Goal: Transaction & Acquisition: Purchase product/service

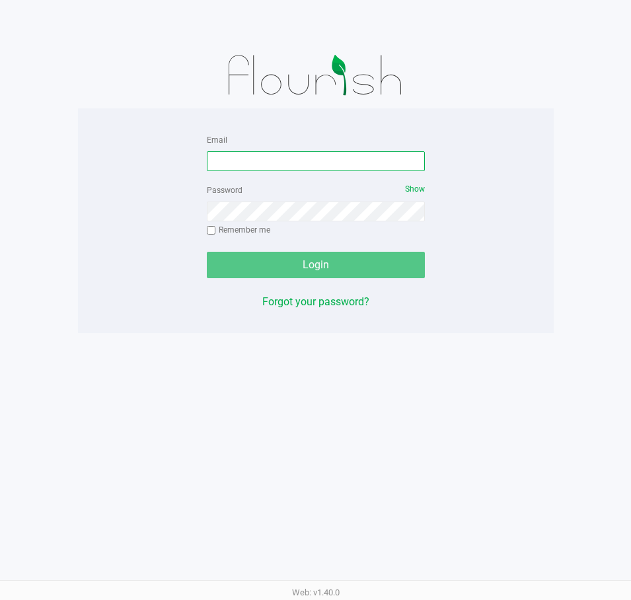
click at [274, 156] on input "Email" at bounding box center [316, 161] width 218 height 20
type input "[EMAIL_ADDRESS][DOMAIN_NAME]"
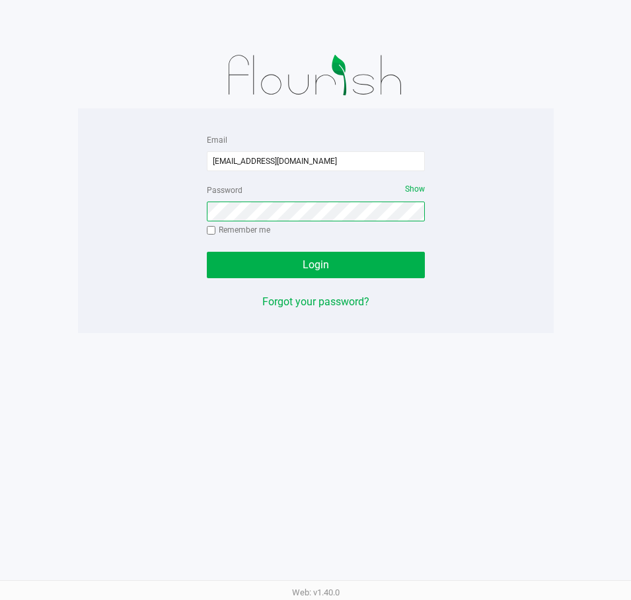
click at [207, 252] on button "Login" at bounding box center [316, 265] width 218 height 26
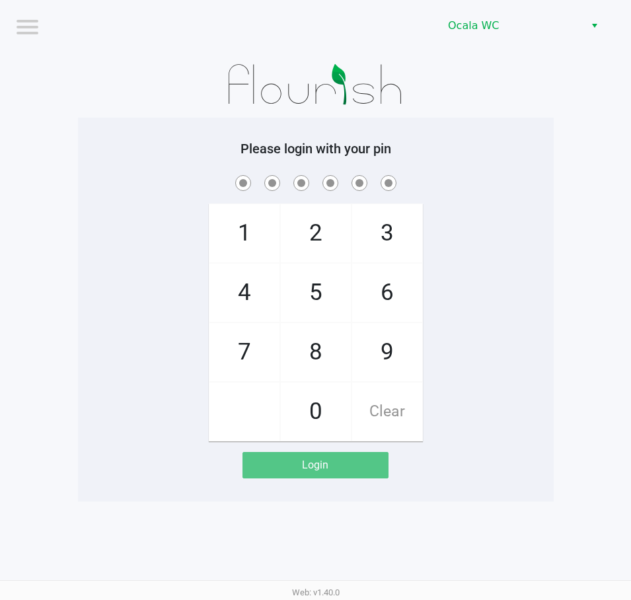
click at [514, 192] on span at bounding box center [316, 183] width 456 height 20
click at [514, 190] on span at bounding box center [316, 183] width 456 height 20
checkbox input "true"
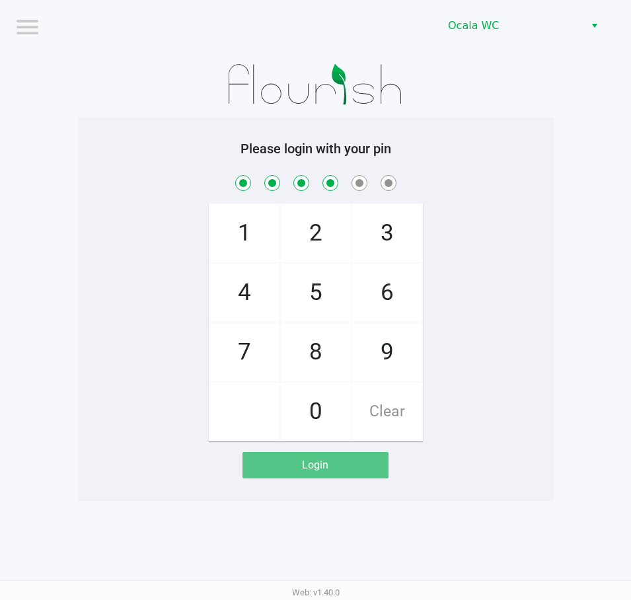
checkbox input "true"
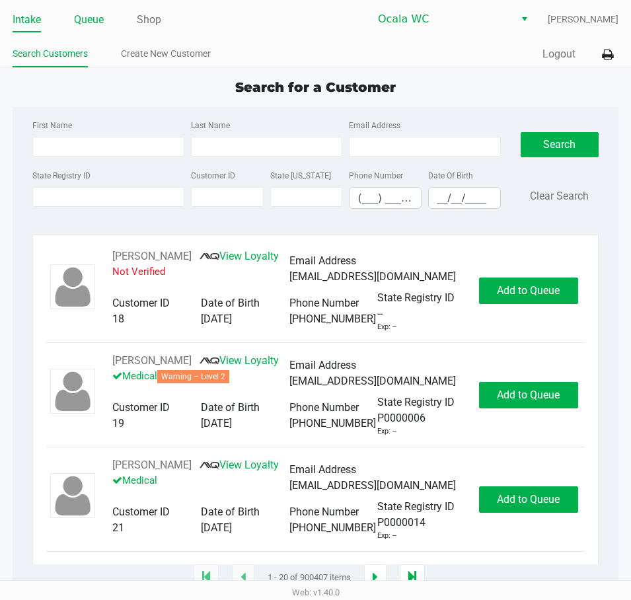
click at [89, 18] on link "Queue" at bounding box center [89, 20] width 30 height 19
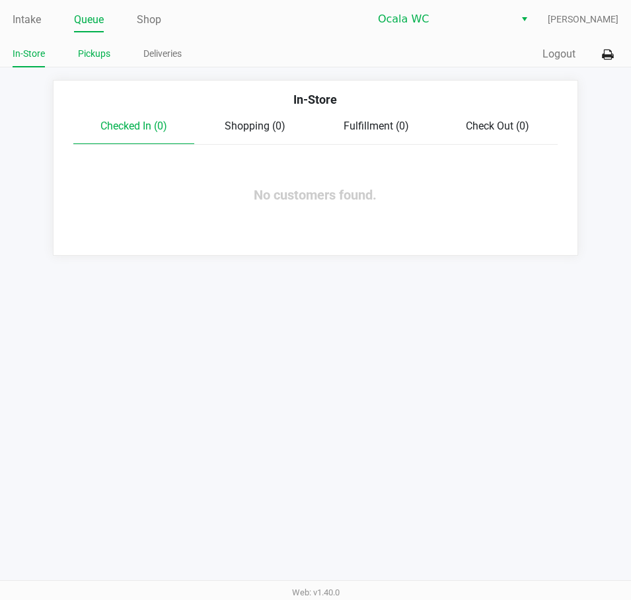
click at [99, 54] on link "Pickups" at bounding box center [94, 54] width 32 height 17
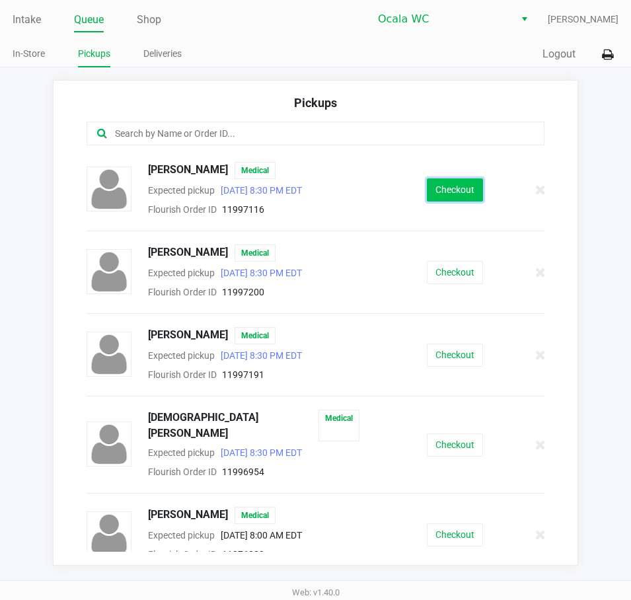
click at [453, 184] on button "Checkout" at bounding box center [455, 189] width 56 height 23
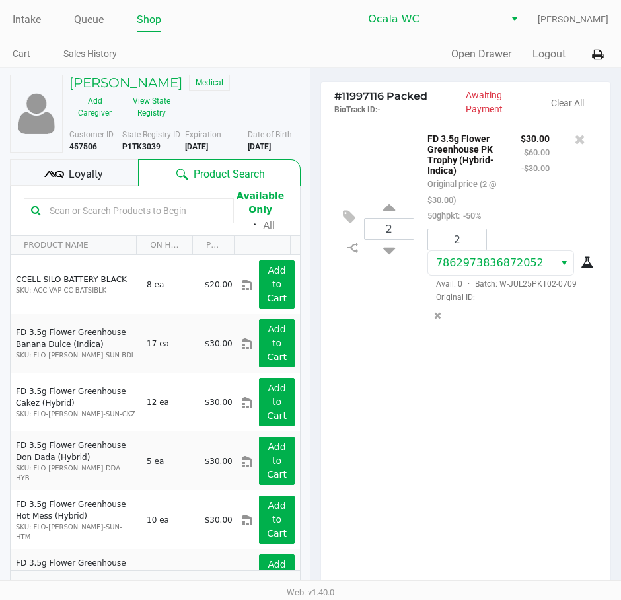
click at [149, 144] on b "P1TK3039" at bounding box center [141, 146] width 38 height 9
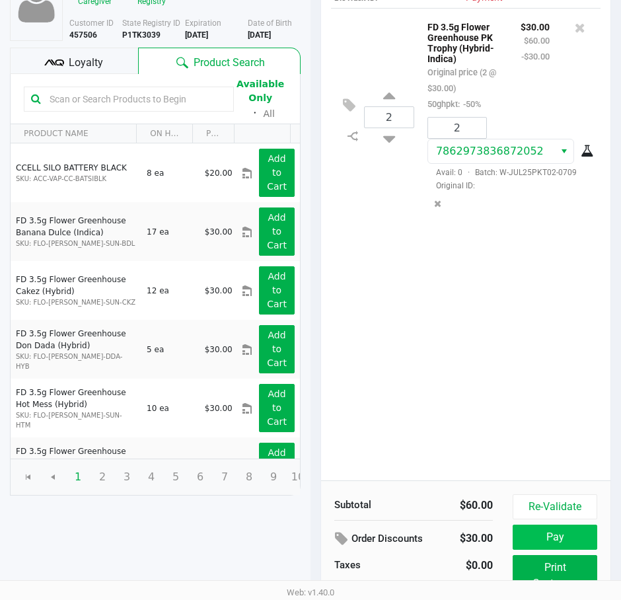
scroll to position [168, 0]
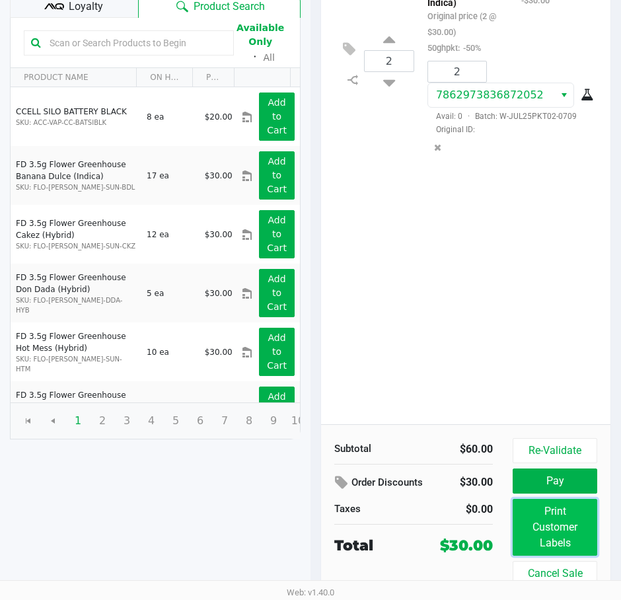
click at [559, 535] on button "Print Customer Labels" at bounding box center [555, 527] width 85 height 57
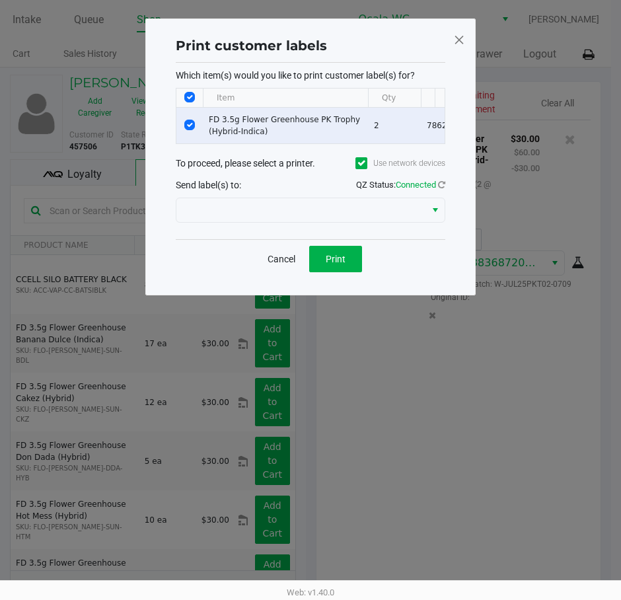
scroll to position [0, 0]
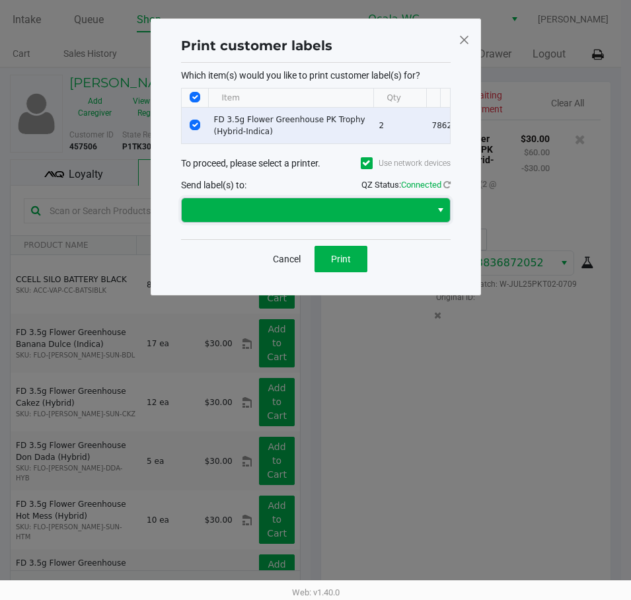
click at [270, 213] on span at bounding box center [306, 210] width 233 height 16
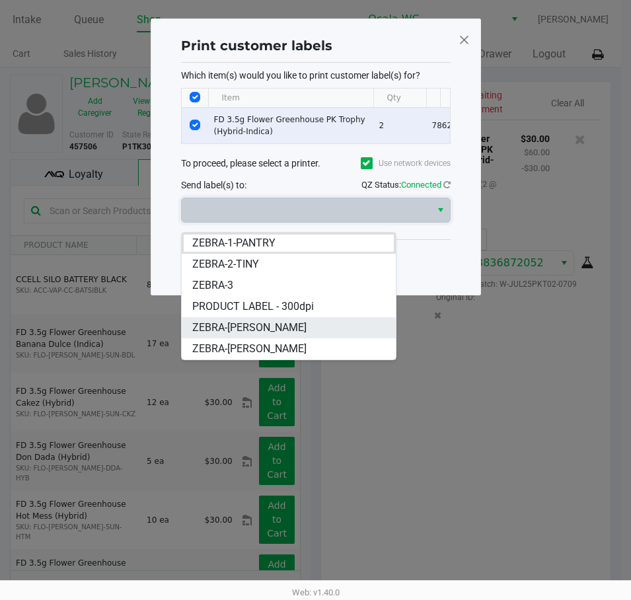
click at [245, 324] on span "ZEBRA-BRANDY-CLARK" at bounding box center [249, 328] width 114 height 16
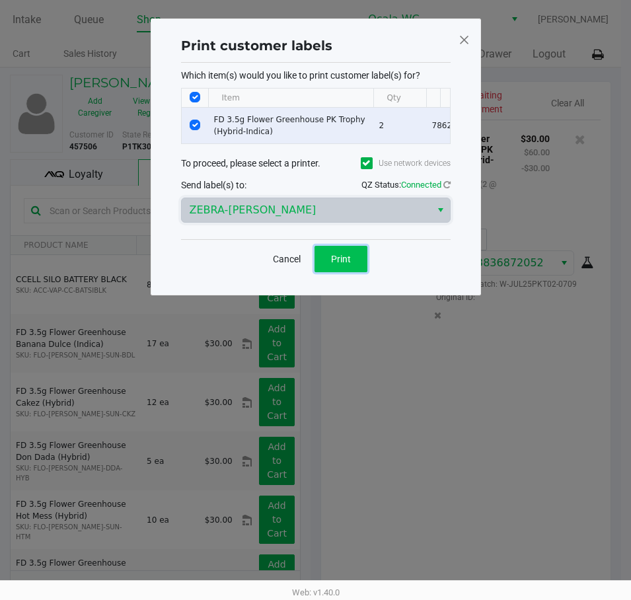
click at [344, 264] on span "Print" at bounding box center [341, 259] width 20 height 11
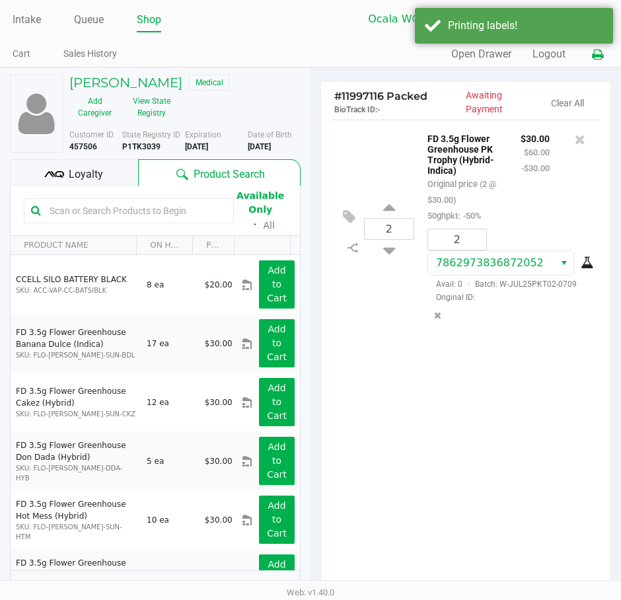
click at [598, 56] on icon at bounding box center [597, 54] width 11 height 9
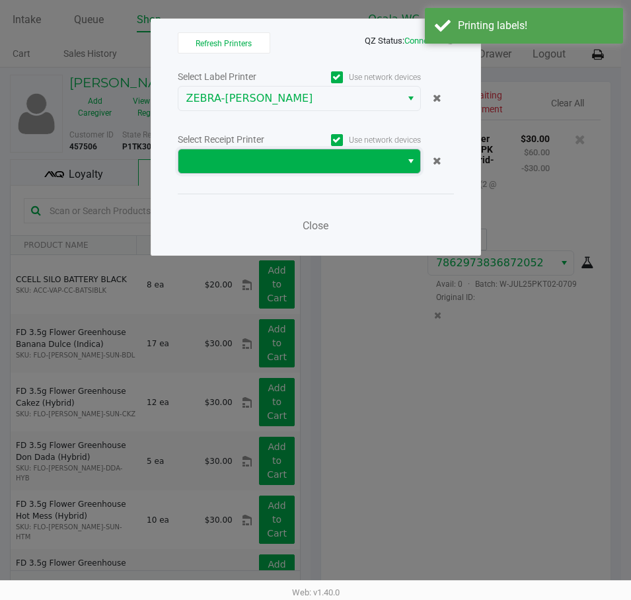
click at [196, 164] on span at bounding box center [289, 161] width 207 height 16
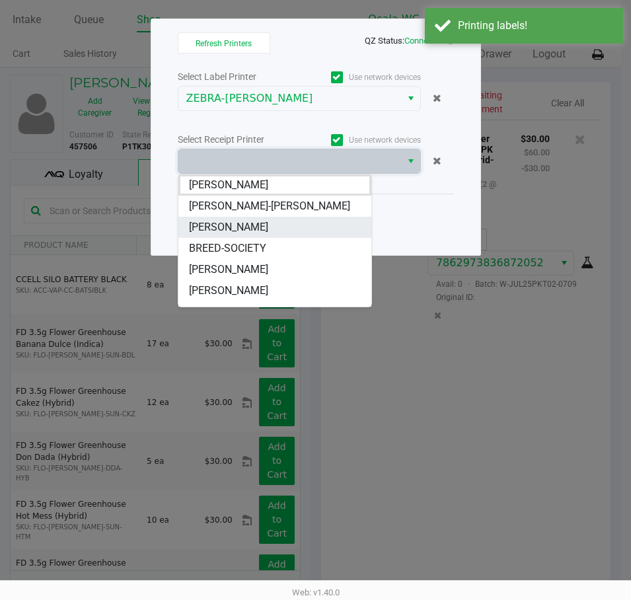
click at [214, 227] on span "BRANDY-CLARK" at bounding box center [228, 227] width 79 height 16
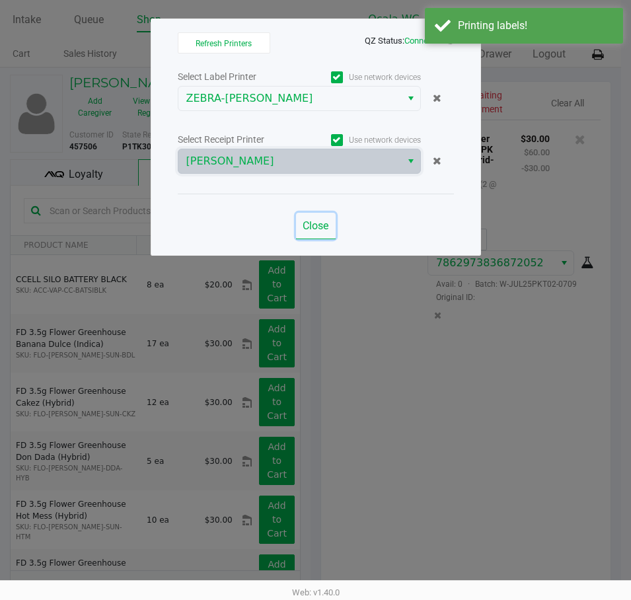
click at [321, 230] on span "Close" at bounding box center [316, 225] width 26 height 13
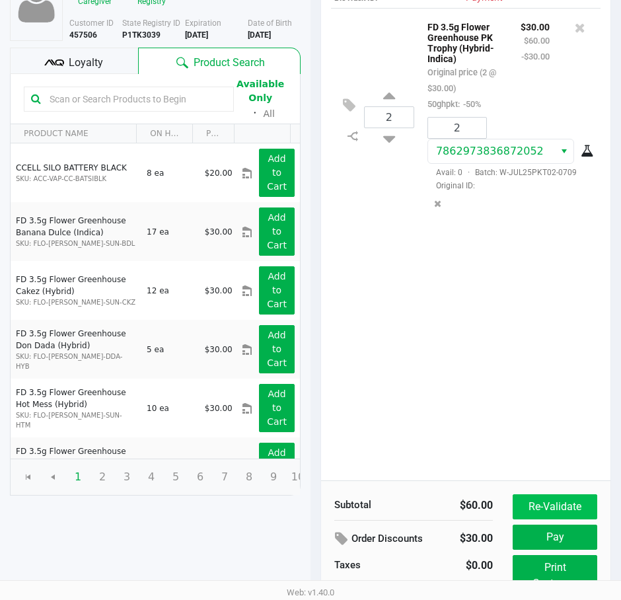
scroll to position [168, 0]
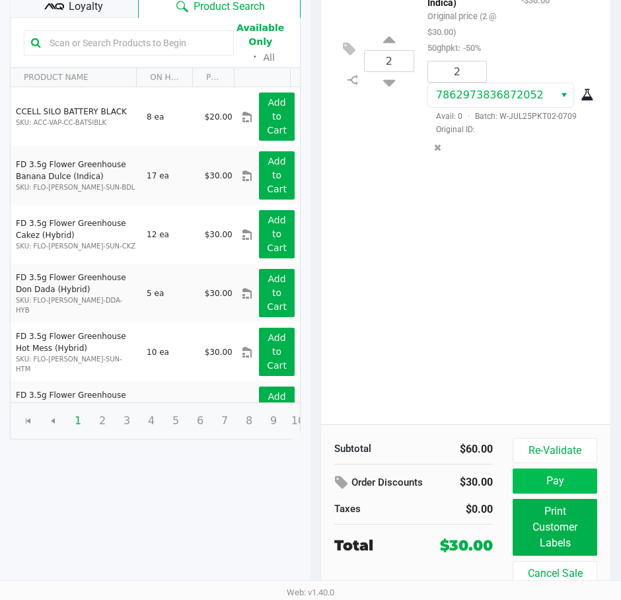
click at [577, 482] on button "Pay" at bounding box center [555, 481] width 85 height 25
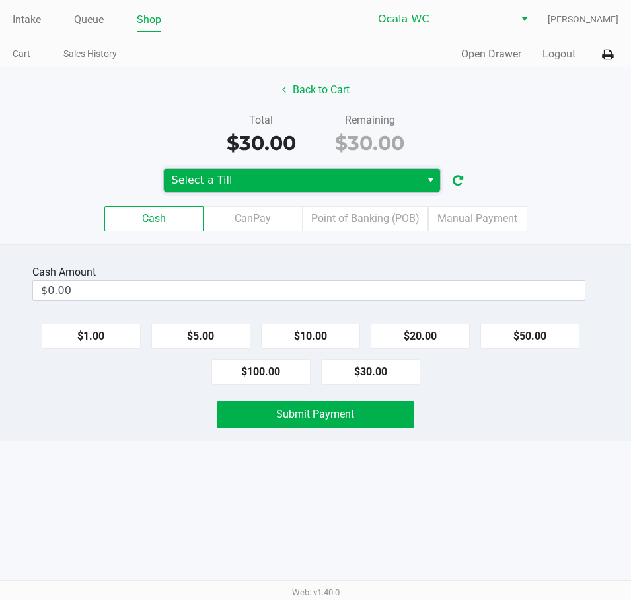
click at [270, 180] on span "Select a Till" at bounding box center [292, 181] width 241 height 16
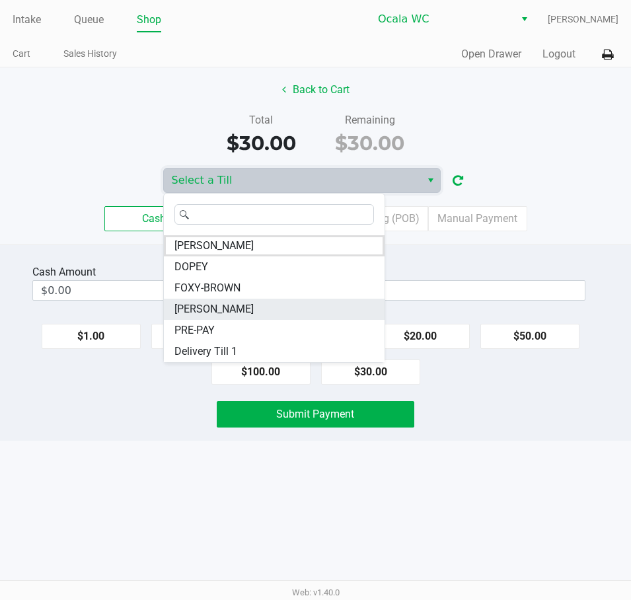
click at [210, 309] on span "BRANDY-CLARK" at bounding box center [213, 309] width 79 height 16
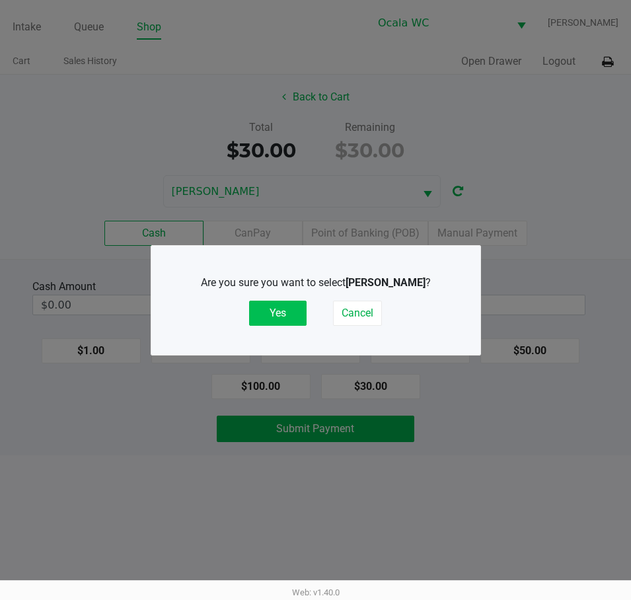
click at [264, 309] on button "Yes" at bounding box center [278, 313] width 58 height 25
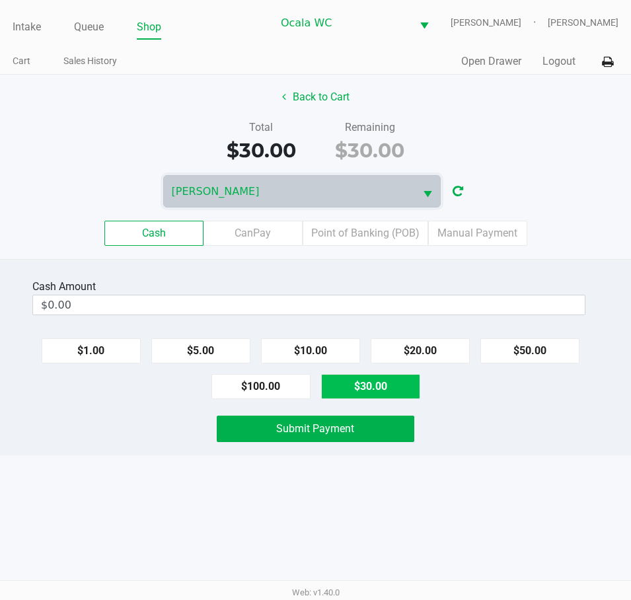
click at [360, 395] on button "$30.00" at bounding box center [370, 386] width 99 height 25
type input "$30.00"
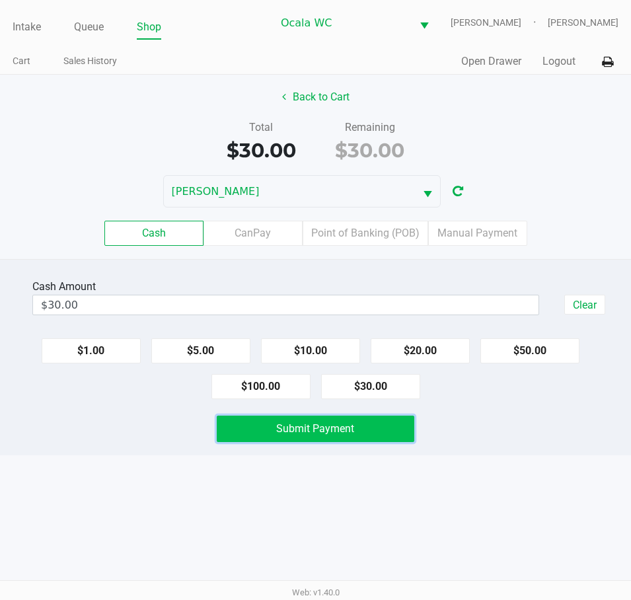
click at [284, 432] on span "Submit Payment" at bounding box center [315, 428] width 78 height 13
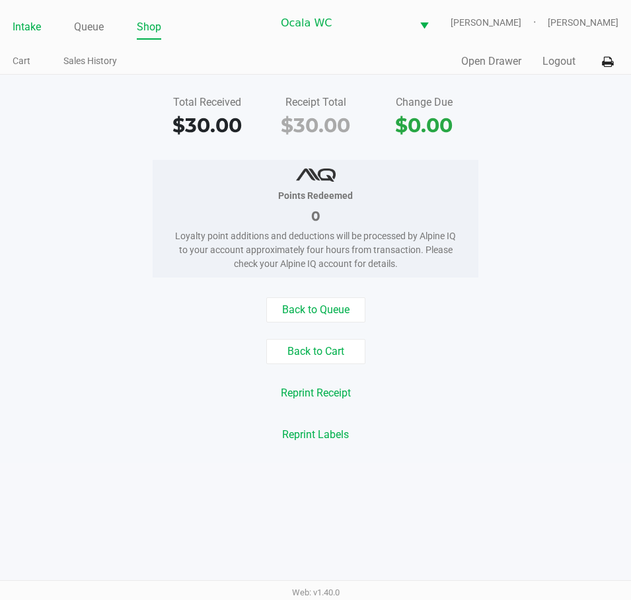
click at [27, 28] on link "Intake" at bounding box center [27, 27] width 28 height 19
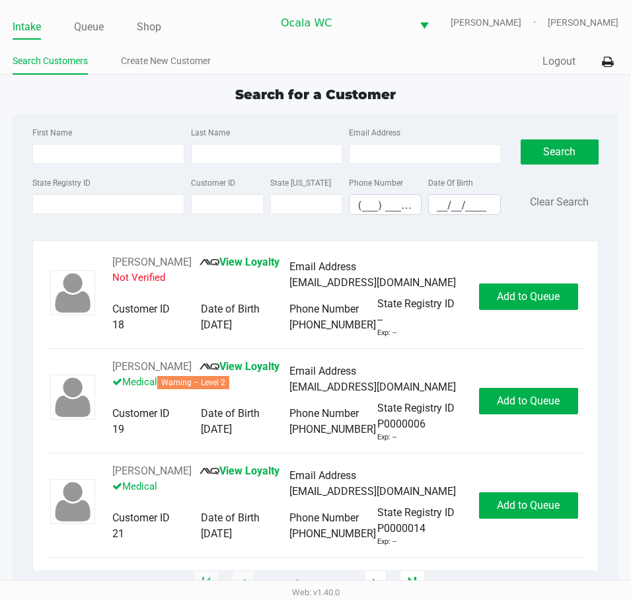
click at [241, 65] on ul "Search Customers Create New Customer" at bounding box center [164, 63] width 303 height 22
click at [260, 46] on div "Intake Queue Shop Ocala WC BRANDY-CLARK John Laughlin Search Customers Create N…" at bounding box center [315, 37] width 631 height 75
type input "LUKE"
type input "SANCHEZ"
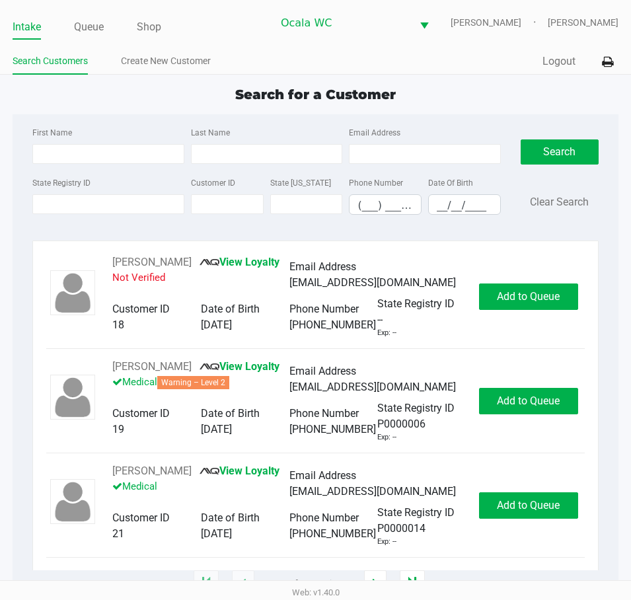
type input "08/15/2003"
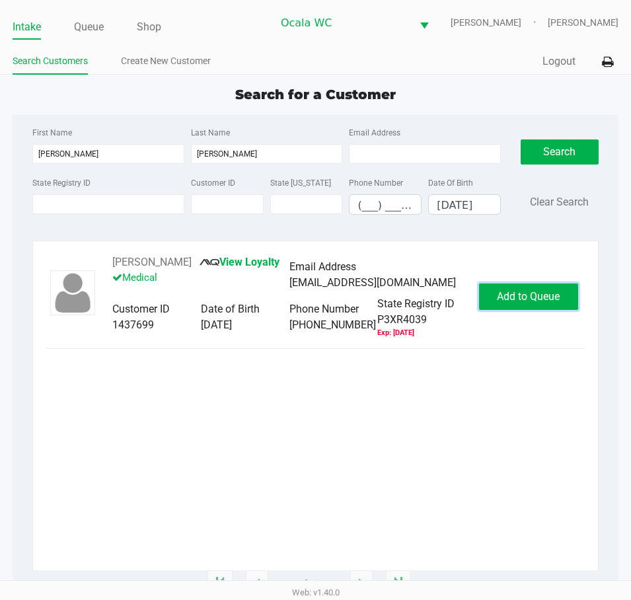
click at [545, 284] on button "Add to Queue" at bounding box center [528, 297] width 99 height 26
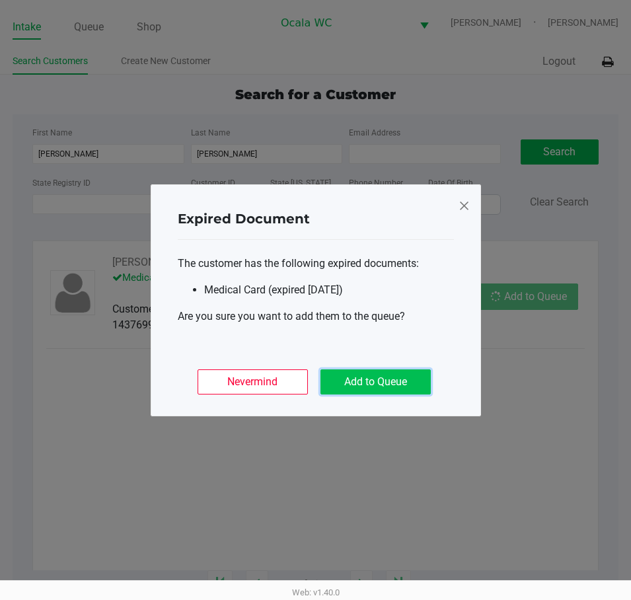
click at [356, 387] on button "Add to Queue" at bounding box center [376, 381] width 110 height 25
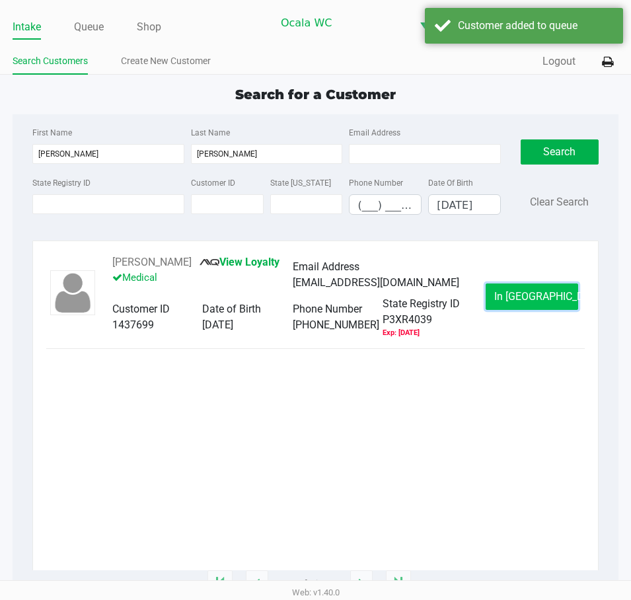
click at [512, 295] on span "In Queue" at bounding box center [549, 296] width 111 height 13
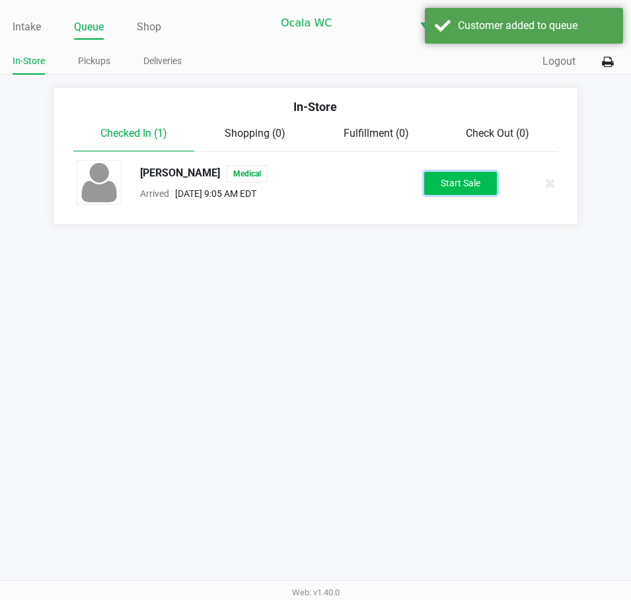
click at [459, 185] on button "Start Sale" at bounding box center [460, 183] width 73 height 23
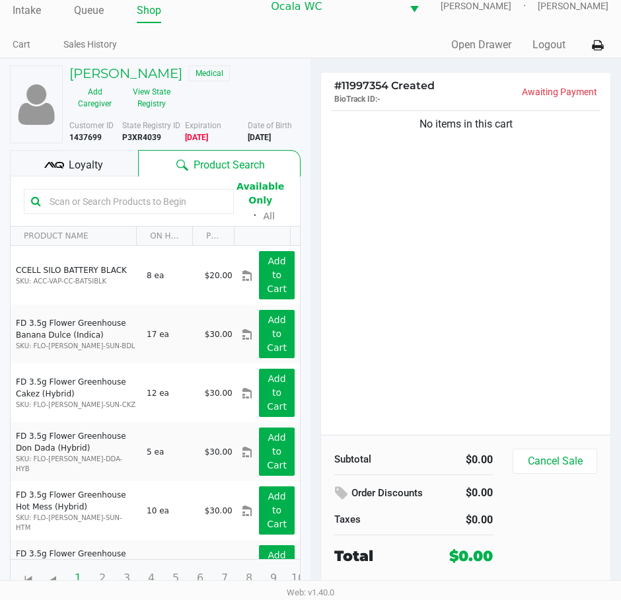
scroll to position [21, 0]
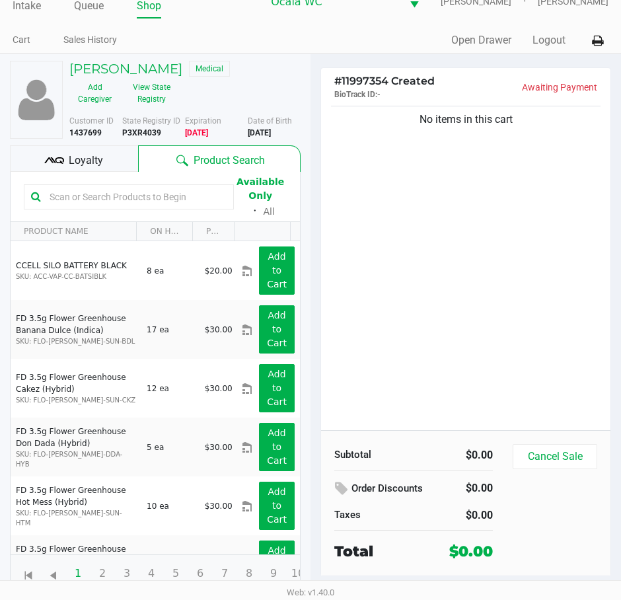
click at [106, 198] on input "text" at bounding box center [135, 197] width 182 height 20
click at [481, 258] on div "No items in this cart" at bounding box center [465, 266] width 289 height 327
click at [479, 266] on div "No items in this cart" at bounding box center [465, 266] width 289 height 327
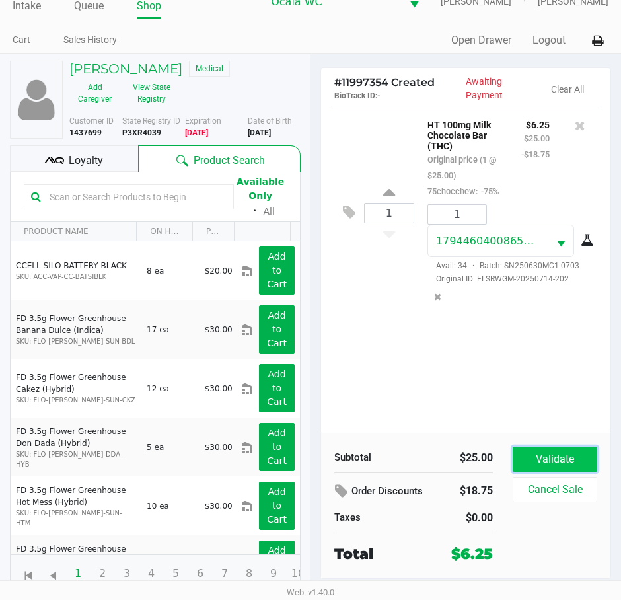
click at [547, 459] on button "Validate" at bounding box center [555, 459] width 85 height 25
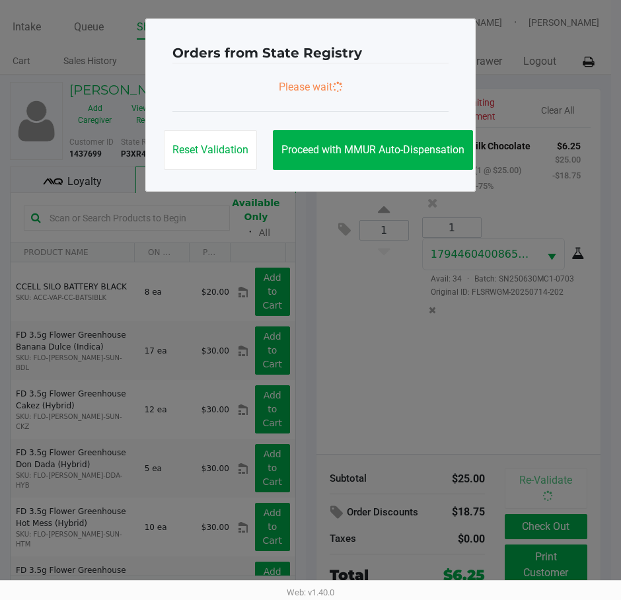
scroll to position [0, 0]
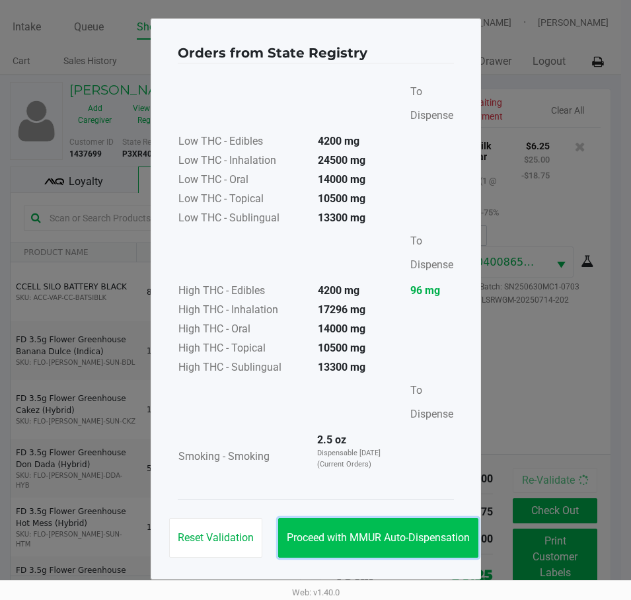
click at [328, 542] on span "Proceed with MMUR Auto-Dispensation" at bounding box center [378, 537] width 183 height 13
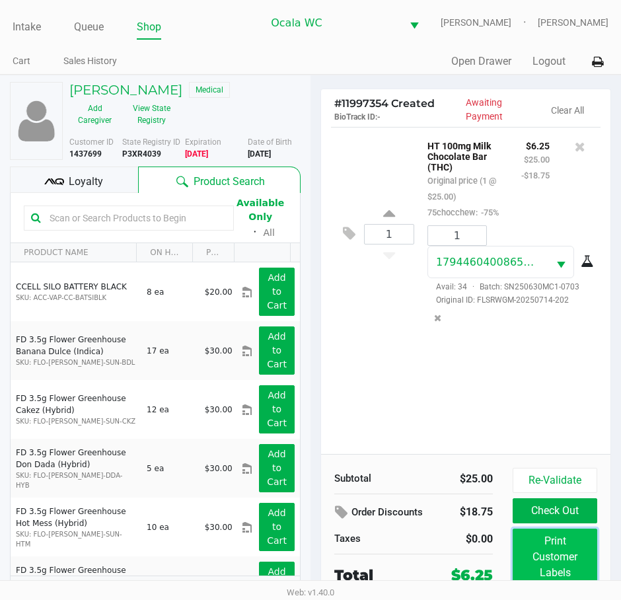
drag, startPoint x: 557, startPoint y: 538, endPoint x: 558, endPoint y: 531, distance: 7.4
click at [558, 531] on button "Print Customer Labels" at bounding box center [555, 557] width 85 height 57
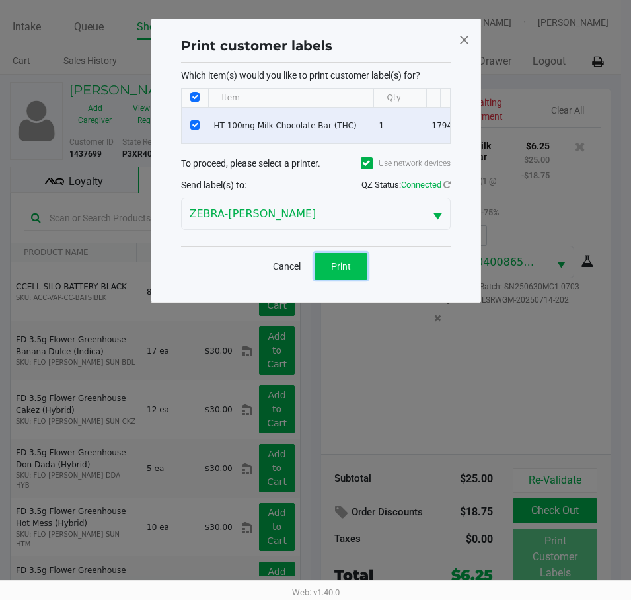
click at [349, 266] on button "Print" at bounding box center [341, 266] width 53 height 26
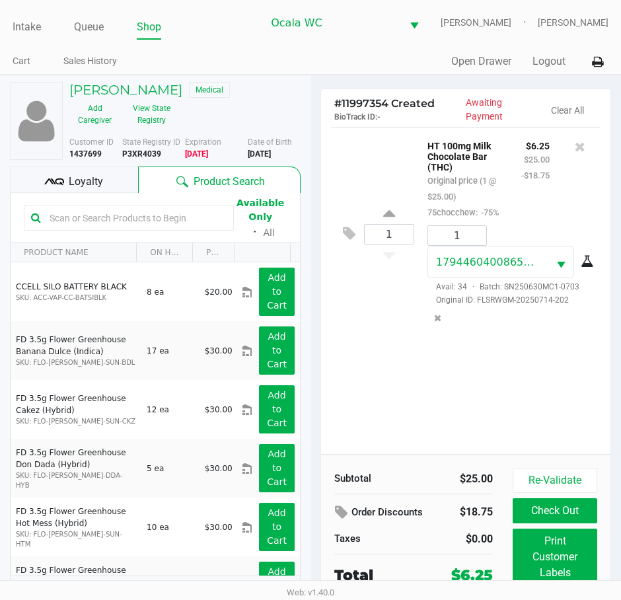
click at [561, 508] on button "Check Out" at bounding box center [555, 510] width 85 height 25
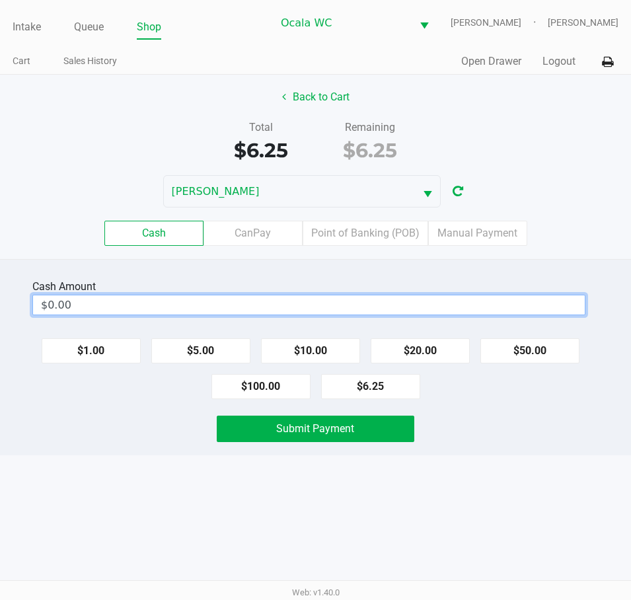
click at [372, 301] on input "$0.00" at bounding box center [309, 304] width 552 height 19
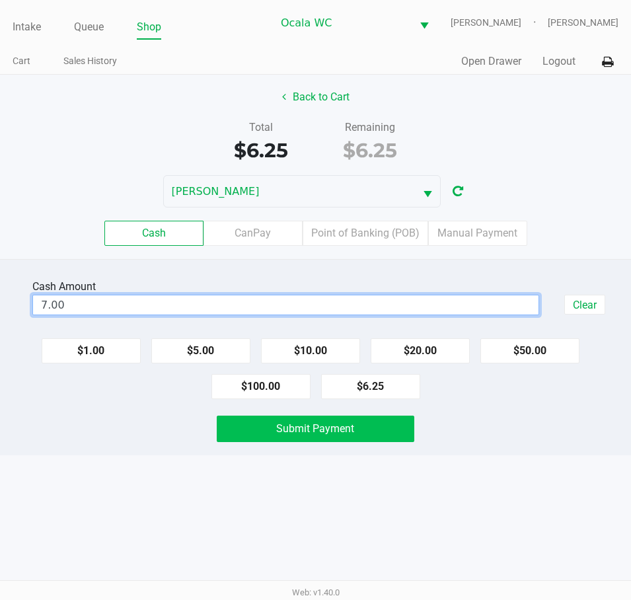
click at [380, 434] on button "Submit Payment" at bounding box center [315, 429] width 197 height 26
type input "$7.00"
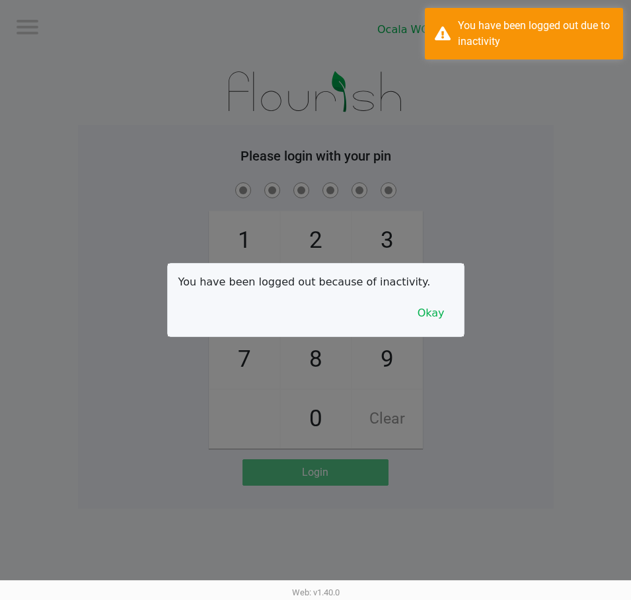
click at [17, 26] on div at bounding box center [315, 300] width 631 height 600
drag, startPoint x: 450, startPoint y: 297, endPoint x: 468, endPoint y: 283, distance: 22.6
click at [457, 289] on div "You have been logged out because of inactivity. Okay" at bounding box center [316, 300] width 296 height 73
click at [551, 191] on div at bounding box center [315, 300] width 631 height 600
drag, startPoint x: 442, startPoint y: 313, endPoint x: 491, endPoint y: 262, distance: 70.6
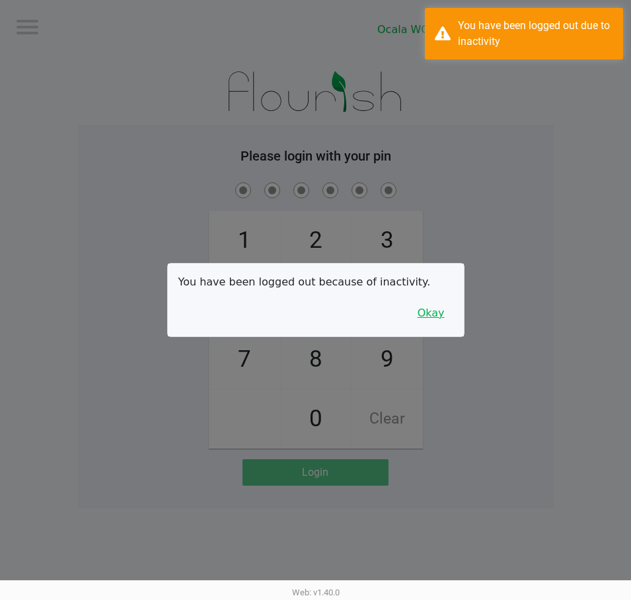
click at [444, 313] on button "Okay" at bounding box center [431, 313] width 44 height 25
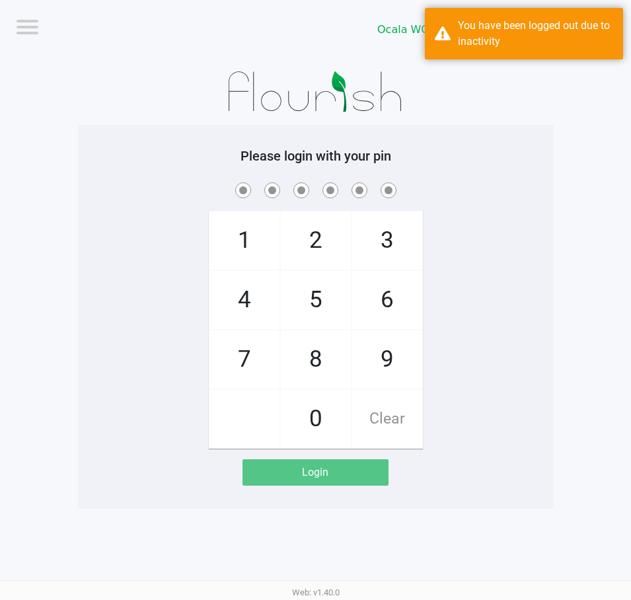
click at [533, 196] on span at bounding box center [316, 190] width 456 height 20
checkbox input "true"
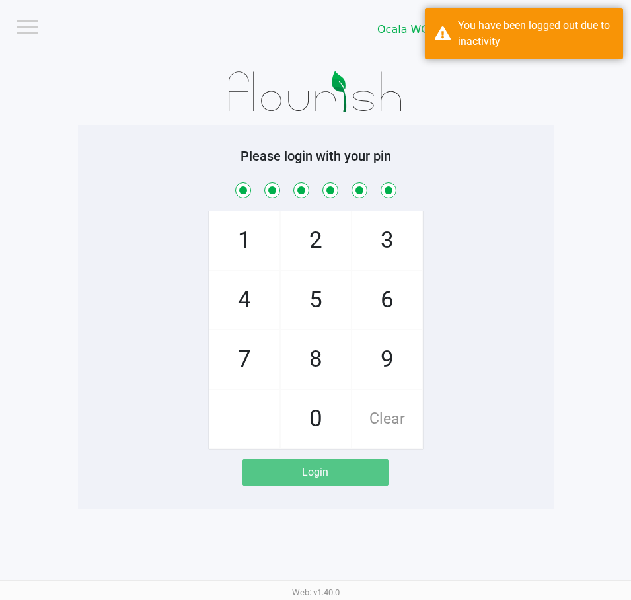
checkbox input "true"
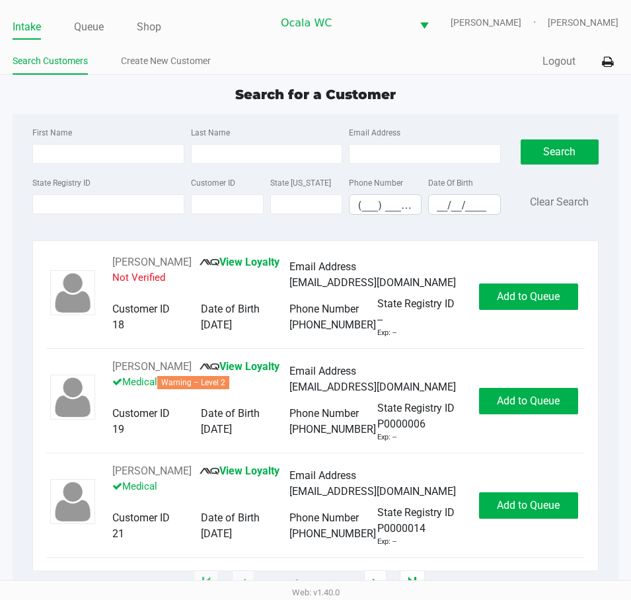
click at [284, 46] on div "Intake Queue Shop Ocala WC BRANDY-CLARK John Laughlin Search Customers Create N…" at bounding box center [315, 37] width 631 height 75
type input "ROBERT"
type input "JONES"
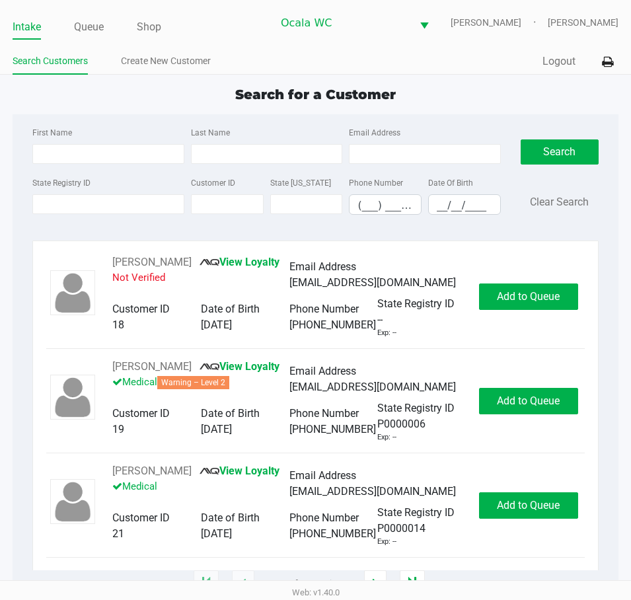
type input "05/09/1957"
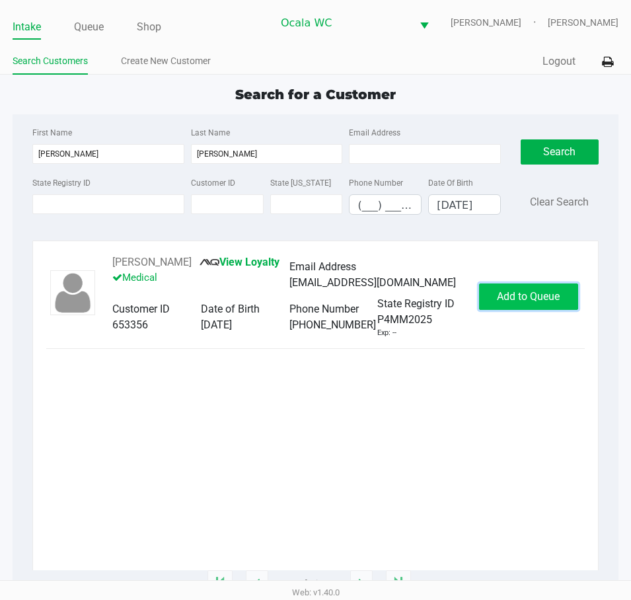
click at [534, 295] on span "Add to Queue" at bounding box center [528, 296] width 63 height 13
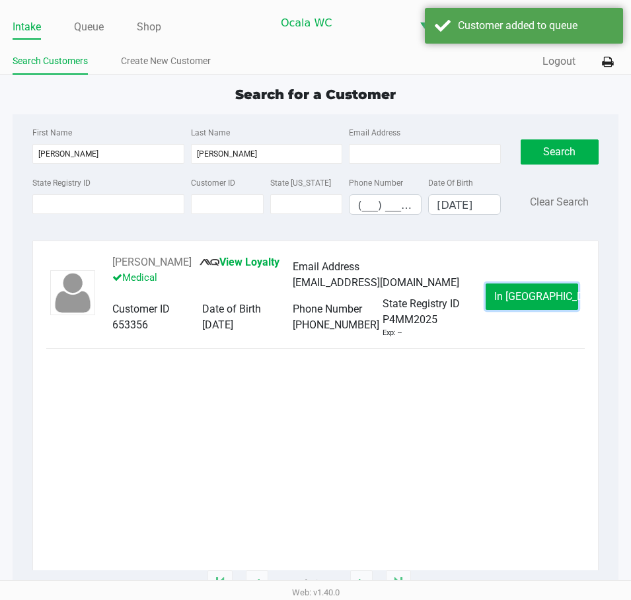
click at [534, 295] on span "In Queue" at bounding box center [549, 296] width 111 height 13
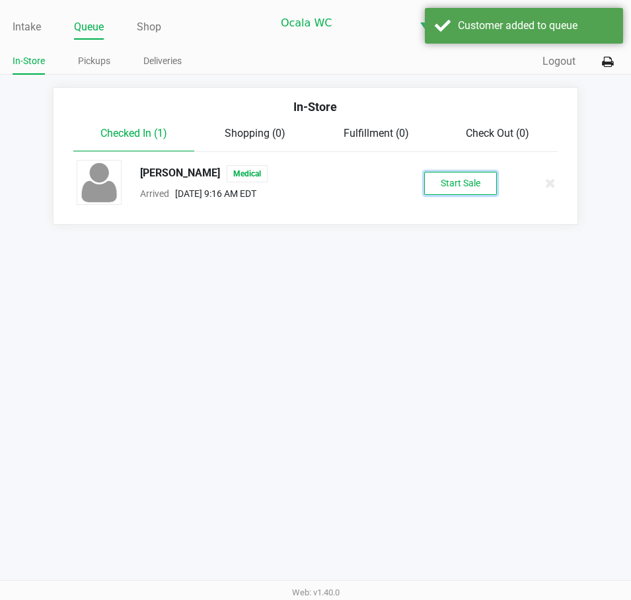
click at [463, 190] on button "Start Sale" at bounding box center [460, 183] width 73 height 23
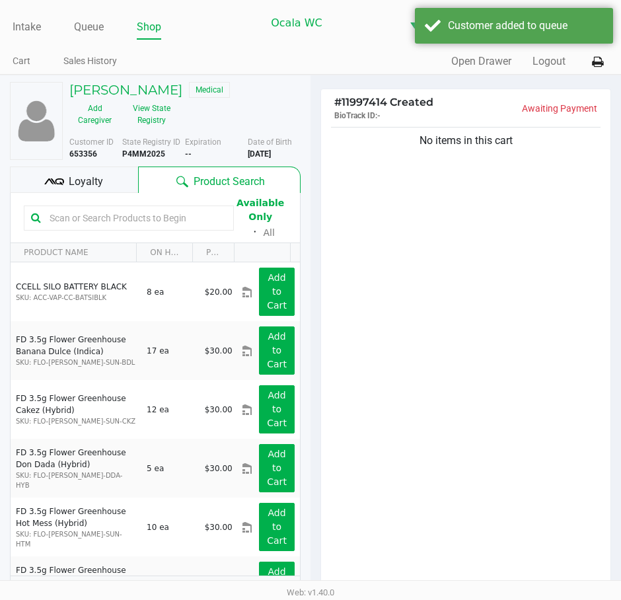
click at [74, 223] on input "text" at bounding box center [135, 218] width 182 height 20
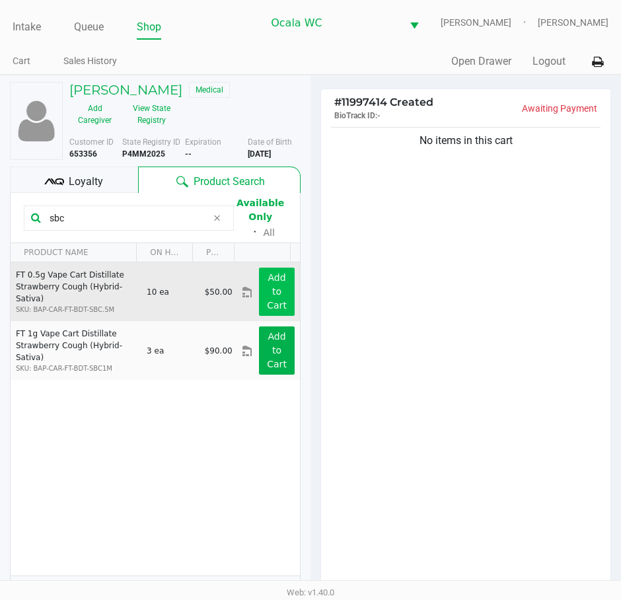
type input "sbc"
click at [270, 297] on app-button-loader "Add to Cart" at bounding box center [277, 291] width 20 height 38
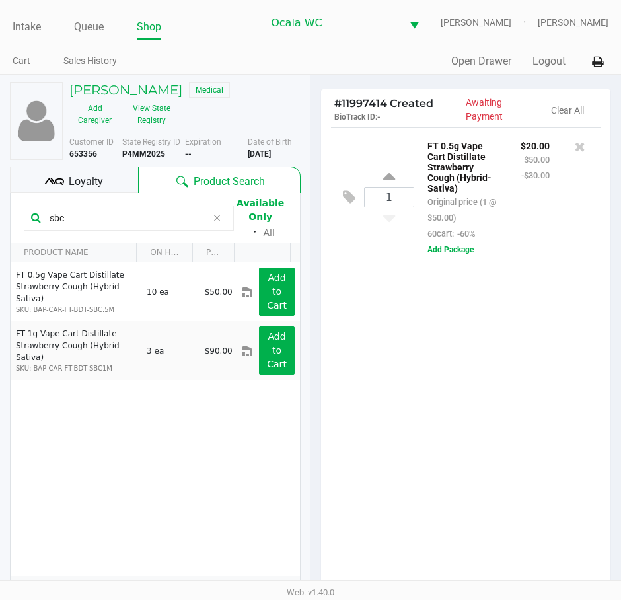
click at [150, 116] on button "View State Registry" at bounding box center [147, 114] width 55 height 33
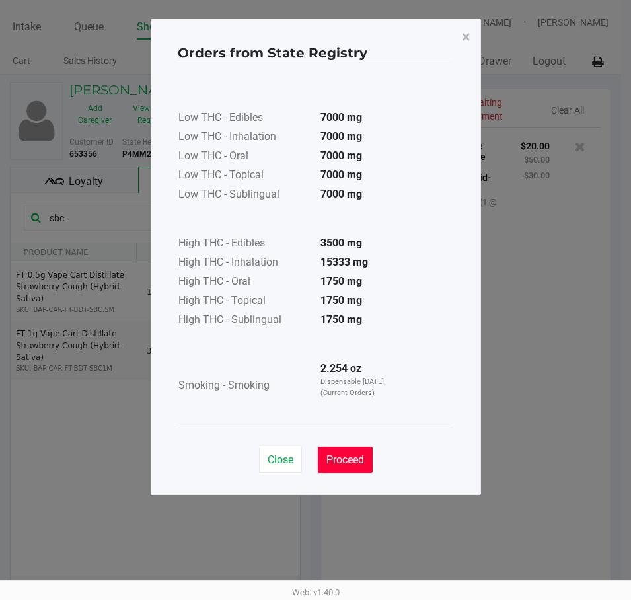
click at [343, 459] on span "Proceed" at bounding box center [346, 459] width 38 height 13
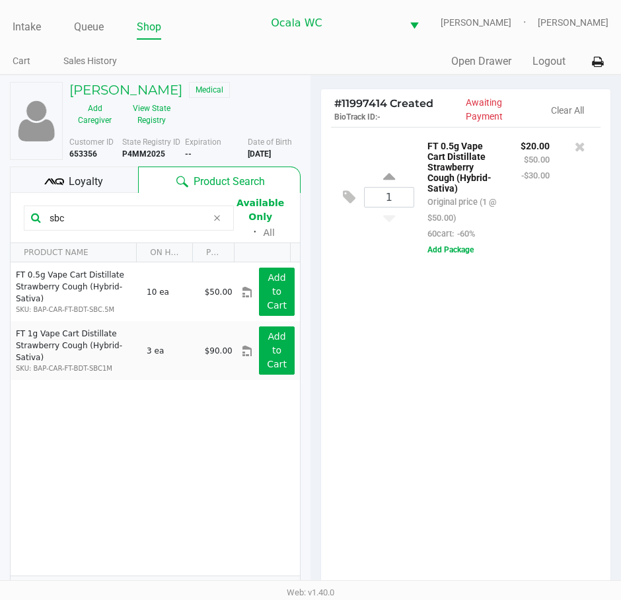
click at [422, 357] on div "1 FT 0.5g Vape Cart Distillate Strawberry Cough (Hybrid-Sativa) Original price …" at bounding box center [465, 363] width 289 height 473
click at [408, 342] on div "1 FT 0.5g Vape Cart Distillate Strawberry Cough (Hybrid-Sativa) Original price …" at bounding box center [465, 363] width 289 height 473
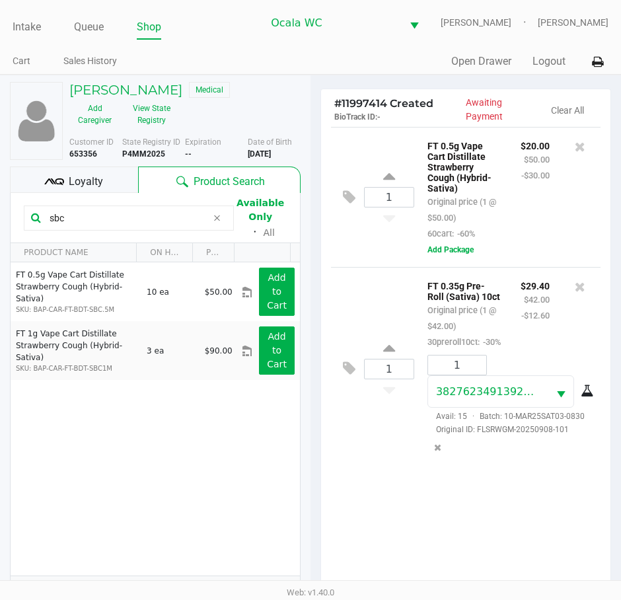
click at [547, 230] on div "$20.00 $50.00 -$30.00" at bounding box center [535, 189] width 49 height 104
click at [566, 237] on div at bounding box center [580, 189] width 41 height 104
click at [358, 275] on div "1 FT 0.35g Pre-Roll (Sativa) 10ct Original price (1 @ $42.00) 30preroll10ct: -3…" at bounding box center [466, 368] width 270 height 203
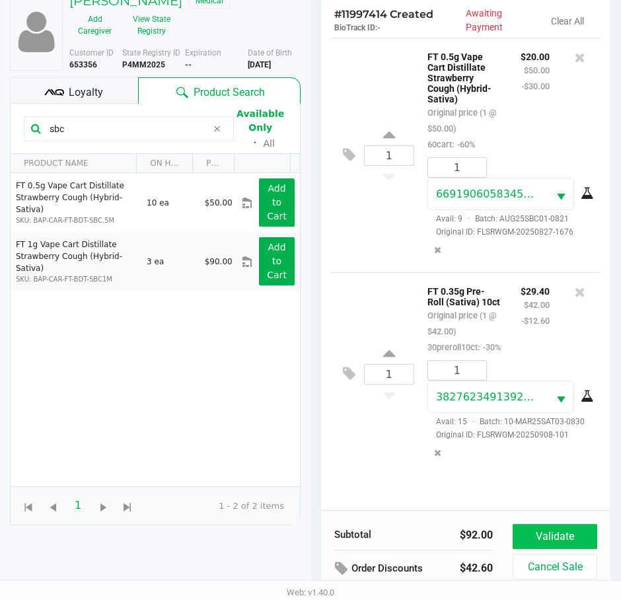
scroll to position [145, 0]
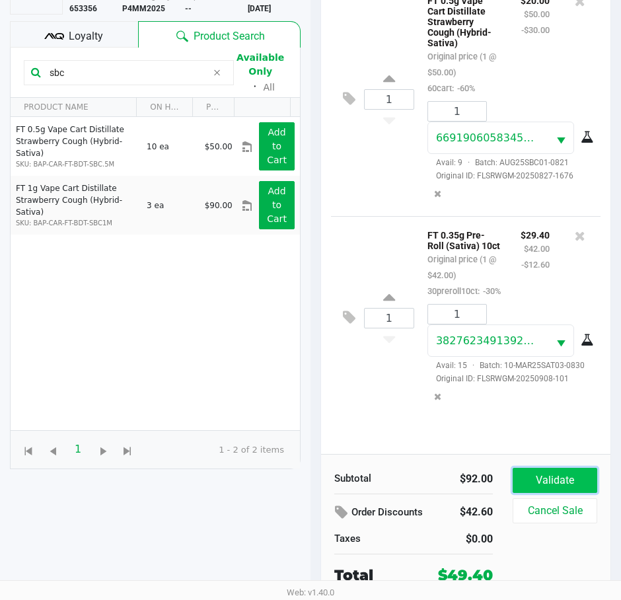
click at [557, 491] on button "Validate" at bounding box center [555, 480] width 85 height 25
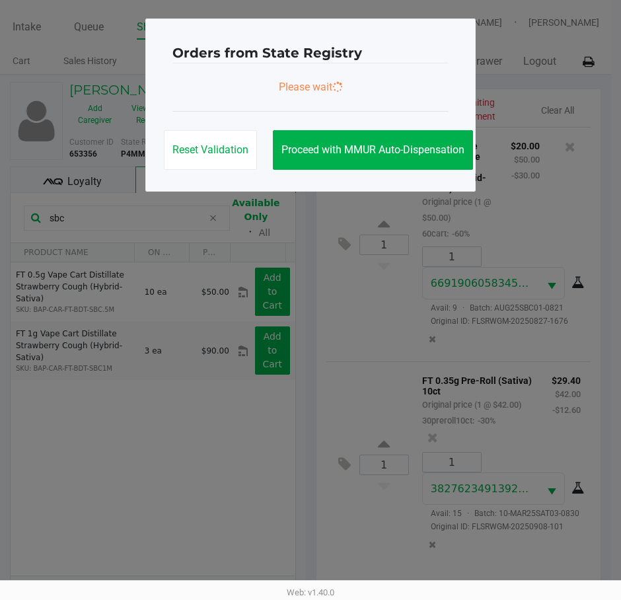
scroll to position [0, 0]
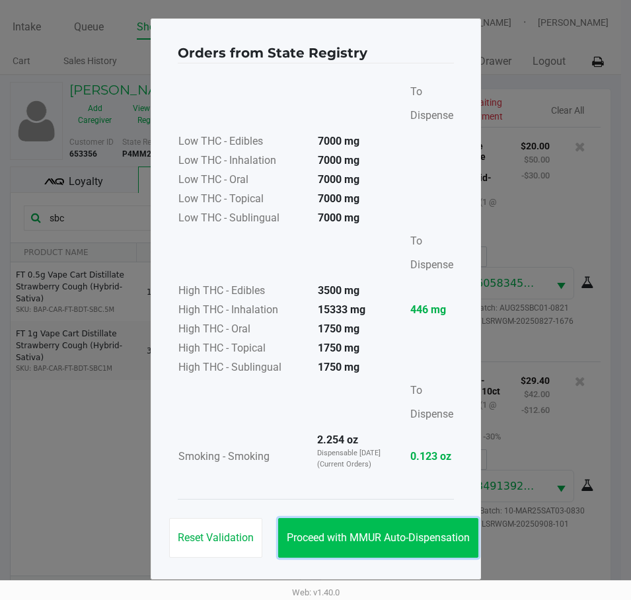
click at [359, 535] on span "Proceed with MMUR Auto-Dispensation" at bounding box center [378, 537] width 183 height 13
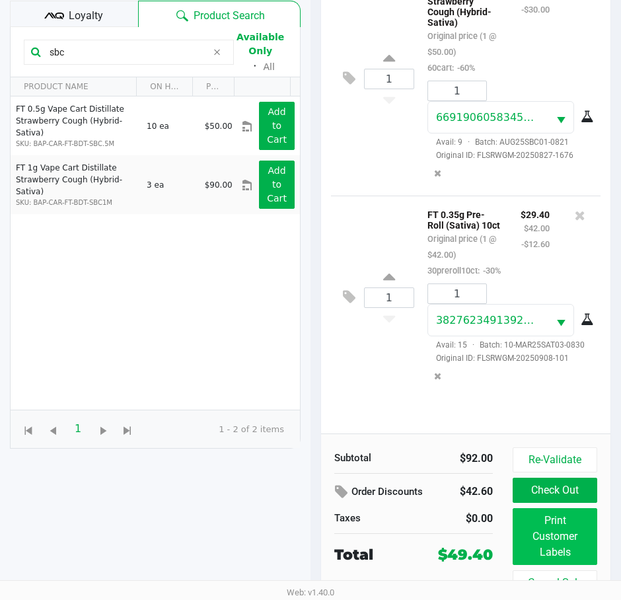
scroll to position [175, 0]
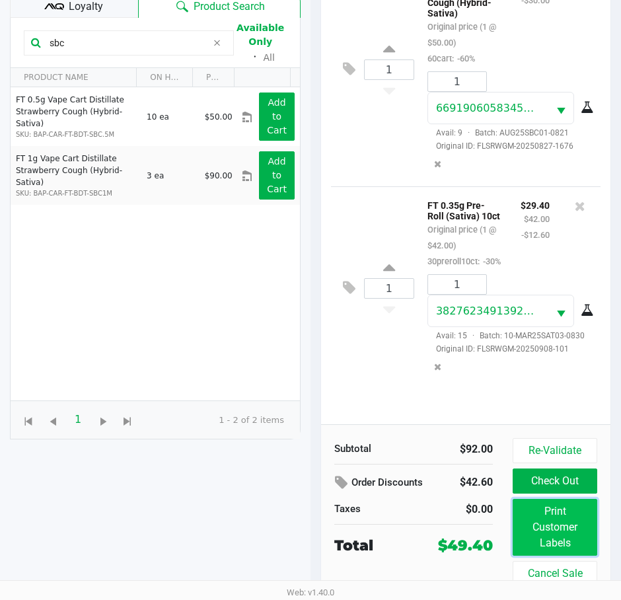
click at [553, 543] on button "Print Customer Labels" at bounding box center [555, 527] width 85 height 57
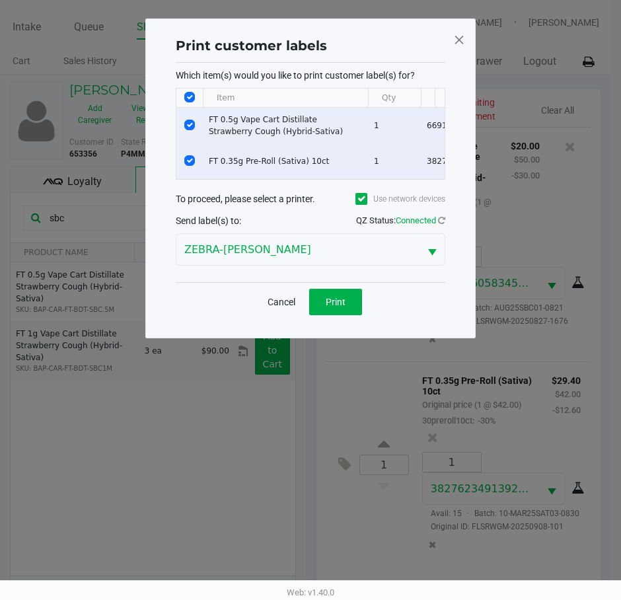
scroll to position [0, 0]
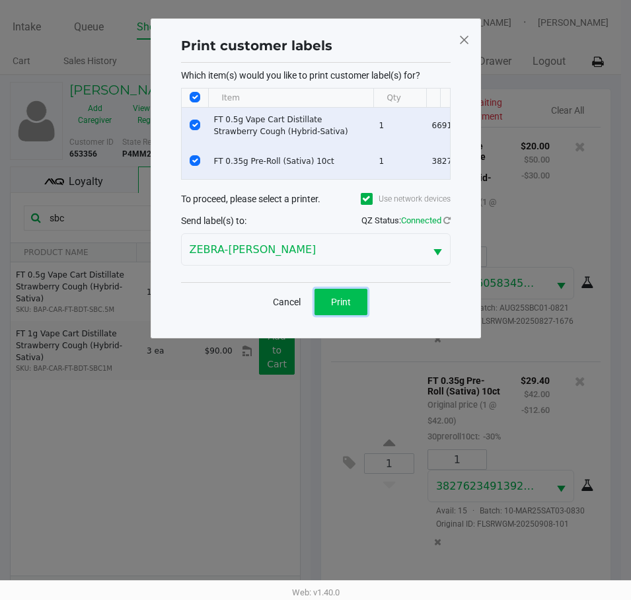
click at [335, 307] on span "Print" at bounding box center [341, 302] width 20 height 11
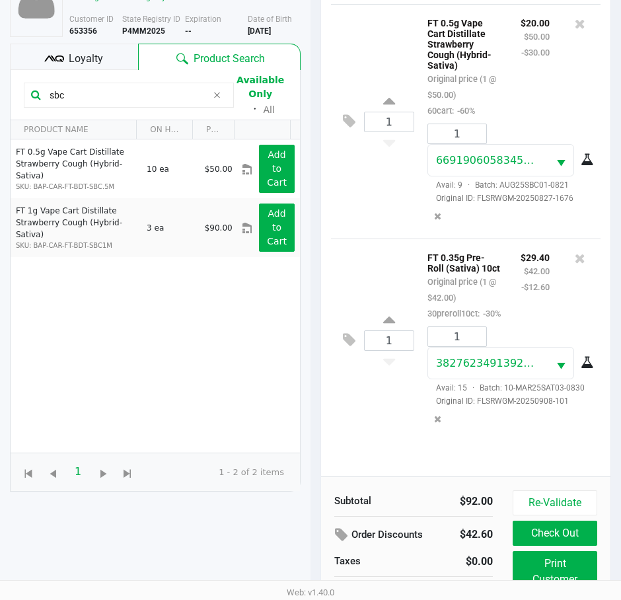
scroll to position [175, 0]
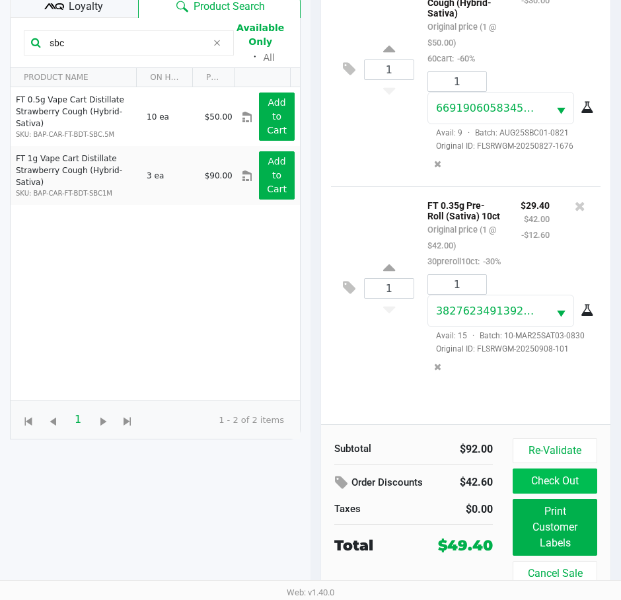
click at [574, 487] on button "Check Out" at bounding box center [555, 481] width 85 height 25
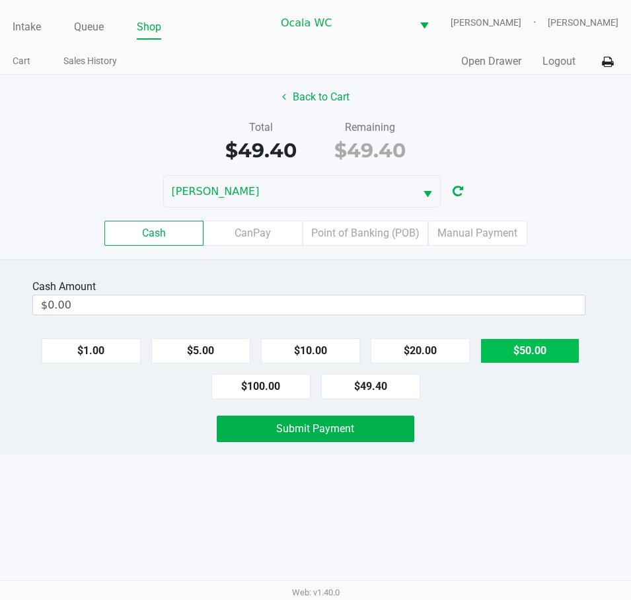
click at [537, 358] on button "$50.00" at bounding box center [530, 350] width 99 height 25
type input "$50.00"
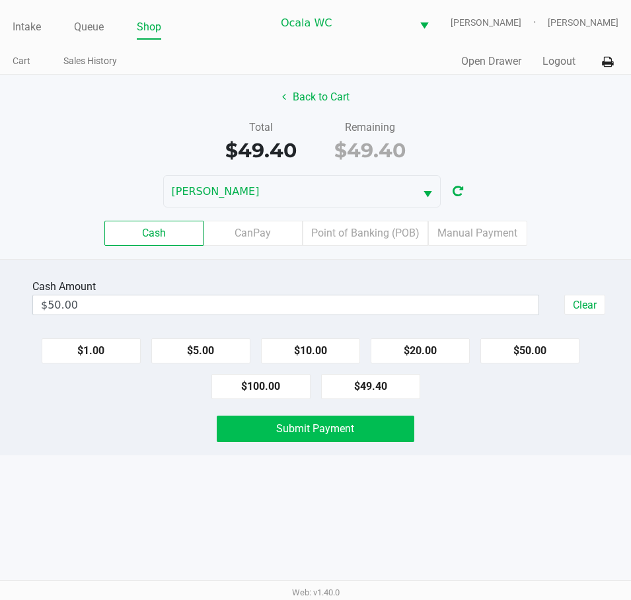
click at [356, 438] on button "Submit Payment" at bounding box center [315, 429] width 197 height 26
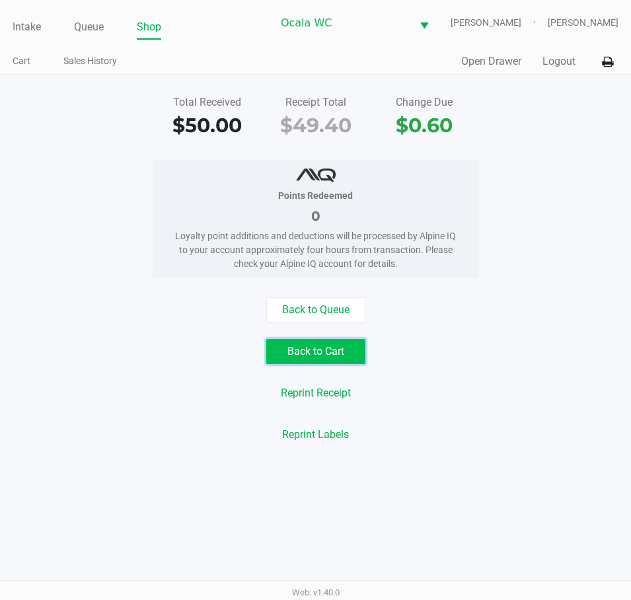
click at [325, 358] on button "Back to Cart" at bounding box center [315, 351] width 99 height 25
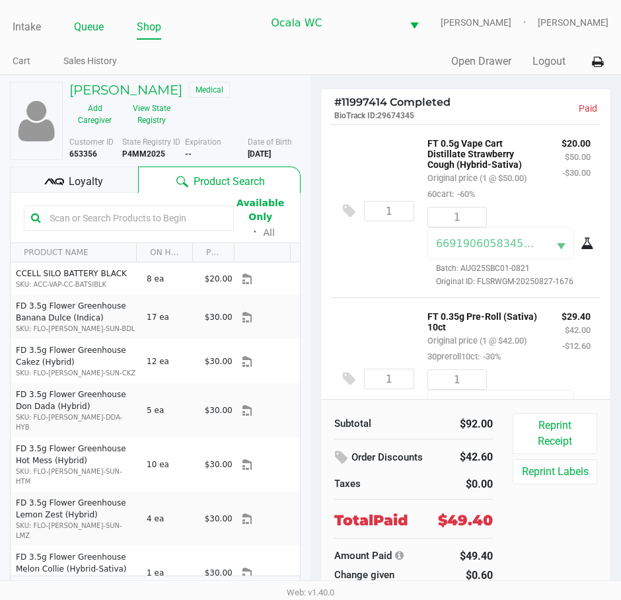
click at [95, 34] on link "Queue" at bounding box center [89, 27] width 30 height 19
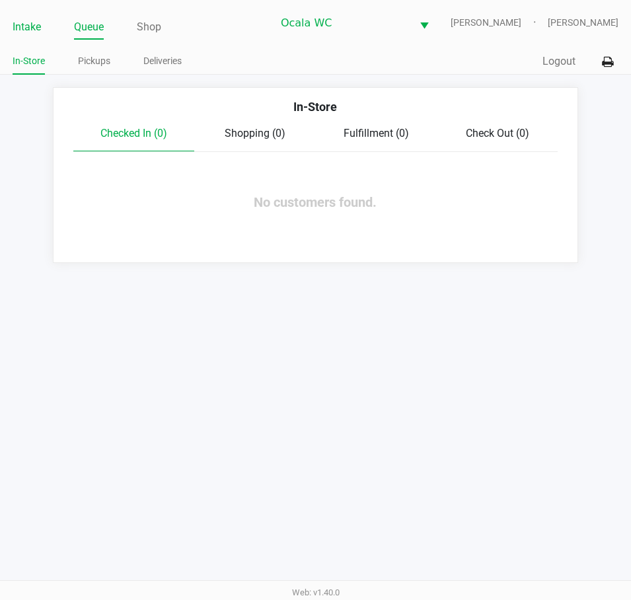
click at [33, 24] on link "Intake" at bounding box center [27, 27] width 28 height 19
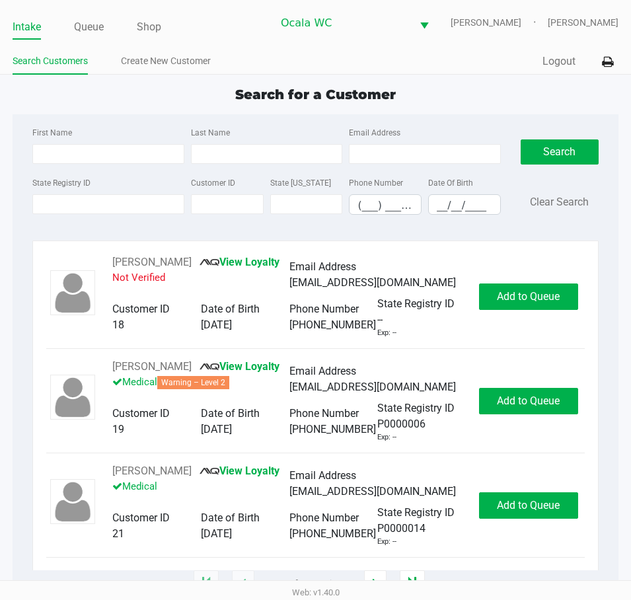
click at [465, 102] on div "Search for a Customer" at bounding box center [316, 95] width 626 height 20
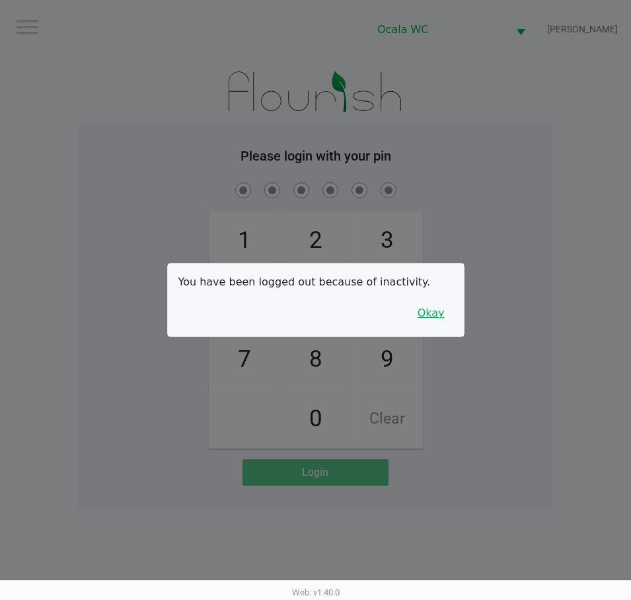
drag, startPoint x: 442, startPoint y: 317, endPoint x: 479, endPoint y: 266, distance: 62.9
click at [442, 317] on button "Okay" at bounding box center [431, 313] width 44 height 25
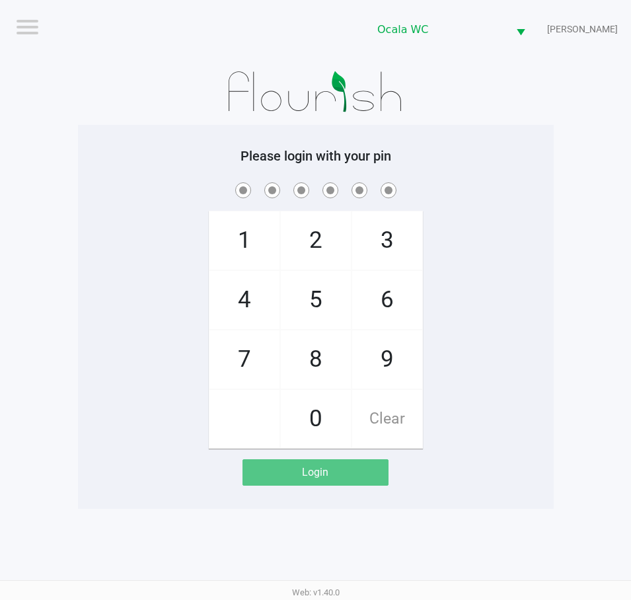
click at [494, 229] on div "1 4 7 2 5 8 0 3 6 9 Clear" at bounding box center [316, 314] width 476 height 269
click at [135, 305] on div "1 4 7 2 5 8 0 3 6 9 Clear" at bounding box center [316, 314] width 476 height 269
click at [524, 178] on div "Please login with your pin 1 4 7 2 5 8 0 3 6 9 Clear Login" at bounding box center [316, 317] width 476 height 338
click at [526, 176] on div "Please login with your pin 1 4 7 2 5 8 0 3 6 9 Clear Login" at bounding box center [316, 317] width 476 height 338
click at [526, 173] on div "Please login with your pin 1 4 7 2 5 8 0 3 6 9 Clear Login" at bounding box center [316, 317] width 476 height 338
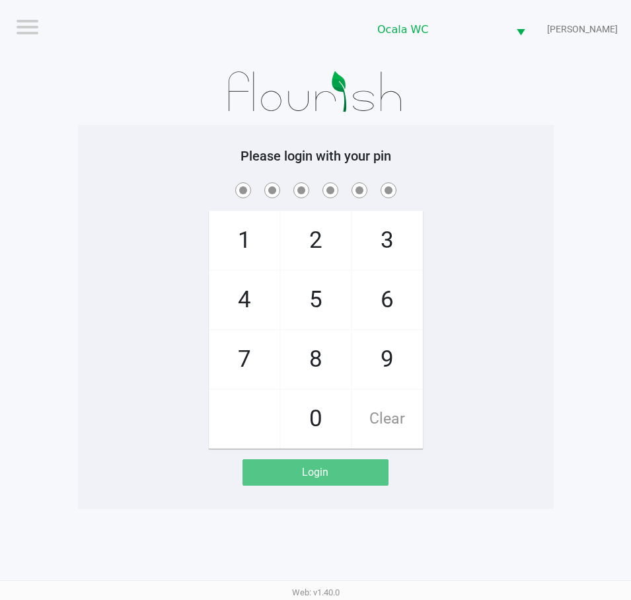
click at [527, 166] on div "Please login with your pin 1 4 7 2 5 8 0 3 6 9 Clear Login" at bounding box center [316, 317] width 476 height 338
click at [527, 162] on h5 "Please login with your pin" at bounding box center [316, 156] width 456 height 16
checkbox input "true"
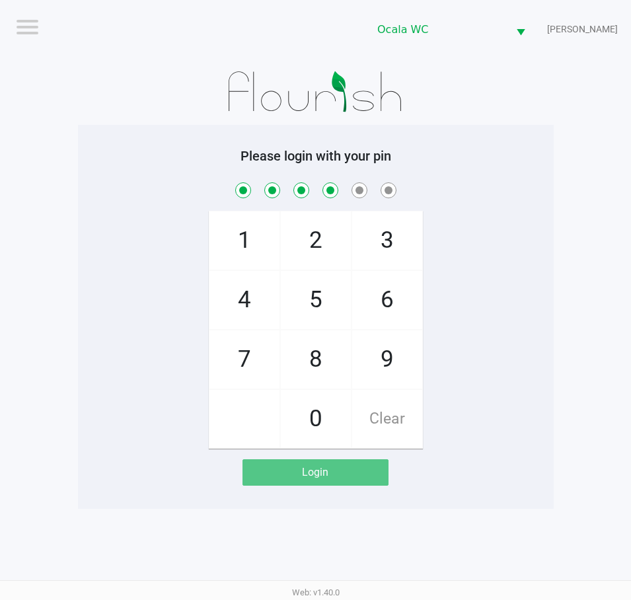
checkbox input "true"
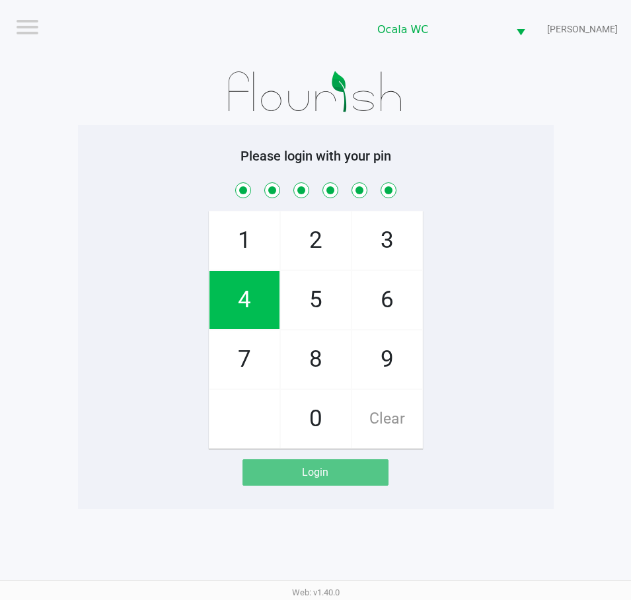
checkbox input "true"
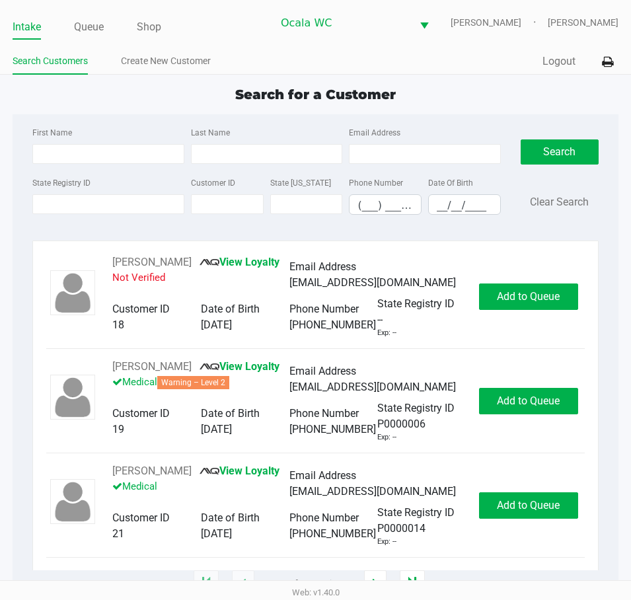
click at [259, 55] on ul "Search Customers Create New Customer" at bounding box center [164, 63] width 303 height 22
click at [79, 206] on input "State Registry ID" at bounding box center [108, 204] width 152 height 20
type input "p3rk1305"
click at [554, 148] on button "Search" at bounding box center [560, 151] width 78 height 25
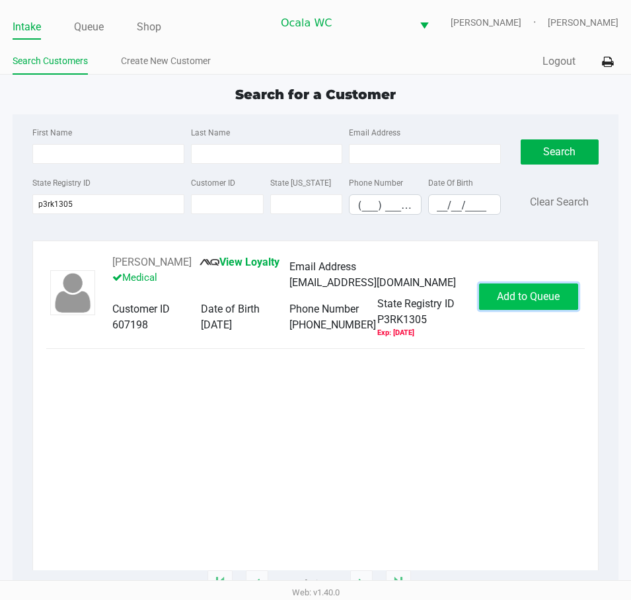
click at [526, 297] on button "Add to Queue" at bounding box center [528, 297] width 99 height 26
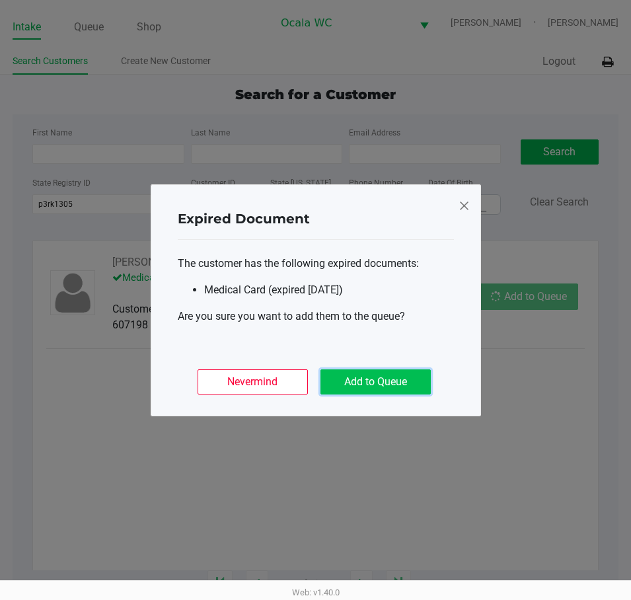
click at [355, 384] on button "Add to Queue" at bounding box center [376, 381] width 110 height 25
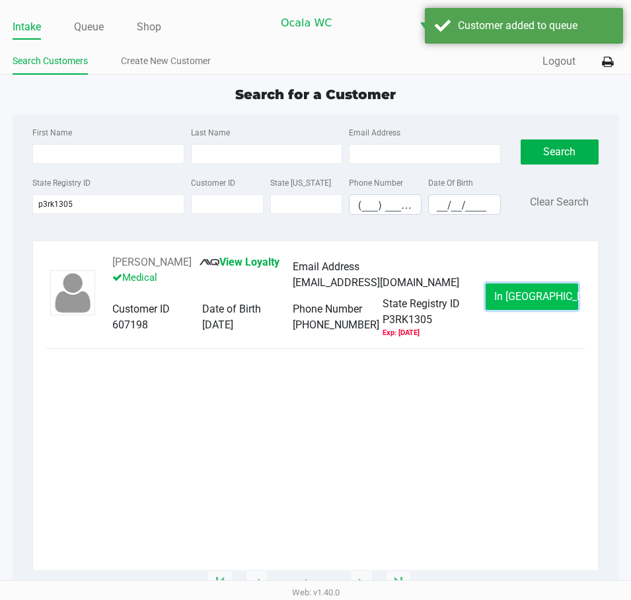
click at [507, 307] on button "In Queue" at bounding box center [532, 297] width 93 height 26
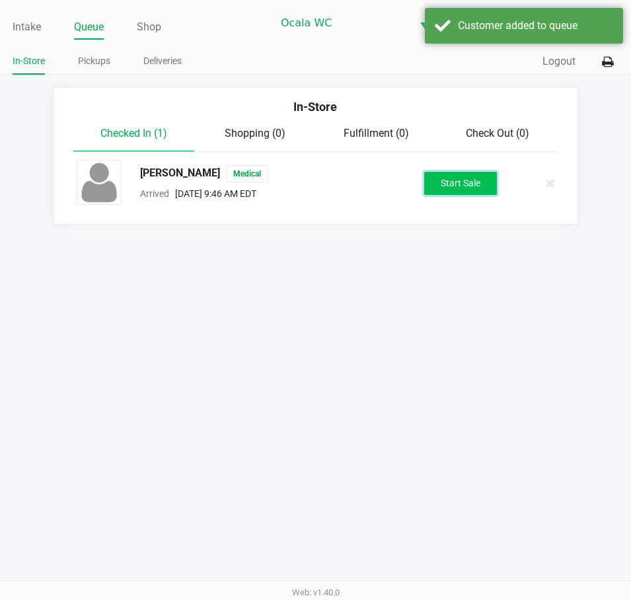
click at [449, 186] on button "Start Sale" at bounding box center [460, 183] width 73 height 23
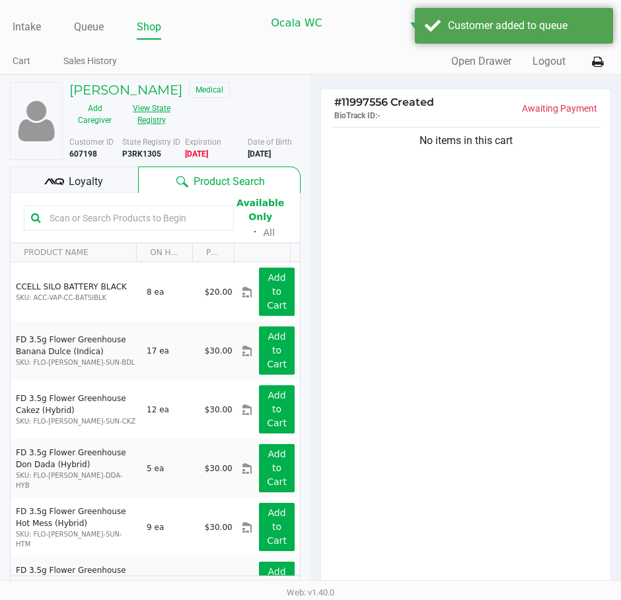
click at [153, 120] on button "View State Registry" at bounding box center [147, 114] width 55 height 33
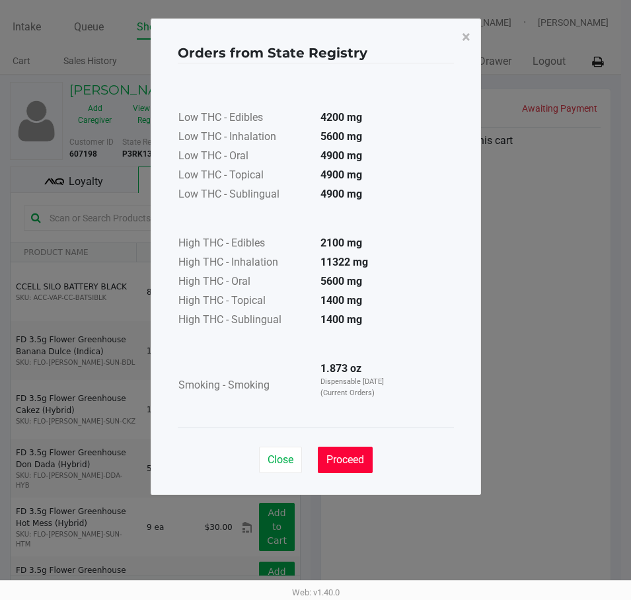
click at [345, 448] on button "Proceed" at bounding box center [345, 460] width 55 height 26
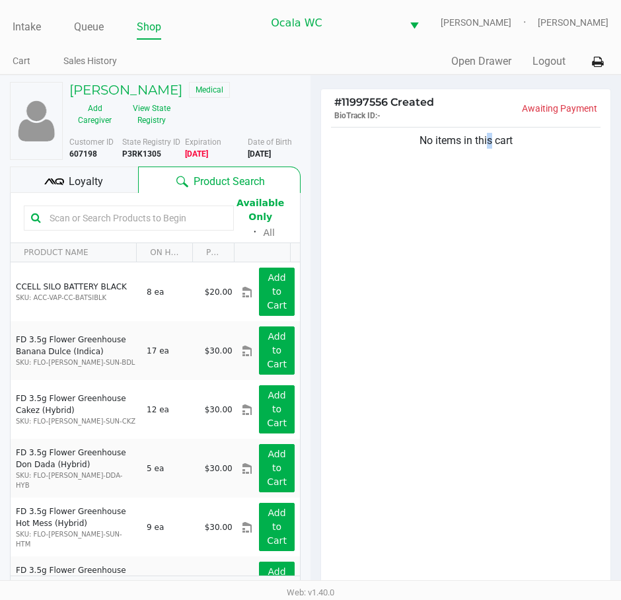
click at [480, 346] on div "No items in this cart" at bounding box center [465, 360] width 289 height 473
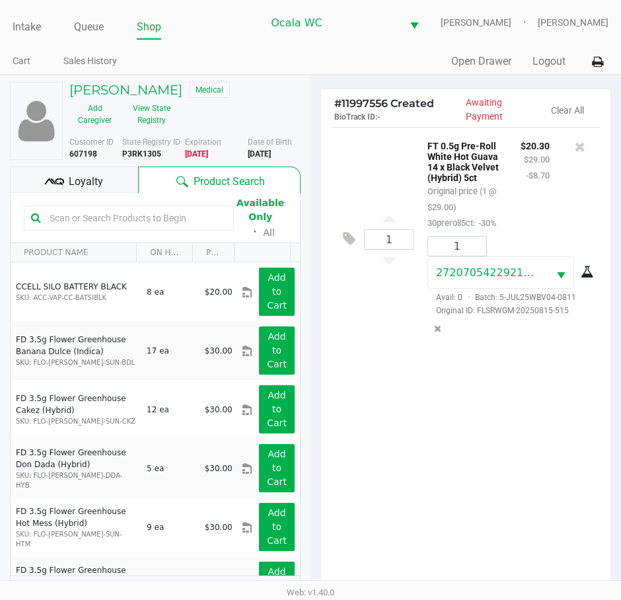
click at [387, 451] on div "1 FT 0.5g Pre-Roll White Hot Guava 14 x Black Velvet (Hybrid) 5ct Original pric…" at bounding box center [465, 363] width 289 height 473
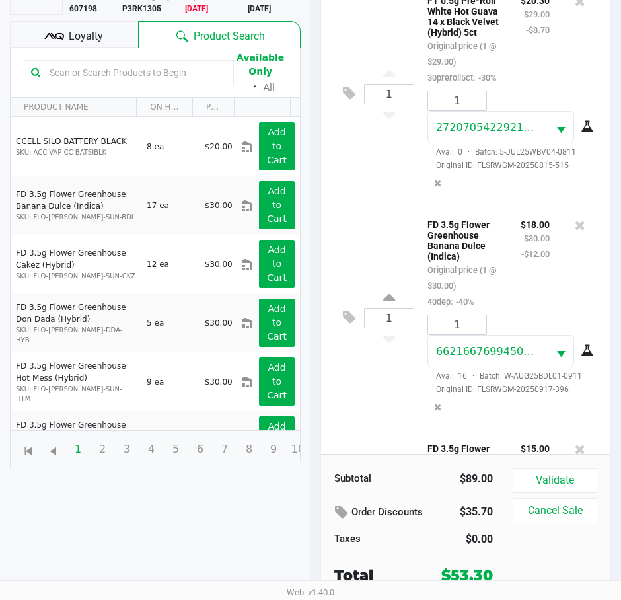
scroll to position [231, 0]
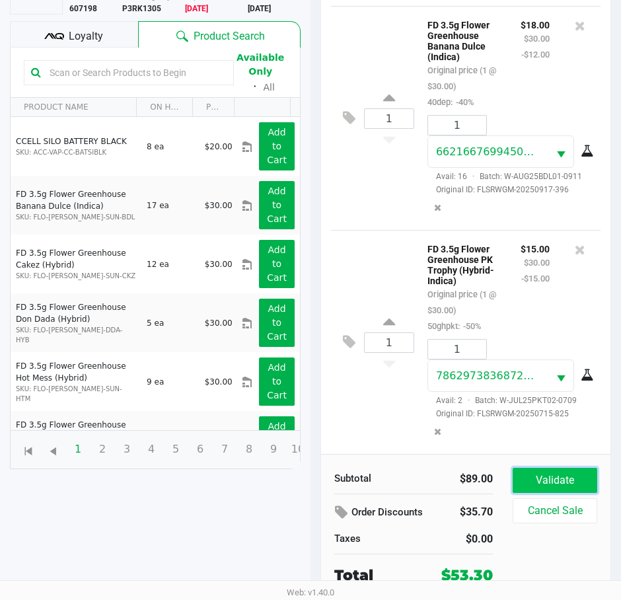
click at [549, 479] on button "Validate" at bounding box center [555, 480] width 85 height 25
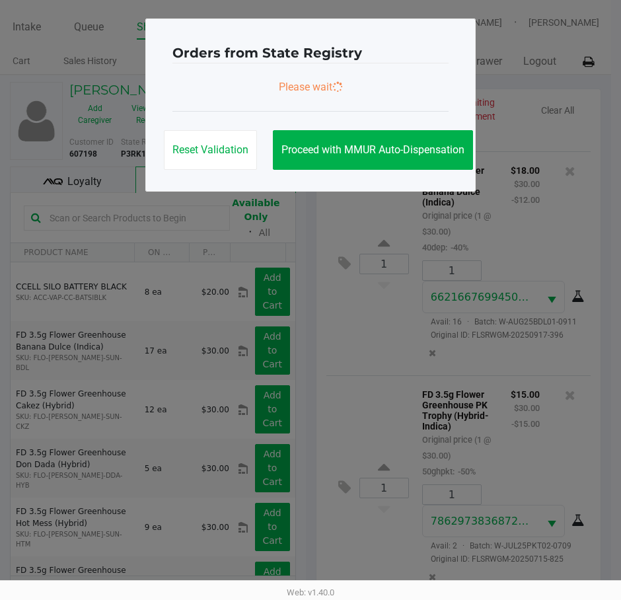
scroll to position [251, 0]
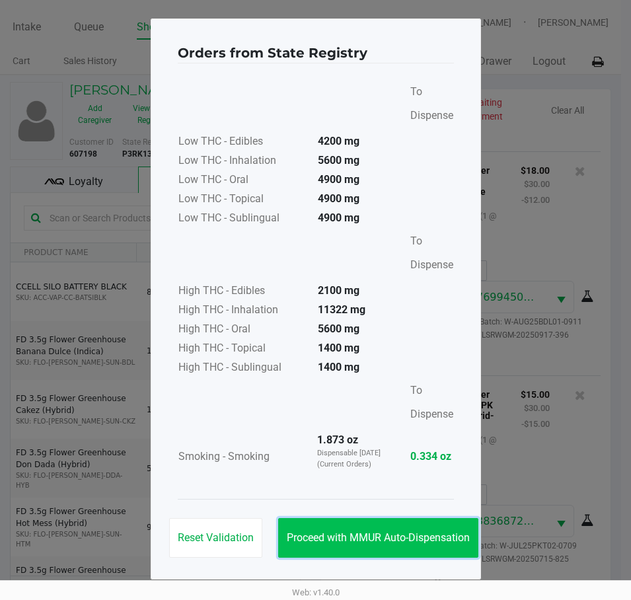
click at [355, 543] on span "Proceed with MMUR Auto-Dispensation" at bounding box center [378, 537] width 183 height 13
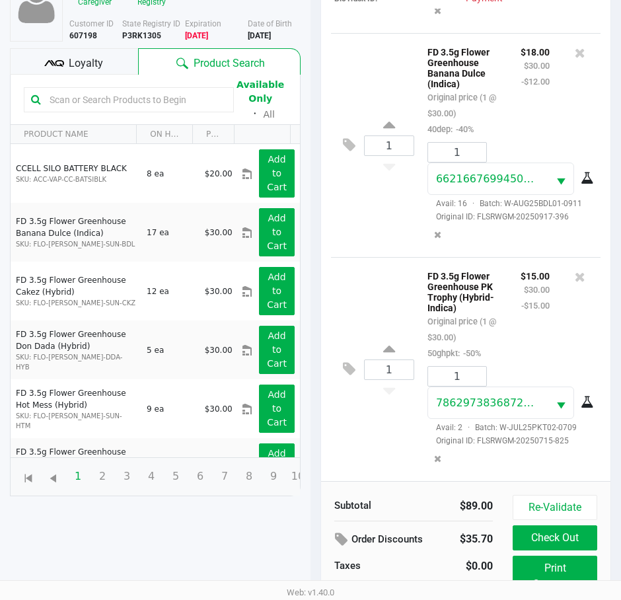
scroll to position [175, 0]
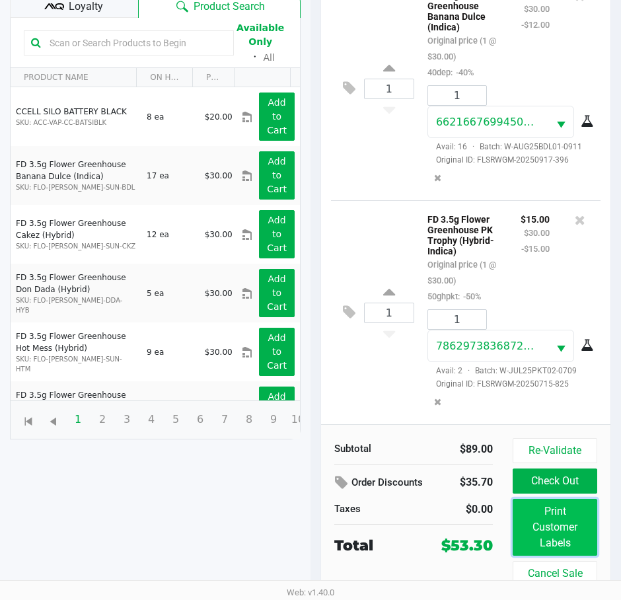
click at [550, 534] on button "Print Customer Labels" at bounding box center [555, 527] width 85 height 57
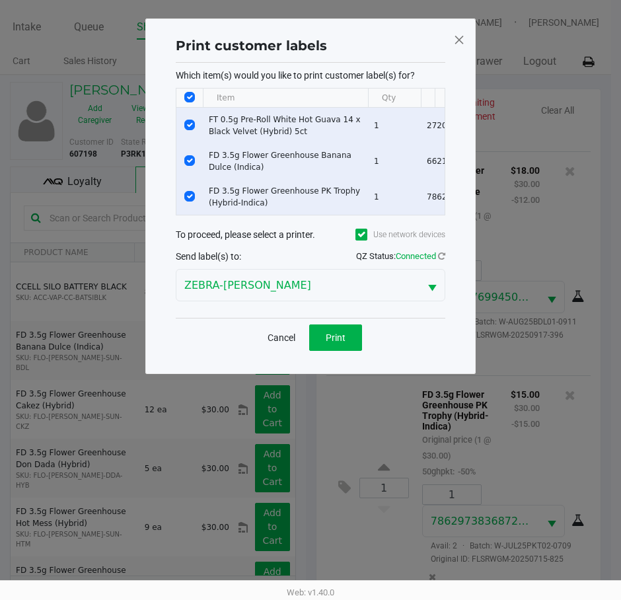
scroll to position [0, 0]
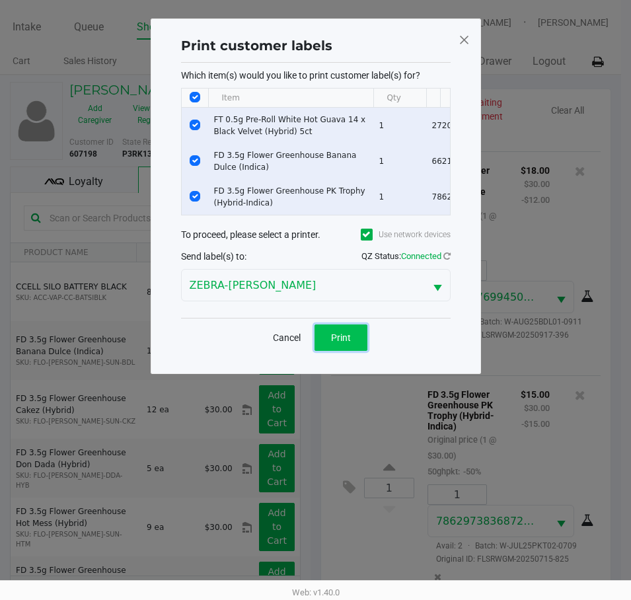
click at [344, 343] on span "Print" at bounding box center [341, 337] width 20 height 11
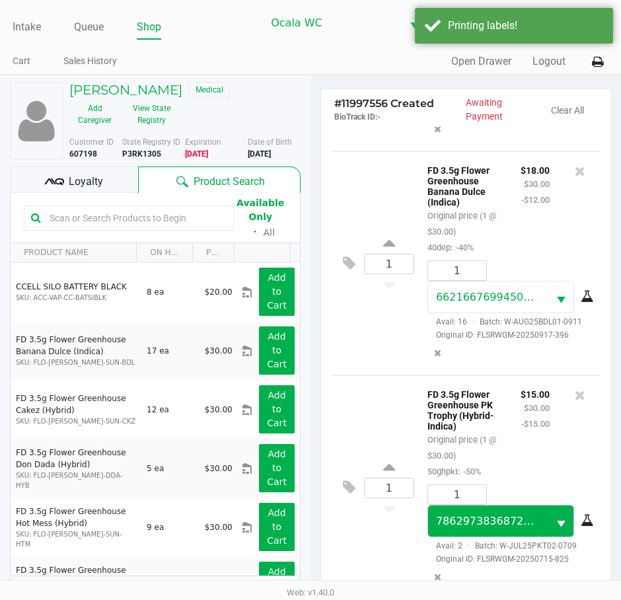
scroll to position [175, 0]
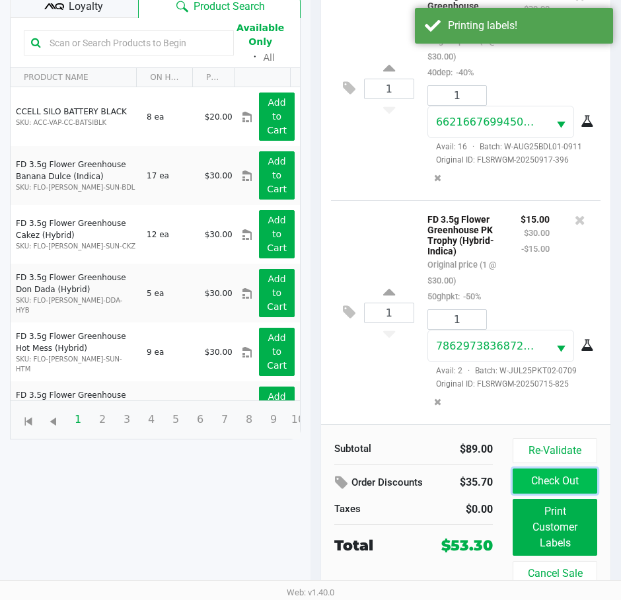
click at [541, 477] on button "Check Out" at bounding box center [555, 481] width 85 height 25
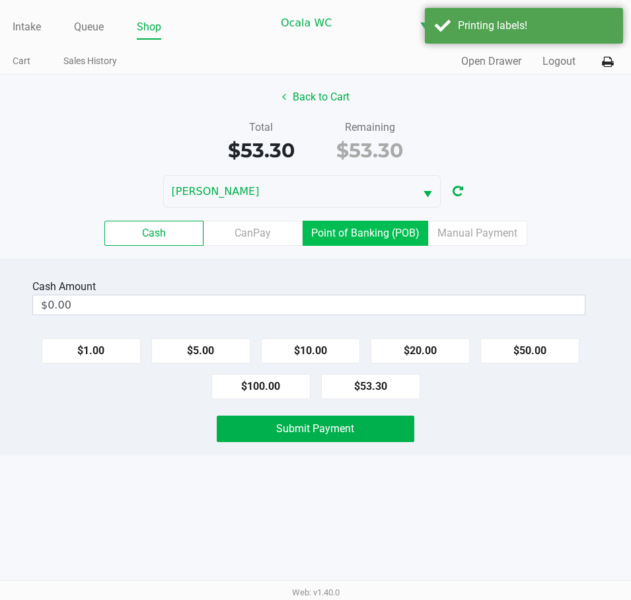
click at [344, 226] on label "Point of Banking (POB)" at bounding box center [366, 233] width 126 height 25
click at [0, 0] on 7 "Point of Banking (POB)" at bounding box center [0, 0] width 0 height 0
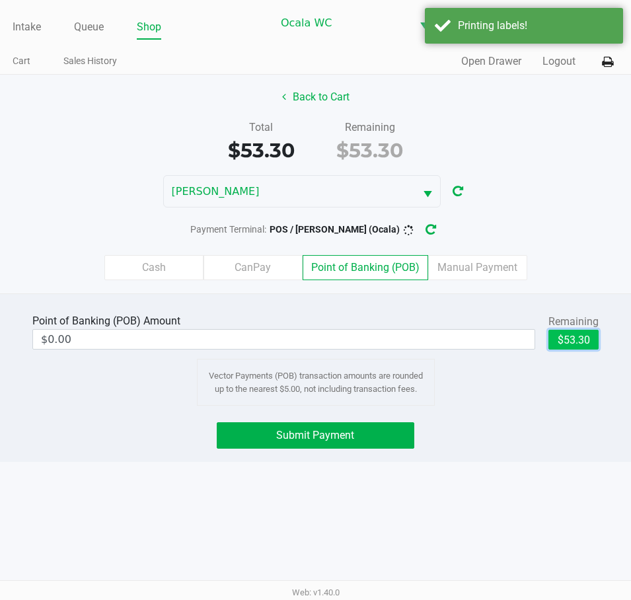
click at [572, 338] on button "$53.30" at bounding box center [574, 340] width 50 height 20
type input "$53.30"
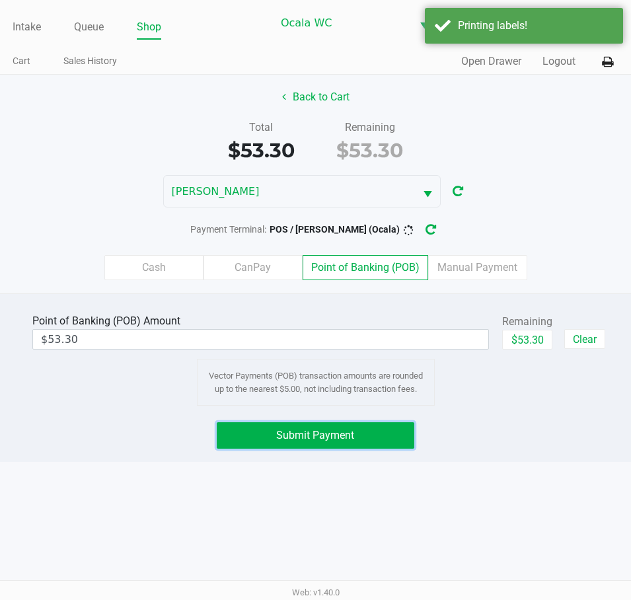
click at [288, 441] on button "Submit Payment" at bounding box center [315, 435] width 197 height 26
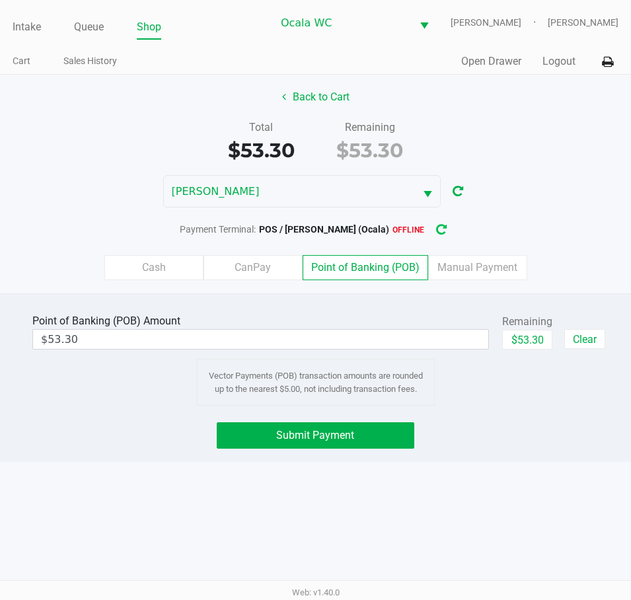
click at [451, 237] on button "button" at bounding box center [441, 229] width 21 height 24
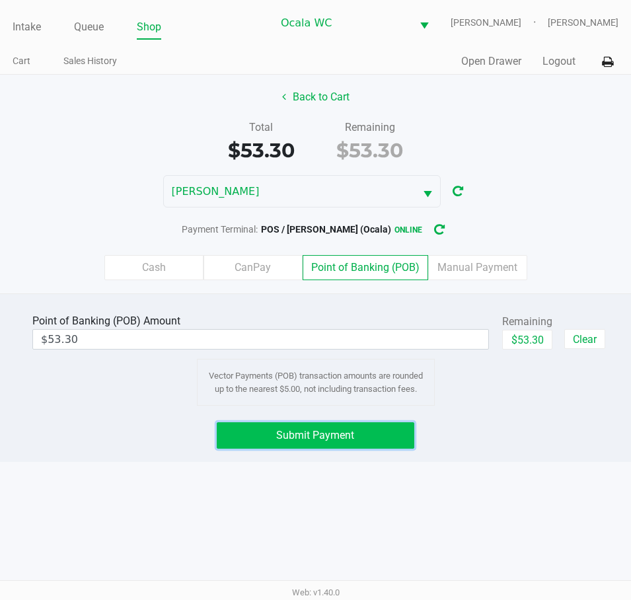
click at [344, 435] on span "Submit Payment" at bounding box center [315, 435] width 78 height 13
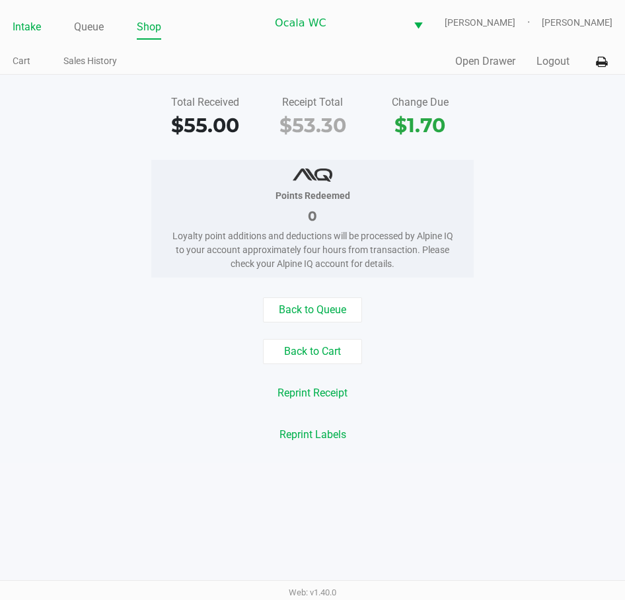
click at [29, 25] on link "Intake" at bounding box center [27, 27] width 28 height 19
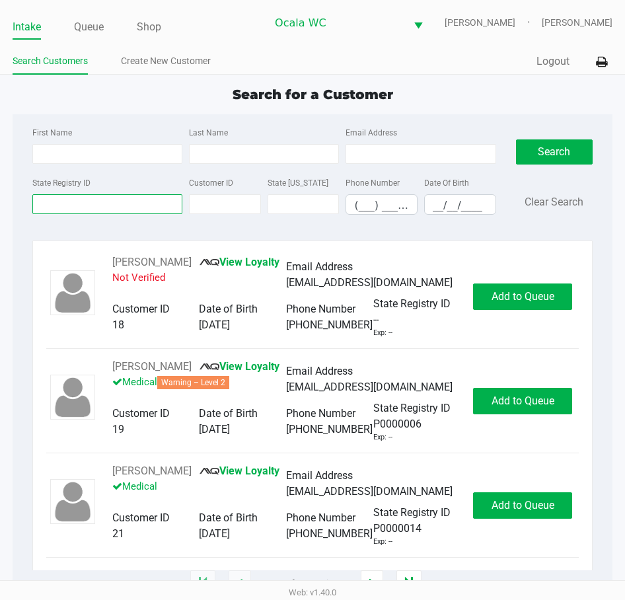
click at [69, 206] on input "State Registry ID" at bounding box center [107, 204] width 150 height 20
type input "p9hr0306"
click at [550, 152] on button "Search" at bounding box center [554, 151] width 77 height 25
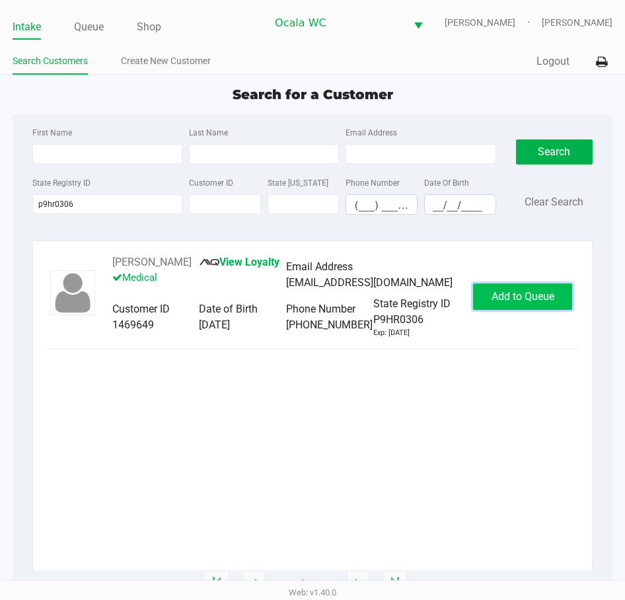
click at [499, 295] on span "Add to Queue" at bounding box center [523, 296] width 63 height 13
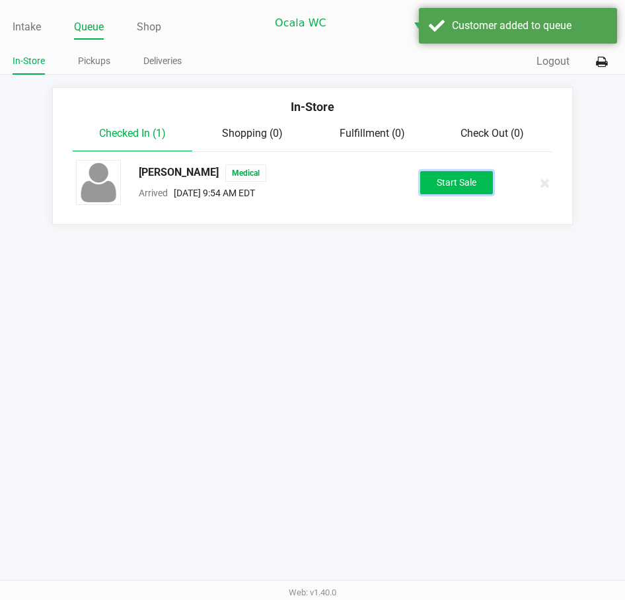
click at [451, 180] on button "Start Sale" at bounding box center [456, 182] width 73 height 23
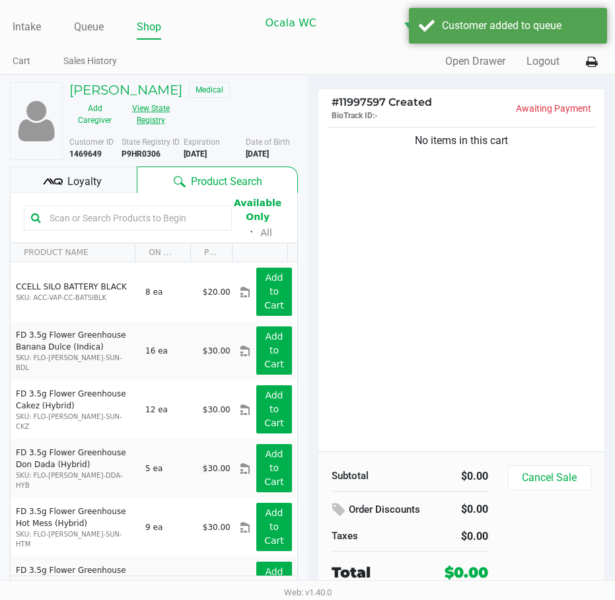
click at [149, 122] on button "View State Registry" at bounding box center [147, 114] width 54 height 33
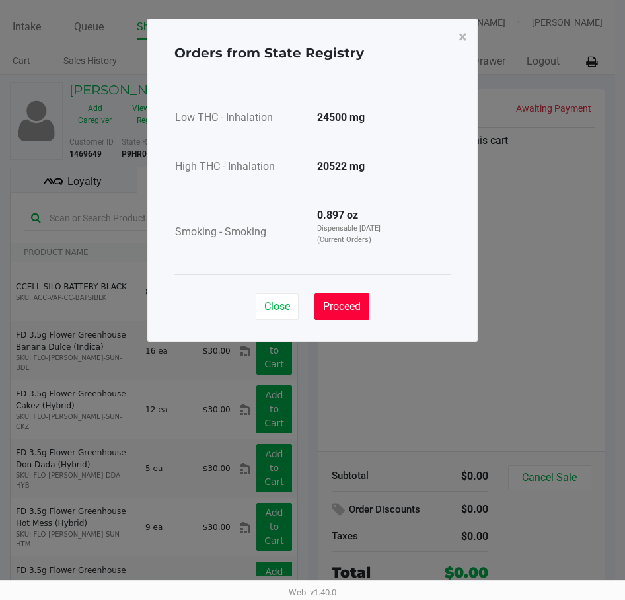
click at [352, 308] on span "Proceed" at bounding box center [342, 306] width 38 height 13
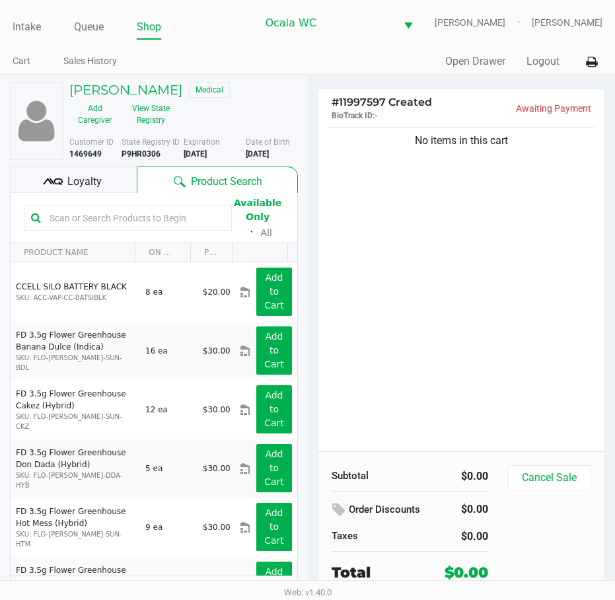
click at [152, 156] on b "P9HR0306" at bounding box center [141, 153] width 39 height 9
click at [152, 157] on b "P9HR0306" at bounding box center [141, 153] width 39 height 9
click at [461, 299] on div "No items in this cart" at bounding box center [462, 287] width 287 height 327
click at [70, 186] on span "Loyalty" at bounding box center [84, 182] width 34 height 16
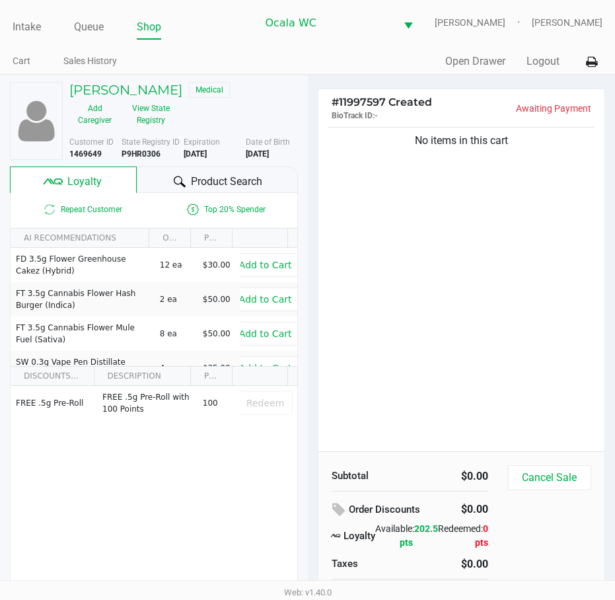
click at [242, 181] on span "Product Search" at bounding box center [226, 182] width 71 height 16
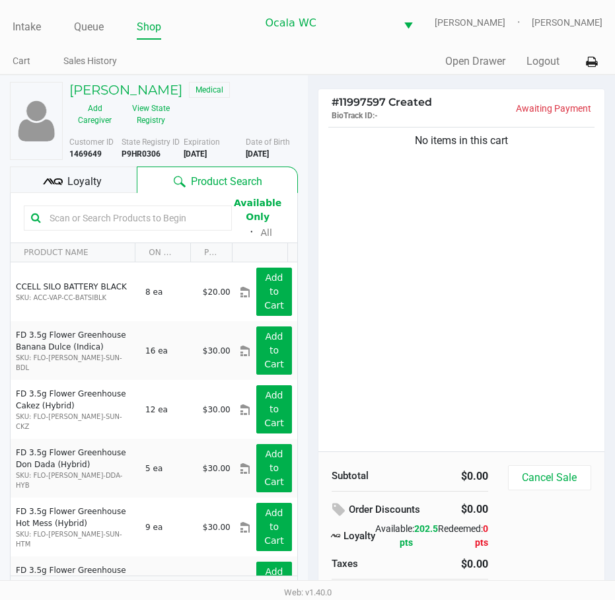
click at [445, 256] on div "No items in this cart" at bounding box center [462, 287] width 287 height 327
click at [422, 330] on div "No items in this cart" at bounding box center [462, 287] width 287 height 327
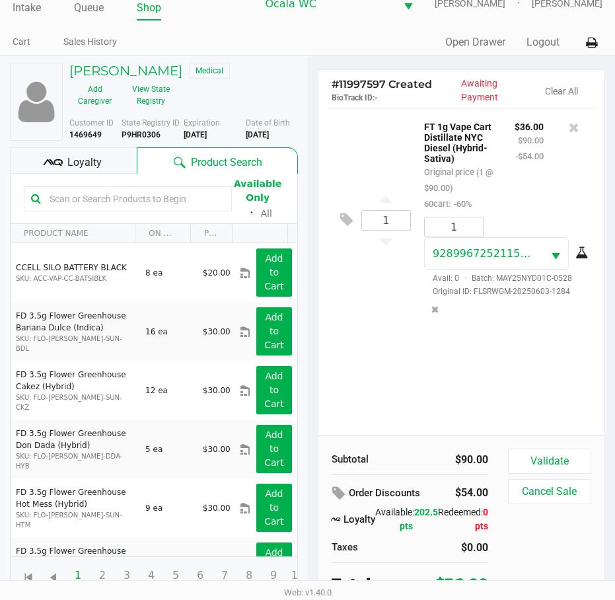
scroll to position [28, 0]
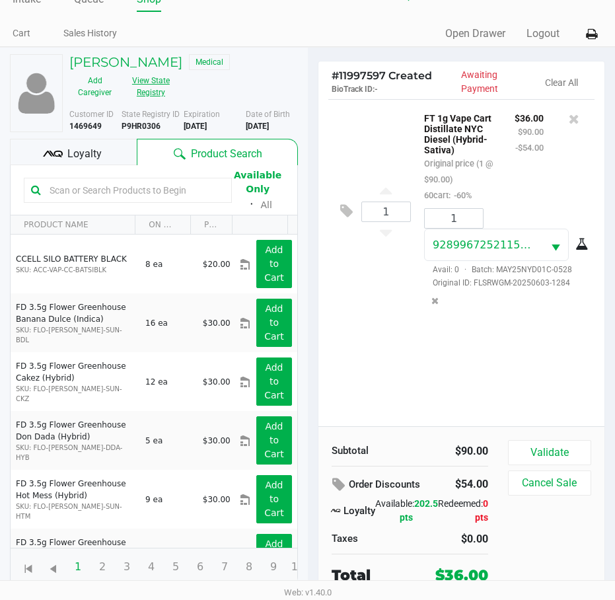
click at [141, 79] on button "View State Registry" at bounding box center [147, 86] width 54 height 33
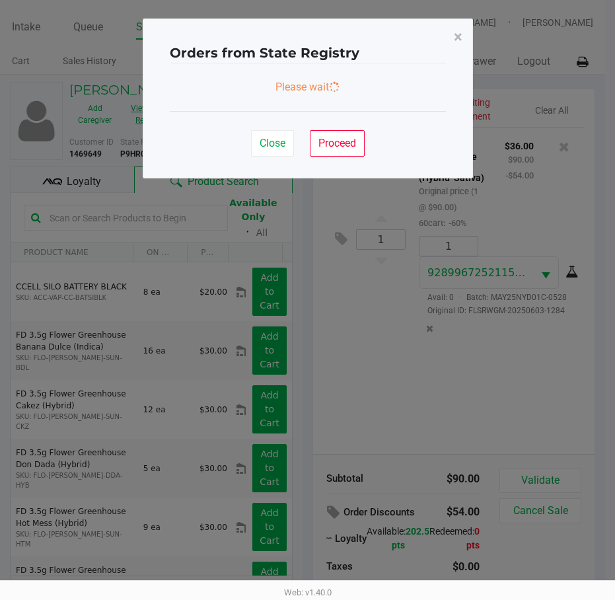
scroll to position [0, 0]
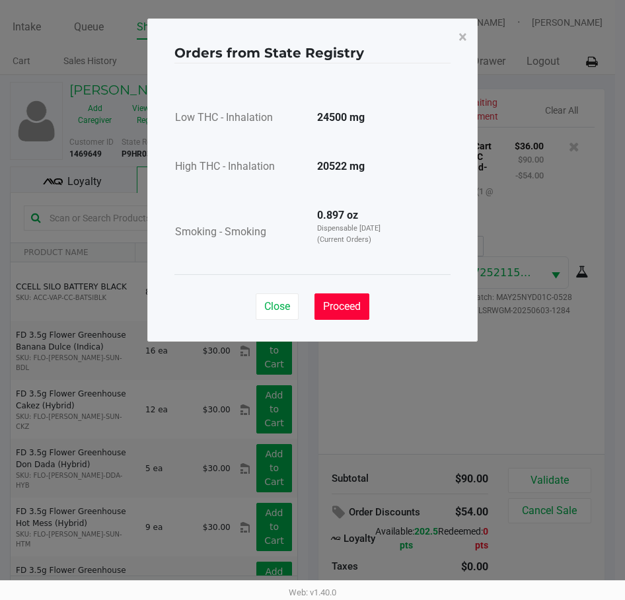
click at [357, 304] on span "Proceed" at bounding box center [342, 306] width 38 height 13
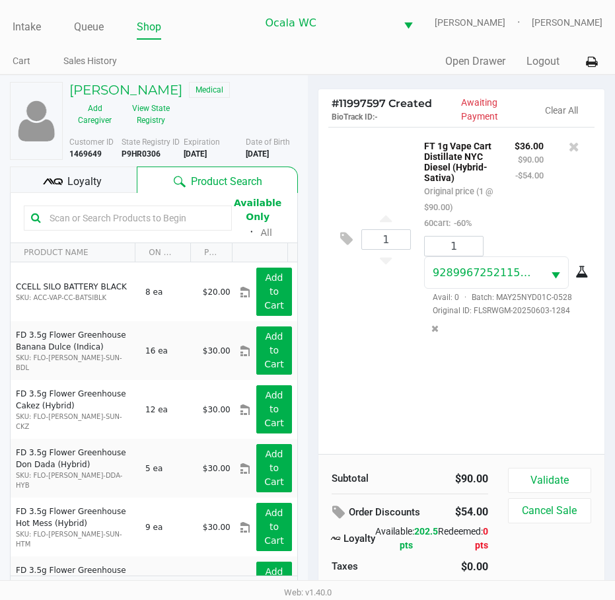
click at [384, 362] on div "1 FT 1g Vape Cart Distillate NYC Diesel (Hybrid-Sativa) Original price (1 @ $90…" at bounding box center [462, 290] width 287 height 327
click at [498, 381] on div "1 FT 1g Vape Cart Distillate NYC Diesel (Hybrid-Sativa) Original price (1 @ $90…" at bounding box center [462, 290] width 287 height 327
click at [490, 392] on div "1 FT 1g Vape Cart Distillate NYC Diesel (Hybrid-Sativa) Original price (1 @ $90…" at bounding box center [462, 290] width 287 height 327
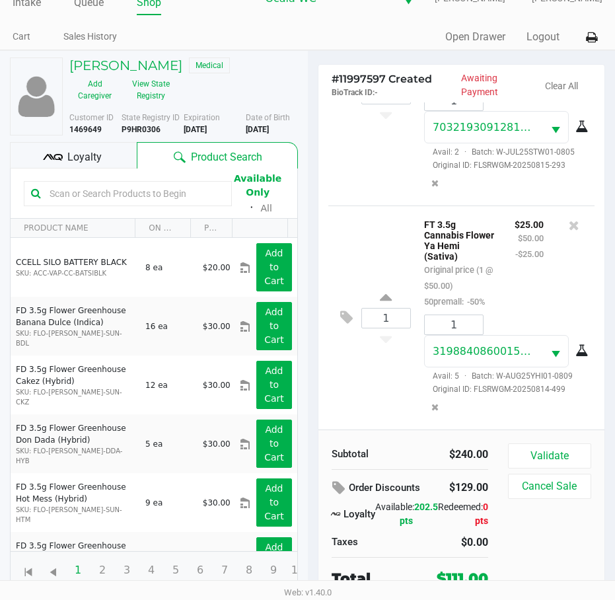
scroll to position [28, 0]
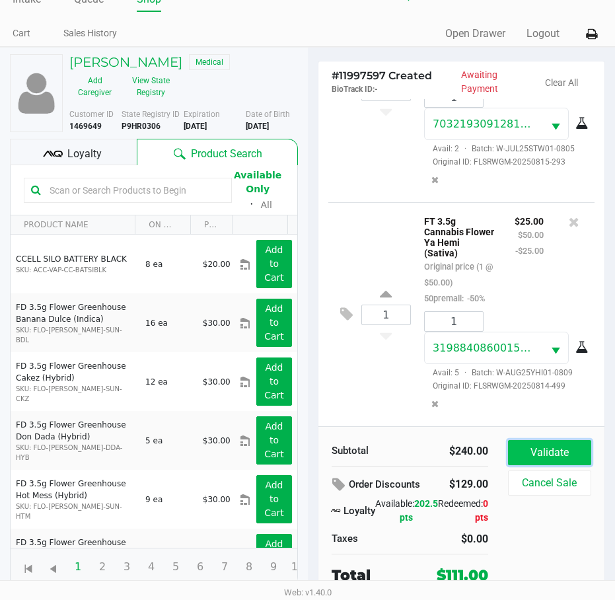
click at [527, 450] on button "Validate" at bounding box center [549, 452] width 83 height 25
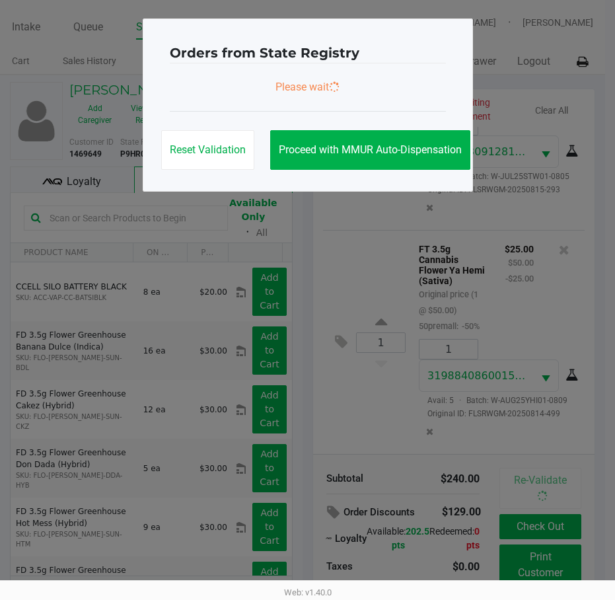
scroll to position [0, 0]
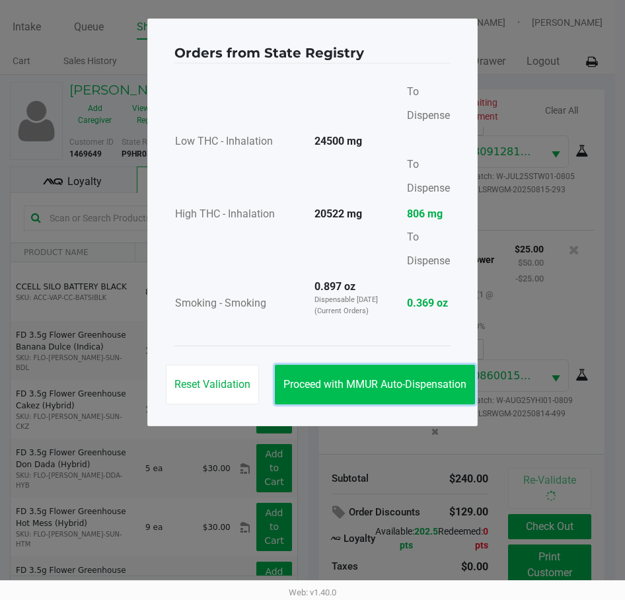
click at [335, 393] on button "Proceed with MMUR Auto-Dispensation" at bounding box center [375, 385] width 200 height 40
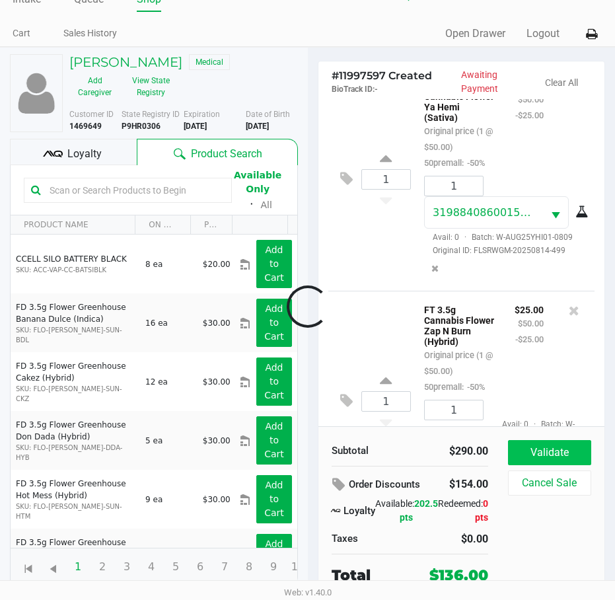
scroll to position [954, 0]
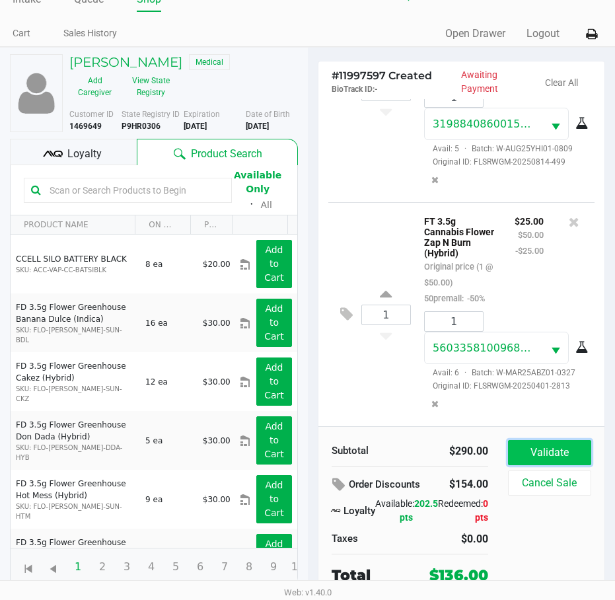
click at [530, 448] on button "Validate" at bounding box center [549, 452] width 83 height 25
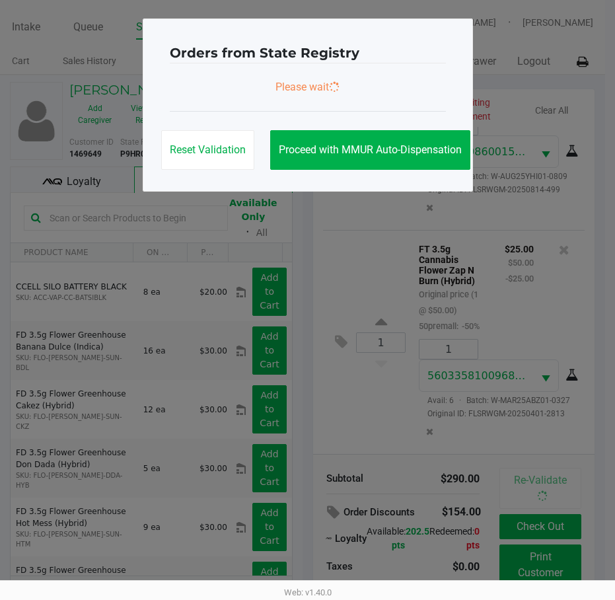
scroll to position [974, 0]
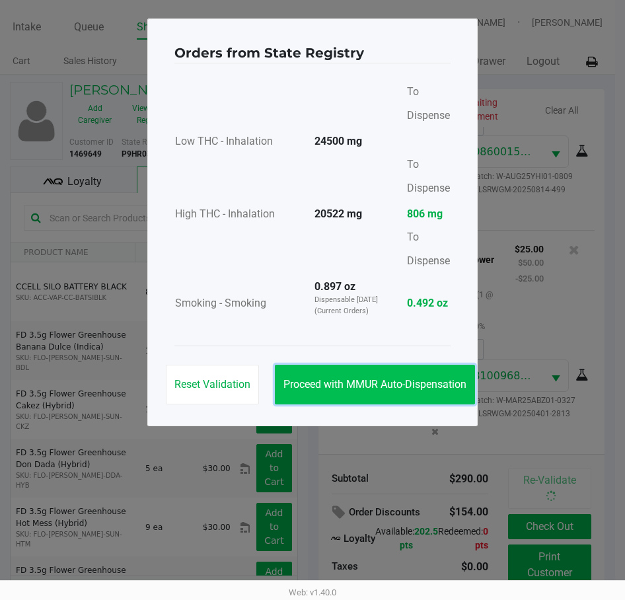
click at [335, 387] on span "Proceed with MMUR Auto-Dispensation" at bounding box center [375, 384] width 183 height 13
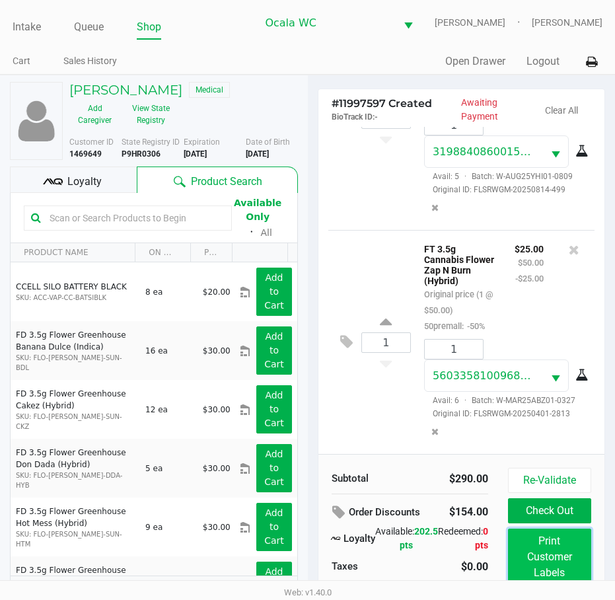
click at [553, 549] on button "Print Customer Labels" at bounding box center [549, 557] width 83 height 57
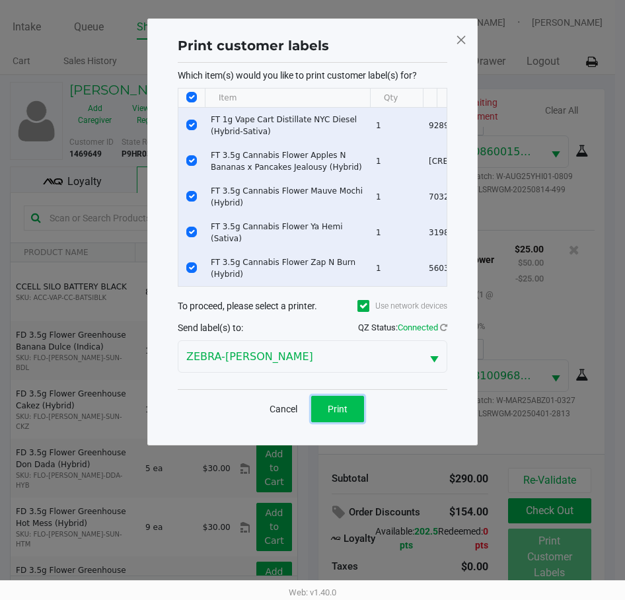
click at [328, 414] on span "Print" at bounding box center [338, 409] width 20 height 11
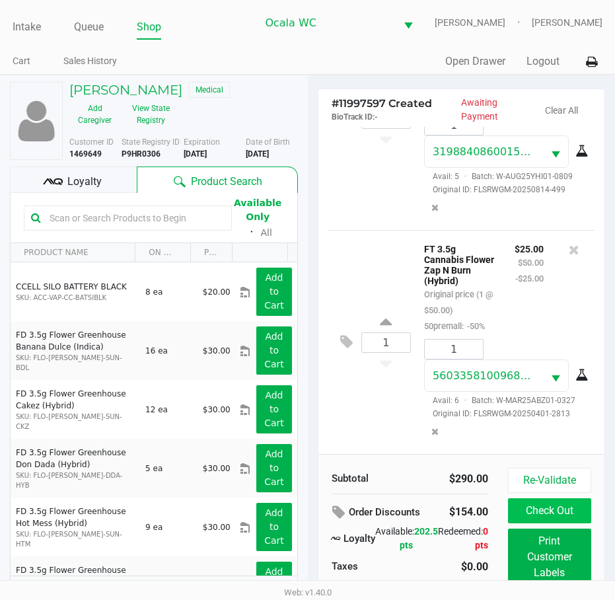
click at [562, 507] on button "Check Out" at bounding box center [549, 510] width 83 height 25
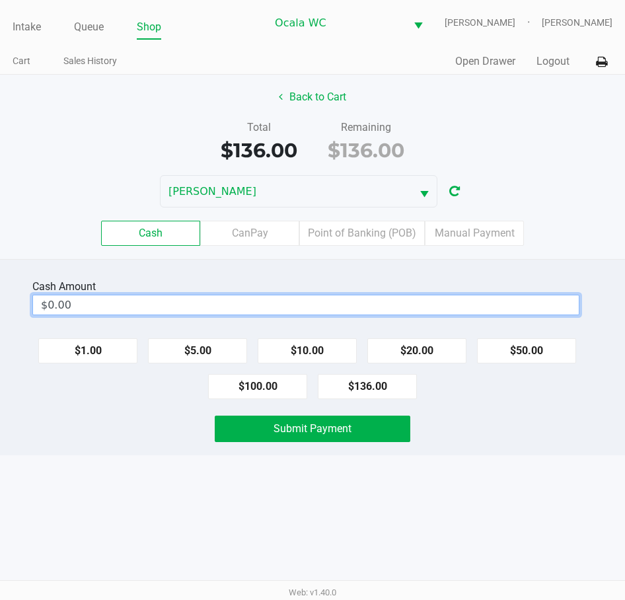
click at [436, 308] on input "$0.00" at bounding box center [306, 304] width 546 height 19
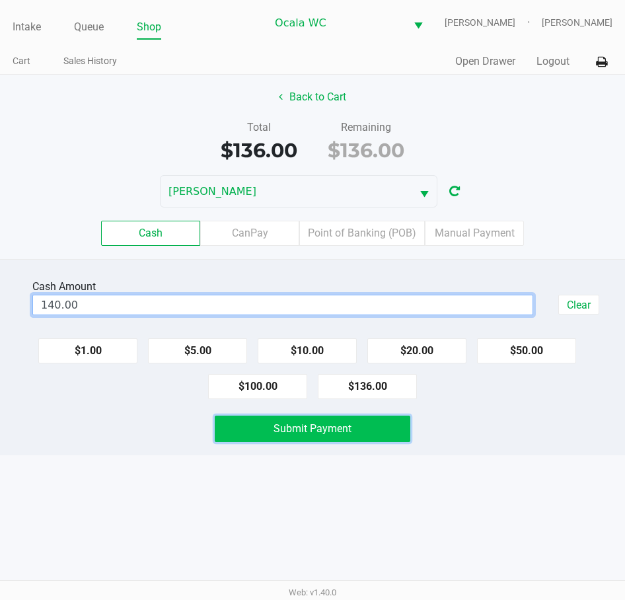
click at [348, 430] on span "Submit Payment" at bounding box center [313, 428] width 78 height 13
type input "$140.00"
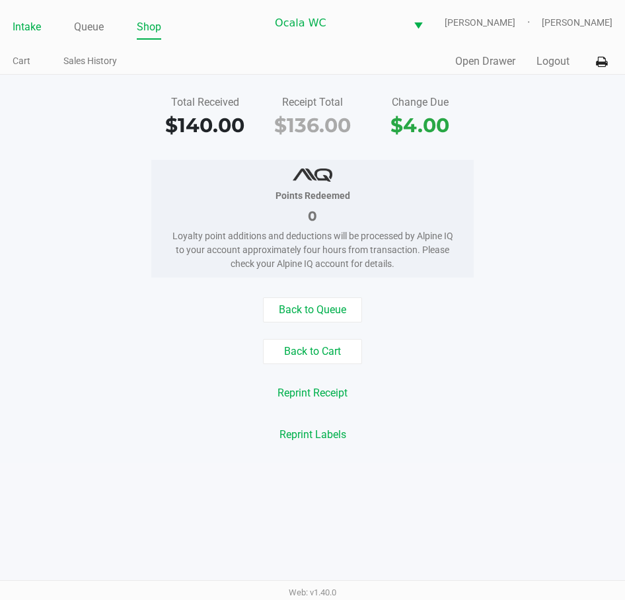
click at [18, 24] on link "Intake" at bounding box center [27, 27] width 28 height 19
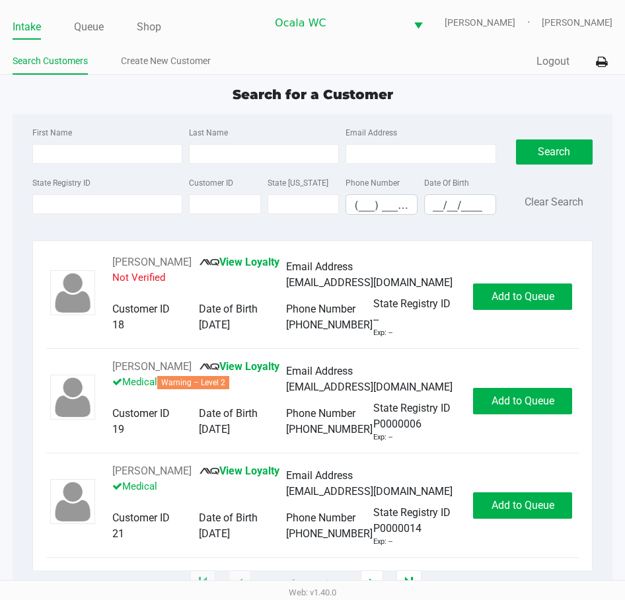
click at [23, 23] on link "Intake" at bounding box center [27, 27] width 28 height 19
click at [286, 54] on ul "Search Customers Create New Customer" at bounding box center [163, 63] width 300 height 22
click at [274, 52] on ul "Search Customers Create New Customer" at bounding box center [163, 63] width 300 height 22
click at [274, 51] on div "Search Customers Create New Customer" at bounding box center [163, 62] width 300 height 24
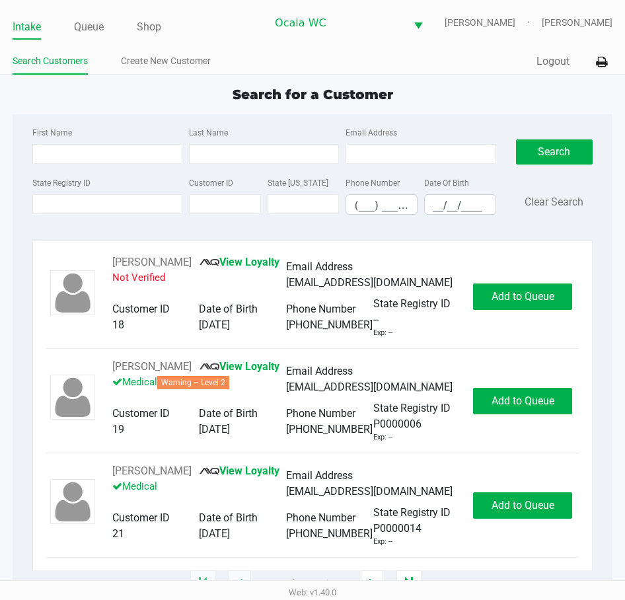
click at [274, 51] on div "Search Customers Create New Customer" at bounding box center [163, 62] width 300 height 24
type input "TAMARA"
type input "STRIBLEY"
type input "02/29/1956"
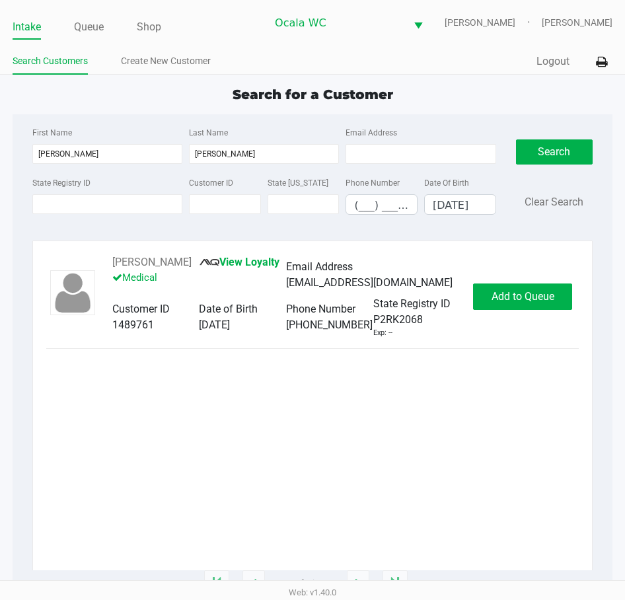
click at [515, 287] on div "TAMARA STRIBLEY View Loyalty Medical Email Address fitz_tammy@comcast.net Custo…" at bounding box center [312, 296] width 533 height 84
click at [520, 297] on button "Add to Queue" at bounding box center [522, 297] width 99 height 26
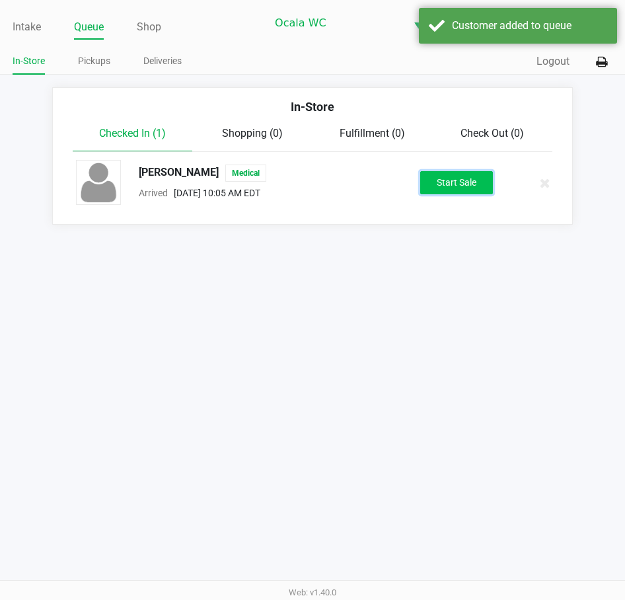
click at [455, 188] on button "Start Sale" at bounding box center [456, 182] width 73 height 23
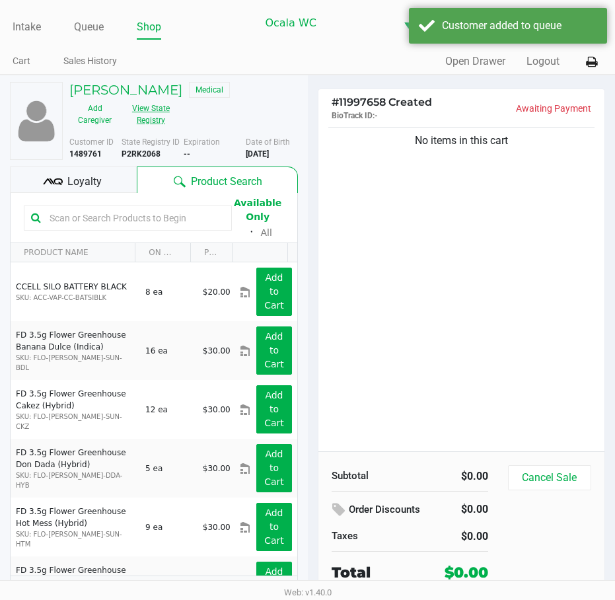
click at [140, 118] on button "View State Registry" at bounding box center [147, 114] width 54 height 33
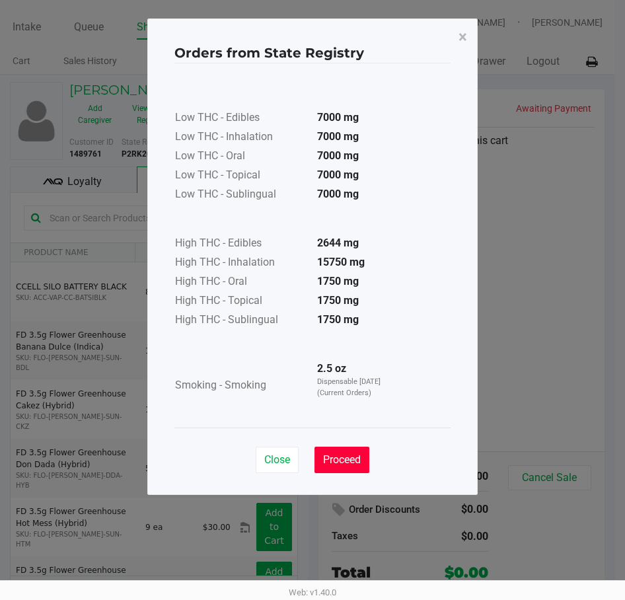
click at [353, 453] on span "Proceed" at bounding box center [342, 459] width 38 height 13
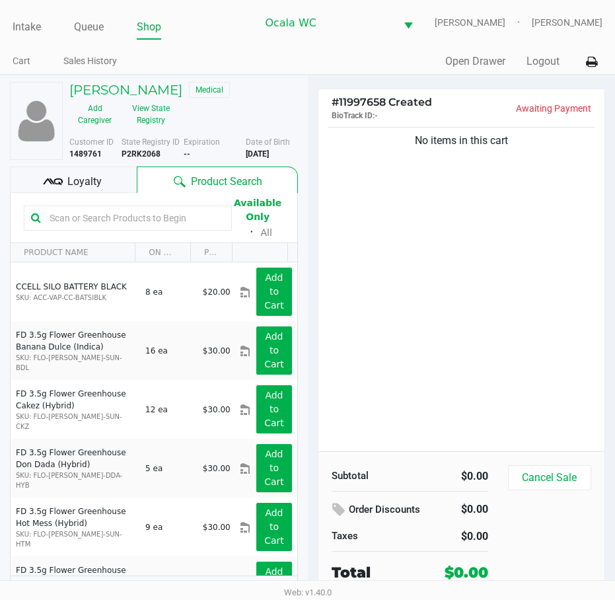
click at [409, 282] on div "No items in this cart" at bounding box center [462, 287] width 287 height 327
click at [499, 269] on div "No items in this cart" at bounding box center [462, 287] width 287 height 327
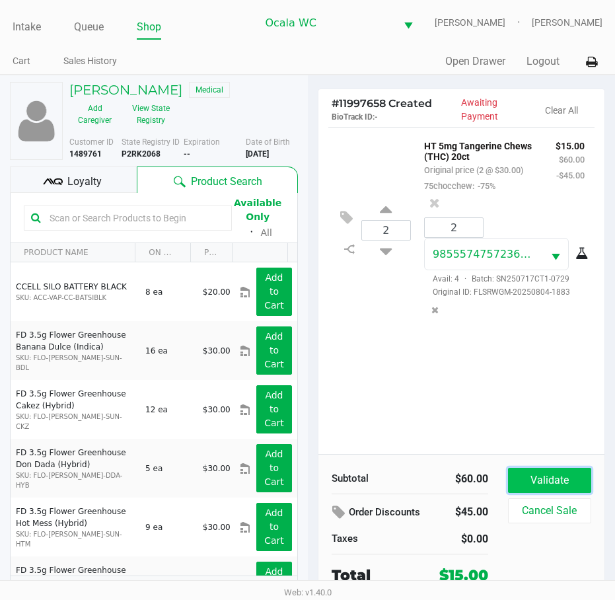
click at [528, 482] on button "Validate" at bounding box center [549, 480] width 83 height 25
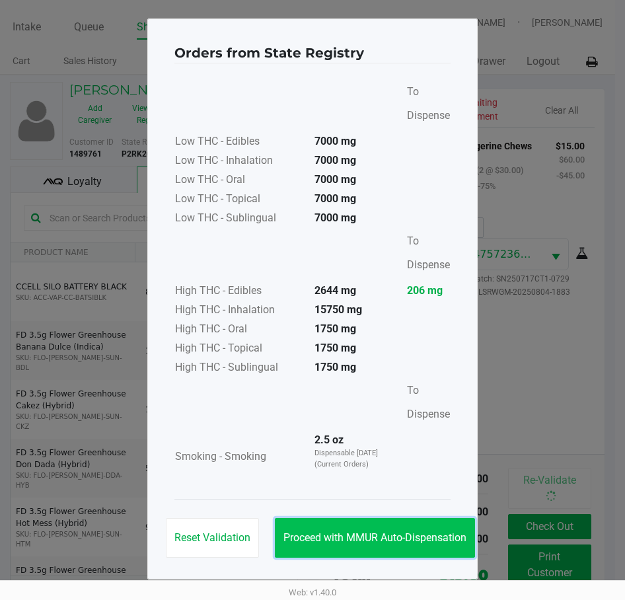
click at [351, 532] on span "Proceed with MMUR Auto-Dispensation" at bounding box center [375, 537] width 183 height 13
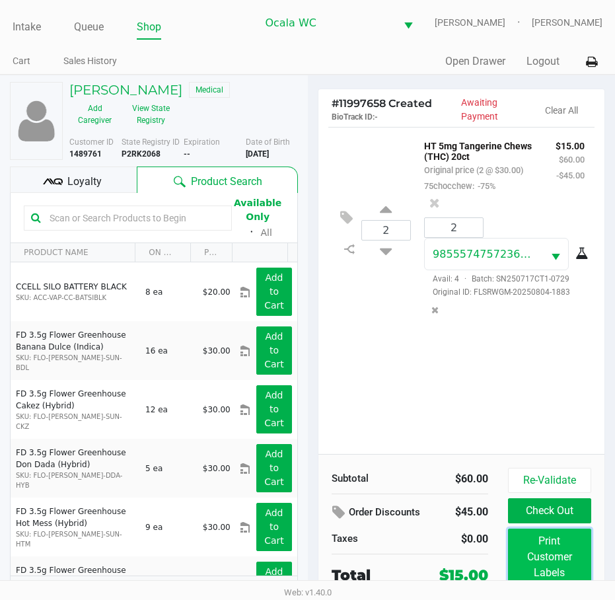
click at [543, 560] on button "Print Customer Labels" at bounding box center [549, 557] width 83 height 57
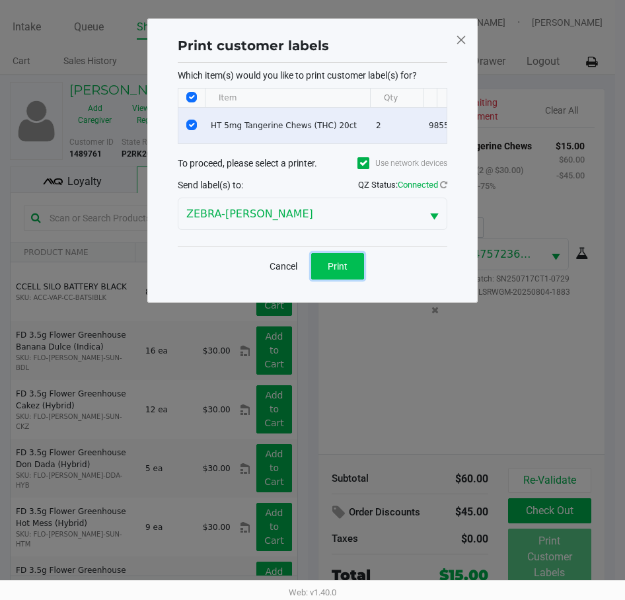
click at [342, 268] on button "Print" at bounding box center [337, 266] width 53 height 26
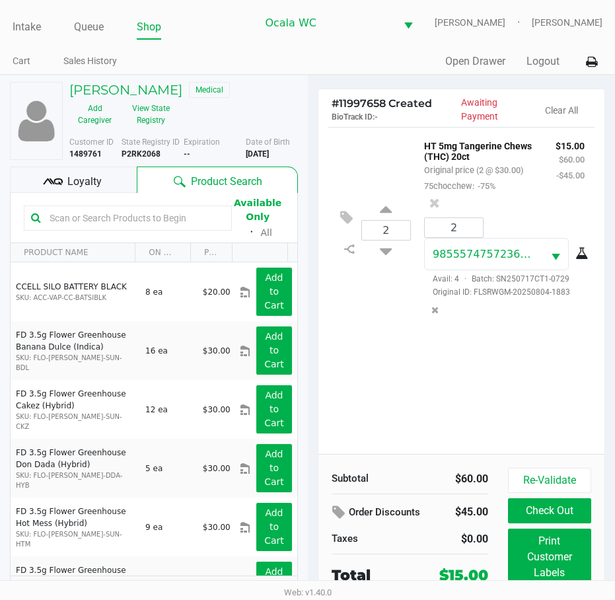
click at [562, 519] on button "Check Out" at bounding box center [549, 510] width 83 height 25
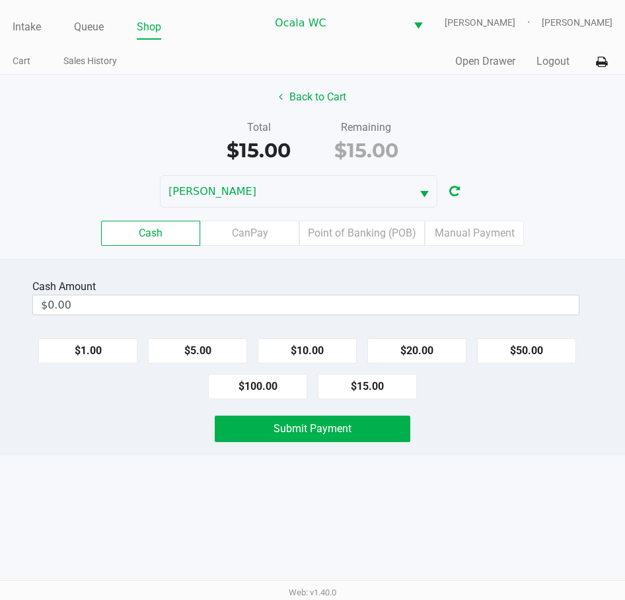
click at [412, 356] on button "$20.00" at bounding box center [416, 350] width 99 height 25
type input "$20.00"
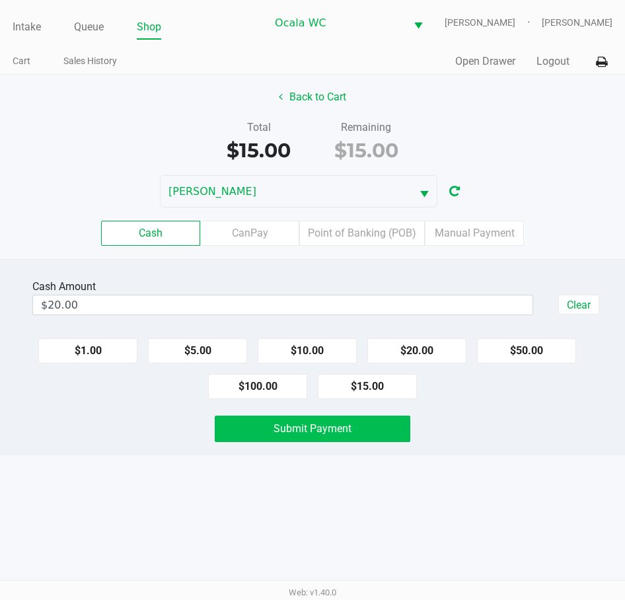
click at [344, 430] on span "Submit Payment" at bounding box center [313, 428] width 78 height 13
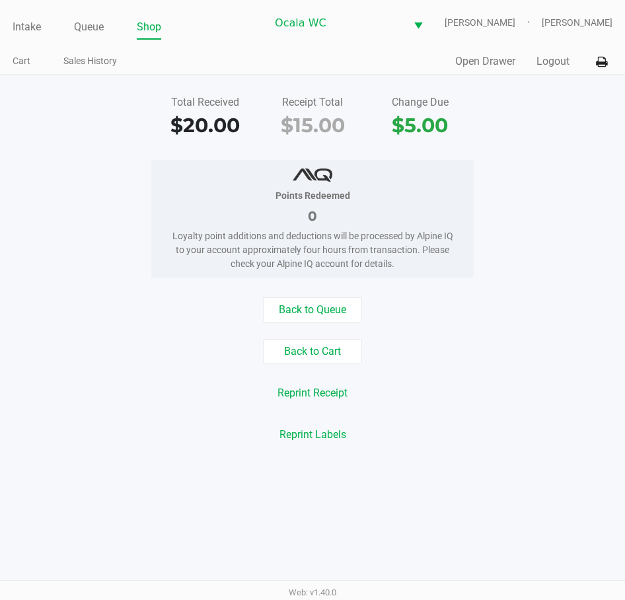
click at [22, 30] on link "Intake" at bounding box center [27, 27] width 28 height 19
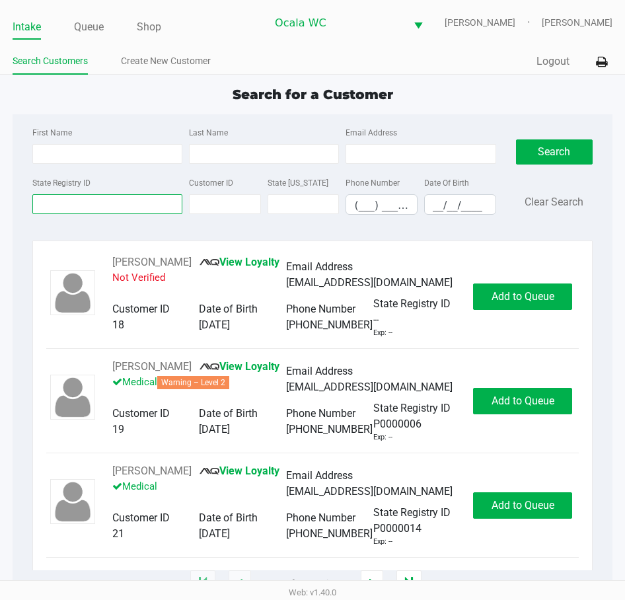
click at [74, 202] on input "State Registry ID" at bounding box center [107, 204] width 150 height 20
type input "p7mh3056"
click at [558, 153] on button "Search" at bounding box center [554, 151] width 77 height 25
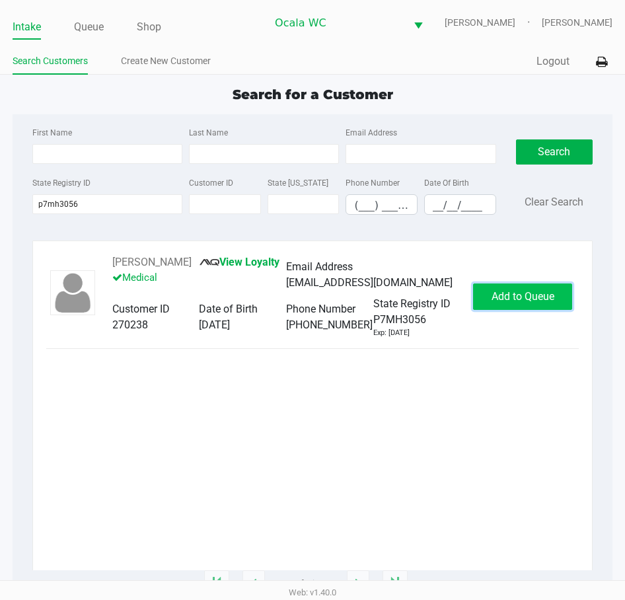
click at [504, 303] on span "Add to Queue" at bounding box center [523, 296] width 63 height 13
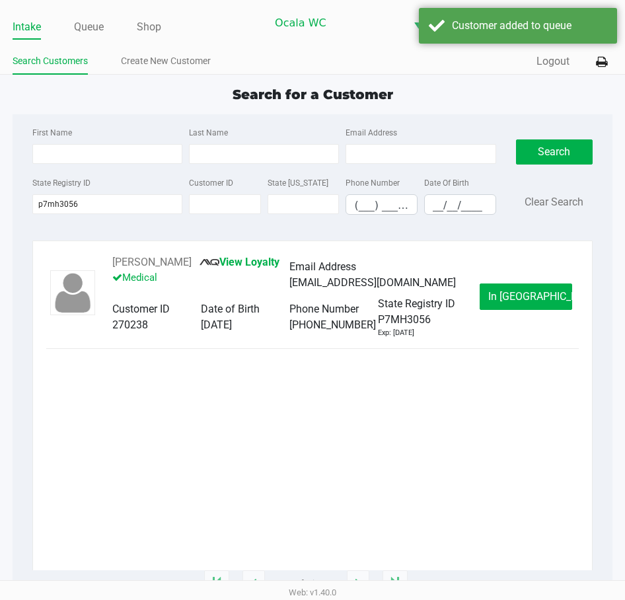
click at [515, 303] on span "In Queue" at bounding box center [543, 296] width 111 height 13
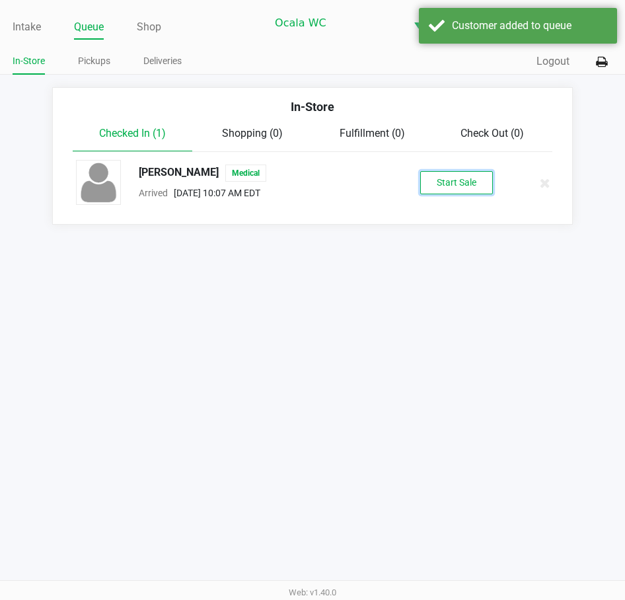
click at [459, 178] on button "Start Sale" at bounding box center [456, 182] width 73 height 23
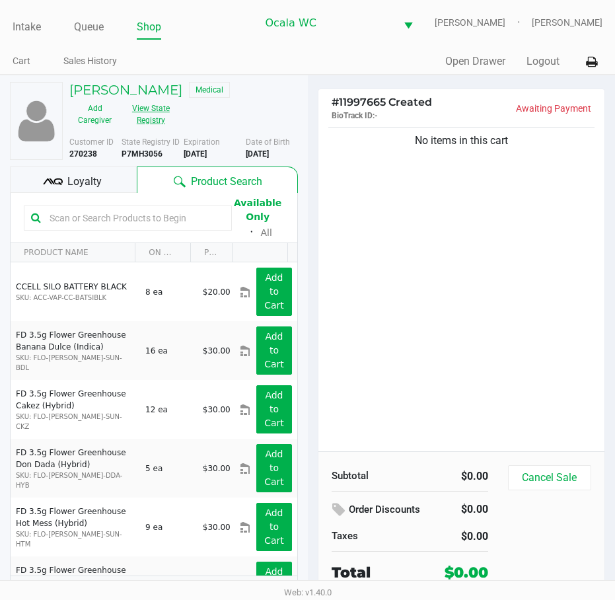
click at [150, 112] on button "View State Registry" at bounding box center [147, 114] width 54 height 33
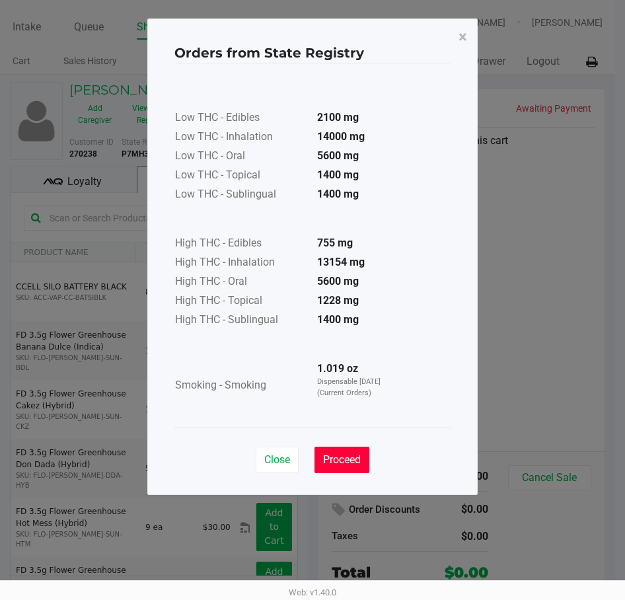
click at [348, 467] on button "Proceed" at bounding box center [342, 460] width 55 height 26
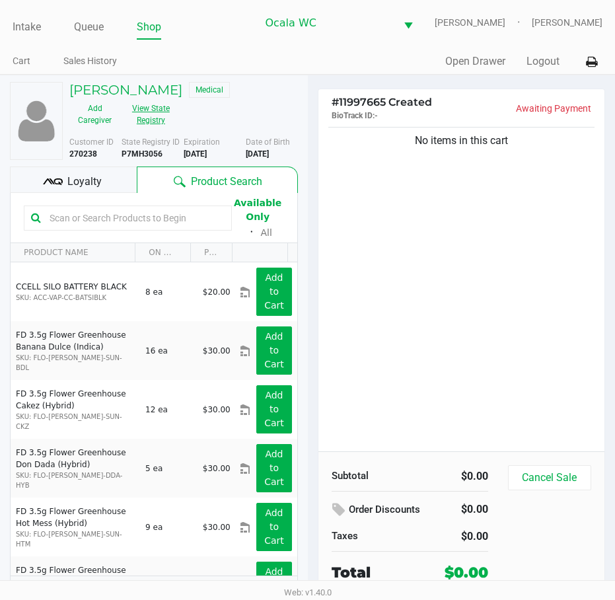
click at [141, 112] on button "View State Registry" at bounding box center [147, 114] width 54 height 33
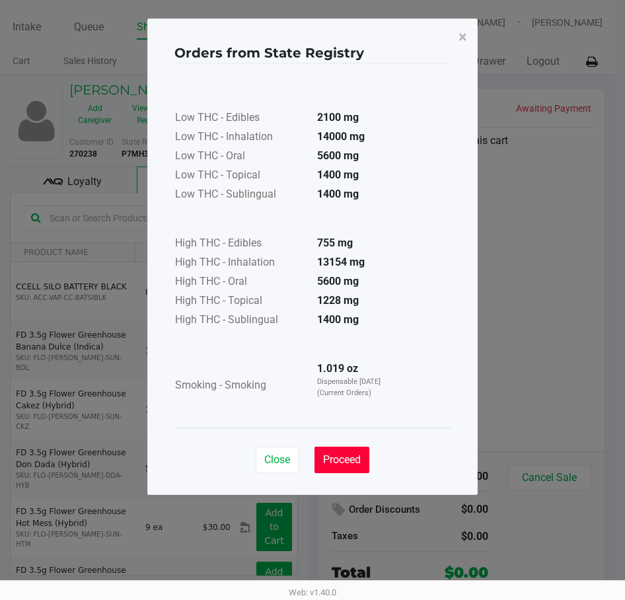
click at [348, 457] on span "Proceed" at bounding box center [342, 459] width 38 height 13
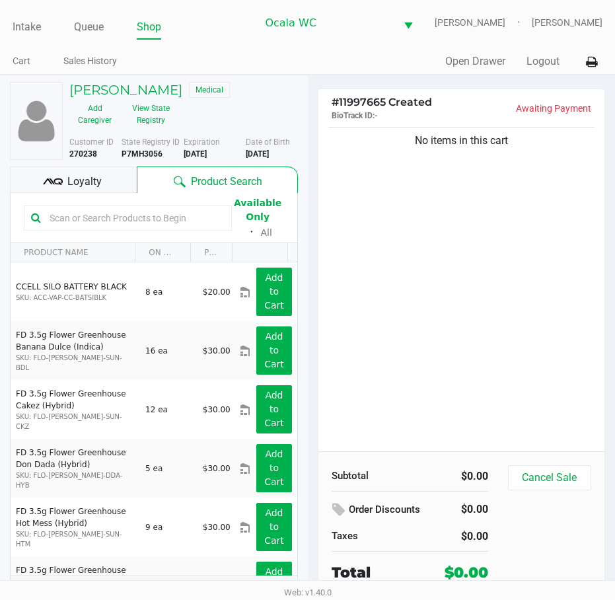
click at [69, 217] on input "text" at bounding box center [134, 218] width 180 height 20
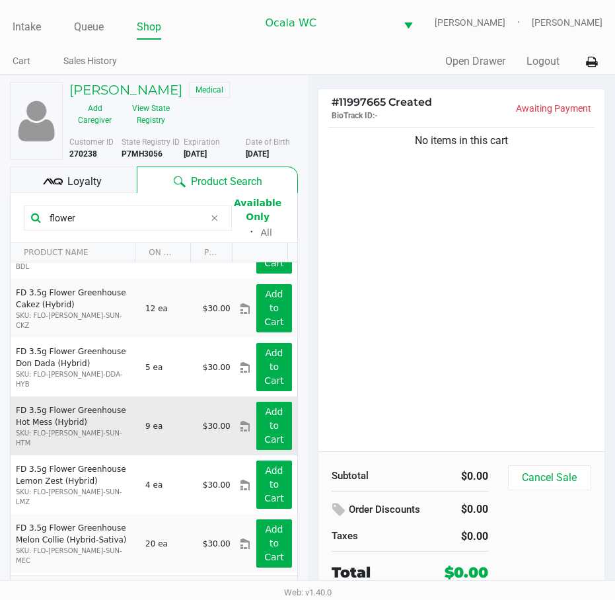
scroll to position [66, 0]
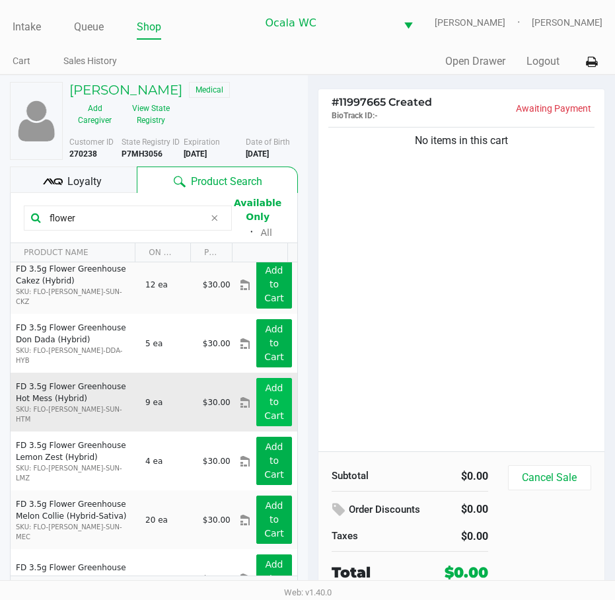
type input "flower"
click at [268, 406] on app-button-loader "Add to Cart" at bounding box center [274, 402] width 20 height 38
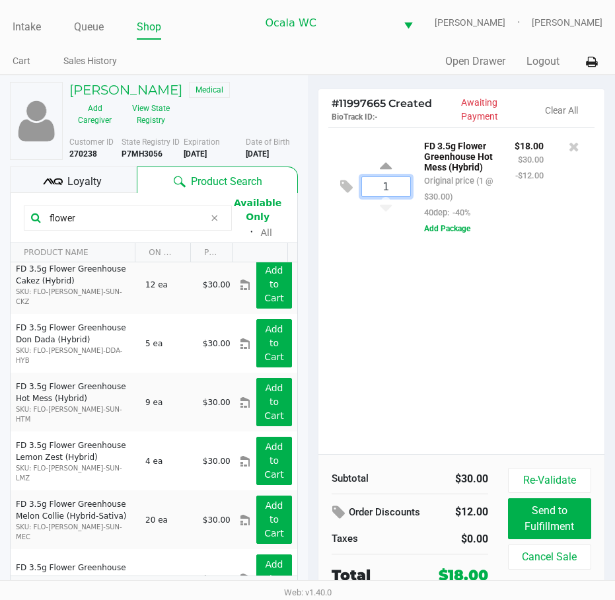
click at [389, 187] on input "1" at bounding box center [386, 186] width 49 height 19
type input "4"
click at [407, 325] on div "RICHARD KAMASA Medical Add Caregiver View State Registry Customer ID 270238 Sta…" at bounding box center [307, 348] width 615 height 547
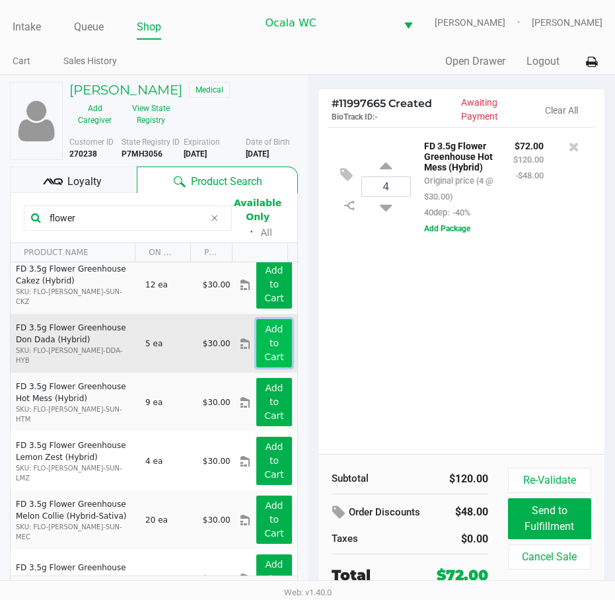
click at [264, 351] on app-button-loader "Add to Cart" at bounding box center [274, 343] width 20 height 38
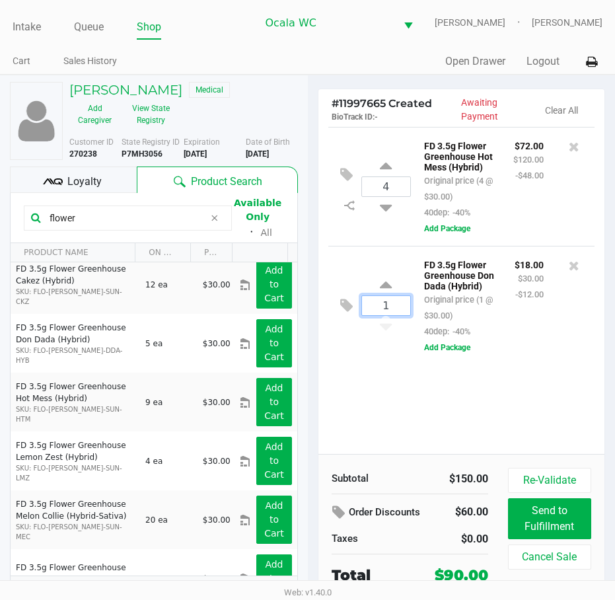
click at [397, 311] on input "1" at bounding box center [386, 305] width 49 height 19
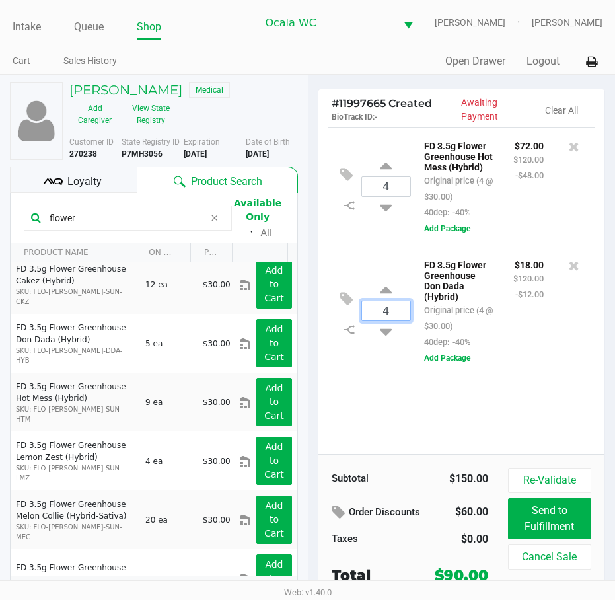
type input "4"
click at [417, 394] on div "Loading RICHARD KAMASA Medical Add Caregiver View State Registry Customer ID 27…" at bounding box center [307, 348] width 615 height 547
click at [533, 213] on div "$72.00 $120.00 -$48.00" at bounding box center [529, 178] width 50 height 83
click at [523, 402] on div "4 FD 3.5g Flower Greenhouse Hot Mess (Hybrid) Original price (4 @ $30.00) 40dep…" at bounding box center [462, 290] width 287 height 327
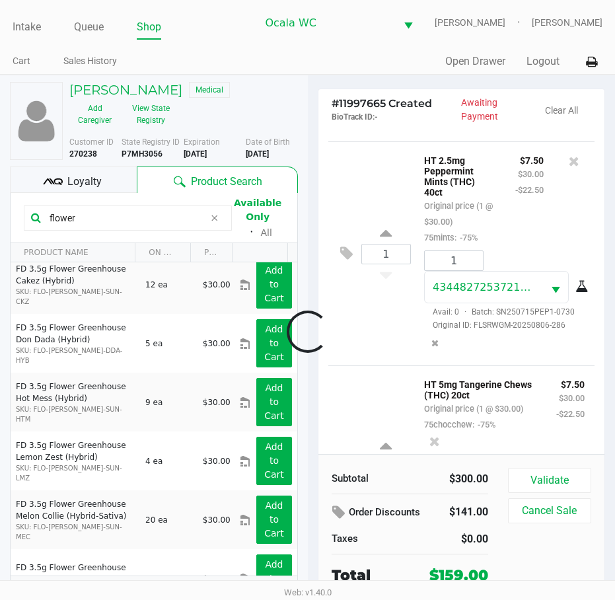
scroll to position [646, 0]
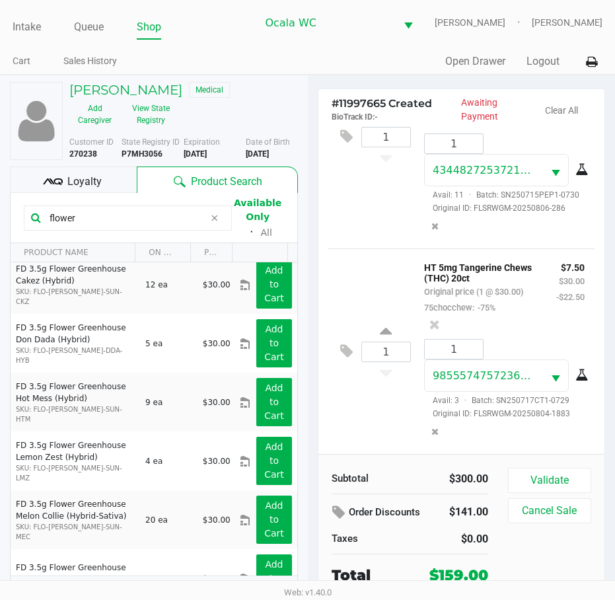
click at [86, 184] on span "Loyalty" at bounding box center [84, 182] width 34 height 16
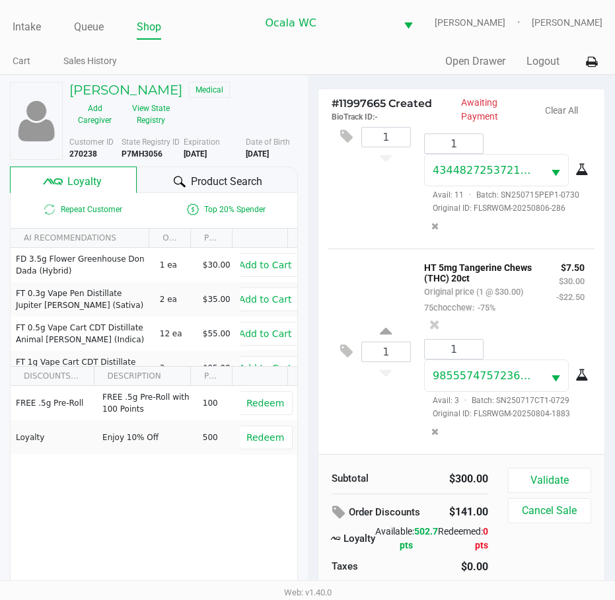
scroll to position [28, 0]
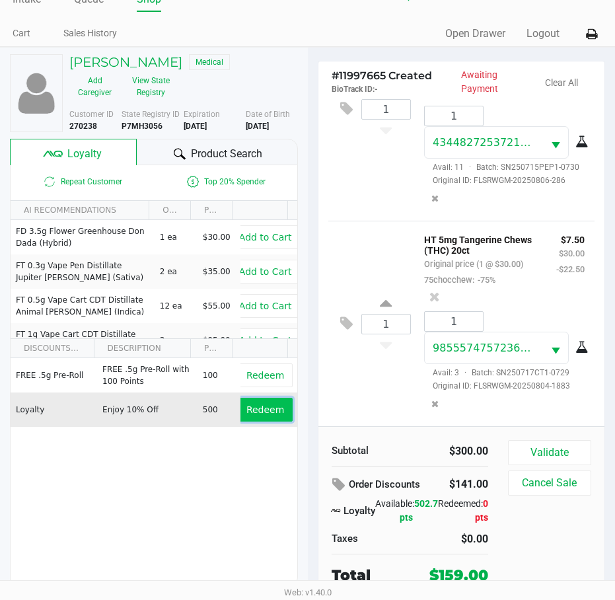
click at [257, 412] on span "Redeem" at bounding box center [266, 410] width 38 height 11
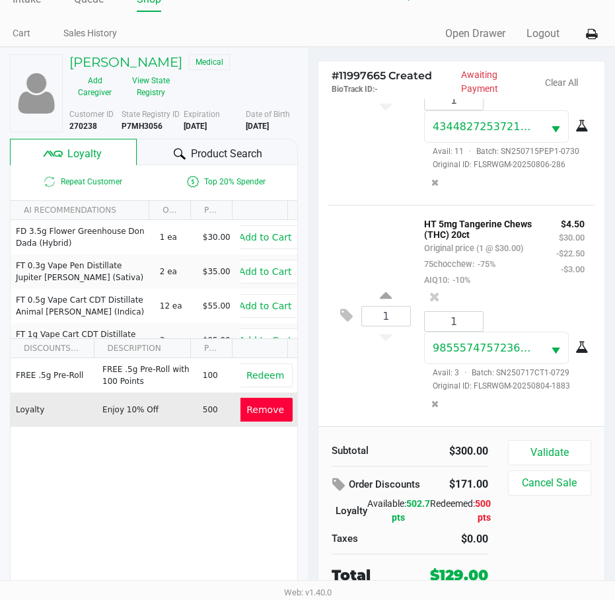
scroll to position [713, 0]
click at [548, 453] on button "Validate" at bounding box center [549, 452] width 83 height 25
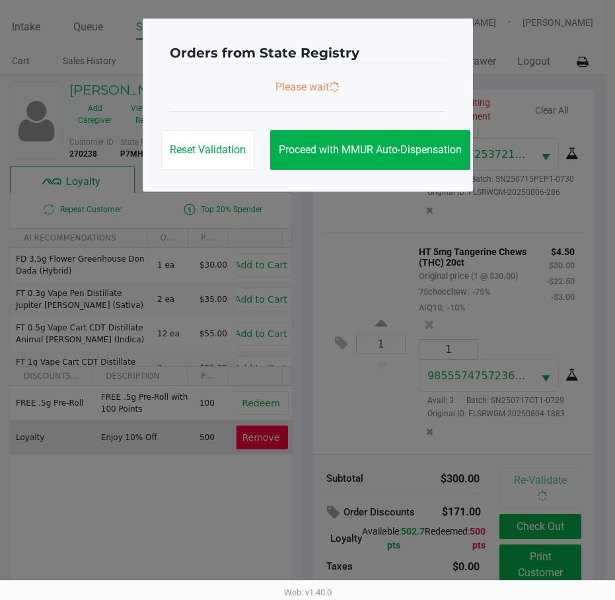
scroll to position [729, 0]
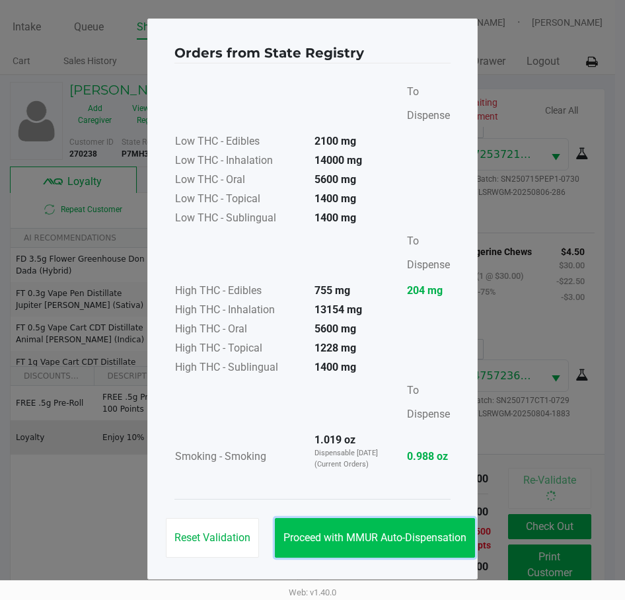
click at [361, 529] on button "Proceed with MMUR Auto-Dispensation" at bounding box center [375, 538] width 200 height 40
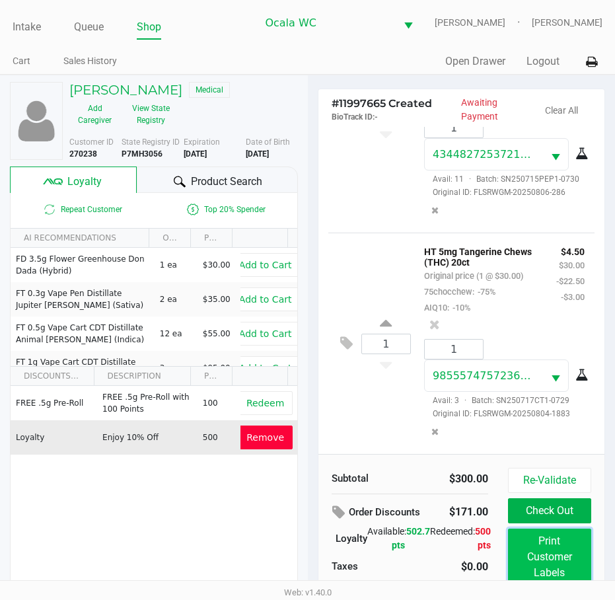
click at [537, 543] on button "Print Customer Labels" at bounding box center [549, 557] width 83 height 57
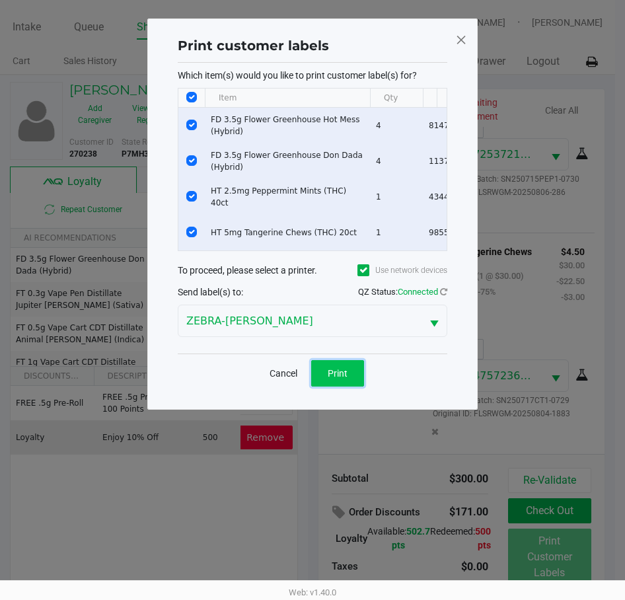
click at [331, 379] on span "Print" at bounding box center [338, 373] width 20 height 11
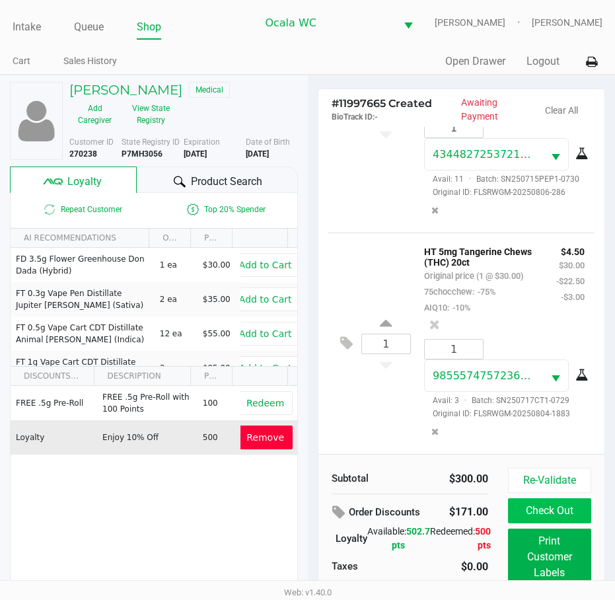
click at [562, 506] on button "Check Out" at bounding box center [549, 510] width 83 height 25
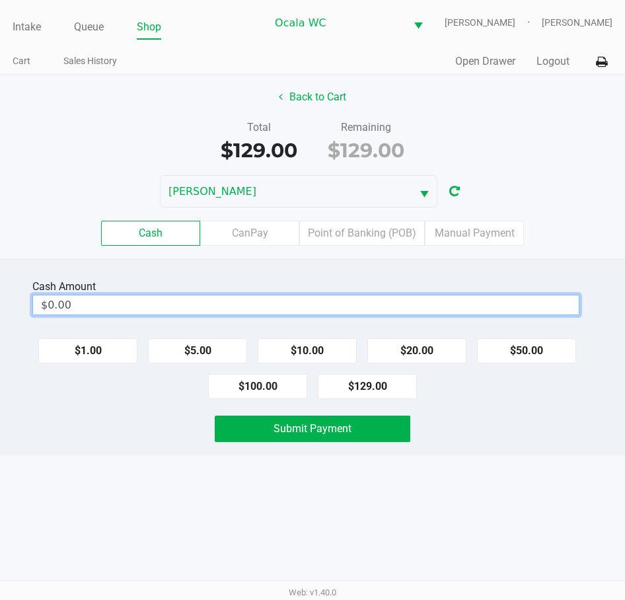
click at [395, 301] on input "$0.00" at bounding box center [306, 304] width 546 height 19
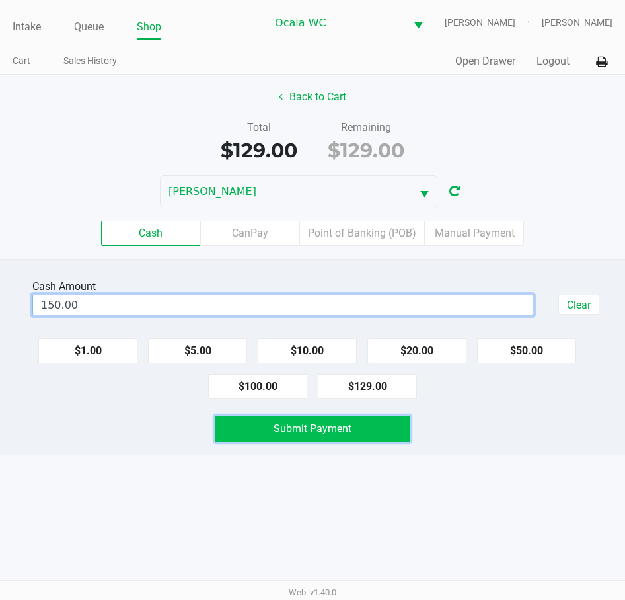
click at [364, 418] on button "Submit Payment" at bounding box center [312, 429] width 195 height 26
type input "$150.00"
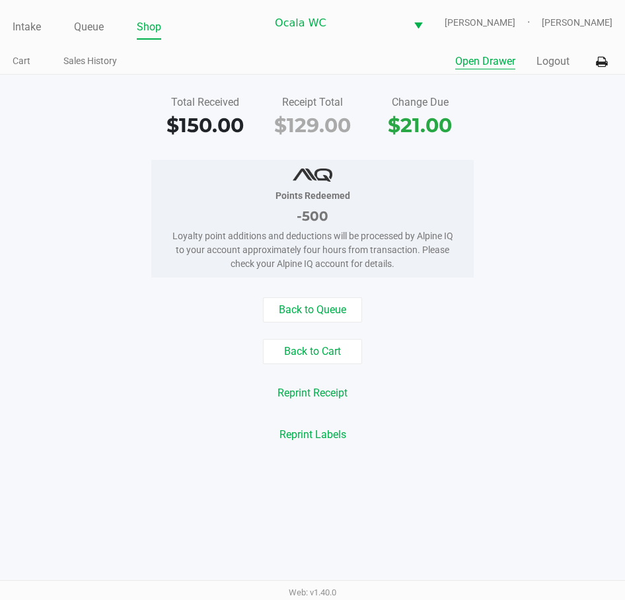
click at [490, 67] on button "Open Drawer" at bounding box center [485, 62] width 60 height 16
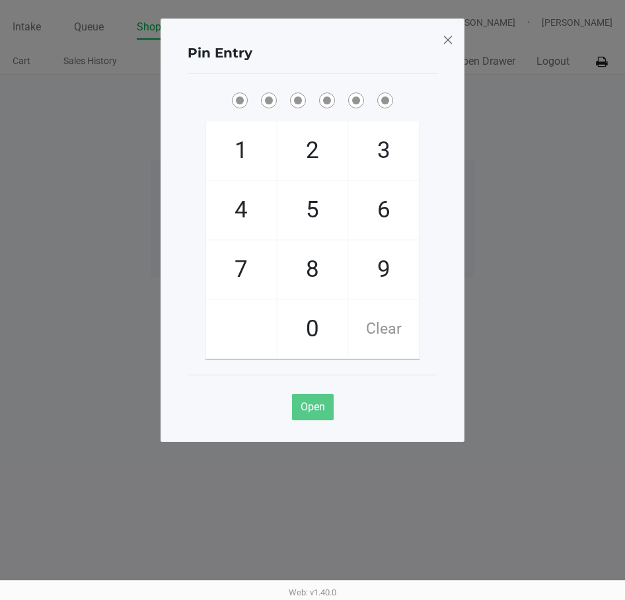
click at [444, 34] on span at bounding box center [448, 39] width 12 height 21
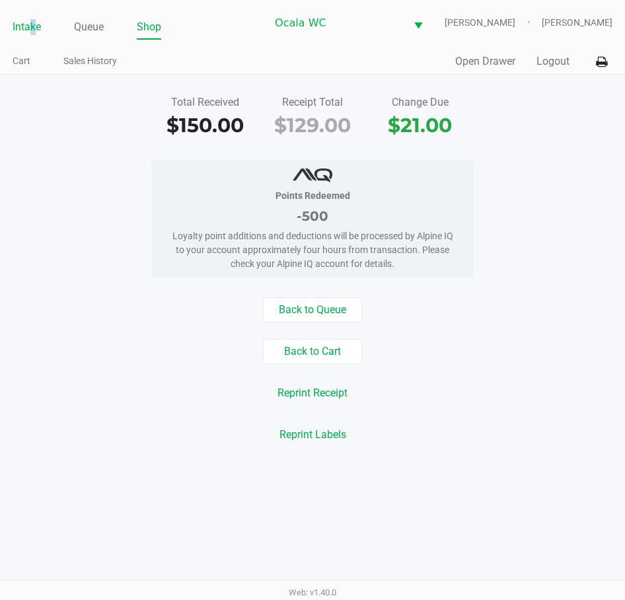
click at [33, 27] on link "Intake" at bounding box center [27, 27] width 28 height 19
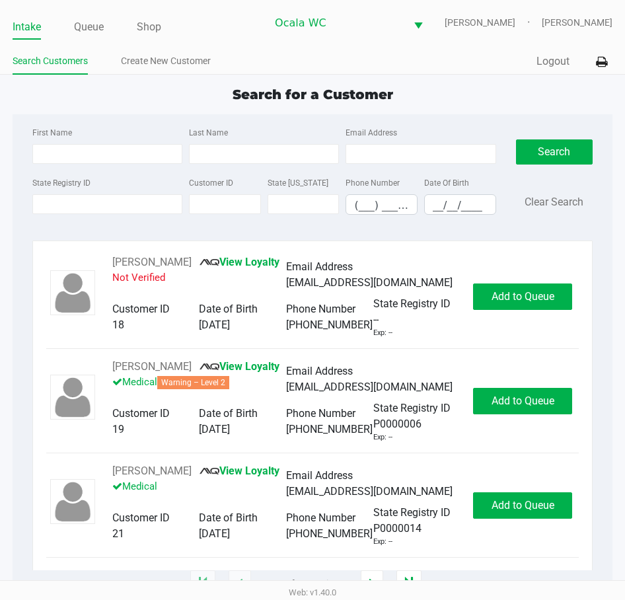
click at [436, 73] on div "Quick Sale Logout" at bounding box center [463, 62] width 300 height 24
click at [434, 73] on div "Quick Sale Logout" at bounding box center [463, 62] width 300 height 24
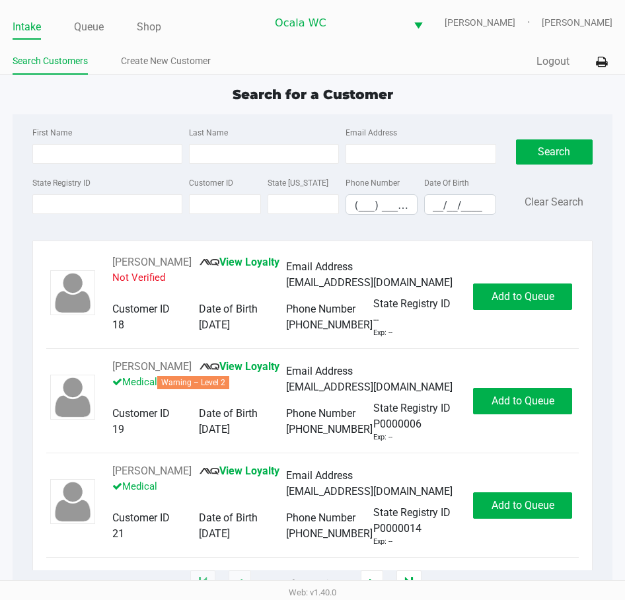
type input "BRUCE"
type input "STRATTON"
type input "02/24/1977"
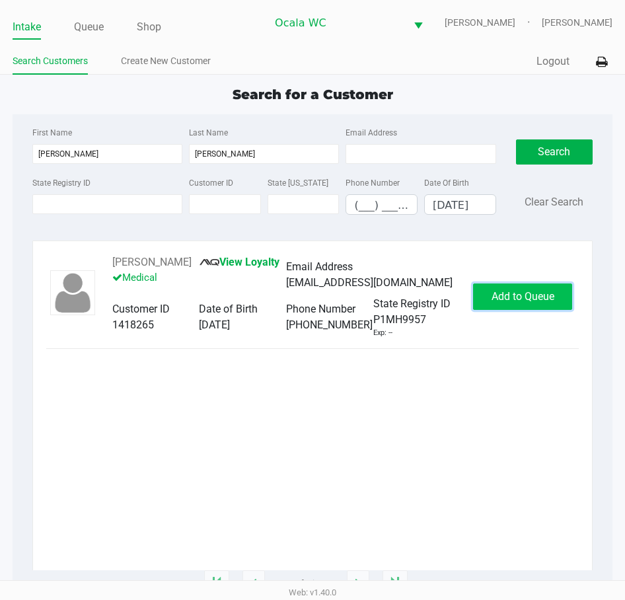
click at [508, 303] on span "Add to Queue" at bounding box center [523, 296] width 63 height 13
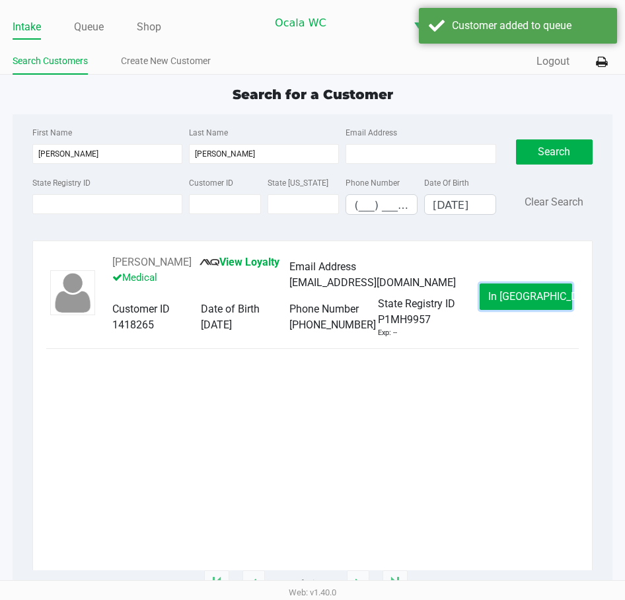
click at [510, 299] on span "In Queue" at bounding box center [543, 296] width 111 height 13
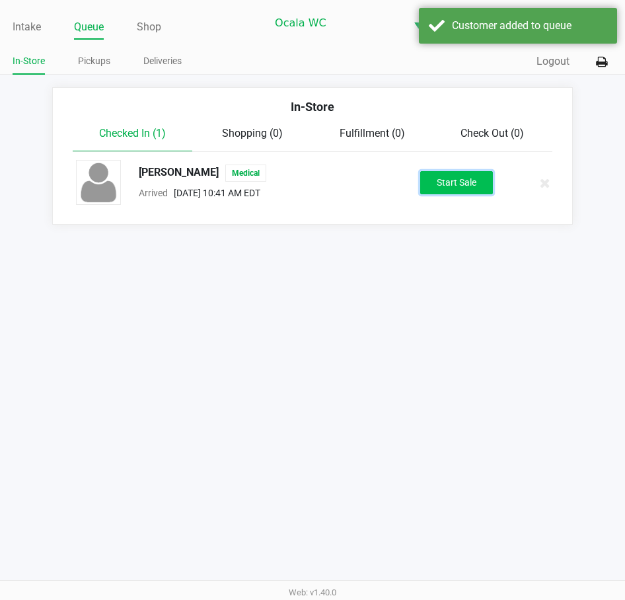
click at [463, 178] on button "Start Sale" at bounding box center [456, 182] width 73 height 23
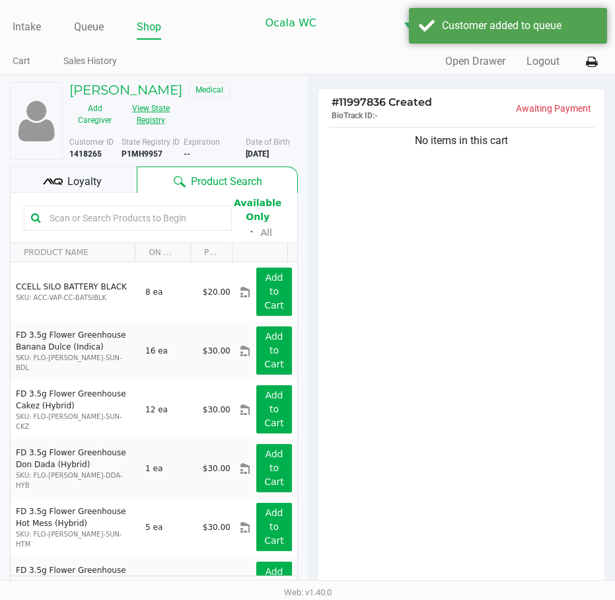
click at [142, 116] on button "View State Registry" at bounding box center [147, 114] width 54 height 33
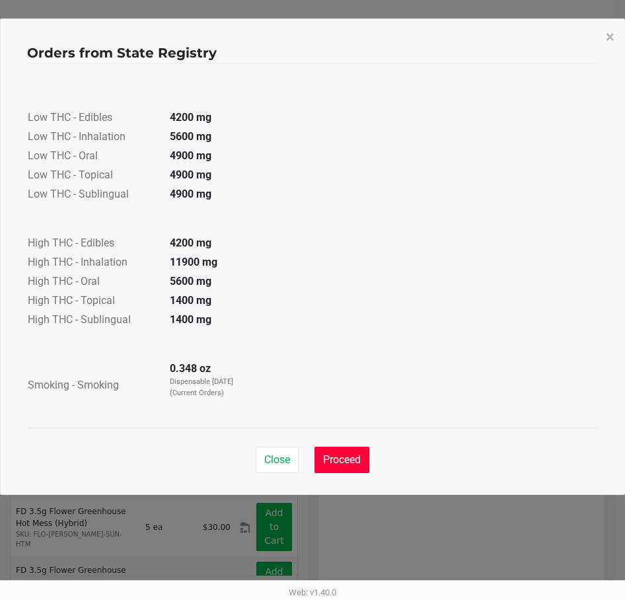
click at [348, 455] on span "Proceed" at bounding box center [342, 459] width 38 height 13
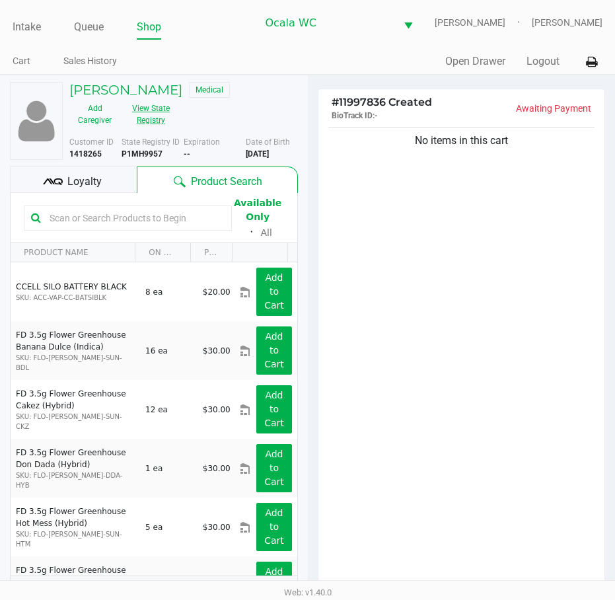
click at [142, 113] on button "View State Registry" at bounding box center [147, 114] width 54 height 33
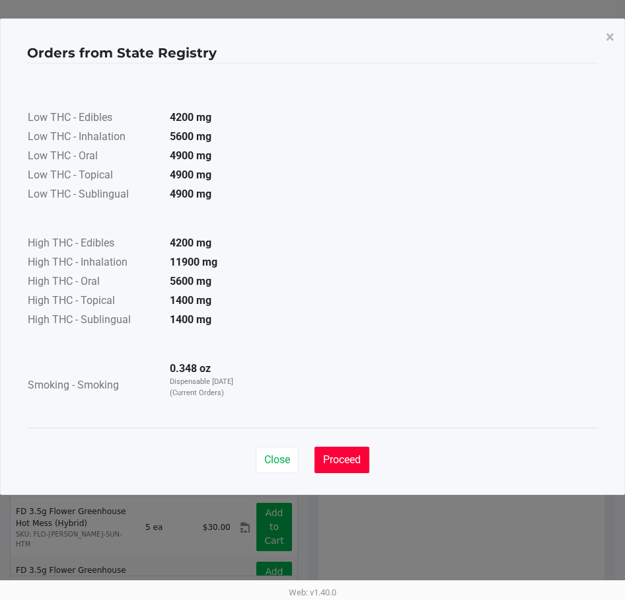
click at [360, 457] on span "Proceed" at bounding box center [342, 459] width 38 height 13
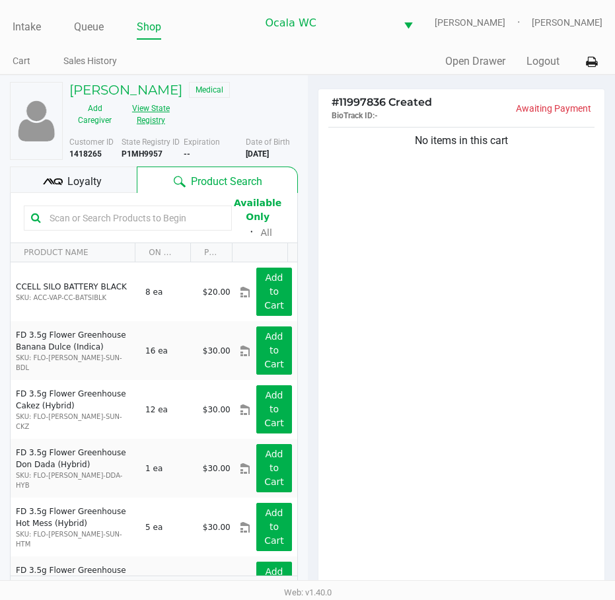
click at [154, 119] on button "View State Registry" at bounding box center [147, 114] width 54 height 33
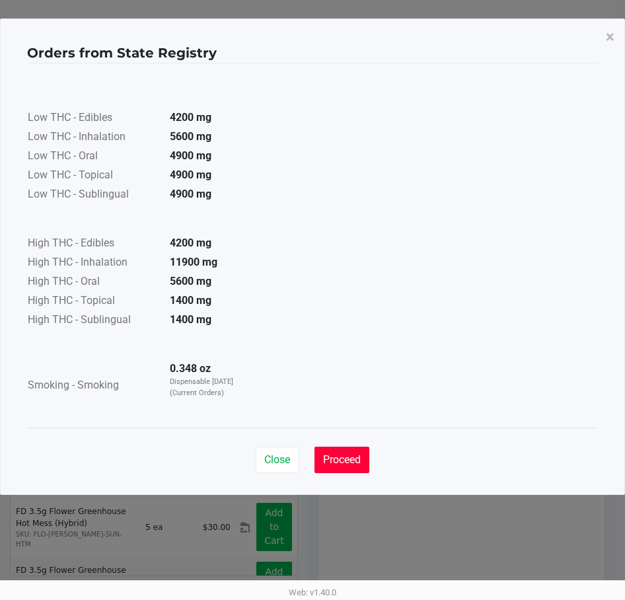
click at [335, 449] on button "Proceed" at bounding box center [342, 460] width 55 height 26
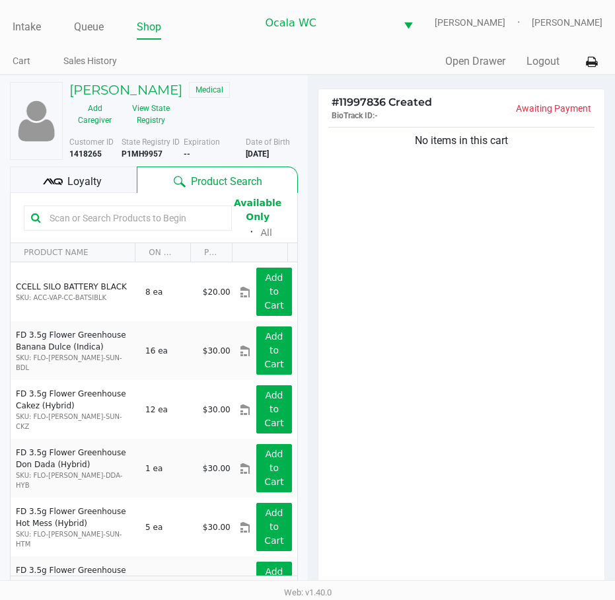
click at [420, 335] on div "No items in this cart" at bounding box center [462, 360] width 287 height 473
drag, startPoint x: 276, startPoint y: 389, endPoint x: 407, endPoint y: 381, distance: 131.2
click at [283, 386] on div "Add to Cart" at bounding box center [274, 409] width 55 height 48
click at [586, 379] on div "No items in this cart" at bounding box center [462, 360] width 287 height 473
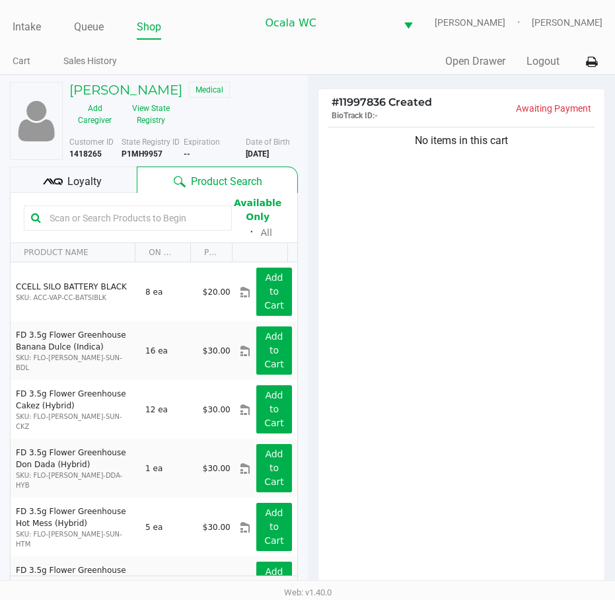
click at [496, 360] on div "No items in this cart" at bounding box center [462, 360] width 287 height 473
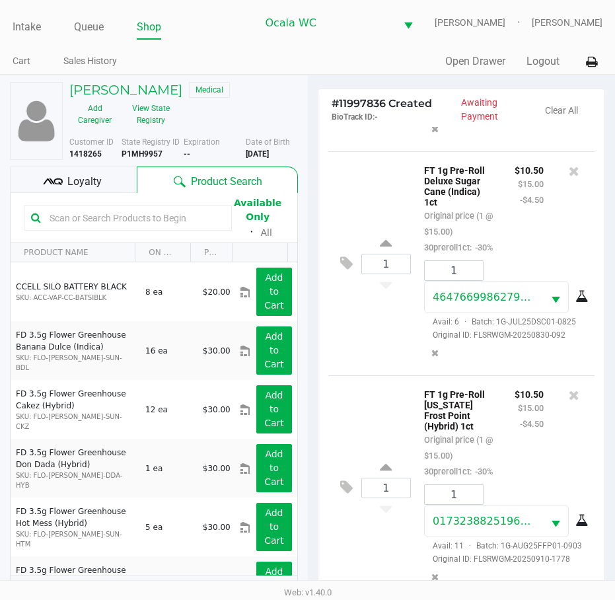
scroll to position [145, 0]
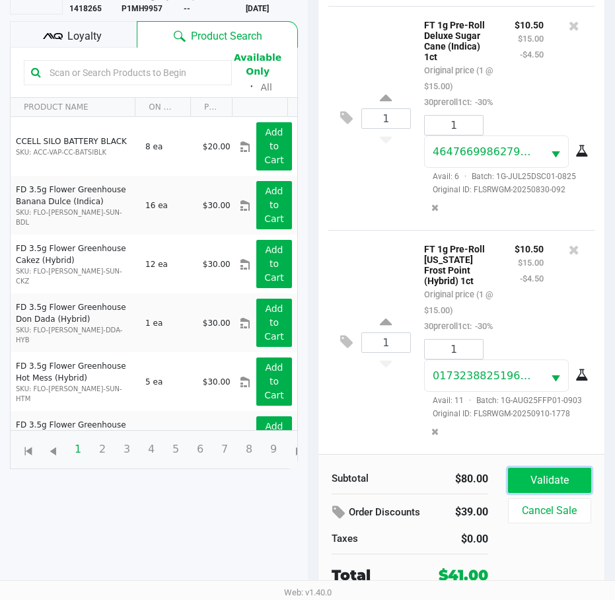
click at [544, 478] on button "Validate" at bounding box center [549, 480] width 83 height 25
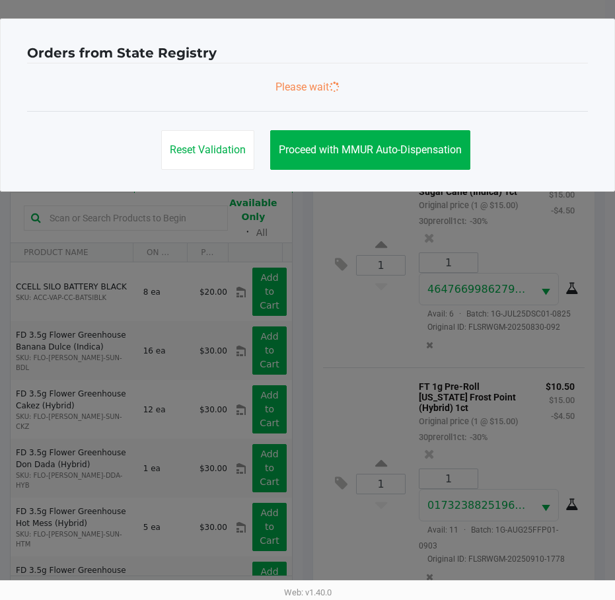
scroll to position [0, 0]
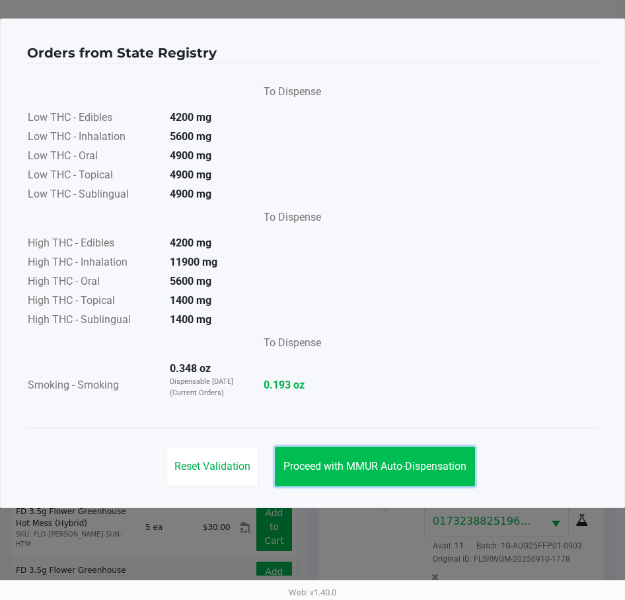
click at [351, 473] on button "Proceed with MMUR Auto-Dispensation" at bounding box center [375, 467] width 200 height 40
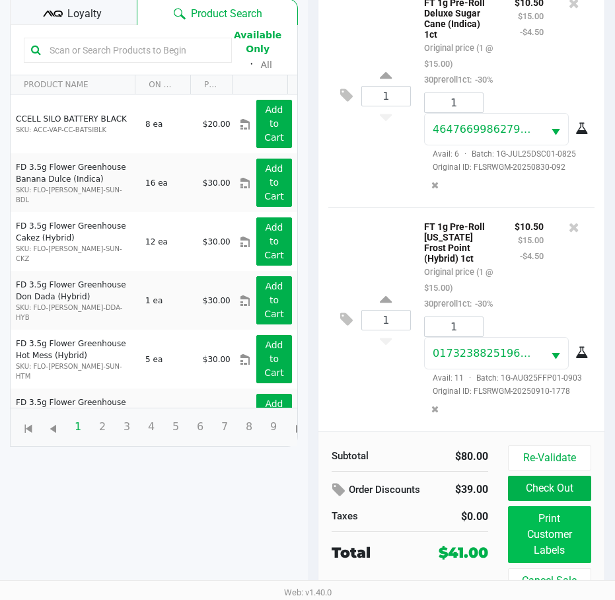
scroll to position [175, 0]
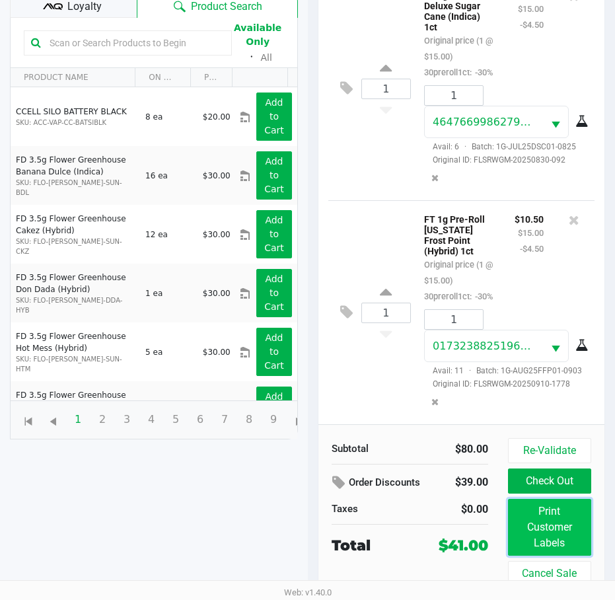
click at [554, 543] on button "Print Customer Labels" at bounding box center [549, 527] width 83 height 57
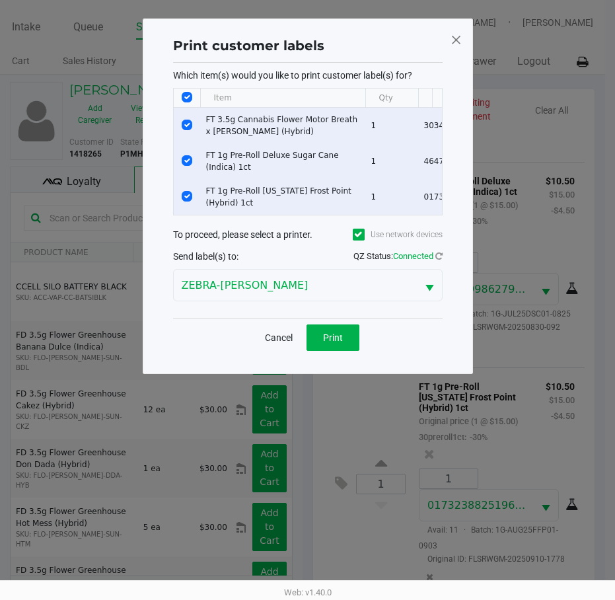
scroll to position [0, 0]
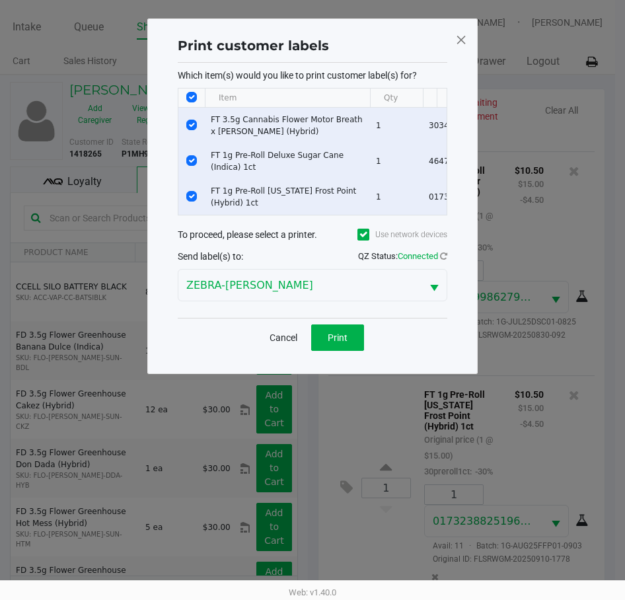
click at [328, 333] on div "Cancel Print" at bounding box center [313, 337] width 270 height 39
click at [335, 343] on span "Print" at bounding box center [338, 337] width 20 height 11
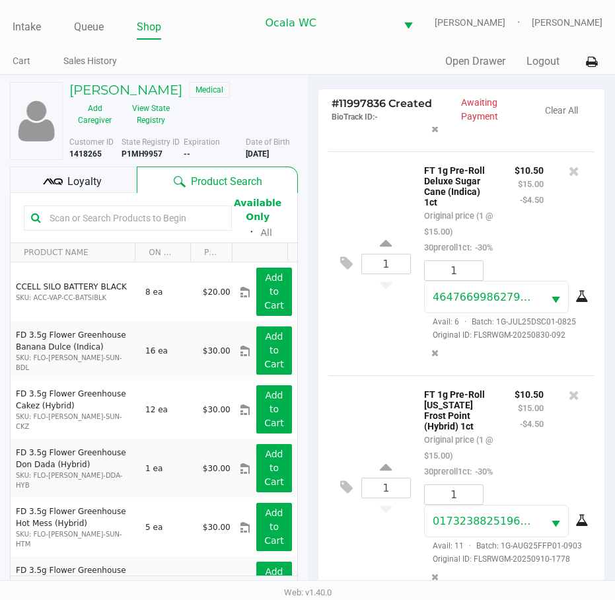
click at [85, 188] on span "Loyalty" at bounding box center [84, 182] width 34 height 16
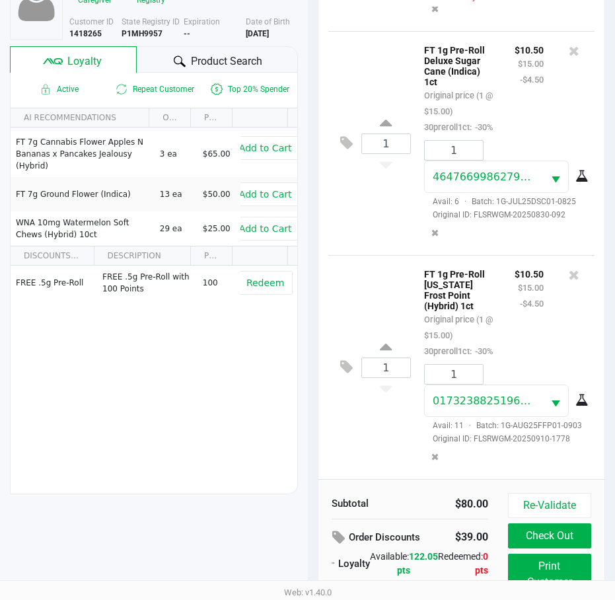
scroll to position [175, 0]
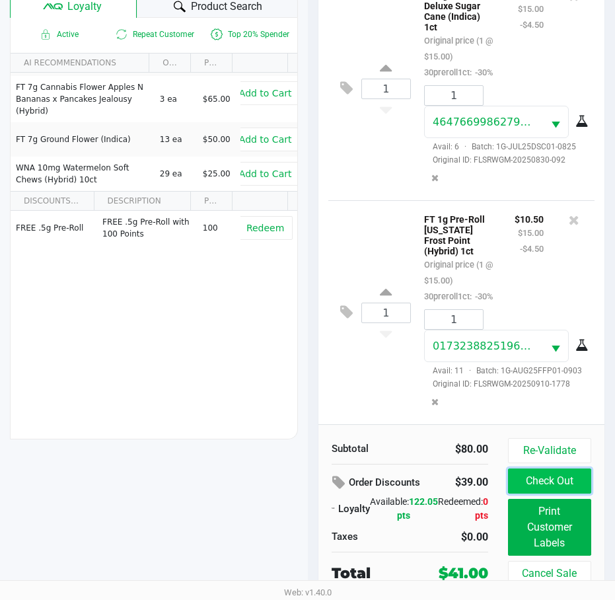
click at [580, 482] on button "Check Out" at bounding box center [549, 481] width 83 height 25
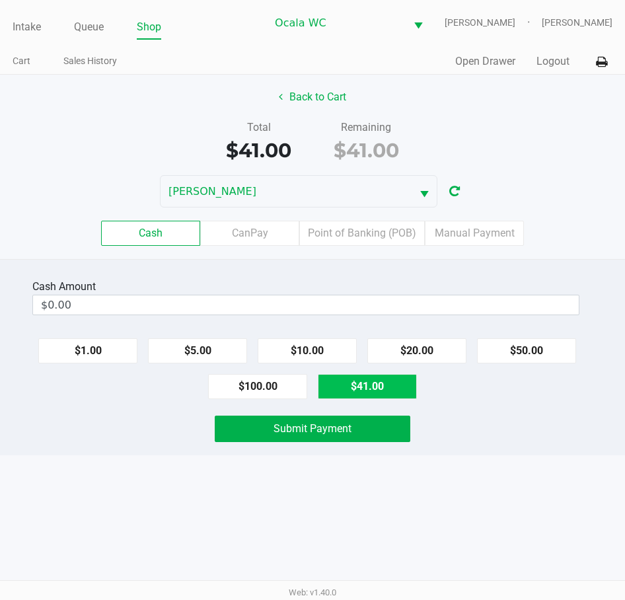
click at [369, 395] on button "$41.00" at bounding box center [367, 386] width 99 height 25
type input "$41.00"
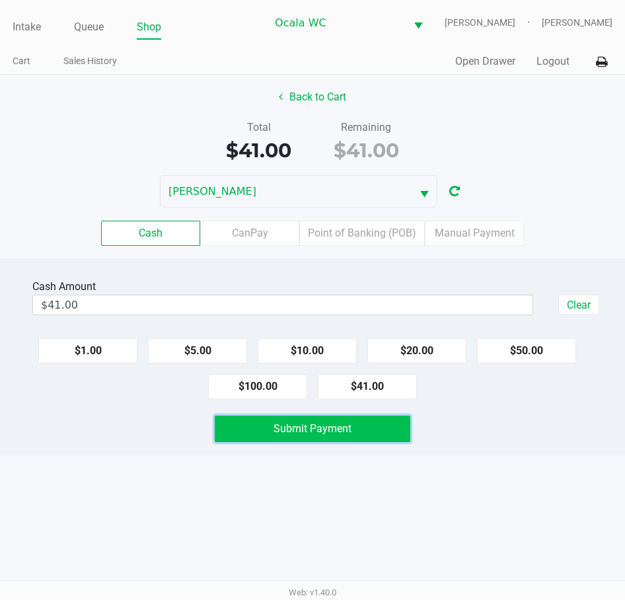
click at [313, 431] on span "Submit Payment" at bounding box center [313, 428] width 78 height 13
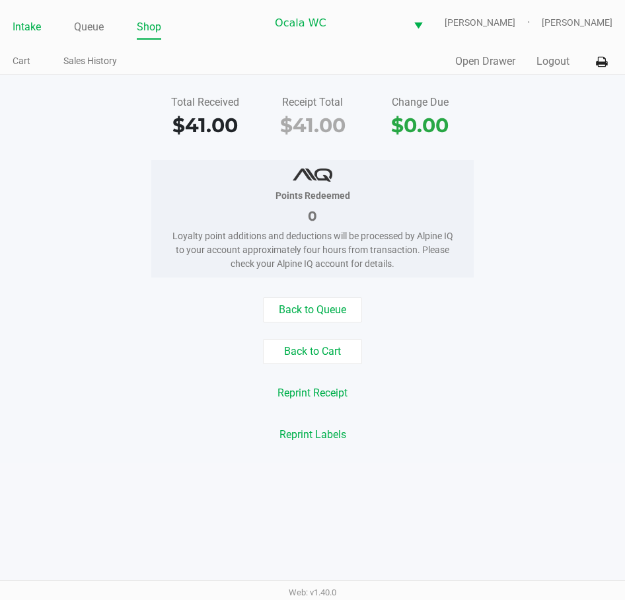
click at [22, 26] on link "Intake" at bounding box center [27, 27] width 28 height 19
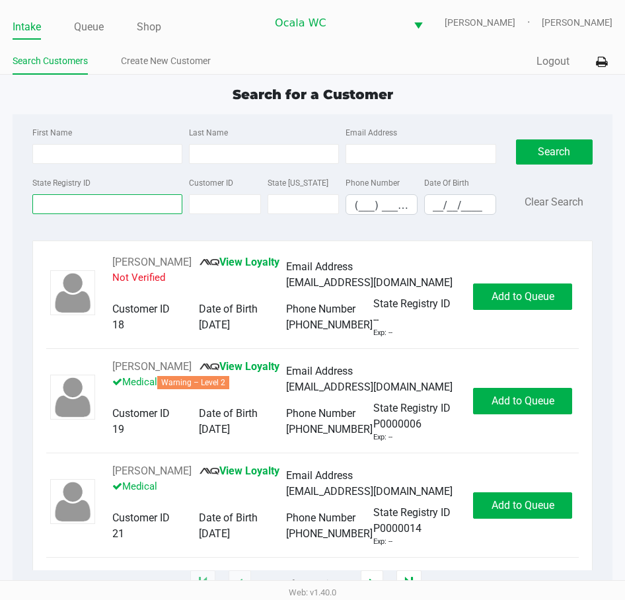
click at [70, 206] on input "State Registry ID" at bounding box center [107, 204] width 150 height 20
type input "p0fr2820"
click at [557, 158] on button "Search" at bounding box center [554, 151] width 77 height 25
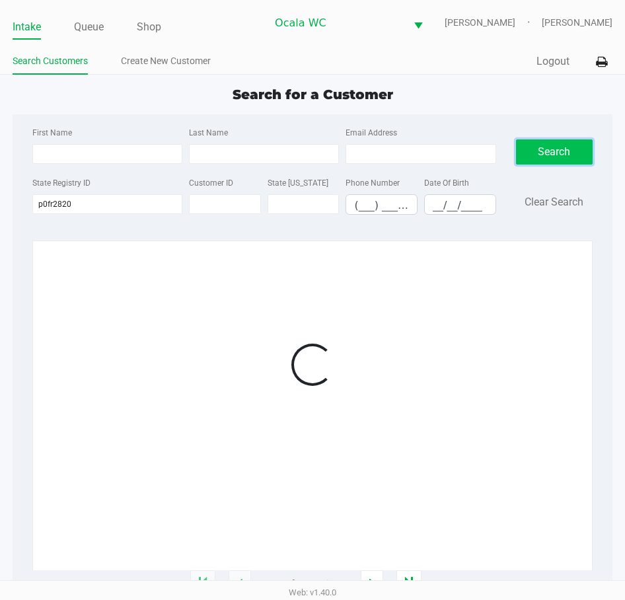
click at [557, 156] on button "Search" at bounding box center [554, 151] width 77 height 25
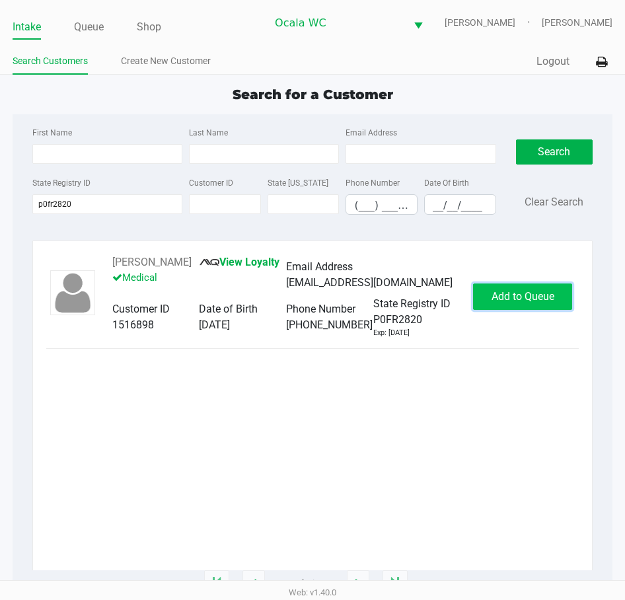
click at [518, 297] on span "Add to Queue" at bounding box center [523, 296] width 63 height 13
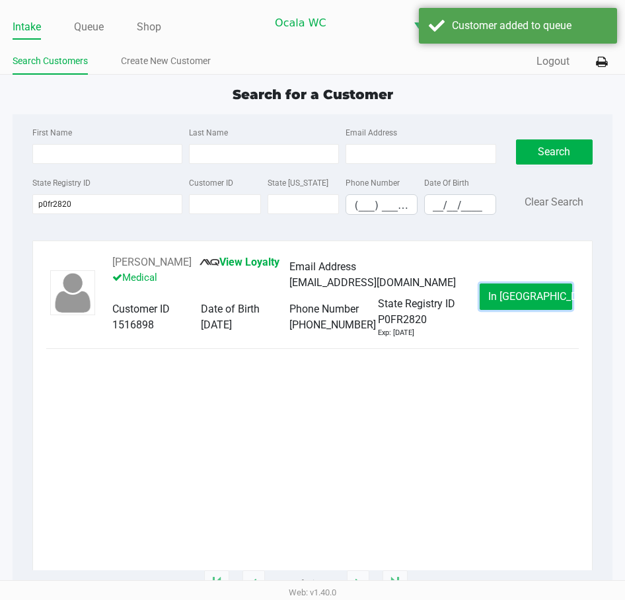
click at [518, 290] on span "In Queue" at bounding box center [543, 296] width 111 height 13
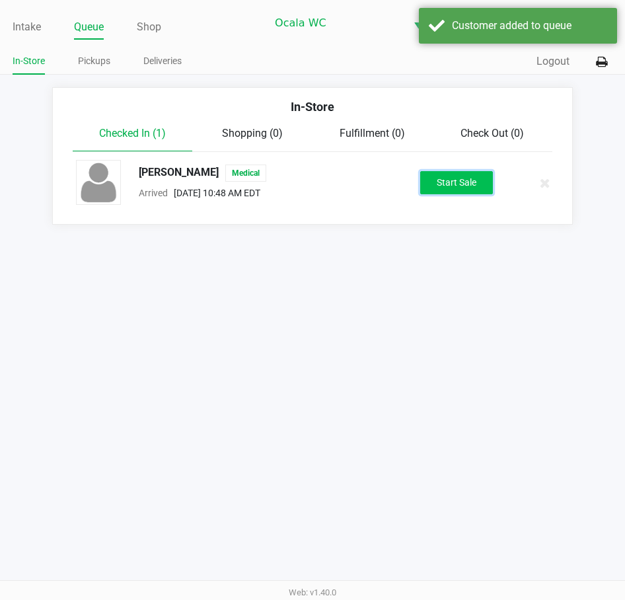
click at [453, 182] on button "Start Sale" at bounding box center [456, 182] width 73 height 23
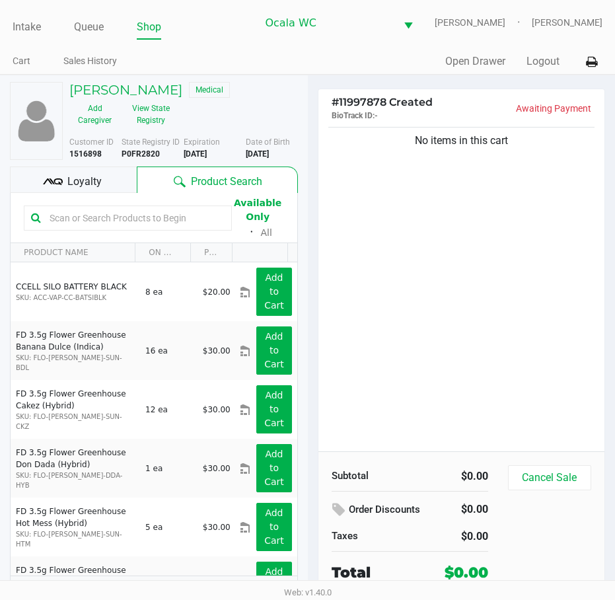
click at [457, 249] on div "No items in this cart" at bounding box center [462, 287] width 287 height 327
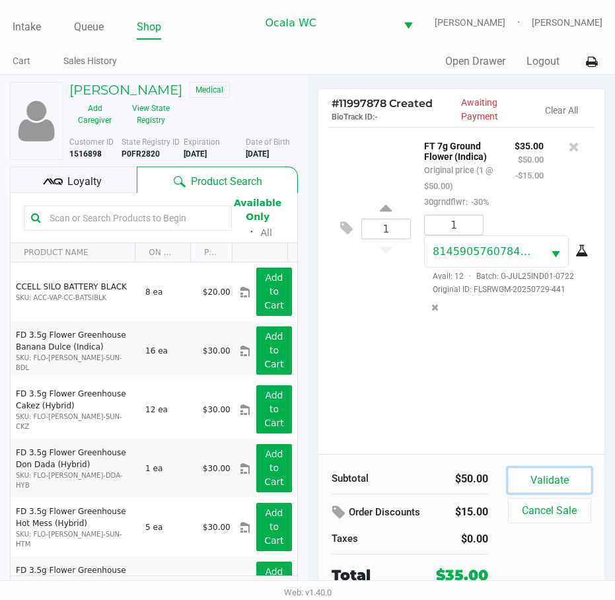
click at [573, 488] on button "Validate" at bounding box center [549, 480] width 83 height 25
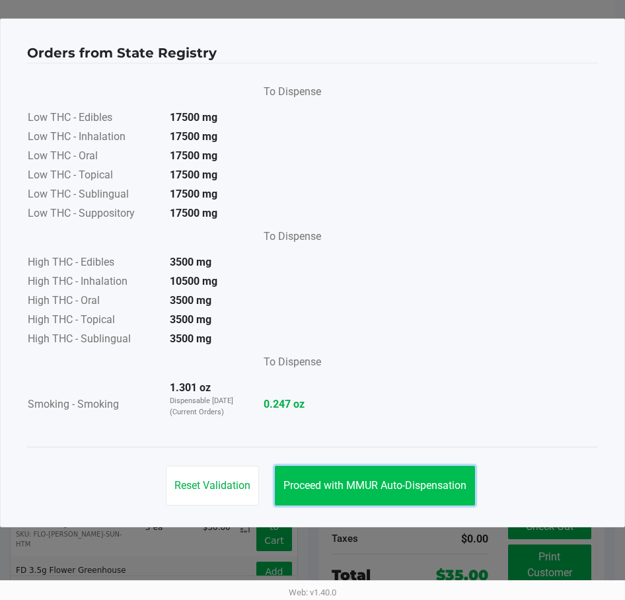
click at [321, 477] on button "Proceed with MMUR Auto-Dispensation" at bounding box center [375, 486] width 200 height 40
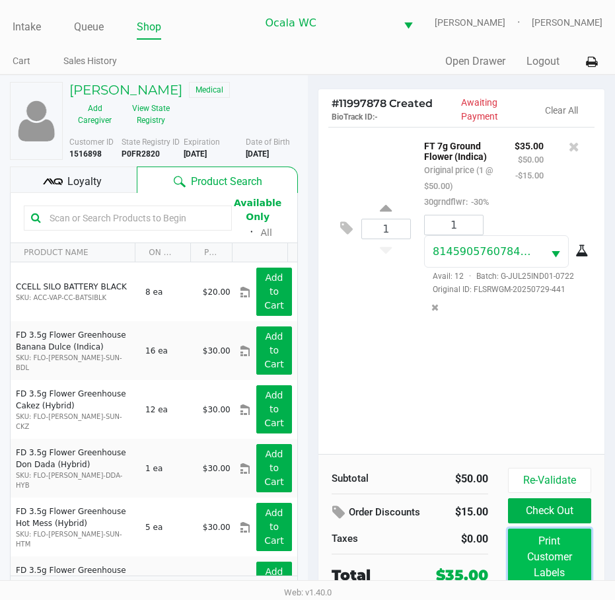
click at [537, 541] on button "Print Customer Labels" at bounding box center [549, 557] width 83 height 57
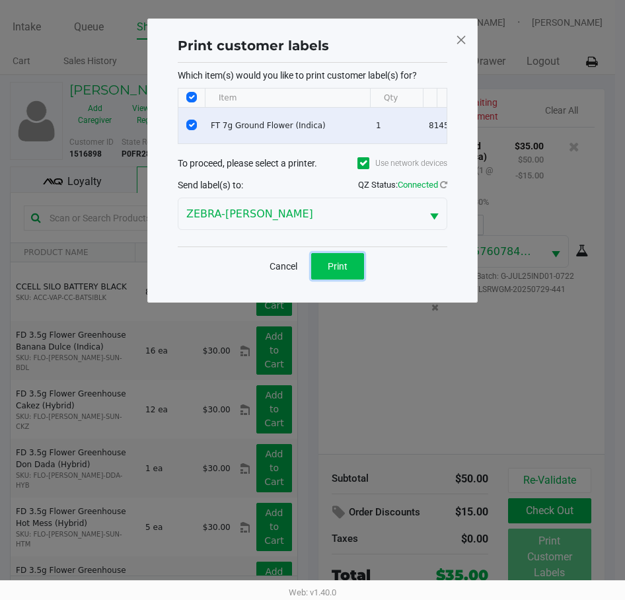
click at [330, 272] on span "Print" at bounding box center [338, 266] width 20 height 11
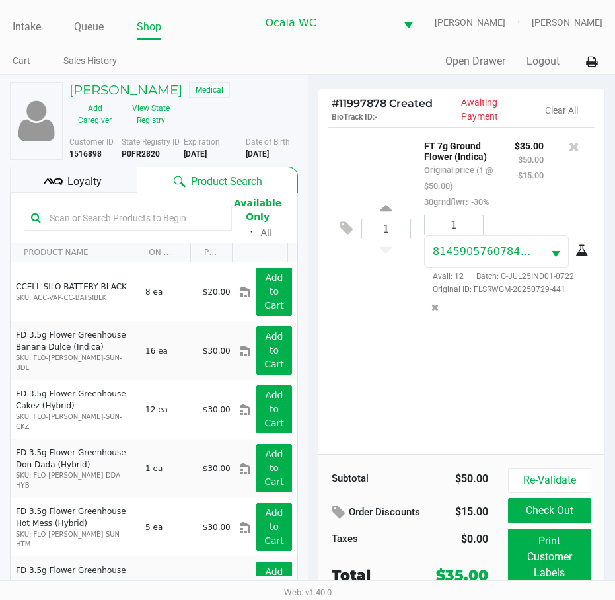
click at [549, 514] on button "Check Out" at bounding box center [549, 510] width 83 height 25
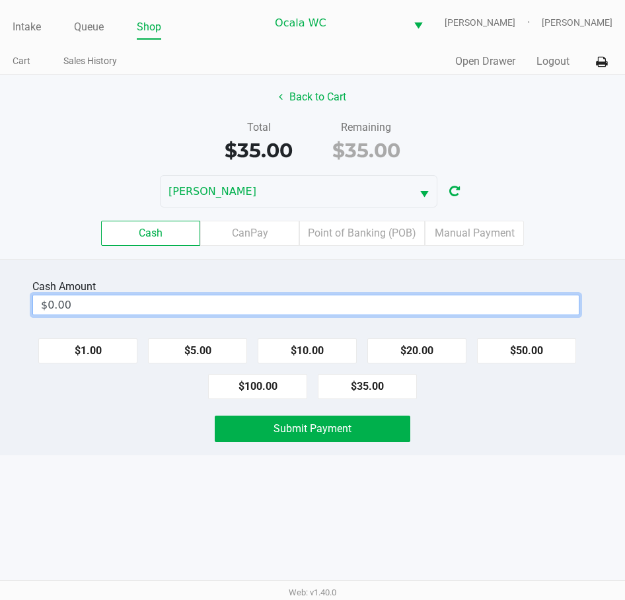
click at [431, 307] on input "$0.00" at bounding box center [306, 304] width 546 height 19
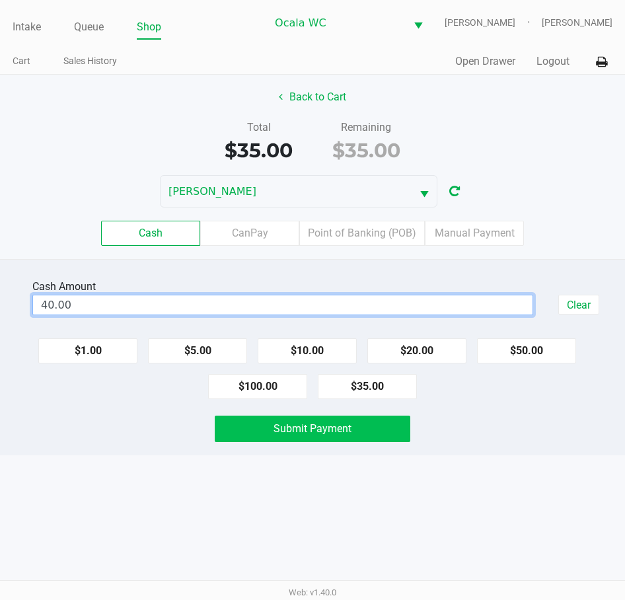
click at [371, 418] on button "Submit Payment" at bounding box center [312, 429] width 195 height 26
type input "$40.00"
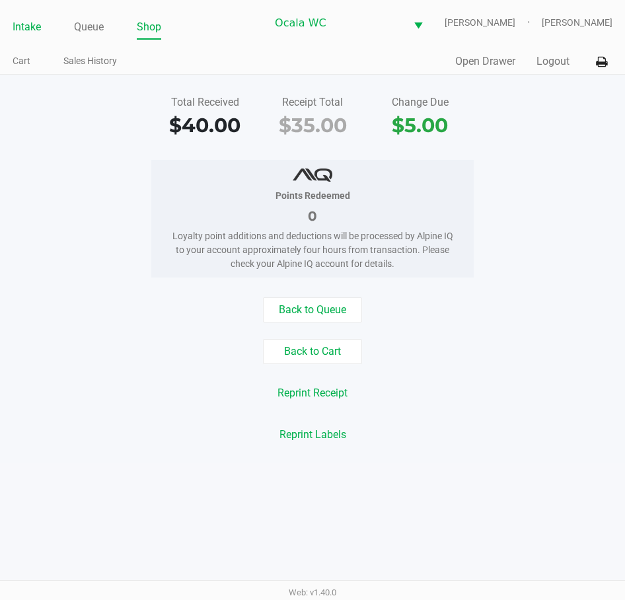
click at [27, 30] on link "Intake" at bounding box center [27, 27] width 28 height 19
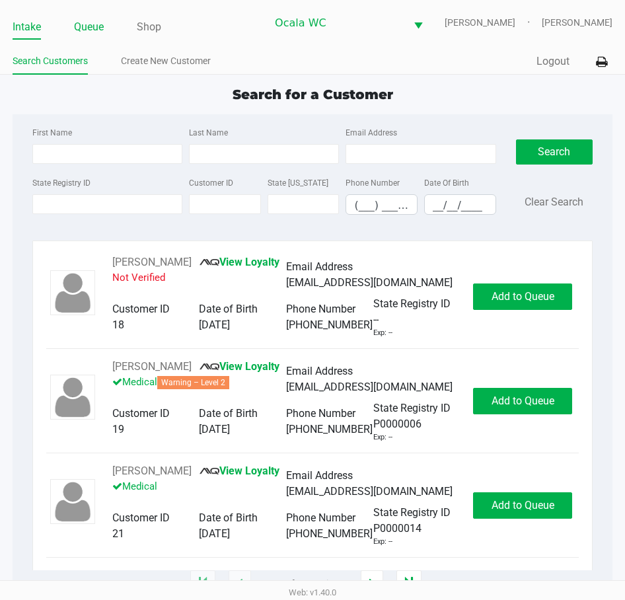
drag, startPoint x: 75, startPoint y: 22, endPoint x: 102, endPoint y: 31, distance: 29.3
click at [93, 27] on link "Queue" at bounding box center [89, 27] width 30 height 19
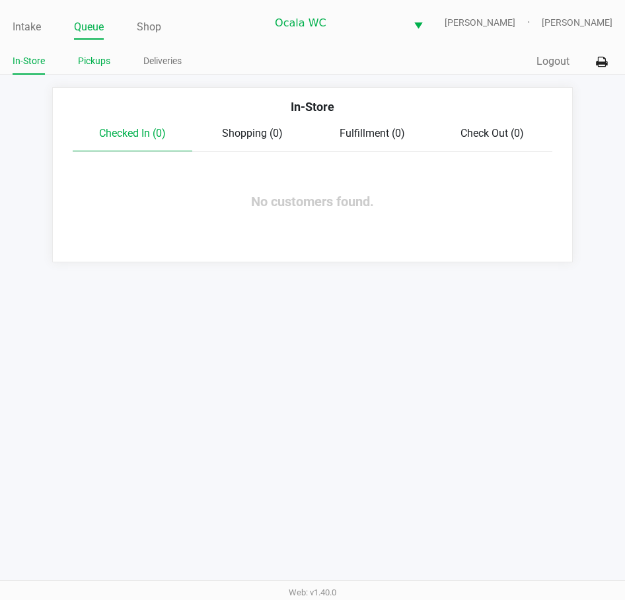
click at [95, 65] on link "Pickups" at bounding box center [94, 61] width 32 height 17
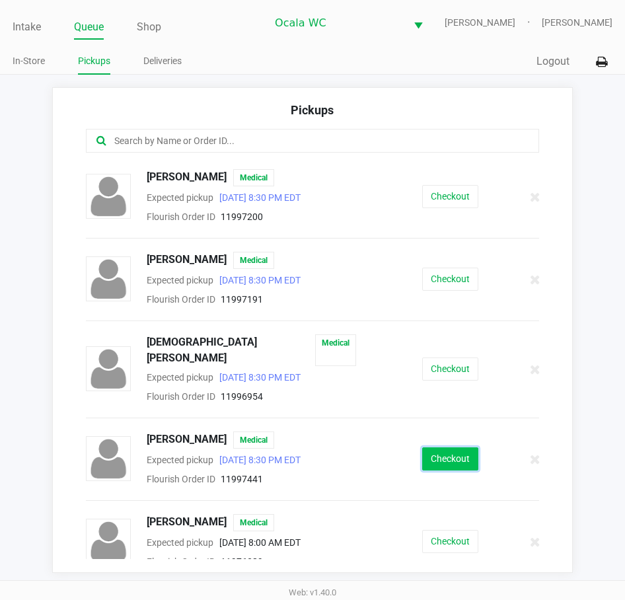
click at [443, 447] on button "Checkout" at bounding box center [450, 458] width 56 height 23
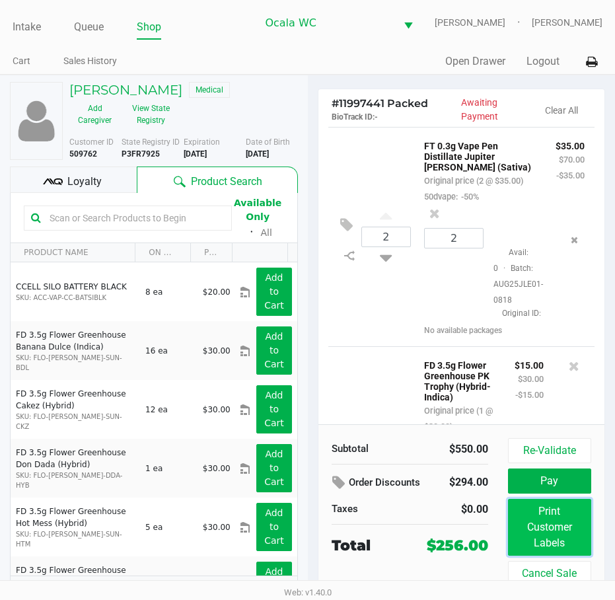
click at [557, 527] on button "Print Customer Labels" at bounding box center [549, 527] width 83 height 57
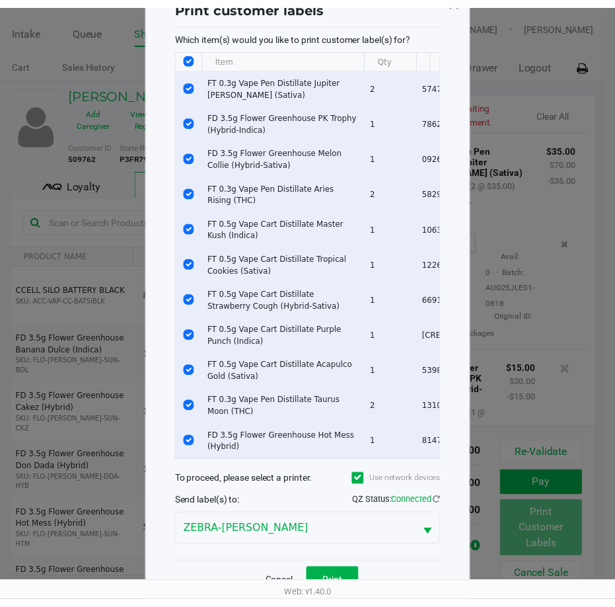
scroll to position [87, 0]
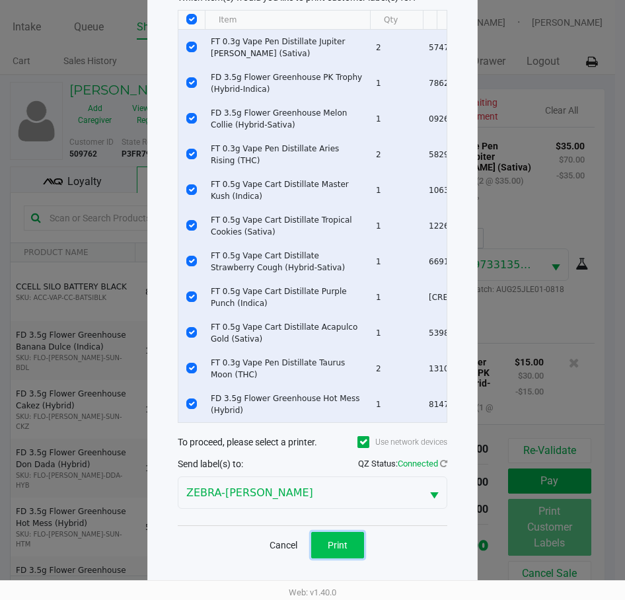
click at [337, 543] on span "Print" at bounding box center [338, 545] width 20 height 11
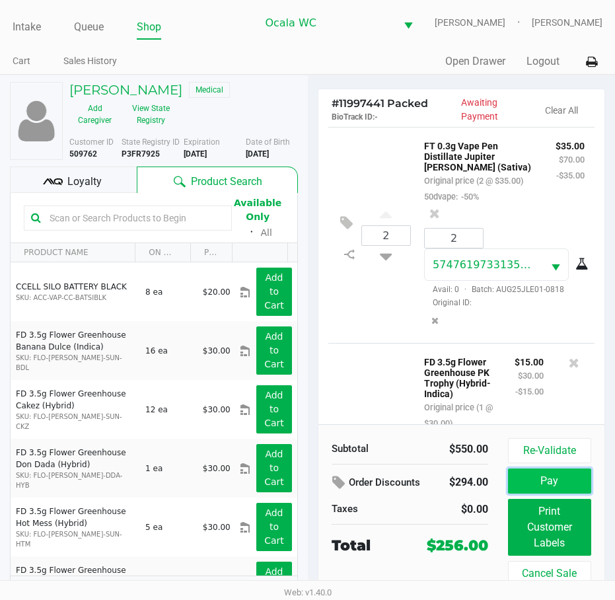
click at [542, 477] on button "Pay" at bounding box center [549, 481] width 83 height 25
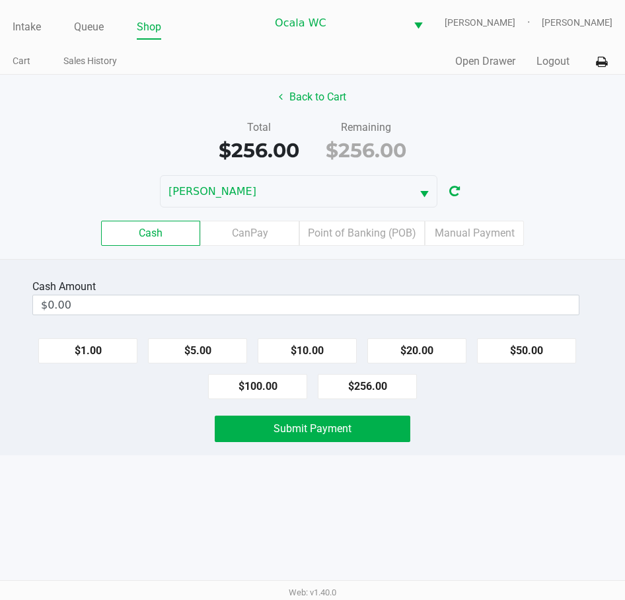
click at [359, 217] on div "Cash CanPay Point of Banking (POB) Manual Payment" at bounding box center [312, 234] width 645 height 52
click at [358, 232] on label "Point of Banking (POB)" at bounding box center [362, 233] width 126 height 25
click at [0, 0] on 7 "Point of Banking (POB)" at bounding box center [0, 0] width 0 height 0
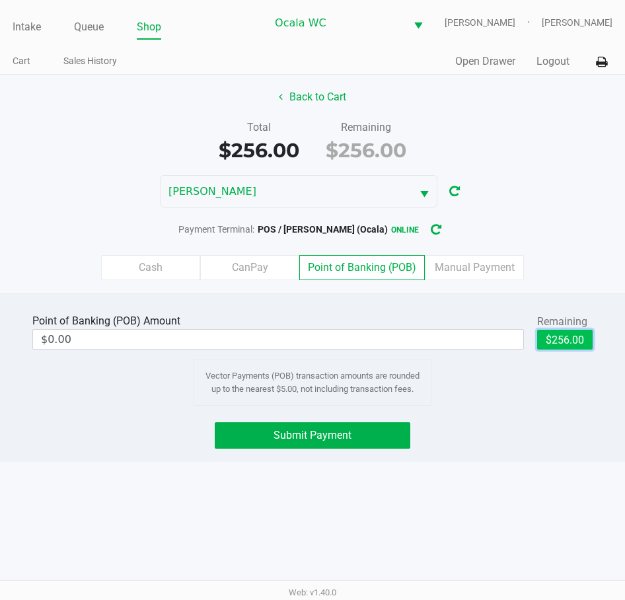
click at [561, 334] on button "$256.00" at bounding box center [565, 340] width 56 height 20
type input "$256.00"
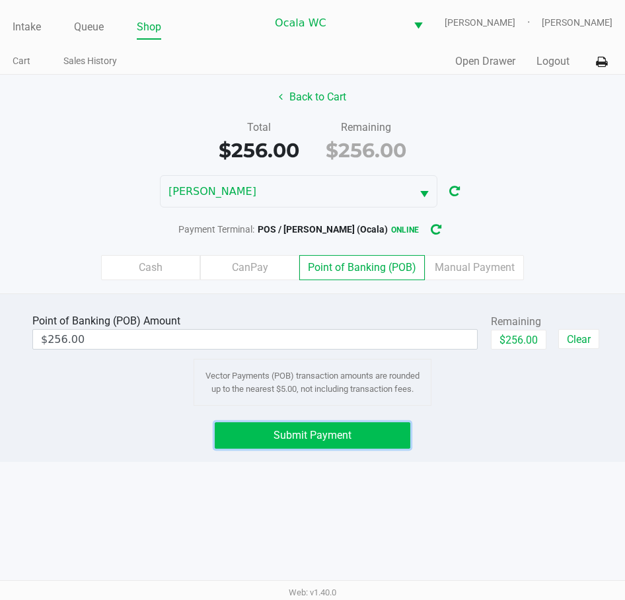
click at [314, 440] on span "Submit Payment" at bounding box center [313, 435] width 78 height 13
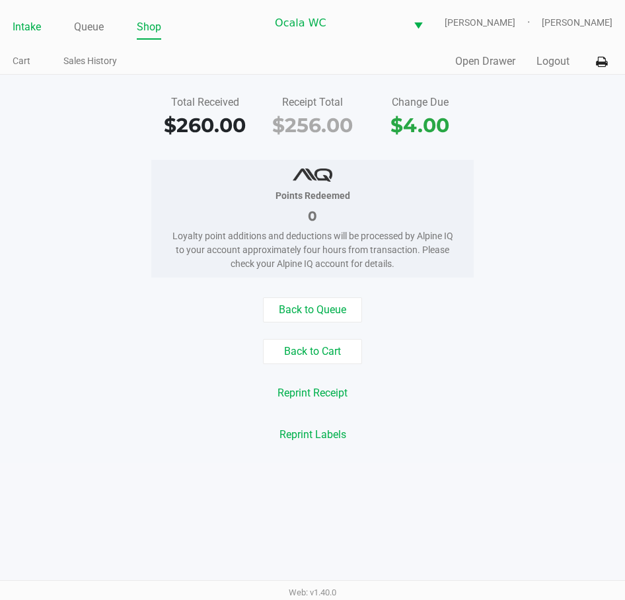
click at [23, 24] on link "Intake" at bounding box center [27, 27] width 28 height 19
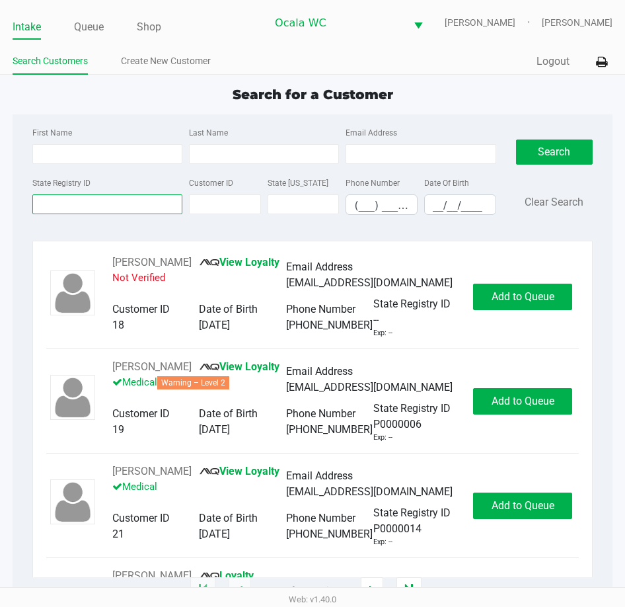
click at [56, 207] on input "State Registry ID" at bounding box center [107, 204] width 150 height 20
click at [95, 34] on link "Queue" at bounding box center [89, 27] width 30 height 19
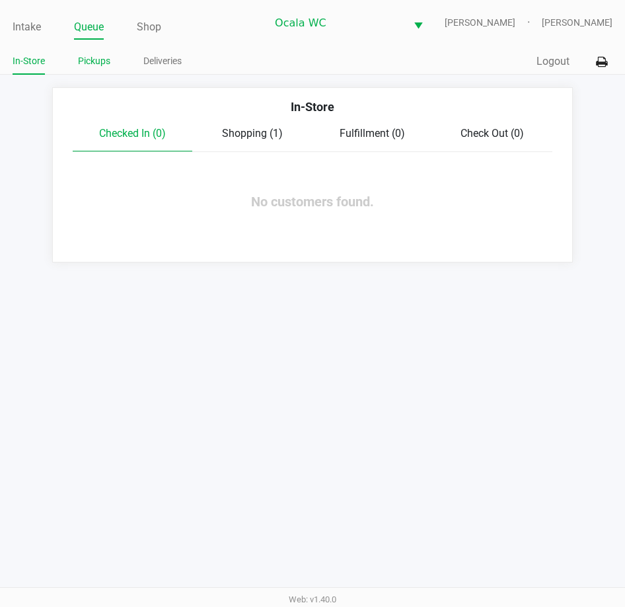
click at [87, 69] on li "Pickups" at bounding box center [94, 63] width 32 height 23
drag, startPoint x: 123, startPoint y: 65, endPoint x: 56, endPoint y: 57, distance: 67.2
click at [115, 63] on ul "In-Store Pickups Deliveries" at bounding box center [163, 63] width 300 height 22
click at [93, 57] on link "Pickups" at bounding box center [94, 61] width 32 height 17
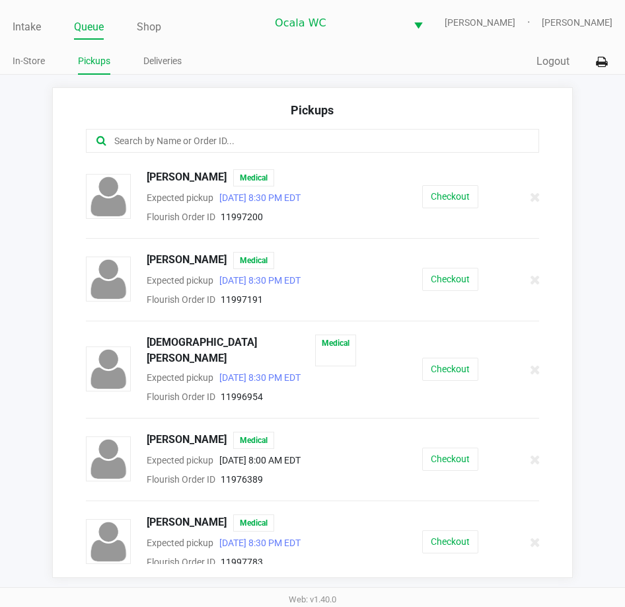
click at [447, 264] on div "Cheryl Johnson Medical Expected pickup Sep 24, 2025 8:30 PM EDT Flourish Order …" at bounding box center [312, 280] width 473 height 56
click at [438, 280] on button "Checkout" at bounding box center [450, 279] width 56 height 23
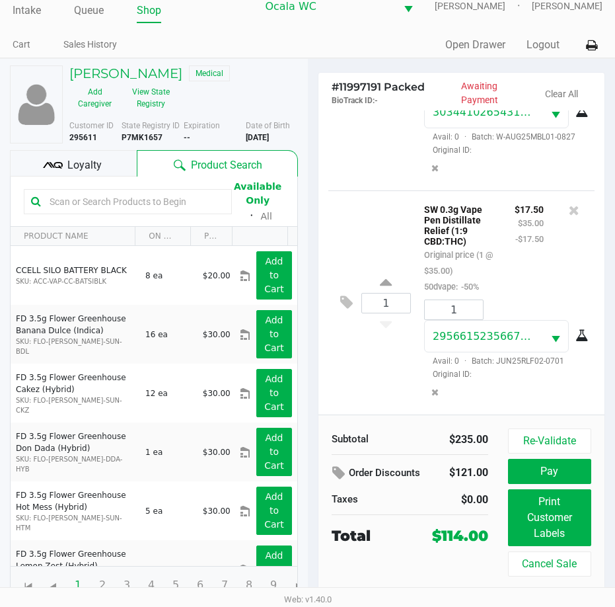
scroll to position [21, 0]
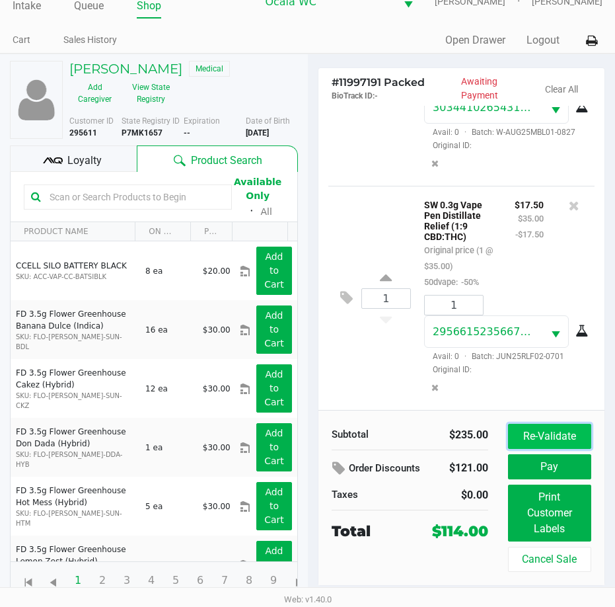
click at [557, 438] on button "Re-Validate" at bounding box center [549, 436] width 83 height 25
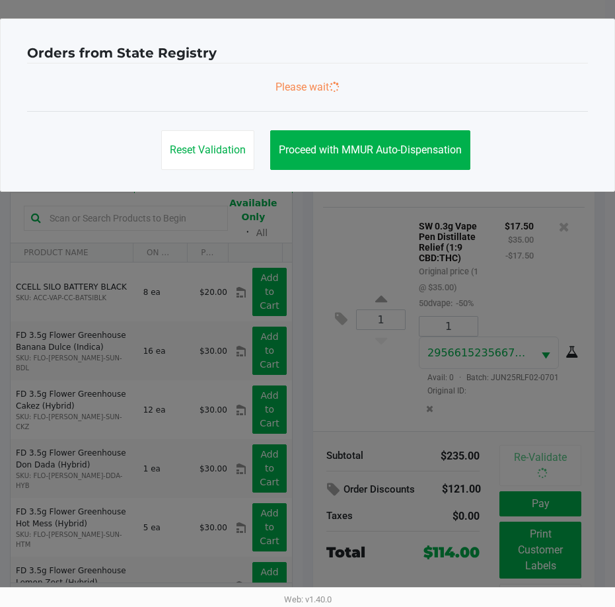
scroll to position [0, 0]
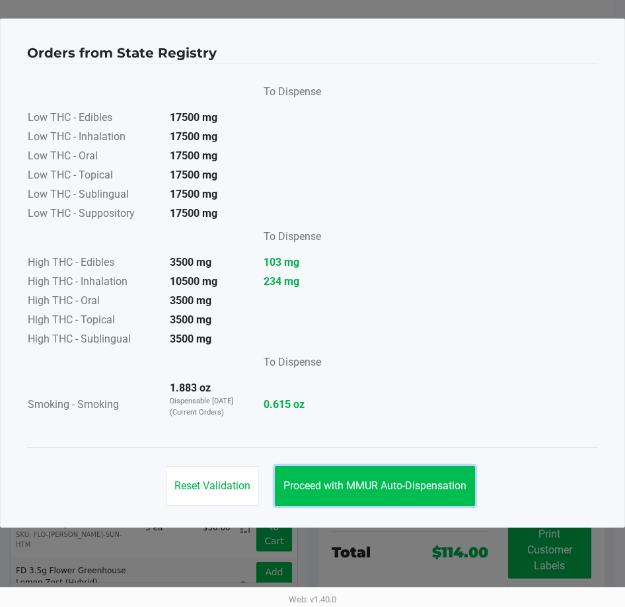
click at [383, 471] on button "Proceed with MMUR Auto-Dispensation" at bounding box center [375, 486] width 200 height 40
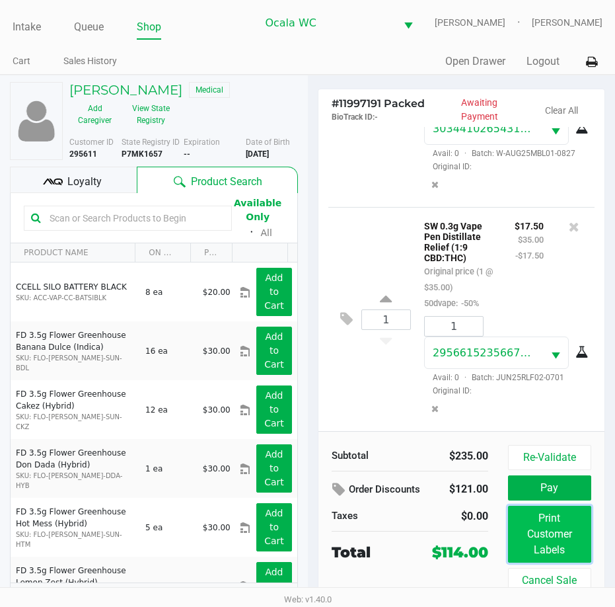
click at [577, 541] on button "Print Customer Labels" at bounding box center [549, 534] width 83 height 57
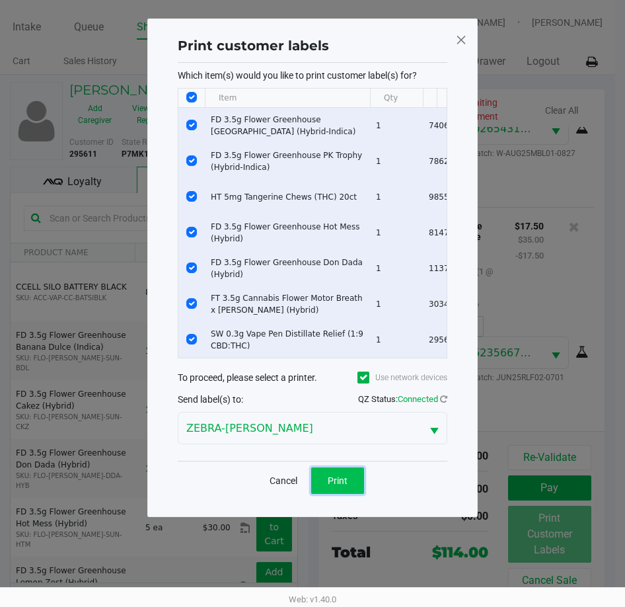
click at [331, 494] on button "Print" at bounding box center [337, 480] width 53 height 26
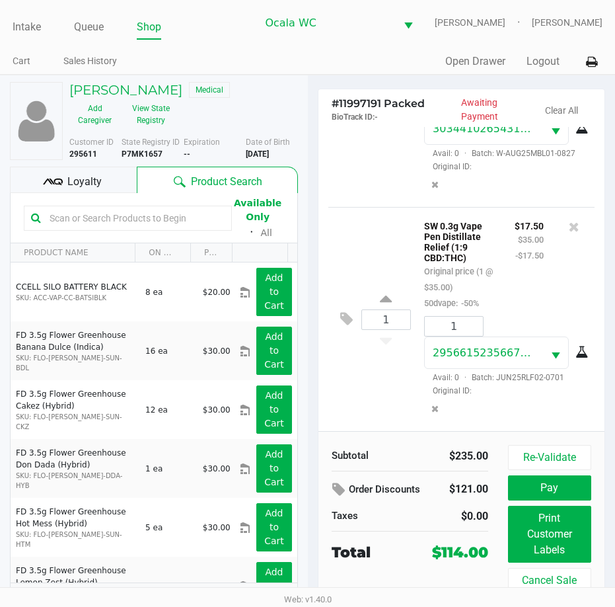
click at [69, 192] on div "Loyalty" at bounding box center [73, 180] width 127 height 26
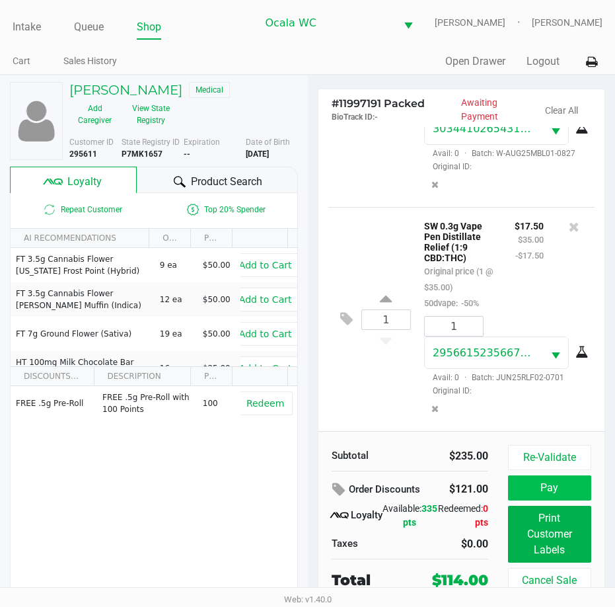
click at [568, 488] on button "Pay" at bounding box center [549, 487] width 83 height 25
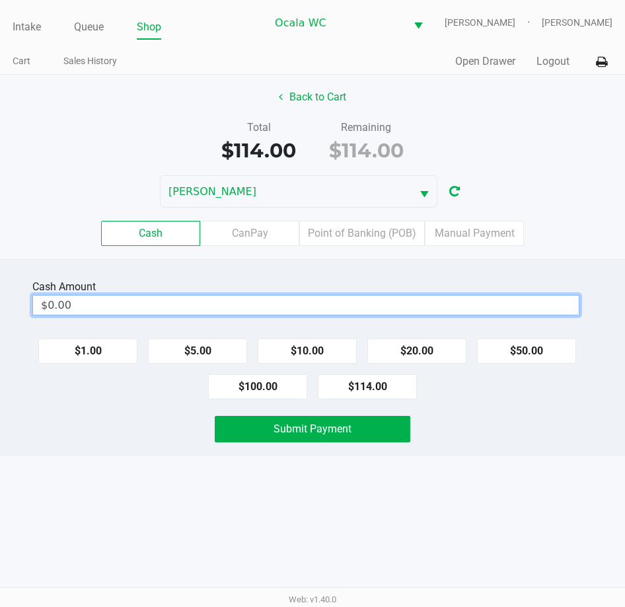
click at [379, 308] on input "$0.00" at bounding box center [306, 304] width 546 height 19
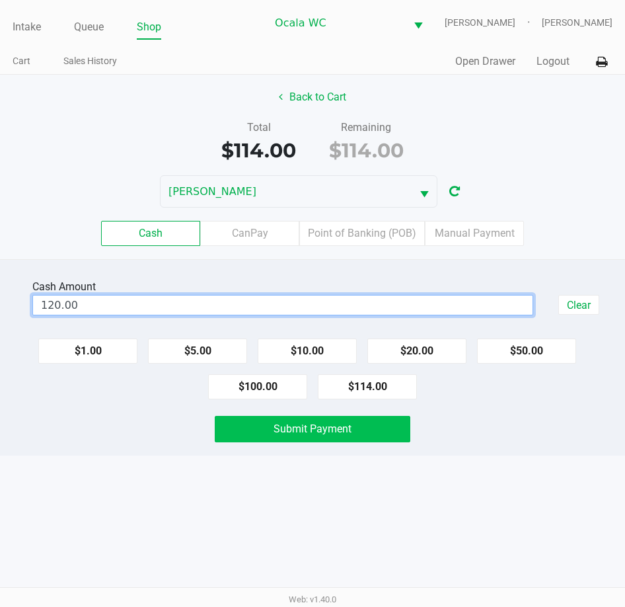
click at [356, 428] on button "Submit Payment" at bounding box center [312, 429] width 195 height 26
type input "$120.00"
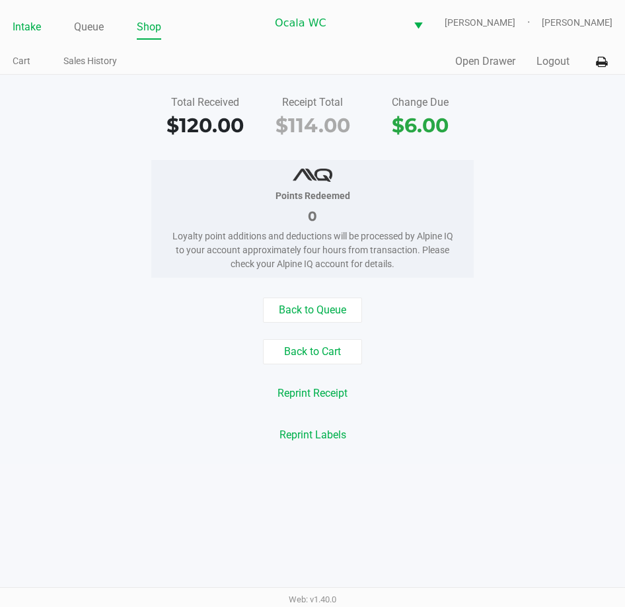
click at [30, 24] on link "Intake" at bounding box center [27, 27] width 28 height 19
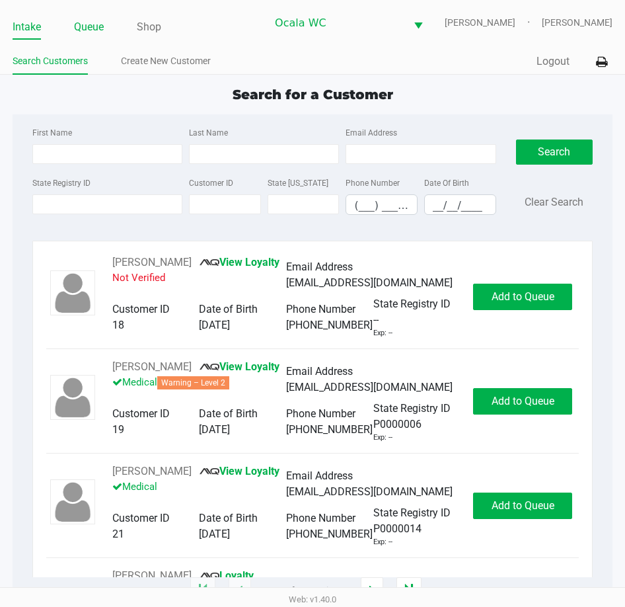
click at [87, 25] on link "Queue" at bounding box center [89, 27] width 30 height 19
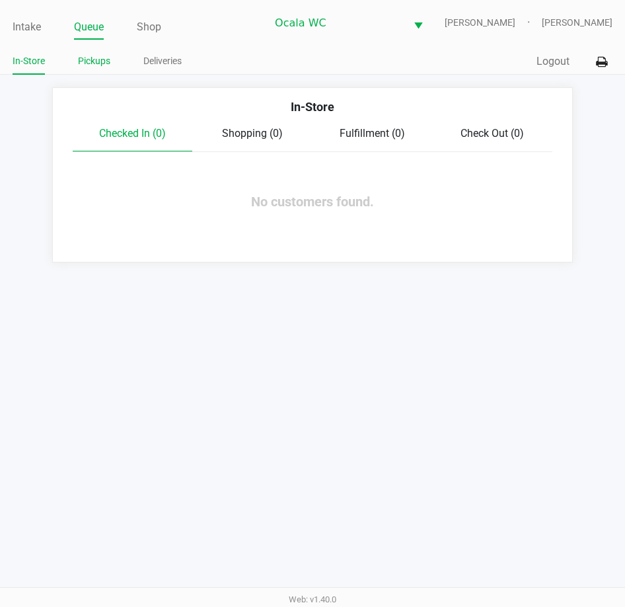
click at [96, 63] on link "Pickups" at bounding box center [94, 61] width 32 height 17
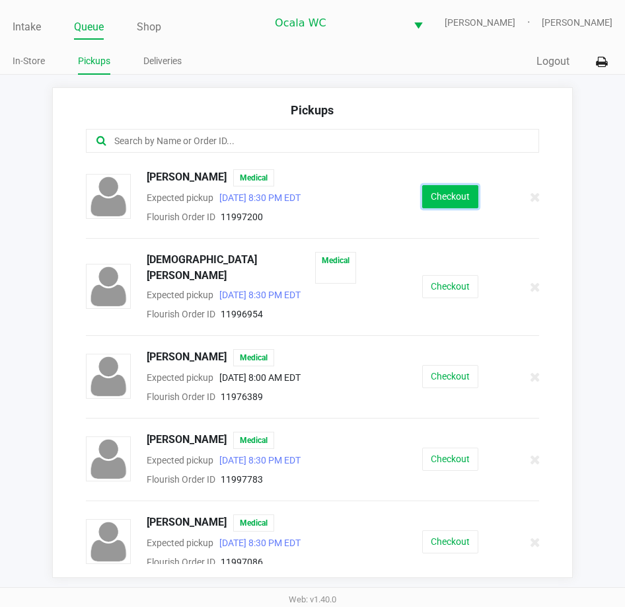
click at [438, 202] on button "Checkout" at bounding box center [450, 196] width 56 height 23
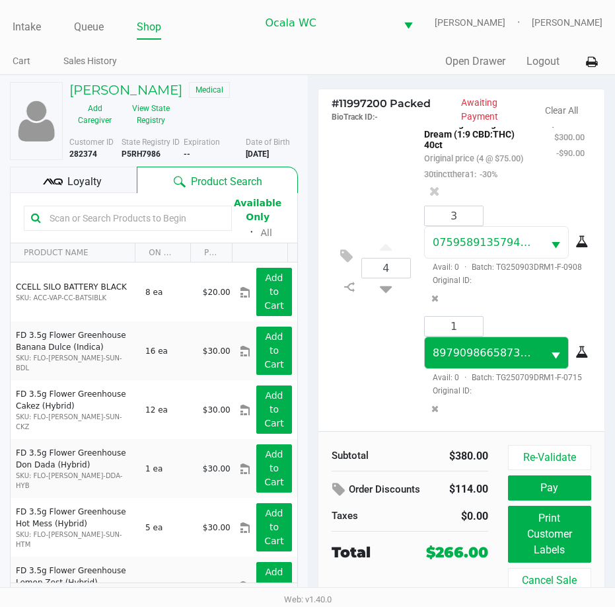
scroll to position [346, 0]
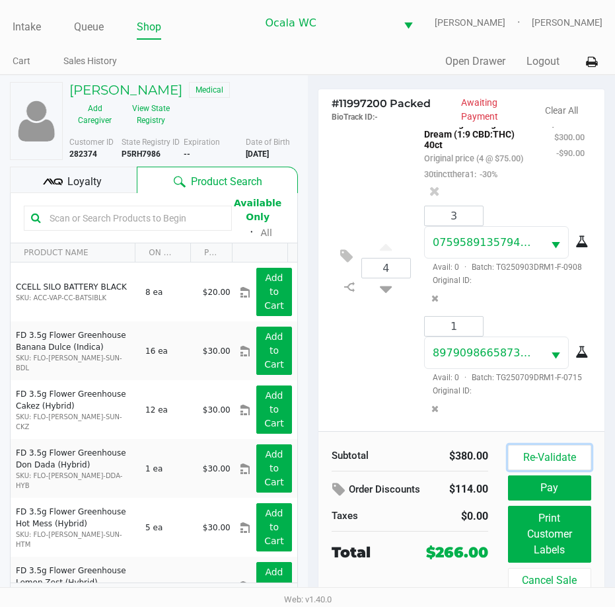
click at [552, 453] on button "Re-Validate" at bounding box center [549, 457] width 83 height 25
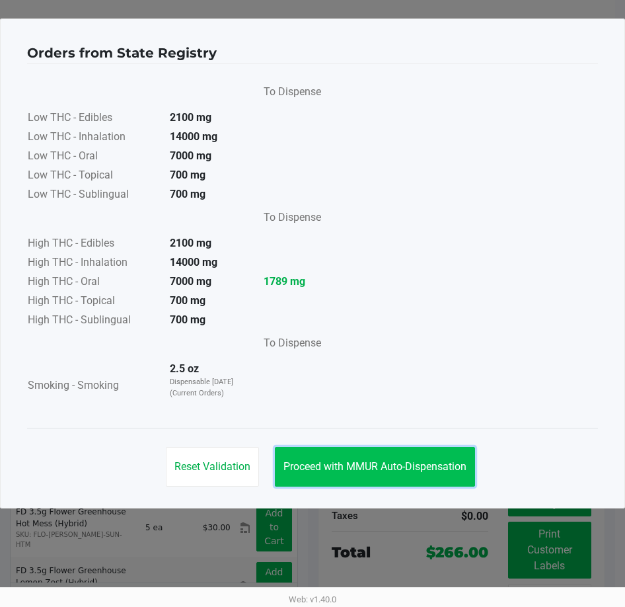
click at [405, 465] on span "Proceed with MMUR Auto-Dispensation" at bounding box center [375, 466] width 183 height 13
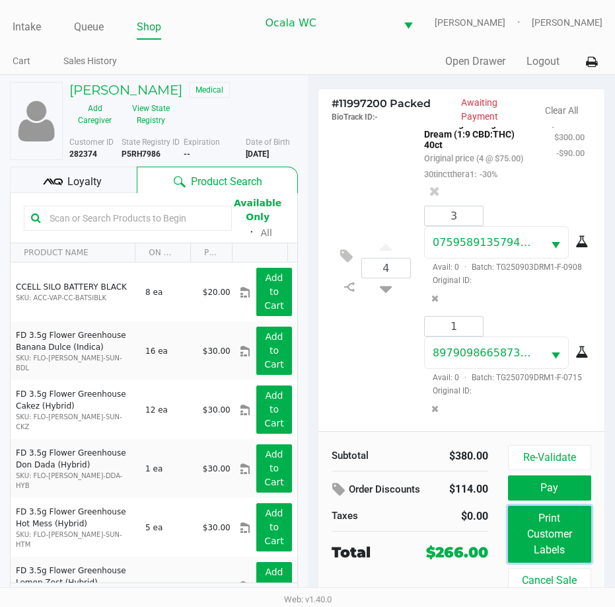
click at [551, 545] on button "Print Customer Labels" at bounding box center [549, 534] width 83 height 57
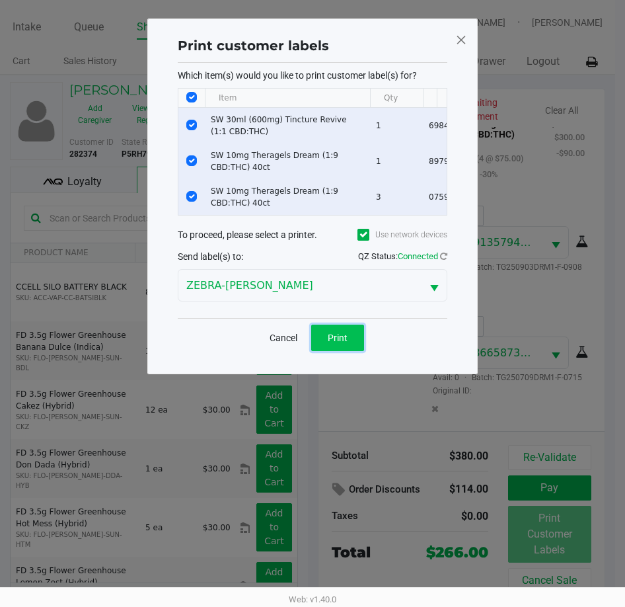
click at [338, 351] on button "Print" at bounding box center [337, 338] width 53 height 26
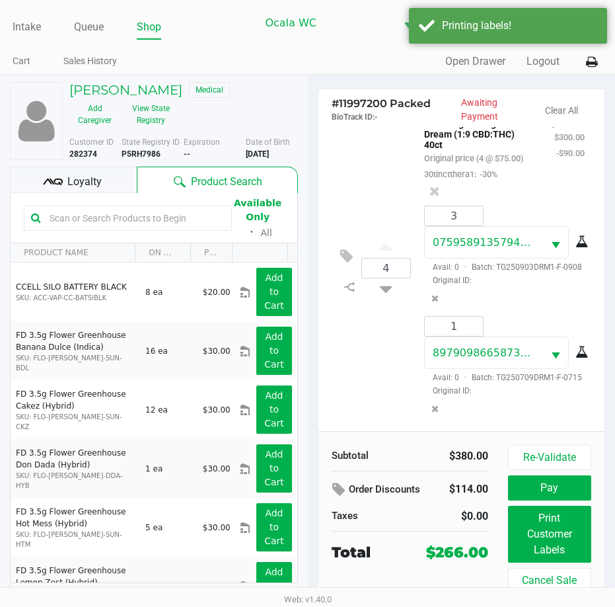
click at [47, 176] on icon at bounding box center [53, 182] width 20 height 20
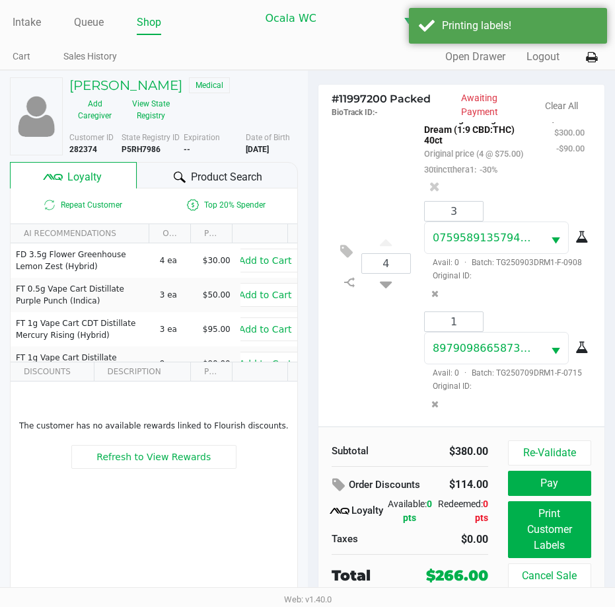
scroll to position [0, 0]
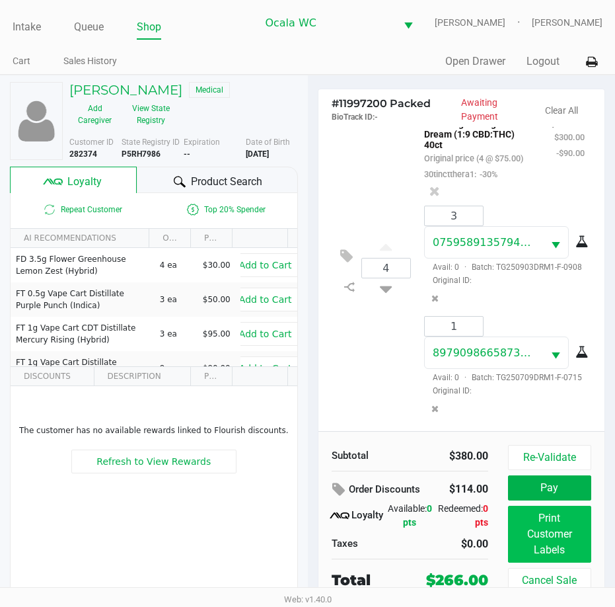
click at [555, 507] on button "Print Customer Labels" at bounding box center [549, 534] width 83 height 57
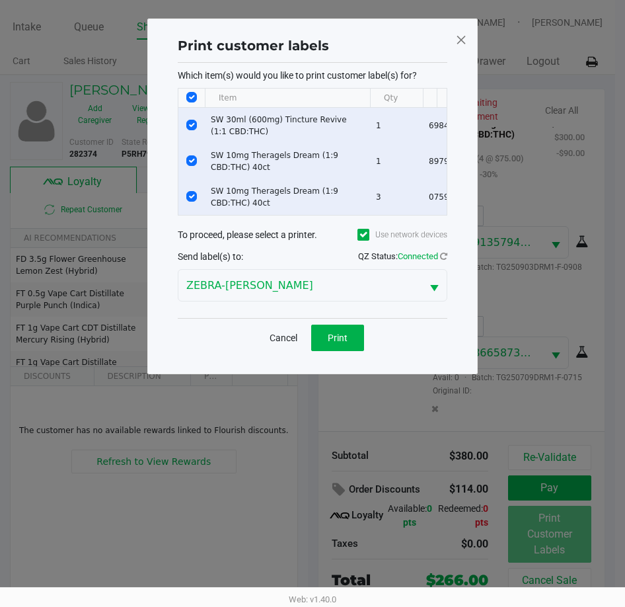
click at [293, 348] on button "Cancel" at bounding box center [283, 338] width 45 height 26
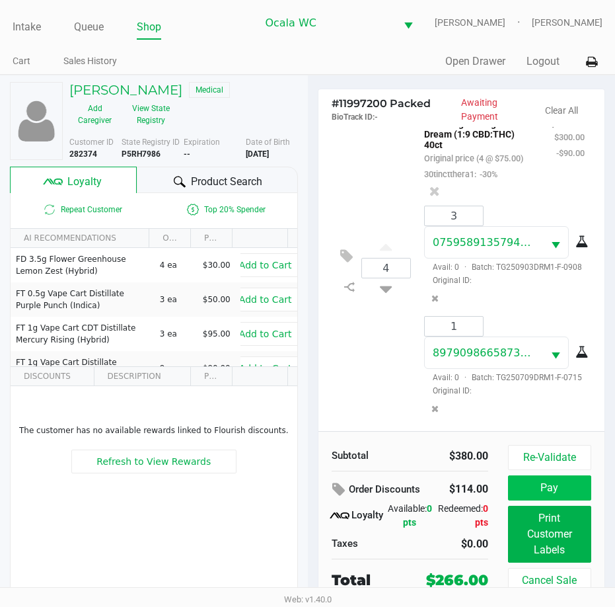
click at [567, 492] on button "Pay" at bounding box center [549, 487] width 83 height 25
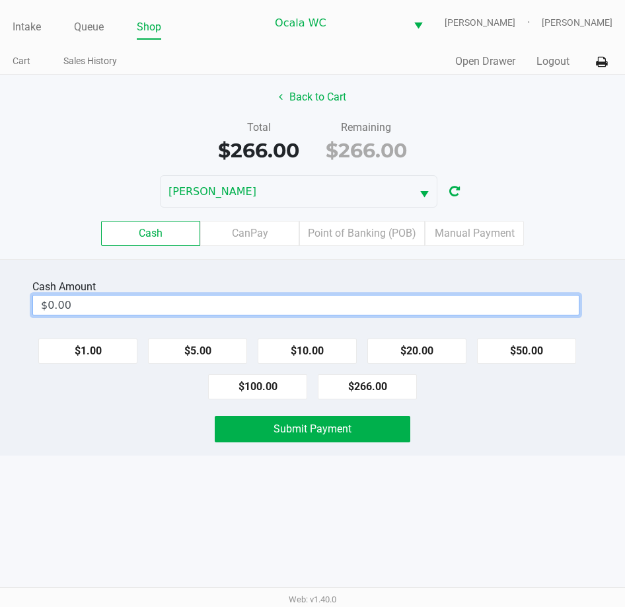
click at [400, 311] on input "$0.00" at bounding box center [306, 304] width 546 height 19
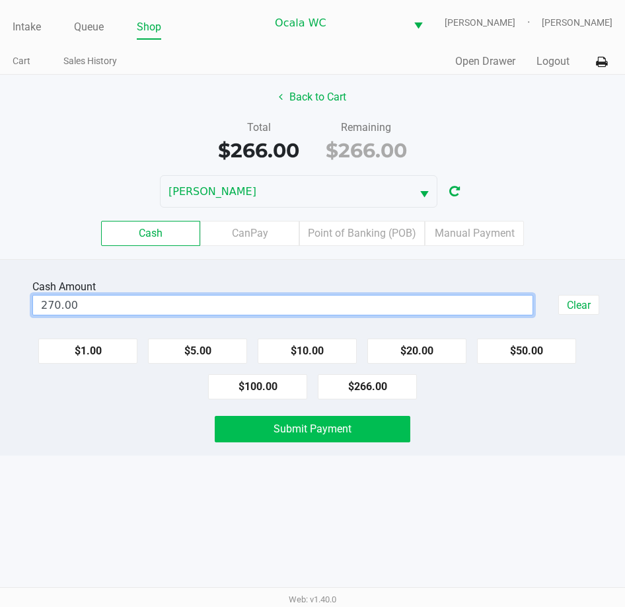
click at [350, 437] on button "Submit Payment" at bounding box center [312, 429] width 195 height 26
type input "$270.00"
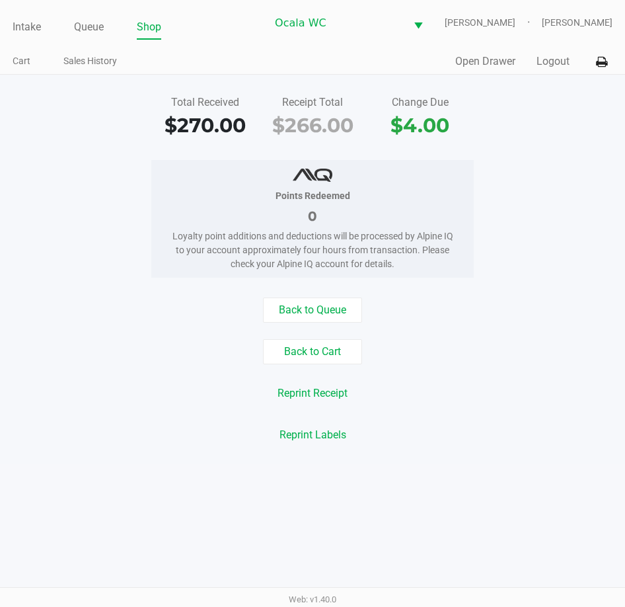
click at [45, 18] on ul "Intake Queue Shop" at bounding box center [140, 28] width 254 height 22
click at [28, 22] on link "Intake" at bounding box center [27, 27] width 28 height 19
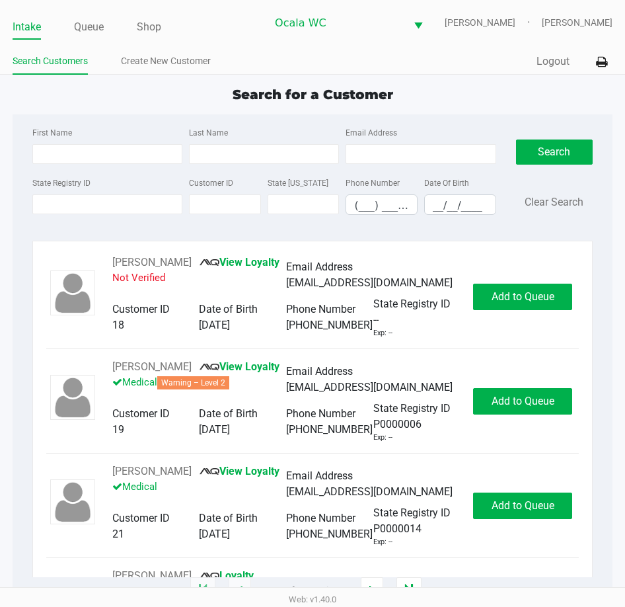
click at [258, 34] on ul "Intake Queue Shop" at bounding box center [140, 28] width 254 height 22
type input "ALEXIS"
type input "TANNARONG"
type input "04/15/1994"
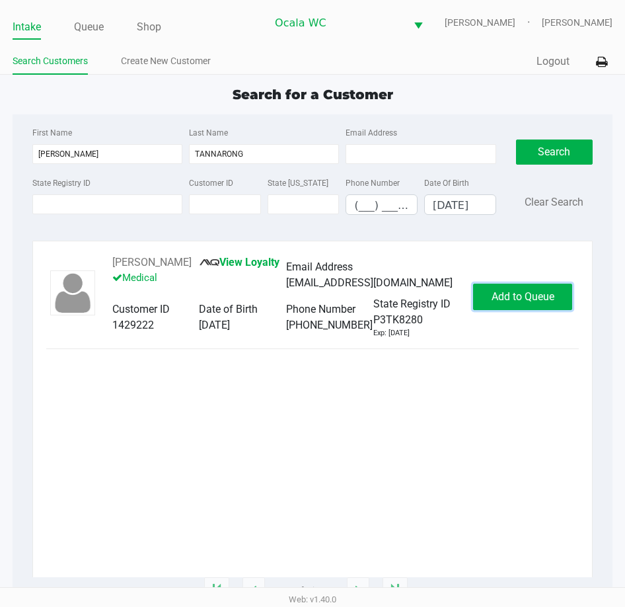
click at [511, 292] on button "Add to Queue" at bounding box center [522, 297] width 99 height 26
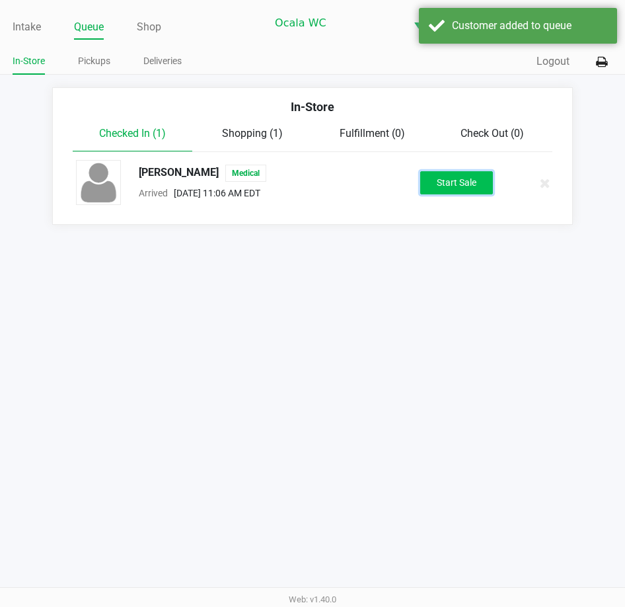
click at [467, 192] on button "Start Sale" at bounding box center [456, 182] width 73 height 23
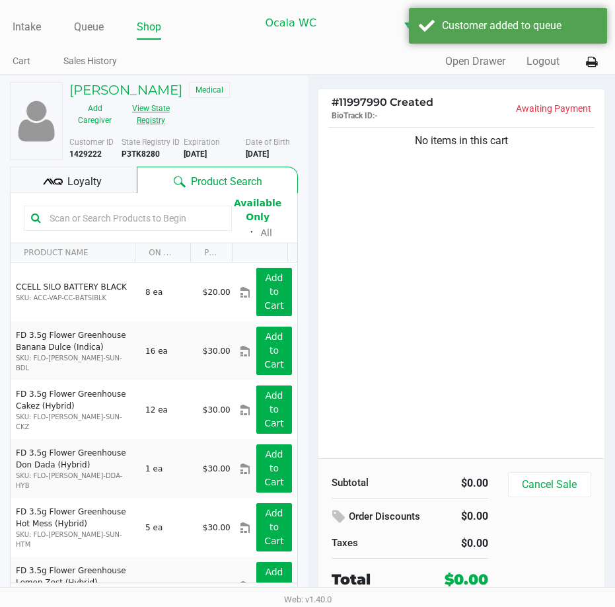
click at [173, 113] on button "View State Registry" at bounding box center [147, 114] width 54 height 33
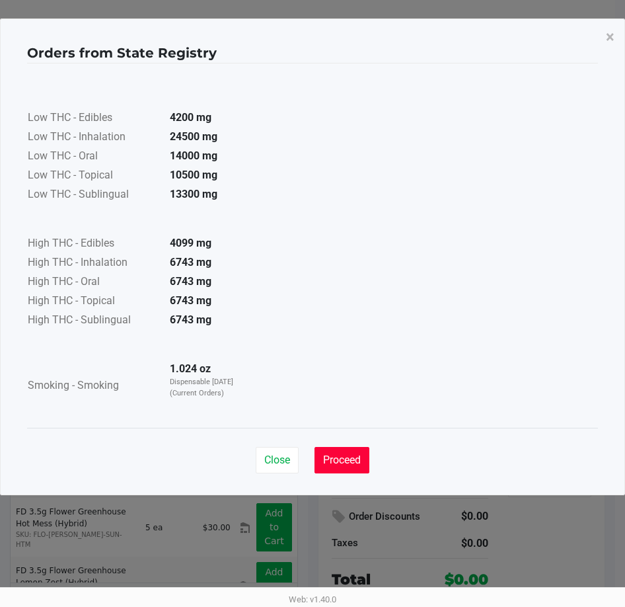
click at [343, 449] on button "Proceed" at bounding box center [342, 460] width 55 height 26
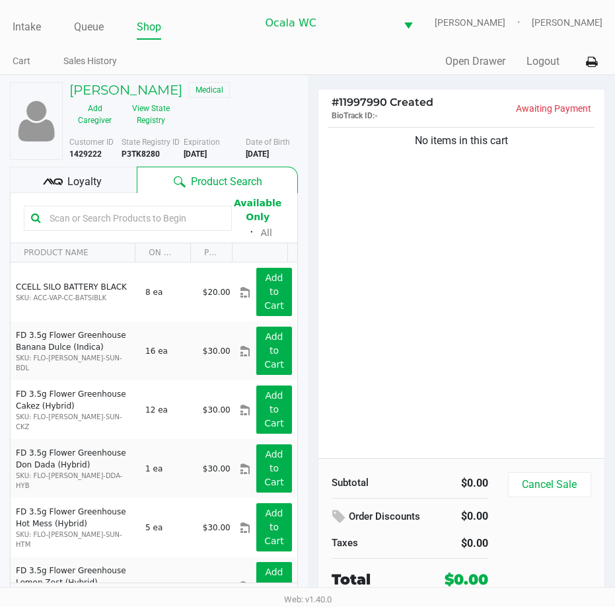
click at [418, 344] on div "No items in this cart" at bounding box center [462, 291] width 287 height 334
click at [437, 260] on div "No items in this cart" at bounding box center [462, 291] width 287 height 334
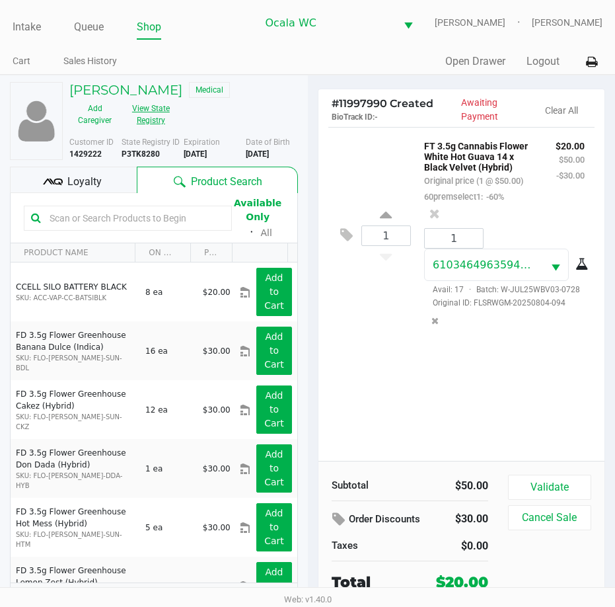
click at [151, 105] on button "View State Registry" at bounding box center [147, 114] width 54 height 33
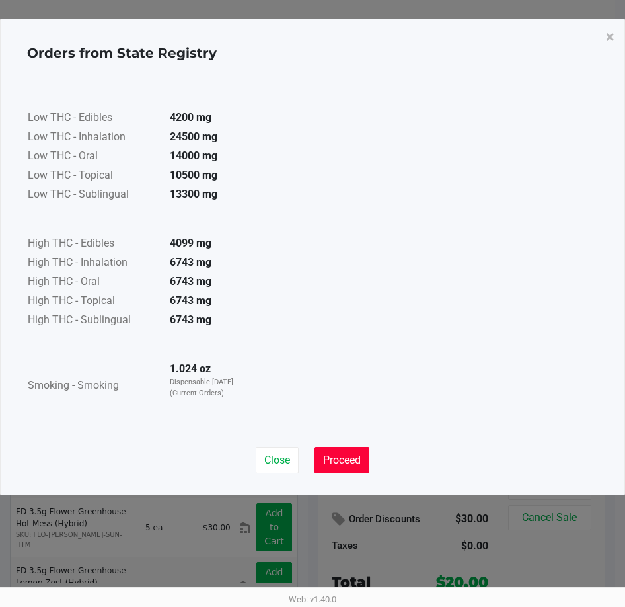
click at [336, 450] on button "Proceed" at bounding box center [342, 460] width 55 height 26
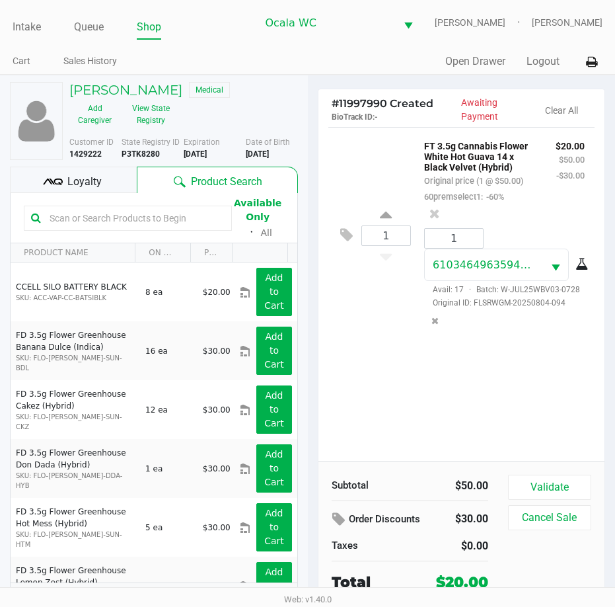
click at [342, 286] on div "1 FT 3.5g Cannabis Flower White Hot Guava 14 x Black Velvet (Hybrid) Original p…" at bounding box center [461, 235] width 267 height 216
click at [382, 343] on div "1 FT 3.5g Cannabis Flower White Hot Guava 14 x Black Velvet (Hybrid) Original p…" at bounding box center [461, 235] width 267 height 216
click at [387, 343] on div "1 FT 3.5g Cannabis Flower White Hot Guava 14 x Black Velvet (Hybrid) Original p…" at bounding box center [461, 235] width 267 height 216
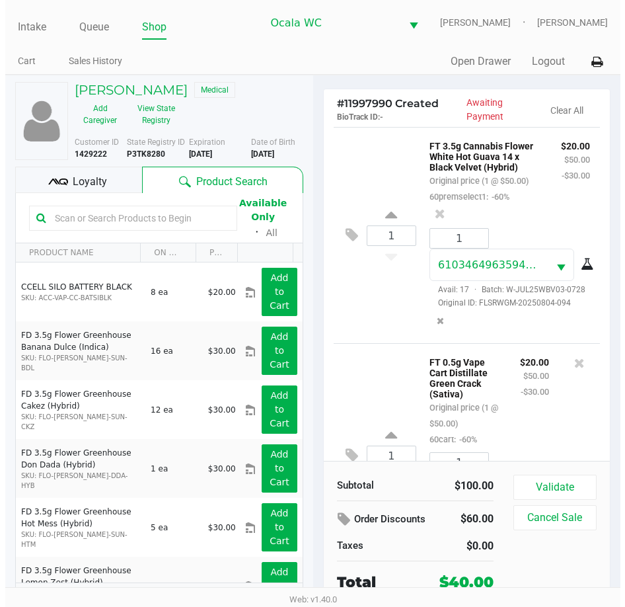
scroll to position [170, 0]
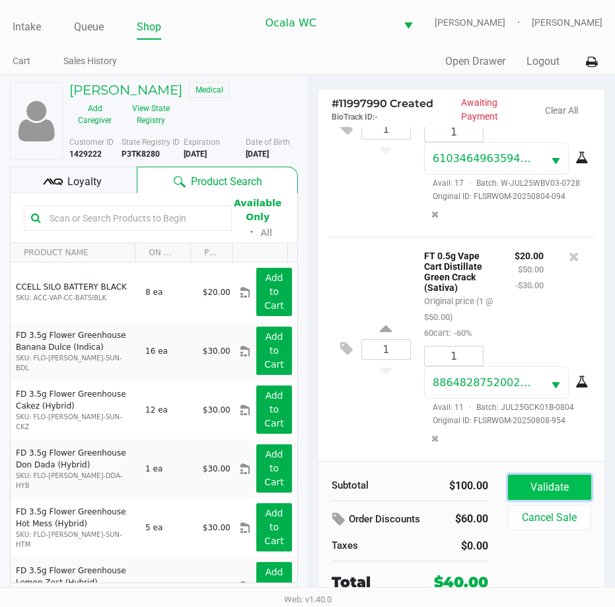
click at [549, 489] on button "Validate" at bounding box center [549, 487] width 83 height 25
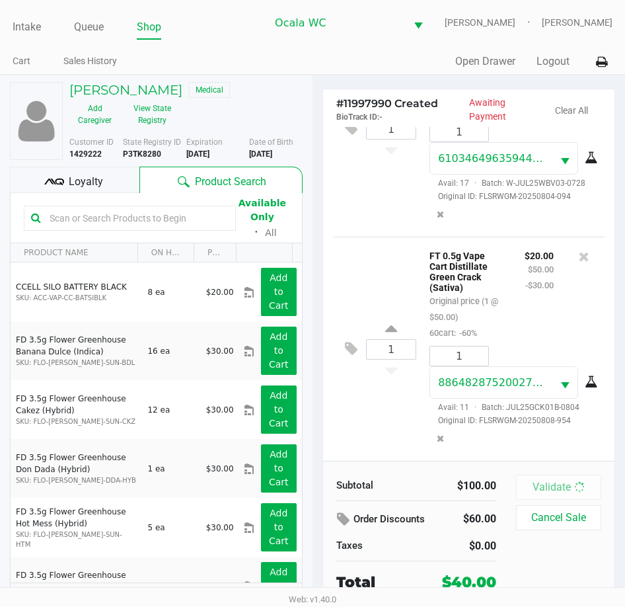
scroll to position [174, 0]
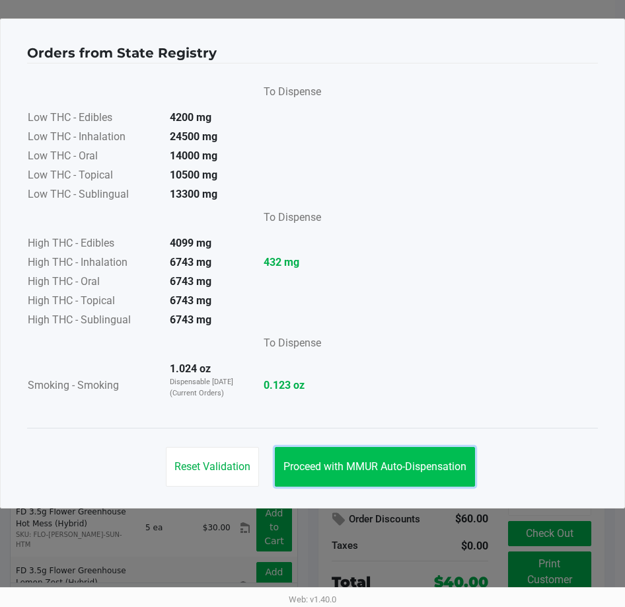
click at [365, 470] on span "Proceed with MMUR Auto-Dispensation" at bounding box center [375, 466] width 183 height 13
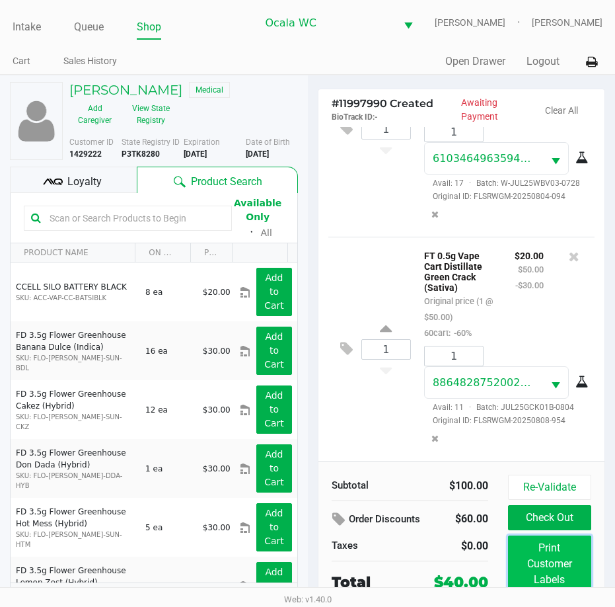
click at [543, 559] on button "Print Customer Labels" at bounding box center [549, 563] width 83 height 57
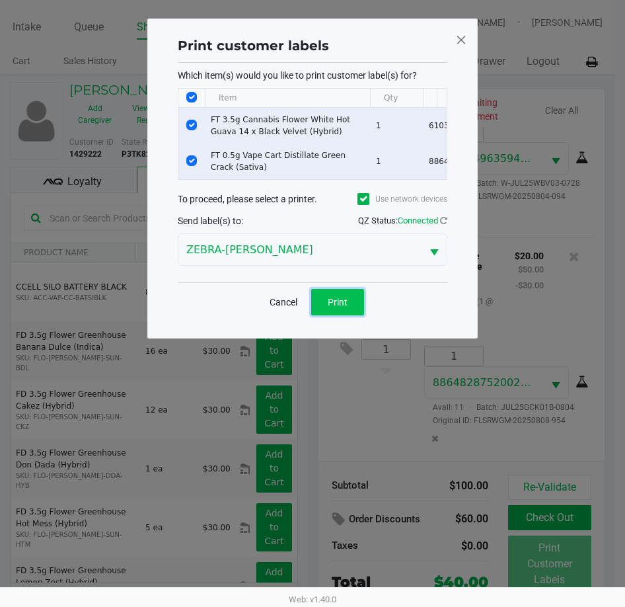
drag, startPoint x: 339, startPoint y: 308, endPoint x: 445, endPoint y: 384, distance: 130.8
click at [342, 307] on span "Print" at bounding box center [338, 302] width 20 height 11
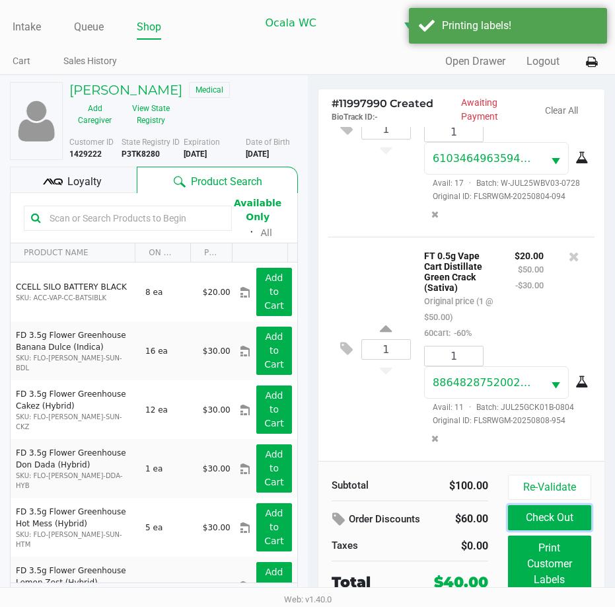
click at [556, 512] on button "Check Out" at bounding box center [549, 517] width 83 height 25
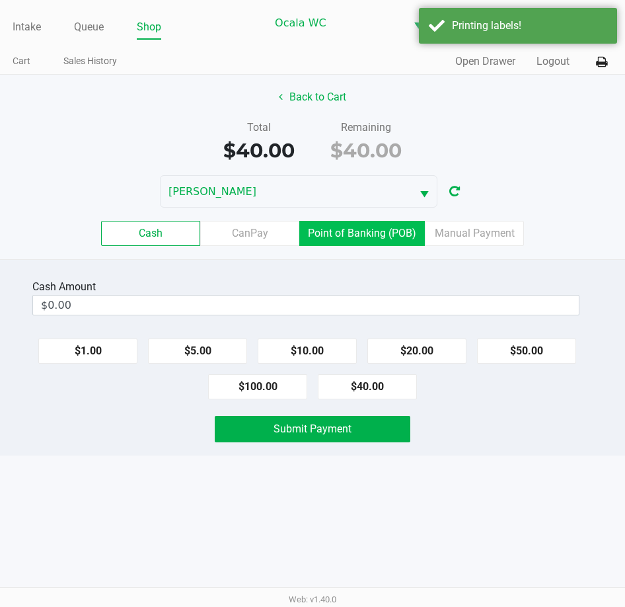
click at [384, 245] on label "Point of Banking (POB)" at bounding box center [362, 233] width 126 height 25
click at [0, 0] on 7 "Point of Banking (POB)" at bounding box center [0, 0] width 0 height 0
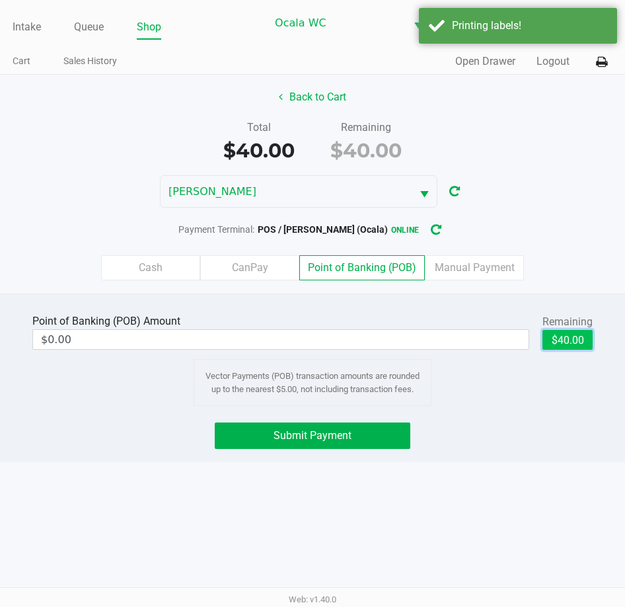
click at [564, 336] on button "$40.00" at bounding box center [568, 340] width 50 height 20
type input "$40.00"
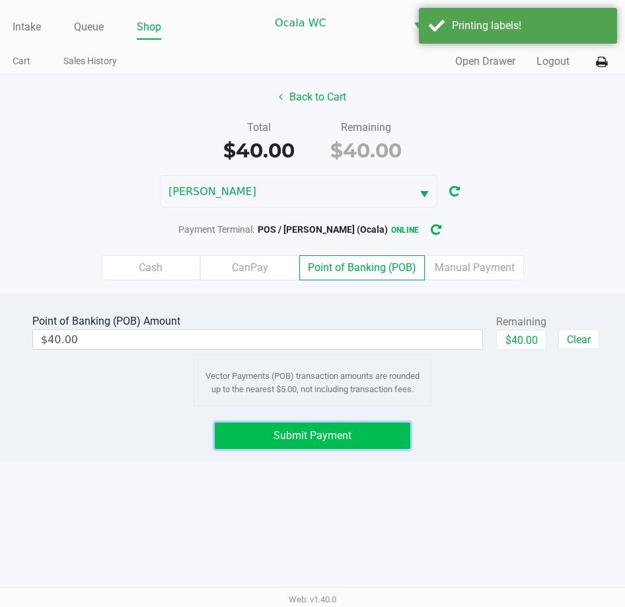
click at [313, 430] on span "Submit Payment" at bounding box center [313, 435] width 78 height 13
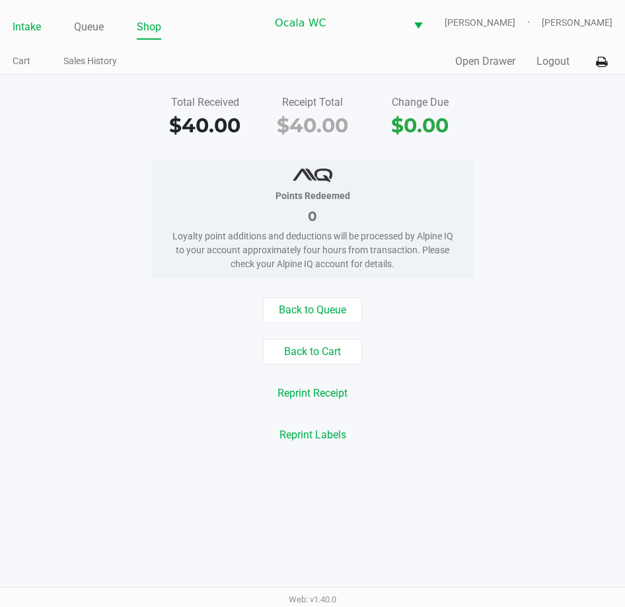
click at [16, 24] on link "Intake" at bounding box center [27, 27] width 28 height 19
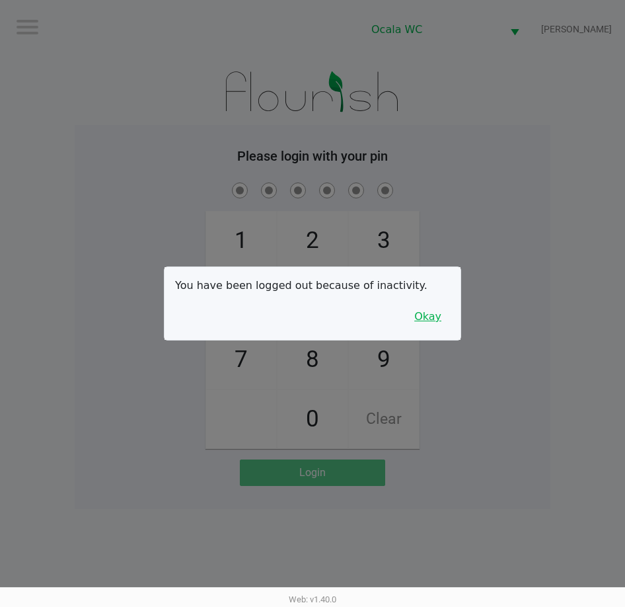
click at [438, 319] on button "Okay" at bounding box center [428, 316] width 44 height 25
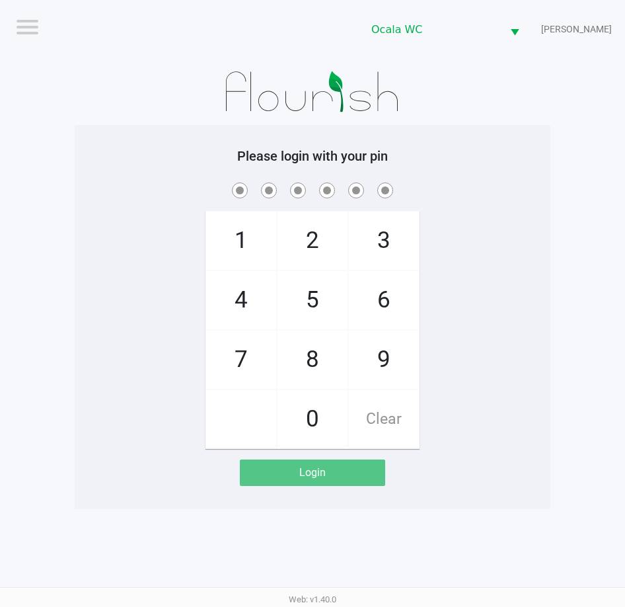
click at [492, 193] on span at bounding box center [313, 190] width 456 height 20
click at [498, 190] on span at bounding box center [313, 190] width 456 height 20
click at [499, 188] on span at bounding box center [313, 190] width 456 height 20
click at [500, 187] on span at bounding box center [313, 190] width 456 height 20
checkbox input "true"
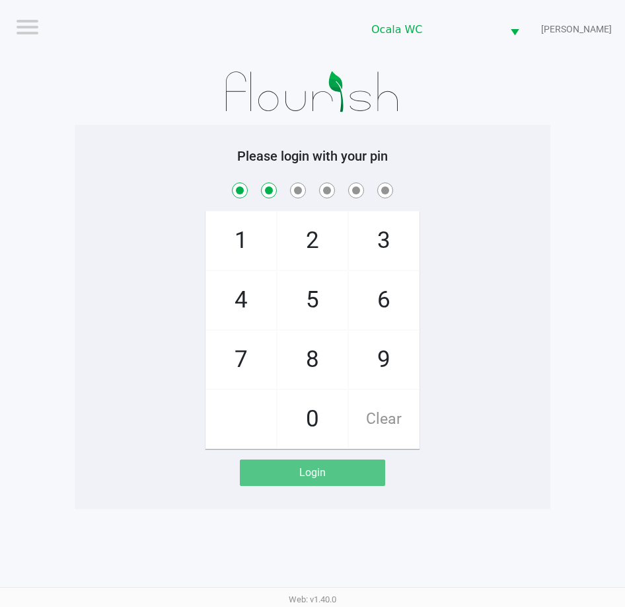
checkbox input "true"
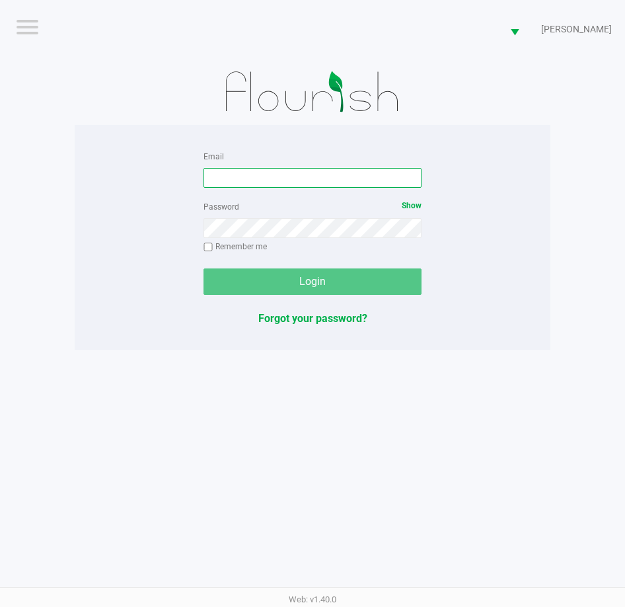
click at [241, 176] on input "Email" at bounding box center [313, 178] width 218 height 20
type input "Jlaughlin@liveparallel.com"
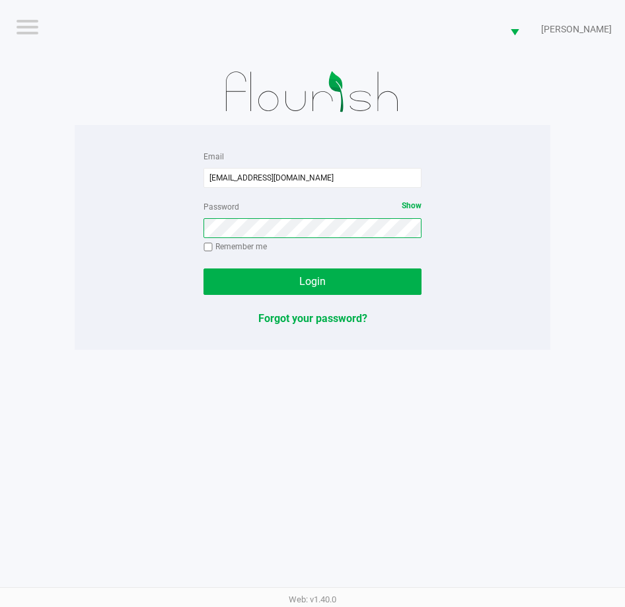
click at [204, 268] on button "Login" at bounding box center [313, 281] width 218 height 26
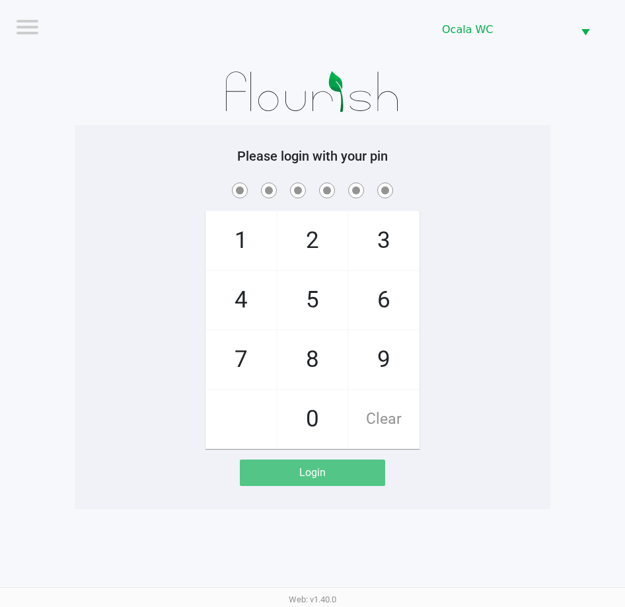
click at [479, 153] on h5 "Please login with your pin" at bounding box center [313, 156] width 456 height 16
checkbox input "true"
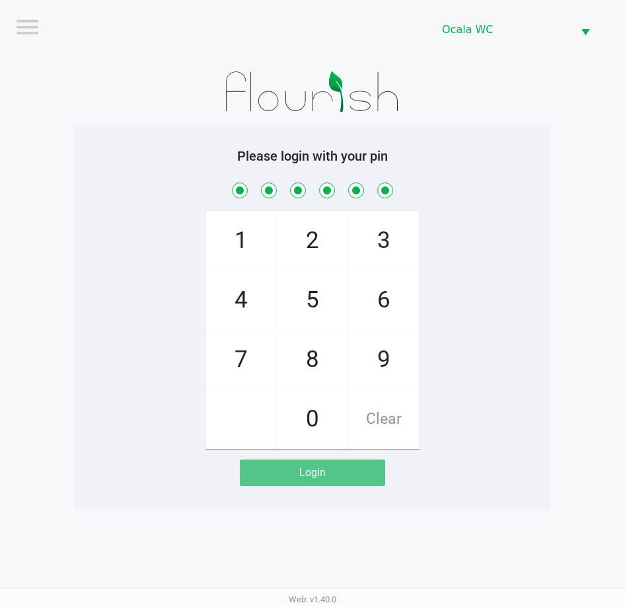
checkbox input "true"
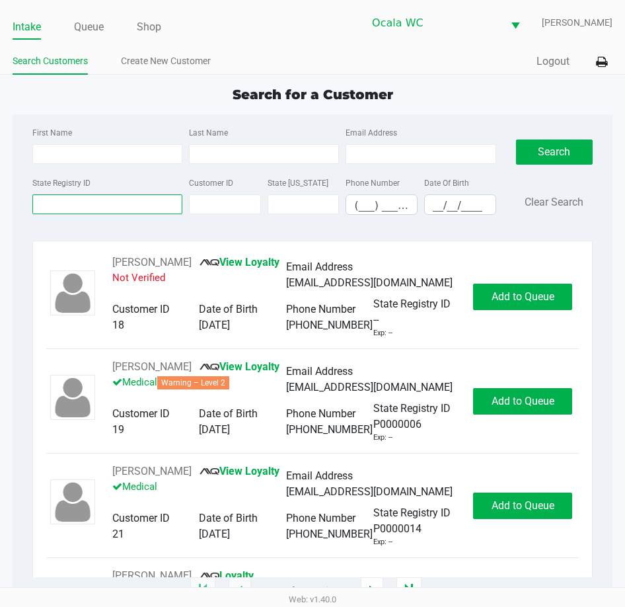
click at [61, 204] on input "State Registry ID" at bounding box center [107, 204] width 150 height 20
type input "p2rk8827"
click at [553, 147] on button "Search" at bounding box center [554, 151] width 77 height 25
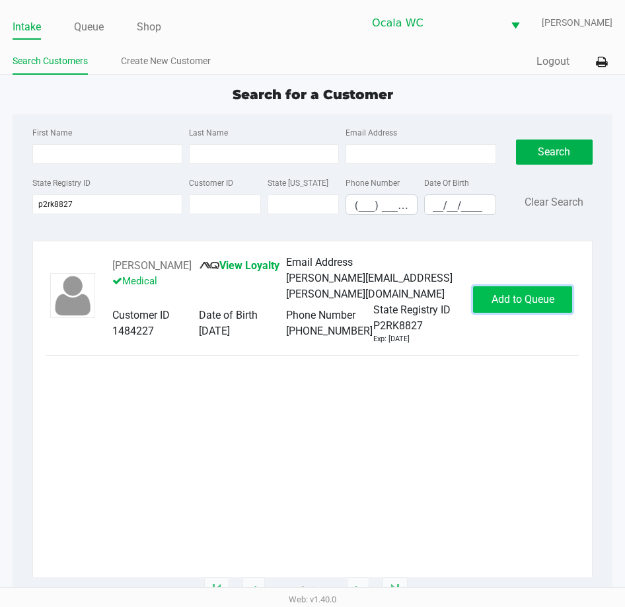
click at [516, 299] on span "Add to Queue" at bounding box center [523, 299] width 63 height 13
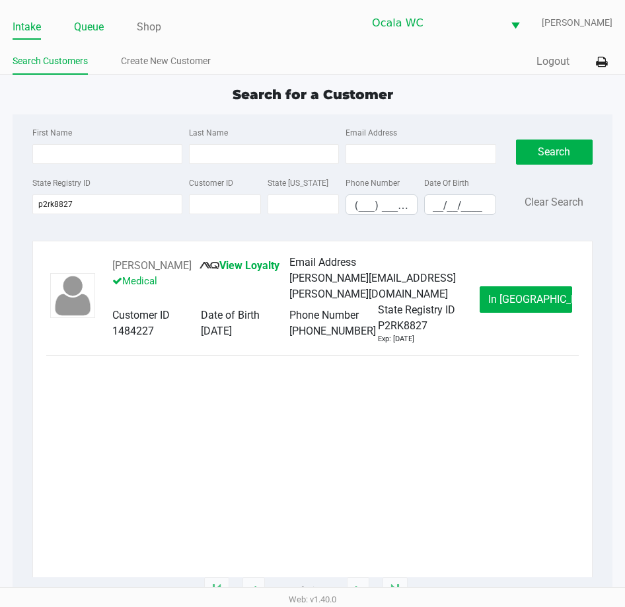
click at [86, 25] on link "Queue" at bounding box center [89, 27] width 30 height 19
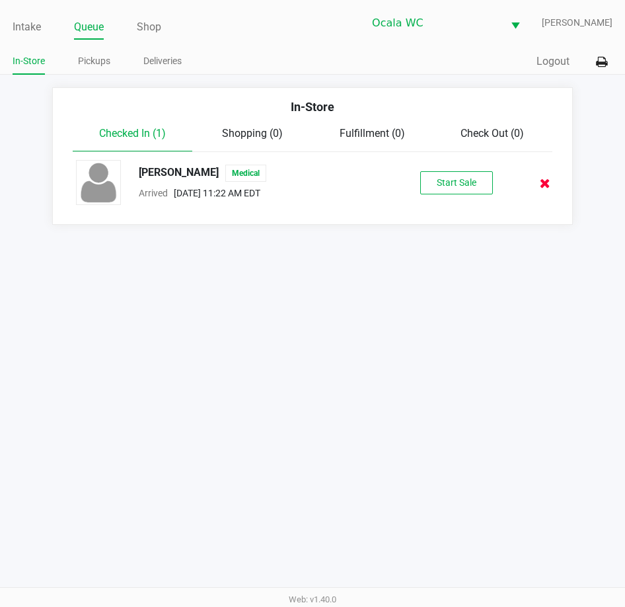
click at [543, 180] on icon at bounding box center [545, 183] width 11 height 10
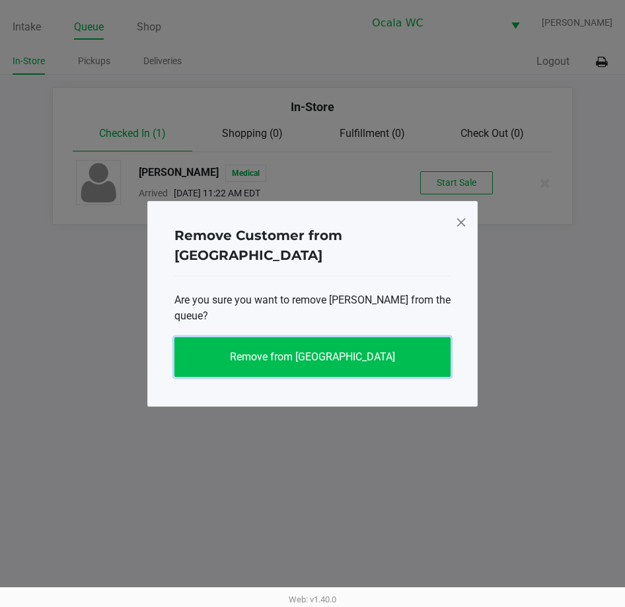
click at [267, 350] on span "Remove from Queue" at bounding box center [312, 356] width 165 height 13
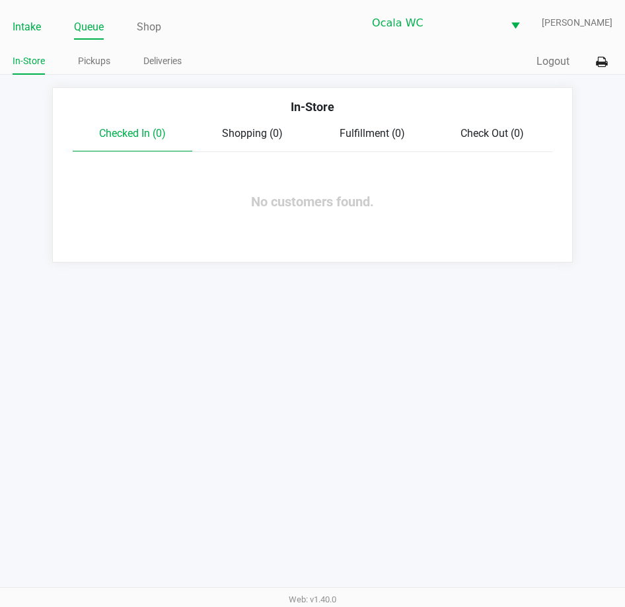
click at [26, 28] on link "Intake" at bounding box center [27, 27] width 28 height 19
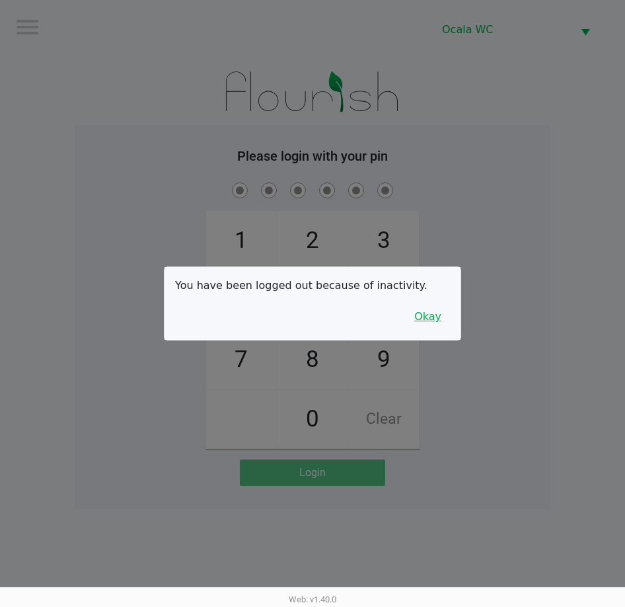
drag, startPoint x: 424, startPoint y: 317, endPoint x: 459, endPoint y: 309, distance: 35.9
click at [435, 317] on button "Okay" at bounding box center [428, 316] width 44 height 25
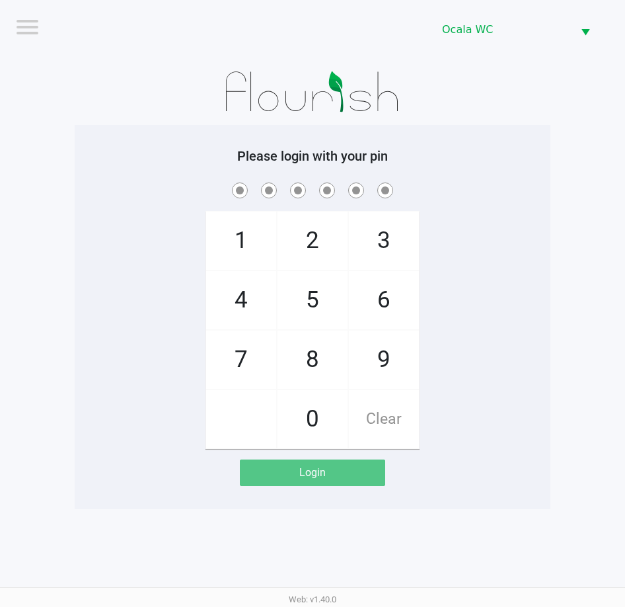
click at [529, 232] on div "1 4 7 2 5 8 0 3 6 9 Clear" at bounding box center [313, 314] width 476 height 269
checkbox input "true"
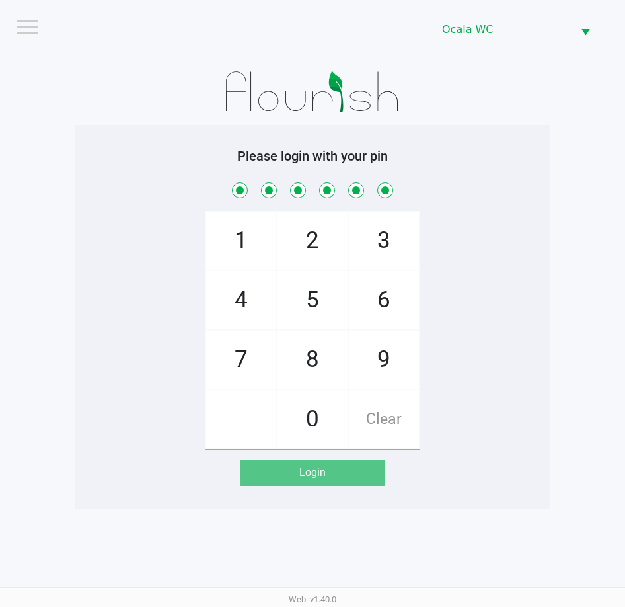
checkbox input "true"
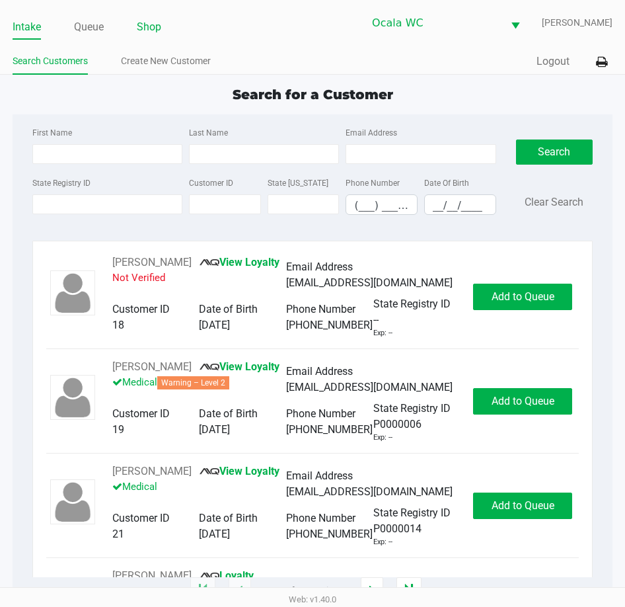
click at [144, 24] on link "Shop" at bounding box center [149, 27] width 24 height 19
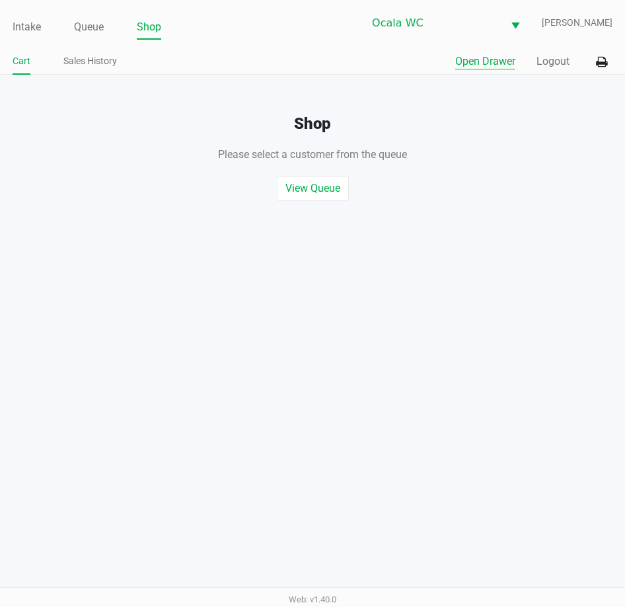
click at [480, 58] on button "Open Drawer" at bounding box center [485, 62] width 60 height 16
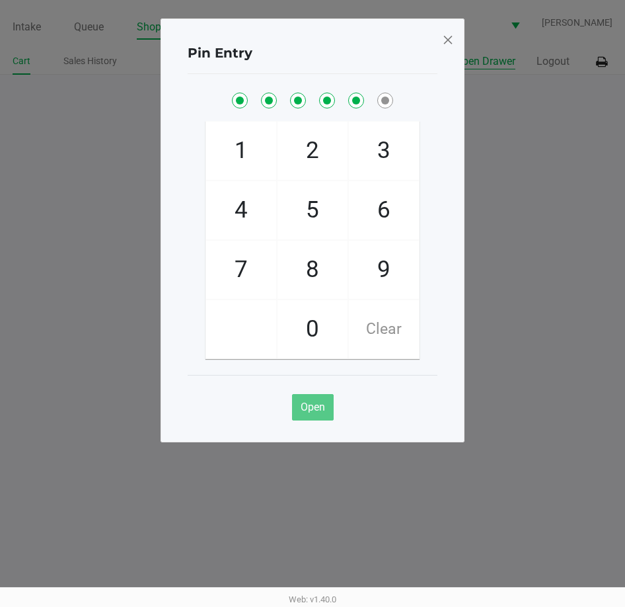
click at [455, 54] on button "Open Drawer" at bounding box center [485, 62] width 60 height 16
checkbox input "true"
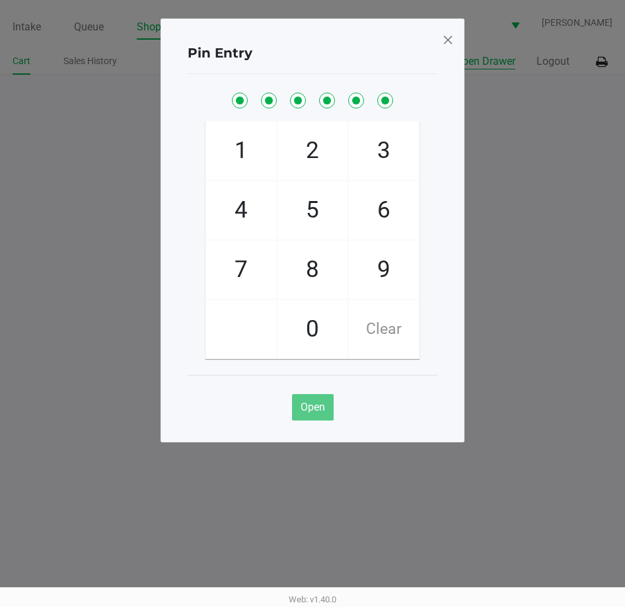
checkbox input "true"
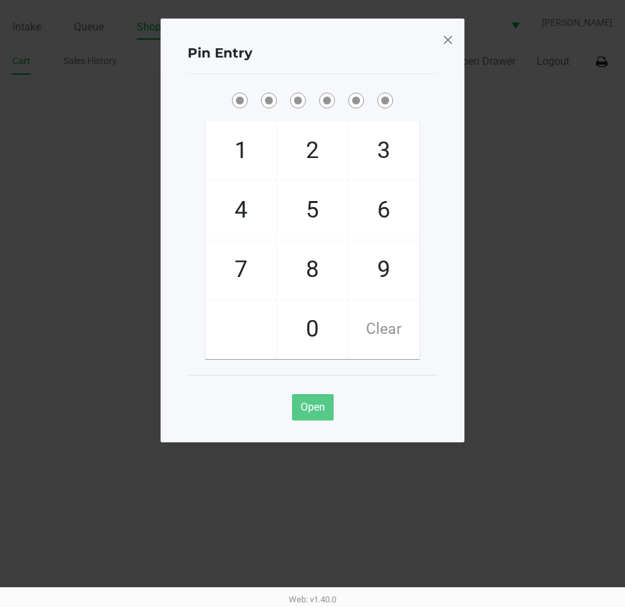
click at [447, 38] on span at bounding box center [448, 39] width 12 height 21
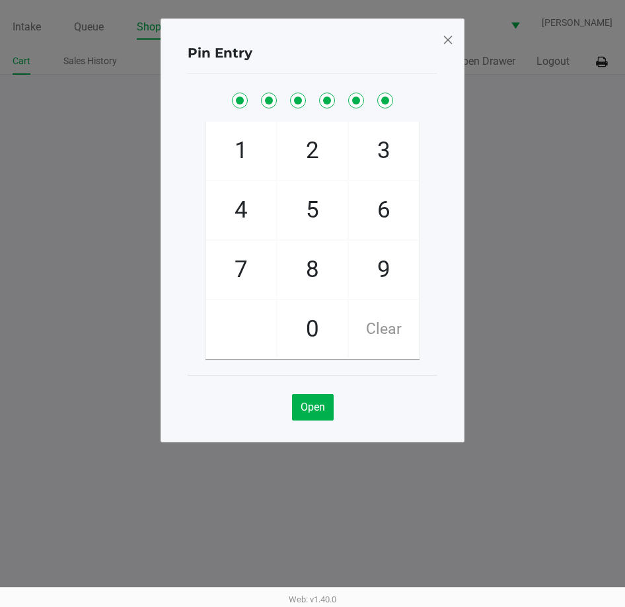
click at [447, 38] on span at bounding box center [448, 39] width 12 height 21
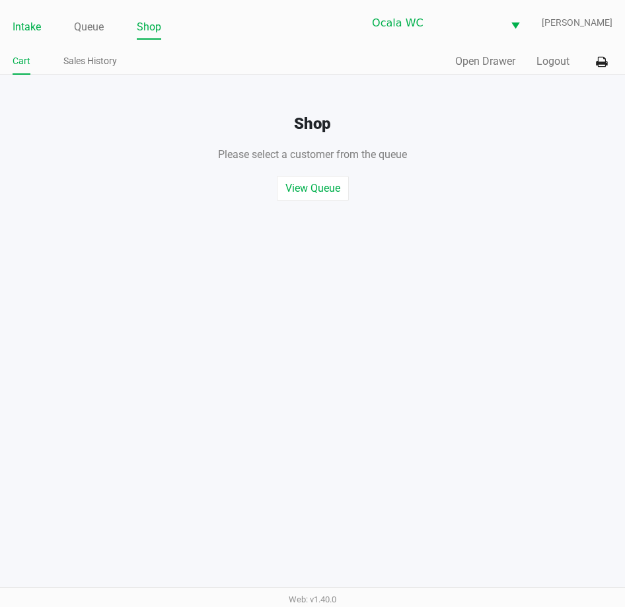
click at [22, 26] on link "Intake" at bounding box center [27, 27] width 28 height 19
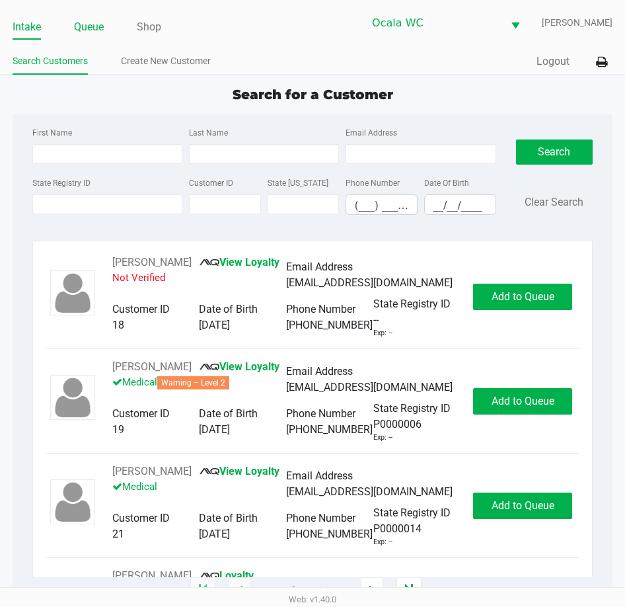
click at [87, 22] on link "Queue" at bounding box center [89, 27] width 30 height 19
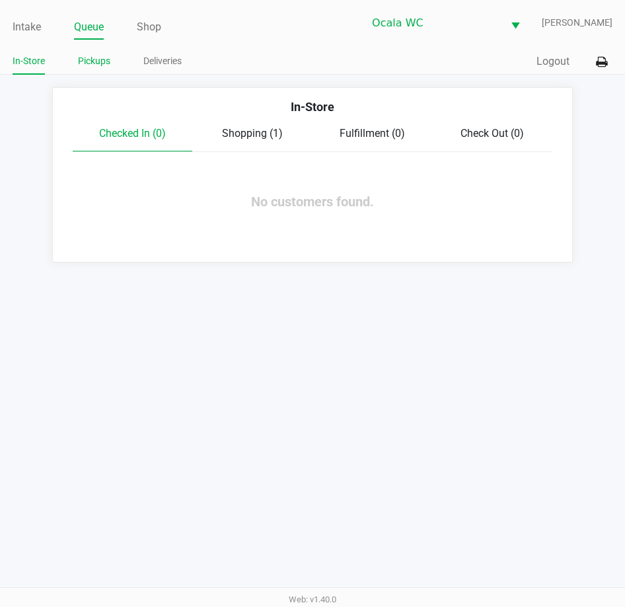
click at [89, 58] on link "Pickups" at bounding box center [94, 61] width 32 height 17
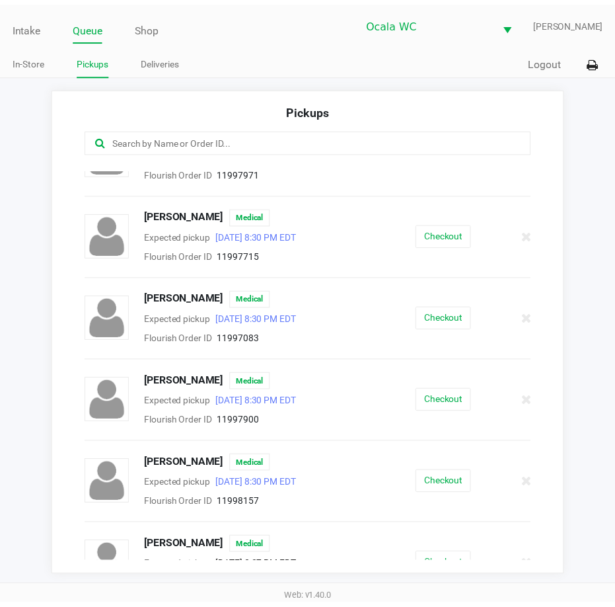
scroll to position [397, 0]
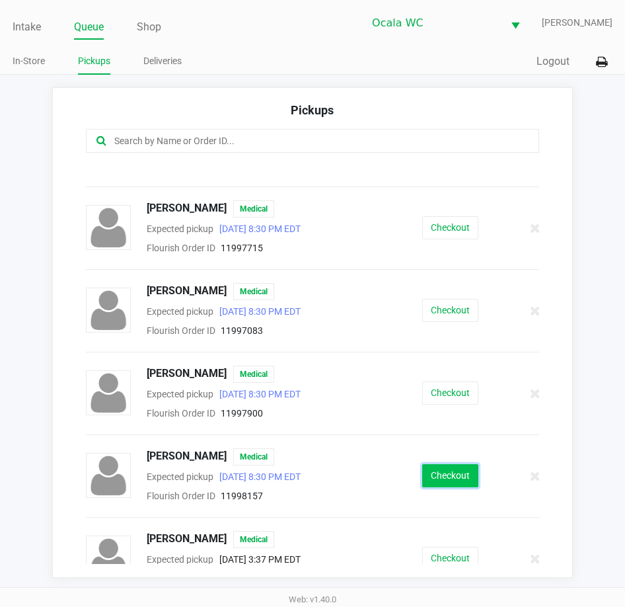
click at [438, 464] on button "Checkout" at bounding box center [450, 475] width 56 height 23
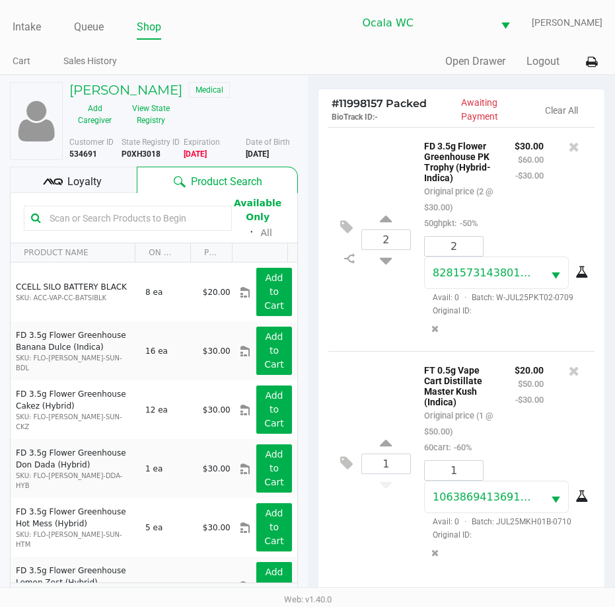
scroll to position [175, 0]
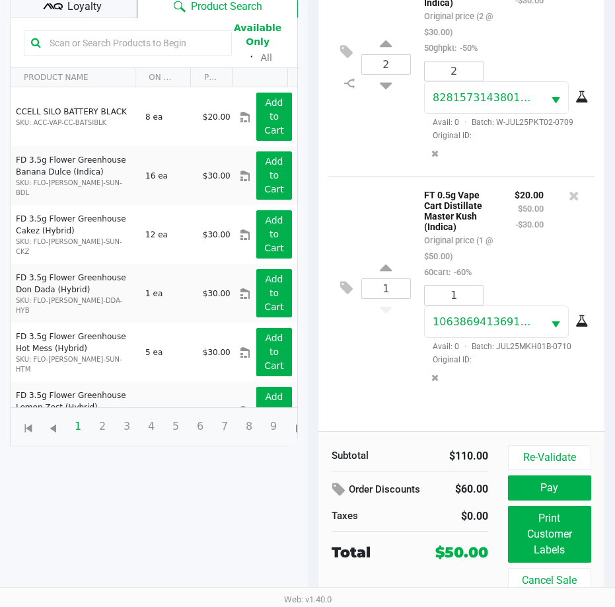
click at [541, 471] on div "Re-Validate Pay Print Customer Labels Cancel Sale" at bounding box center [554, 519] width 93 height 148
click at [541, 459] on button "Re-Validate" at bounding box center [549, 457] width 83 height 25
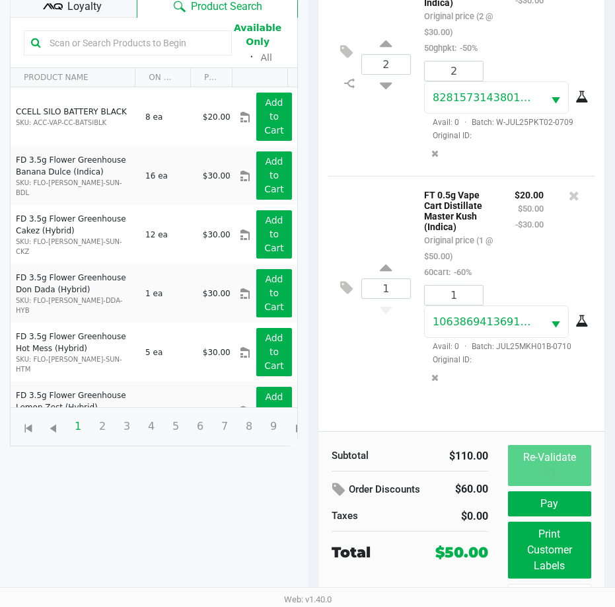
scroll to position [0, 0]
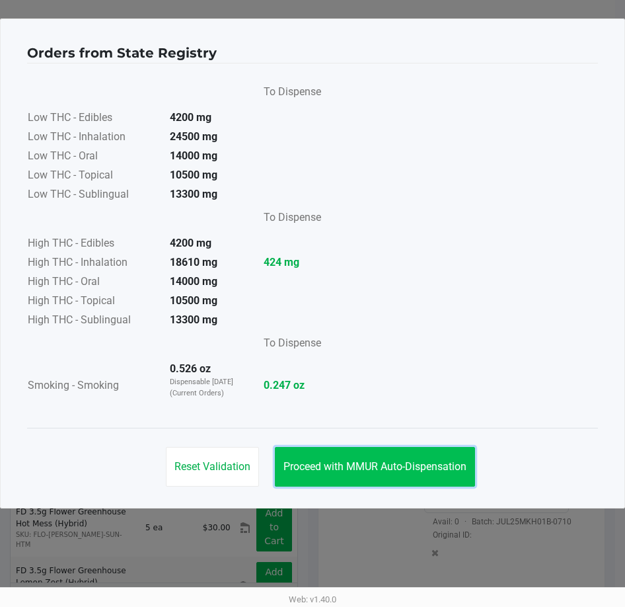
click at [343, 464] on span "Proceed with MMUR Auto-Dispensation" at bounding box center [375, 466] width 183 height 13
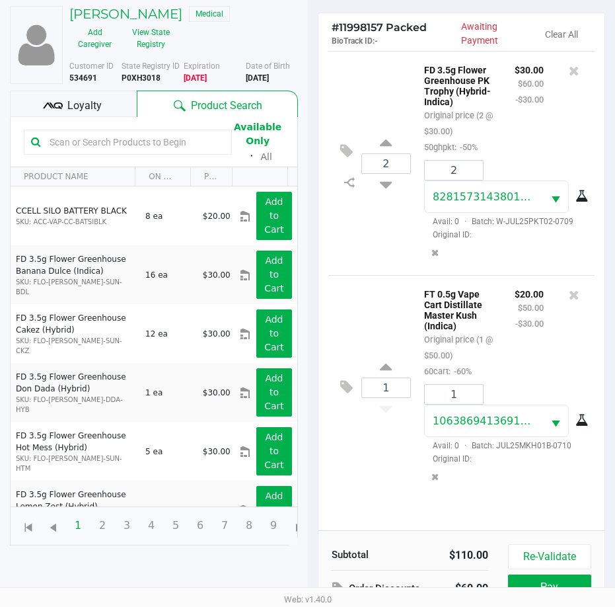
scroll to position [175, 0]
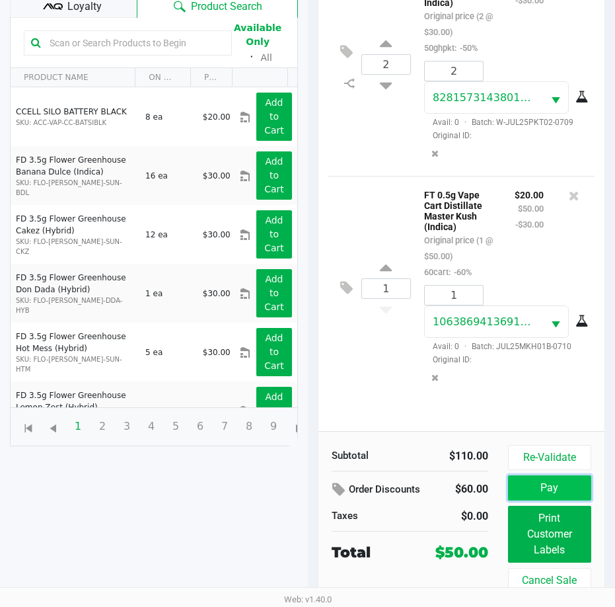
click at [545, 481] on button "Pay" at bounding box center [549, 487] width 83 height 25
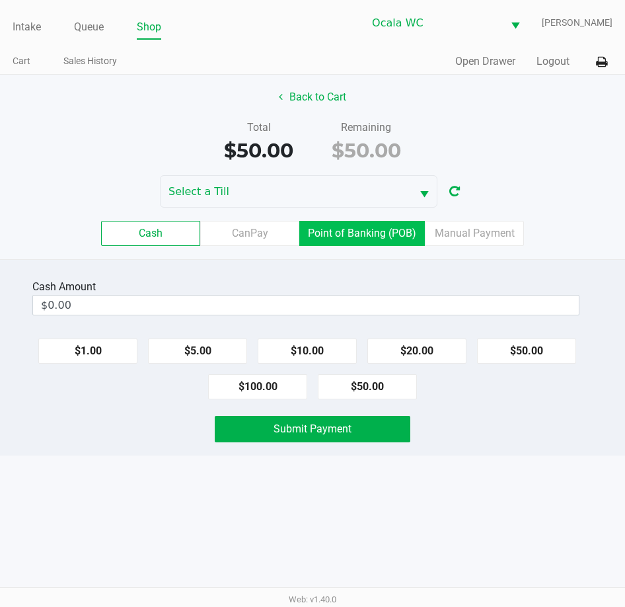
click at [362, 233] on label "Point of Banking (POB)" at bounding box center [362, 233] width 126 height 25
click at [0, 0] on 7 "Point of Banking (POB)" at bounding box center [0, 0] width 0 height 0
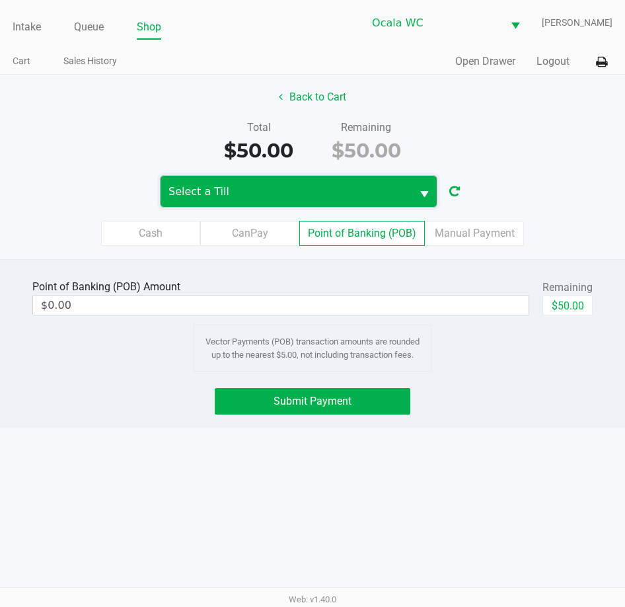
click at [334, 192] on span "Select a Till" at bounding box center [286, 192] width 235 height 16
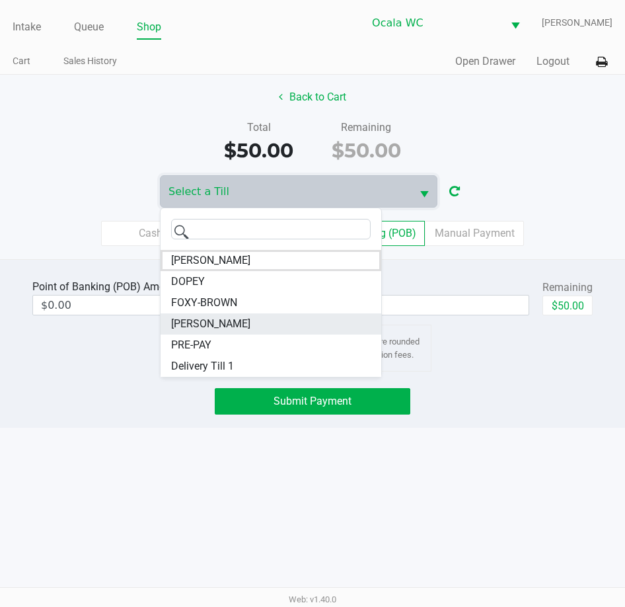
click at [212, 327] on span "[PERSON_NAME]" at bounding box center [210, 324] width 79 height 16
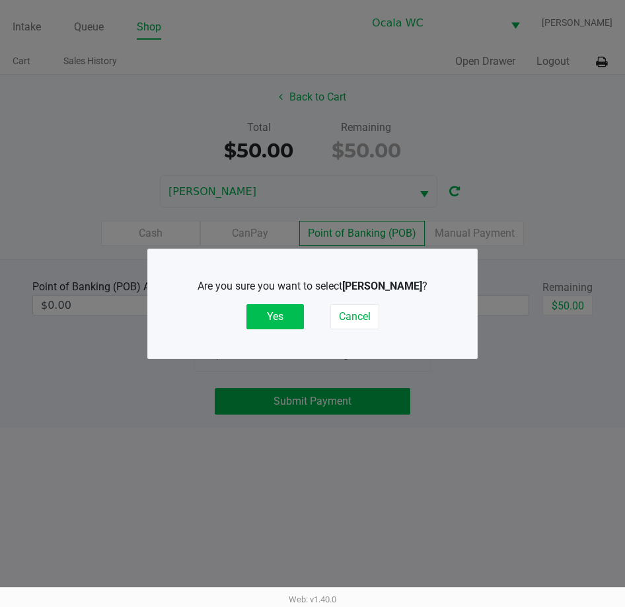
click at [264, 313] on button "Yes" at bounding box center [276, 316] width 58 height 25
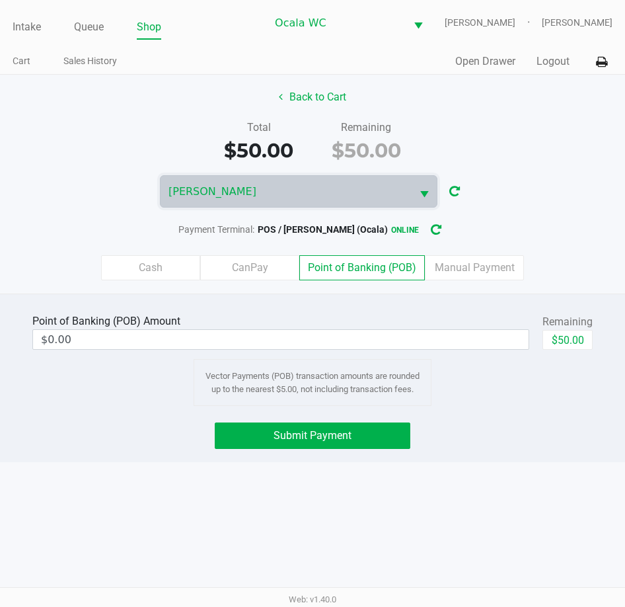
click at [518, 142] on div "Total $50.00 Remaining $50.00" at bounding box center [312, 143] width 645 height 46
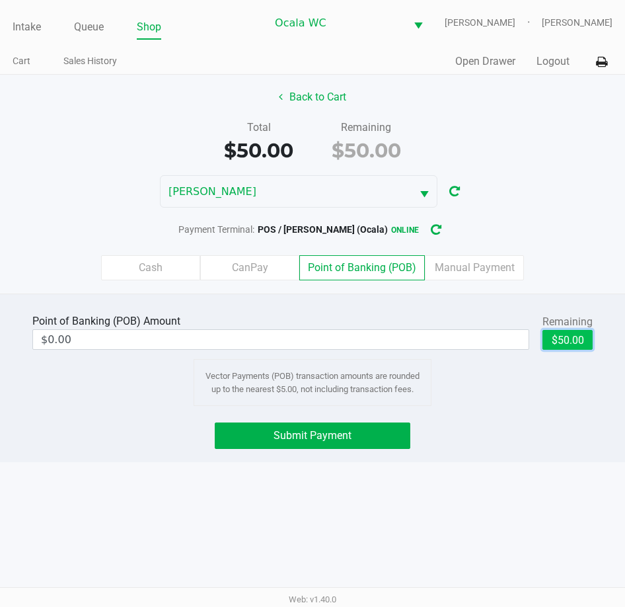
click at [571, 340] on button "$50.00" at bounding box center [568, 340] width 50 height 20
type input "$50.00"
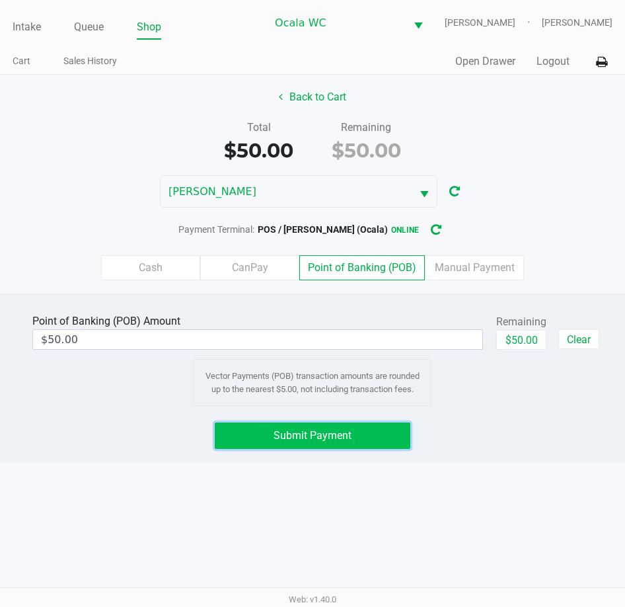
click at [295, 436] on span "Submit Payment" at bounding box center [313, 435] width 78 height 13
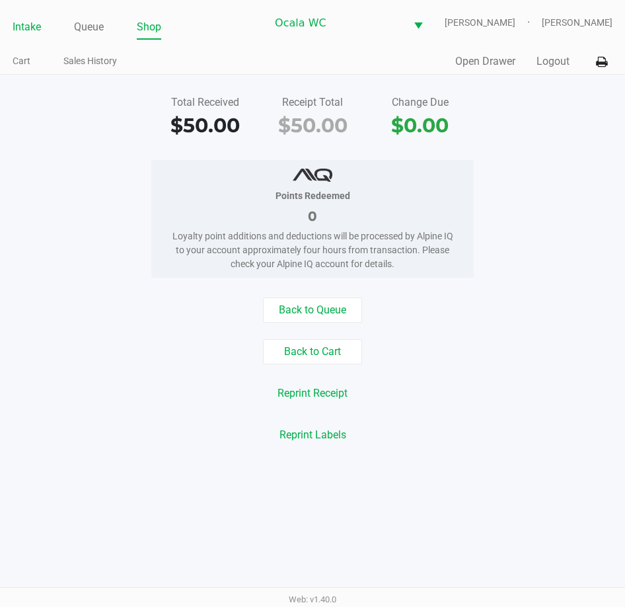
click at [30, 30] on link "Intake" at bounding box center [27, 27] width 28 height 19
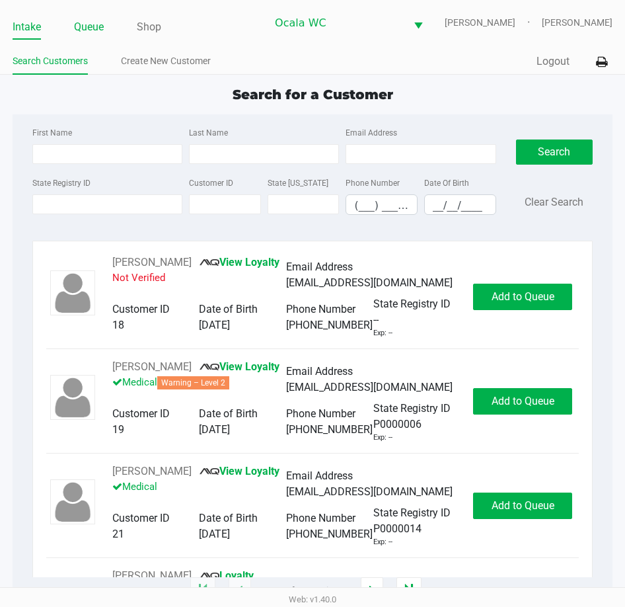
click at [81, 25] on link "Queue" at bounding box center [89, 27] width 30 height 19
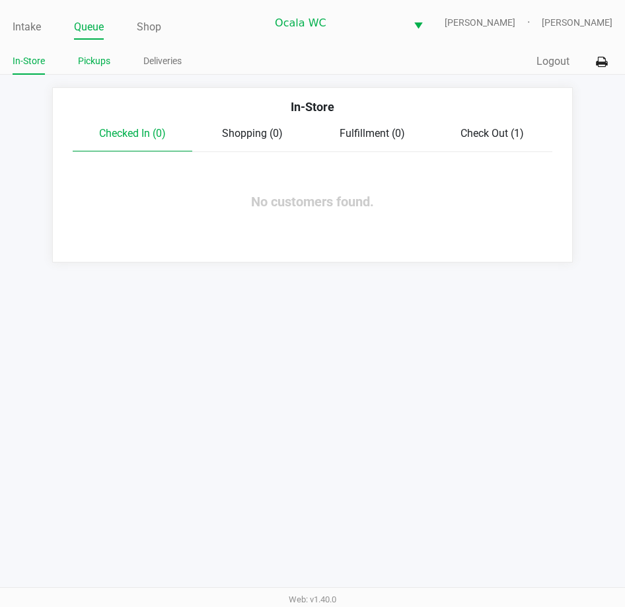
click at [92, 57] on link "Pickups" at bounding box center [94, 61] width 32 height 17
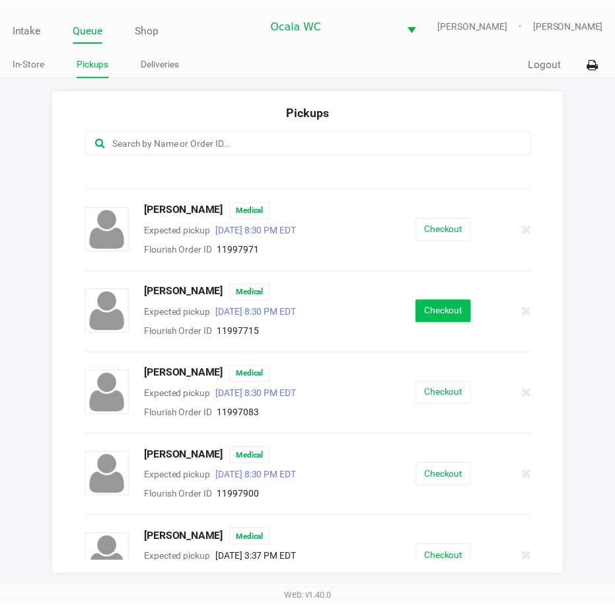
scroll to position [330, 0]
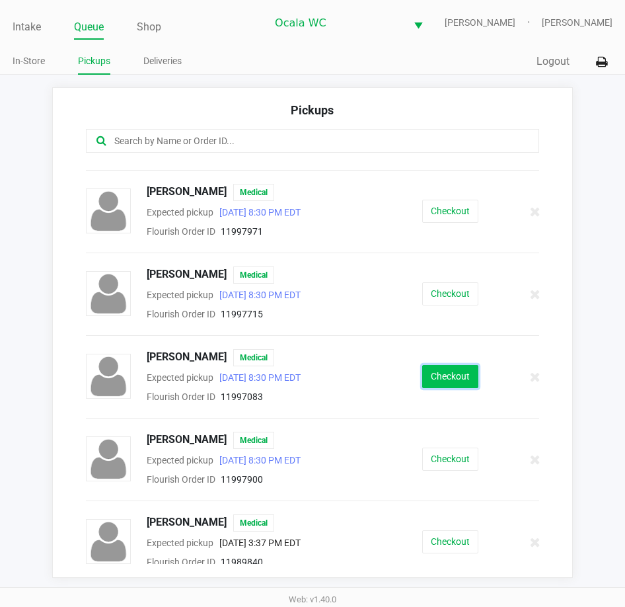
click at [442, 365] on button "Checkout" at bounding box center [450, 376] width 56 height 23
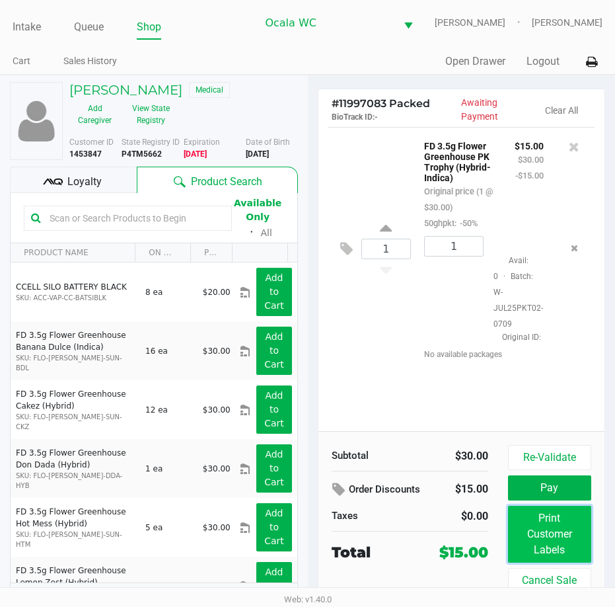
click at [547, 535] on button "Print Customer Labels" at bounding box center [549, 534] width 83 height 57
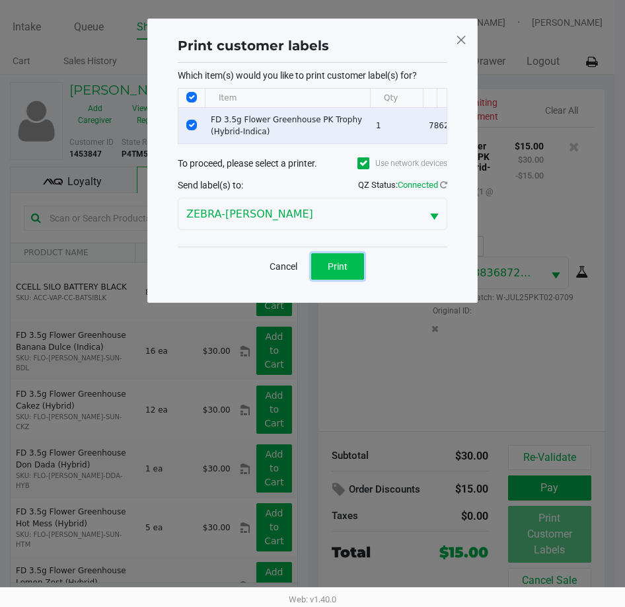
click at [328, 270] on span "Print" at bounding box center [338, 266] width 20 height 11
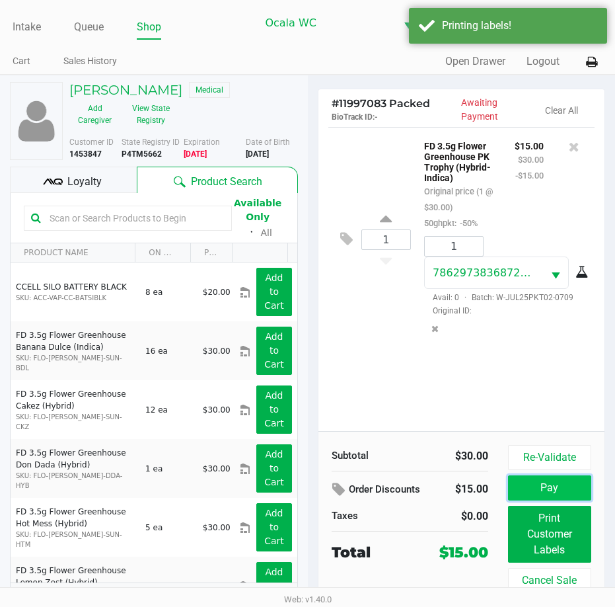
click at [557, 492] on button "Pay" at bounding box center [549, 487] width 83 height 25
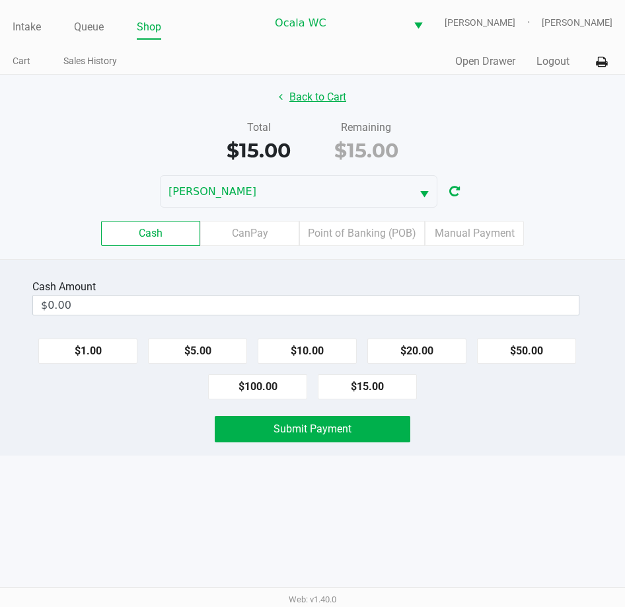
click at [316, 100] on button "Back to Cart" at bounding box center [312, 97] width 85 height 25
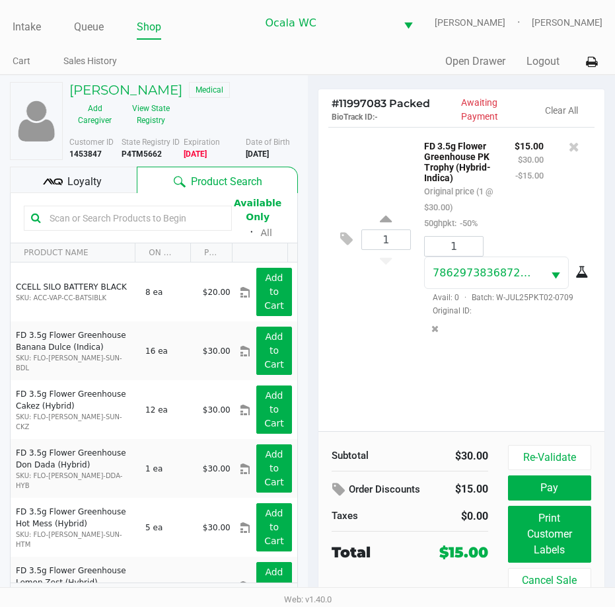
click at [84, 217] on input "text" at bounding box center [134, 218] width 180 height 20
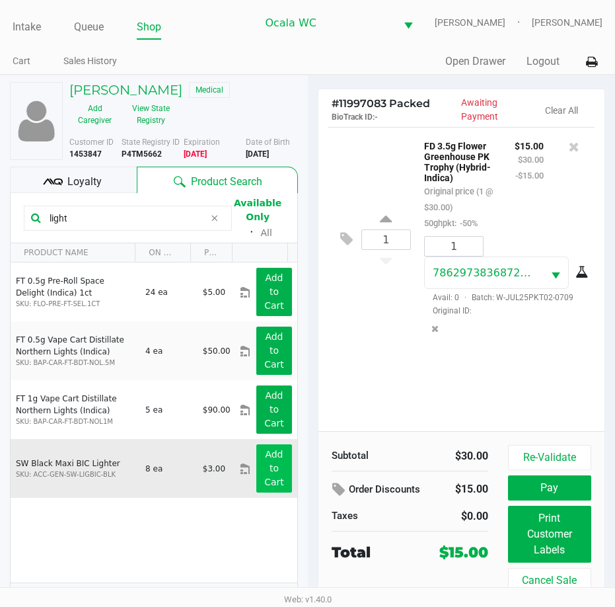
type input "light"
click at [264, 473] on app-button-loader "Add to Cart" at bounding box center [274, 468] width 20 height 38
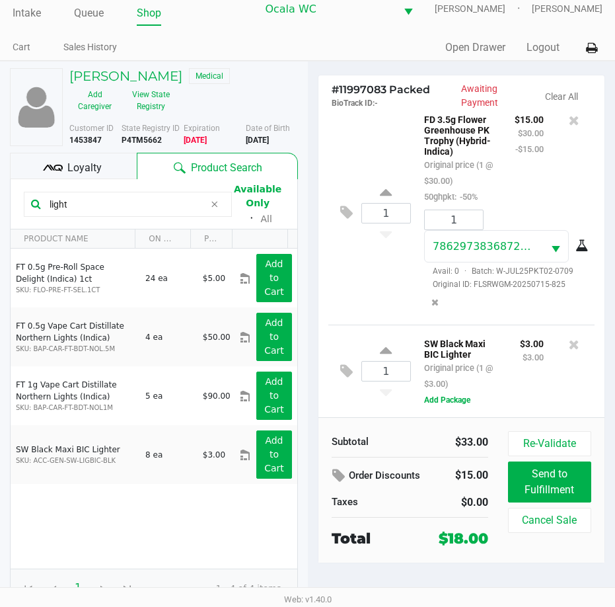
scroll to position [21, 0]
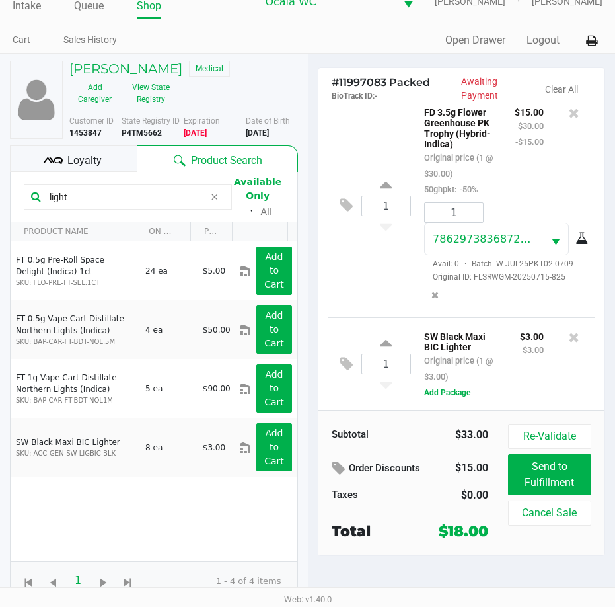
click at [444, 399] on div "SW Black Maxi BIC Lighter Original price (1 @ $3.00) $3.00 $3.00 Add Package" at bounding box center [498, 364] width 174 height 72
click at [447, 395] on button "Add Package" at bounding box center [447, 393] width 46 height 12
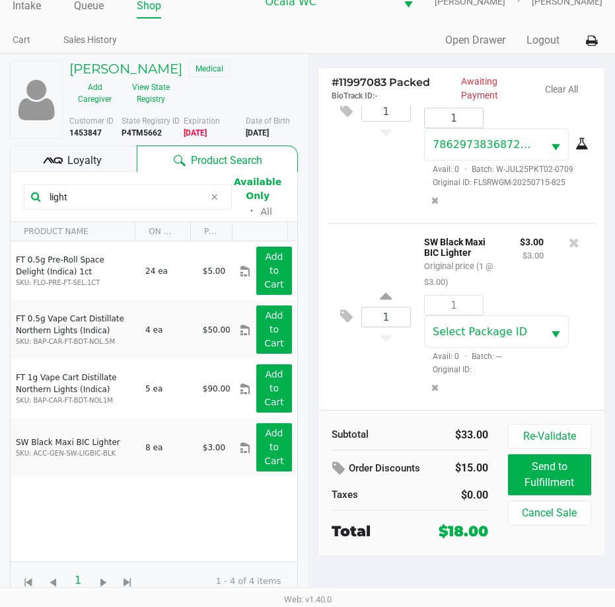
scroll to position [134, 0]
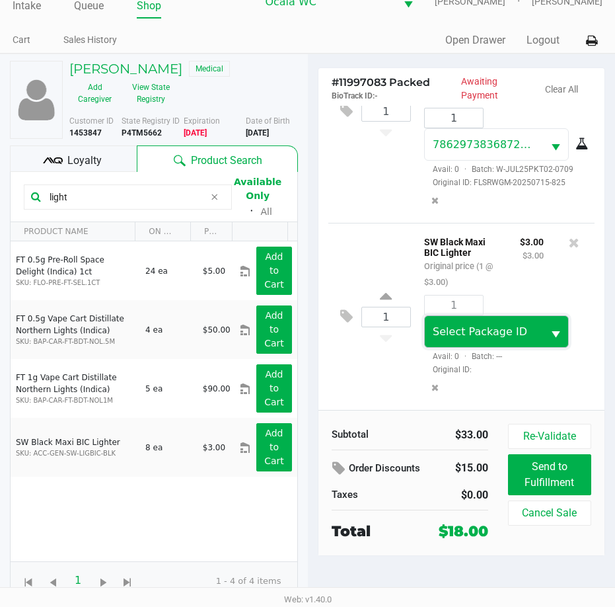
click at [461, 337] on span "Select Package ID" at bounding box center [480, 331] width 95 height 13
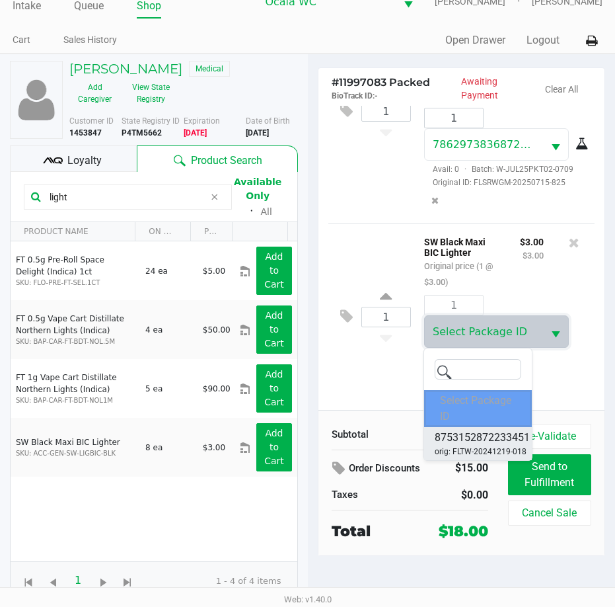
click at [456, 446] on span "orig: FLTW-20241219-018" at bounding box center [481, 451] width 92 height 12
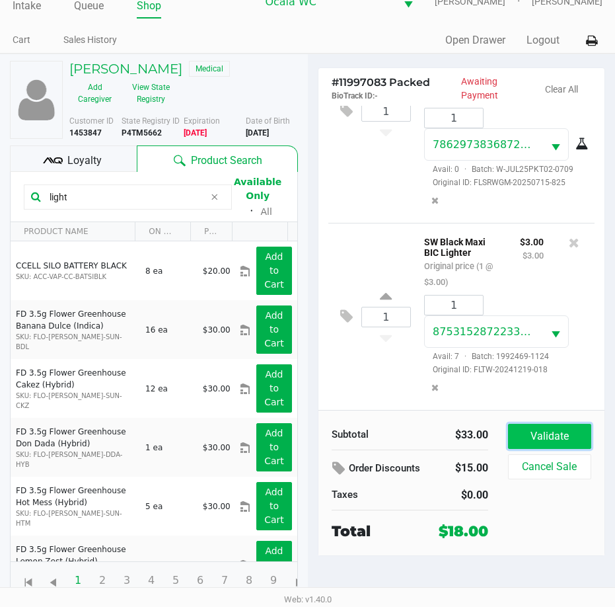
click at [542, 440] on button "Validate" at bounding box center [549, 436] width 83 height 25
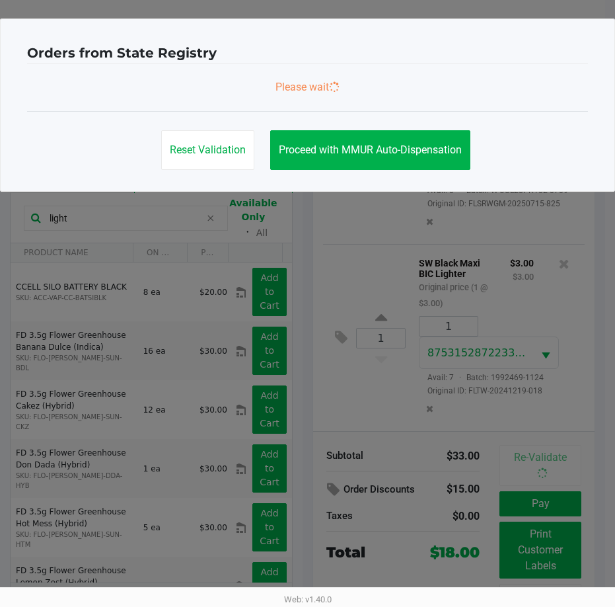
scroll to position [0, 0]
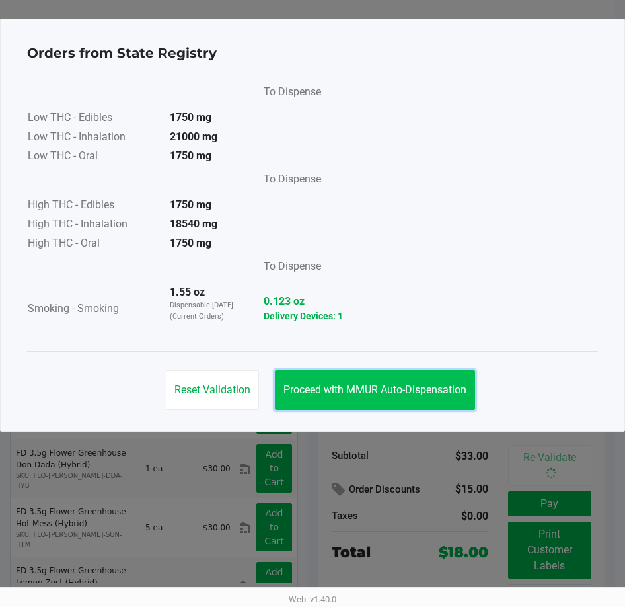
click at [330, 393] on span "Proceed with MMUR Auto-Dispensation" at bounding box center [375, 389] width 183 height 13
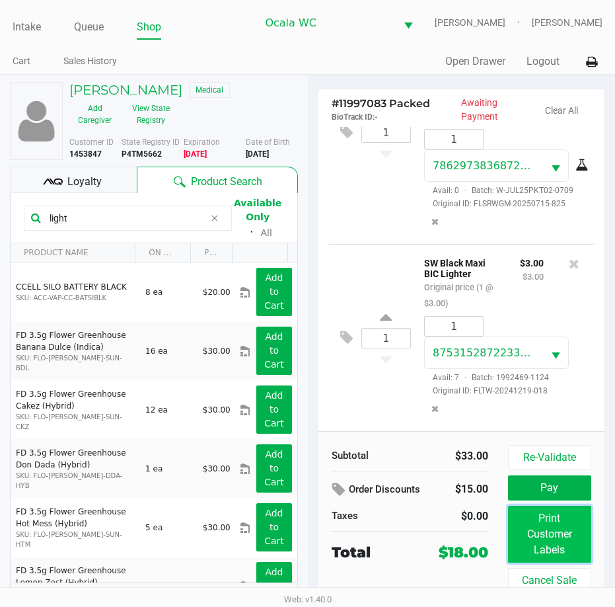
click at [556, 532] on button "Print Customer Labels" at bounding box center [549, 534] width 83 height 57
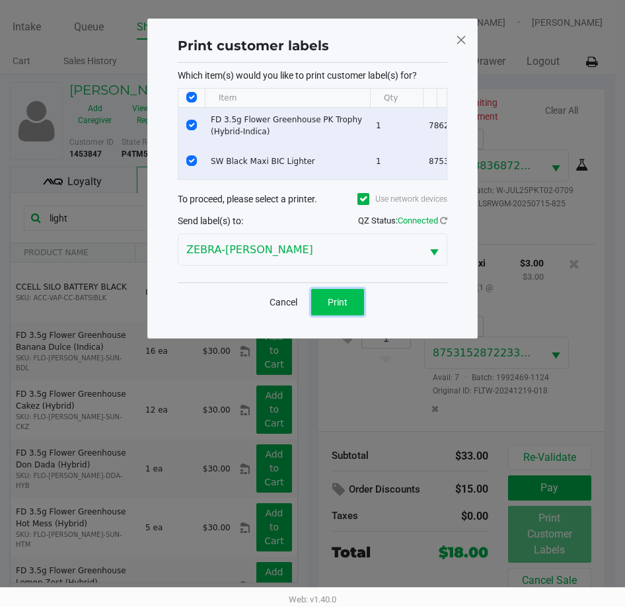
click at [328, 307] on span "Print" at bounding box center [338, 302] width 20 height 11
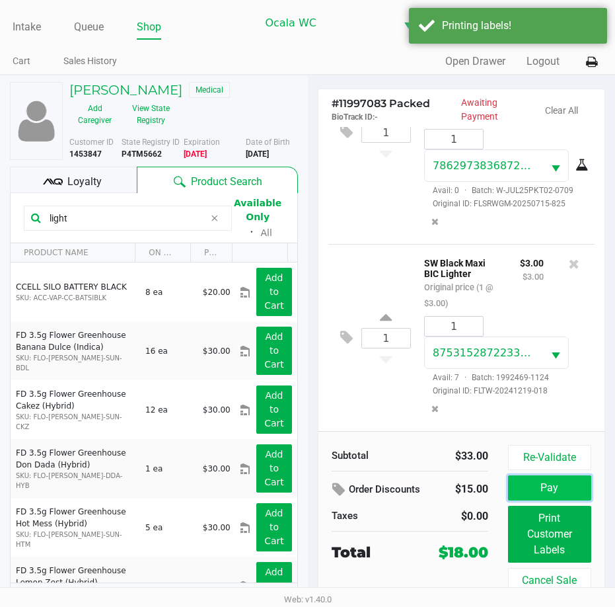
click at [558, 484] on button "Pay" at bounding box center [549, 487] width 83 height 25
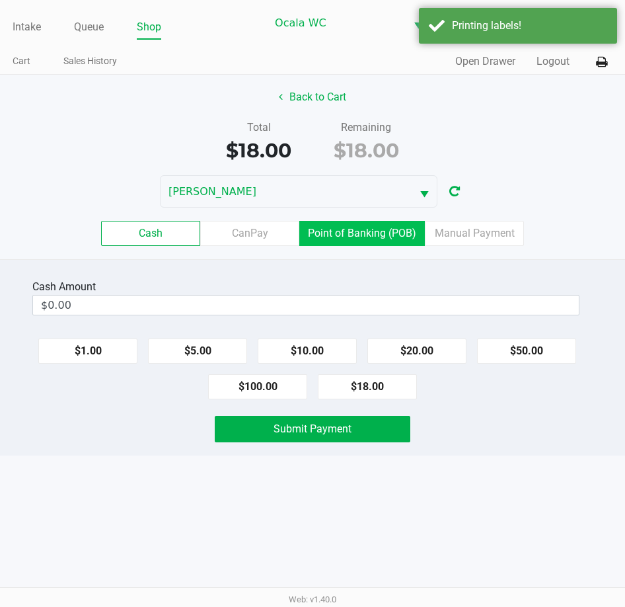
click at [345, 230] on label "Point of Banking (POB)" at bounding box center [362, 233] width 126 height 25
click at [0, 0] on 7 "Point of Banking (POB)" at bounding box center [0, 0] width 0 height 0
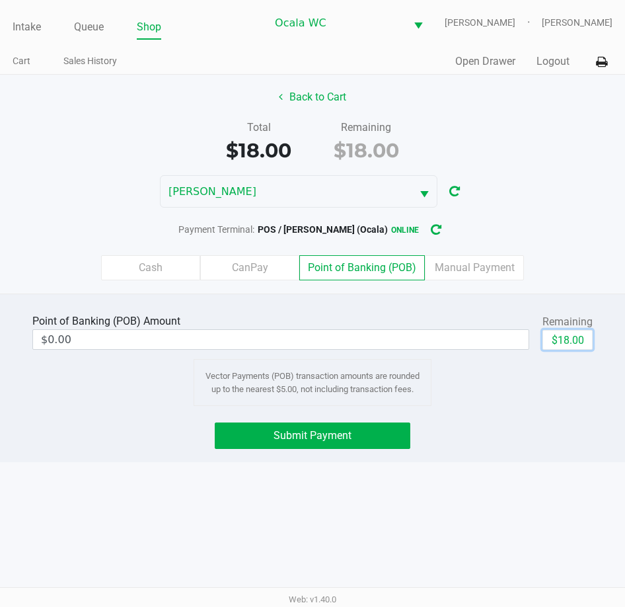
drag, startPoint x: 583, startPoint y: 340, endPoint x: 463, endPoint y: 388, distance: 128.8
click at [584, 341] on button "$18.00" at bounding box center [568, 340] width 50 height 20
type input "$18.00"
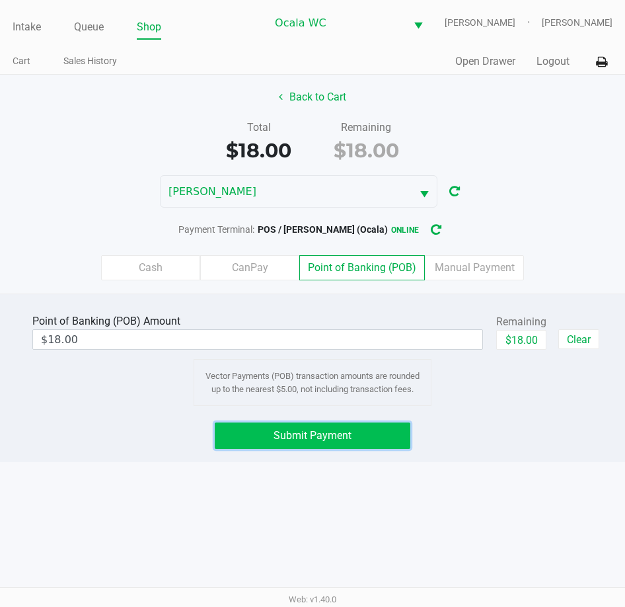
click at [265, 438] on button "Submit Payment" at bounding box center [312, 435] width 195 height 26
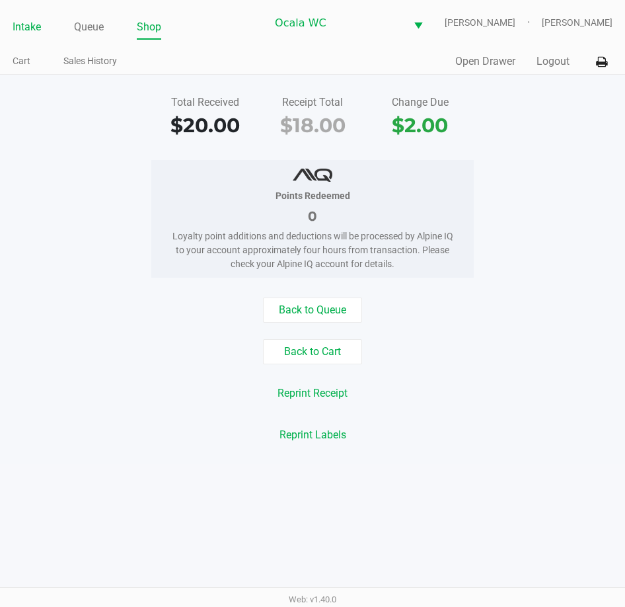
click at [19, 26] on link "Intake" at bounding box center [27, 27] width 28 height 19
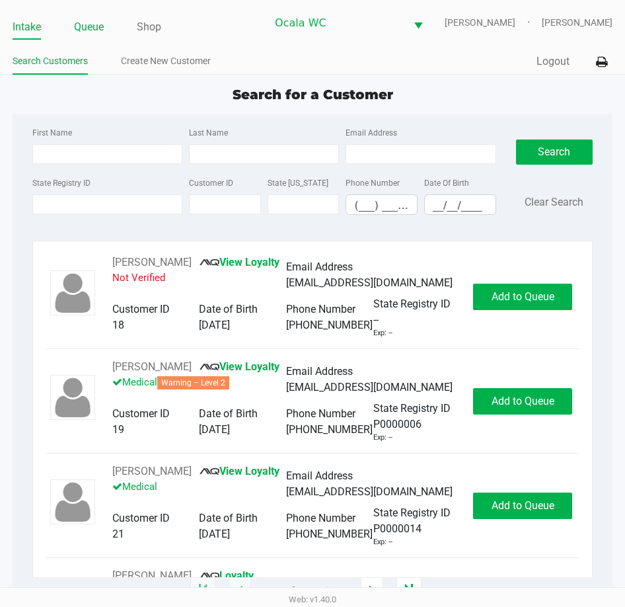
click at [86, 24] on link "Queue" at bounding box center [89, 27] width 30 height 19
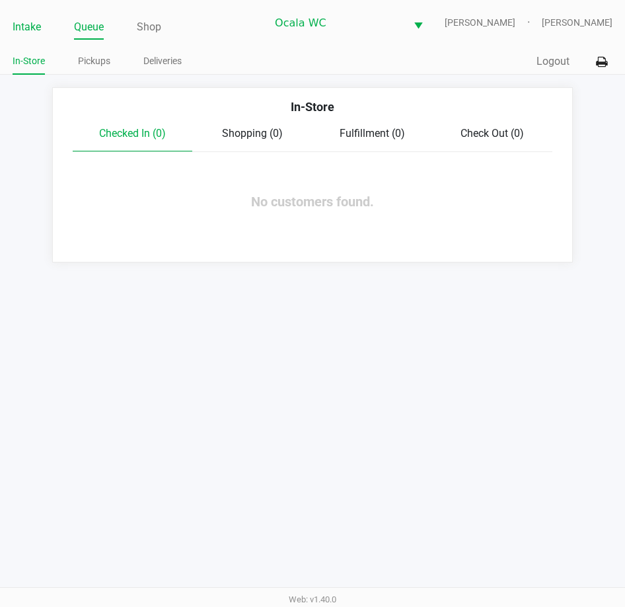
click at [22, 19] on link "Intake" at bounding box center [27, 27] width 28 height 19
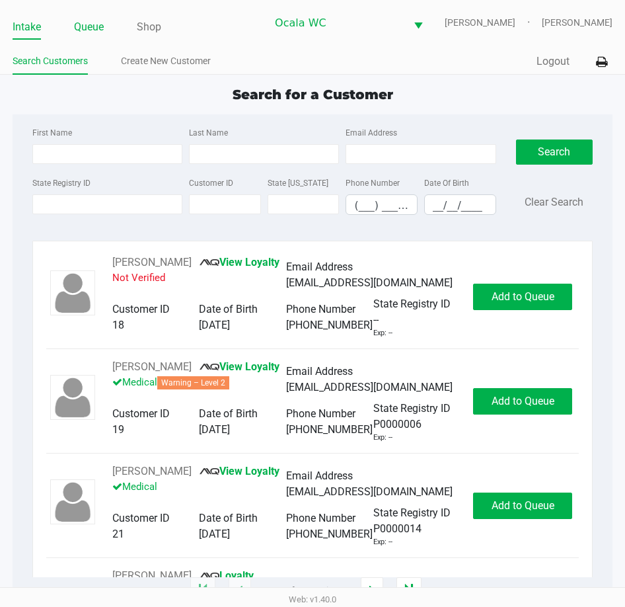
click at [83, 25] on link "Queue" at bounding box center [89, 27] width 30 height 19
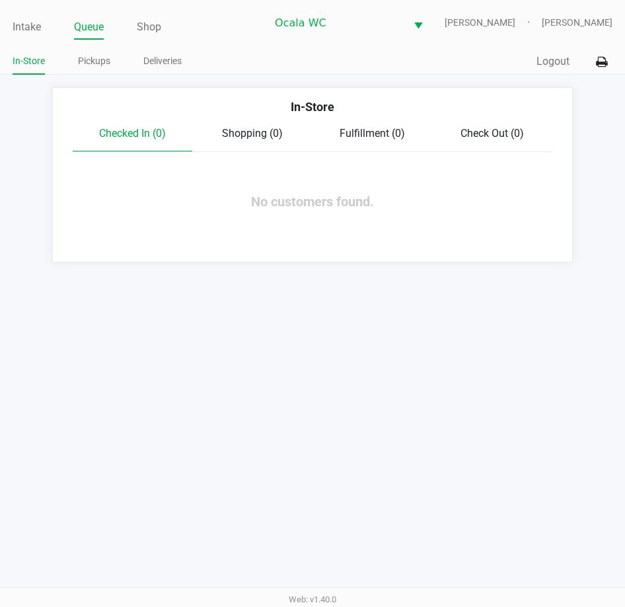
click at [89, 50] on div "In-Store Pickups Deliveries" at bounding box center [163, 62] width 300 height 24
drag, startPoint x: 94, startPoint y: 67, endPoint x: 91, endPoint y: 61, distance: 7.1
click at [93, 67] on link "Pickups" at bounding box center [94, 61] width 32 height 17
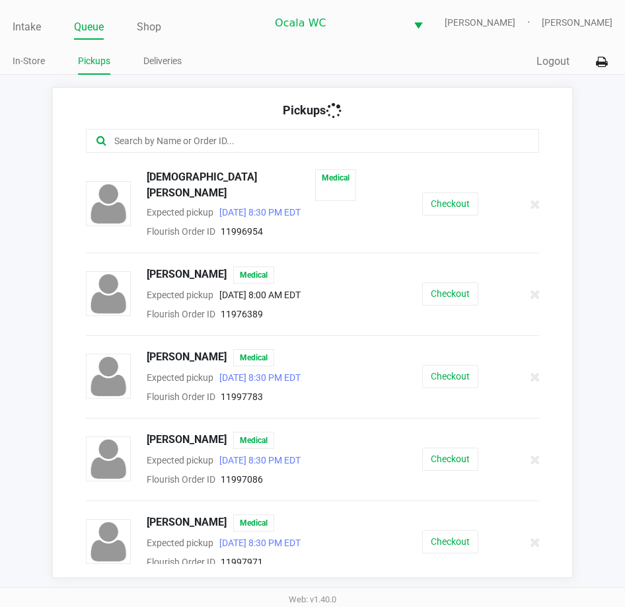
click at [90, 58] on link "Pickups" at bounding box center [94, 61] width 32 height 17
click at [422, 365] on button "Checkout" at bounding box center [450, 376] width 56 height 23
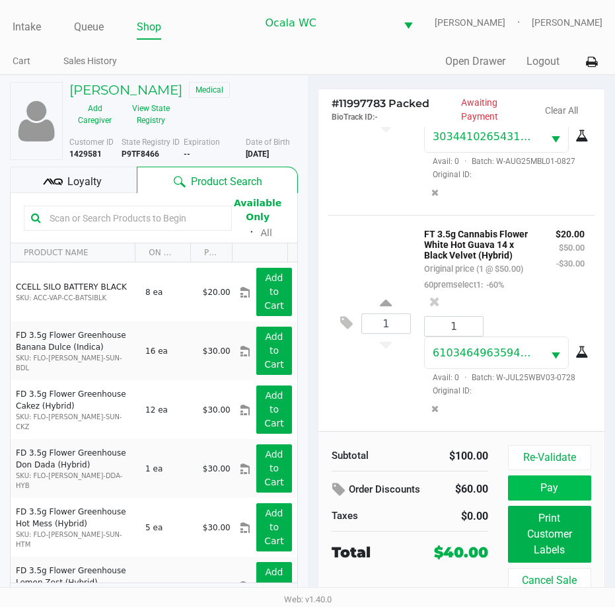
scroll to position [244, 0]
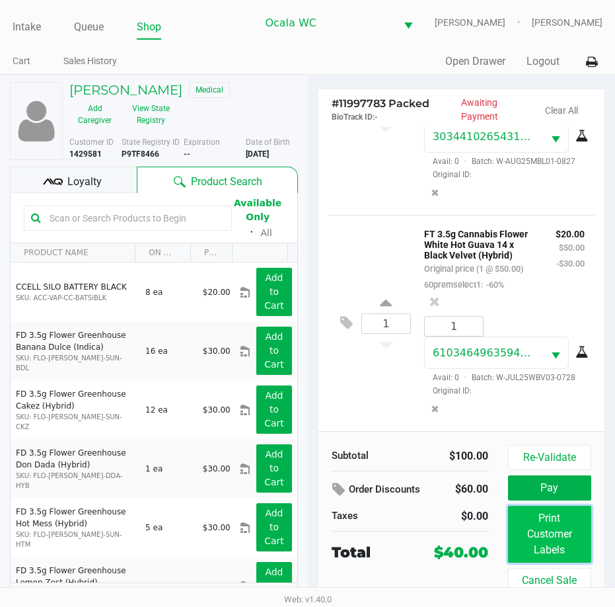
click at [544, 522] on button "Print Customer Labels" at bounding box center [549, 534] width 83 height 57
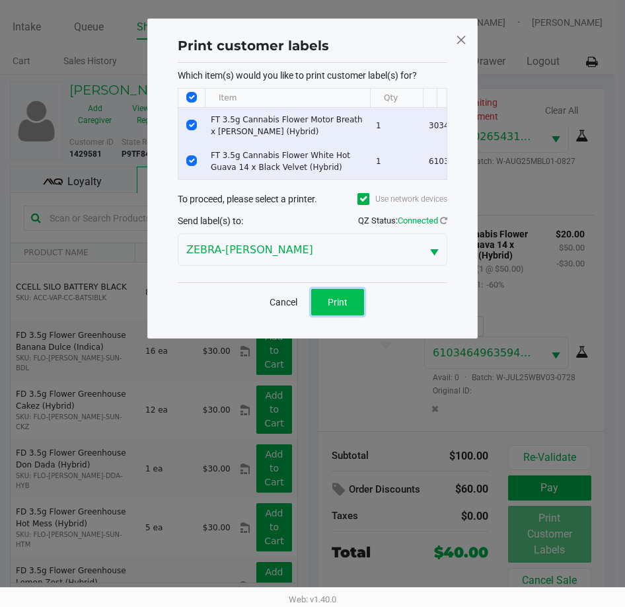
click at [333, 307] on span "Print" at bounding box center [338, 302] width 20 height 11
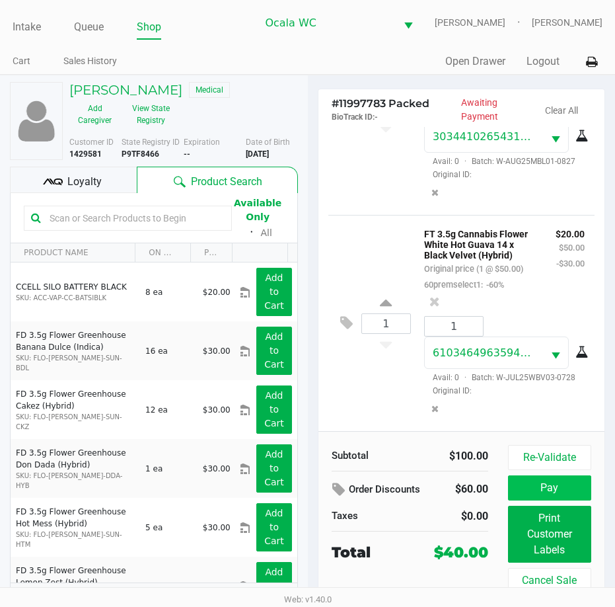
click at [562, 490] on button "Pay" at bounding box center [549, 487] width 83 height 25
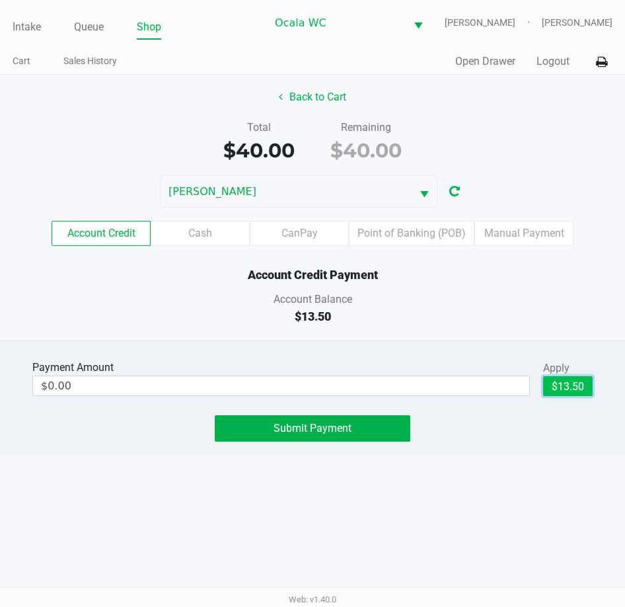
click at [556, 379] on button "$13.50" at bounding box center [568, 386] width 50 height 20
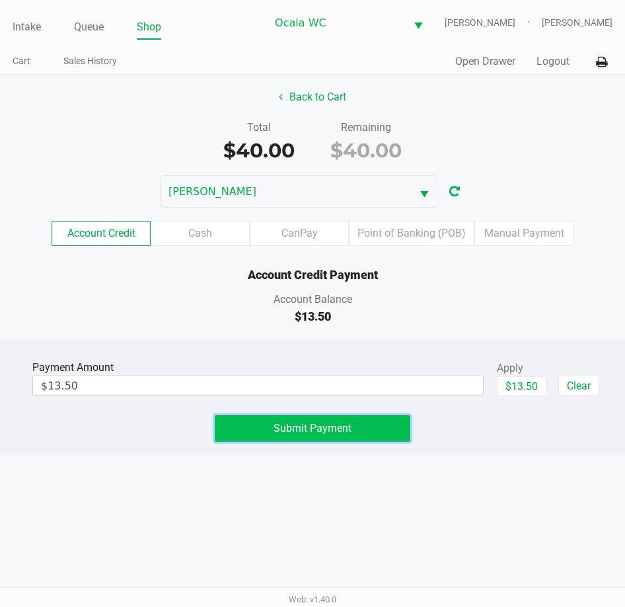
click at [311, 416] on button "Submit Payment" at bounding box center [312, 428] width 195 height 26
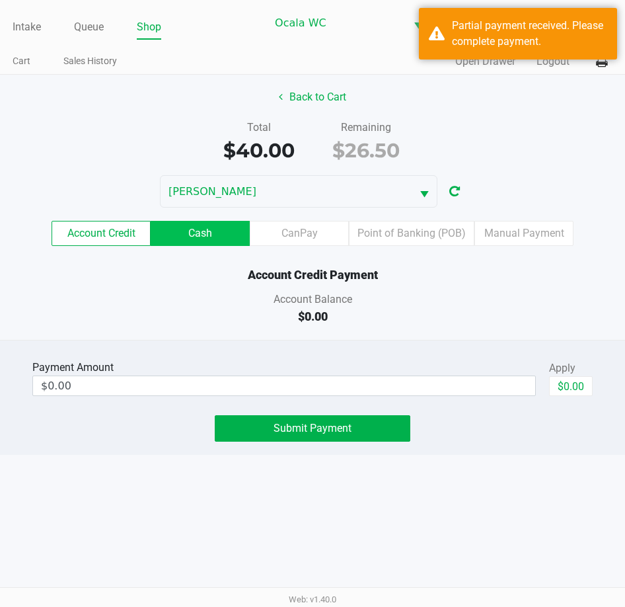
click at [205, 228] on label "Cash" at bounding box center [200, 233] width 99 height 25
click at [0, 0] on 1 "Cash" at bounding box center [0, 0] width 0 height 0
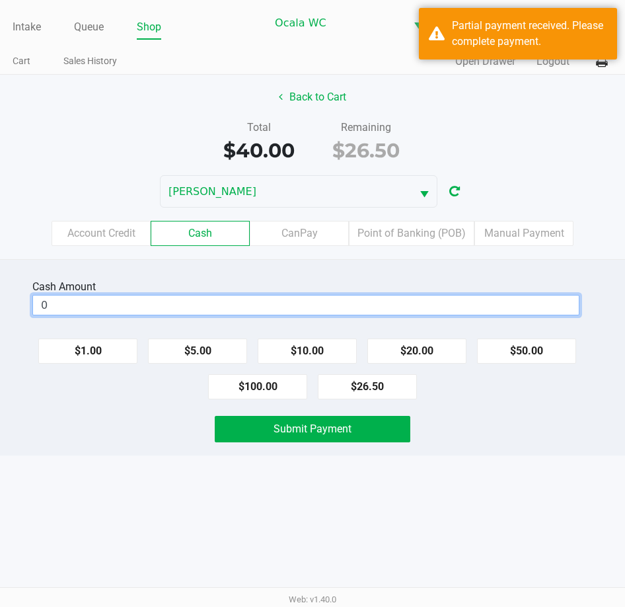
click at [106, 308] on input "0" at bounding box center [306, 304] width 546 height 19
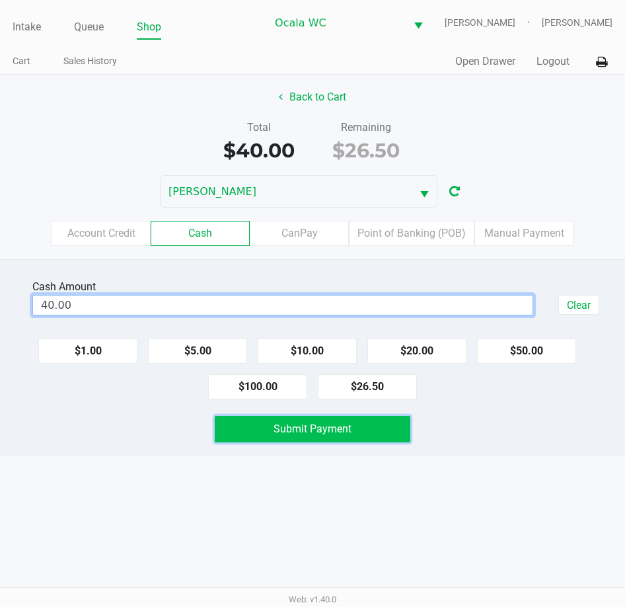
click at [381, 425] on button "Submit Payment" at bounding box center [312, 429] width 195 height 26
type input "$40.00"
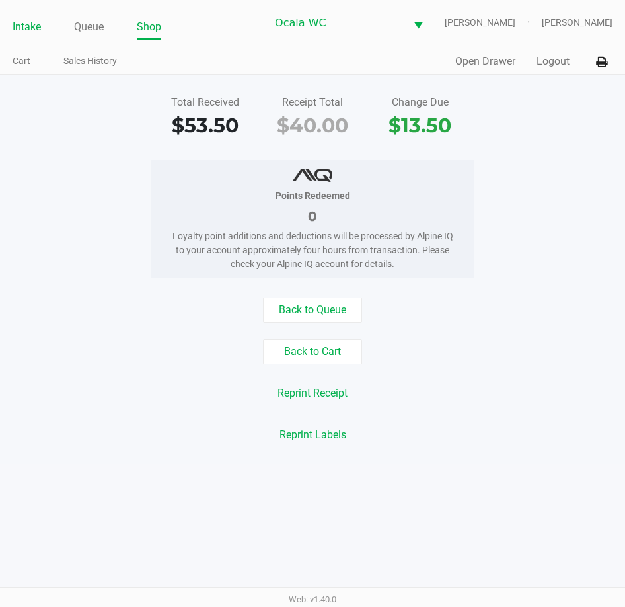
click at [26, 28] on link "Intake" at bounding box center [27, 27] width 28 height 19
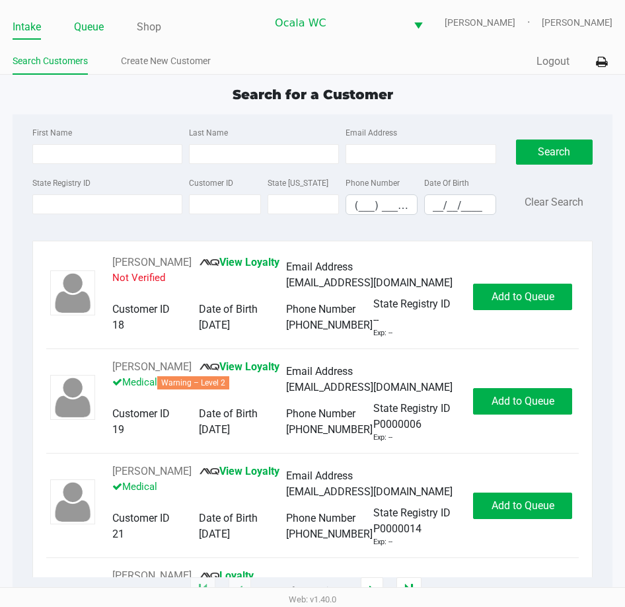
click at [89, 24] on link "Queue" at bounding box center [89, 27] width 30 height 19
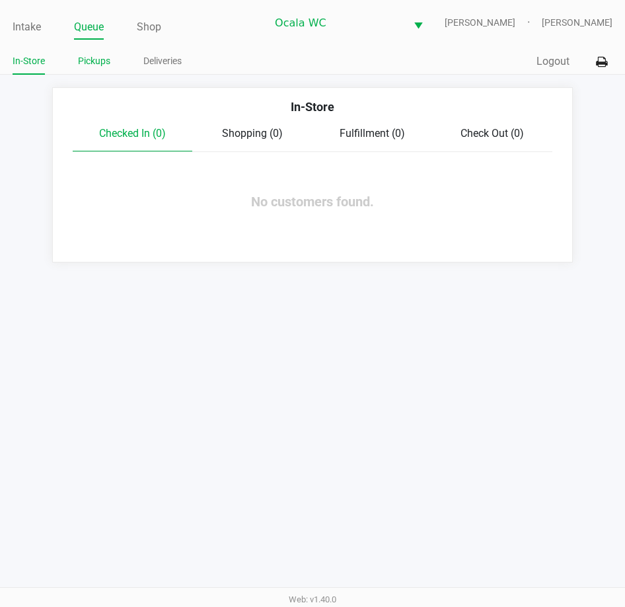
click at [91, 61] on link "Pickups" at bounding box center [94, 61] width 32 height 17
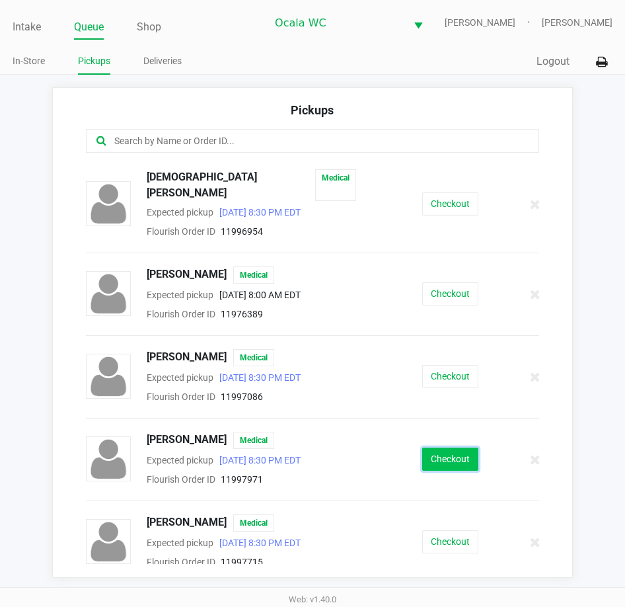
click at [432, 447] on button "Checkout" at bounding box center [450, 458] width 56 height 23
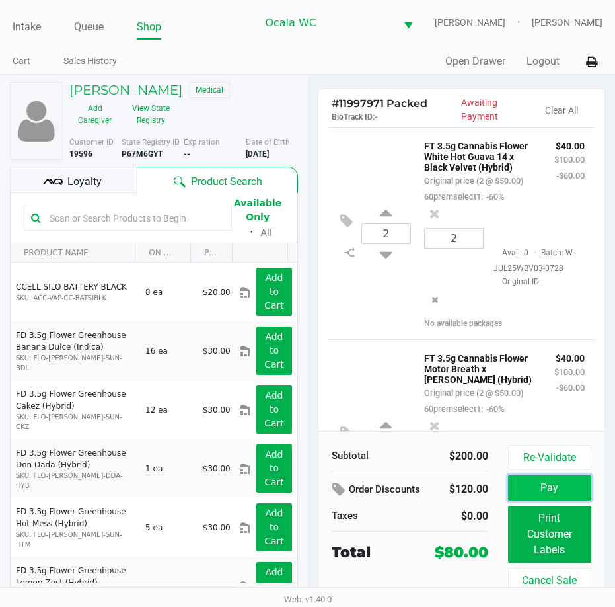
click at [560, 485] on button "Pay" at bounding box center [549, 487] width 83 height 25
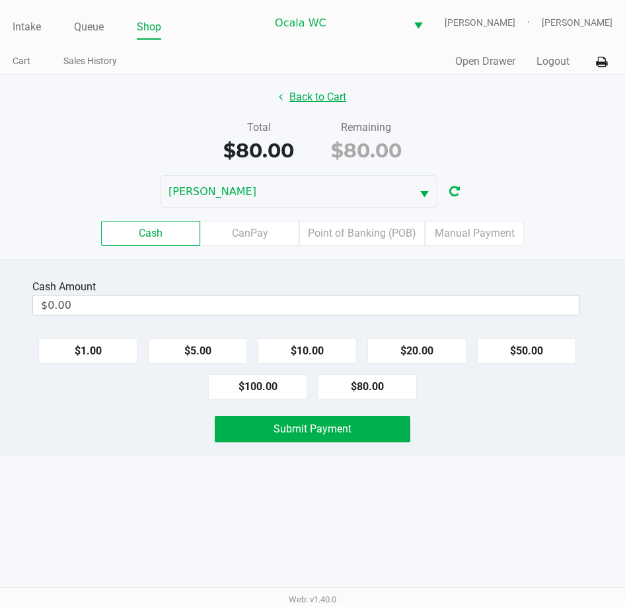
click at [327, 96] on button "Back to Cart" at bounding box center [312, 97] width 85 height 25
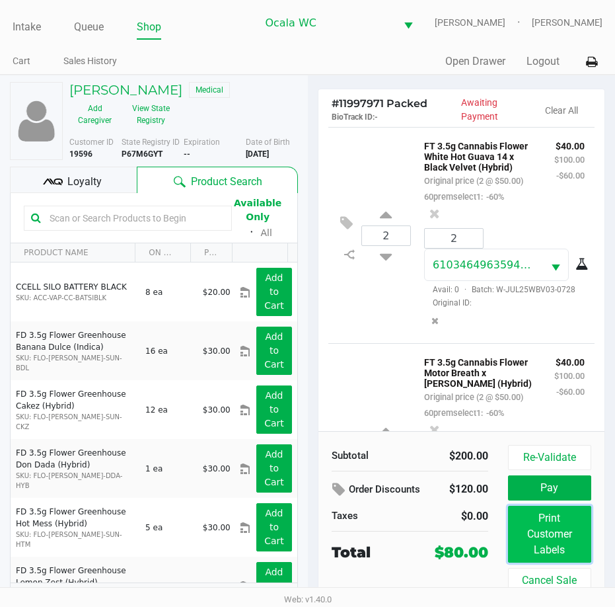
click at [553, 535] on button "Print Customer Labels" at bounding box center [549, 534] width 83 height 57
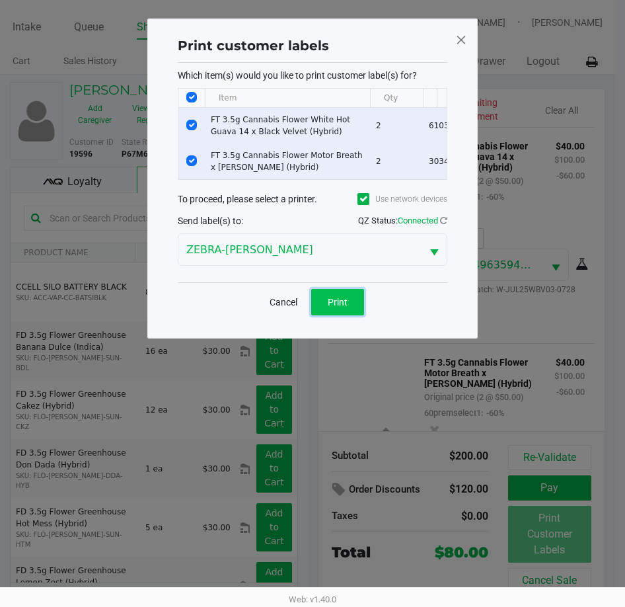
click at [336, 307] on span "Print" at bounding box center [338, 302] width 20 height 11
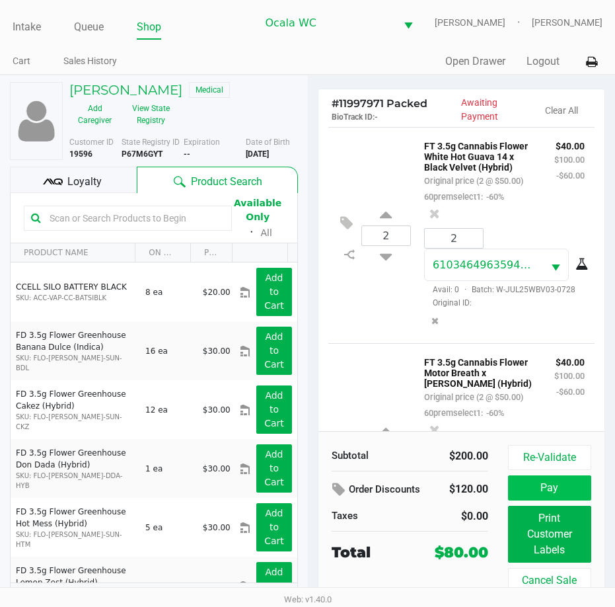
click at [568, 492] on button "Pay" at bounding box center [549, 487] width 83 height 25
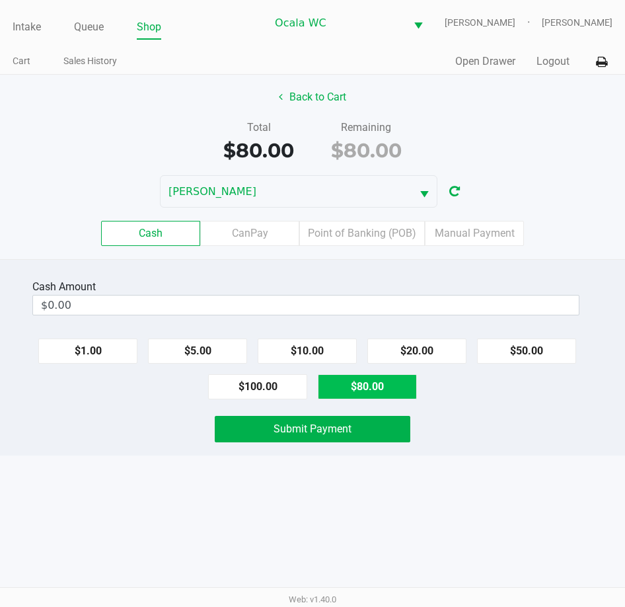
click at [377, 391] on button "$80.00" at bounding box center [367, 386] width 99 height 25
type input "$80.00"
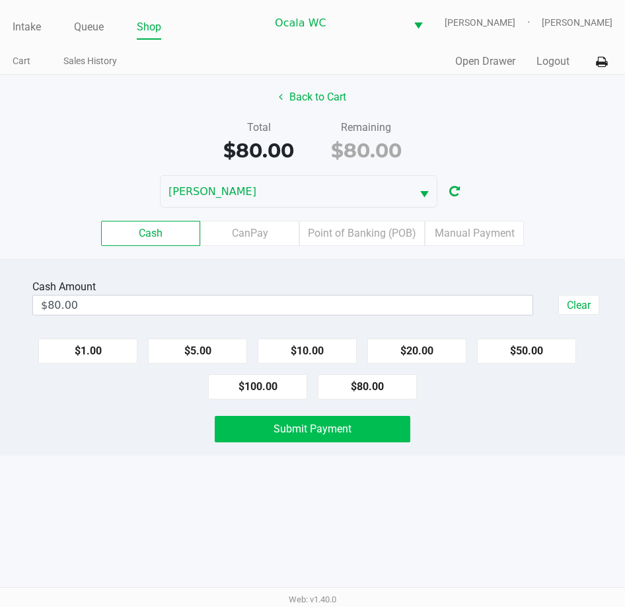
click at [341, 427] on span "Submit Payment" at bounding box center [313, 428] width 78 height 13
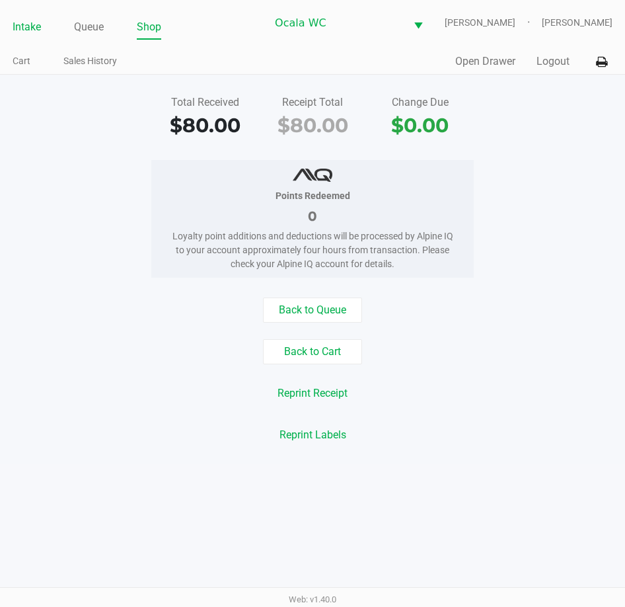
click at [28, 29] on link "Intake" at bounding box center [27, 27] width 28 height 19
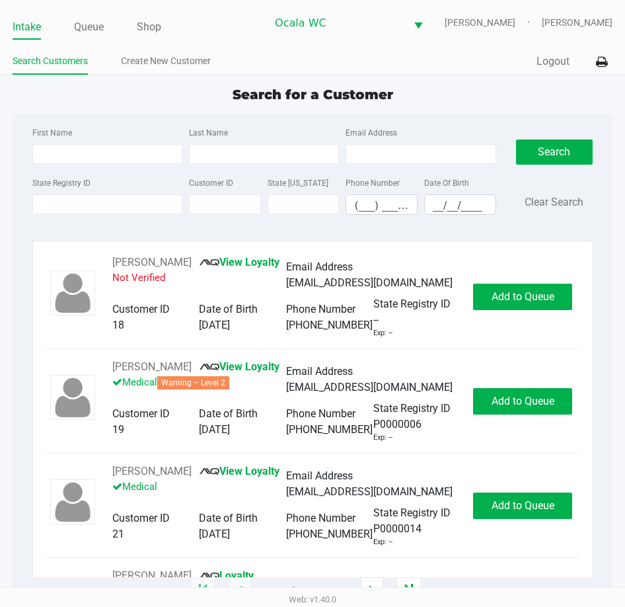
click at [278, 61] on ul "Search Customers Create New Customer" at bounding box center [163, 63] width 300 height 22
type input "ALISA"
type input "ANTOINE"
type input "06/06/1966"
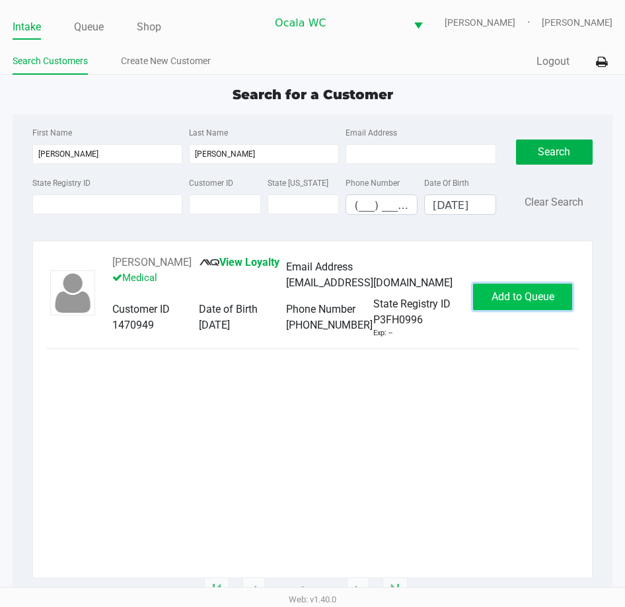
click at [537, 297] on span "Add to Queue" at bounding box center [523, 296] width 63 height 13
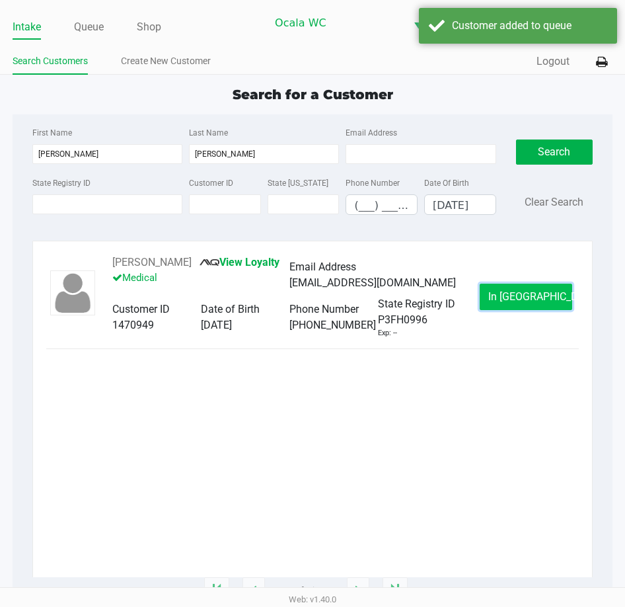
click at [514, 305] on button "In Queue" at bounding box center [526, 297] width 93 height 26
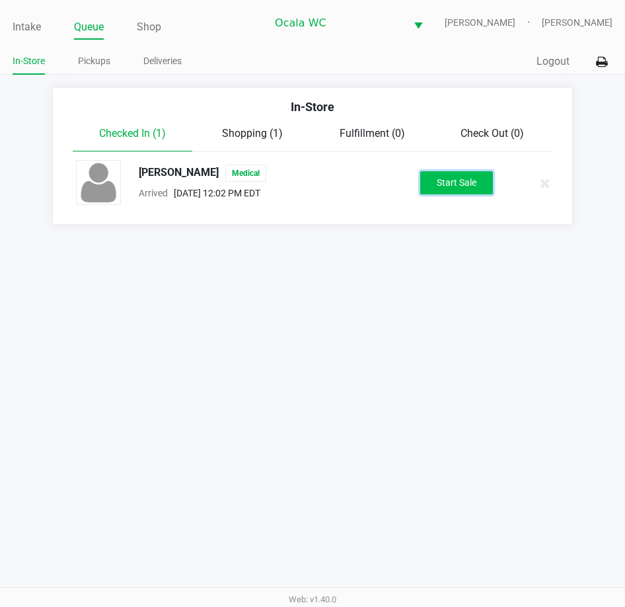
click at [459, 186] on button "Start Sale" at bounding box center [456, 182] width 73 height 23
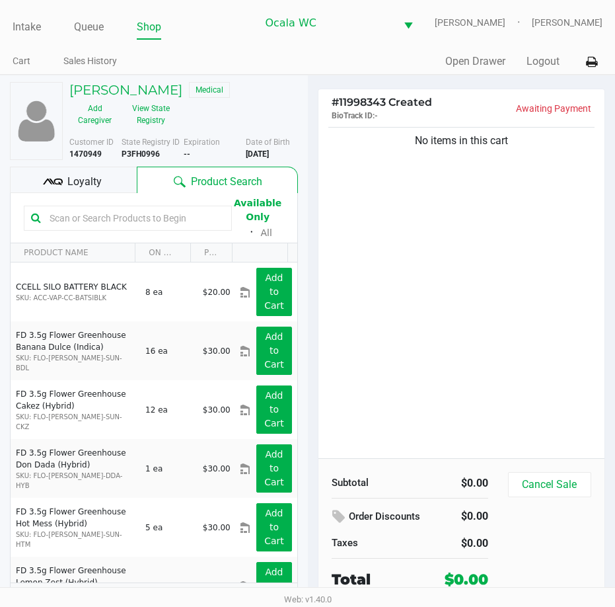
click at [81, 219] on input "text" at bounding box center [134, 218] width 180 height 20
type input "aml"
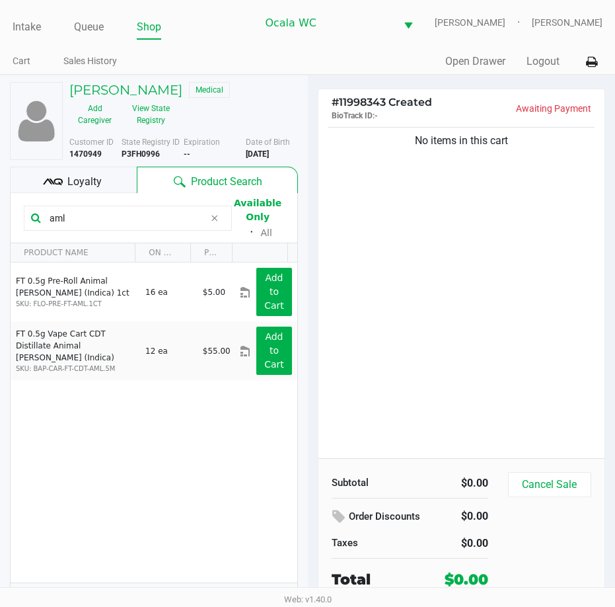
click at [94, 221] on input "aml" at bounding box center [124, 218] width 161 height 20
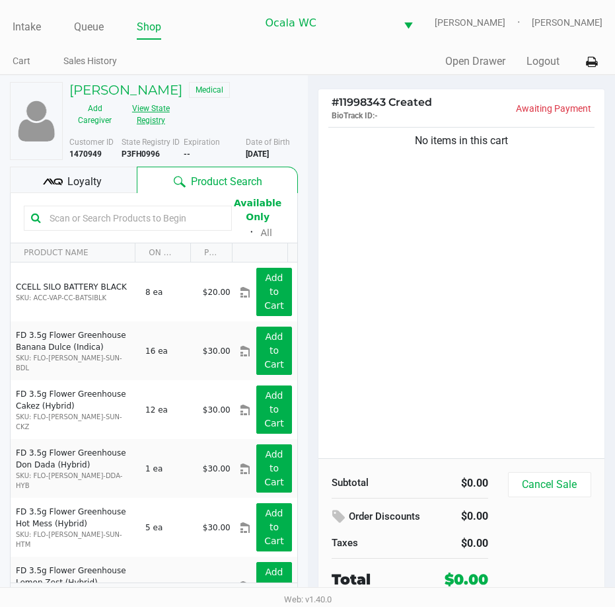
click at [144, 108] on button "View State Registry" at bounding box center [147, 114] width 54 height 33
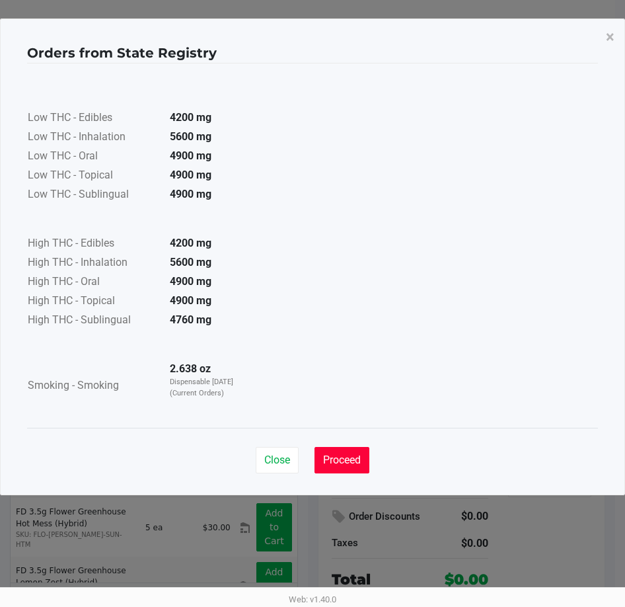
click at [340, 454] on span "Proceed" at bounding box center [342, 459] width 38 height 13
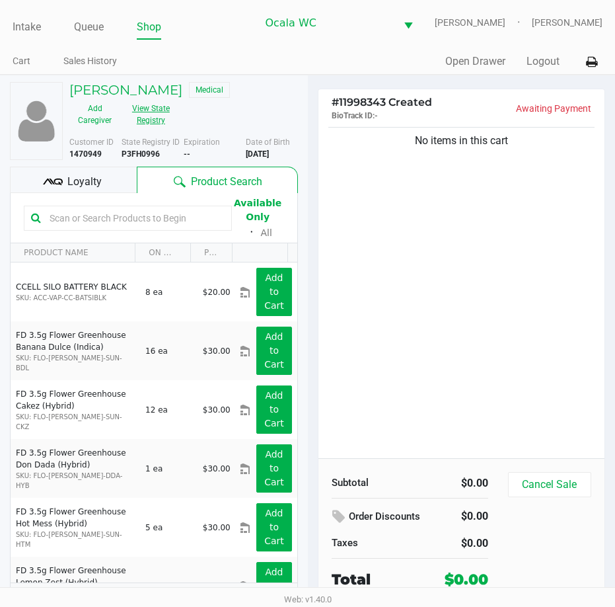
click at [150, 118] on button "View State Registry" at bounding box center [147, 114] width 54 height 33
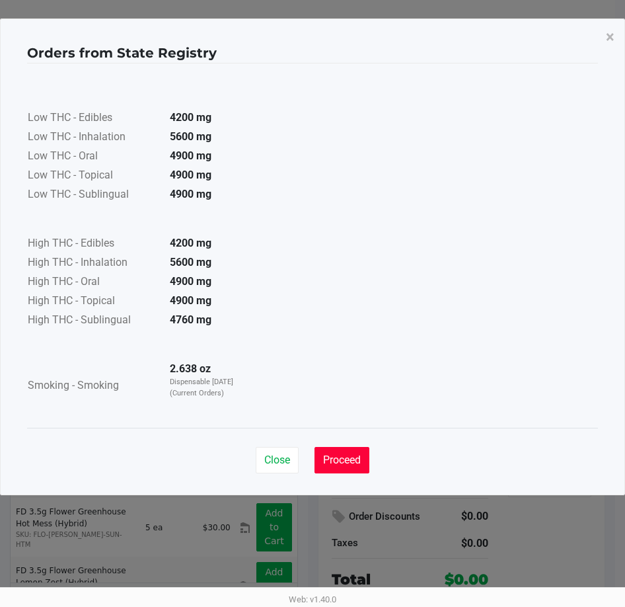
click at [338, 461] on span "Proceed" at bounding box center [342, 459] width 38 height 13
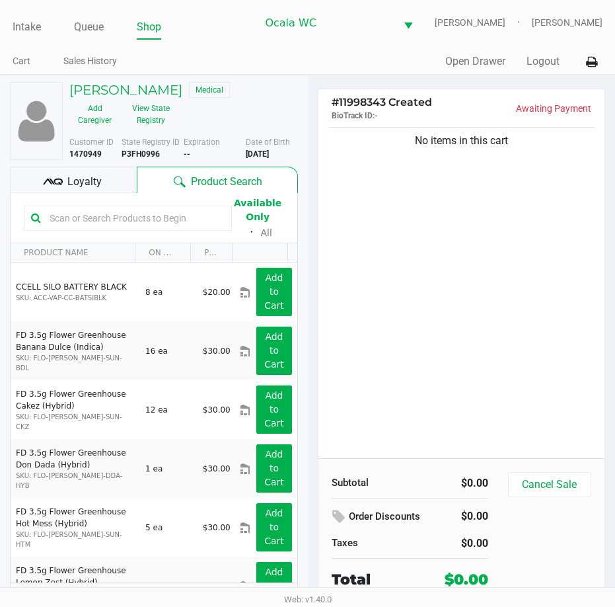
click at [395, 219] on div "No items in this cart" at bounding box center [462, 291] width 287 height 334
click at [472, 340] on div "No items in this cart" at bounding box center [462, 291] width 287 height 334
click at [459, 317] on div "No items in this cart" at bounding box center [462, 291] width 287 height 334
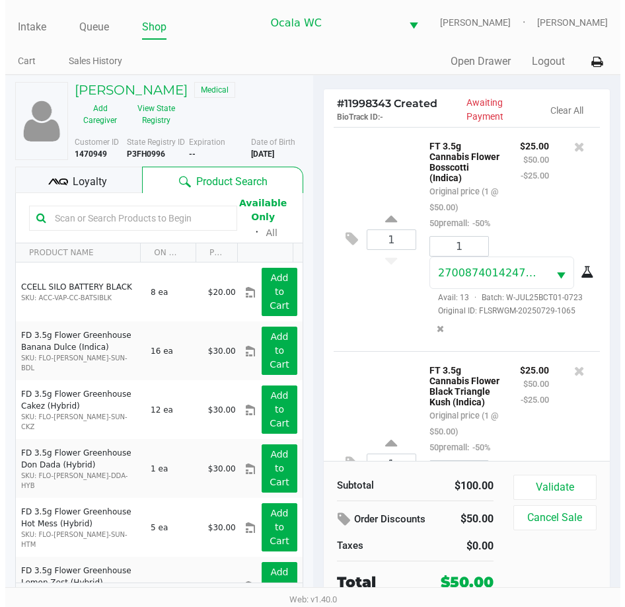
scroll to position [170, 0]
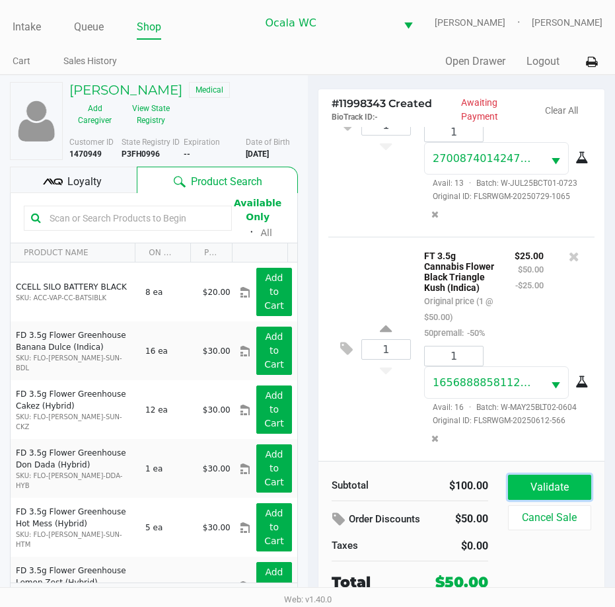
click at [514, 495] on button "Validate" at bounding box center [549, 487] width 83 height 25
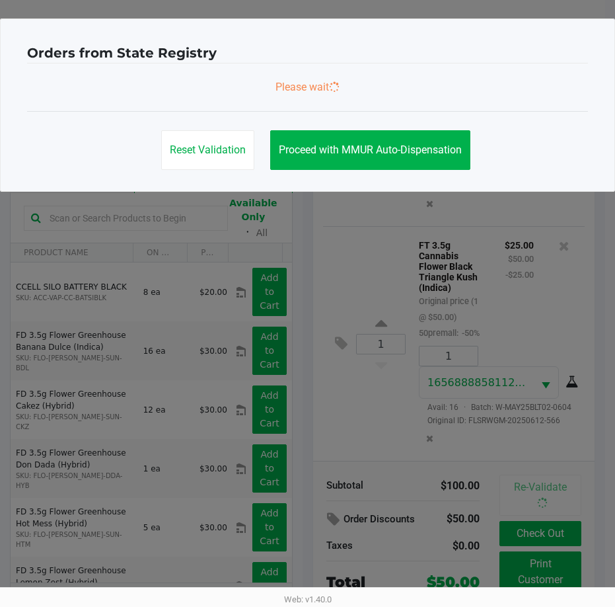
scroll to position [206, 0]
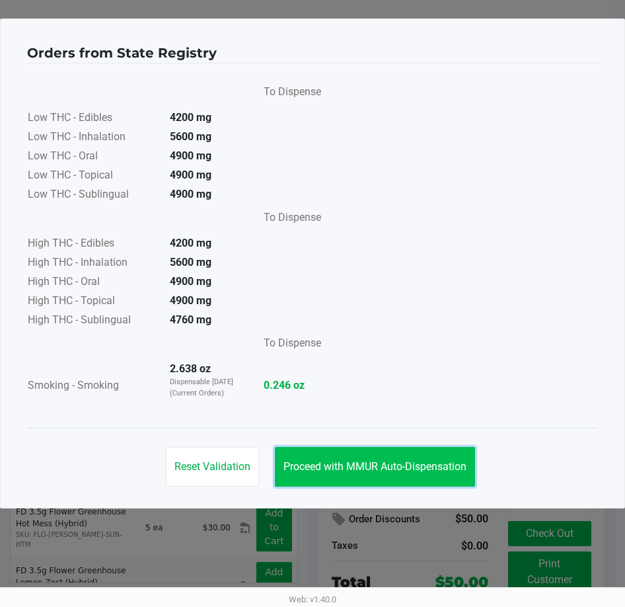
click at [410, 468] on span "Proceed with MMUR Auto-Dispensation" at bounding box center [375, 466] width 183 height 13
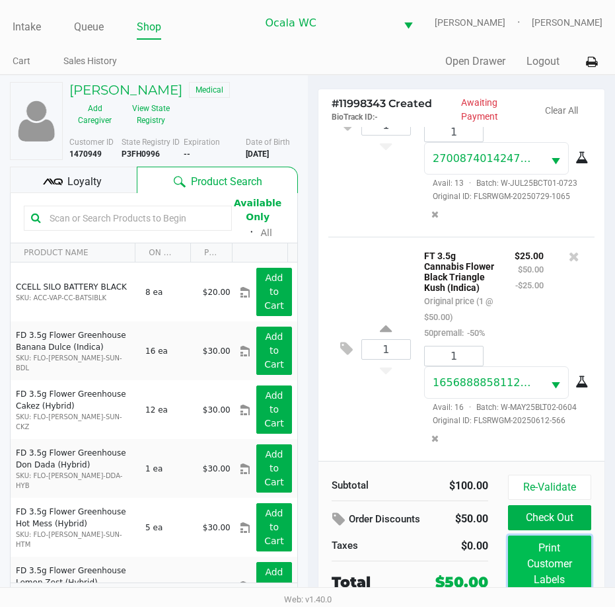
click at [555, 551] on button "Print Customer Labels" at bounding box center [549, 563] width 83 height 57
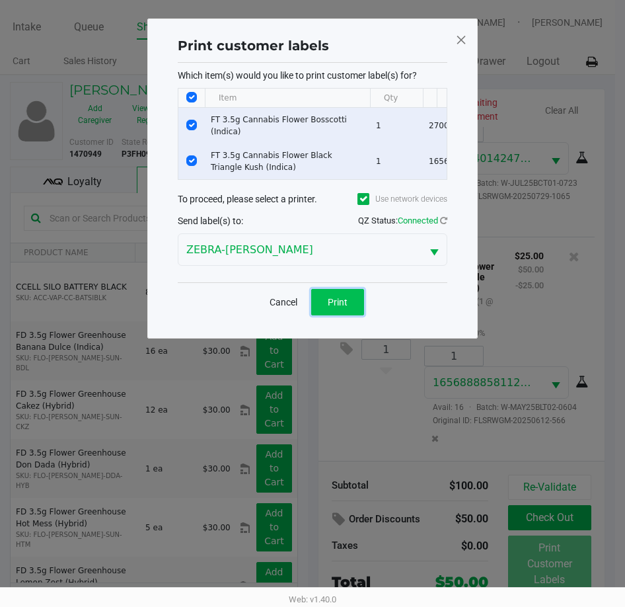
click at [333, 305] on span "Print" at bounding box center [338, 302] width 20 height 11
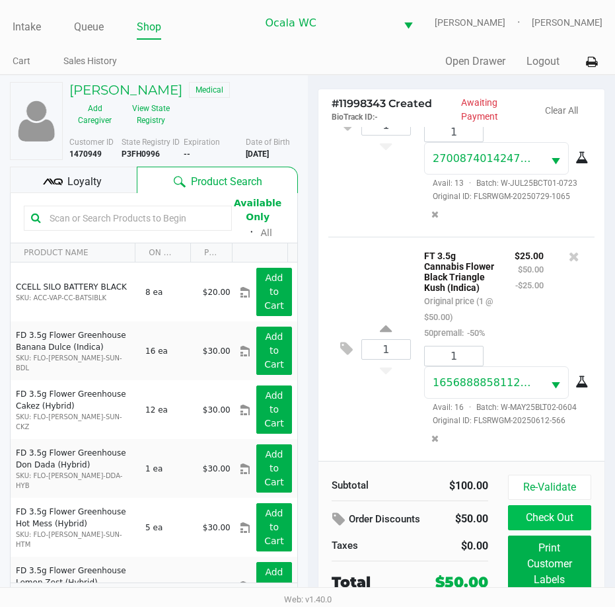
click at [565, 522] on button "Check Out" at bounding box center [549, 517] width 83 height 25
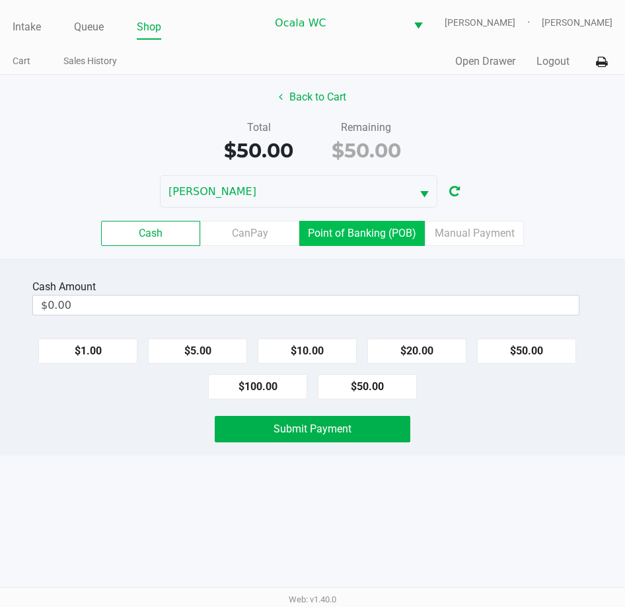
click at [379, 229] on label "Point of Banking (POB)" at bounding box center [362, 233] width 126 height 25
click at [0, 0] on 7 "Point of Banking (POB)" at bounding box center [0, 0] width 0 height 0
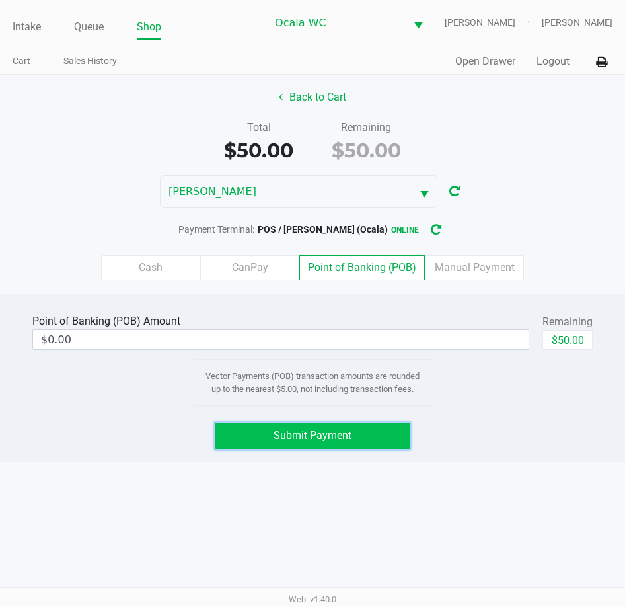
click at [348, 435] on span "Submit Payment" at bounding box center [313, 435] width 78 height 13
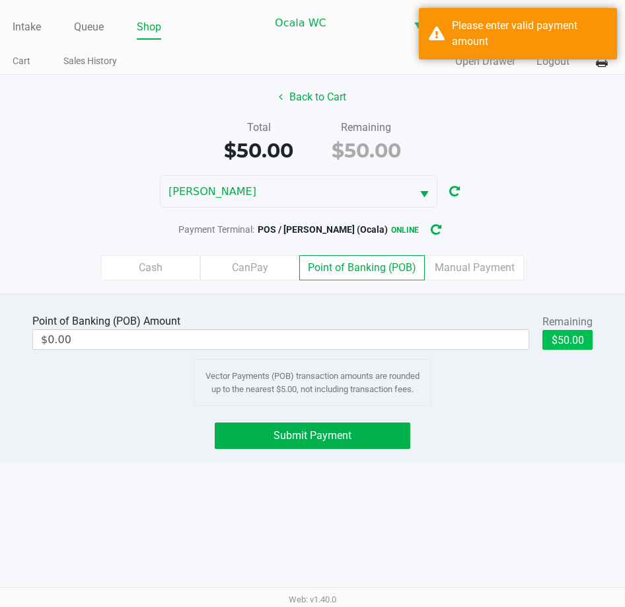
click at [566, 335] on button "$50.00" at bounding box center [568, 340] width 50 height 20
type input "$50.00"
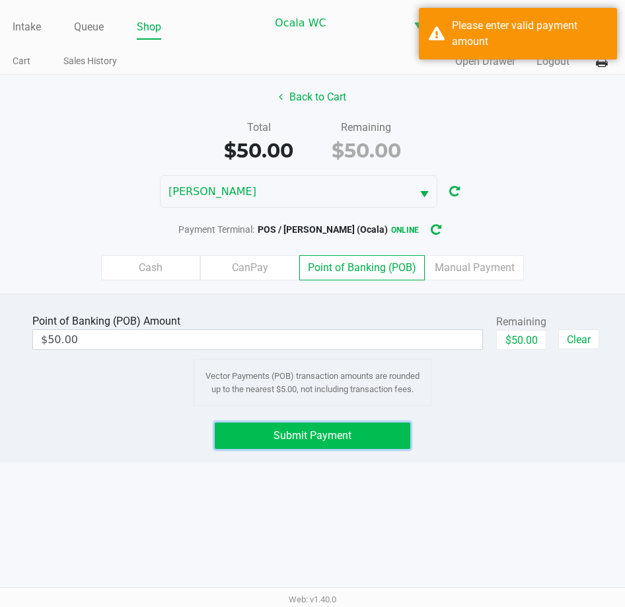
click at [349, 434] on span "Submit Payment" at bounding box center [313, 435] width 78 height 13
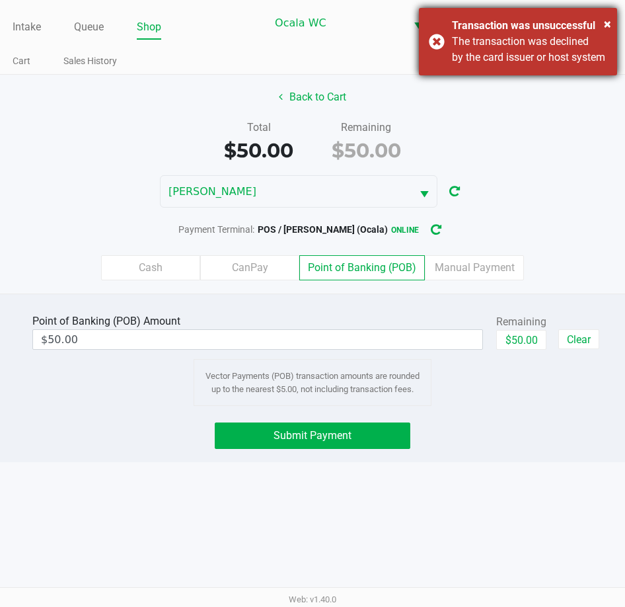
click at [442, 50] on div "× Transaction was unsuccessful The transaction was declined by the card issuer …" at bounding box center [518, 41] width 198 height 67
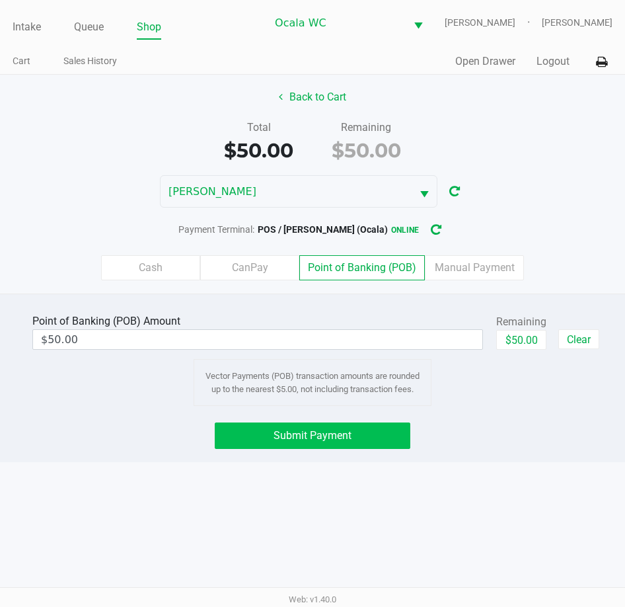
click at [372, 444] on button "Submit Payment" at bounding box center [312, 435] width 195 height 26
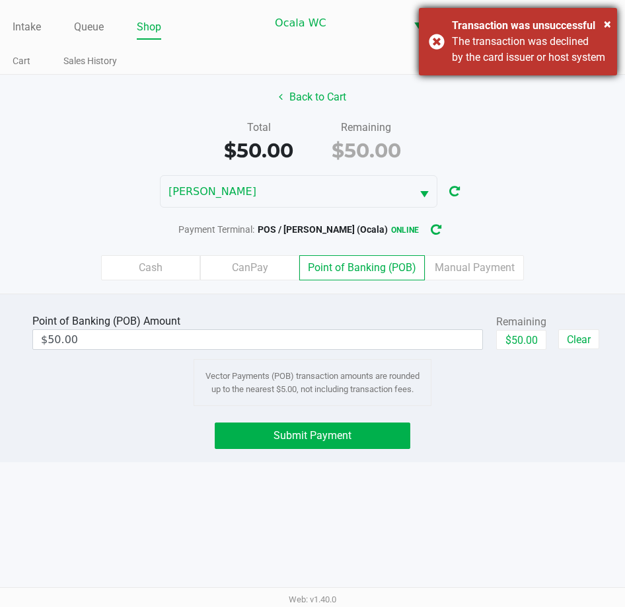
click at [436, 46] on div "× Transaction was unsuccessful The transaction was declined by the card issuer …" at bounding box center [518, 41] width 198 height 67
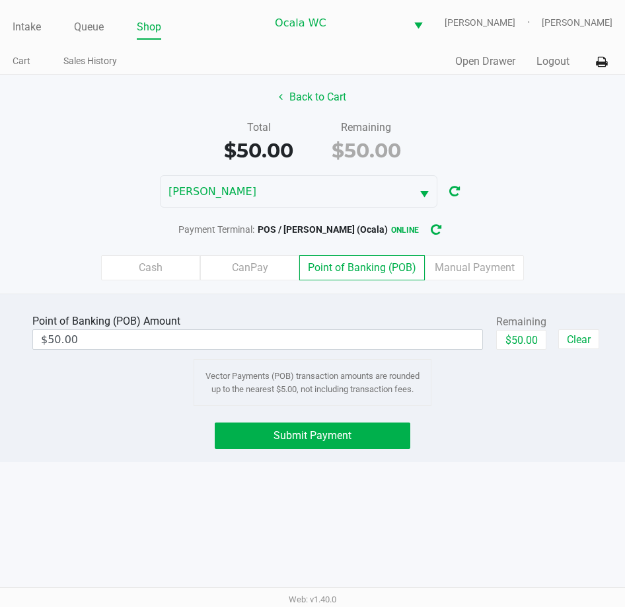
click at [536, 157] on div "Total $50.00 Remaining $50.00" at bounding box center [312, 143] width 645 height 46
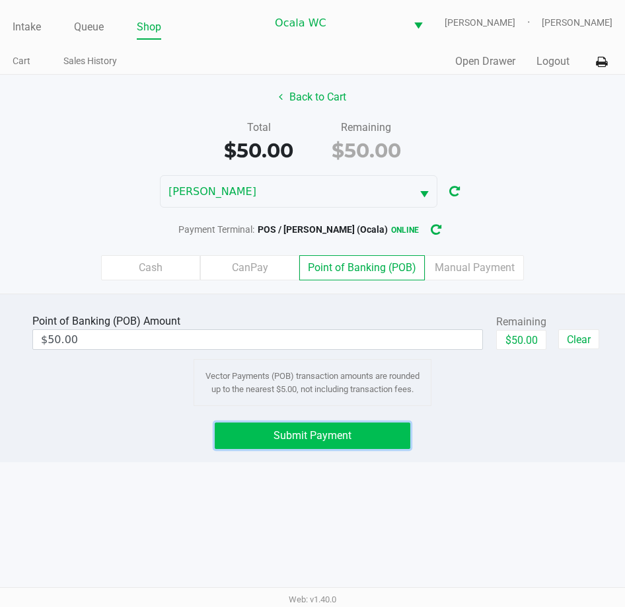
click at [351, 429] on span "Submit Payment" at bounding box center [313, 435] width 78 height 13
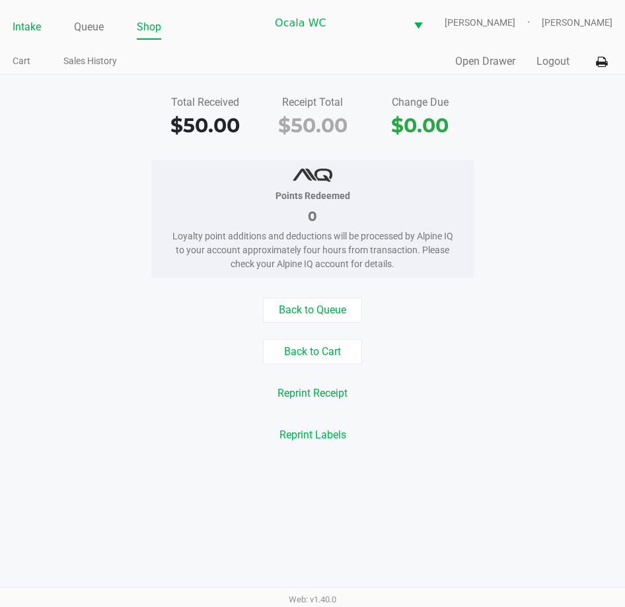
drag, startPoint x: 23, startPoint y: 17, endPoint x: 22, endPoint y: 24, distance: 8.0
click at [22, 17] on li "Intake" at bounding box center [27, 28] width 28 height 23
click at [23, 26] on link "Intake" at bounding box center [27, 27] width 28 height 19
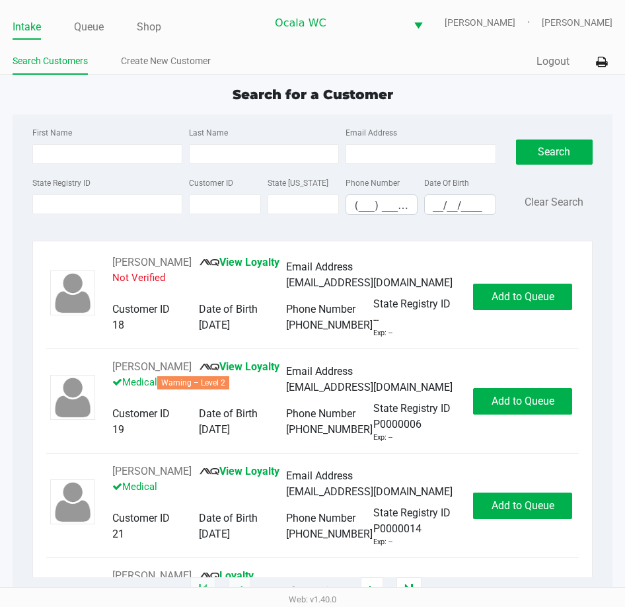
click at [243, 38] on ul "Intake Queue Shop" at bounding box center [140, 28] width 254 height 22
click at [276, 58] on ul "Search Customers Create New Customer" at bounding box center [163, 63] width 300 height 22
type input "KENNETH"
type input "WILDER"
type input "07/11/1987"
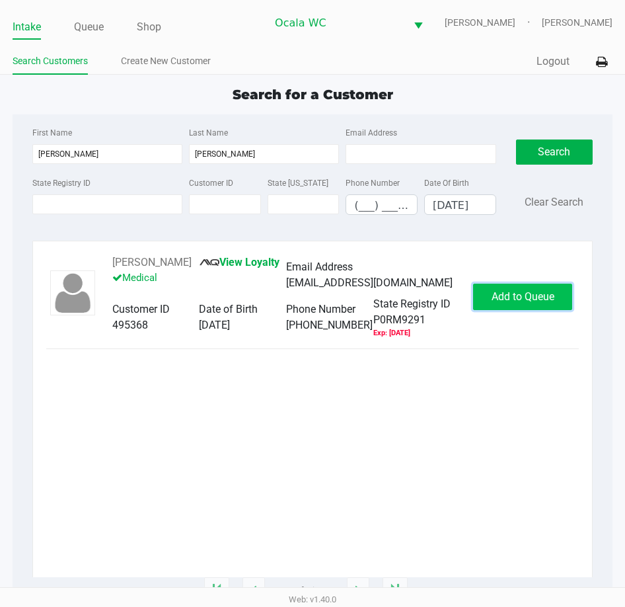
click at [525, 303] on span "Add to Queue" at bounding box center [523, 296] width 63 height 13
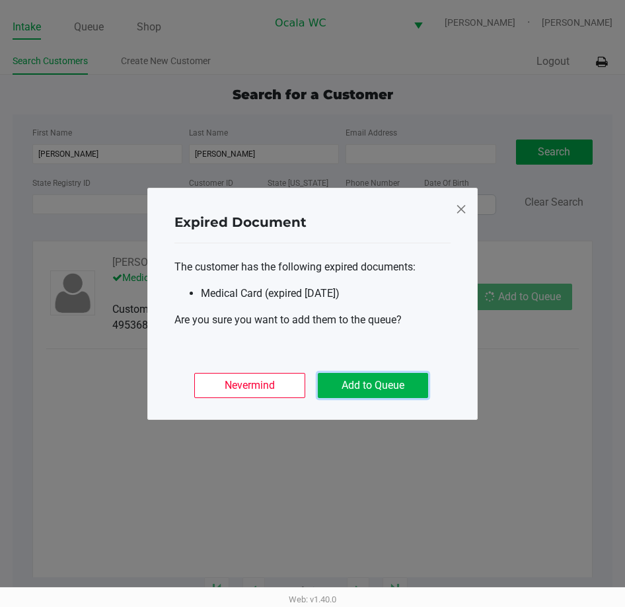
click at [349, 380] on button "Add to Queue" at bounding box center [373, 385] width 110 height 25
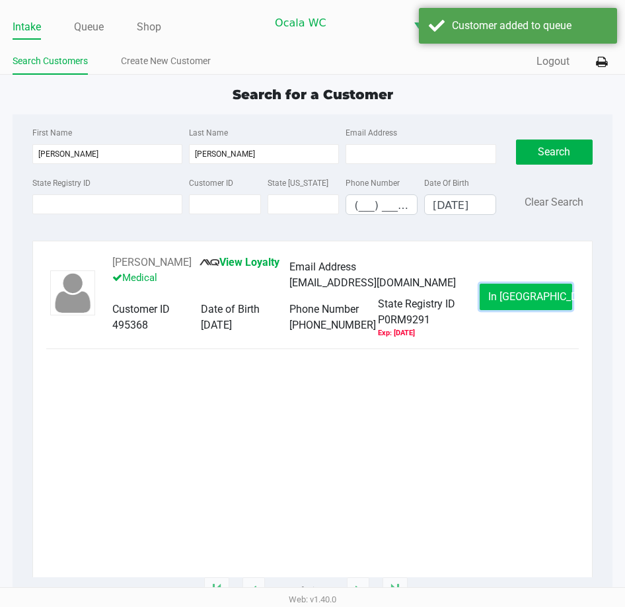
click at [509, 297] on span "In Queue" at bounding box center [543, 296] width 111 height 13
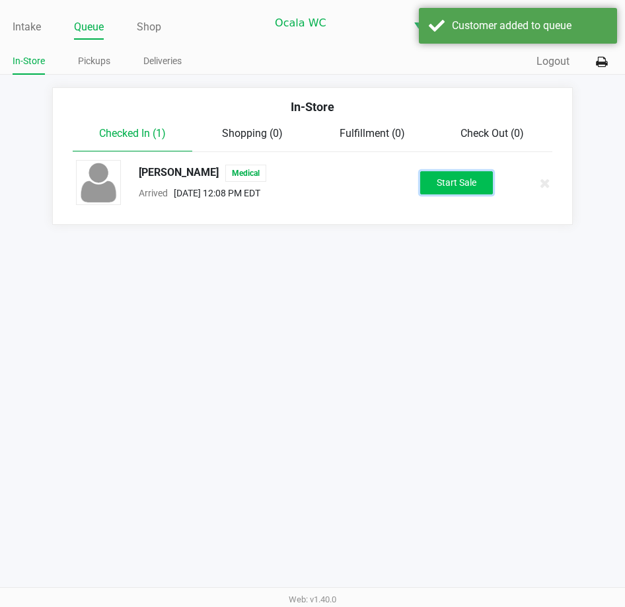
click at [445, 190] on button "Start Sale" at bounding box center [456, 182] width 73 height 23
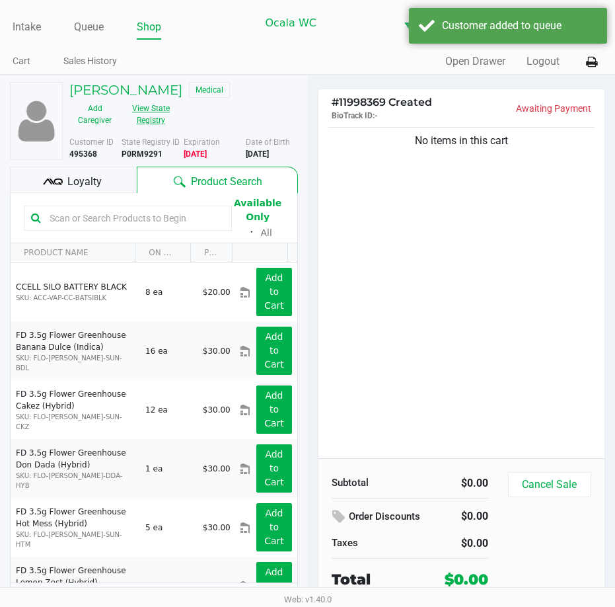
click at [137, 118] on button "View State Registry" at bounding box center [147, 114] width 54 height 33
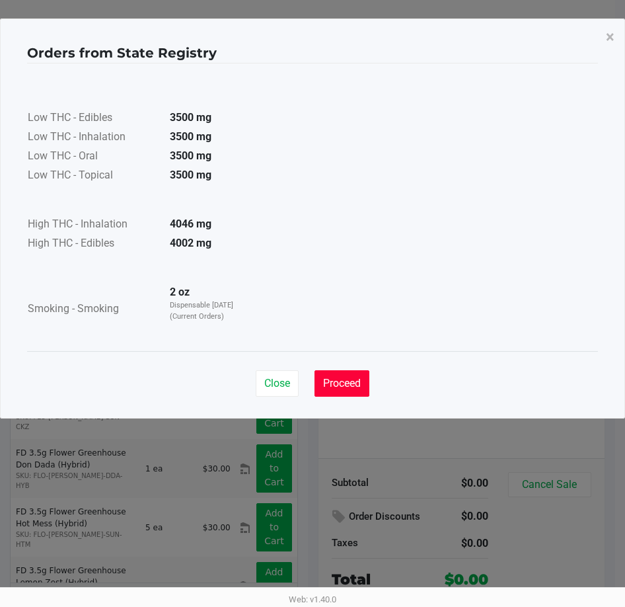
click at [358, 384] on span "Proceed" at bounding box center [342, 383] width 38 height 13
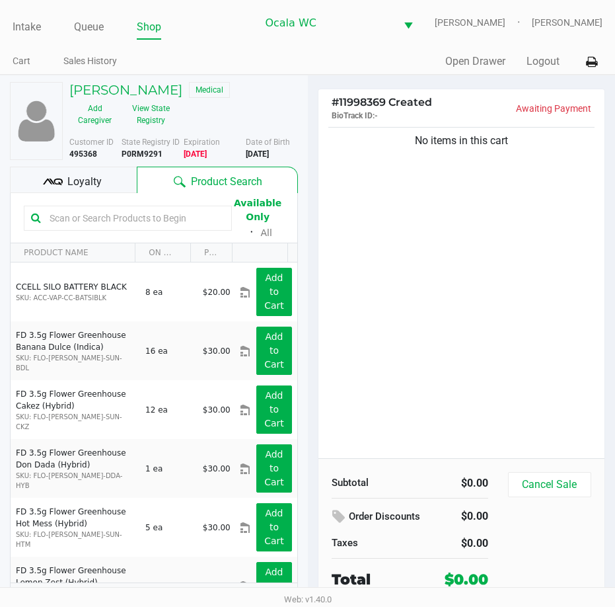
click at [459, 280] on div "No items in this cart" at bounding box center [462, 291] width 287 height 334
click at [153, 115] on button "View State Registry" at bounding box center [147, 114] width 54 height 33
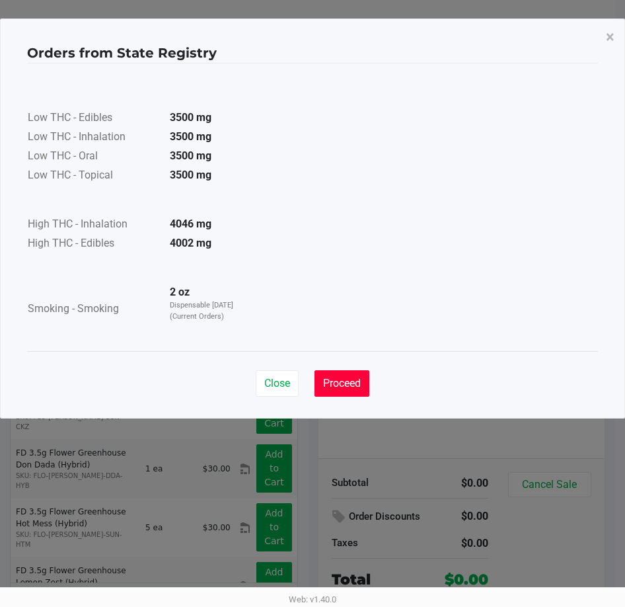
click at [346, 372] on button "Proceed" at bounding box center [342, 383] width 55 height 26
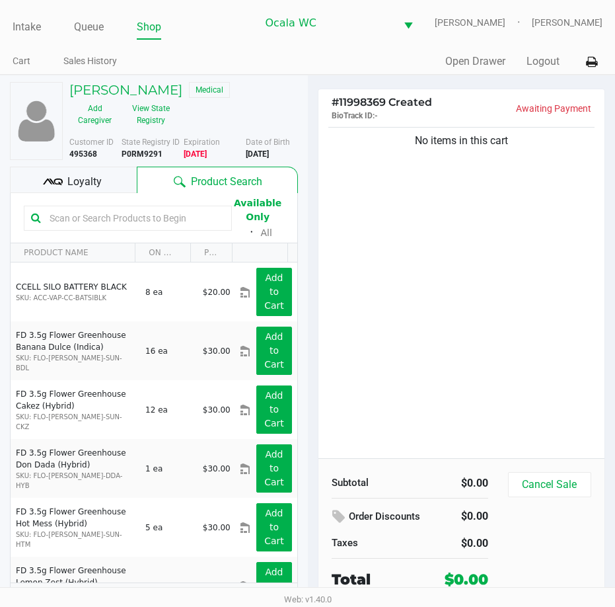
click at [422, 313] on div "No items in this cart" at bounding box center [462, 291] width 287 height 334
click at [422, 276] on div "No items in this cart" at bounding box center [462, 291] width 287 height 334
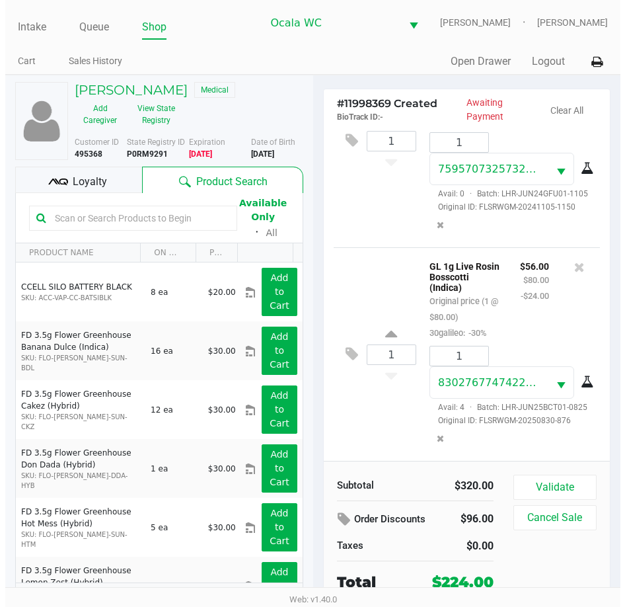
scroll to position [410, 0]
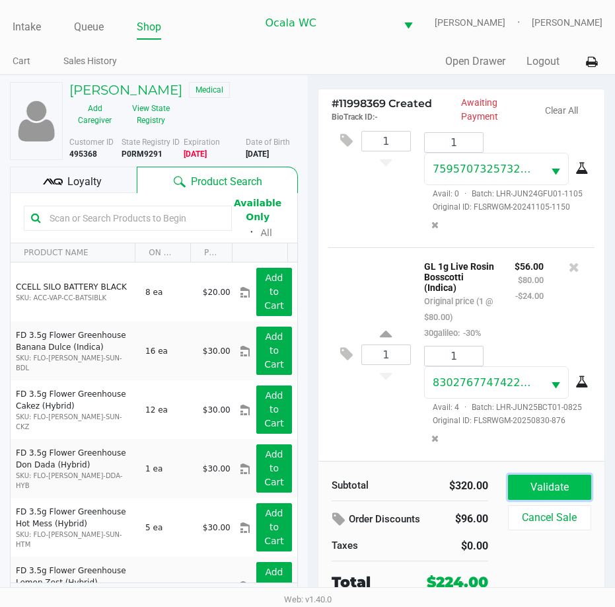
click at [558, 490] on button "Validate" at bounding box center [549, 487] width 83 height 25
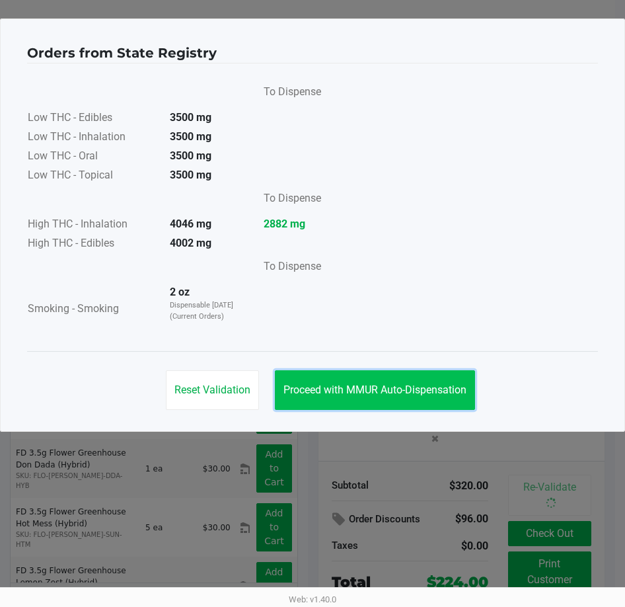
click at [373, 371] on button "Proceed with MMUR Auto-Dispensation" at bounding box center [375, 390] width 200 height 40
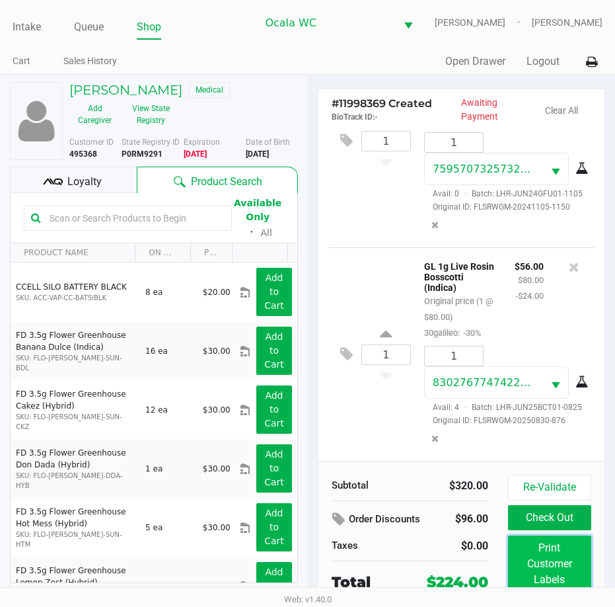
click at [537, 551] on button "Print Customer Labels" at bounding box center [549, 563] width 83 height 57
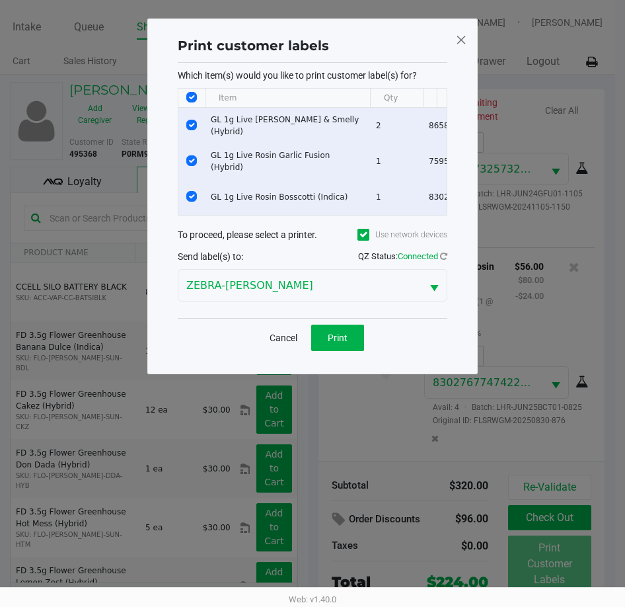
click at [345, 357] on div "Cancel Print" at bounding box center [313, 337] width 270 height 39
click at [340, 343] on span "Print" at bounding box center [338, 337] width 20 height 11
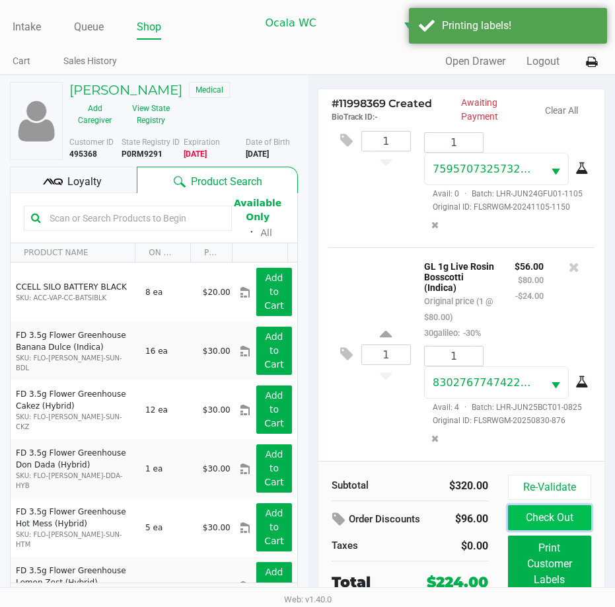
click at [559, 520] on button "Check Out" at bounding box center [549, 517] width 83 height 25
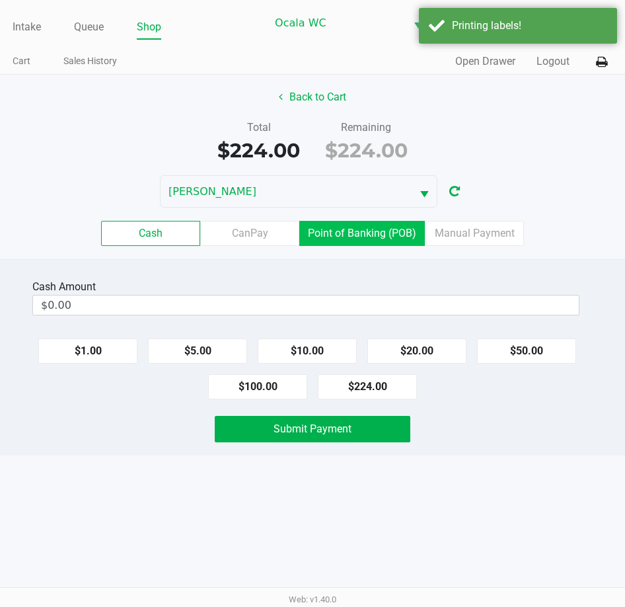
click at [354, 226] on label "Point of Banking (POB)" at bounding box center [362, 233] width 126 height 25
click at [0, 0] on 7 "Point of Banking (POB)" at bounding box center [0, 0] width 0 height 0
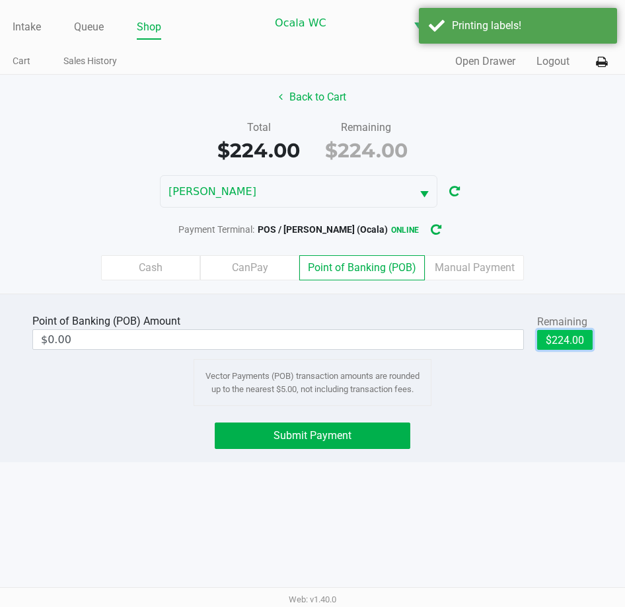
click at [574, 334] on button "$224.00" at bounding box center [565, 340] width 56 height 20
type input "$224.00"
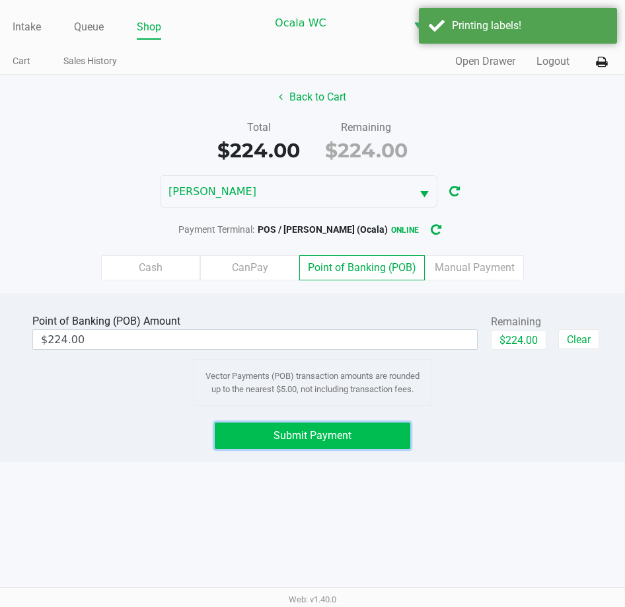
click at [301, 437] on span "Submit Payment" at bounding box center [313, 435] width 78 height 13
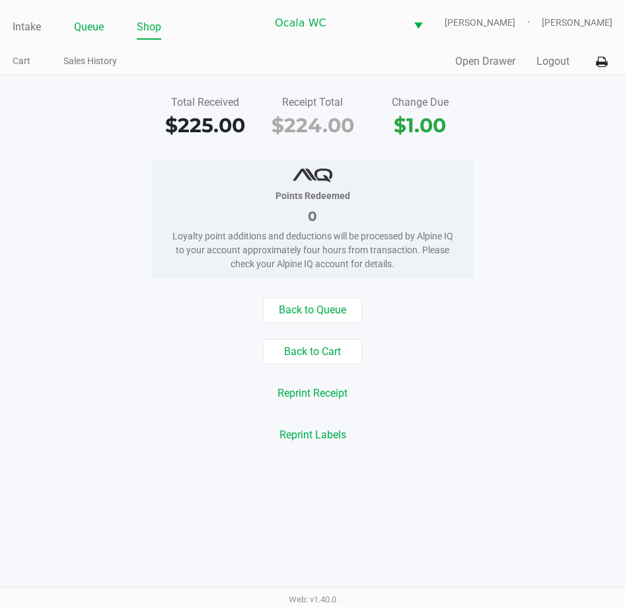
click at [96, 23] on link "Queue" at bounding box center [89, 27] width 30 height 19
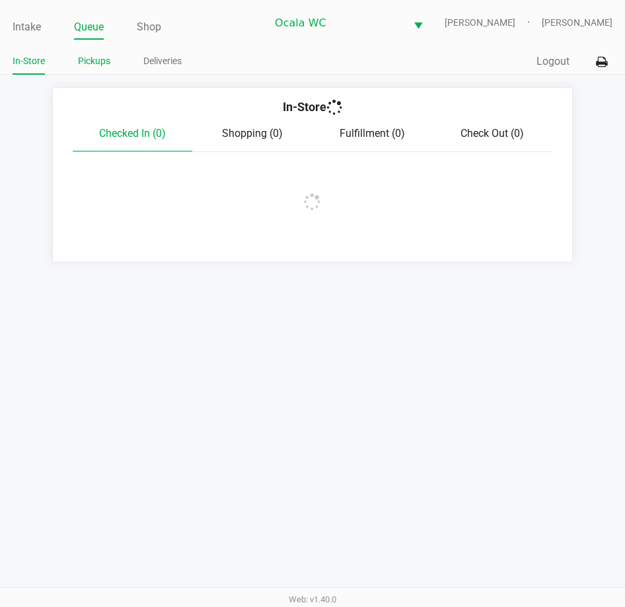
click at [95, 59] on link "Pickups" at bounding box center [94, 61] width 32 height 17
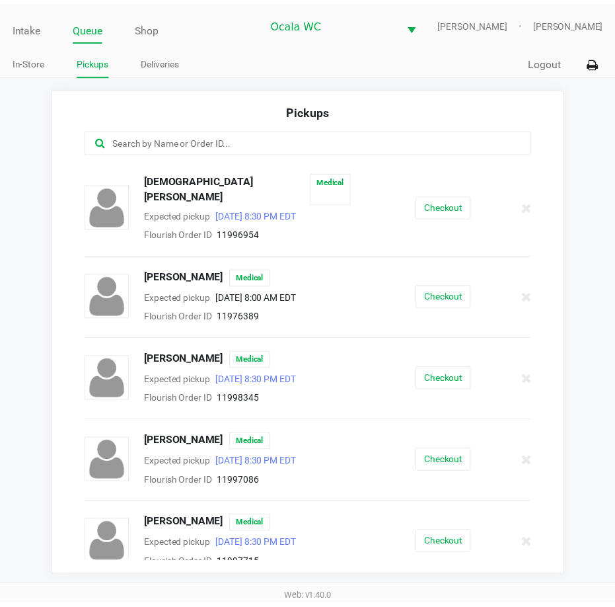
scroll to position [198, 0]
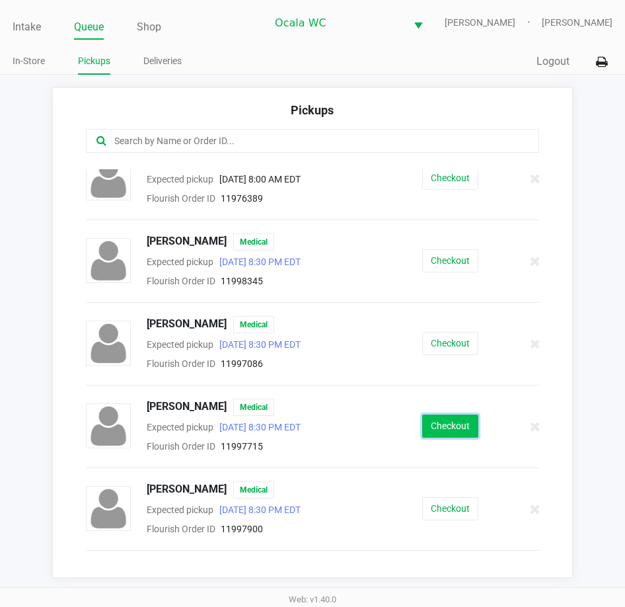
click at [441, 414] on button "Checkout" at bounding box center [450, 425] width 56 height 23
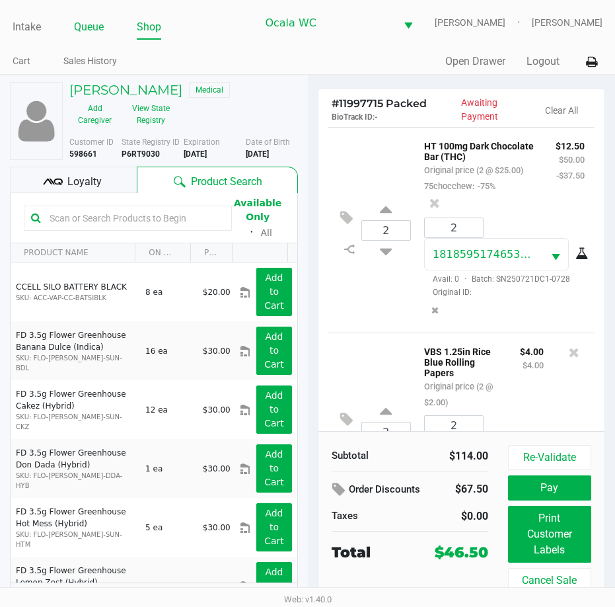
click at [93, 24] on link "Queue" at bounding box center [89, 27] width 30 height 19
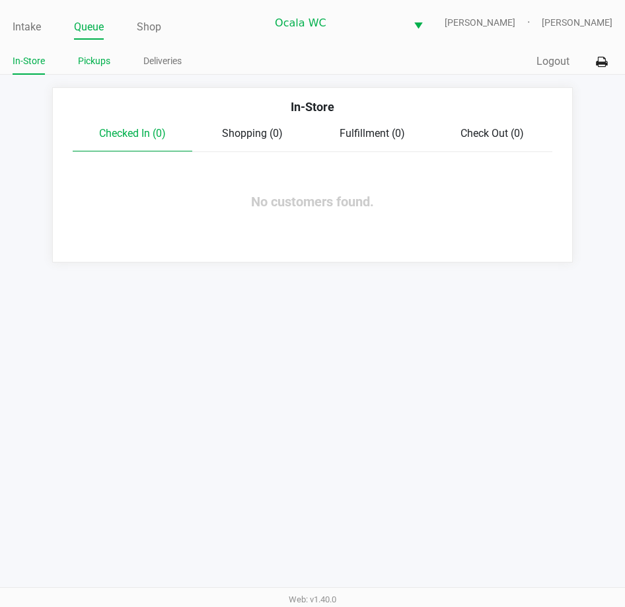
click at [98, 59] on link "Pickups" at bounding box center [94, 61] width 32 height 17
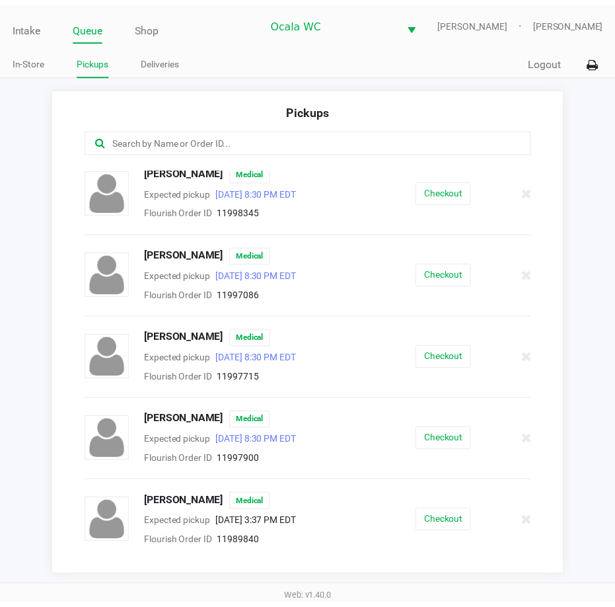
scroll to position [330, 0]
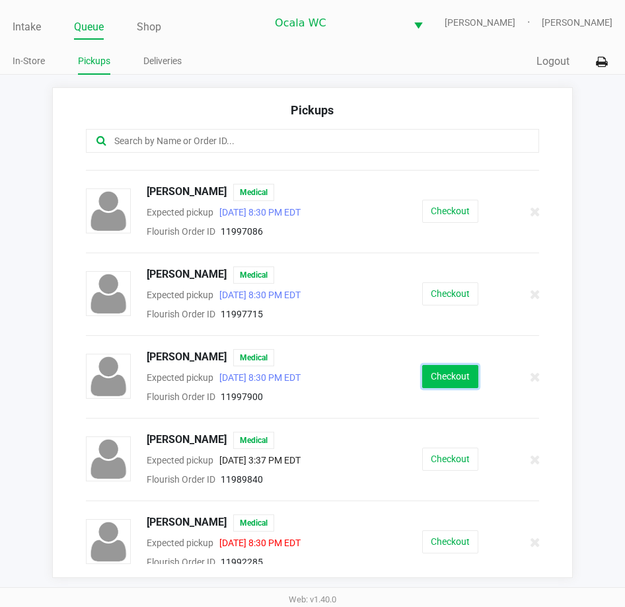
click at [446, 366] on button "Checkout" at bounding box center [450, 376] width 56 height 23
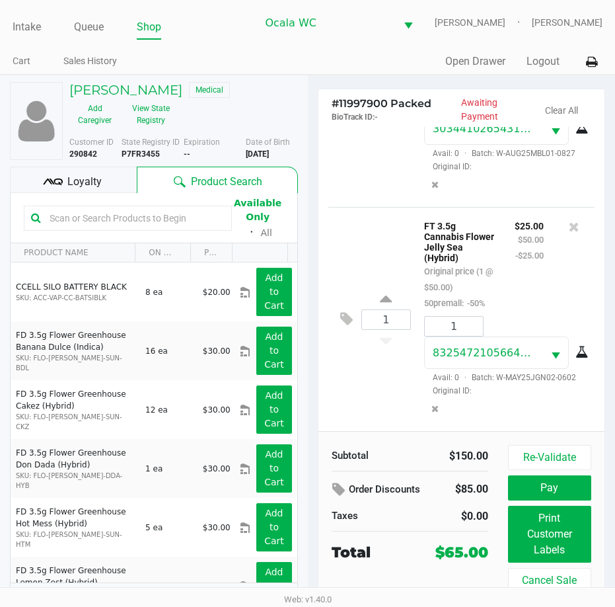
scroll to position [473, 0]
click at [549, 458] on button "Re-Validate" at bounding box center [549, 457] width 83 height 25
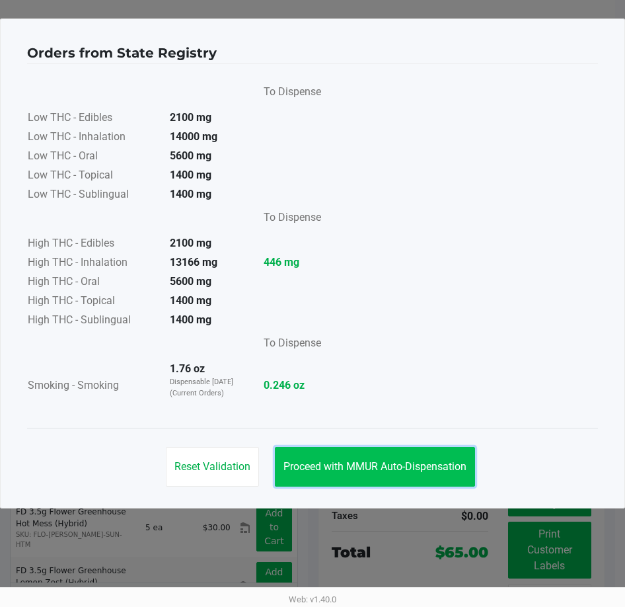
click at [399, 463] on span "Proceed with MMUR Auto-Dispensation" at bounding box center [375, 466] width 183 height 13
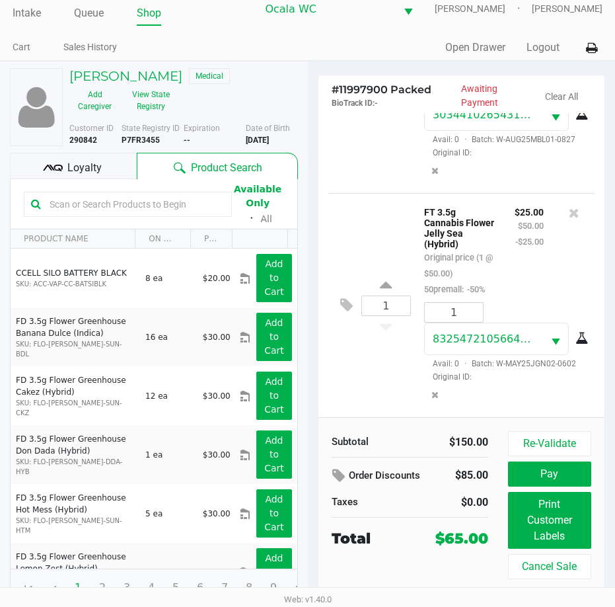
scroll to position [21, 0]
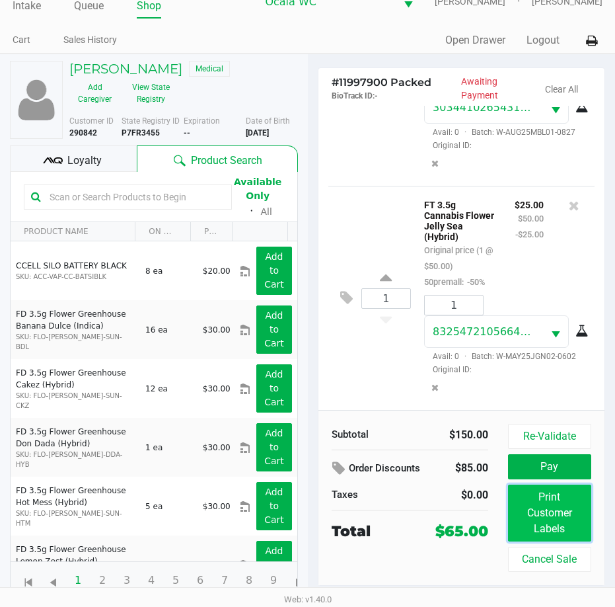
click at [539, 519] on button "Print Customer Labels" at bounding box center [549, 512] width 83 height 57
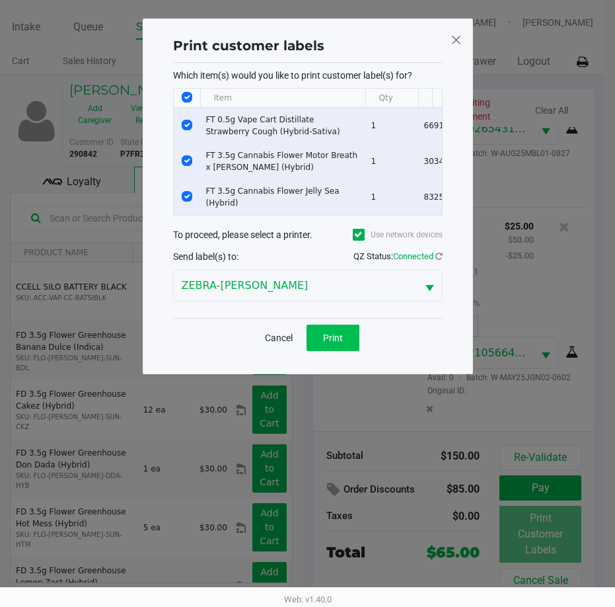
scroll to position [0, 0]
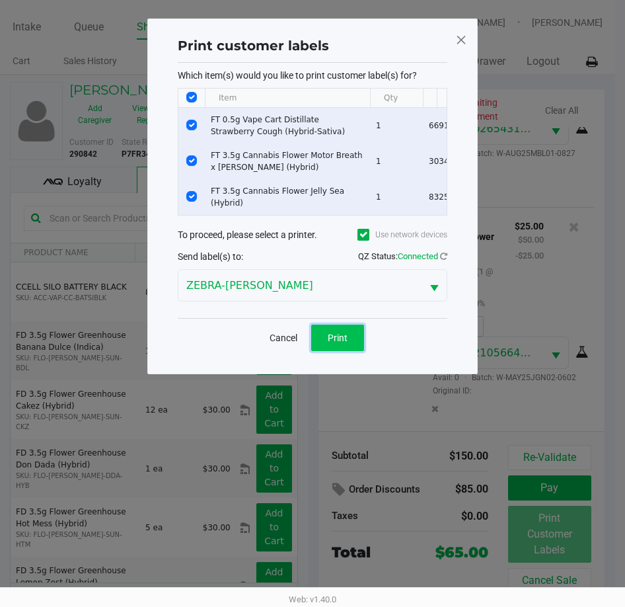
click at [339, 343] on span "Print" at bounding box center [338, 337] width 20 height 11
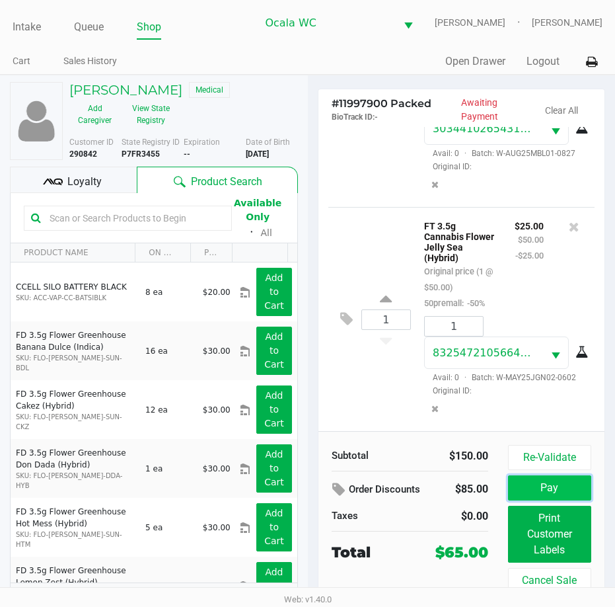
click at [562, 484] on button "Pay" at bounding box center [549, 487] width 83 height 25
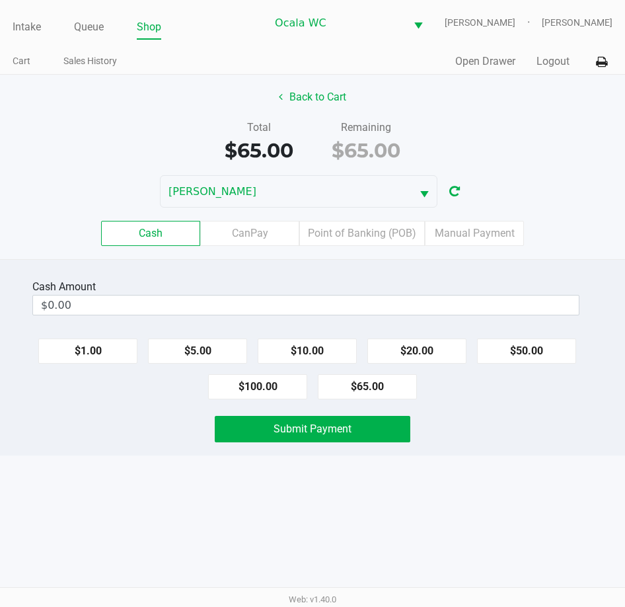
click at [369, 391] on button "$65.00" at bounding box center [367, 386] width 99 height 25
type input "$65.00"
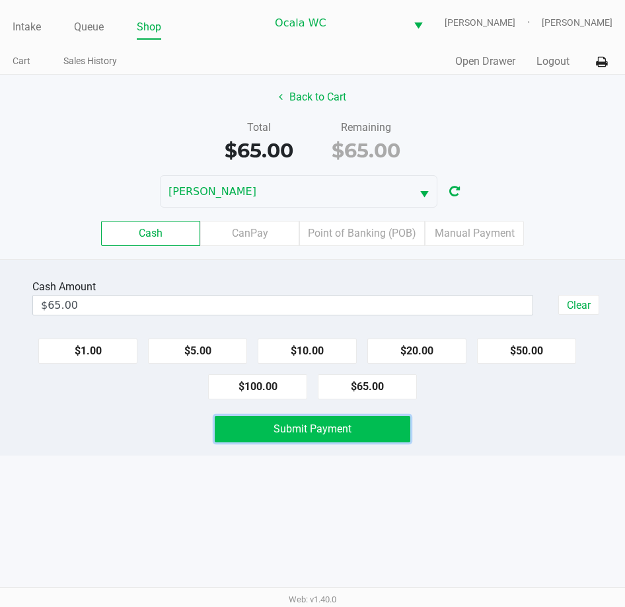
click at [328, 433] on span "Submit Payment" at bounding box center [313, 428] width 78 height 13
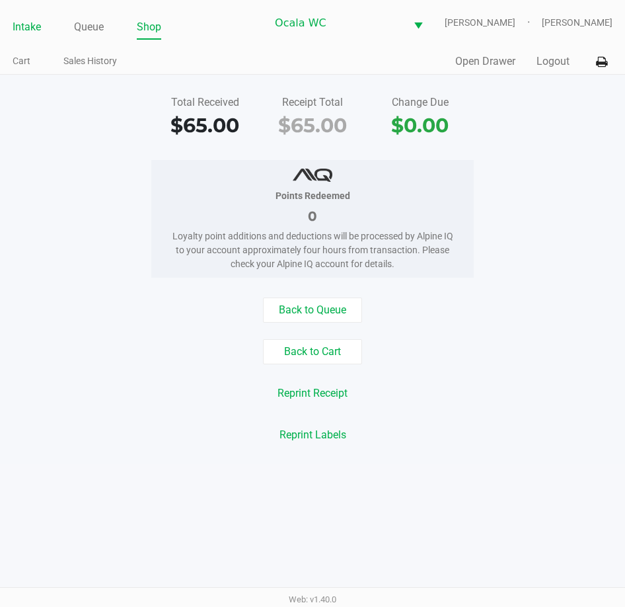
click at [19, 22] on link "Intake" at bounding box center [27, 27] width 28 height 19
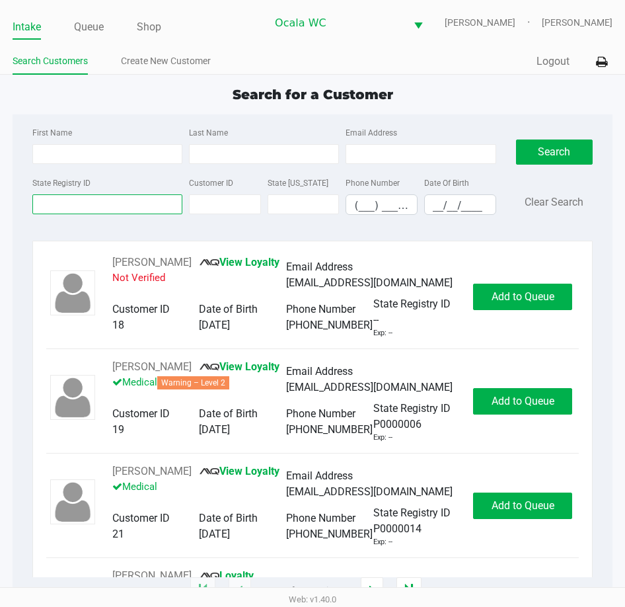
click at [66, 202] on input "State Registry ID" at bounding box center [107, 204] width 150 height 20
type input "p7vr5115"
click at [556, 151] on button "Search" at bounding box center [554, 151] width 77 height 25
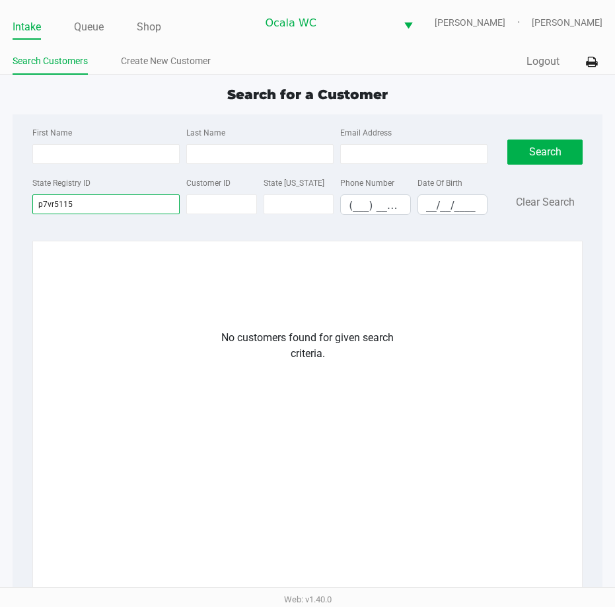
drag, startPoint x: 80, startPoint y: 208, endPoint x: 15, endPoint y: 206, distance: 65.5
click at [15, 206] on div "First Name Last Name Email Address State Registry ID p7vr5115 Customer ID State…" at bounding box center [308, 390] width 591 height 552
click at [159, 65] on link "Create New Customer" at bounding box center [166, 61] width 90 height 17
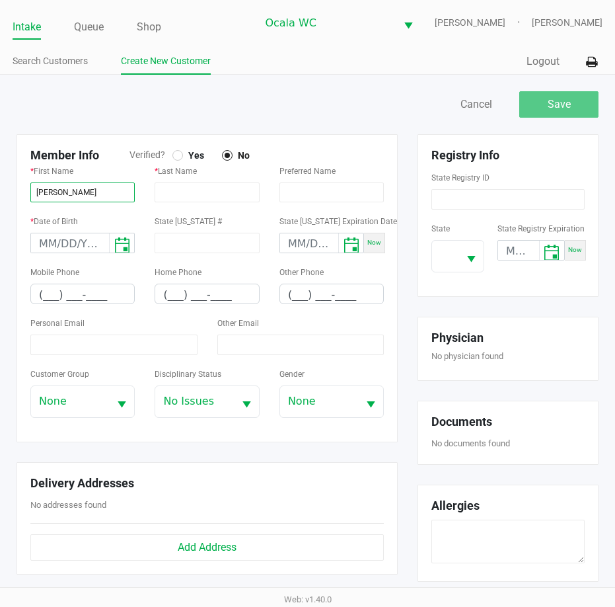
type input "JUSTIN"
type input "DUGAN"
click at [174, 152] on div at bounding box center [178, 155] width 11 height 11
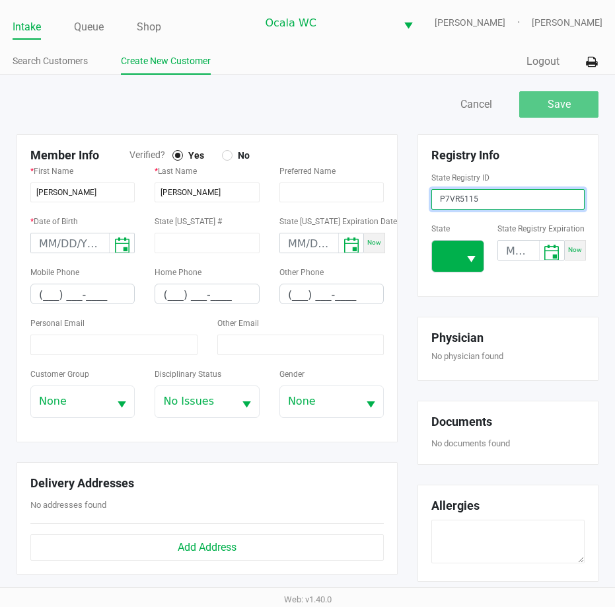
click at [461, 256] on button "Select" at bounding box center [471, 256] width 25 height 31
type input "P7VR5115"
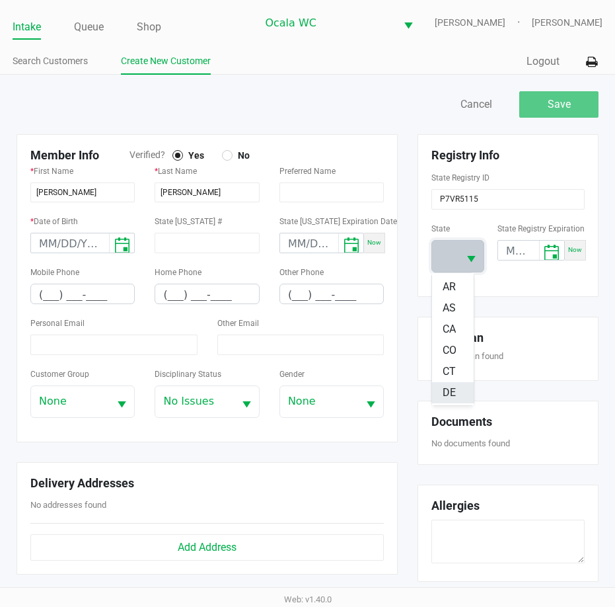
scroll to position [132, 0]
click at [442, 360] on li "FL" at bounding box center [453, 362] width 42 height 21
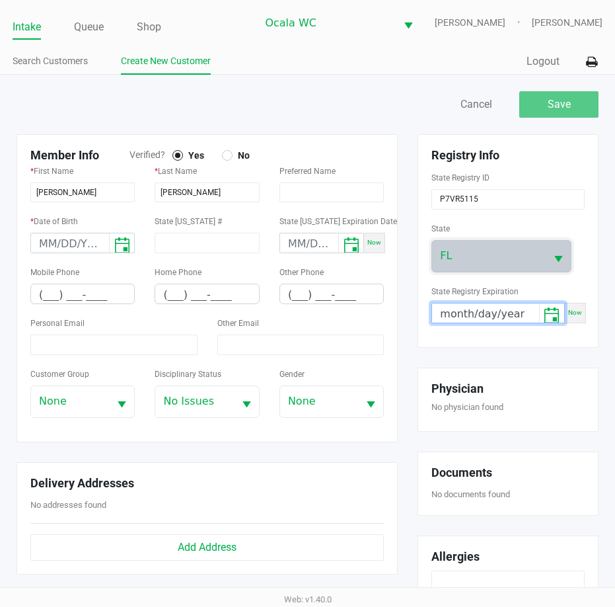
click at [510, 303] on input "month/day/year" at bounding box center [485, 313] width 107 height 20
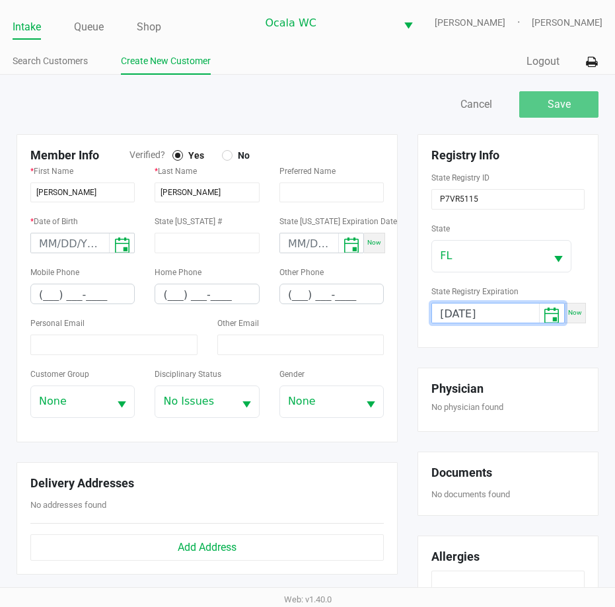
type input "05/07/2026"
click at [40, 240] on input "month/day/year" at bounding box center [70, 243] width 78 height 20
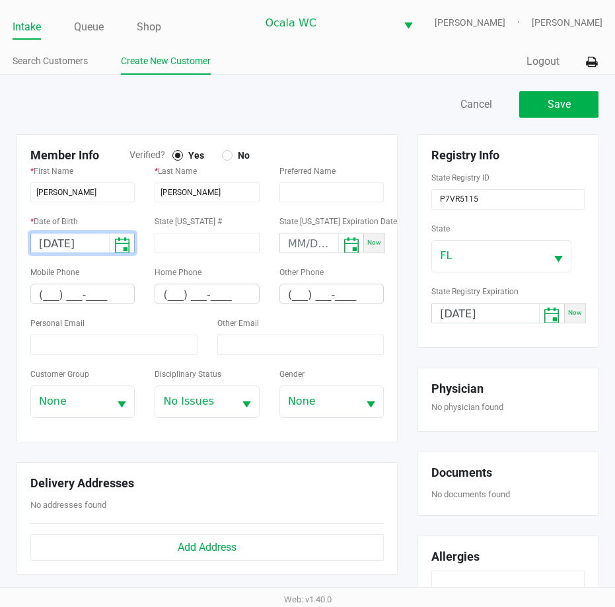
type input "05/31/2004"
click at [53, 297] on input "(___) ___-____" at bounding box center [82, 294] width 103 height 20
type input "(352) 300-8207"
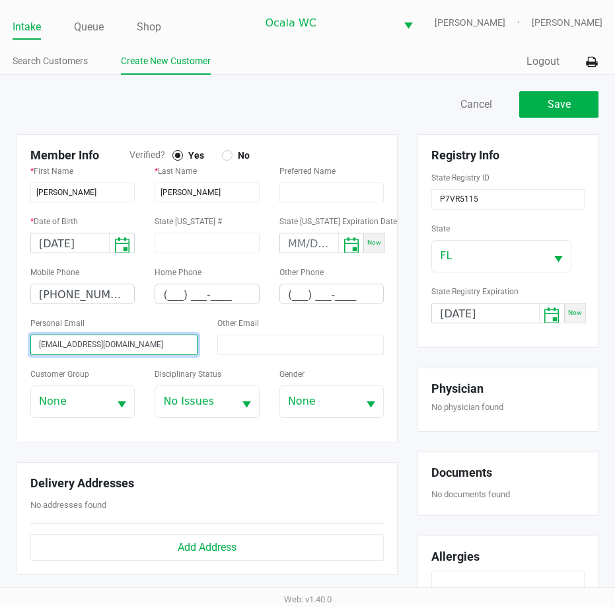
click at [38, 342] on input "jjd143@icloud.com" at bounding box center [113, 344] width 167 height 20
type input "jjd143@icloud.com"
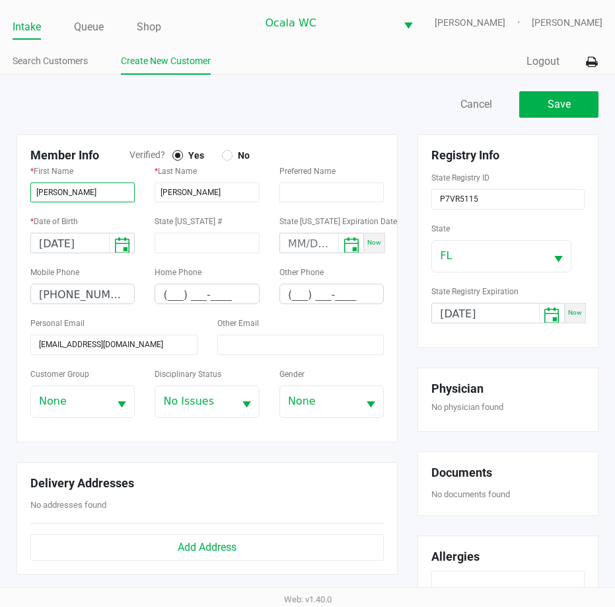
drag, startPoint x: 71, startPoint y: 196, endPoint x: 26, endPoint y: 196, distance: 44.9
click at [26, 196] on div "* First Name JUSTIN" at bounding box center [82, 188] width 124 height 50
drag, startPoint x: 194, startPoint y: 192, endPoint x: 168, endPoint y: 192, distance: 26.4
click at [162, 192] on input "DUGAN" at bounding box center [207, 192] width 104 height 20
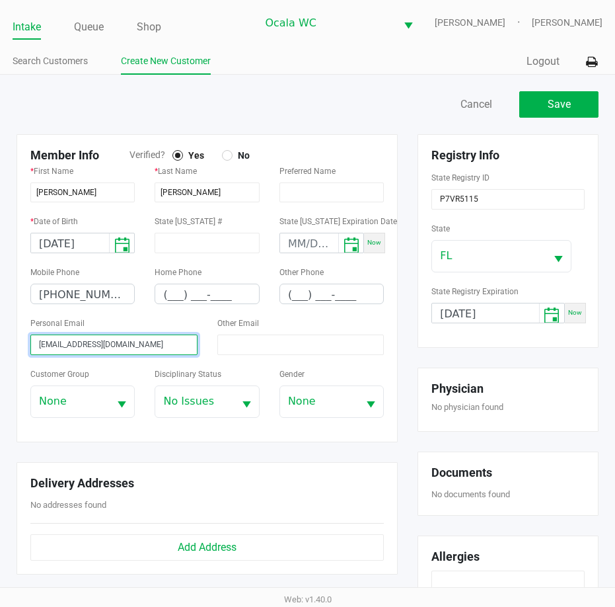
drag, startPoint x: 120, startPoint y: 345, endPoint x: 20, endPoint y: 336, distance: 100.8
click at [20, 336] on div "Member Info Verified? Yes No * First Name JUSTIN * Last Name DUGAN Preferred Na…" at bounding box center [207, 288] width 381 height 308
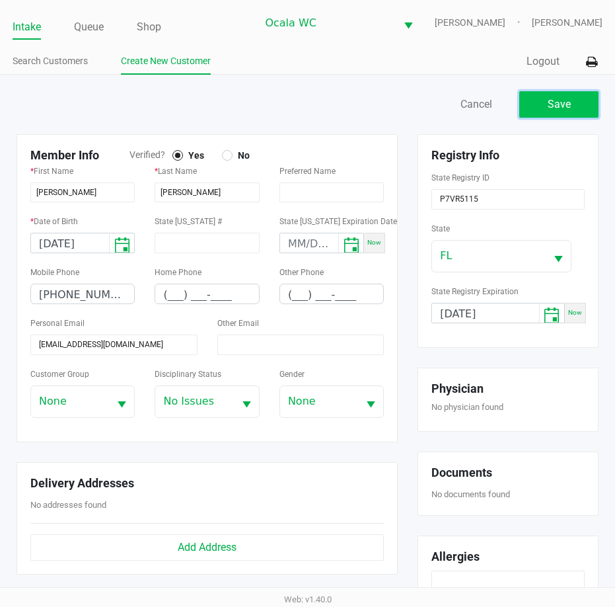
click at [552, 106] on span "Save" at bounding box center [559, 104] width 23 height 13
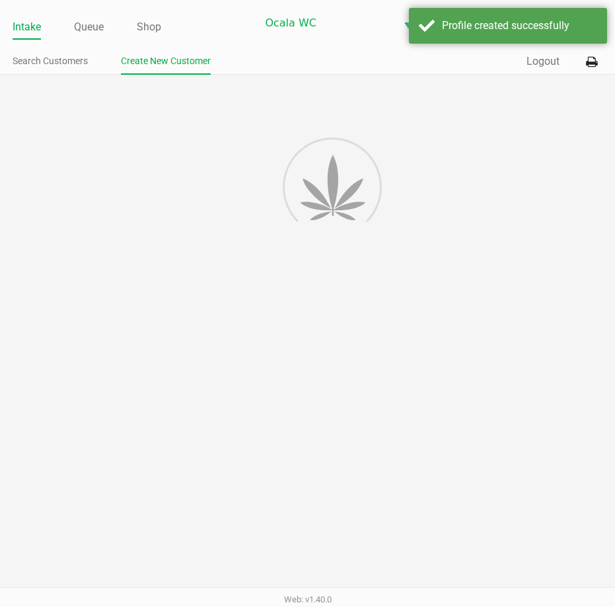
type input "---"
type input "( __) ___-____"
type input "---"
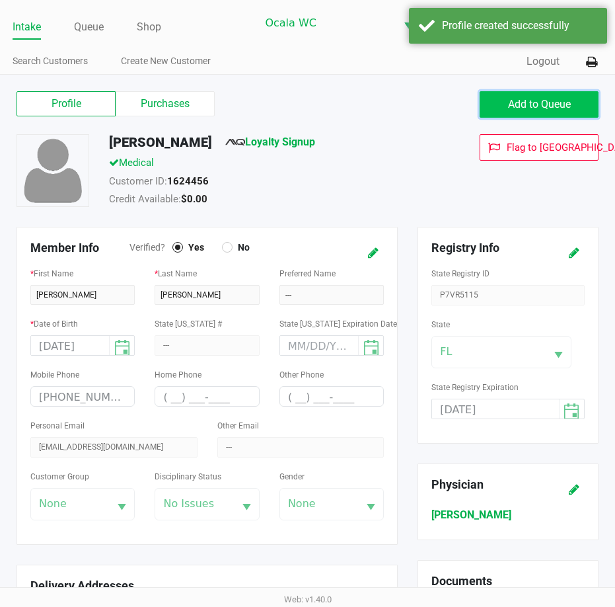
click at [543, 107] on span "Add to Queue" at bounding box center [539, 104] width 63 height 13
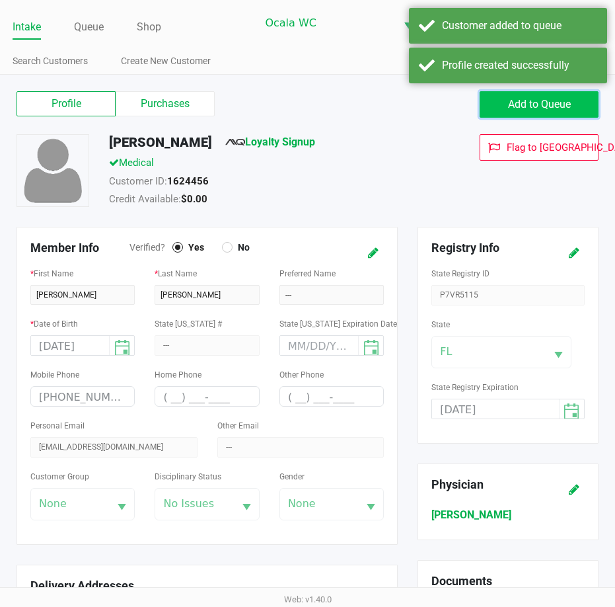
click at [553, 106] on span "Add to Queue" at bounding box center [539, 104] width 63 height 13
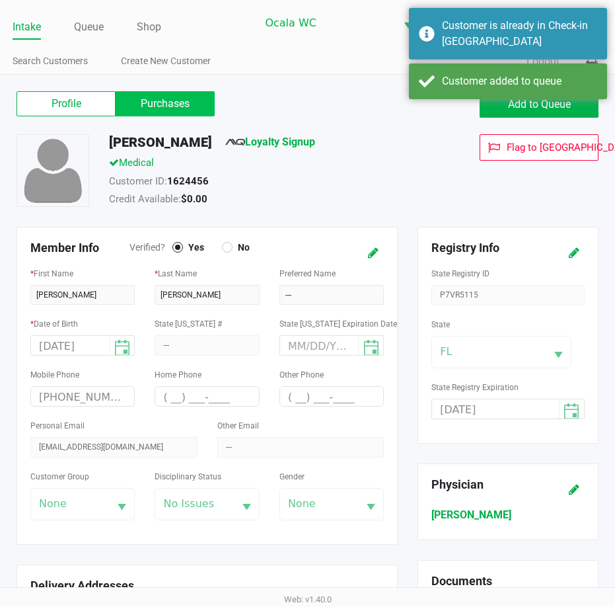
click at [184, 106] on label "Purchases" at bounding box center [165, 103] width 99 height 25
click at [0, 0] on 1 "Purchases" at bounding box center [0, 0] width 0 height 0
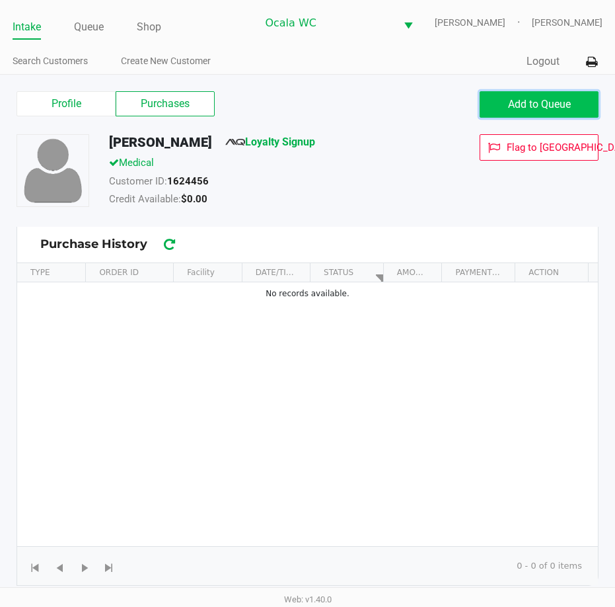
click at [536, 103] on span "Add to Queue" at bounding box center [539, 104] width 63 height 13
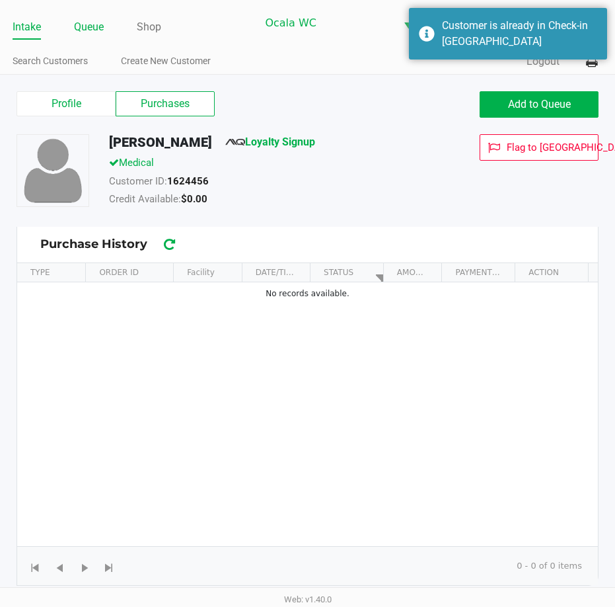
click at [82, 30] on link "Queue" at bounding box center [89, 27] width 30 height 19
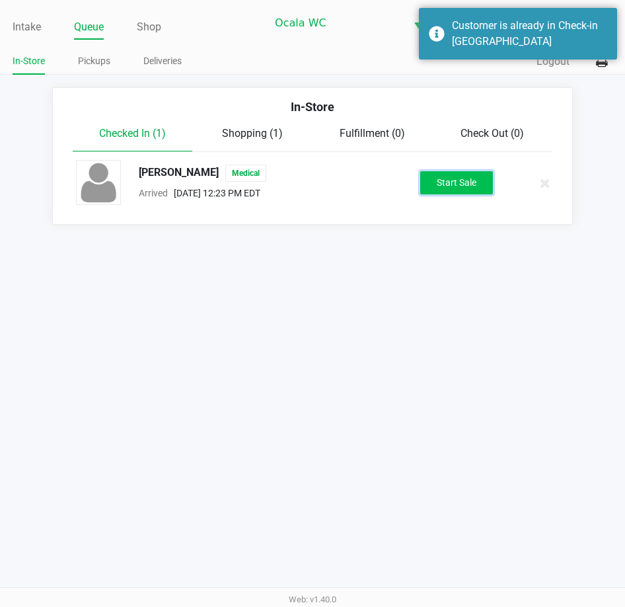
click at [459, 178] on button "Start Sale" at bounding box center [456, 182] width 73 height 23
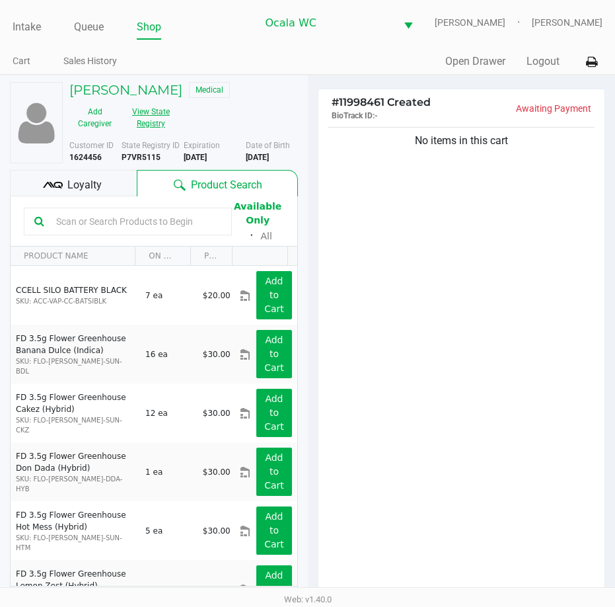
click at [151, 120] on button "View State Registry" at bounding box center [147, 117] width 54 height 33
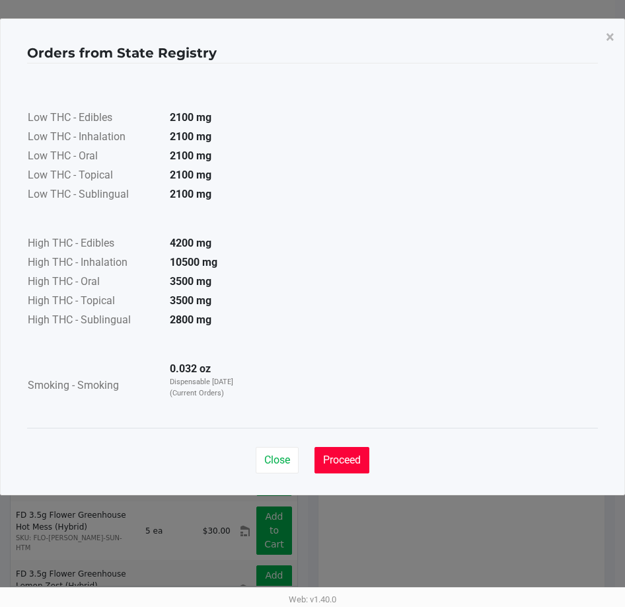
click at [342, 457] on span "Proceed" at bounding box center [342, 459] width 38 height 13
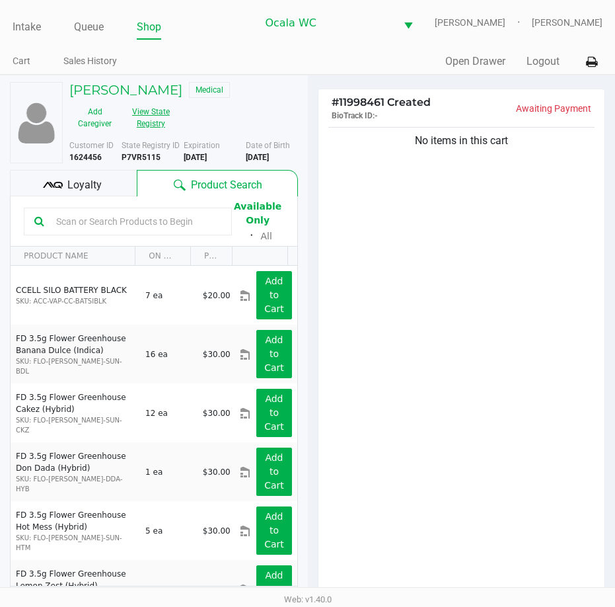
click at [155, 114] on button "View State Registry" at bounding box center [147, 117] width 54 height 33
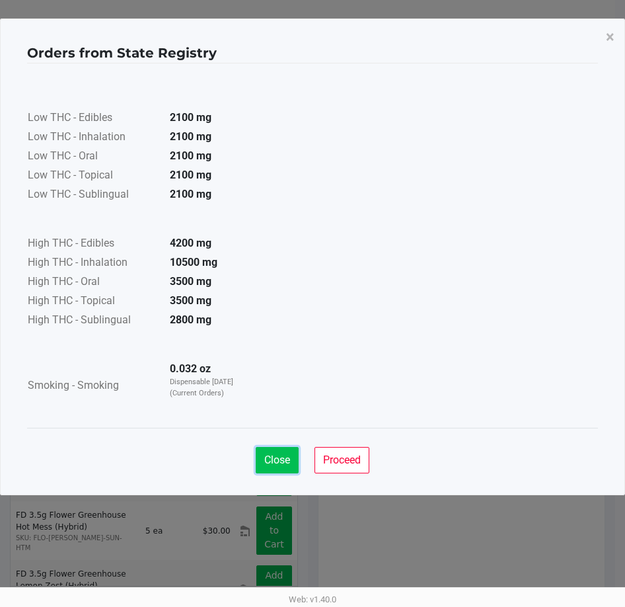
click at [276, 463] on span "Close" at bounding box center [277, 459] width 26 height 13
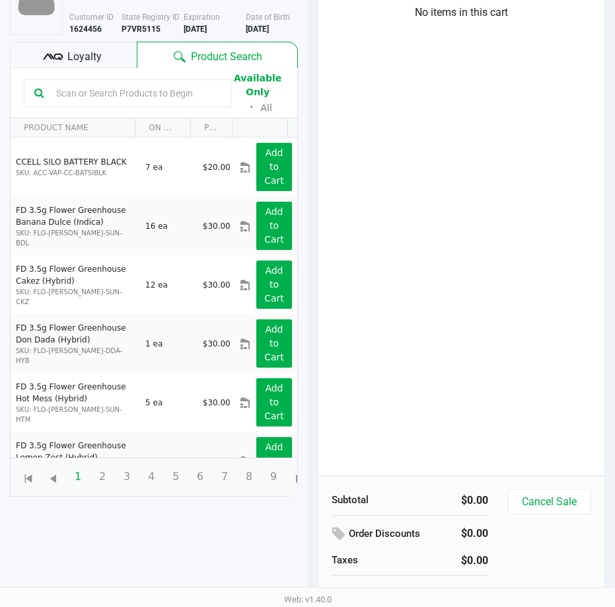
scroll to position [143, 0]
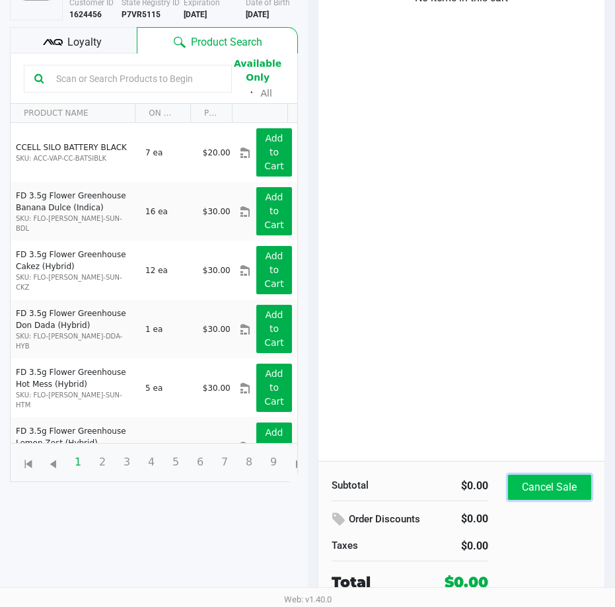
click at [545, 479] on button "Cancel Sale" at bounding box center [549, 487] width 83 height 25
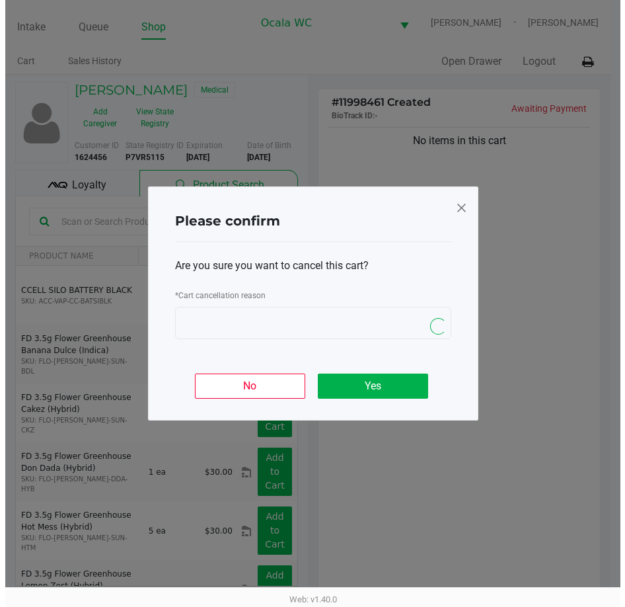
scroll to position [0, 0]
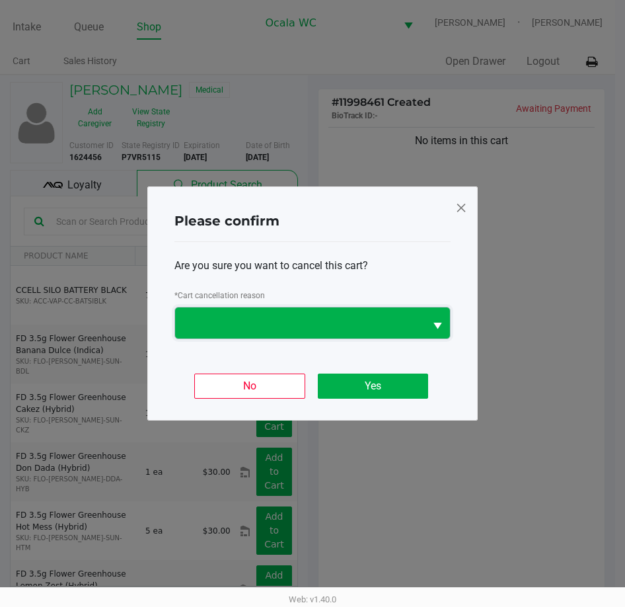
click at [247, 323] on span at bounding box center [300, 323] width 234 height 16
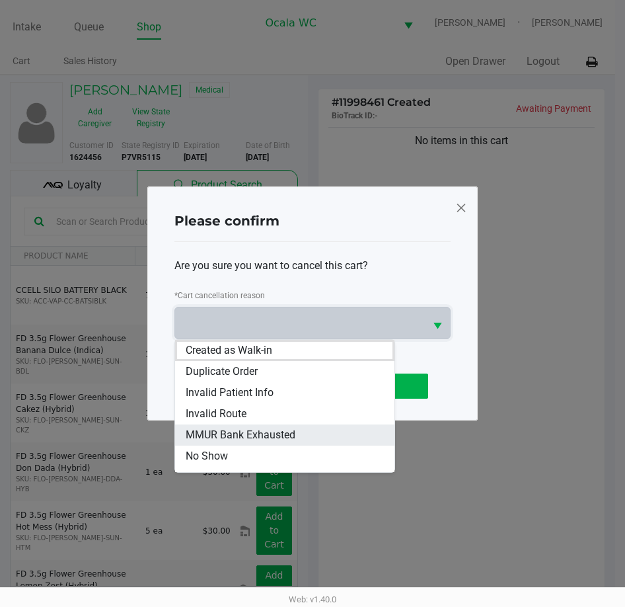
click at [272, 439] on span "MMUR Bank Exhausted" at bounding box center [241, 435] width 110 height 16
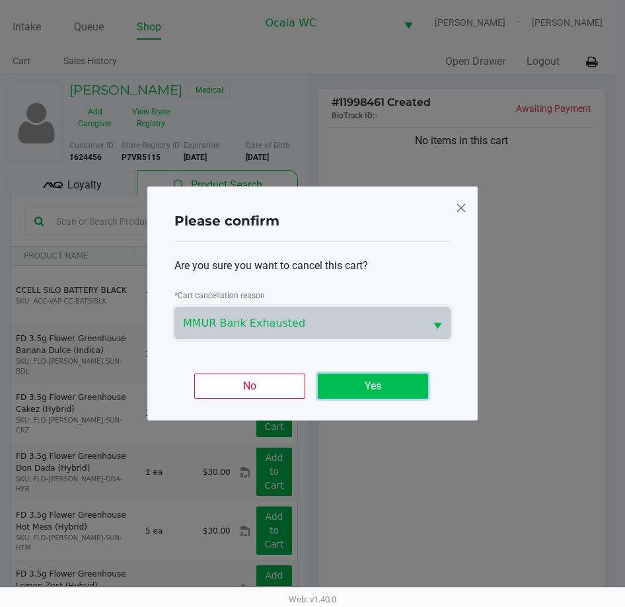
click at [363, 381] on button "Yes" at bounding box center [373, 385] width 110 height 25
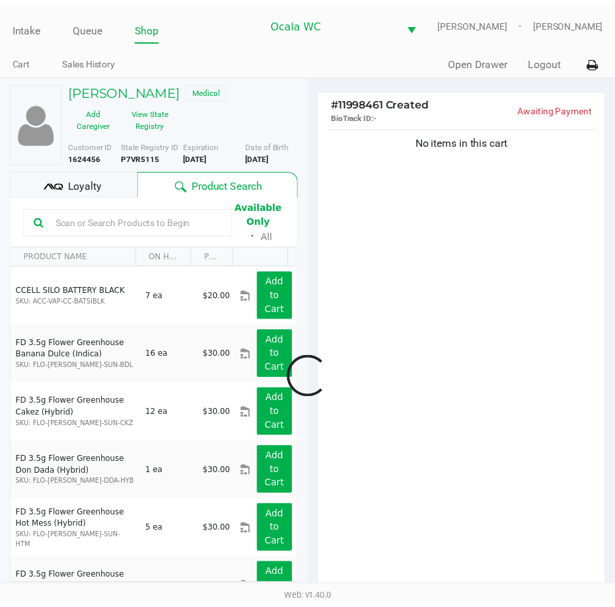
scroll to position [143, 0]
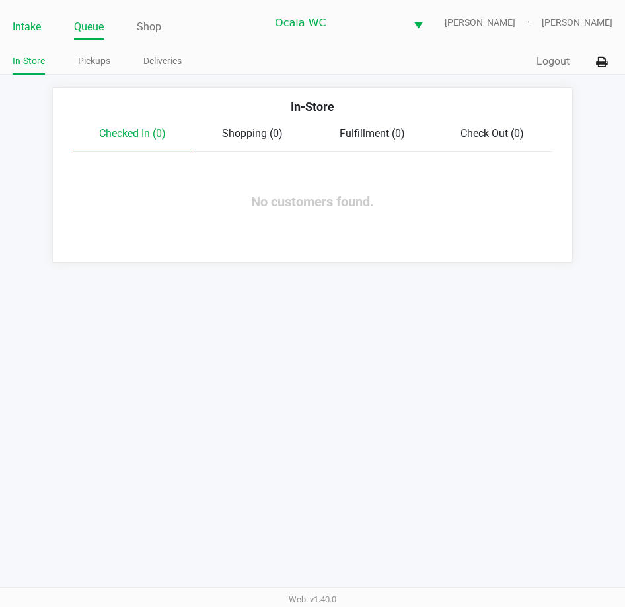
click at [30, 32] on link "Intake" at bounding box center [27, 27] width 28 height 19
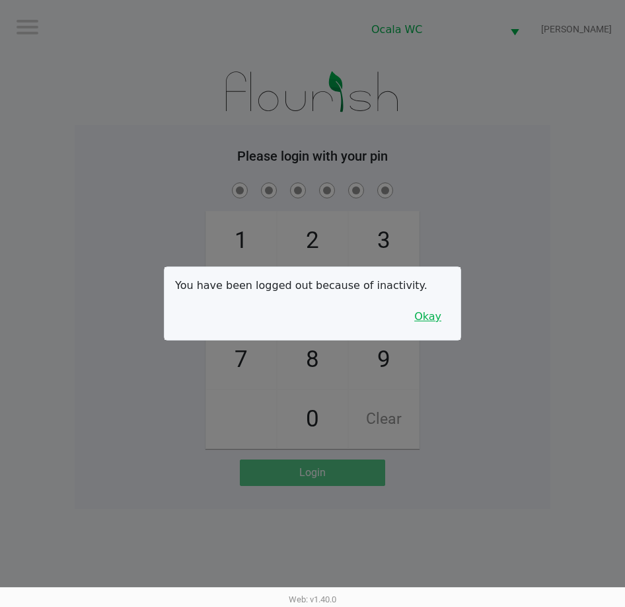
click at [432, 321] on button "Okay" at bounding box center [428, 316] width 44 height 25
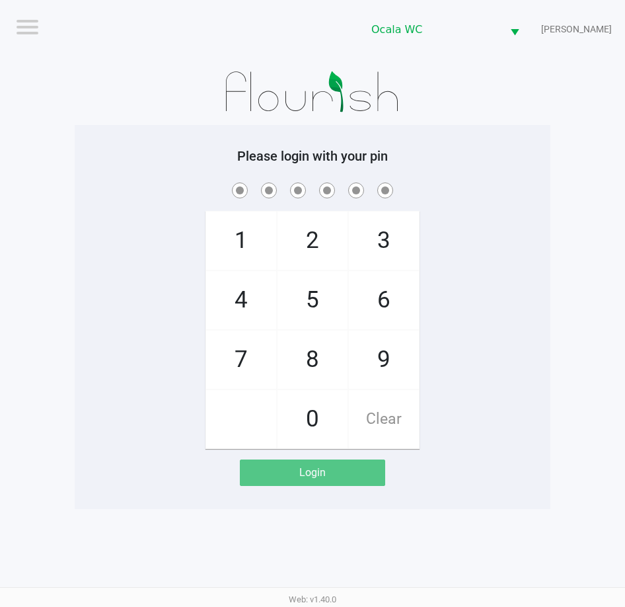
click at [496, 200] on div "1 4 7 2 5 8 0 3 6 9 Clear" at bounding box center [313, 314] width 476 height 269
click at [498, 194] on span at bounding box center [313, 190] width 456 height 20
click at [502, 189] on span at bounding box center [313, 190] width 456 height 20
checkbox input "true"
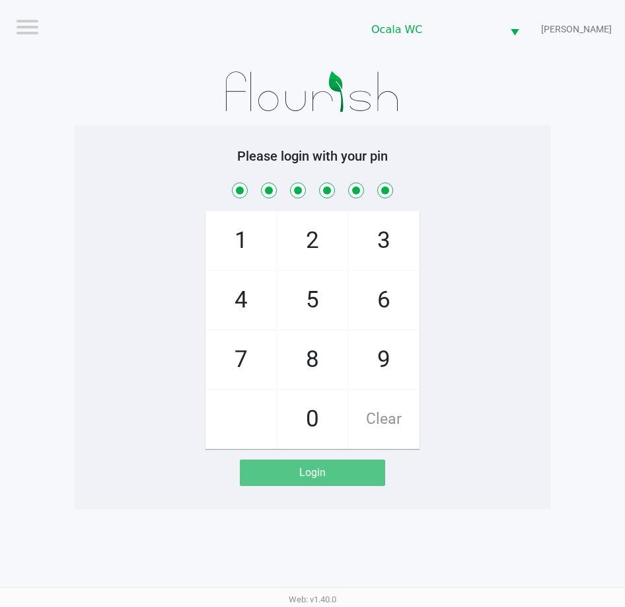
checkbox input "true"
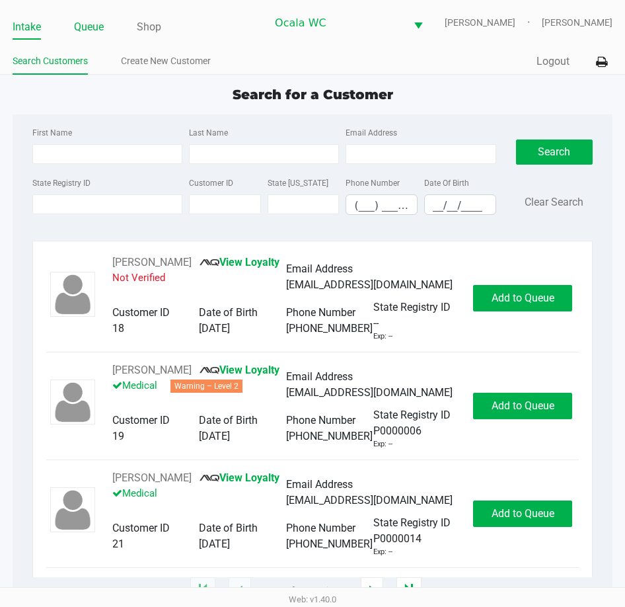
drag, startPoint x: 63, startPoint y: 26, endPoint x: 95, endPoint y: 29, distance: 31.8
click at [67, 26] on ul "Intake Queue Shop" at bounding box center [140, 28] width 254 height 22
click at [96, 29] on link "Queue" at bounding box center [89, 27] width 30 height 19
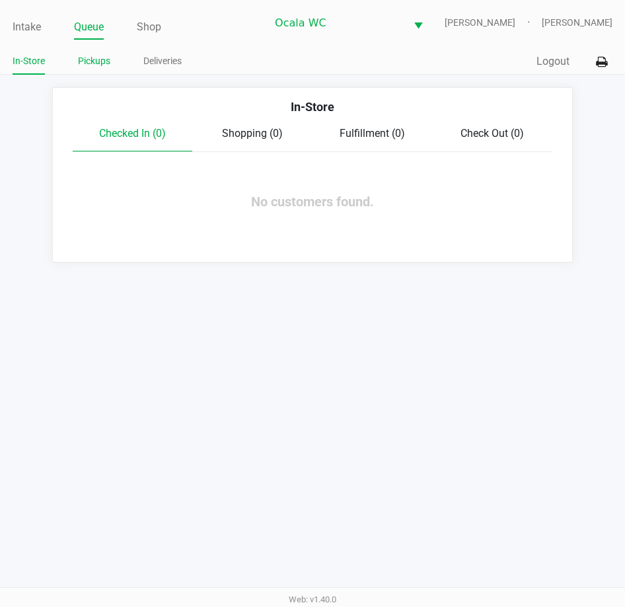
click at [87, 59] on link "Pickups" at bounding box center [94, 61] width 32 height 17
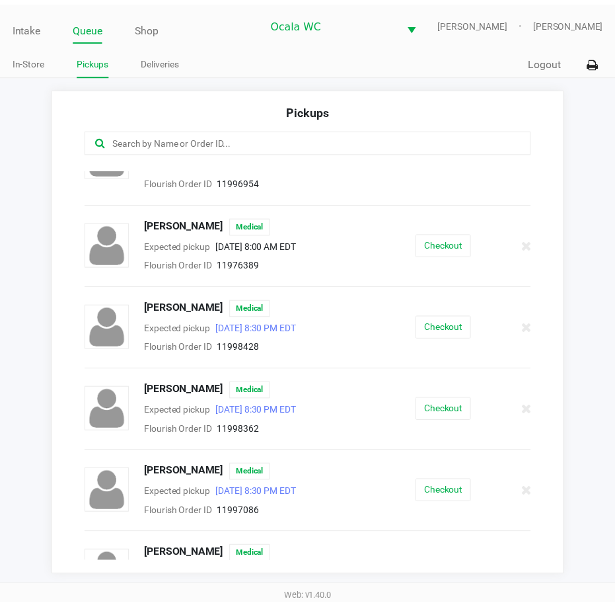
scroll to position [132, 0]
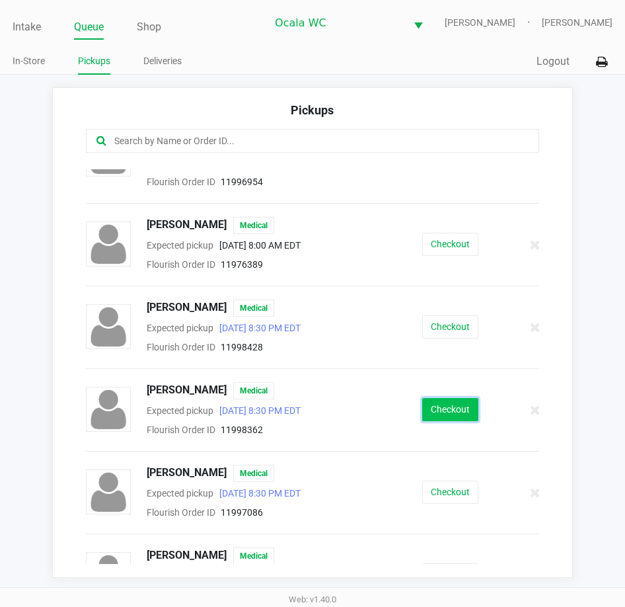
click at [453, 398] on button "Checkout" at bounding box center [450, 409] width 56 height 23
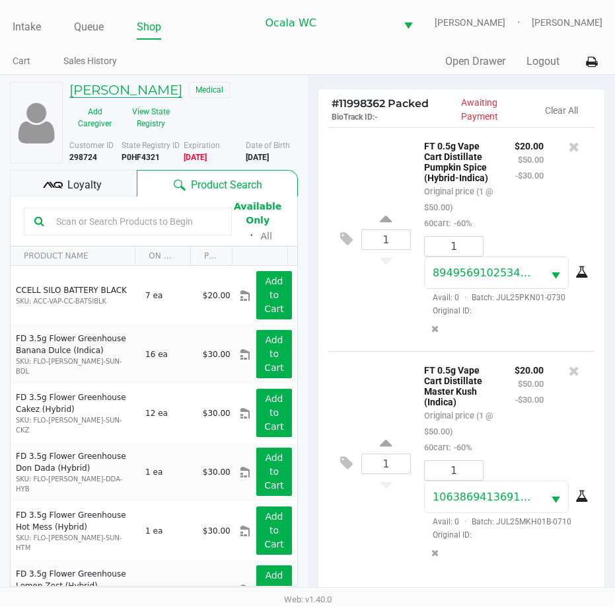
click at [118, 91] on h5 "FRANK DERRICO" at bounding box center [125, 90] width 113 height 16
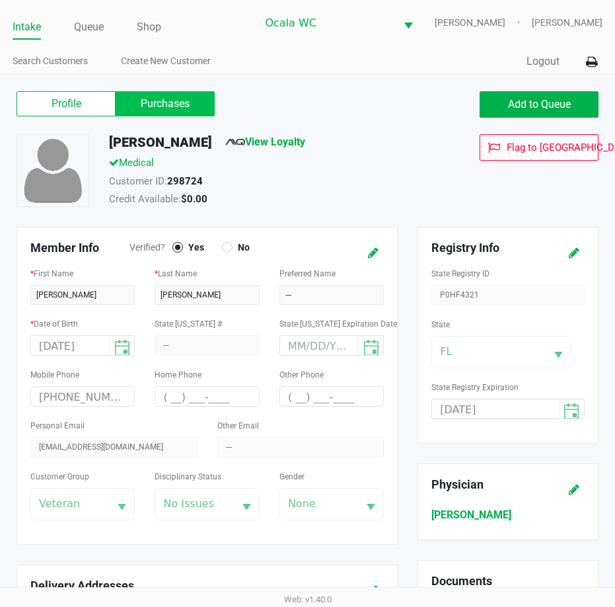
click at [177, 105] on label "Purchases" at bounding box center [165, 103] width 99 height 25
click at [0, 0] on 1 "Purchases" at bounding box center [0, 0] width 0 height 0
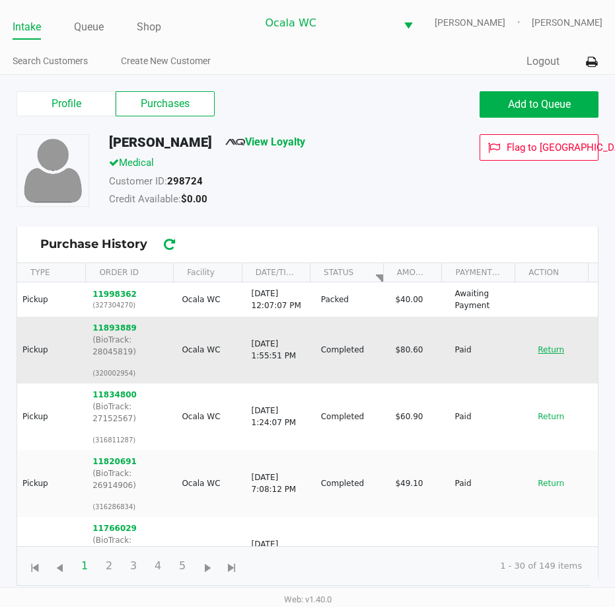
click at [546, 348] on button "Return" at bounding box center [551, 349] width 44 height 21
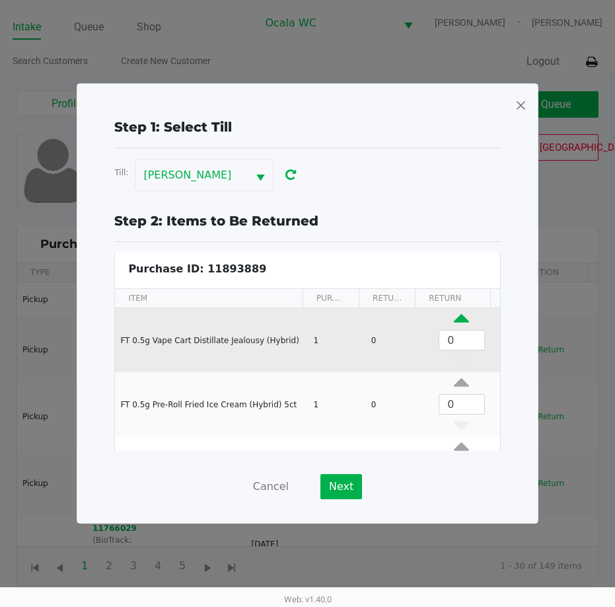
click at [454, 320] on icon "Data table" at bounding box center [461, 321] width 15 height 17
type input "1"
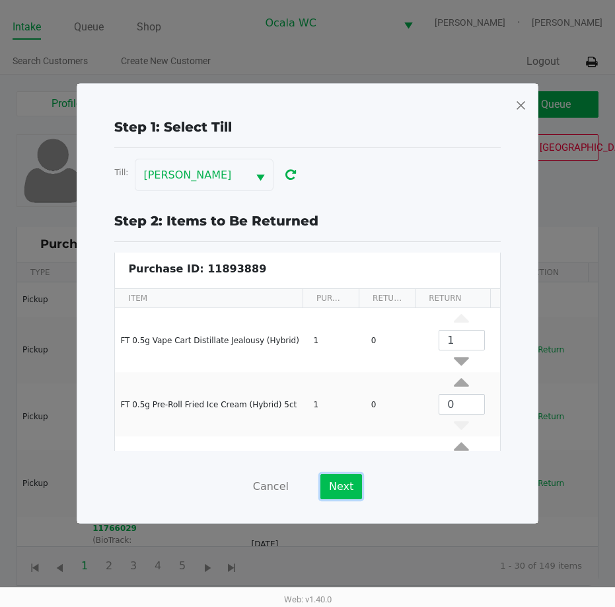
click at [346, 481] on button "Next" at bounding box center [342, 486] width 42 height 25
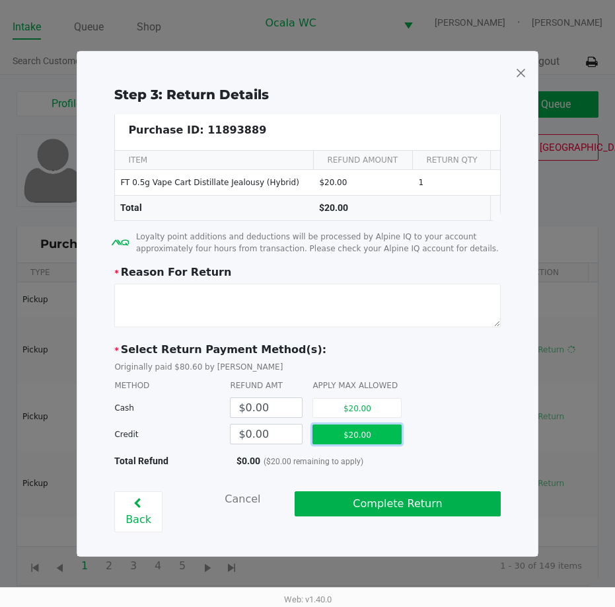
click at [354, 440] on button "$20.00" at bounding box center [357, 434] width 89 height 20
type input "$20.00"
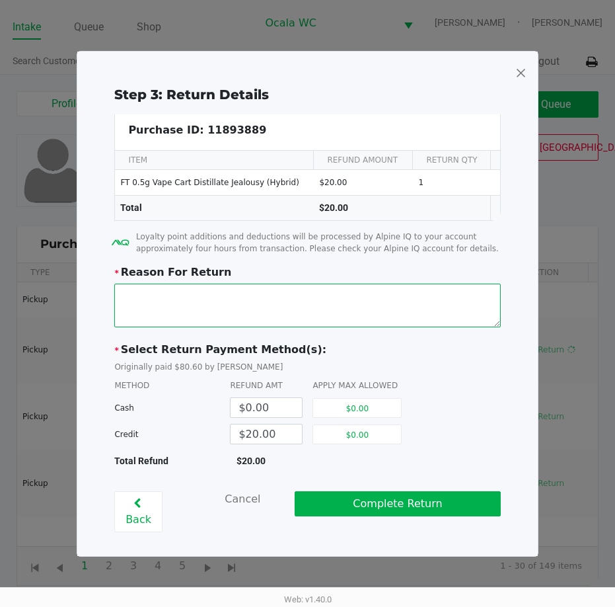
click at [188, 325] on textarea at bounding box center [307, 306] width 386 height 44
click at [178, 297] on textarea at bounding box center [307, 306] width 386 height 44
click at [238, 295] on textarea at bounding box center [307, 306] width 386 height 44
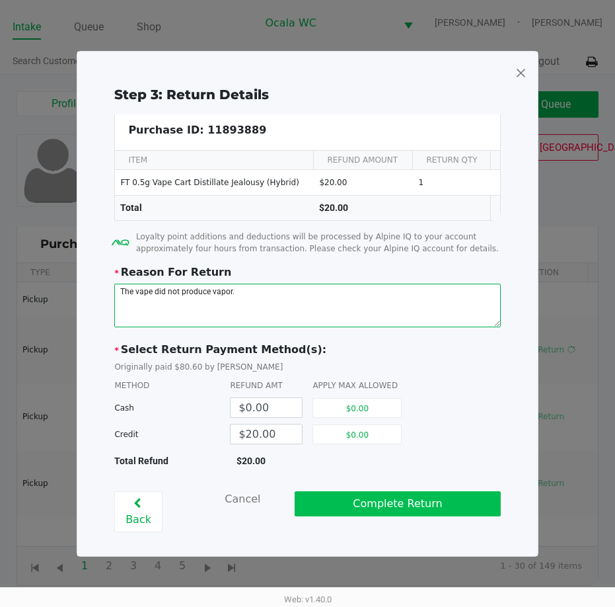
type textarea "The vape did not produce vapor."
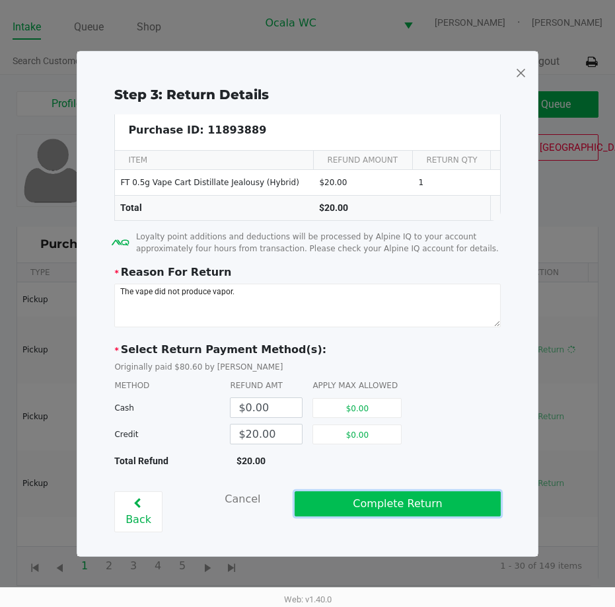
click at [395, 506] on button "Complete Return" at bounding box center [398, 503] width 206 height 25
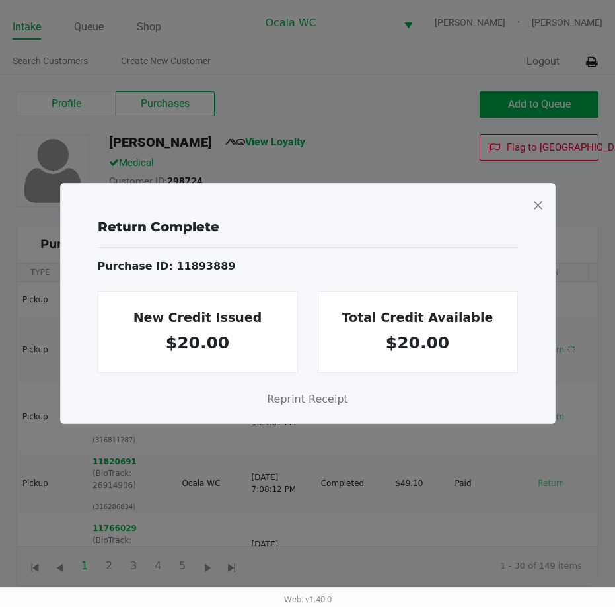
click at [540, 200] on span at bounding box center [538, 204] width 12 height 21
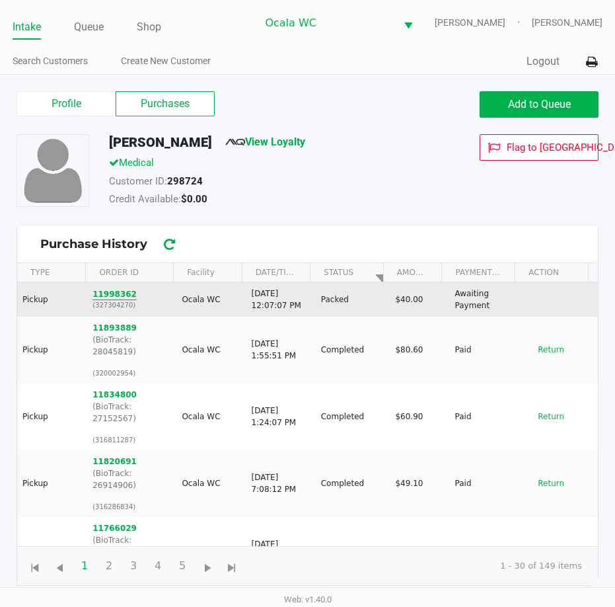
click at [111, 297] on button "11998362" at bounding box center [115, 294] width 44 height 12
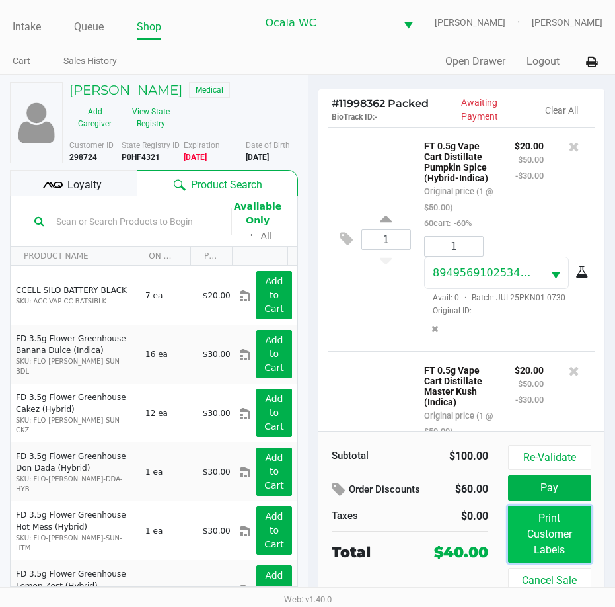
click at [539, 531] on button "Print Customer Labels" at bounding box center [549, 534] width 83 height 57
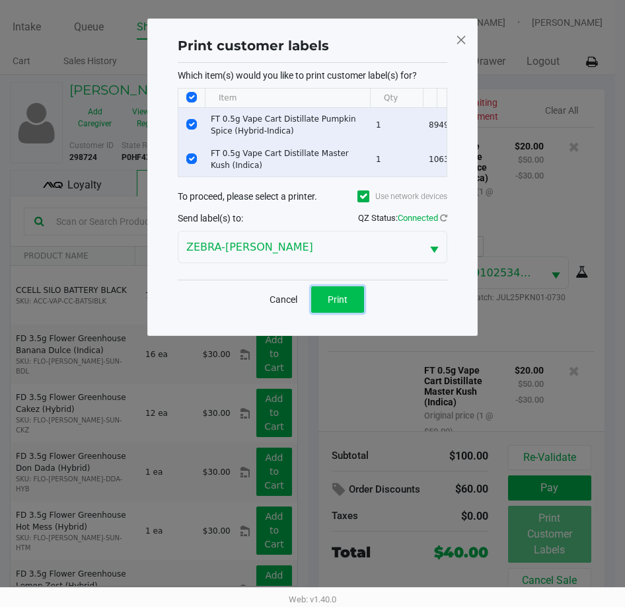
click at [337, 301] on button "Print" at bounding box center [337, 299] width 53 height 26
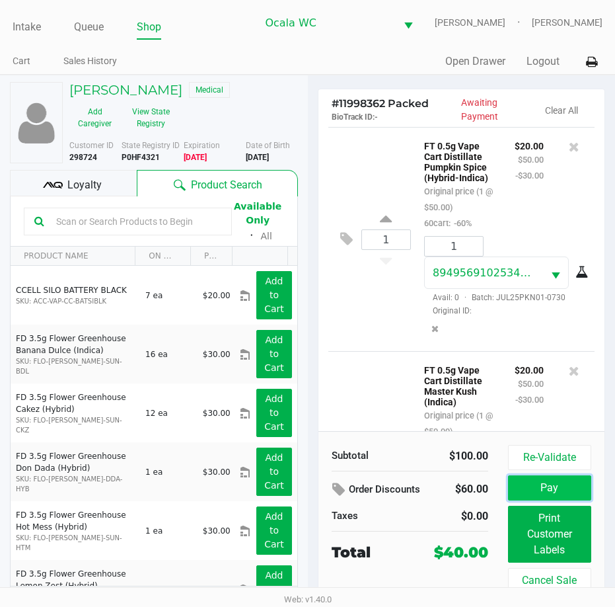
click at [553, 485] on button "Pay" at bounding box center [549, 487] width 83 height 25
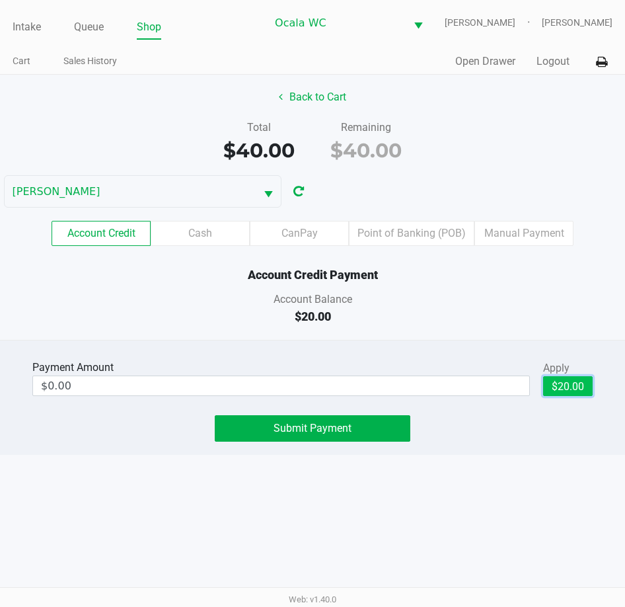
click at [567, 389] on button "$20.00" at bounding box center [568, 386] width 50 height 20
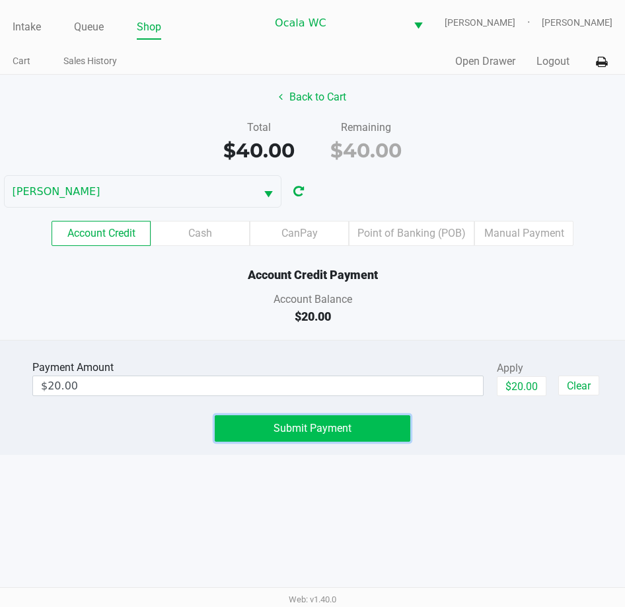
click at [349, 434] on span "Submit Payment" at bounding box center [313, 428] width 78 height 13
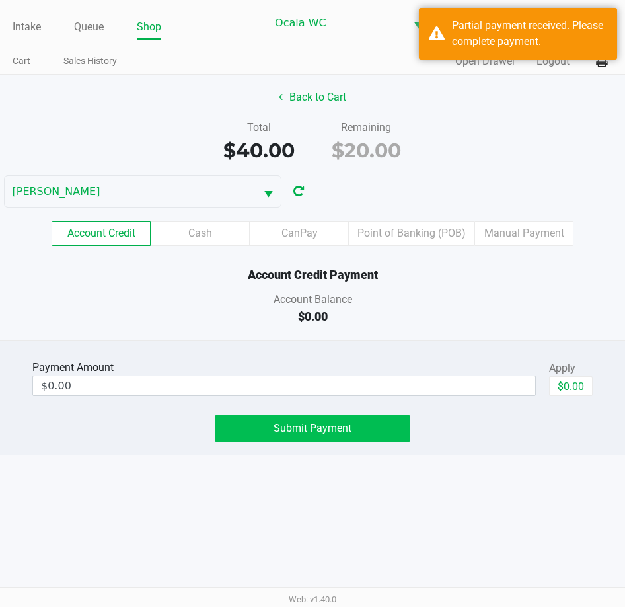
click at [199, 237] on label "Cash" at bounding box center [200, 233] width 99 height 25
click at [0, 0] on 1 "Cash" at bounding box center [0, 0] width 0 height 0
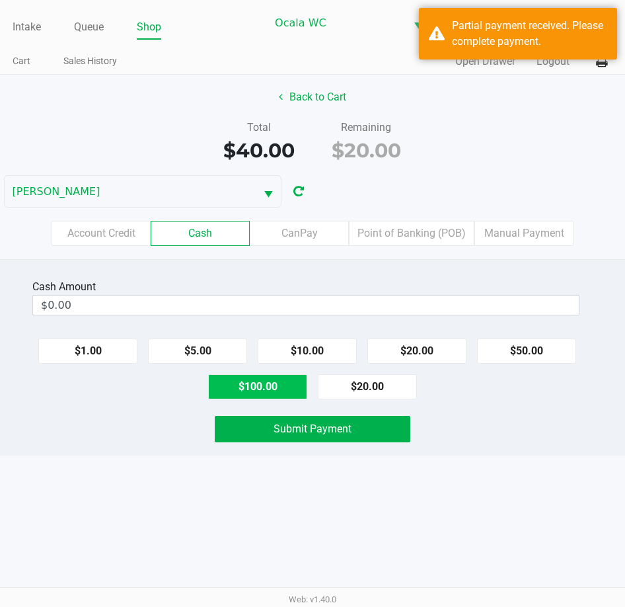
click at [261, 381] on button "$100.00" at bounding box center [257, 386] width 99 height 25
type input "$100.00"
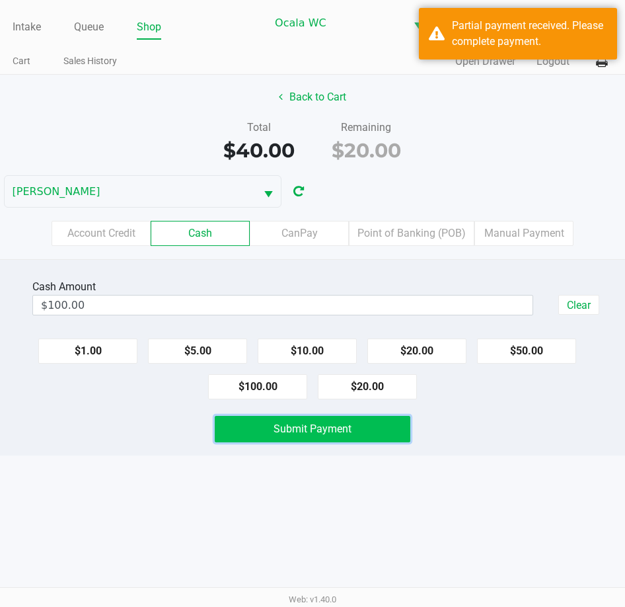
click at [330, 426] on span "Submit Payment" at bounding box center [313, 428] width 78 height 13
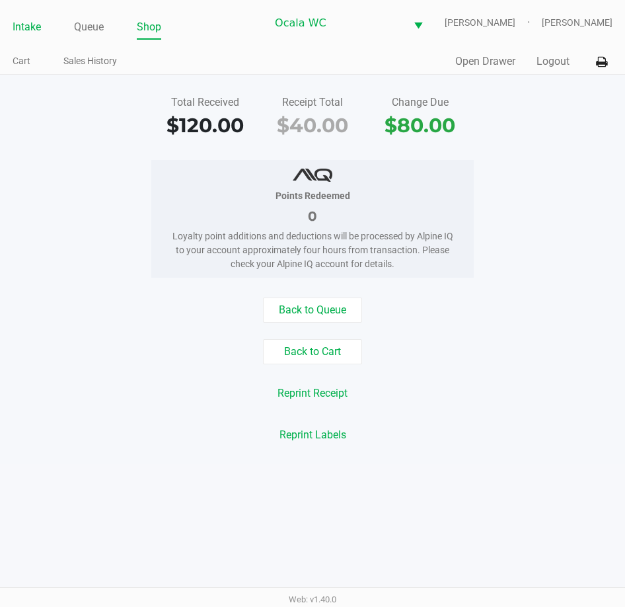
click at [22, 20] on link "Intake" at bounding box center [27, 27] width 28 height 19
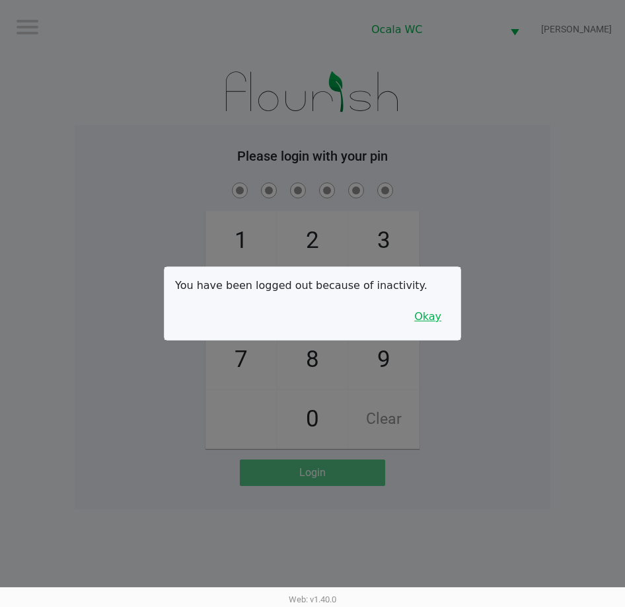
drag, startPoint x: 428, startPoint y: 311, endPoint x: 441, endPoint y: 313, distance: 13.4
click at [428, 311] on button "Okay" at bounding box center [428, 316] width 44 height 25
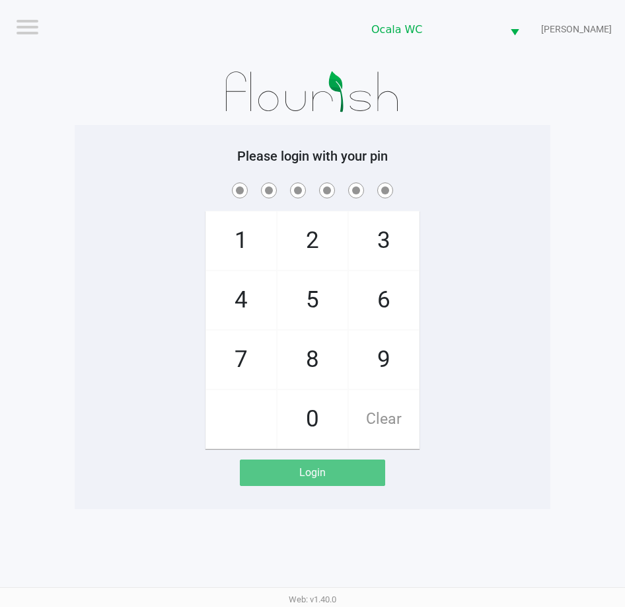
click at [120, 295] on div "1 4 7 2 5 8 0 3 6 9 Clear" at bounding box center [313, 314] width 476 height 269
click at [475, 206] on div "1 4 7 2 5 8 0 3 6 9 Clear" at bounding box center [313, 314] width 476 height 269
click at [497, 110] on div at bounding box center [313, 92] width 476 height 66
click at [515, 225] on div "1 4 7 2 5 8 0 3 6 9 Clear" at bounding box center [313, 314] width 476 height 269
click at [59, 147] on app-pos-login-wrapper "Logout Ocala WC BRANDY-CLARK Please login with your pin 1 4 7 2 5 8 0 3 6 9 Cle…" at bounding box center [312, 254] width 625 height 509
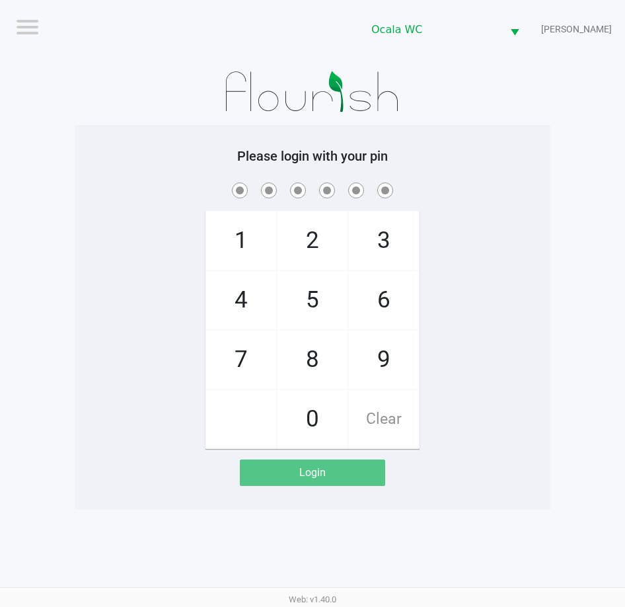
click at [527, 243] on div "1 4 7 2 5 8 0 3 6 9 Clear" at bounding box center [313, 314] width 476 height 269
click at [529, 240] on div "1 4 7 2 5 8 0 3 6 9 Clear" at bounding box center [313, 314] width 476 height 269
click at [531, 240] on div "1 4 7 2 5 8 0 3 6 9 Clear" at bounding box center [313, 314] width 476 height 269
click at [532, 239] on div "1 4 7 2 5 8 0 3 6 9 Clear" at bounding box center [313, 314] width 476 height 269
checkbox input "true"
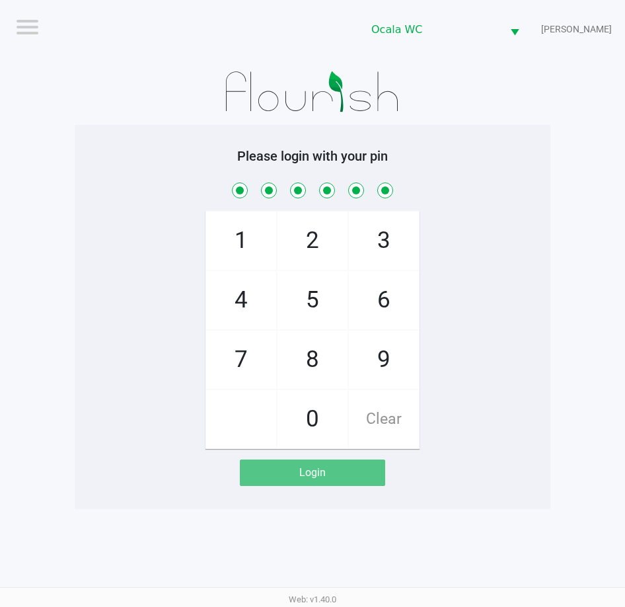
checkbox input "true"
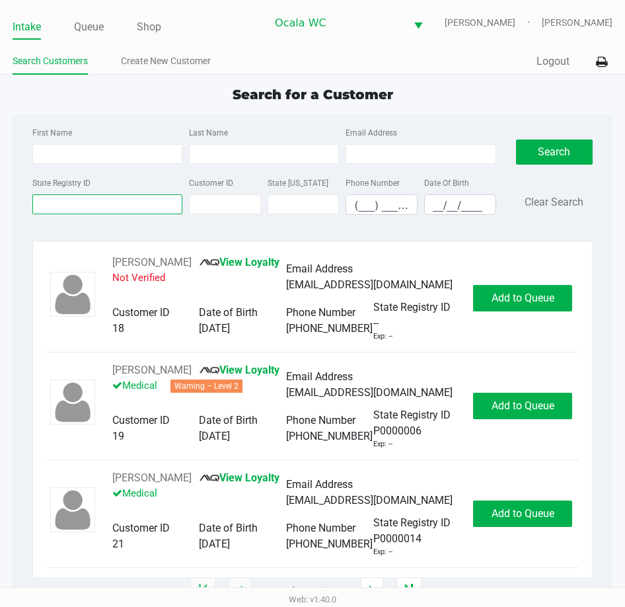
click at [52, 203] on input "State Registry ID" at bounding box center [107, 204] width 150 height 20
type input "p8xt3877"
click at [564, 152] on button "Search" at bounding box center [554, 151] width 77 height 25
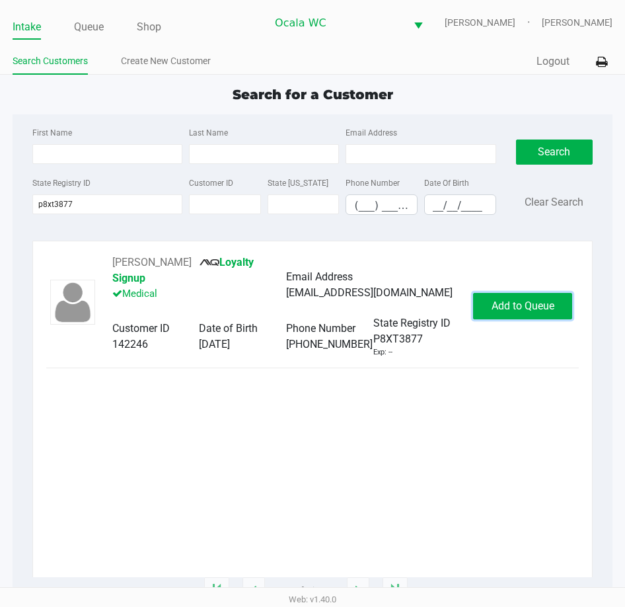
click at [527, 293] on button "Add to Queue" at bounding box center [522, 306] width 99 height 26
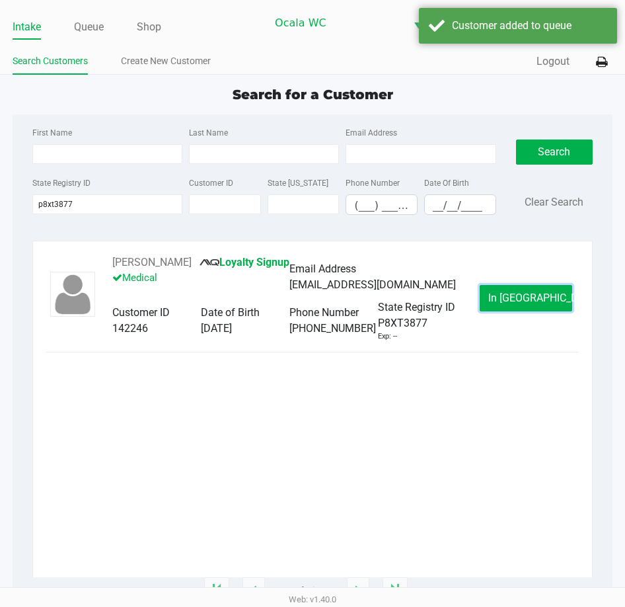
click at [523, 299] on span "In Queue" at bounding box center [543, 297] width 111 height 13
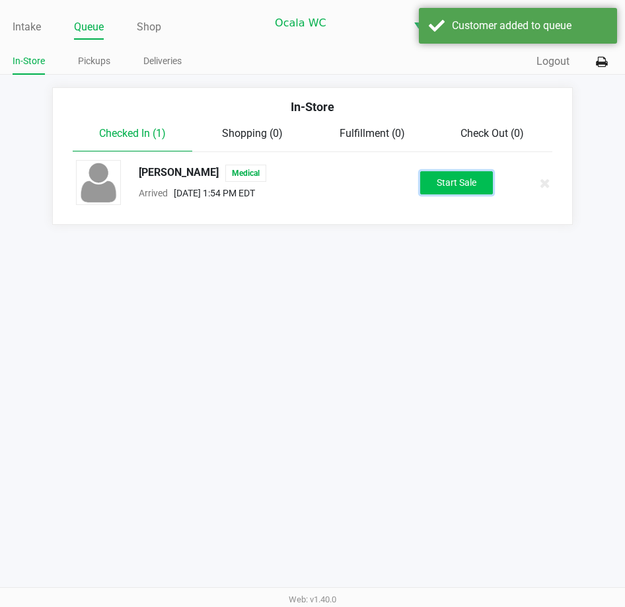
click at [463, 180] on button "Start Sale" at bounding box center [456, 182] width 73 height 23
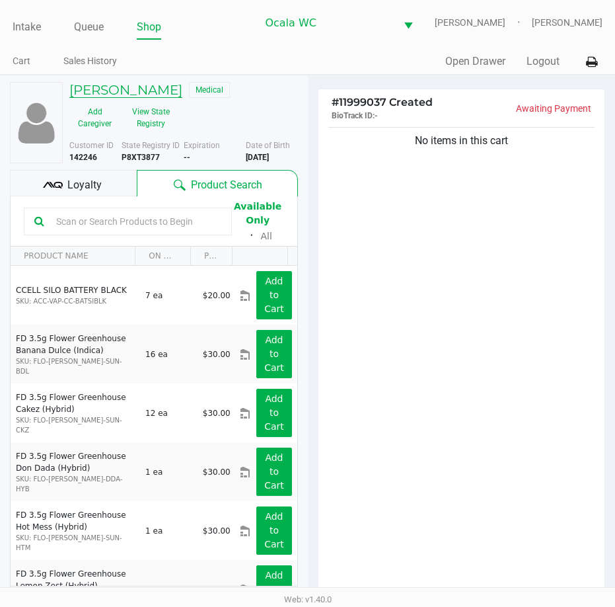
click at [101, 87] on h5 "Shea Jones" at bounding box center [125, 90] width 113 height 16
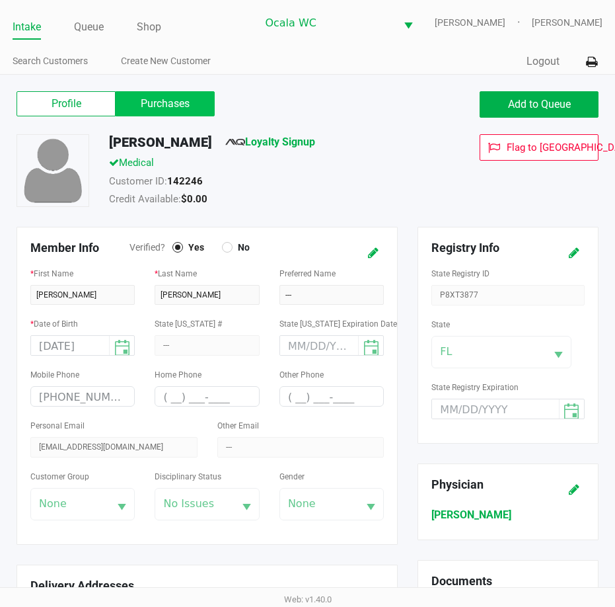
click at [185, 104] on label "Purchases" at bounding box center [165, 103] width 99 height 25
click at [0, 0] on 1 "Purchases" at bounding box center [0, 0] width 0 height 0
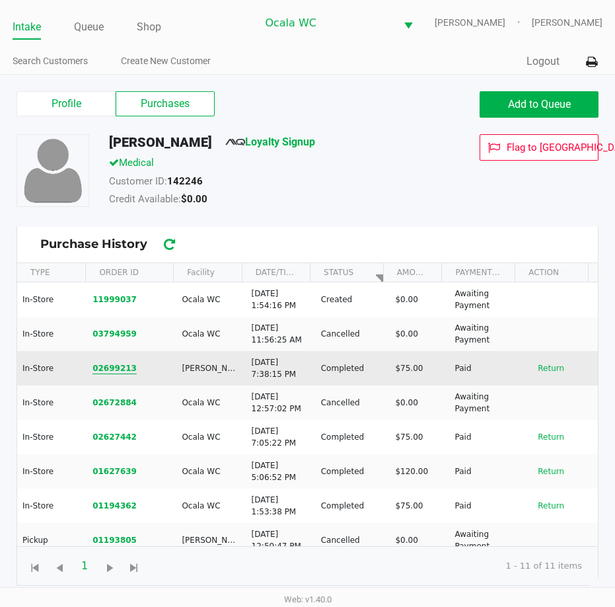
click at [104, 367] on button "02699213" at bounding box center [115, 368] width 44 height 12
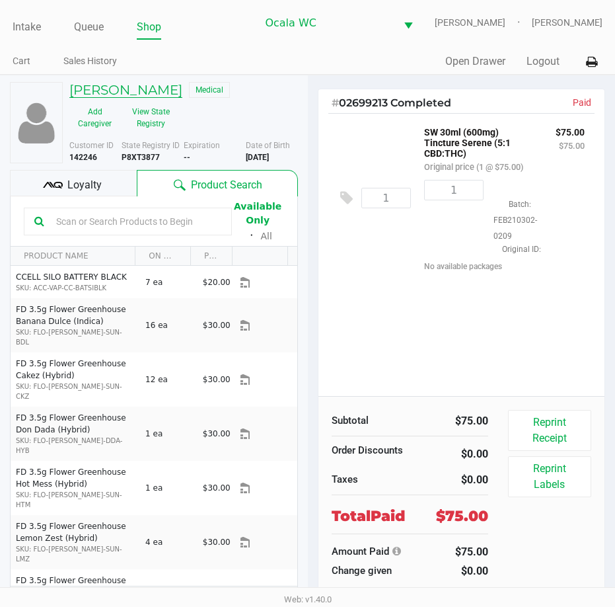
click at [100, 85] on h5 "Shea Jones" at bounding box center [125, 90] width 113 height 16
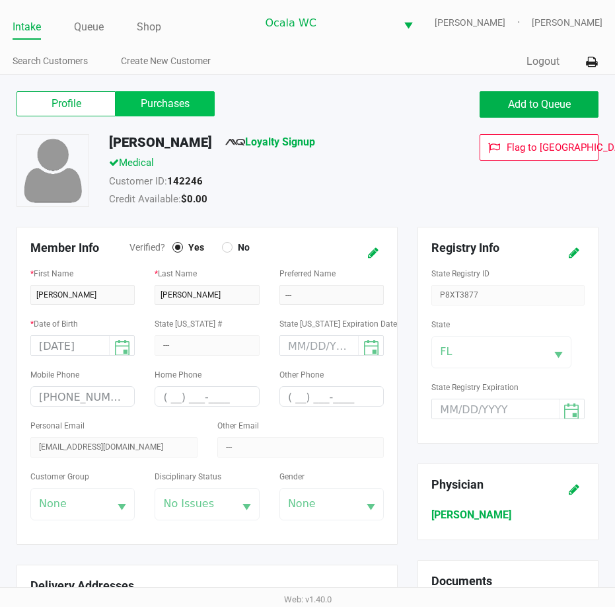
click at [159, 95] on label "Purchases" at bounding box center [165, 103] width 99 height 25
click at [0, 0] on 1 "Purchases" at bounding box center [0, 0] width 0 height 0
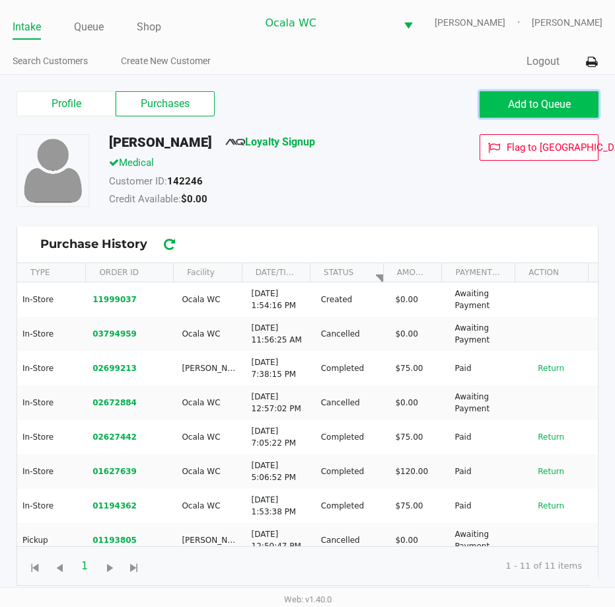
click at [559, 102] on span "Add to Queue" at bounding box center [539, 104] width 63 height 13
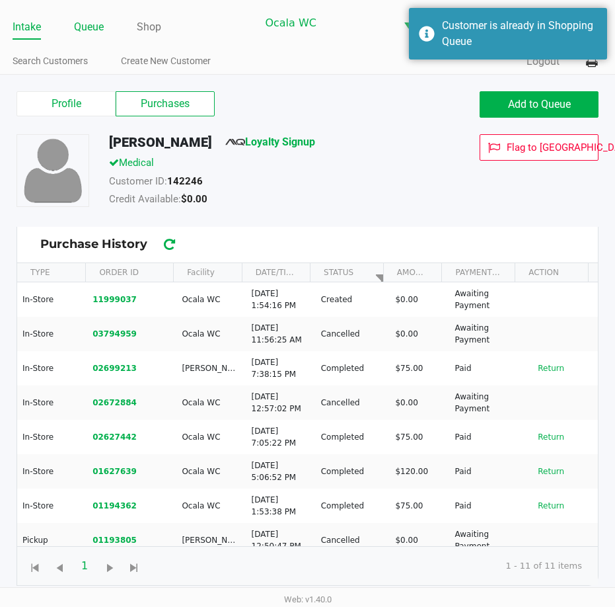
click at [87, 29] on link "Queue" at bounding box center [89, 27] width 30 height 19
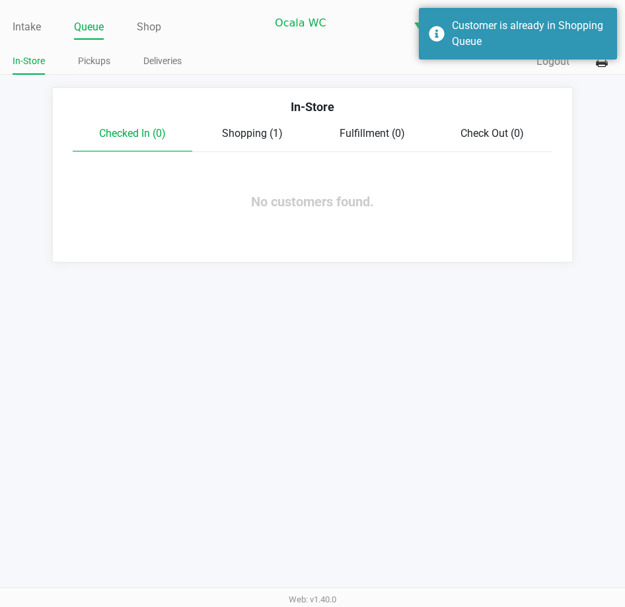
click at [260, 128] on span "Shopping (1)" at bounding box center [252, 133] width 61 height 13
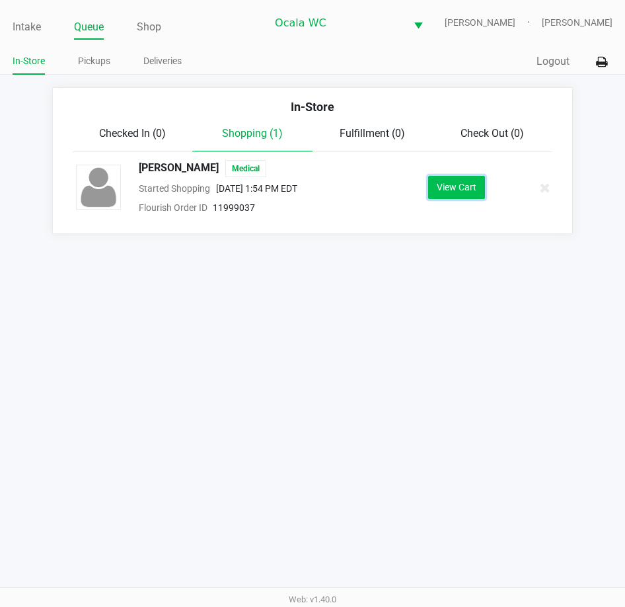
click at [474, 196] on button "View Cart" at bounding box center [456, 187] width 57 height 23
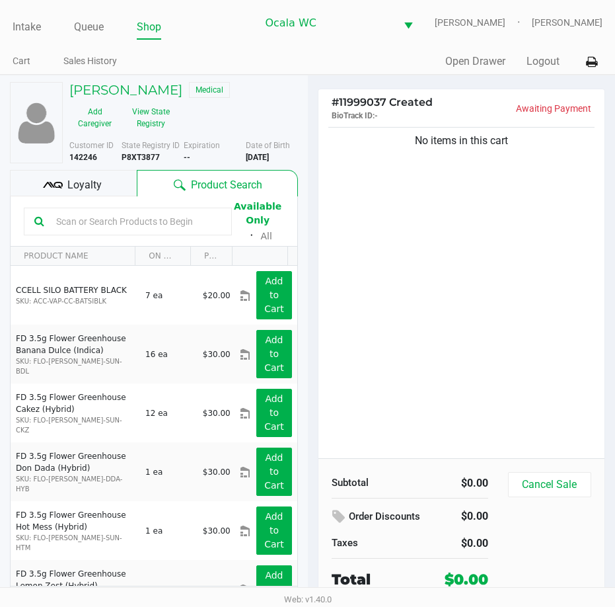
click at [87, 224] on input "text" at bounding box center [136, 222] width 171 height 20
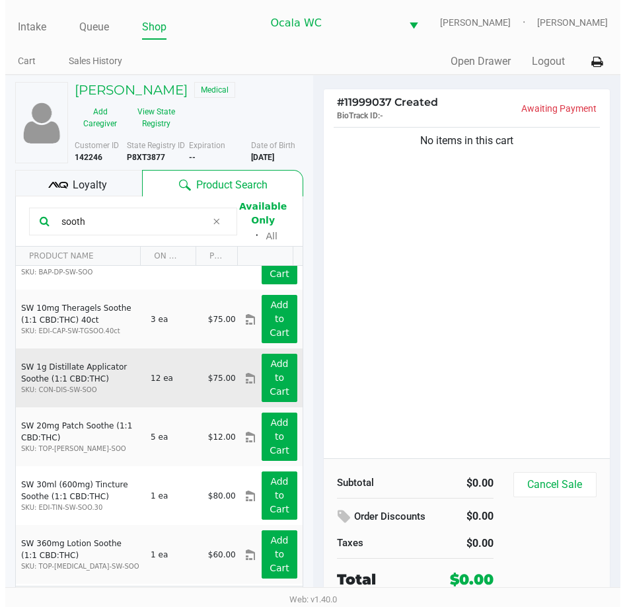
scroll to position [91, 0]
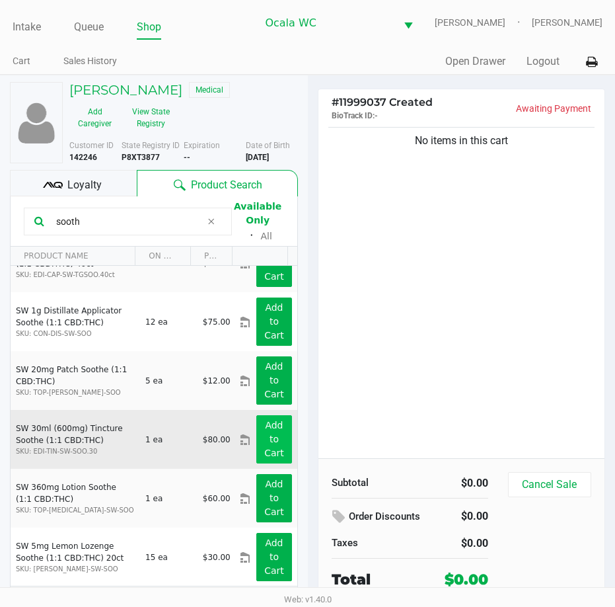
type input "sooth"
click at [267, 445] on app-button-loader "Add to Cart" at bounding box center [274, 439] width 20 height 38
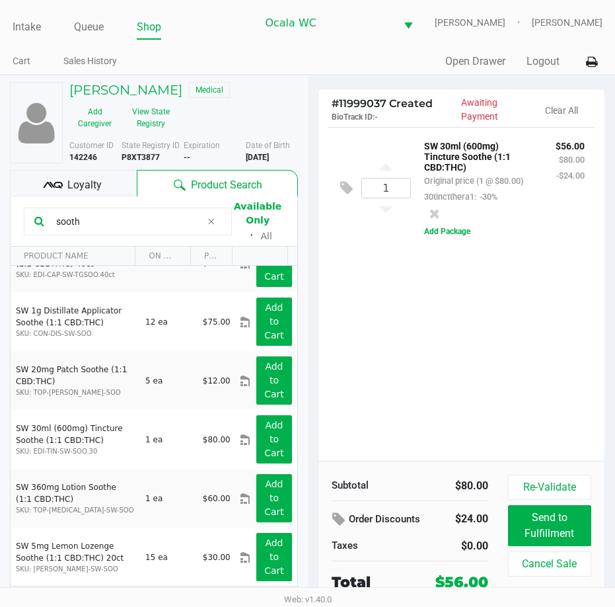
click at [71, 179] on span "Loyalty" at bounding box center [84, 185] width 34 height 16
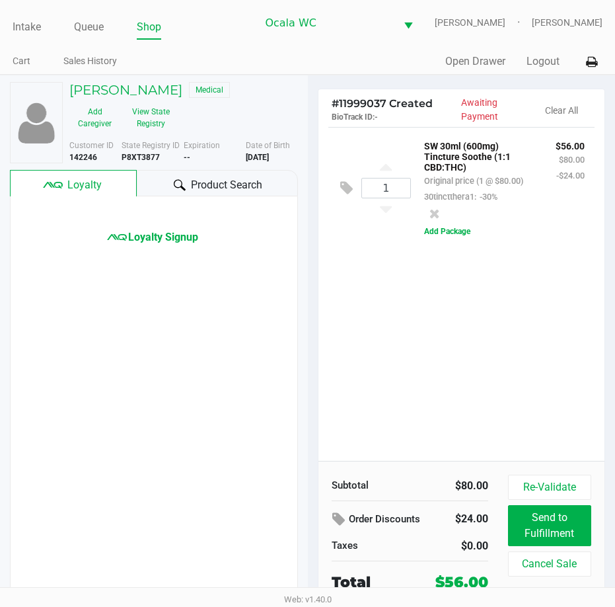
click at [227, 178] on span "Product Search" at bounding box center [226, 185] width 71 height 16
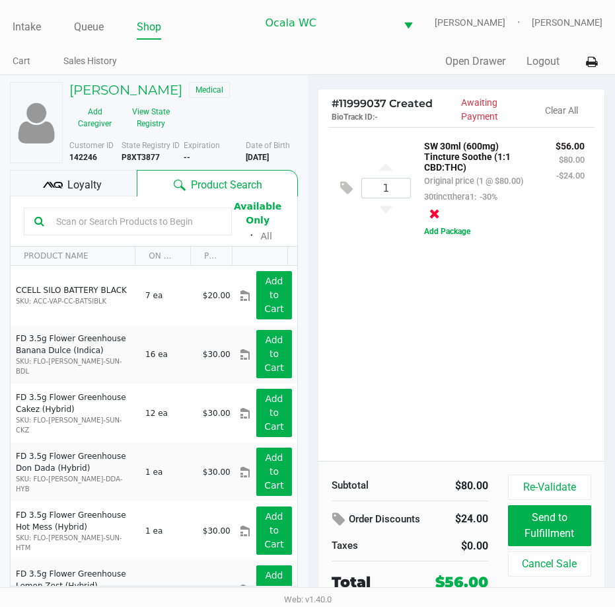
click at [440, 207] on icon at bounding box center [435, 213] width 11 height 13
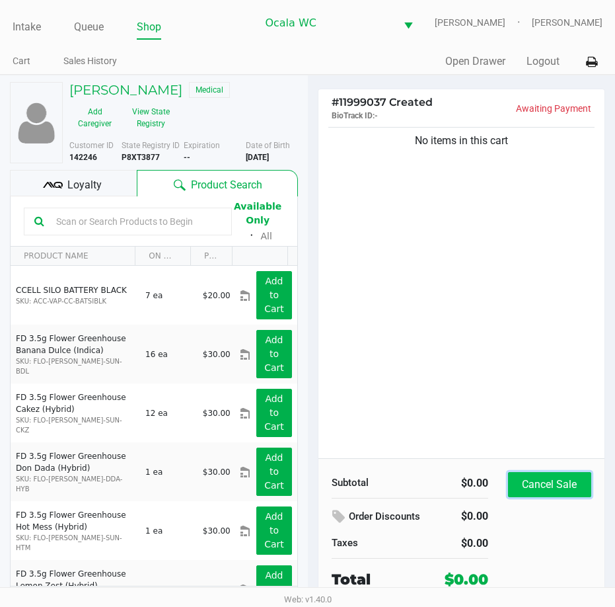
click at [568, 479] on button "Cancel Sale" at bounding box center [549, 484] width 83 height 25
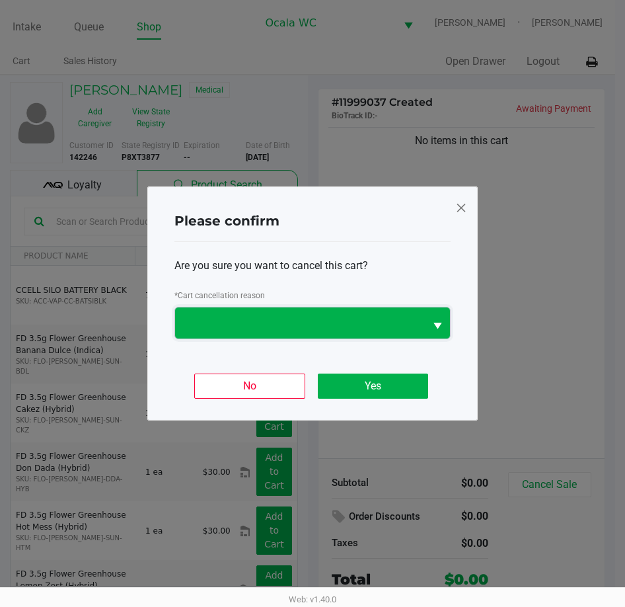
click at [260, 319] on span at bounding box center [300, 323] width 234 height 16
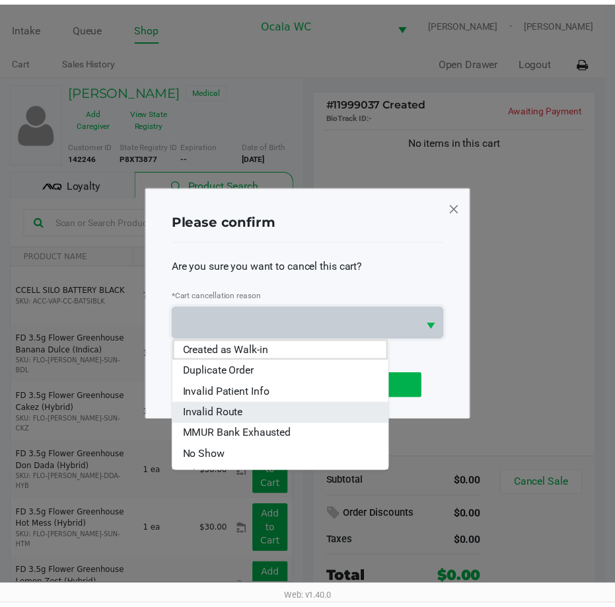
scroll to position [58, 0]
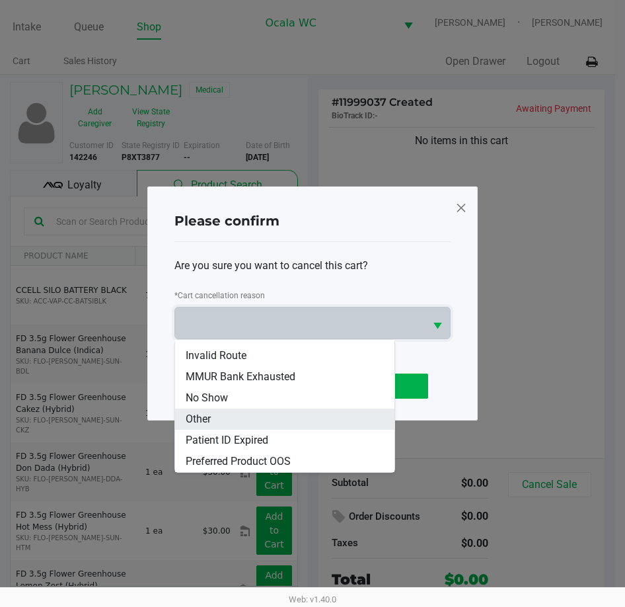
click at [197, 420] on span "Other" at bounding box center [198, 419] width 25 height 16
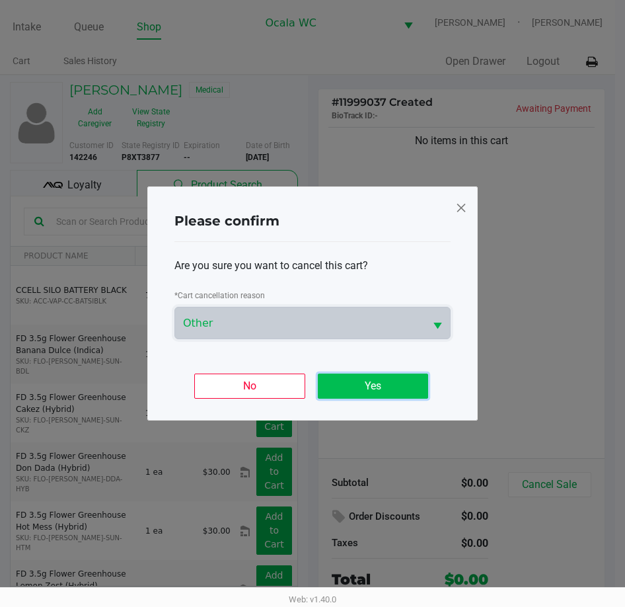
click at [385, 382] on button "Yes" at bounding box center [373, 385] width 110 height 25
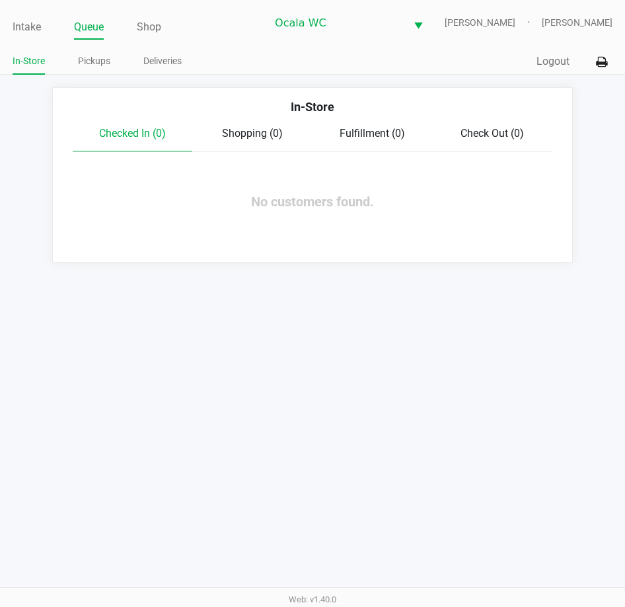
click at [125, 362] on div "Intake Queue Shop Ocala WC BRANDY-CLARK John Laughlin In-Store Pickups Deliveri…" at bounding box center [312, 303] width 625 height 607
click at [145, 418] on div "Intake Queue Shop Ocala WC BRANDY-CLARK John Laughlin In-Store Pickups Deliveri…" at bounding box center [312, 303] width 625 height 607
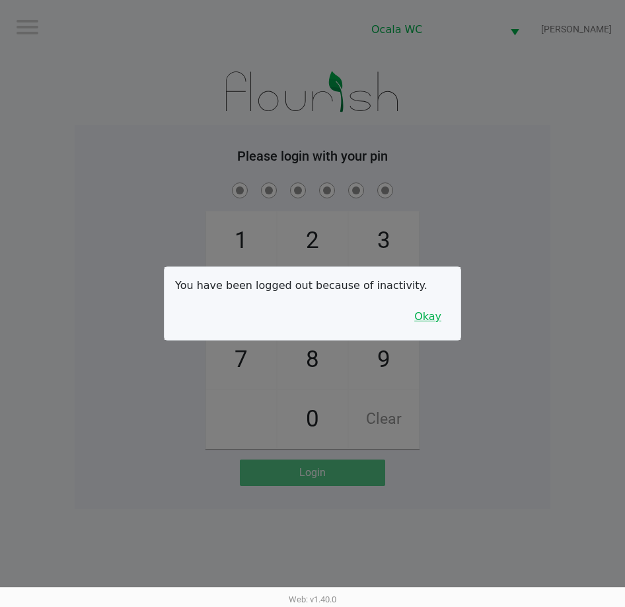
drag, startPoint x: 442, startPoint y: 319, endPoint x: 482, endPoint y: 291, distance: 48.8
click at [442, 319] on button "Okay" at bounding box center [428, 316] width 44 height 25
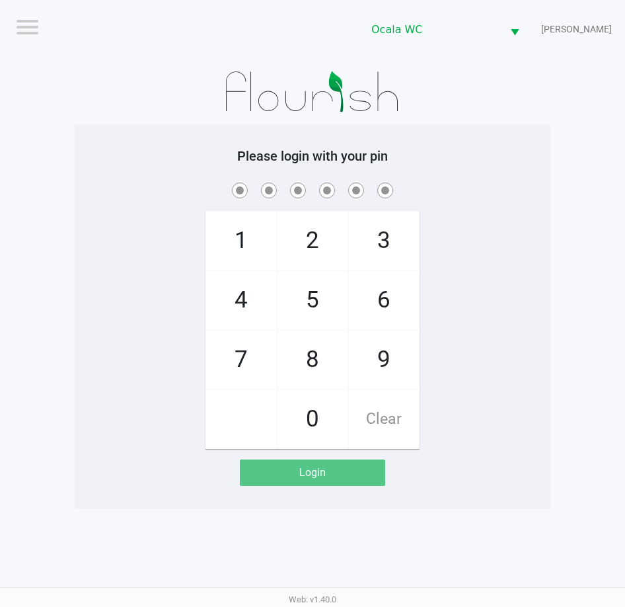
click at [502, 242] on div "1 4 7 2 5 8 0 3 6 9 Clear" at bounding box center [313, 314] width 476 height 269
click at [504, 239] on div "1 4 7 2 5 8 0 3 6 9 Clear" at bounding box center [313, 314] width 476 height 269
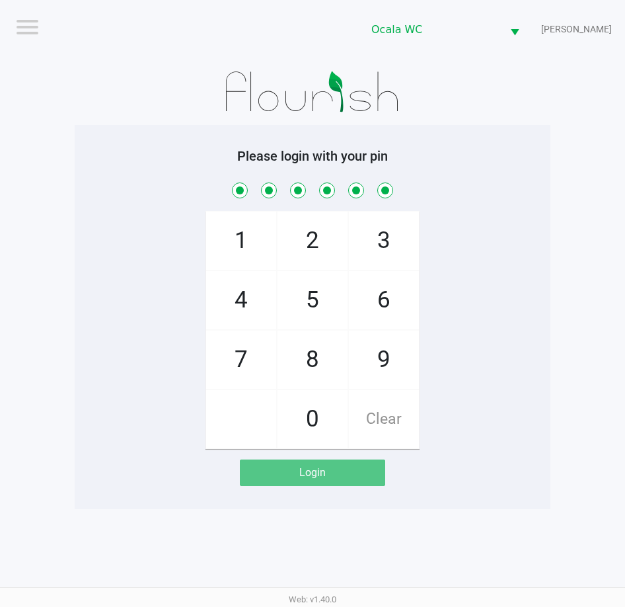
checkbox input "true"
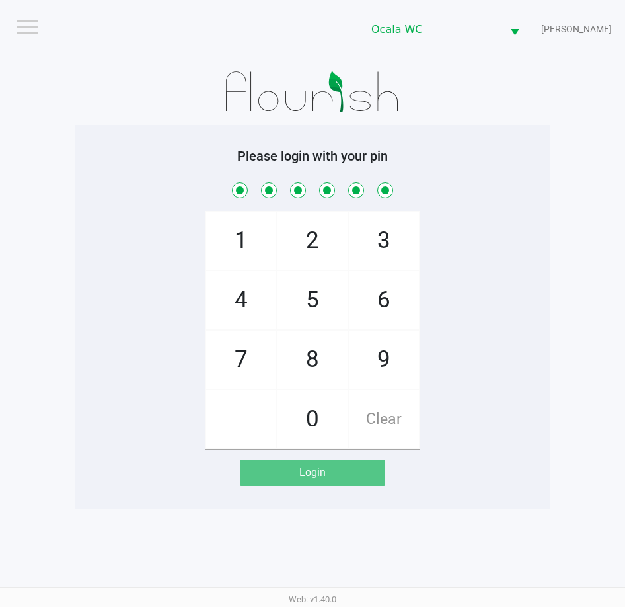
checkbox input "true"
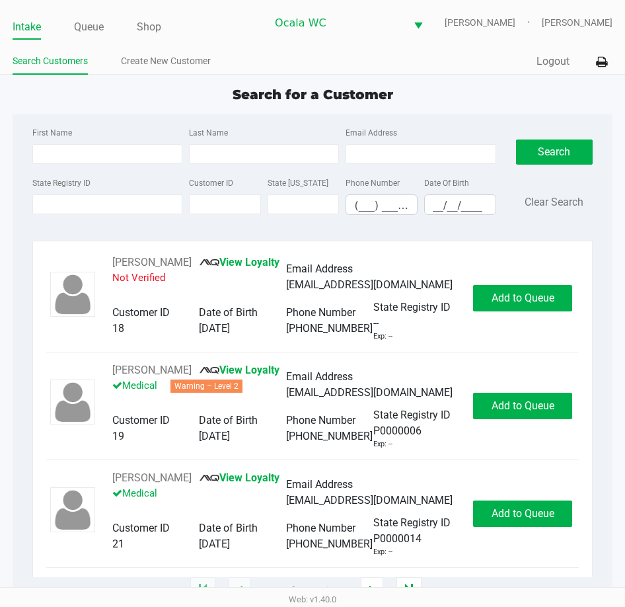
click at [73, 28] on ul "Intake Queue Shop" at bounding box center [140, 28] width 254 height 22
click at [88, 30] on link "Queue" at bounding box center [89, 27] width 30 height 19
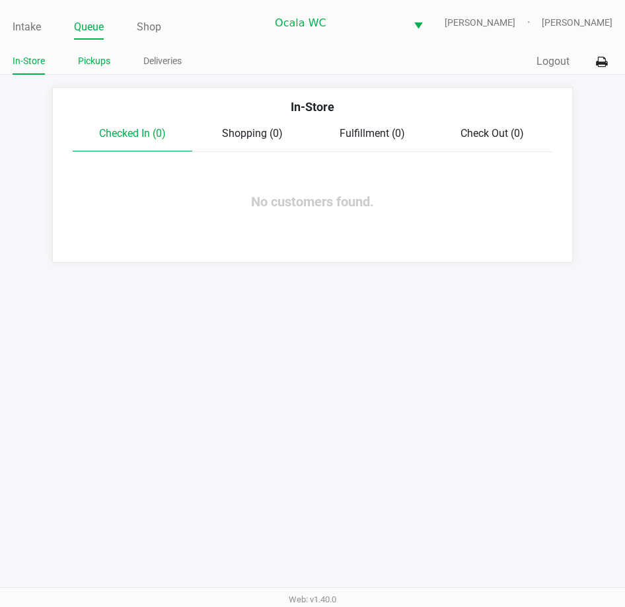
click at [98, 65] on link "Pickups" at bounding box center [94, 61] width 32 height 17
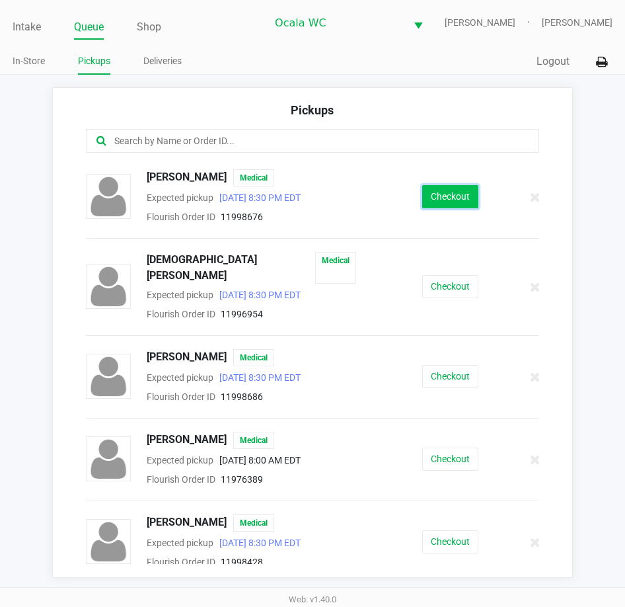
click at [437, 191] on button "Checkout" at bounding box center [450, 196] width 56 height 23
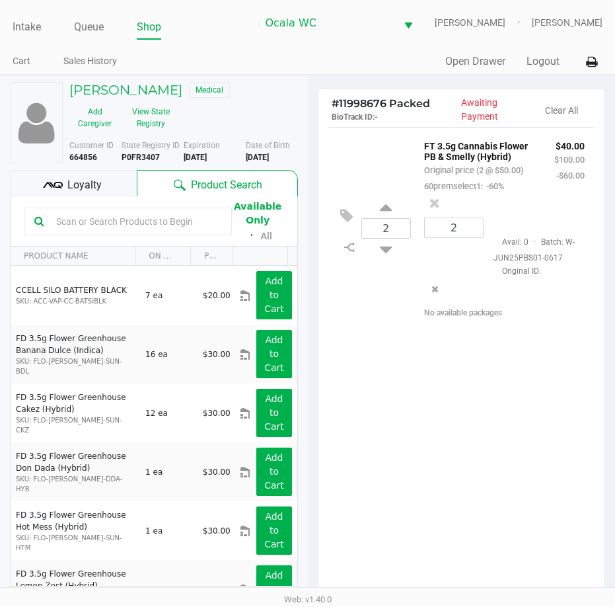
click at [350, 197] on div "2 FT 3.5g Cannabis Flower PB & Smelly (Hybrid) Original price (2 @ $50.00) 60pr…" at bounding box center [461, 228] width 267 height 202
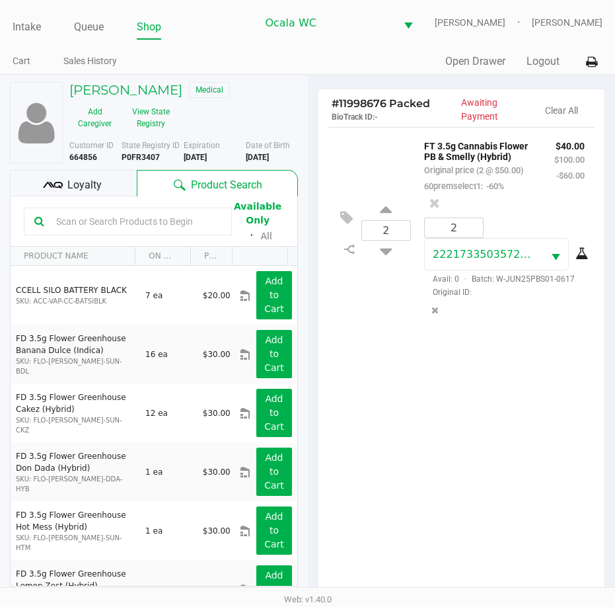
click at [328, 193] on div "2 FT 3.5g Cannabis Flower PB & Smelly (Hybrid) Original price (2 @ $50.00) 60pr…" at bounding box center [461, 230] width 267 height 206
click at [410, 462] on div "2 FT 3.5g Cannabis Flower PB & Smelly (Hybrid) Original price (2 @ $50.00) 60pr…" at bounding box center [462, 366] width 287 height 479
click at [407, 489] on div "2 FT 3.5g Cannabis Flower PB & Smelly (Hybrid) Original price (2 @ $50.00) 60pr…" at bounding box center [462, 366] width 287 height 479
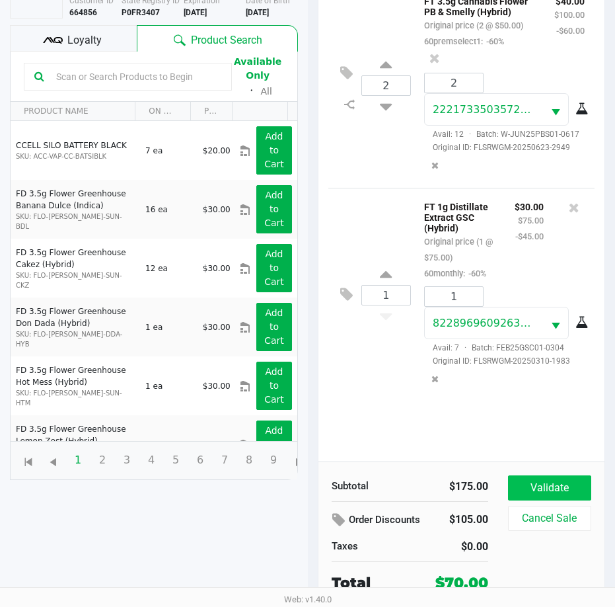
scroll to position [145, 0]
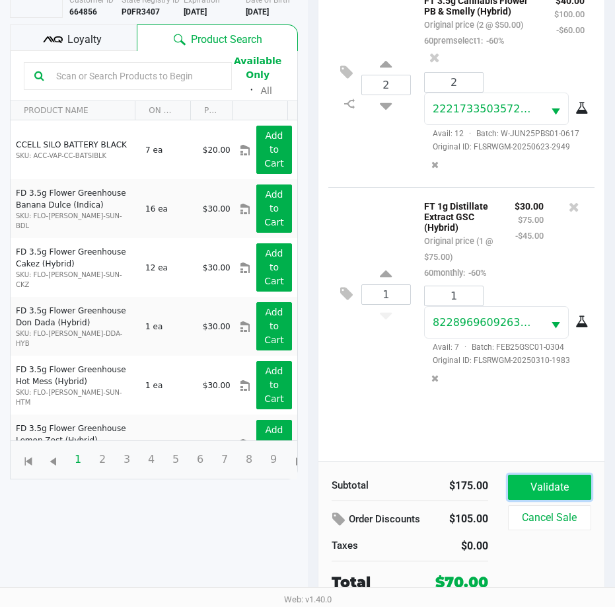
click at [554, 482] on button "Validate" at bounding box center [549, 487] width 83 height 25
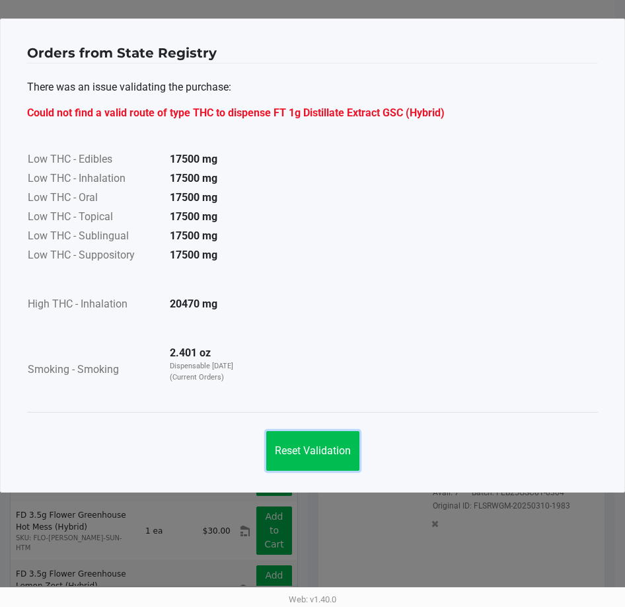
click at [311, 453] on span "Reset Validation" at bounding box center [313, 450] width 76 height 13
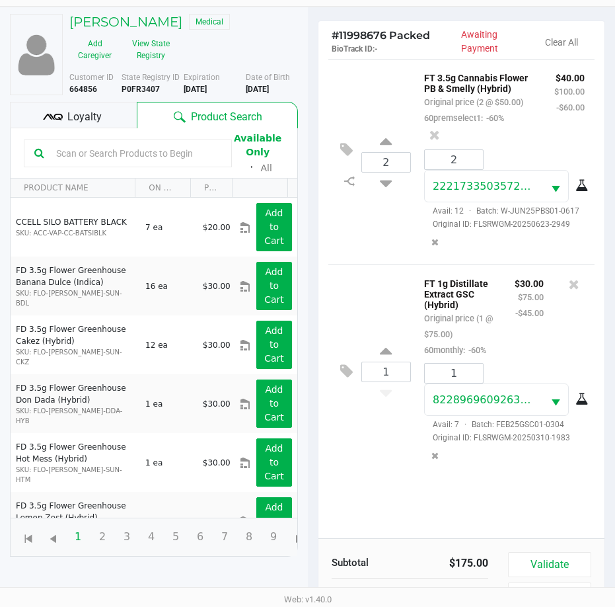
scroll to position [145, 0]
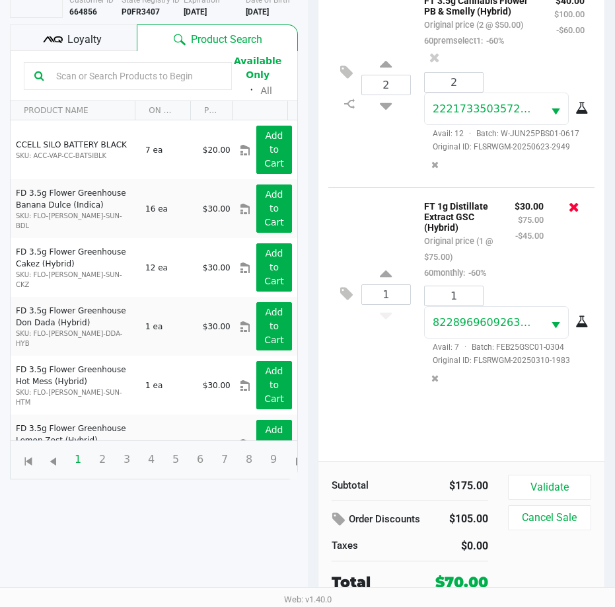
click at [569, 213] on icon at bounding box center [574, 206] width 11 height 13
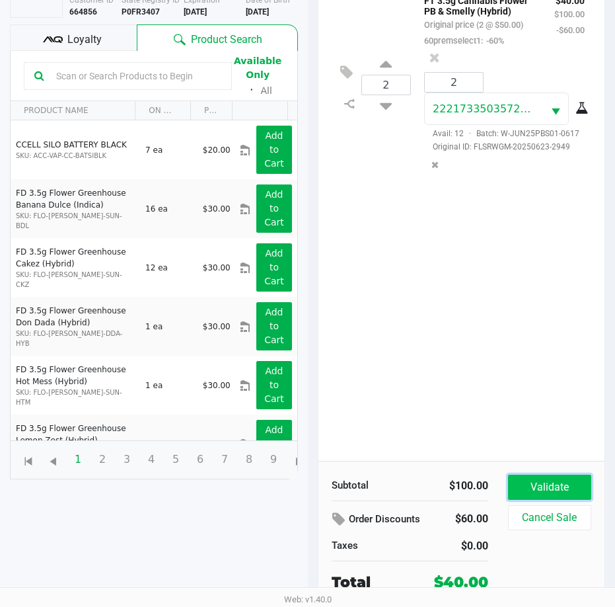
click at [556, 489] on button "Validate" at bounding box center [549, 487] width 83 height 25
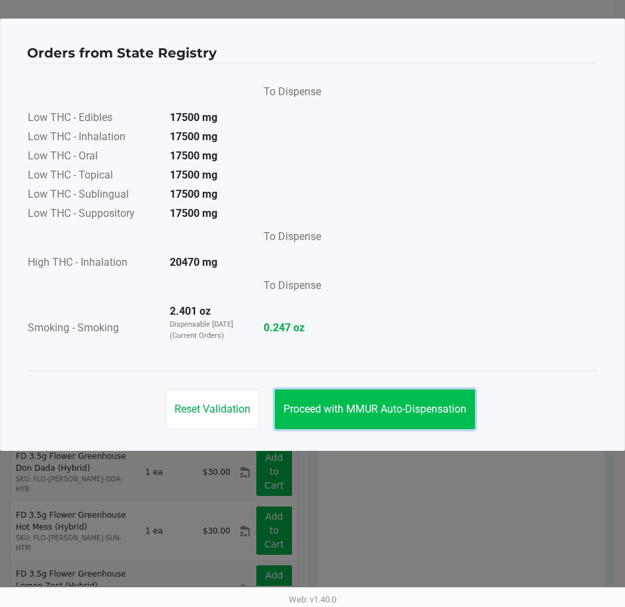
click at [371, 397] on button "Proceed with MMUR Auto-Dispensation" at bounding box center [375, 409] width 200 height 40
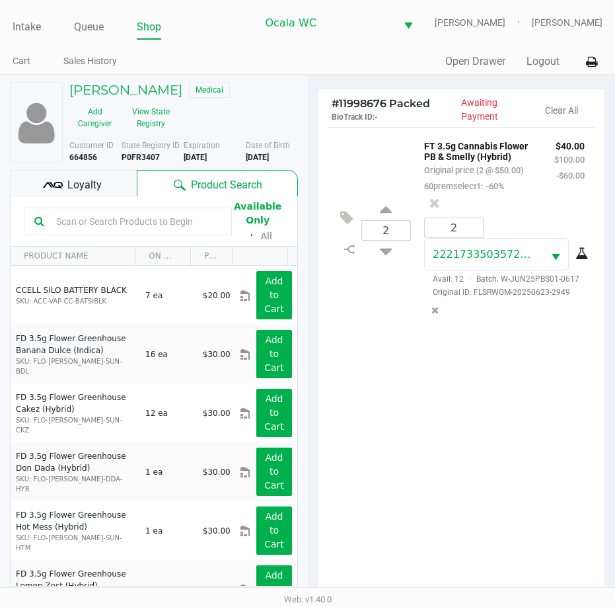
click at [368, 444] on div "2 FT 3.5g Cannabis Flower PB & Smelly (Hybrid) Original price (2 @ $50.00) 60pr…" at bounding box center [462, 366] width 287 height 479
click at [371, 445] on div "2 FT 3.5g Cannabis Flower PB & Smelly (Hybrid) Original price (2 @ $50.00) 60pr…" at bounding box center [462, 366] width 287 height 479
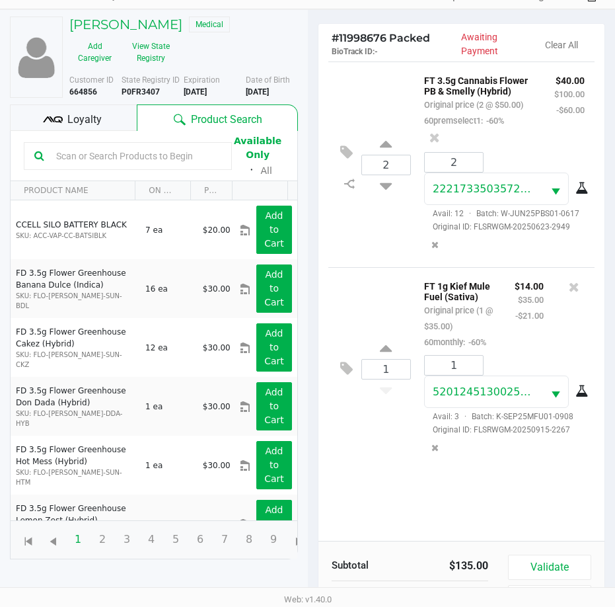
scroll to position [145, 0]
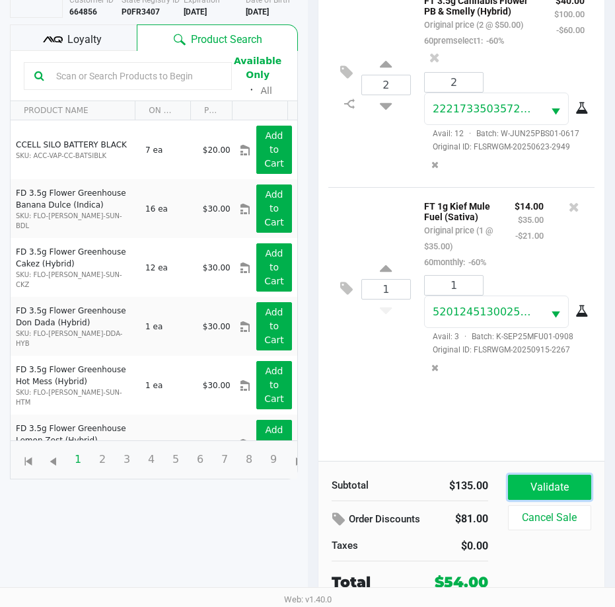
click at [535, 486] on button "Validate" at bounding box center [549, 487] width 83 height 25
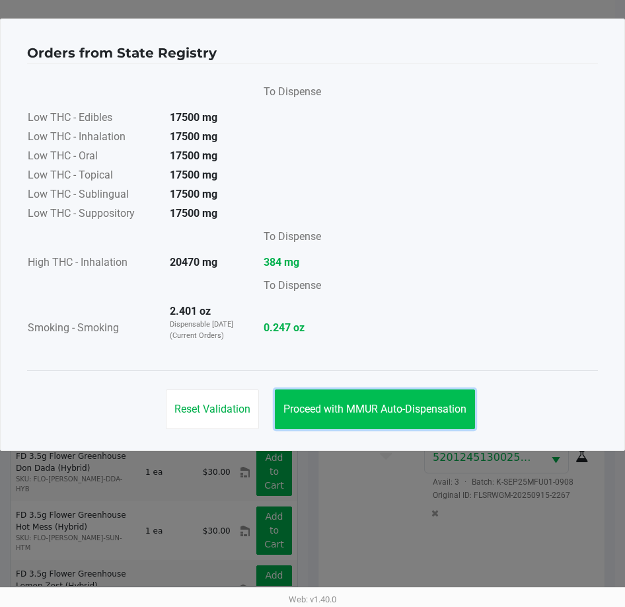
click at [382, 402] on button "Proceed with MMUR Auto-Dispensation" at bounding box center [375, 409] width 200 height 40
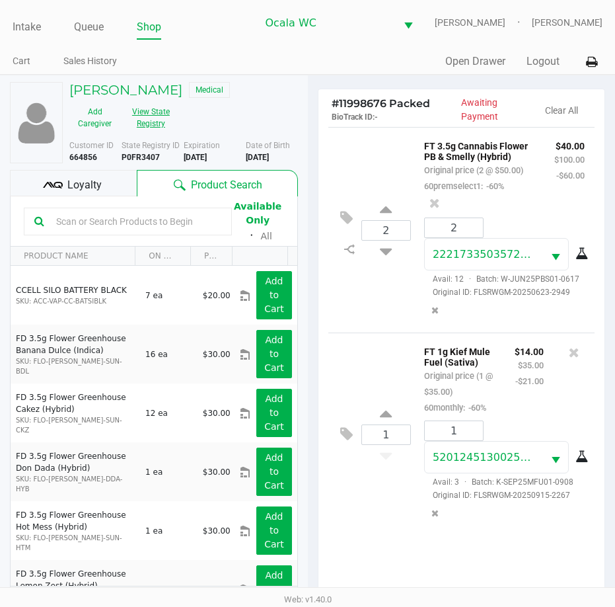
click at [151, 112] on button "View State Registry" at bounding box center [147, 117] width 54 height 33
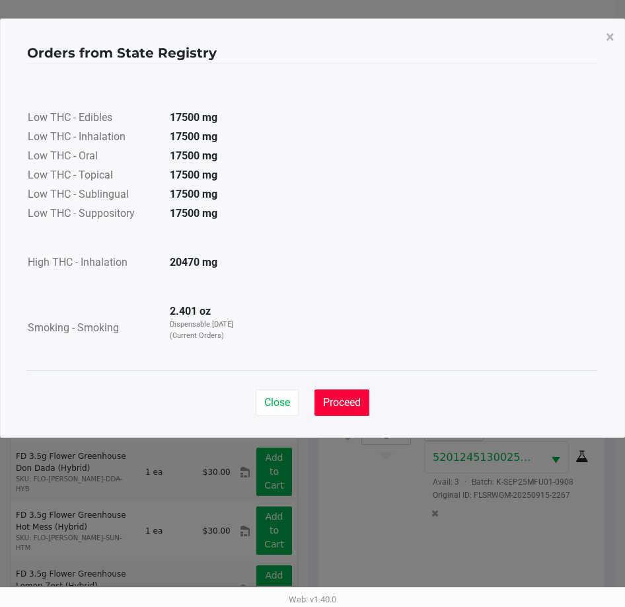
click at [351, 407] on span "Proceed" at bounding box center [342, 402] width 38 height 13
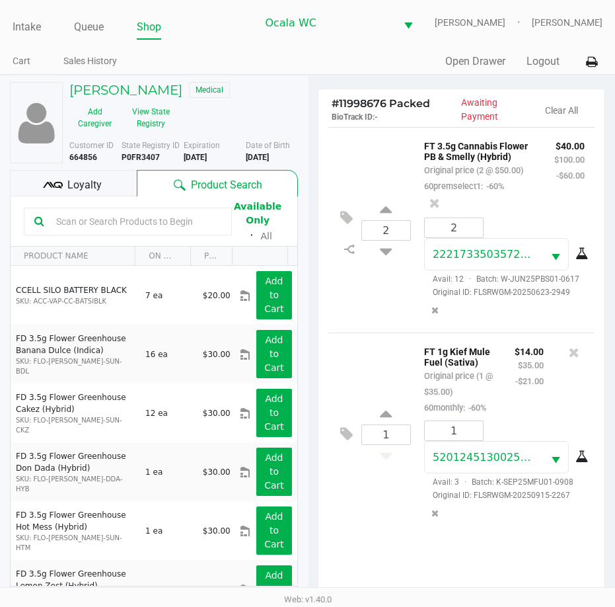
click at [354, 332] on div "2 FT 3.5g Cannabis Flower PB & Smelly (Hybrid) Original price (2 @ $50.00) 60pr…" at bounding box center [461, 230] width 267 height 206
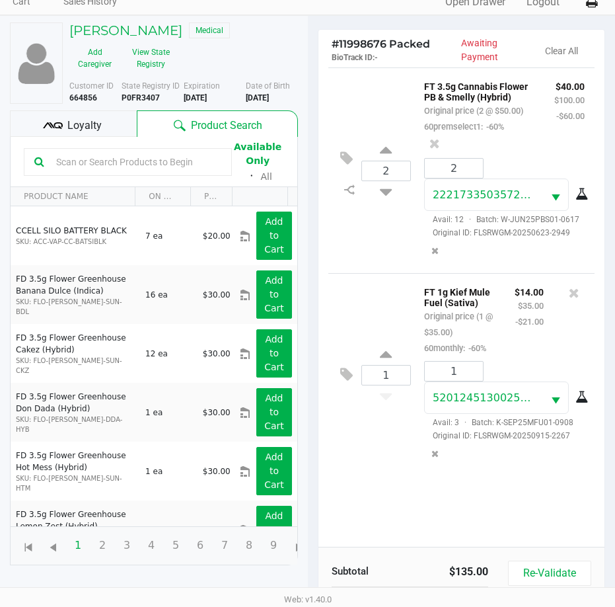
scroll to position [175, 0]
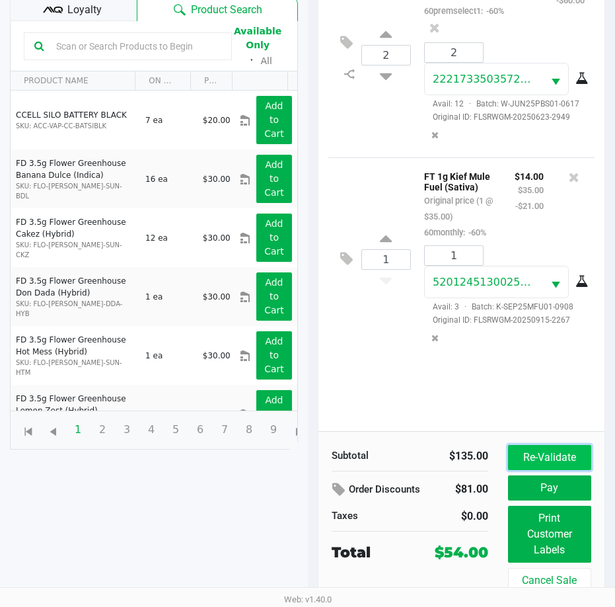
click at [539, 457] on button "Re-Validate" at bounding box center [549, 457] width 83 height 25
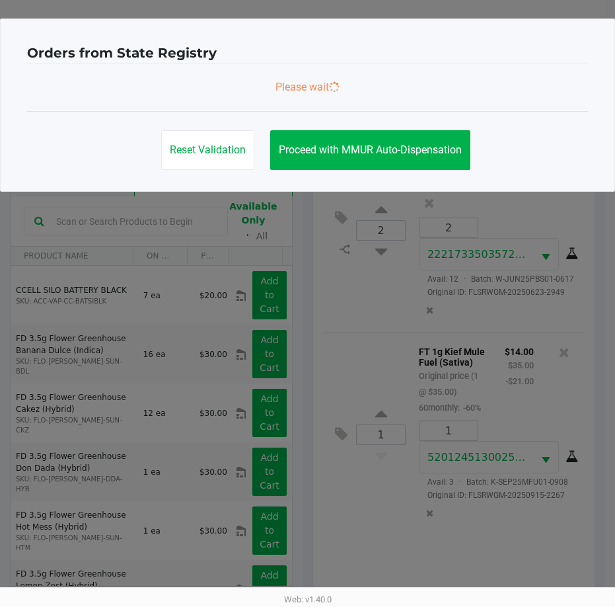
scroll to position [0, 0]
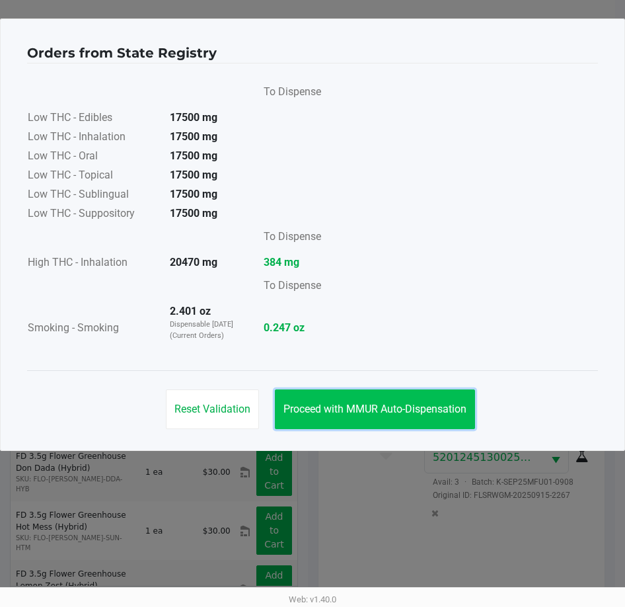
click at [373, 403] on span "Proceed with MMUR Auto-Dispensation" at bounding box center [375, 409] width 183 height 13
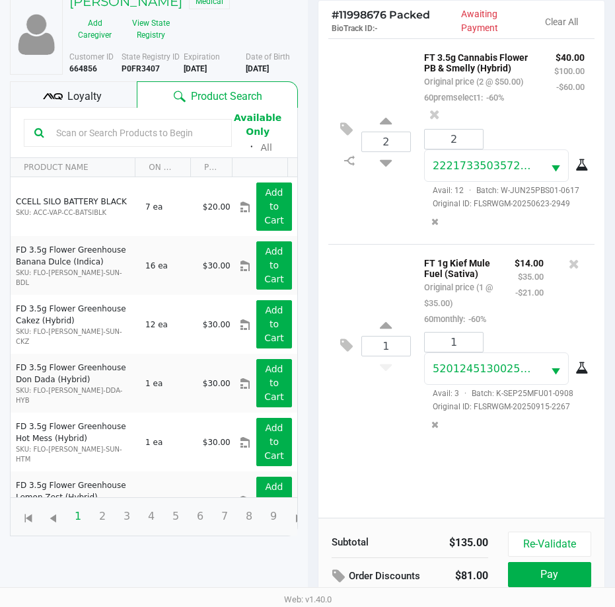
scroll to position [175, 0]
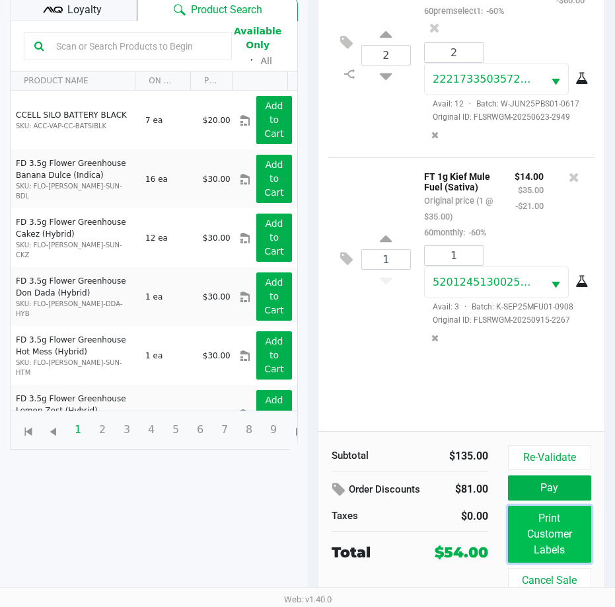
click at [549, 524] on button "Print Customer Labels" at bounding box center [549, 534] width 83 height 57
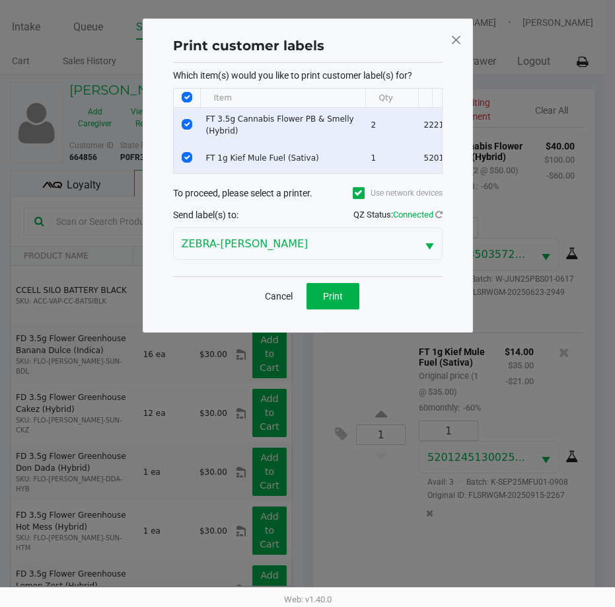
scroll to position [0, 0]
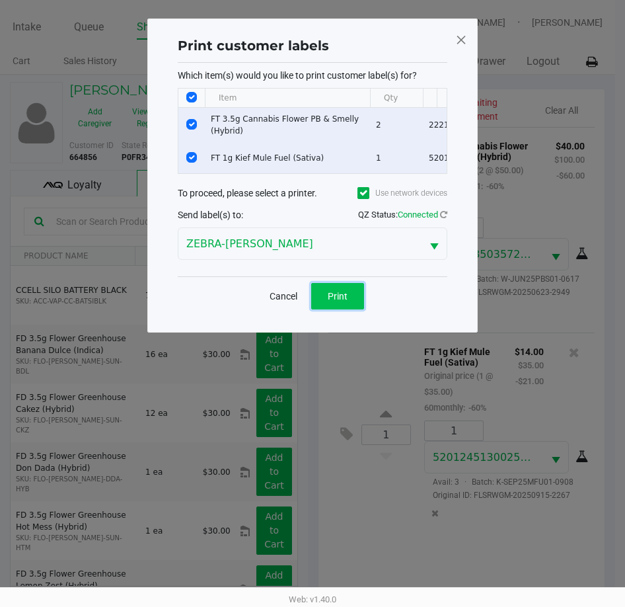
click at [333, 299] on span "Print" at bounding box center [338, 296] width 20 height 11
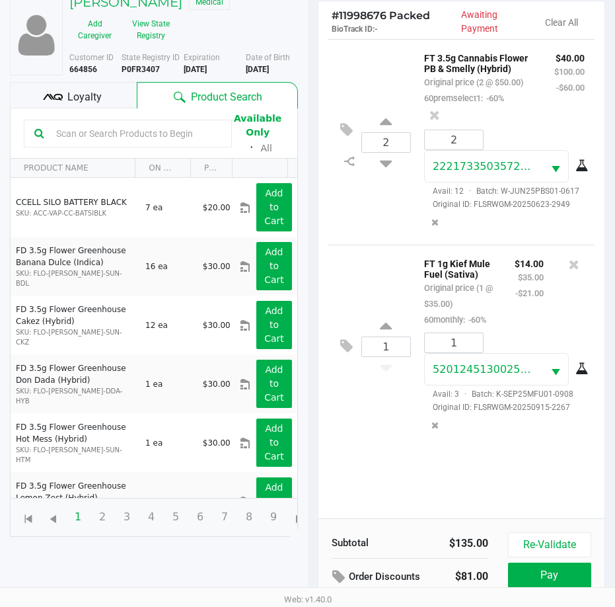
scroll to position [175, 0]
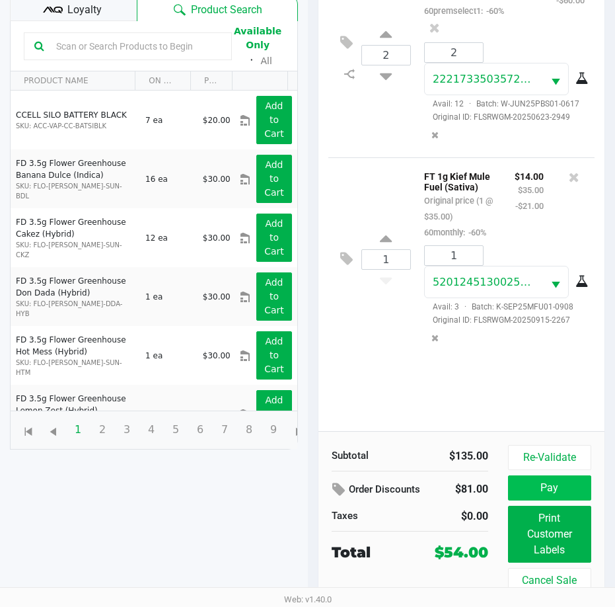
click at [562, 491] on button "Pay" at bounding box center [549, 487] width 83 height 25
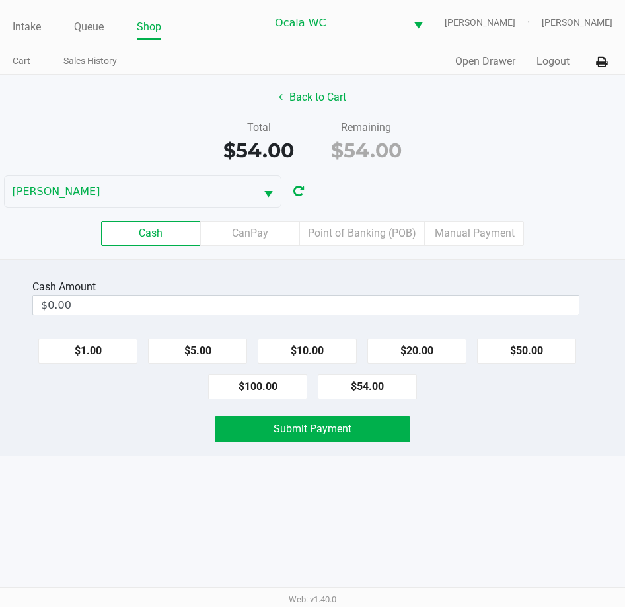
click at [373, 396] on button "$54.00" at bounding box center [367, 386] width 99 height 25
type input "$54.00"
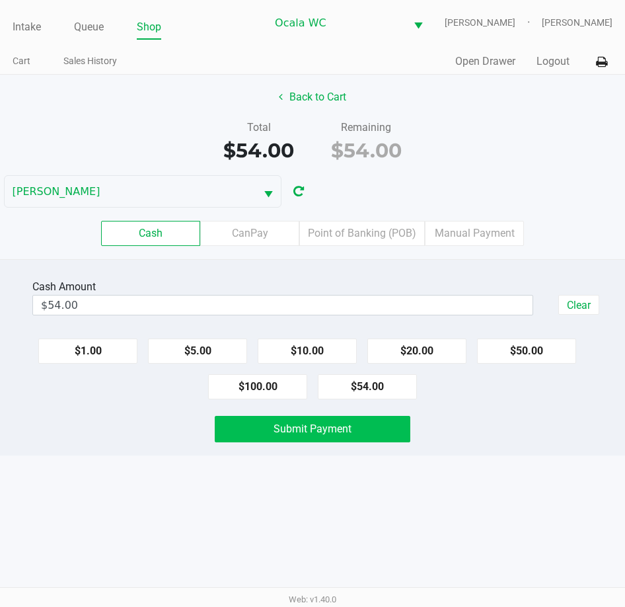
click at [328, 432] on span "Submit Payment" at bounding box center [313, 428] width 78 height 13
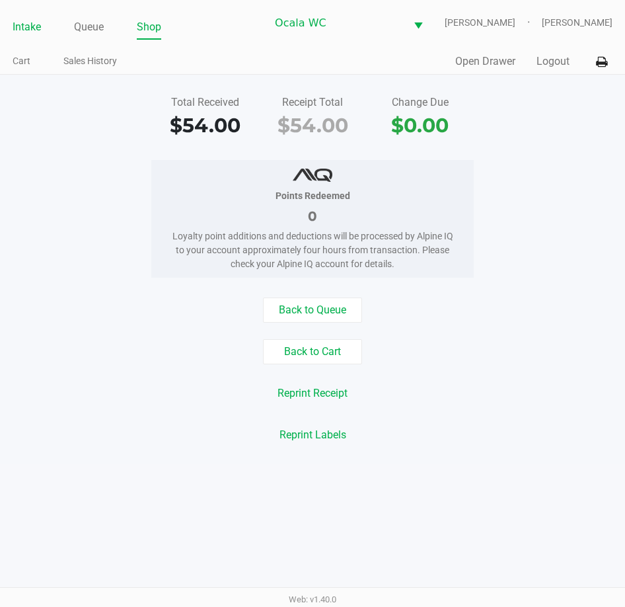
click at [26, 27] on link "Intake" at bounding box center [27, 27] width 28 height 19
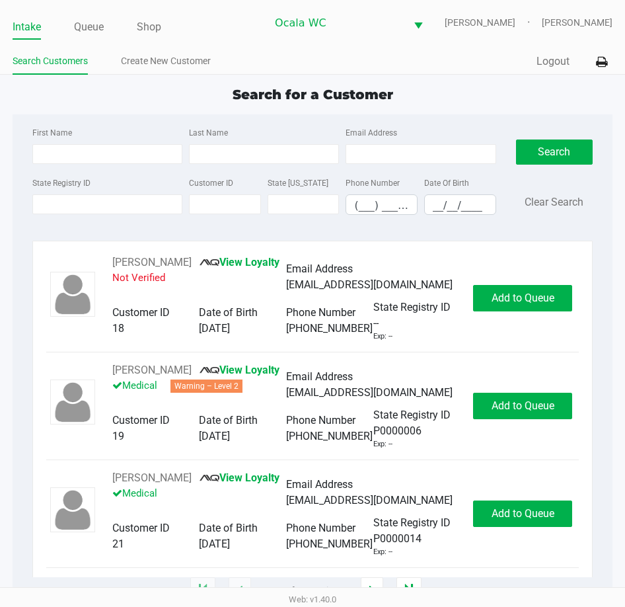
click at [19, 34] on link "Intake" at bounding box center [27, 27] width 28 height 19
click at [263, 50] on div "Search Customers Create New Customer" at bounding box center [163, 62] width 300 height 24
click at [50, 210] on input "State Registry ID" at bounding box center [107, 204] width 150 height 20
type input "p7mm1956"
click at [572, 143] on button "Search" at bounding box center [554, 151] width 77 height 25
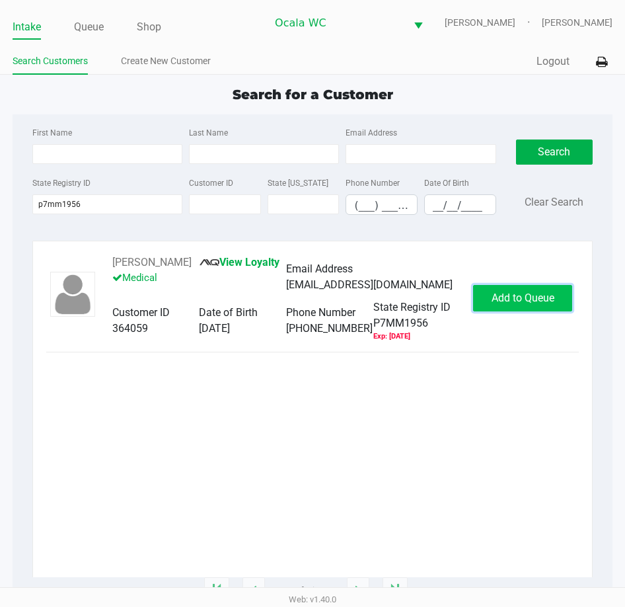
click at [535, 304] on span "Add to Queue" at bounding box center [523, 297] width 63 height 13
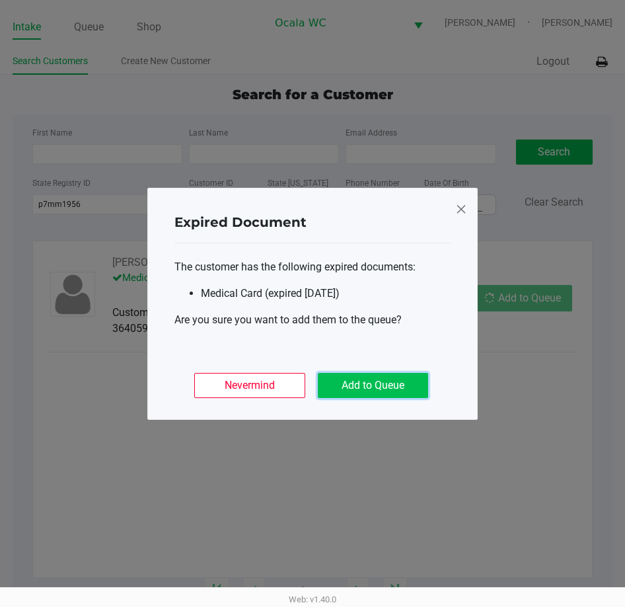
click at [380, 386] on button "Add to Queue" at bounding box center [373, 385] width 110 height 25
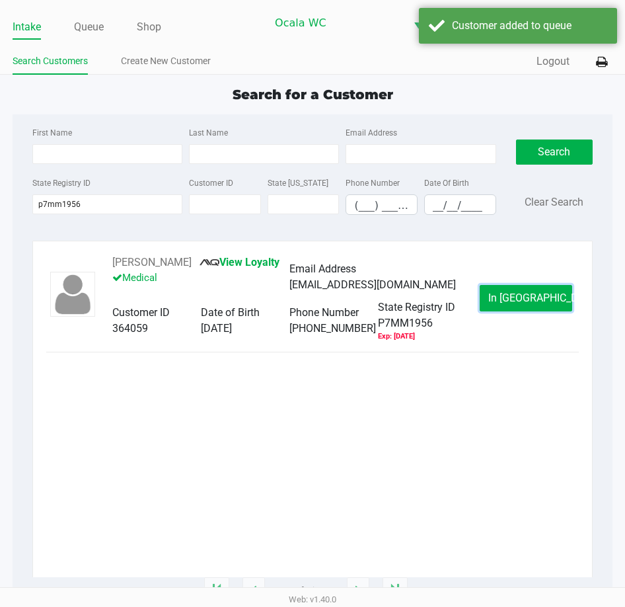
click at [516, 301] on span "In Queue" at bounding box center [543, 297] width 111 height 13
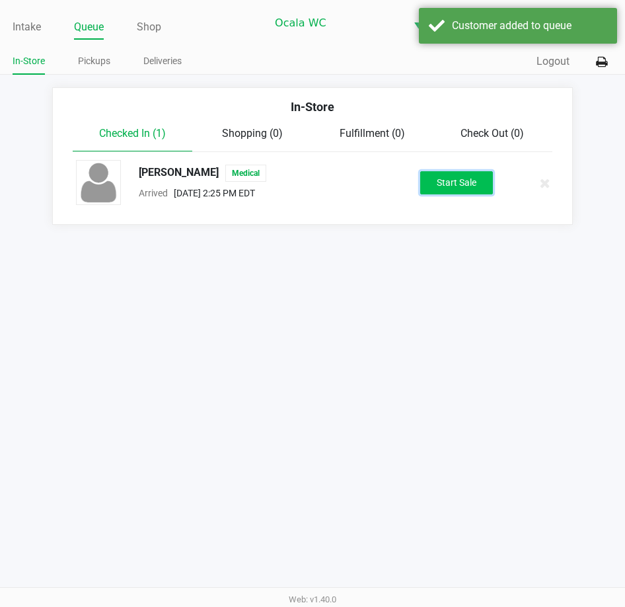
click at [462, 181] on button "Start Sale" at bounding box center [456, 182] width 73 height 23
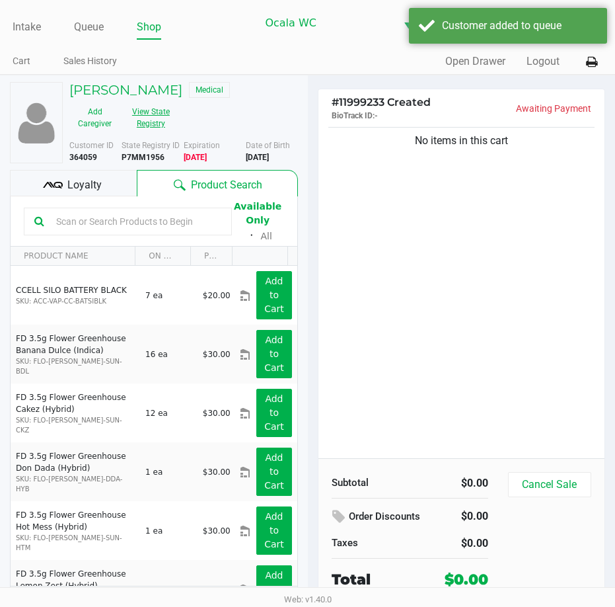
click at [139, 130] on button "View State Registry" at bounding box center [147, 117] width 54 height 33
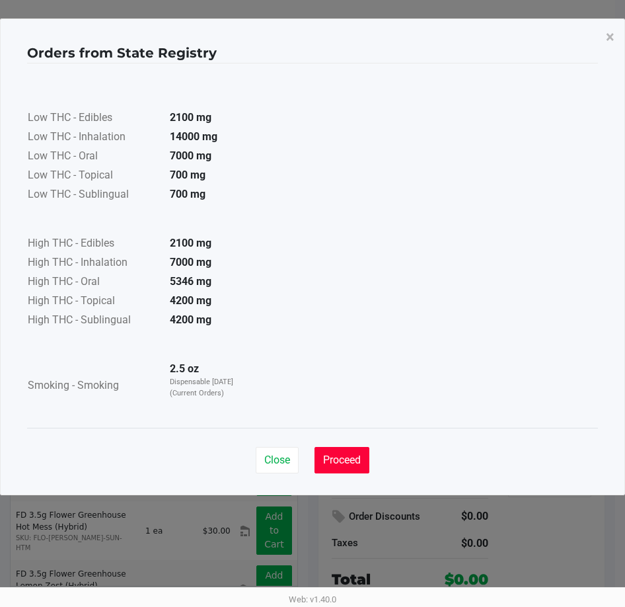
click at [330, 456] on span "Proceed" at bounding box center [342, 459] width 38 height 13
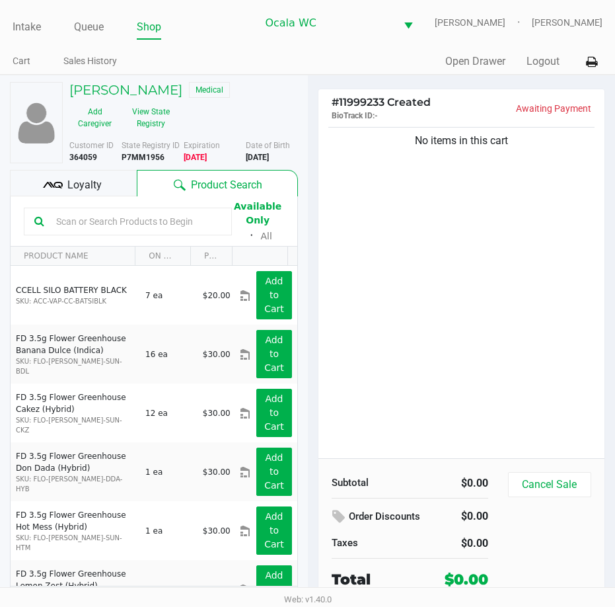
click at [65, 223] on input "text" at bounding box center [136, 222] width 171 height 20
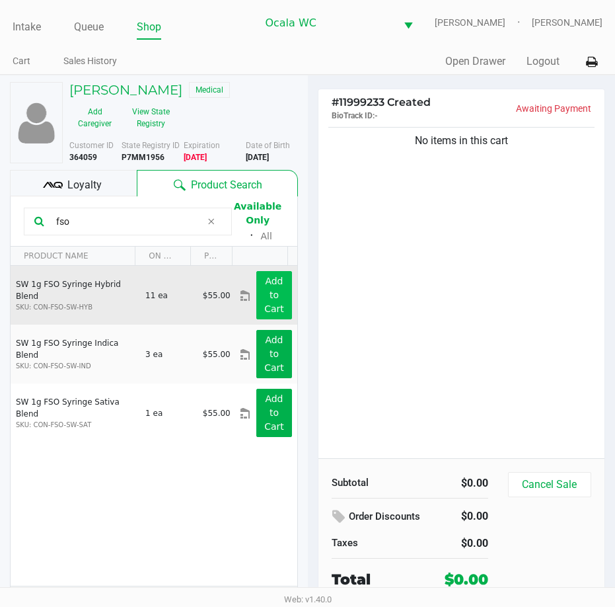
type input "fso"
click at [260, 302] on button "Add to Cart" at bounding box center [273, 295] width 35 height 48
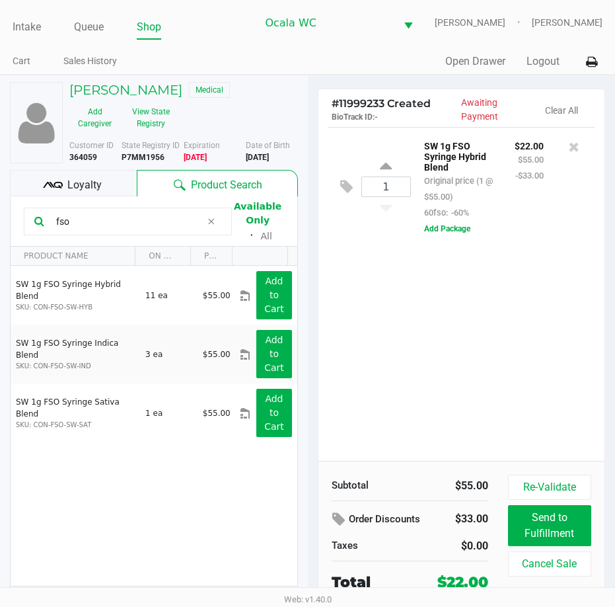
click at [428, 315] on div "1 SW 1g FSO Syringe Hybrid Blend Original price (1 @ $55.00) 60fso: -60% $22.00…" at bounding box center [462, 294] width 287 height 334
click at [402, 334] on div "1 SW 1g FSO Syringe Hybrid Blend Original price (1 @ $55.00) 60fso: -60% $22.00…" at bounding box center [462, 294] width 287 height 334
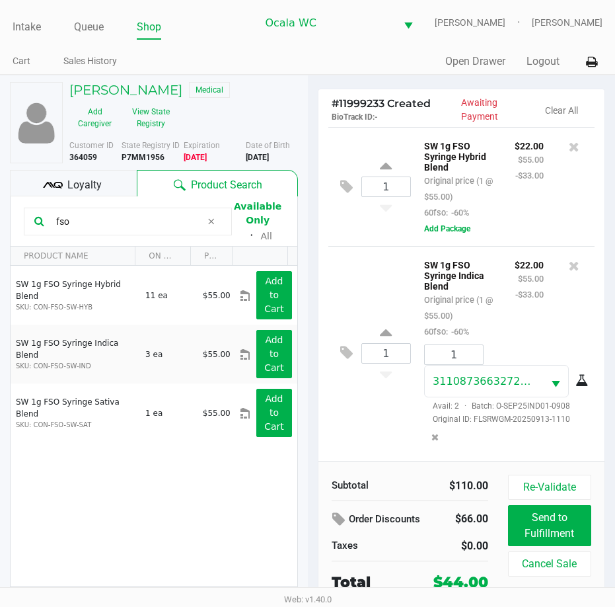
click at [350, 269] on div "1 SW 1g FSO Syringe Indica Blend Original price (1 @ $55.00) 60fso: -60% $22.00…" at bounding box center [461, 352] width 267 height 213
click at [375, 266] on div "1 SW 1g FSO Syringe Indica Blend Original price (1 @ $55.00) 60fso: -60% $22.00…" at bounding box center [461, 352] width 267 height 213
click at [375, 259] on div "1 SW 1g FSO Syringe Indica Blend Original price (1 @ $55.00) 60fso: -60% $22.00…" at bounding box center [461, 352] width 267 height 213
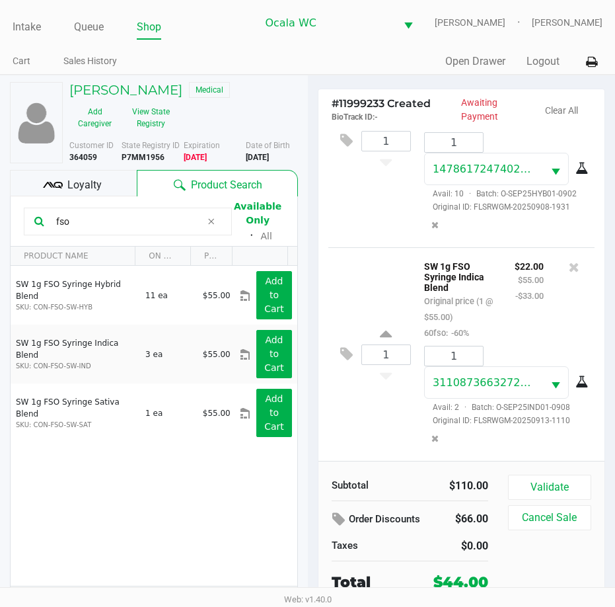
scroll to position [113, 0]
click at [569, 264] on icon at bounding box center [574, 266] width 11 height 13
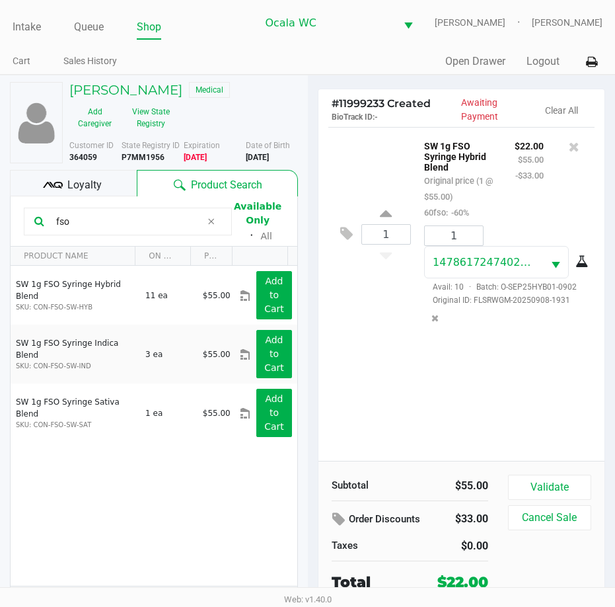
scroll to position [24, 0]
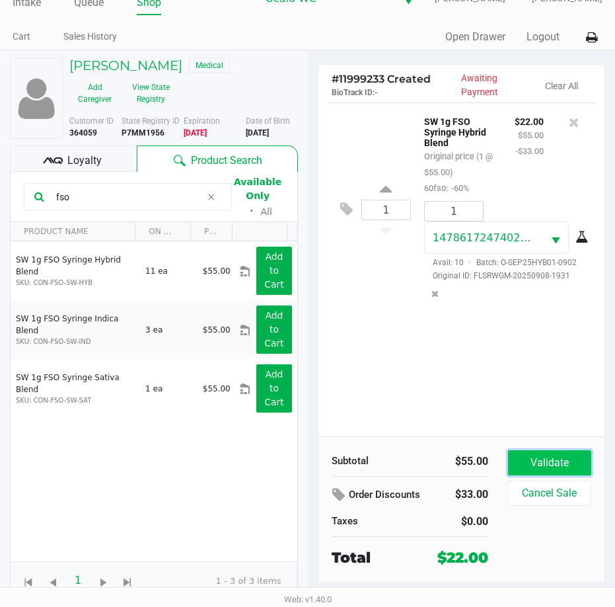
click at [537, 458] on button "Validate" at bounding box center [549, 462] width 83 height 25
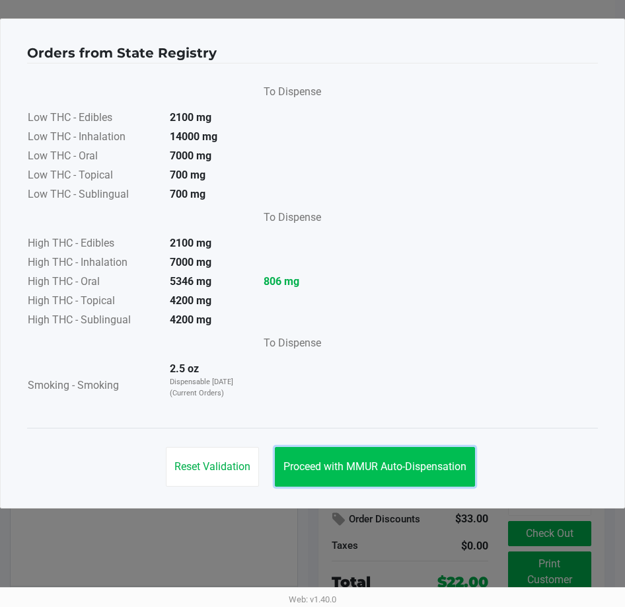
click at [370, 457] on button "Proceed with MMUR Auto-Dispensation" at bounding box center [375, 467] width 200 height 40
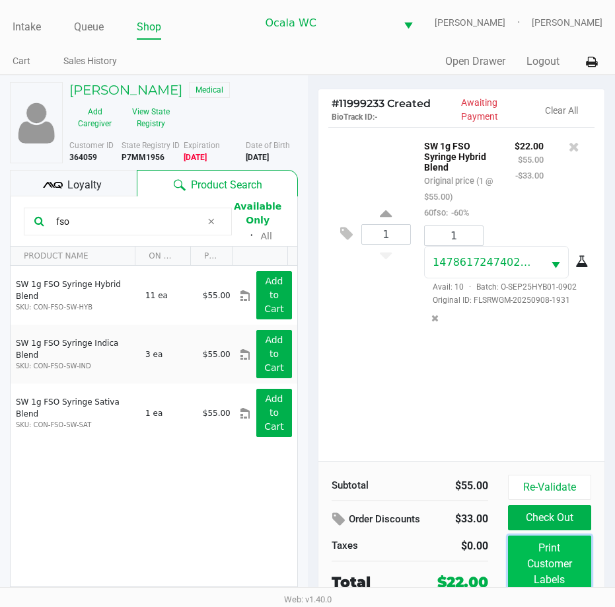
click at [570, 562] on button "Print Customer Labels" at bounding box center [549, 563] width 83 height 57
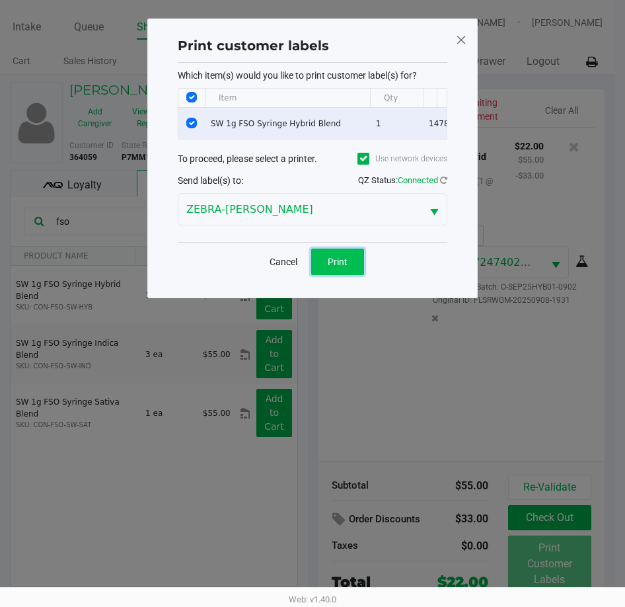
click at [335, 275] on button "Print" at bounding box center [337, 262] width 53 height 26
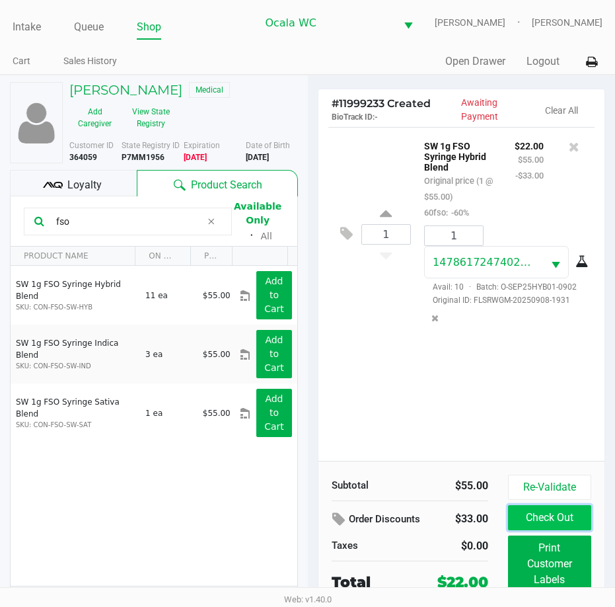
click at [562, 522] on button "Check Out" at bounding box center [549, 517] width 83 height 25
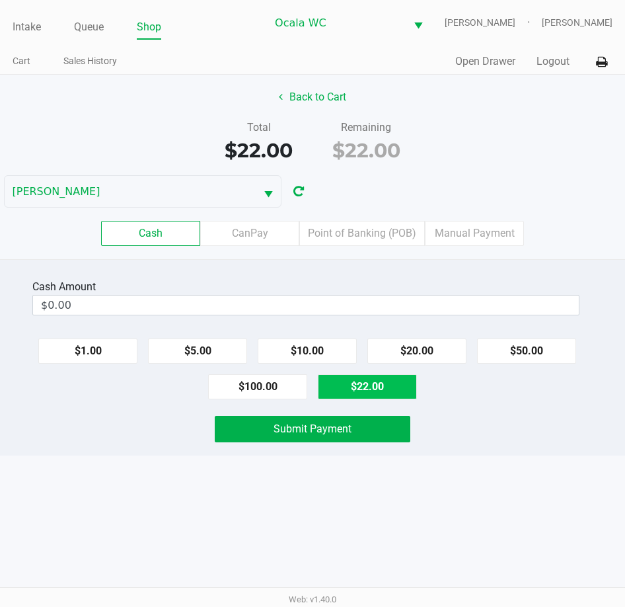
click at [372, 381] on button "$22.00" at bounding box center [367, 386] width 99 height 25
type input "$22.00"
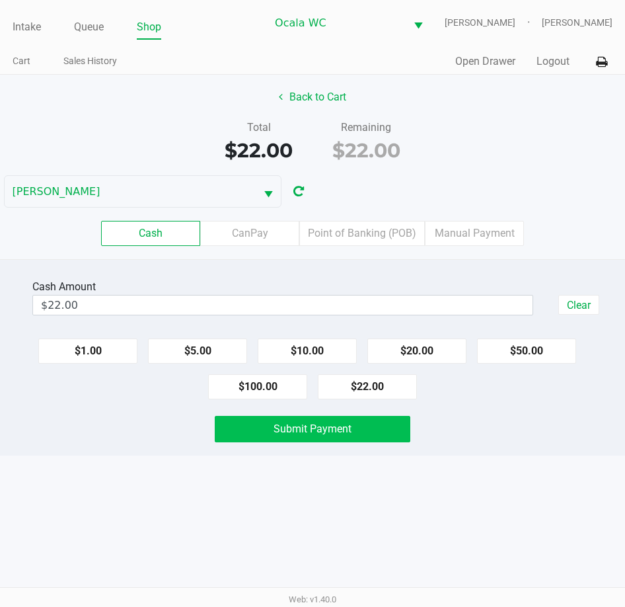
click at [341, 438] on button "Submit Payment" at bounding box center [312, 429] width 195 height 26
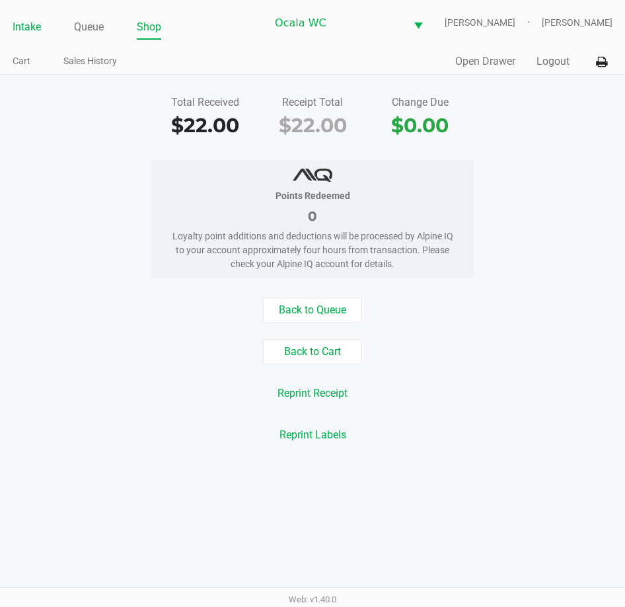
click at [16, 30] on link "Intake" at bounding box center [27, 27] width 28 height 19
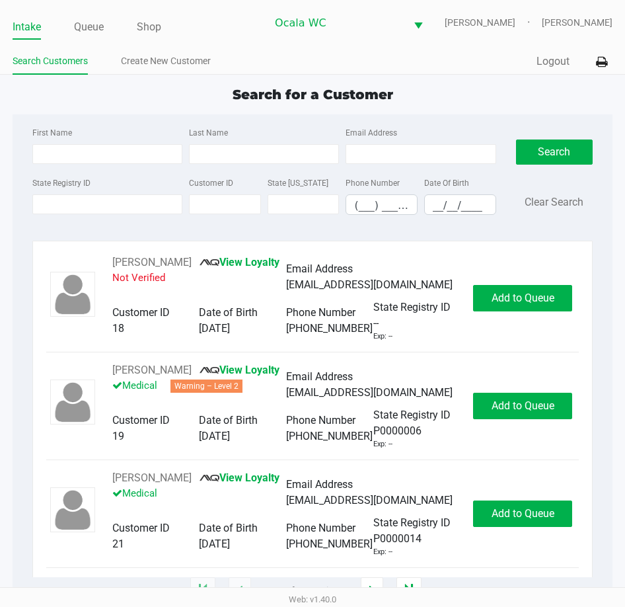
click at [142, 105] on div "Search for a Customer First Name Last Name Email Address State Registry ID Cust…" at bounding box center [313, 338] width 600 height 506
click at [26, 30] on link "Intake" at bounding box center [27, 27] width 28 height 19
click at [86, 28] on link "Queue" at bounding box center [89, 27] width 30 height 19
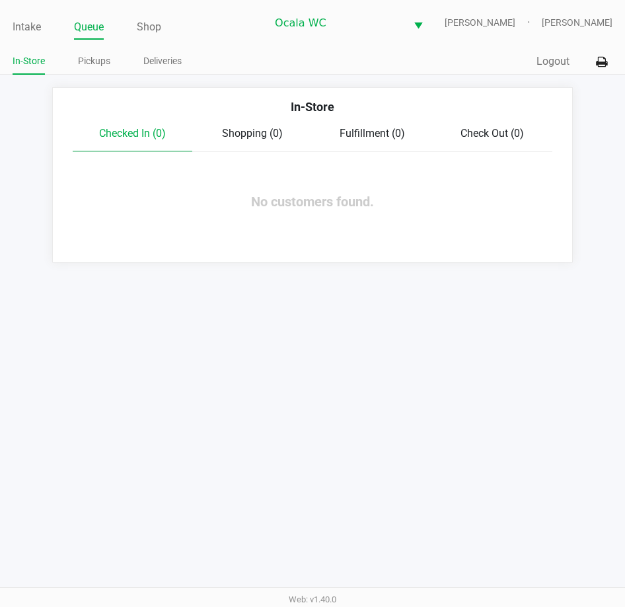
click at [33, 180] on app-queue-list "In-Store Checked In (0) Shopping (0) Fulfillment (0) Check Out (0) No customers…" at bounding box center [312, 174] width 625 height 175
click at [25, 26] on link "Intake" at bounding box center [27, 27] width 28 height 19
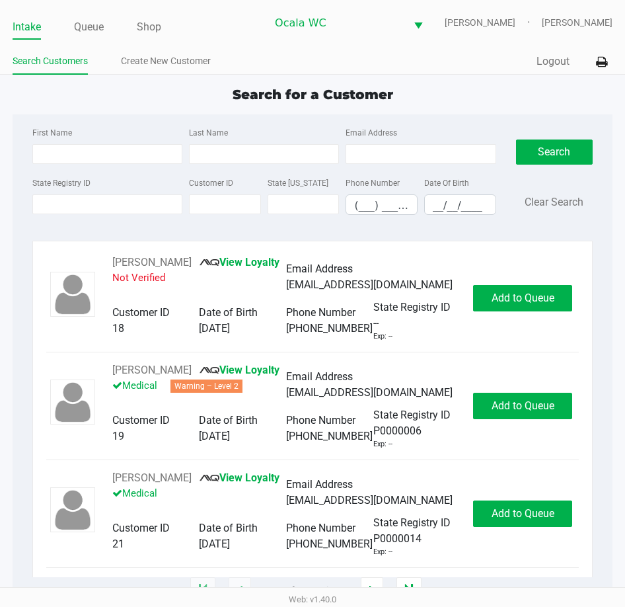
click at [432, 109] on div "Search for a Customer First Name Last Name Email Address State Registry ID Cust…" at bounding box center [313, 338] width 600 height 506
click at [266, 38] on ul "Intake Queue Shop" at bounding box center [140, 28] width 254 height 22
click at [274, 43] on div "Intake Queue Shop Ocala WC BRANDY-CLARK John Laughlin Search Customers Create N…" at bounding box center [312, 37] width 625 height 75
type input "VICTOR"
type input "WISTON"
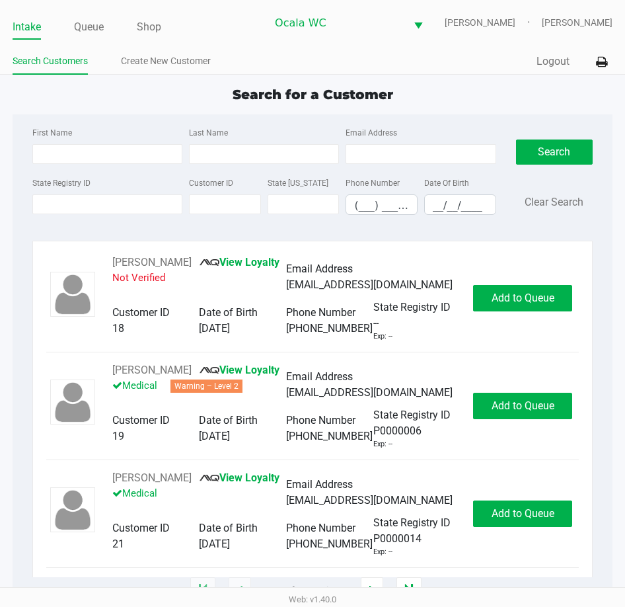
type input "08/20/1979"
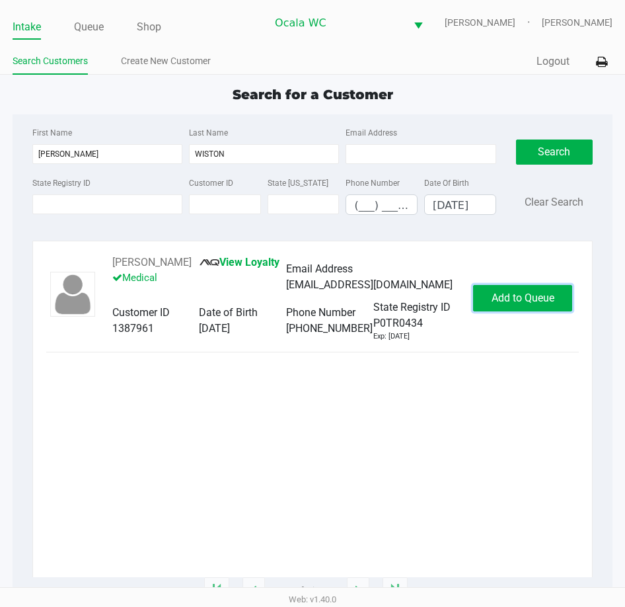
click at [508, 301] on span "Add to Queue" at bounding box center [523, 297] width 63 height 13
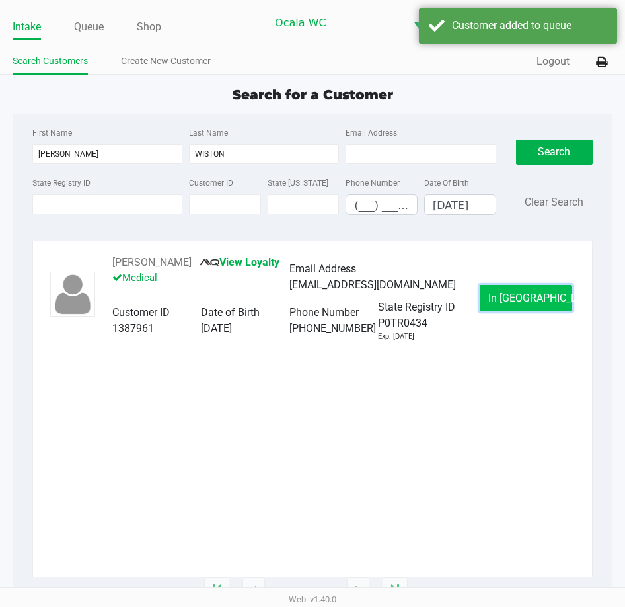
click at [510, 298] on span "In Queue" at bounding box center [543, 297] width 111 height 13
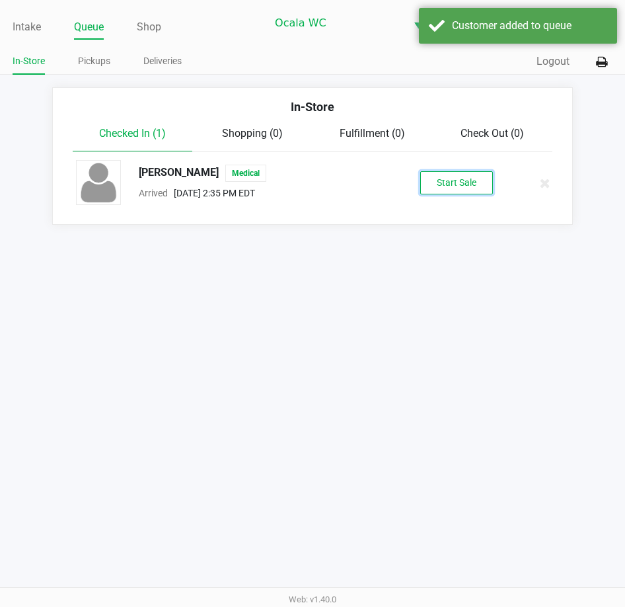
click at [456, 175] on button "Start Sale" at bounding box center [456, 182] width 73 height 23
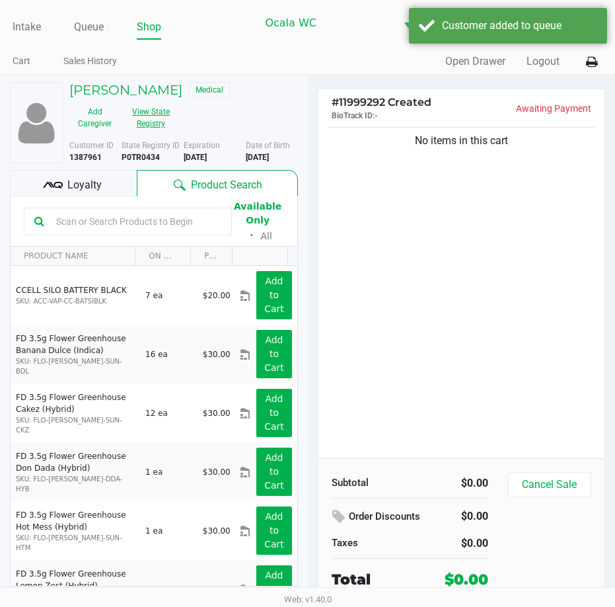
click at [154, 110] on button "View State Registry" at bounding box center [147, 117] width 54 height 33
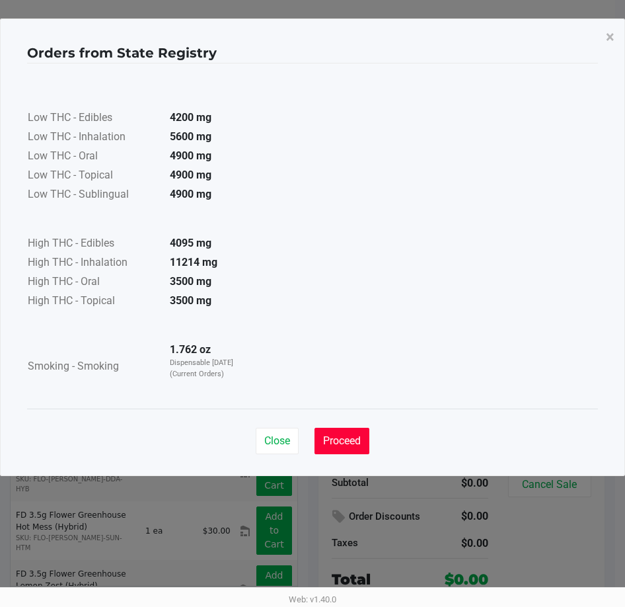
click at [338, 445] on span "Proceed" at bounding box center [342, 440] width 38 height 13
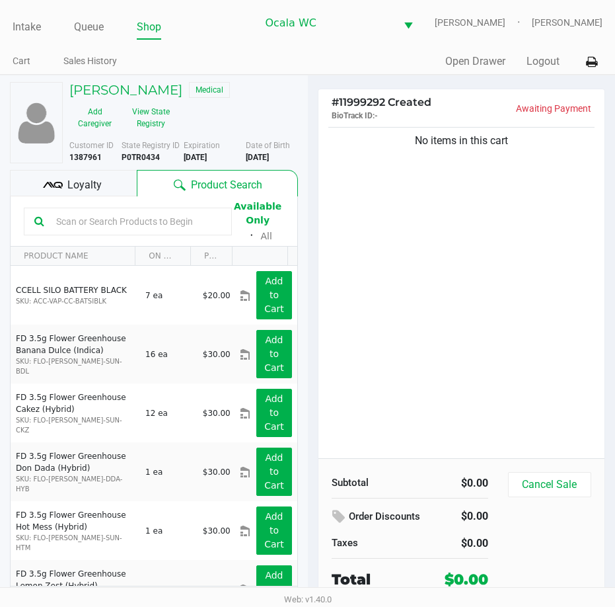
click at [367, 204] on div "No items in this cart" at bounding box center [462, 291] width 287 height 334
click at [439, 288] on div "No items in this cart" at bounding box center [462, 291] width 287 height 334
click at [438, 262] on div "No items in this cart" at bounding box center [462, 291] width 287 height 334
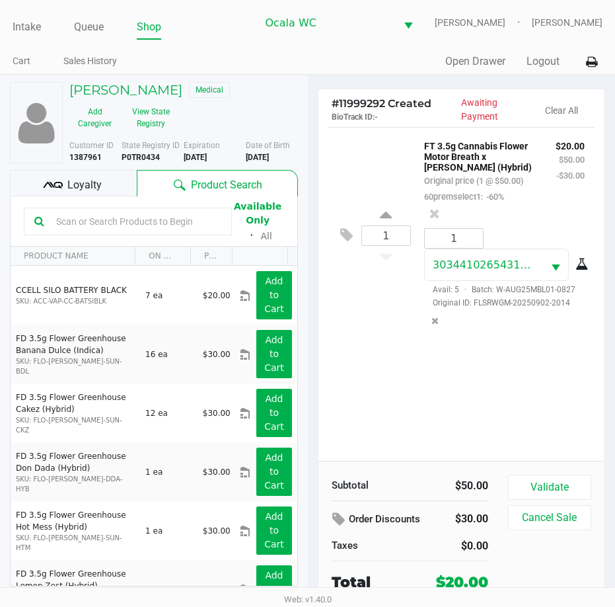
click at [82, 215] on input "text" at bounding box center [136, 222] width 171 height 20
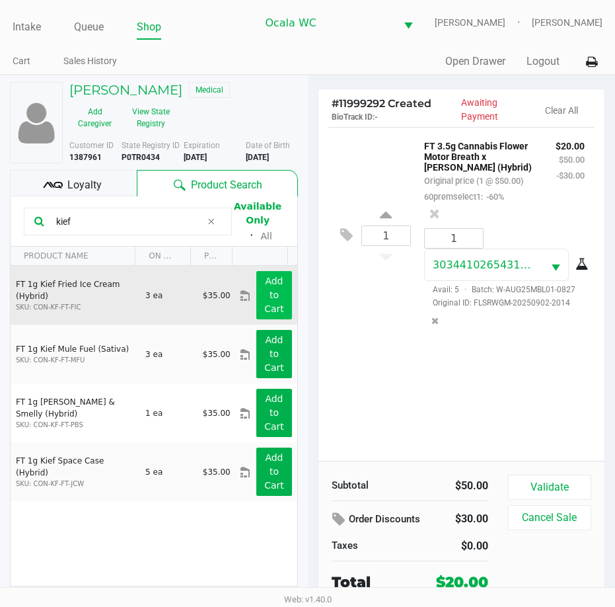
type input "kief"
click at [264, 301] on button "Add to Cart" at bounding box center [273, 295] width 35 height 48
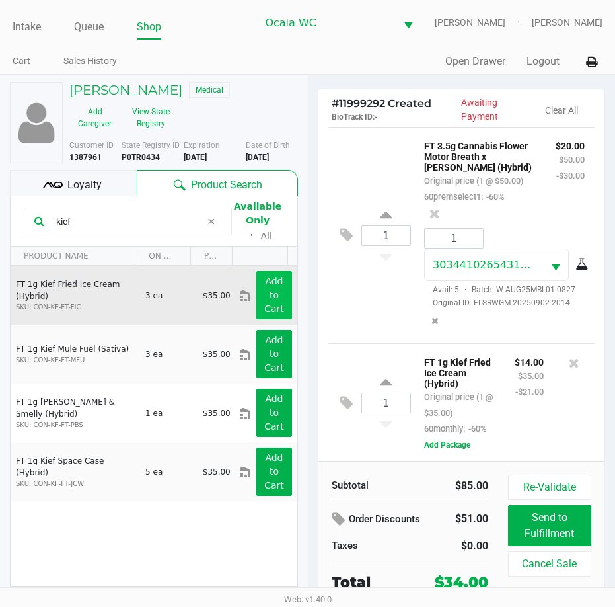
scroll to position [84, 0]
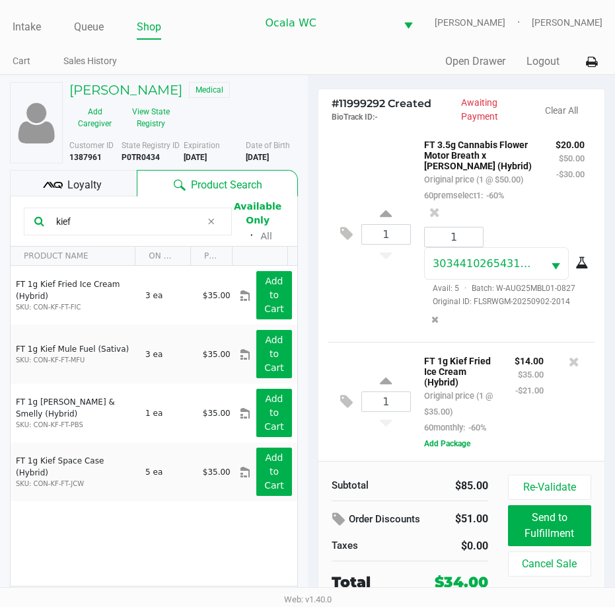
click at [369, 289] on div "1 FT 3.5g Cannabis Flower Motor Breath x Mike Larry (Hybrid) Original price (1 …" at bounding box center [461, 234] width 267 height 216
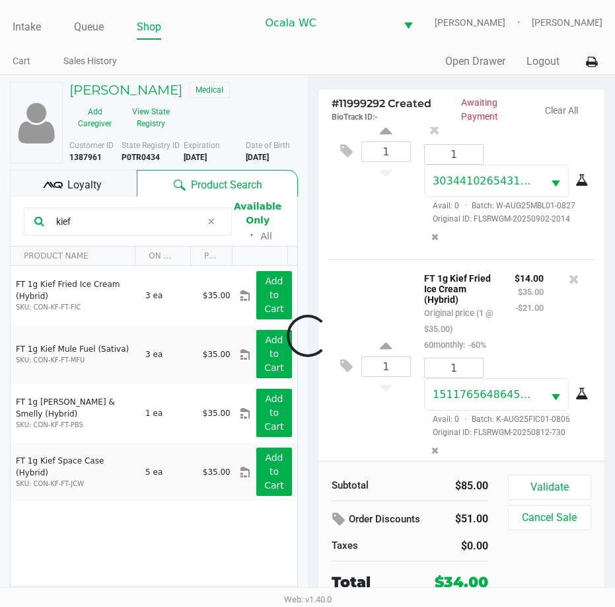
scroll to position [178, 0]
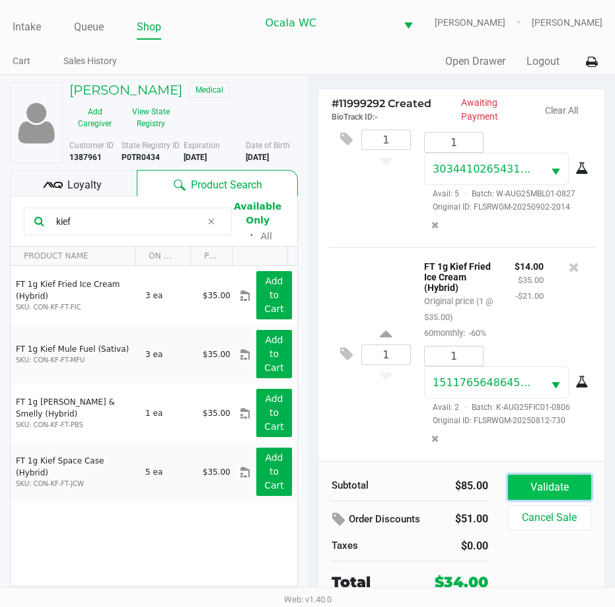
click at [537, 478] on button "Validate" at bounding box center [549, 487] width 83 height 25
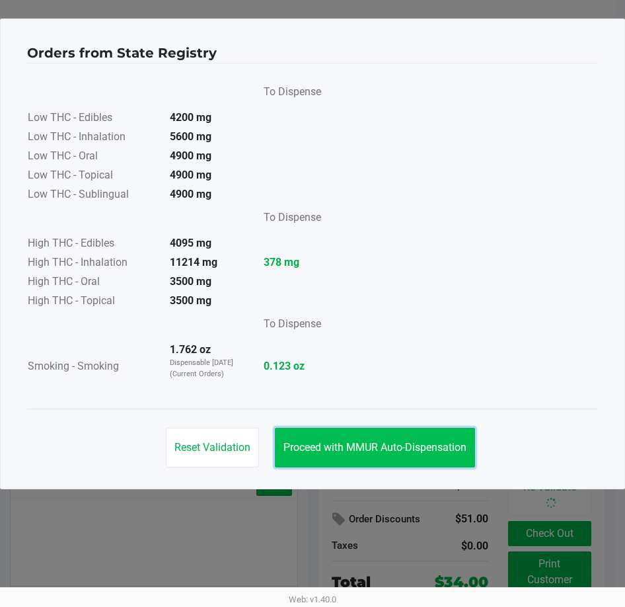
click at [422, 451] on span "Proceed with MMUR Auto-Dispensation" at bounding box center [375, 447] width 183 height 13
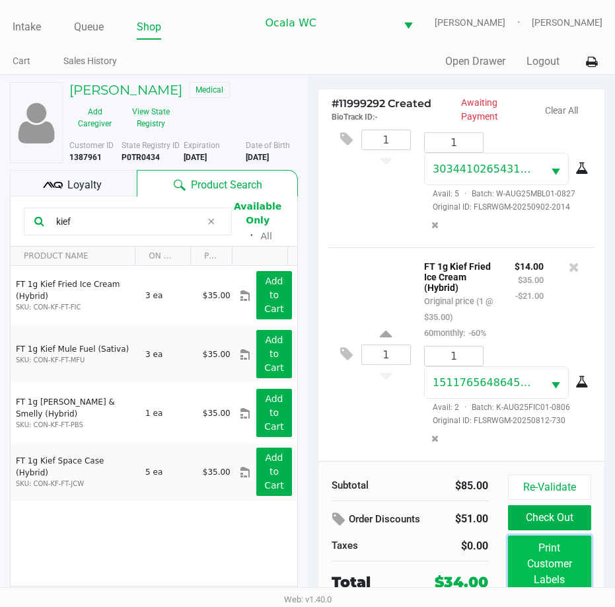
click at [563, 553] on button "Print Customer Labels" at bounding box center [549, 563] width 83 height 57
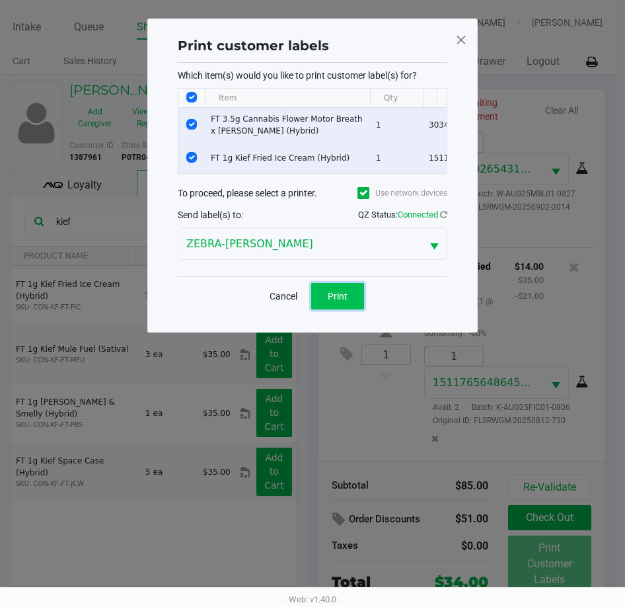
click at [351, 309] on button "Print" at bounding box center [337, 296] width 53 height 26
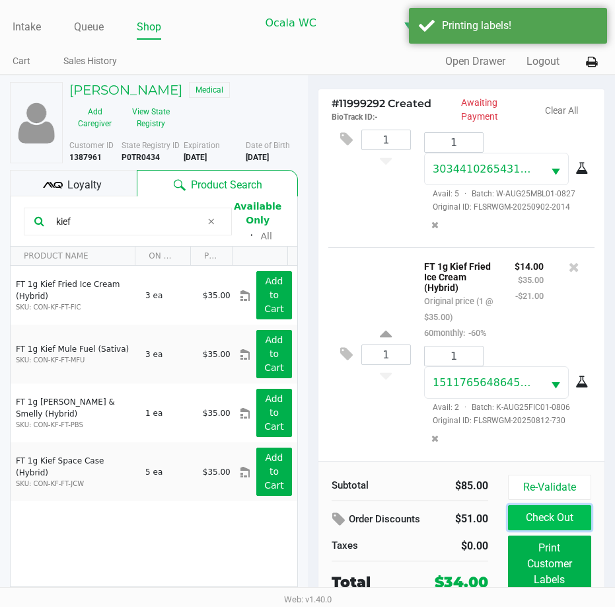
click at [552, 517] on button "Check Out" at bounding box center [549, 517] width 83 height 25
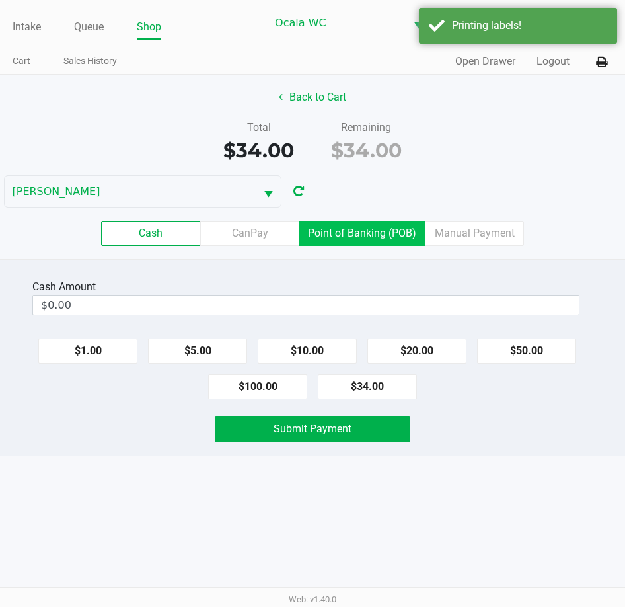
click at [342, 232] on label "Point of Banking (POB)" at bounding box center [362, 233] width 126 height 25
click at [0, 0] on 7 "Point of Banking (POB)" at bounding box center [0, 0] width 0 height 0
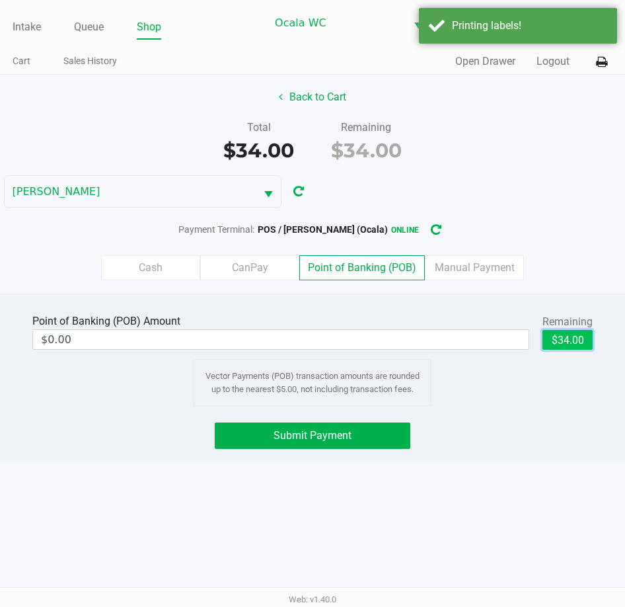
click at [553, 338] on button "$34.00" at bounding box center [568, 340] width 50 height 20
type input "$34.00"
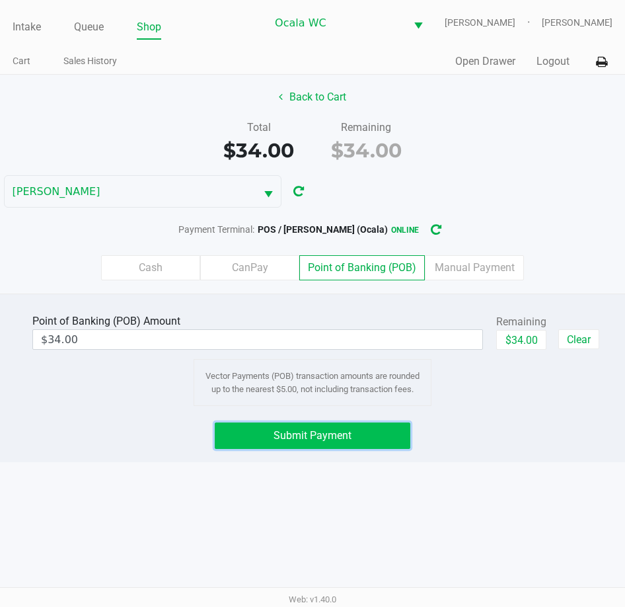
click at [313, 438] on span "Submit Payment" at bounding box center [313, 435] width 78 height 13
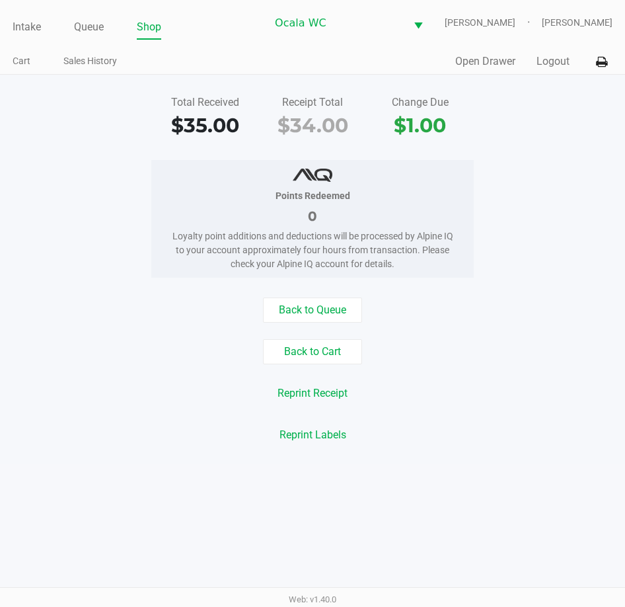
click at [60, 151] on div "Total Received $35.00 Receipt Total $34.00 Change Due $1.00 Points Redeemed 0 L…" at bounding box center [312, 269] width 625 height 389
click at [91, 31] on link "Queue" at bounding box center [89, 27] width 30 height 19
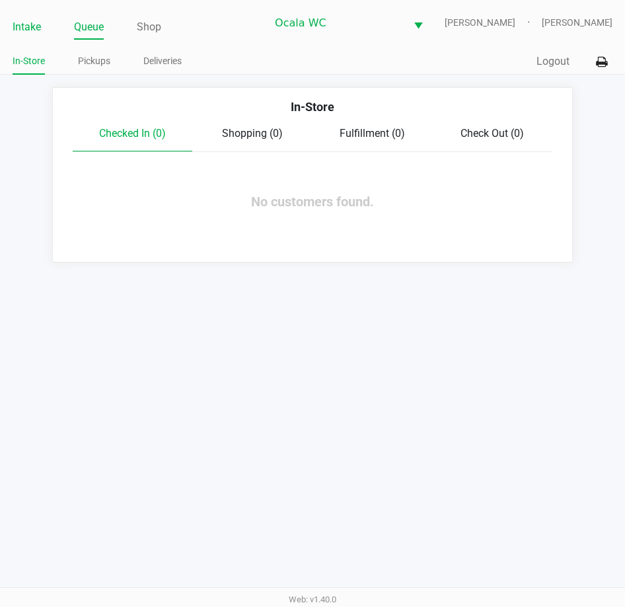
click at [28, 28] on link "Intake" at bounding box center [27, 27] width 28 height 19
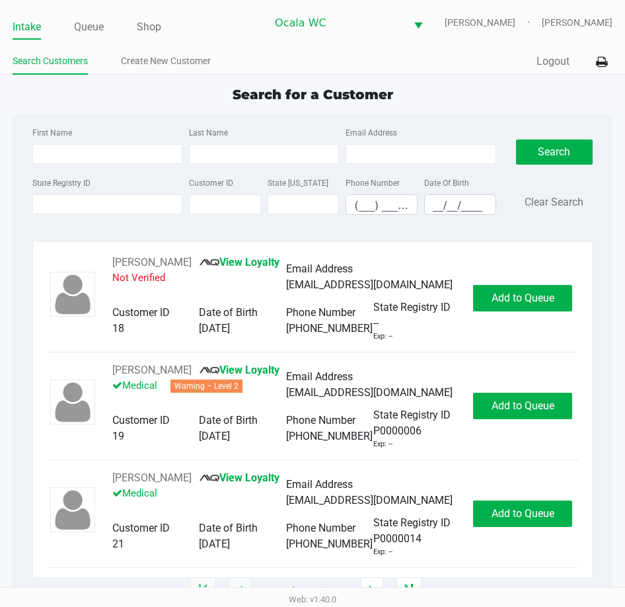
click at [19, 25] on link "Intake" at bounding box center [27, 27] width 28 height 19
click at [95, 37] on li "Queue" at bounding box center [89, 28] width 30 height 23
click at [19, 22] on link "Intake" at bounding box center [27, 27] width 28 height 19
click at [91, 28] on link "Queue" at bounding box center [89, 27] width 30 height 19
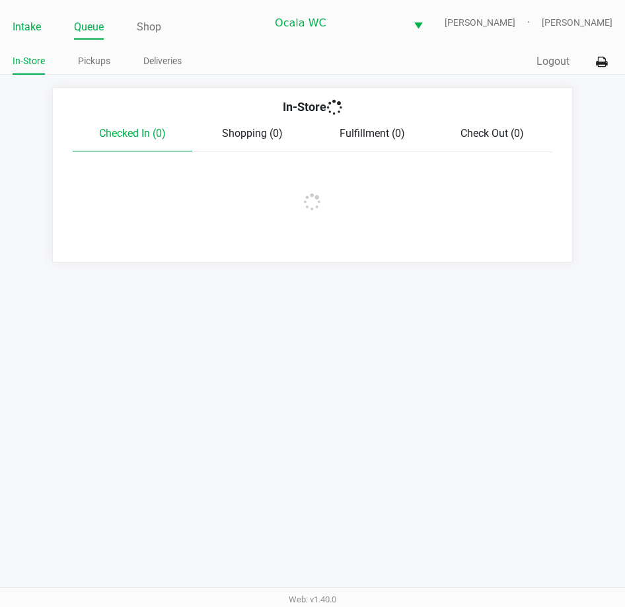
click at [13, 24] on link "Intake" at bounding box center [27, 27] width 28 height 19
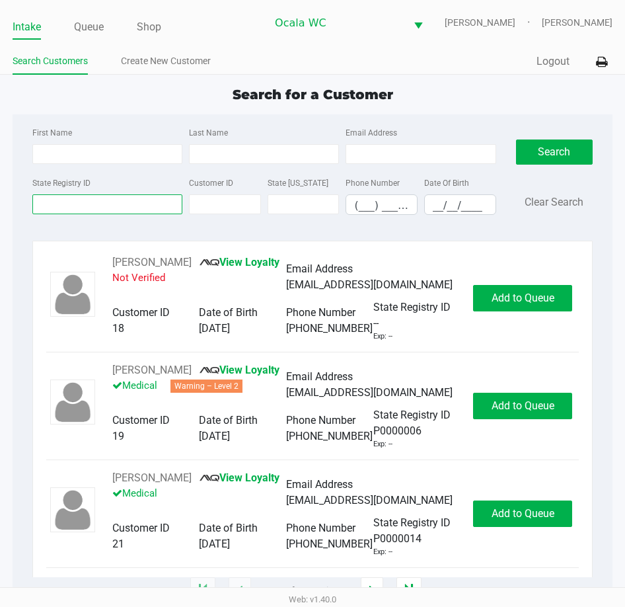
click at [67, 207] on input "State Registry ID" at bounding box center [107, 204] width 150 height 20
type input "p7kh6383"
click at [565, 153] on button "Search" at bounding box center [554, 151] width 77 height 25
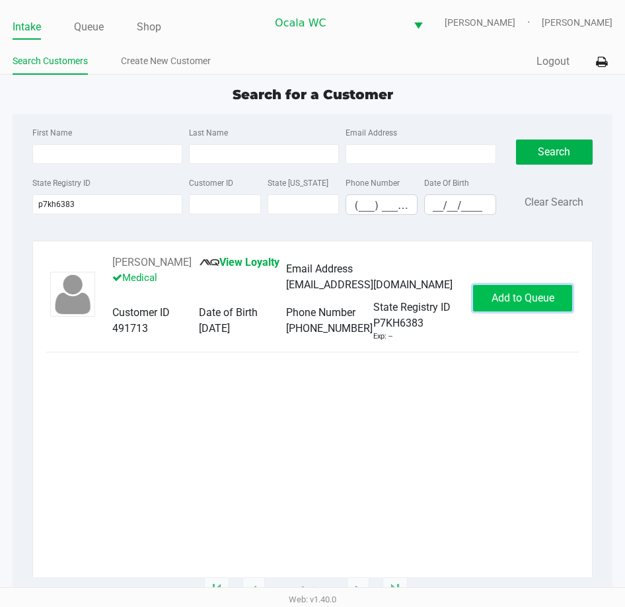
click at [531, 290] on button "Add to Queue" at bounding box center [522, 298] width 99 height 26
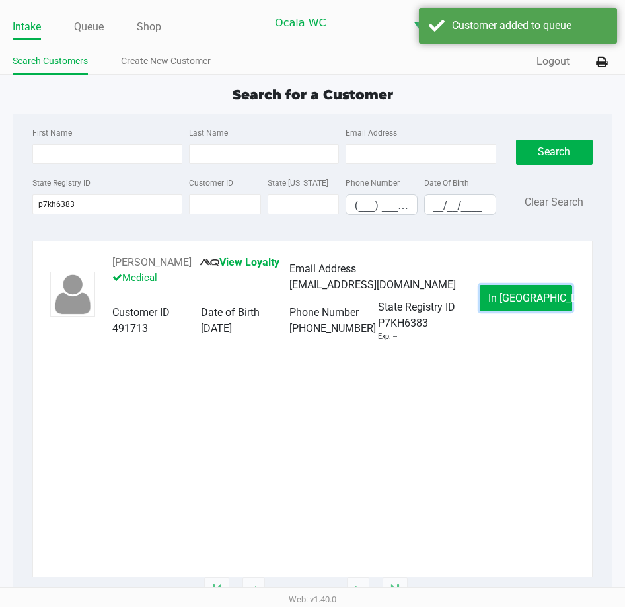
click at [531, 290] on button "In Queue" at bounding box center [526, 298] width 93 height 26
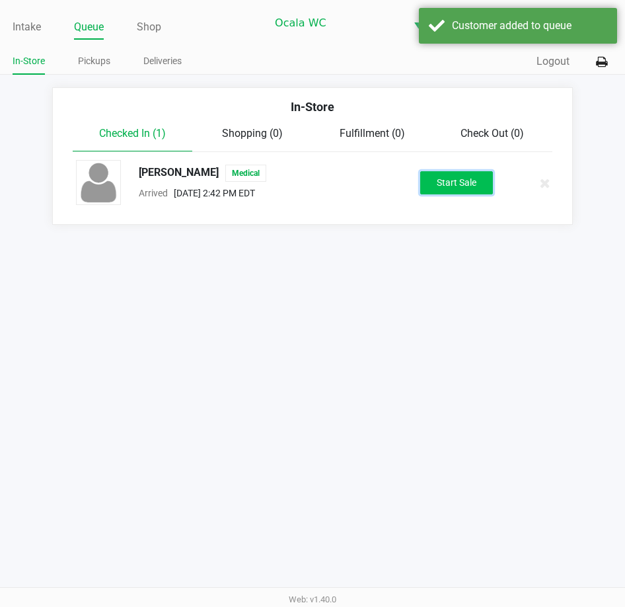
click at [453, 179] on button "Start Sale" at bounding box center [456, 182] width 73 height 23
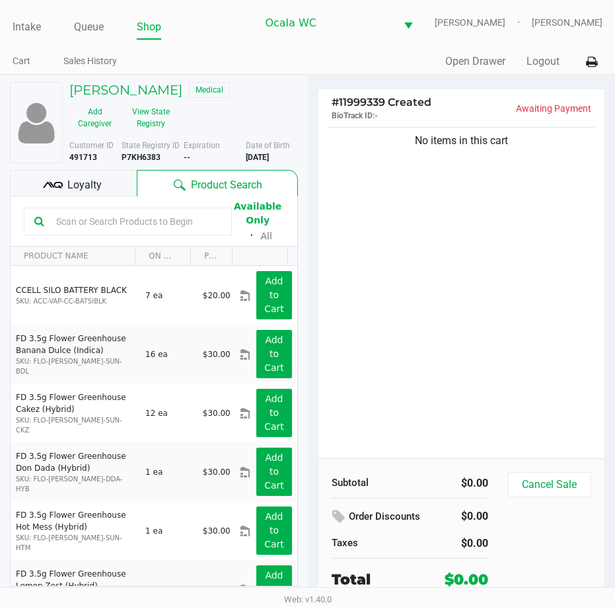
click at [96, 223] on input "text" at bounding box center [136, 222] width 171 height 20
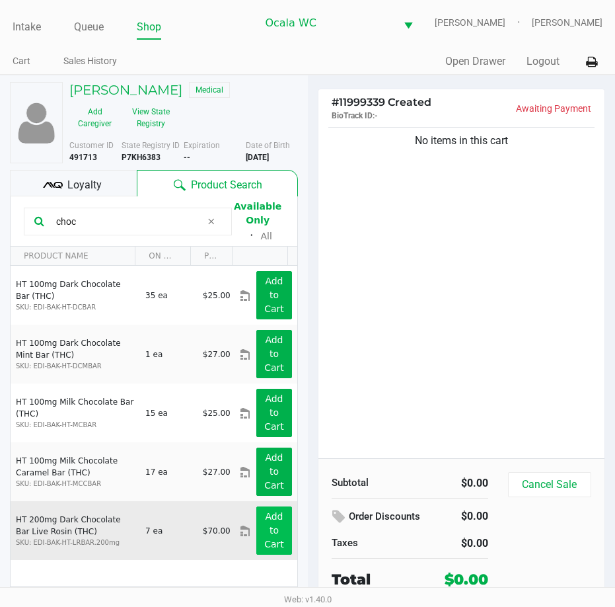
type input "choc"
click at [268, 530] on app-button-loader "Add to Cart" at bounding box center [274, 530] width 20 height 38
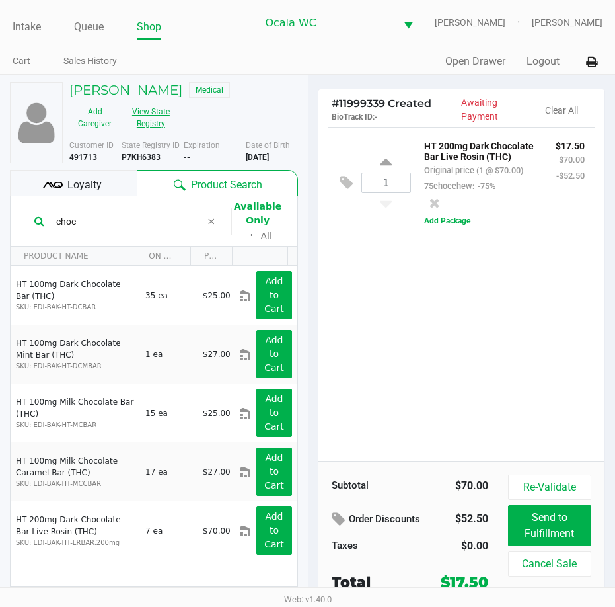
click at [163, 114] on button "View State Registry" at bounding box center [147, 117] width 54 height 33
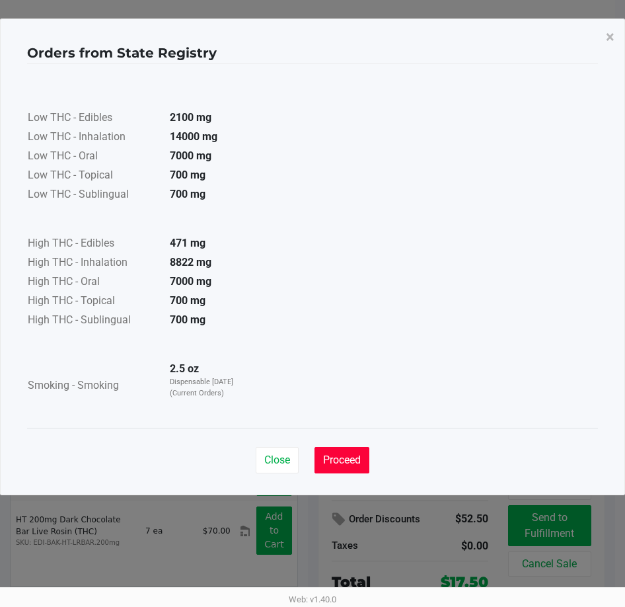
click at [342, 461] on span "Proceed" at bounding box center [342, 459] width 38 height 13
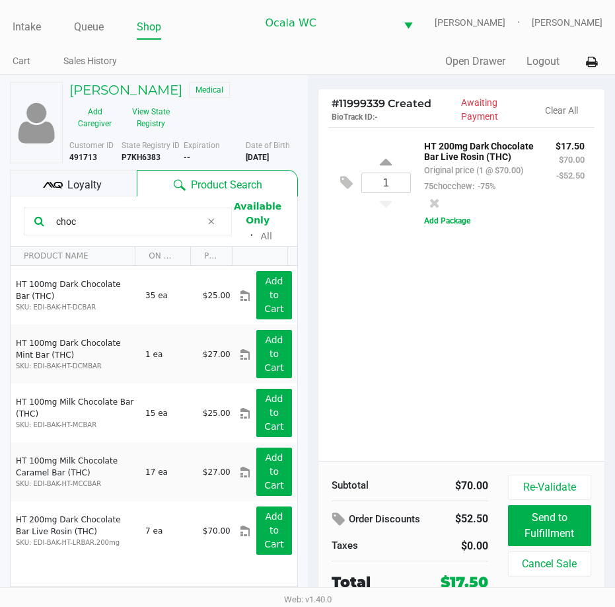
click at [146, 159] on b "P7KH6383" at bounding box center [141, 157] width 39 height 9
click at [385, 173] on icon at bounding box center [386, 164] width 12 height 17
type input "2"
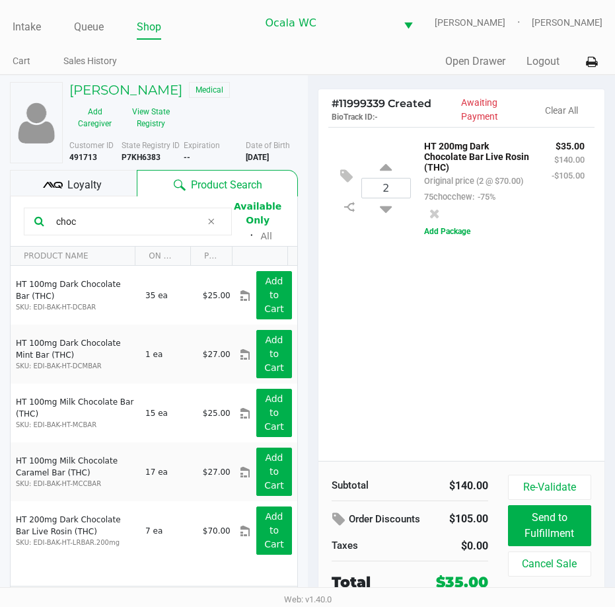
click at [481, 348] on div "2 HT 200mg Dark Chocolate Bar Live Rosin (THC) Original price (2 @ $70.00) 75ch…" at bounding box center [462, 294] width 287 height 334
click at [383, 326] on div "2 HT 200mg Dark Chocolate Bar Live Rosin (THC) Original price (2 @ $70.00) 75ch…" at bounding box center [462, 294] width 287 height 334
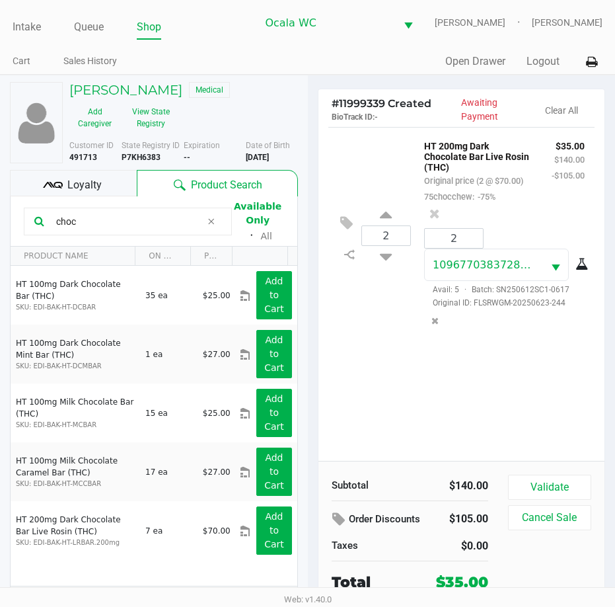
click at [372, 389] on div "2 HT 200mg Dark Chocolate Bar Live Rosin (THC) Original price (2 @ $70.00) 75ch…" at bounding box center [462, 294] width 287 height 334
click at [148, 106] on button "View State Registry" at bounding box center [147, 117] width 54 height 33
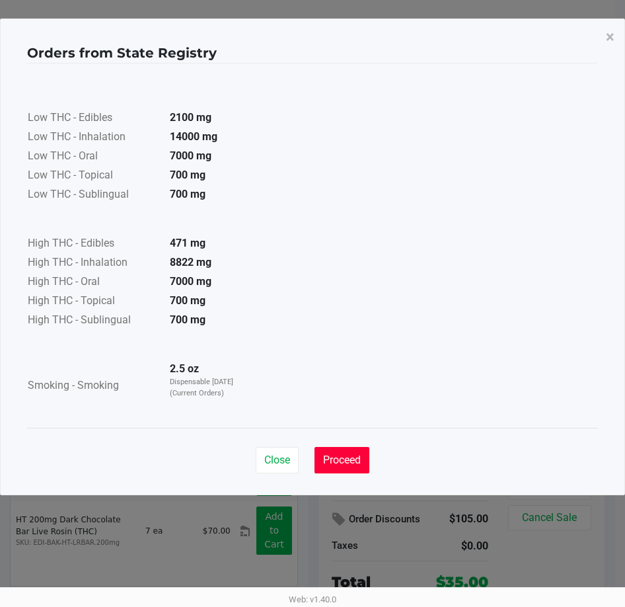
click at [337, 460] on span "Proceed" at bounding box center [342, 459] width 38 height 13
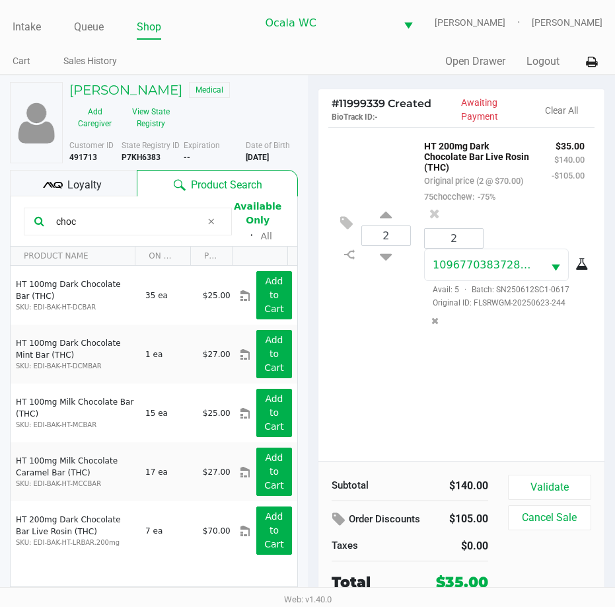
click at [387, 338] on div "2 HT 200mg Dark Chocolate Bar Live Rosin (THC) Original price (2 @ $70.00) 75ch…" at bounding box center [461, 235] width 267 height 216
click at [362, 391] on div "2 HT 200mg Dark Chocolate Bar Live Rosin (THC) Original price (2 @ $70.00) 75ch…" at bounding box center [462, 294] width 287 height 334
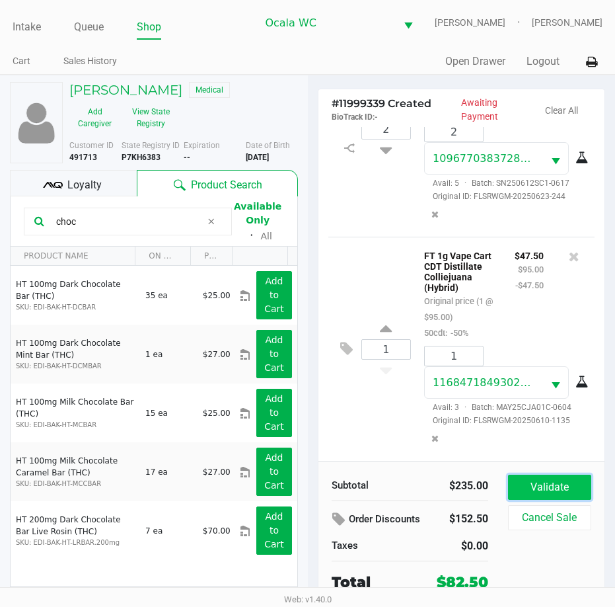
click at [555, 477] on button "Validate" at bounding box center [549, 487] width 83 height 25
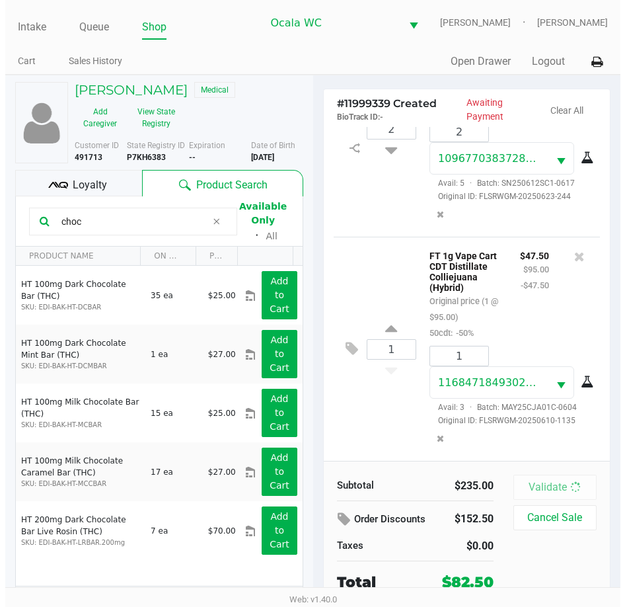
scroll to position [158, 0]
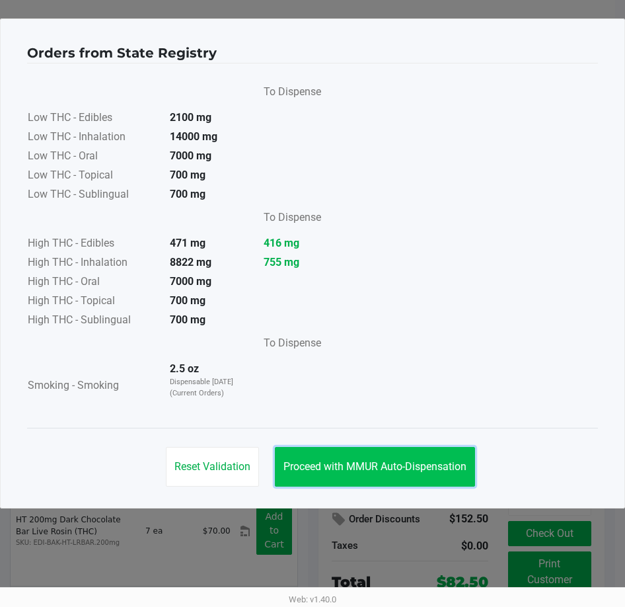
click at [334, 462] on span "Proceed with MMUR Auto-Dispensation" at bounding box center [375, 466] width 183 height 13
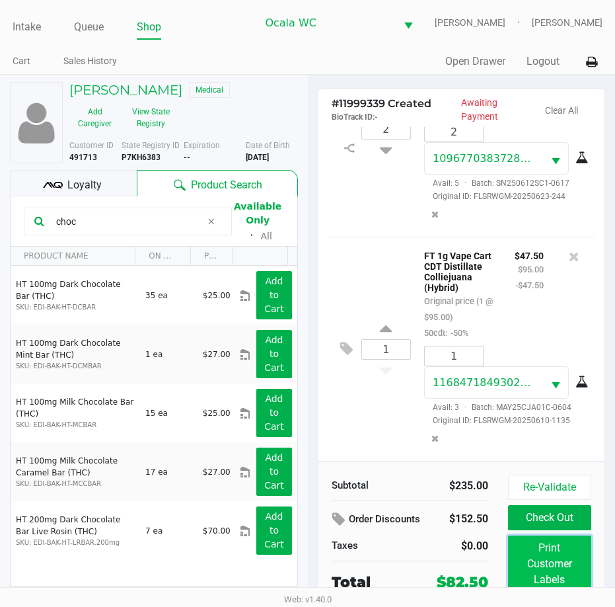
click at [545, 553] on button "Print Customer Labels" at bounding box center [549, 563] width 83 height 57
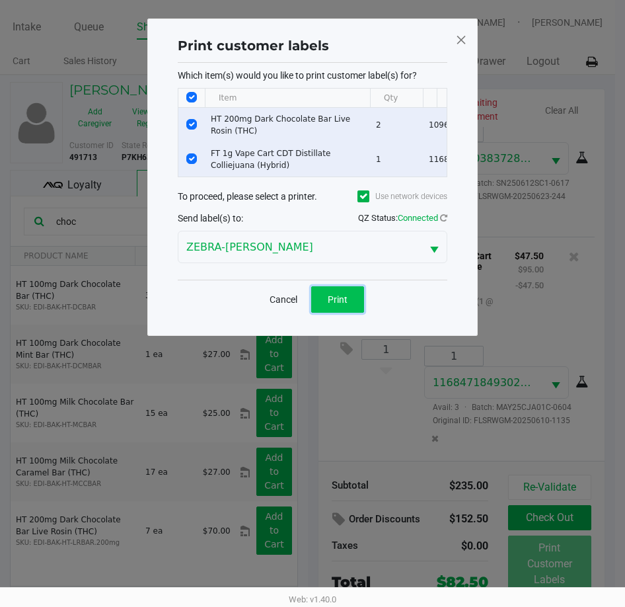
click at [338, 305] on span "Print" at bounding box center [338, 299] width 20 height 11
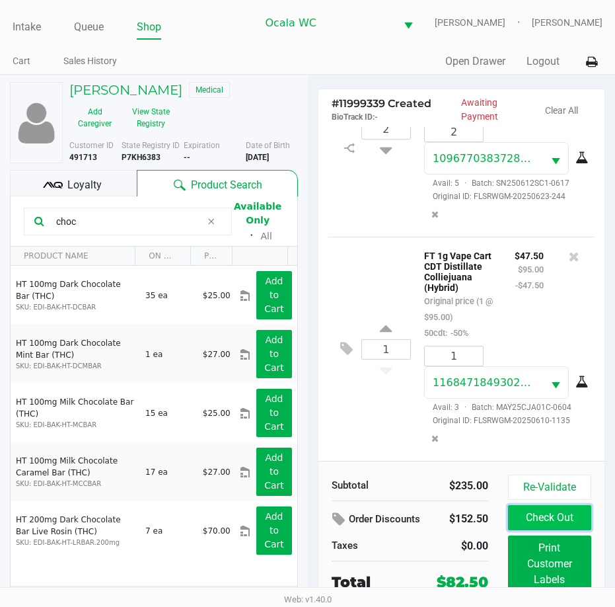
click at [570, 515] on button "Check Out" at bounding box center [549, 517] width 83 height 25
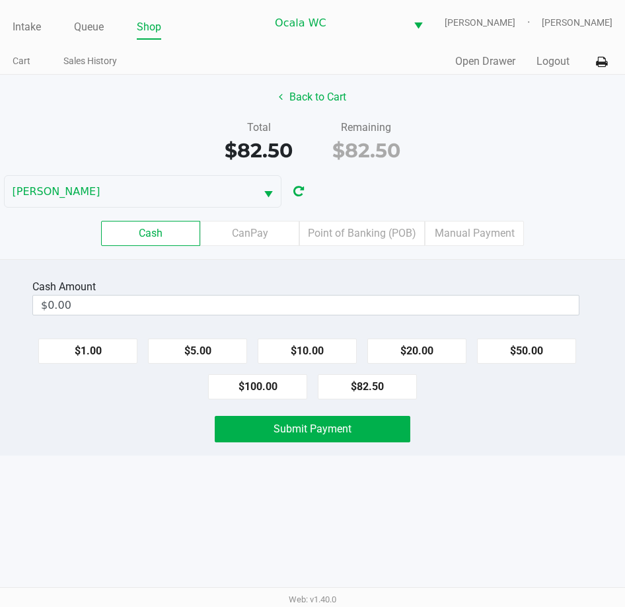
click at [277, 389] on button "$100.00" at bounding box center [257, 386] width 99 height 25
type input "$100.00"
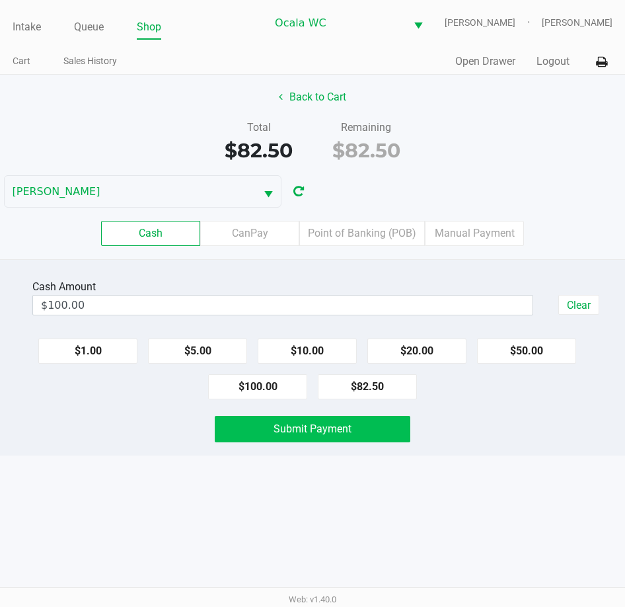
click at [341, 428] on span "Submit Payment" at bounding box center [313, 428] width 78 height 13
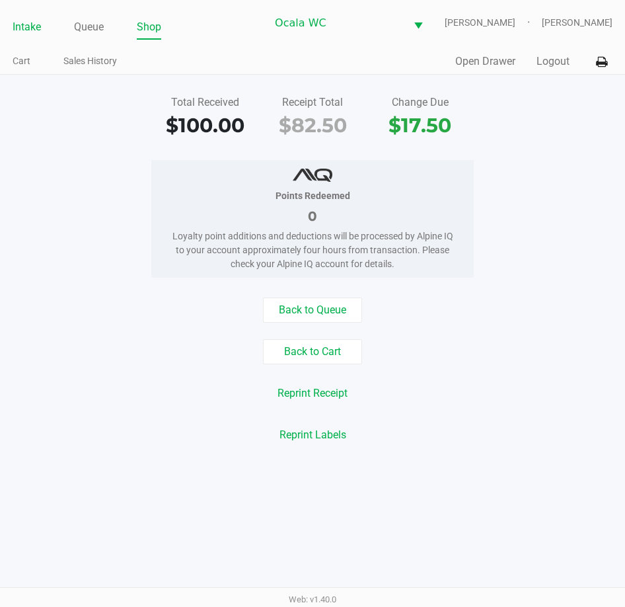
click at [24, 24] on link "Intake" at bounding box center [27, 27] width 28 height 19
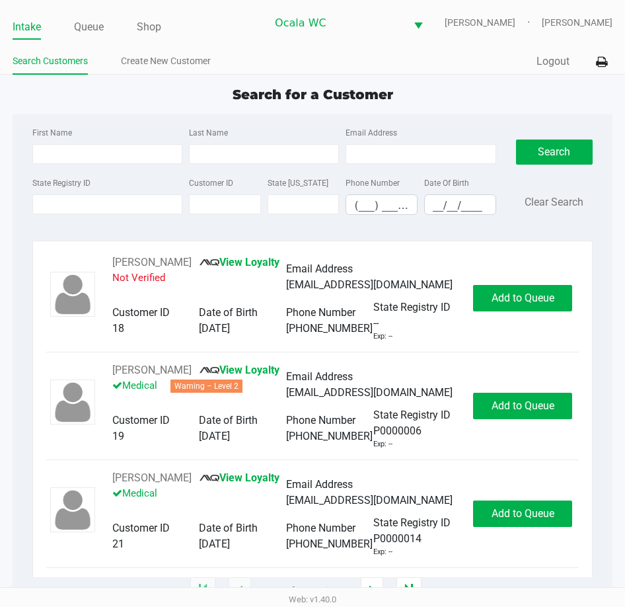
click at [32, 25] on link "Intake" at bounding box center [27, 27] width 28 height 19
click at [24, 17] on li "Intake" at bounding box center [27, 28] width 28 height 23
click at [26, 31] on link "Intake" at bounding box center [27, 27] width 28 height 19
click at [288, 68] on ul "Search Customers Create New Customer" at bounding box center [163, 63] width 300 height 22
click at [91, 22] on link "Queue" at bounding box center [89, 27] width 30 height 19
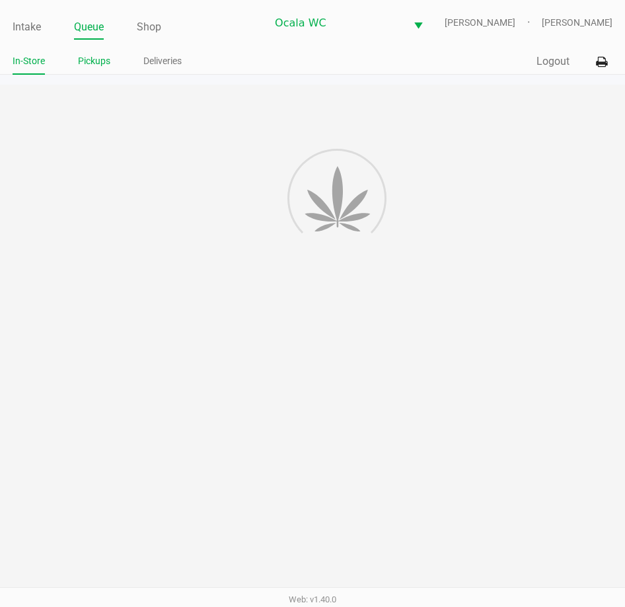
click at [87, 56] on link "Pickups" at bounding box center [94, 61] width 32 height 17
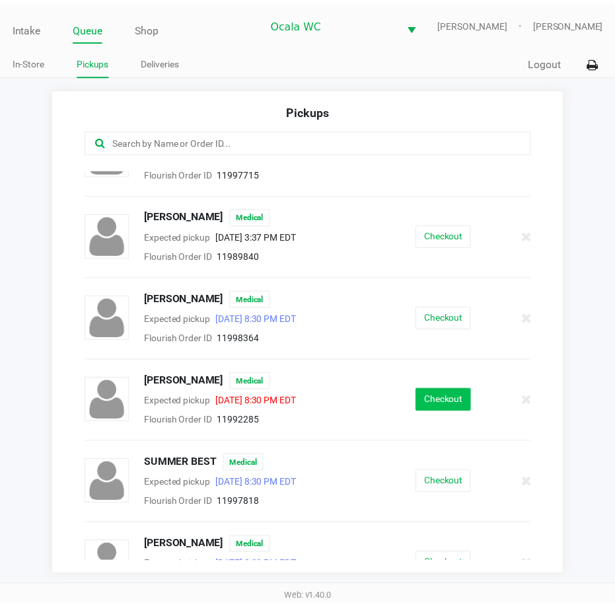
scroll to position [487, 0]
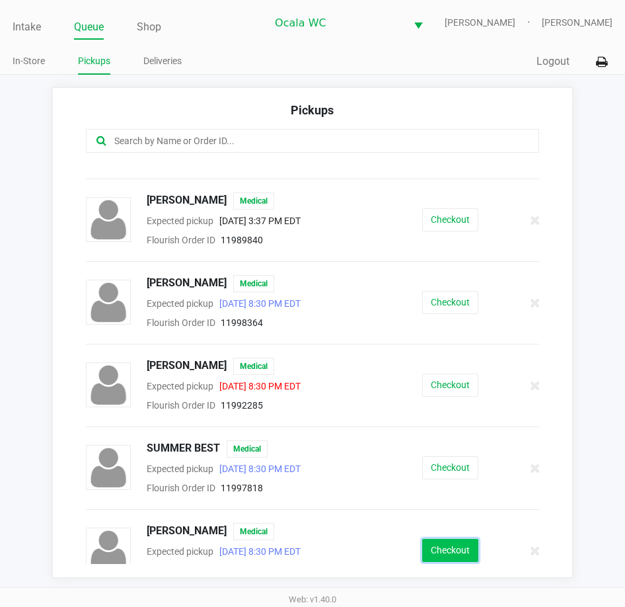
click at [444, 539] on button "Checkout" at bounding box center [450, 550] width 56 height 23
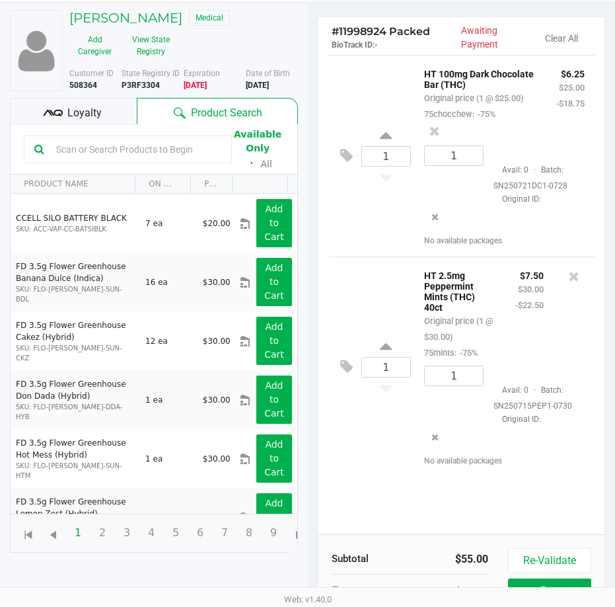
scroll to position [175, 0]
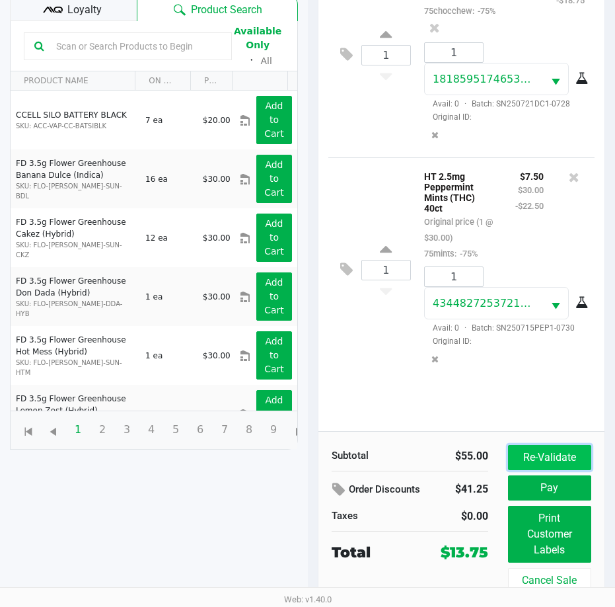
click at [540, 465] on button "Re-Validate" at bounding box center [549, 457] width 83 height 25
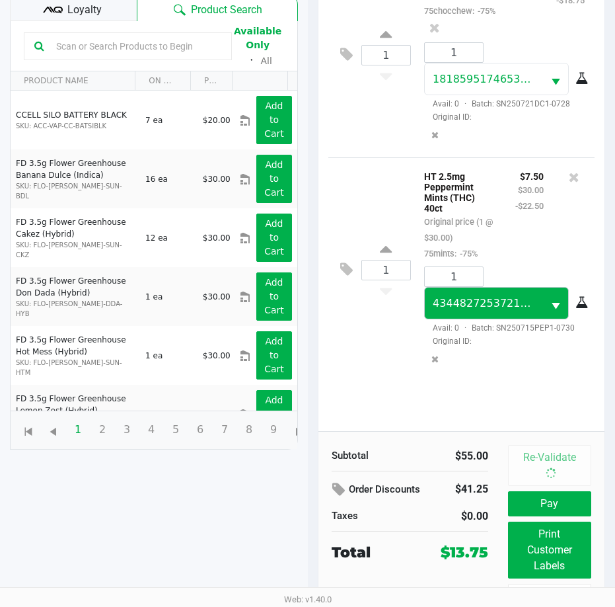
scroll to position [0, 0]
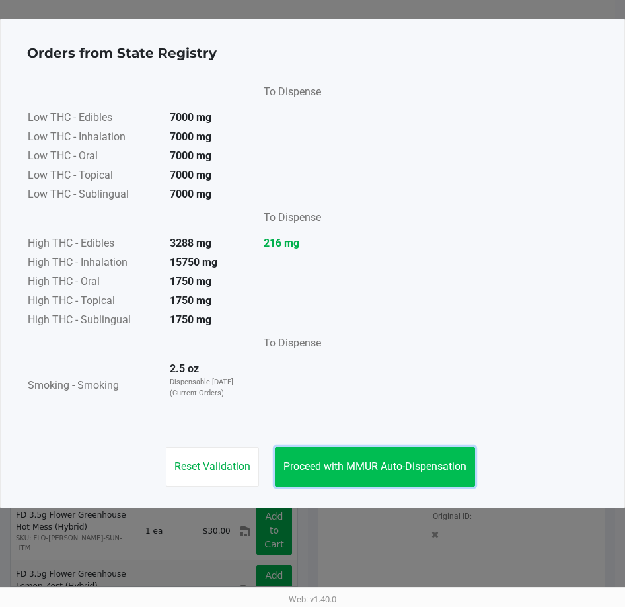
click at [367, 467] on span "Proceed with MMUR Auto-Dispensation" at bounding box center [375, 466] width 183 height 13
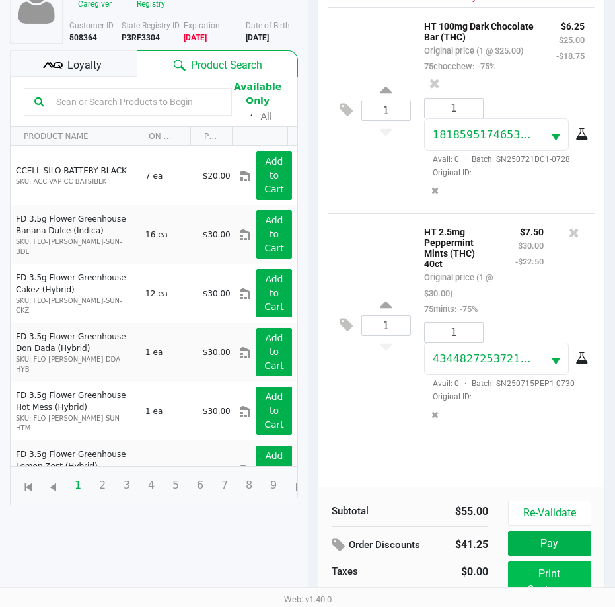
scroll to position [175, 0]
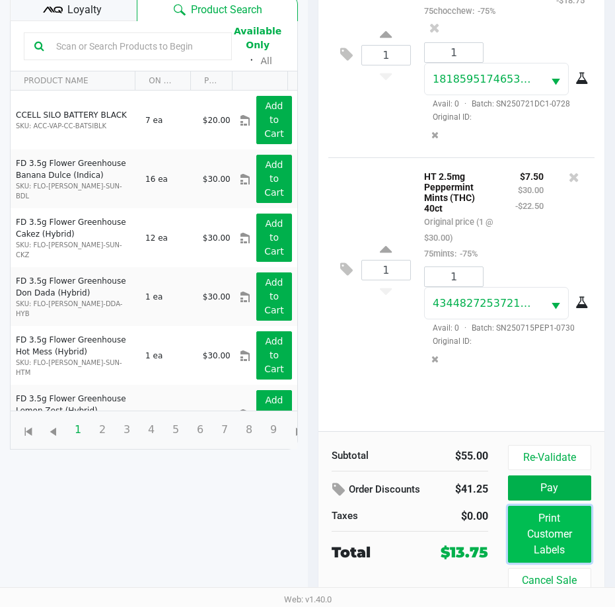
click at [539, 543] on button "Print Customer Labels" at bounding box center [549, 534] width 83 height 57
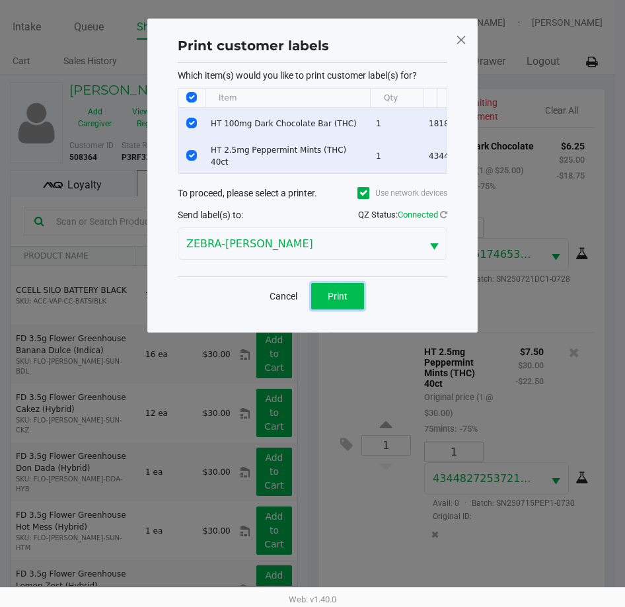
click at [340, 301] on span "Print" at bounding box center [338, 296] width 20 height 11
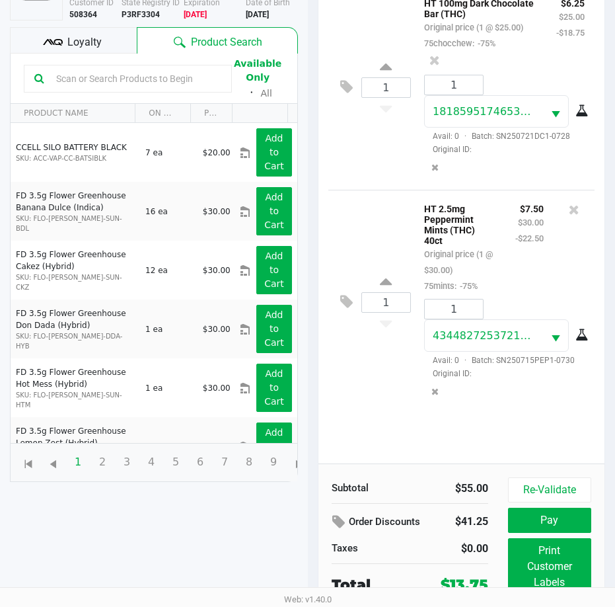
scroll to position [175, 0]
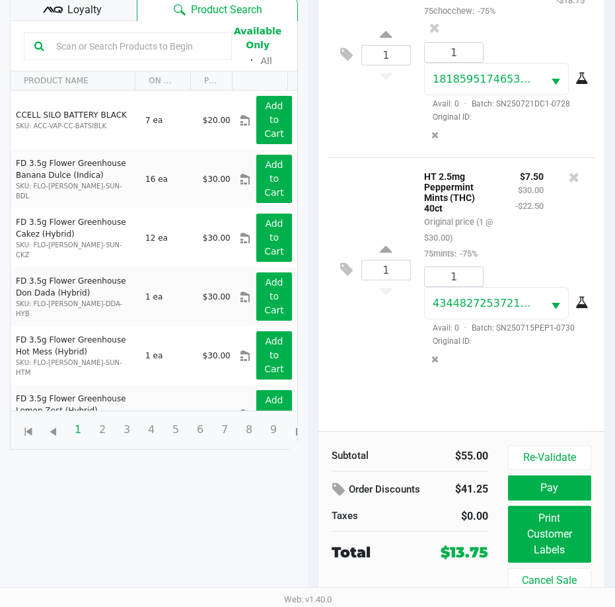
click at [562, 492] on button "Pay" at bounding box center [549, 487] width 83 height 25
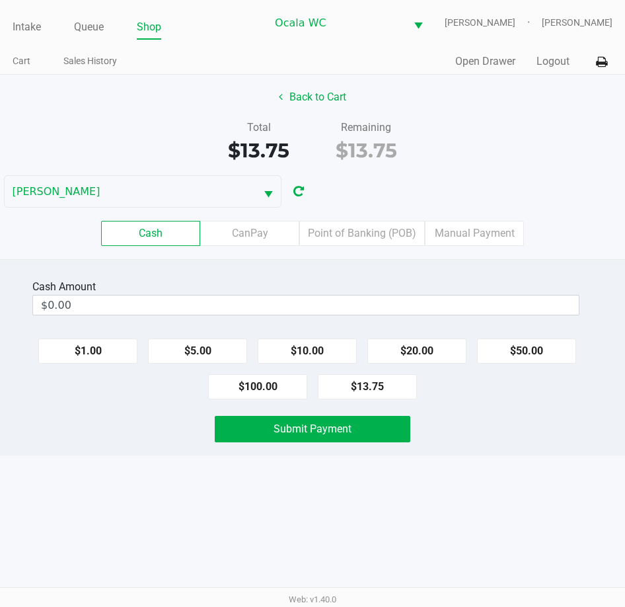
click at [420, 347] on button "$20.00" at bounding box center [416, 350] width 99 height 25
type input "$20.00"
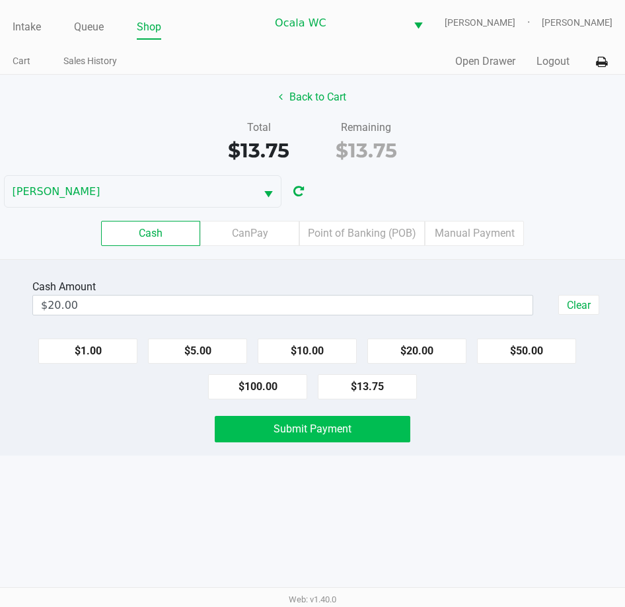
click at [347, 438] on button "Submit Payment" at bounding box center [312, 429] width 195 height 26
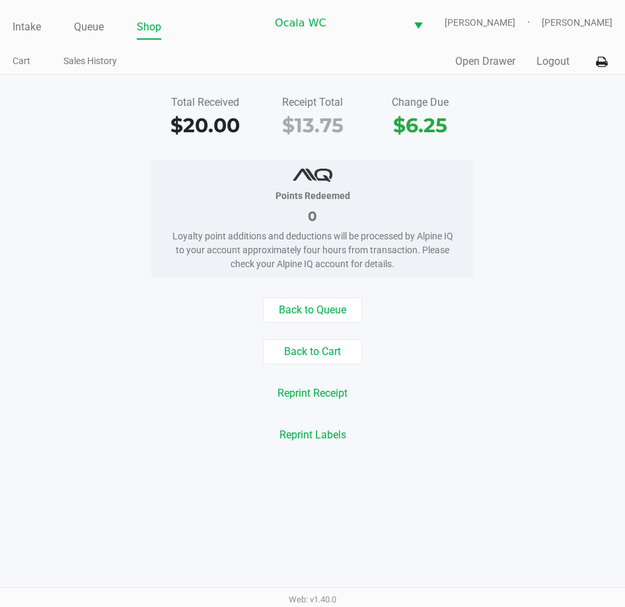
click at [93, 182] on div "Points Redeemed 0 Loyalty point additions and deductions will be processed by A…" at bounding box center [312, 219] width 645 height 118
click at [24, 22] on link "Intake" at bounding box center [27, 27] width 28 height 19
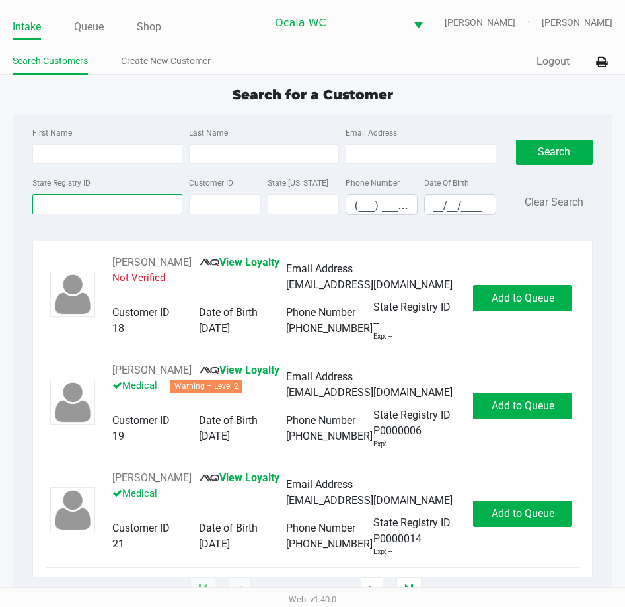
click at [45, 207] on input "State Registry ID" at bounding box center [107, 204] width 150 height 20
type input "p3rr3861"
click at [568, 155] on button "Search" at bounding box center [554, 151] width 77 height 25
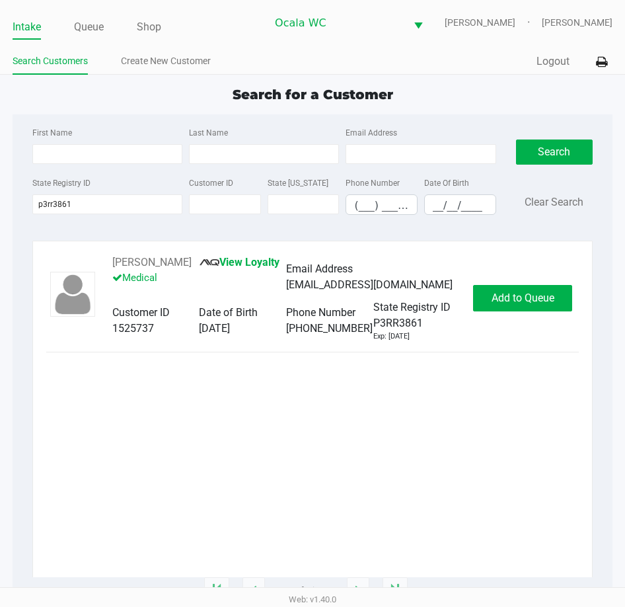
click at [508, 291] on div "DONNA MICHAUD View Loyalty Medical Email Address michauddonna@me.com Customer I…" at bounding box center [312, 297] width 533 height 87
click at [509, 304] on span "Add to Queue" at bounding box center [523, 297] width 63 height 13
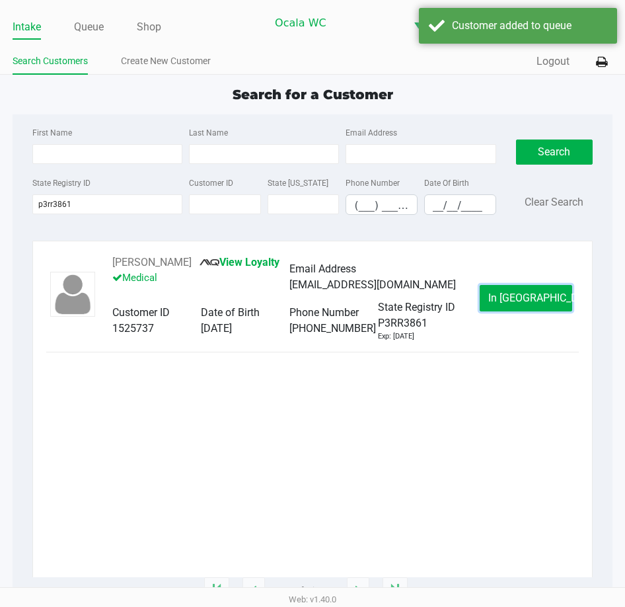
click at [509, 306] on button "In Queue" at bounding box center [526, 298] width 93 height 26
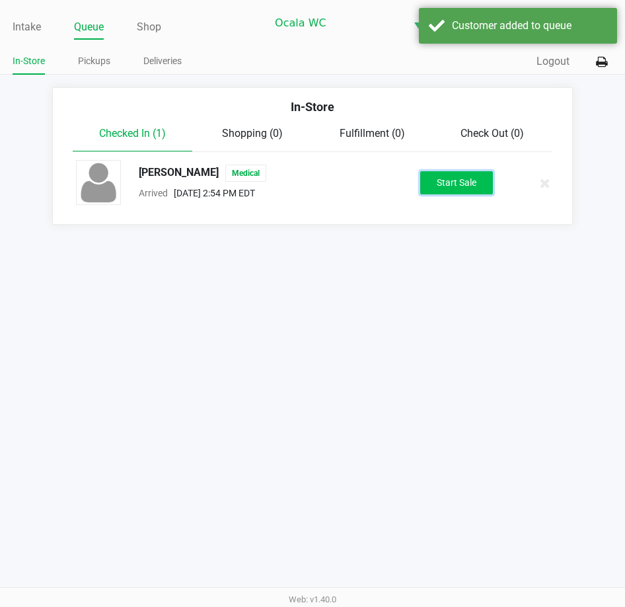
click at [460, 177] on button "Start Sale" at bounding box center [456, 182] width 73 height 23
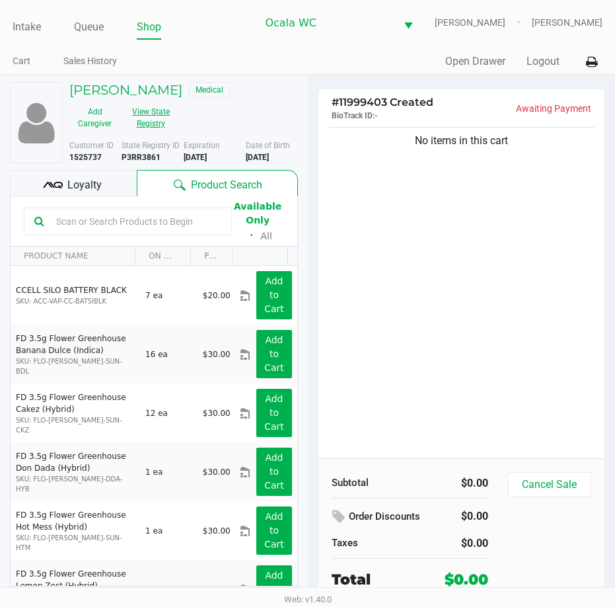
click at [147, 119] on button "View State Registry" at bounding box center [147, 117] width 54 height 33
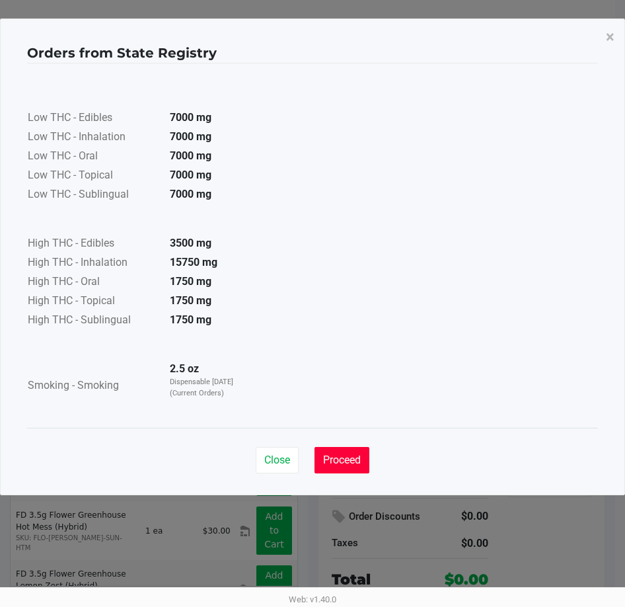
click at [338, 459] on span "Proceed" at bounding box center [342, 459] width 38 height 13
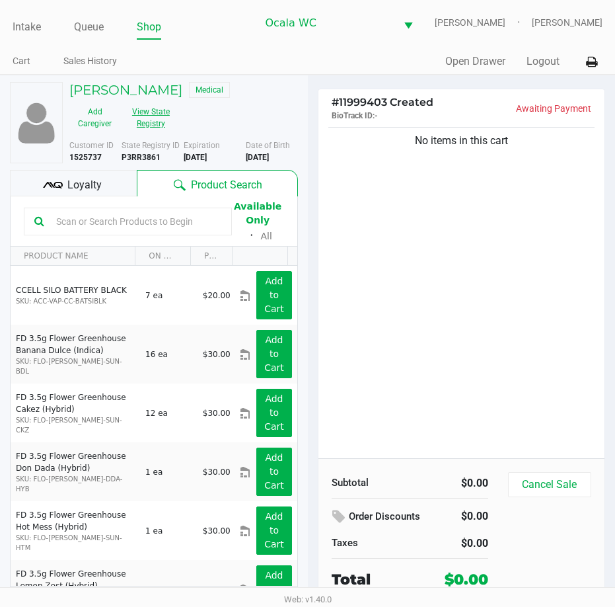
click at [156, 119] on button "View State Registry" at bounding box center [147, 117] width 54 height 33
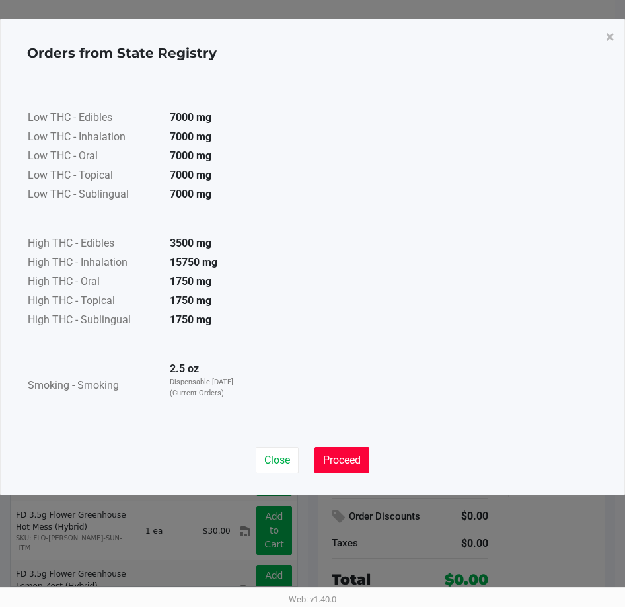
click at [345, 461] on span "Proceed" at bounding box center [342, 459] width 38 height 13
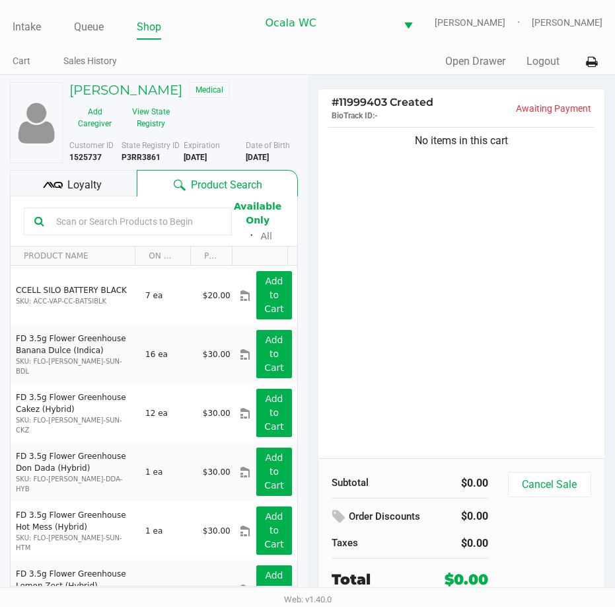
click at [93, 223] on input "text" at bounding box center [136, 222] width 171 height 20
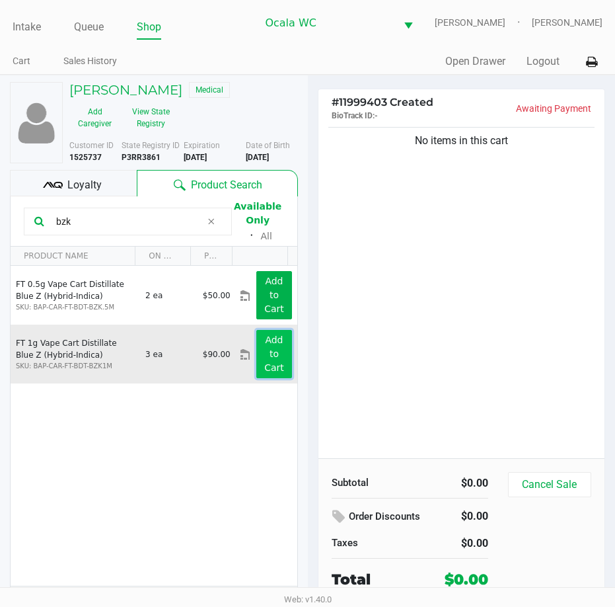
click at [274, 365] on button "Add to Cart" at bounding box center [273, 354] width 35 height 48
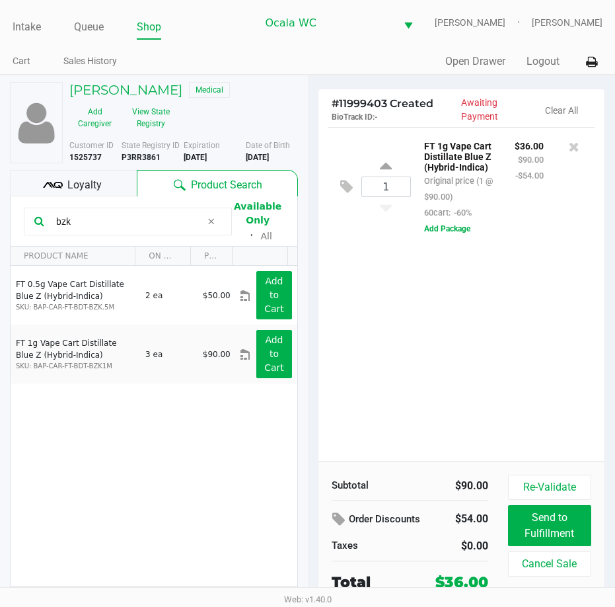
click at [64, 219] on input "bzk" at bounding box center [126, 222] width 151 height 20
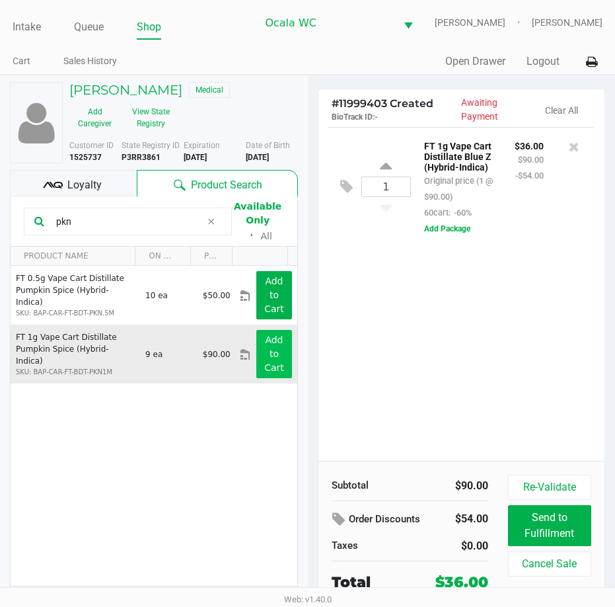
type input "pkn"
click at [272, 371] on app-button-loader "Add to Cart" at bounding box center [274, 353] width 20 height 38
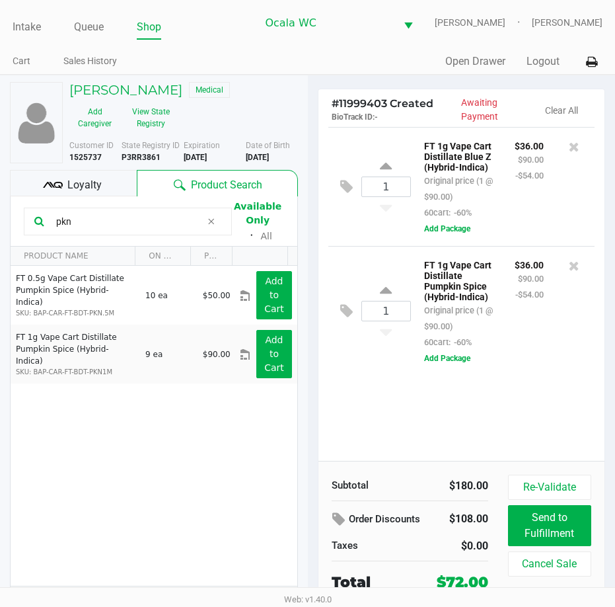
click at [552, 416] on div "1 FT 1g Vape Cart Distillate Blue Z (Hybrid-Indica) Original price (1 @ $90.00)…" at bounding box center [462, 294] width 287 height 334
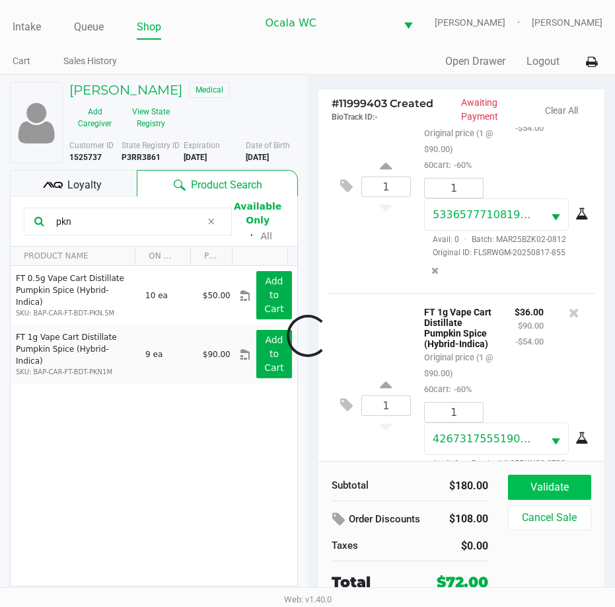
scroll to position [142, 0]
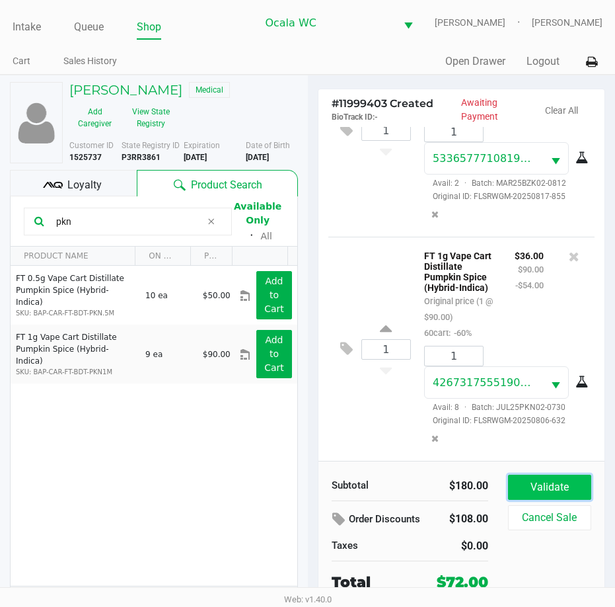
click at [515, 478] on button "Validate" at bounding box center [549, 487] width 83 height 25
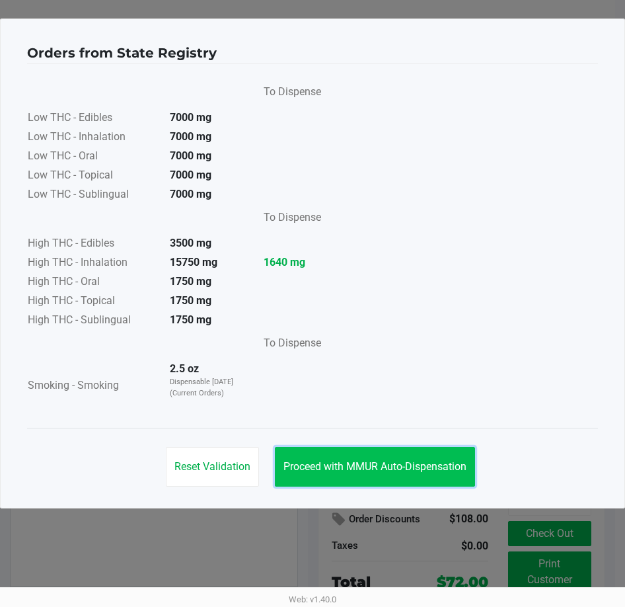
click at [388, 466] on span "Proceed with MMUR Auto-Dispensation" at bounding box center [375, 466] width 183 height 13
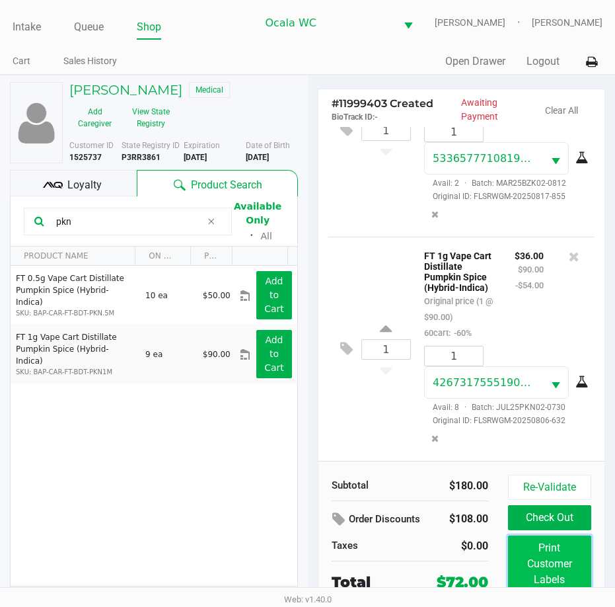
click at [552, 562] on button "Print Customer Labels" at bounding box center [549, 563] width 83 height 57
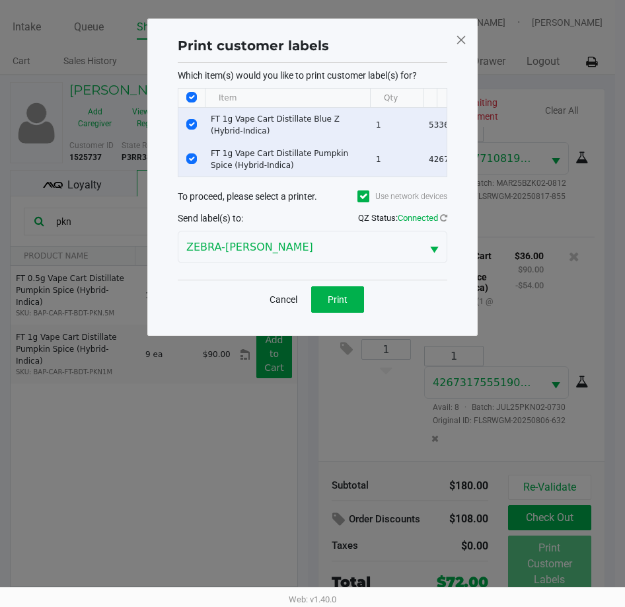
click at [309, 300] on div "Cancel Print" at bounding box center [312, 299] width 103 height 26
click at [333, 305] on span "Print" at bounding box center [338, 299] width 20 height 11
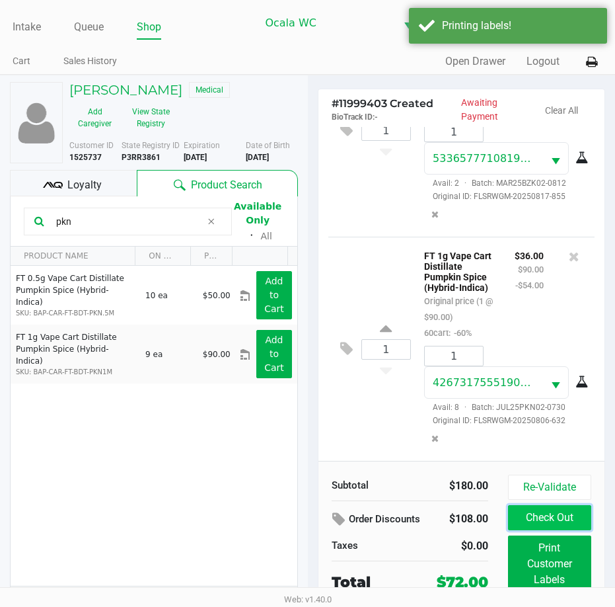
click at [557, 516] on button "Check Out" at bounding box center [549, 517] width 83 height 25
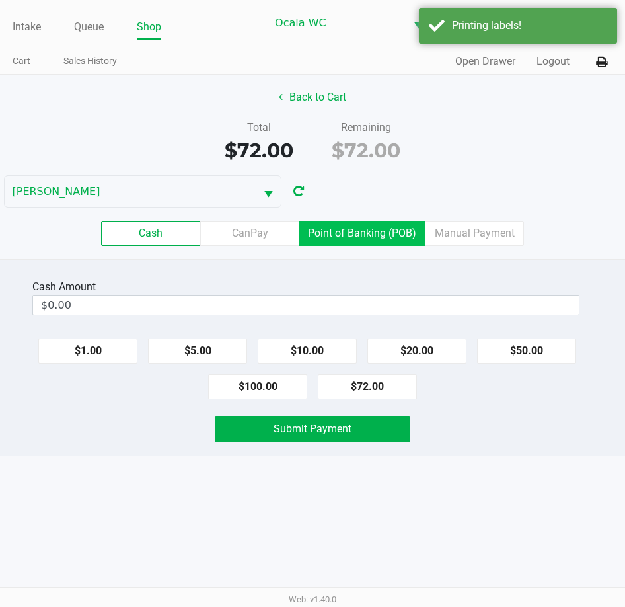
click at [367, 237] on label "Point of Banking (POB)" at bounding box center [362, 233] width 126 height 25
click at [0, 0] on 7 "Point of Banking (POB)" at bounding box center [0, 0] width 0 height 0
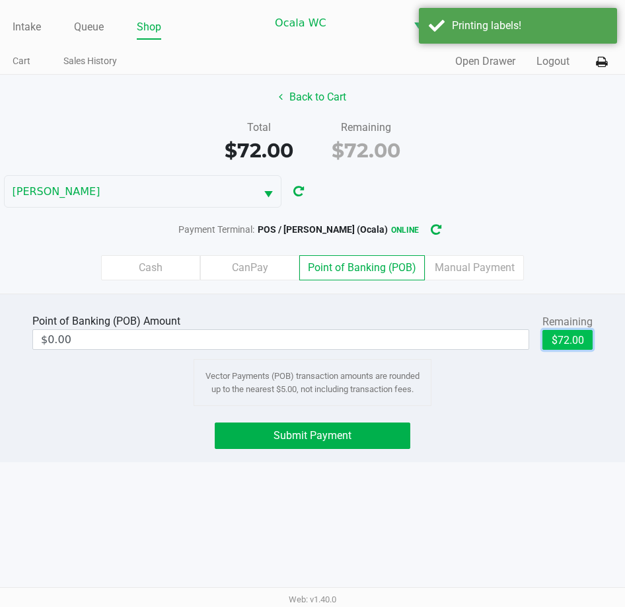
click at [564, 344] on button "$72.00" at bounding box center [568, 340] width 50 height 20
type input "$72.00"
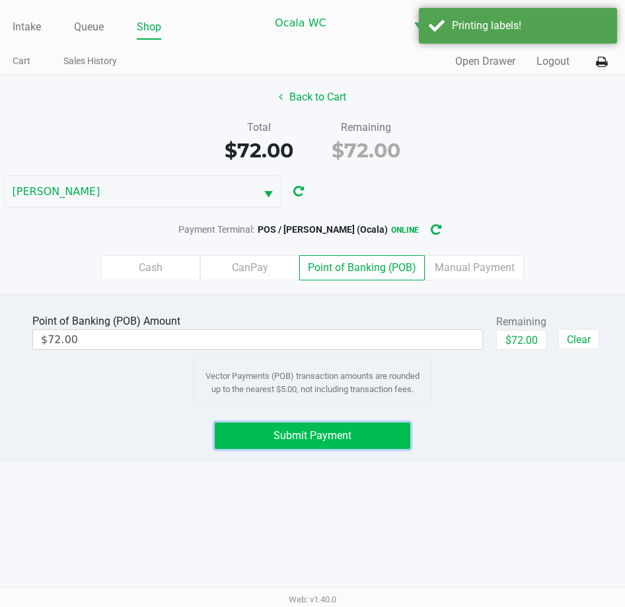
click at [333, 433] on span "Submit Payment" at bounding box center [313, 435] width 78 height 13
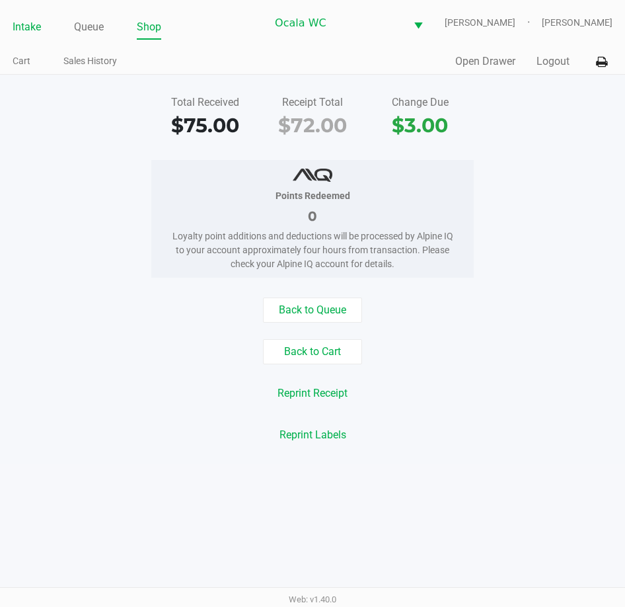
click at [38, 20] on link "Intake" at bounding box center [27, 27] width 28 height 19
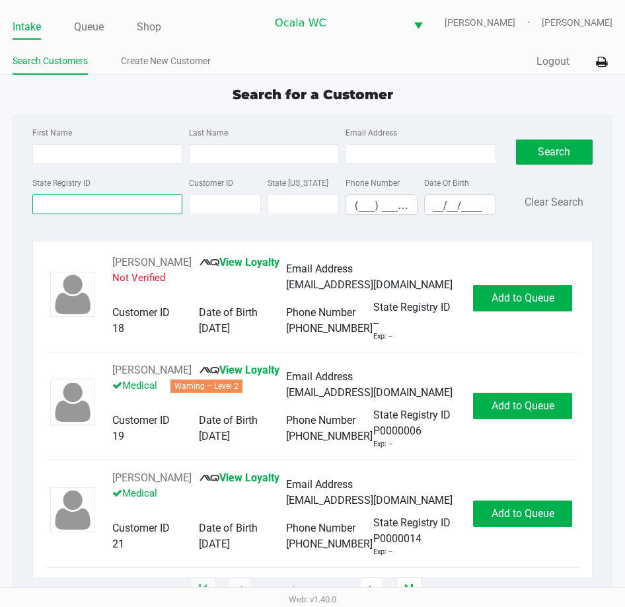
click at [52, 207] on input "State Registry ID" at bounding box center [107, 204] width 150 height 20
type input "p4xf5332"
click at [550, 151] on button "Search" at bounding box center [554, 151] width 77 height 25
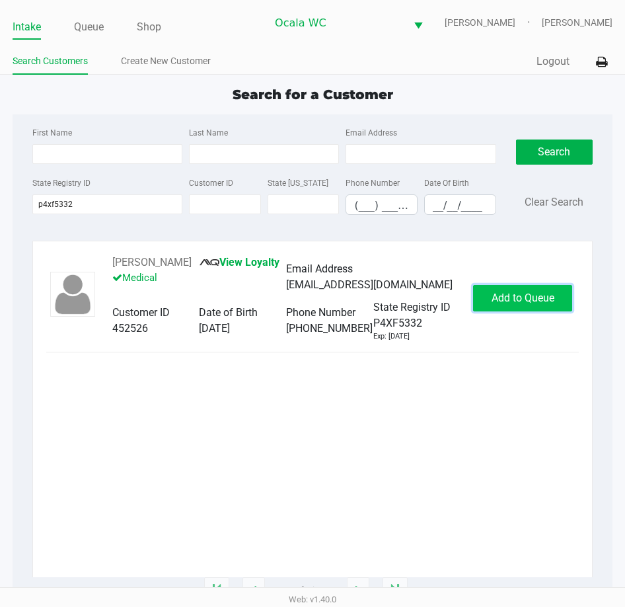
click at [518, 304] on span "Add to Queue" at bounding box center [523, 297] width 63 height 13
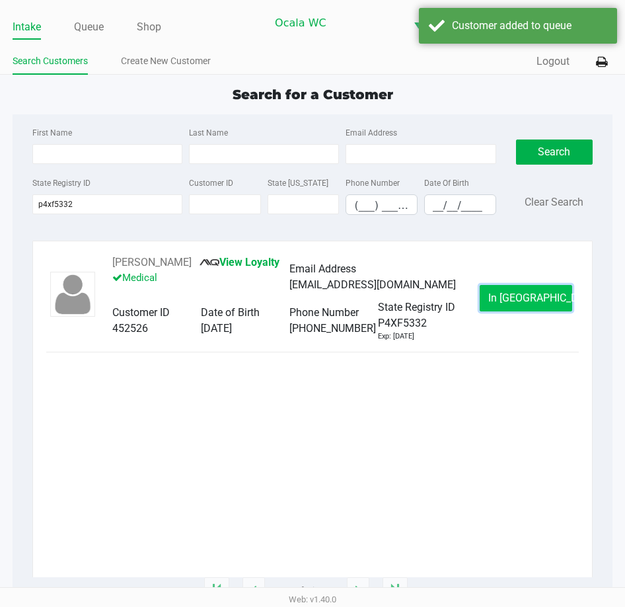
click at [533, 304] on span "In Queue" at bounding box center [543, 297] width 111 height 13
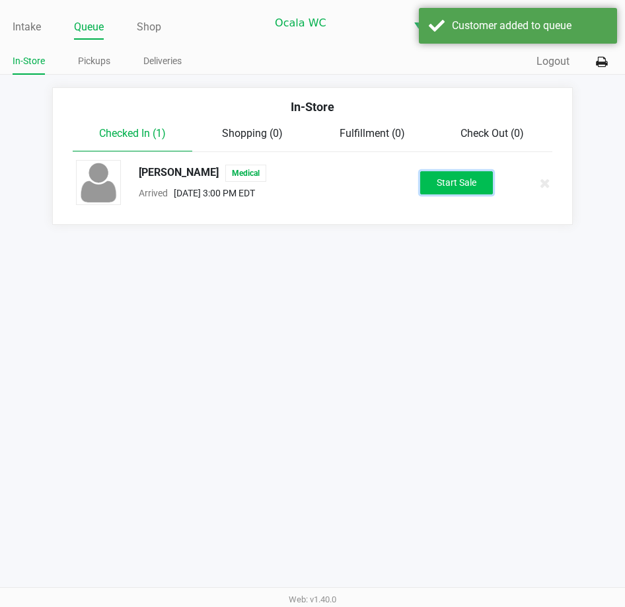
click at [470, 178] on button "Start Sale" at bounding box center [456, 182] width 73 height 23
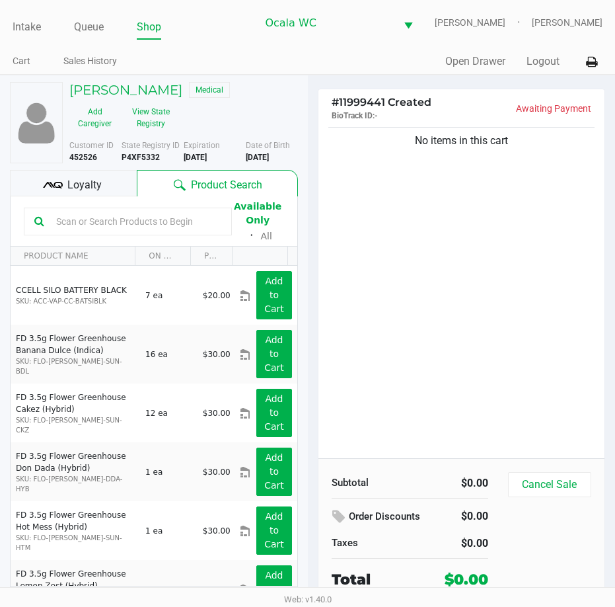
click at [151, 157] on b "P4XF5332" at bounding box center [141, 157] width 38 height 9
click at [150, 110] on button "View State Registry" at bounding box center [147, 117] width 54 height 33
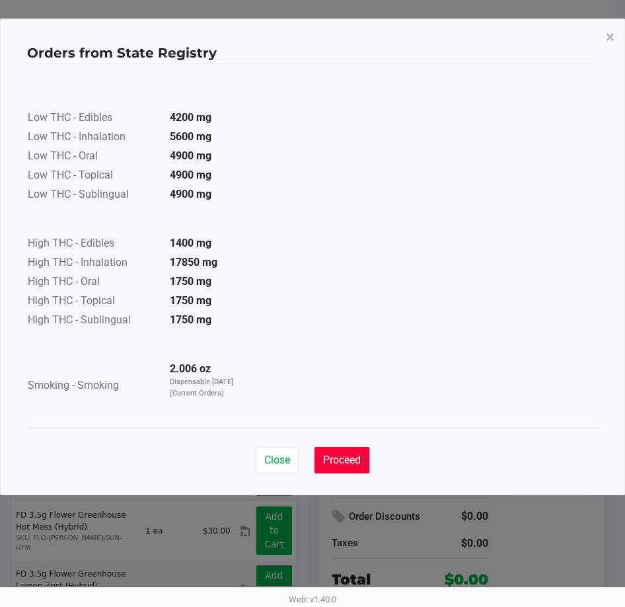
click at [349, 467] on button "Proceed" at bounding box center [342, 460] width 55 height 26
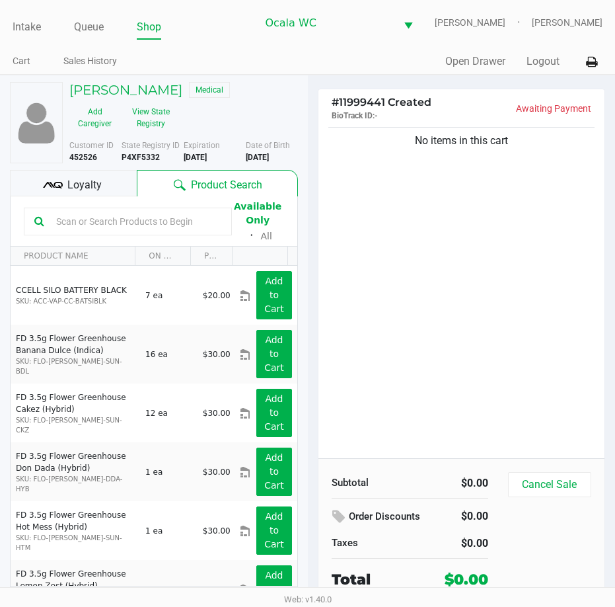
click at [89, 227] on input "text" at bounding box center [136, 222] width 171 height 20
drag, startPoint x: 444, startPoint y: 233, endPoint x: 451, endPoint y: 231, distance: 8.0
click at [445, 232] on div "No items in this cart" at bounding box center [462, 291] width 287 height 334
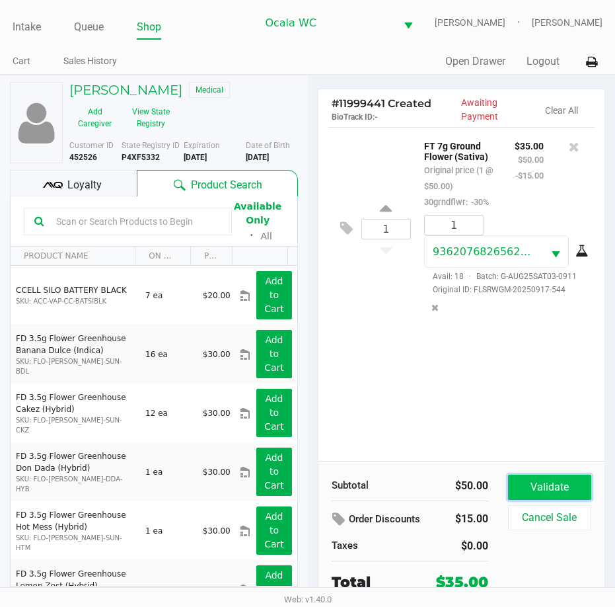
click at [539, 486] on button "Validate" at bounding box center [549, 487] width 83 height 25
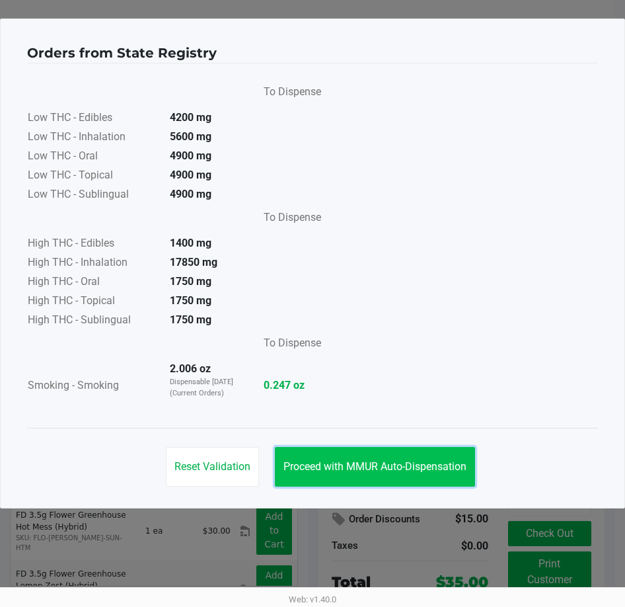
drag, startPoint x: 358, startPoint y: 467, endPoint x: 372, endPoint y: 467, distance: 13.9
click at [364, 467] on span "Proceed with MMUR Auto-Dispensation" at bounding box center [375, 466] width 183 height 13
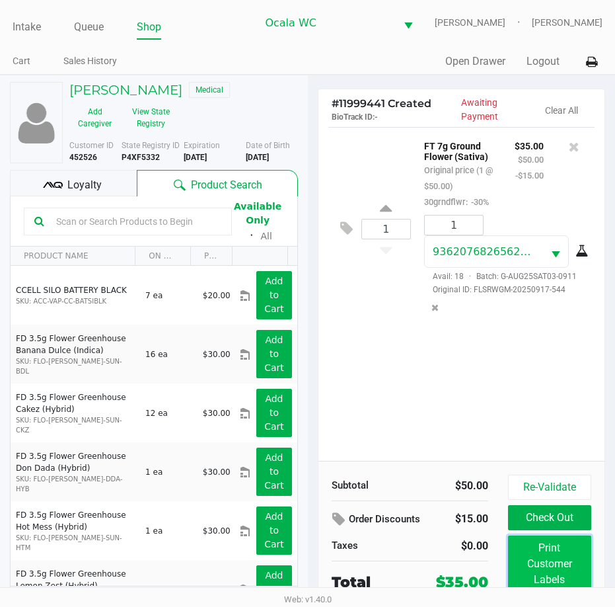
click at [580, 559] on button "Print Customer Labels" at bounding box center [549, 563] width 83 height 57
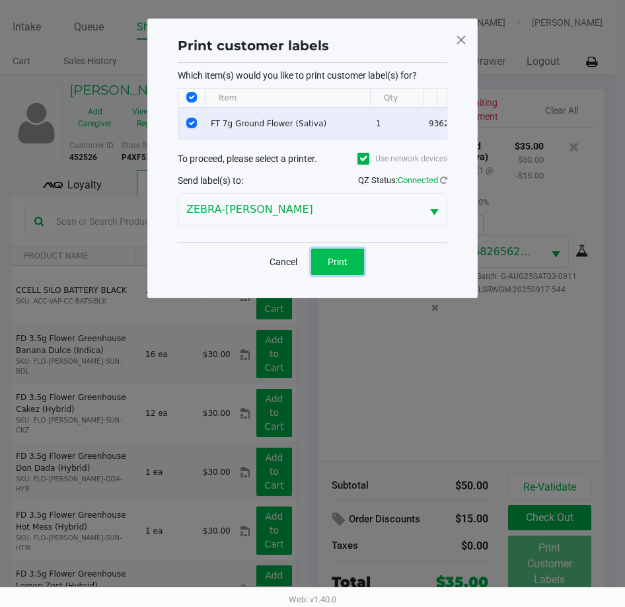
click at [329, 267] on span "Print" at bounding box center [338, 261] width 20 height 11
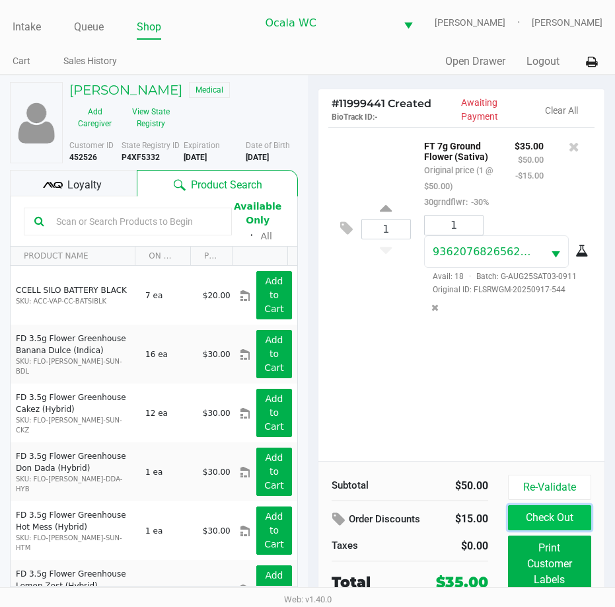
click at [557, 521] on button "Check Out" at bounding box center [549, 517] width 83 height 25
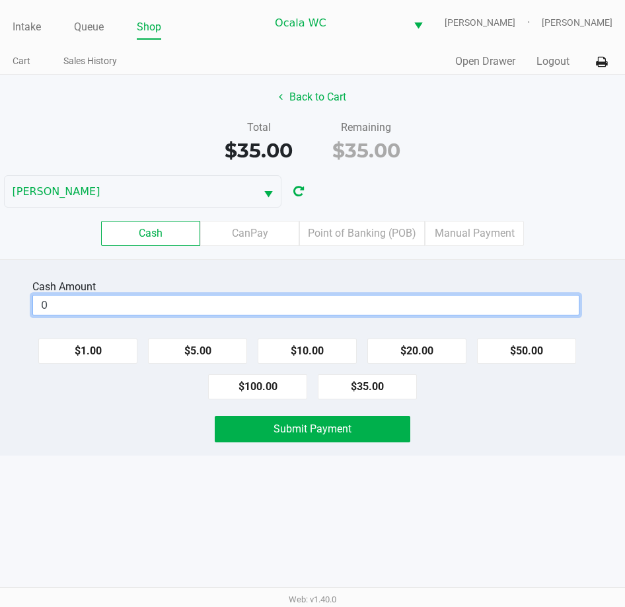
click at [97, 307] on input "0" at bounding box center [306, 304] width 546 height 19
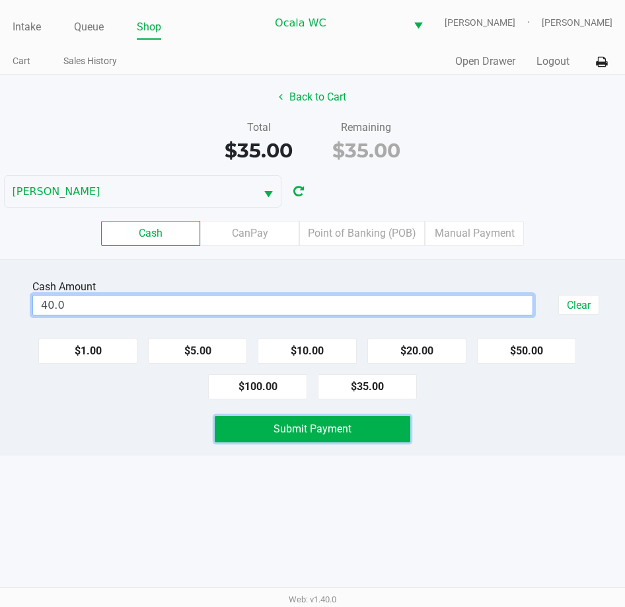
type input "$40.00"
click at [301, 433] on span "Submit Payment" at bounding box center [313, 428] width 78 height 13
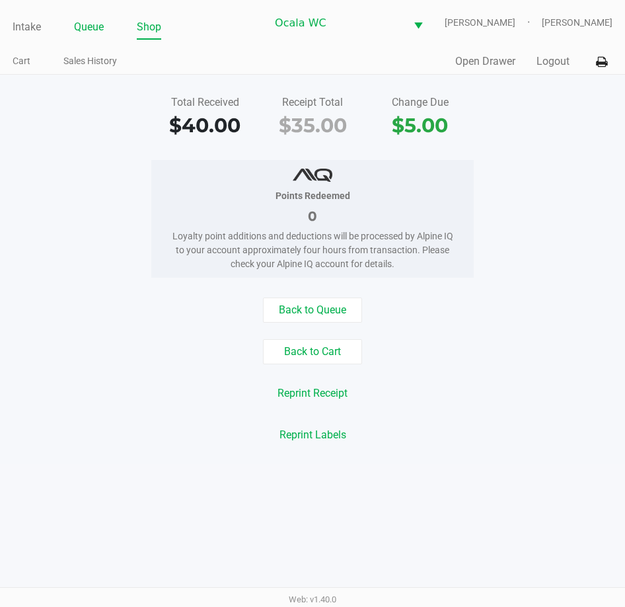
click at [86, 24] on link "Queue" at bounding box center [89, 27] width 30 height 19
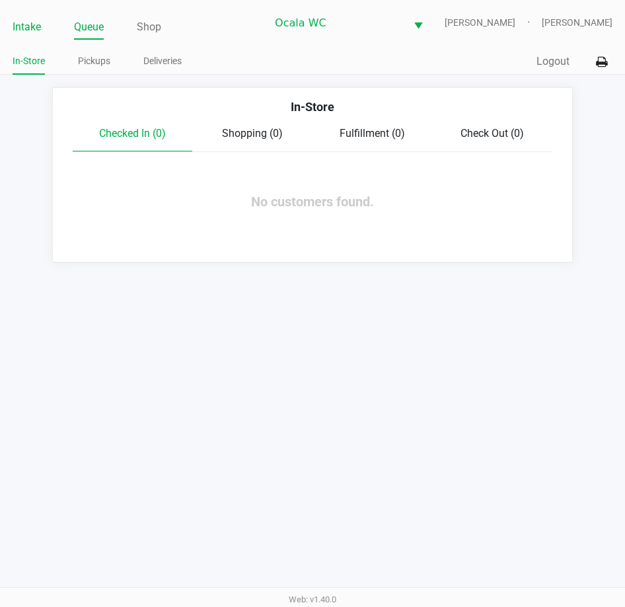
click at [27, 28] on link "Intake" at bounding box center [27, 27] width 28 height 19
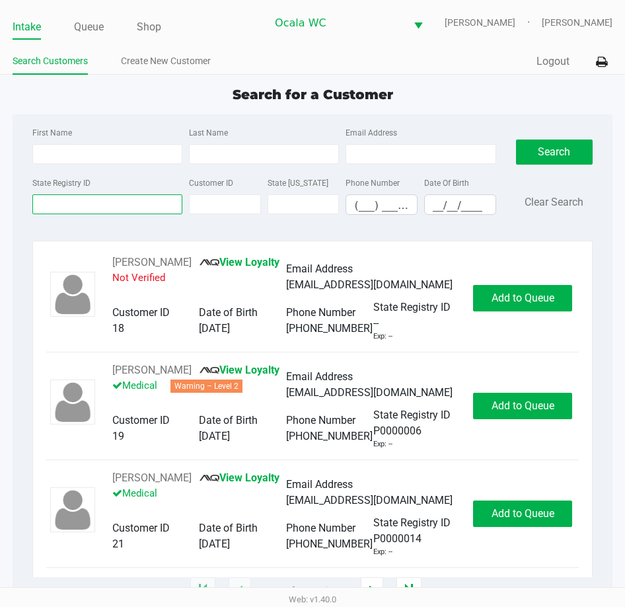
click at [119, 202] on input "State Registry ID" at bounding box center [107, 204] width 150 height 20
type input "p6kt8137"
click at [541, 153] on button "Search" at bounding box center [554, 151] width 77 height 25
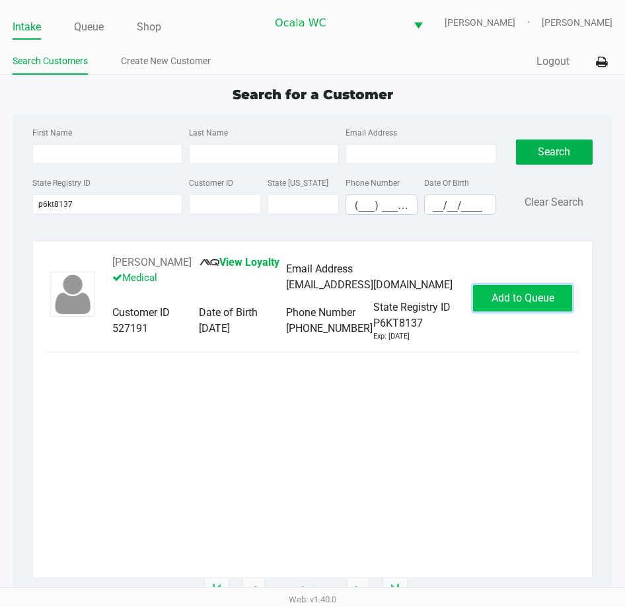
click at [531, 304] on span "Add to Queue" at bounding box center [523, 297] width 63 height 13
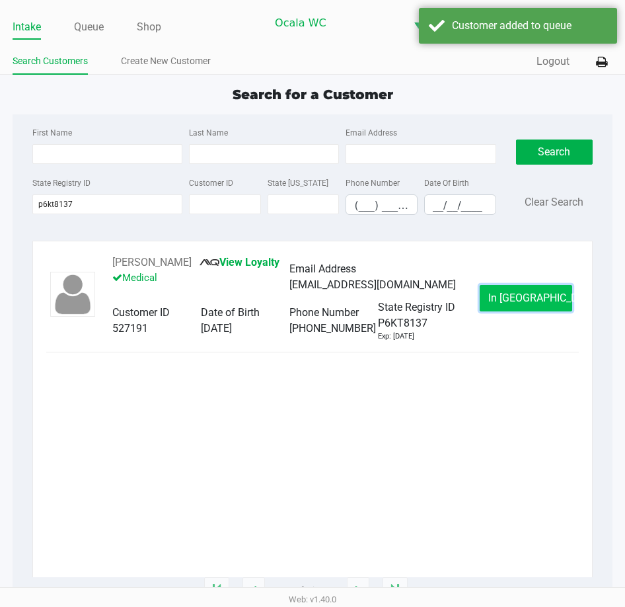
click at [514, 299] on button "In Queue" at bounding box center [526, 298] width 93 height 26
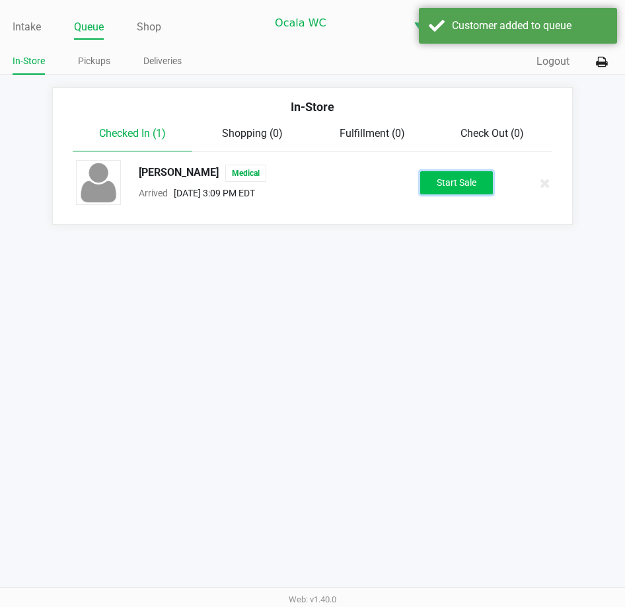
click at [449, 178] on button "Start Sale" at bounding box center [456, 182] width 73 height 23
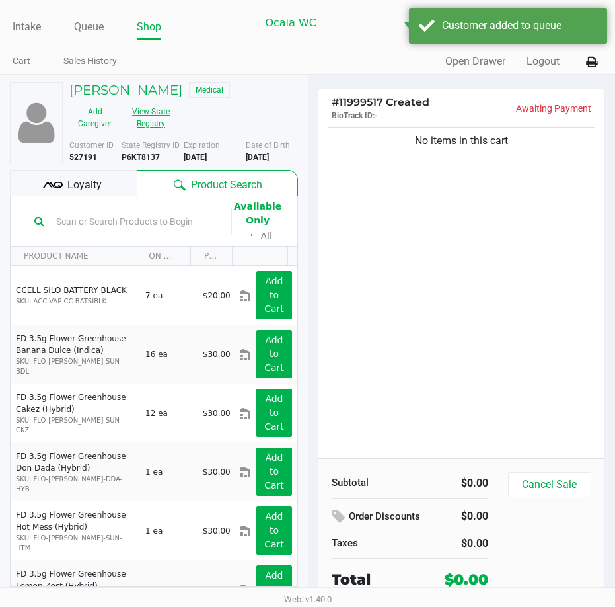
click at [165, 116] on button "View State Registry" at bounding box center [147, 117] width 54 height 33
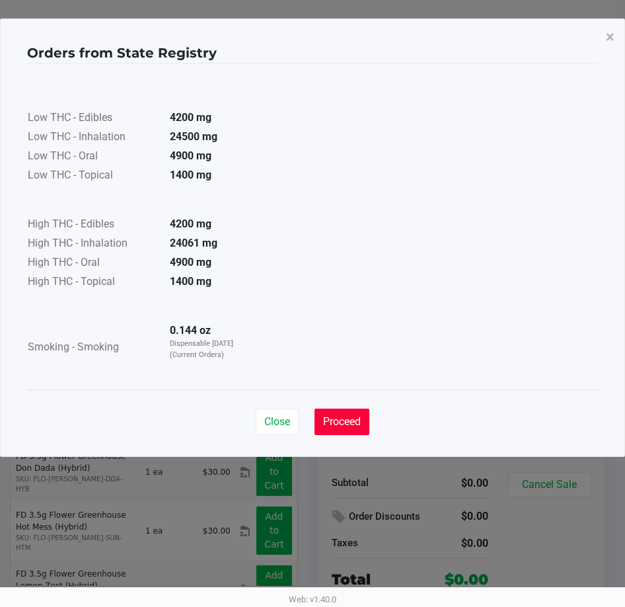
click at [349, 418] on span "Proceed" at bounding box center [342, 421] width 38 height 13
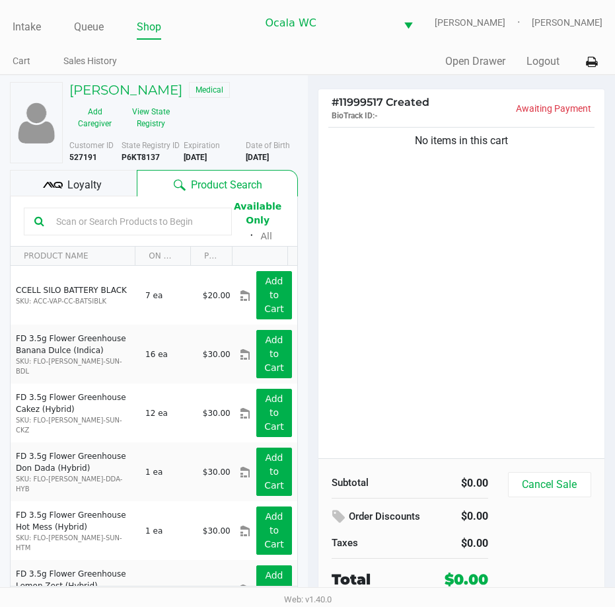
drag, startPoint x: 399, startPoint y: 256, endPoint x: 402, endPoint y: 246, distance: 10.5
click at [399, 255] on div "No items in this cart" at bounding box center [462, 291] width 287 height 334
click at [468, 297] on div "No items in this cart" at bounding box center [462, 291] width 287 height 334
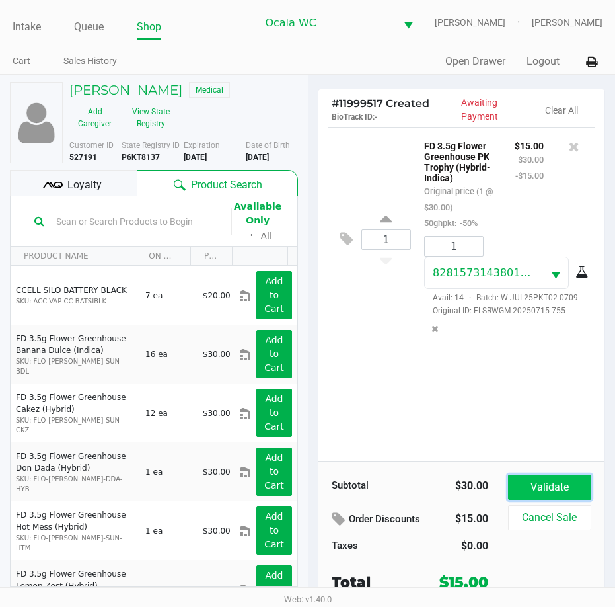
click at [538, 490] on button "Validate" at bounding box center [549, 487] width 83 height 25
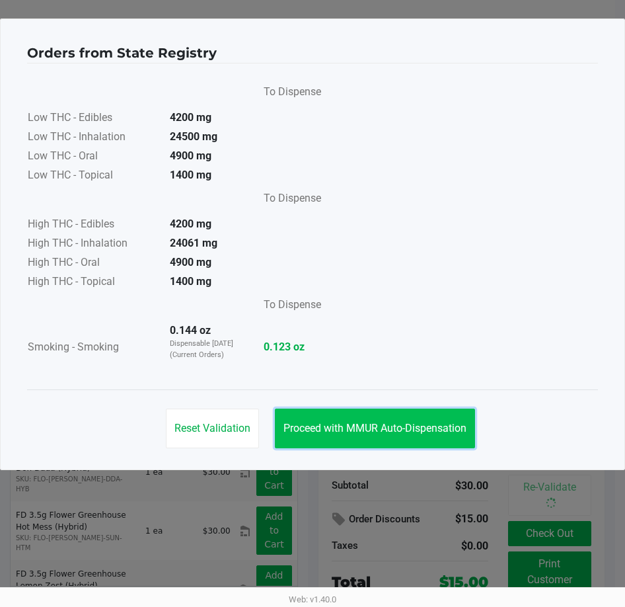
click at [360, 428] on span "Proceed with MMUR Auto-Dispensation" at bounding box center [375, 428] width 183 height 13
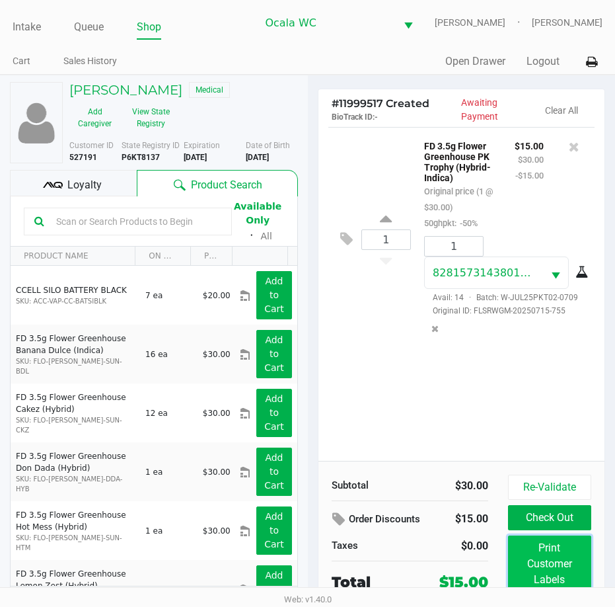
click at [558, 575] on button "Print Customer Labels" at bounding box center [549, 563] width 83 height 57
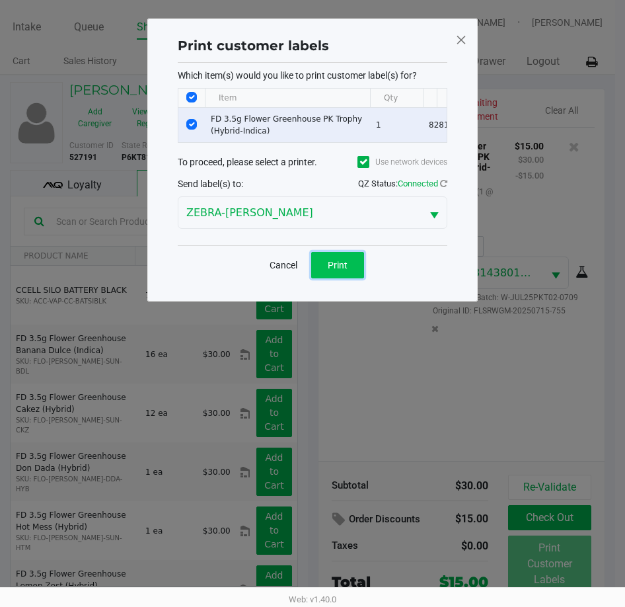
click at [344, 270] on span "Print" at bounding box center [338, 265] width 20 height 11
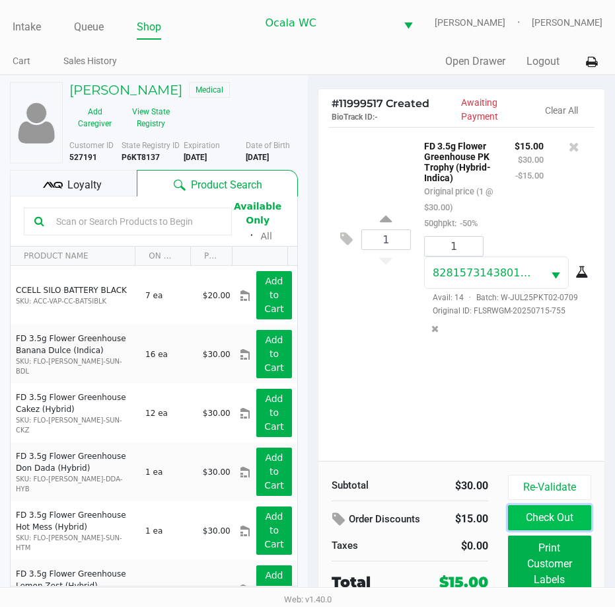
click at [544, 516] on button "Check Out" at bounding box center [549, 517] width 83 height 25
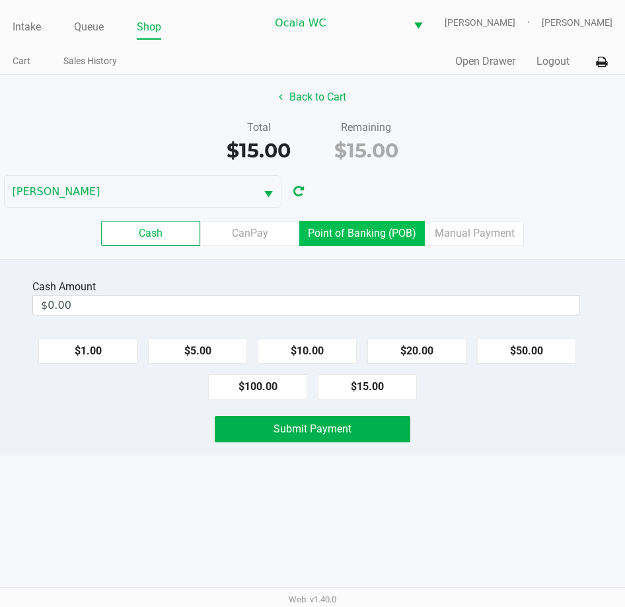
click at [353, 241] on label "Point of Banking (POB)" at bounding box center [362, 233] width 126 height 25
click at [0, 0] on 7 "Point of Banking (POB)" at bounding box center [0, 0] width 0 height 0
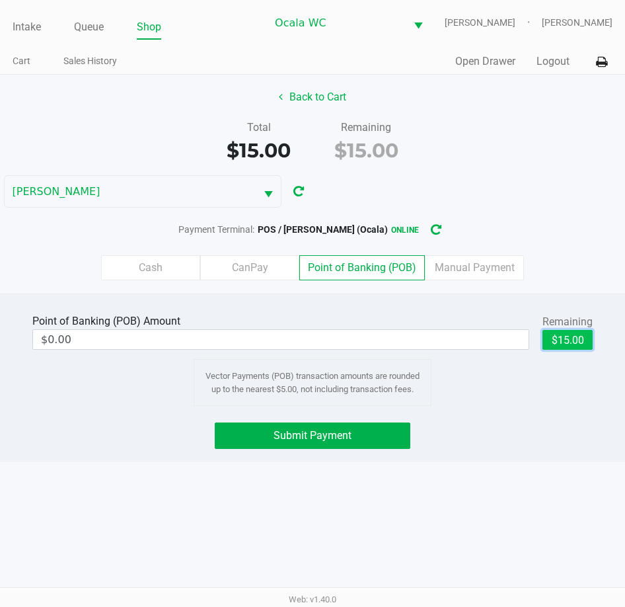
click at [574, 336] on button "$15.00" at bounding box center [568, 340] width 50 height 20
type input "$15.00"
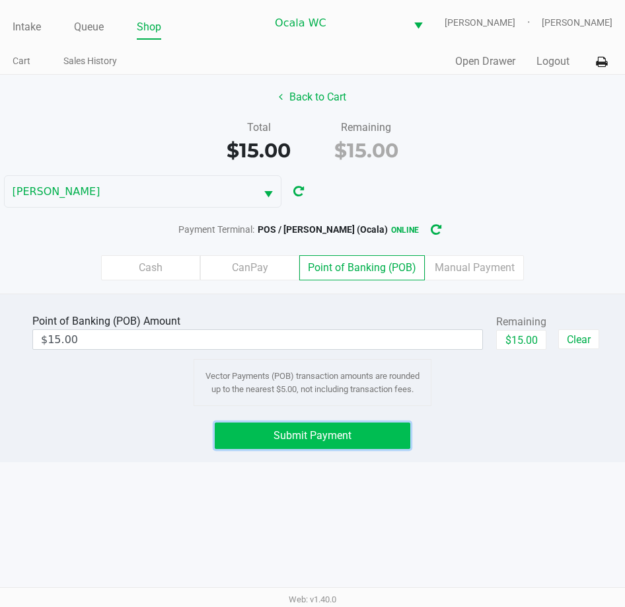
click at [265, 432] on button "Submit Payment" at bounding box center [312, 435] width 195 height 26
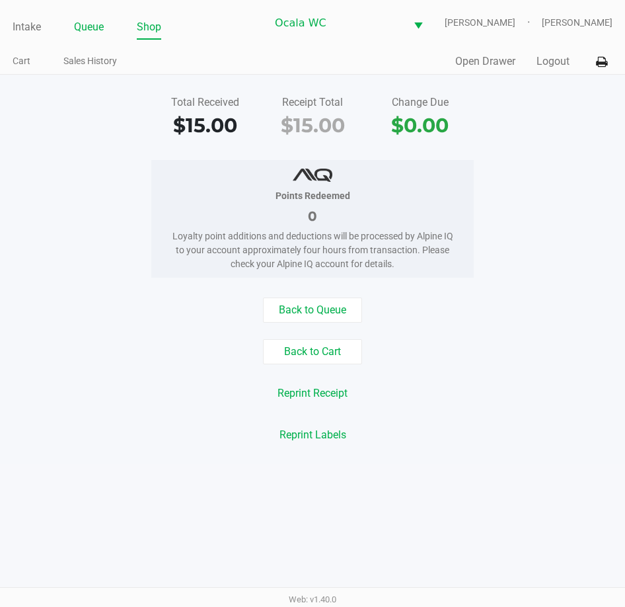
click at [93, 25] on link "Queue" at bounding box center [89, 27] width 30 height 19
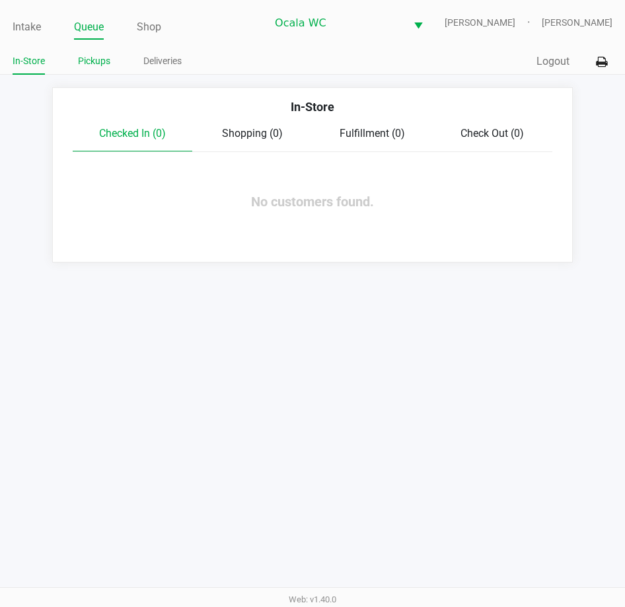
click at [98, 59] on link "Pickups" at bounding box center [94, 61] width 32 height 17
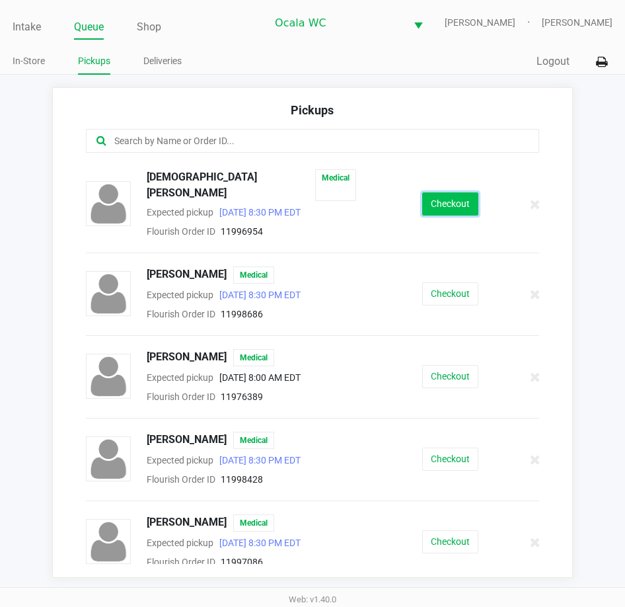
click at [445, 200] on button "Checkout" at bounding box center [450, 203] width 56 height 23
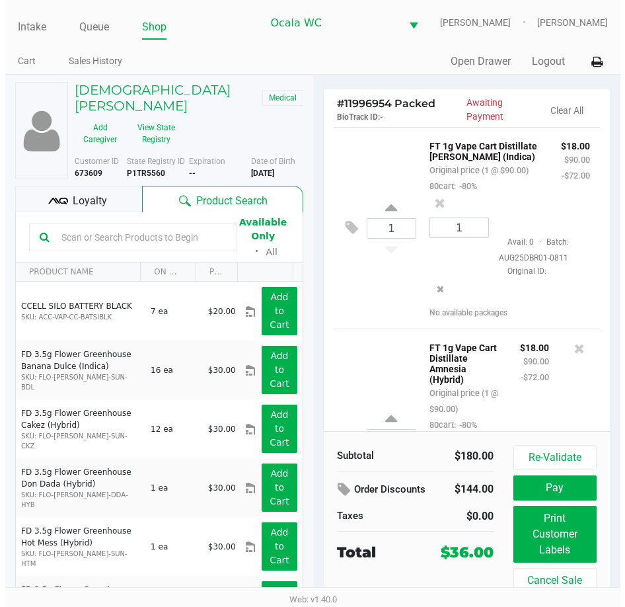
scroll to position [141, 0]
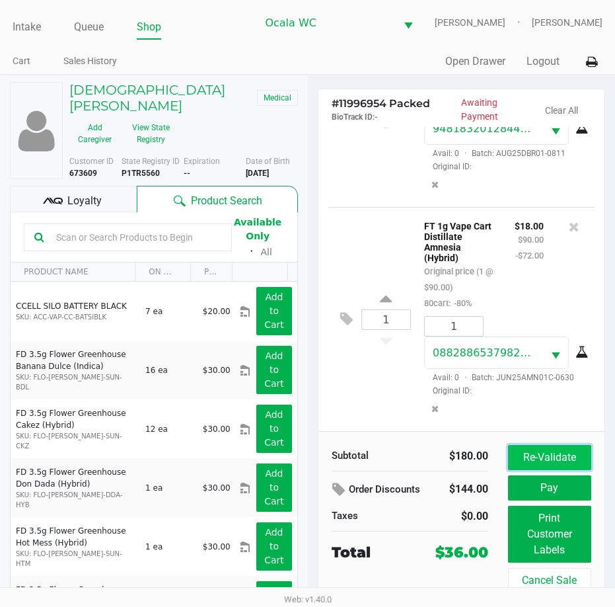
click at [552, 467] on button "Re-Validate" at bounding box center [549, 457] width 83 height 25
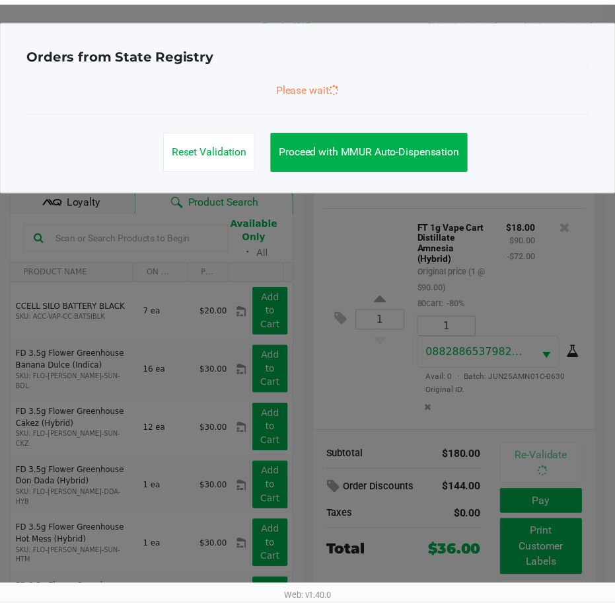
scroll to position [149, 0]
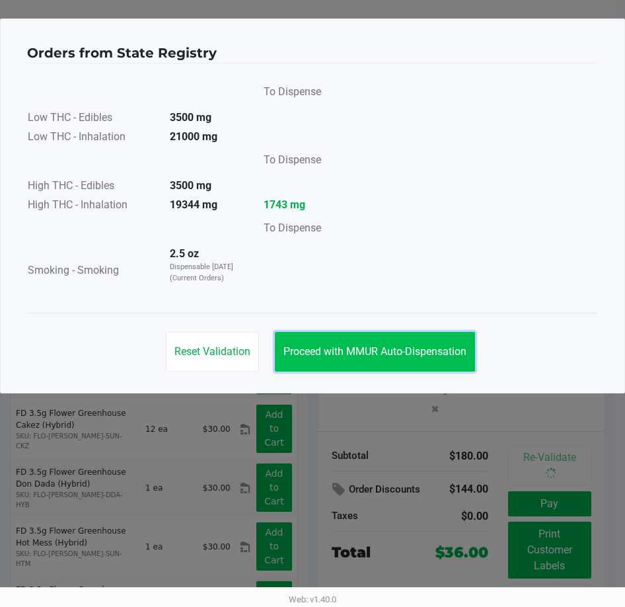
click at [356, 339] on button "Proceed with MMUR Auto-Dispensation" at bounding box center [375, 352] width 200 height 40
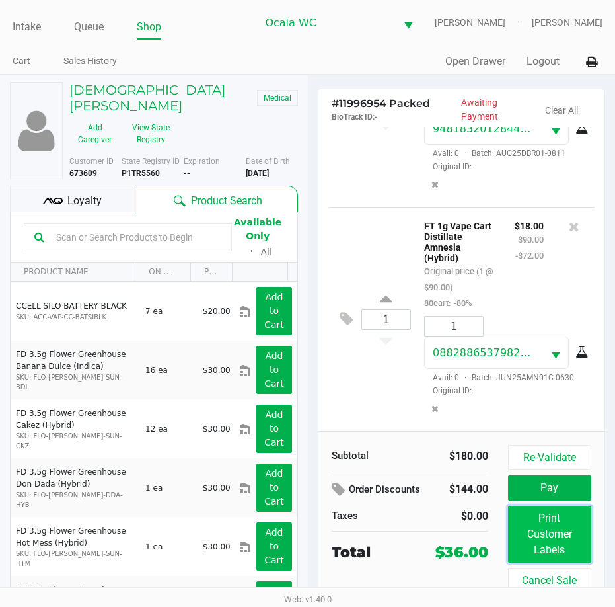
click at [564, 537] on button "Print Customer Labels" at bounding box center [549, 534] width 83 height 57
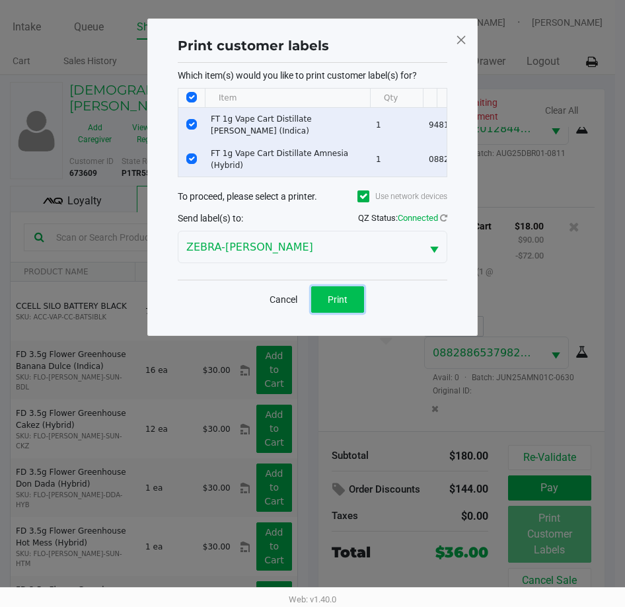
click at [321, 293] on button "Print" at bounding box center [337, 299] width 53 height 26
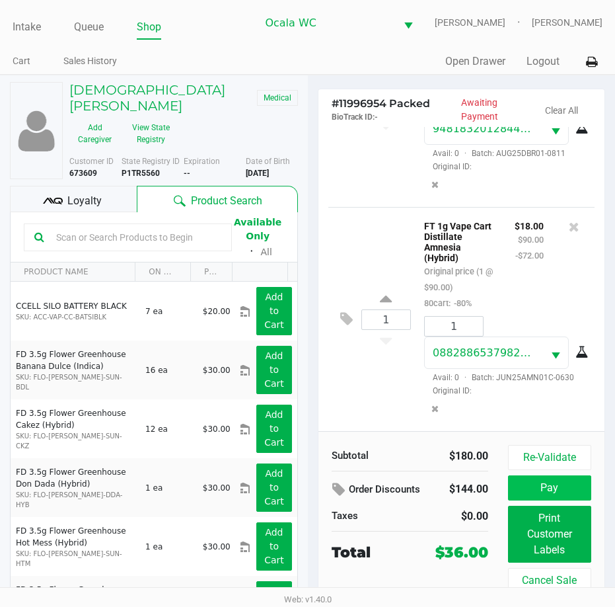
click at [568, 496] on button "Pay" at bounding box center [549, 487] width 83 height 25
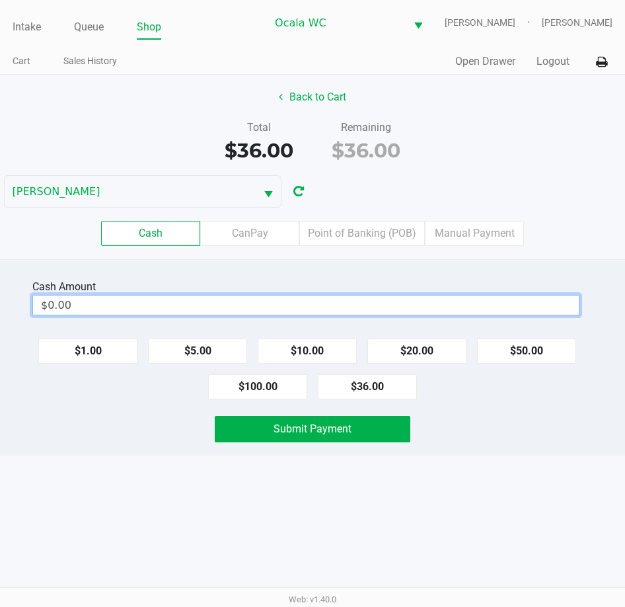
click at [414, 305] on input "$0.00" at bounding box center [306, 304] width 546 height 19
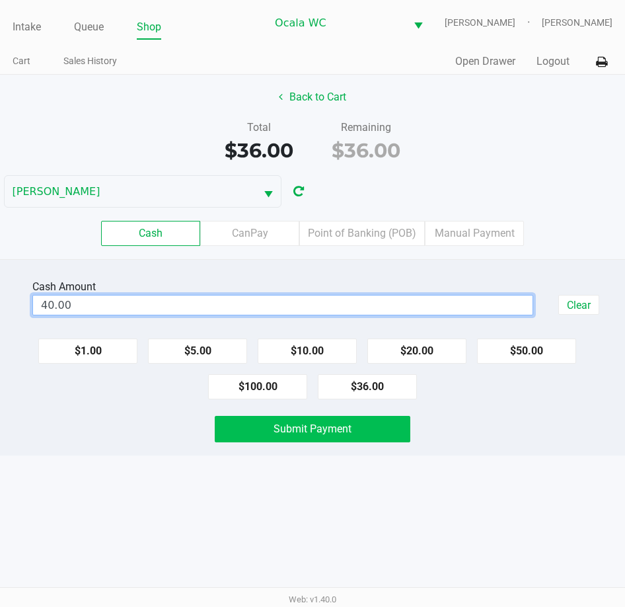
click at [350, 425] on span "Submit Payment" at bounding box center [313, 428] width 78 height 13
type input "$40.00"
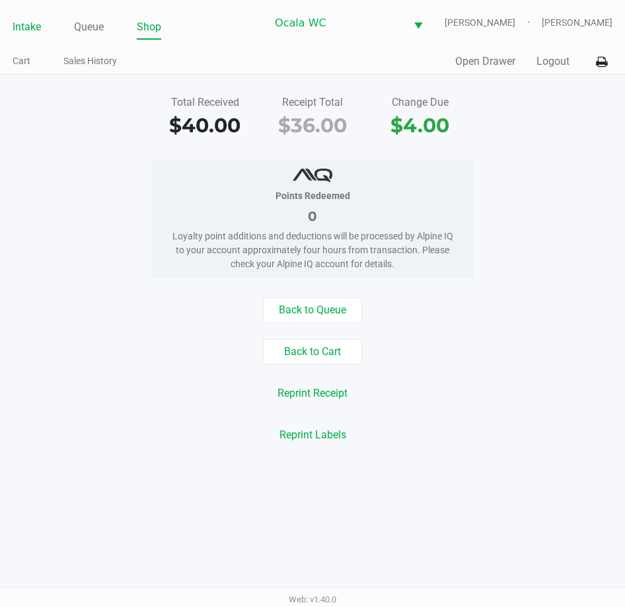
click at [25, 24] on link "Intake" at bounding box center [27, 27] width 28 height 19
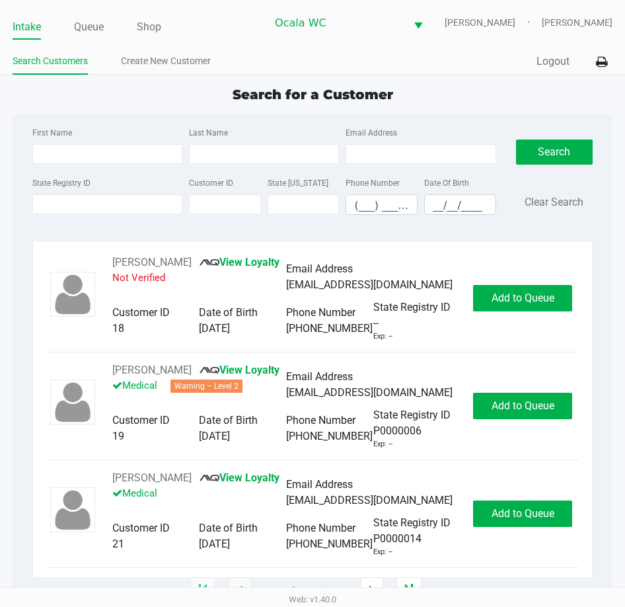
click at [24, 26] on link "Intake" at bounding box center [27, 27] width 28 height 19
click at [15, 26] on link "Intake" at bounding box center [27, 27] width 28 height 19
click at [85, 32] on link "Queue" at bounding box center [89, 27] width 30 height 19
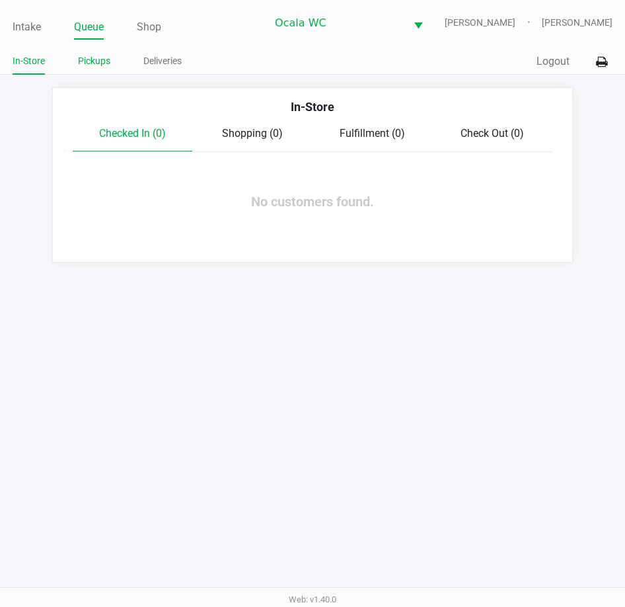
click at [95, 63] on link "Pickups" at bounding box center [94, 61] width 32 height 17
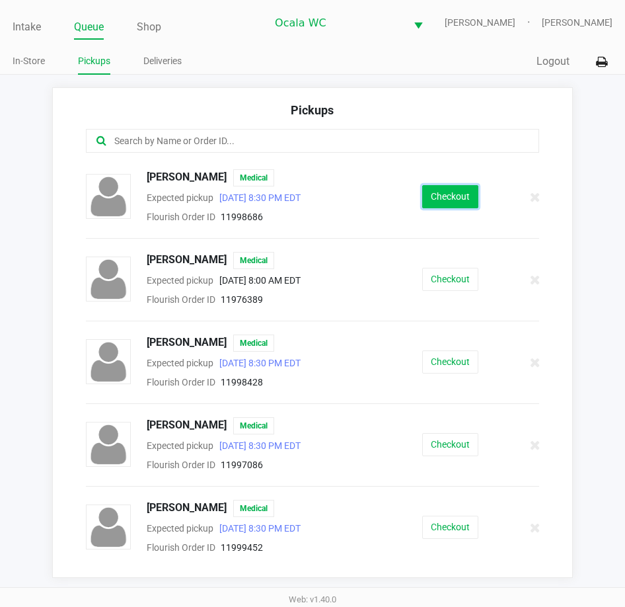
click at [436, 199] on button "Checkout" at bounding box center [450, 196] width 56 height 23
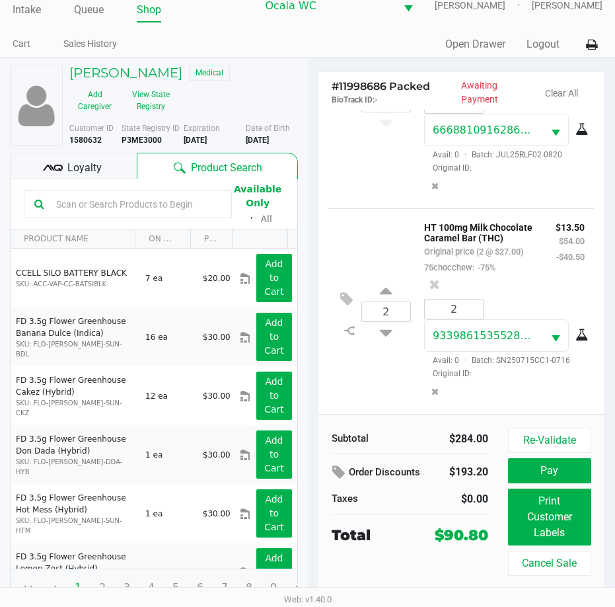
scroll to position [24, 0]
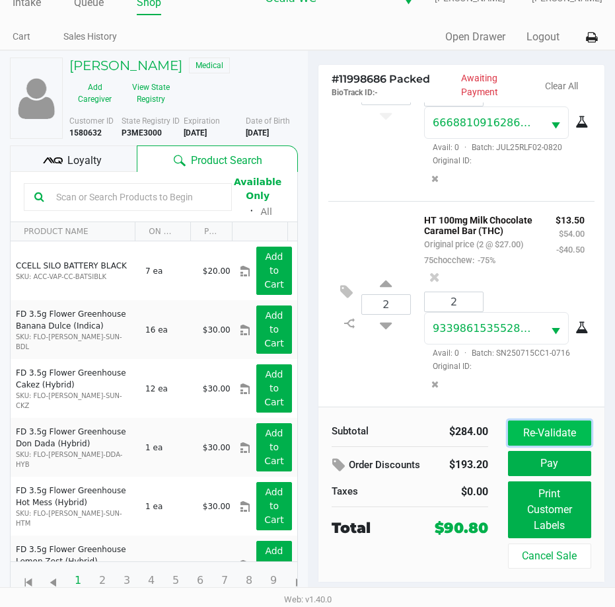
click at [542, 432] on button "Re-Validate" at bounding box center [549, 432] width 83 height 25
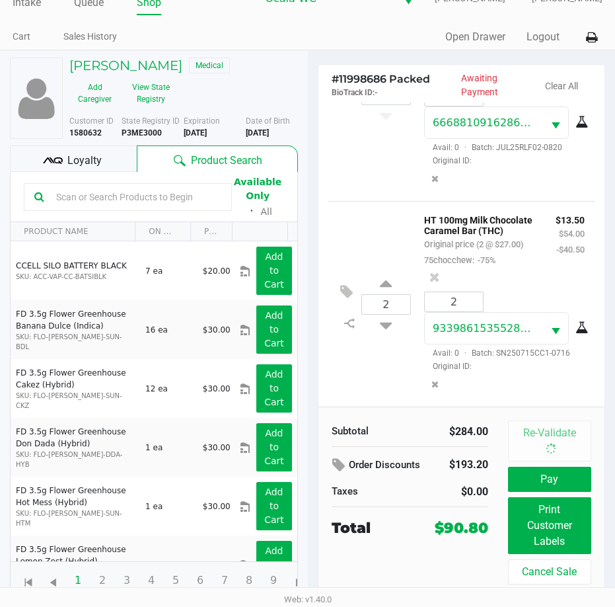
scroll to position [0, 0]
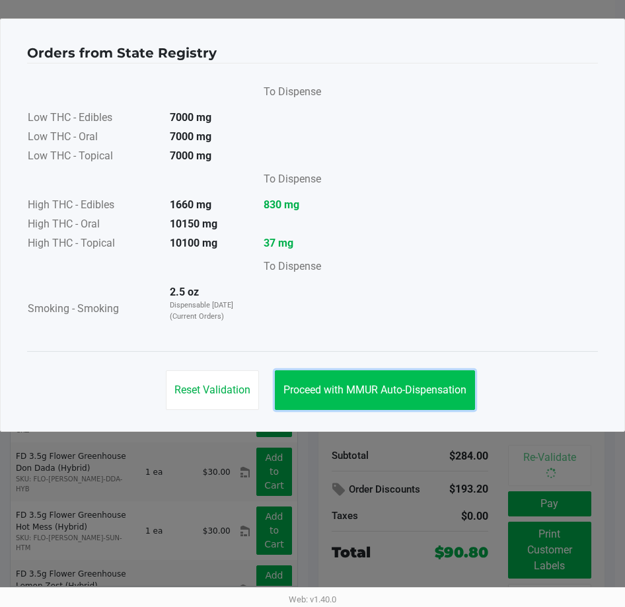
click at [361, 377] on button "Proceed with MMUR Auto-Dispensation" at bounding box center [375, 390] width 200 height 40
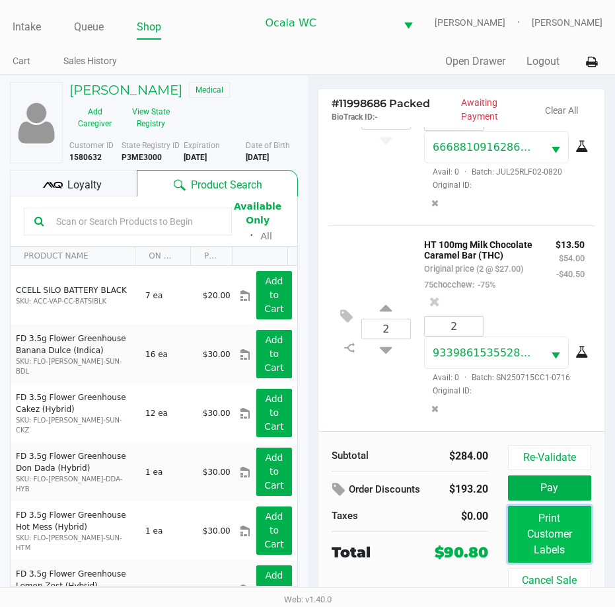
click at [555, 538] on button "Print Customer Labels" at bounding box center [549, 534] width 83 height 57
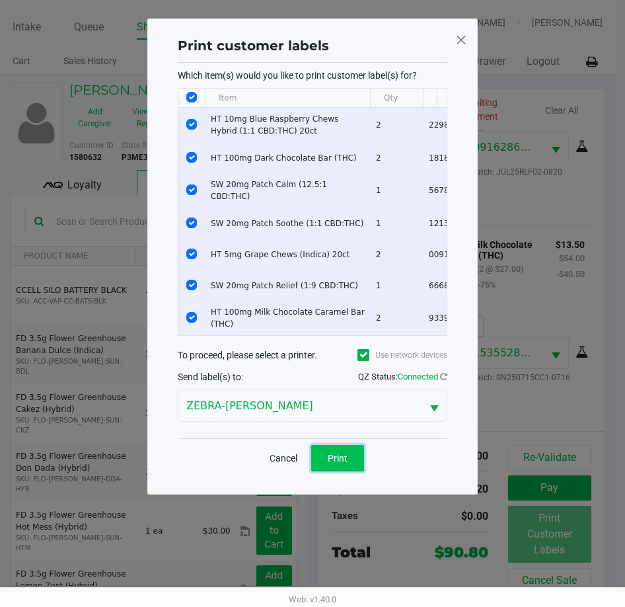
click at [330, 463] on span "Print" at bounding box center [338, 458] width 20 height 11
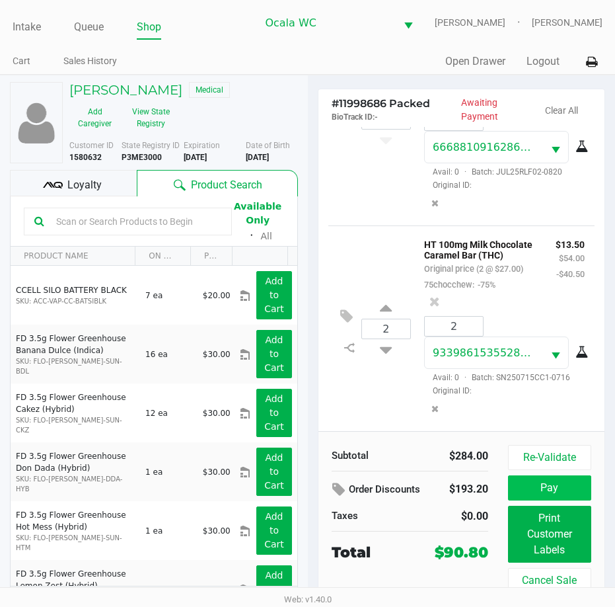
click at [561, 477] on button "Pay" at bounding box center [549, 487] width 83 height 25
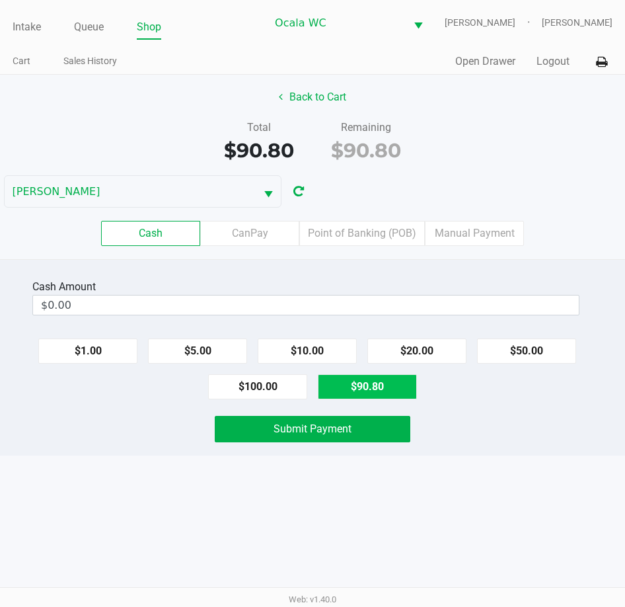
click at [375, 393] on button "$90.80" at bounding box center [367, 386] width 99 height 25
type input "$90.80"
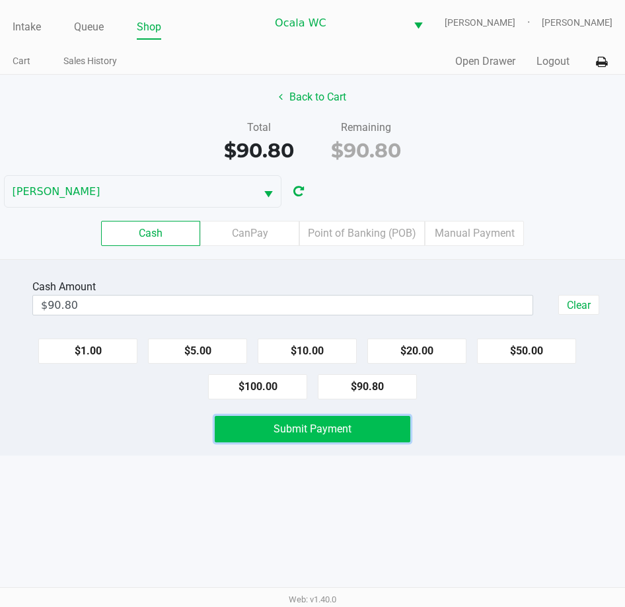
click at [359, 425] on button "Submit Payment" at bounding box center [312, 429] width 195 height 26
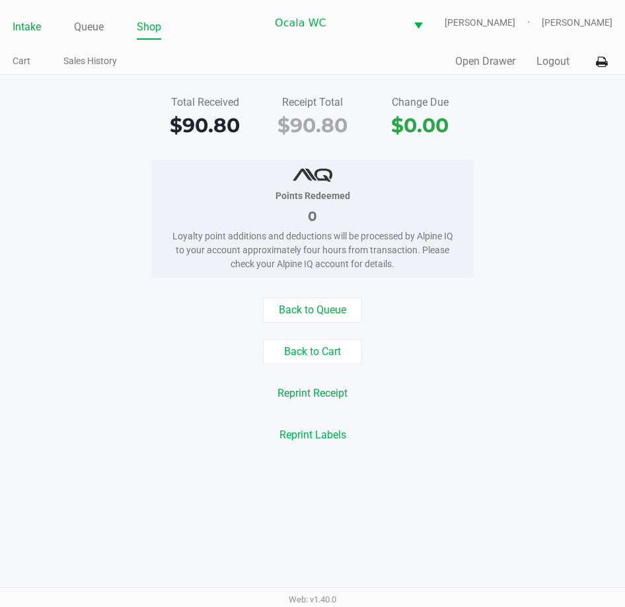
click at [28, 28] on link "Intake" at bounding box center [27, 27] width 28 height 19
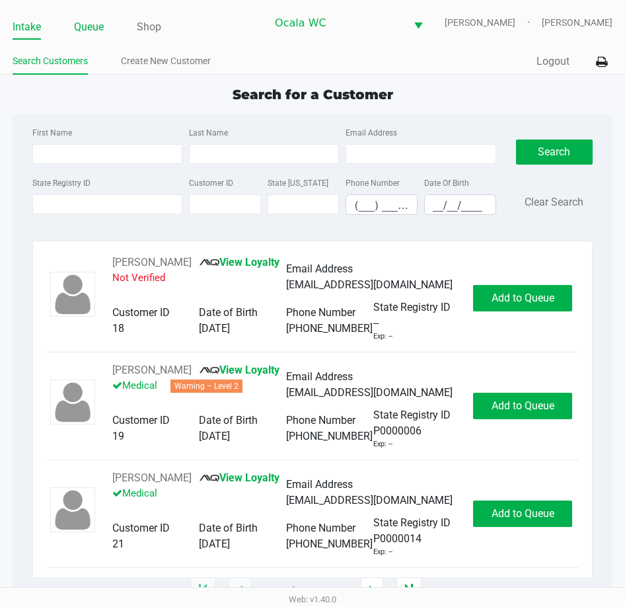
click at [85, 17] on li "Queue" at bounding box center [89, 28] width 30 height 23
click at [93, 204] on input "State Registry ID" at bounding box center [107, 204] width 150 height 20
type input "p0018246"
click at [558, 147] on button "Search" at bounding box center [554, 151] width 77 height 25
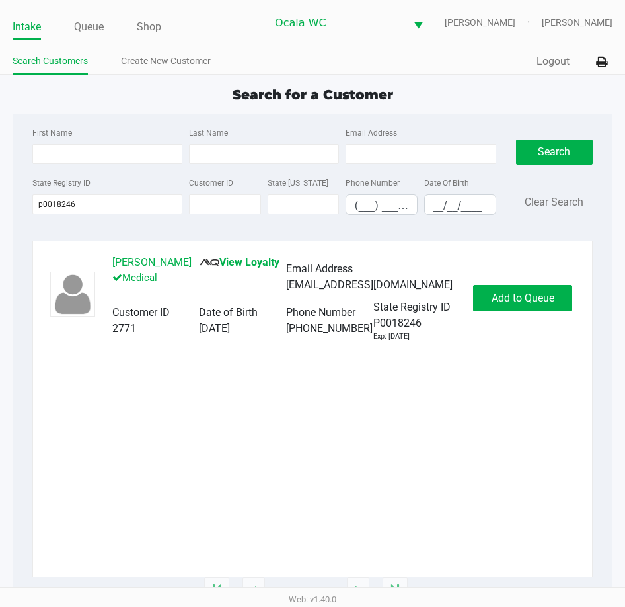
click at [162, 265] on button "ANTHONY DEFEO" at bounding box center [151, 262] width 79 height 16
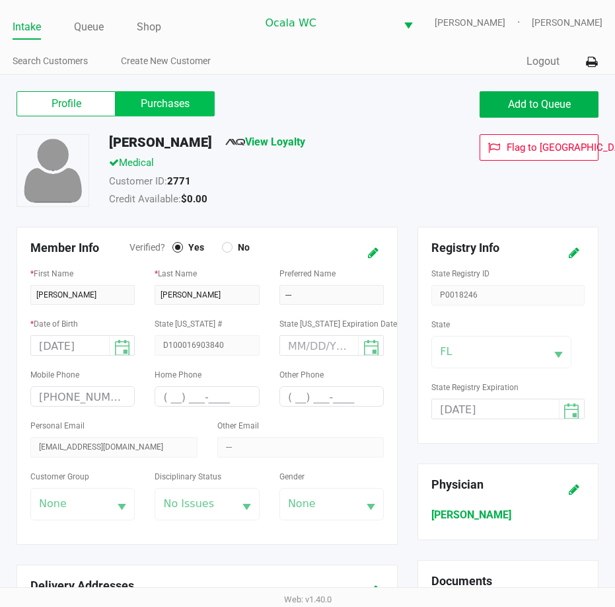
click at [167, 111] on label "Purchases" at bounding box center [165, 103] width 99 height 25
click at [0, 0] on 1 "Purchases" at bounding box center [0, 0] width 0 height 0
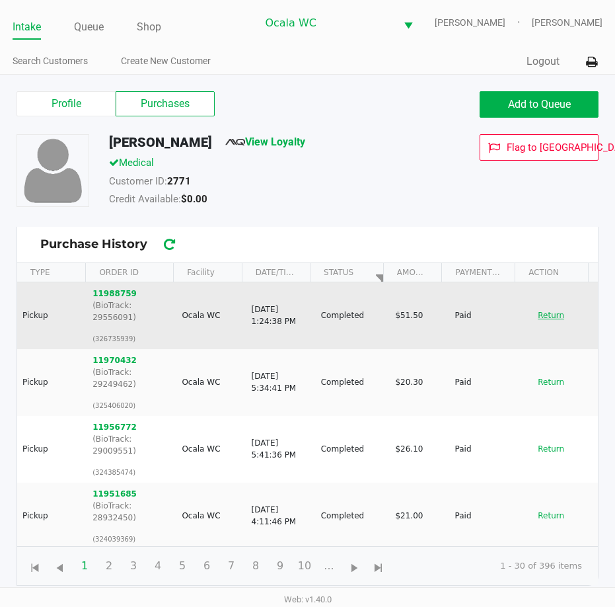
click at [542, 313] on button "Return" at bounding box center [551, 315] width 44 height 21
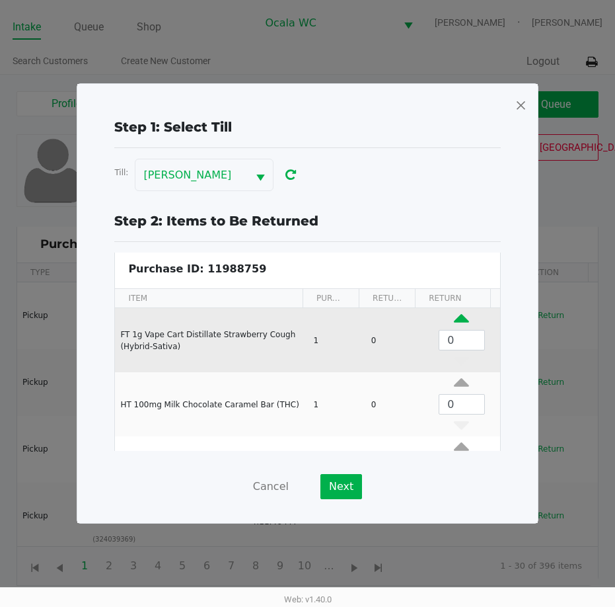
click at [454, 318] on icon "Data table" at bounding box center [461, 321] width 15 height 17
type input "1"
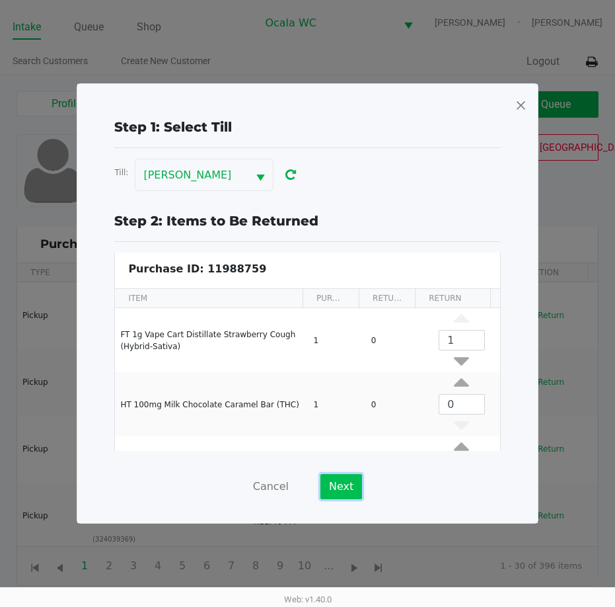
click at [340, 487] on button "Next" at bounding box center [342, 486] width 42 height 25
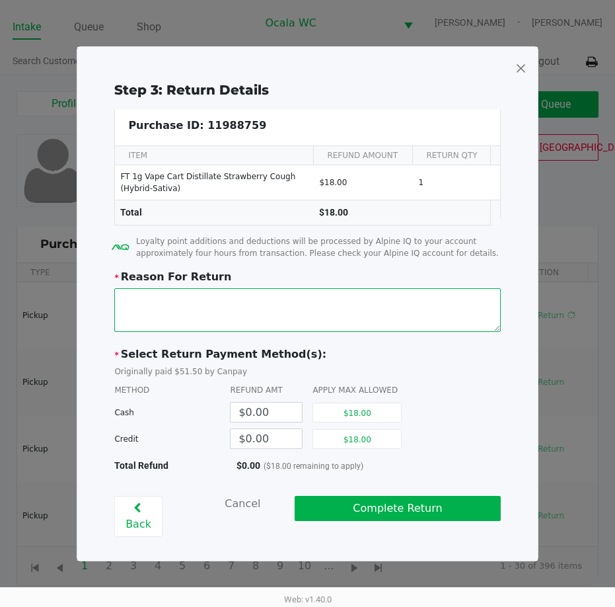
click at [156, 305] on textarea at bounding box center [307, 310] width 386 height 44
click at [379, 299] on textarea at bounding box center [307, 310] width 386 height 44
click at [381, 299] on textarea at bounding box center [307, 310] width 386 height 44
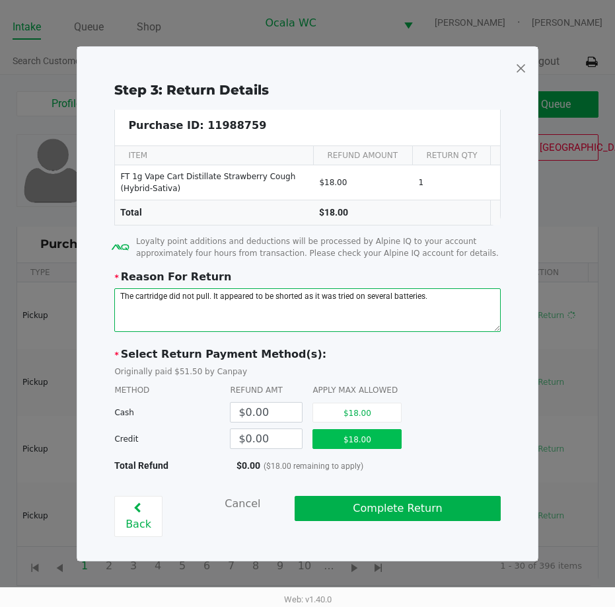
type textarea "The cartridge did not pull. It appeared to be shorted as it was tried on severa…"
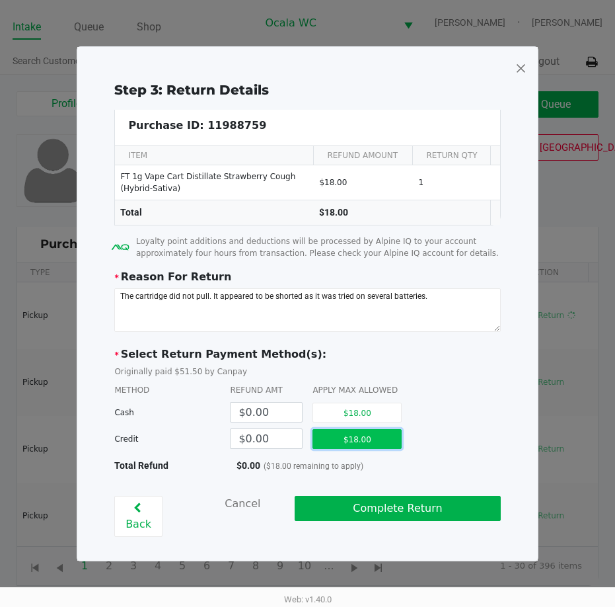
click at [369, 446] on button "$18.00" at bounding box center [357, 439] width 89 height 20
type input "$18.00"
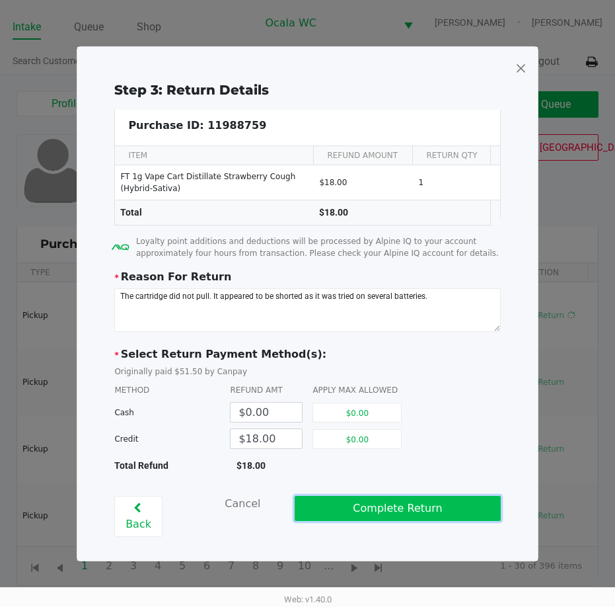
click at [385, 507] on button "Complete Return" at bounding box center [398, 508] width 206 height 25
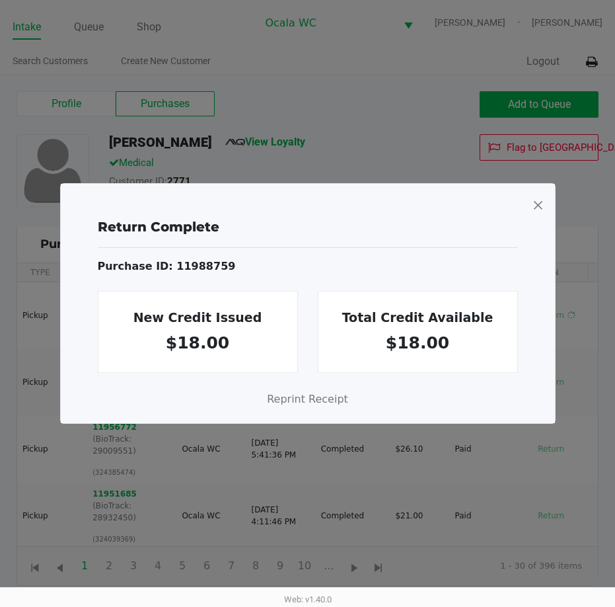
click at [535, 204] on span at bounding box center [538, 204] width 12 height 21
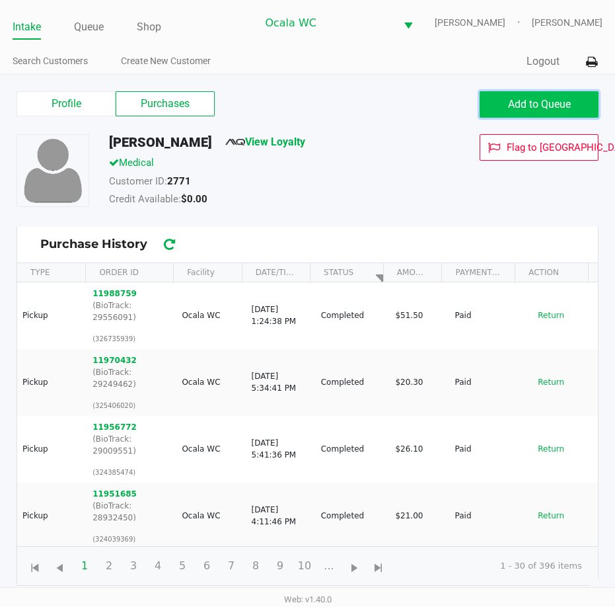
click at [521, 106] on span "Add to Queue" at bounding box center [539, 104] width 63 height 13
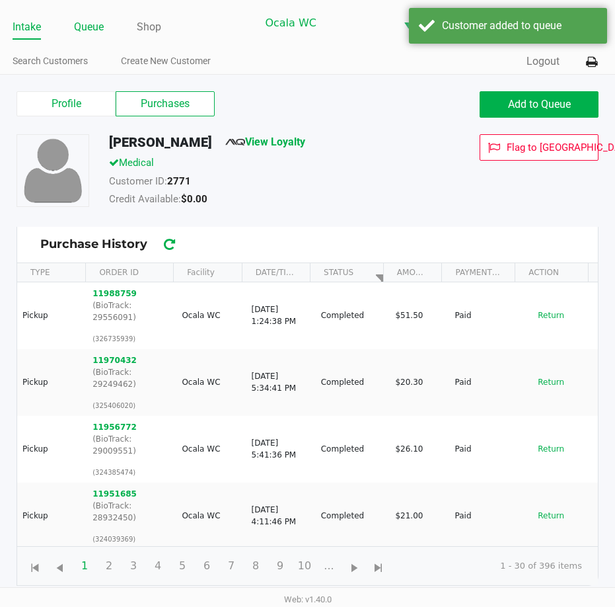
click at [89, 26] on link "Queue" at bounding box center [89, 27] width 30 height 19
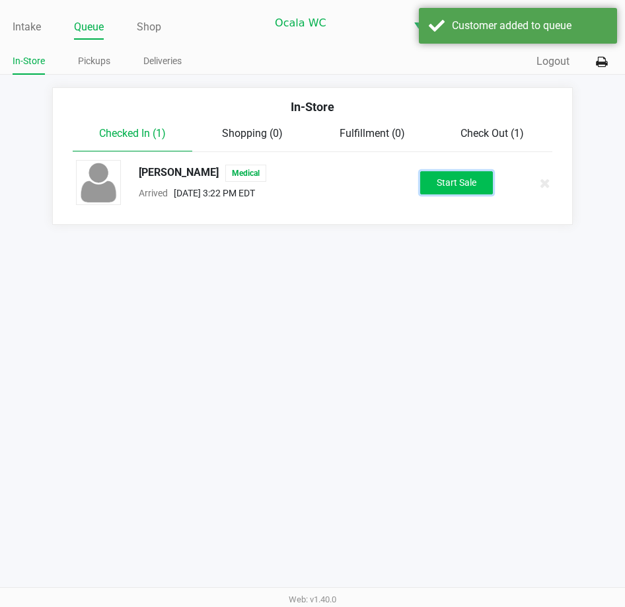
click at [455, 188] on button "Start Sale" at bounding box center [456, 182] width 73 height 23
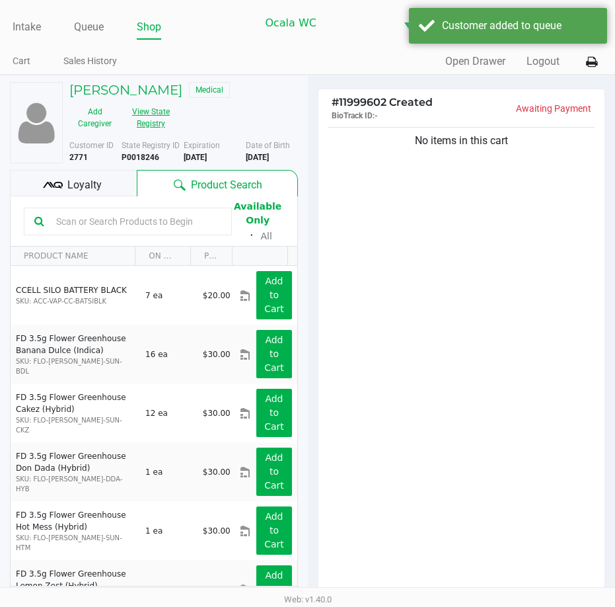
click at [133, 116] on button "View State Registry" at bounding box center [147, 117] width 54 height 33
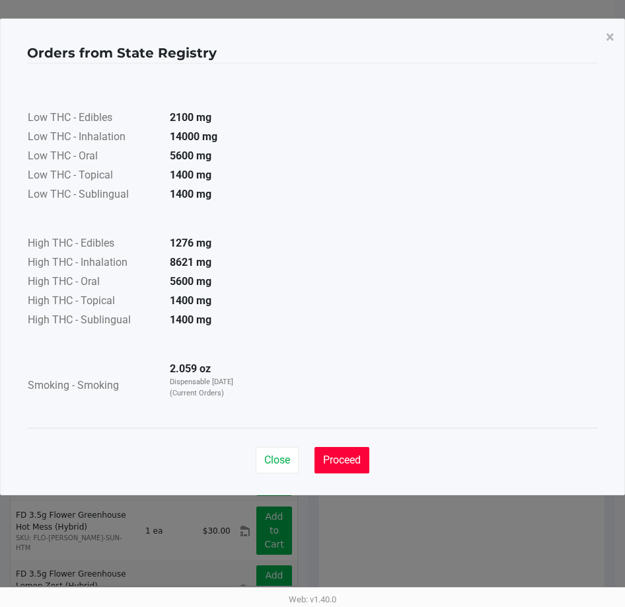
click at [344, 454] on span "Proceed" at bounding box center [342, 459] width 38 height 13
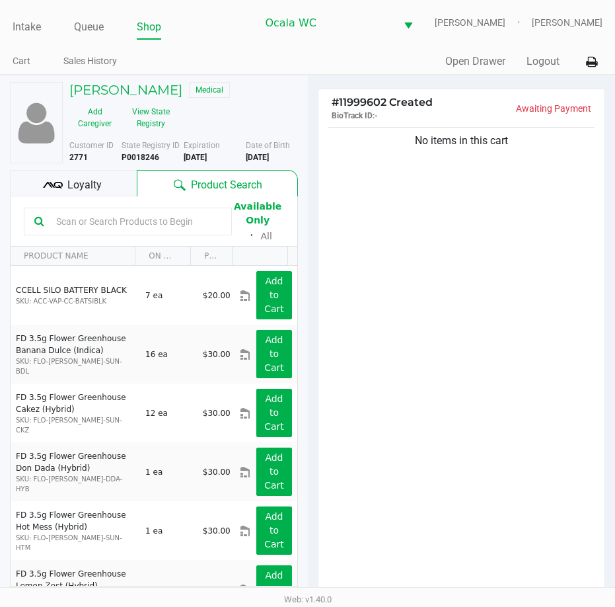
click at [406, 344] on div "No items in this cart" at bounding box center [462, 363] width 287 height 479
click at [431, 309] on div "No items in this cart" at bounding box center [462, 363] width 287 height 479
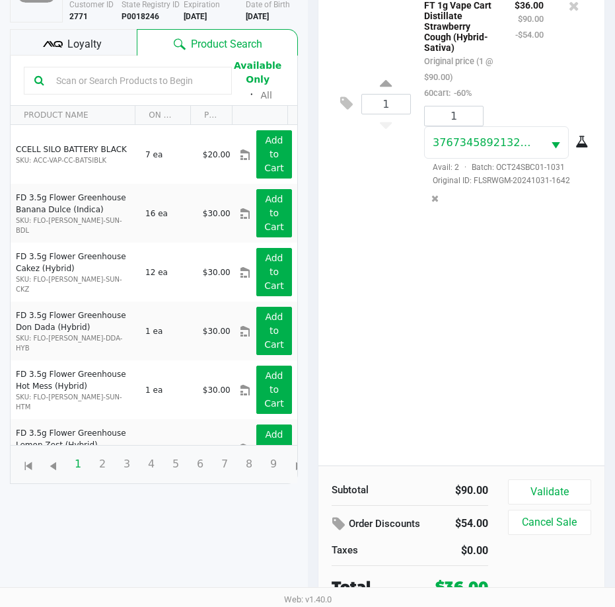
scroll to position [145, 0]
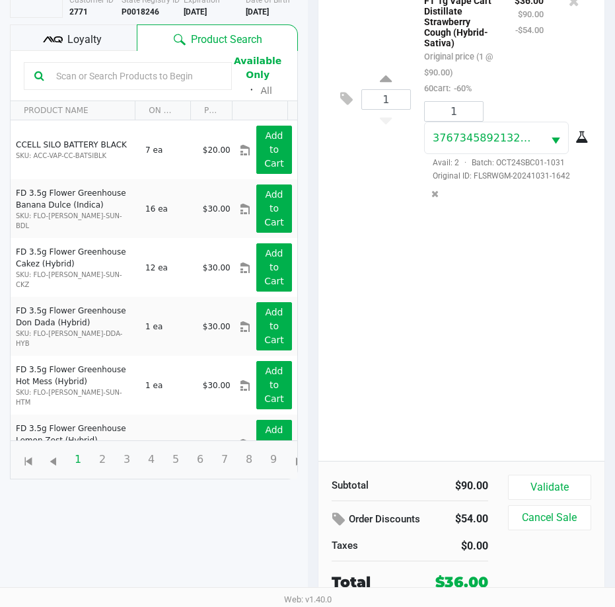
click at [547, 473] on div "Subtotal $90.00 Order Discounts $54.00 Taxes $0.00 Total $36.00 Validate Cancel…" at bounding box center [462, 533] width 287 height 145
click at [550, 492] on button "Validate" at bounding box center [549, 487] width 83 height 25
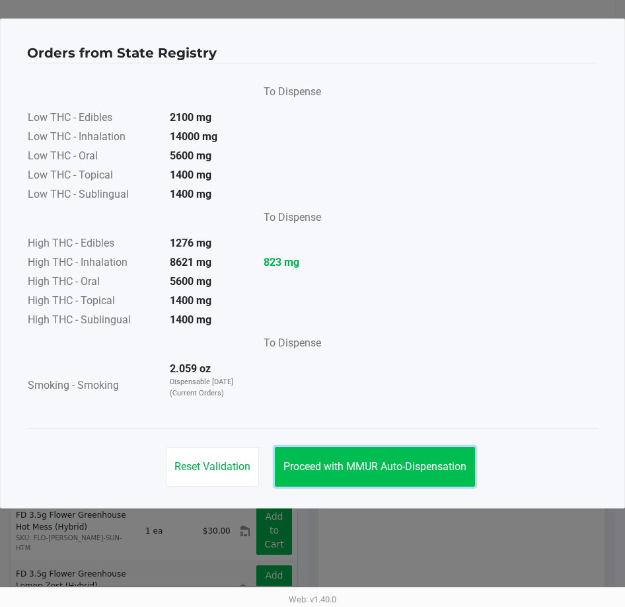
click at [385, 473] on button "Proceed with MMUR Auto-Dispensation" at bounding box center [375, 467] width 200 height 40
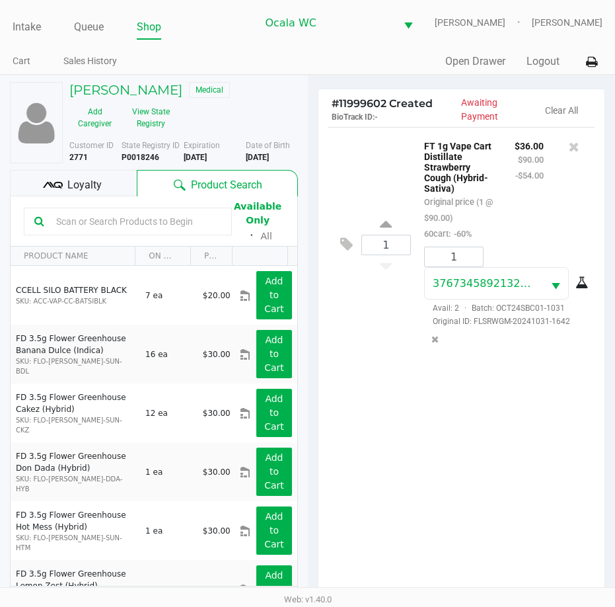
scroll to position [175, 0]
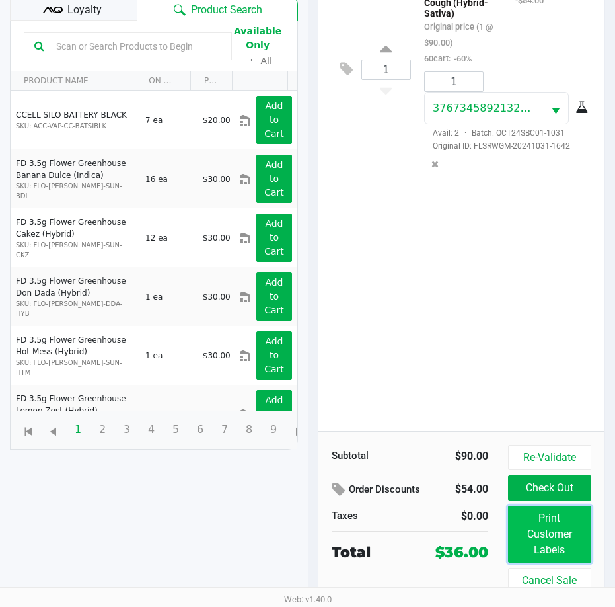
click at [523, 516] on button "Print Customer Labels" at bounding box center [549, 534] width 83 height 57
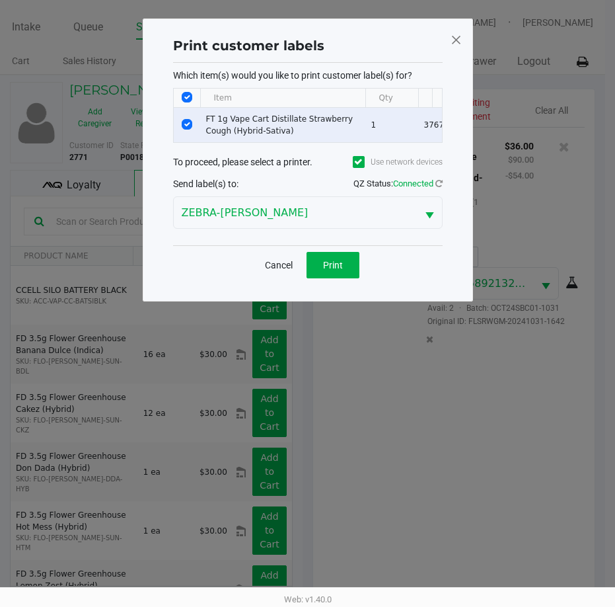
scroll to position [0, 0]
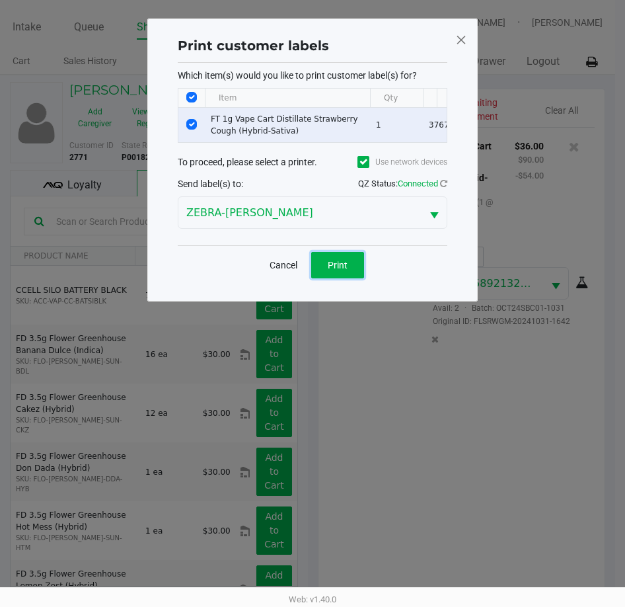
drag, startPoint x: 326, startPoint y: 283, endPoint x: 350, endPoint y: 291, distance: 25.3
click at [326, 278] on button "Print" at bounding box center [337, 265] width 53 height 26
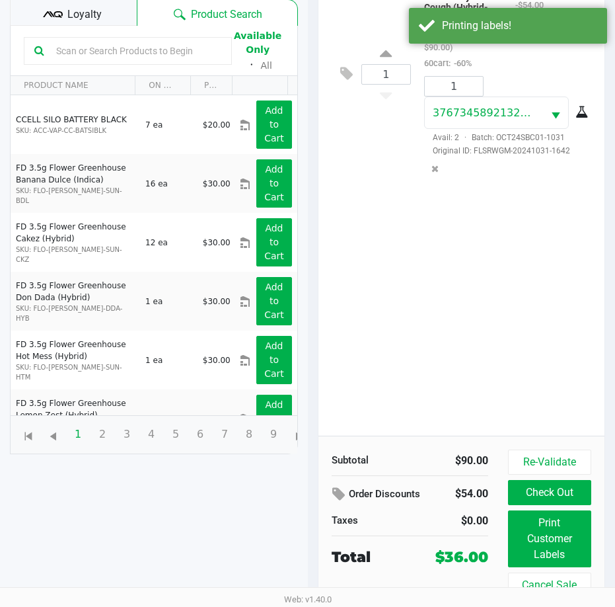
scroll to position [175, 0]
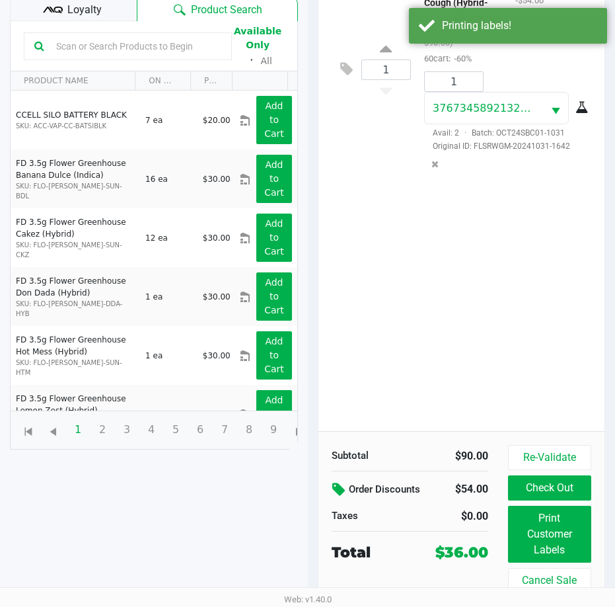
click at [335, 485] on icon at bounding box center [340, 489] width 16 height 15
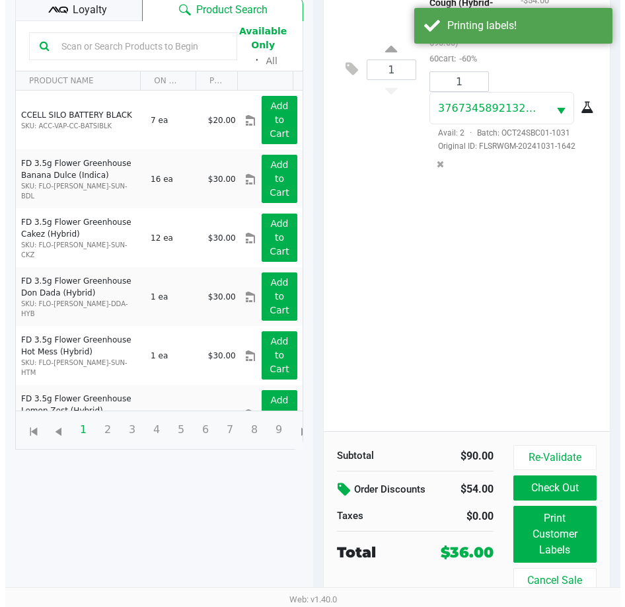
scroll to position [0, 0]
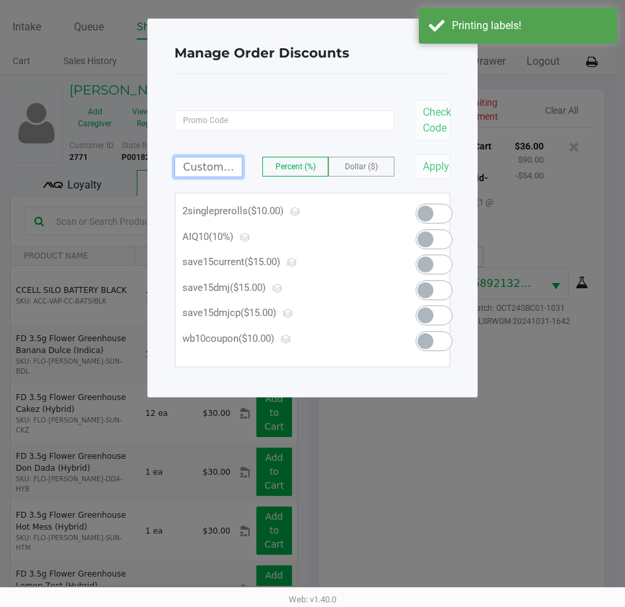
click at [193, 167] on input at bounding box center [208, 166] width 67 height 19
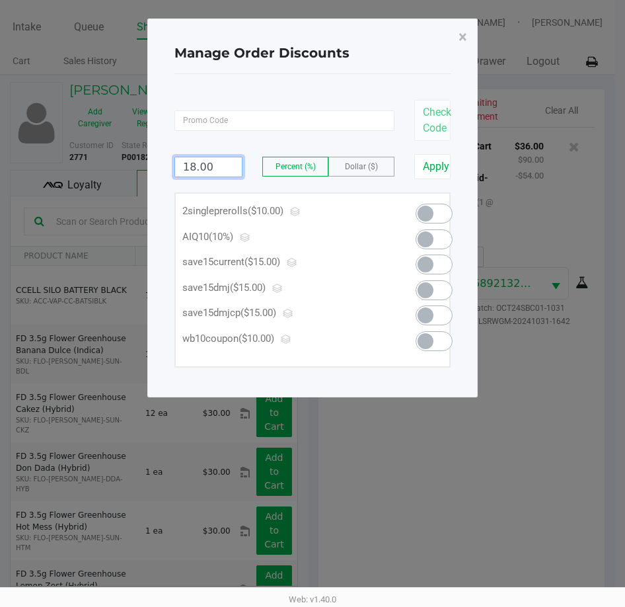
type input "18.00"
click at [366, 163] on span "Dollar ($)" at bounding box center [361, 166] width 33 height 9
click at [432, 167] on button "Apply" at bounding box center [432, 166] width 36 height 25
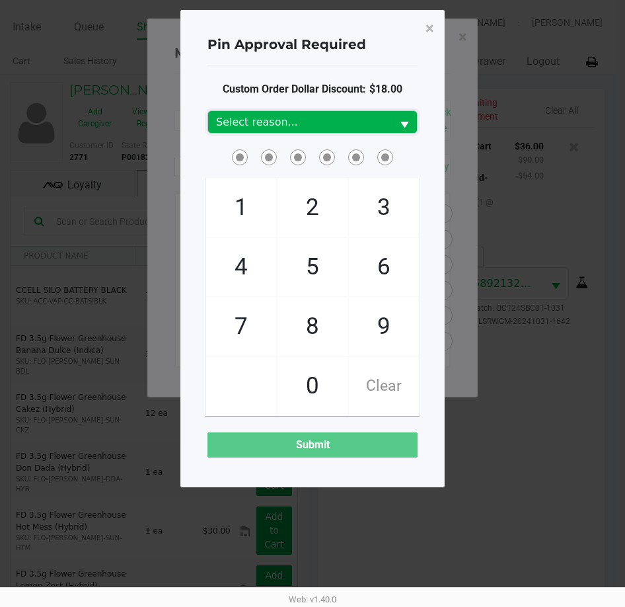
click at [325, 129] on span "Select reason..." at bounding box center [300, 122] width 168 height 16
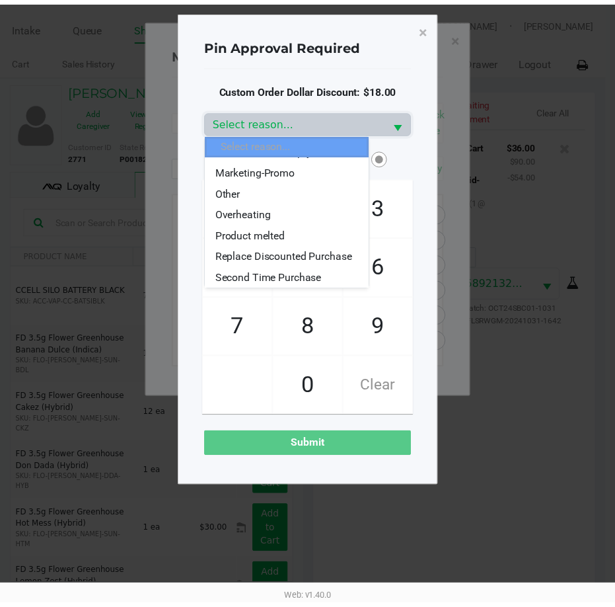
scroll to position [159, 0]
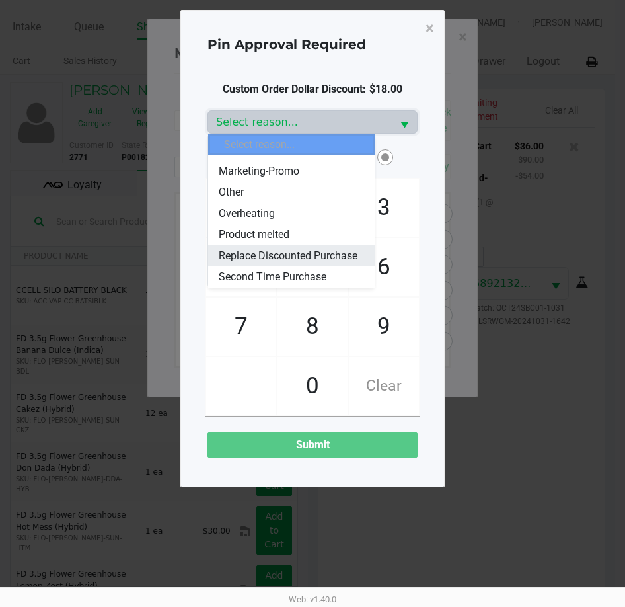
click at [276, 248] on span "Replace Discounted Purchase" at bounding box center [288, 256] width 139 height 16
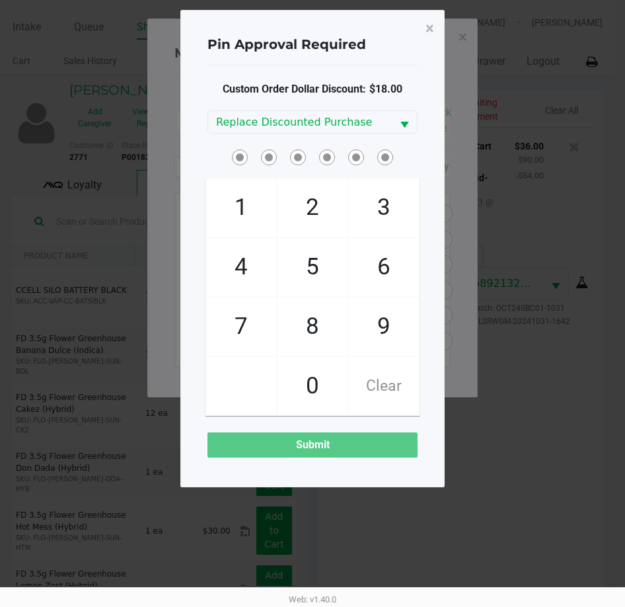
click at [422, 159] on div at bounding box center [313, 157] width 230 height 20
checkbox input "true"
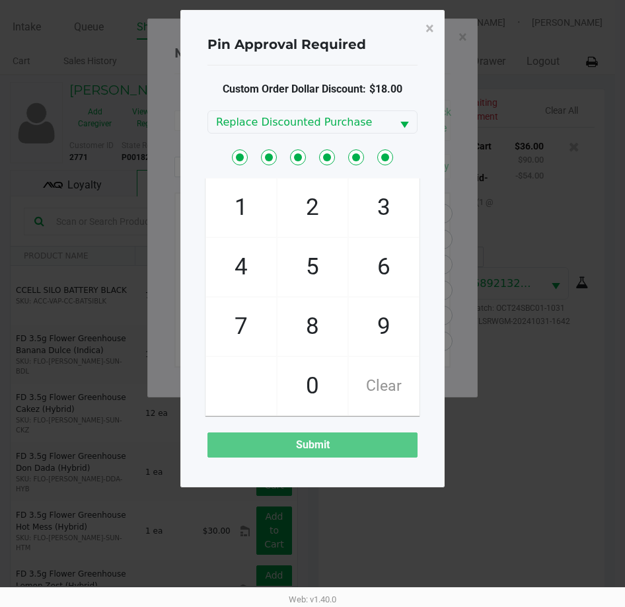
checkbox input "true"
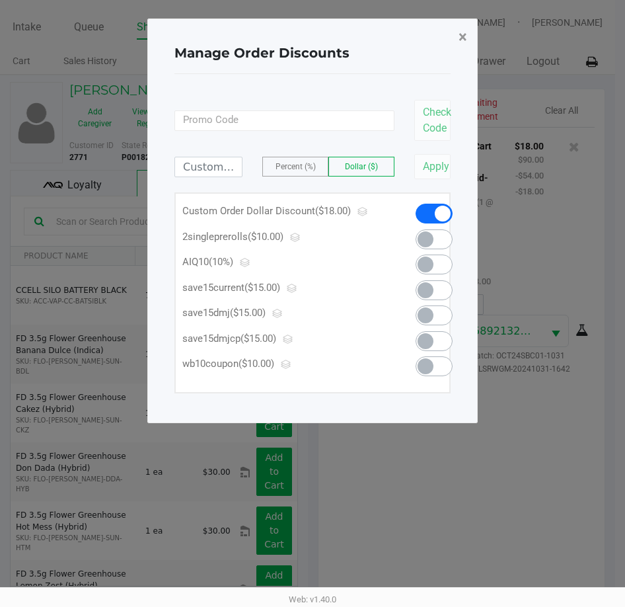
click at [461, 31] on span "×" at bounding box center [463, 37] width 9 height 19
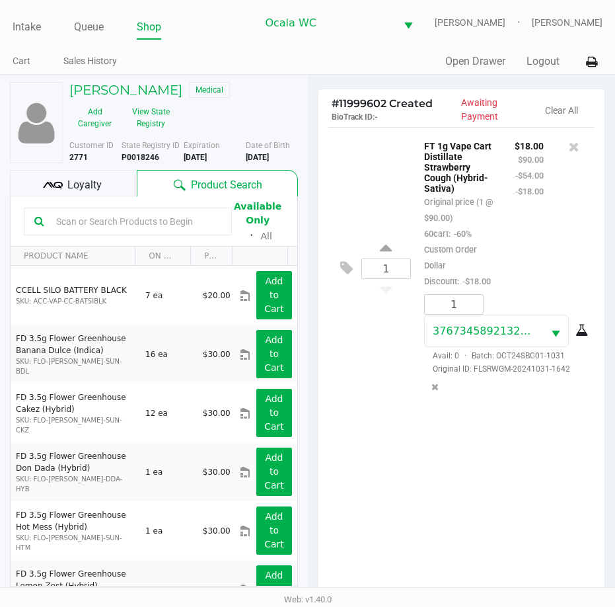
click at [366, 445] on div "1 FT 1g Vape Cart Distillate Strawberry Cough (Hybrid-Sativa) Original price (1…" at bounding box center [462, 366] width 287 height 479
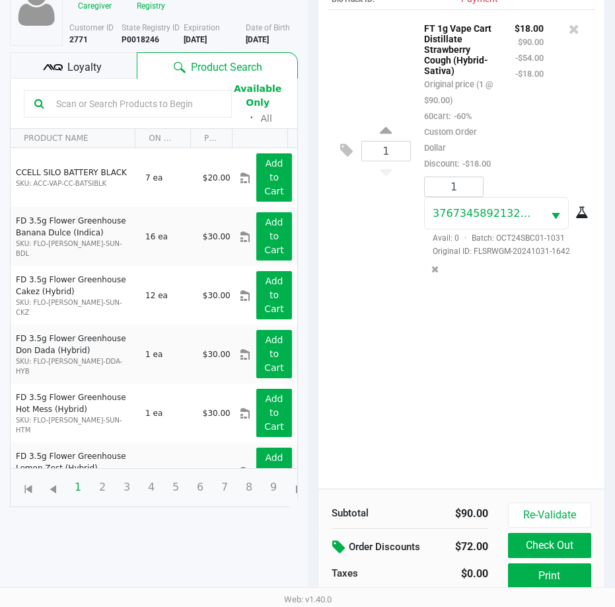
scroll to position [43, 0]
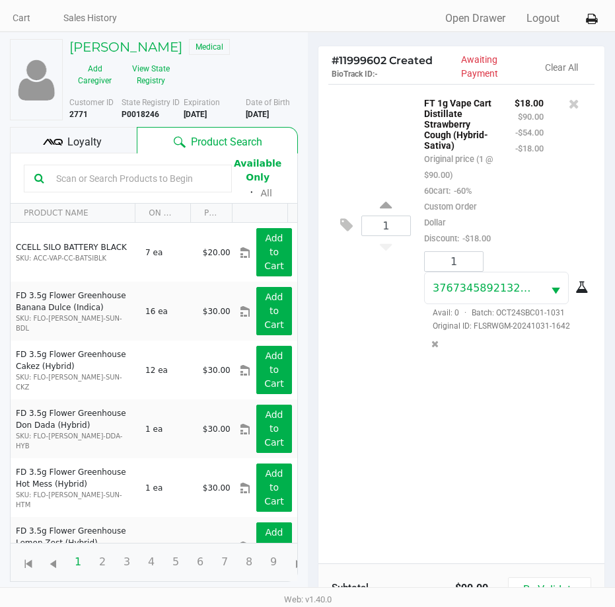
click at [426, 436] on div "1 FT 1g Vape Cart Distillate Strawberry Cough (Hybrid-Sativa) Original price (1…" at bounding box center [462, 323] width 287 height 479
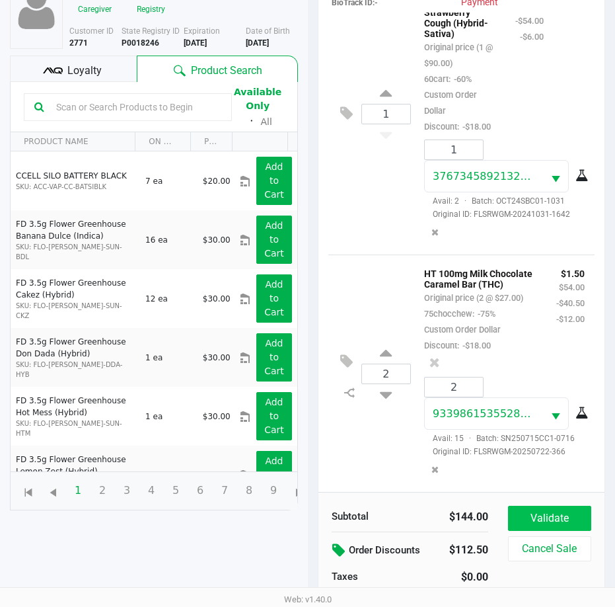
scroll to position [145, 0]
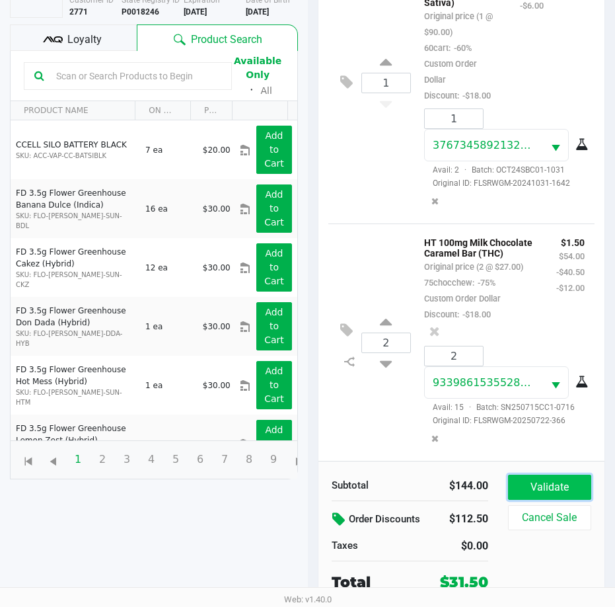
click at [545, 479] on button "Validate" at bounding box center [549, 487] width 83 height 25
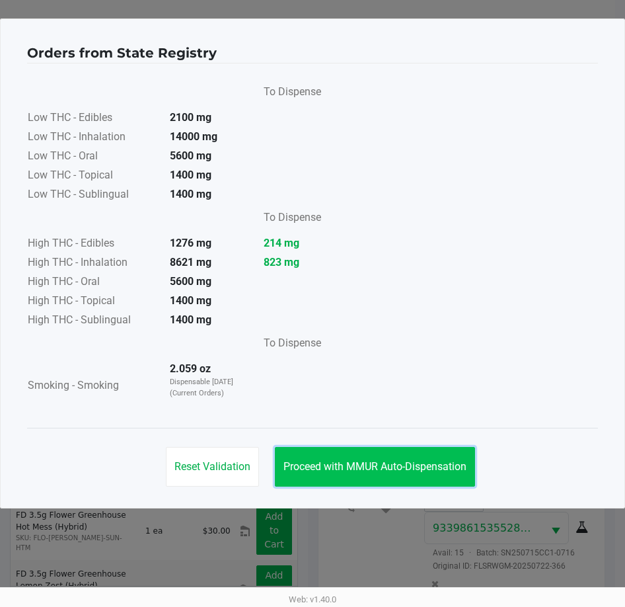
click at [345, 467] on span "Proceed with MMUR Auto-Dispensation" at bounding box center [375, 466] width 183 height 13
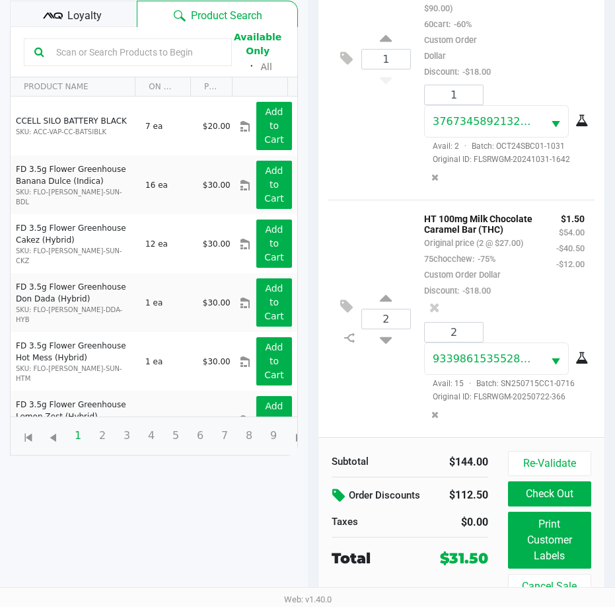
scroll to position [175, 0]
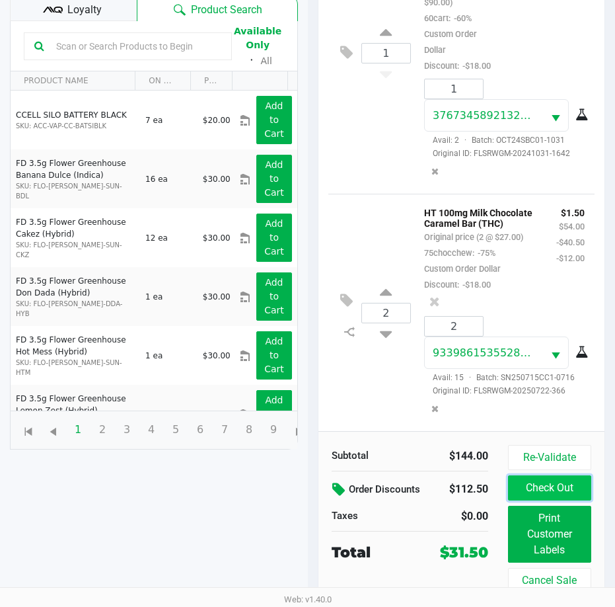
click at [545, 490] on button "Check Out" at bounding box center [549, 487] width 83 height 25
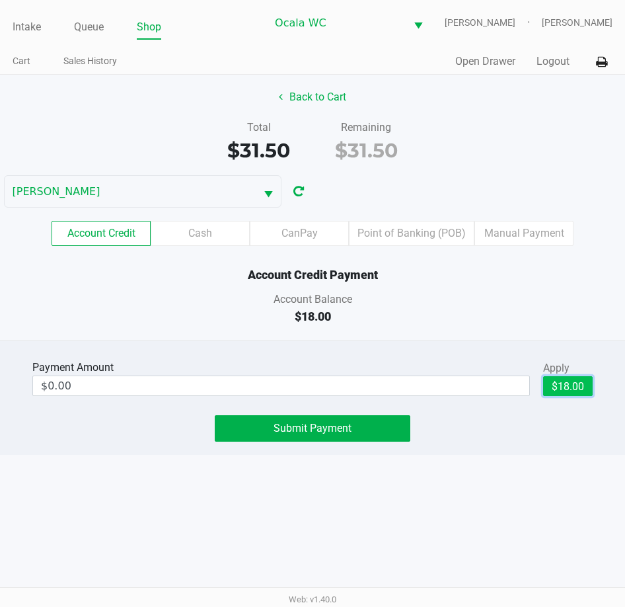
click at [571, 387] on button "$18.00" at bounding box center [568, 386] width 50 height 20
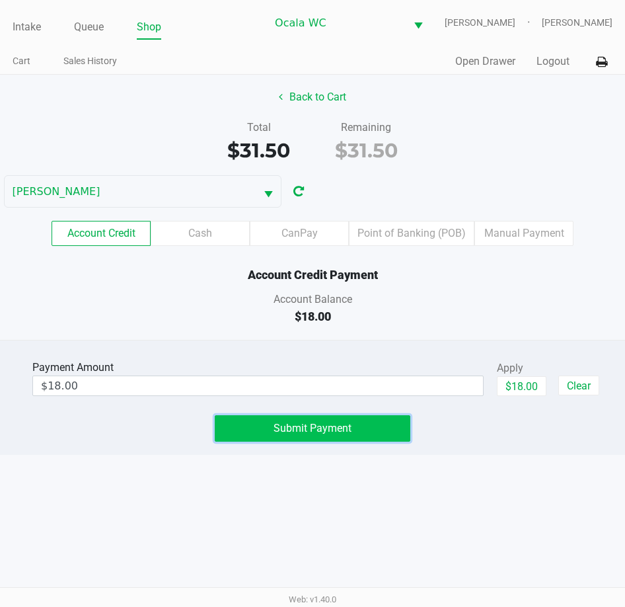
click at [348, 428] on span "Submit Payment" at bounding box center [313, 428] width 78 height 13
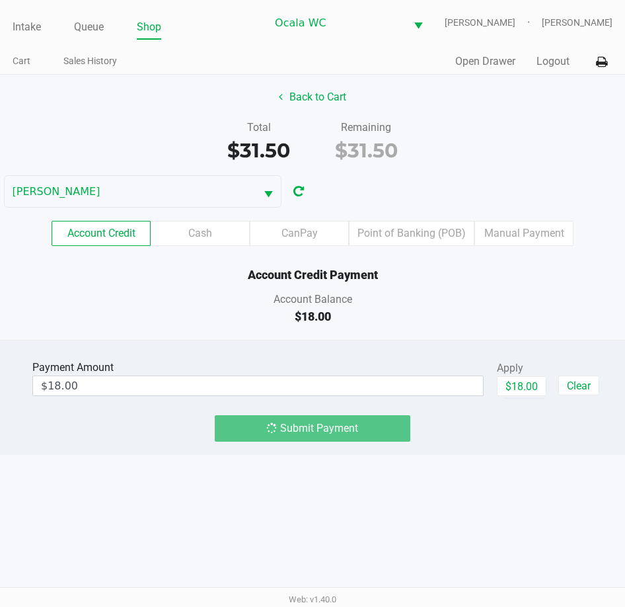
type input "$0.00"
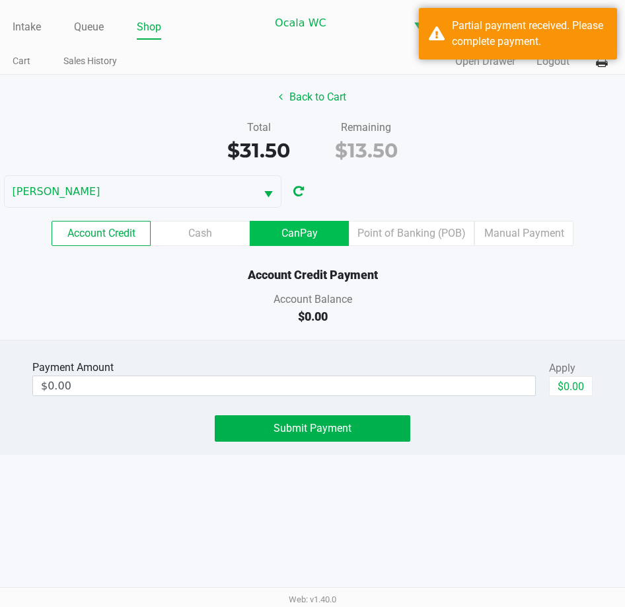
click at [288, 228] on label "CanPay" at bounding box center [299, 233] width 99 height 25
click at [0, 0] on 3 "CanPay" at bounding box center [0, 0] width 0 height 0
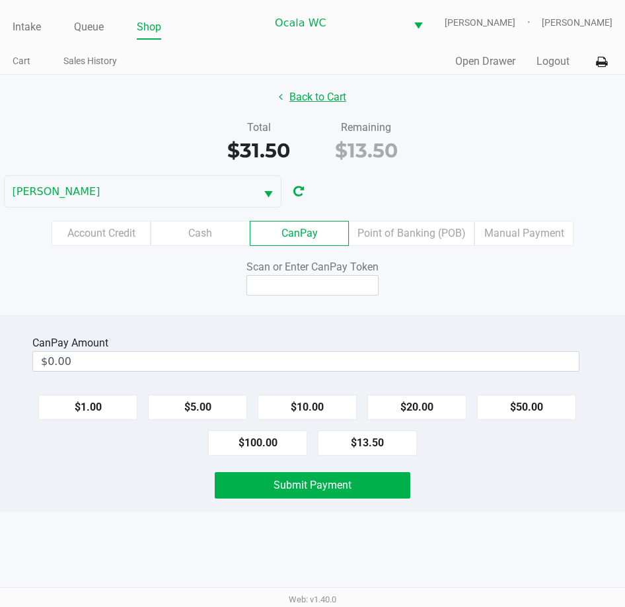
click at [319, 98] on button "Back to Cart" at bounding box center [312, 97] width 85 height 25
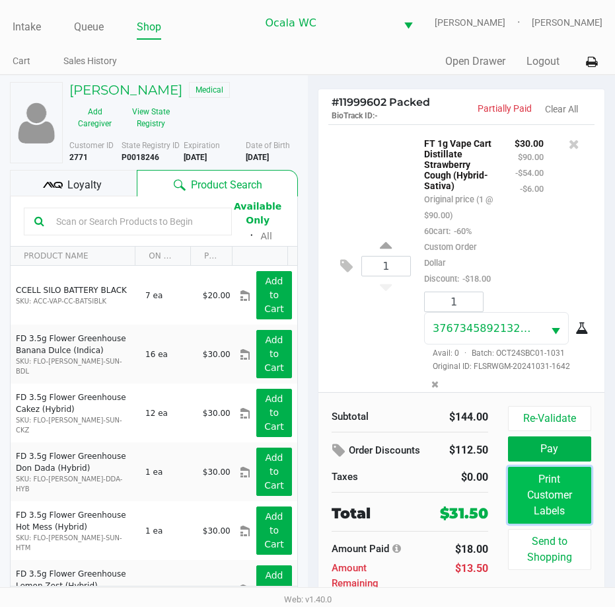
click at [549, 492] on button "Print Customer Labels" at bounding box center [549, 495] width 83 height 57
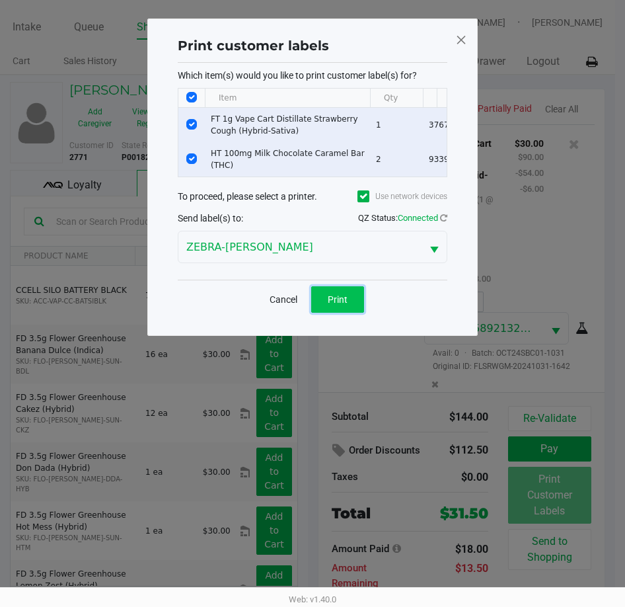
click at [346, 302] on button "Print" at bounding box center [337, 299] width 53 height 26
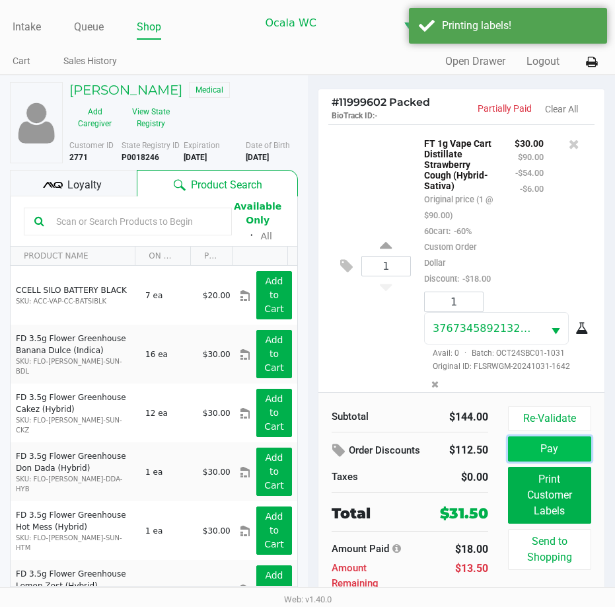
click at [547, 443] on button "Pay" at bounding box center [549, 448] width 83 height 25
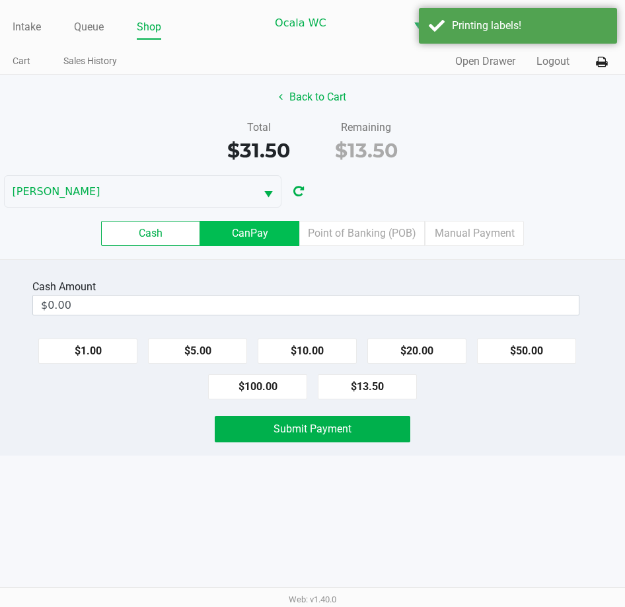
click at [245, 236] on label "CanPay" at bounding box center [249, 233] width 99 height 25
click at [0, 0] on 2 "CanPay" at bounding box center [0, 0] width 0 height 0
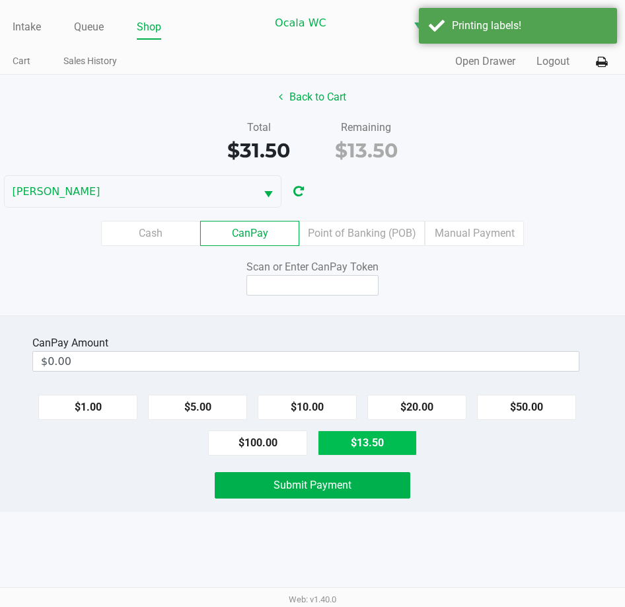
click at [364, 447] on button "$13.50" at bounding box center [367, 442] width 99 height 25
type input "$13.50"
click at [322, 279] on input at bounding box center [313, 285] width 132 height 20
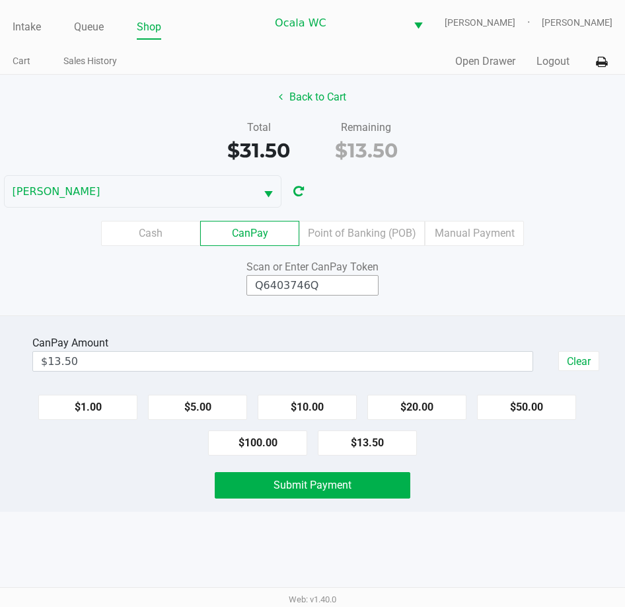
type input "Q6403746Q"
click at [389, 491] on button "Submit Payment" at bounding box center [312, 485] width 195 height 26
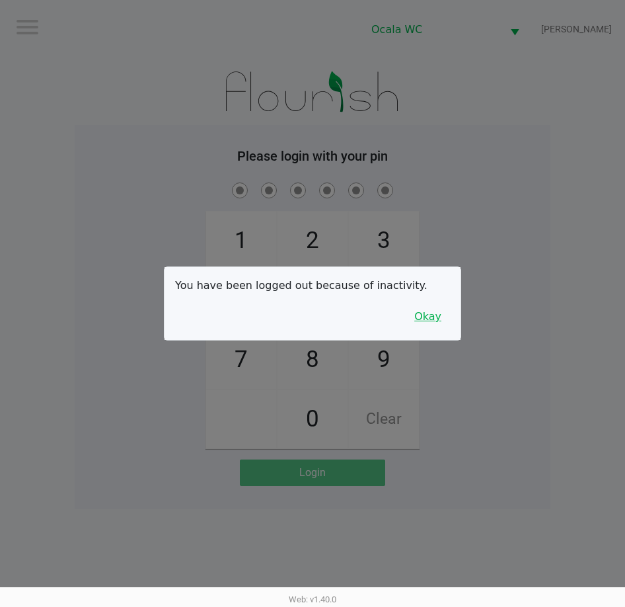
drag, startPoint x: 424, startPoint y: 314, endPoint x: 460, endPoint y: 252, distance: 71.1
click at [437, 307] on button "Okay" at bounding box center [428, 316] width 44 height 25
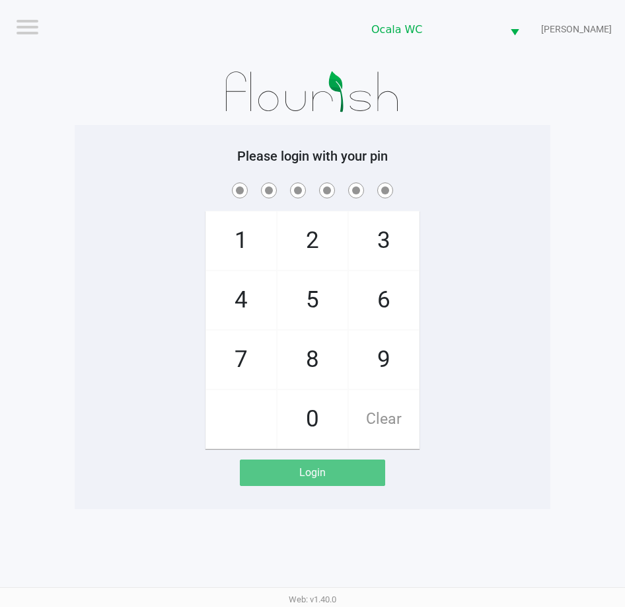
click at [493, 216] on div "1 4 7 2 5 8 0 3 6 9 Clear" at bounding box center [313, 314] width 476 height 269
click at [492, 223] on div "1 4 7 2 5 8 0 3 6 9 Clear" at bounding box center [313, 314] width 476 height 269
checkbox input "true"
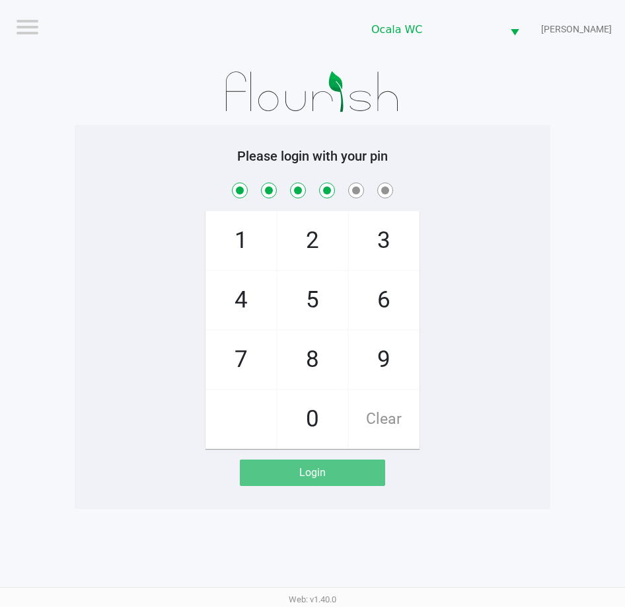
checkbox input "true"
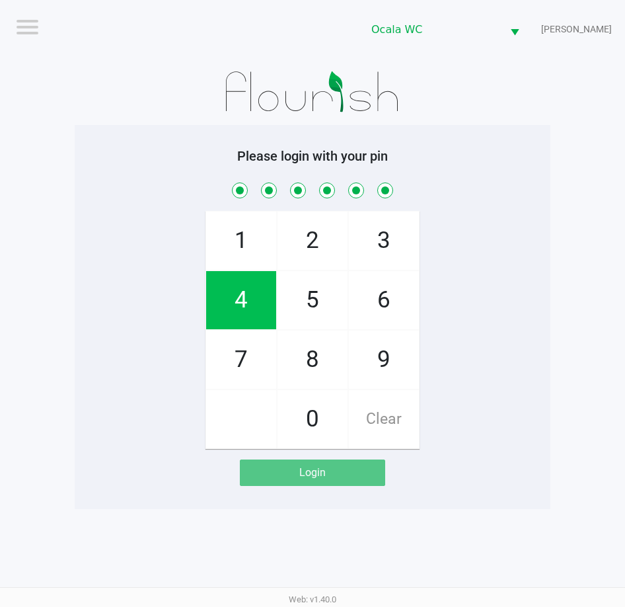
checkbox input "true"
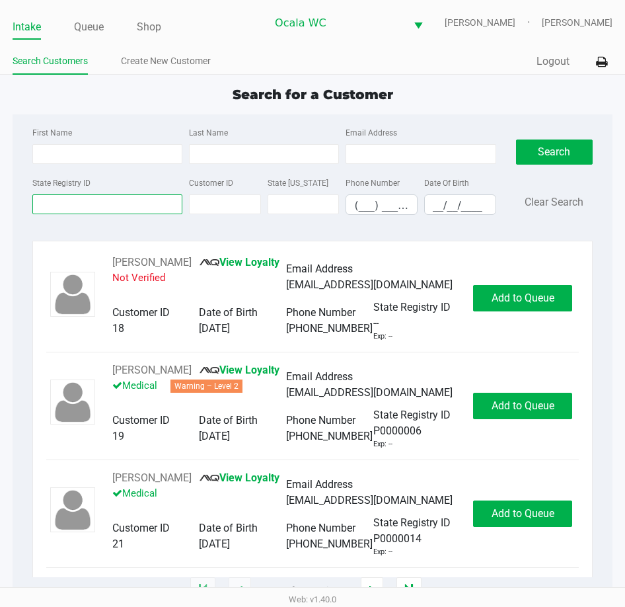
click at [69, 208] on input "State Registry ID" at bounding box center [107, 204] width 150 height 20
type input "p8th7602"
click at [559, 144] on button "Search" at bounding box center [554, 151] width 77 height 25
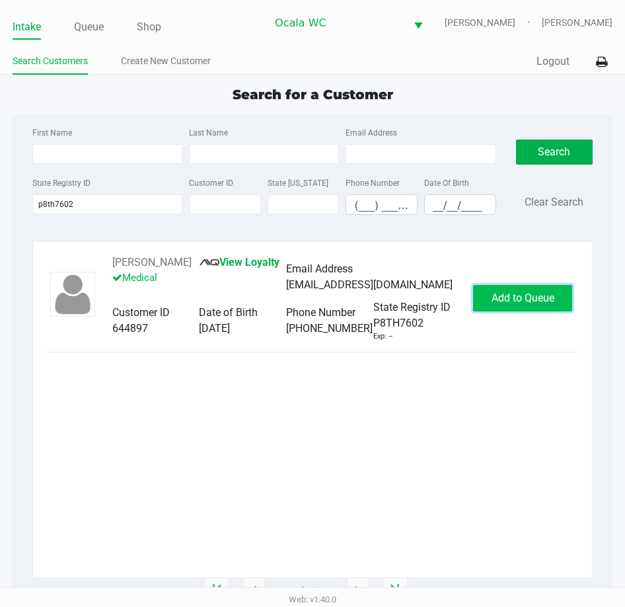
click at [534, 298] on span "Add to Queue" at bounding box center [523, 297] width 63 height 13
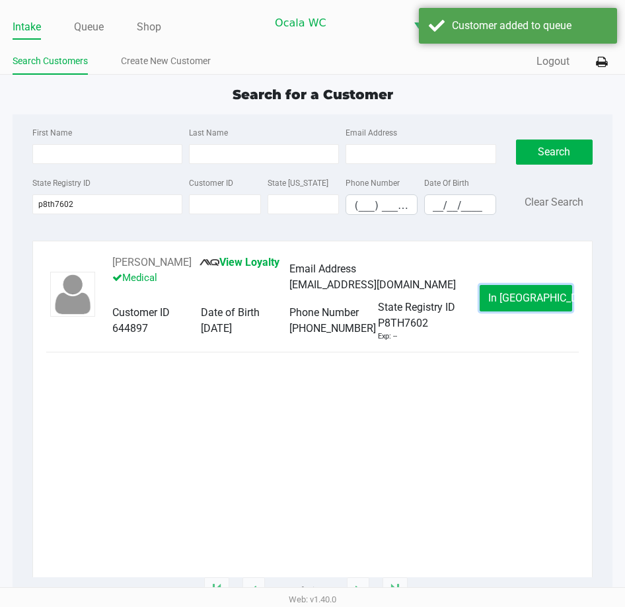
click at [524, 297] on span "In Queue" at bounding box center [543, 297] width 111 height 13
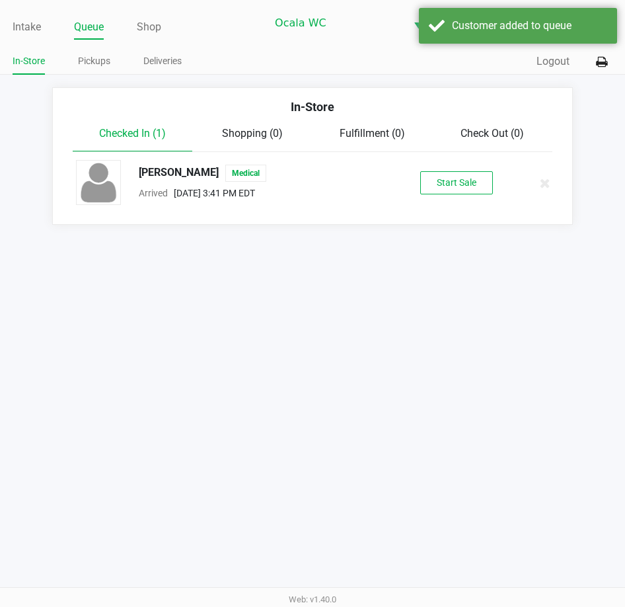
click at [453, 197] on div "Giselle Curi Medical Arrived Sep 24, 2025 3:41 PM EDT Start Sale" at bounding box center [312, 183] width 493 height 46
click at [451, 186] on button "Start Sale" at bounding box center [456, 182] width 73 height 23
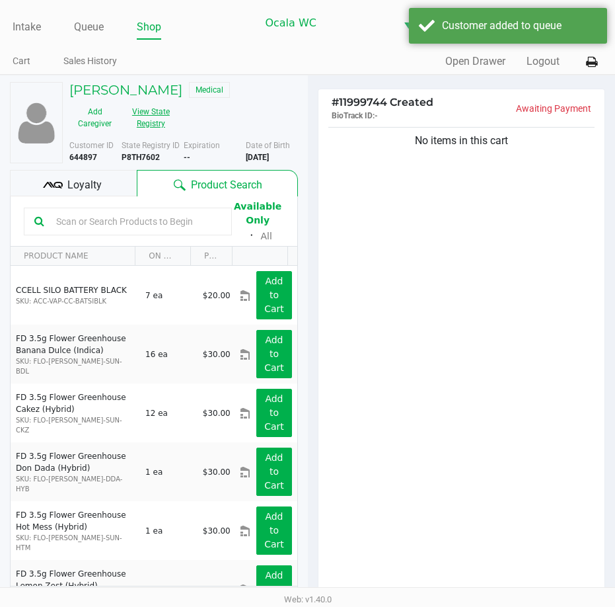
click at [137, 125] on button "View State Registry" at bounding box center [147, 117] width 54 height 33
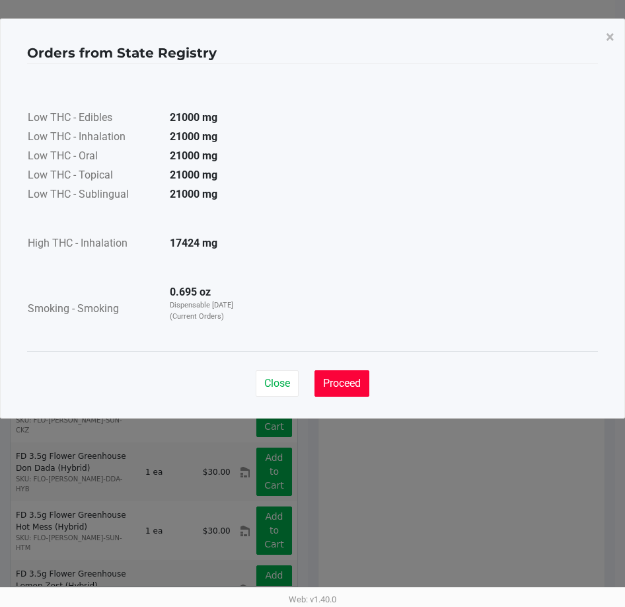
click at [357, 384] on span "Proceed" at bounding box center [342, 383] width 38 height 13
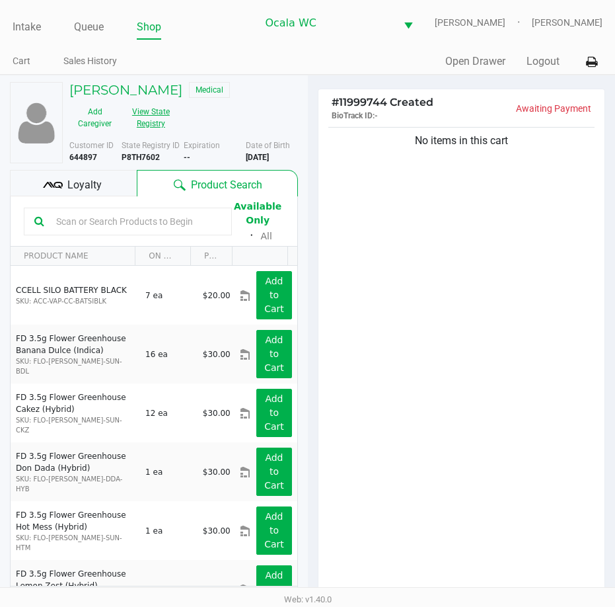
click at [136, 114] on button "View State Registry" at bounding box center [147, 117] width 54 height 33
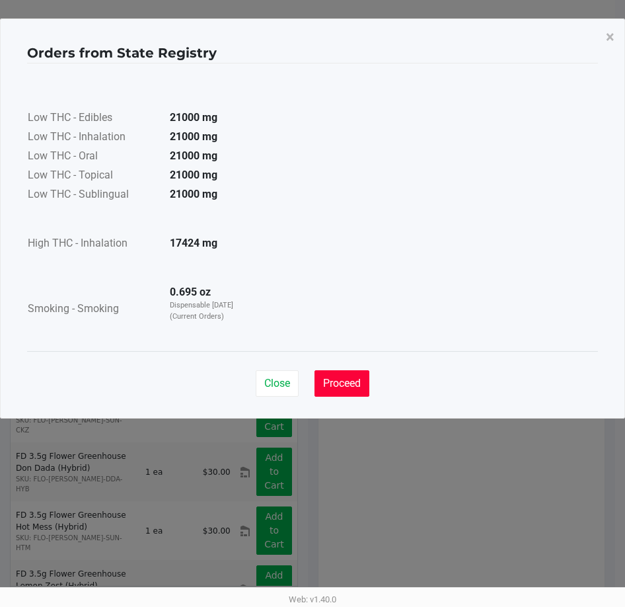
click at [342, 381] on span "Proceed" at bounding box center [342, 383] width 38 height 13
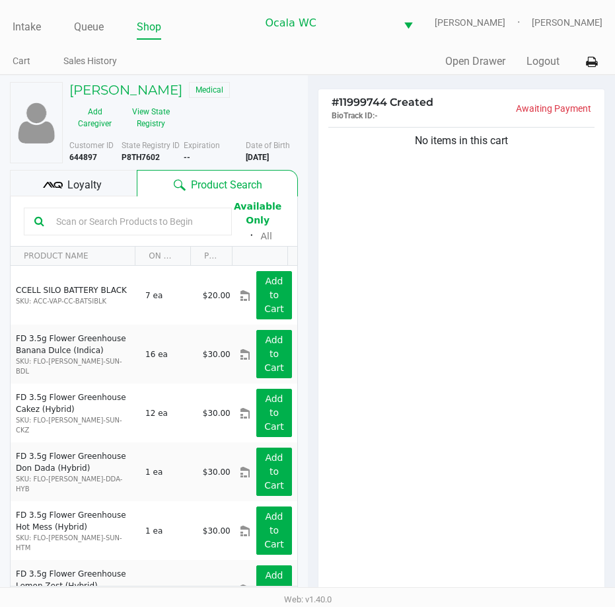
click at [366, 221] on div "No items in this cart" at bounding box center [462, 363] width 287 height 479
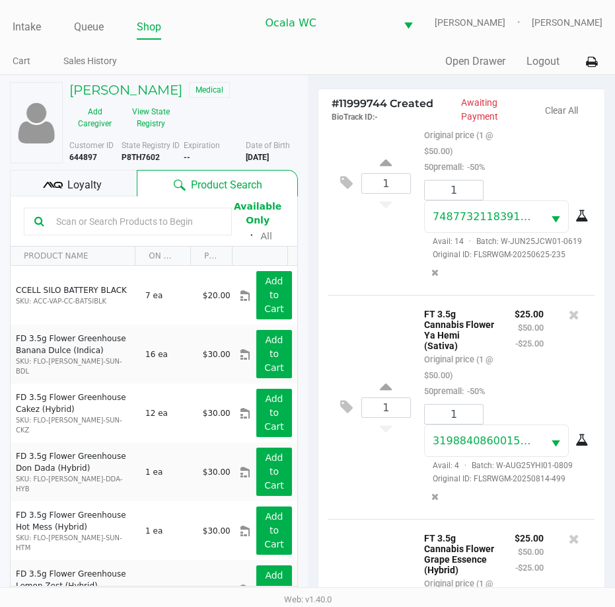
scroll to position [530, 0]
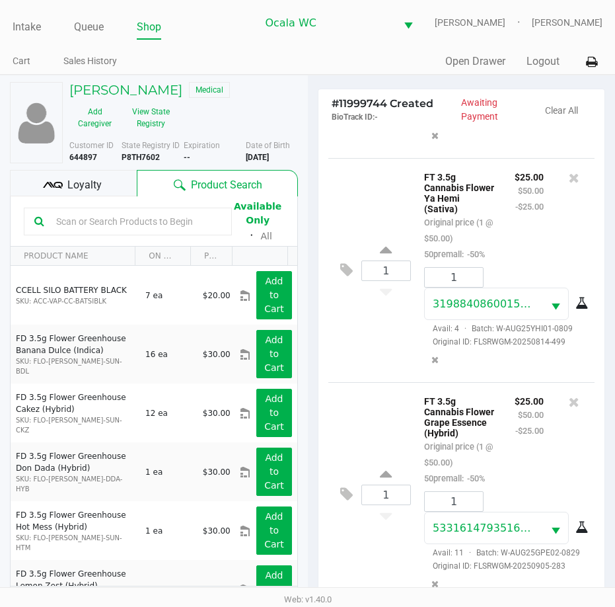
click at [366, 324] on div "1 FT 3.5g Cannabis Flower Ya Hemi (Sativa) Original price (1 @ $50.00) 50premal…" at bounding box center [461, 270] width 267 height 224
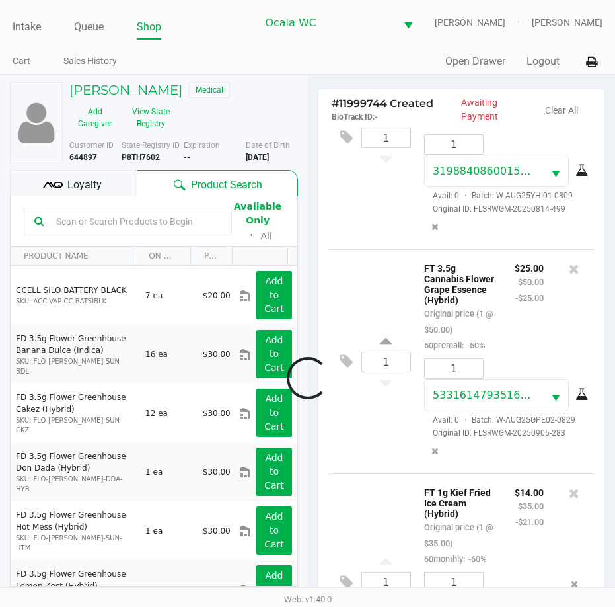
scroll to position [789, 0]
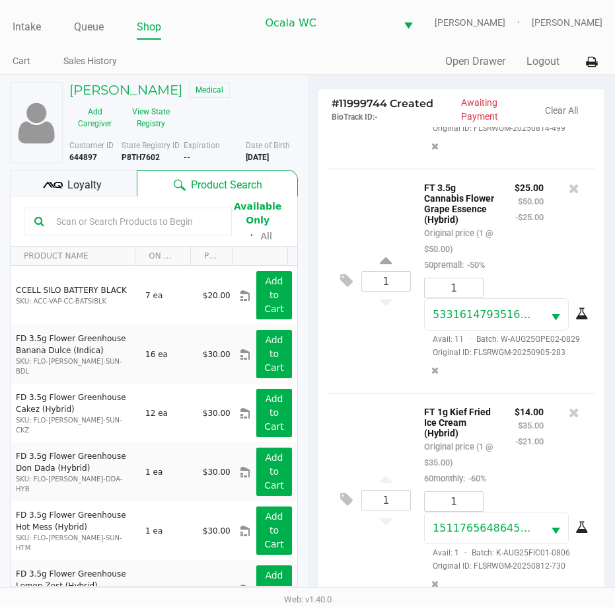
click at [373, 352] on div "1 FT 3.5g Cannabis Flower Grape Essence (Hybrid) Original price (1 @ $50.00) 50…" at bounding box center [461, 281] width 267 height 224
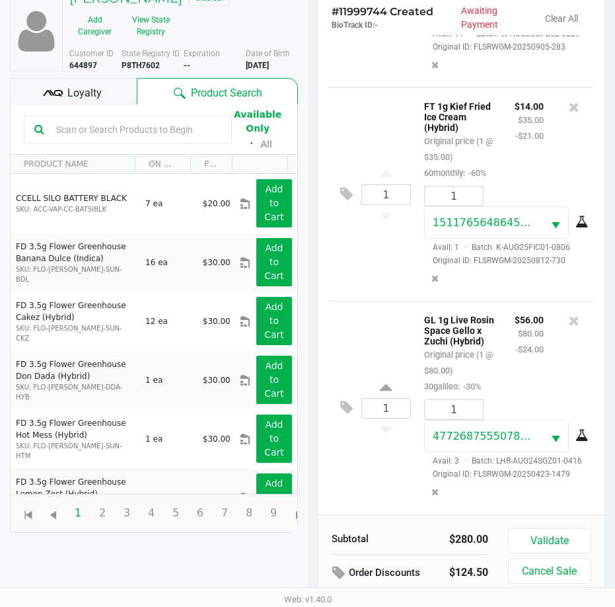
scroll to position [145, 0]
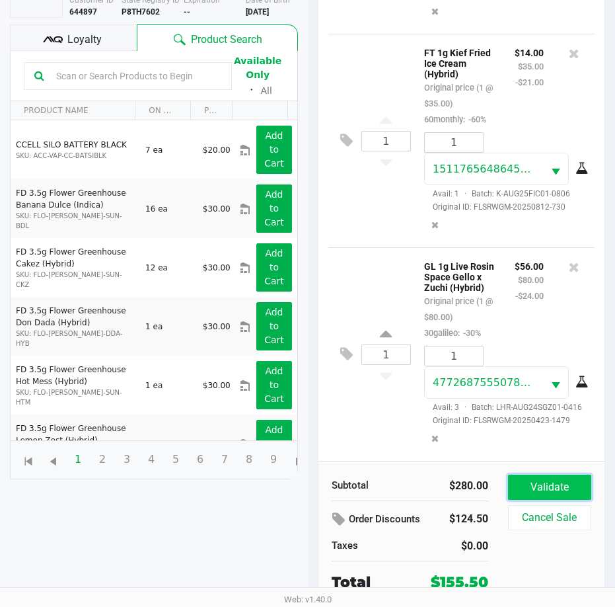
click at [533, 481] on button "Validate" at bounding box center [549, 487] width 83 height 25
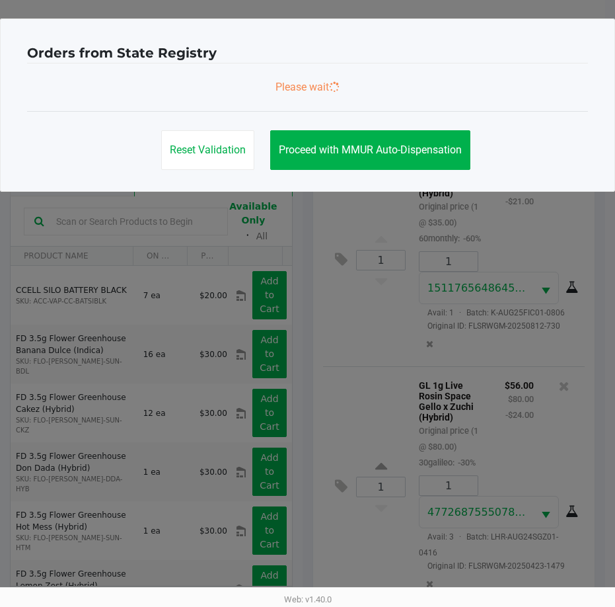
scroll to position [0, 0]
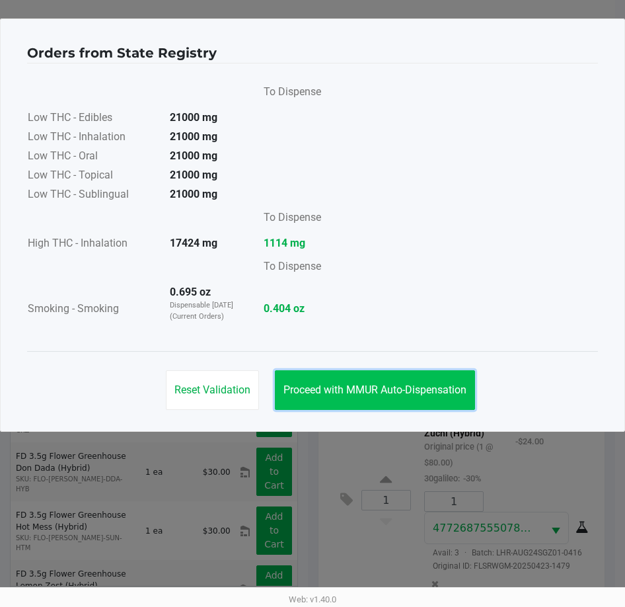
click at [353, 401] on button "Proceed with MMUR Auto-Dispensation" at bounding box center [375, 390] width 200 height 40
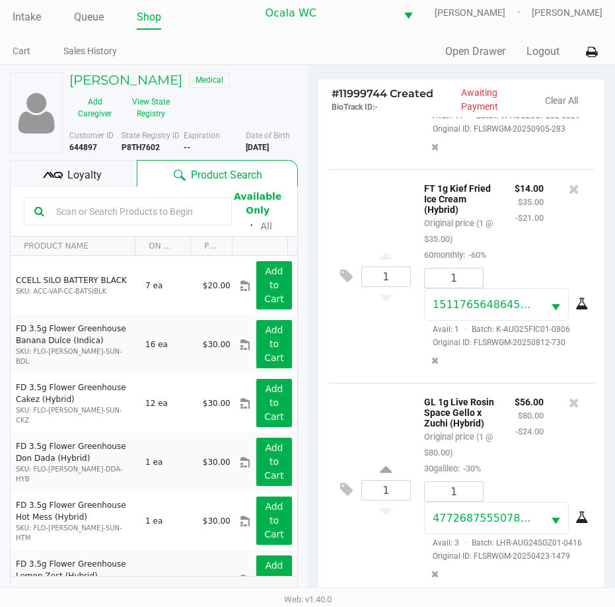
scroll to position [175, 0]
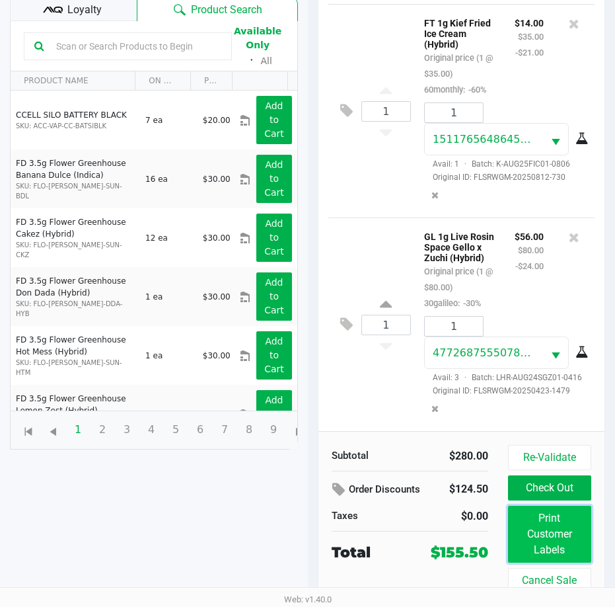
click at [568, 544] on button "Print Customer Labels" at bounding box center [549, 534] width 83 height 57
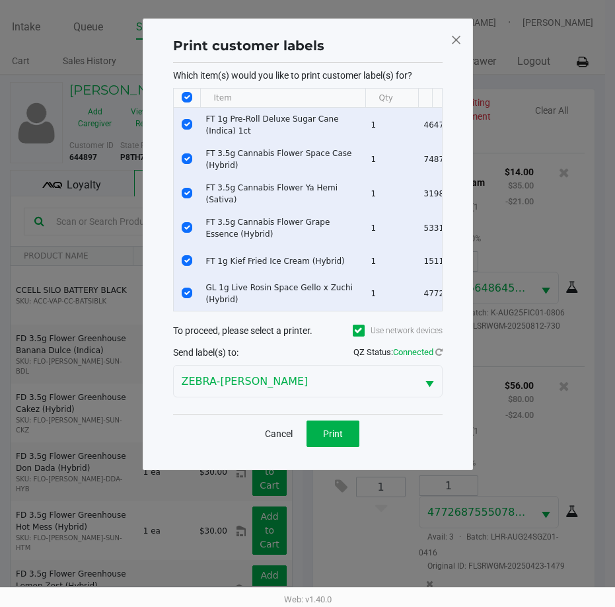
scroll to position [0, 0]
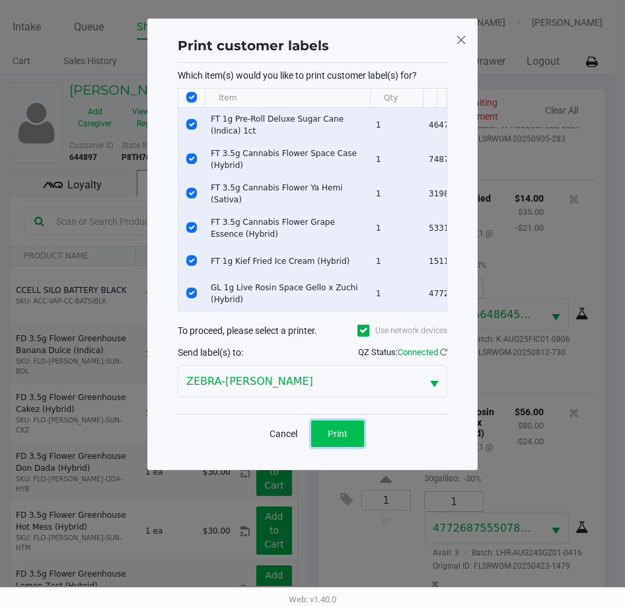
click at [336, 447] on button "Print" at bounding box center [337, 433] width 53 height 26
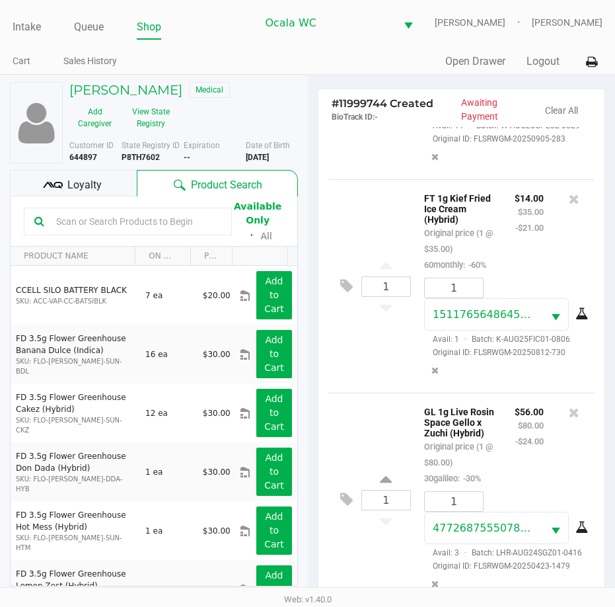
click at [59, 176] on icon at bounding box center [53, 185] width 20 height 20
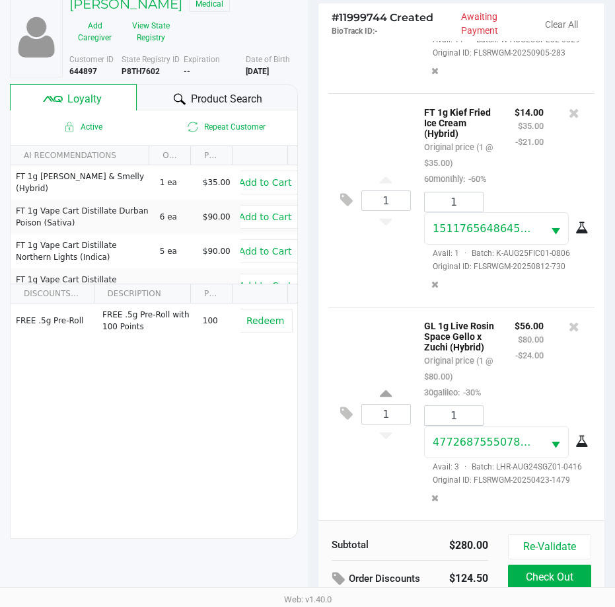
scroll to position [175, 0]
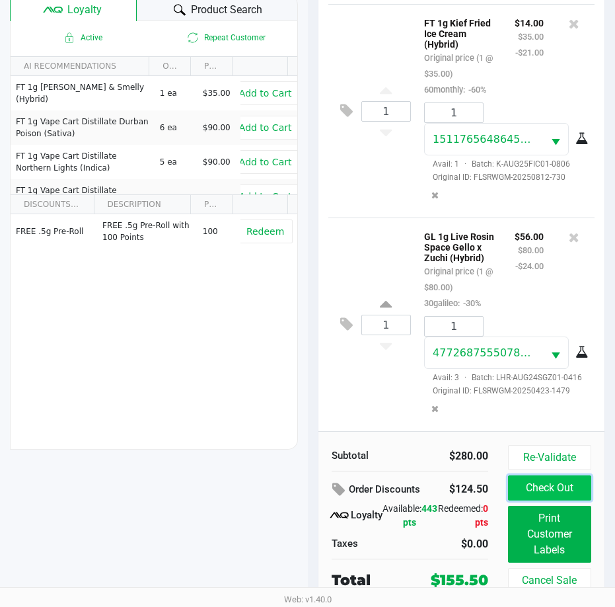
click at [547, 483] on button "Check Out" at bounding box center [549, 487] width 83 height 25
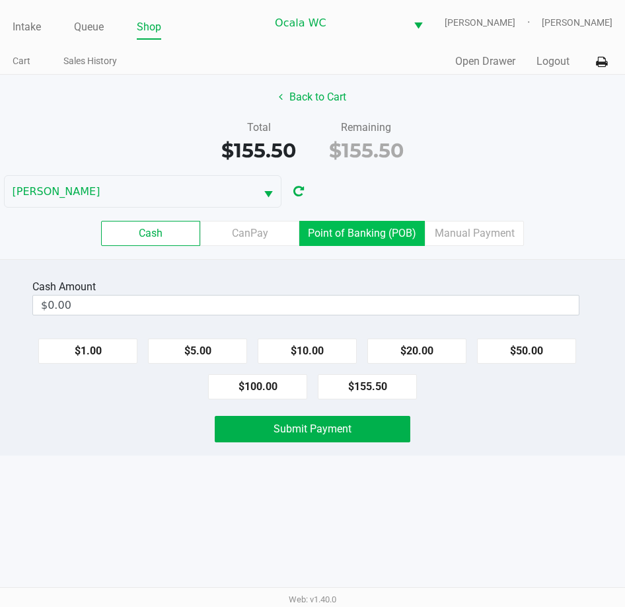
click at [344, 229] on label "Point of Banking (POB)" at bounding box center [362, 233] width 126 height 25
click at [0, 0] on 7 "Point of Banking (POB)" at bounding box center [0, 0] width 0 height 0
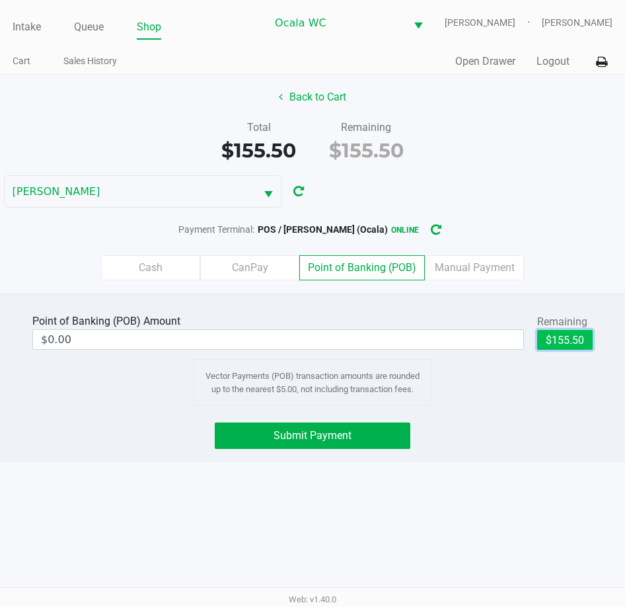
click at [559, 340] on button "$155.50" at bounding box center [565, 340] width 56 height 20
type input "$155.50"
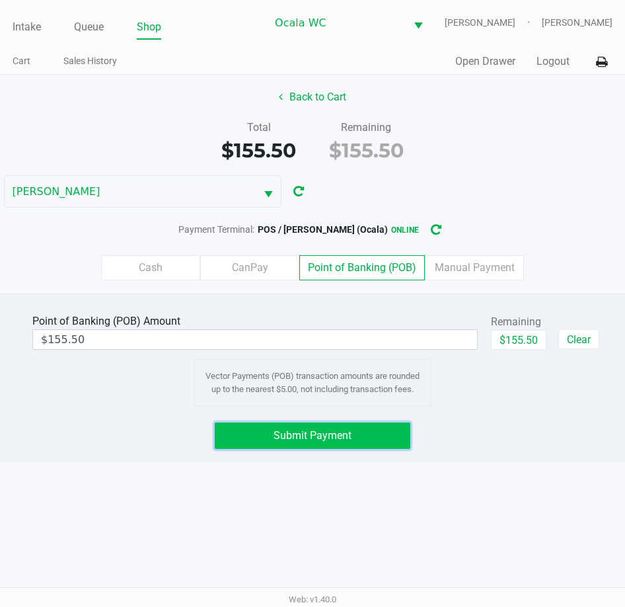
click at [357, 430] on button "Submit Payment" at bounding box center [312, 435] width 195 height 26
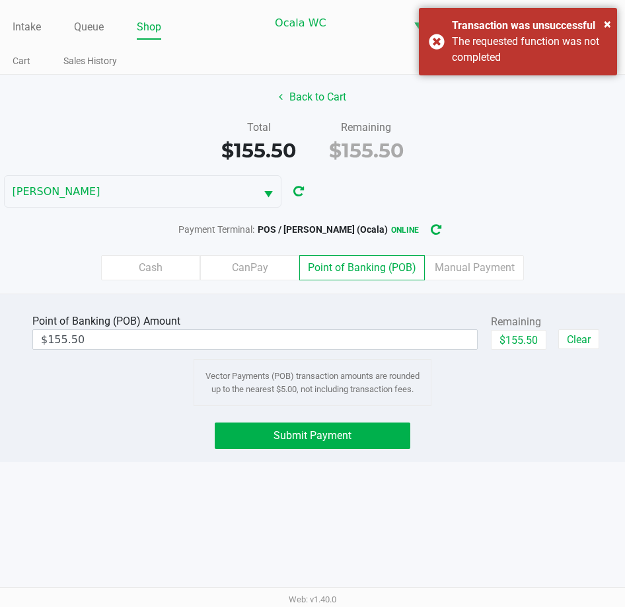
click at [442, 52] on div "× Transaction was unsuccessful The requested function was not completed" at bounding box center [518, 41] width 198 height 67
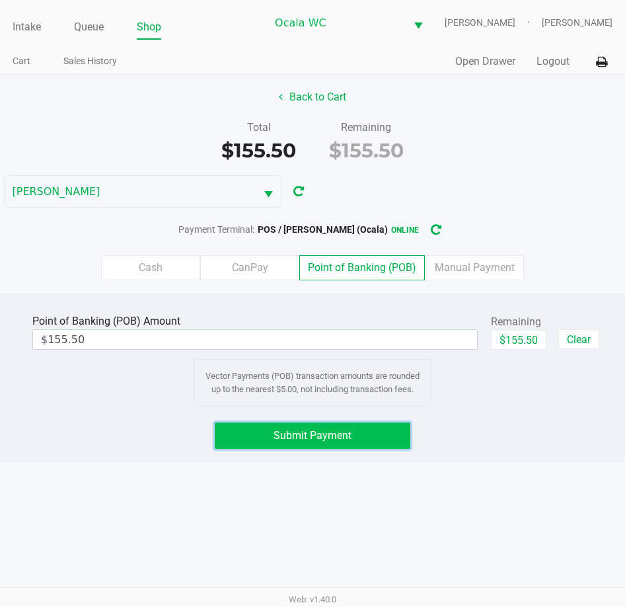
click at [341, 443] on button "Submit Payment" at bounding box center [312, 435] width 195 height 26
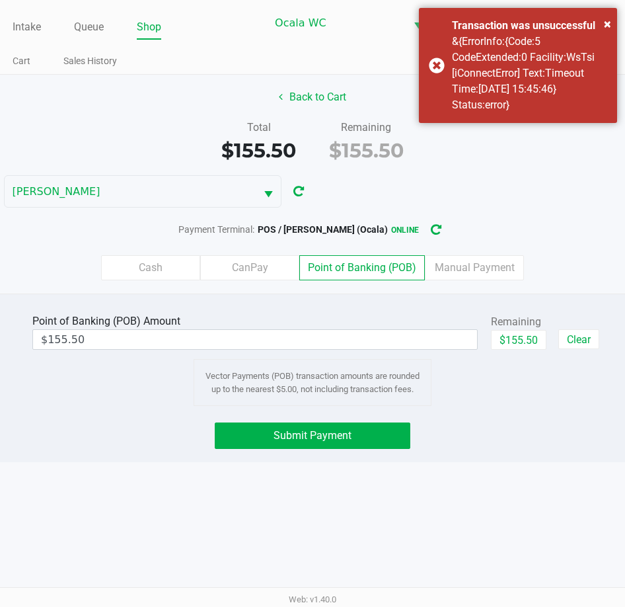
click at [464, 254] on div "Cash CanPay Point of Banking (POB) Manual Payment" at bounding box center [312, 268] width 645 height 52
click at [467, 266] on label "Manual Payment" at bounding box center [474, 267] width 99 height 25
click at [0, 0] on 8 "Manual Payment" at bounding box center [0, 0] width 0 height 0
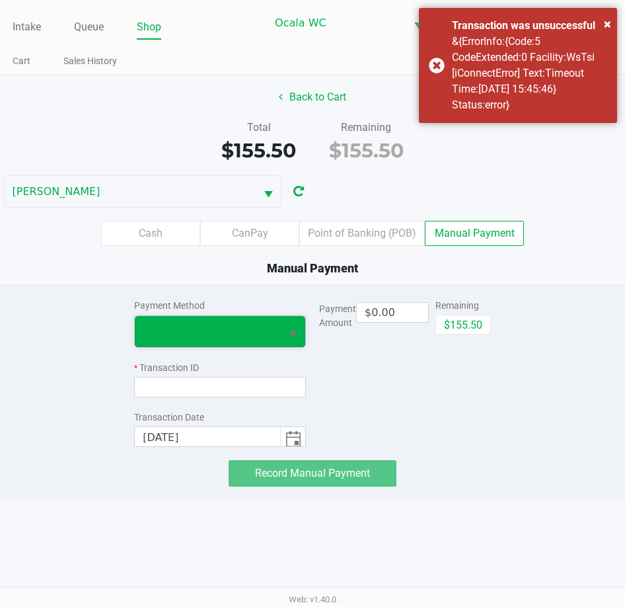
click at [190, 330] on span at bounding box center [208, 331] width 130 height 16
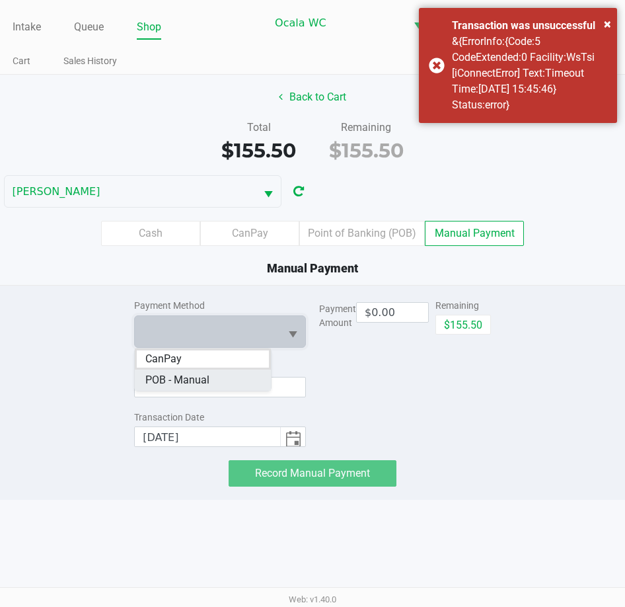
click at [181, 373] on span "POB - Manual" at bounding box center [177, 380] width 64 height 16
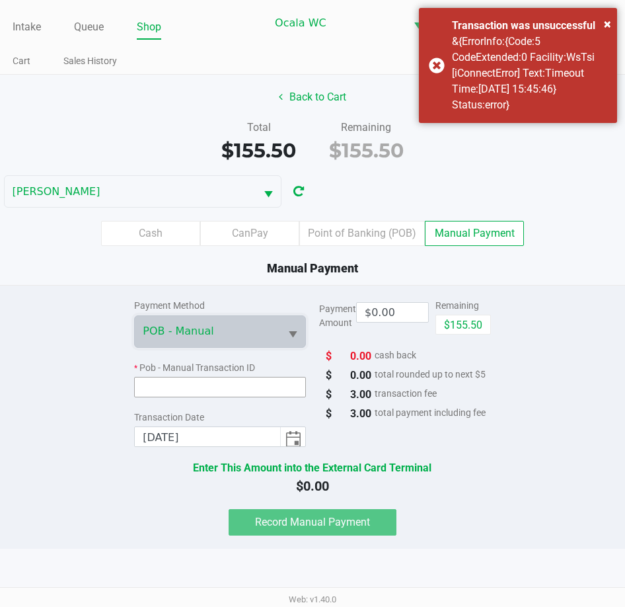
click at [172, 385] on input at bounding box center [220, 387] width 172 height 20
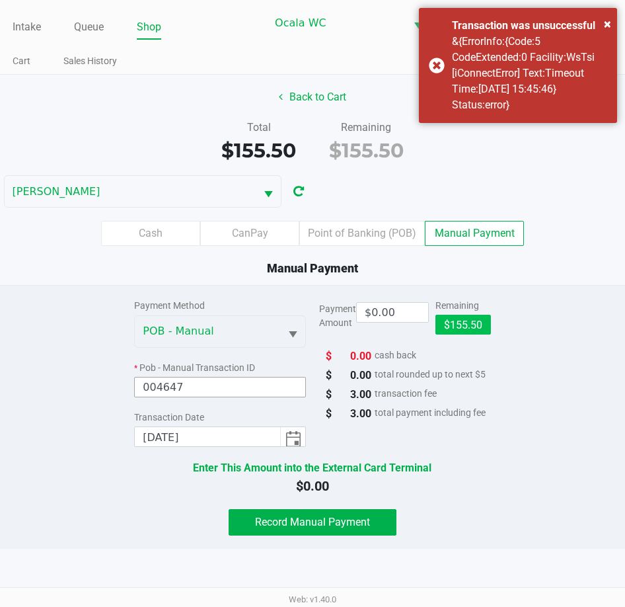
type input "004647"
click at [473, 324] on button "$155.50" at bounding box center [464, 325] width 56 height 20
type input "$155.50"
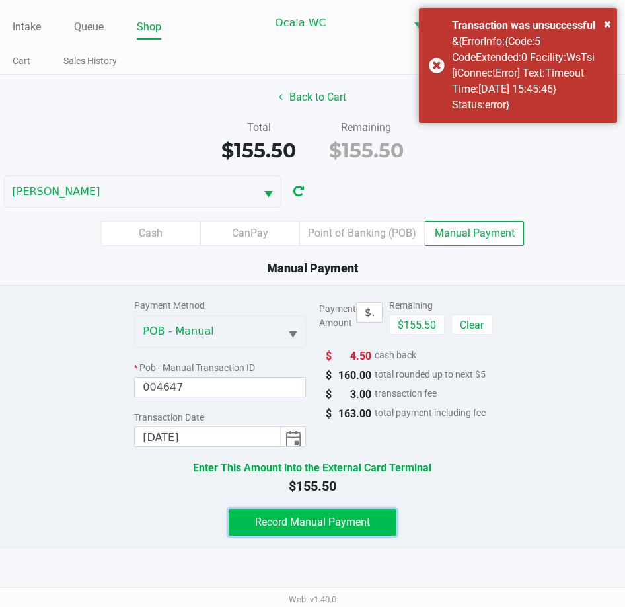
click at [297, 525] on span "Record Manual Payment" at bounding box center [312, 522] width 115 height 13
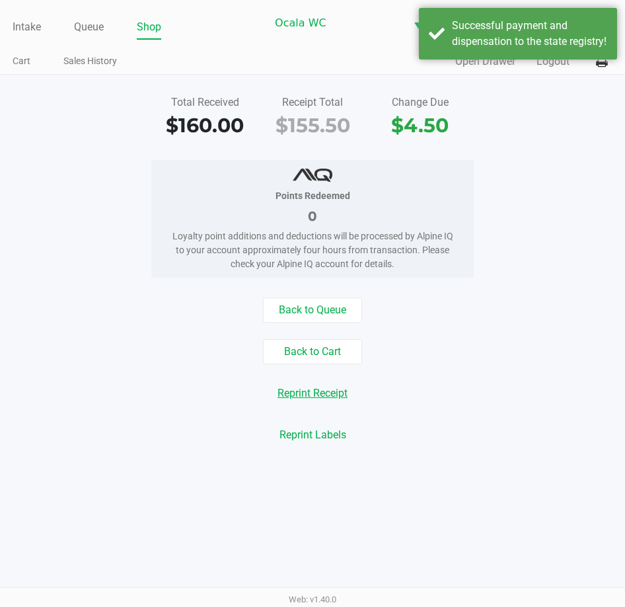
click at [315, 398] on button "Reprint Receipt" at bounding box center [312, 393] width 87 height 25
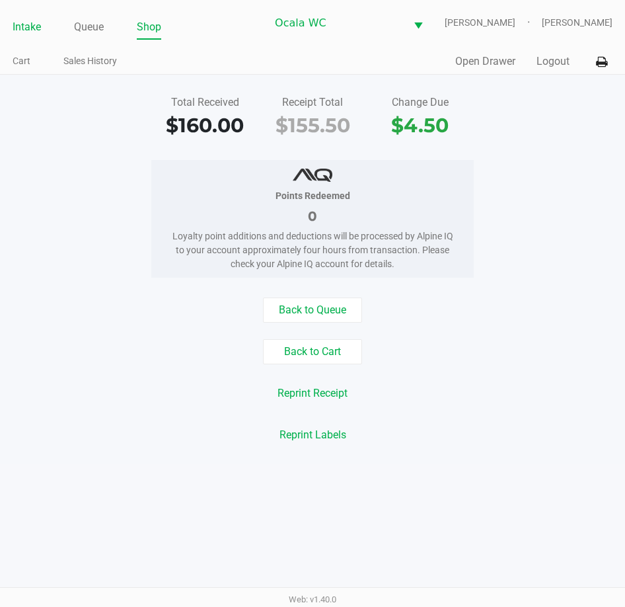
click at [20, 25] on link "Intake" at bounding box center [27, 27] width 28 height 19
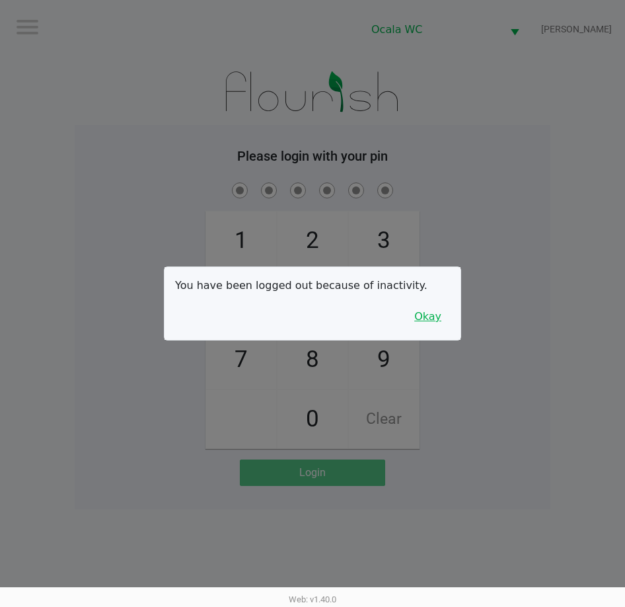
click at [425, 320] on button "Okay" at bounding box center [428, 316] width 44 height 25
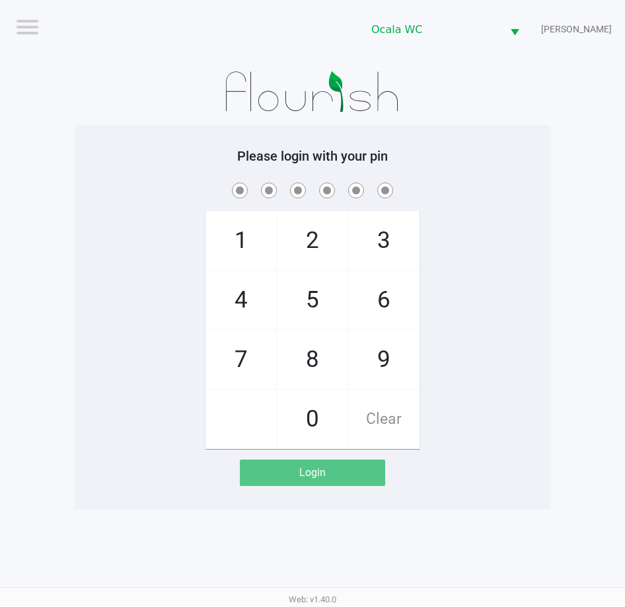
click at [512, 401] on div "1 4 7 2 5 8 0 3 6 9 Clear" at bounding box center [313, 314] width 476 height 269
checkbox input "true"
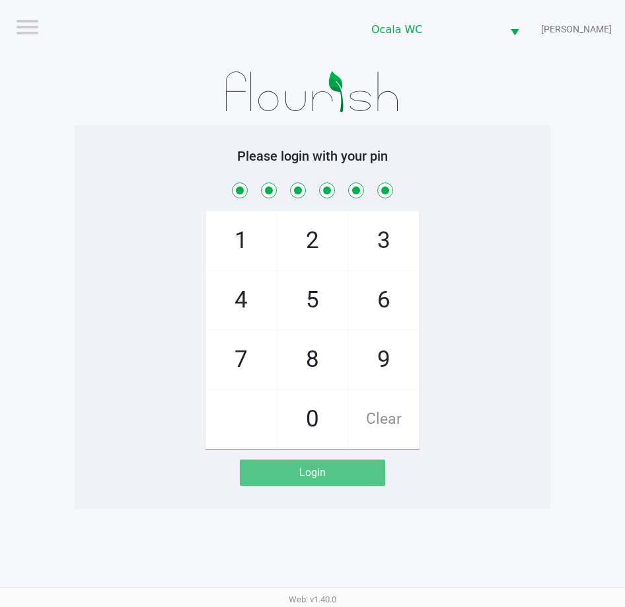
checkbox input "true"
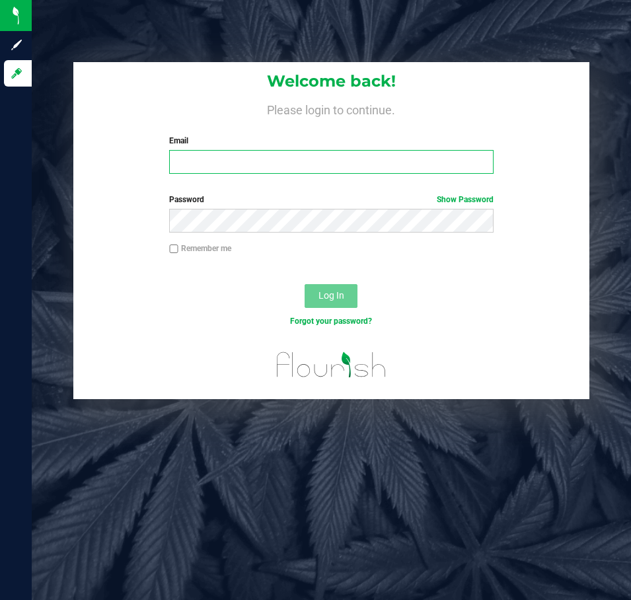
click at [229, 166] on input "Email" at bounding box center [331, 162] width 325 height 24
type input "[EMAIL_ADDRESS][DOMAIN_NAME]"
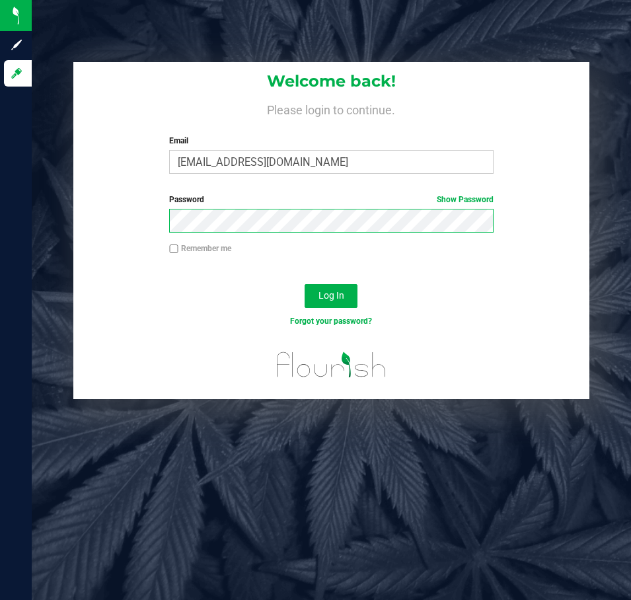
click at [305, 284] on button "Log In" at bounding box center [331, 296] width 53 height 24
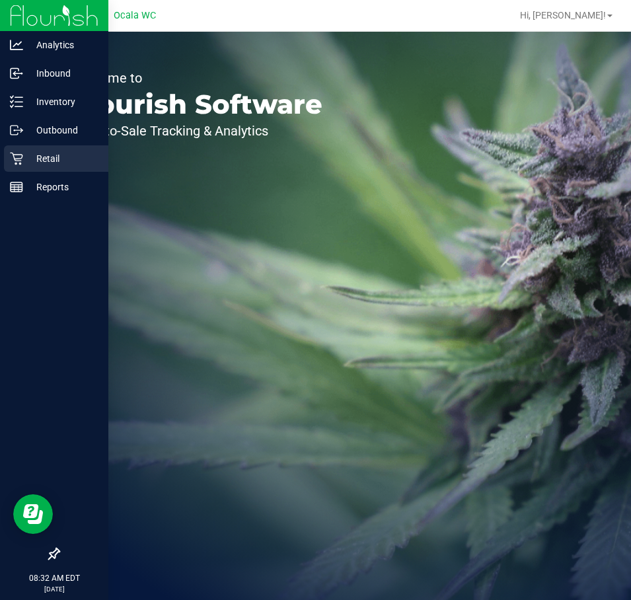
click at [46, 166] on p "Retail" at bounding box center [62, 159] width 79 height 16
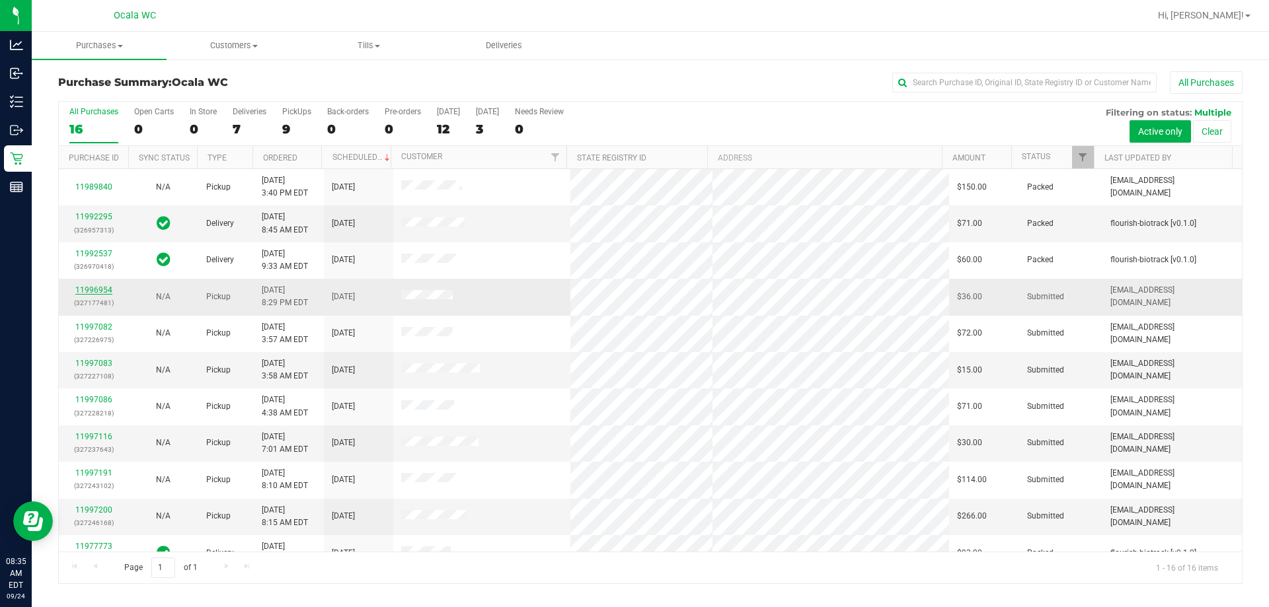
click at [85, 289] on link "11996954" at bounding box center [93, 290] width 37 height 9
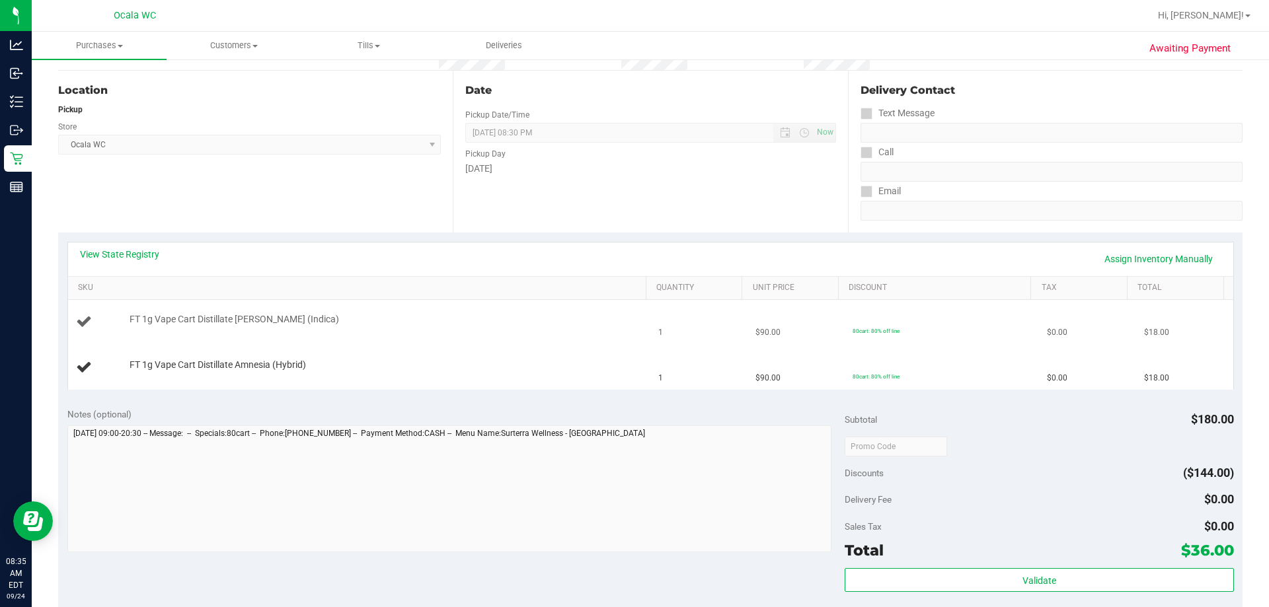
scroll to position [132, 0]
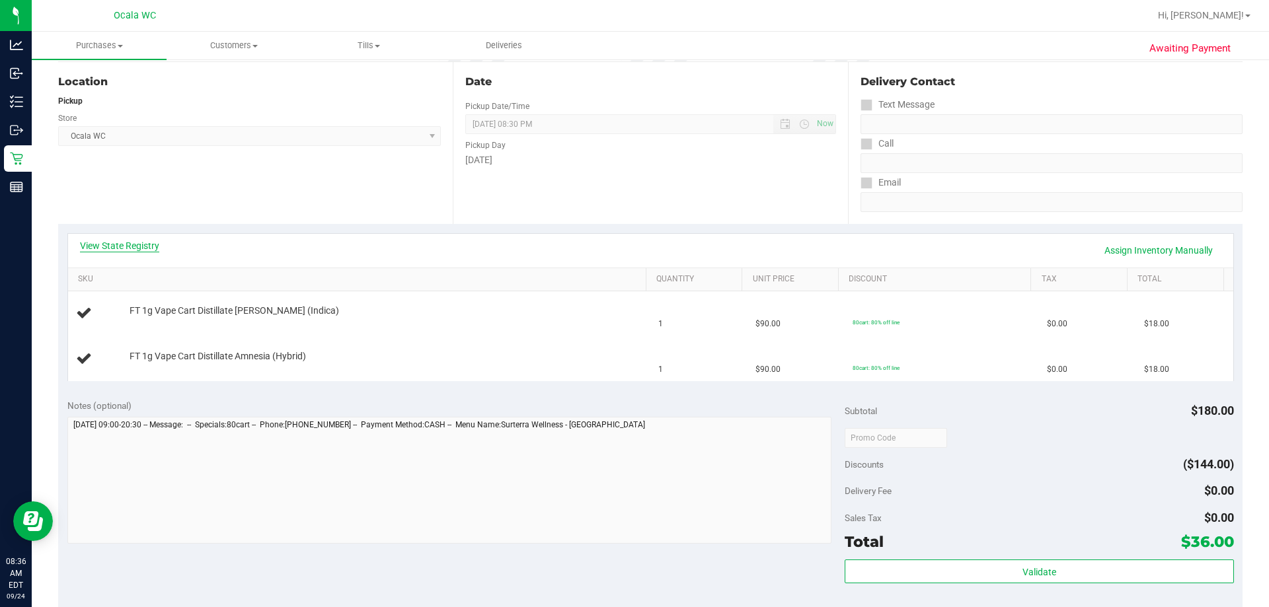
click at [124, 243] on link "View State Registry" at bounding box center [119, 245] width 79 height 13
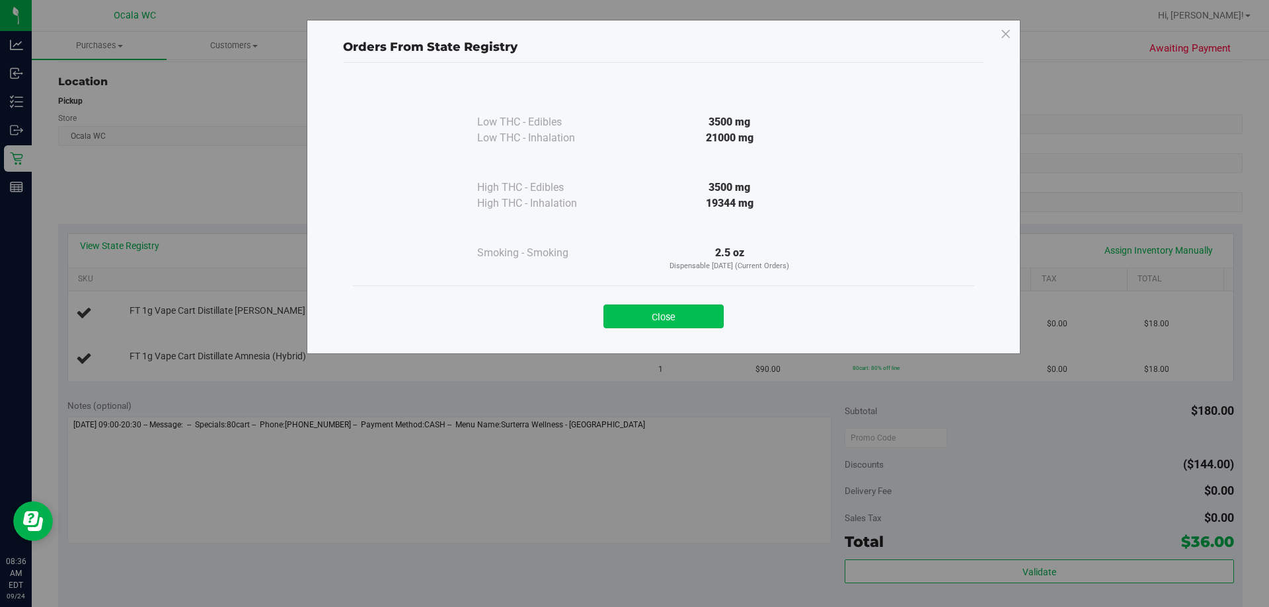
click at [631, 314] on button "Close" at bounding box center [663, 317] width 120 height 24
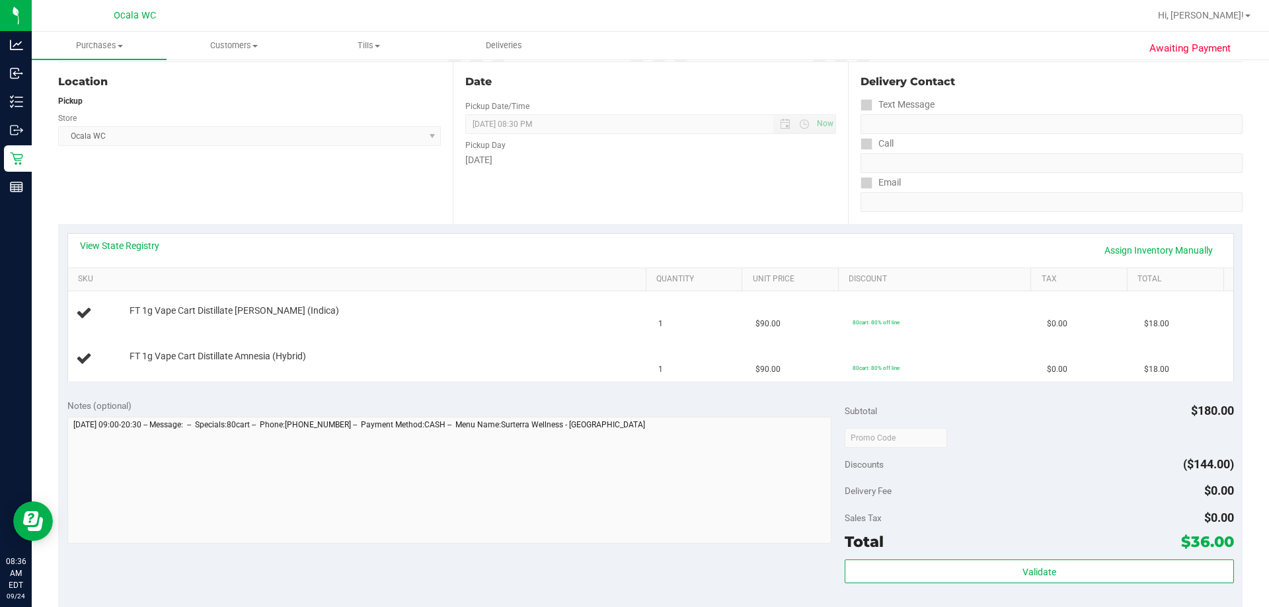
click at [631, 208] on div "Date Pickup Date/Time 09/24/2025 Now 09/24/2025 08:30 PM Now Pickup Day Wednesd…" at bounding box center [650, 143] width 395 height 162
click at [465, 198] on div "Date Pickup Date/Time 09/24/2025 Now 09/24/2025 08:30 PM Now Pickup Day Wednesd…" at bounding box center [650, 143] width 395 height 162
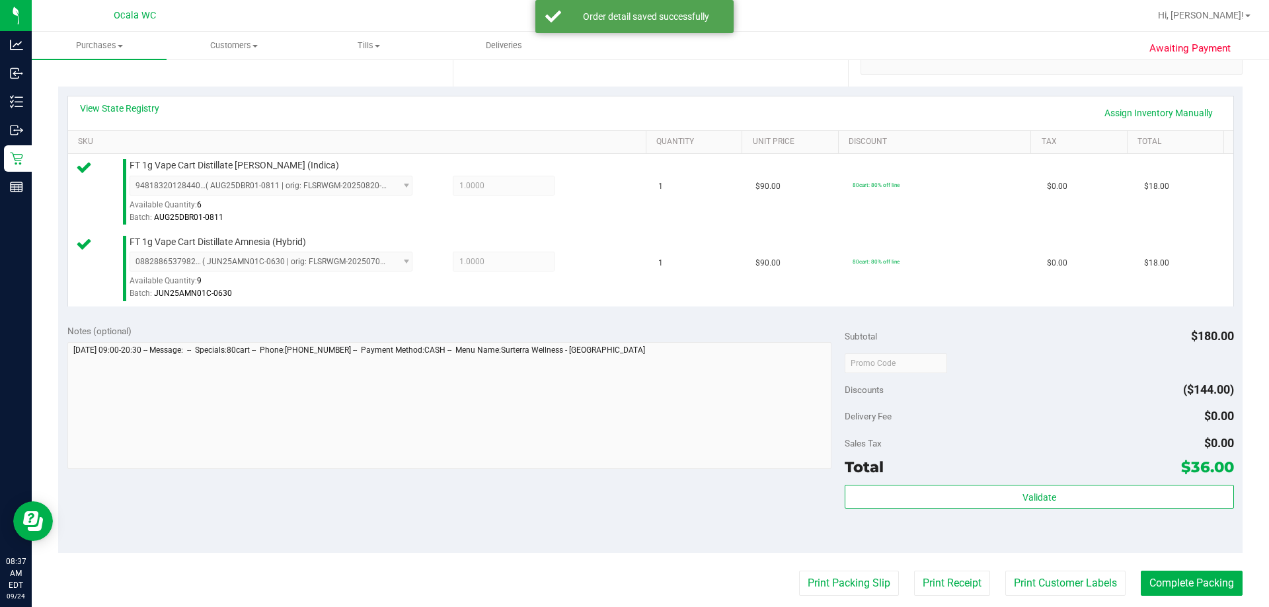
scroll to position [397, 0]
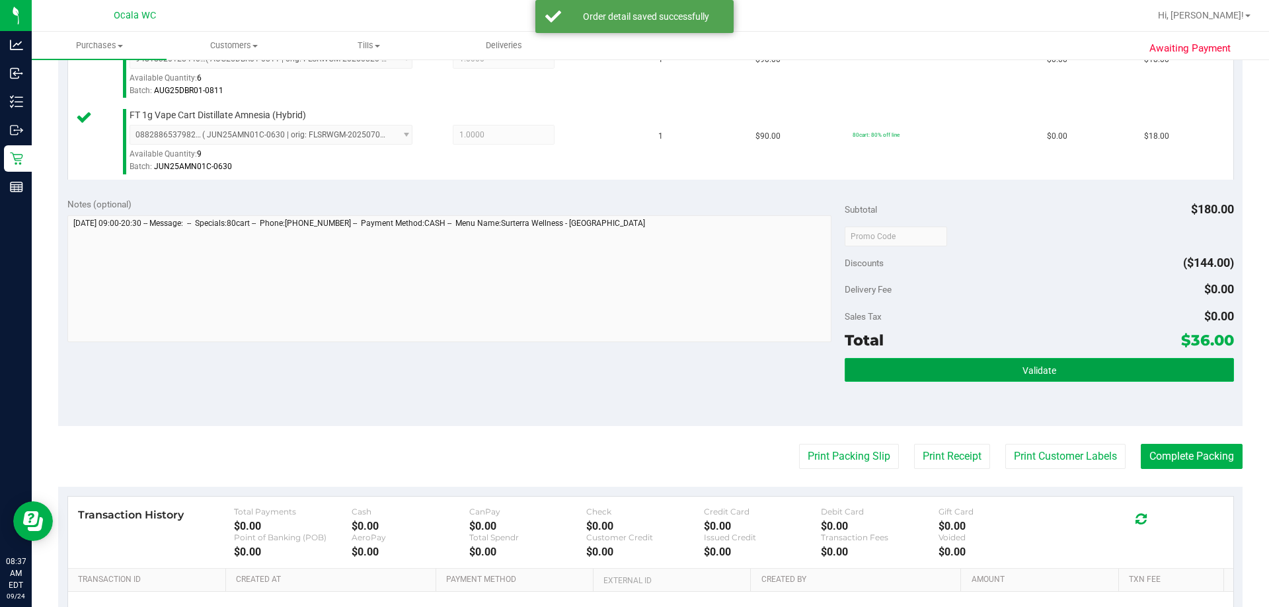
click at [631, 362] on button "Validate" at bounding box center [1039, 370] width 389 height 24
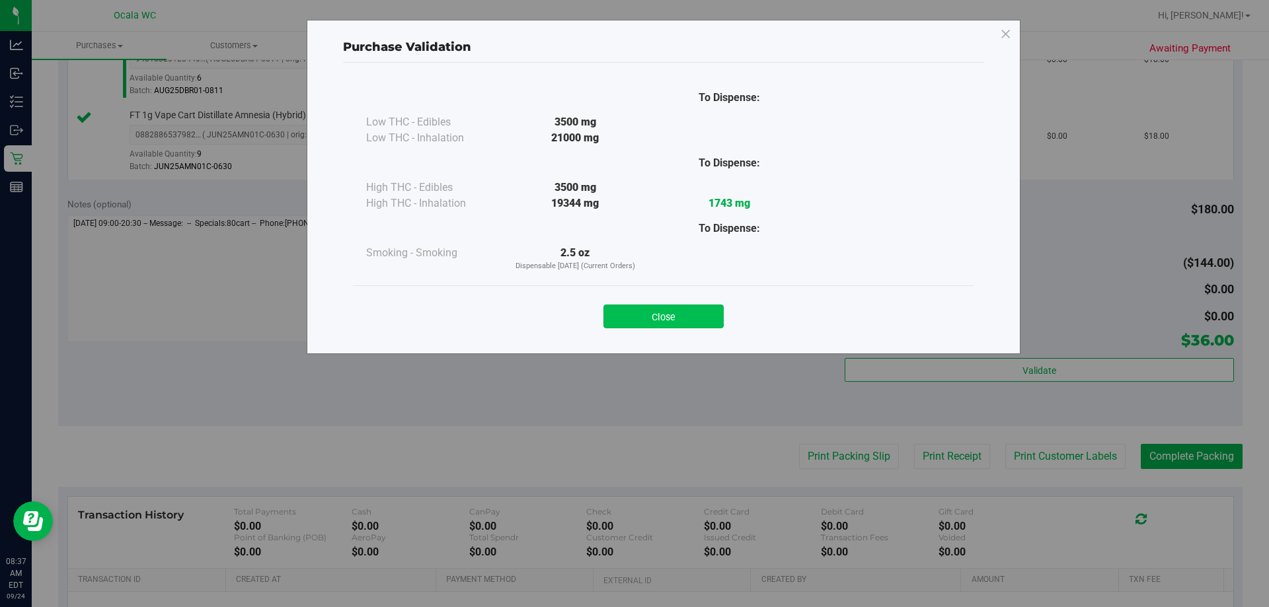
click at [631, 315] on button "Close" at bounding box center [663, 317] width 120 height 24
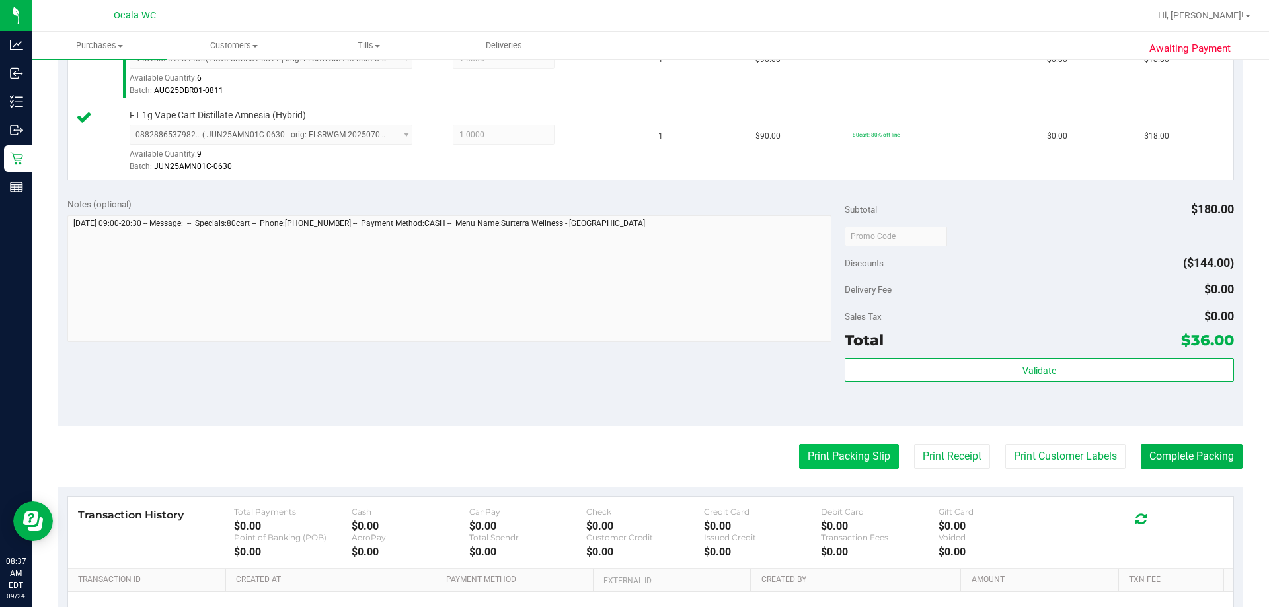
click at [631, 456] on button "Print Packing Slip" at bounding box center [849, 456] width 100 height 25
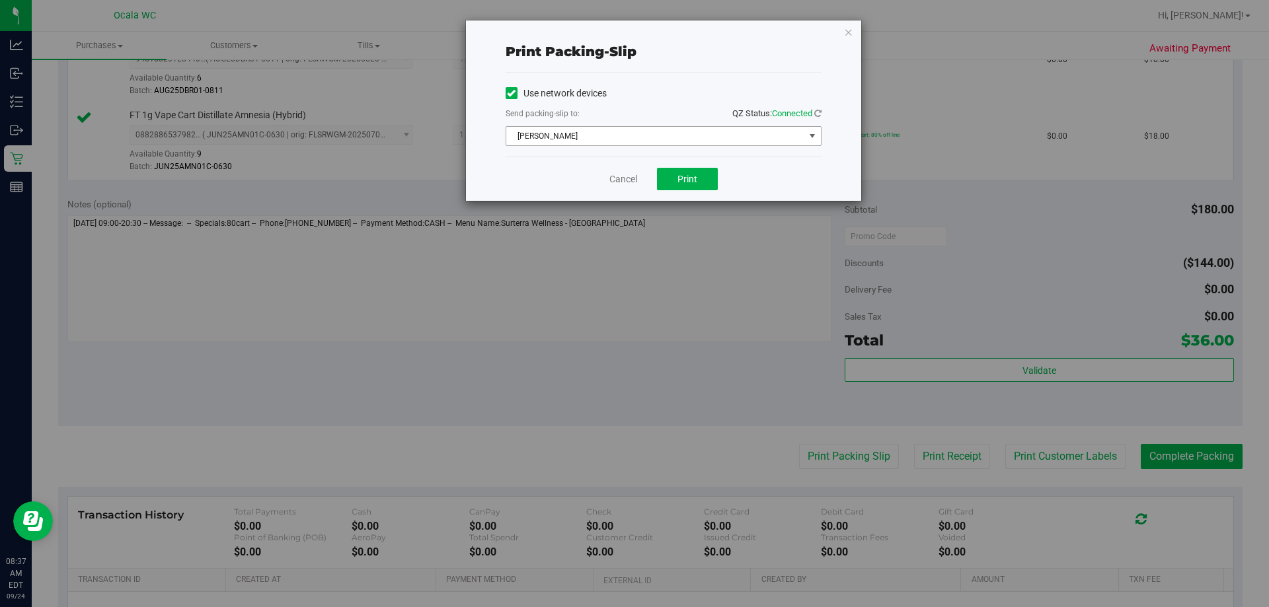
click at [605, 137] on span "BRAD-PITT" at bounding box center [655, 136] width 298 height 19
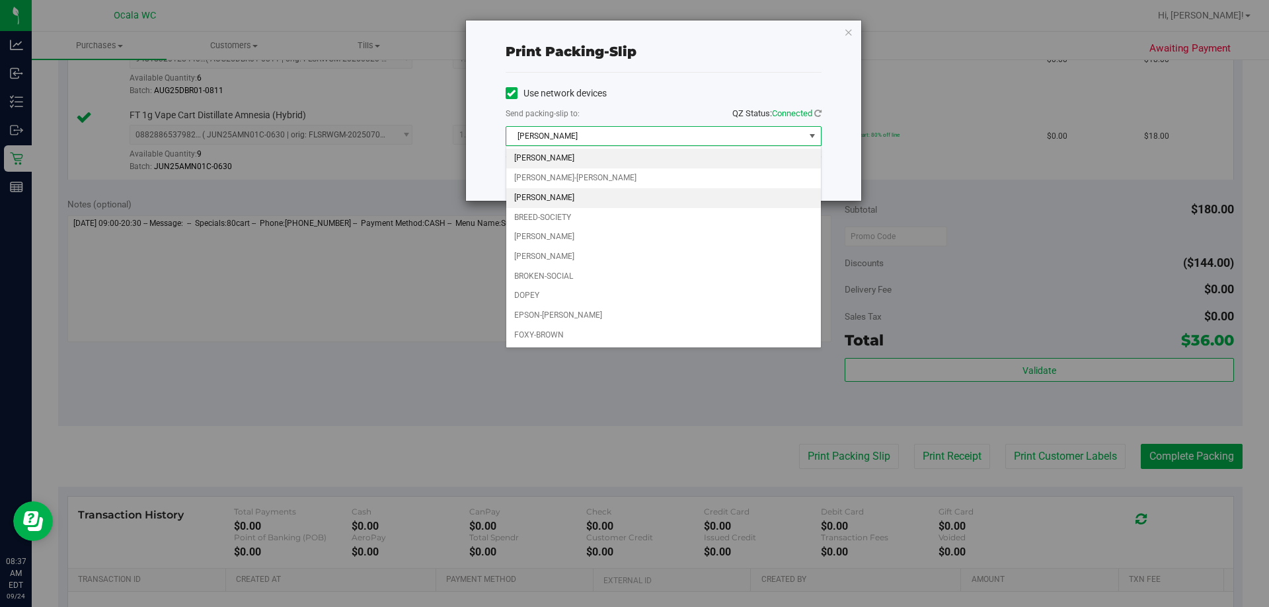
click at [574, 199] on li "BRANDY-CLARK" at bounding box center [663, 198] width 315 height 20
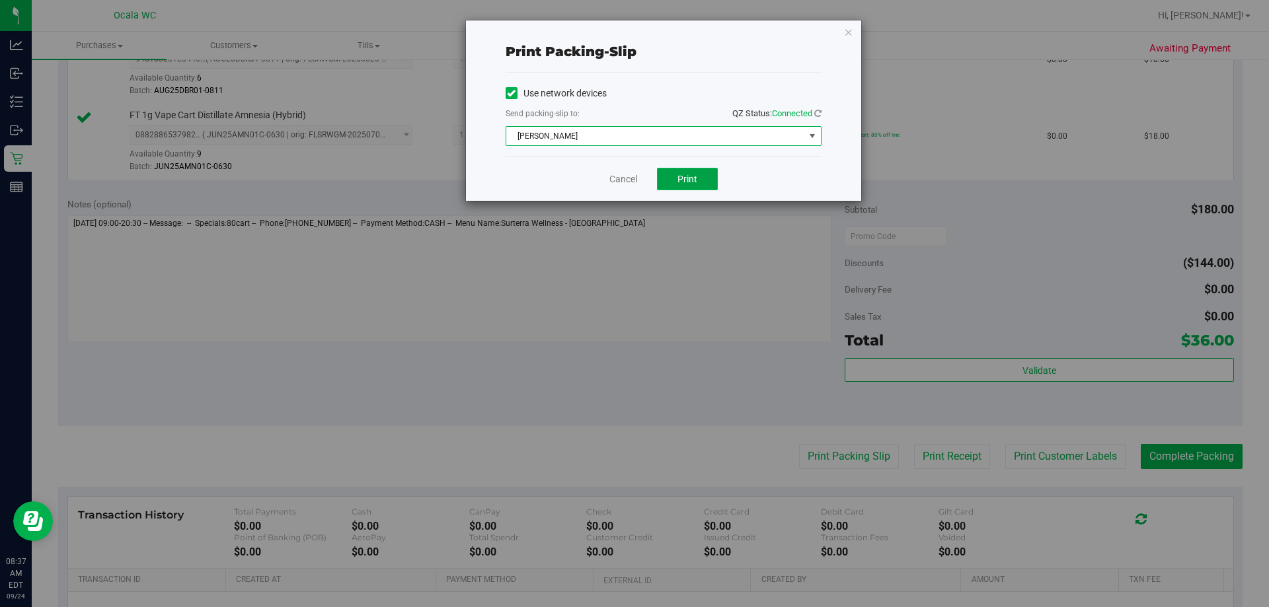
click at [631, 177] on span "Print" at bounding box center [687, 179] width 20 height 11
click at [603, 171] on div "Cancel Print" at bounding box center [664, 179] width 316 height 44
drag, startPoint x: 619, startPoint y: 167, endPoint x: 635, endPoint y: 192, distance: 29.7
click at [623, 171] on div "Cancel Print" at bounding box center [664, 179] width 316 height 44
click at [627, 183] on link "Cancel" at bounding box center [623, 180] width 28 height 14
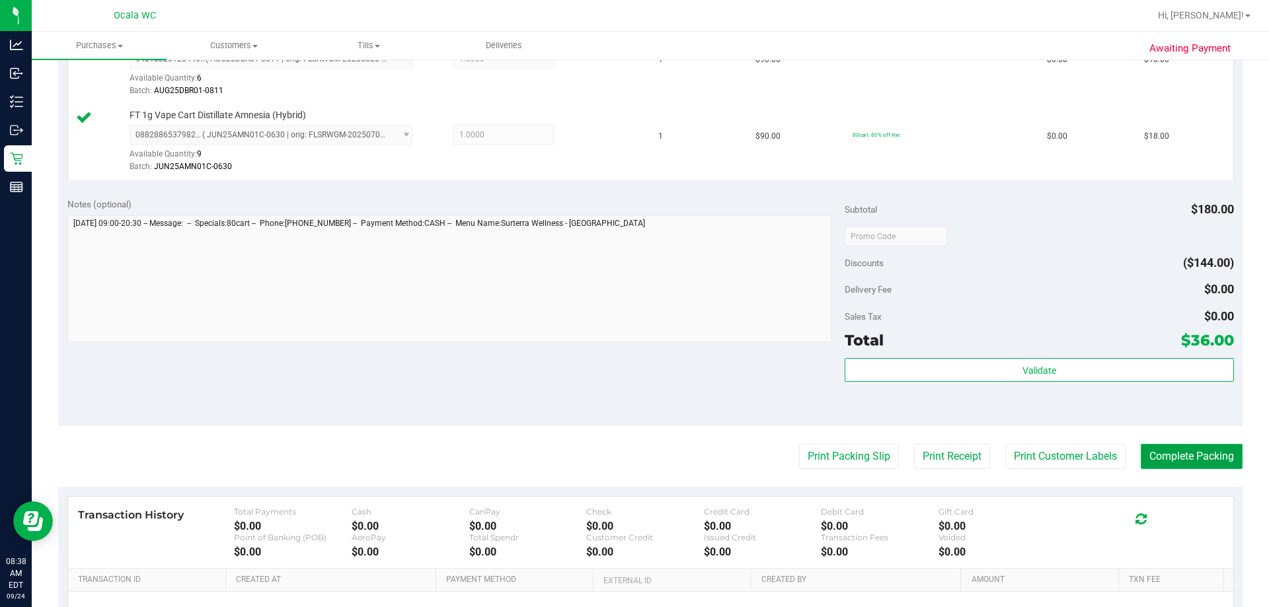
click at [631, 459] on button "Complete Packing" at bounding box center [1192, 456] width 102 height 25
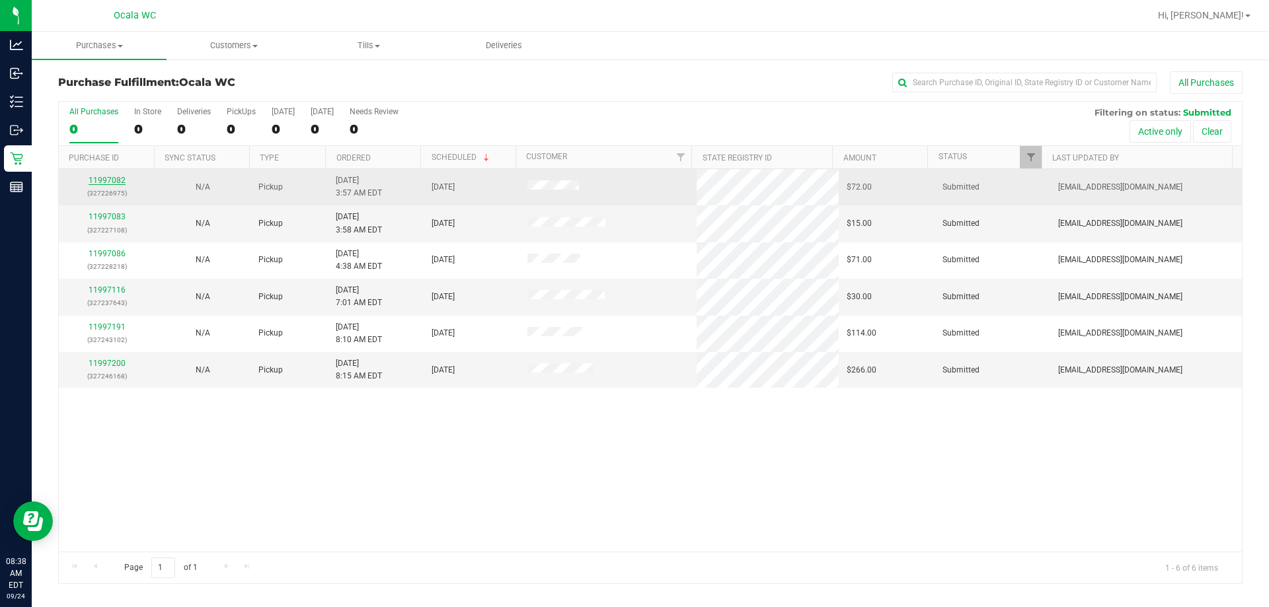
click at [98, 181] on link "11997082" at bounding box center [107, 180] width 37 height 9
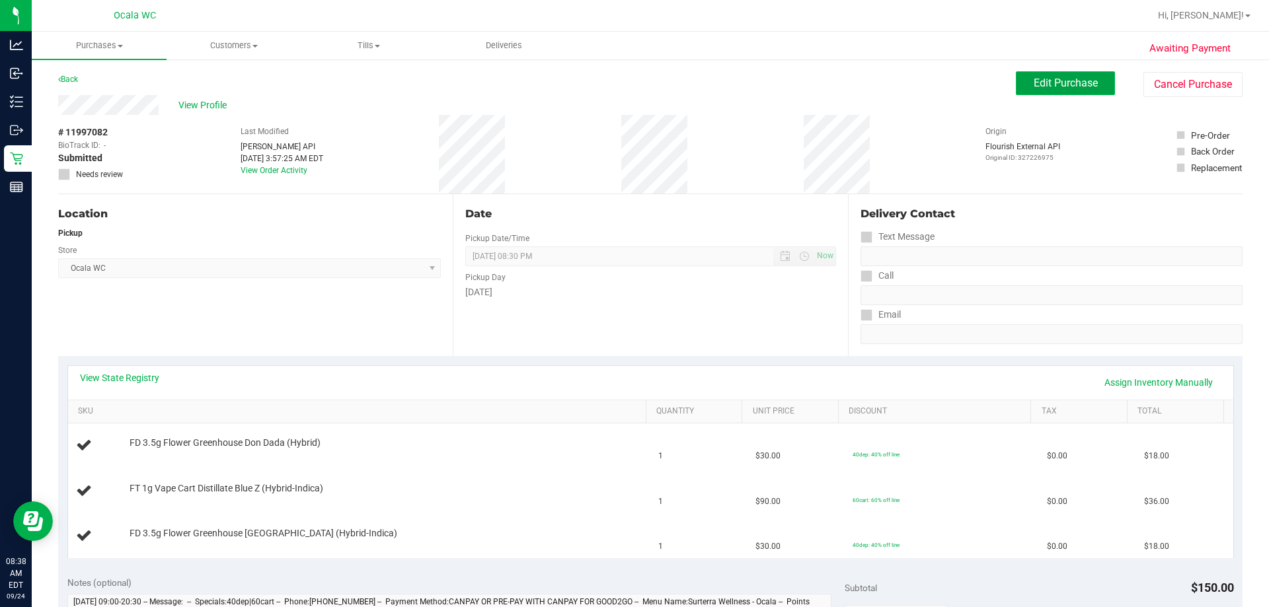
click at [631, 85] on span "Edit Purchase" at bounding box center [1066, 83] width 64 height 13
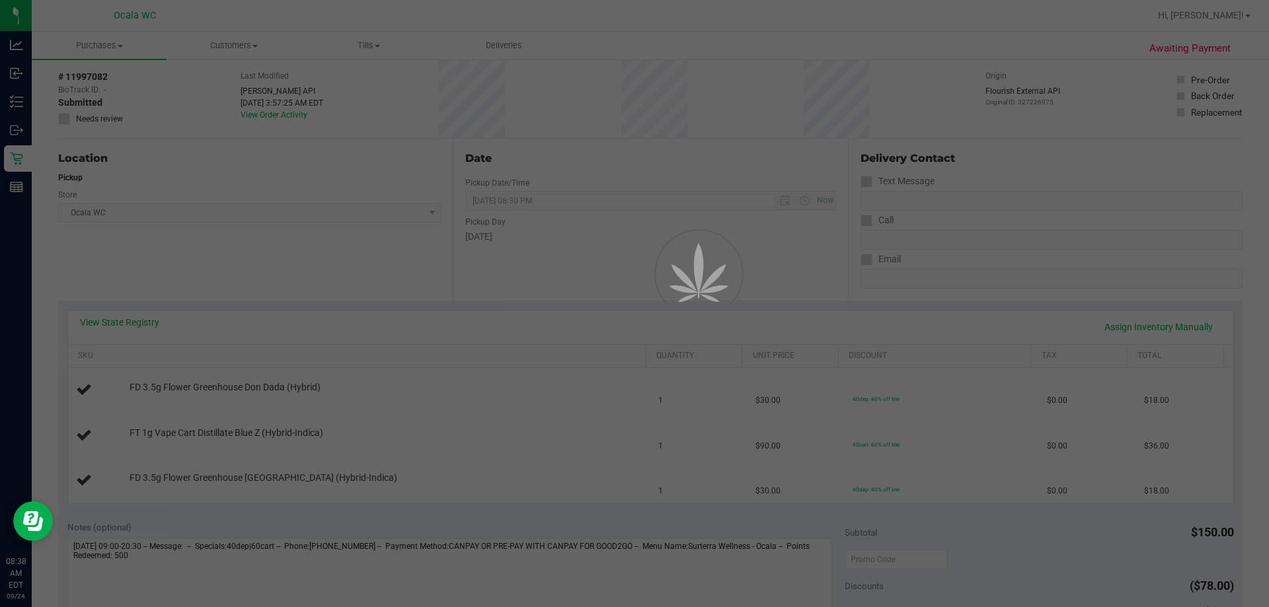
scroll to position [132, 0]
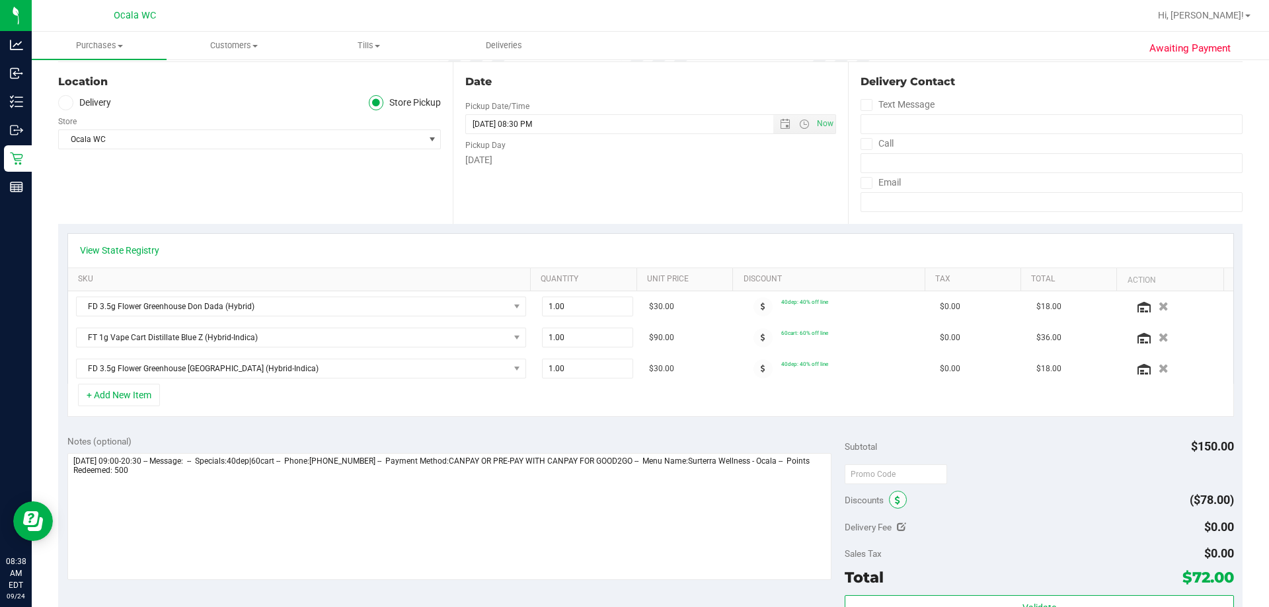
click at [631, 503] on span at bounding box center [898, 500] width 18 height 18
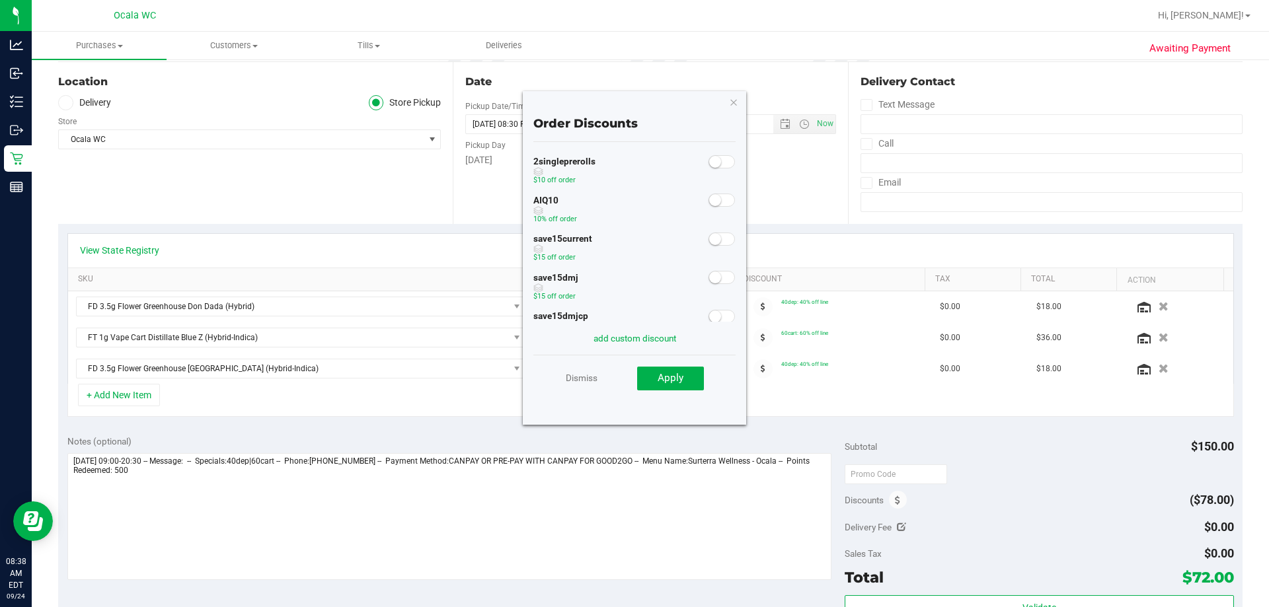
click at [631, 198] on span at bounding box center [722, 200] width 26 height 13
click at [631, 382] on span "Apply" at bounding box center [671, 378] width 26 height 12
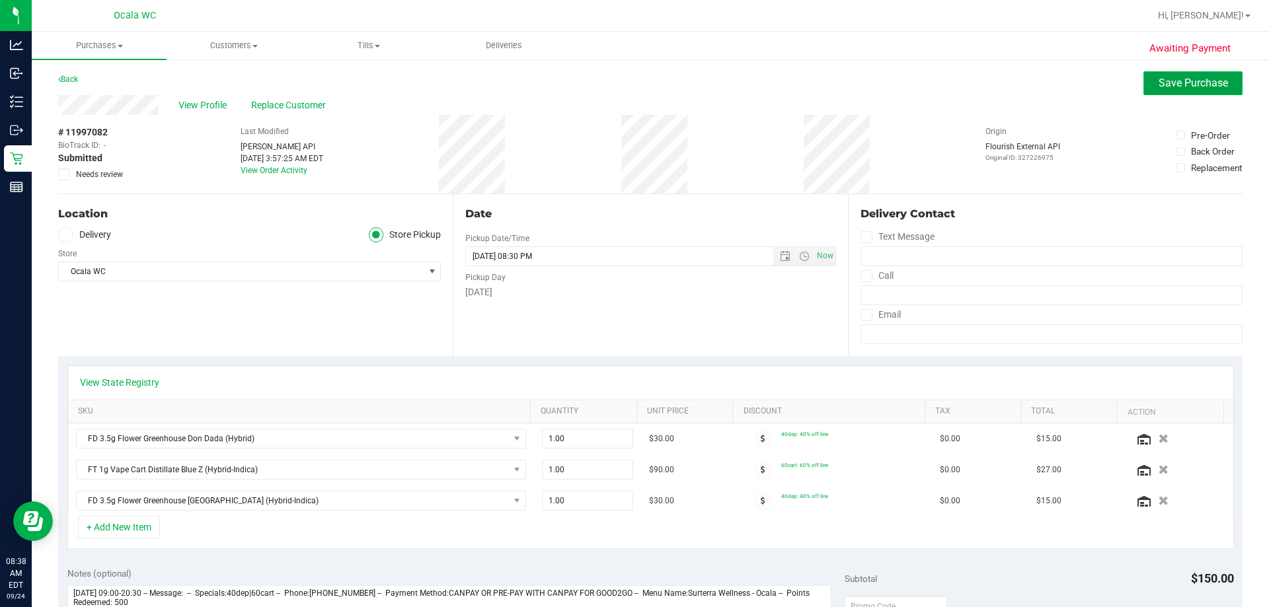
click at [631, 77] on span "Save Purchase" at bounding box center [1193, 83] width 69 height 13
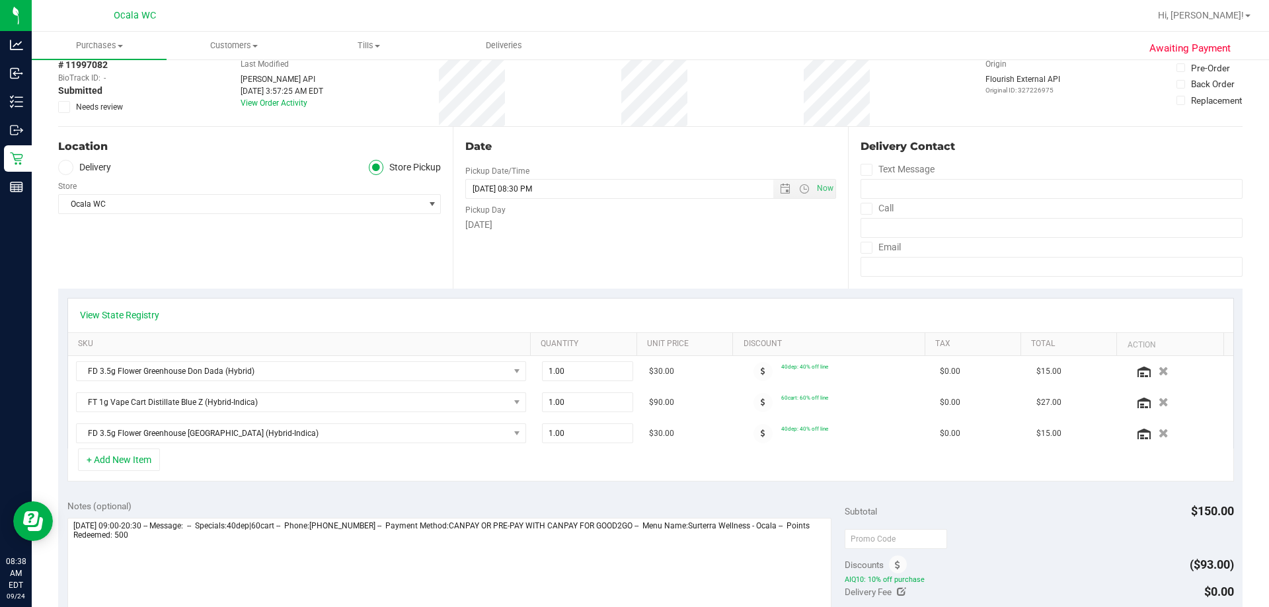
scroll to position [132, 0]
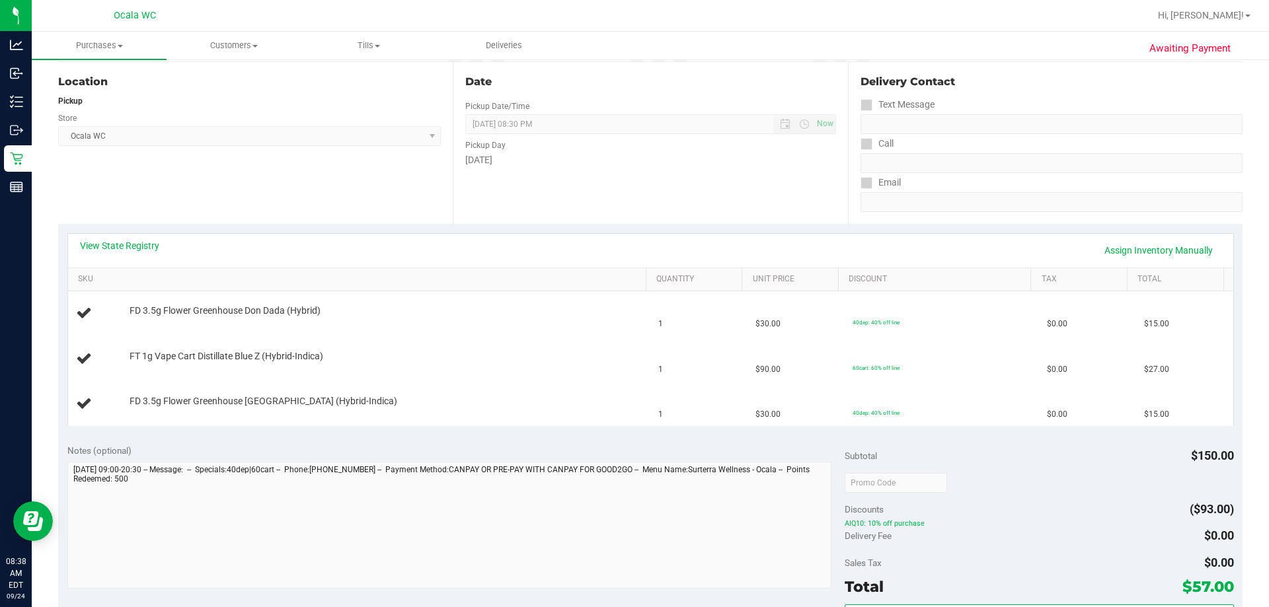
click at [126, 248] on link "View State Registry" at bounding box center [119, 245] width 79 height 13
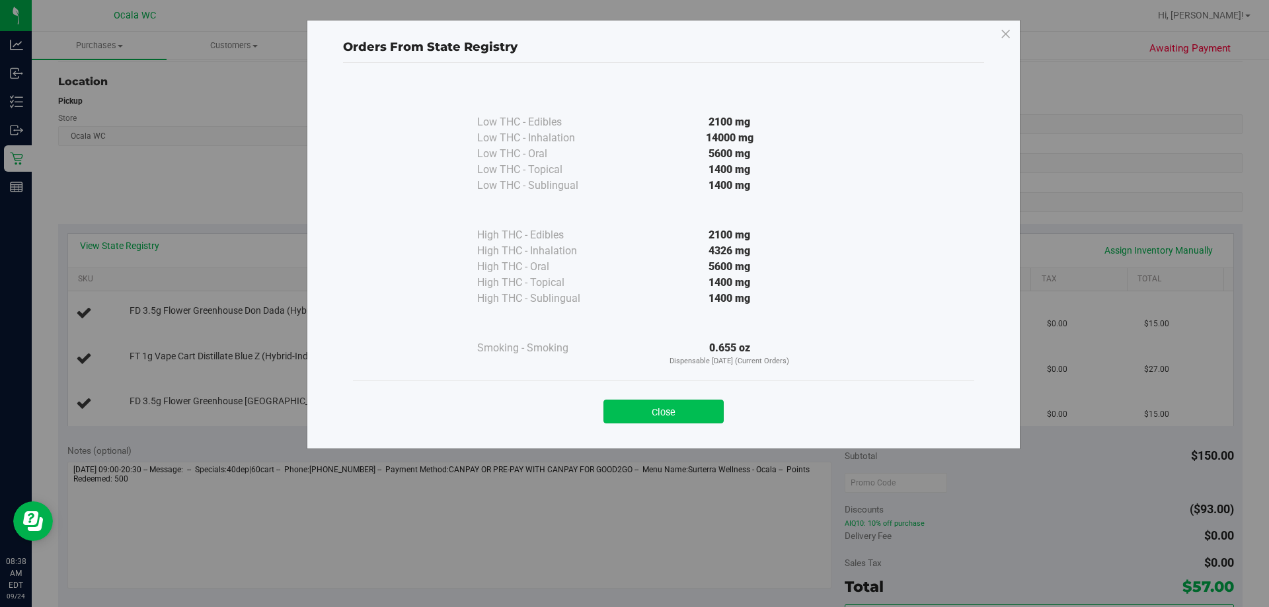
click at [631, 406] on button "Close" at bounding box center [663, 412] width 120 height 24
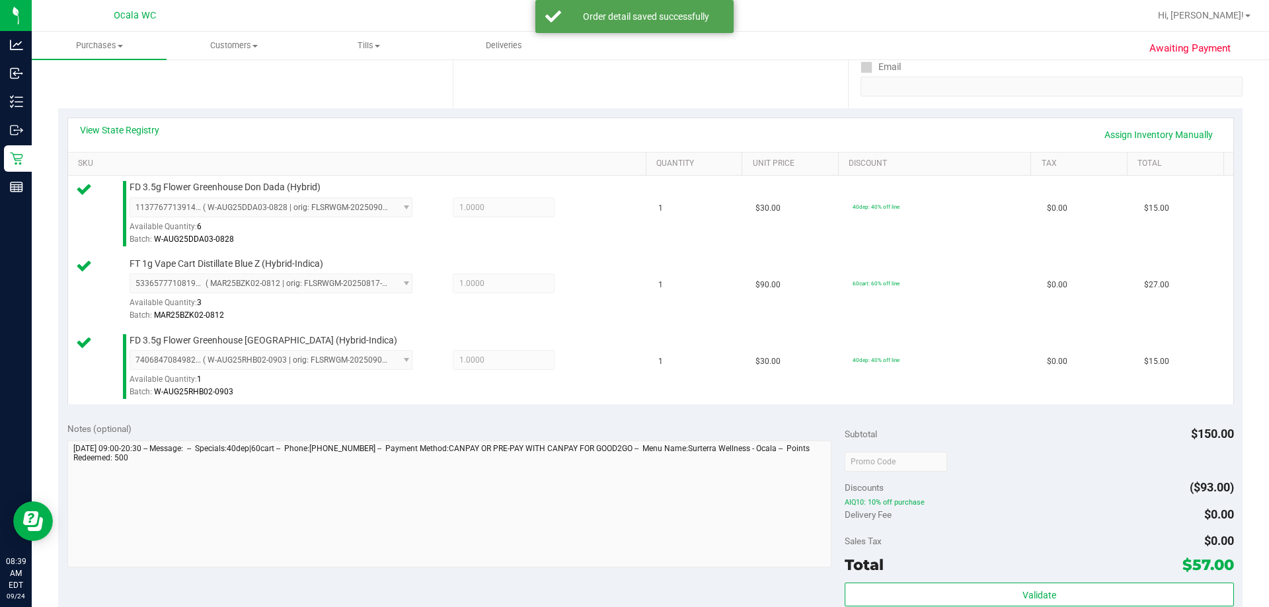
scroll to position [463, 0]
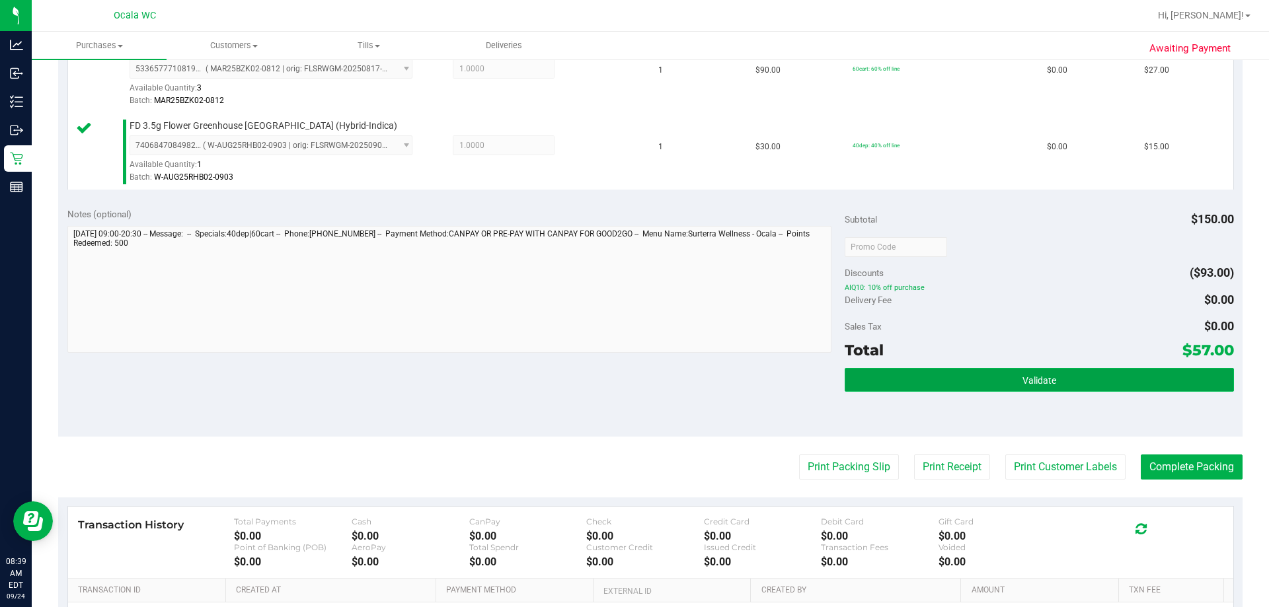
click at [631, 382] on button "Validate" at bounding box center [1039, 380] width 389 height 24
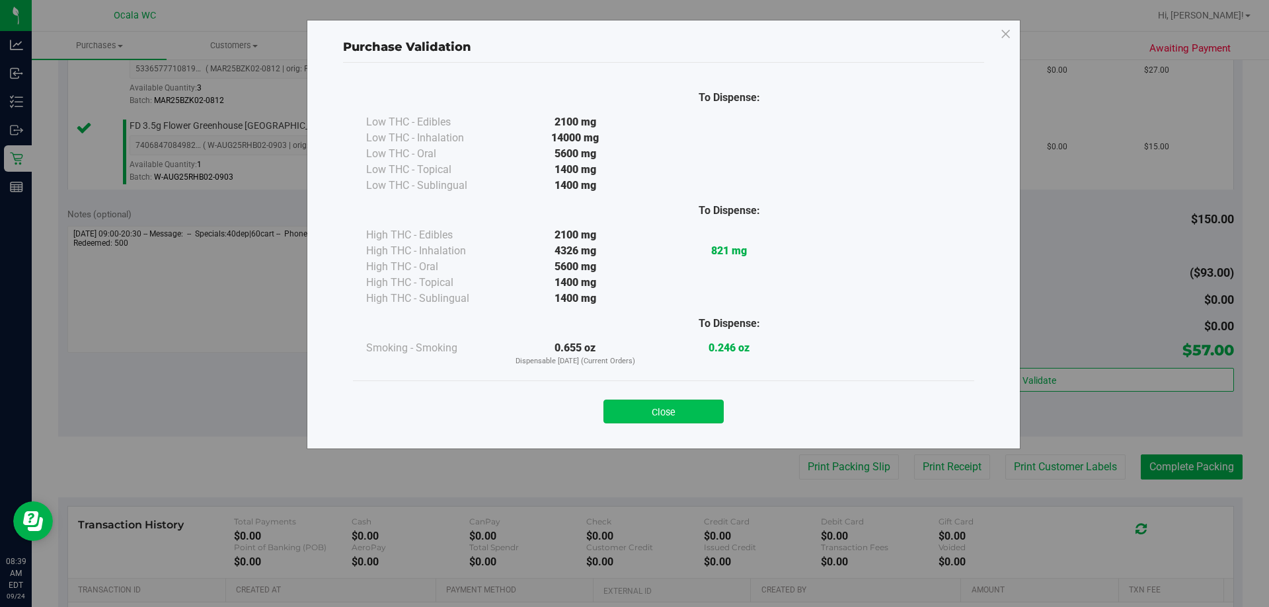
click at [631, 416] on button "Close" at bounding box center [663, 412] width 120 height 24
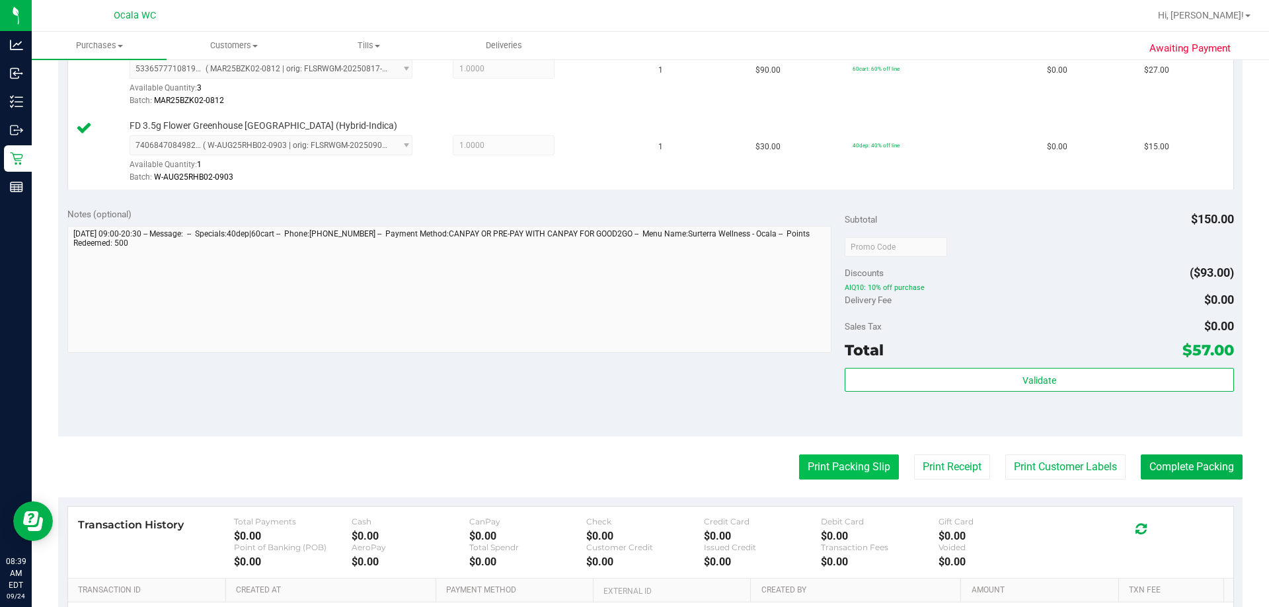
click at [631, 478] on button "Print Packing Slip" at bounding box center [849, 467] width 100 height 25
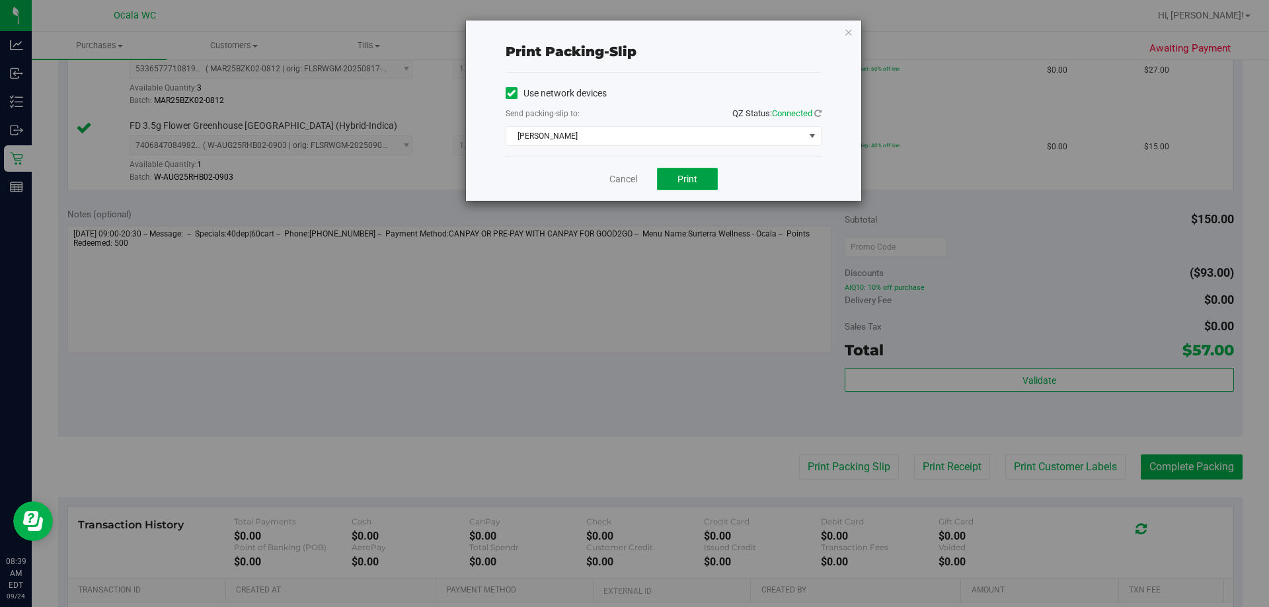
click at [631, 172] on button "Print" at bounding box center [687, 179] width 61 height 22
click at [611, 175] on link "Cancel" at bounding box center [623, 180] width 28 height 14
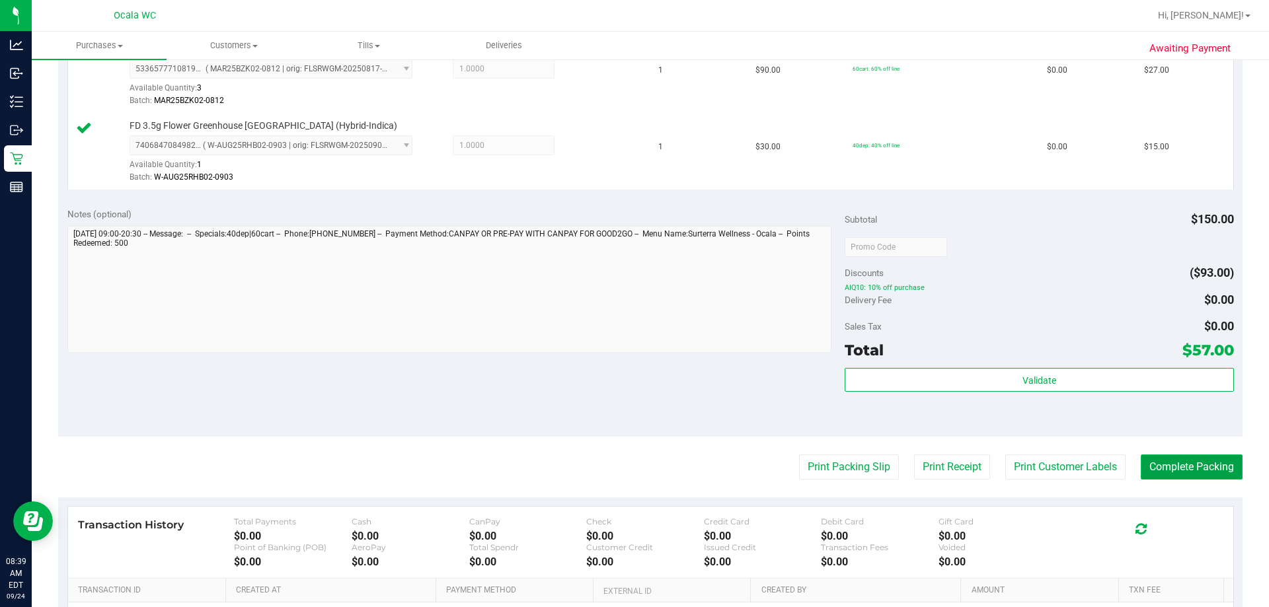
click at [631, 469] on button "Complete Packing" at bounding box center [1192, 467] width 102 height 25
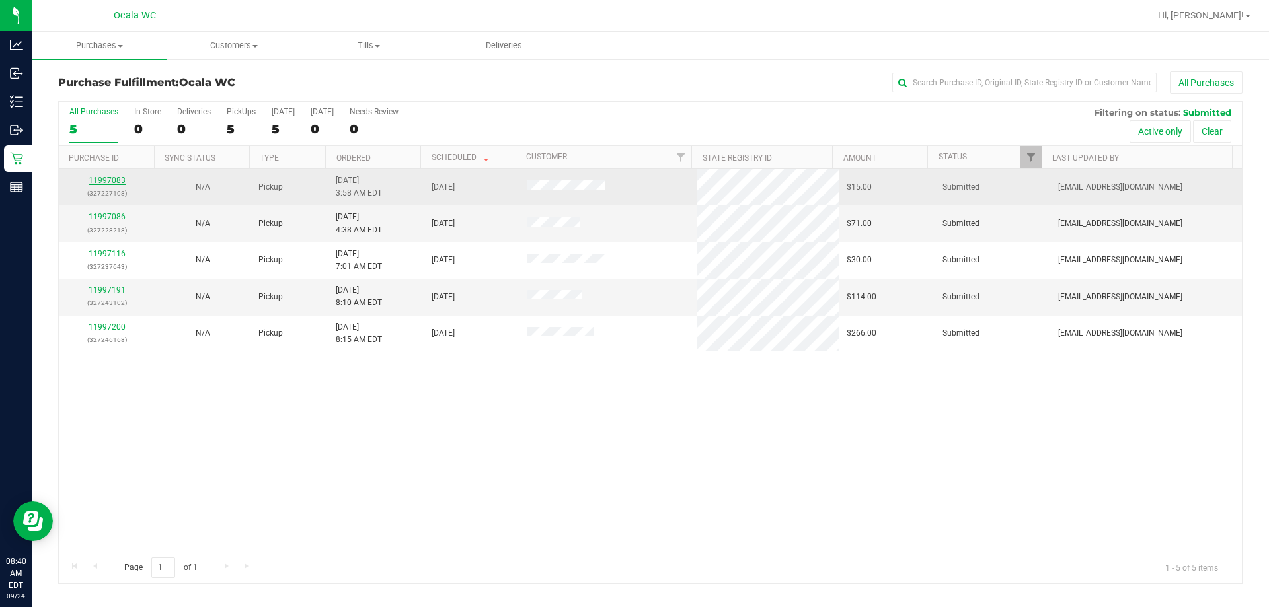
click at [107, 180] on link "11997083" at bounding box center [107, 180] width 37 height 9
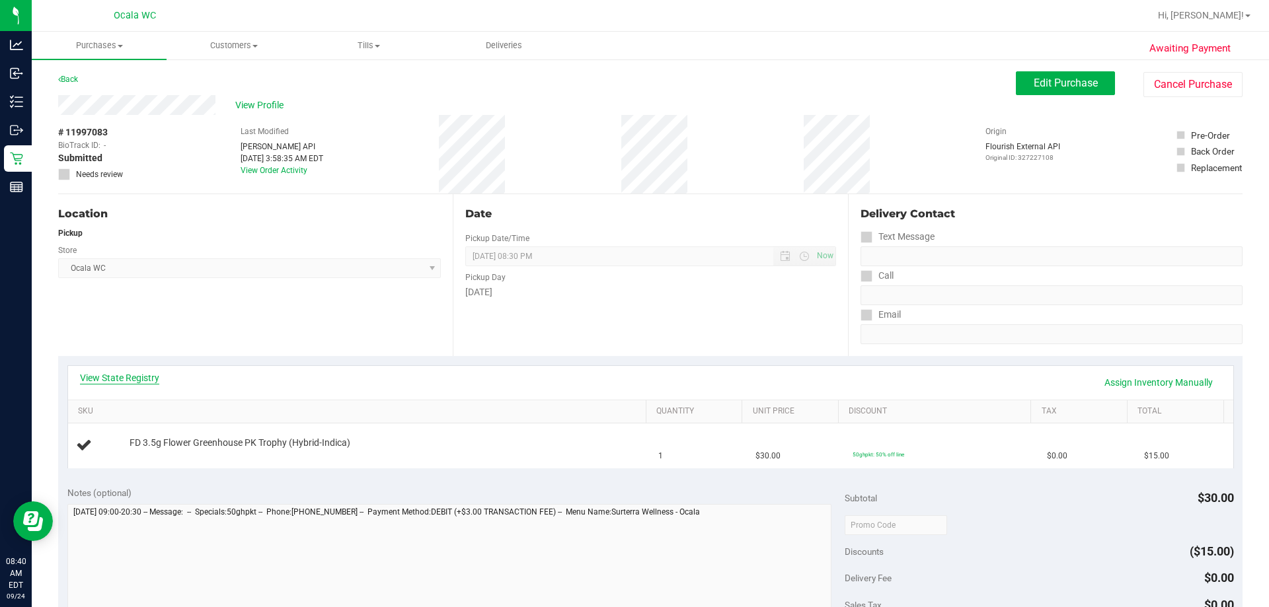
click at [134, 382] on link "View State Registry" at bounding box center [119, 377] width 79 height 13
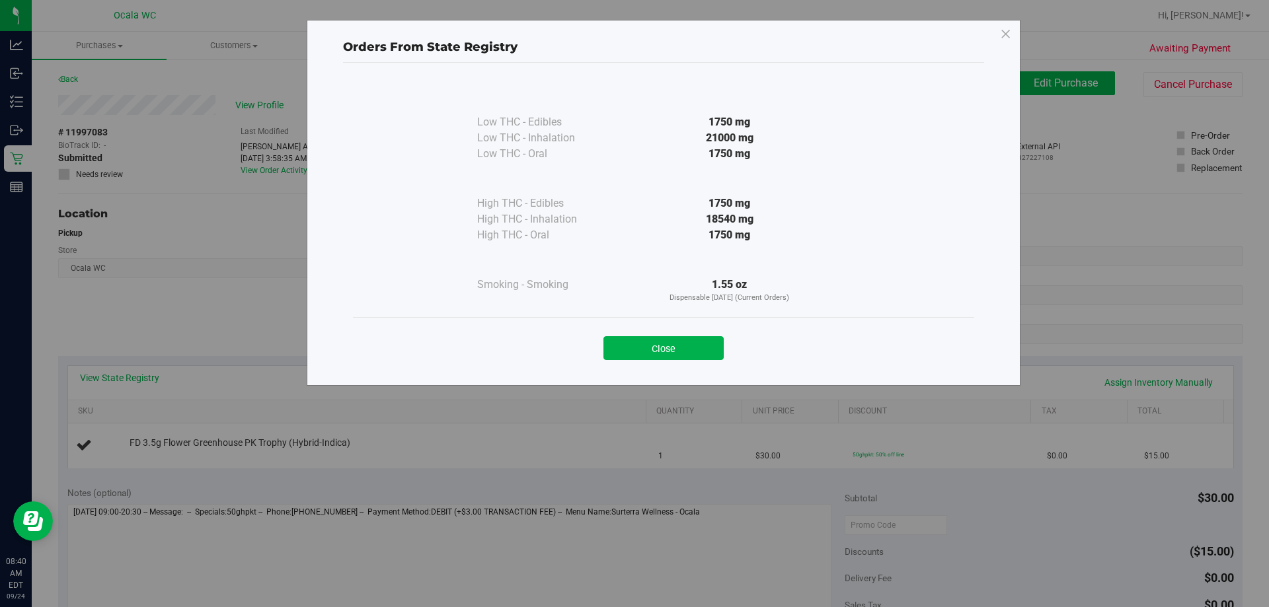
click at [631, 357] on button "Close" at bounding box center [663, 348] width 120 height 24
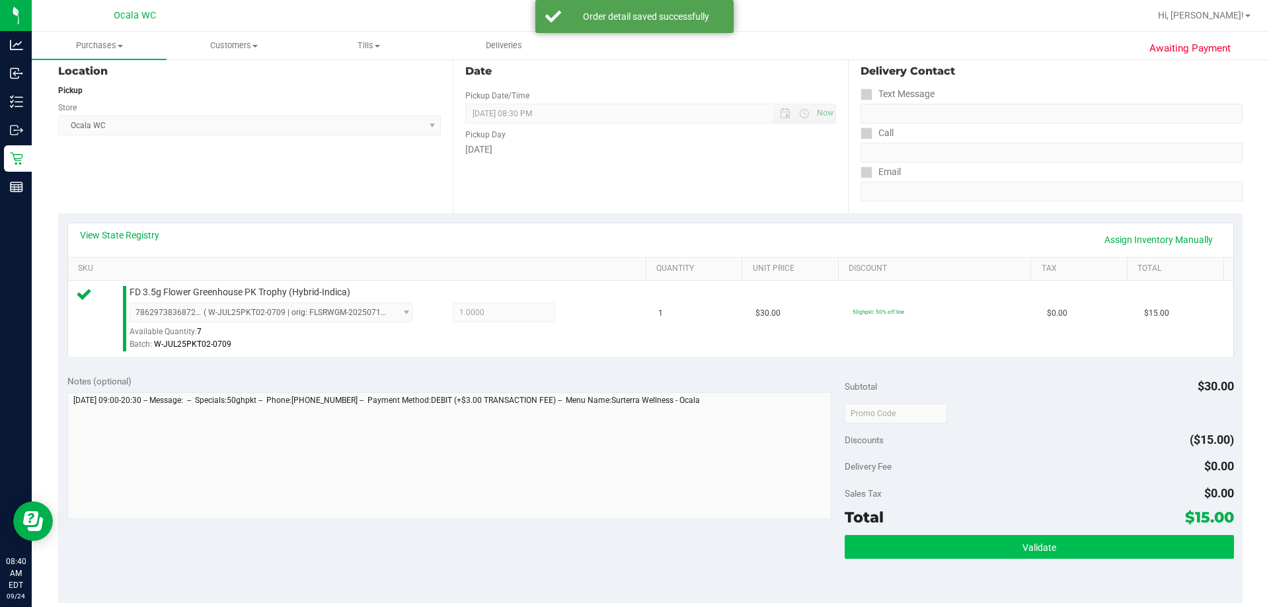
scroll to position [330, 0]
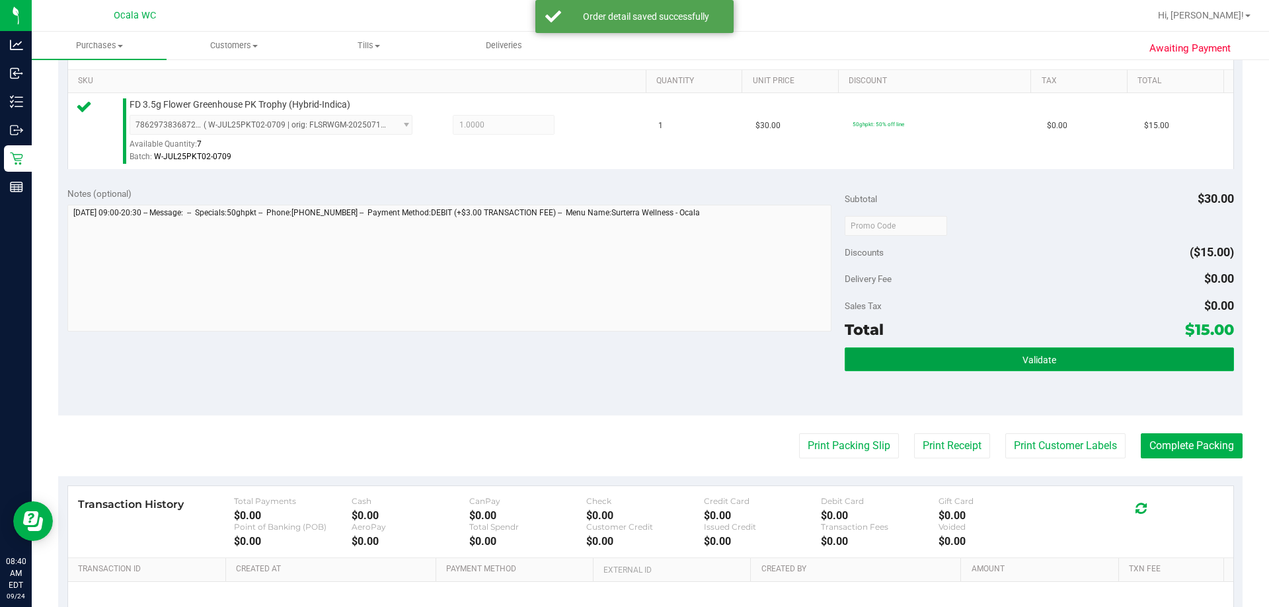
click at [631, 368] on button "Validate" at bounding box center [1039, 360] width 389 height 24
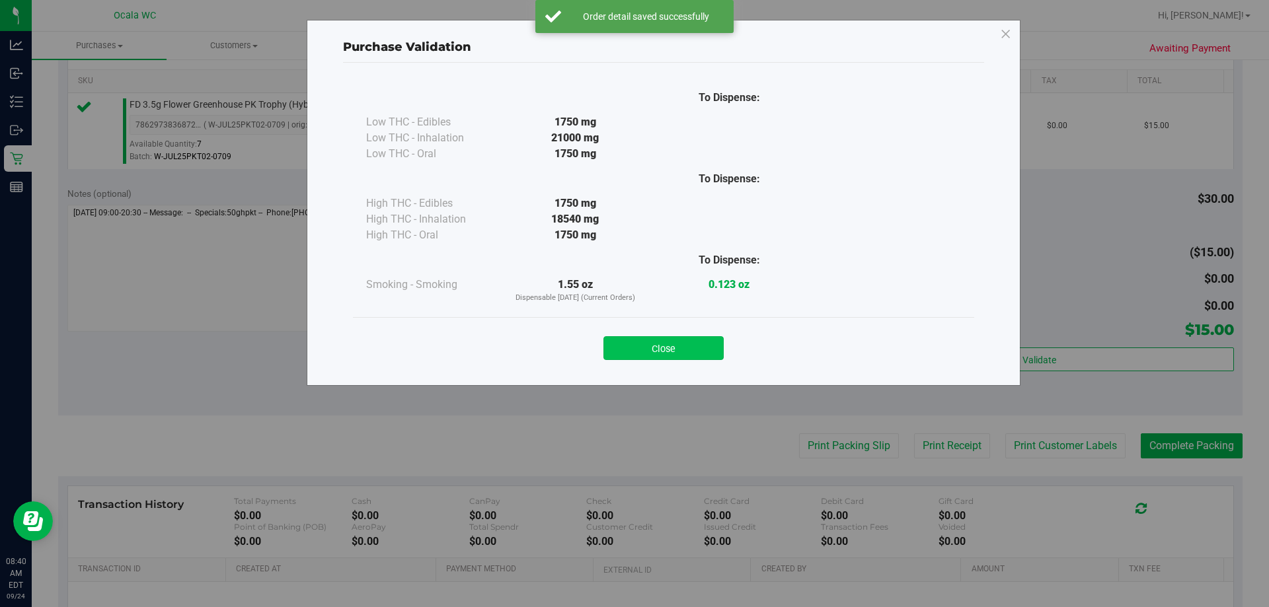
click at [631, 352] on button "Close" at bounding box center [663, 348] width 120 height 24
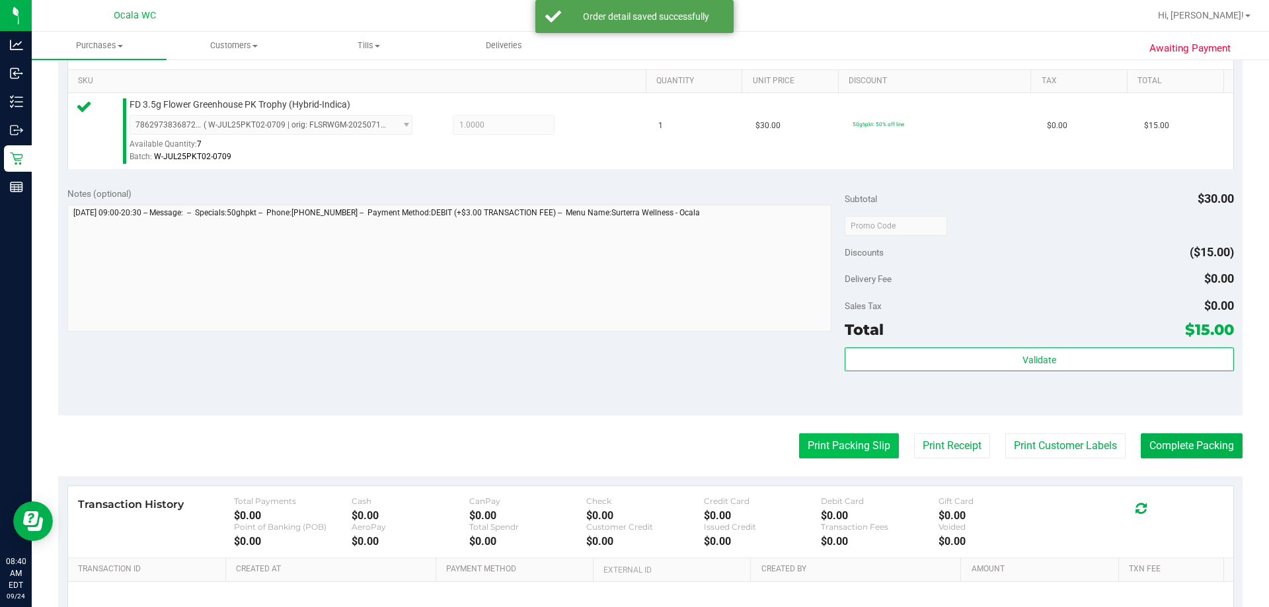
click at [631, 457] on button "Print Packing Slip" at bounding box center [849, 446] width 100 height 25
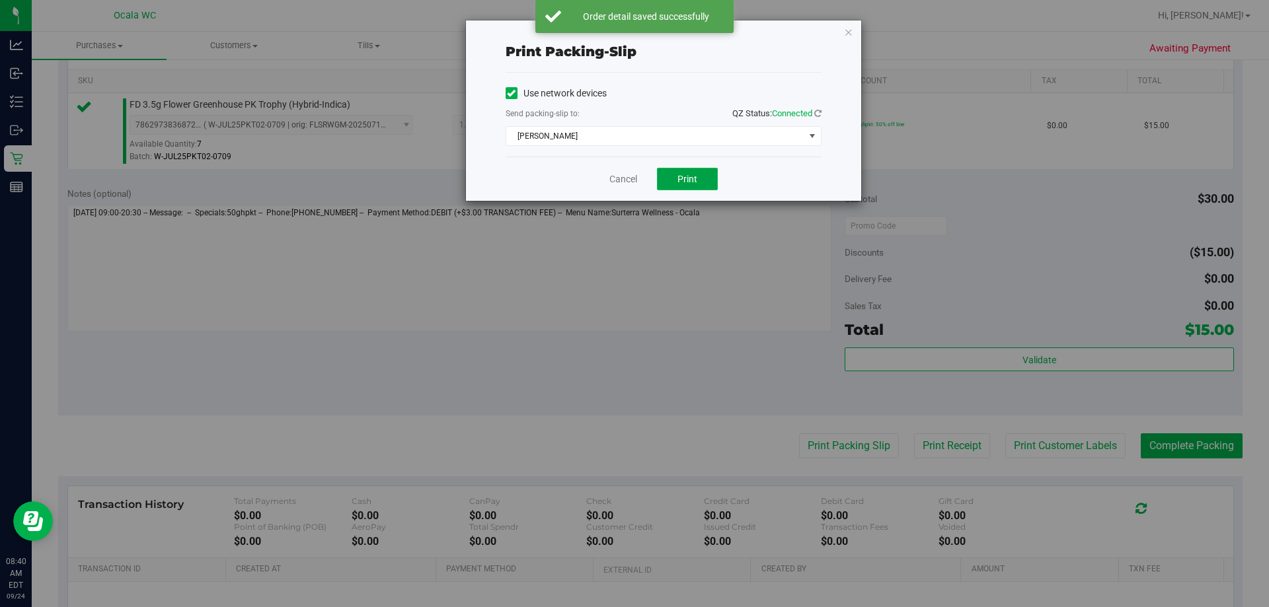
click at [631, 179] on span "Print" at bounding box center [687, 179] width 20 height 11
click at [624, 175] on link "Cancel" at bounding box center [623, 180] width 28 height 14
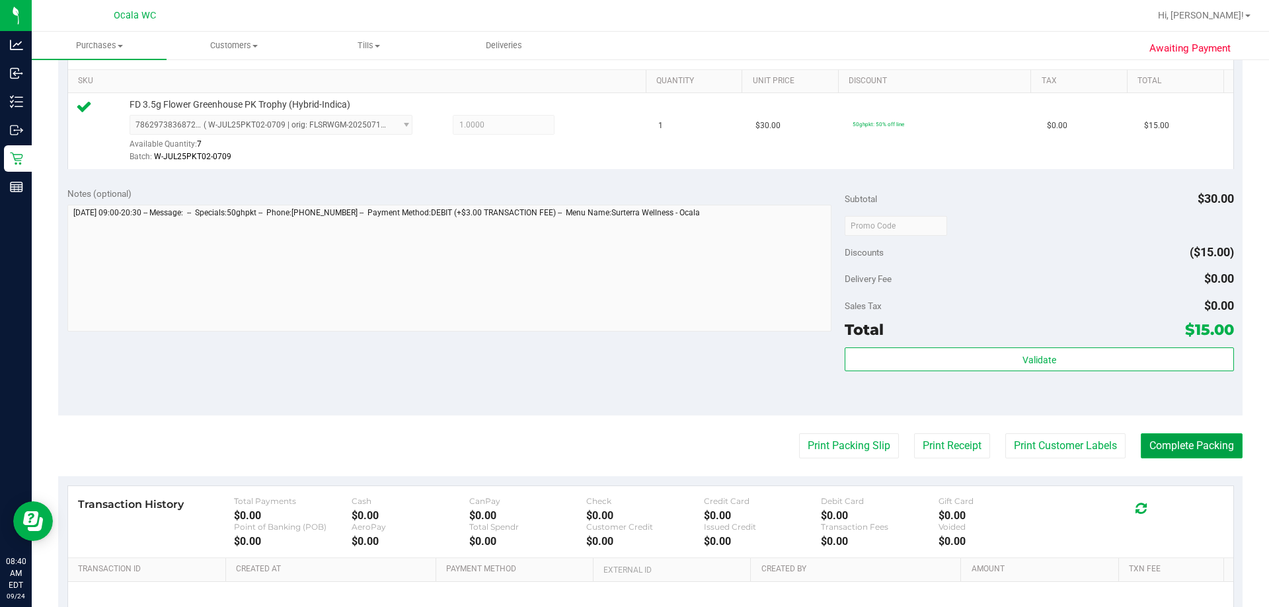
click at [631, 437] on button "Complete Packing" at bounding box center [1192, 446] width 102 height 25
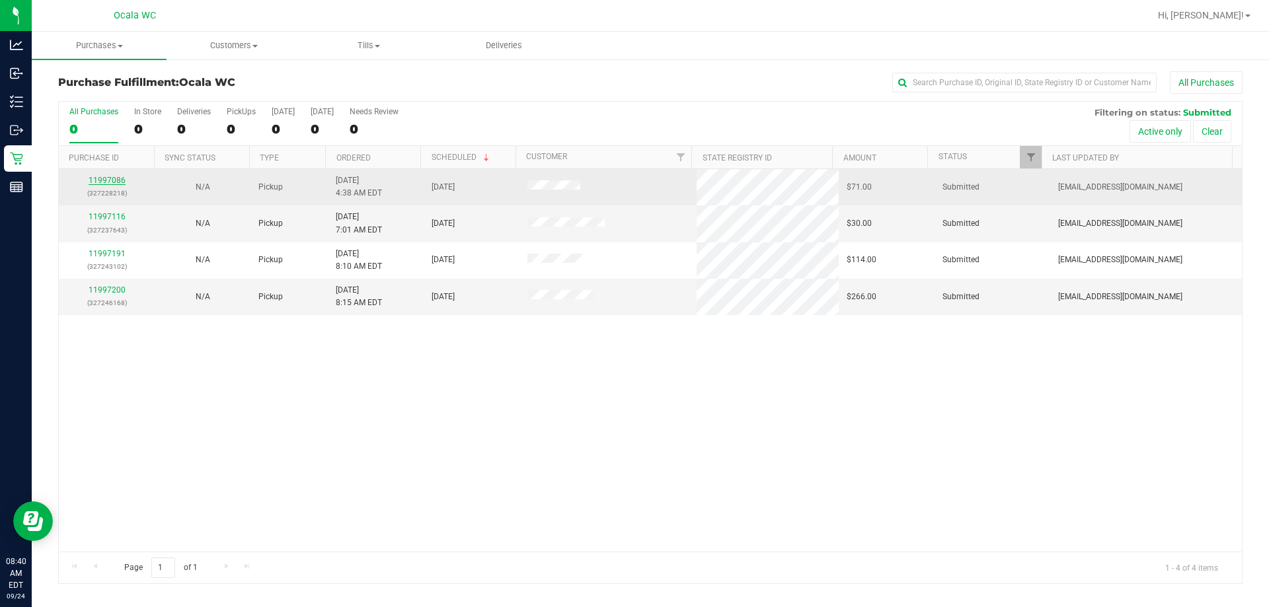
click at [105, 182] on link "11997086" at bounding box center [107, 180] width 37 height 9
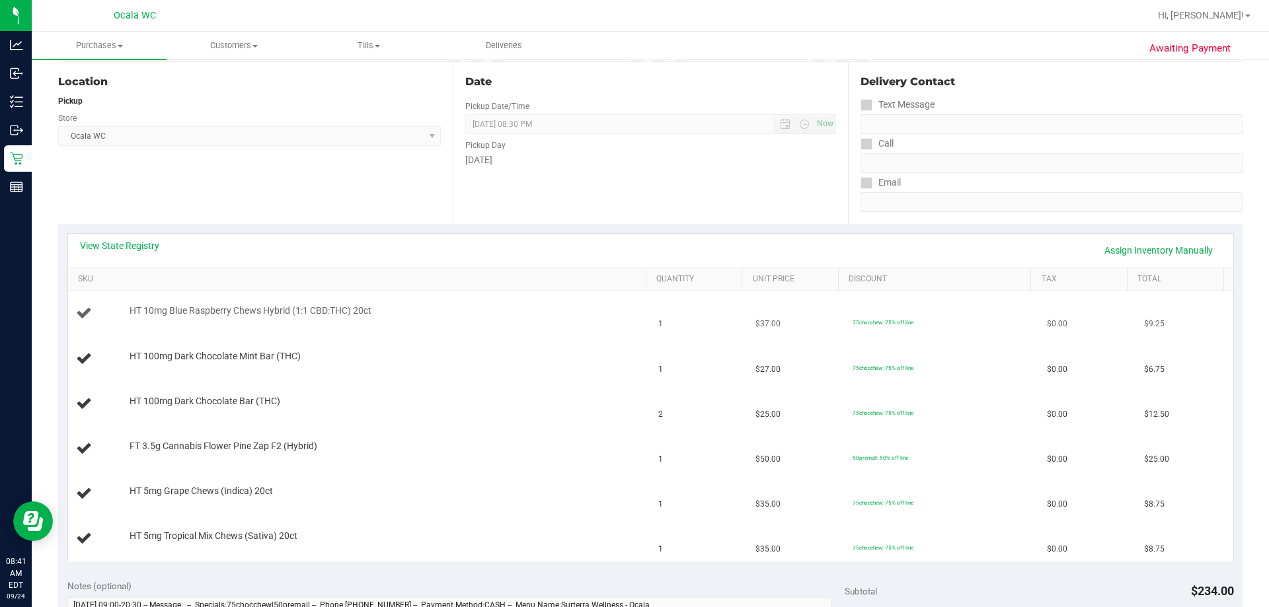
scroll to position [264, 0]
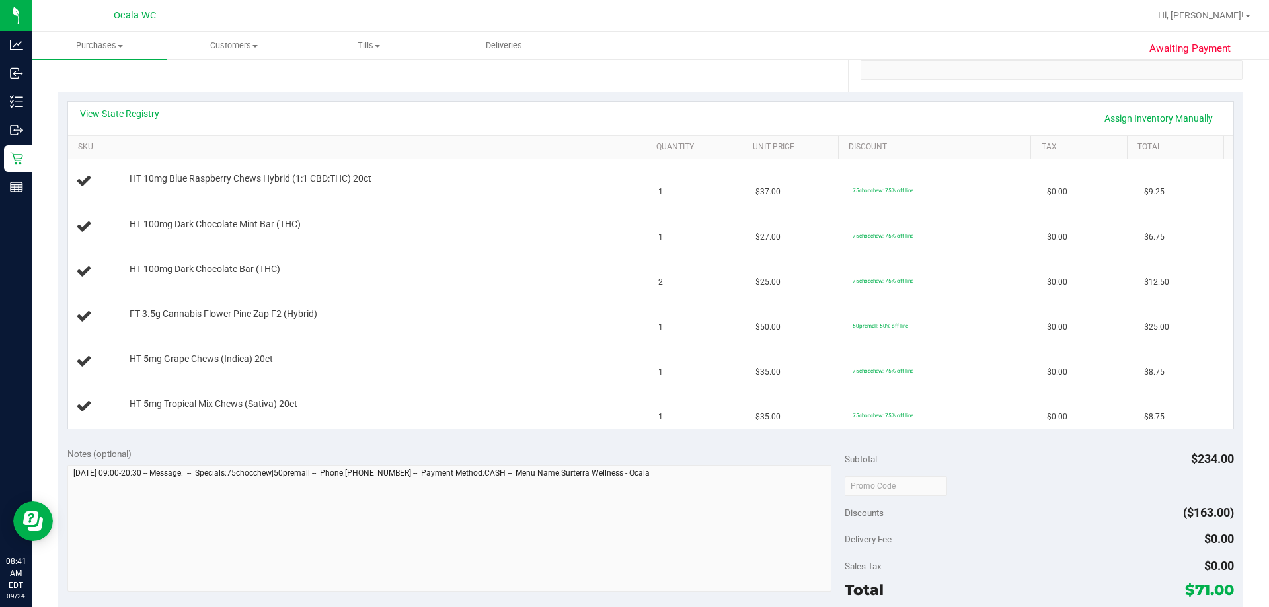
click at [135, 137] on th "SKU" at bounding box center [357, 148] width 578 height 24
click at [143, 114] on link "View State Registry" at bounding box center [119, 113] width 79 height 13
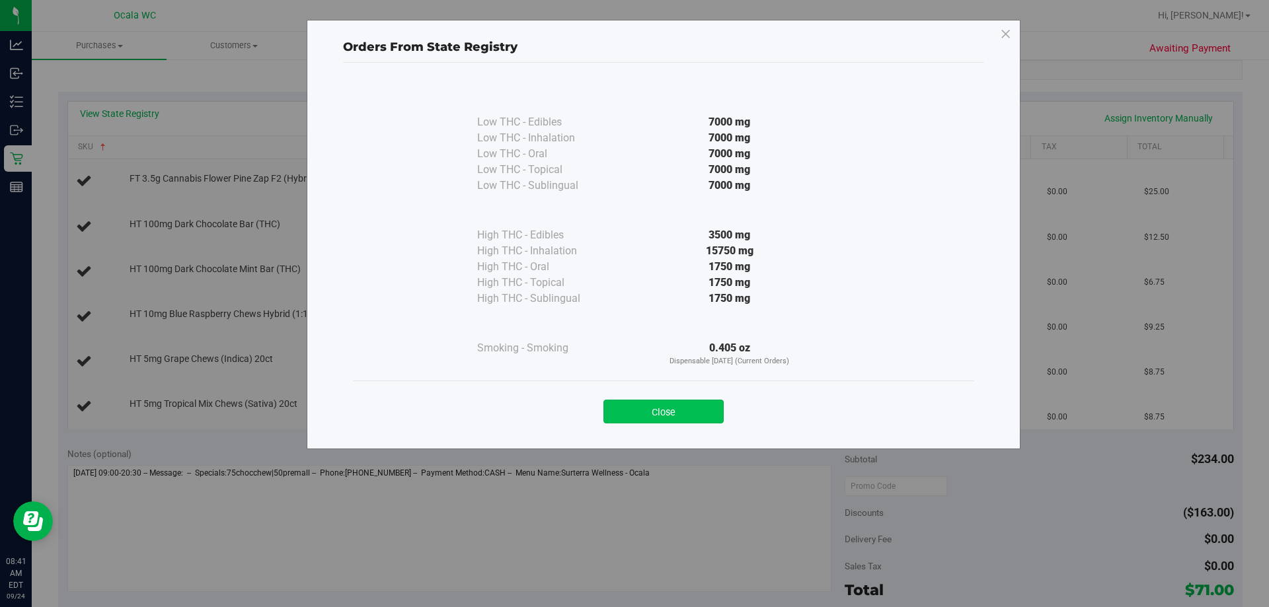
click at [631, 410] on button "Close" at bounding box center [663, 412] width 120 height 24
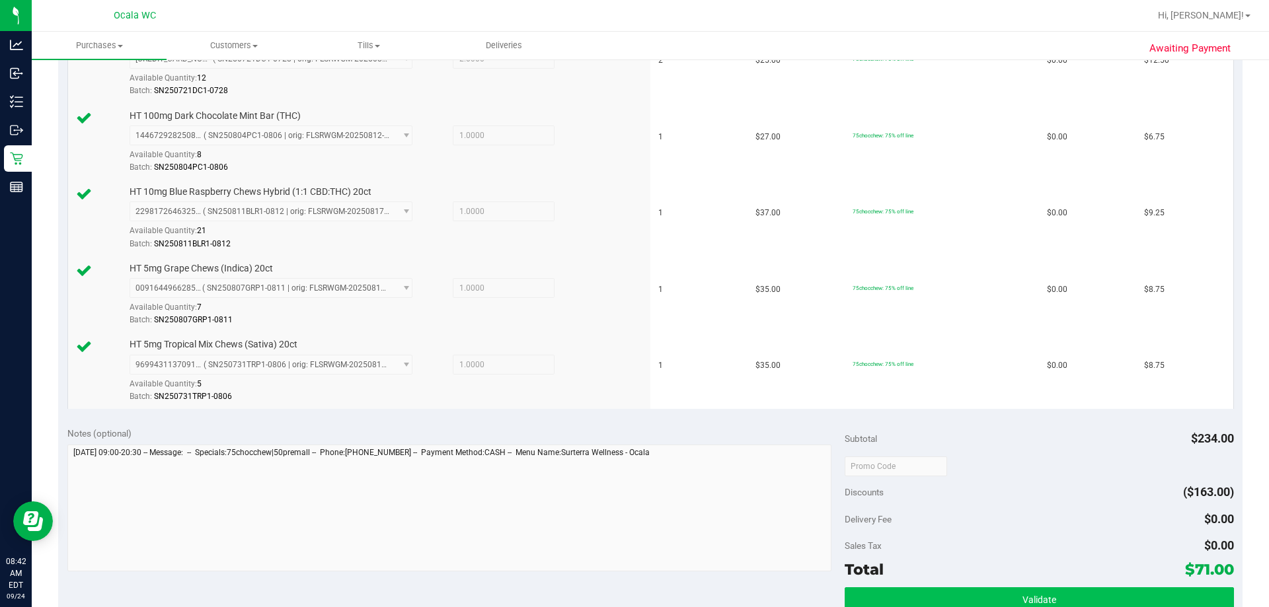
scroll to position [727, 0]
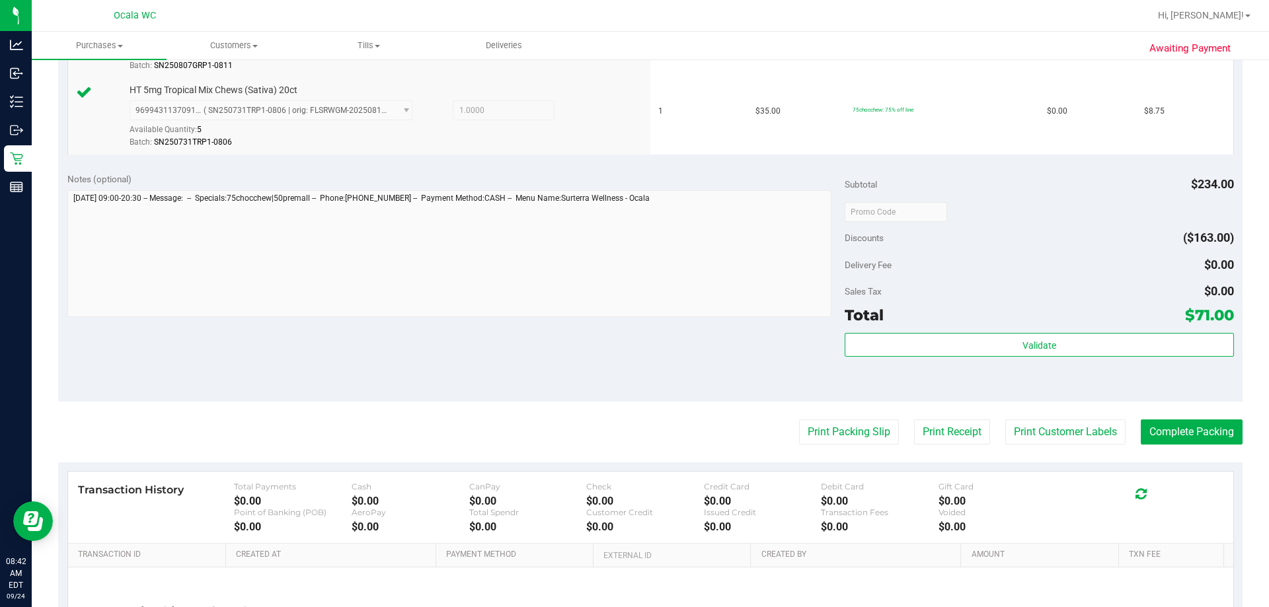
click at [631, 330] on div "Subtotal $234.00 Discounts ($163.00) Delivery Fee $0.00 Sales Tax $0.00 Total $…" at bounding box center [1039, 283] width 389 height 220
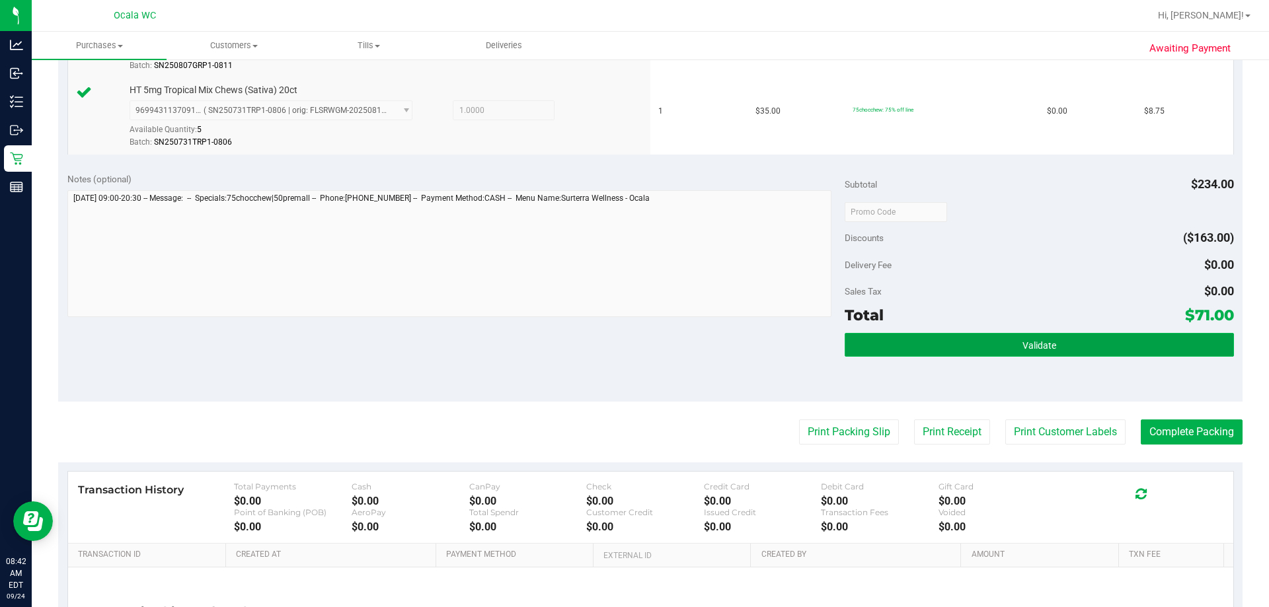
click at [631, 339] on button "Validate" at bounding box center [1039, 345] width 389 height 24
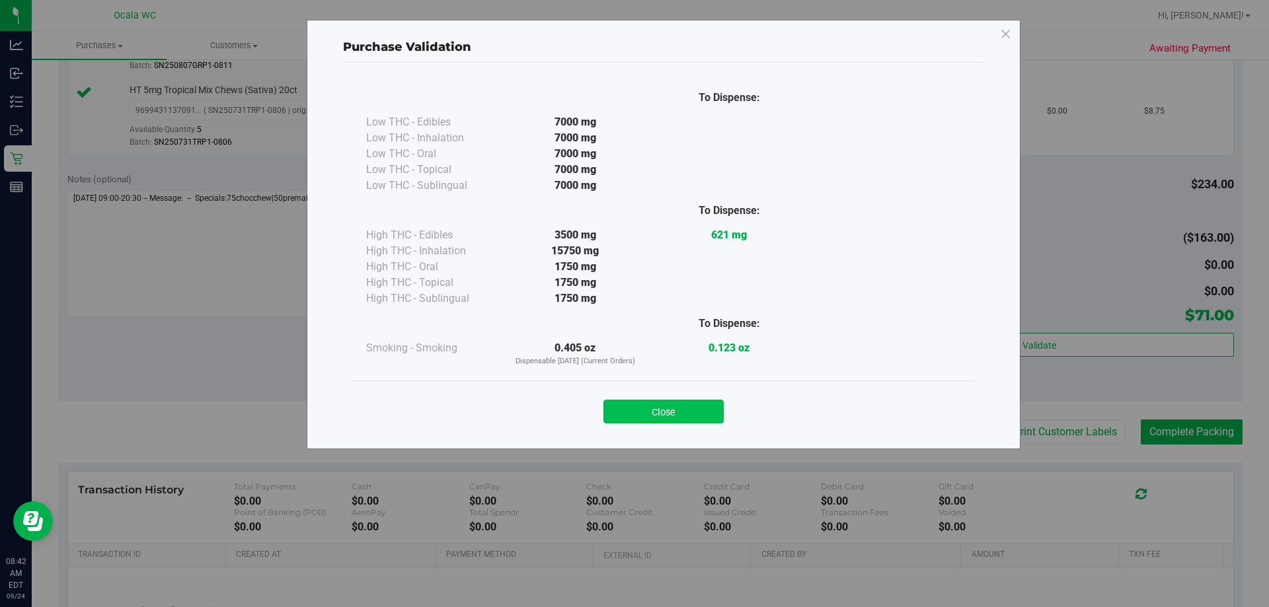
click at [631, 411] on button "Close" at bounding box center [663, 412] width 120 height 24
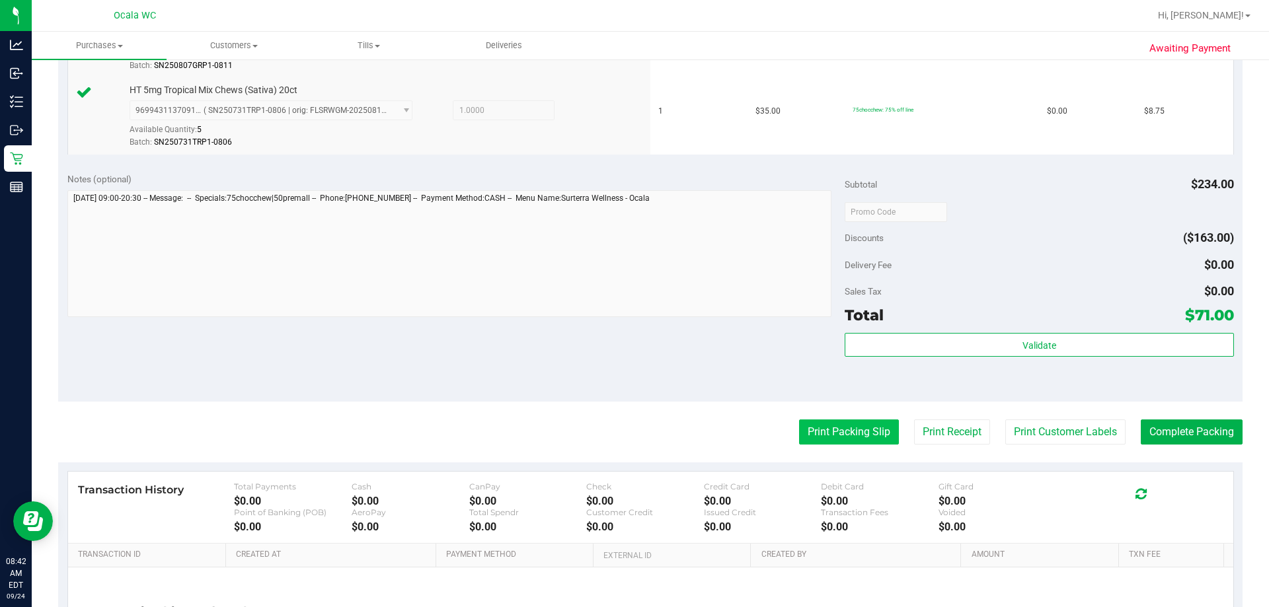
click at [631, 434] on button "Print Packing Slip" at bounding box center [849, 432] width 100 height 25
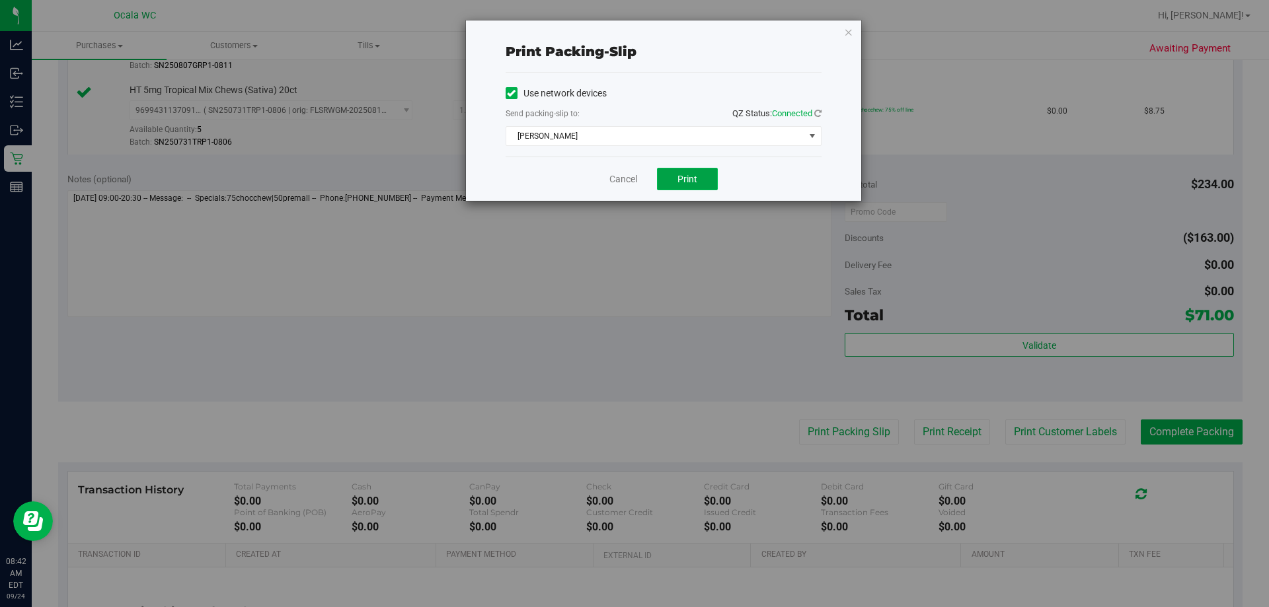
click at [631, 180] on span "Print" at bounding box center [687, 179] width 20 height 11
click at [609, 173] on link "Cancel" at bounding box center [623, 180] width 28 height 14
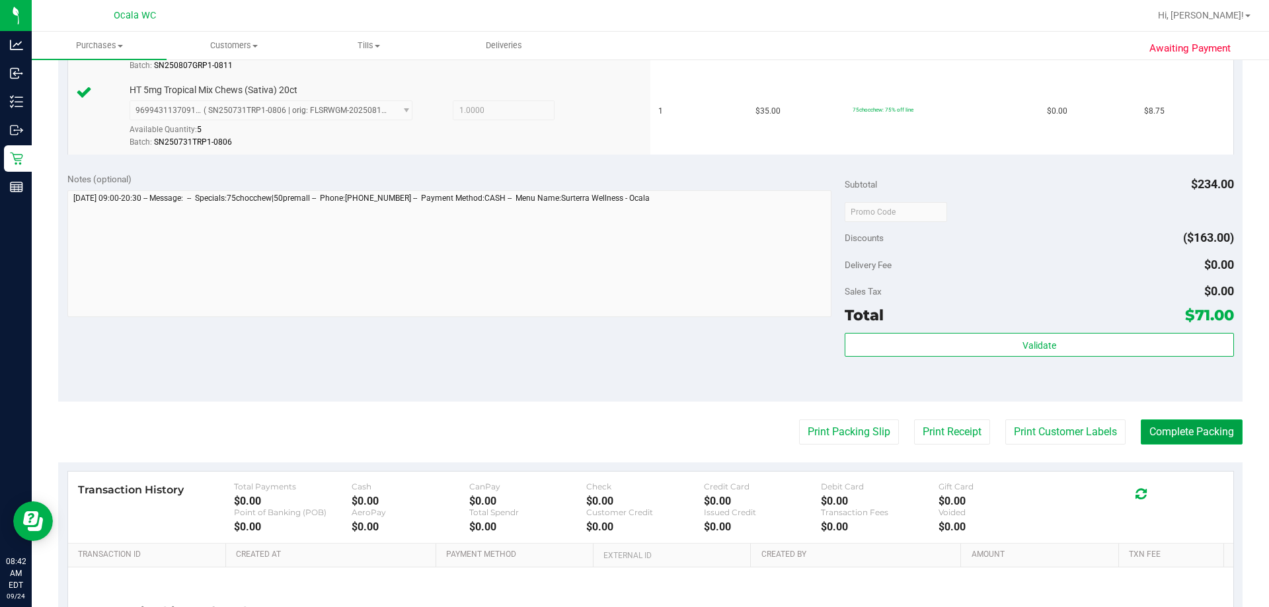
click at [631, 422] on button "Complete Packing" at bounding box center [1192, 432] width 102 height 25
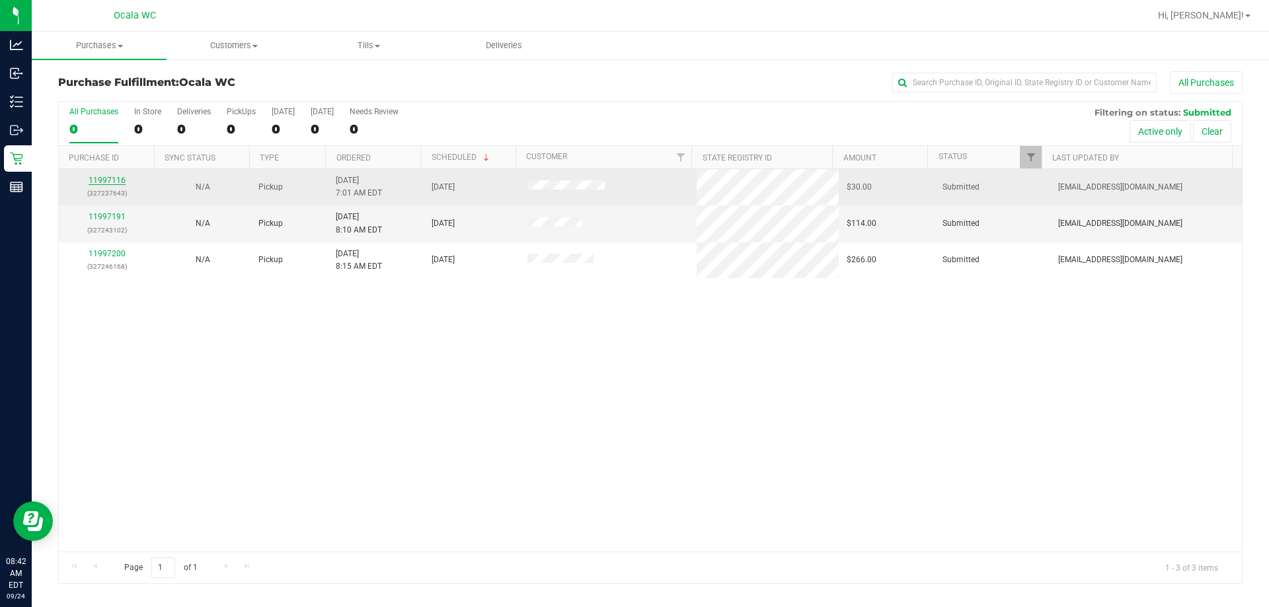
click at [105, 178] on link "11997116" at bounding box center [107, 180] width 37 height 9
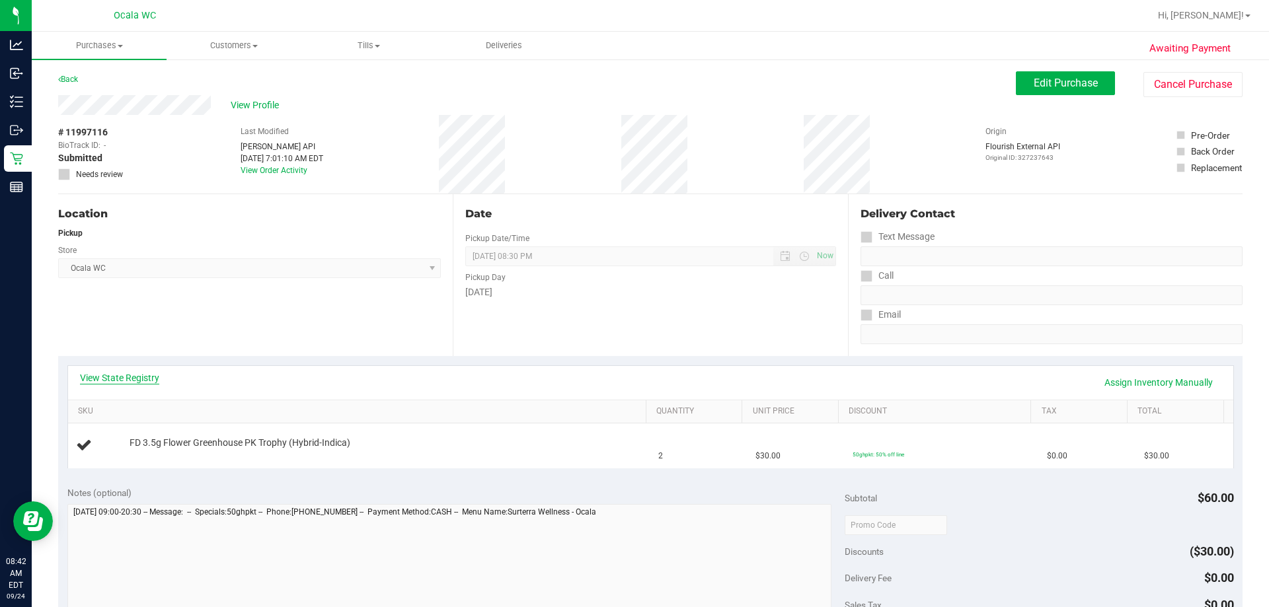
click at [117, 381] on link "View State Registry" at bounding box center [119, 377] width 79 height 13
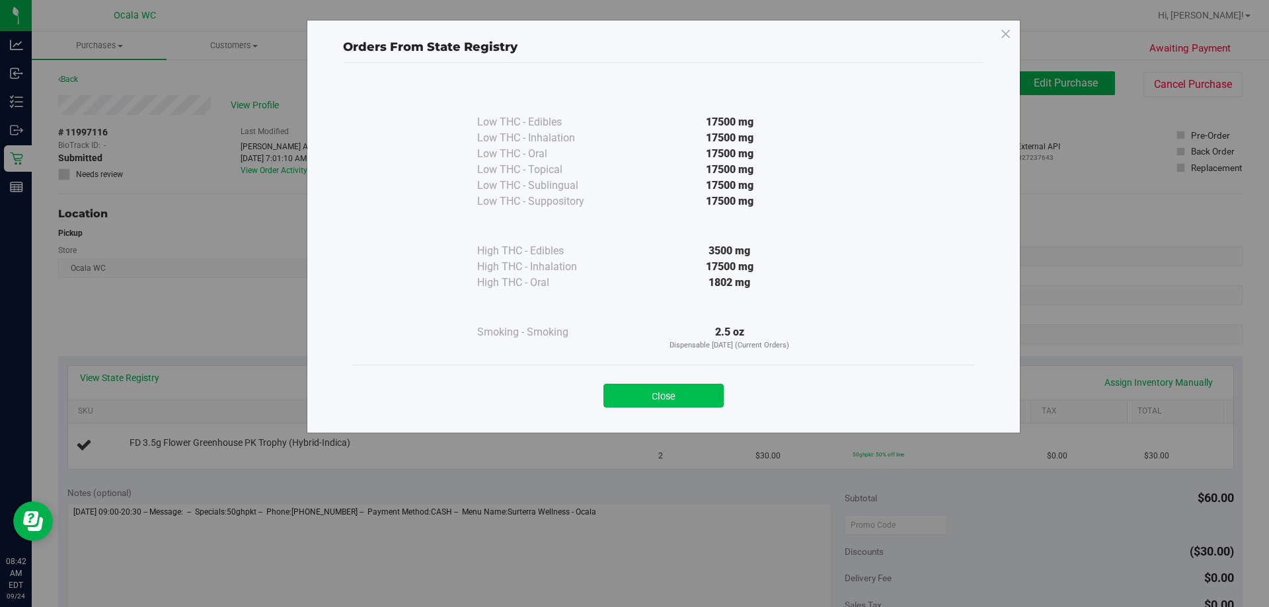
click at [629, 395] on button "Close" at bounding box center [663, 396] width 120 height 24
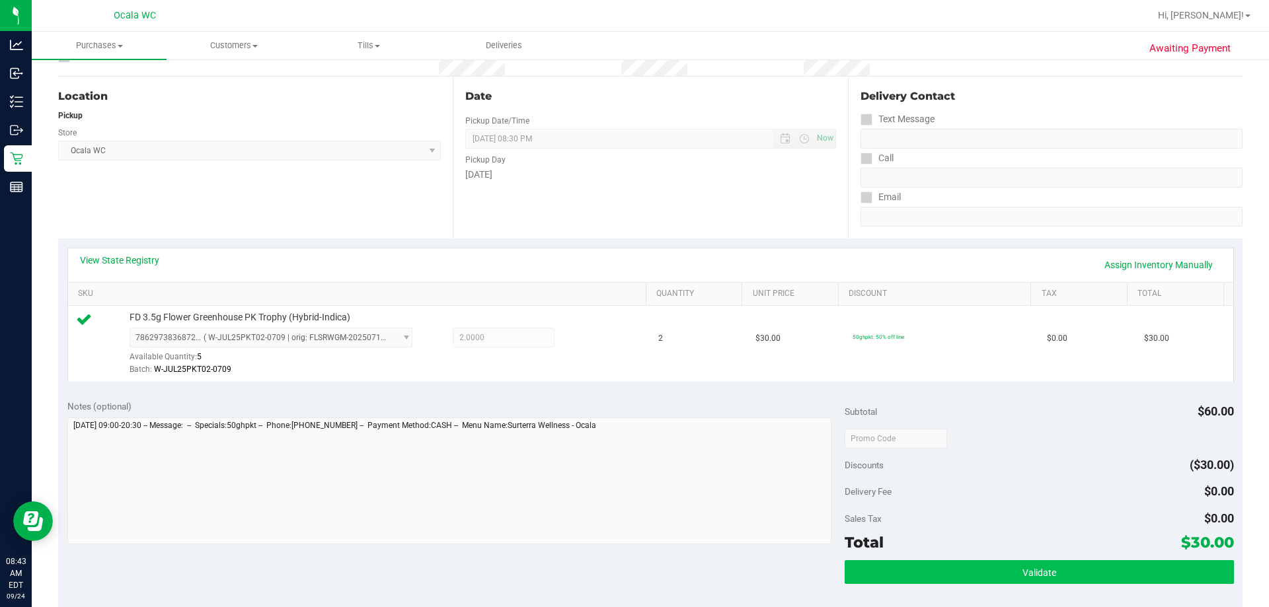
scroll to position [330, 0]
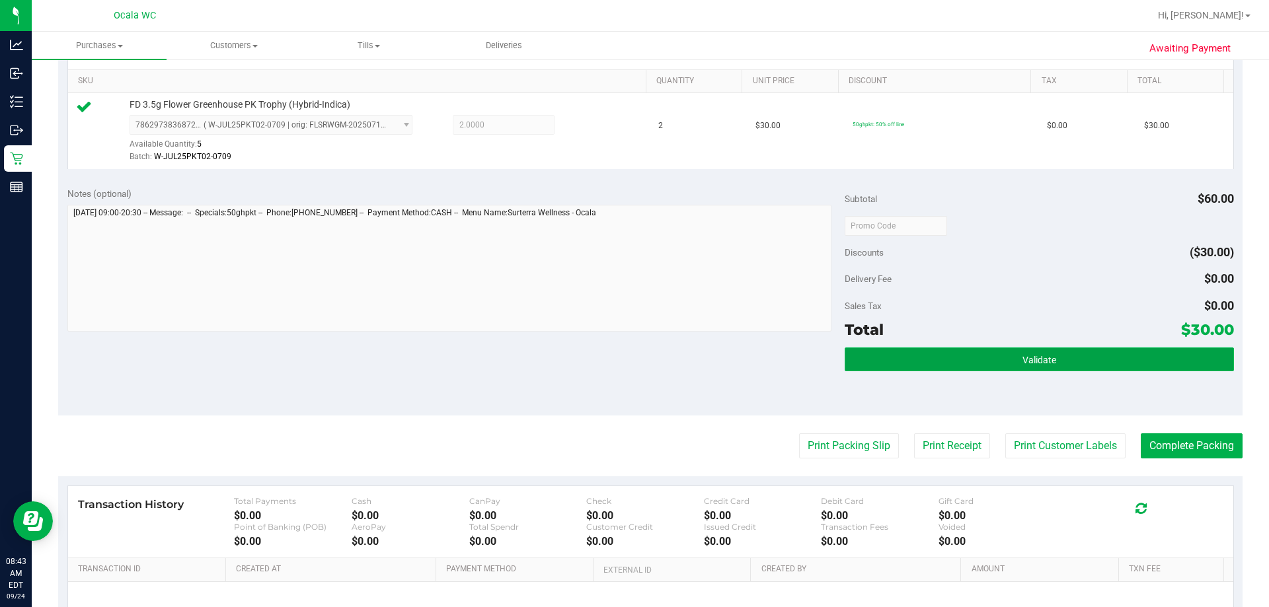
click at [631, 350] on button "Validate" at bounding box center [1039, 360] width 389 height 24
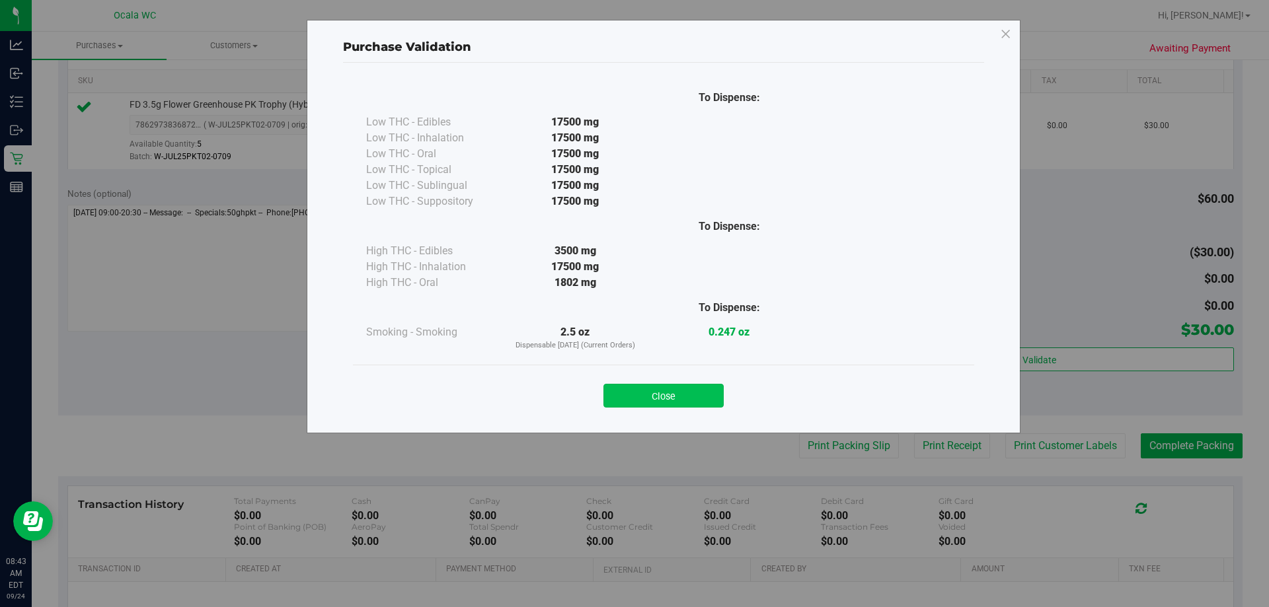
click at [631, 396] on button "Close" at bounding box center [663, 396] width 120 height 24
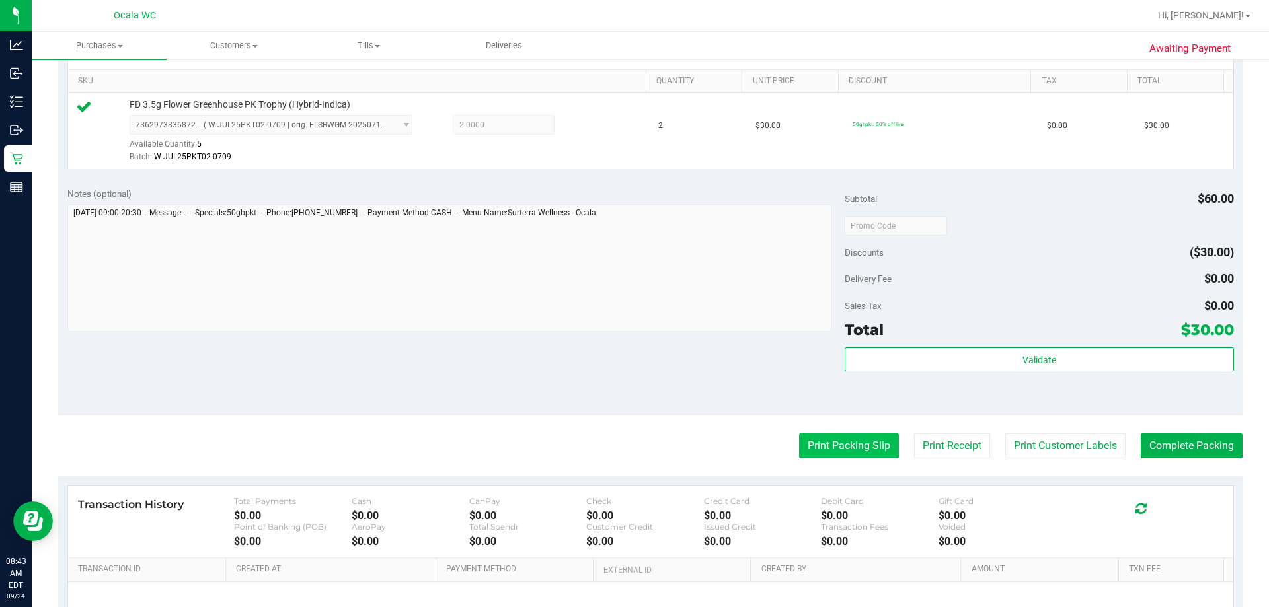
click at [631, 444] on button "Print Packing Slip" at bounding box center [849, 446] width 100 height 25
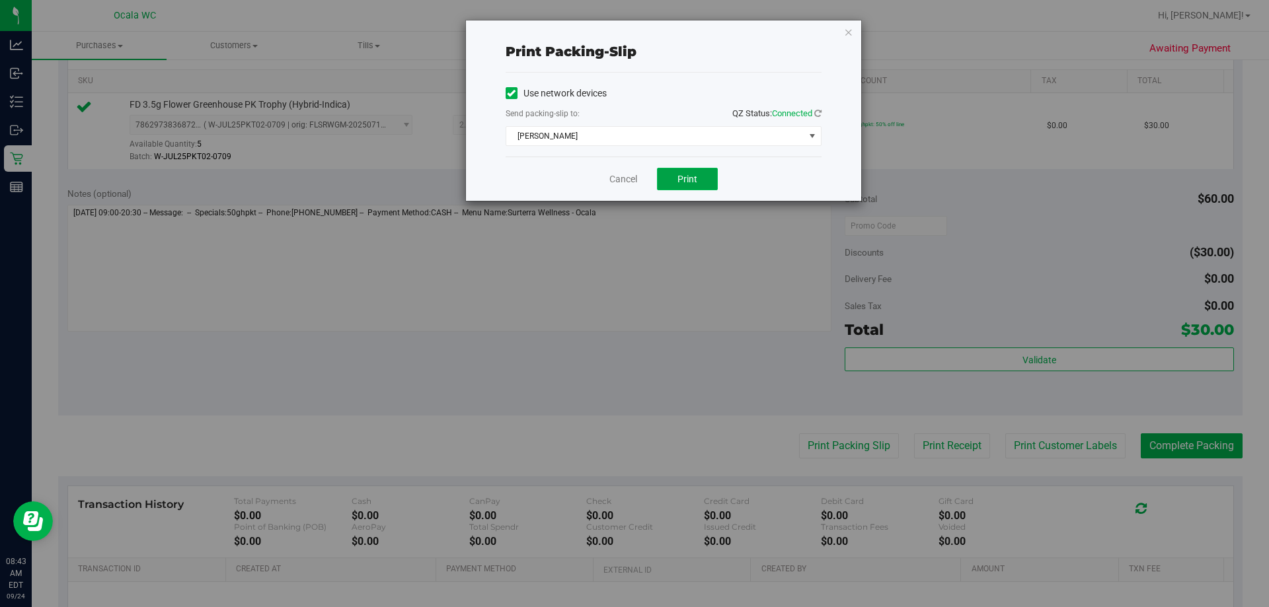
click at [631, 176] on span "Print" at bounding box center [687, 179] width 20 height 11
click at [623, 173] on link "Cancel" at bounding box center [623, 180] width 28 height 14
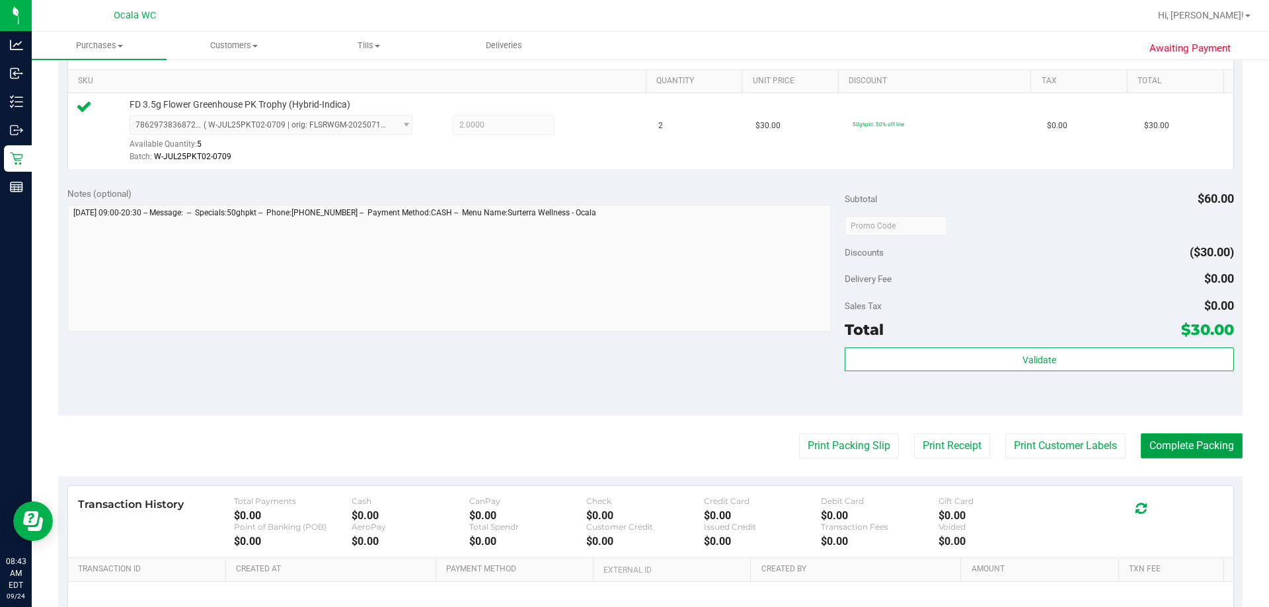
click at [631, 438] on button "Complete Packing" at bounding box center [1192, 446] width 102 height 25
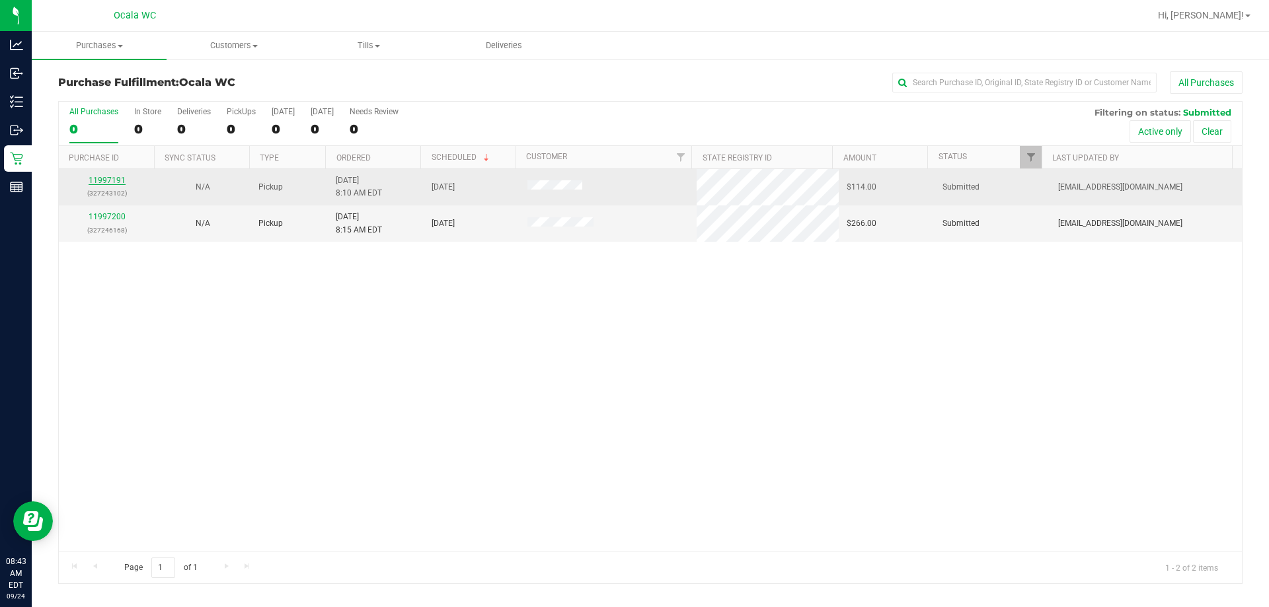
click at [93, 181] on link "11997191" at bounding box center [107, 180] width 37 height 9
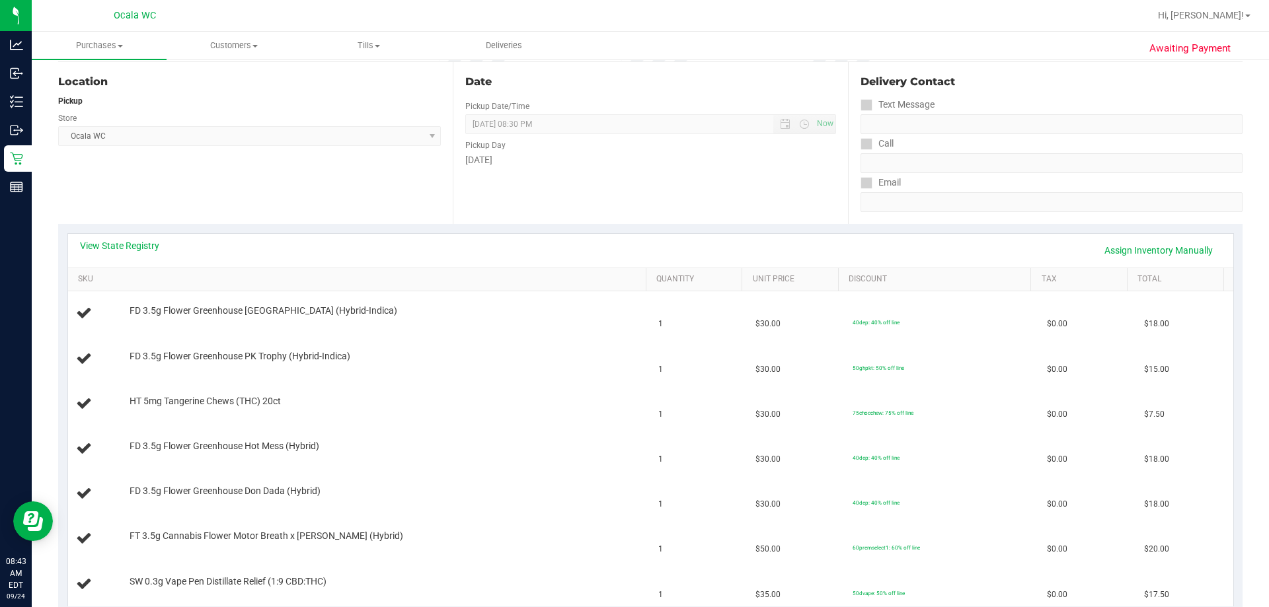
scroll to position [198, 0]
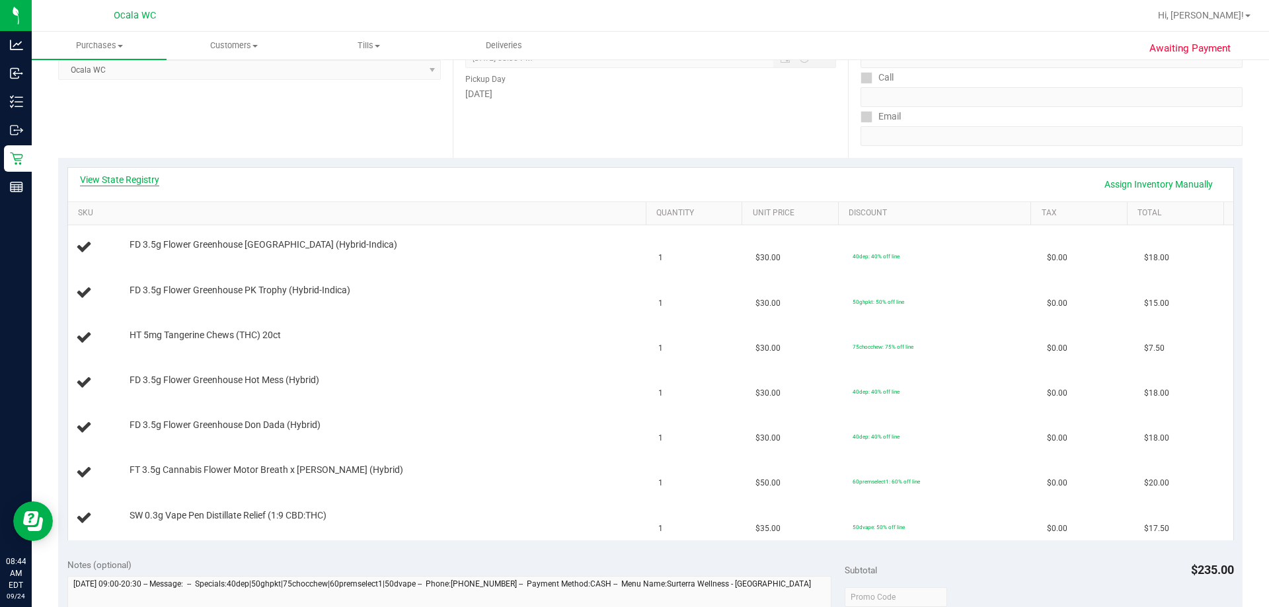
click at [122, 178] on link "View State Registry" at bounding box center [119, 179] width 79 height 13
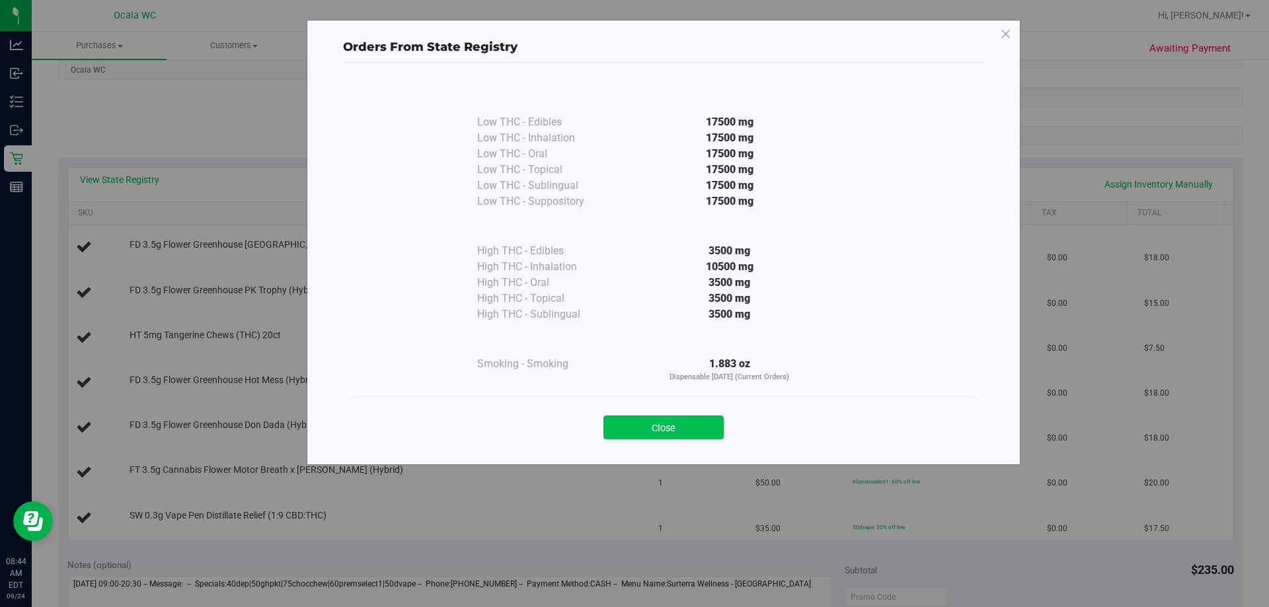
click at [631, 432] on button "Close" at bounding box center [663, 428] width 120 height 24
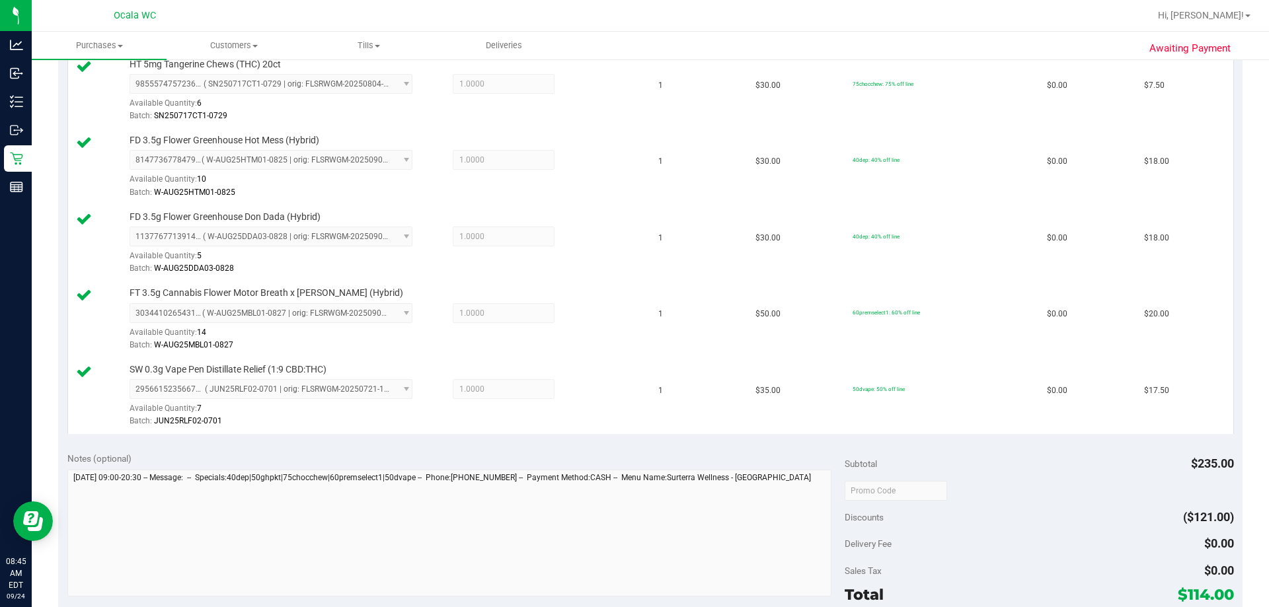
scroll to position [727, 0]
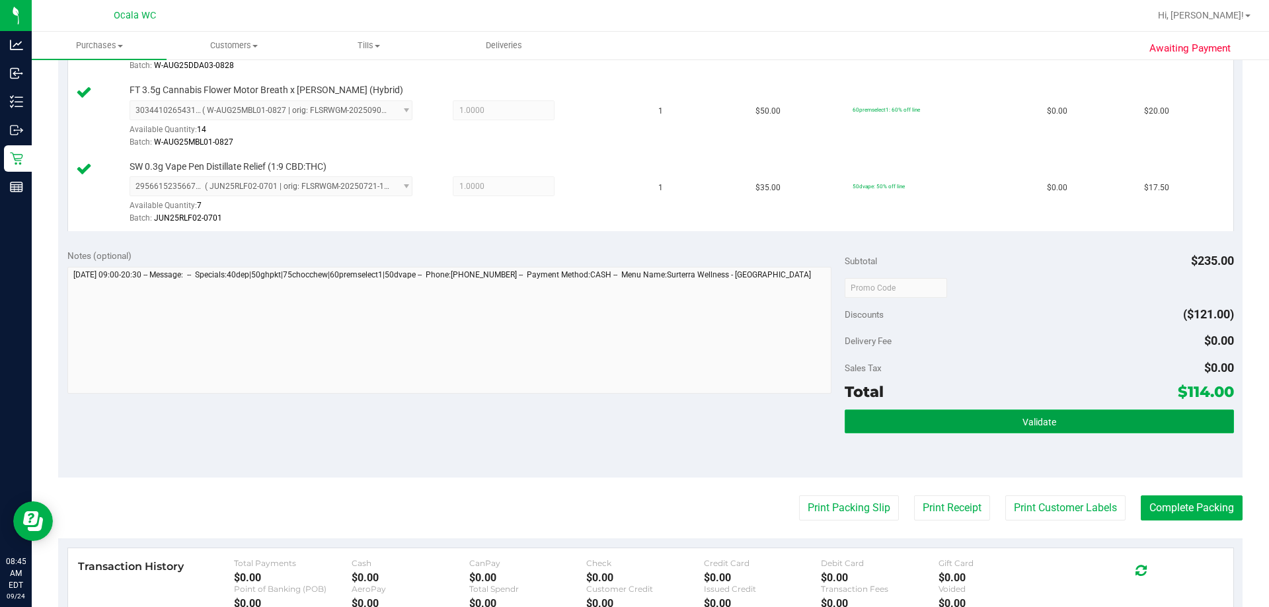
click at [631, 418] on span "Validate" at bounding box center [1040, 422] width 34 height 11
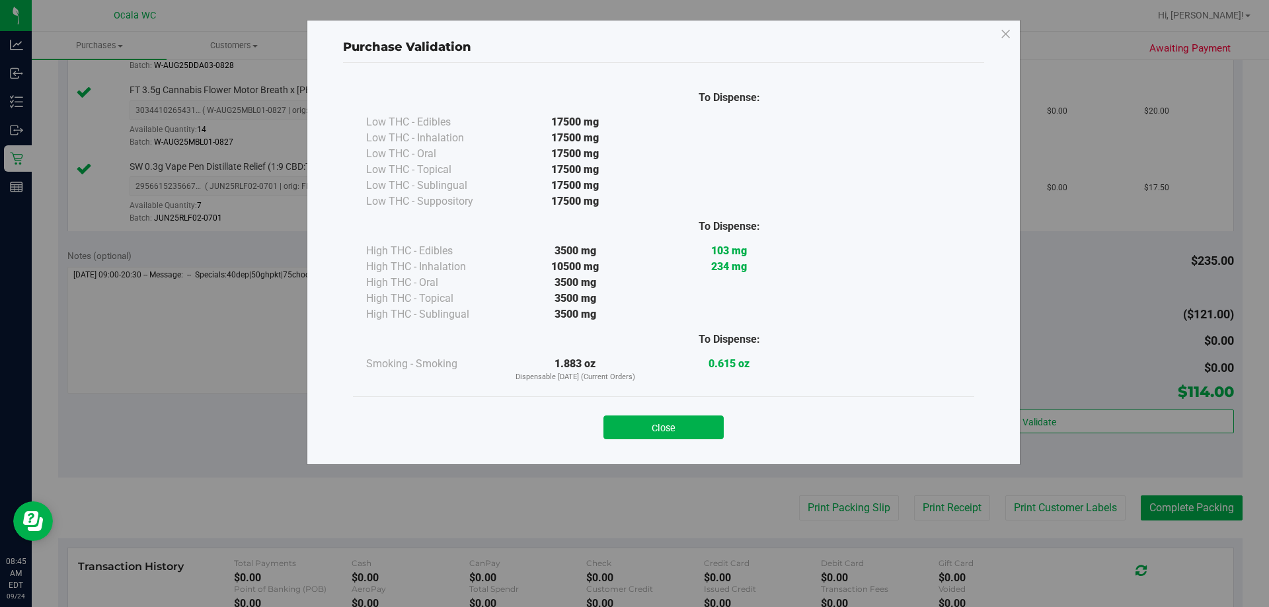
click at [631, 425] on button "Close" at bounding box center [663, 428] width 120 height 24
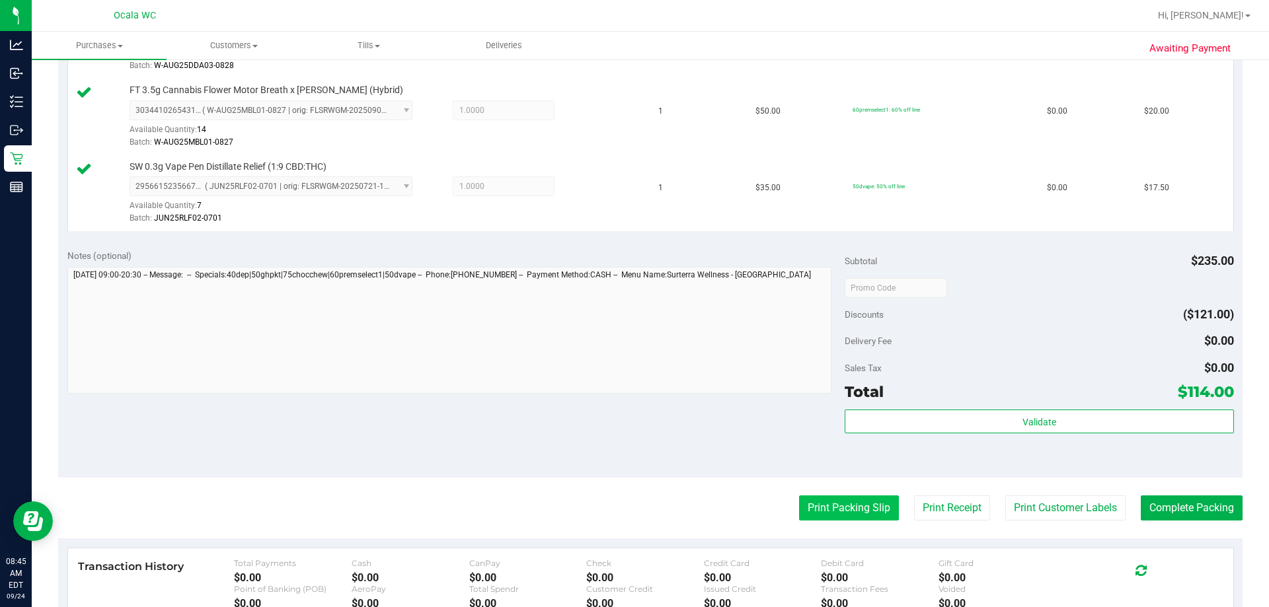
click at [631, 504] on button "Print Packing Slip" at bounding box center [849, 508] width 100 height 25
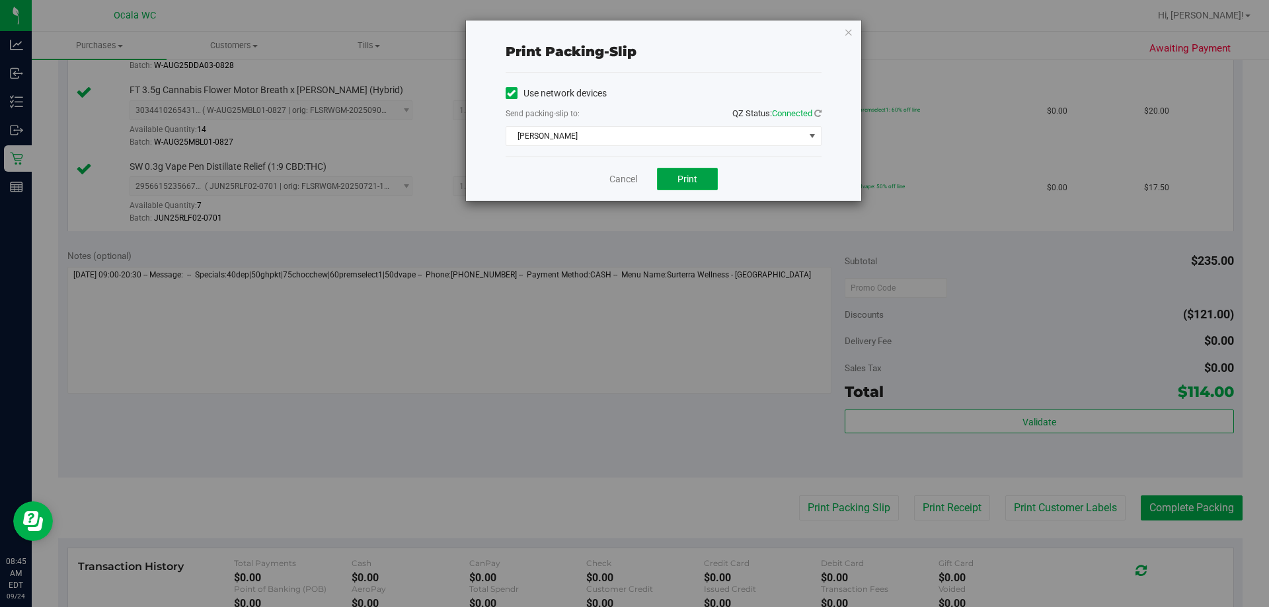
click at [631, 178] on span "Print" at bounding box center [687, 179] width 20 height 11
click at [621, 176] on link "Cancel" at bounding box center [623, 180] width 28 height 14
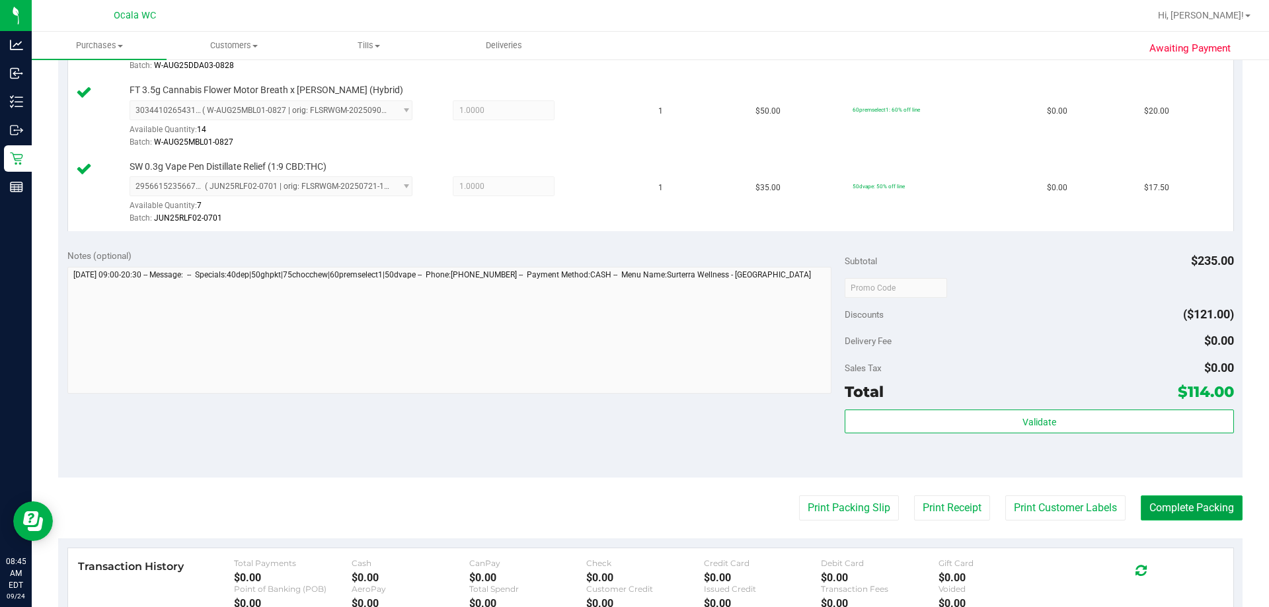
click at [631, 514] on button "Complete Packing" at bounding box center [1192, 508] width 102 height 25
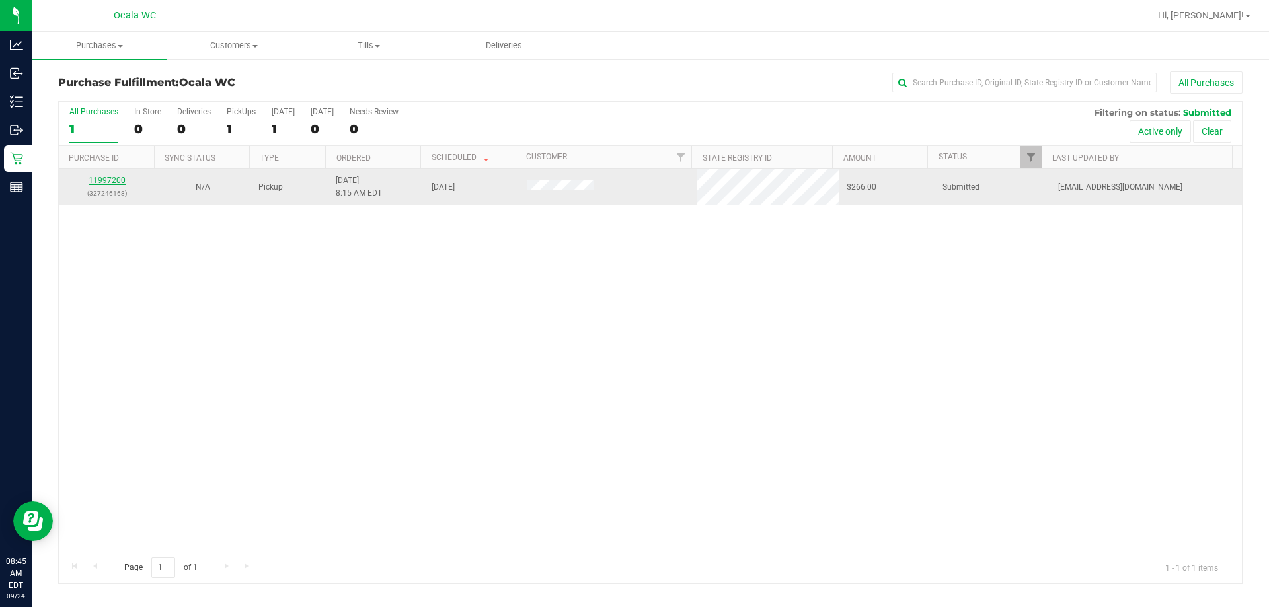
click at [102, 176] on link "11997200" at bounding box center [107, 180] width 37 height 9
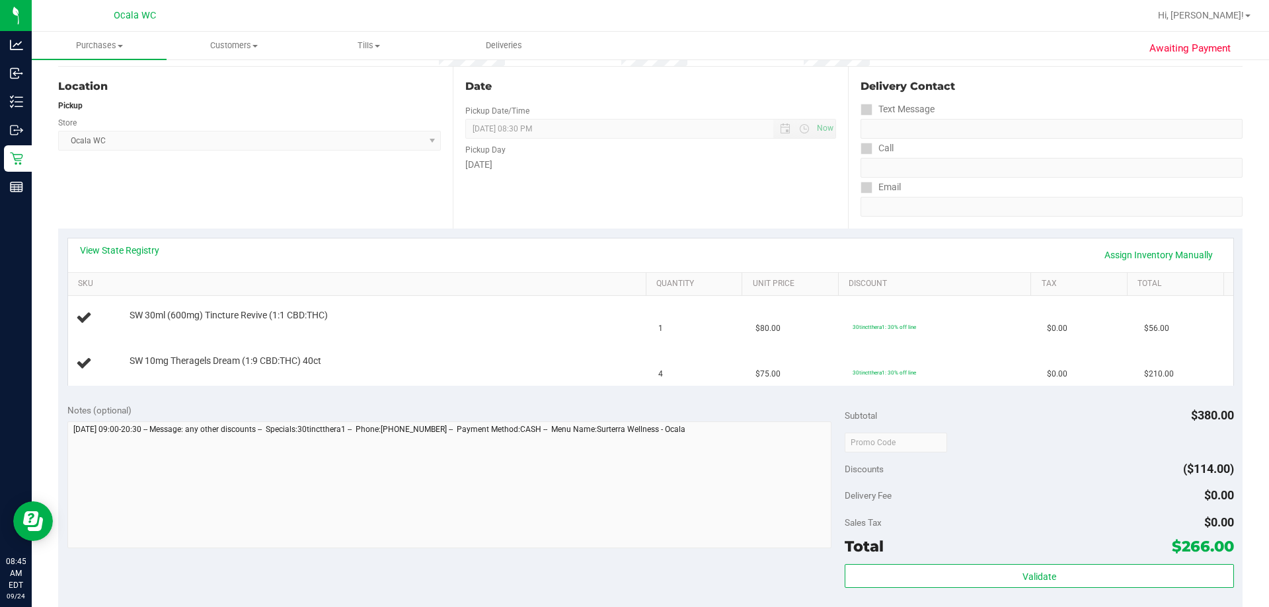
scroll to position [132, 0]
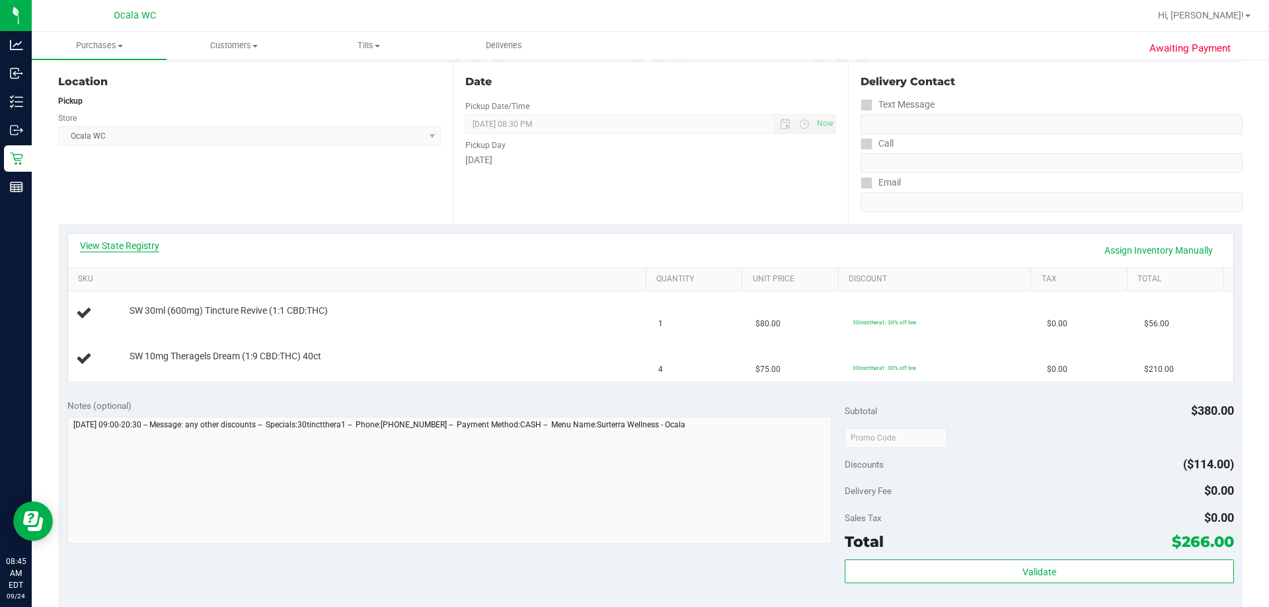
click at [135, 243] on link "View State Registry" at bounding box center [119, 245] width 79 height 13
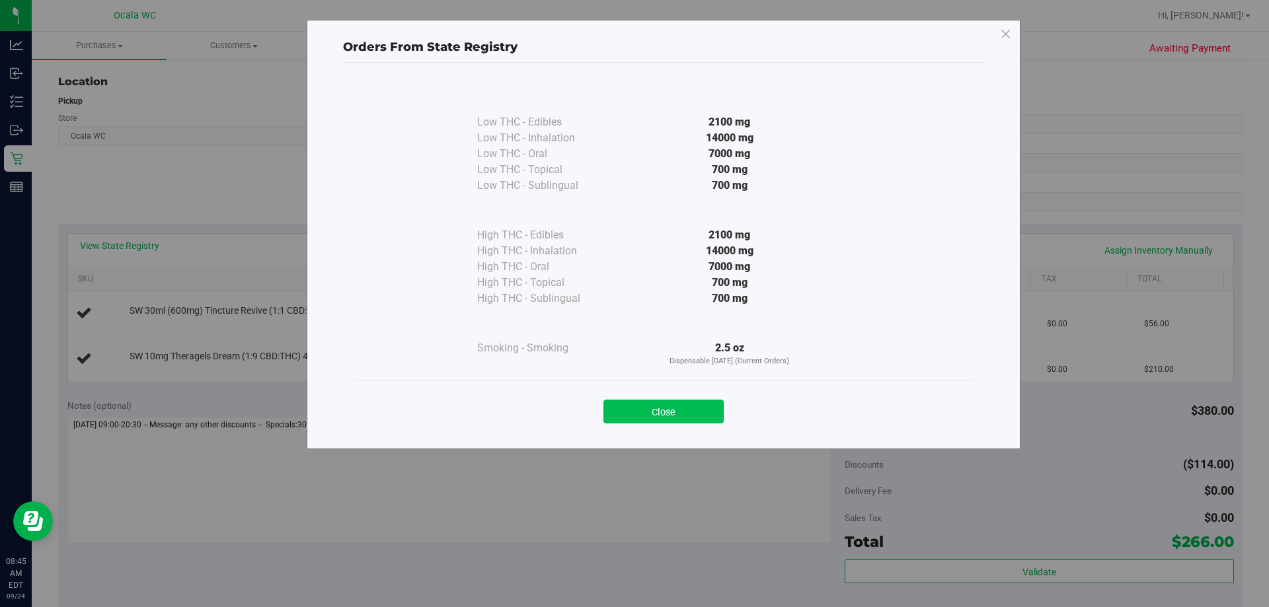
click at [631, 403] on button "Close" at bounding box center [663, 412] width 120 height 24
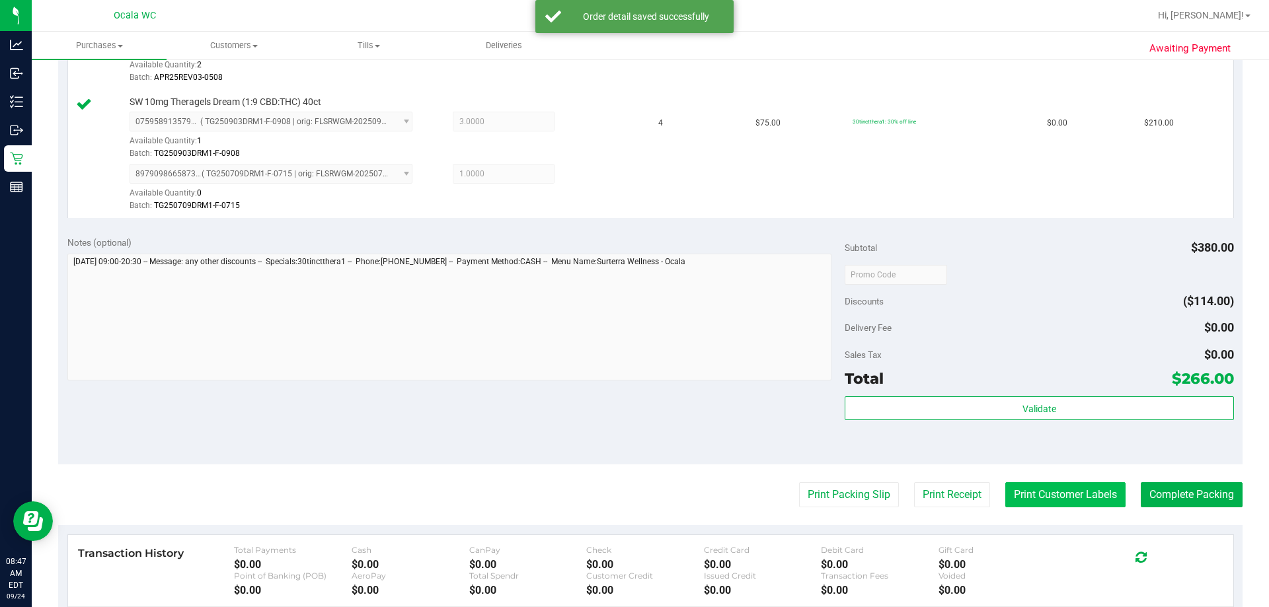
scroll to position [463, 0]
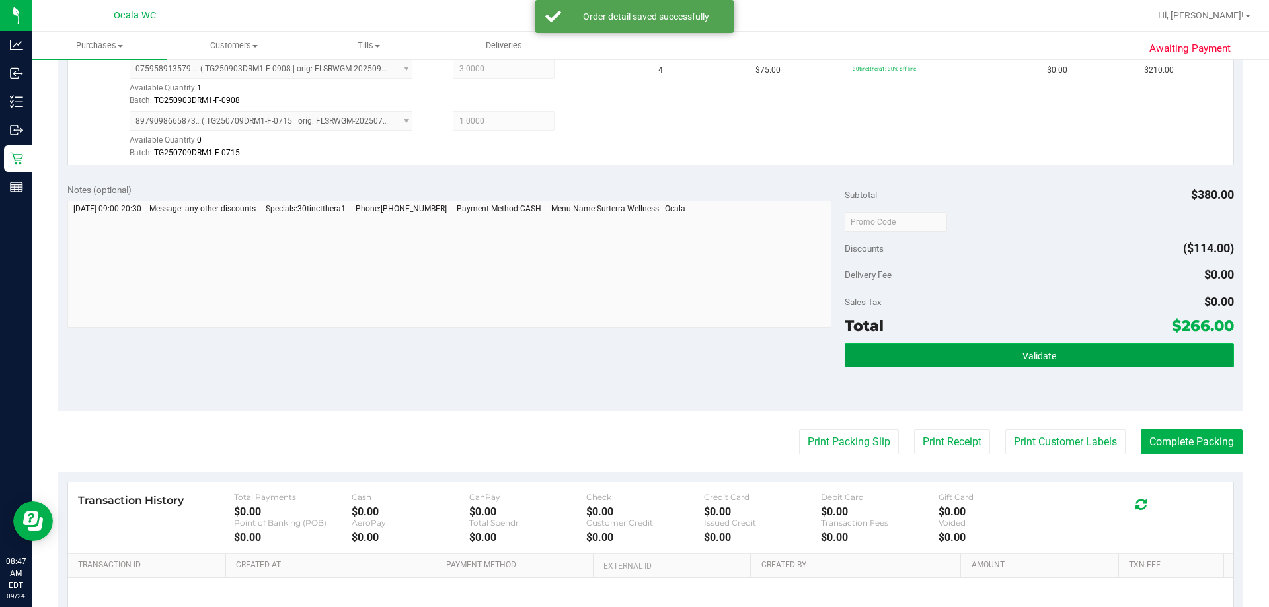
click at [631, 351] on span "Validate" at bounding box center [1040, 356] width 34 height 11
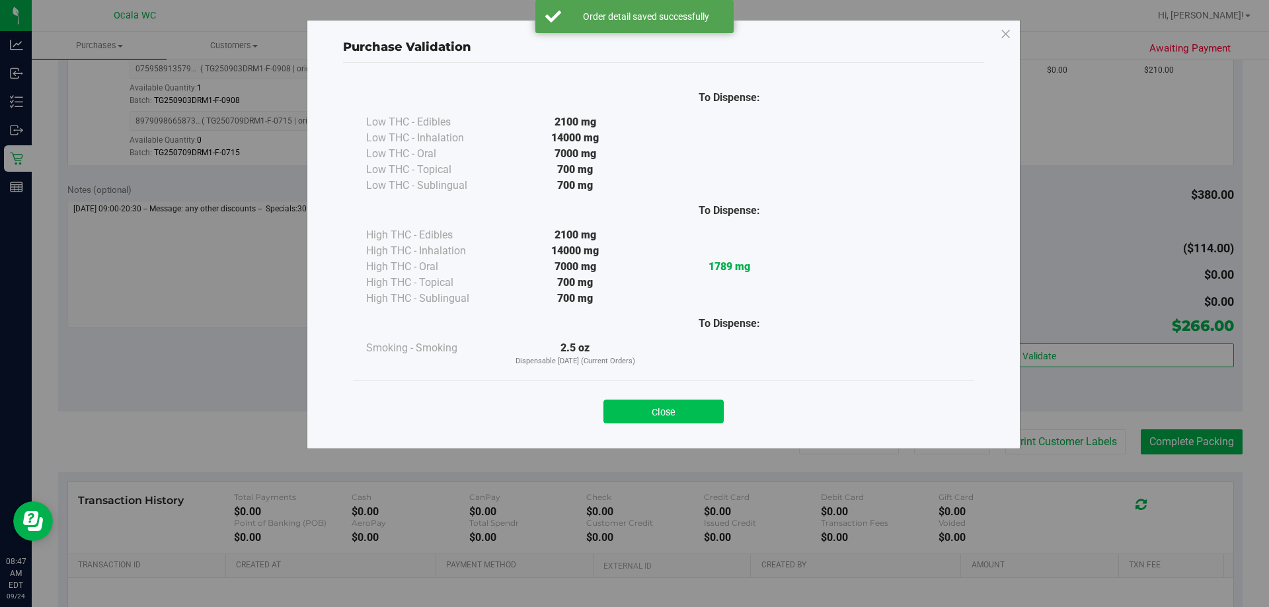
click at [631, 412] on button "Close" at bounding box center [663, 412] width 120 height 24
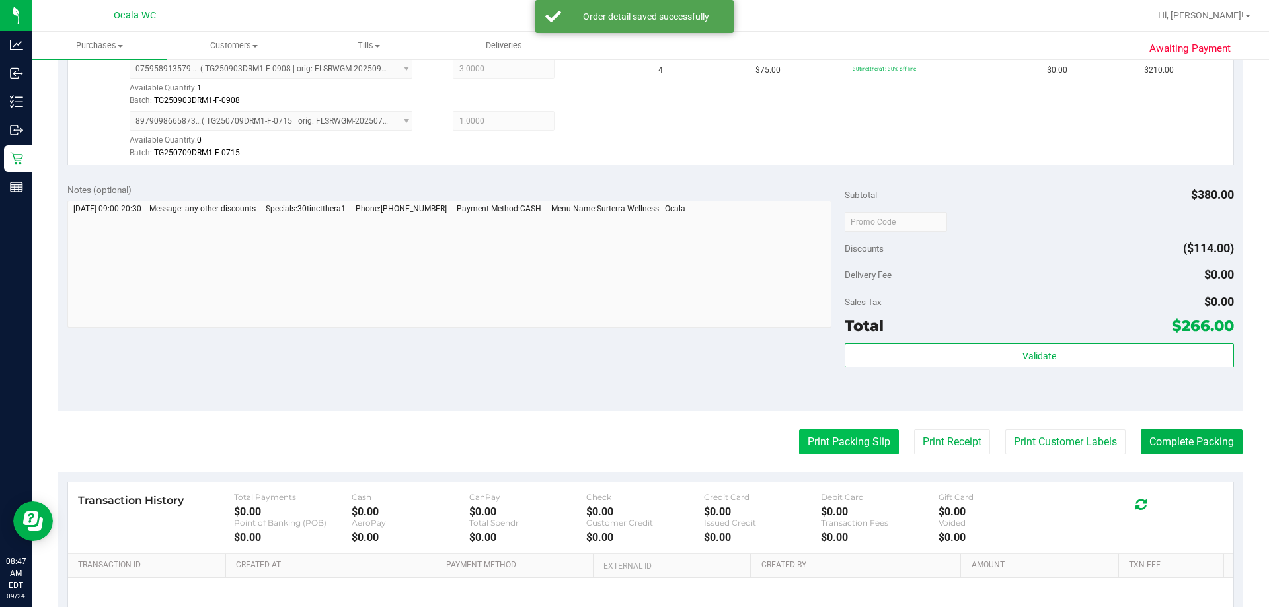
click at [631, 441] on button "Print Packing Slip" at bounding box center [849, 442] width 100 height 25
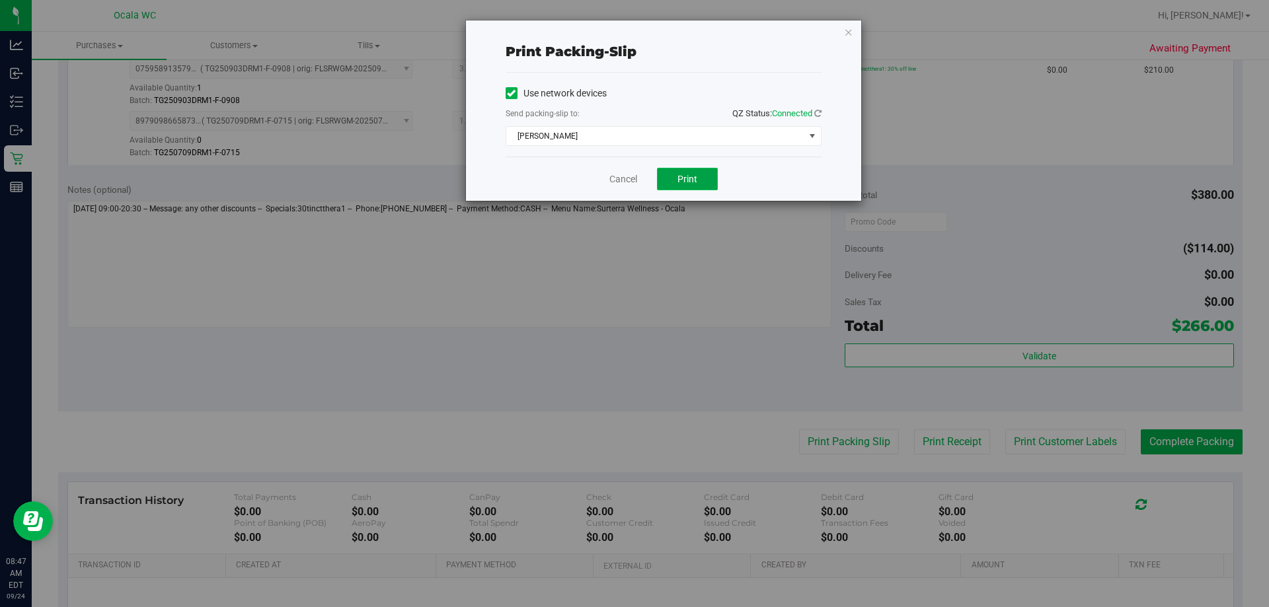
click at [631, 175] on button "Print" at bounding box center [687, 179] width 61 height 22
click at [631, 177] on link "Cancel" at bounding box center [623, 180] width 28 height 14
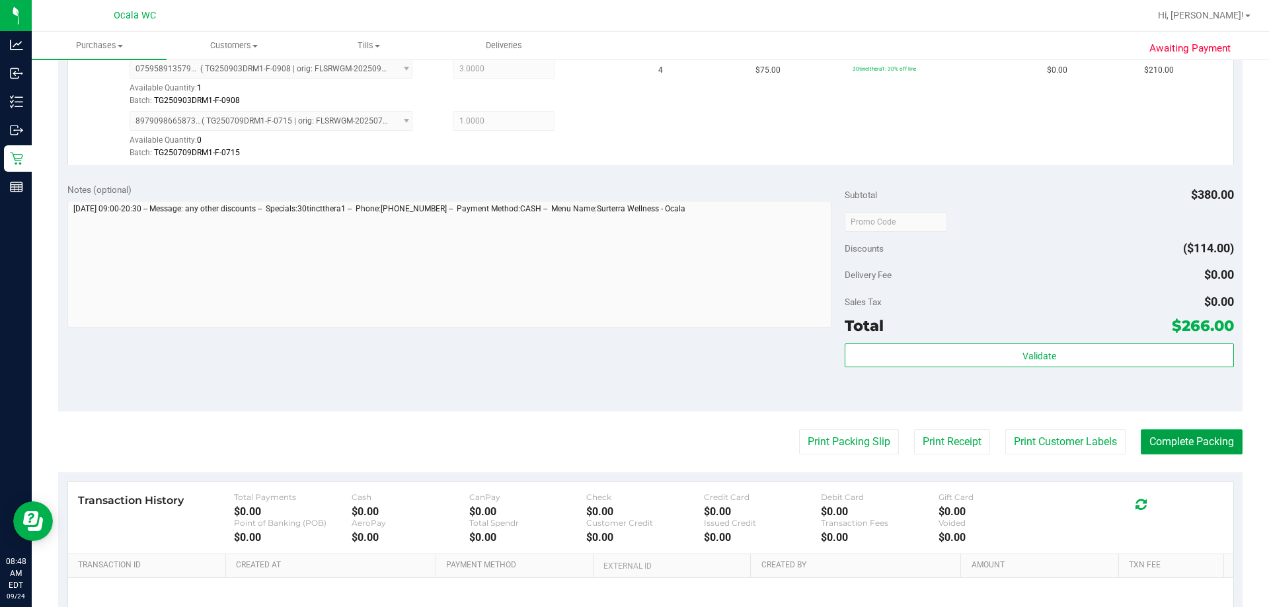
drag, startPoint x: 1198, startPoint y: 445, endPoint x: 1186, endPoint y: 445, distance: 11.3
click at [631, 445] on button "Complete Packing" at bounding box center [1192, 442] width 102 height 25
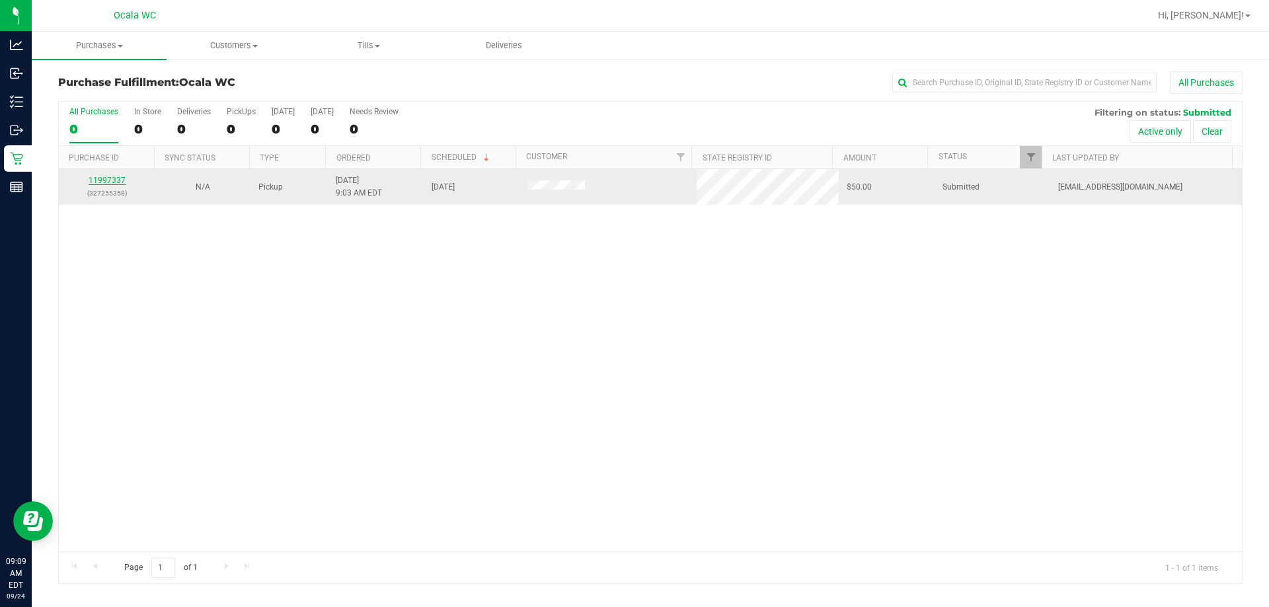
click at [100, 176] on link "11997337" at bounding box center [107, 180] width 37 height 9
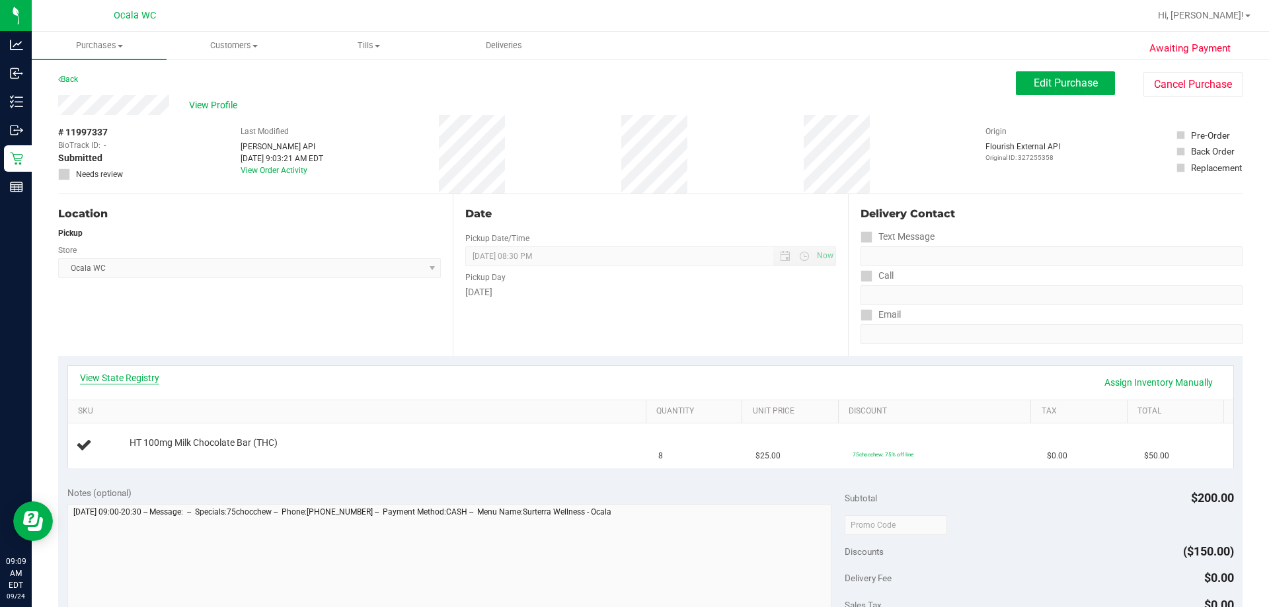
click at [129, 379] on link "View State Registry" at bounding box center [119, 377] width 79 height 13
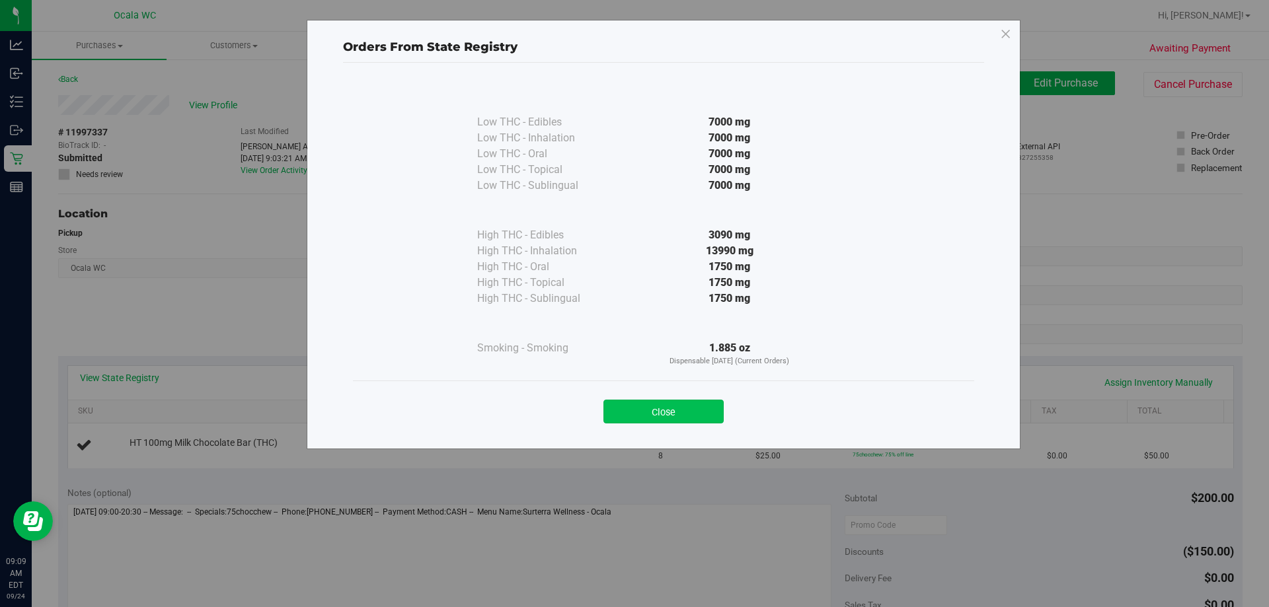
click at [631, 405] on button "Close" at bounding box center [663, 412] width 120 height 24
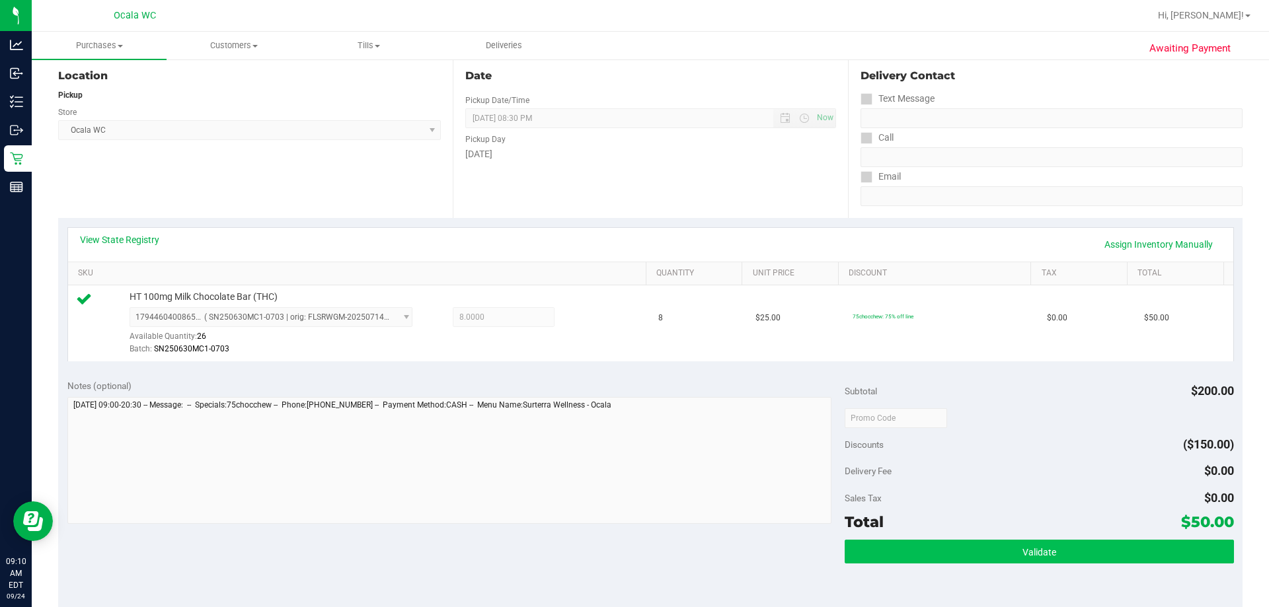
scroll to position [330, 0]
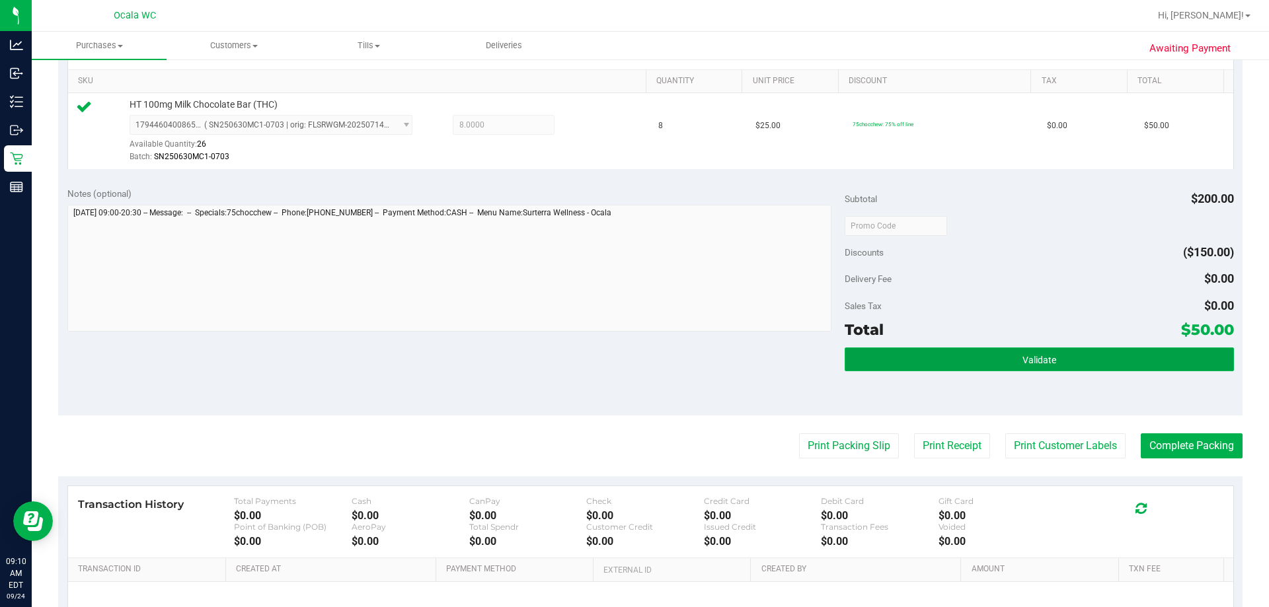
click at [631, 351] on button "Validate" at bounding box center [1039, 360] width 389 height 24
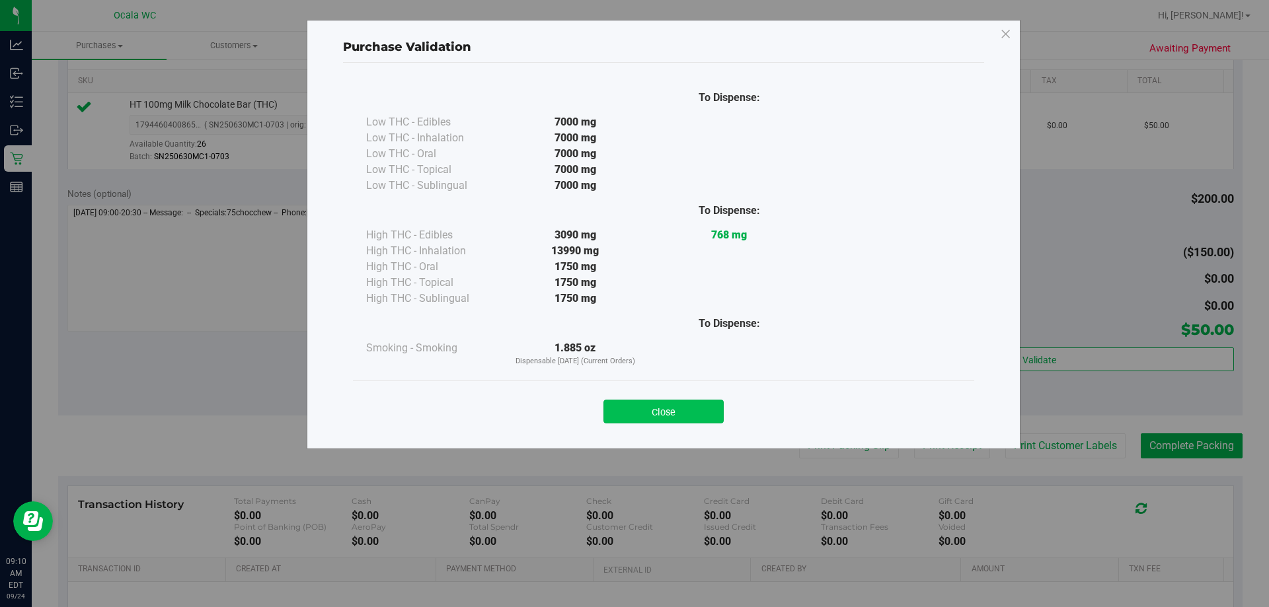
click at [631, 412] on button "Close" at bounding box center [663, 412] width 120 height 24
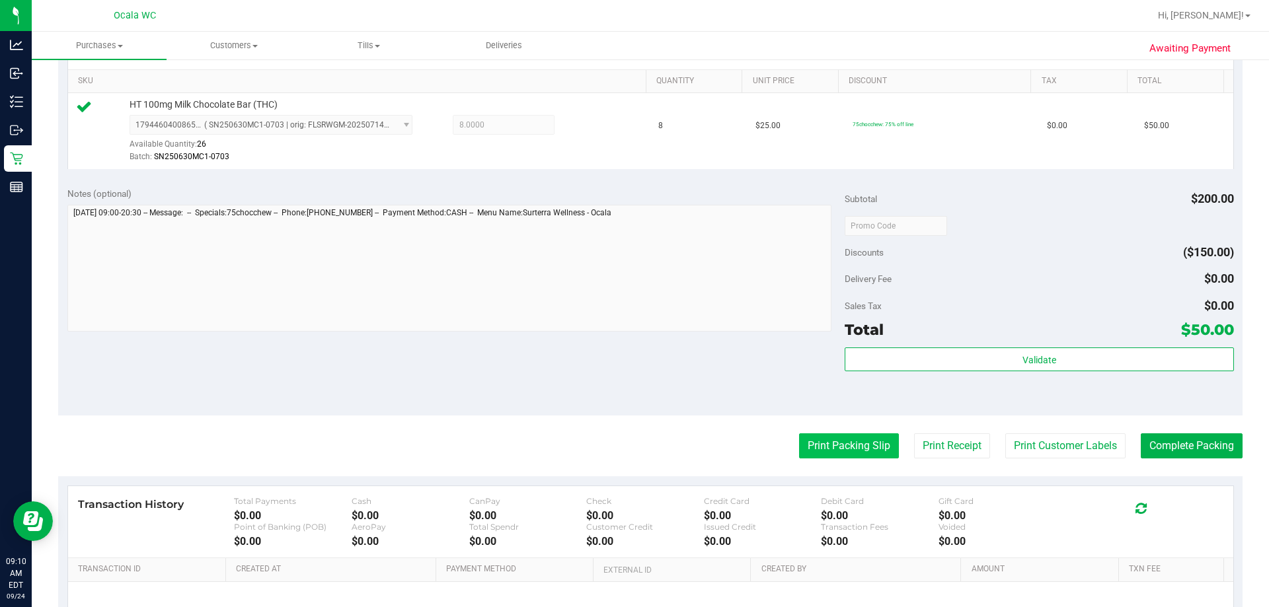
click at [631, 445] on button "Print Packing Slip" at bounding box center [849, 446] width 100 height 25
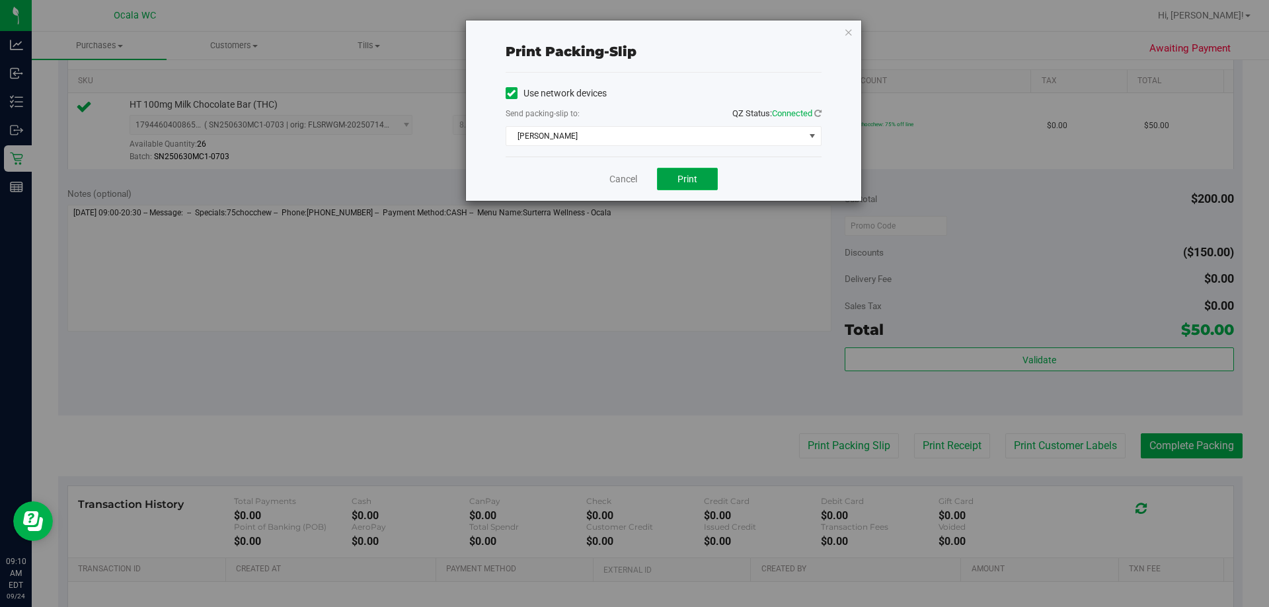
click at [631, 174] on span "Print" at bounding box center [687, 179] width 20 height 11
click at [623, 174] on link "Cancel" at bounding box center [623, 180] width 28 height 14
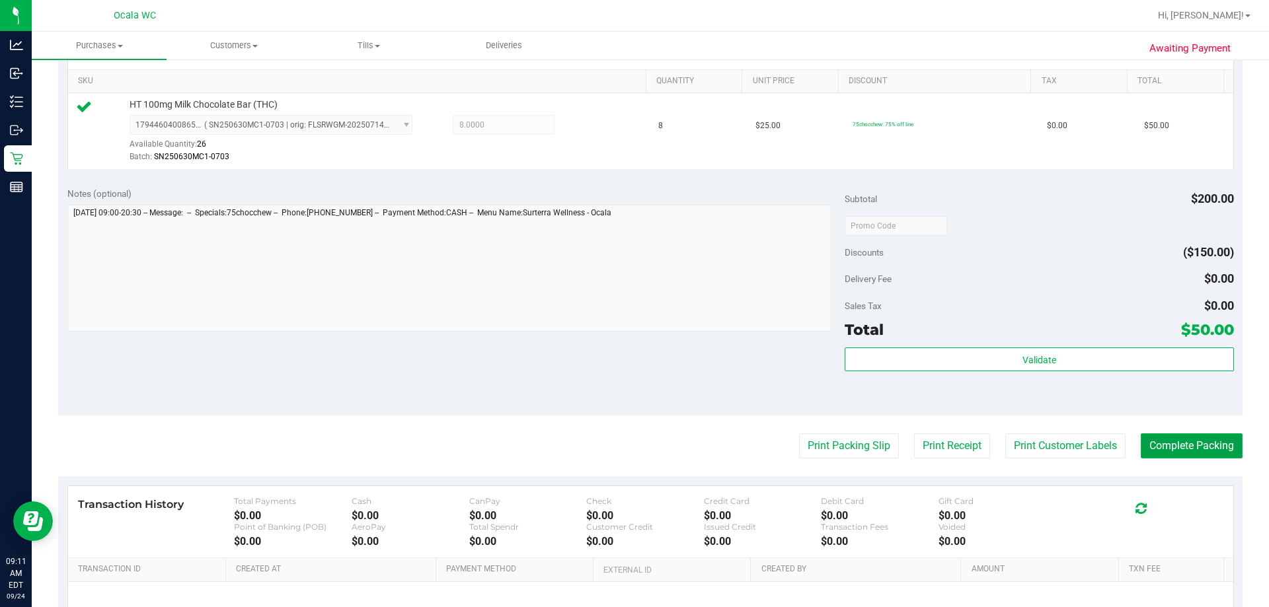
click at [631, 448] on button "Complete Packing" at bounding box center [1192, 446] width 102 height 25
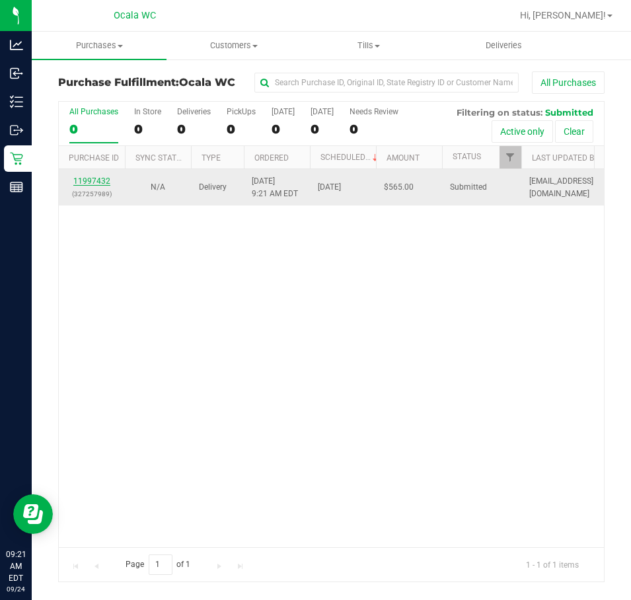
click at [88, 180] on link "11997432" at bounding box center [91, 180] width 37 height 9
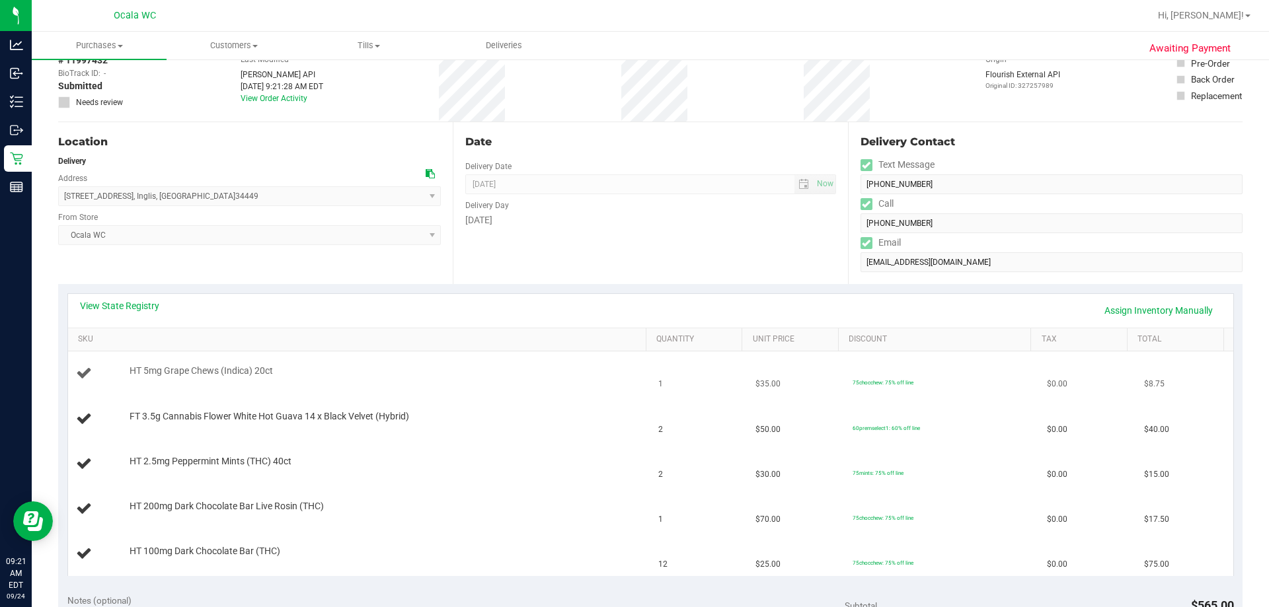
scroll to position [198, 0]
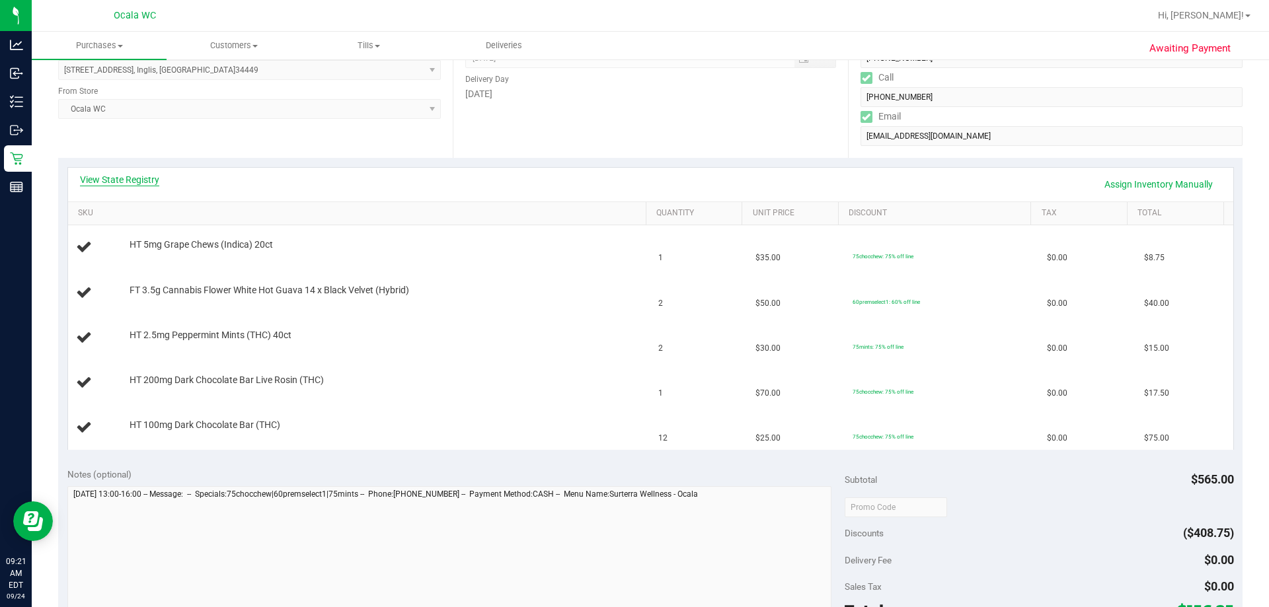
click at [130, 180] on link "View State Registry" at bounding box center [119, 179] width 79 height 13
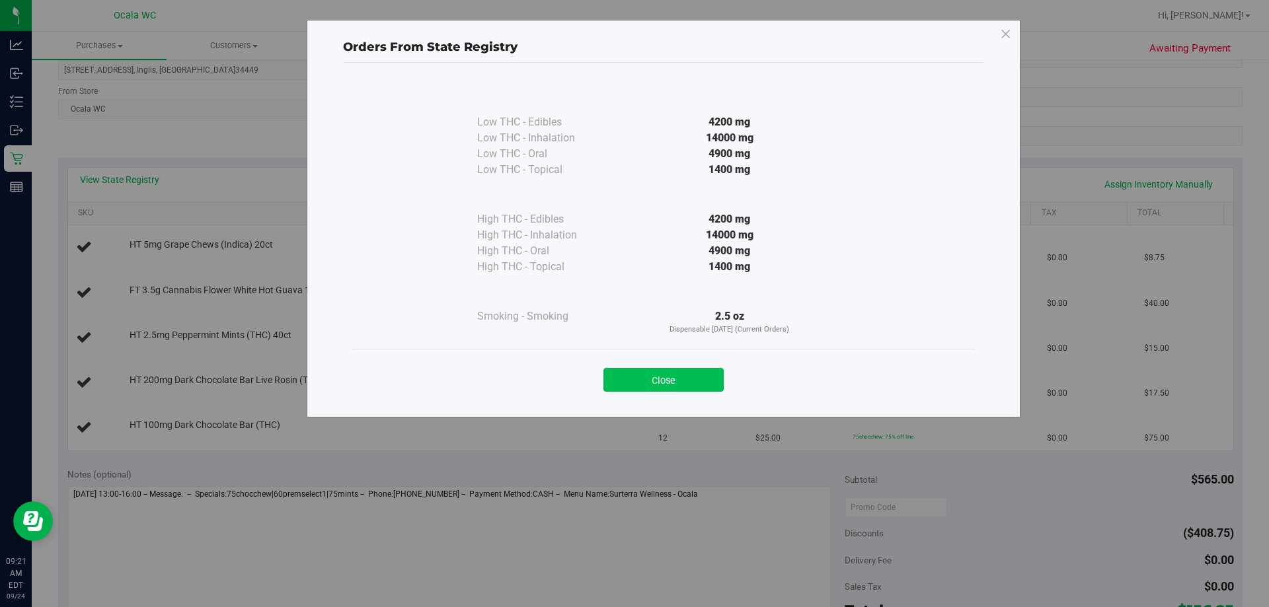
click at [631, 373] on button "Close" at bounding box center [663, 380] width 120 height 24
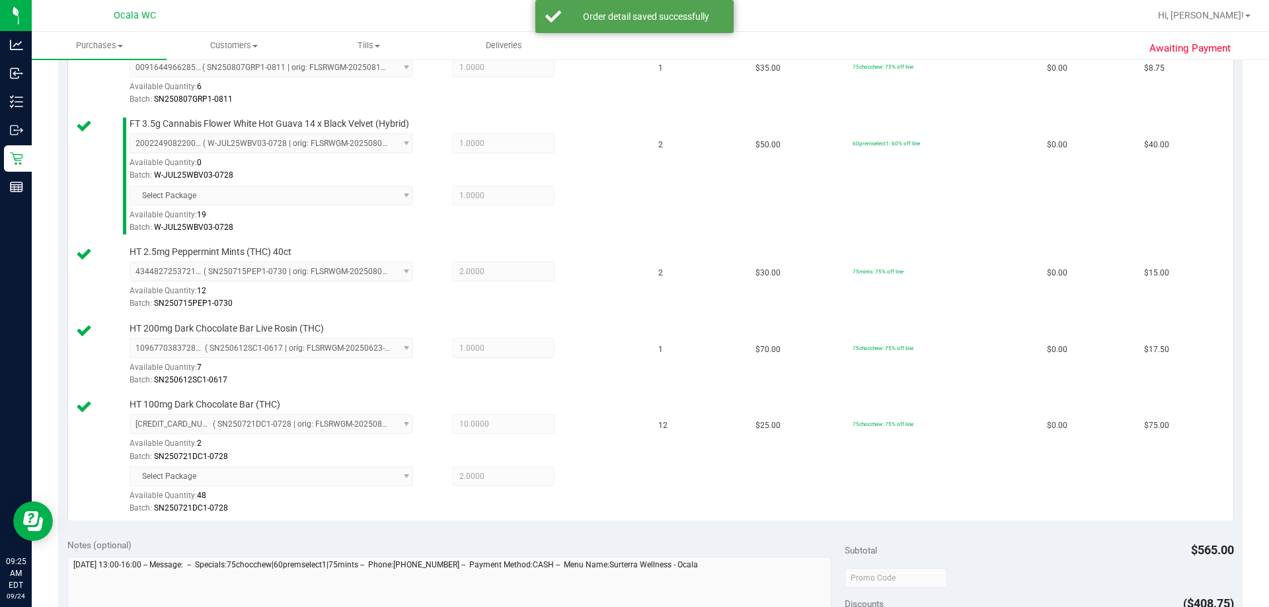
scroll to position [595, 0]
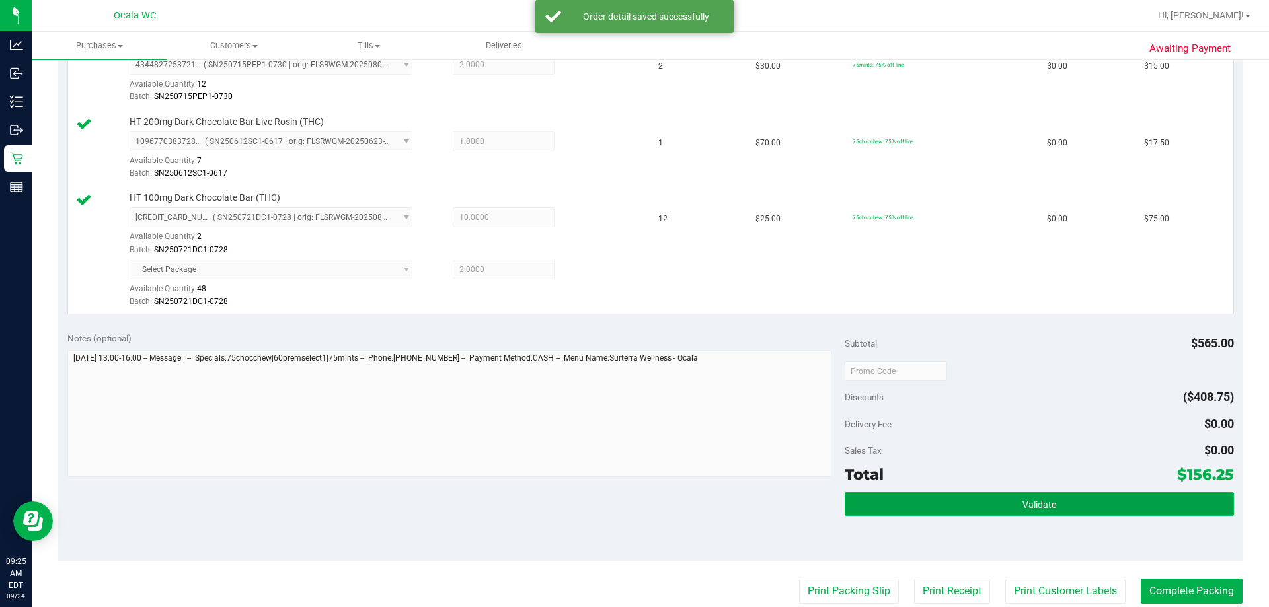
click at [631, 504] on button "Validate" at bounding box center [1039, 504] width 389 height 24
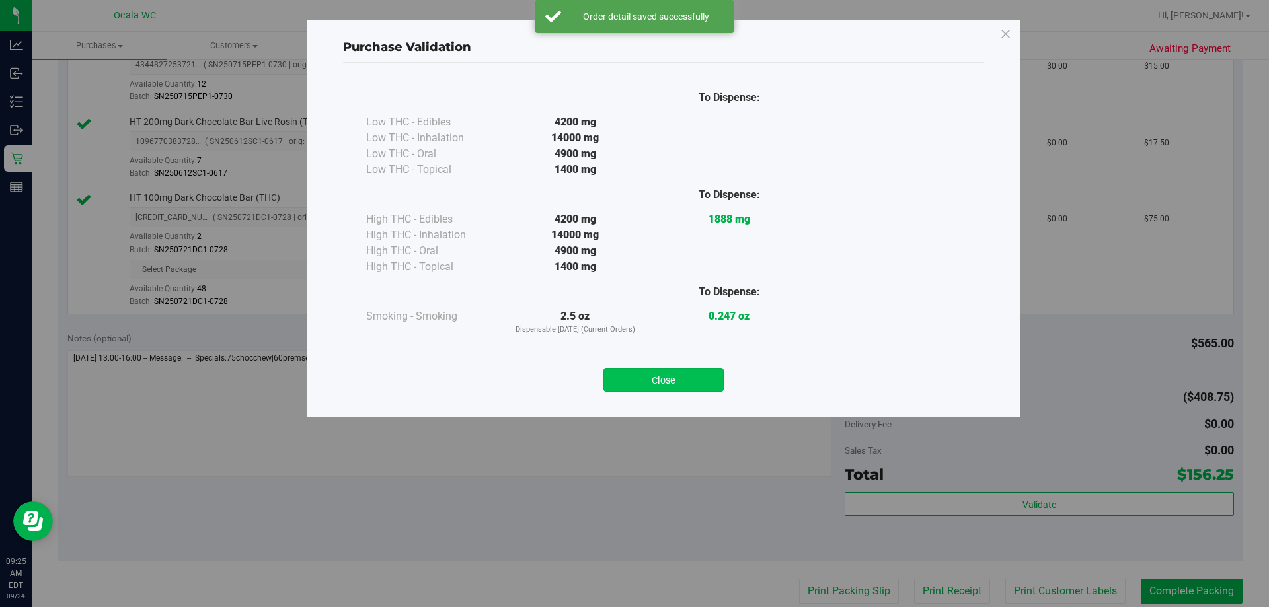
click at [631, 382] on button "Close" at bounding box center [663, 380] width 120 height 24
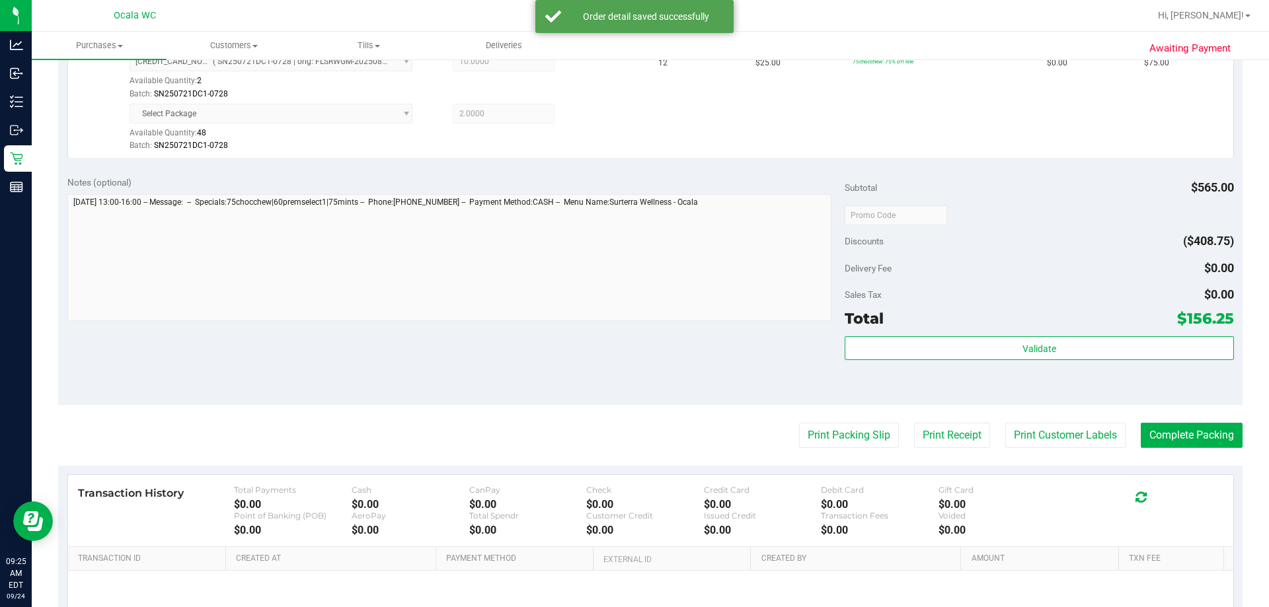
scroll to position [883, 0]
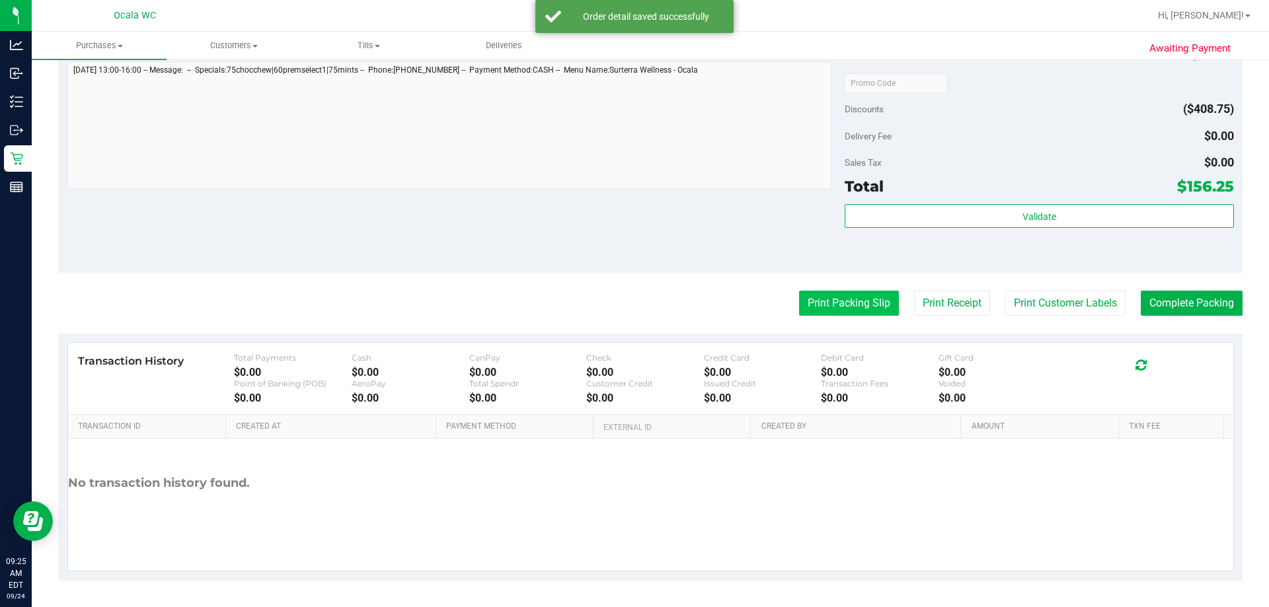
click at [631, 294] on button "Print Packing Slip" at bounding box center [849, 303] width 100 height 25
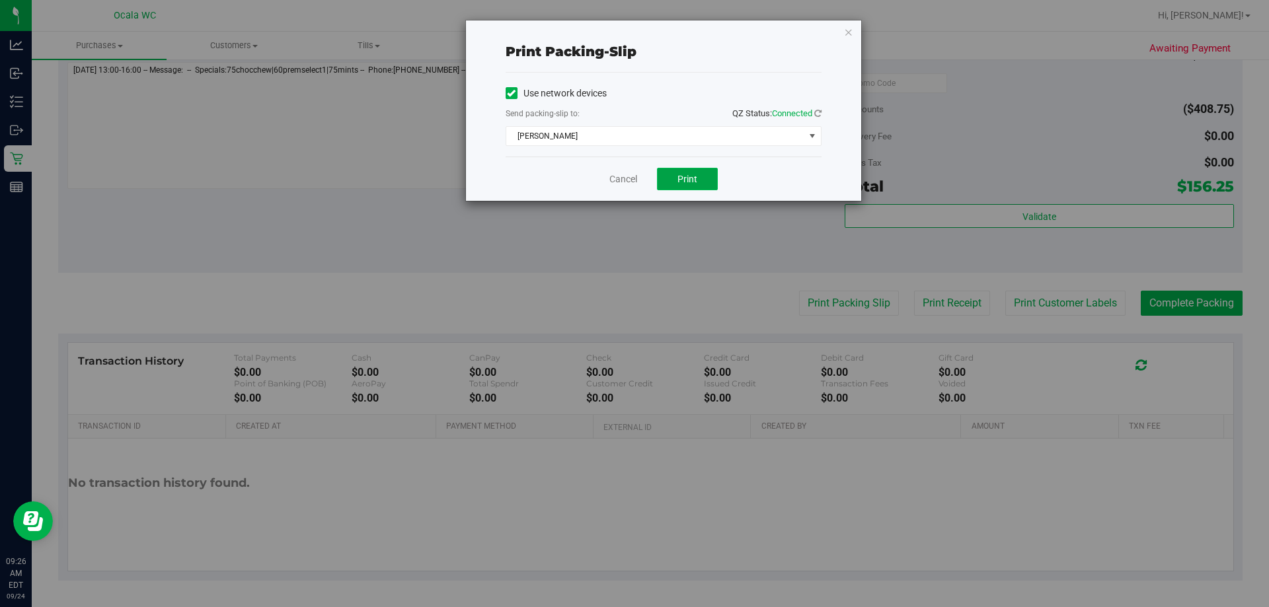
click at [631, 175] on span "Print" at bounding box center [687, 179] width 20 height 11
click at [631, 183] on span "Print" at bounding box center [687, 179] width 20 height 11
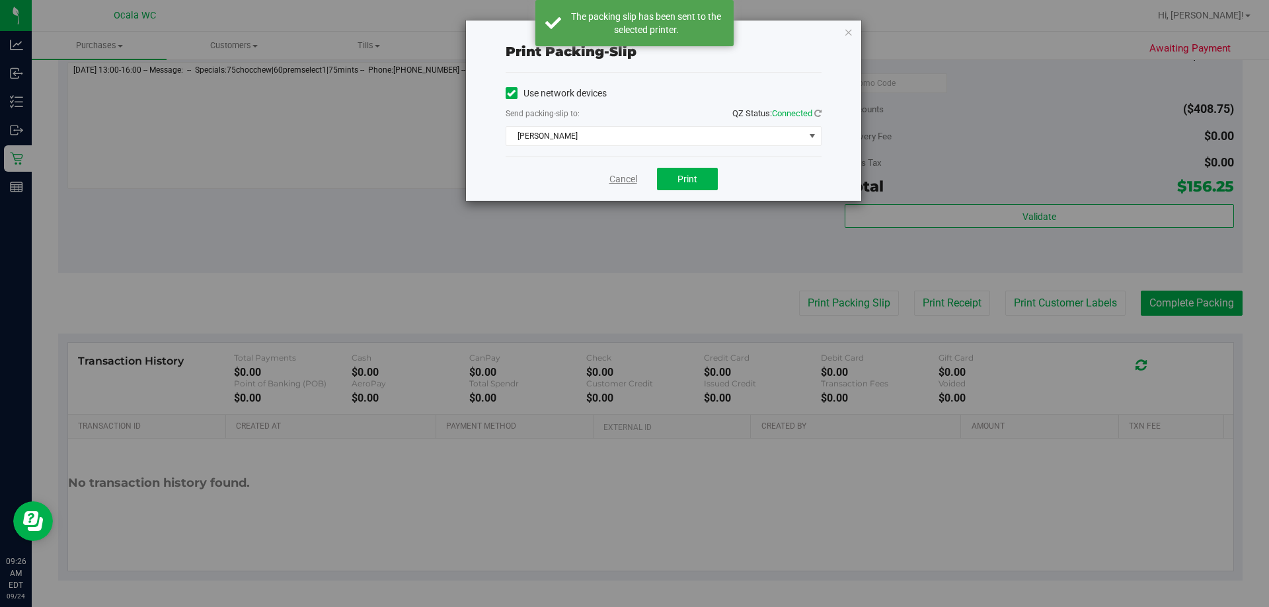
click at [617, 178] on link "Cancel" at bounding box center [623, 180] width 28 height 14
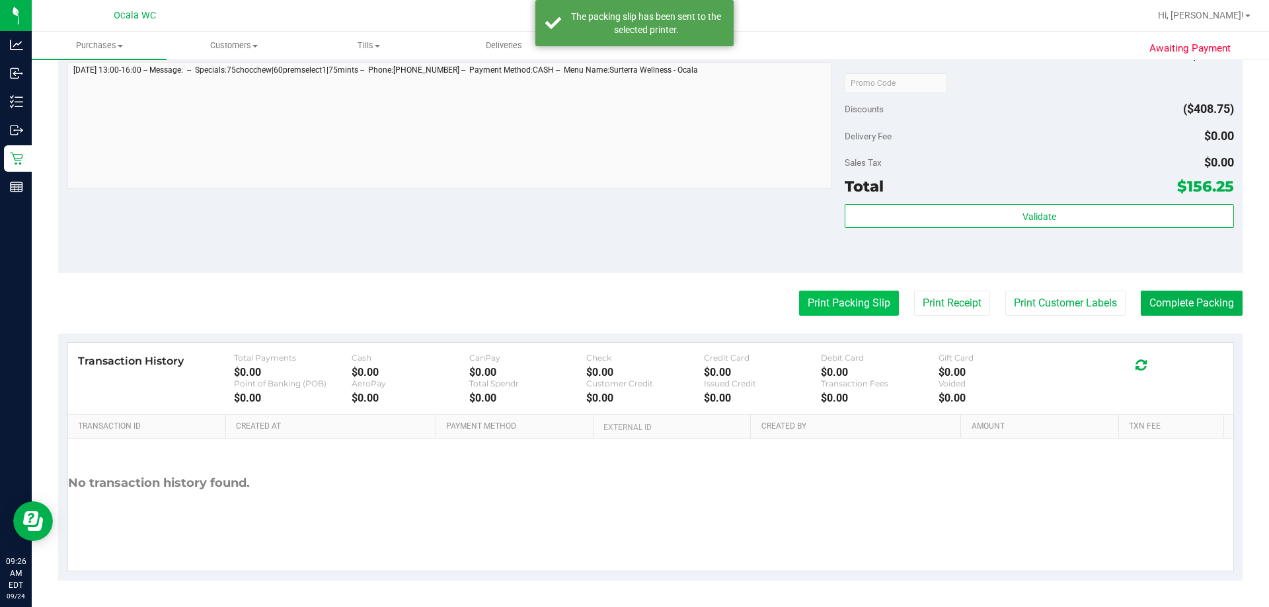
click at [631, 304] on button "Print Packing Slip" at bounding box center [849, 303] width 100 height 25
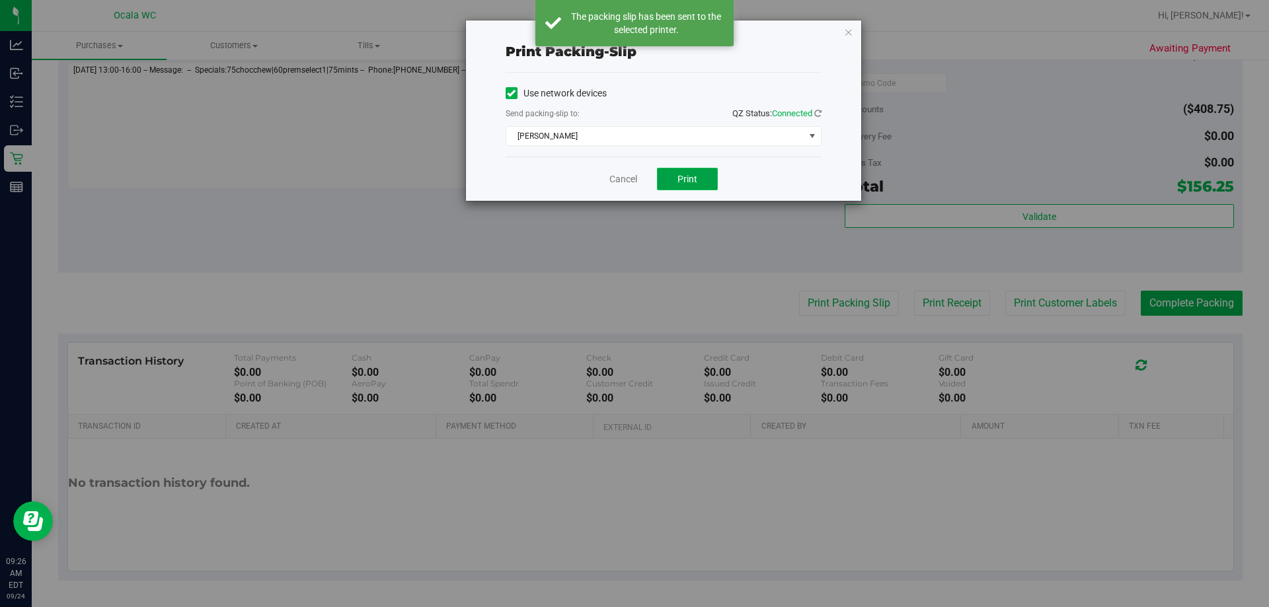
click at [631, 182] on span "Print" at bounding box center [687, 179] width 20 height 11
click at [617, 177] on link "Cancel" at bounding box center [617, 180] width 28 height 14
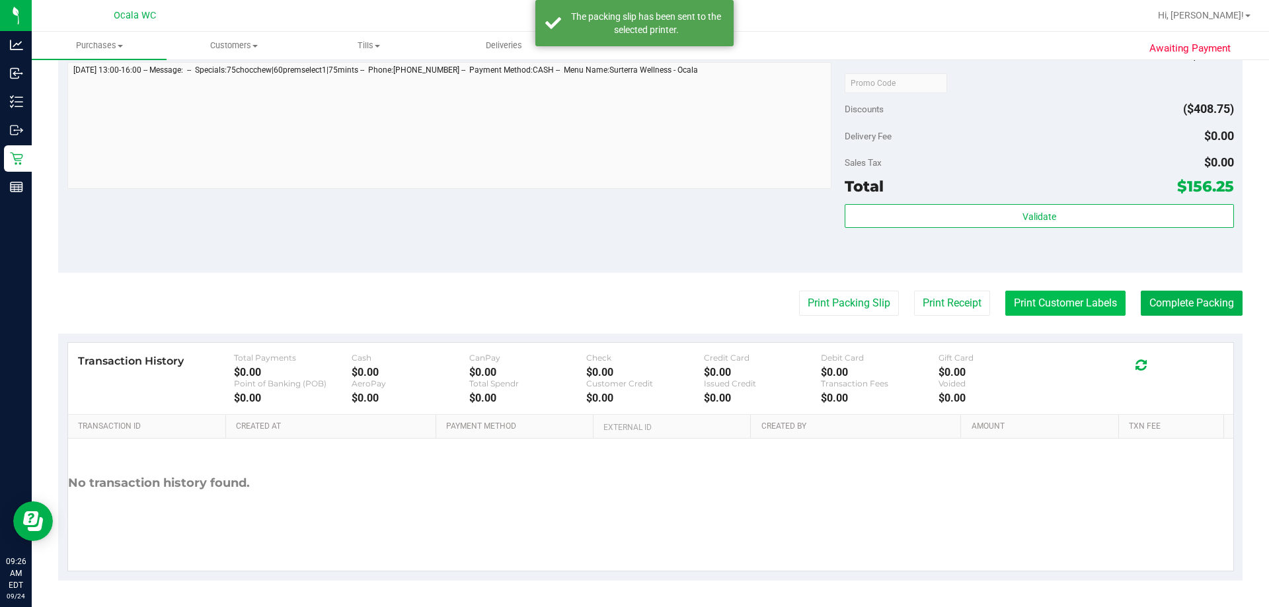
click at [631, 301] on button "Print Customer Labels" at bounding box center [1065, 303] width 120 height 25
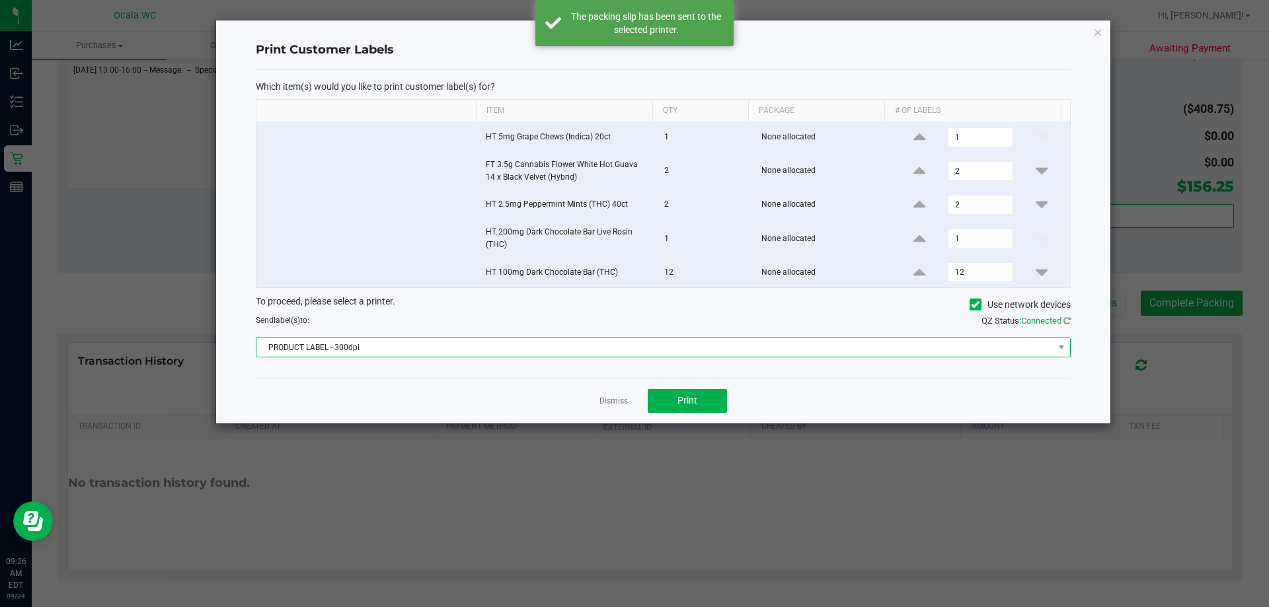
click at [613, 344] on span "PRODUCT LABEL - 300dpi" at bounding box center [654, 347] width 797 height 19
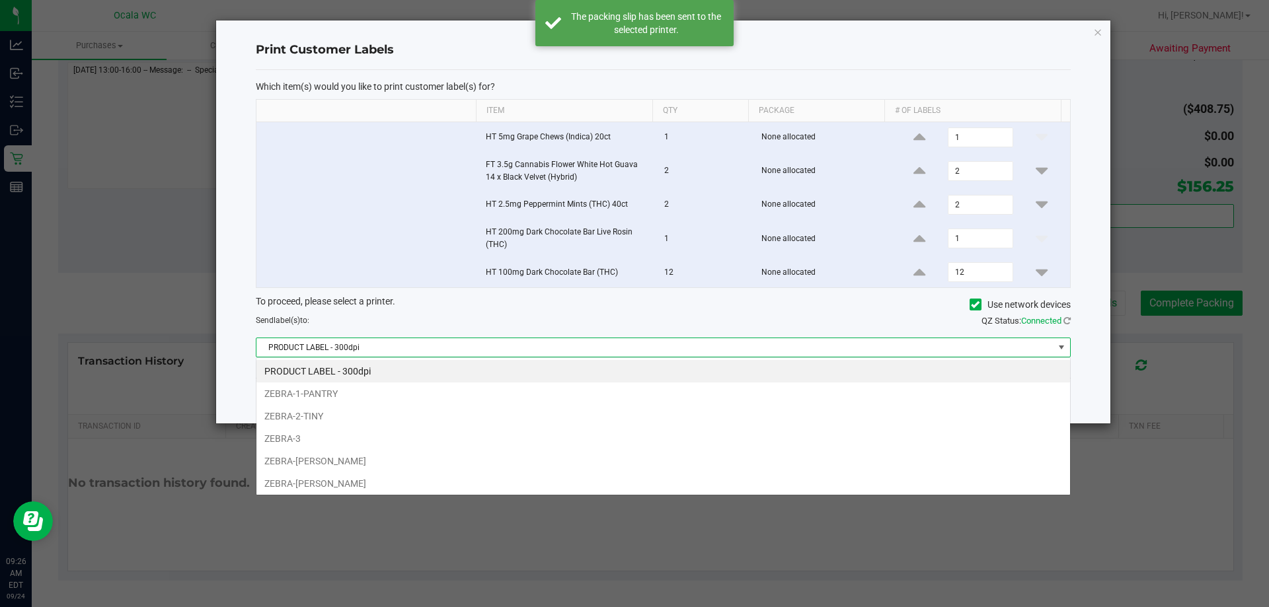
scroll to position [20, 814]
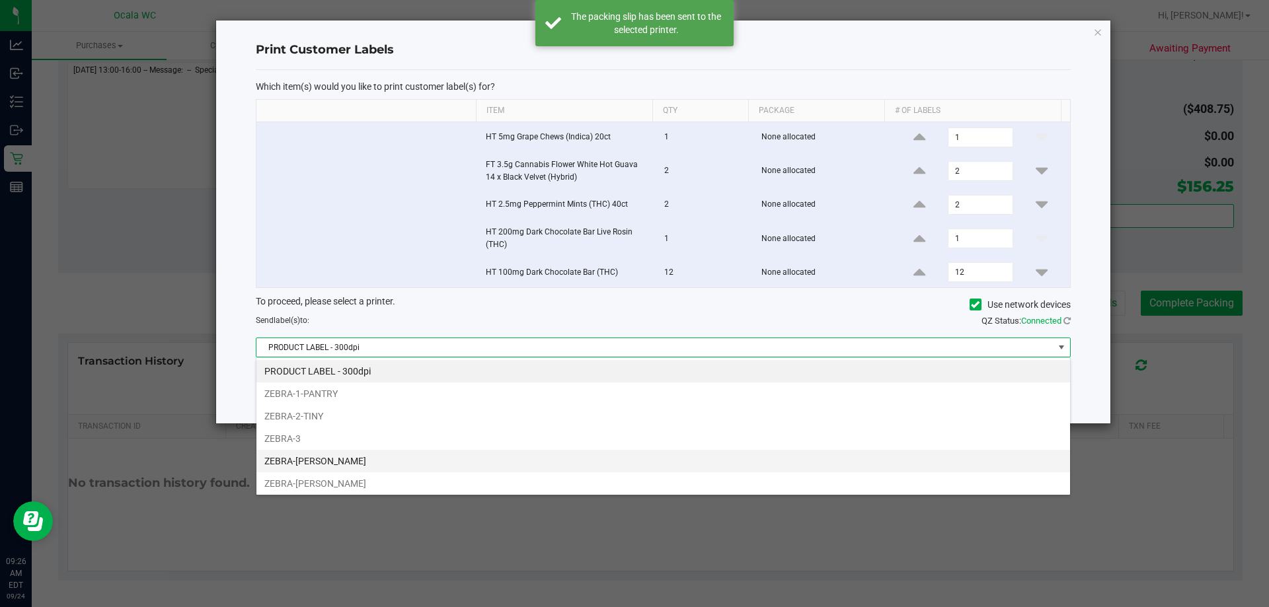
click at [346, 459] on li "ZEBRA-BRANDY-CLARK" at bounding box center [663, 461] width 814 height 22
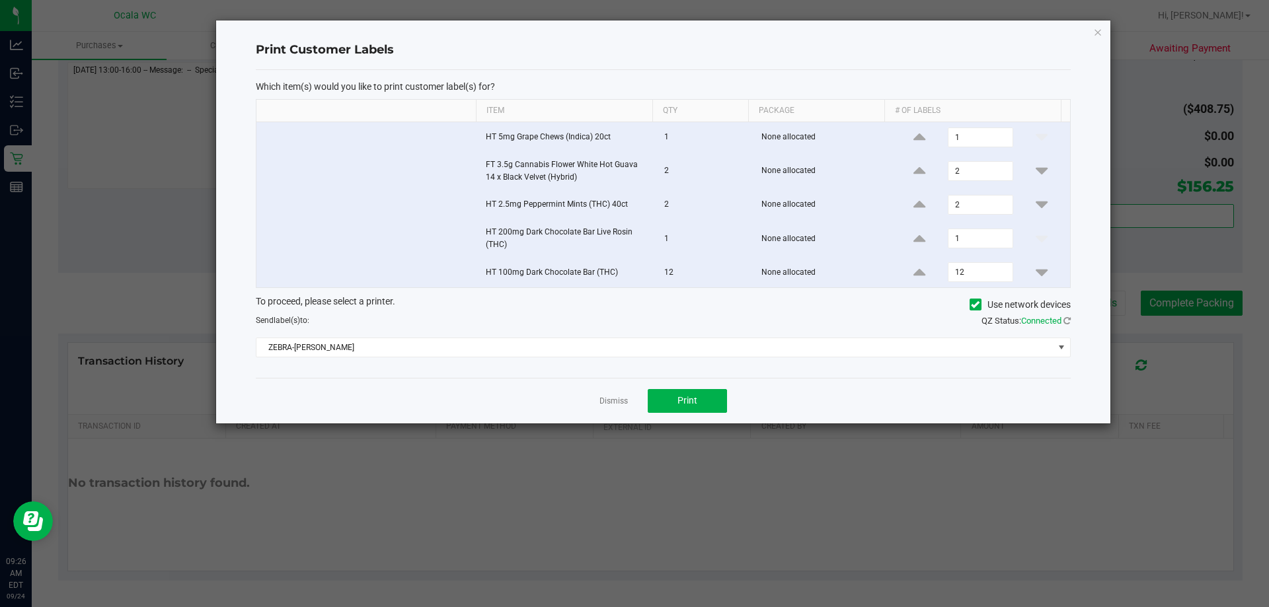
click at [631, 409] on div "Dismiss Print" at bounding box center [663, 401] width 815 height 46
click at [631, 399] on button "Print" at bounding box center [687, 401] width 79 height 24
click at [615, 406] on link "Dismiss" at bounding box center [613, 401] width 28 height 11
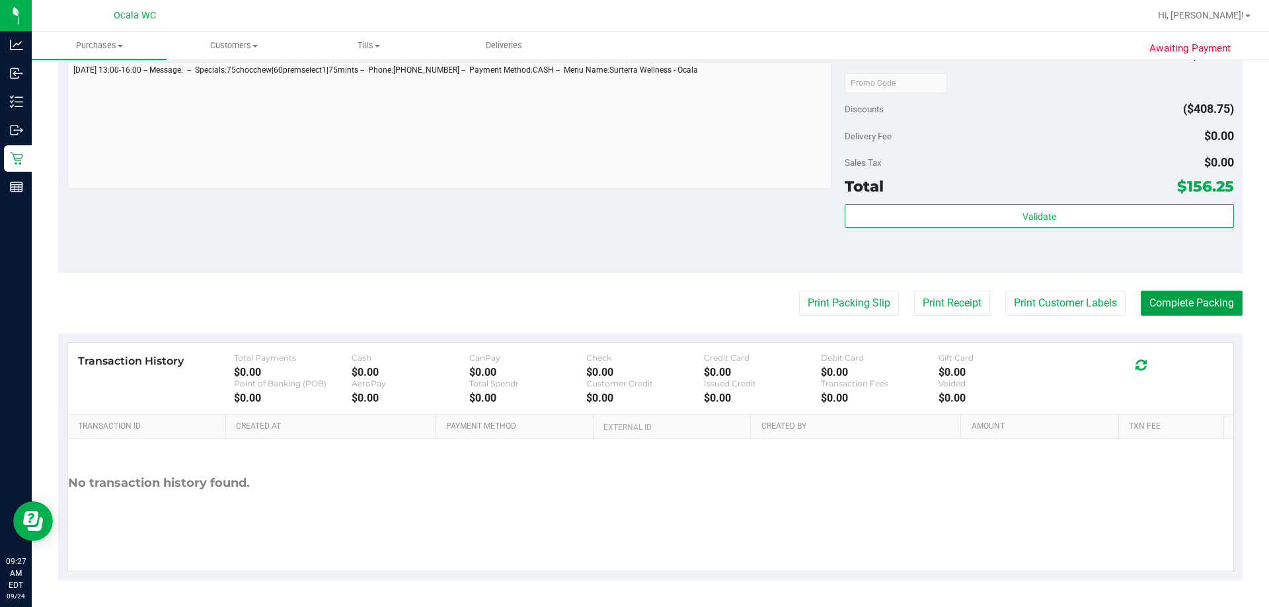
click at [631, 299] on button "Complete Packing" at bounding box center [1192, 303] width 102 height 25
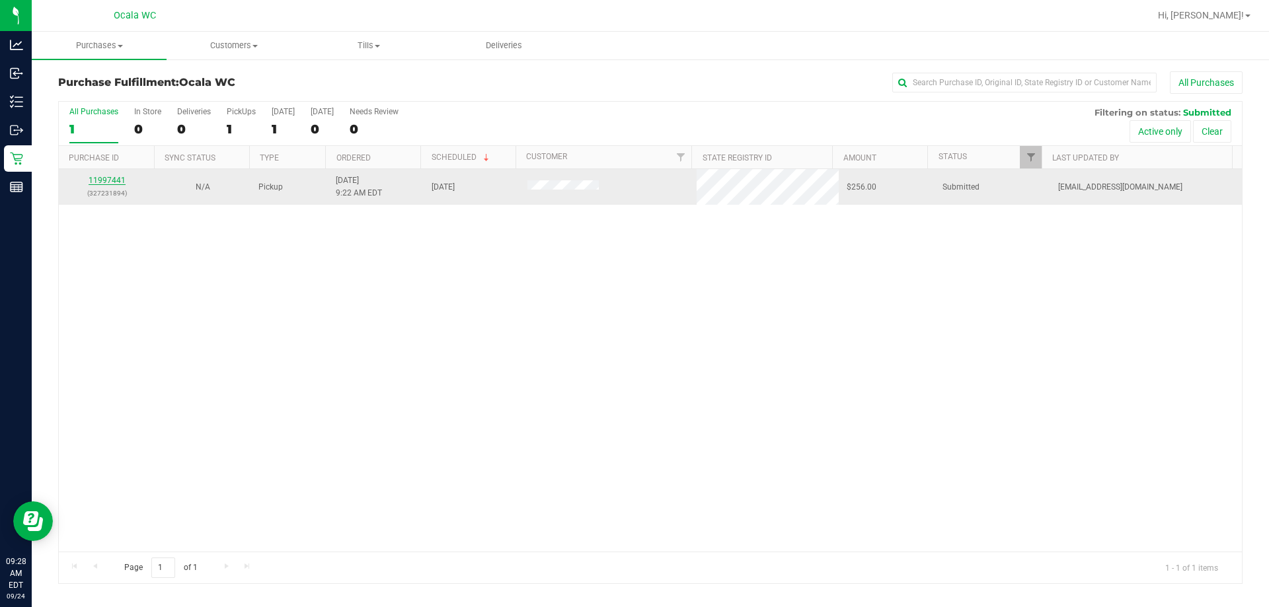
click at [96, 181] on link "11997441" at bounding box center [107, 180] width 37 height 9
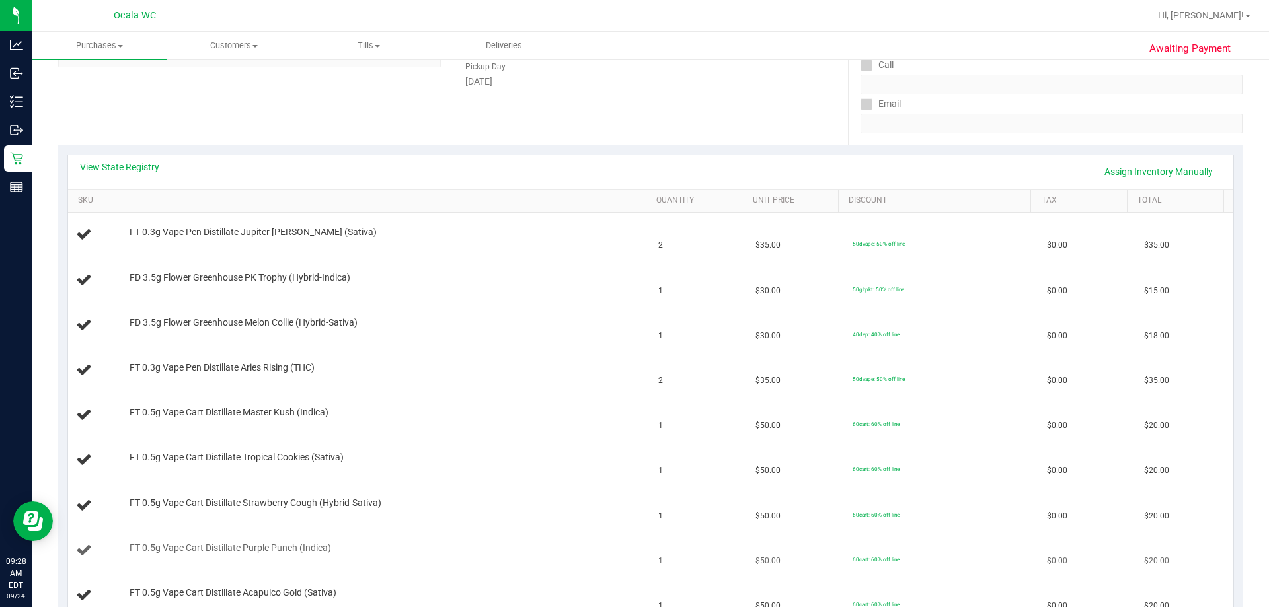
scroll to position [132, 0]
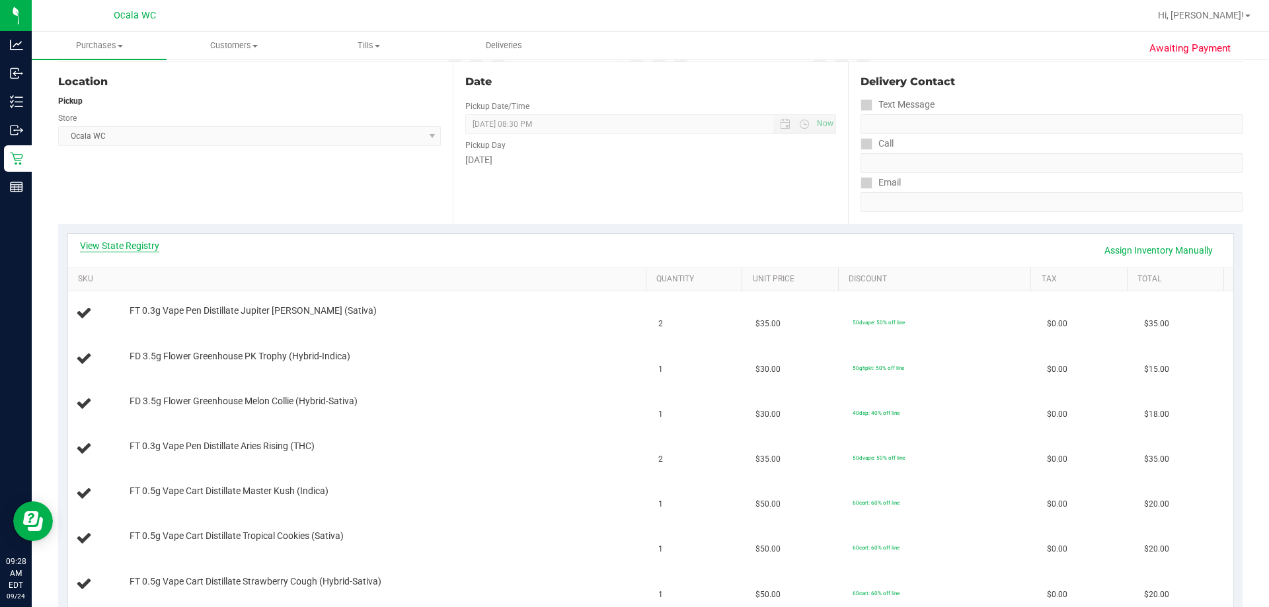
click at [113, 246] on link "View State Registry" at bounding box center [119, 245] width 79 height 13
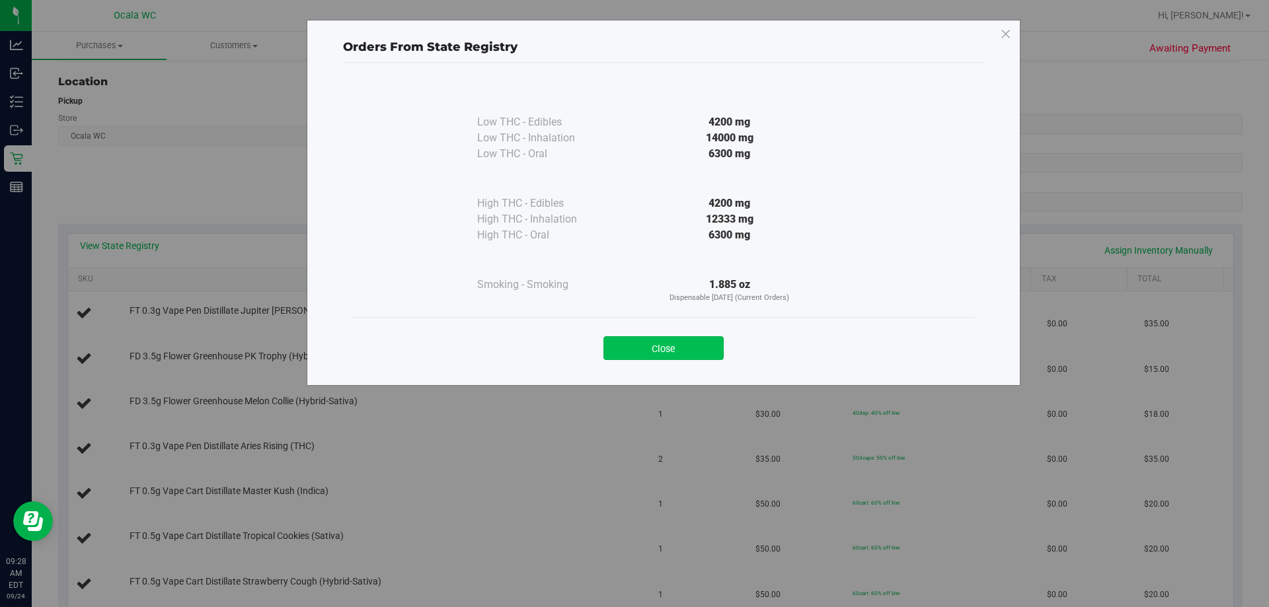
click at [631, 338] on button "Close" at bounding box center [663, 348] width 120 height 24
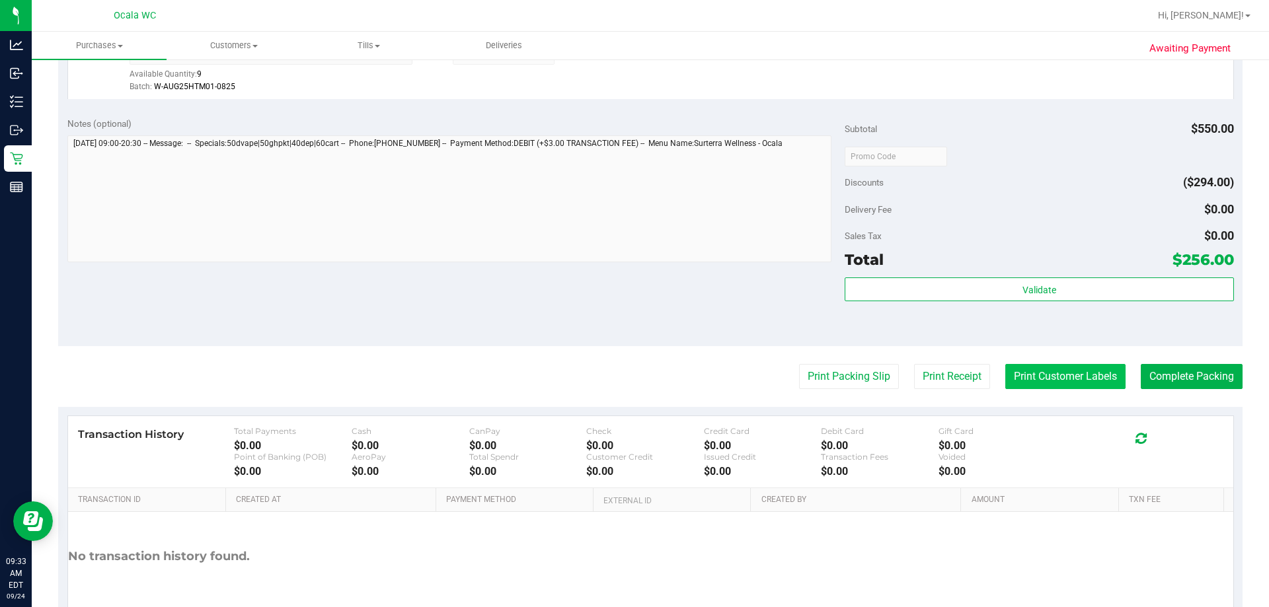
scroll to position [1251, 0]
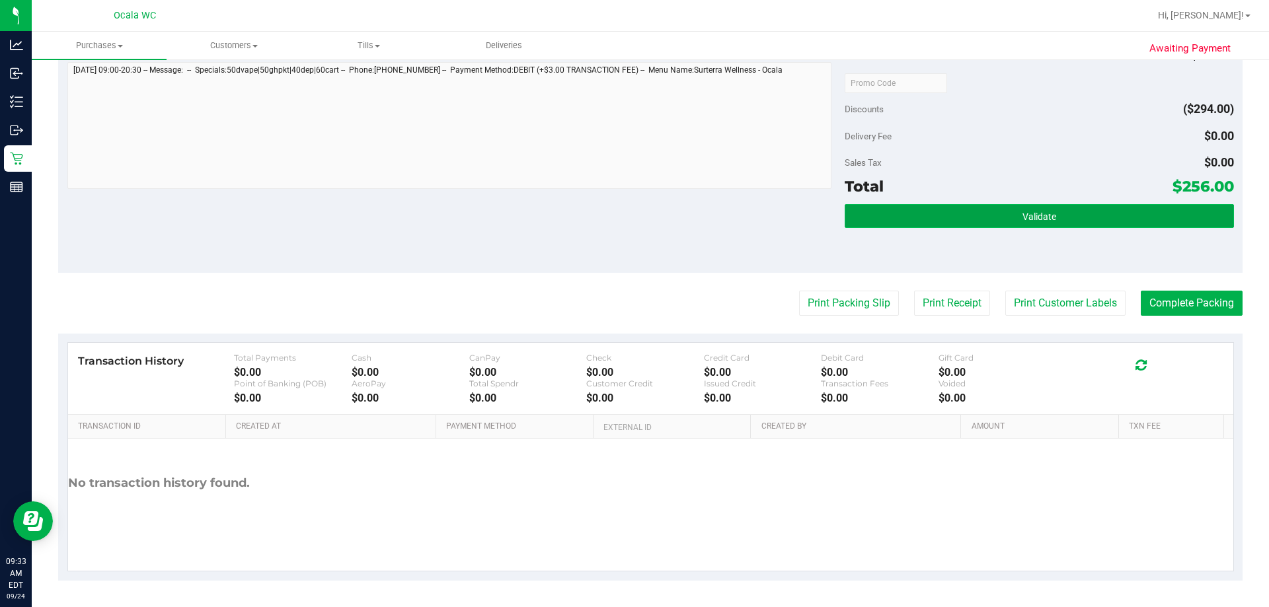
click at [631, 220] on span "Validate" at bounding box center [1040, 217] width 34 height 11
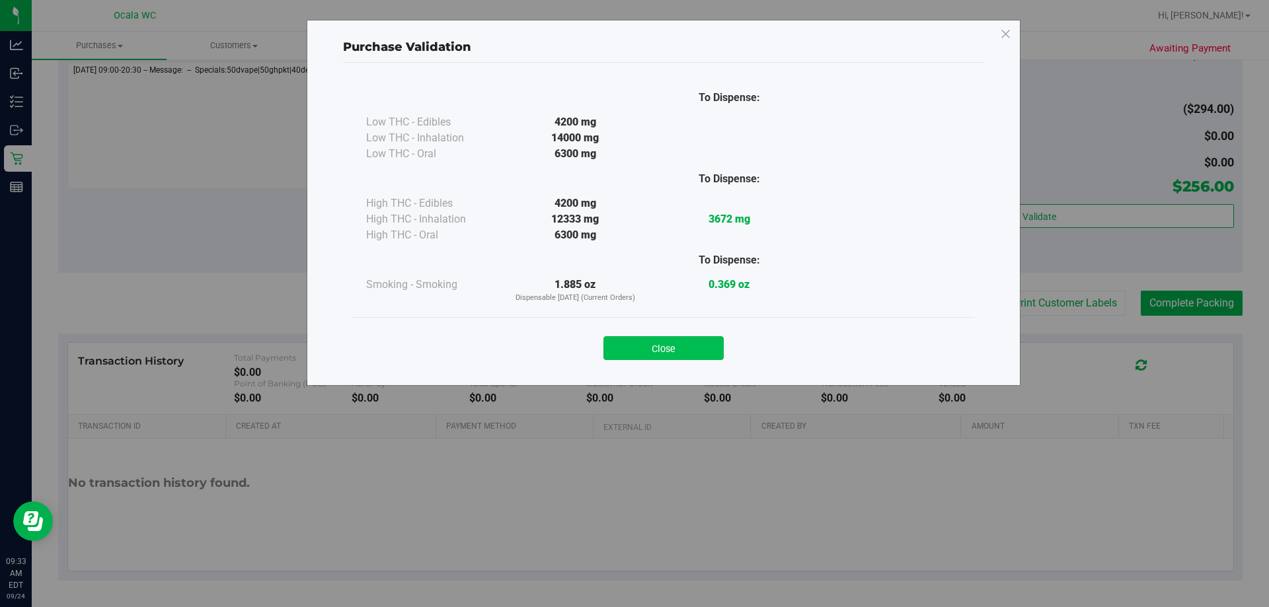
click at [631, 342] on button "Close" at bounding box center [663, 348] width 120 height 24
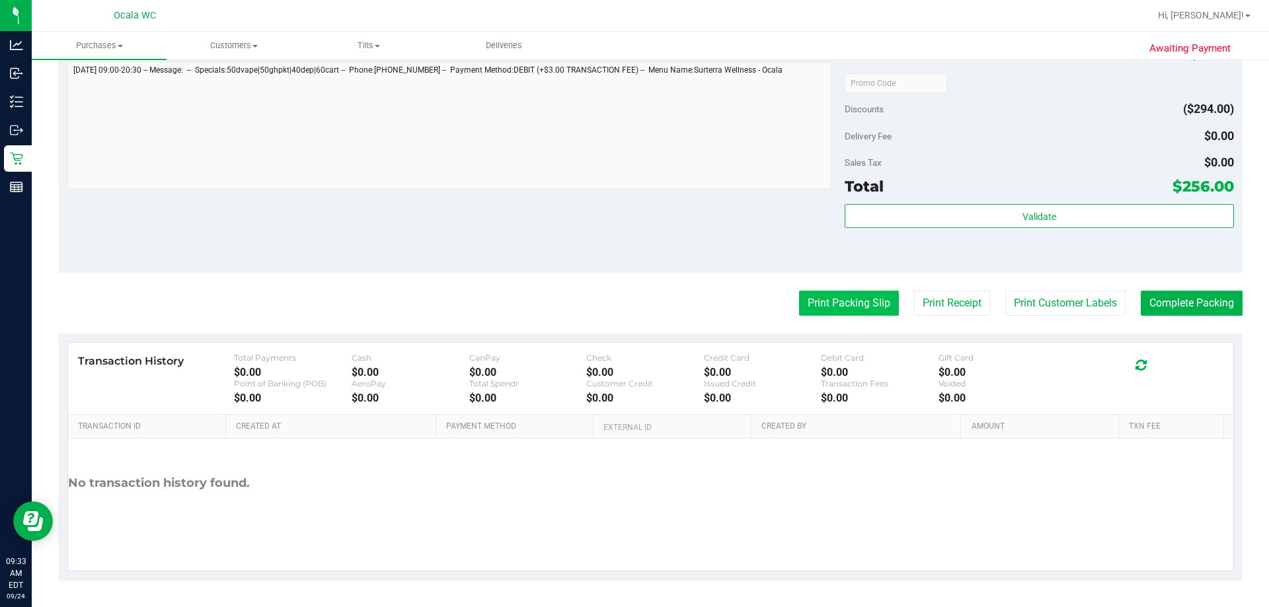
click at [631, 313] on button "Print Packing Slip" at bounding box center [849, 303] width 100 height 25
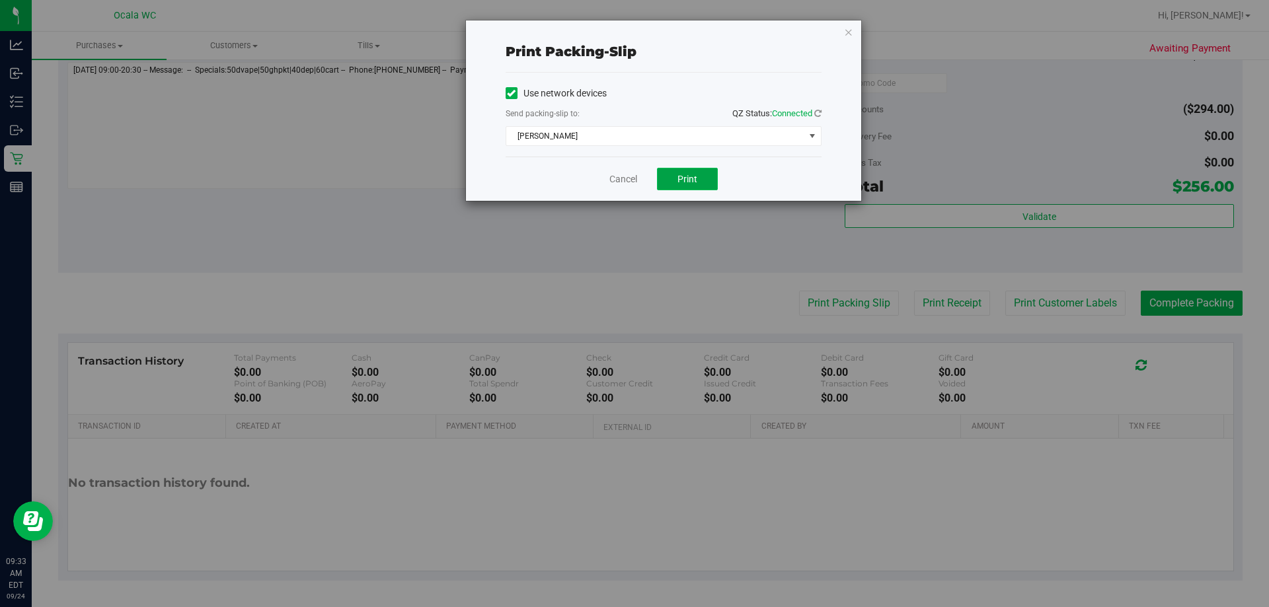
click at [631, 182] on span "Print" at bounding box center [687, 179] width 20 height 11
click at [622, 173] on link "Cancel" at bounding box center [623, 180] width 28 height 14
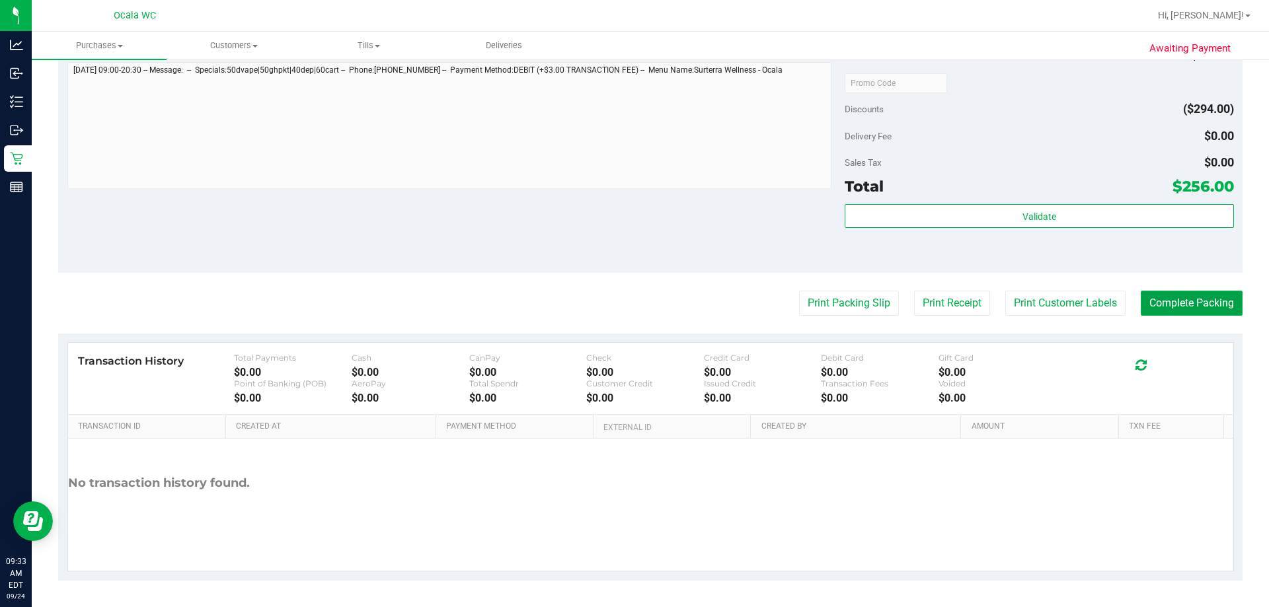
click at [631, 307] on button "Complete Packing" at bounding box center [1192, 303] width 102 height 25
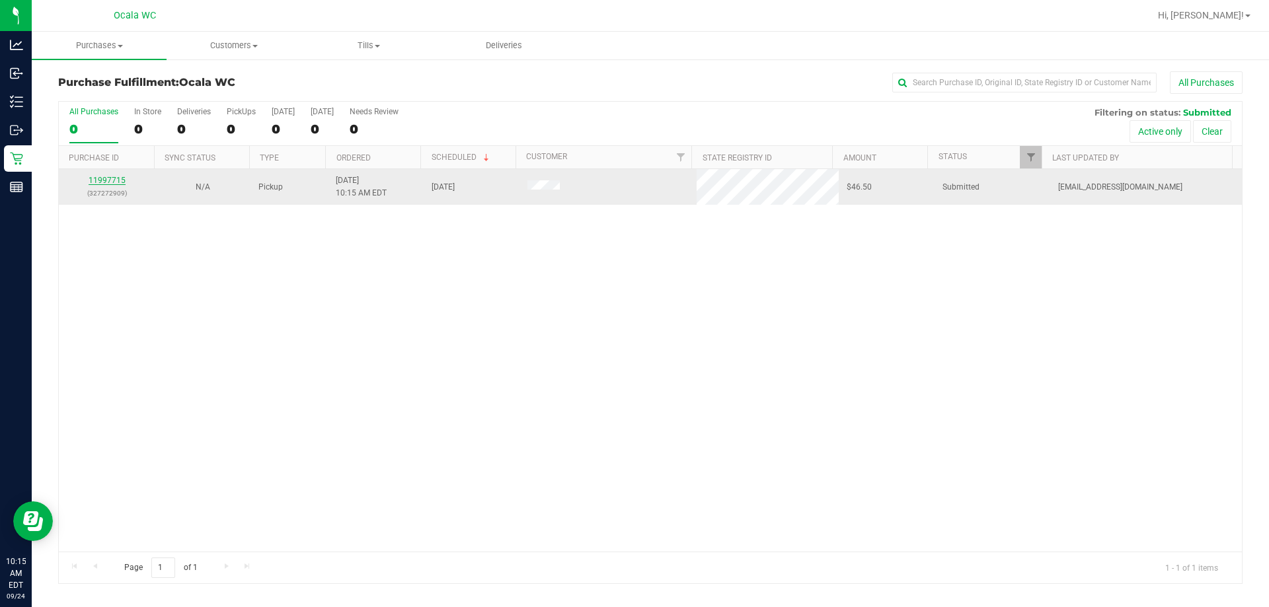
click at [95, 178] on link "11997715" at bounding box center [107, 180] width 37 height 9
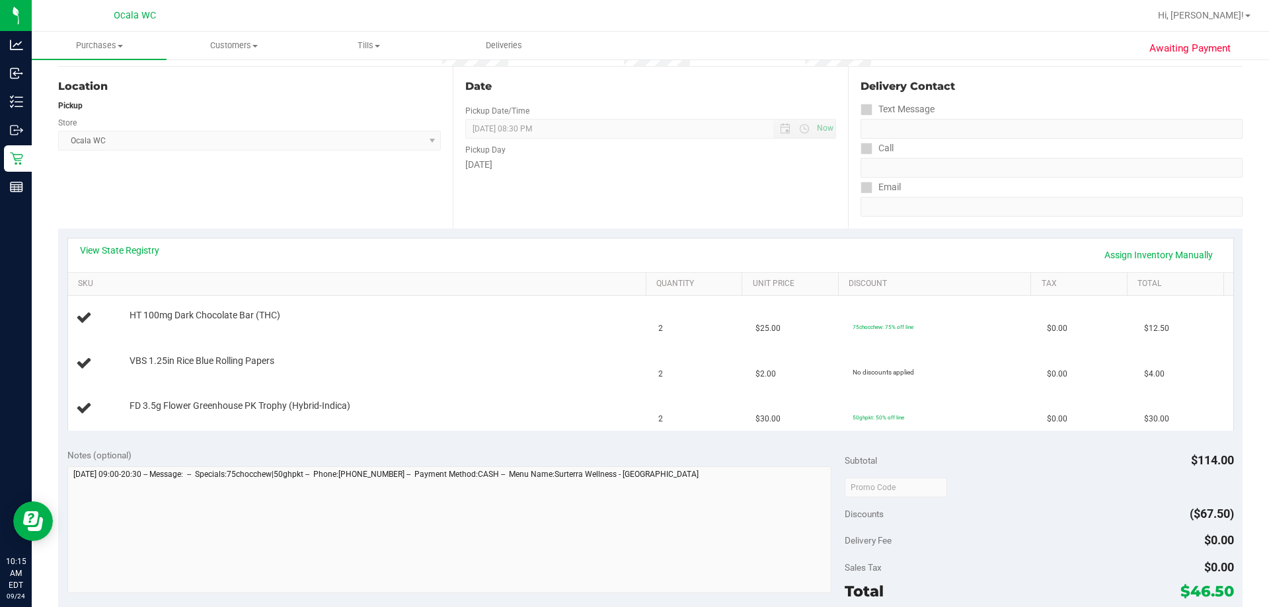
scroll to position [132, 0]
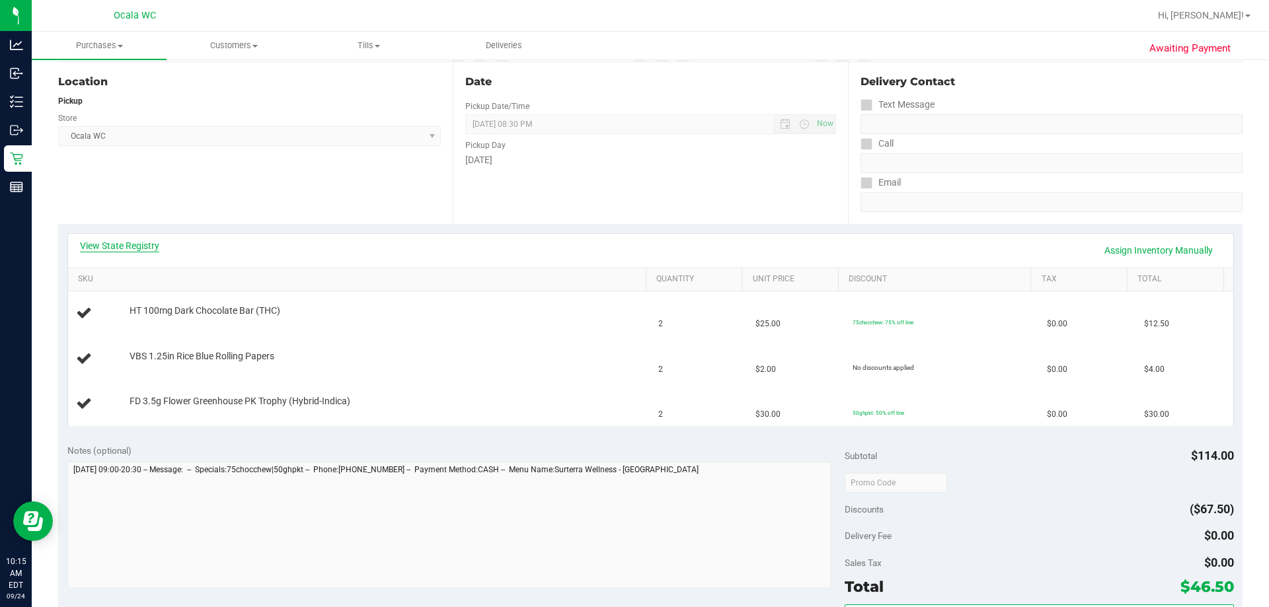
click at [127, 246] on link "View State Registry" at bounding box center [119, 245] width 79 height 13
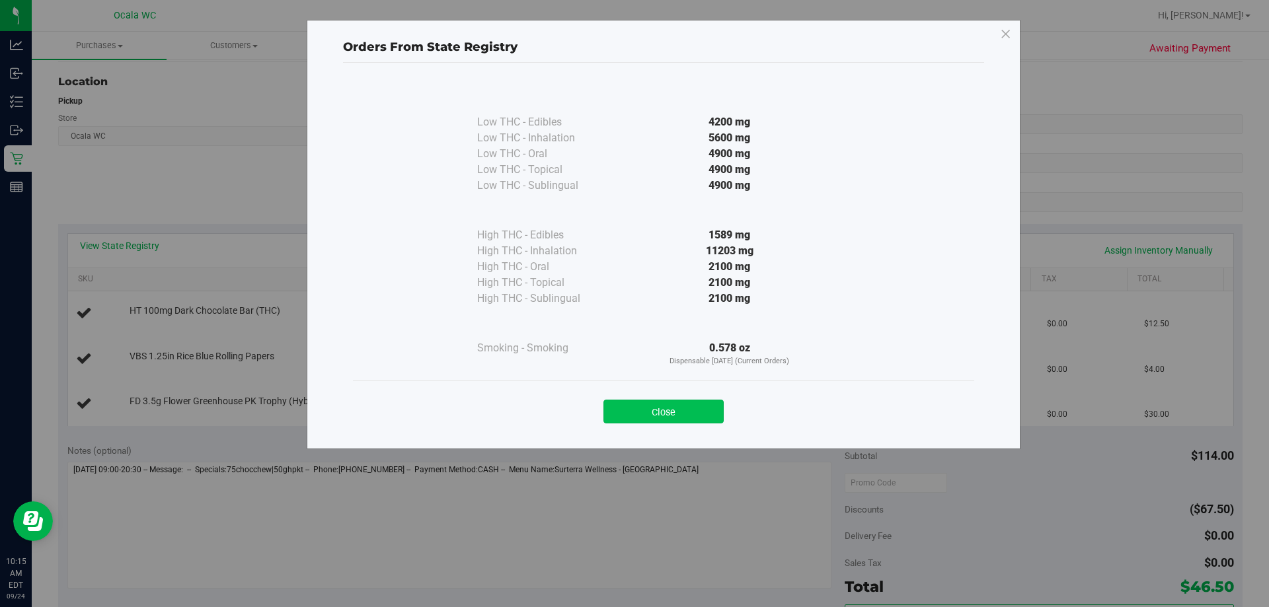
click at [631, 414] on button "Close" at bounding box center [663, 412] width 120 height 24
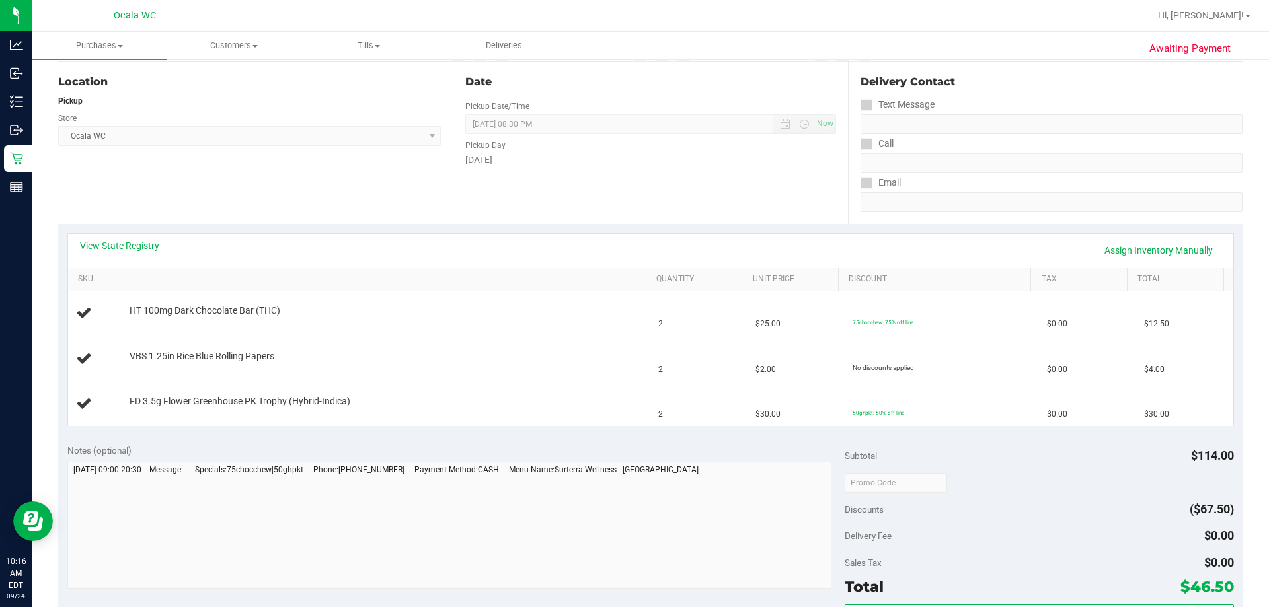
click at [567, 204] on div "Date Pickup Date/Time 09/24/2025 Now 09/24/2025 08:30 PM Now Pickup Day Wednesd…" at bounding box center [650, 143] width 395 height 162
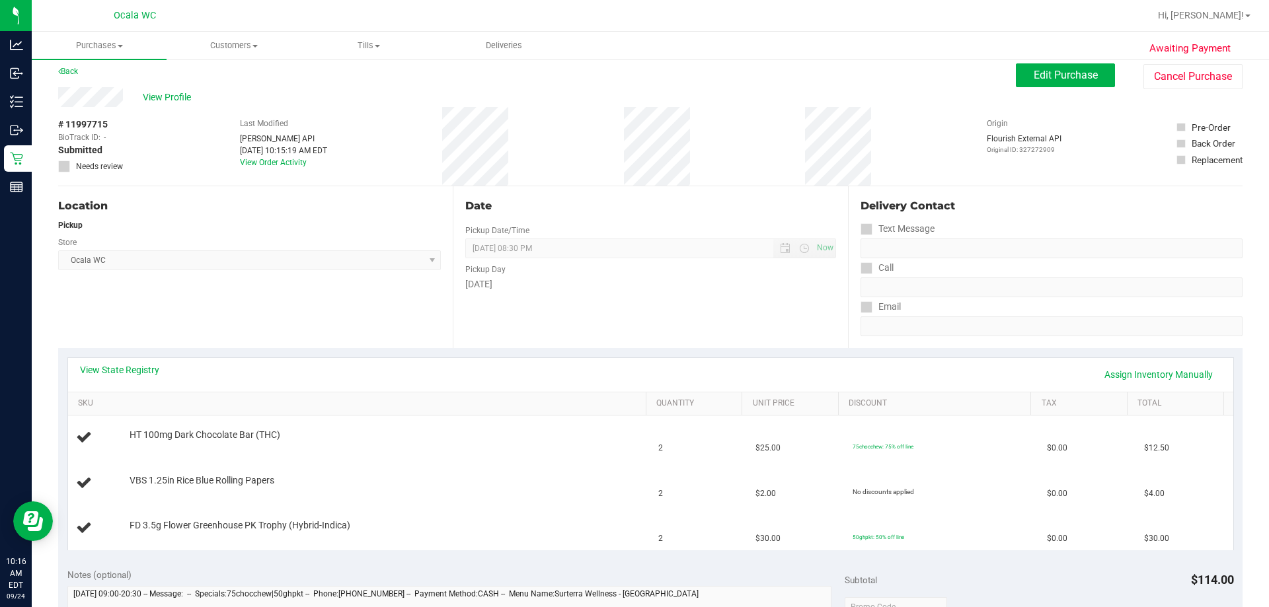
scroll to position [3, 0]
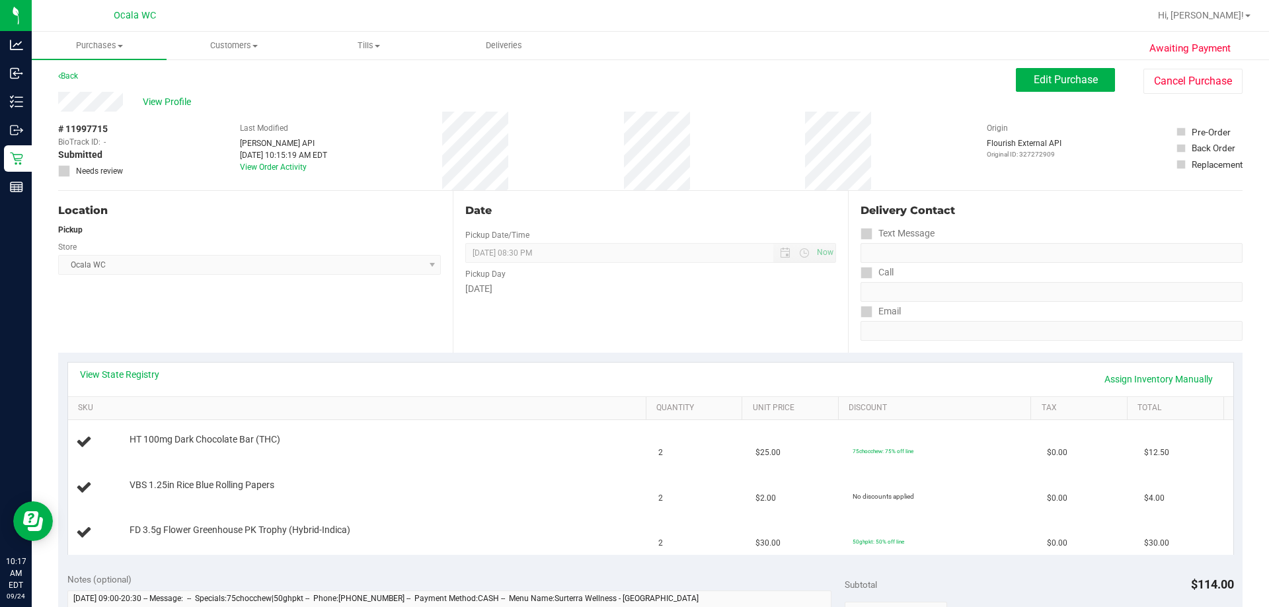
click at [260, 272] on span "Ocala WC Select Store Bonita Springs WC Boynton Beach WC Bradenton WC Brandon W…" at bounding box center [249, 265] width 383 height 20
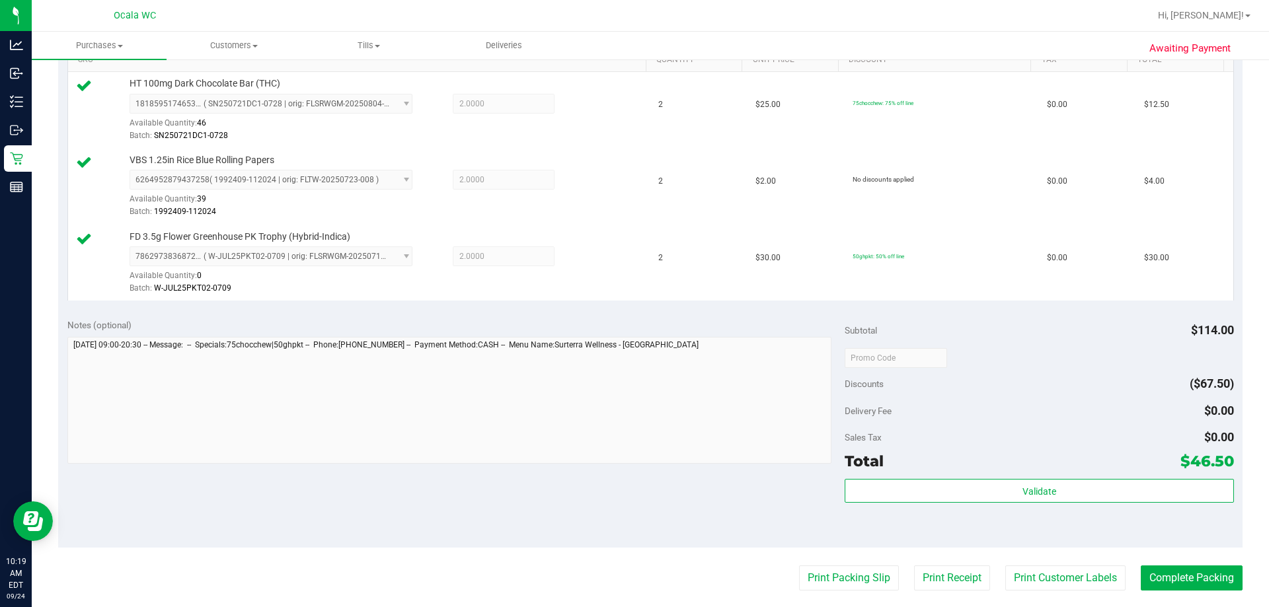
scroll to position [532, 0]
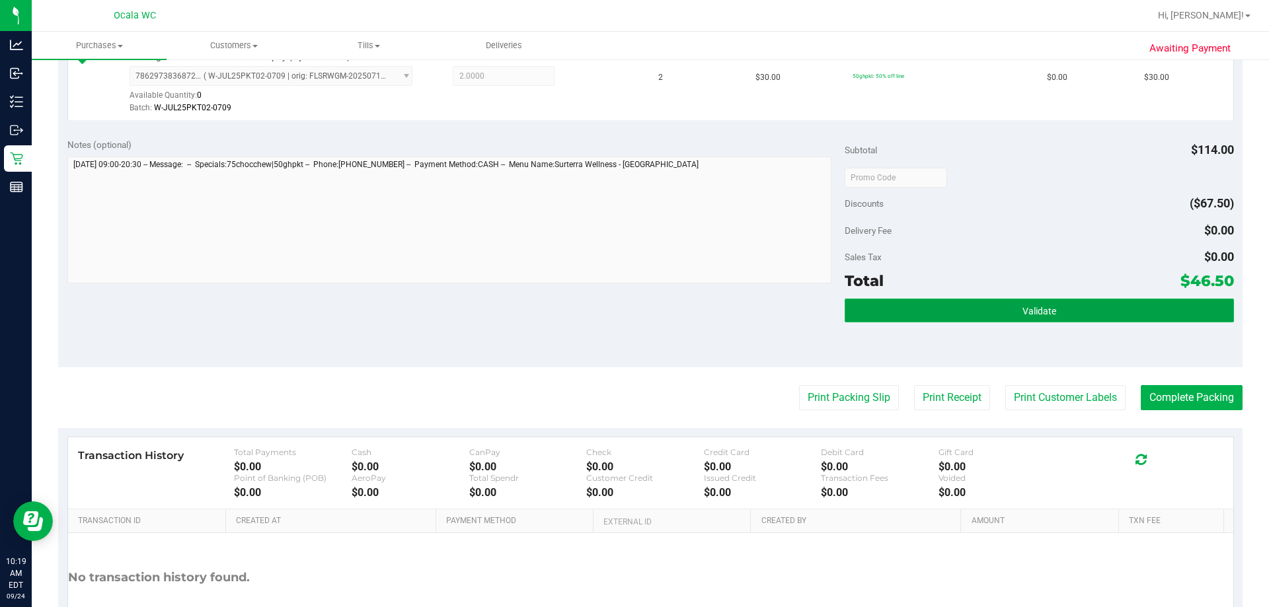
click at [631, 310] on button "Validate" at bounding box center [1039, 311] width 389 height 24
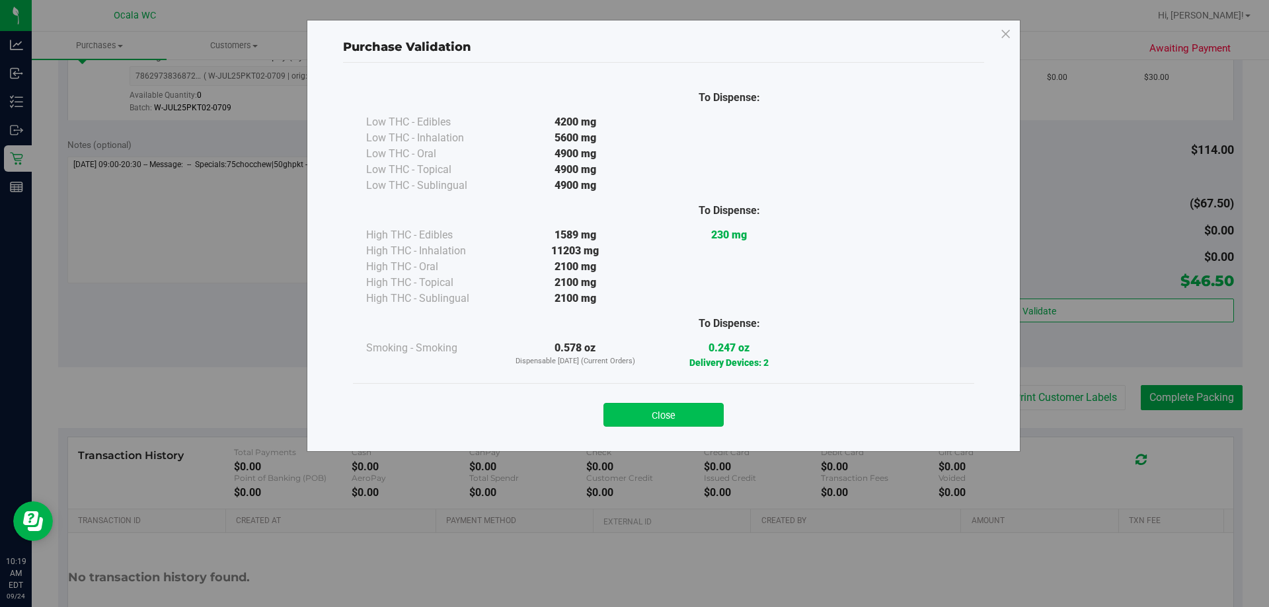
click at [631, 405] on button "Close" at bounding box center [663, 415] width 120 height 24
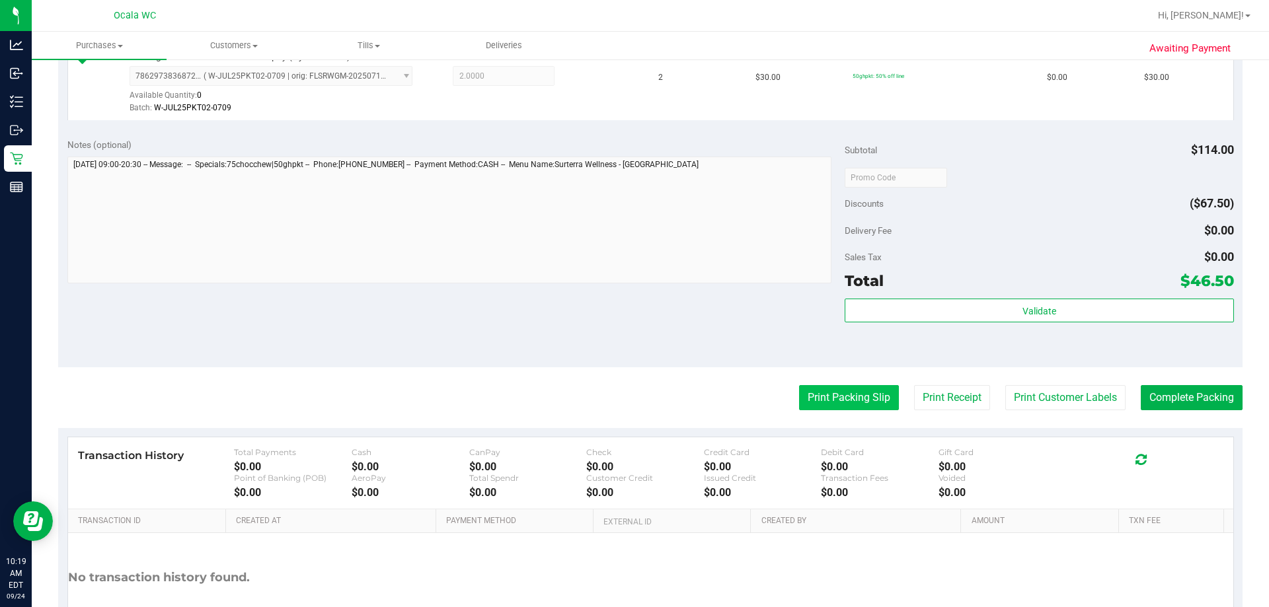
click at [631, 403] on button "Print Packing Slip" at bounding box center [849, 397] width 100 height 25
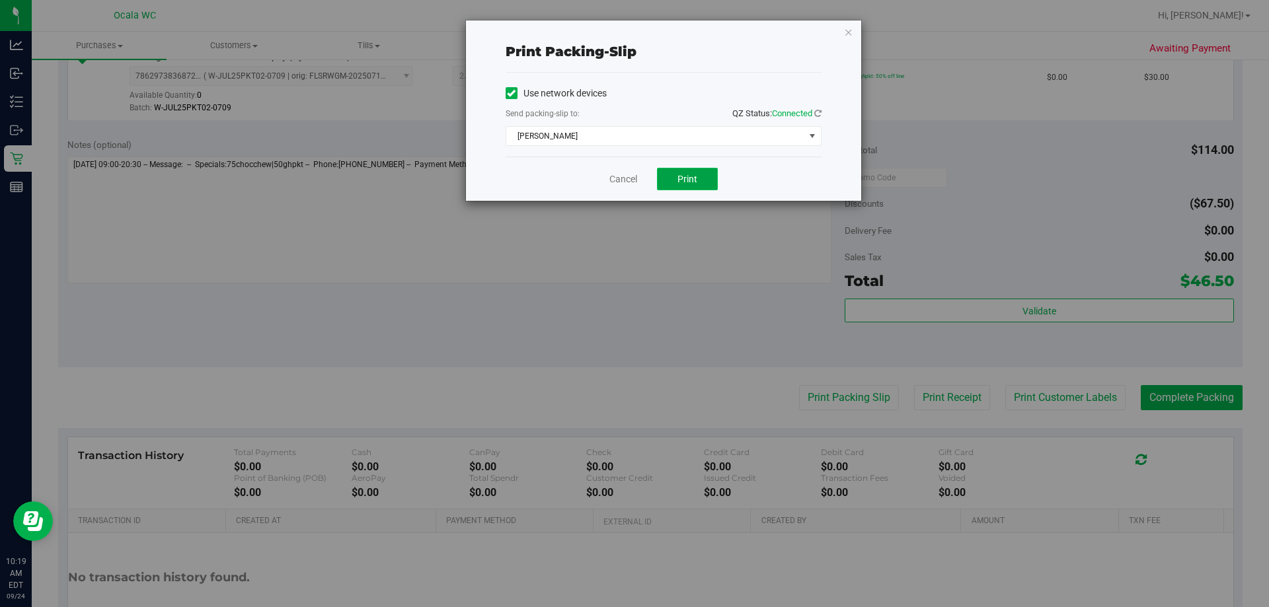
click at [631, 168] on button "Print" at bounding box center [687, 179] width 61 height 22
click at [621, 181] on link "Cancel" at bounding box center [623, 180] width 28 height 14
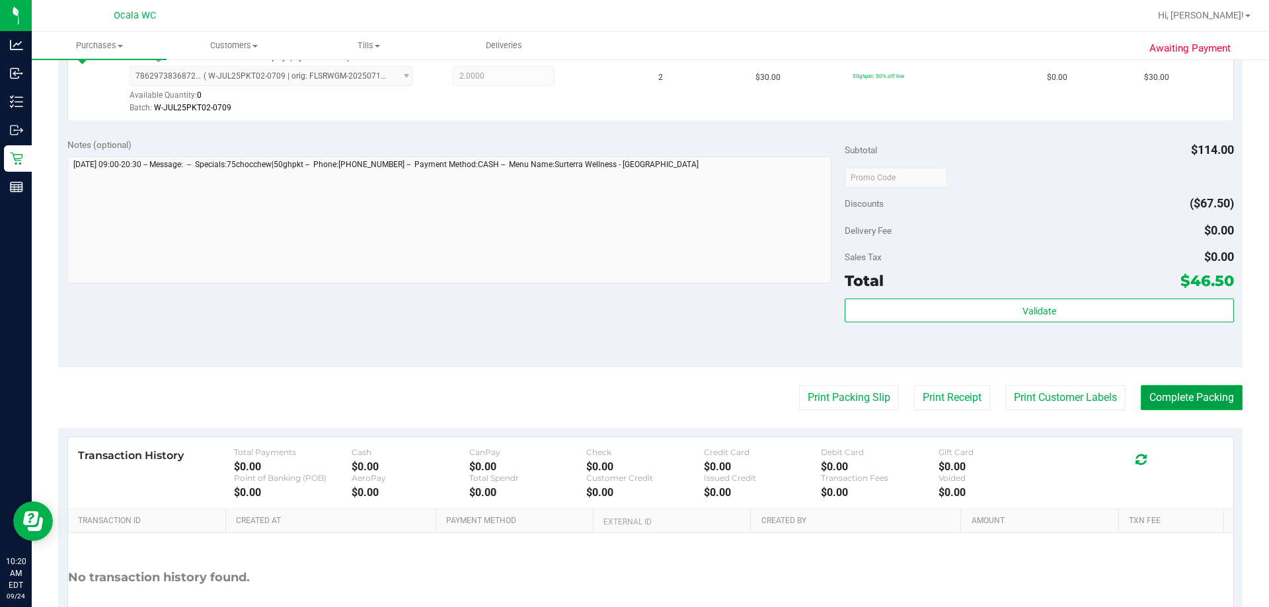
click at [631, 401] on button "Complete Packing" at bounding box center [1192, 397] width 102 height 25
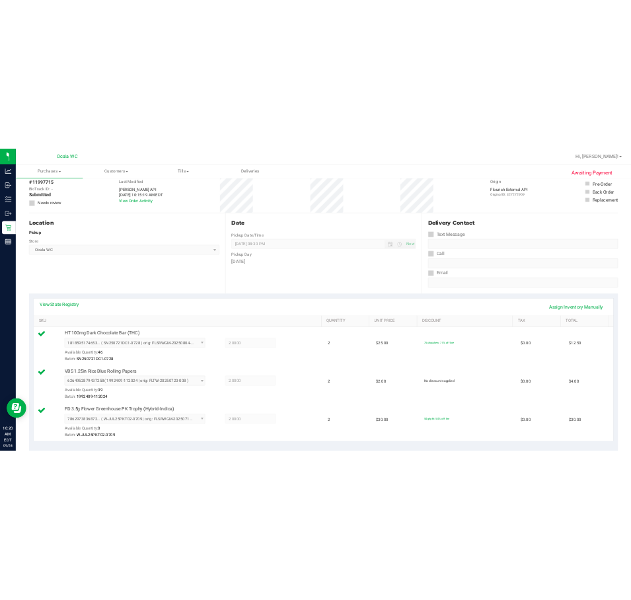
scroll to position [0, 0]
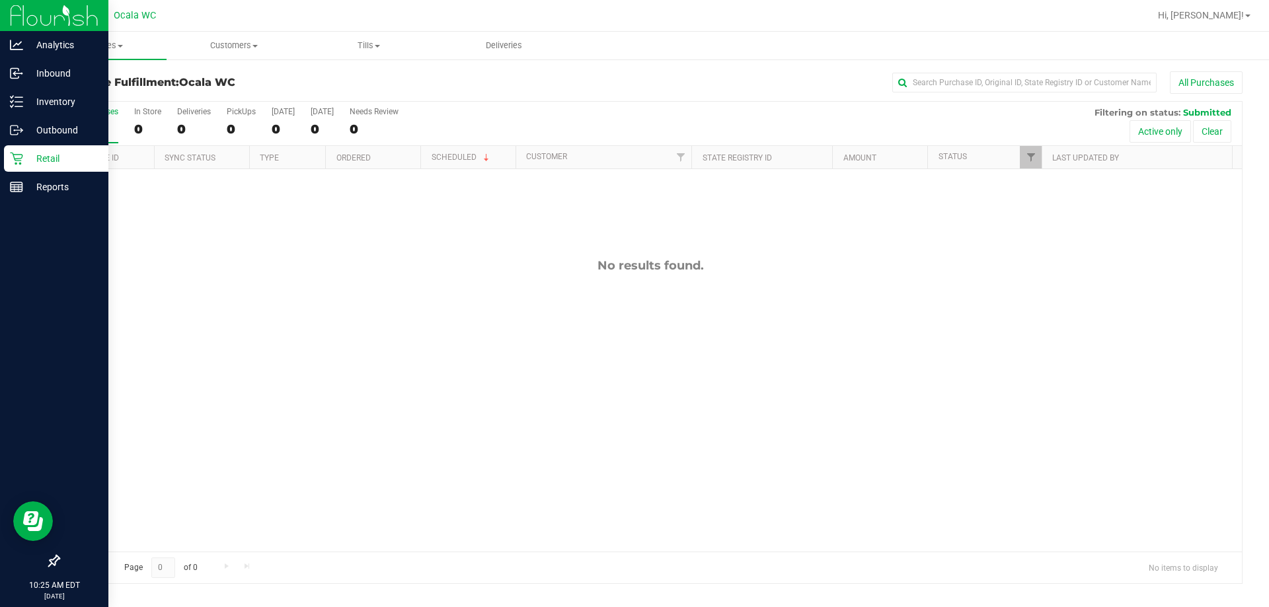
click at [38, 156] on p "Retail" at bounding box center [62, 159] width 79 height 16
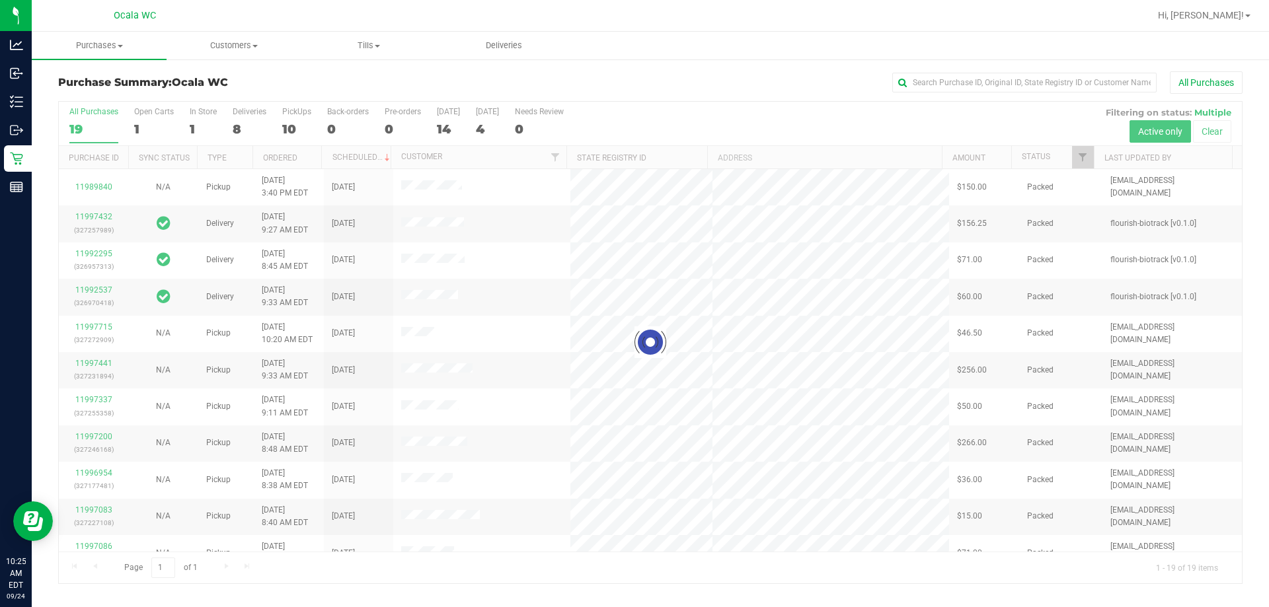
click at [234, 130] on div at bounding box center [650, 343] width 1183 height 482
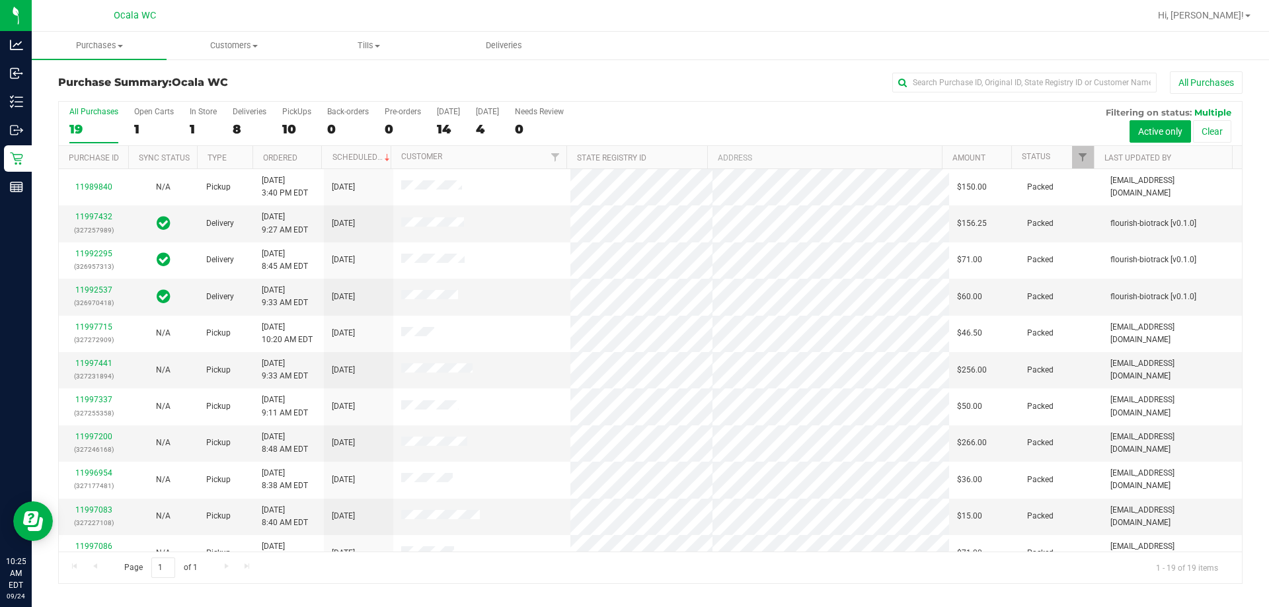
click at [234, 130] on div "8" at bounding box center [250, 129] width 34 height 15
click at [0, 0] on input "Deliveries 8" at bounding box center [0, 0] width 0 height 0
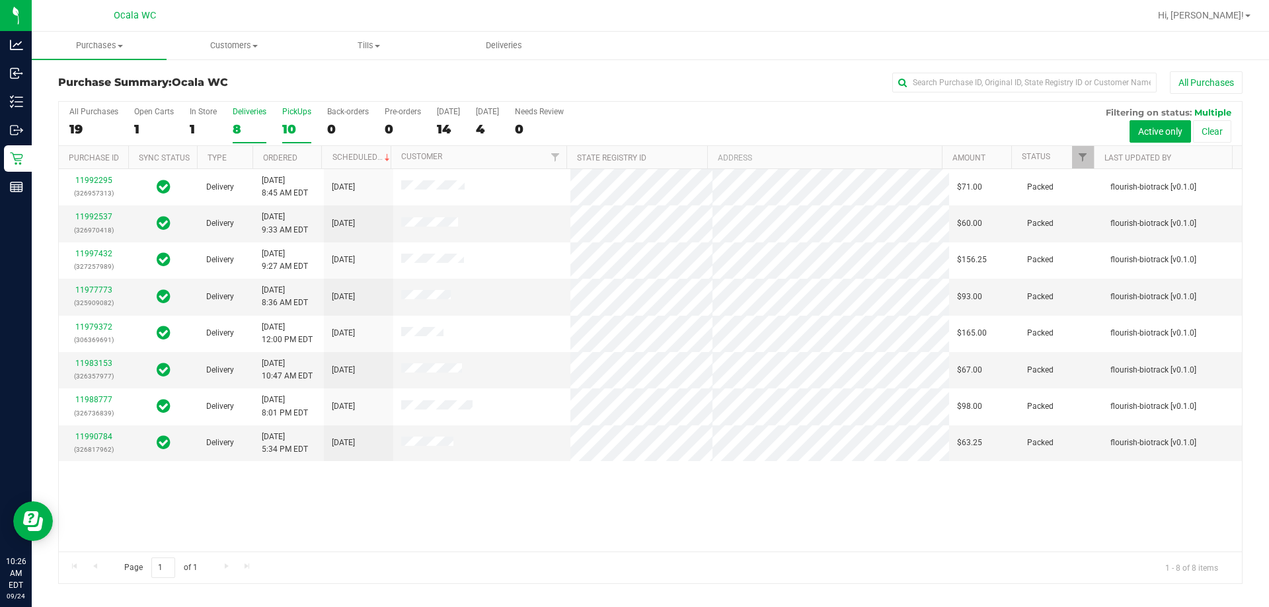
click at [288, 131] on div "10" at bounding box center [296, 129] width 29 height 15
click at [0, 0] on input "PickUps 10" at bounding box center [0, 0] width 0 height 0
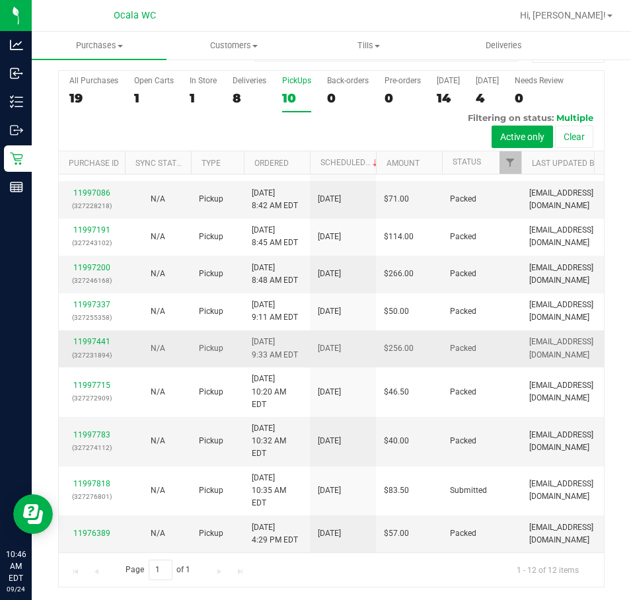
scroll to position [32, 0]
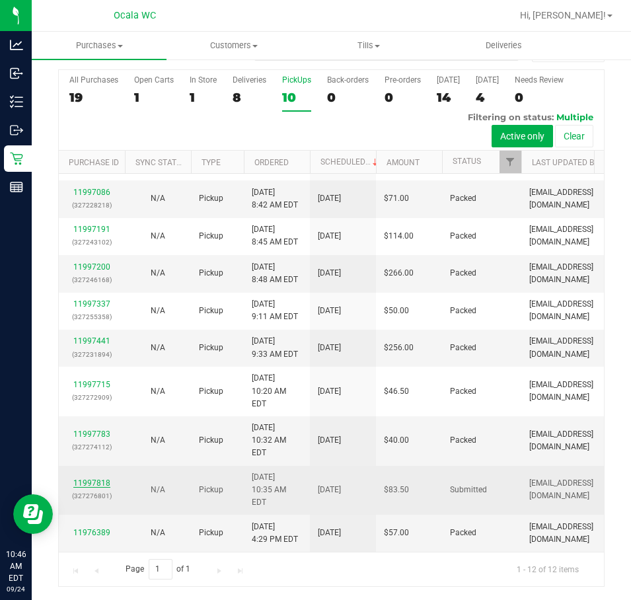
click at [93, 479] on link "11997818" at bounding box center [91, 483] width 37 height 9
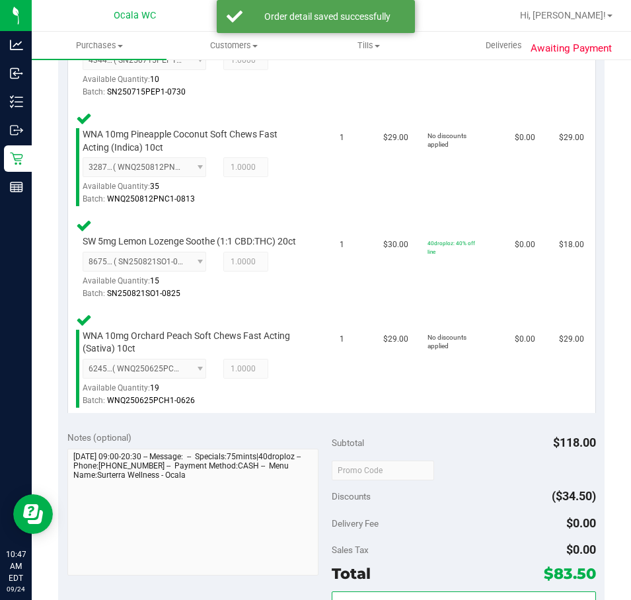
scroll to position [627, 0]
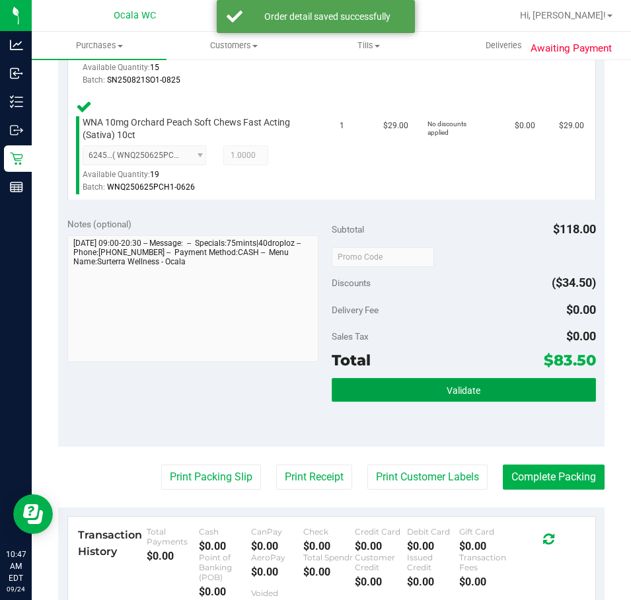
click at [471, 396] on span "Validate" at bounding box center [464, 390] width 34 height 11
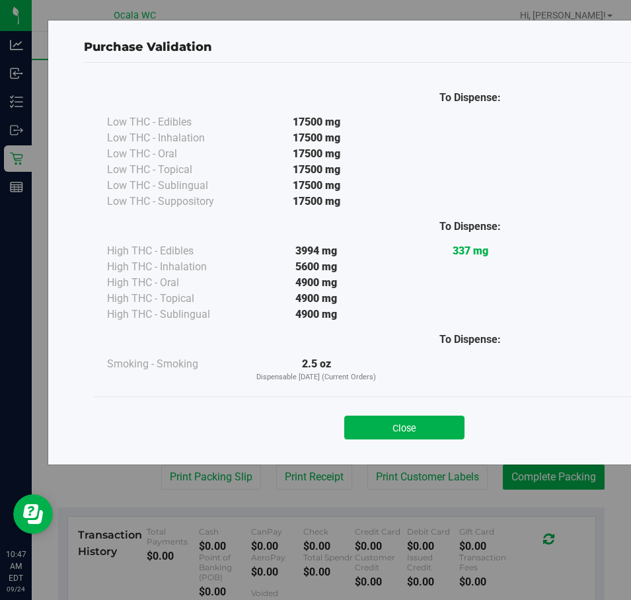
click at [397, 436] on button "Close" at bounding box center [404, 428] width 120 height 24
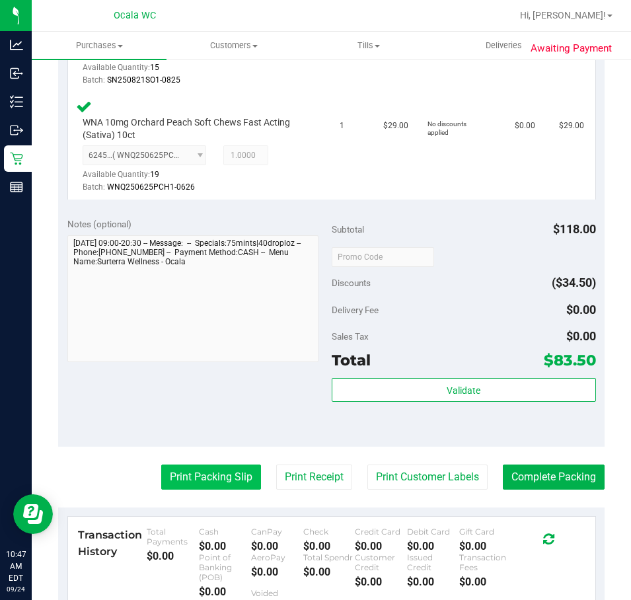
click at [203, 486] on button "Print Packing Slip" at bounding box center [211, 477] width 100 height 25
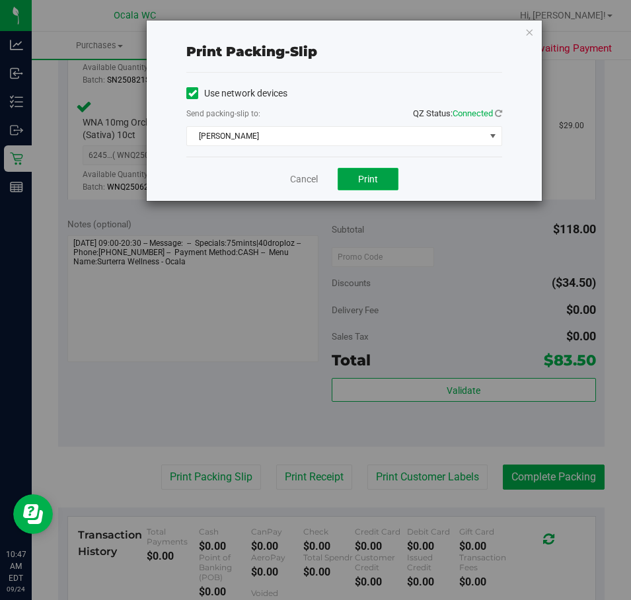
click at [370, 179] on span "Print" at bounding box center [368, 179] width 20 height 11
click at [297, 171] on div "Cancel Print" at bounding box center [344, 179] width 316 height 44
drag, startPoint x: 311, startPoint y: 181, endPoint x: 315, endPoint y: 201, distance: 20.2
click at [311, 181] on link "Cancel" at bounding box center [304, 180] width 28 height 14
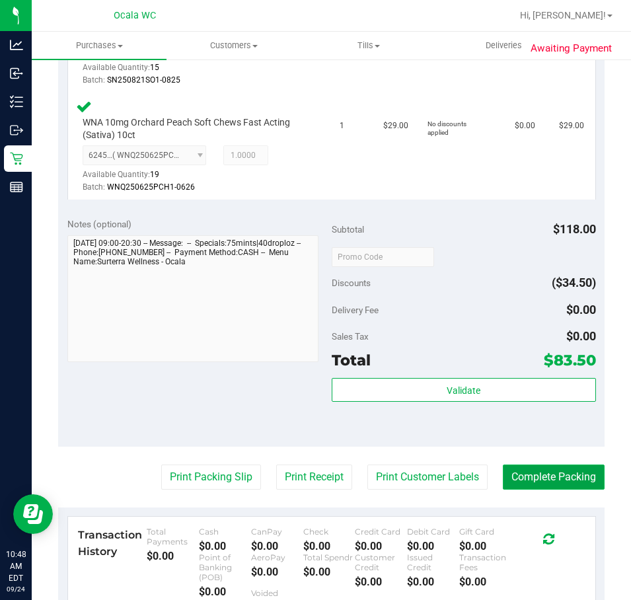
click at [524, 482] on button "Complete Packing" at bounding box center [554, 477] width 102 height 25
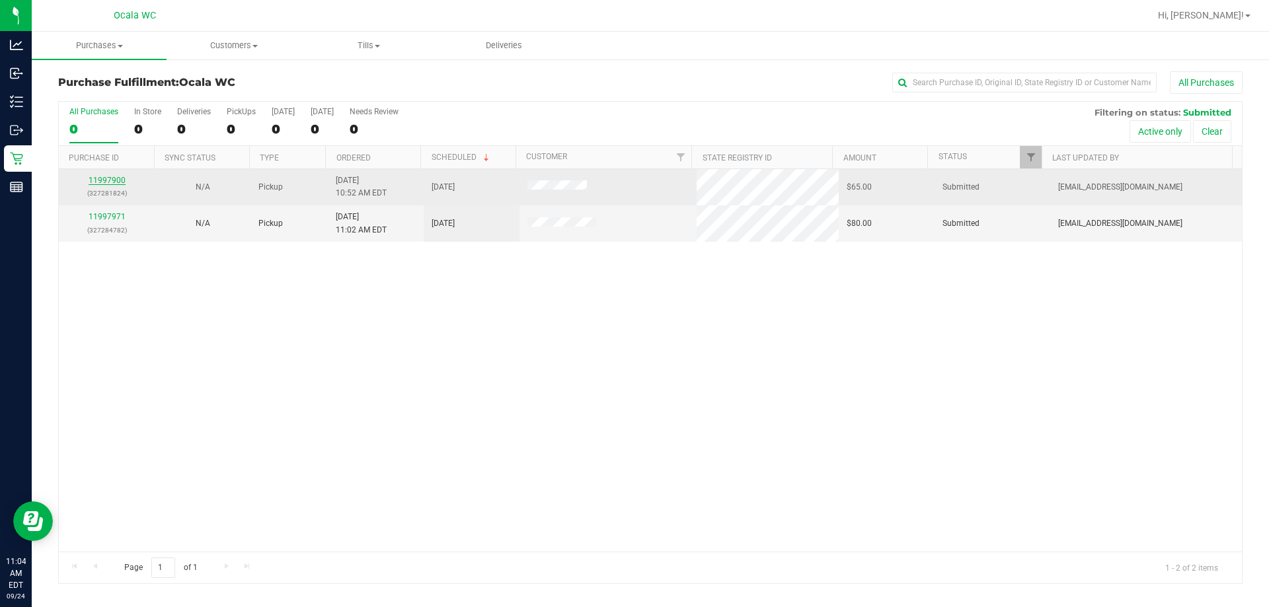
click at [105, 179] on link "11997900" at bounding box center [107, 180] width 37 height 9
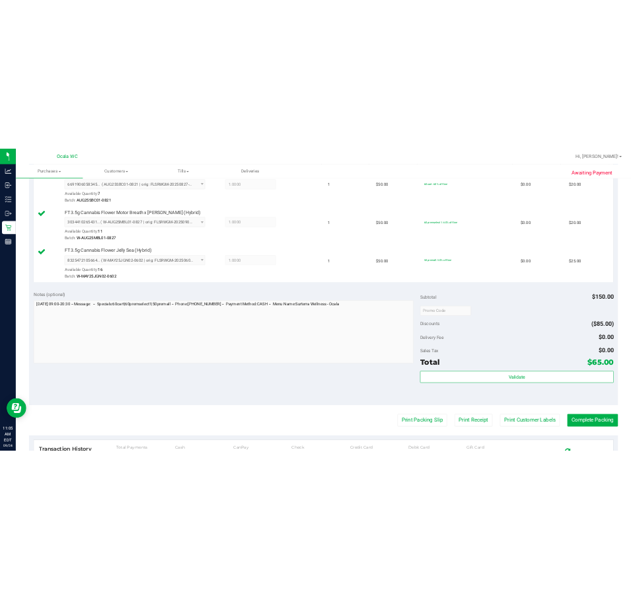
scroll to position [529, 0]
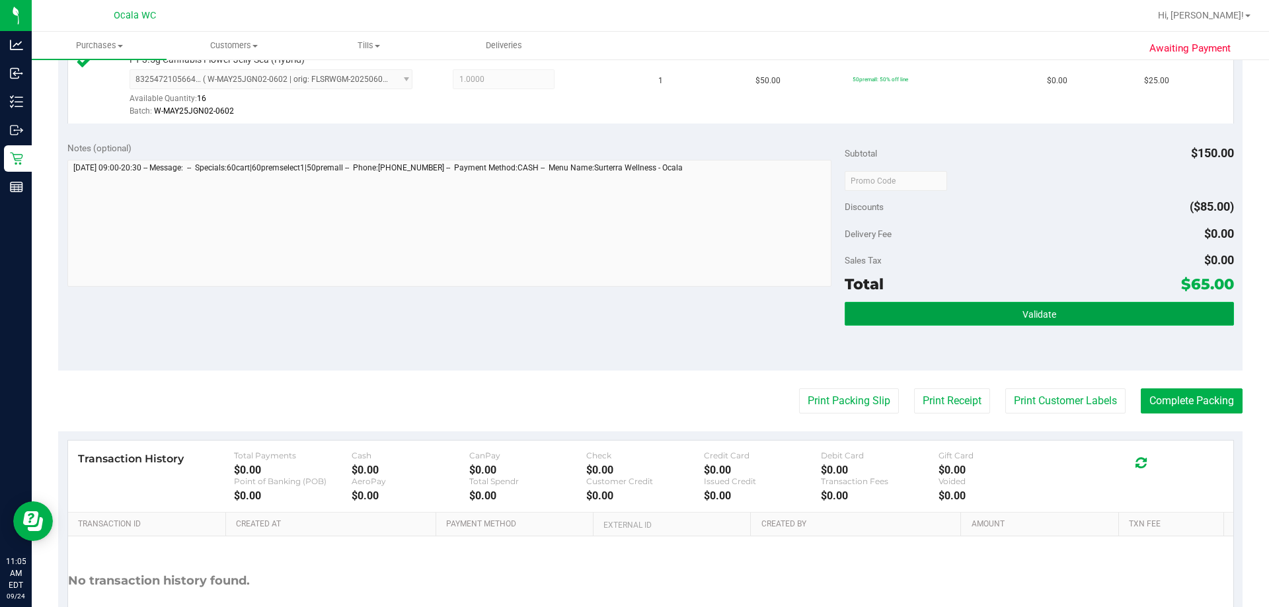
click at [631, 320] on button "Validate" at bounding box center [1039, 314] width 389 height 24
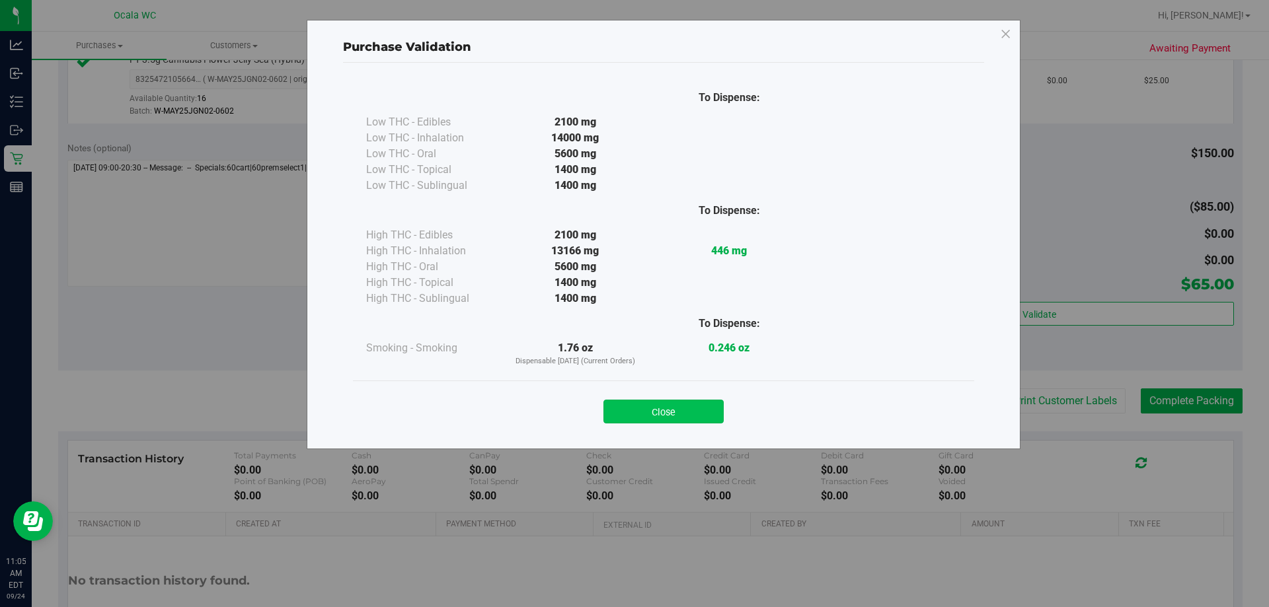
click at [631, 409] on button "Close" at bounding box center [663, 412] width 120 height 24
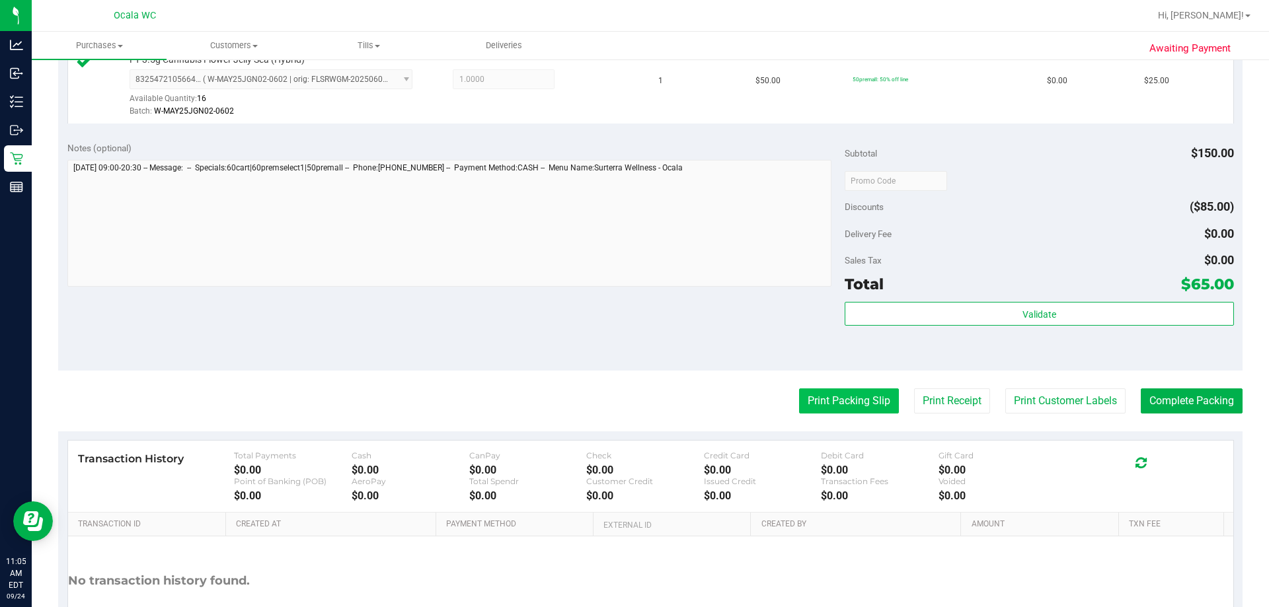
click at [631, 404] on button "Print Packing Slip" at bounding box center [849, 401] width 100 height 25
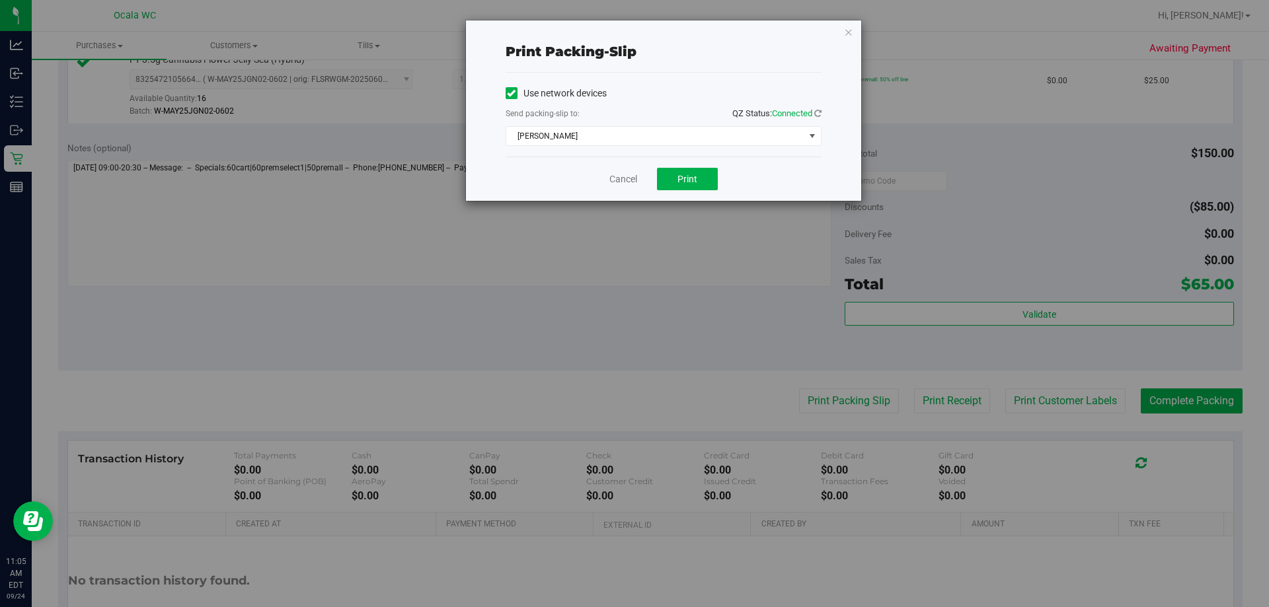
click at [631, 196] on div "Cancel Print" at bounding box center [664, 179] width 316 height 44
click at [631, 188] on button "Print" at bounding box center [687, 179] width 61 height 22
click at [629, 179] on link "Cancel" at bounding box center [623, 180] width 28 height 14
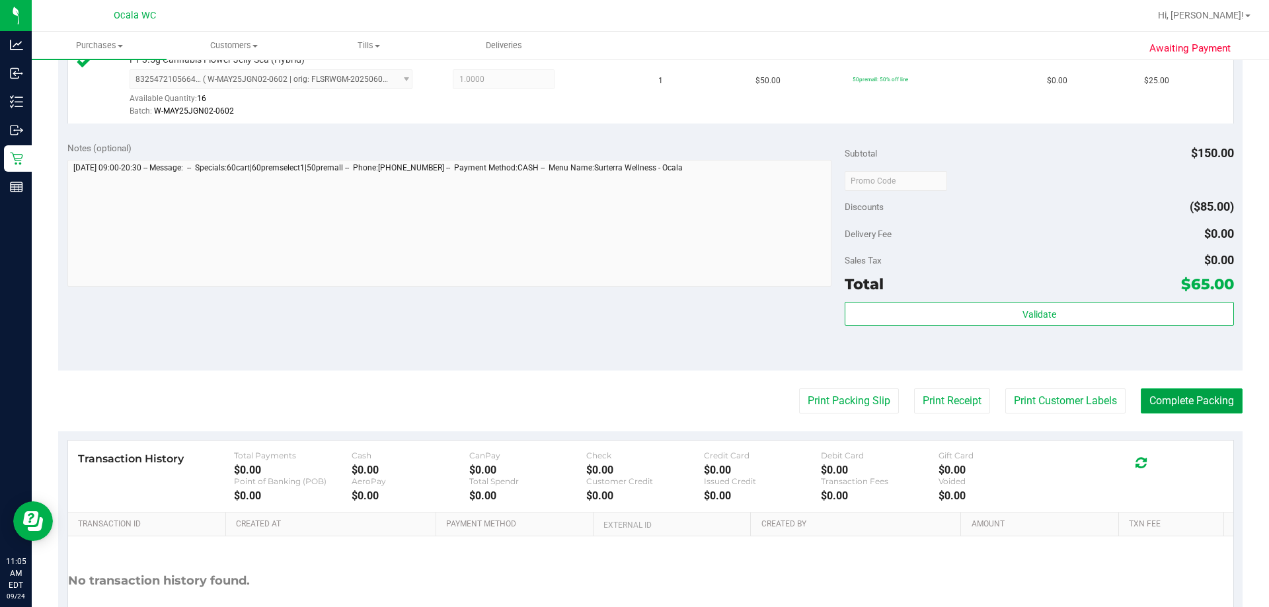
click at [631, 410] on button "Complete Packing" at bounding box center [1192, 401] width 102 height 25
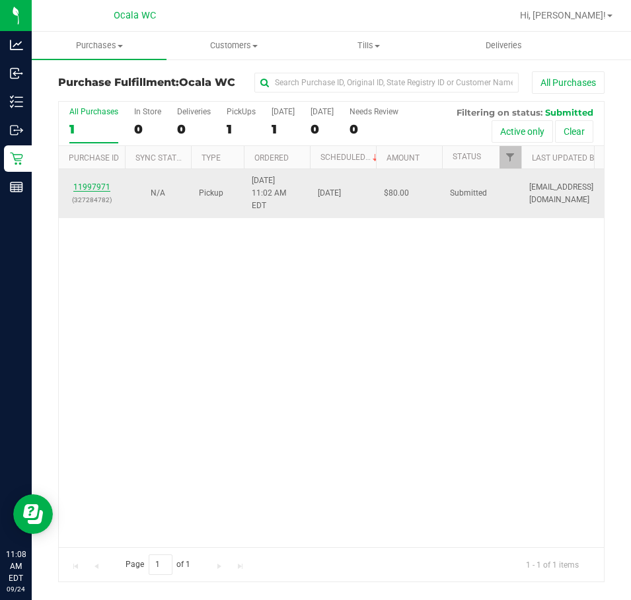
click at [87, 182] on link "11997971" at bounding box center [91, 186] width 37 height 9
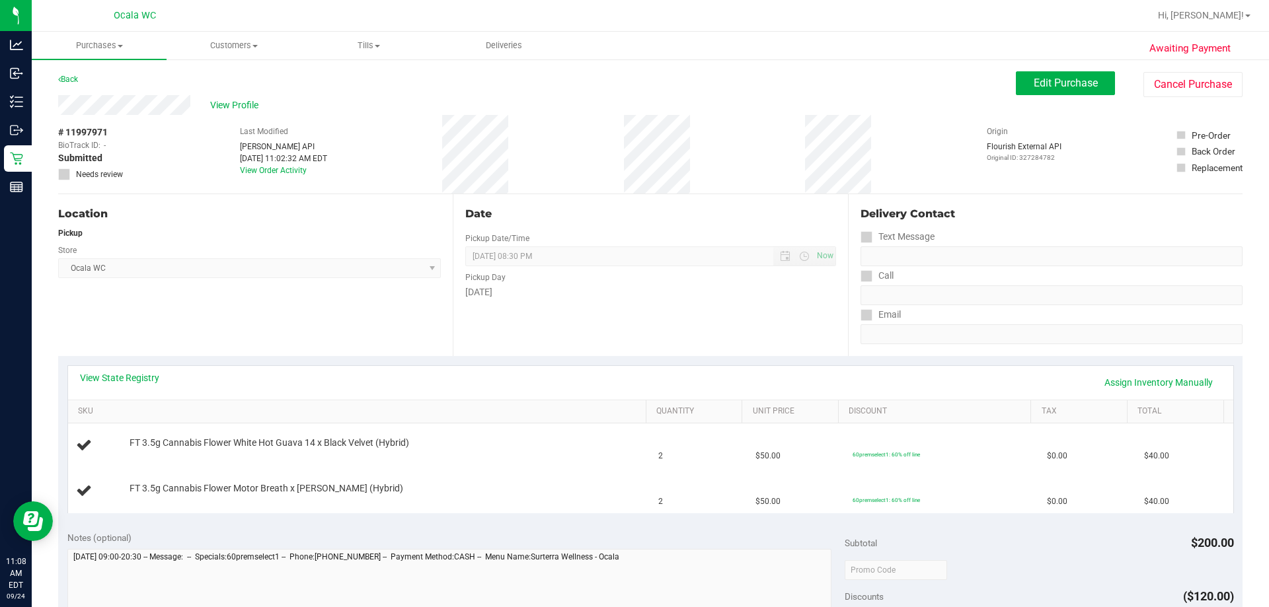
click at [119, 385] on div "View State Registry Assign Inventory Manually" at bounding box center [650, 382] width 1141 height 22
click at [141, 380] on link "View State Registry" at bounding box center [119, 377] width 79 height 13
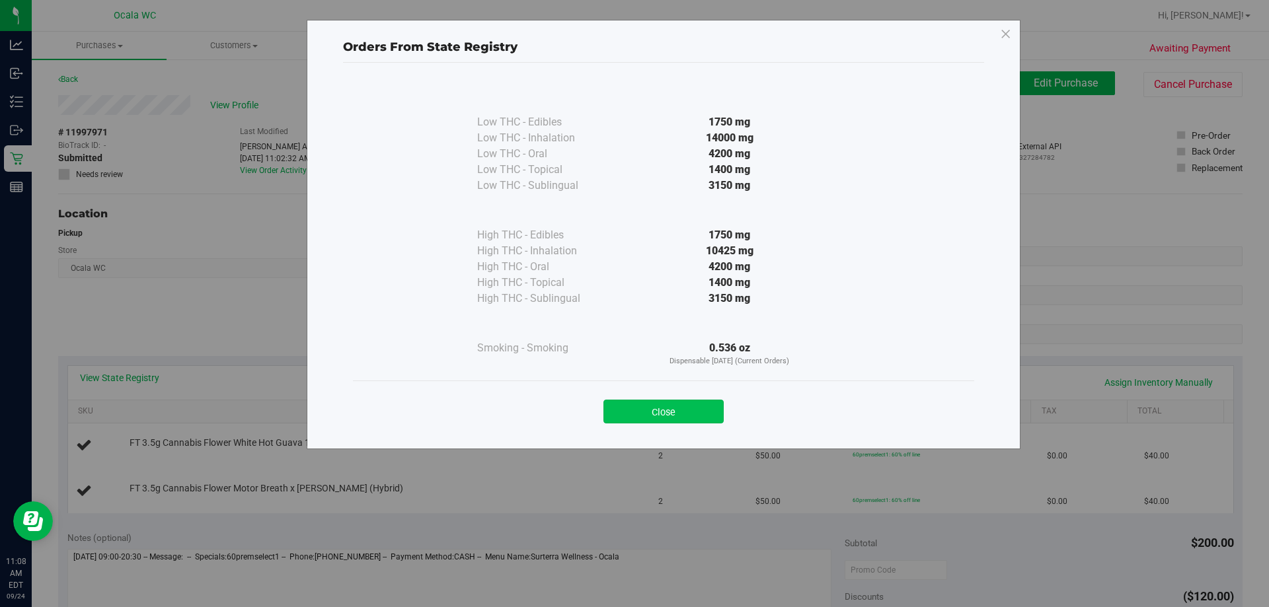
drag, startPoint x: 672, startPoint y: 412, endPoint x: 339, endPoint y: 302, distance: 350.9
click at [631, 412] on button "Close" at bounding box center [663, 412] width 120 height 24
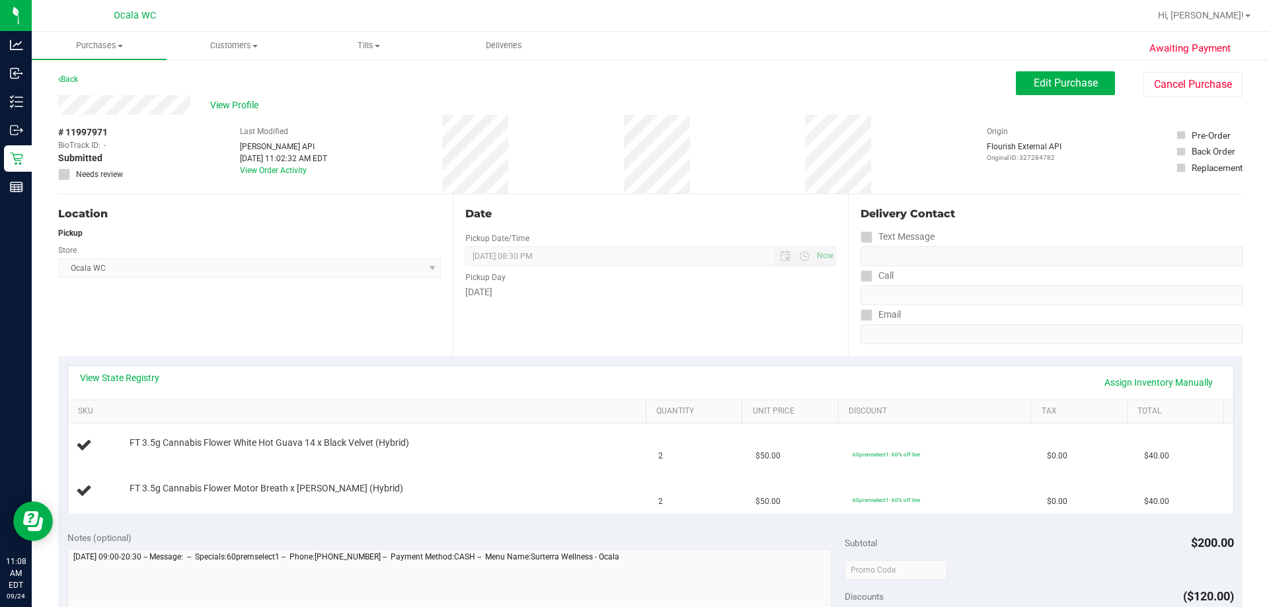
click at [312, 296] on div "Location Pickup Store Ocala WC Select Store Bonita Springs WC Boynton Beach WC …" at bounding box center [255, 275] width 395 height 162
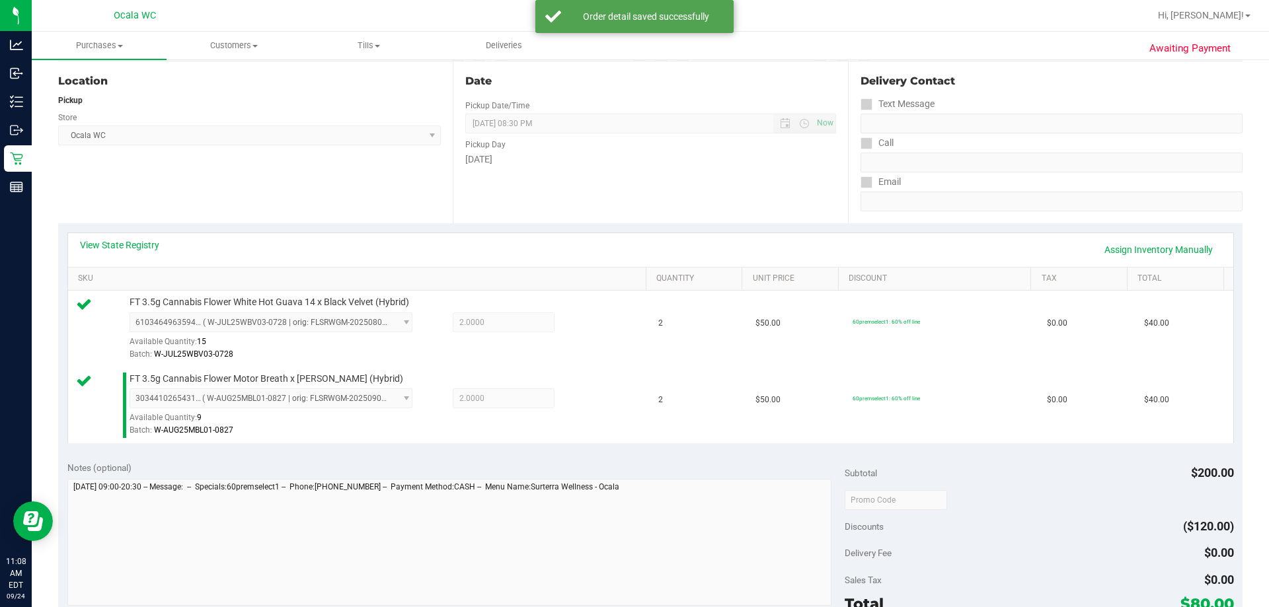
scroll to position [330, 0]
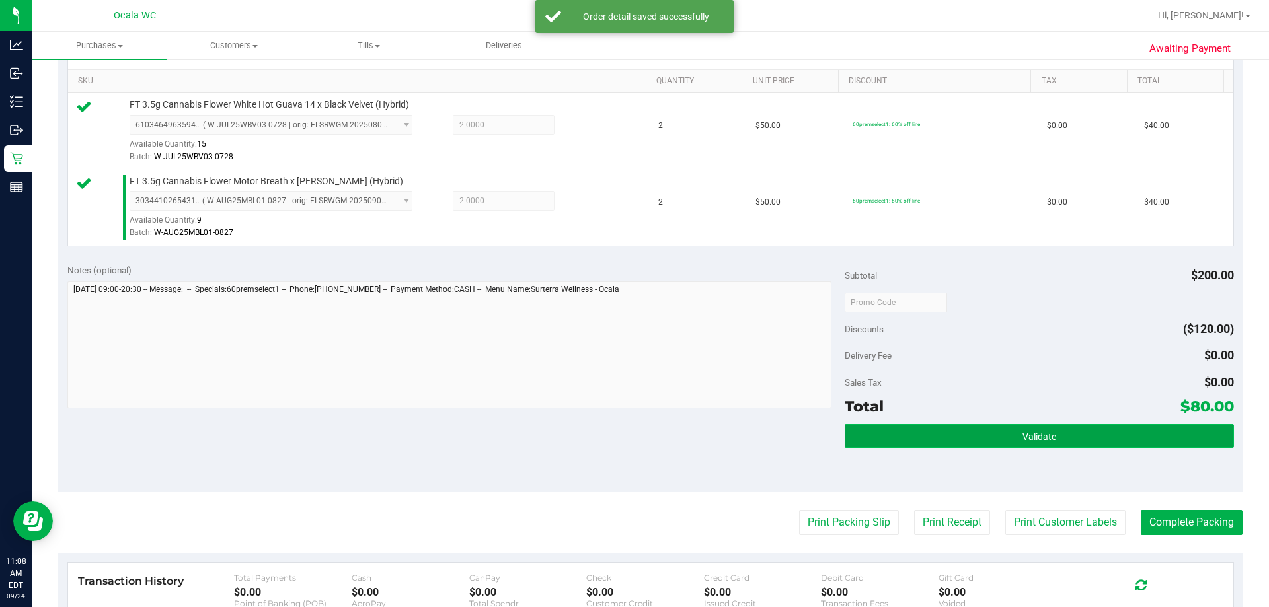
click at [631, 429] on button "Validate" at bounding box center [1039, 436] width 389 height 24
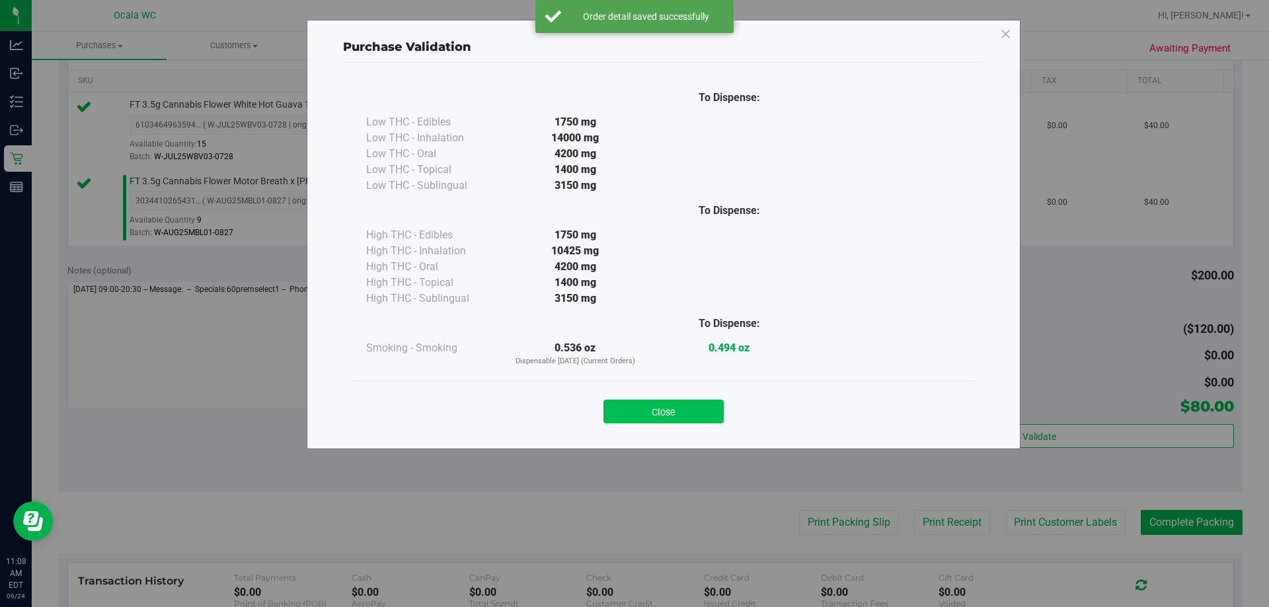
click at [631, 410] on button "Close" at bounding box center [663, 412] width 120 height 24
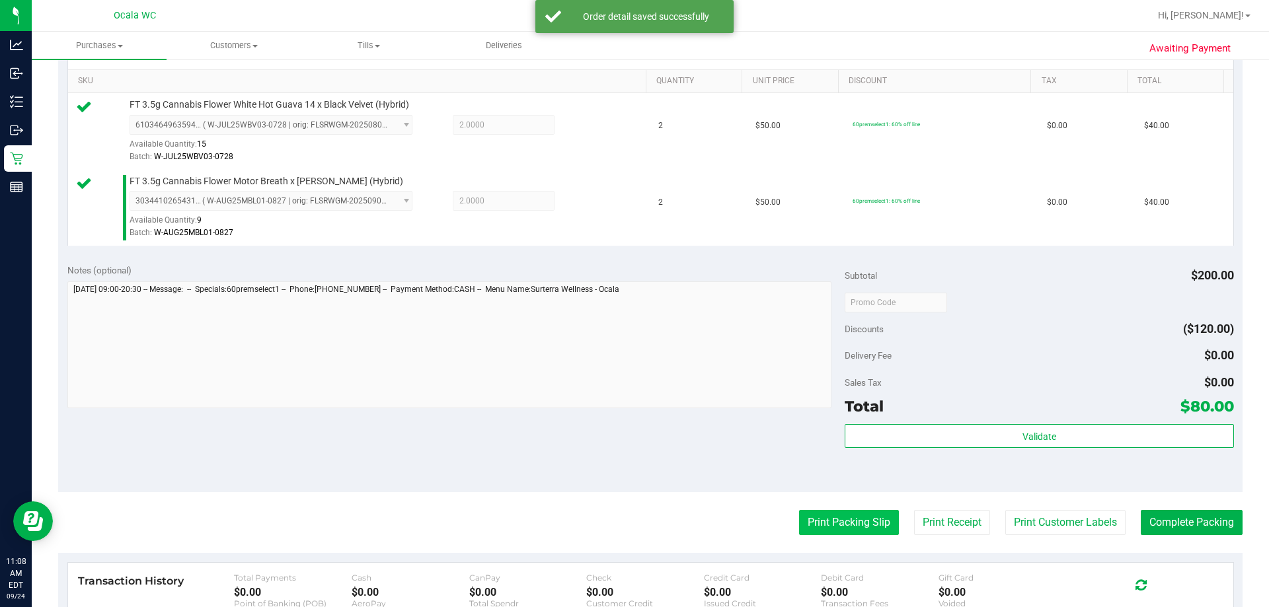
click at [631, 527] on button "Print Packing Slip" at bounding box center [849, 522] width 100 height 25
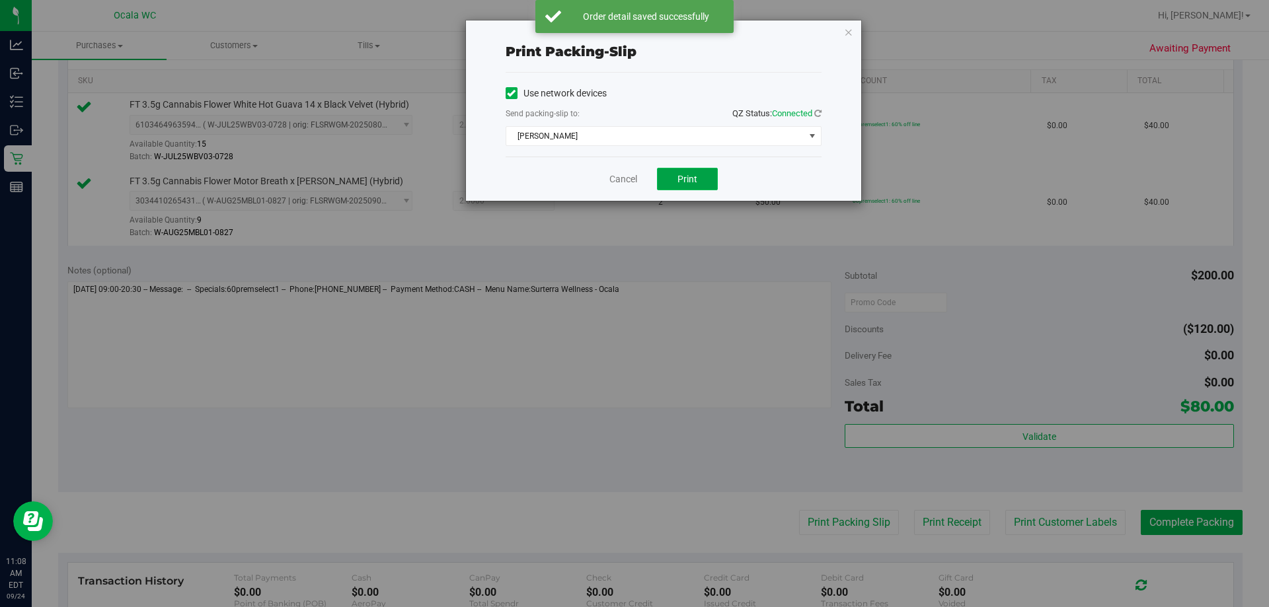
click at [631, 186] on button "Print" at bounding box center [687, 179] width 61 height 22
click at [626, 171] on div "Cancel Print" at bounding box center [664, 179] width 316 height 44
click at [617, 173] on link "Cancel" at bounding box center [623, 180] width 28 height 14
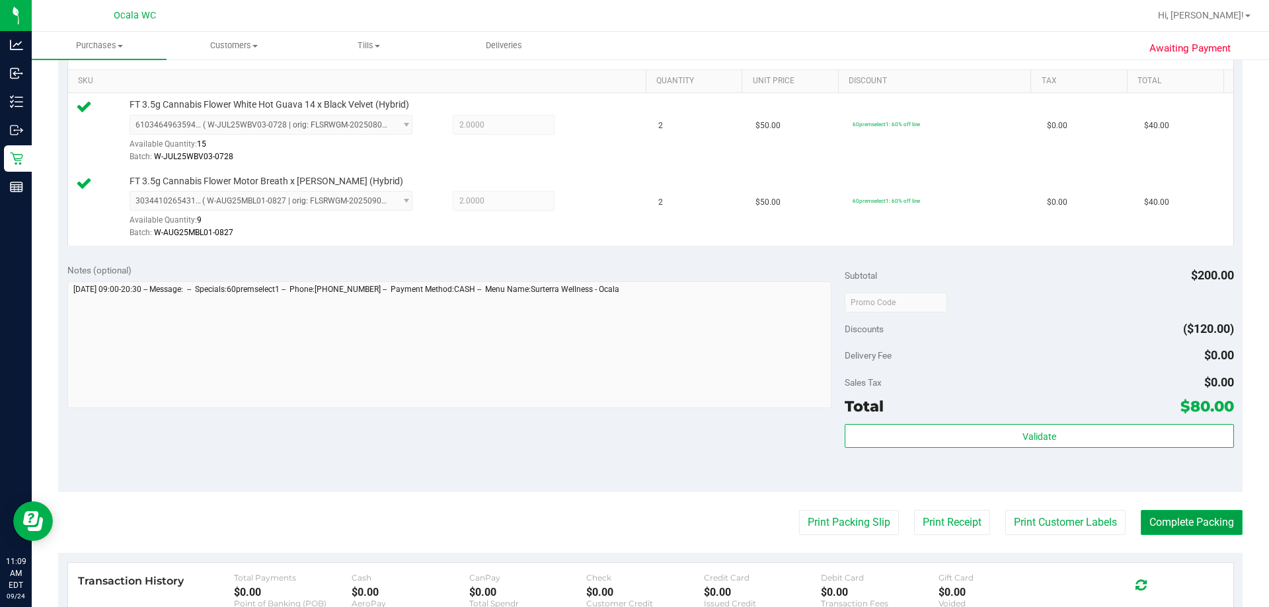
click at [631, 516] on button "Complete Packing" at bounding box center [1192, 522] width 102 height 25
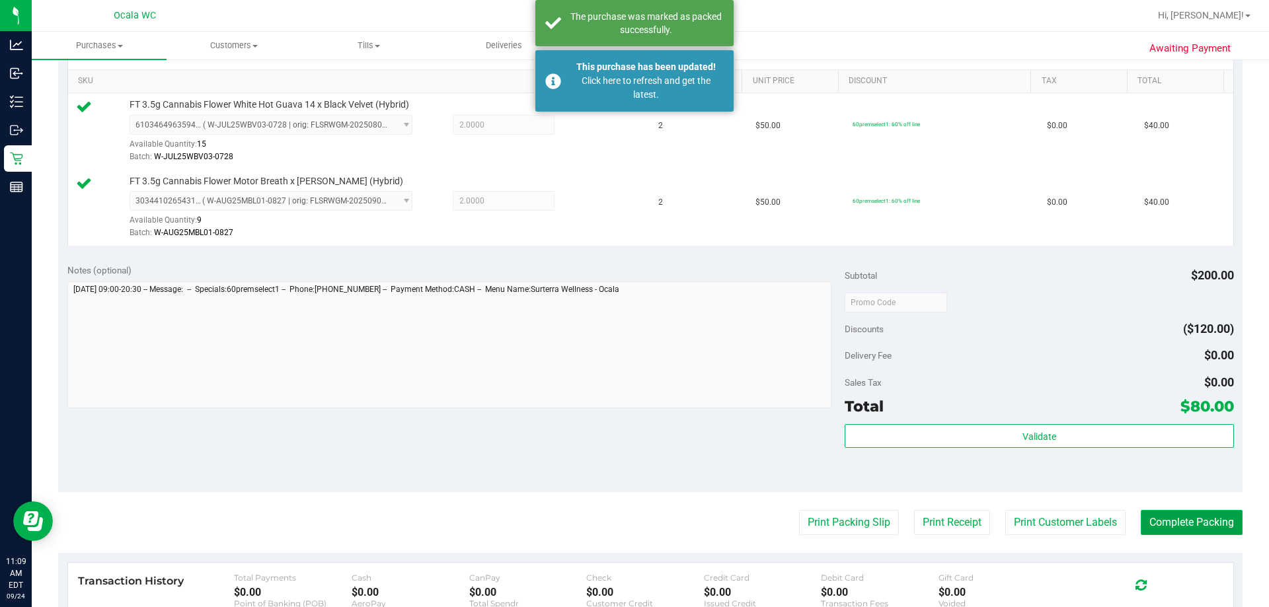
click at [631, 516] on button "Complete Packing" at bounding box center [1192, 522] width 102 height 25
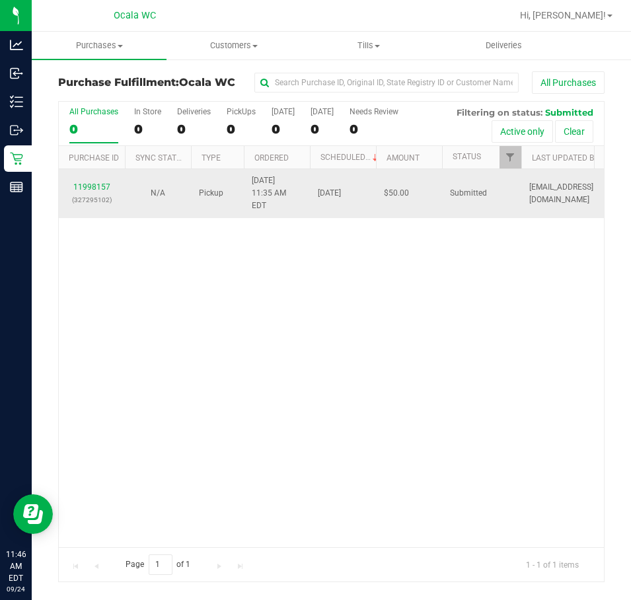
click at [96, 181] on div "11998157 (327295102)" at bounding box center [92, 193] width 50 height 25
click at [94, 182] on link "11998157" at bounding box center [91, 186] width 37 height 9
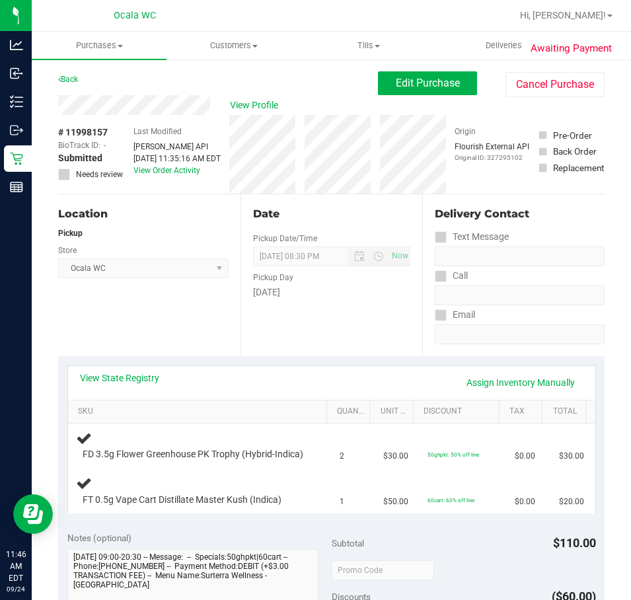
click at [244, 356] on div "Date Pickup Date/Time 09/24/2025 Now 09/24/2025 08:30 PM Now Pickup Day Wednesd…" at bounding box center [332, 275] width 182 height 162
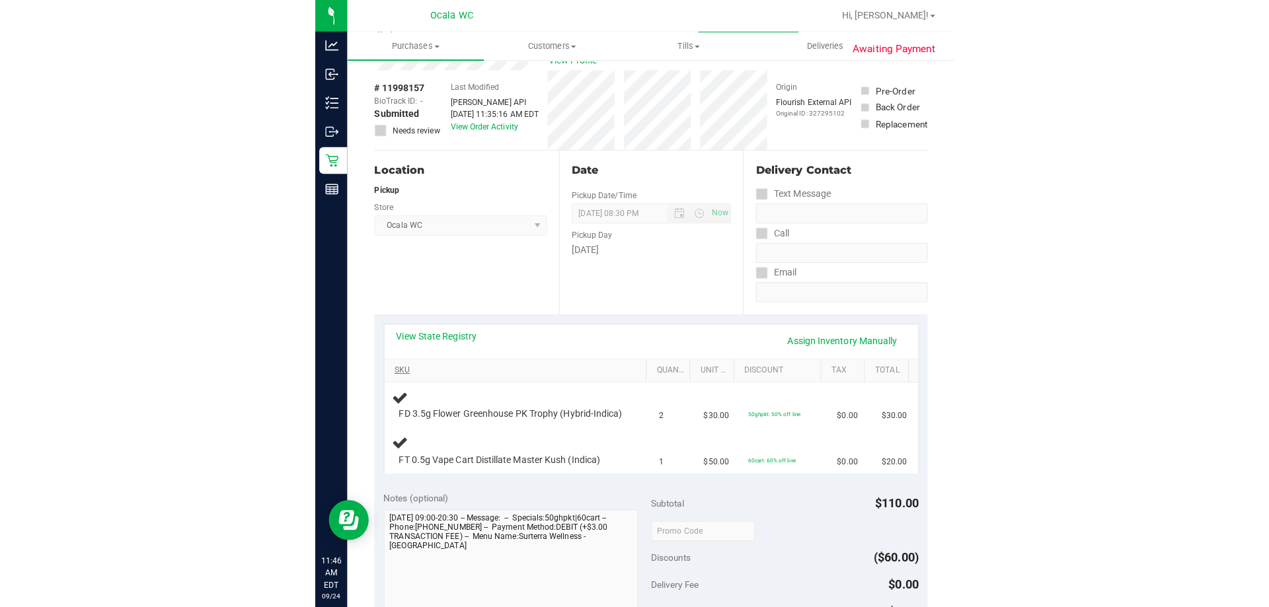
scroll to position [66, 0]
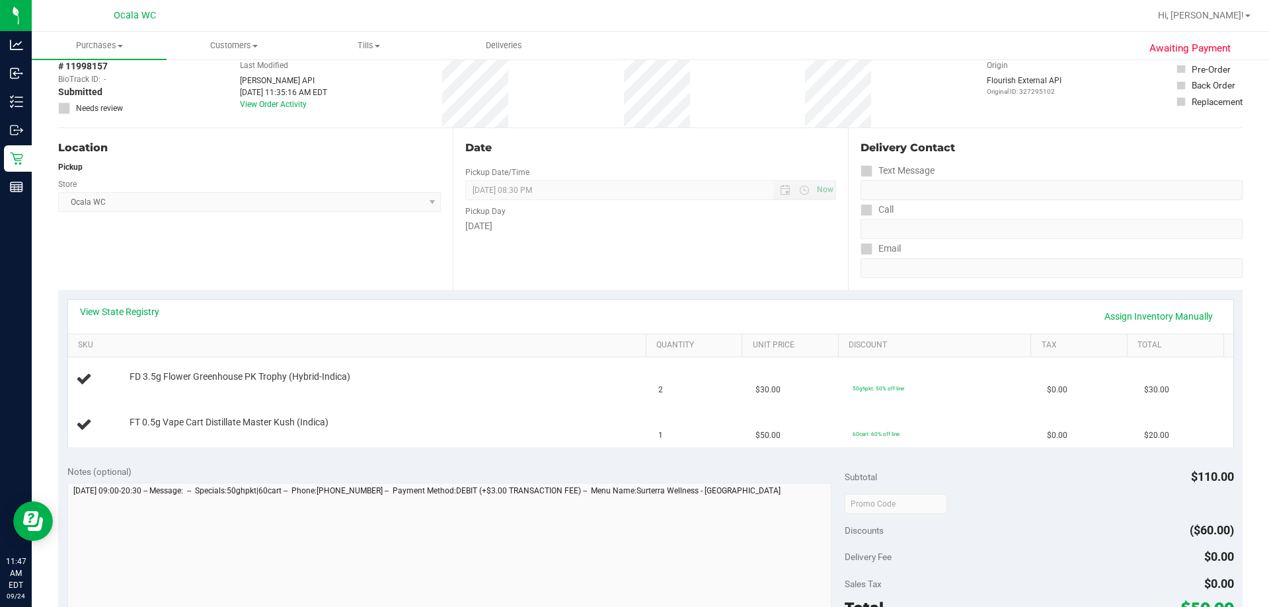
drag, startPoint x: 245, startPoint y: 253, endPoint x: 252, endPoint y: 249, distance: 8.6
click at [247, 252] on div "Location Pickup Store Ocala WC Select Store Bonita Springs WC Boynton Beach WC …" at bounding box center [255, 209] width 395 height 162
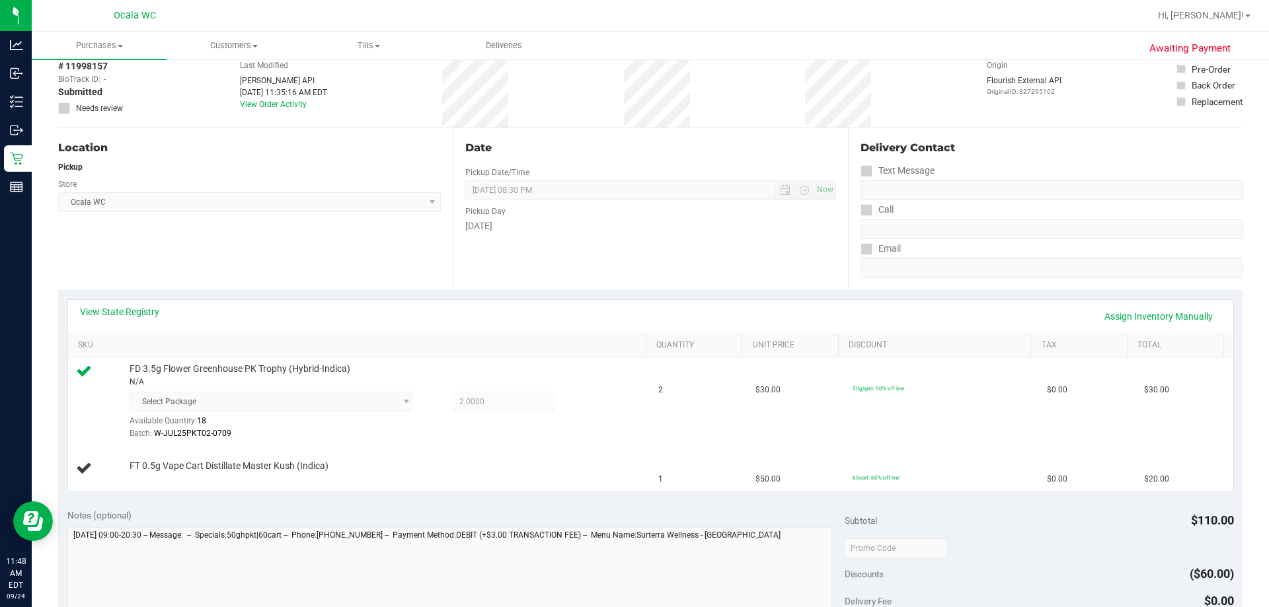
click at [631, 237] on div "Date Pickup Date/Time 09/24/2025 Now 09/24/2025 08:30 PM Now Pickup Day Wednesd…" at bounding box center [650, 209] width 395 height 162
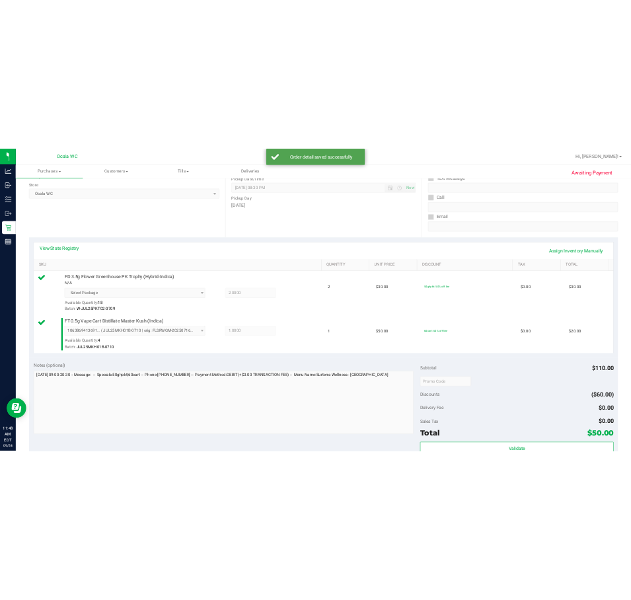
scroll to position [397, 0]
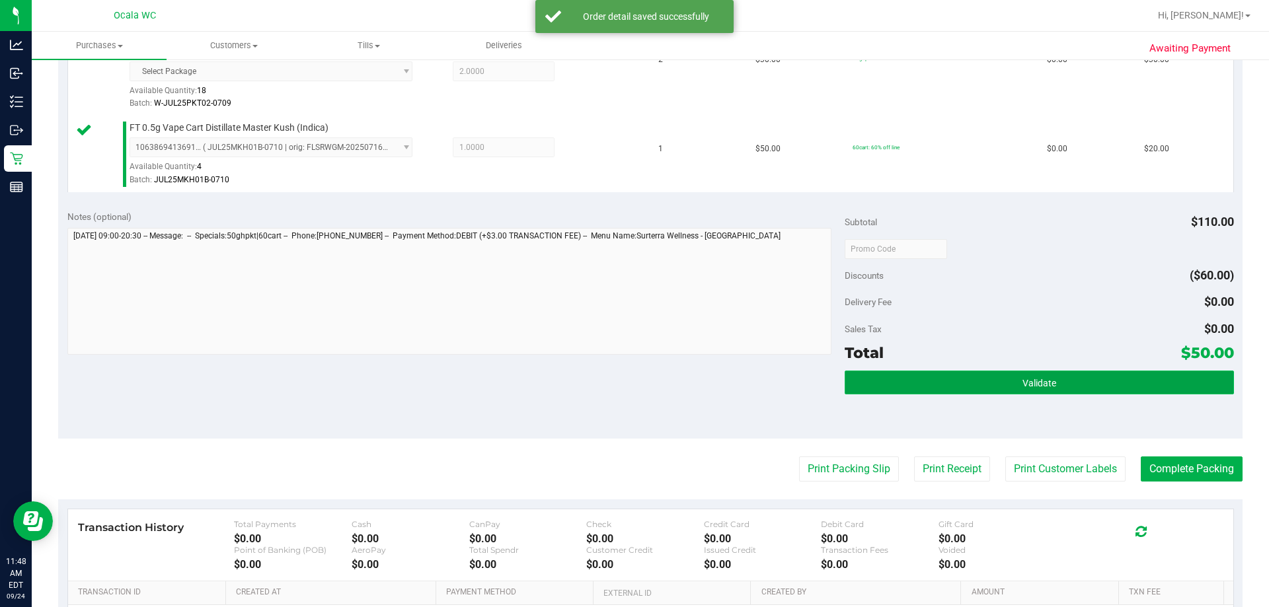
click at [631, 376] on button "Validate" at bounding box center [1039, 383] width 389 height 24
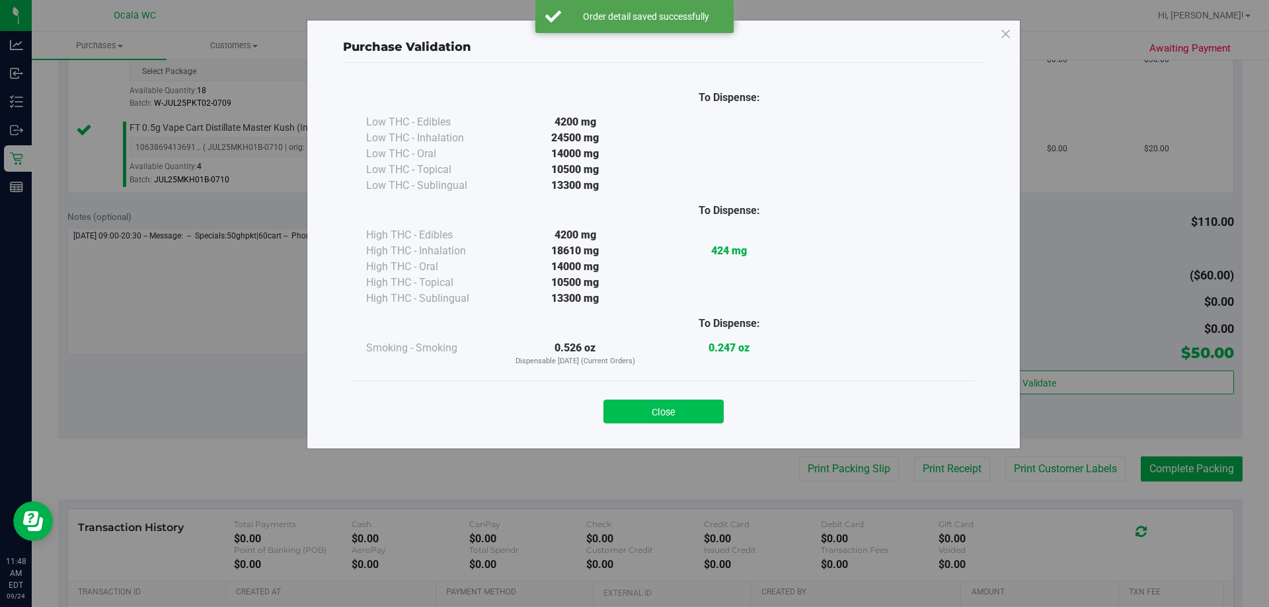
click at [631, 413] on button "Close" at bounding box center [663, 412] width 120 height 24
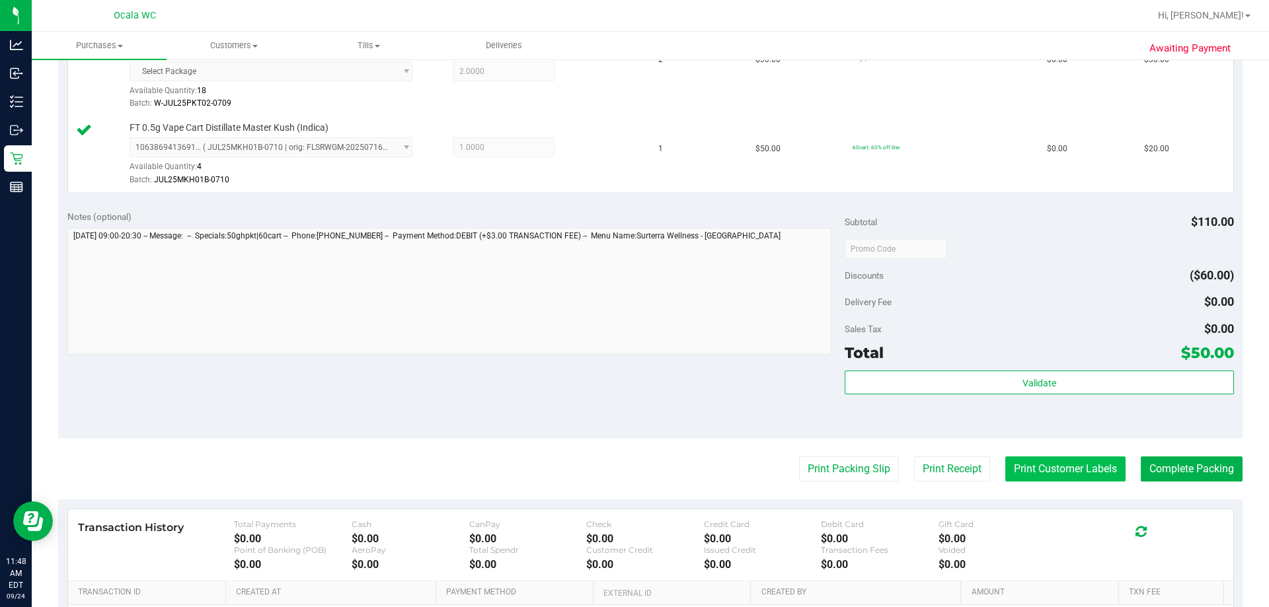
click at [631, 462] on button "Print Customer Labels" at bounding box center [1065, 469] width 120 height 25
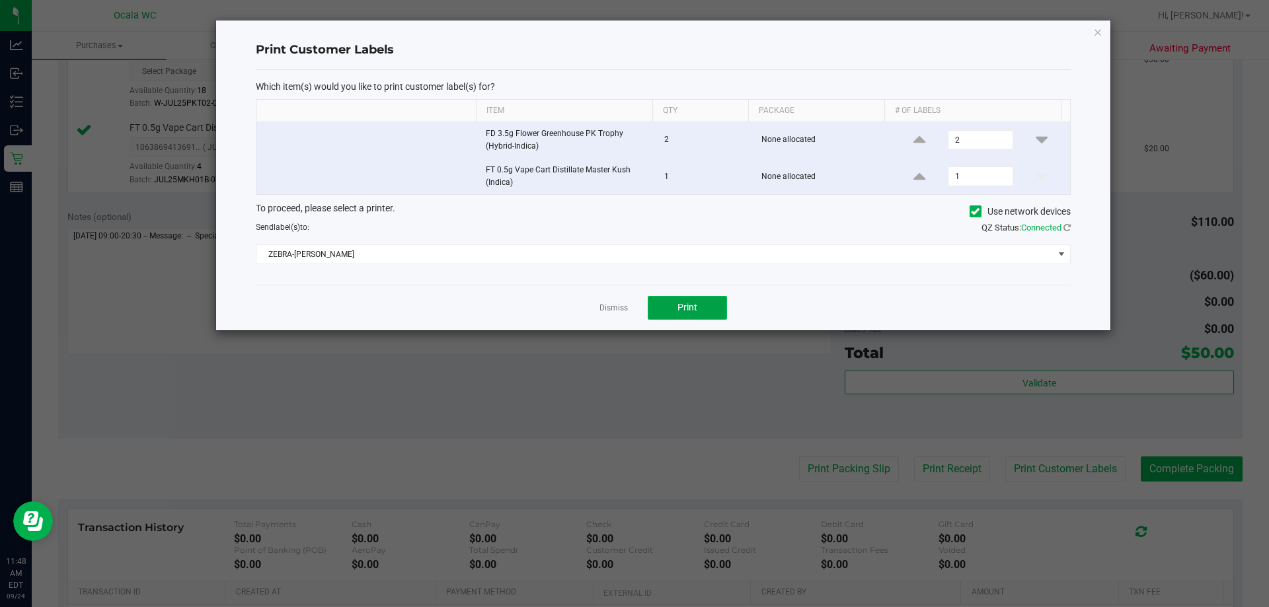
click at [631, 307] on button "Print" at bounding box center [687, 308] width 79 height 24
click at [615, 305] on link "Dismiss" at bounding box center [613, 308] width 28 height 11
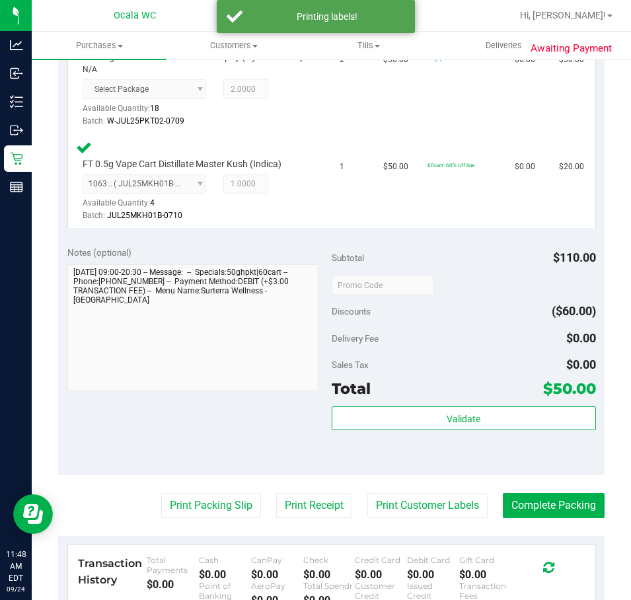
click at [546, 533] on purchase-details "Back Edit Purchase Cancel Purchase View Profile # 11998157 BioTrack ID: - Submi…" at bounding box center [331, 247] width 547 height 1144
click at [538, 518] on button "Complete Packing" at bounding box center [554, 505] width 102 height 25
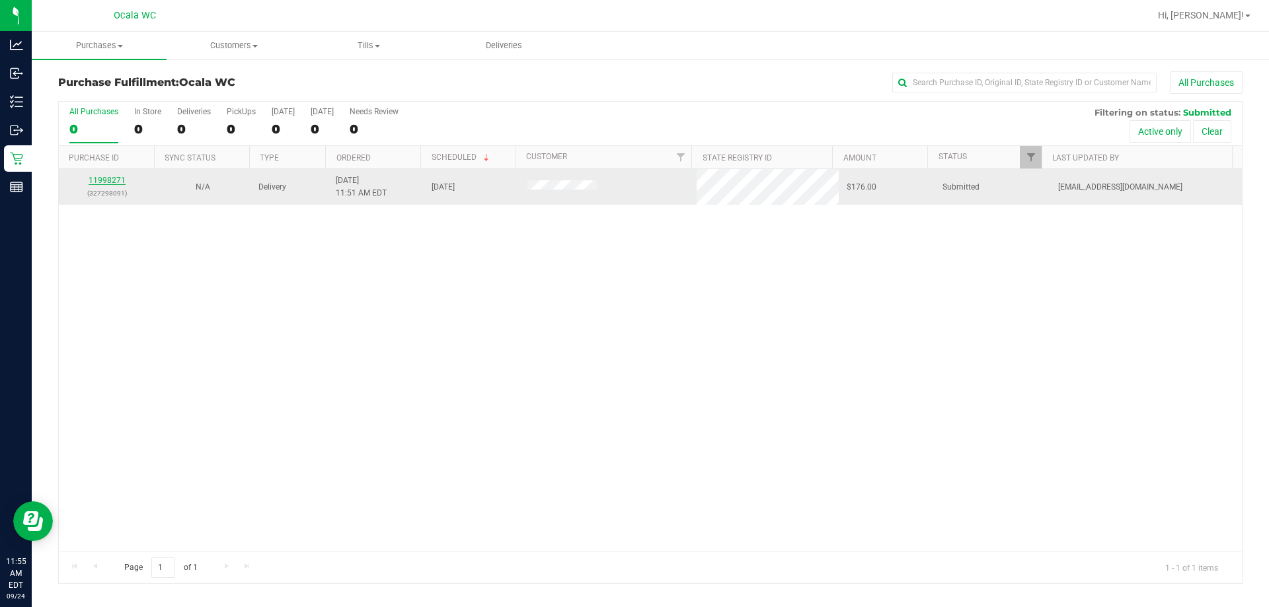
click at [106, 179] on link "11998271" at bounding box center [107, 180] width 37 height 9
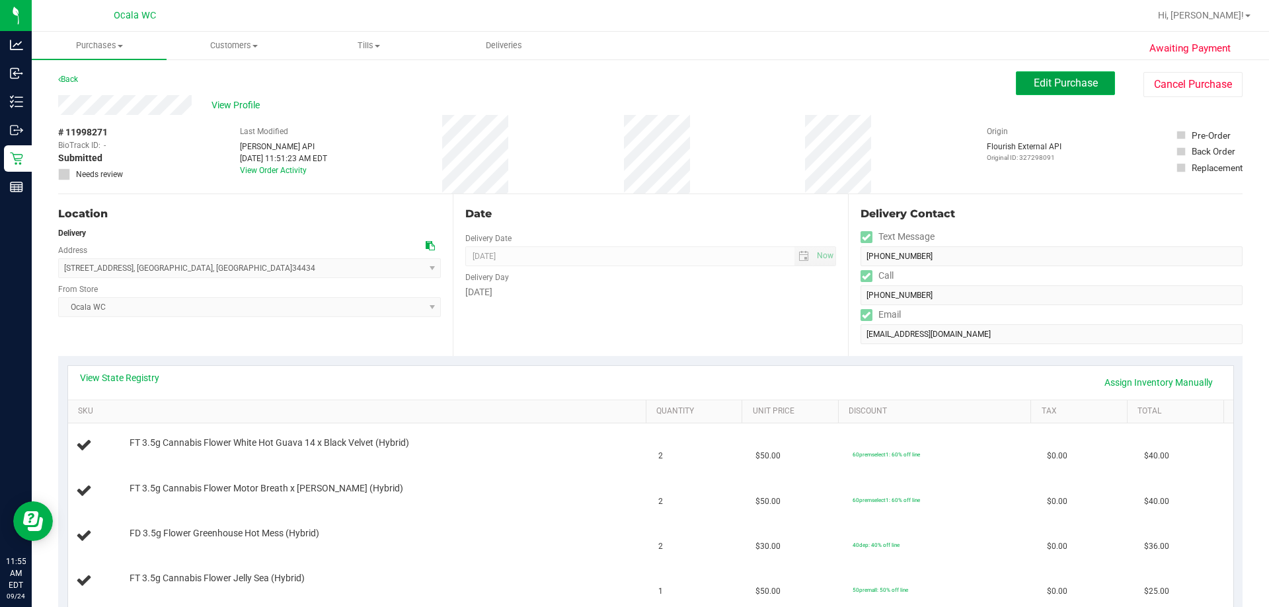
click at [631, 80] on span "Edit Purchase" at bounding box center [1066, 83] width 64 height 13
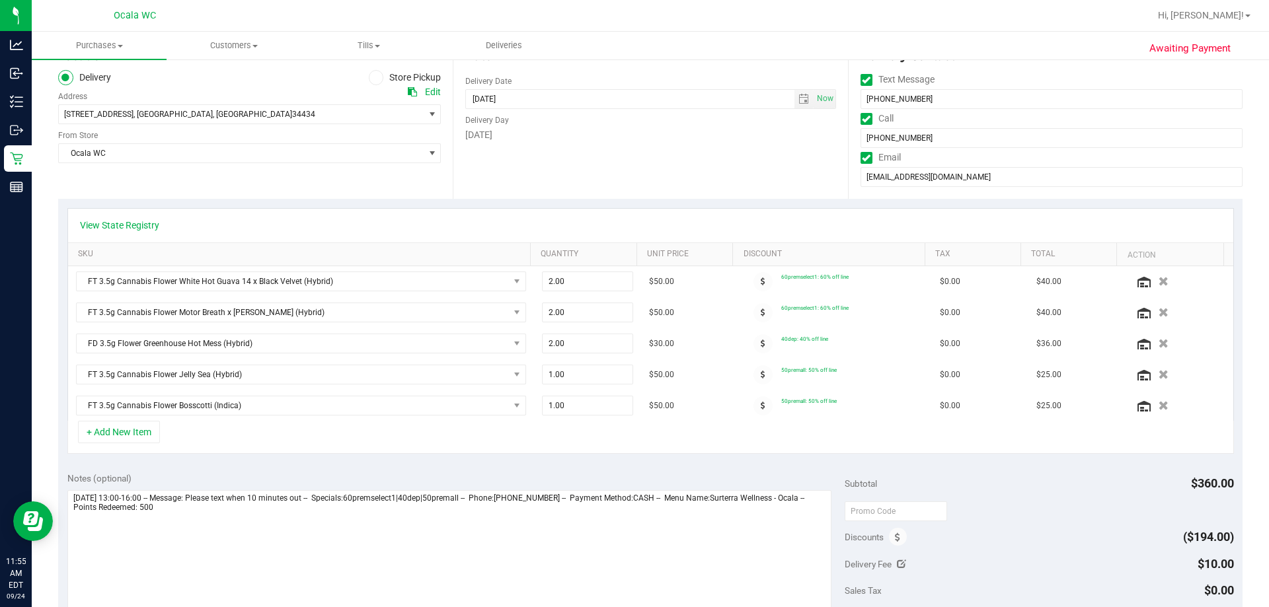
scroll to position [198, 0]
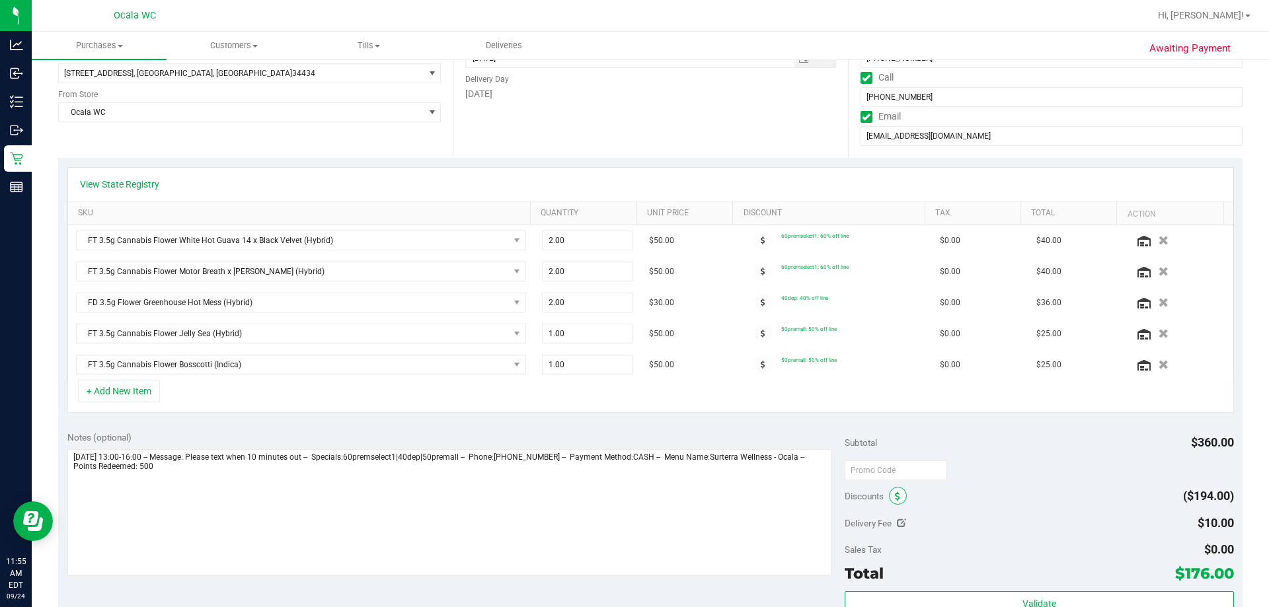
click at [631, 495] on icon at bounding box center [897, 496] width 5 height 9
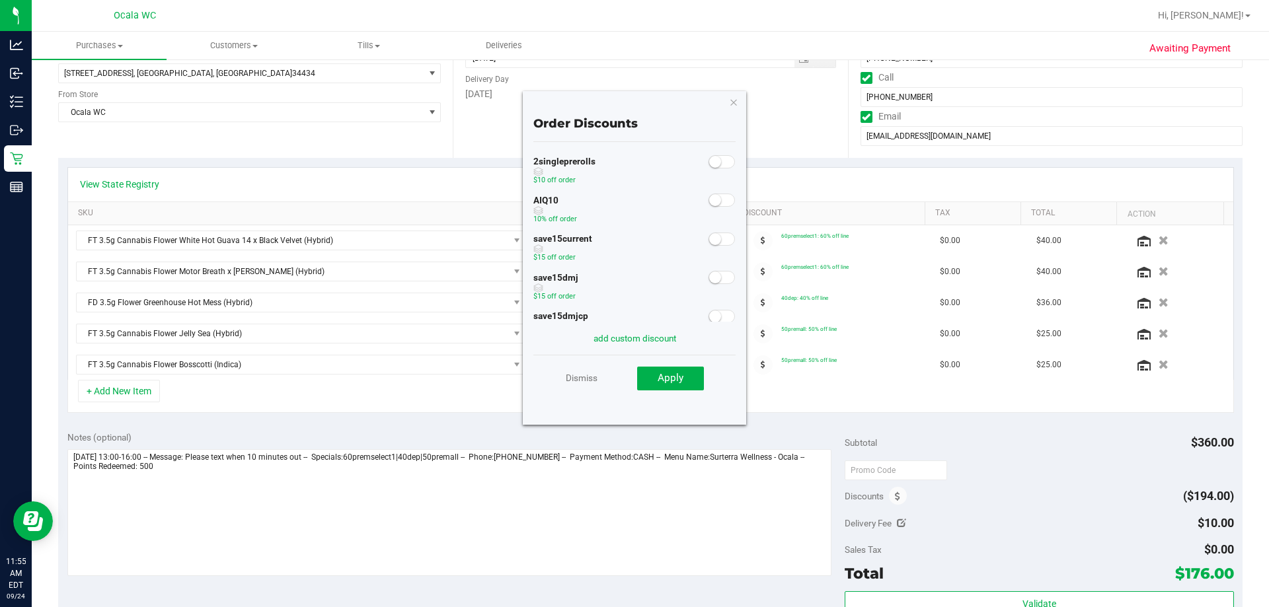
click at [631, 198] on span at bounding box center [722, 200] width 26 height 13
click at [631, 373] on span "Apply" at bounding box center [671, 378] width 26 height 12
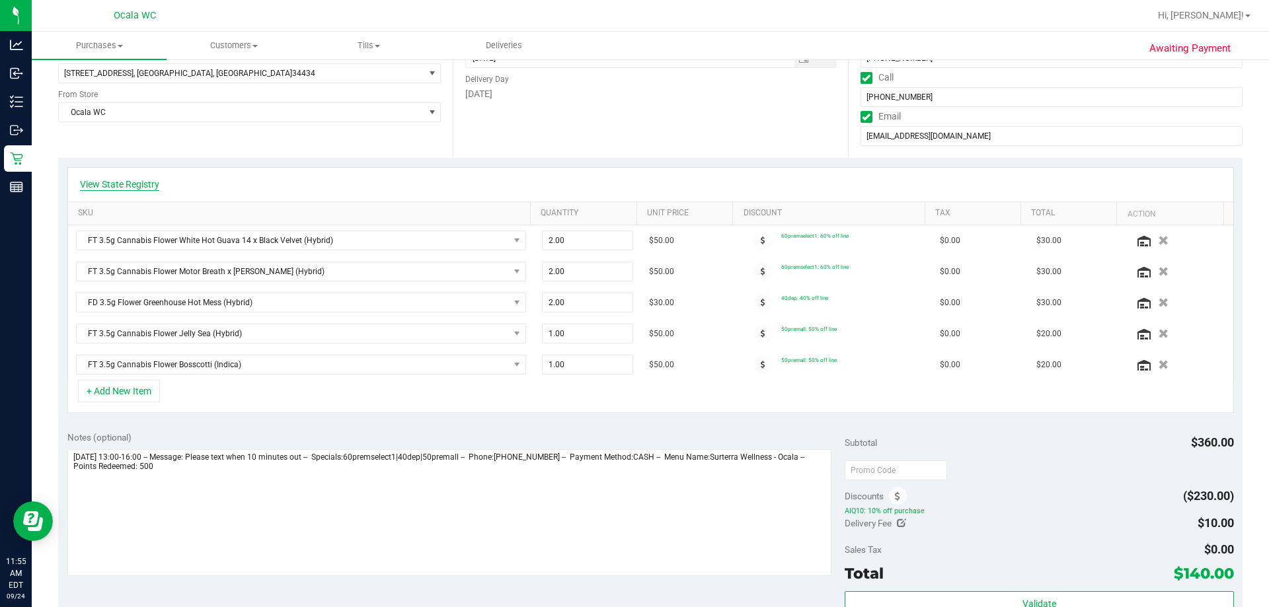
click at [112, 186] on link "View State Registry" at bounding box center [119, 184] width 79 height 13
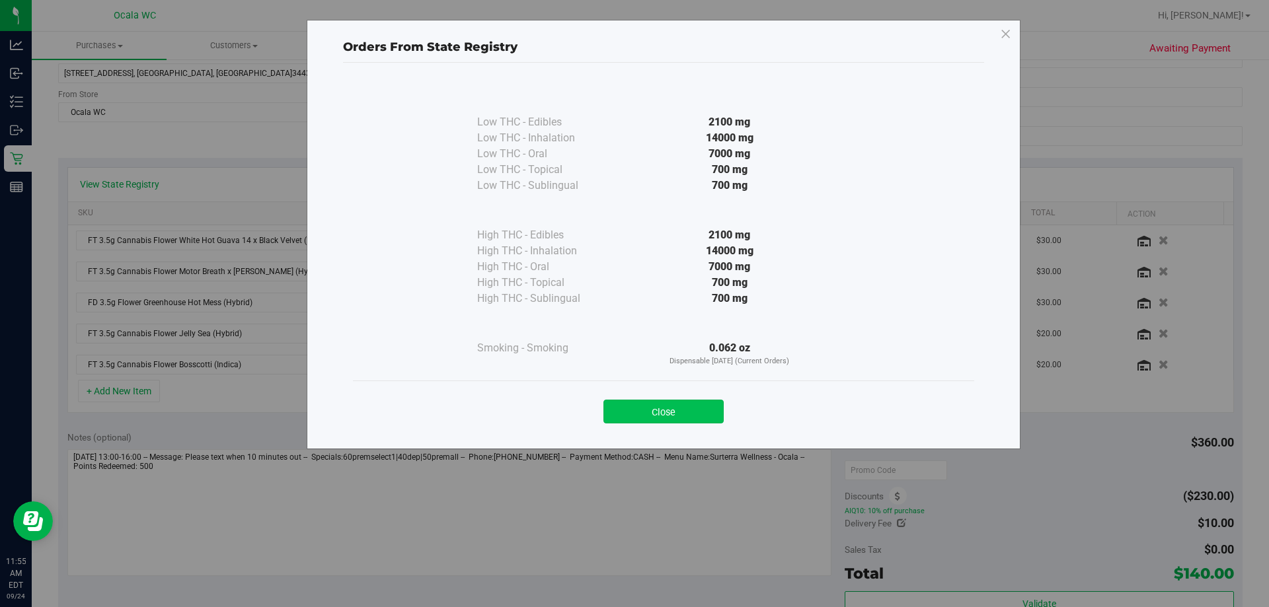
click at [631, 411] on button "Close" at bounding box center [663, 412] width 120 height 24
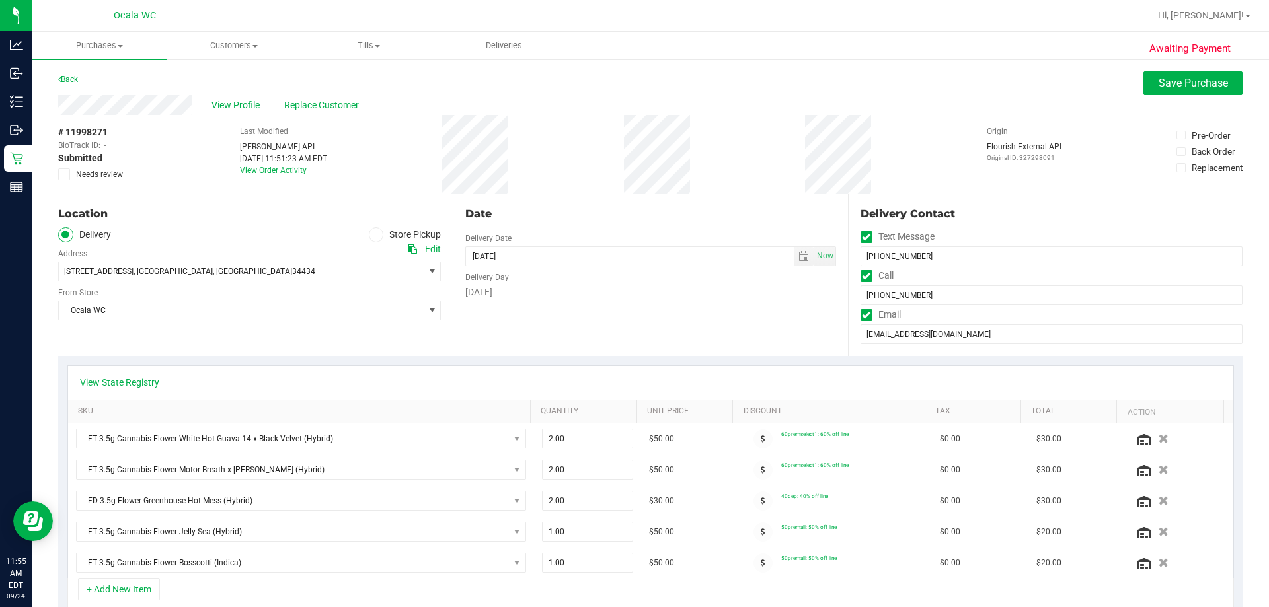
scroll to position [330, 0]
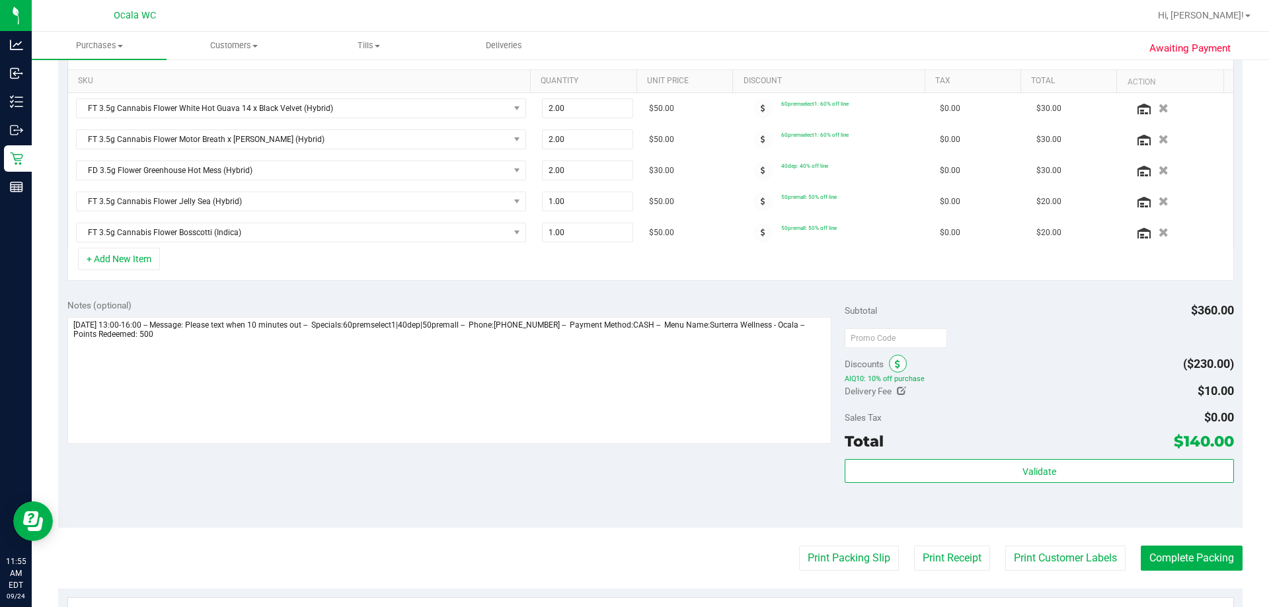
click at [631, 366] on icon at bounding box center [897, 364] width 5 height 9
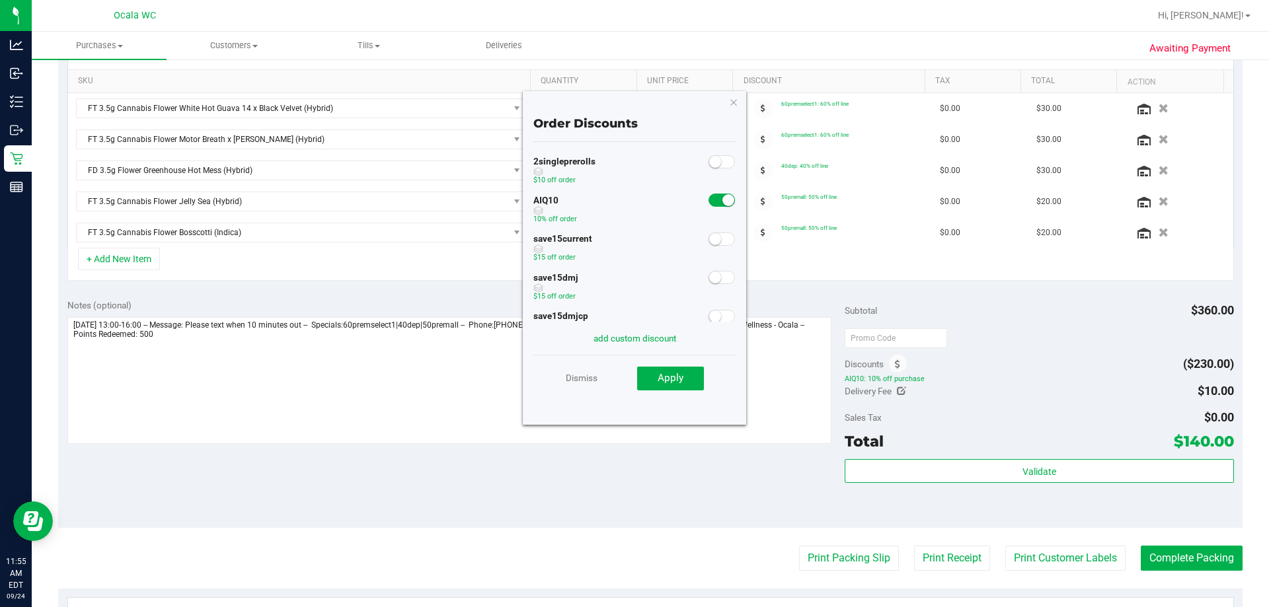
click at [631, 200] on span at bounding box center [722, 200] width 26 height 13
click at [574, 377] on link "Dismiss" at bounding box center [582, 378] width 32 height 24
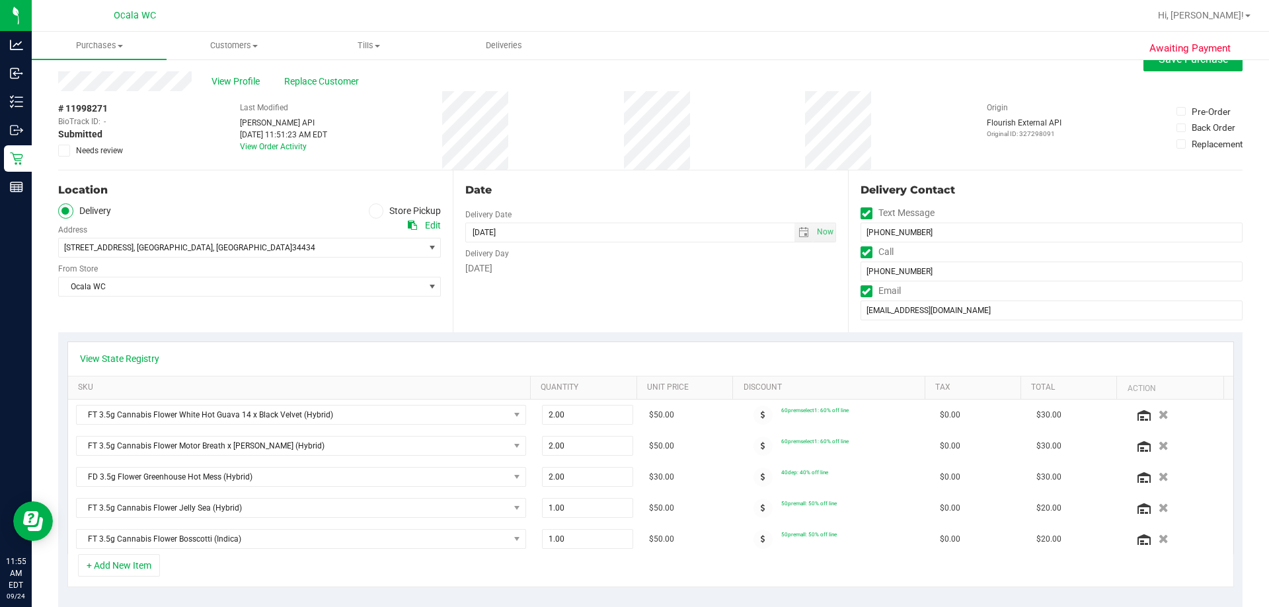
scroll to position [0, 0]
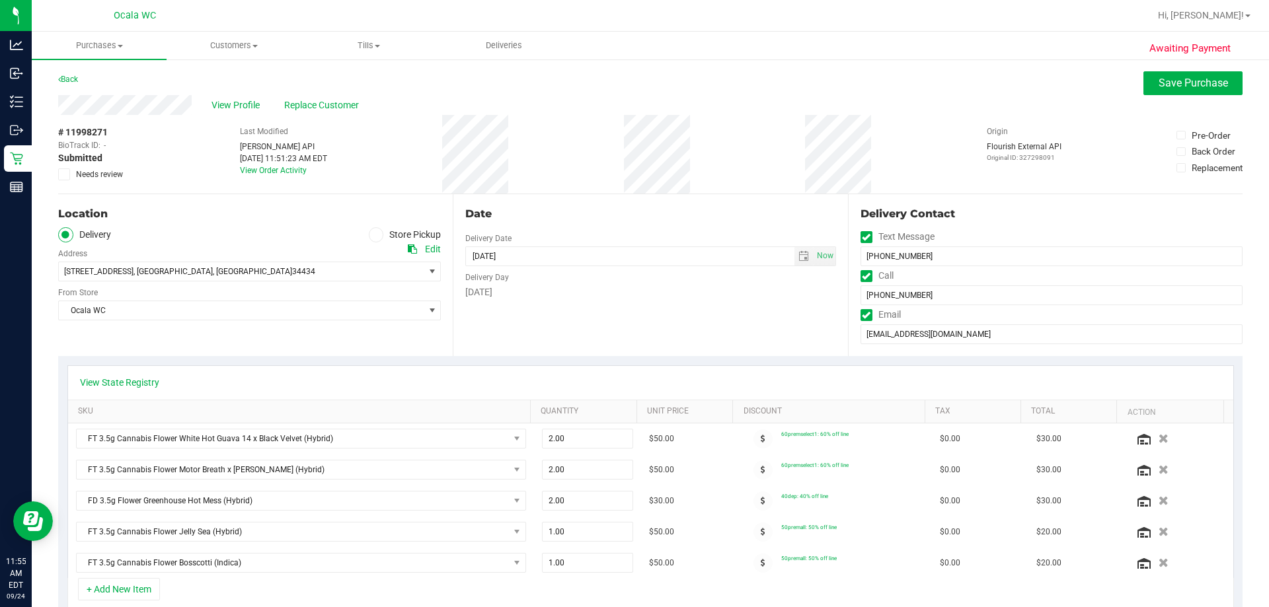
click at [63, 174] on icon at bounding box center [64, 174] width 9 height 0
click at [0, 0] on input "Needs review" at bounding box center [0, 0] width 0 height 0
click at [631, 82] on span "Save Purchase" at bounding box center [1193, 83] width 69 height 13
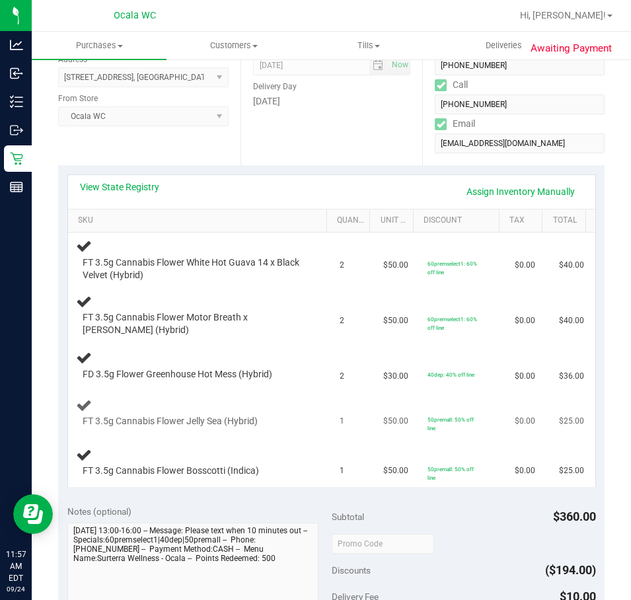
scroll to position [132, 0]
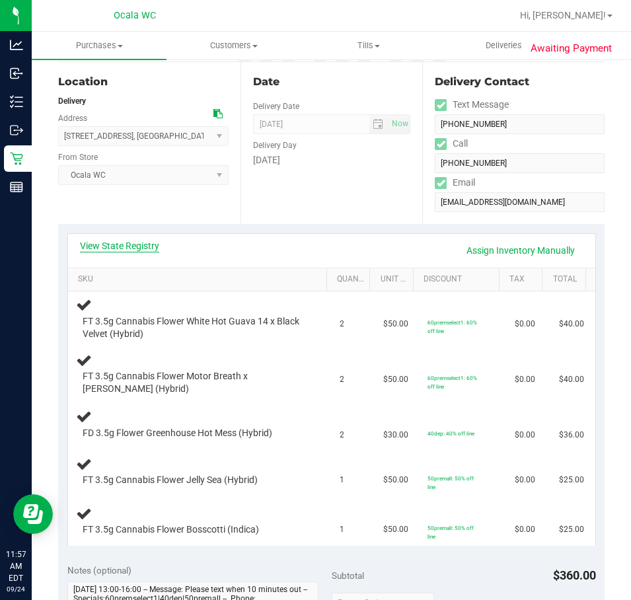
click at [145, 248] on link "View State Registry" at bounding box center [119, 245] width 79 height 13
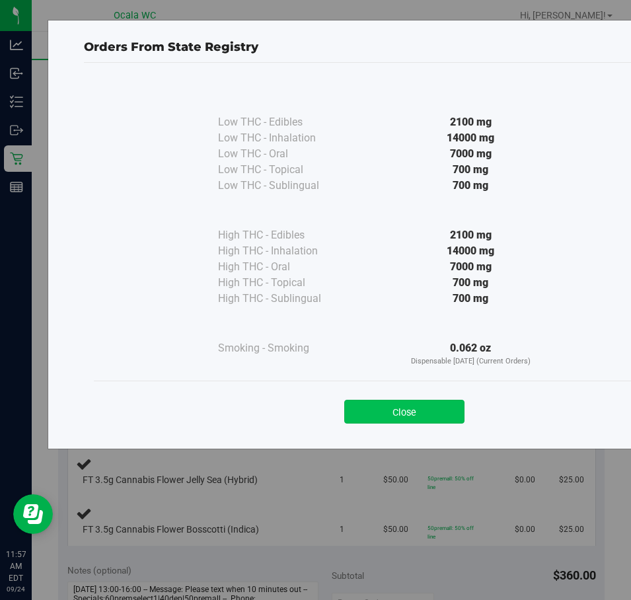
click at [391, 414] on button "Close" at bounding box center [404, 412] width 120 height 24
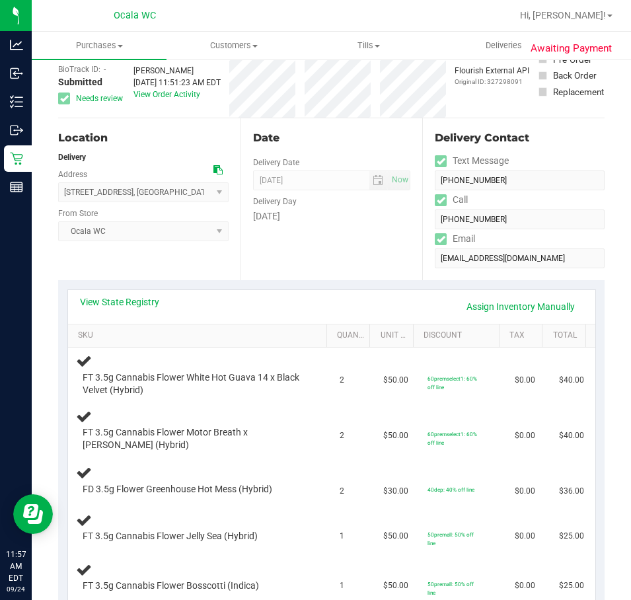
scroll to position [0, 0]
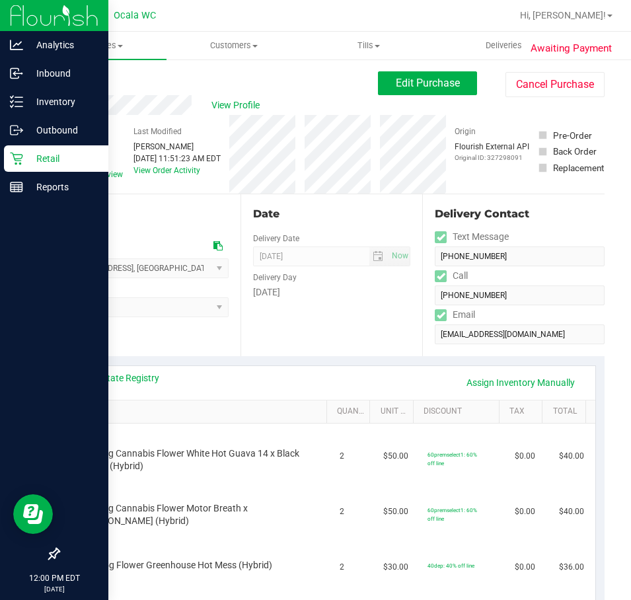
click at [58, 155] on p "Retail" at bounding box center [62, 159] width 79 height 16
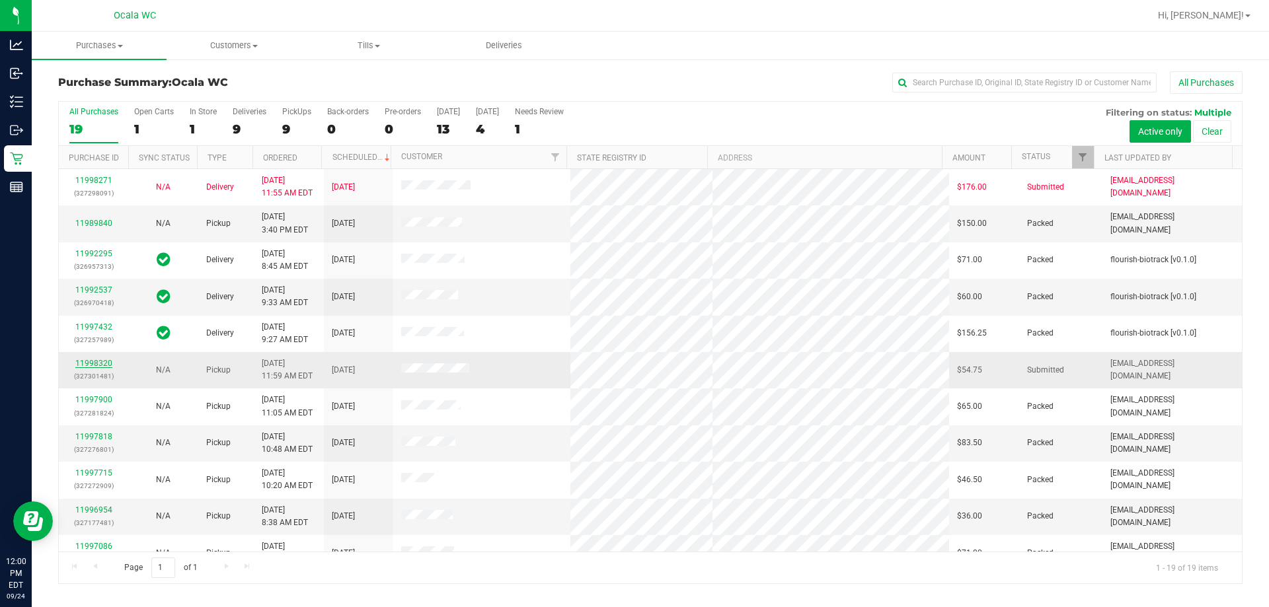
click at [96, 363] on link "11998320" at bounding box center [93, 363] width 37 height 9
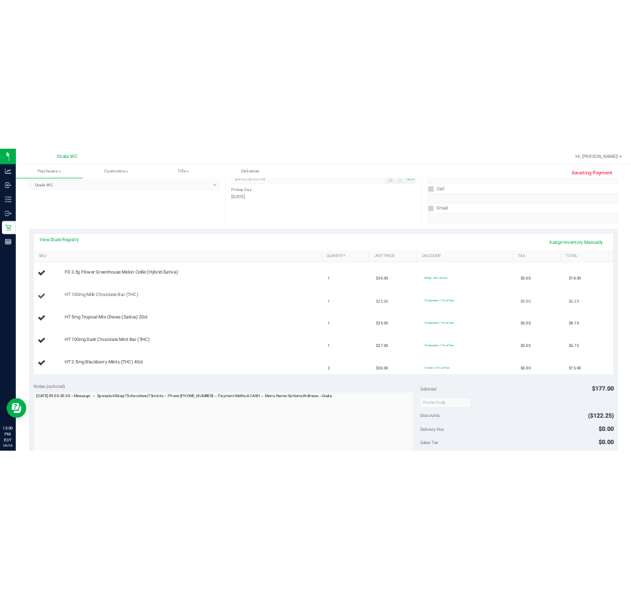
scroll to position [198, 0]
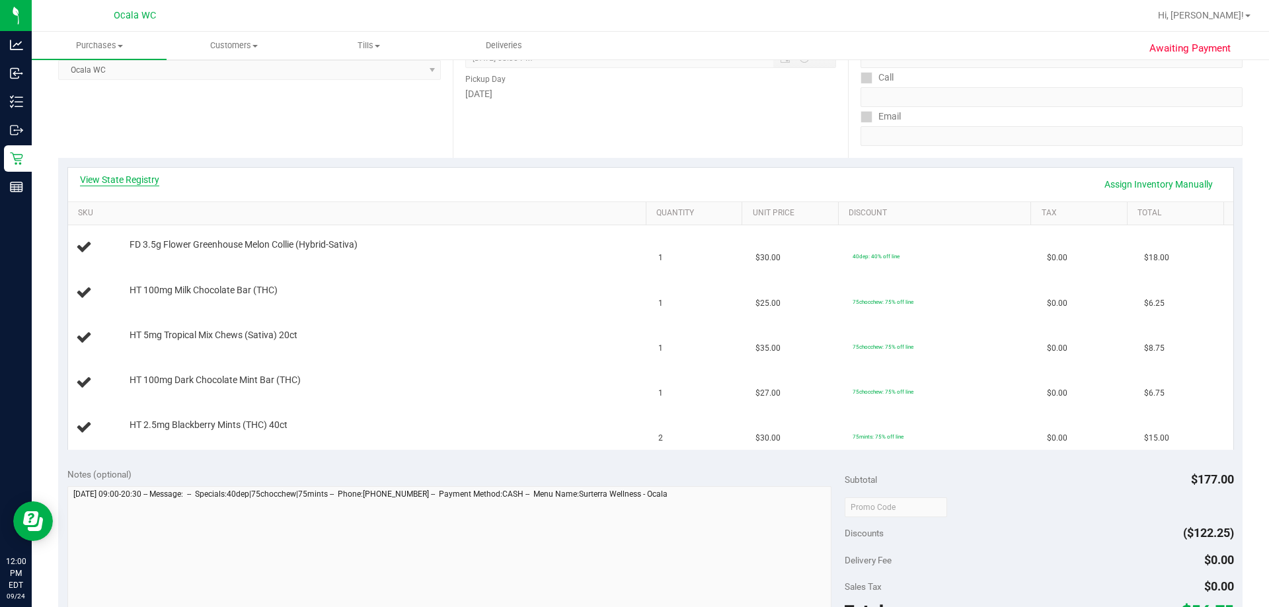
click at [129, 178] on link "View State Registry" at bounding box center [119, 179] width 79 height 13
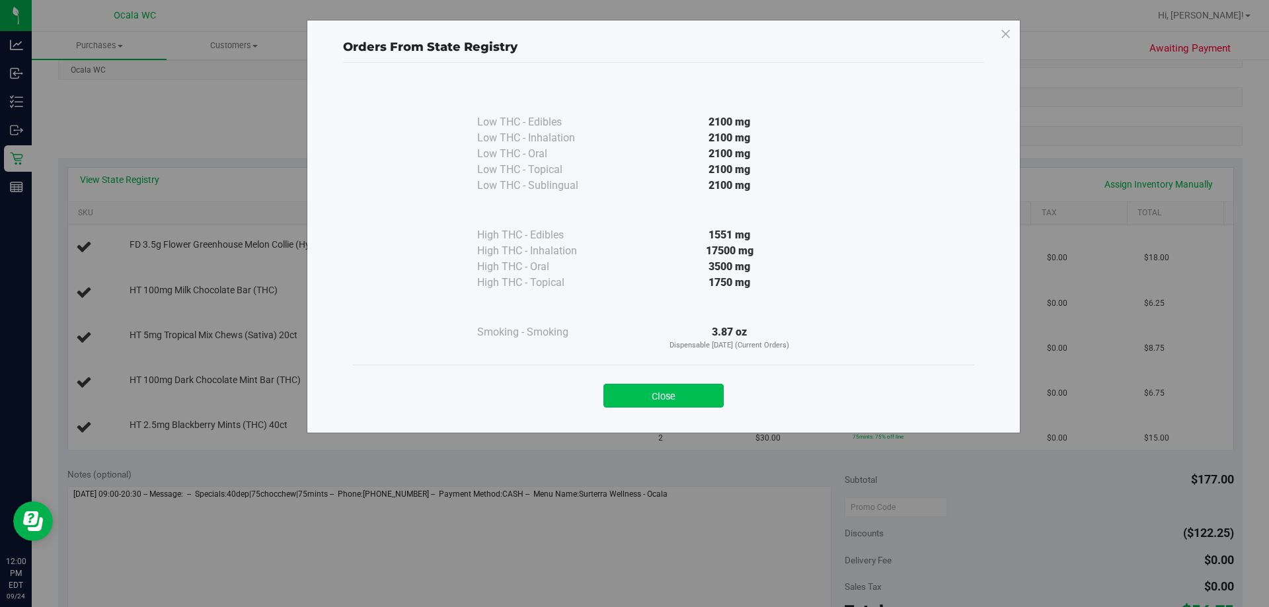
click at [631, 389] on button "Close" at bounding box center [663, 396] width 120 height 24
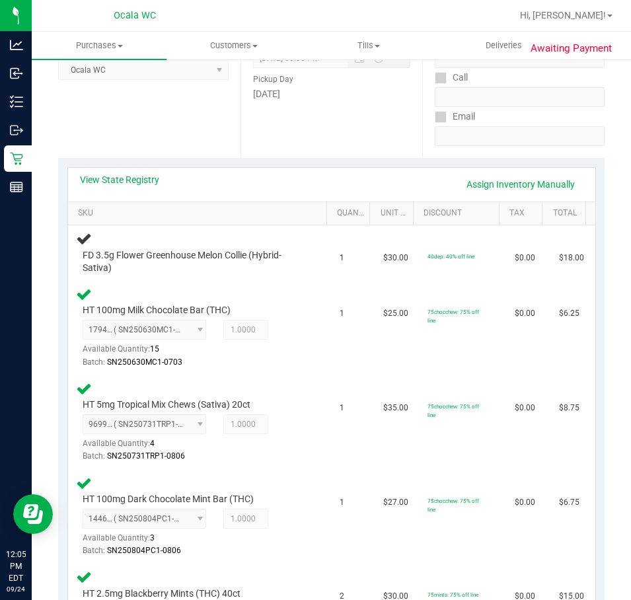
click at [252, 166] on div "View State Registry Assign Inventory Manually SKU Quantity Unit Price Discount …" at bounding box center [331, 412] width 547 height 509
drag, startPoint x: 336, startPoint y: 135, endPoint x: 325, endPoint y: 134, distance: 11.4
click at [333, 135] on div "Date Pickup Date/Time 09/24/2025 Now 09/24/2025 08:30 PM Now Pickup Day Wednesd…" at bounding box center [332, 77] width 182 height 162
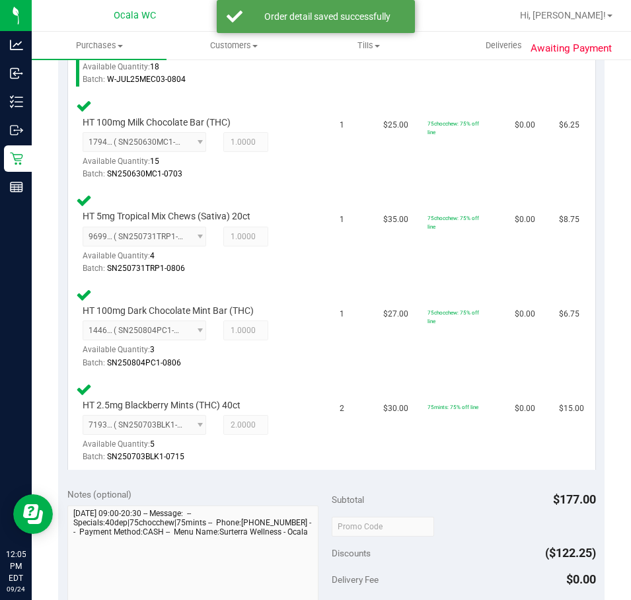
scroll to position [661, 0]
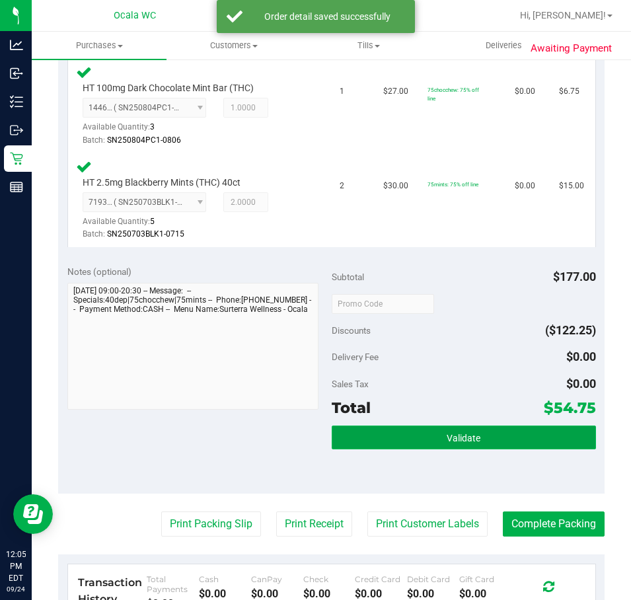
click at [473, 435] on span "Validate" at bounding box center [464, 438] width 34 height 11
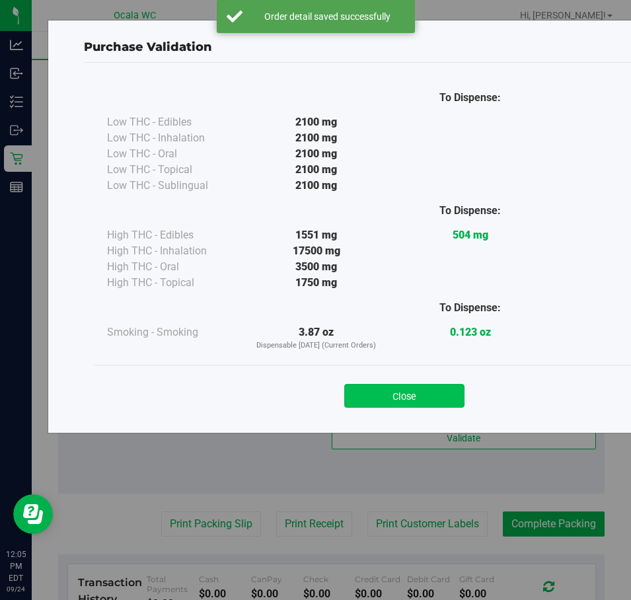
click at [423, 387] on button "Close" at bounding box center [404, 396] width 120 height 24
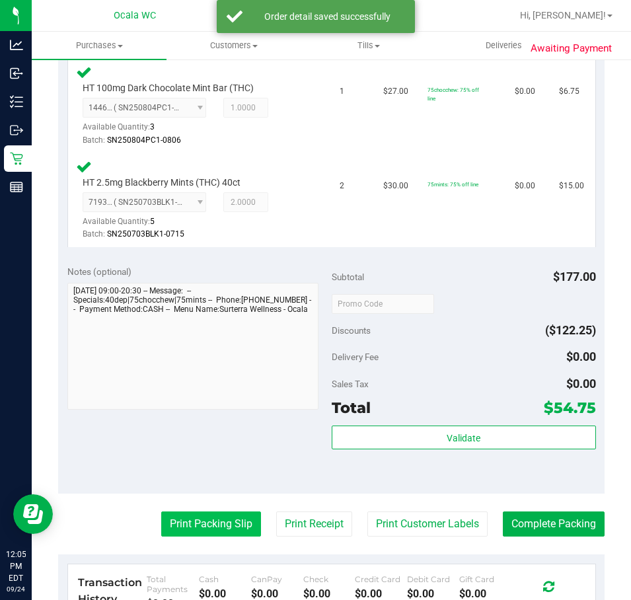
click at [182, 529] on button "Print Packing Slip" at bounding box center [211, 524] width 100 height 25
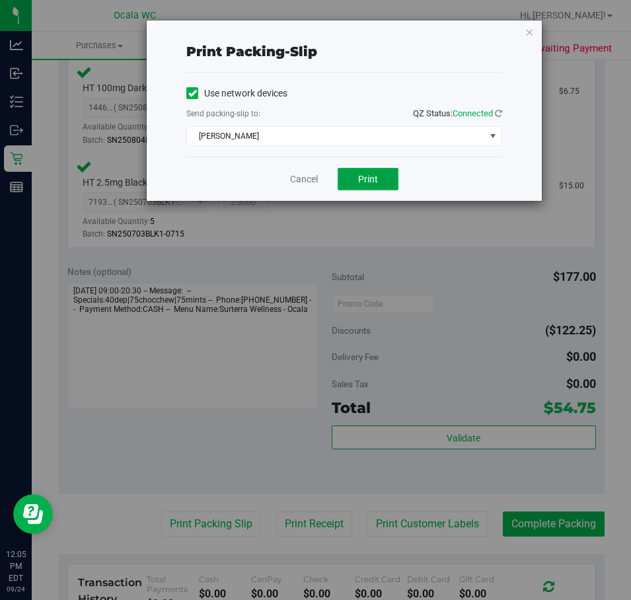
click at [366, 180] on span "Print" at bounding box center [368, 179] width 20 height 11
click at [304, 178] on link "Cancel" at bounding box center [304, 180] width 28 height 14
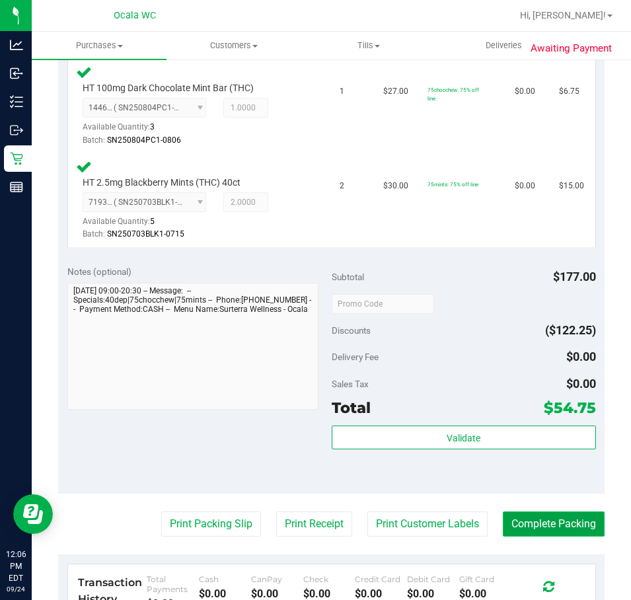
click at [563, 519] on button "Complete Packing" at bounding box center [554, 524] width 102 height 25
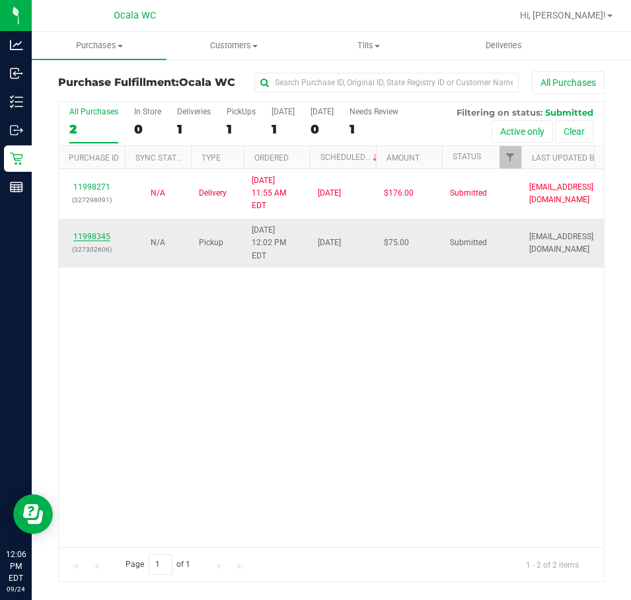
click at [92, 232] on link "11998345" at bounding box center [91, 236] width 37 height 9
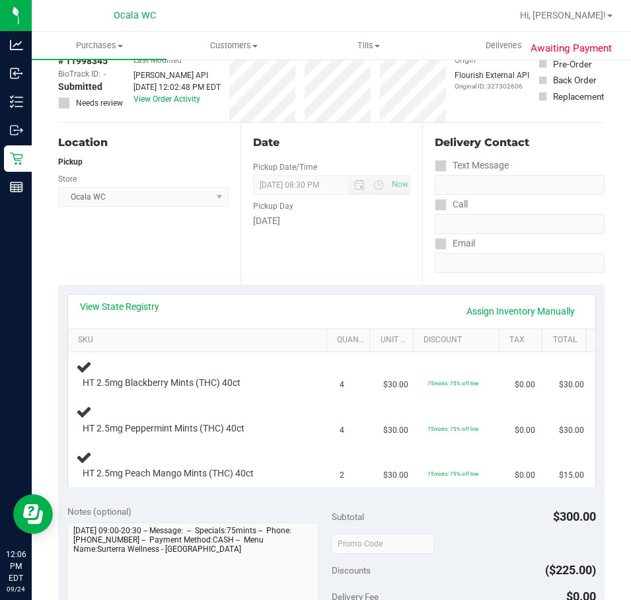
scroll to position [132, 0]
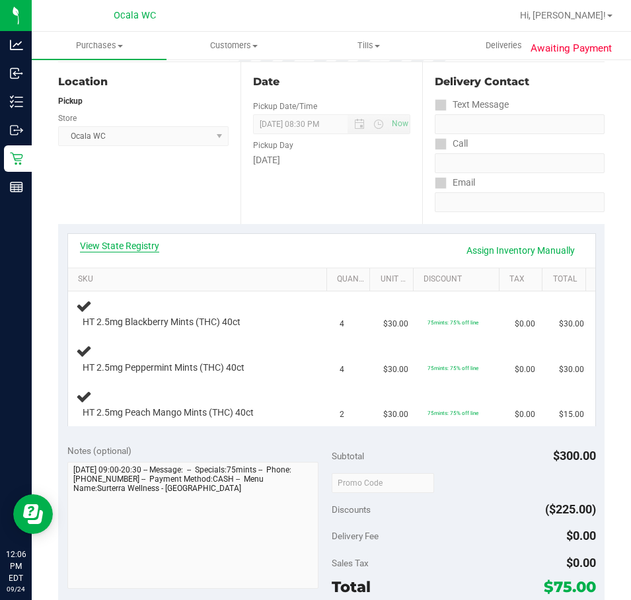
click at [125, 245] on link "View State Registry" at bounding box center [119, 245] width 79 height 13
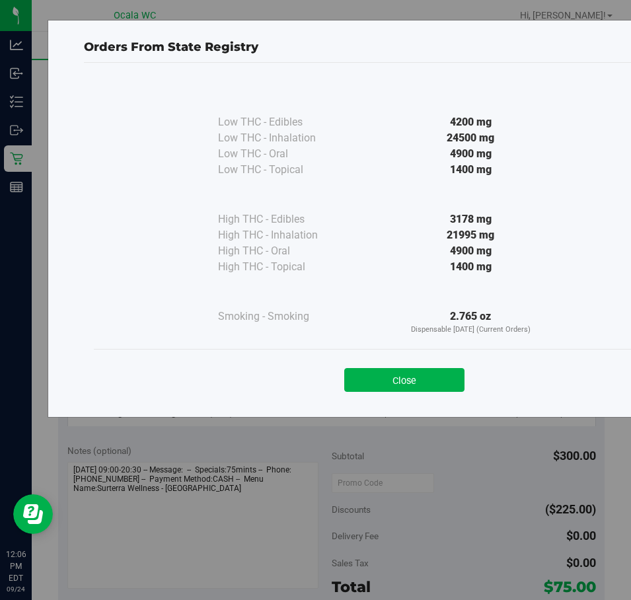
click at [393, 365] on div "Close" at bounding box center [404, 376] width 601 height 33
click at [403, 379] on button "Close" at bounding box center [404, 380] width 120 height 24
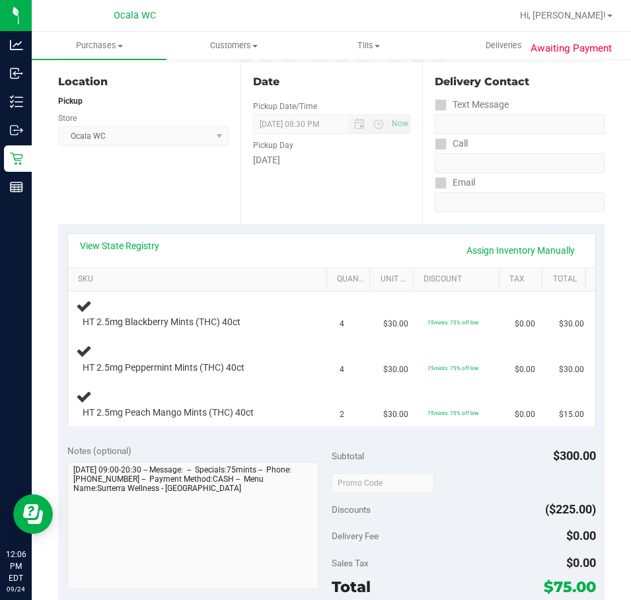
click at [166, 221] on div "Location Pickup Store Ocala WC Select Store Bonita Springs WC Boynton Beach WC …" at bounding box center [149, 143] width 182 height 162
click at [313, 195] on div "Date Pickup Date/Time 09/24/2025 Now 09/24/2025 08:30 PM Now Pickup Day Wednesd…" at bounding box center [332, 143] width 182 height 162
click at [319, 199] on div "Date Pickup Date/Time 09/24/2025 Now 09/24/2025 08:30 PM Now Pickup Day Wednesd…" at bounding box center [332, 143] width 182 height 162
click at [297, 194] on div "Date Pickup Date/Time 09/24/2025 Now 09/24/2025 08:30 PM Now Pickup Day Wednesd…" at bounding box center [332, 143] width 182 height 162
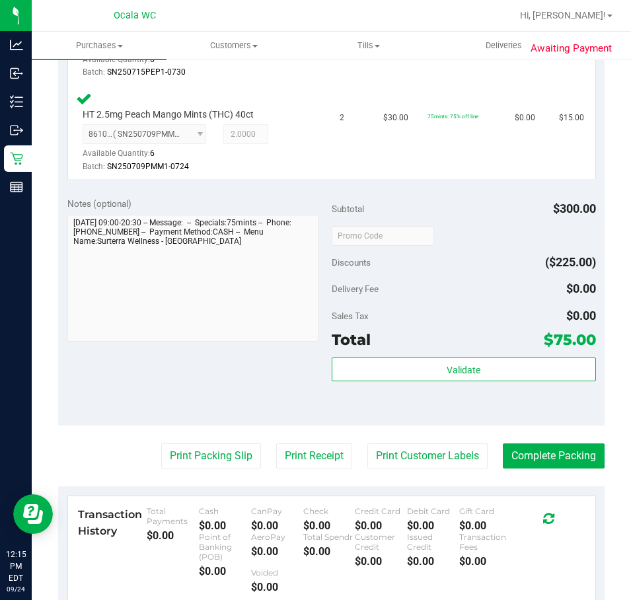
scroll to position [529, 0]
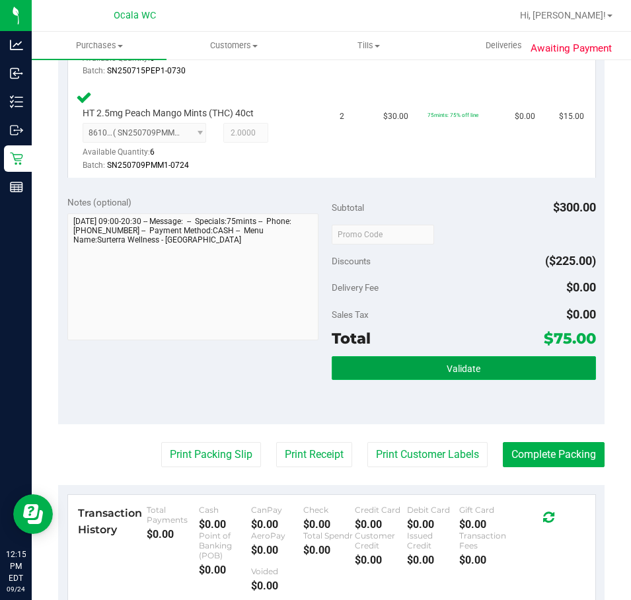
click at [414, 373] on button "Validate" at bounding box center [464, 368] width 264 height 24
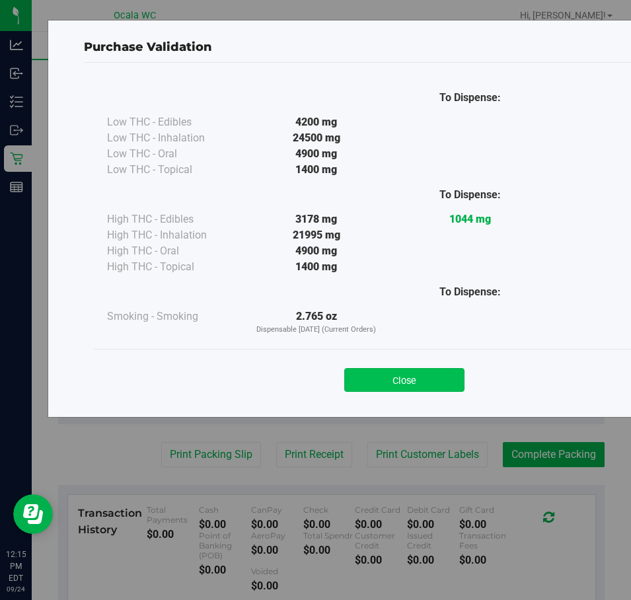
click at [414, 377] on button "Close" at bounding box center [404, 380] width 120 height 24
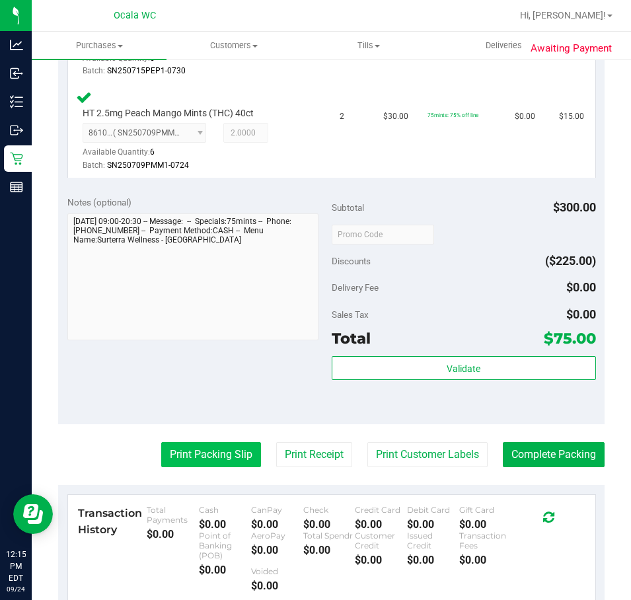
click at [196, 456] on button "Print Packing Slip" at bounding box center [211, 454] width 100 height 25
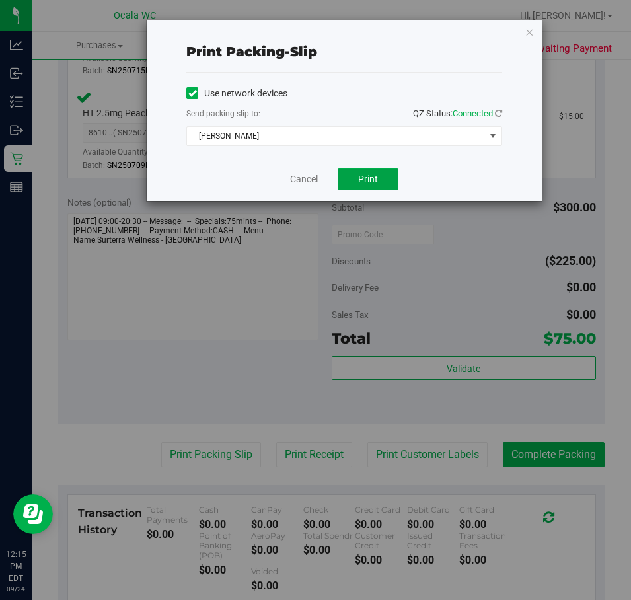
drag, startPoint x: 351, startPoint y: 178, endPoint x: 155, endPoint y: 400, distance: 295.9
click at [351, 180] on button "Print" at bounding box center [368, 179] width 61 height 22
click at [306, 176] on link "Cancel" at bounding box center [304, 180] width 28 height 14
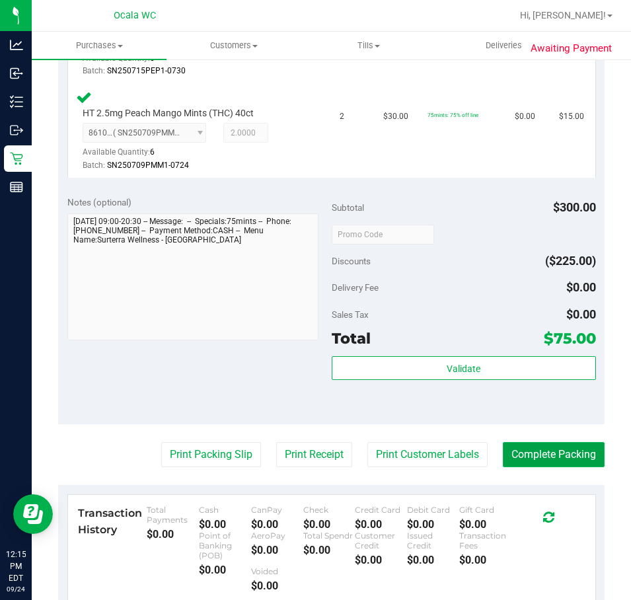
click at [562, 454] on button "Complete Packing" at bounding box center [554, 454] width 102 height 25
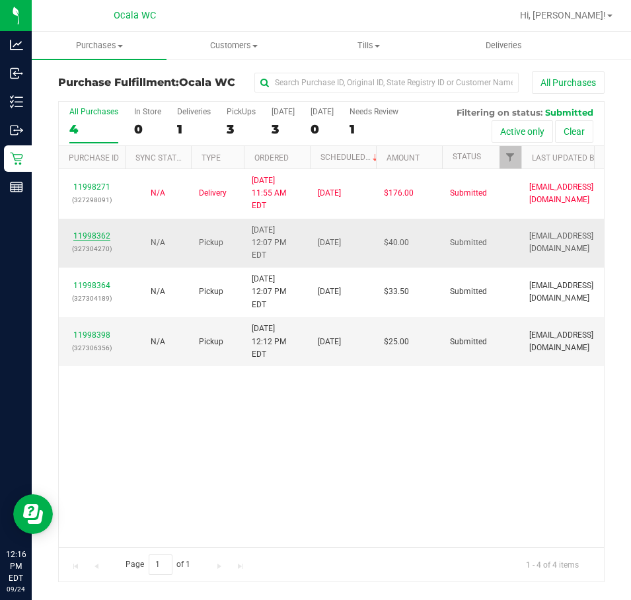
click at [98, 231] on link "11998362" at bounding box center [91, 235] width 37 height 9
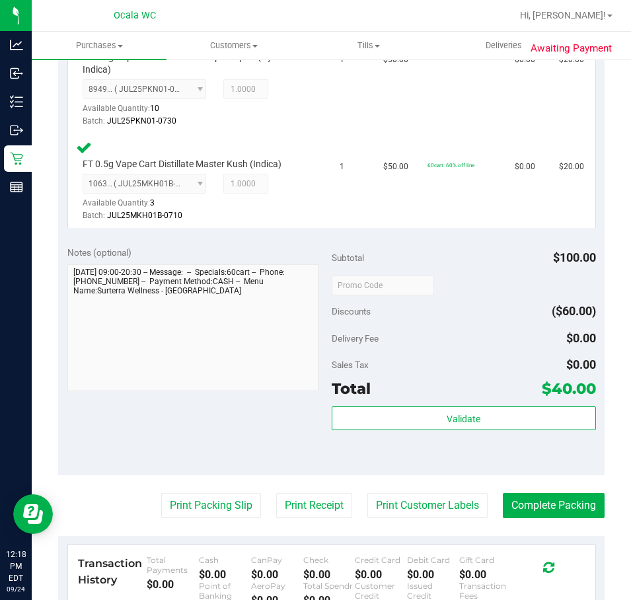
scroll to position [642, 0]
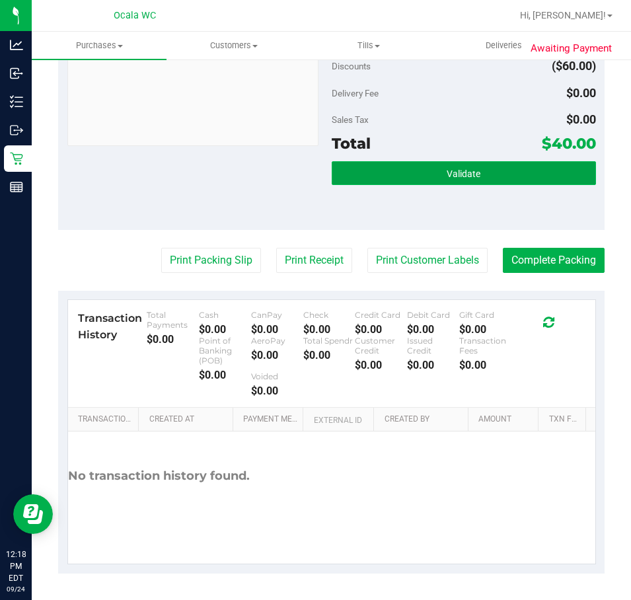
click at [460, 161] on button "Validate" at bounding box center [464, 173] width 264 height 24
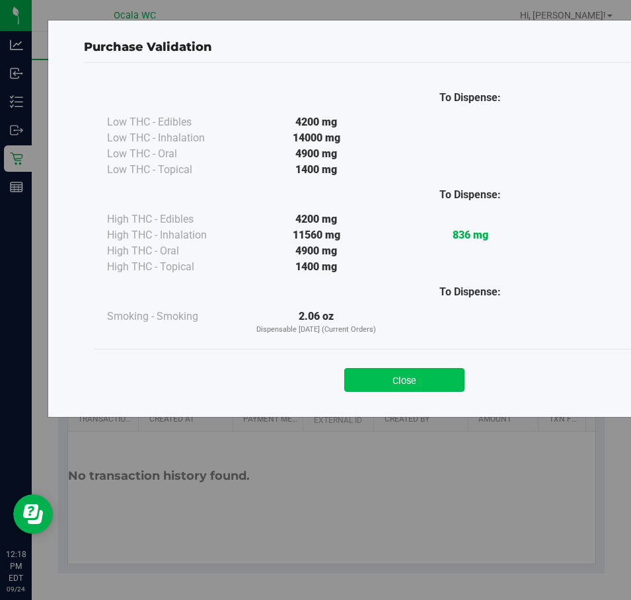
click at [416, 380] on button "Close" at bounding box center [404, 380] width 120 height 24
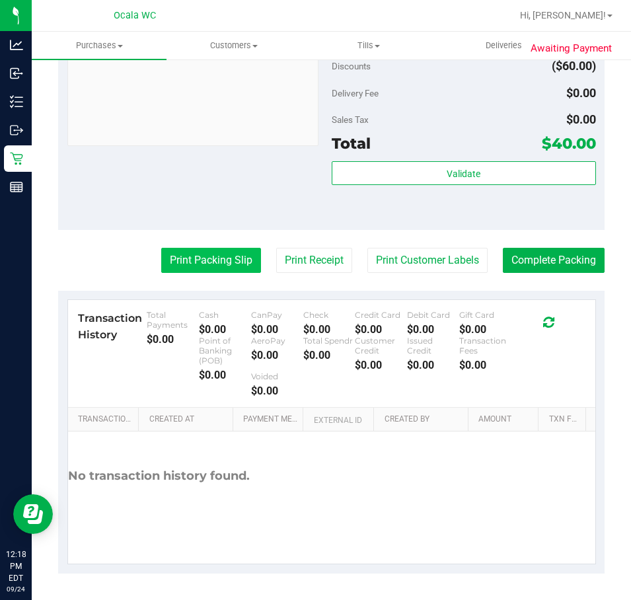
click at [213, 264] on button "Print Packing Slip" at bounding box center [211, 260] width 100 height 25
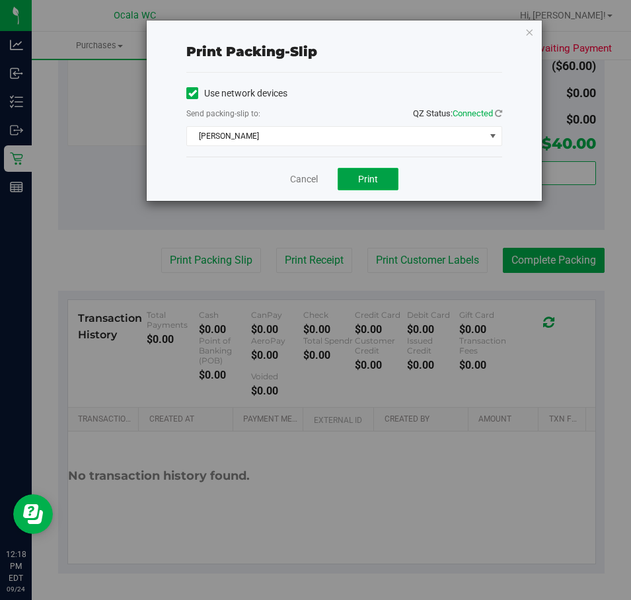
click at [356, 183] on button "Print" at bounding box center [368, 179] width 61 height 22
click at [309, 180] on link "Cancel" at bounding box center [304, 180] width 28 height 14
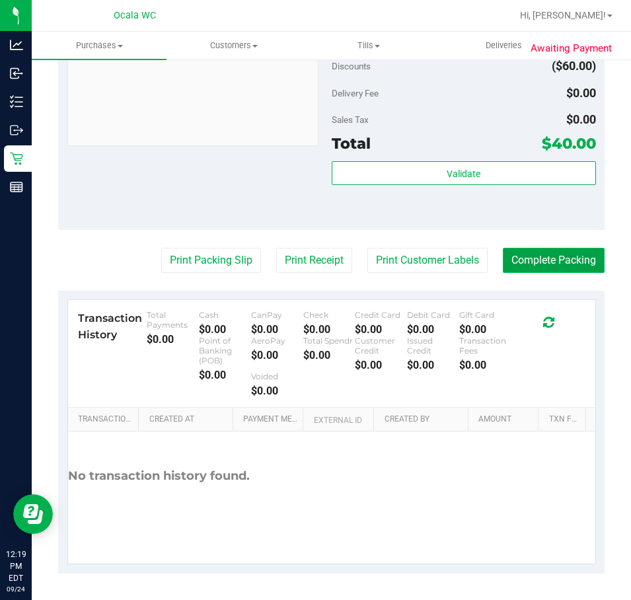
click at [574, 259] on button "Complete Packing" at bounding box center [554, 260] width 102 height 25
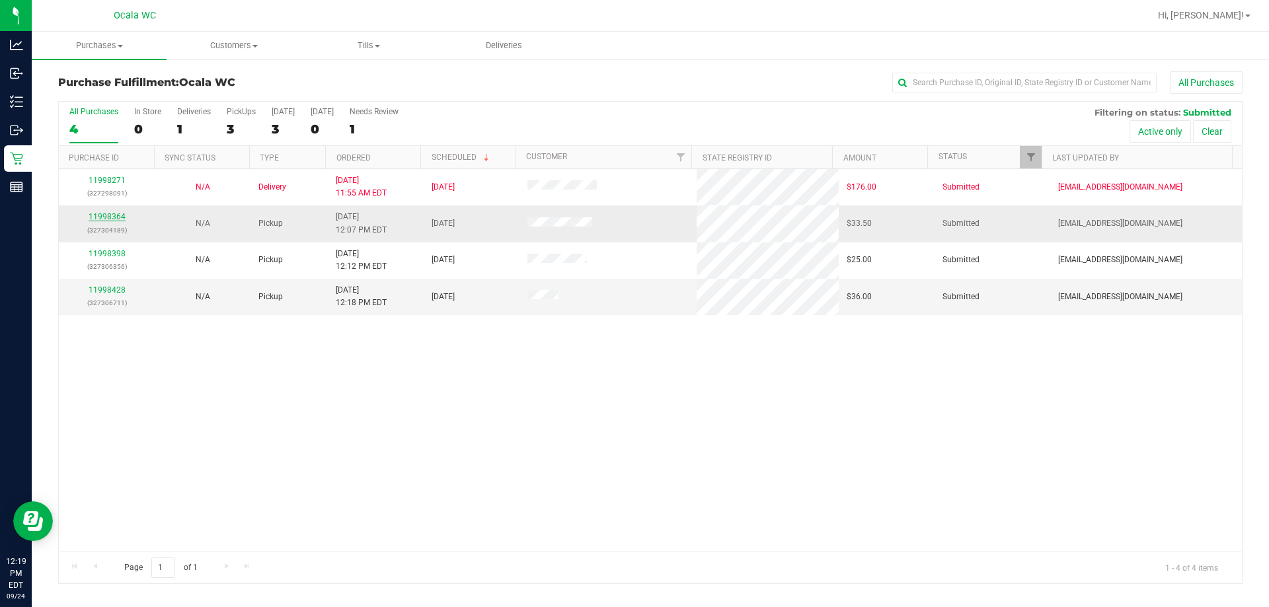
click at [106, 214] on link "11998364" at bounding box center [107, 216] width 37 height 9
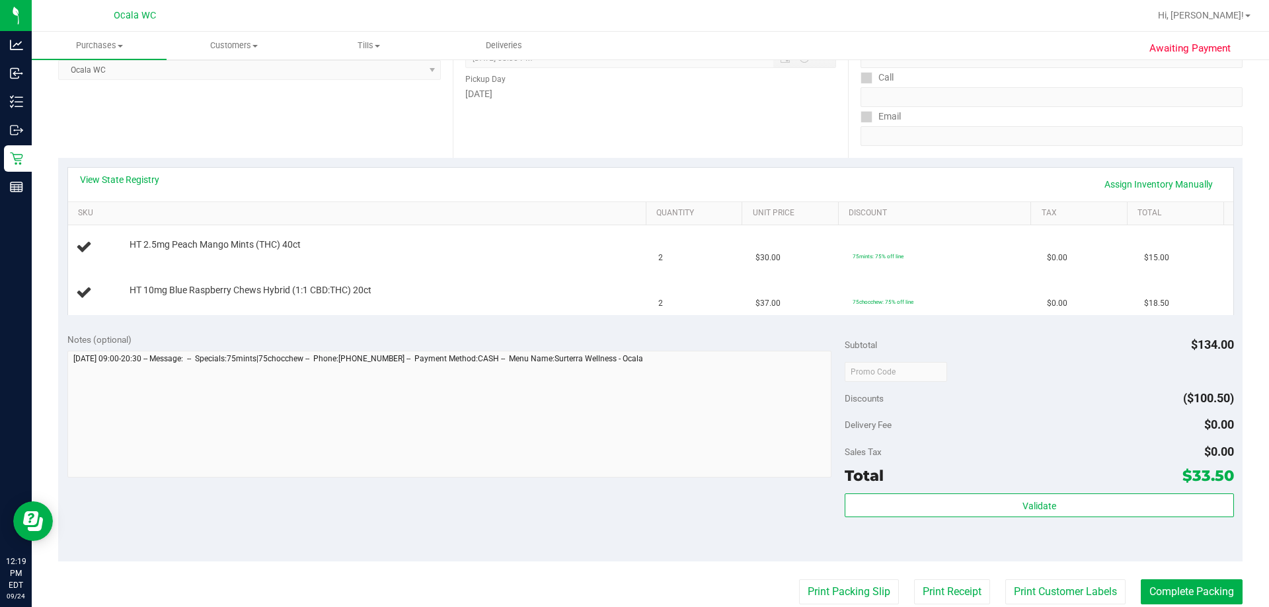
scroll to position [132, 0]
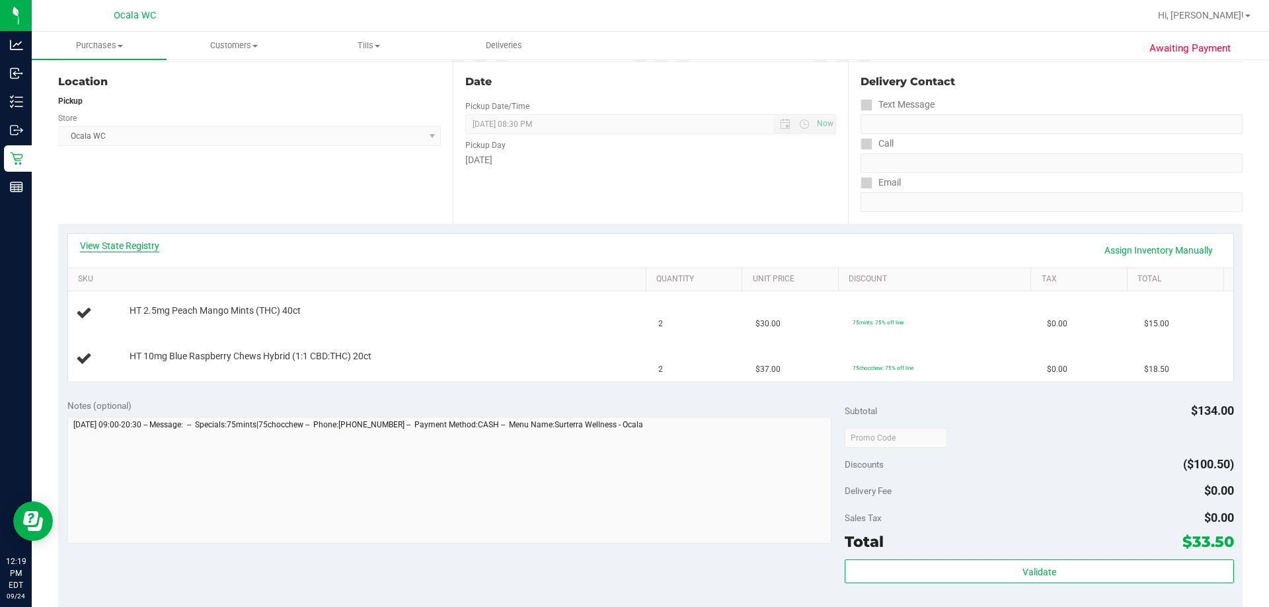
click at [125, 250] on link "View State Registry" at bounding box center [119, 245] width 79 height 13
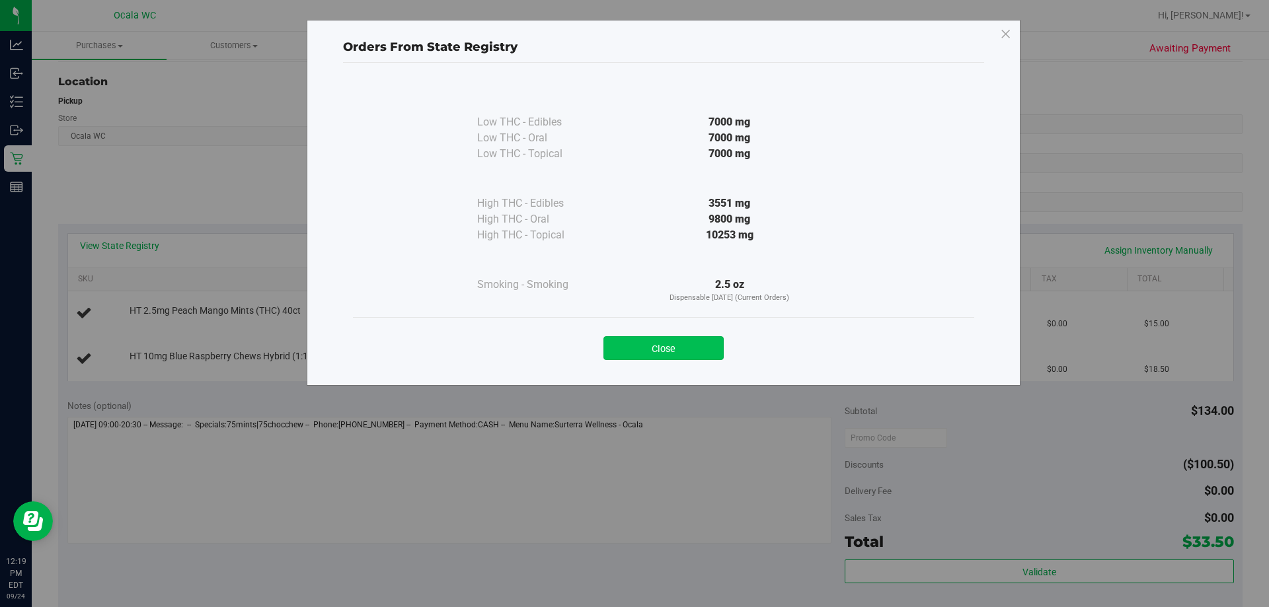
click at [631, 353] on button "Close" at bounding box center [663, 348] width 120 height 24
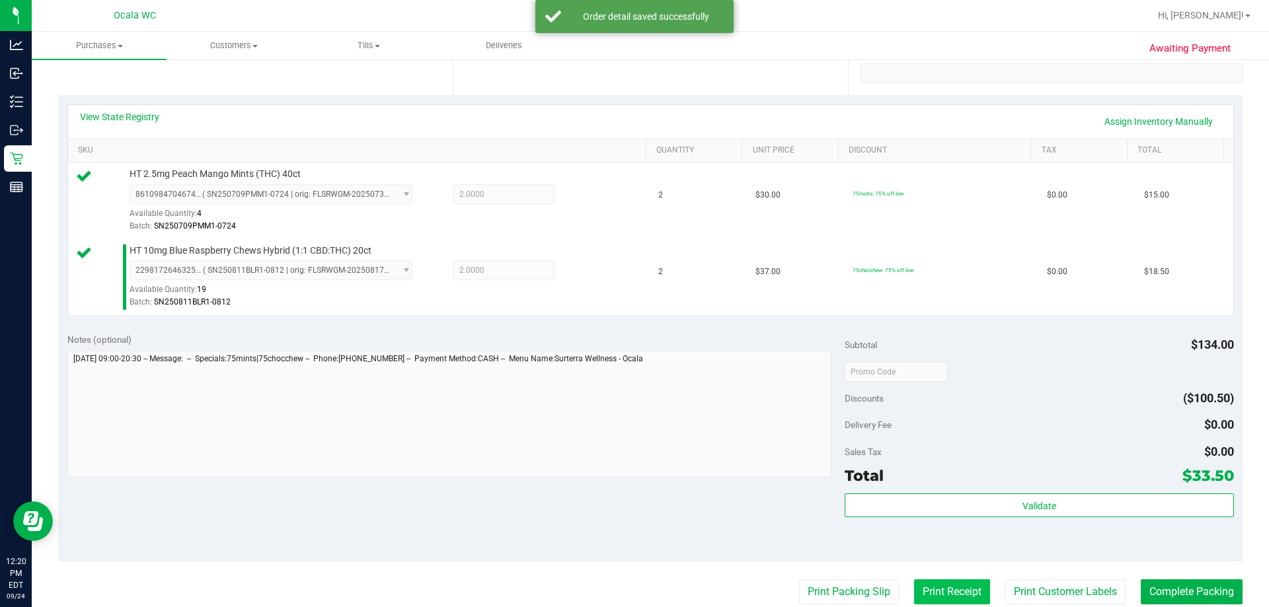
scroll to position [463, 0]
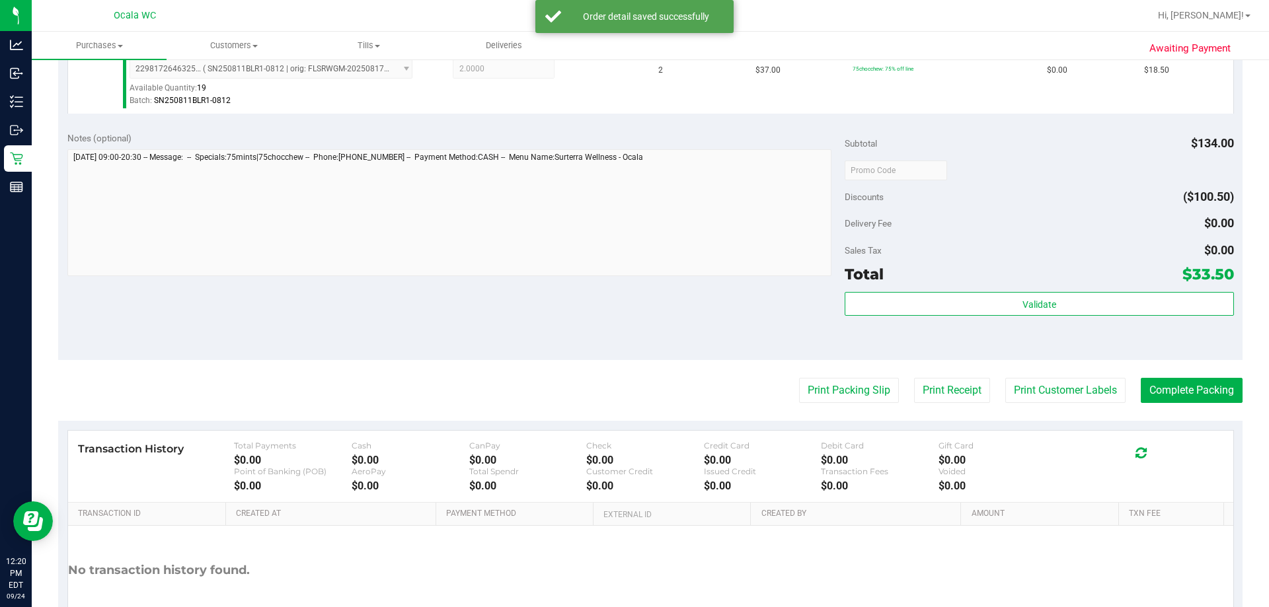
click at [631, 282] on div "Total $33.50" at bounding box center [1039, 274] width 389 height 24
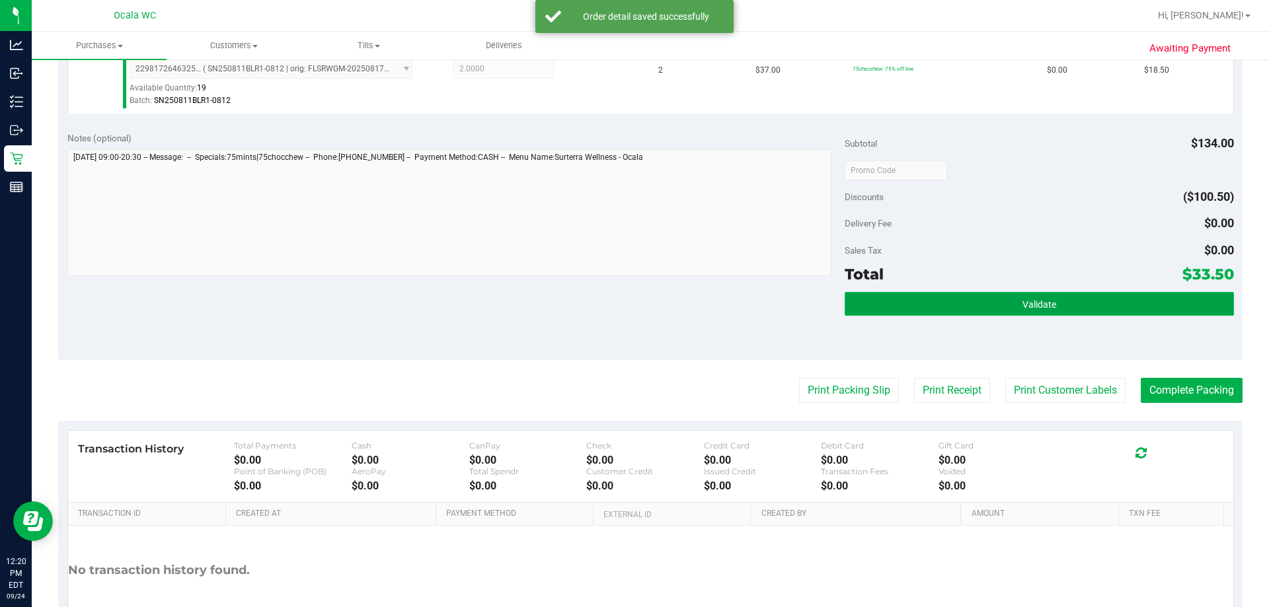
click at [631, 296] on button "Validate" at bounding box center [1039, 304] width 389 height 24
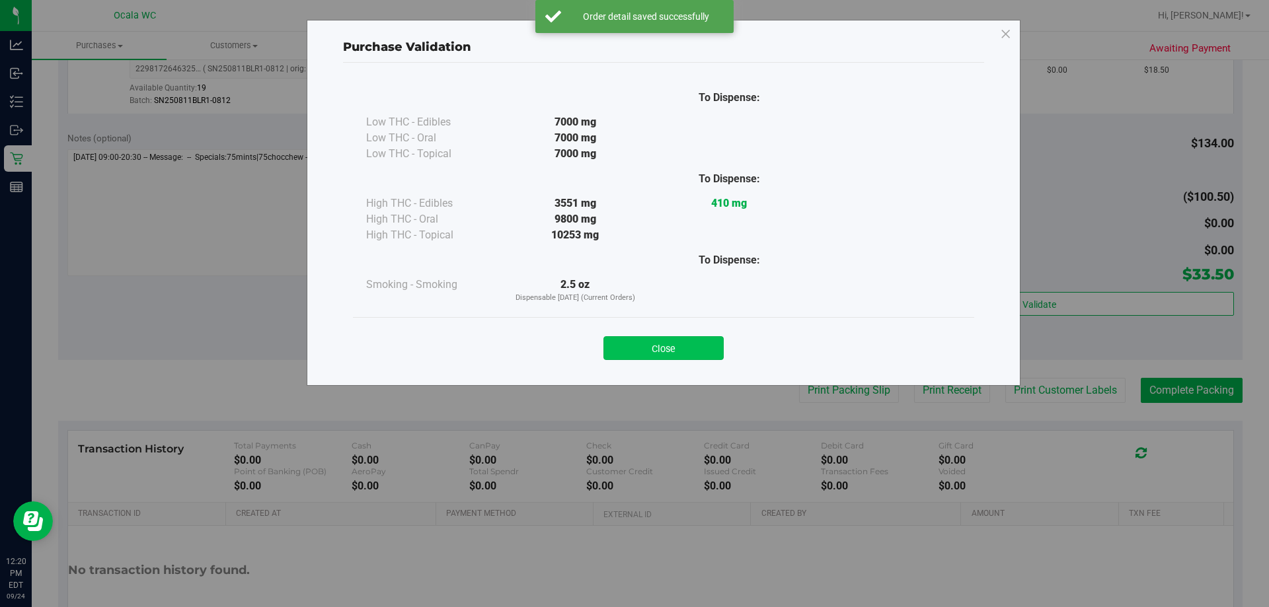
click at [631, 340] on button "Close" at bounding box center [663, 348] width 120 height 24
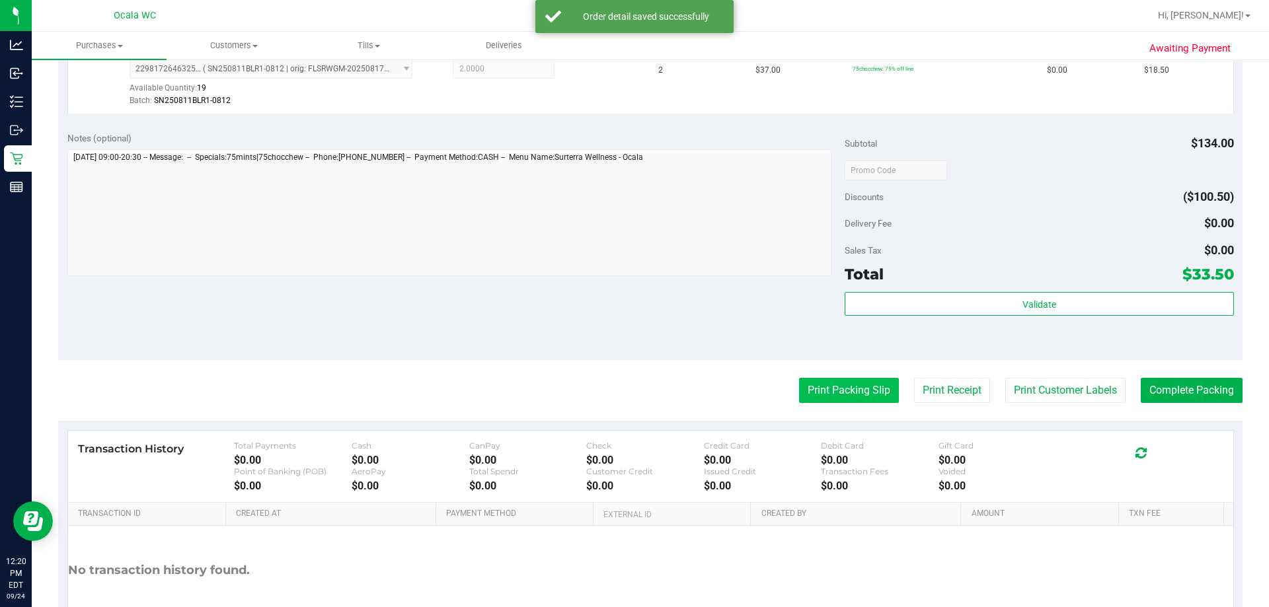
click at [631, 384] on button "Print Packing Slip" at bounding box center [849, 390] width 100 height 25
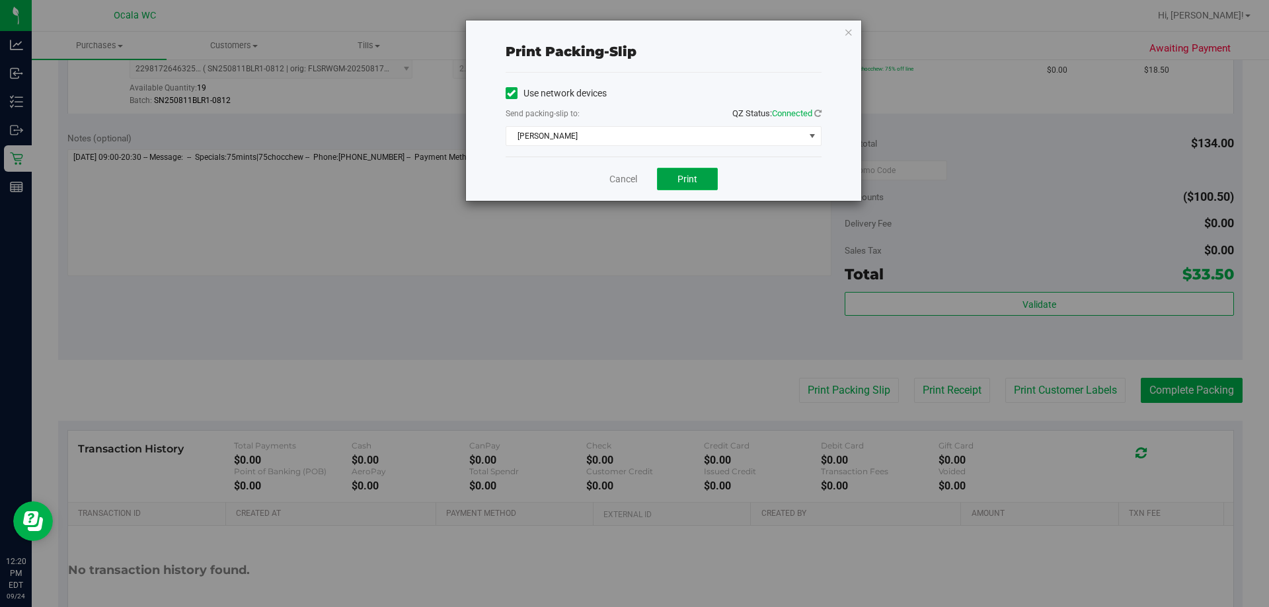
click at [631, 181] on button "Print" at bounding box center [687, 179] width 61 height 22
click at [628, 173] on link "Cancel" at bounding box center [623, 180] width 28 height 14
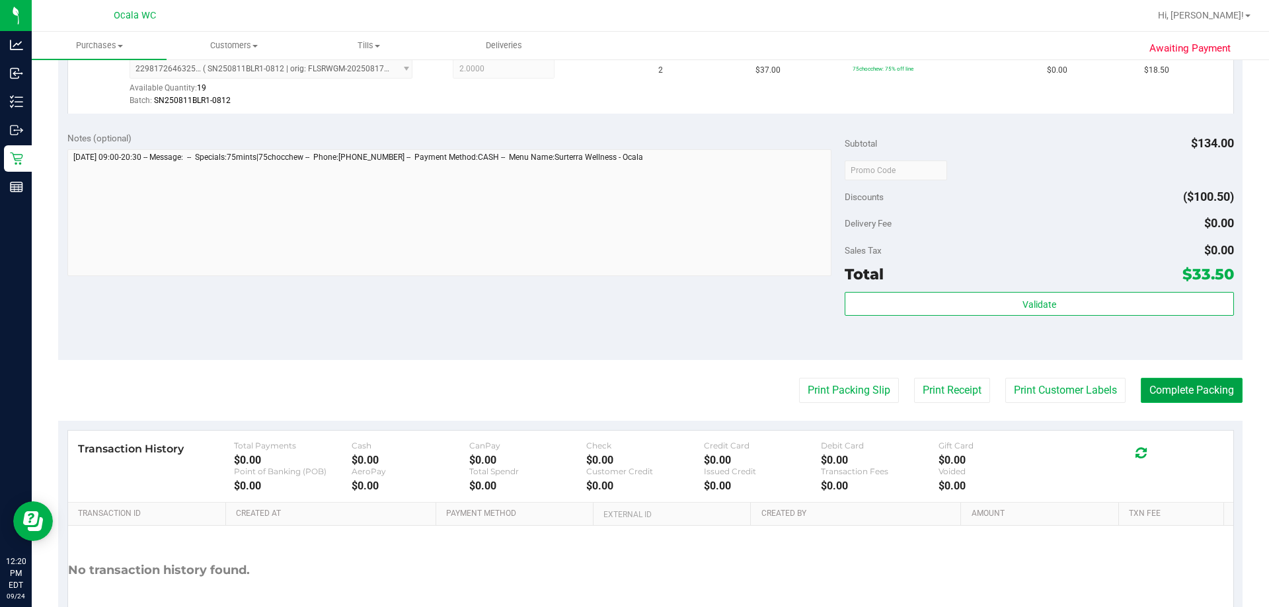
click at [631, 387] on button "Complete Packing" at bounding box center [1192, 390] width 102 height 25
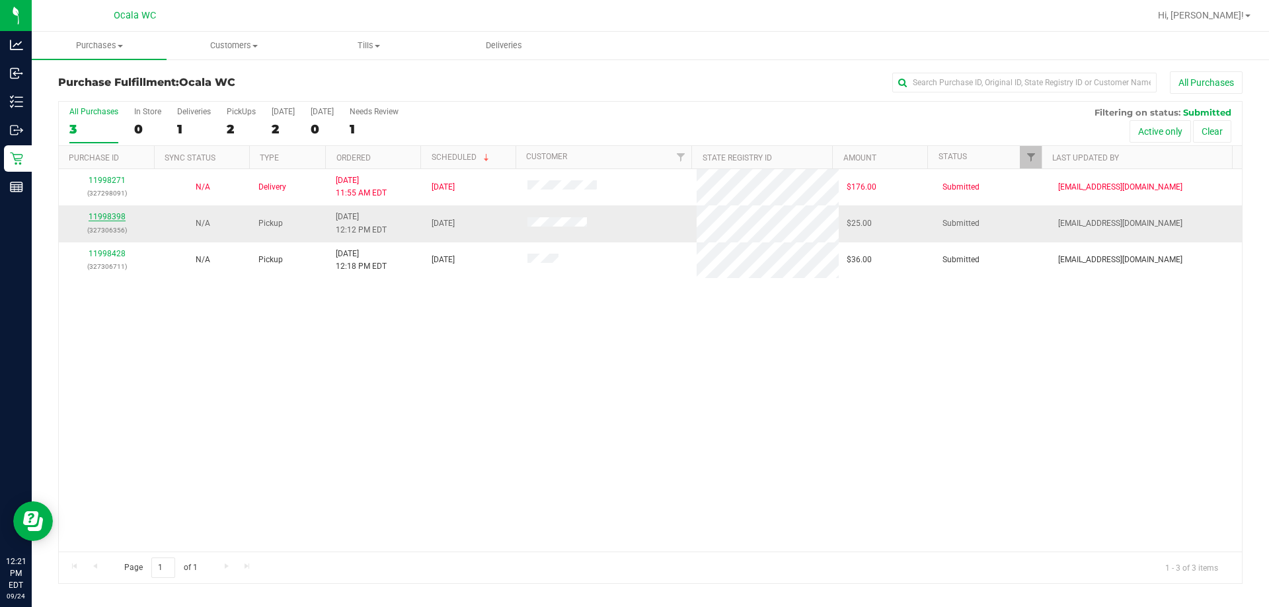
click at [94, 216] on link "11998398" at bounding box center [107, 216] width 37 height 9
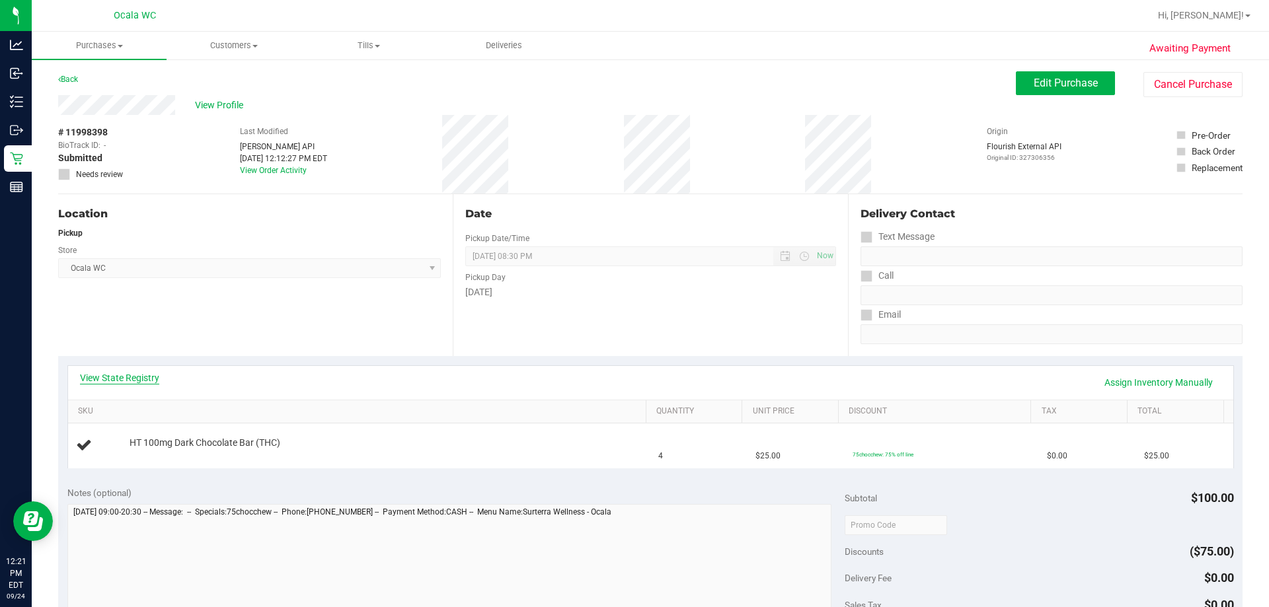
click at [110, 380] on link "View State Registry" at bounding box center [119, 377] width 79 height 13
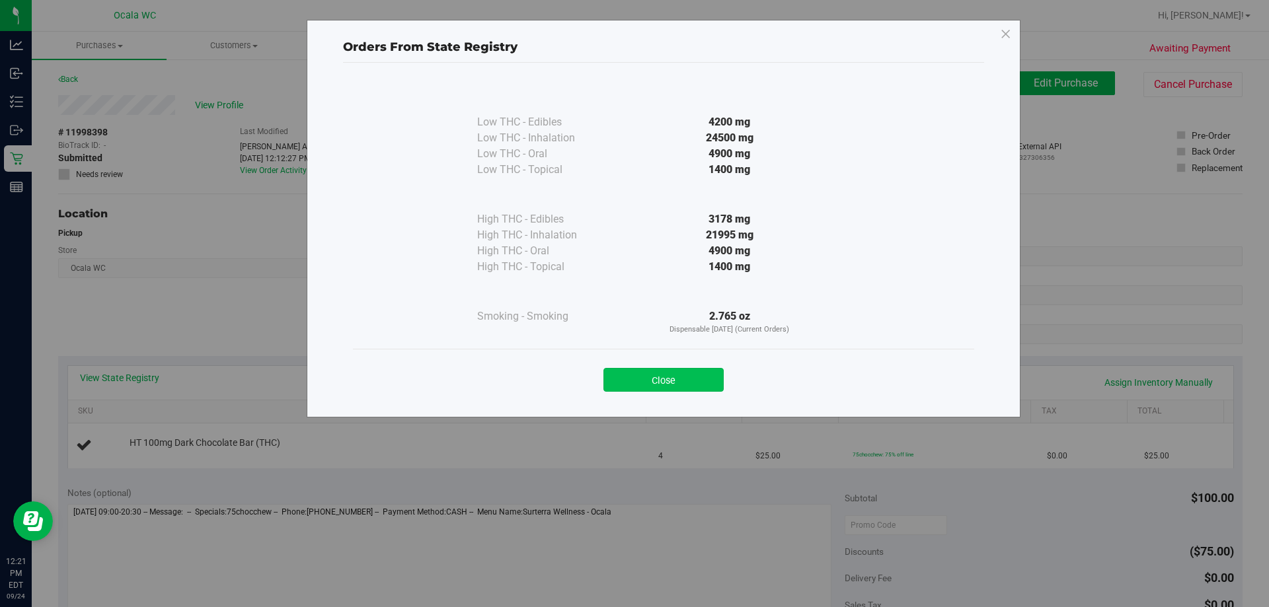
click at [631, 379] on button "Close" at bounding box center [663, 380] width 120 height 24
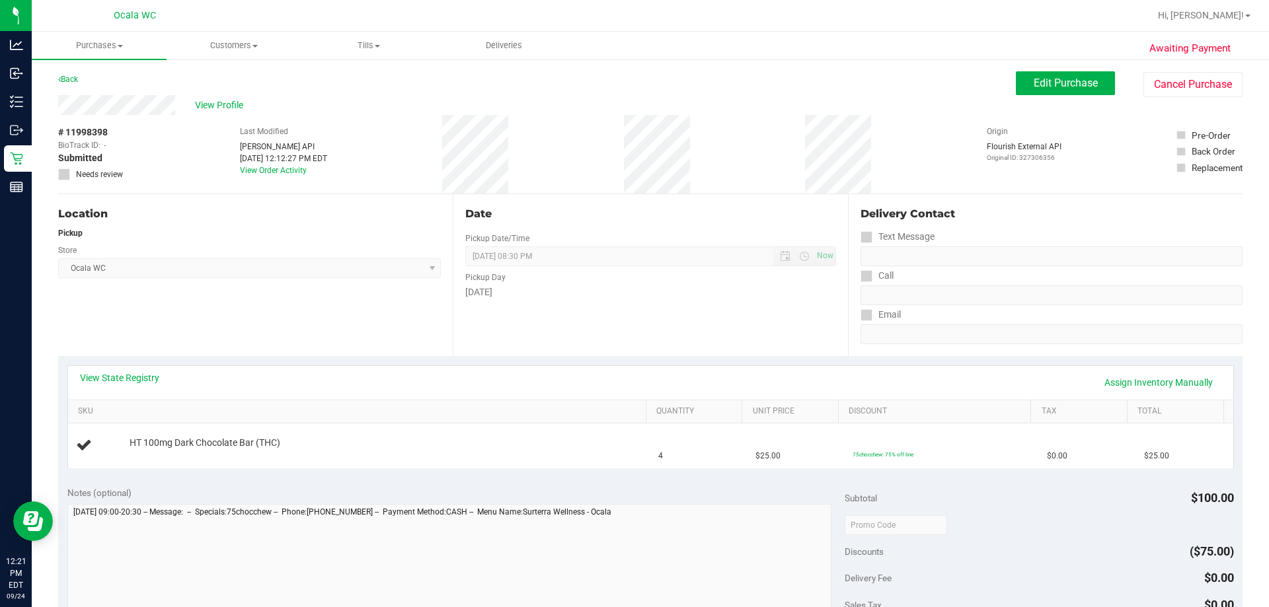
click at [350, 298] on div "Location Pickup Store Ocala WC Select Store Bonita Springs WC Boynton Beach WC …" at bounding box center [255, 275] width 395 height 162
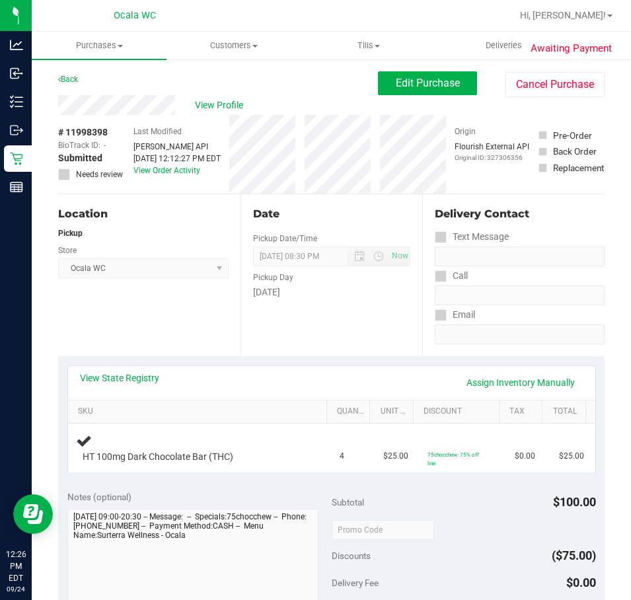
click at [196, 315] on div "Location Pickup Store Ocala WC Select Store Bonita Springs WC Boynton Beach WC …" at bounding box center [149, 275] width 182 height 162
click at [206, 303] on div "Location Pickup Store Ocala WC Select Store Bonita Springs WC Boynton Beach WC …" at bounding box center [149, 275] width 182 height 162
click at [333, 319] on div "Date Pickup Date/Time 09/24/2025 Now 09/24/2025 08:30 PM Now Pickup Day Wednesd…" at bounding box center [332, 275] width 182 height 162
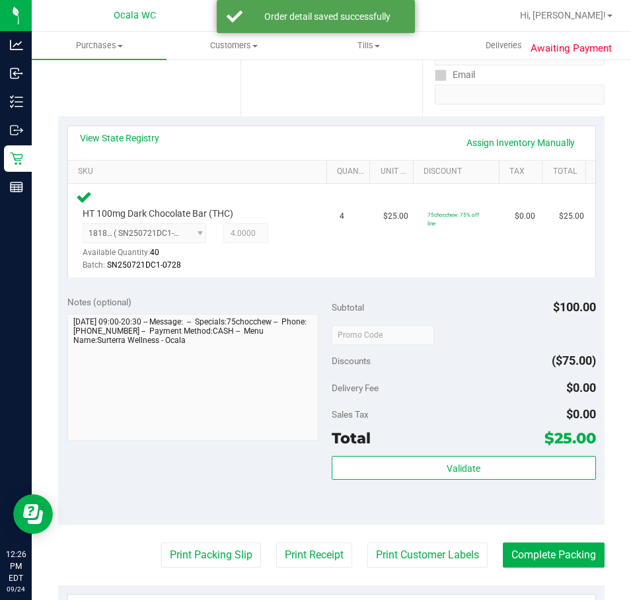
scroll to position [264, 0]
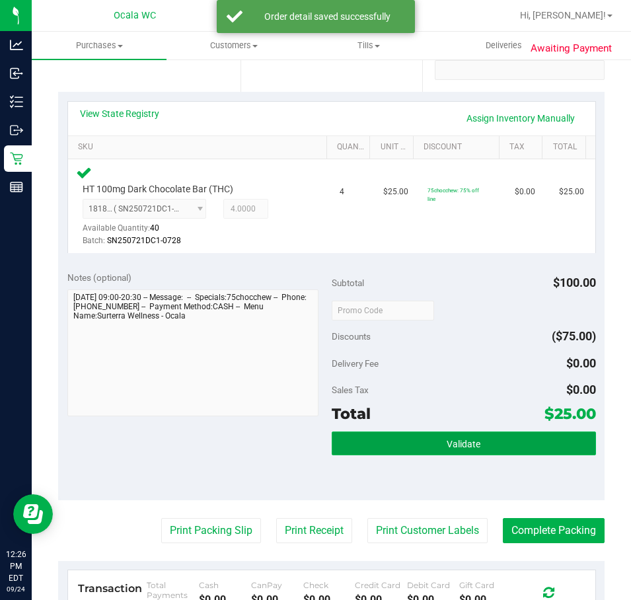
click at [471, 436] on button "Validate" at bounding box center [464, 444] width 264 height 24
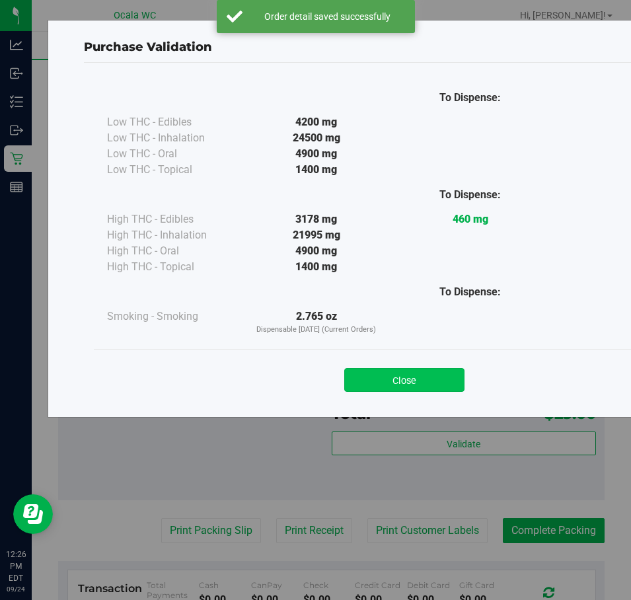
click at [395, 375] on button "Close" at bounding box center [404, 380] width 120 height 24
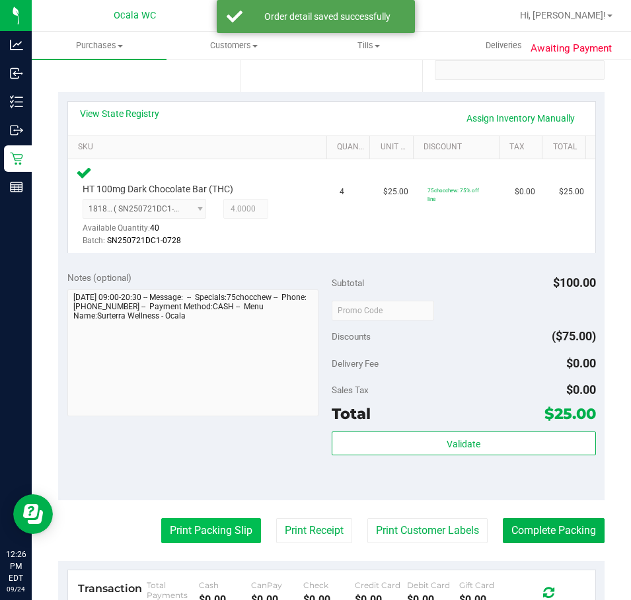
click at [207, 539] on button "Print Packing Slip" at bounding box center [211, 530] width 100 height 25
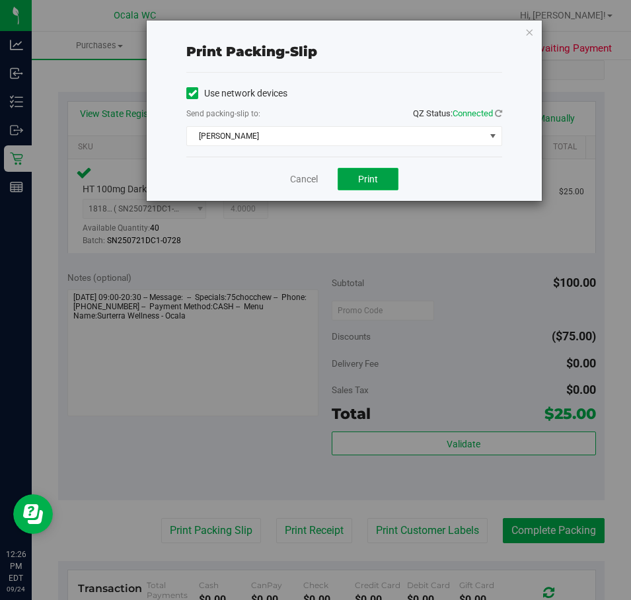
click at [348, 182] on button "Print" at bounding box center [368, 179] width 61 height 22
click at [297, 175] on link "Cancel" at bounding box center [304, 180] width 28 height 14
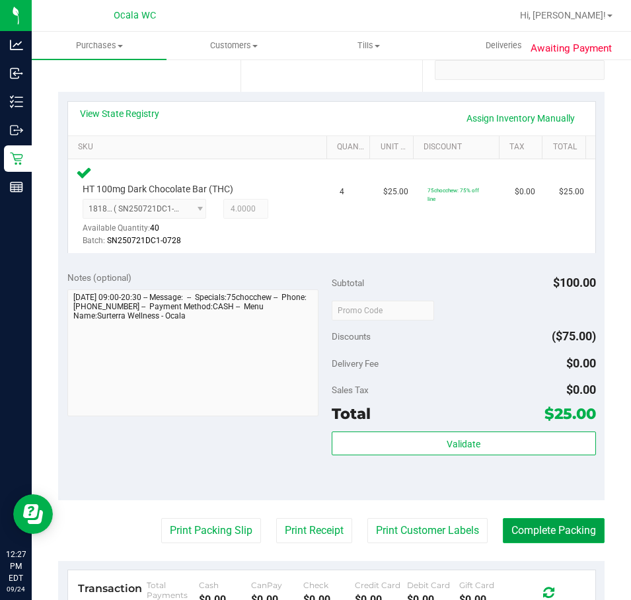
click at [559, 527] on button "Complete Packing" at bounding box center [554, 530] width 102 height 25
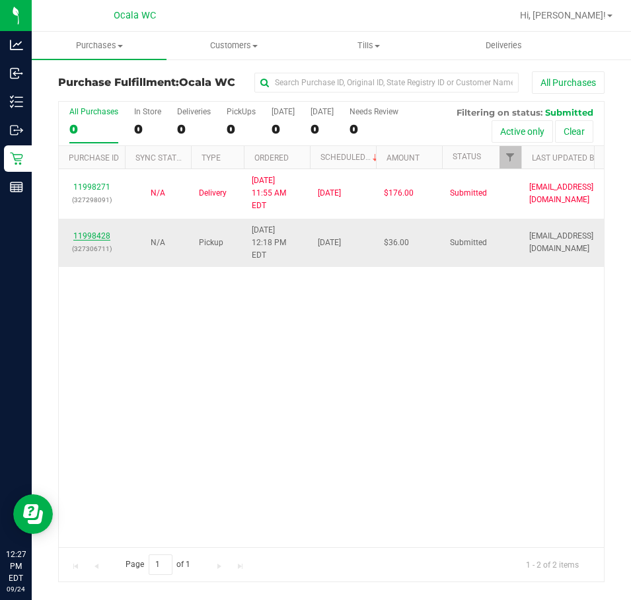
click at [89, 231] on link "11998428" at bounding box center [91, 235] width 37 height 9
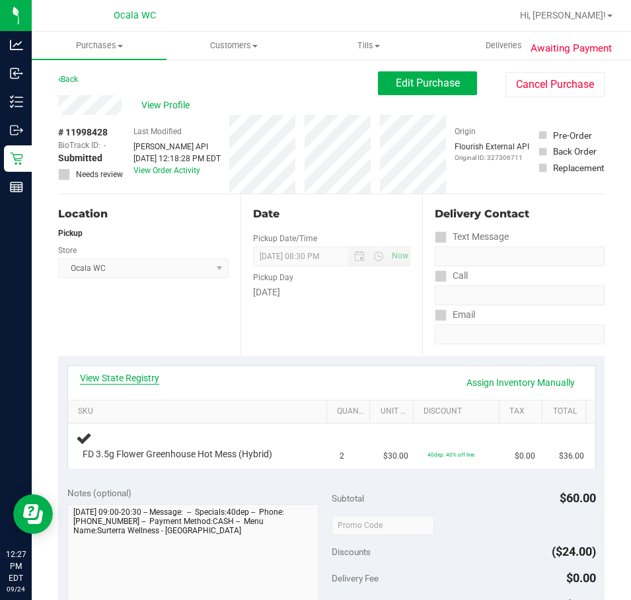
click at [147, 381] on link "View State Registry" at bounding box center [119, 377] width 79 height 13
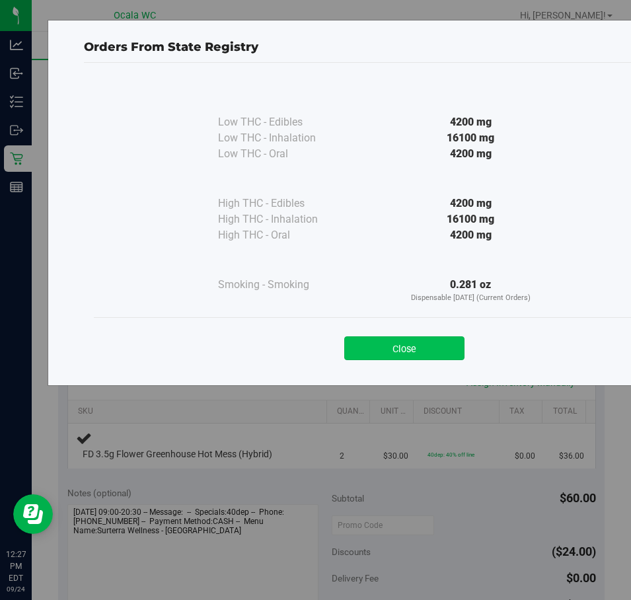
click at [395, 344] on button "Close" at bounding box center [404, 348] width 120 height 24
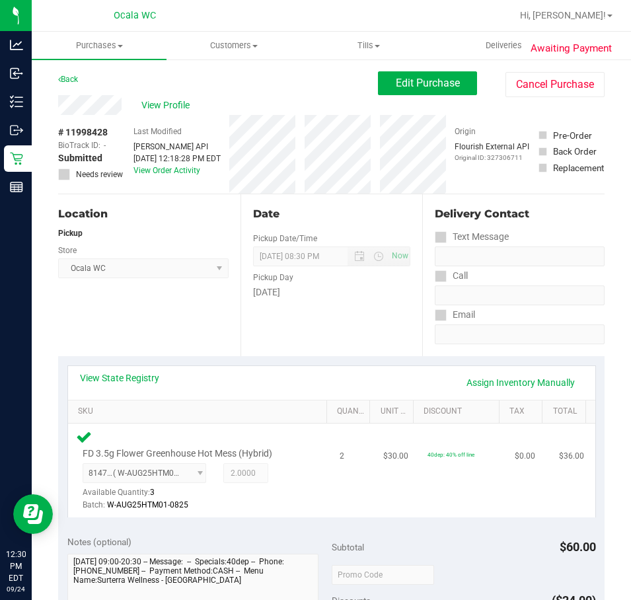
scroll to position [264, 0]
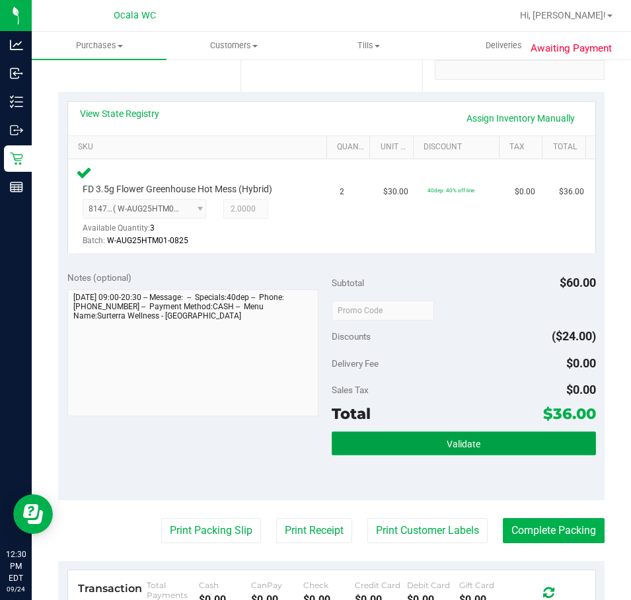
click at [484, 452] on button "Validate" at bounding box center [464, 444] width 264 height 24
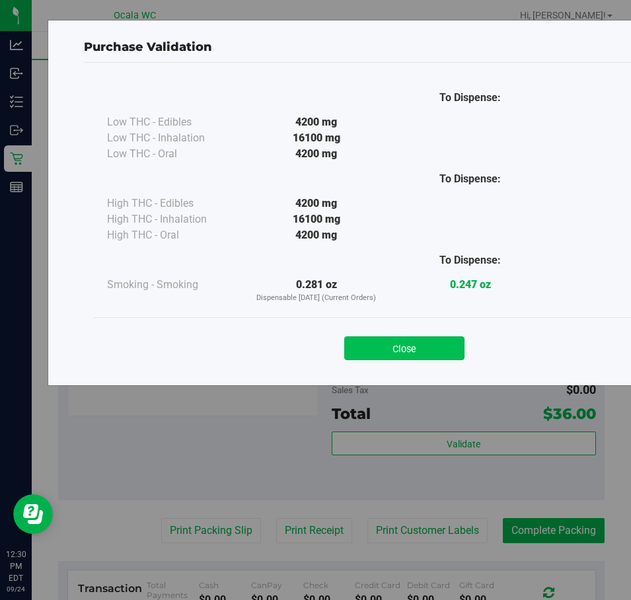
click at [434, 344] on button "Close" at bounding box center [404, 348] width 120 height 24
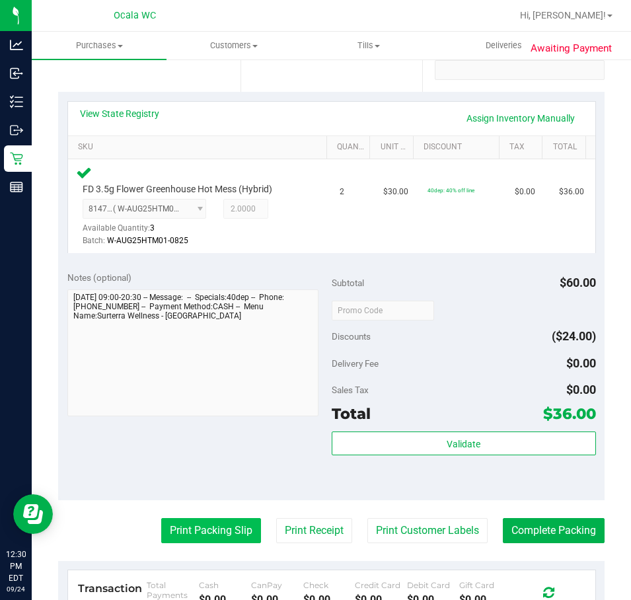
click at [199, 531] on button "Print Packing Slip" at bounding box center [211, 530] width 100 height 25
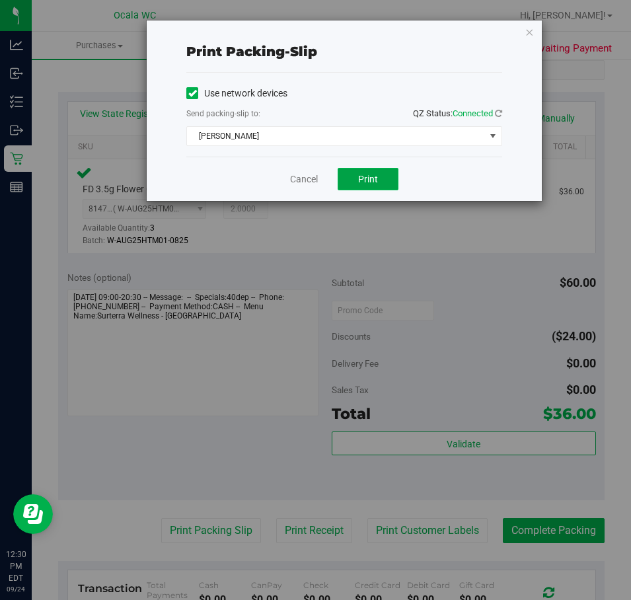
click at [361, 176] on span "Print" at bounding box center [368, 179] width 20 height 11
click at [303, 182] on link "Cancel" at bounding box center [304, 180] width 28 height 14
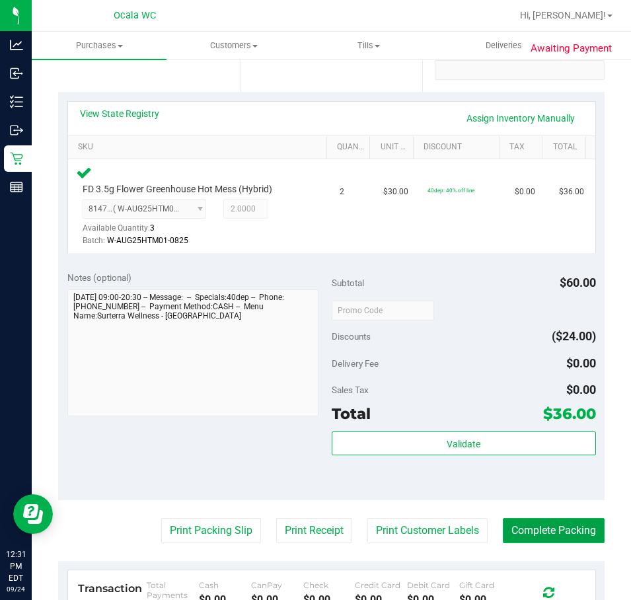
click at [515, 533] on button "Complete Packing" at bounding box center [554, 530] width 102 height 25
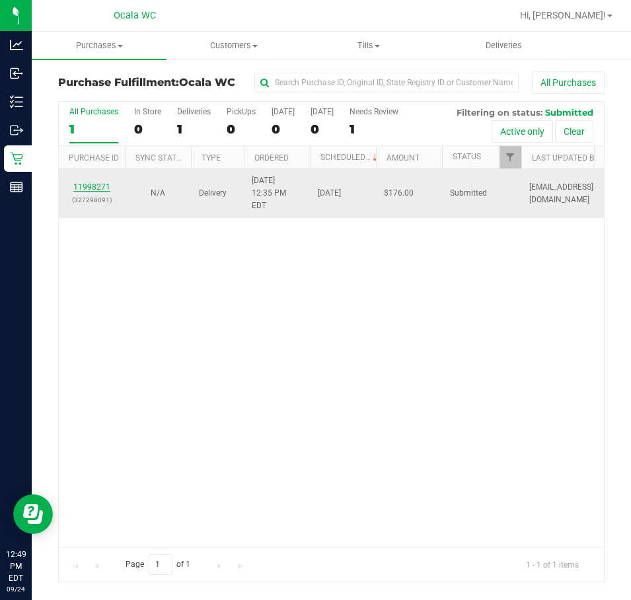
click at [96, 182] on link "11998271" at bounding box center [91, 186] width 37 height 9
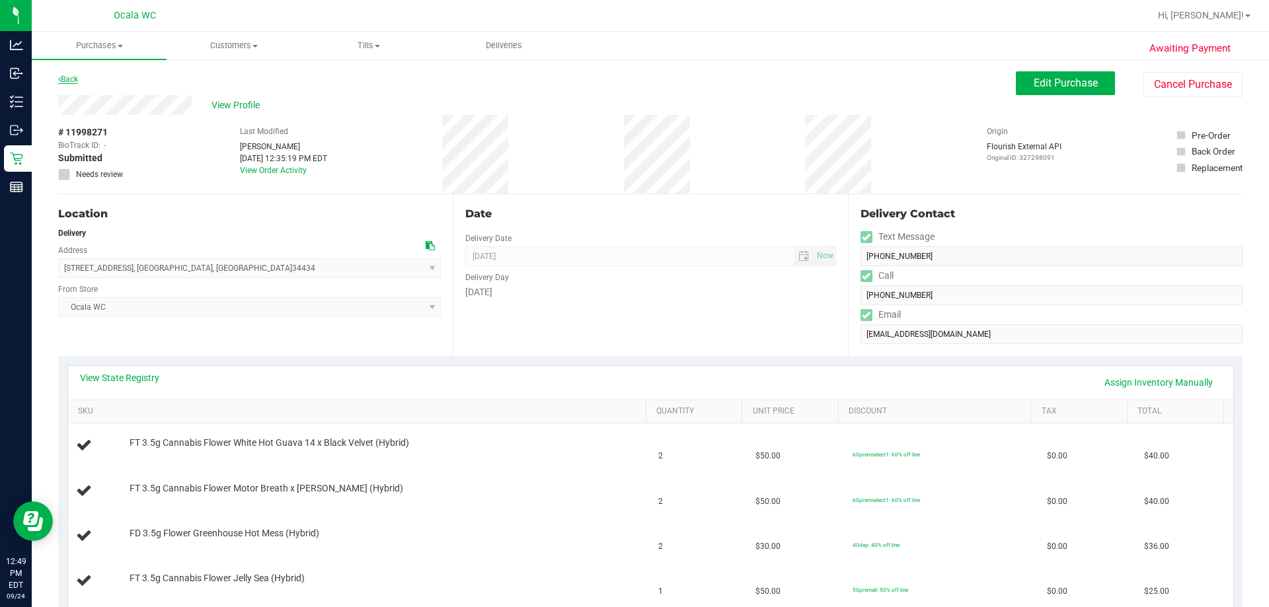
click at [74, 77] on link "Back" at bounding box center [68, 79] width 20 height 9
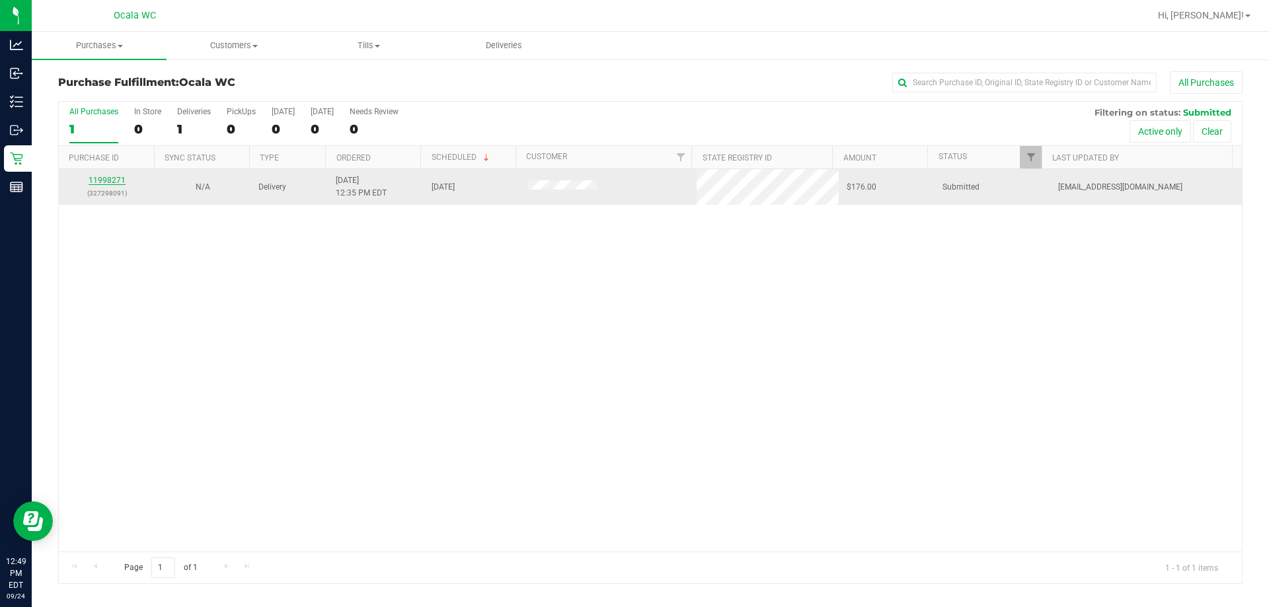
click at [95, 177] on link "11998271" at bounding box center [107, 180] width 37 height 9
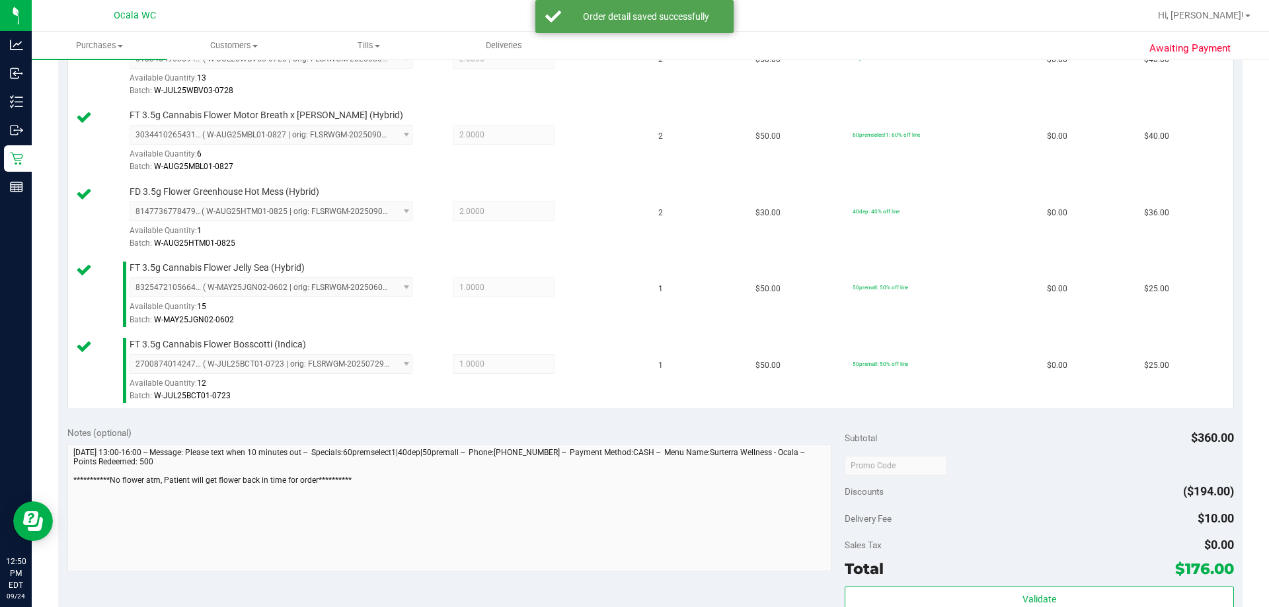
scroll to position [661, 0]
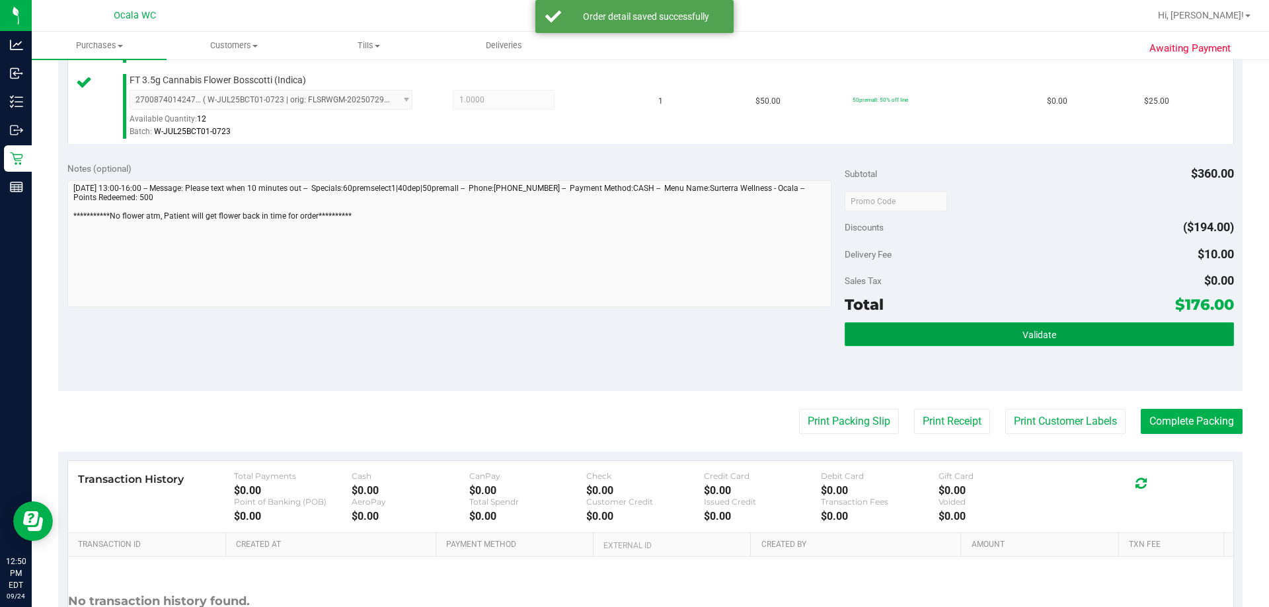
click at [631, 326] on button "Validate" at bounding box center [1039, 335] width 389 height 24
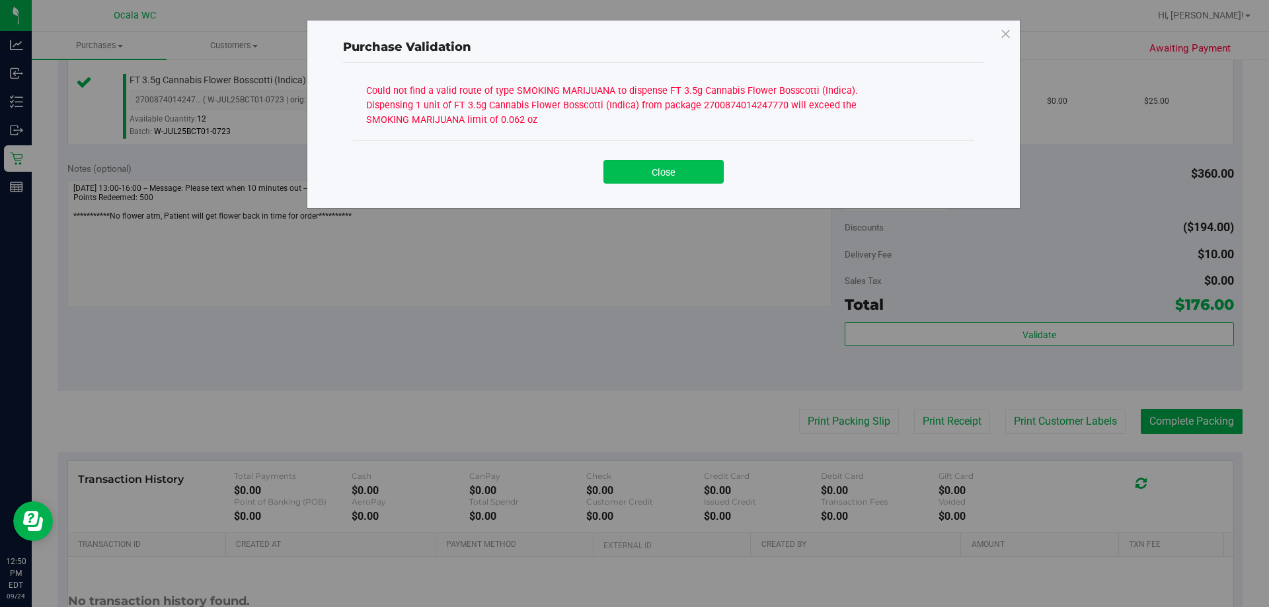
click at [631, 169] on button "Close" at bounding box center [663, 172] width 120 height 24
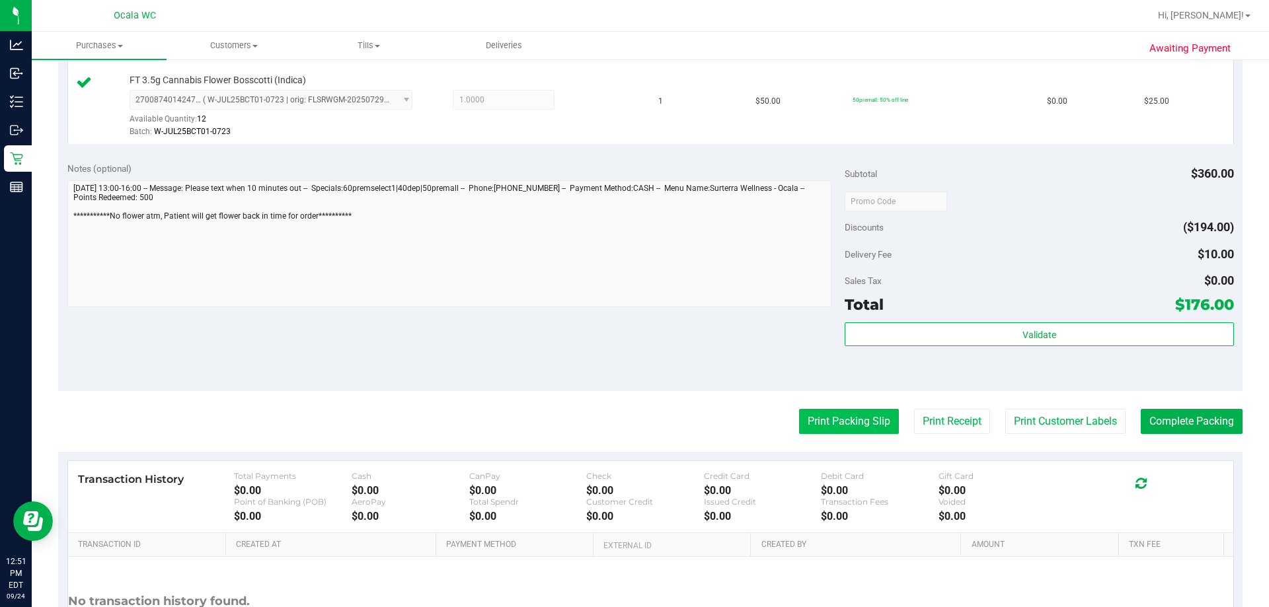
click at [631, 424] on button "Print Packing Slip" at bounding box center [849, 421] width 100 height 25
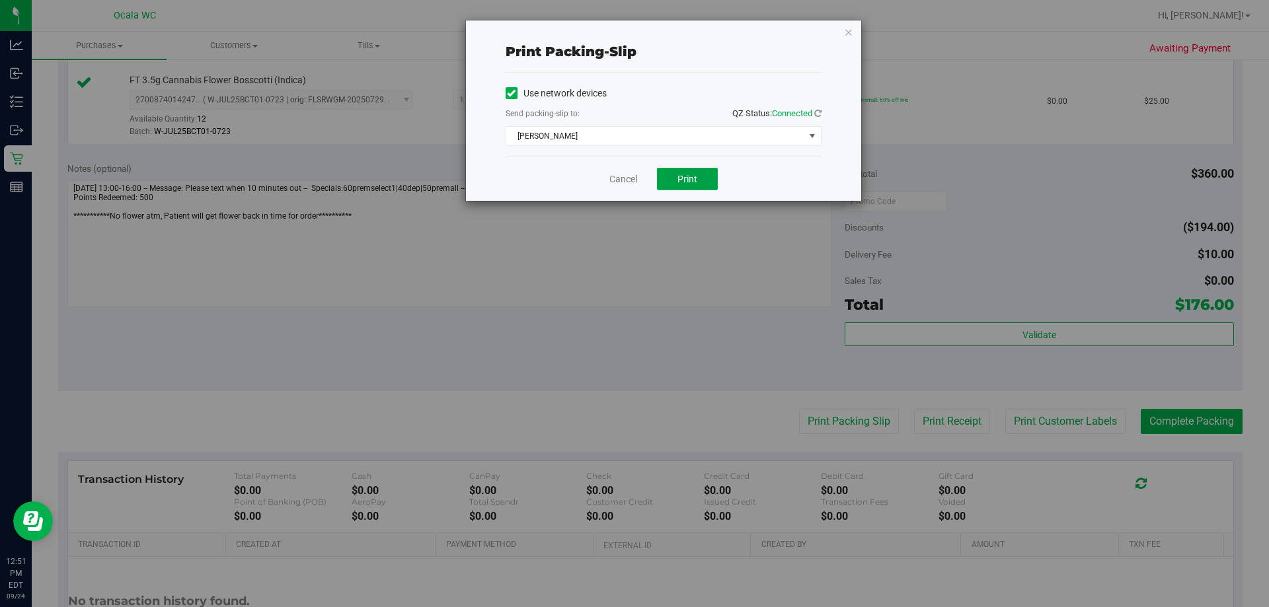
drag, startPoint x: 693, startPoint y: 182, endPoint x: 625, endPoint y: 243, distance: 92.2
click at [631, 183] on span "Print" at bounding box center [687, 179] width 20 height 11
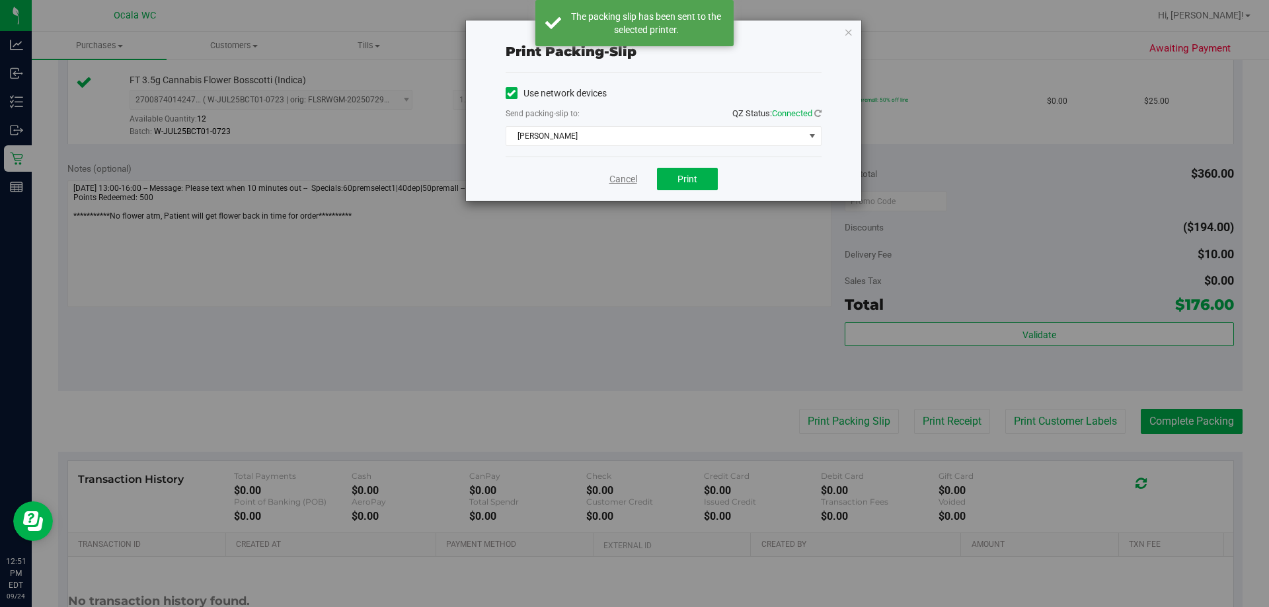
click at [620, 177] on link "Cancel" at bounding box center [623, 180] width 28 height 14
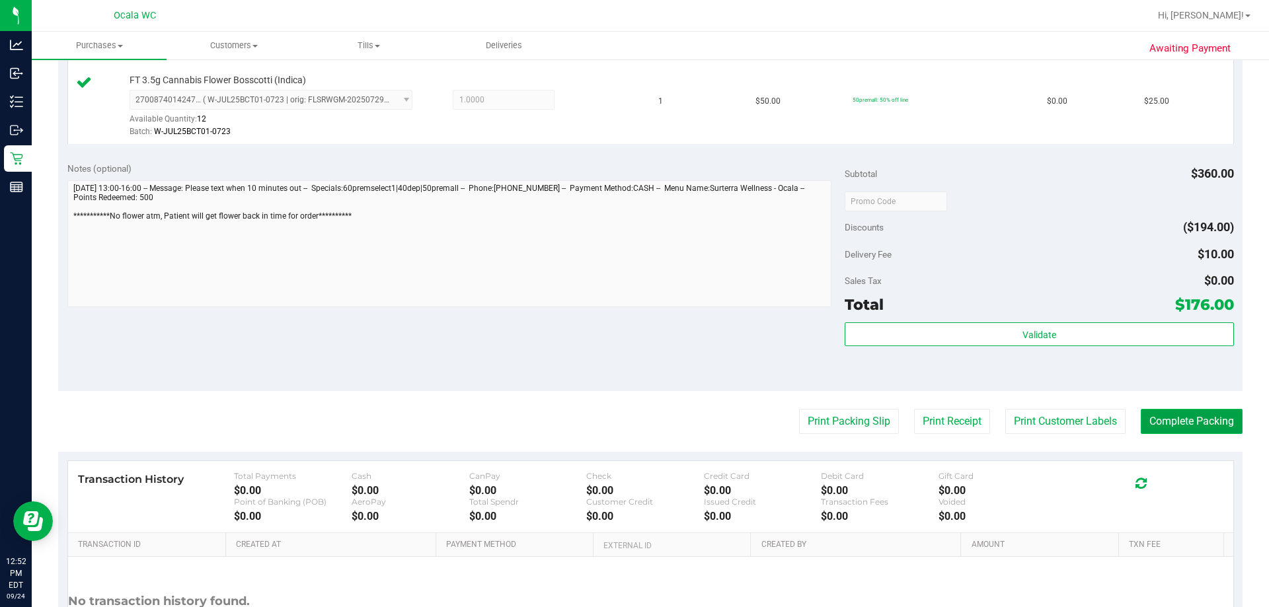
click at [631, 421] on button "Complete Packing" at bounding box center [1192, 421] width 102 height 25
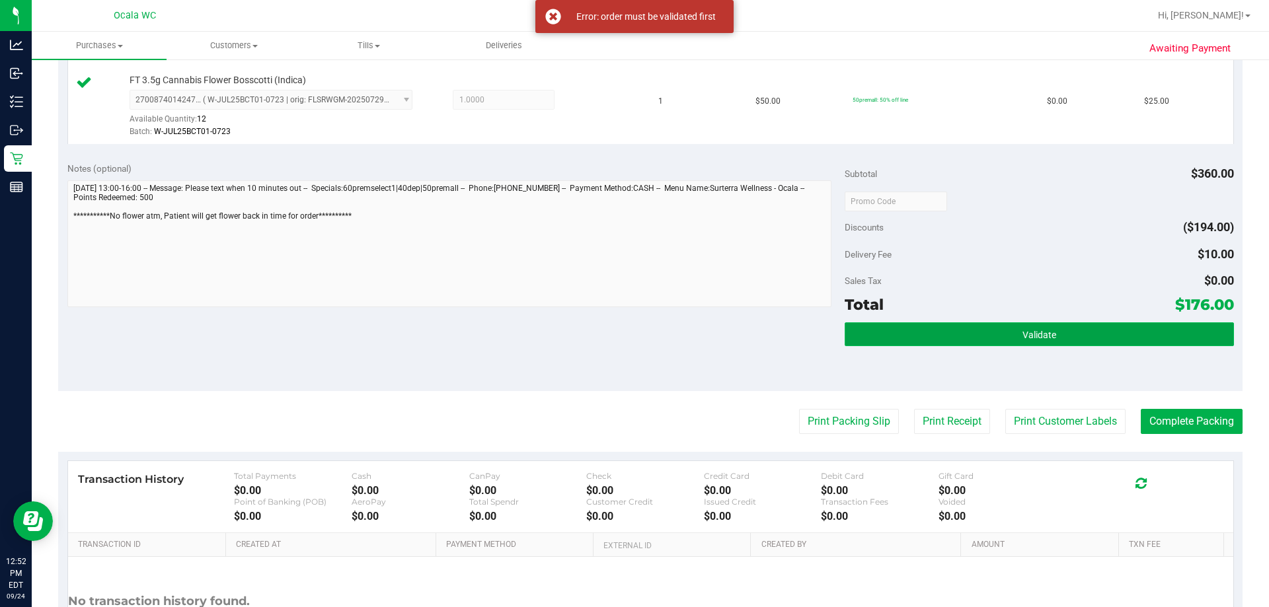
click at [631, 335] on span "Validate" at bounding box center [1040, 335] width 34 height 11
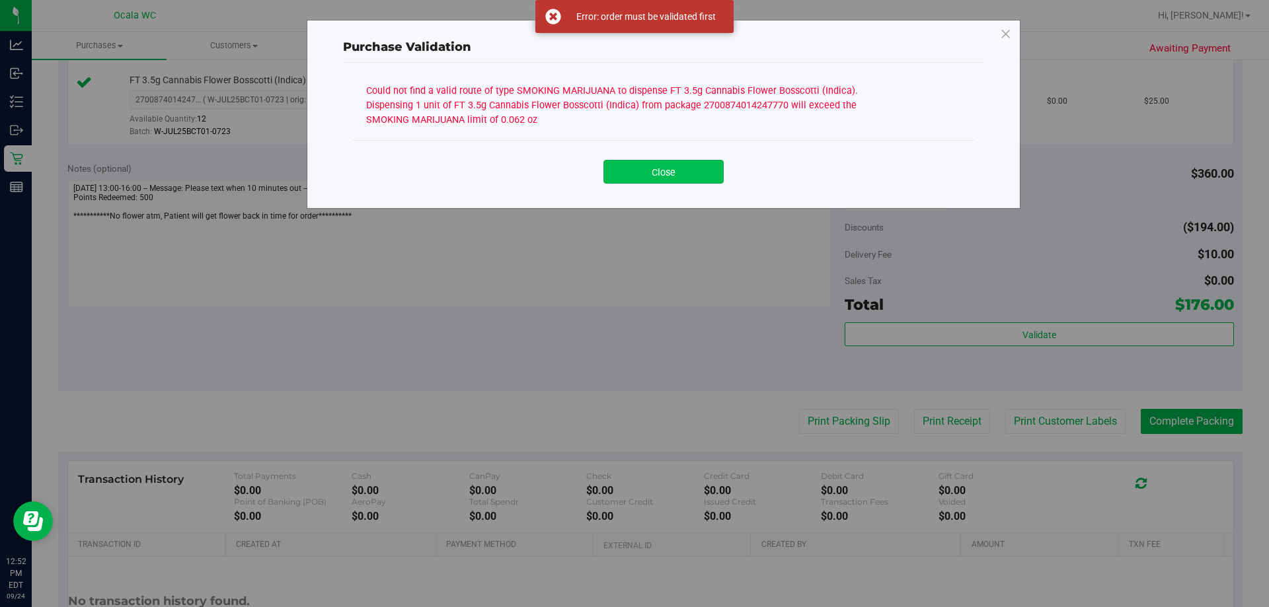
click at [631, 168] on button "Close" at bounding box center [663, 172] width 120 height 24
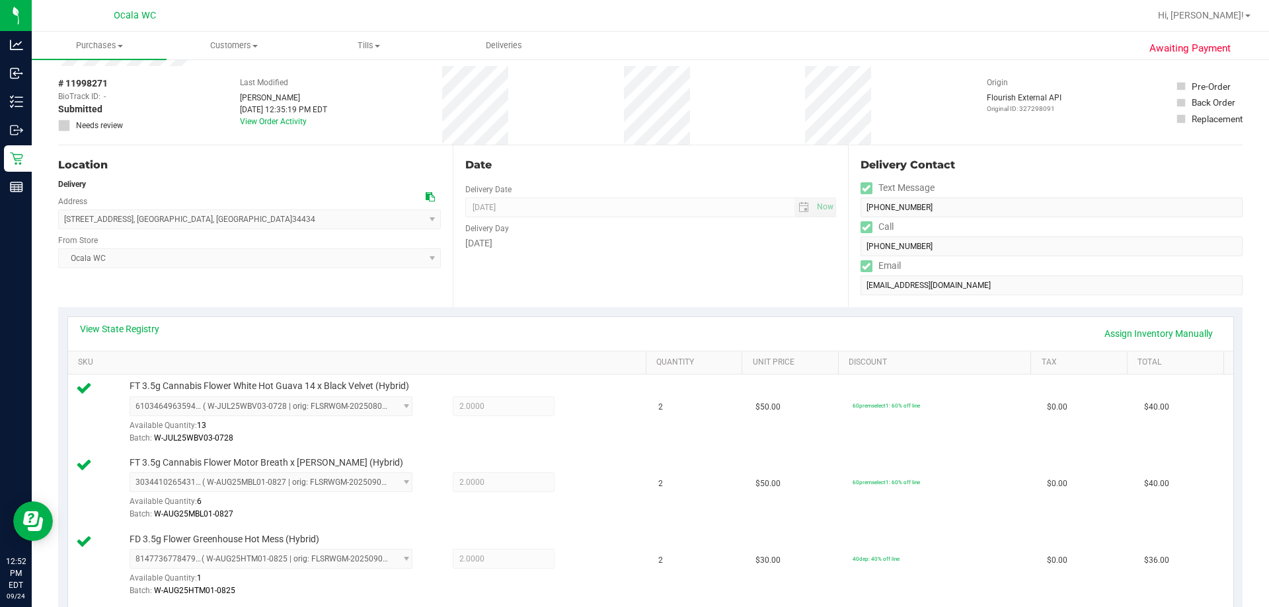
scroll to position [132, 0]
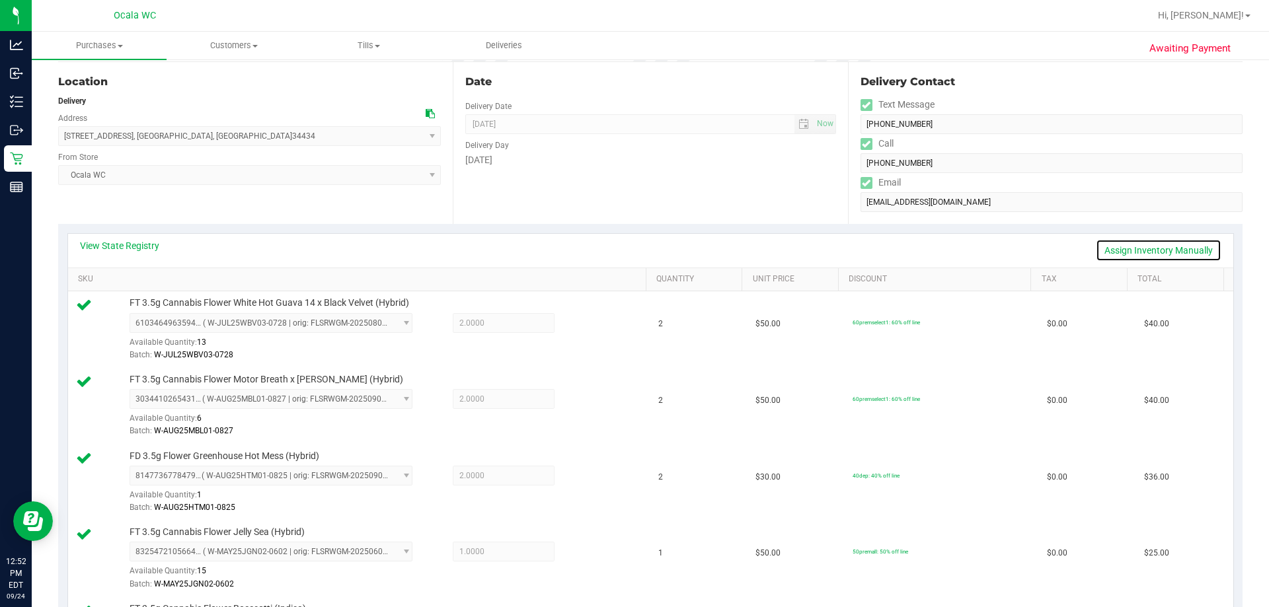
click at [631, 246] on link "Assign Inventory Manually" at bounding box center [1159, 250] width 126 height 22
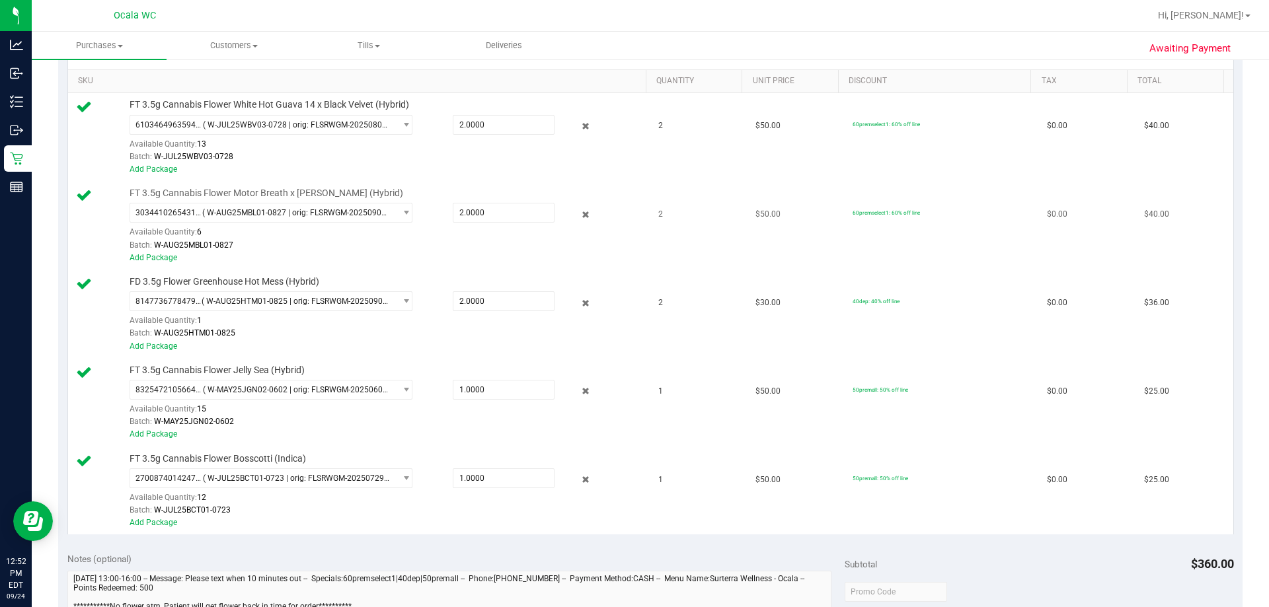
scroll to position [0, 0]
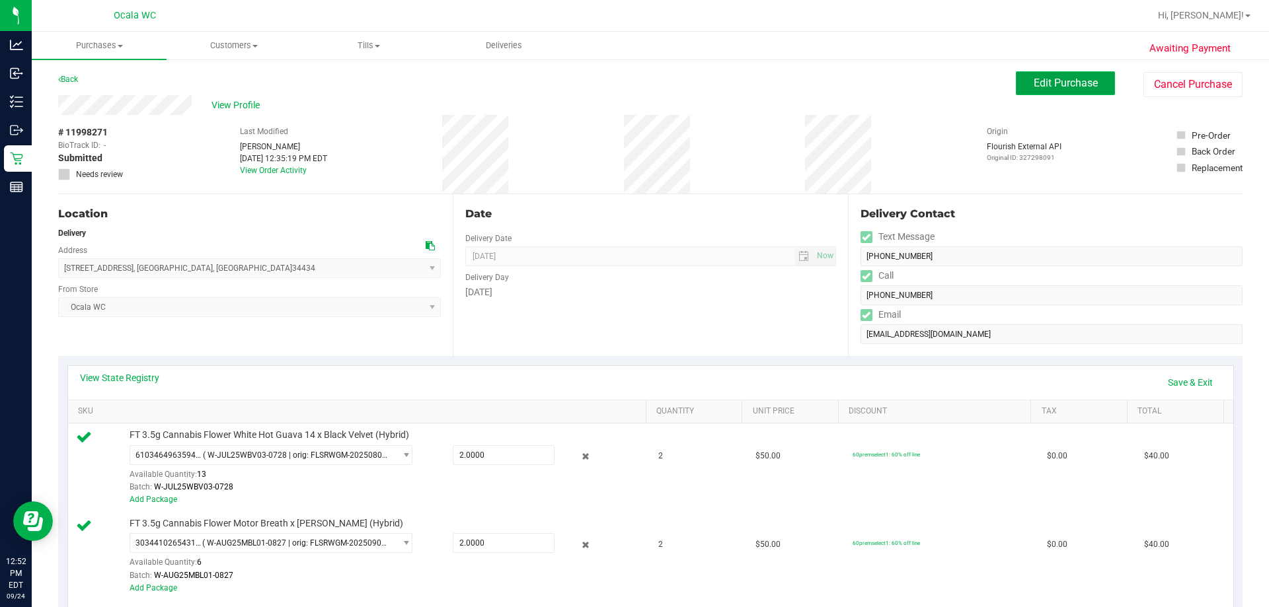
click at [631, 89] on span "Edit Purchase" at bounding box center [1066, 83] width 64 height 13
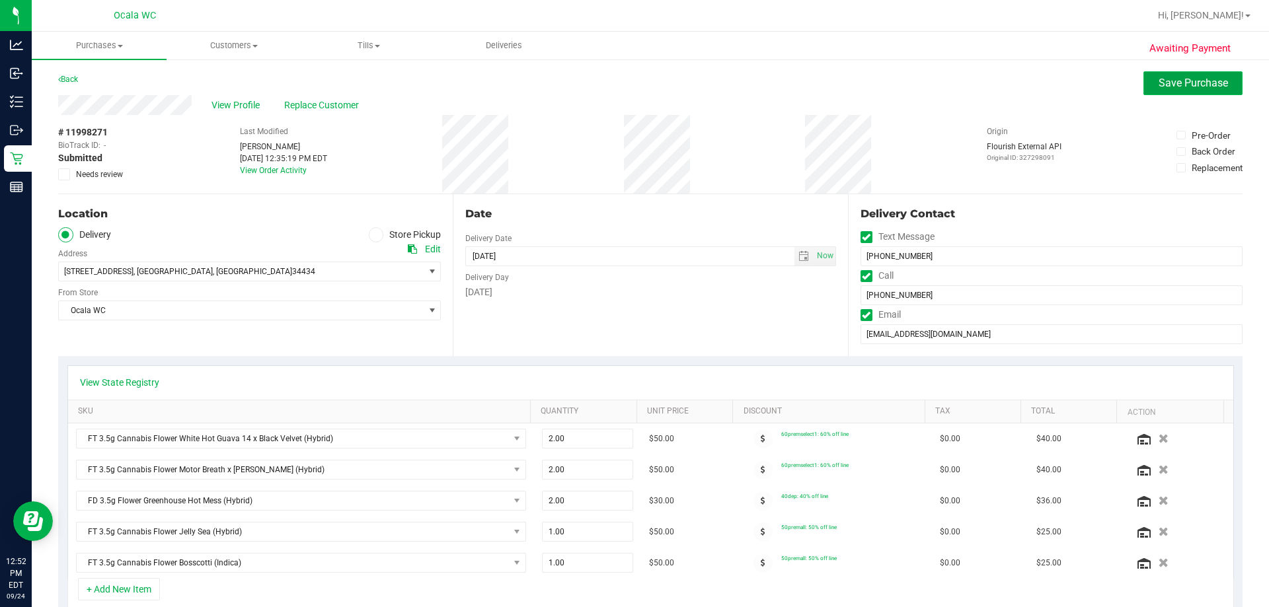
click at [631, 84] on span "Save Purchase" at bounding box center [1193, 83] width 69 height 13
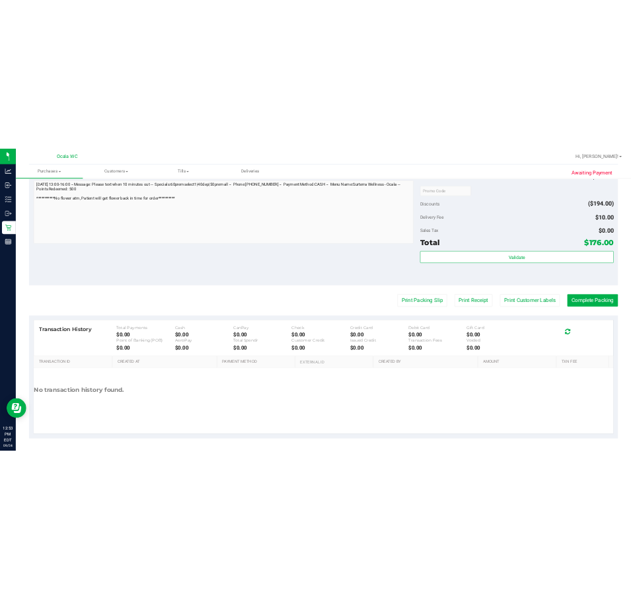
scroll to position [843, 0]
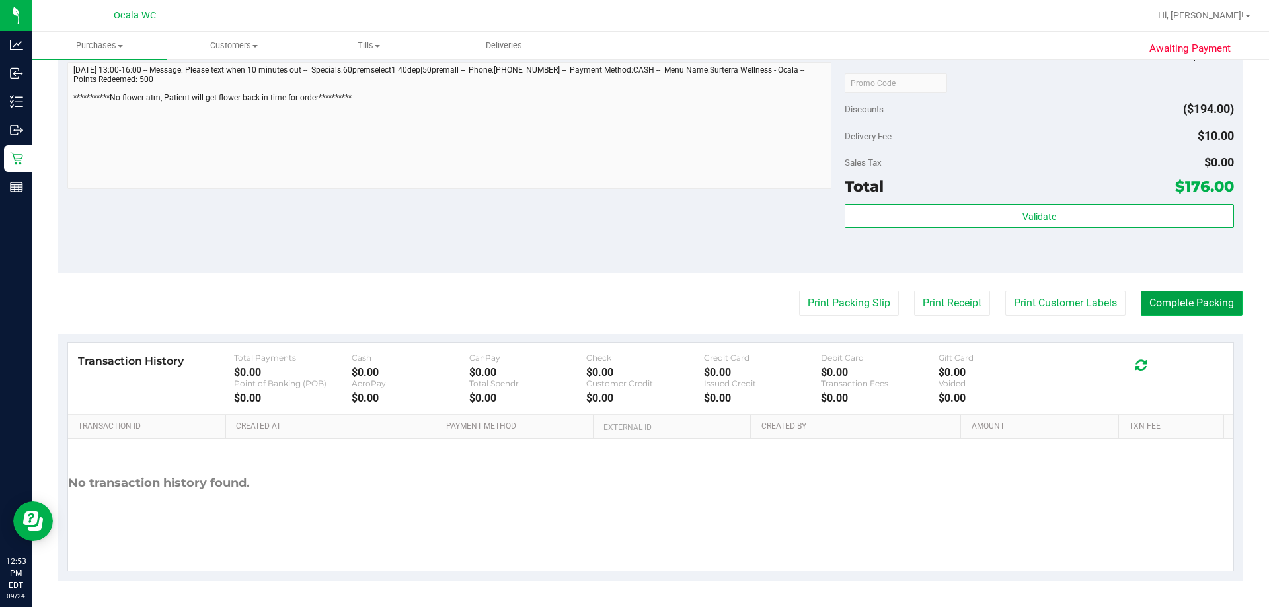
click at [631, 308] on button "Complete Packing" at bounding box center [1192, 303] width 102 height 25
click at [631, 303] on button "Complete Packing" at bounding box center [1192, 303] width 102 height 25
click at [631, 307] on button "Complete Packing" at bounding box center [1192, 303] width 102 height 25
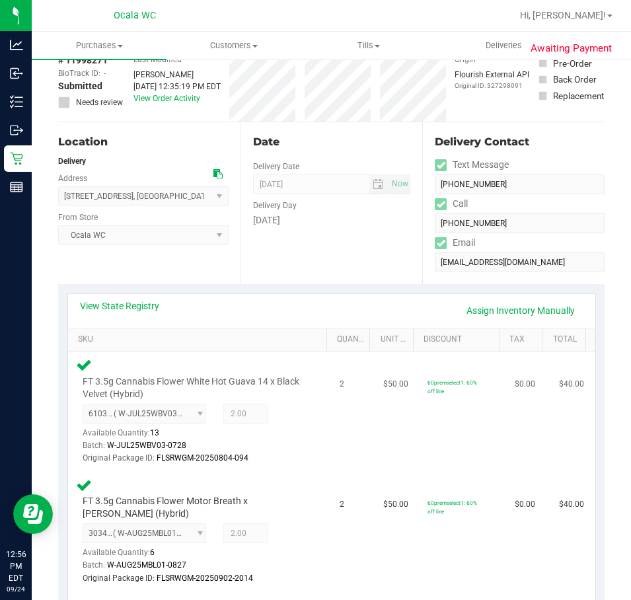
scroll to position [198, 0]
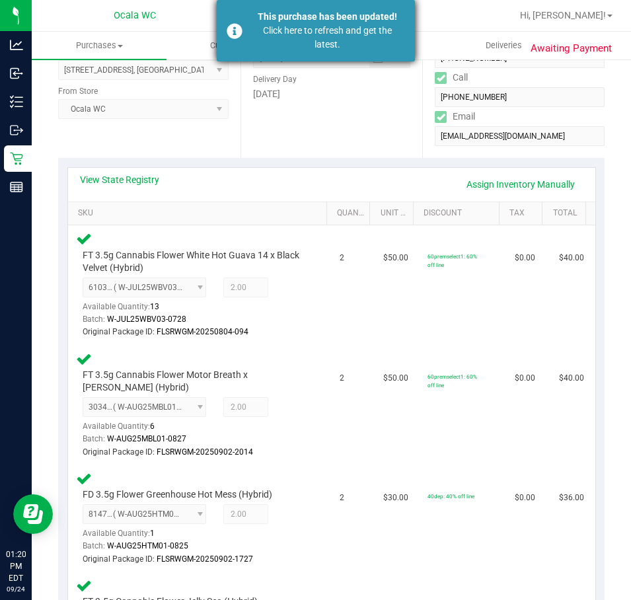
click at [305, 39] on div "Click here to refresh and get the latest." at bounding box center [327, 38] width 155 height 28
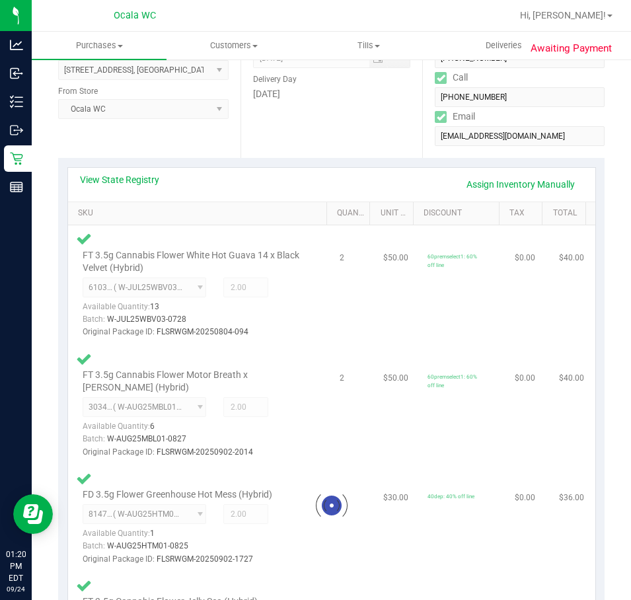
type textarea "**********"
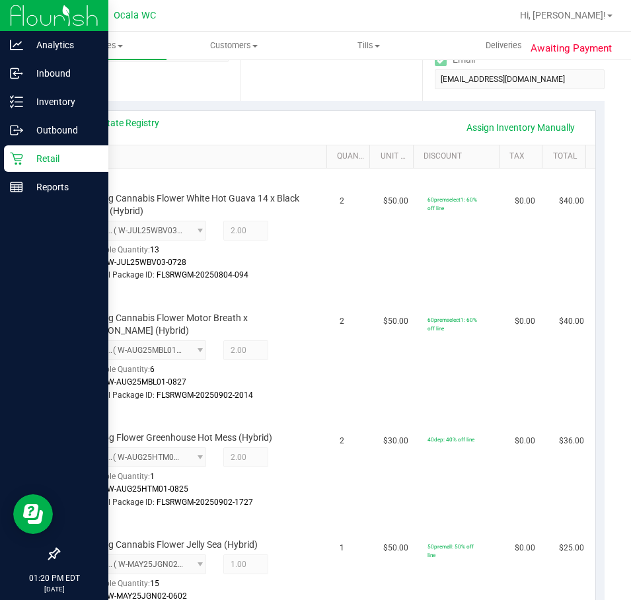
scroll to position [66, 0]
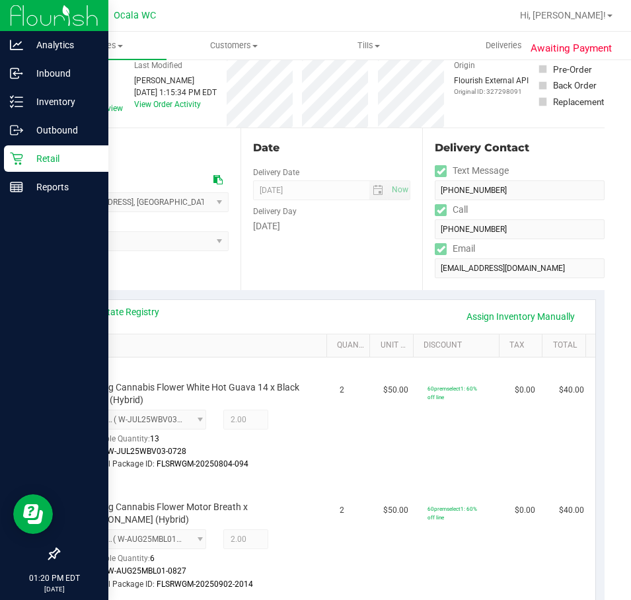
click at [53, 160] on p "Retail" at bounding box center [62, 159] width 79 height 16
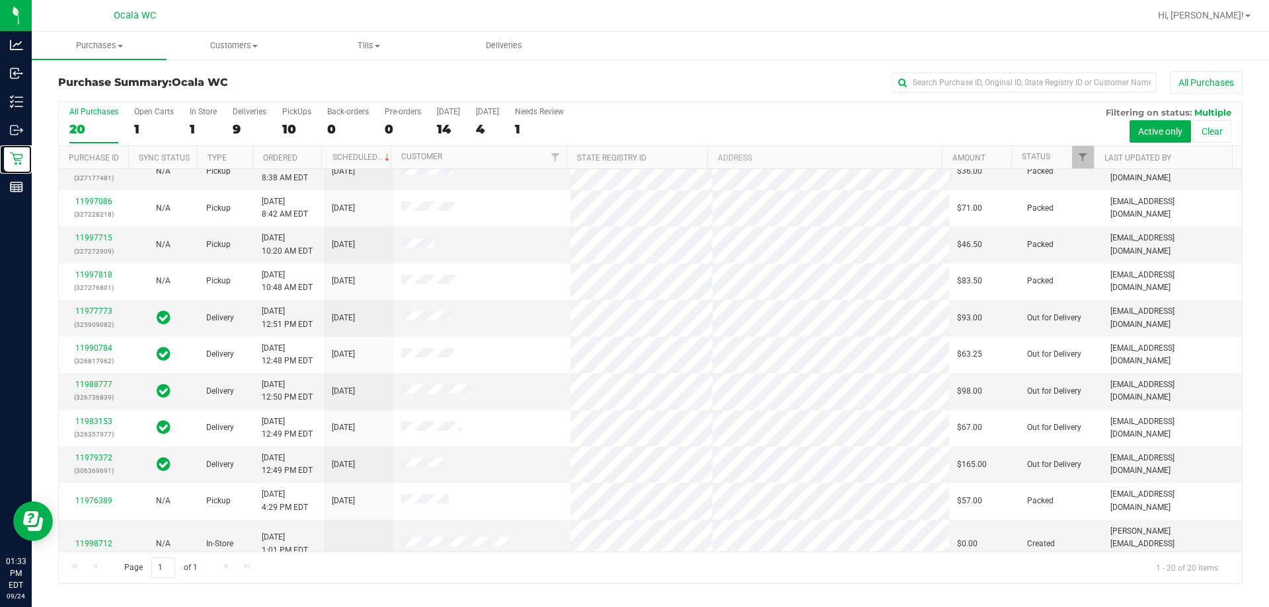
scroll to position [349, 0]
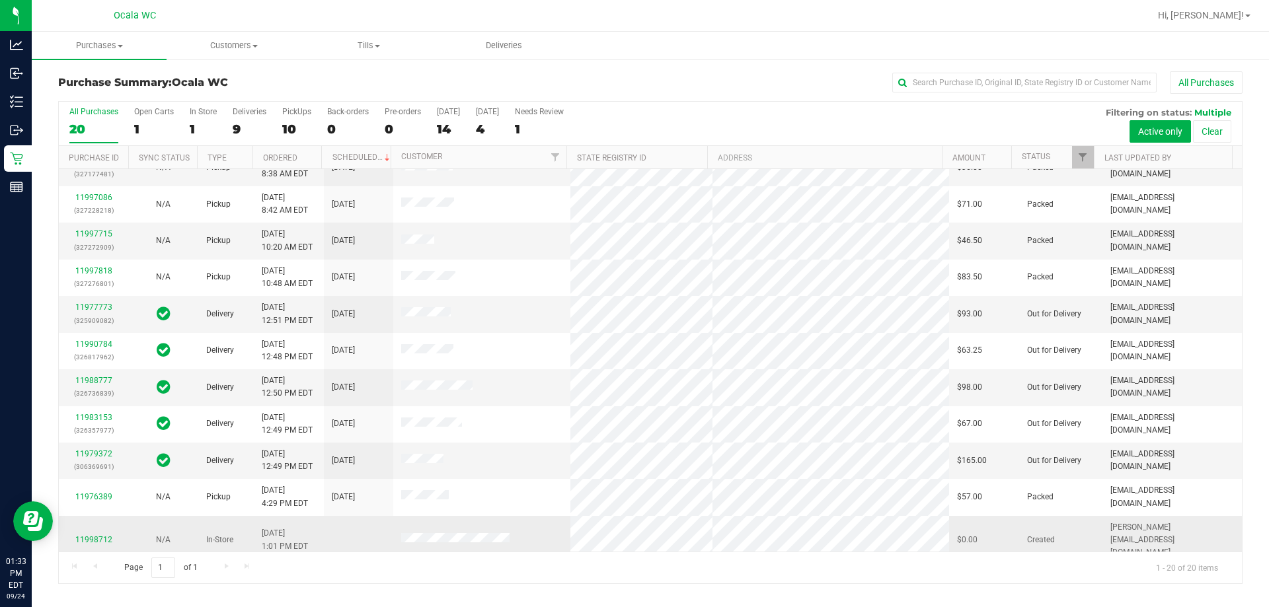
click at [95, 534] on div "11998712" at bounding box center [94, 540] width 54 height 13
click at [96, 535] on link "11998712" at bounding box center [93, 539] width 37 height 9
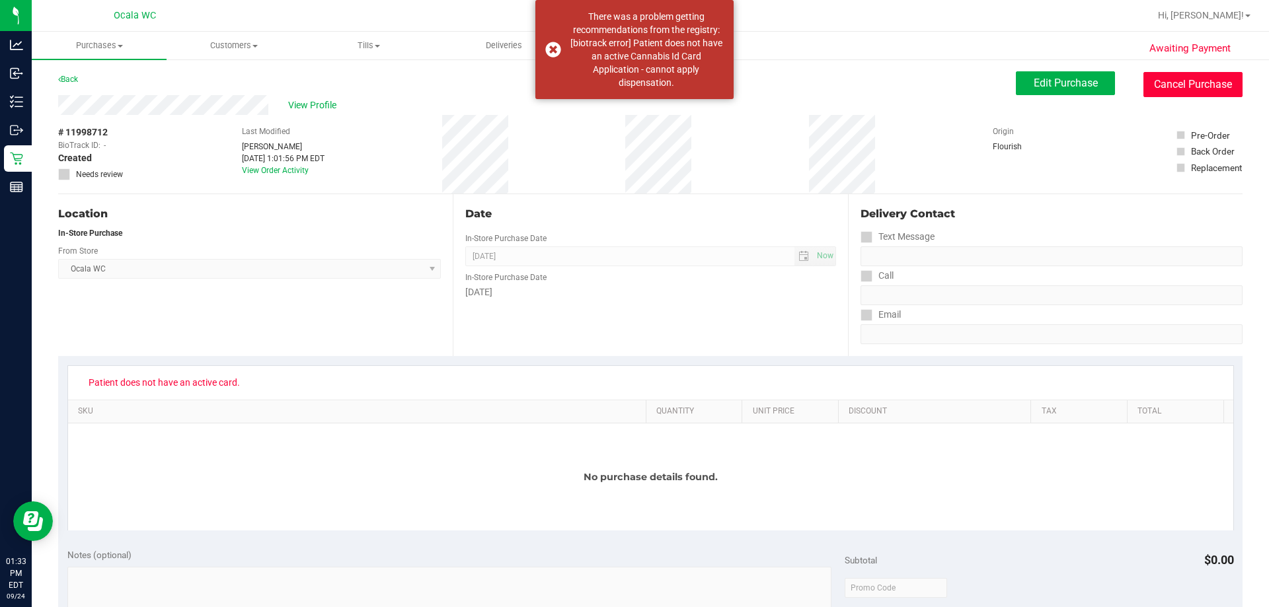
click at [631, 87] on button "Cancel Purchase" at bounding box center [1192, 84] width 99 height 25
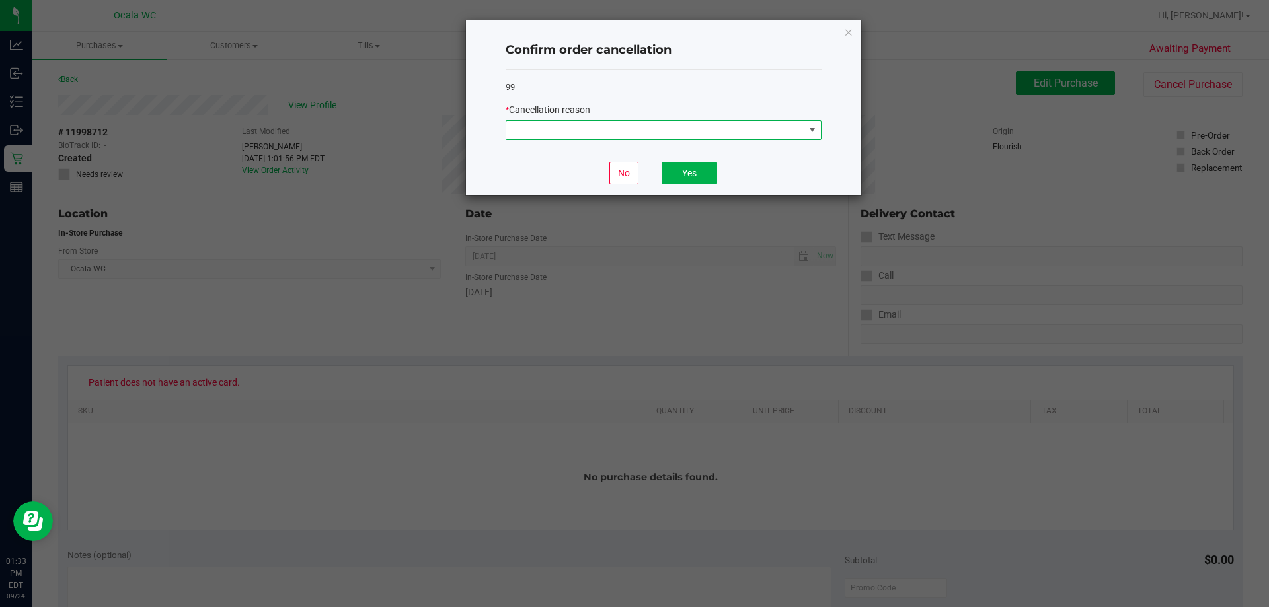
click at [588, 126] on span at bounding box center [655, 130] width 298 height 19
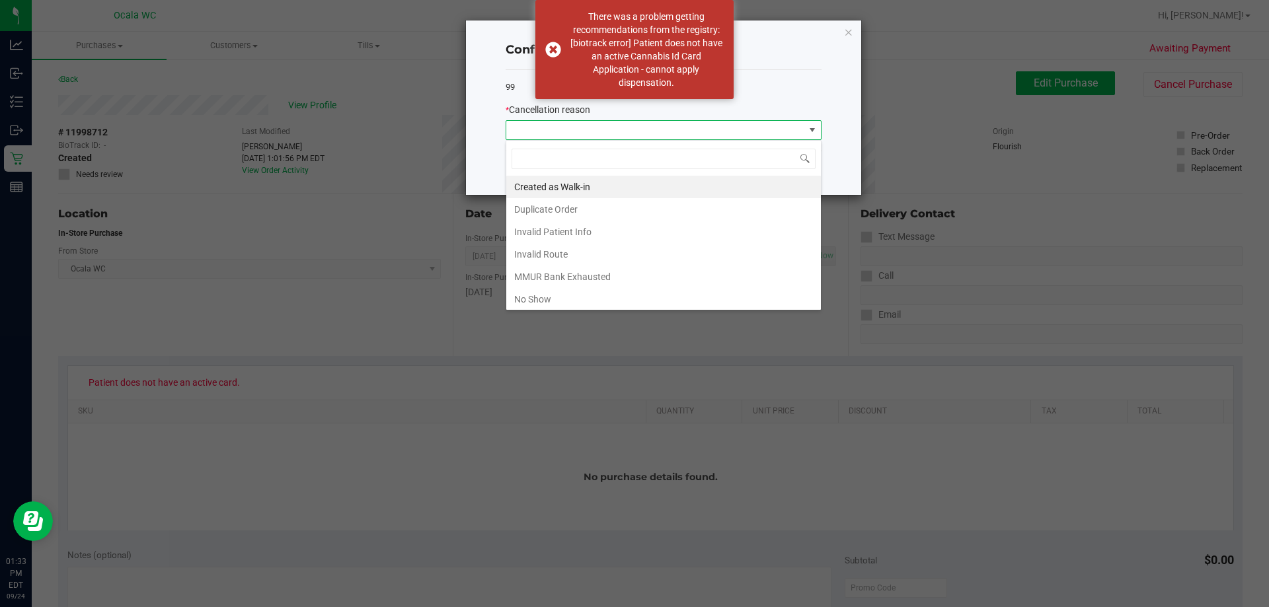
scroll to position [20, 316]
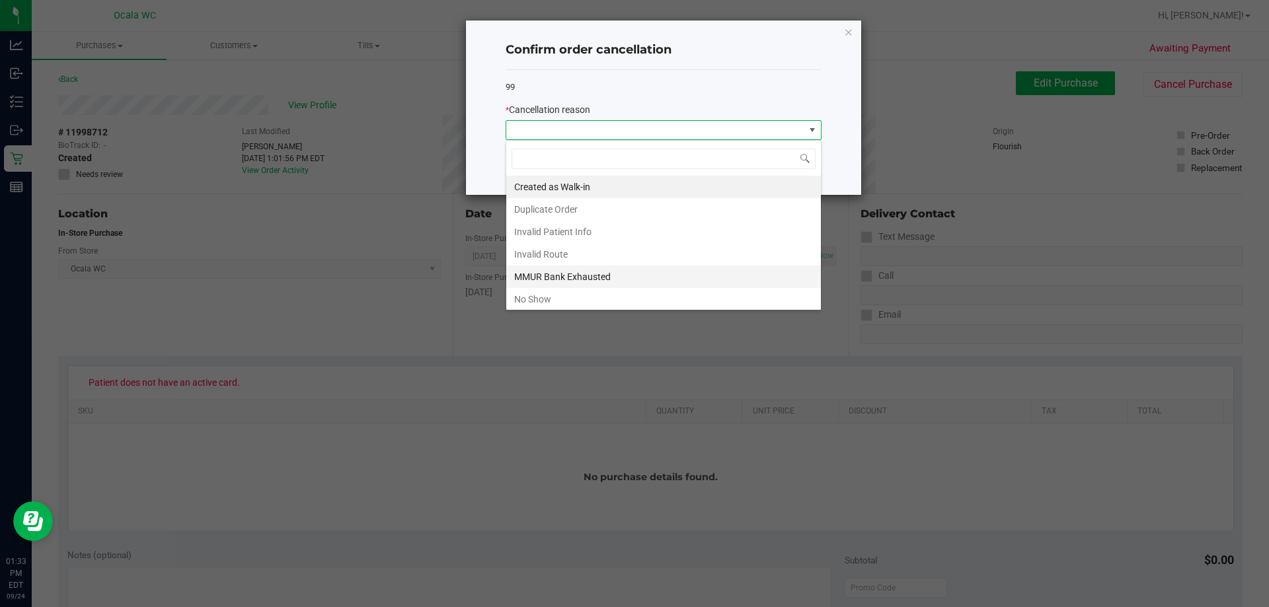
click at [543, 272] on li "MMUR Bank Exhausted" at bounding box center [663, 277] width 315 height 22
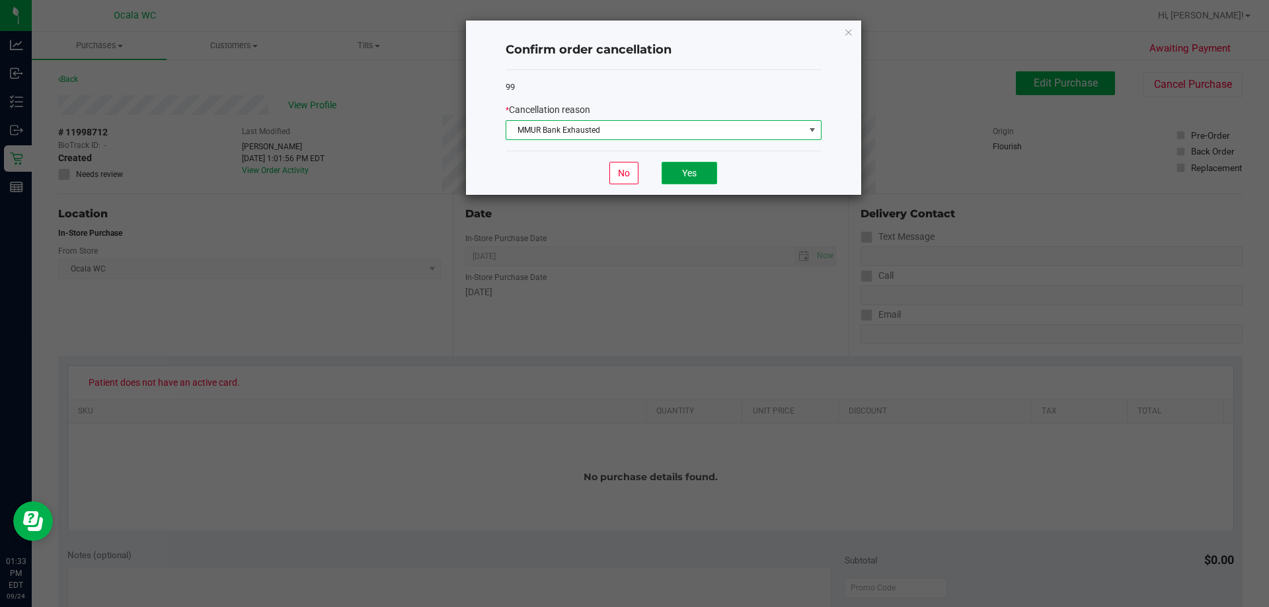
click at [631, 173] on button "Yes" at bounding box center [690, 173] width 56 height 22
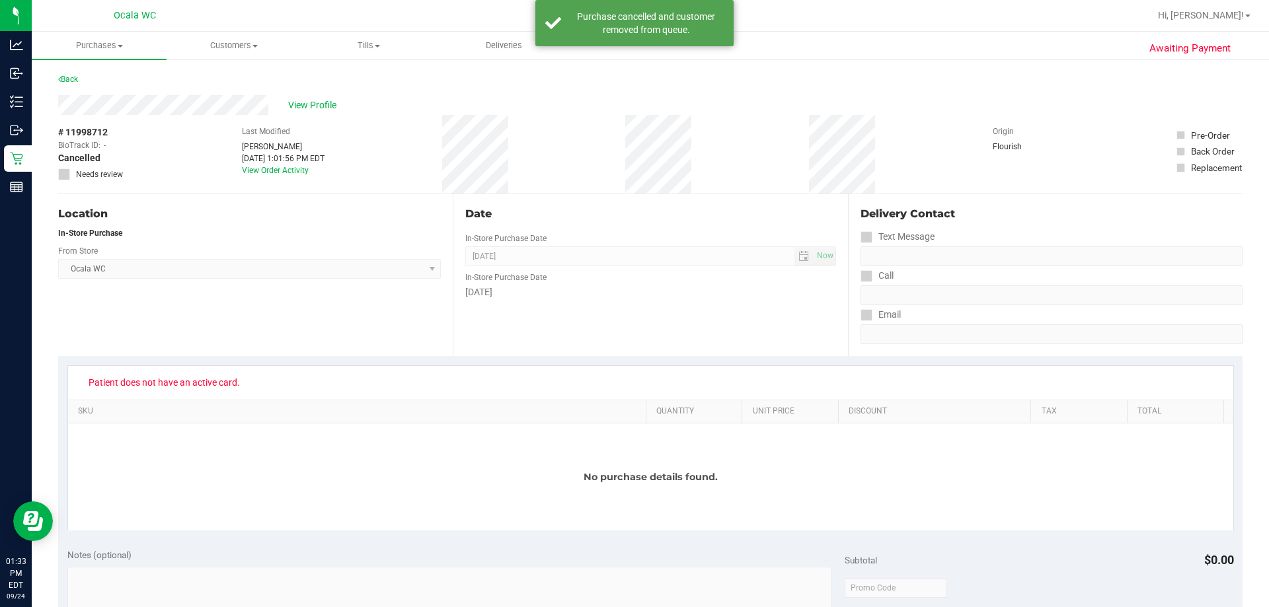
click at [61, 74] on div "Back" at bounding box center [68, 79] width 20 height 16
click at [71, 75] on link "Back" at bounding box center [68, 79] width 20 height 9
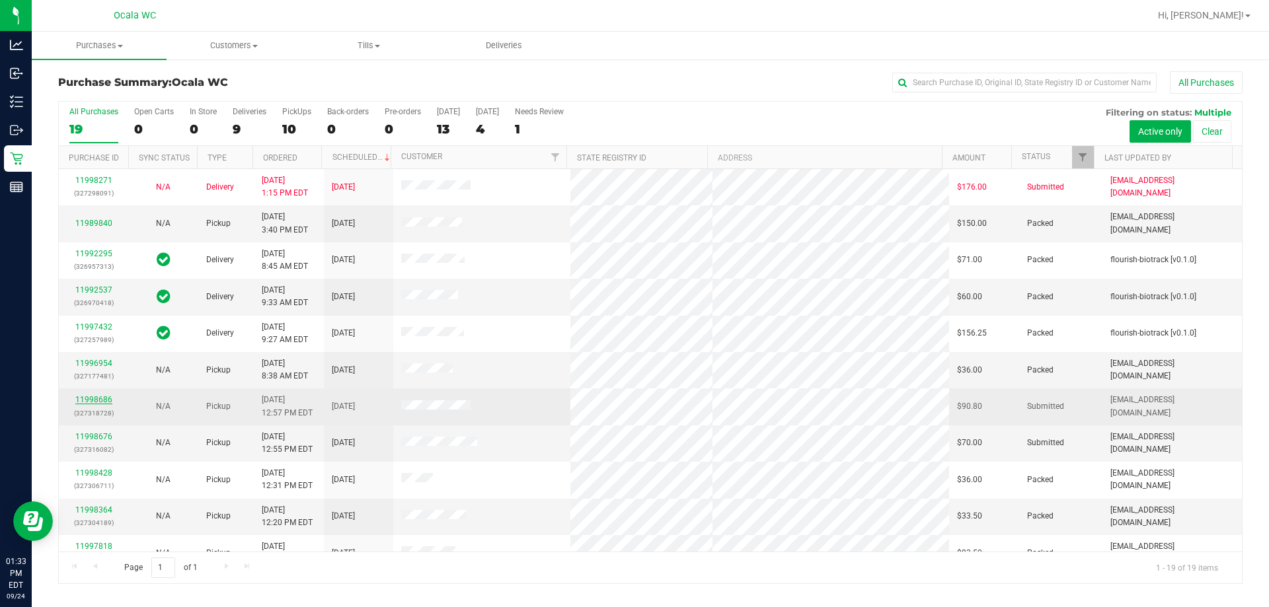
click at [93, 397] on link "11998686" at bounding box center [93, 399] width 37 height 9
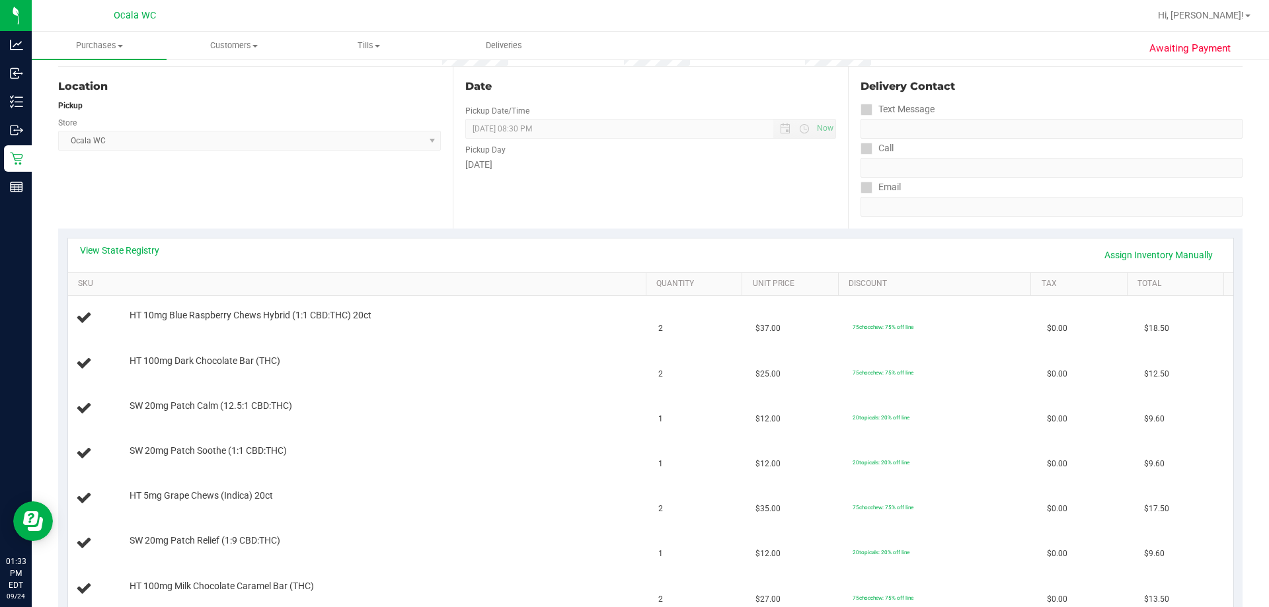
scroll to position [264, 0]
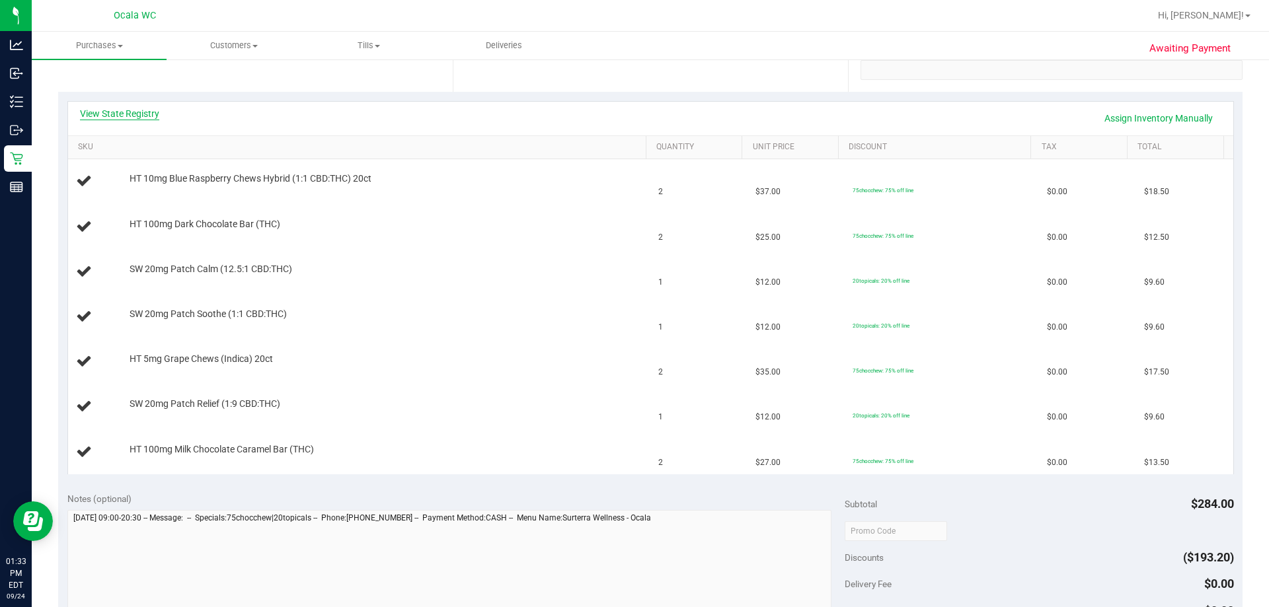
click at [128, 114] on link "View State Registry" at bounding box center [119, 113] width 79 height 13
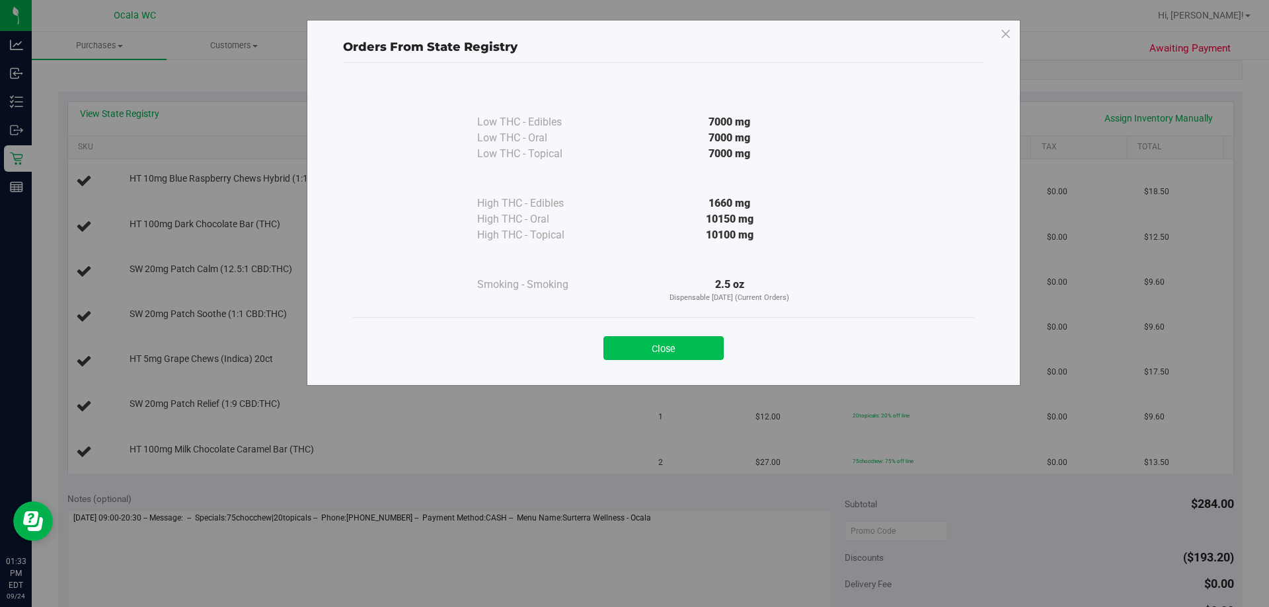
click at [631, 344] on button "Close" at bounding box center [663, 348] width 120 height 24
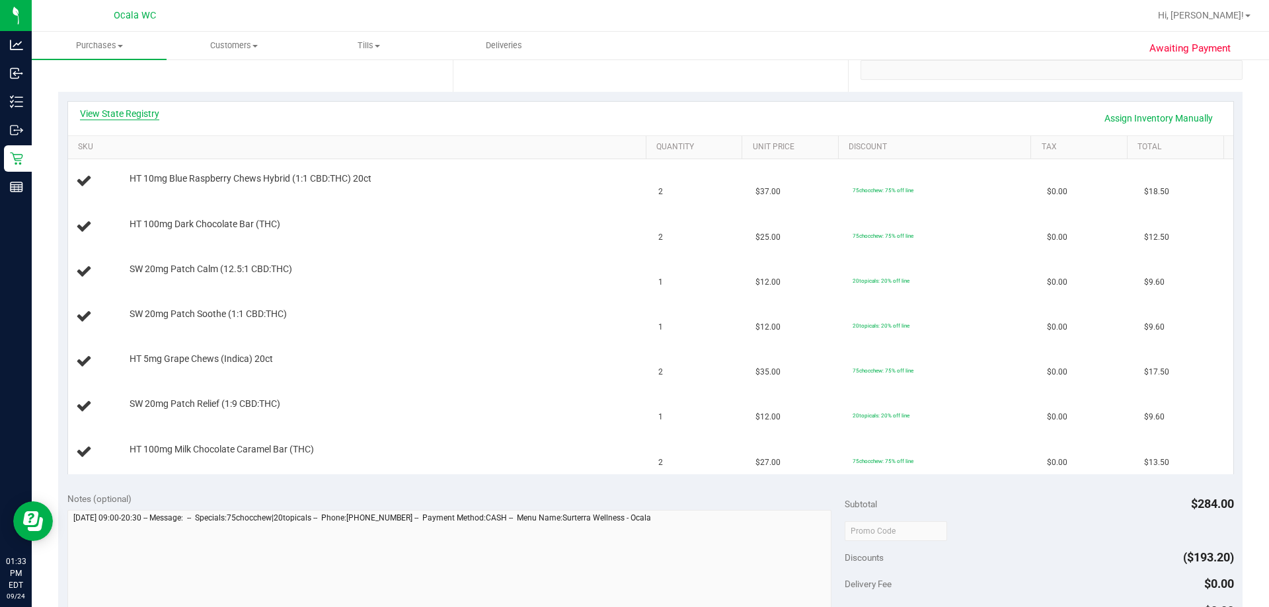
click at [109, 116] on link "View State Registry" at bounding box center [119, 113] width 79 height 13
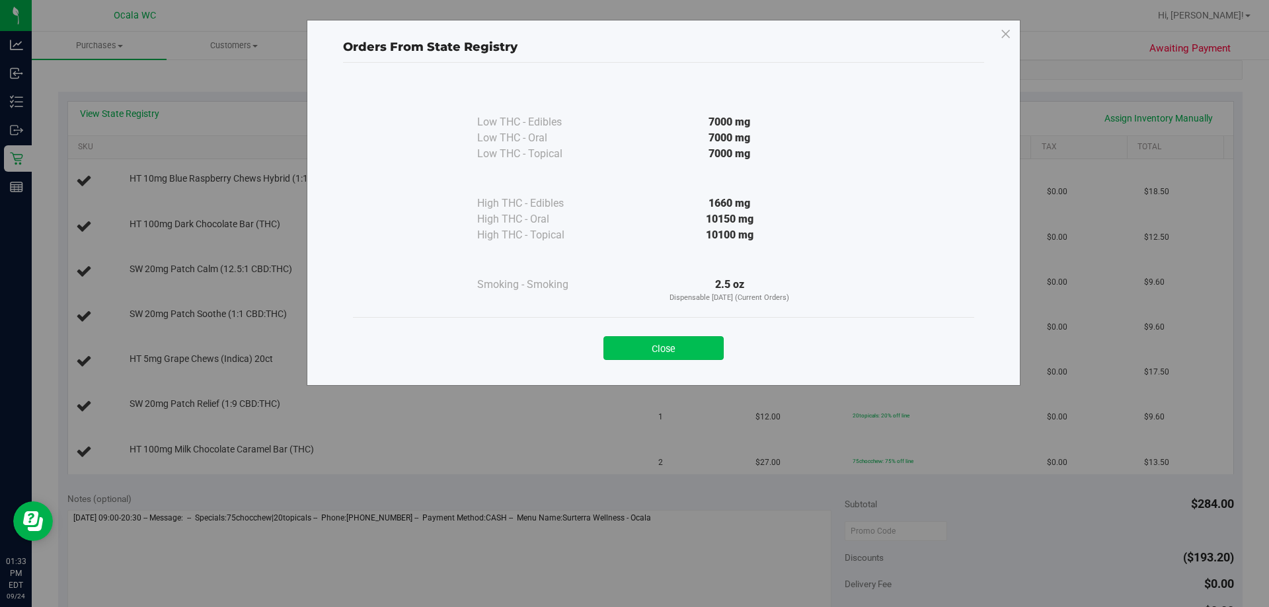
click at [631, 343] on button "Close" at bounding box center [663, 348] width 120 height 24
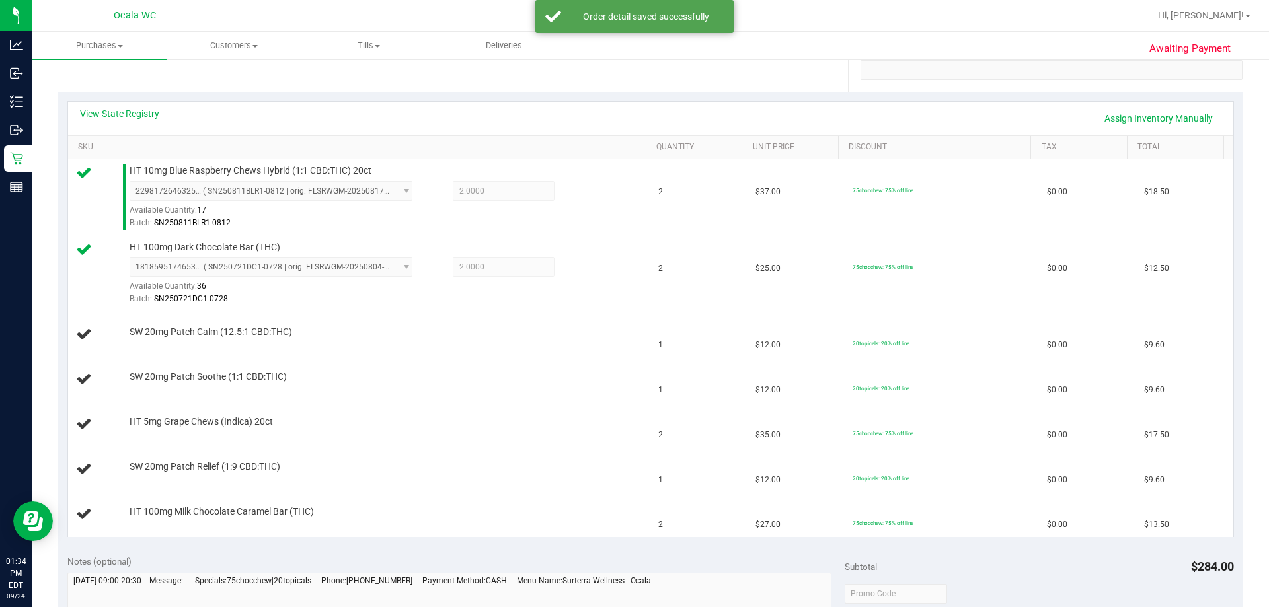
click at [124, 120] on div "View State Registry Assign Inventory Manually" at bounding box center [650, 118] width 1141 height 22
click at [122, 114] on link "View State Registry" at bounding box center [119, 113] width 79 height 13
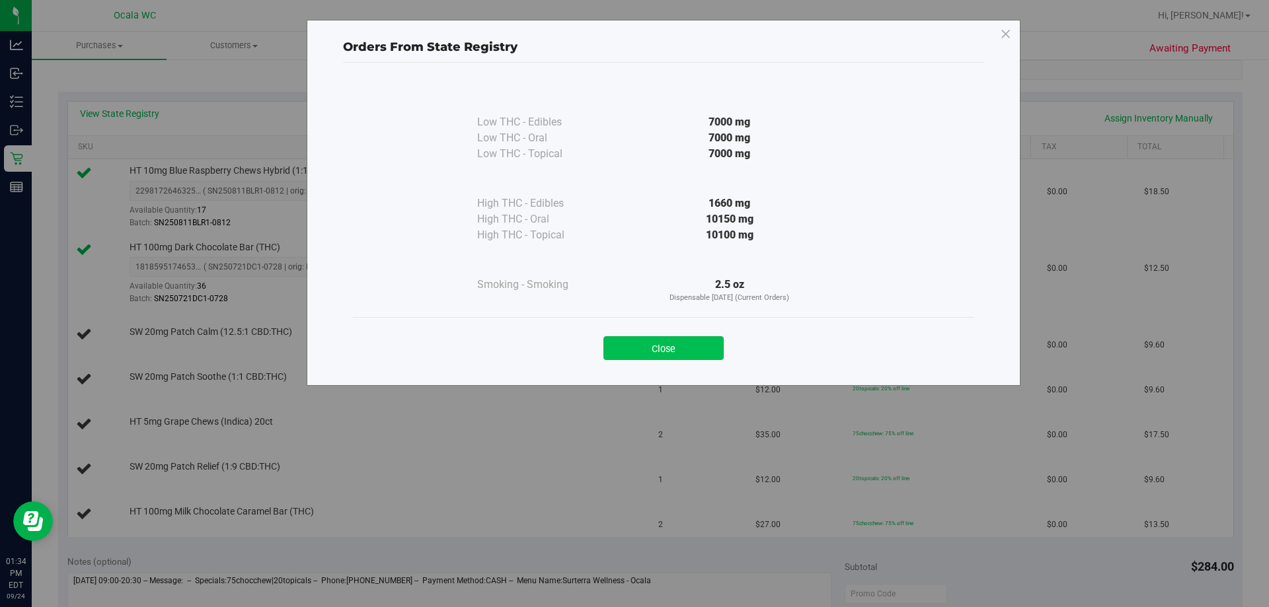
click at [631, 346] on button "Close" at bounding box center [663, 348] width 120 height 24
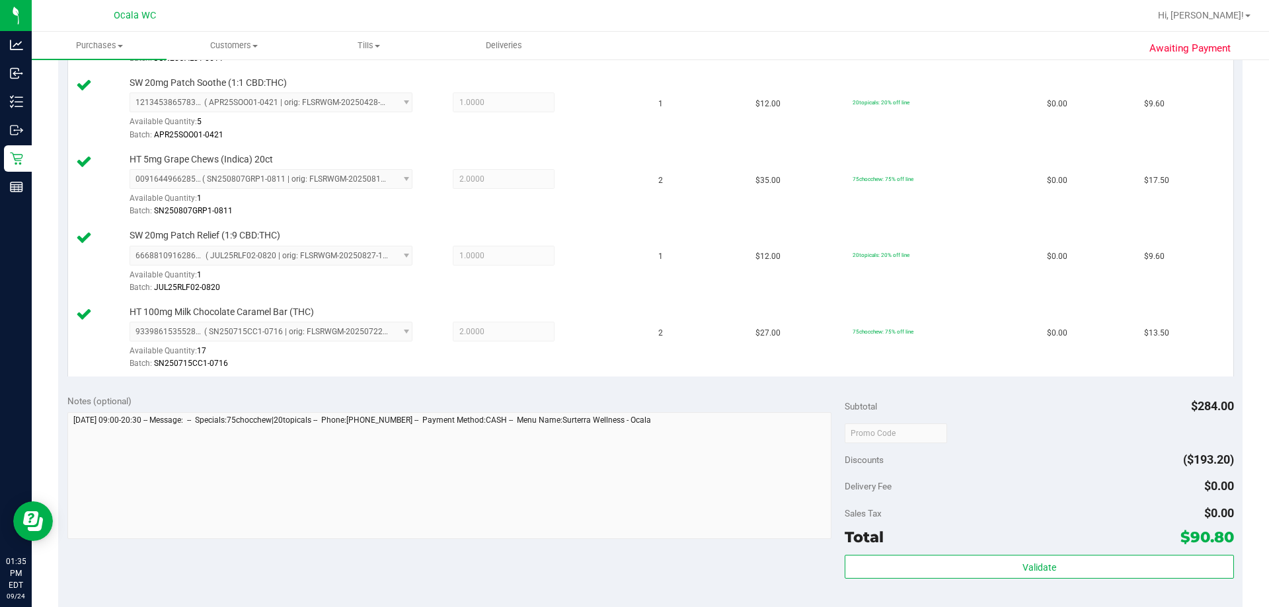
scroll to position [835, 0]
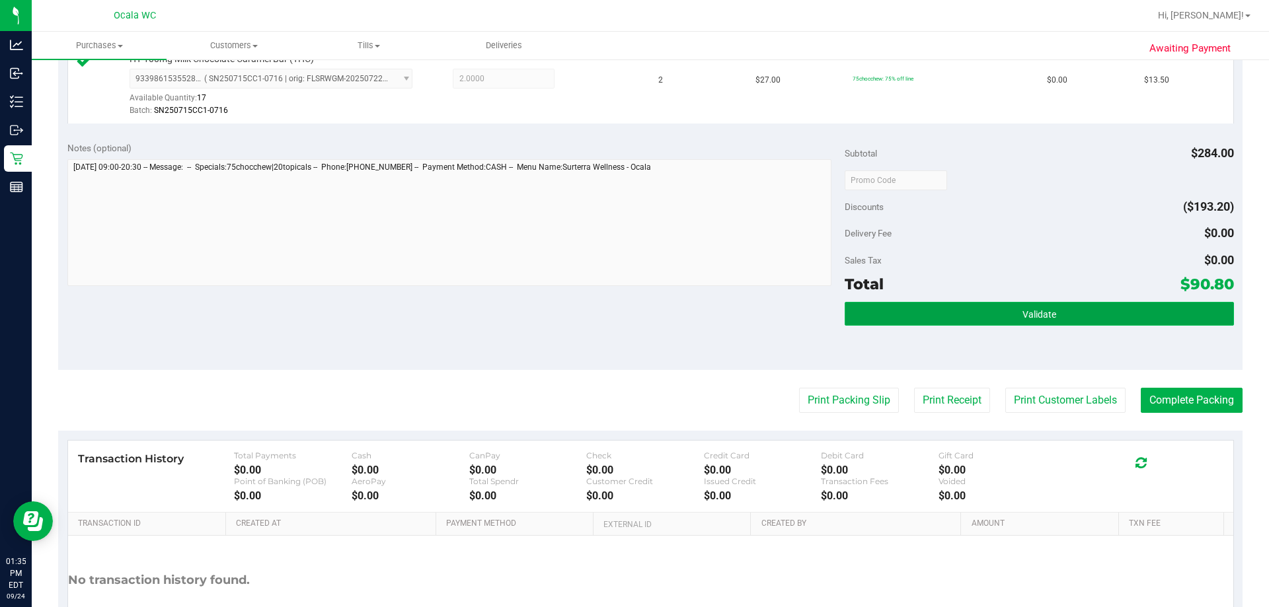
click at [631, 309] on span "Validate" at bounding box center [1040, 314] width 34 height 11
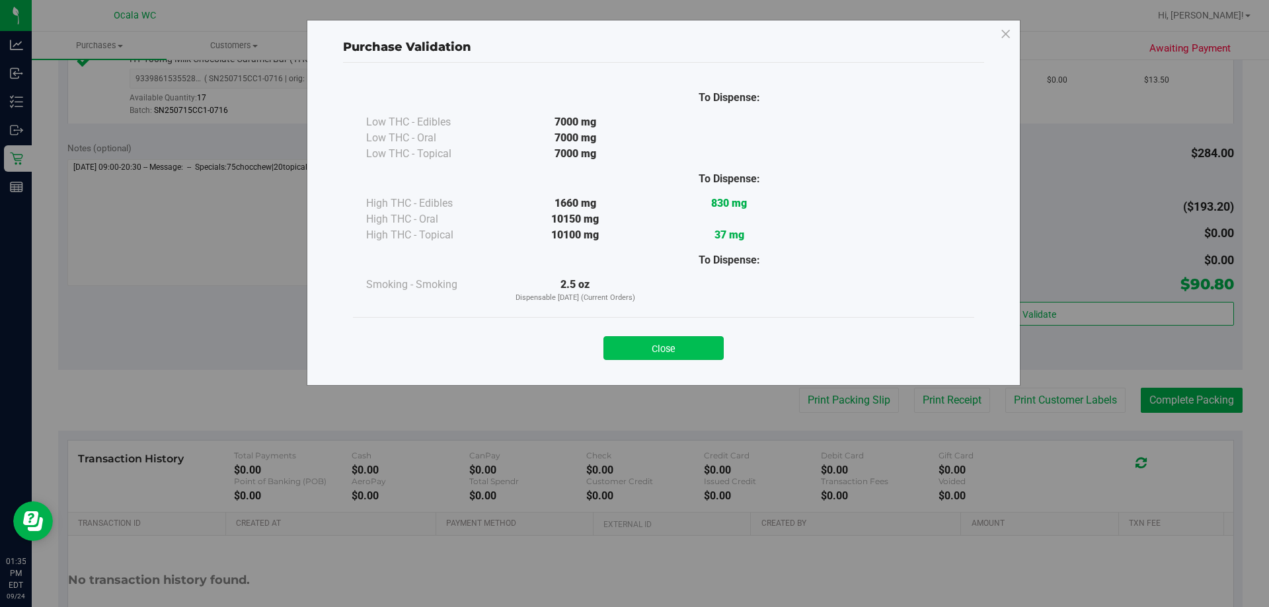
click at [631, 346] on button "Close" at bounding box center [663, 348] width 120 height 24
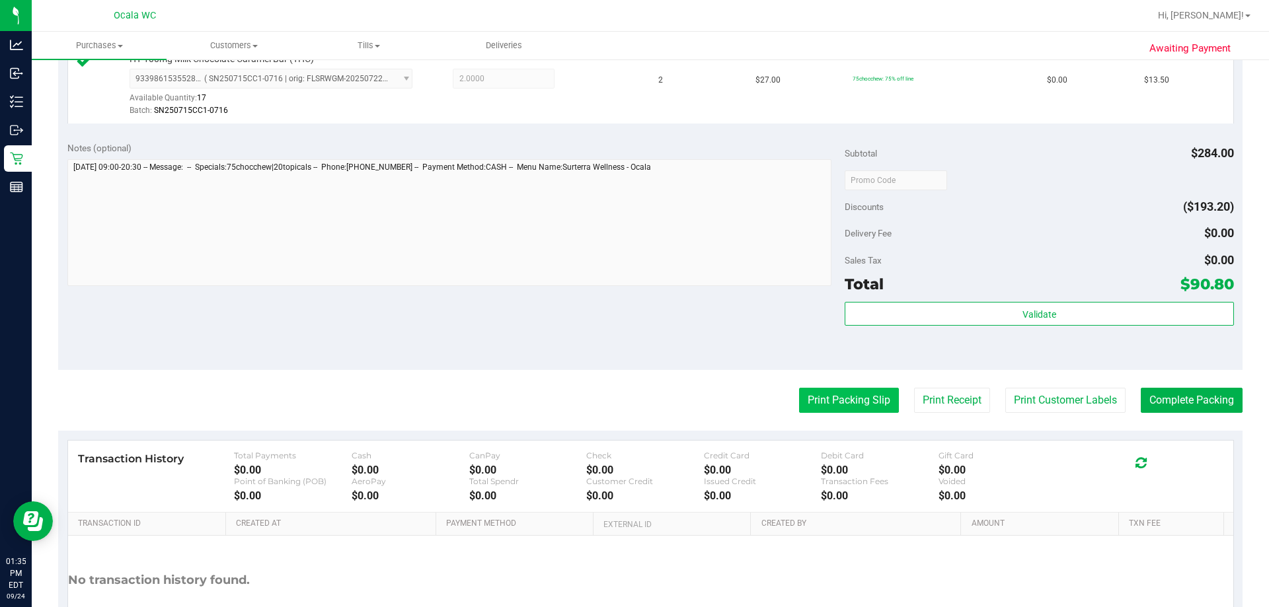
click at [631, 399] on button "Print Packing Slip" at bounding box center [849, 400] width 100 height 25
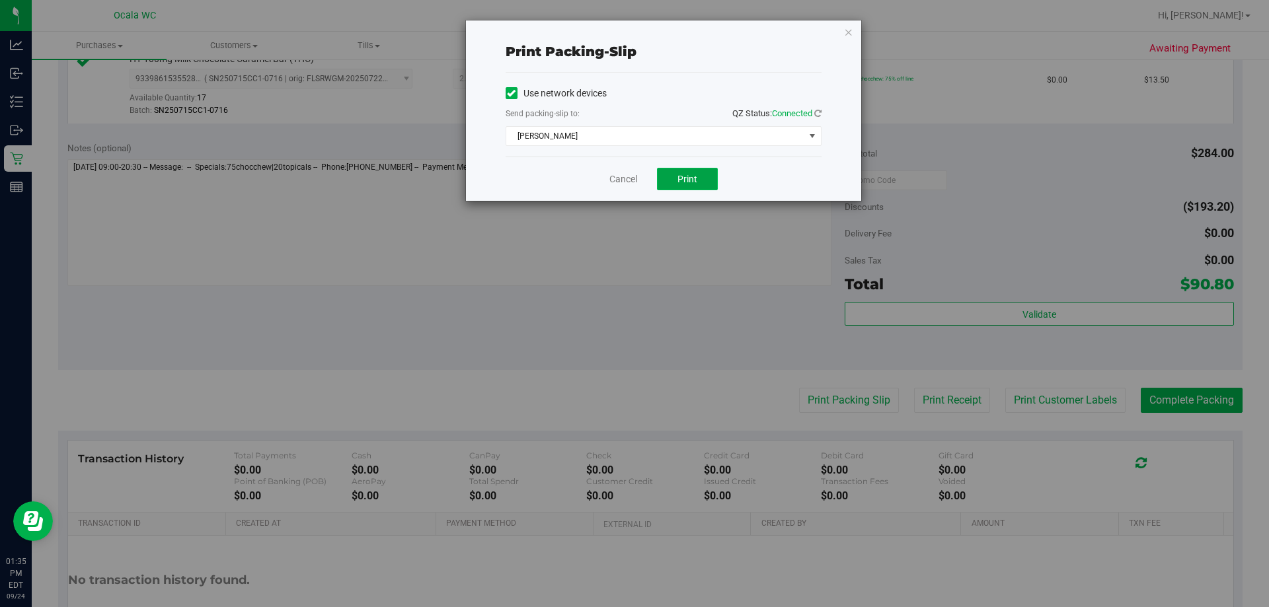
click at [631, 177] on span "Print" at bounding box center [687, 179] width 20 height 11
click at [629, 176] on link "Cancel" at bounding box center [623, 180] width 28 height 14
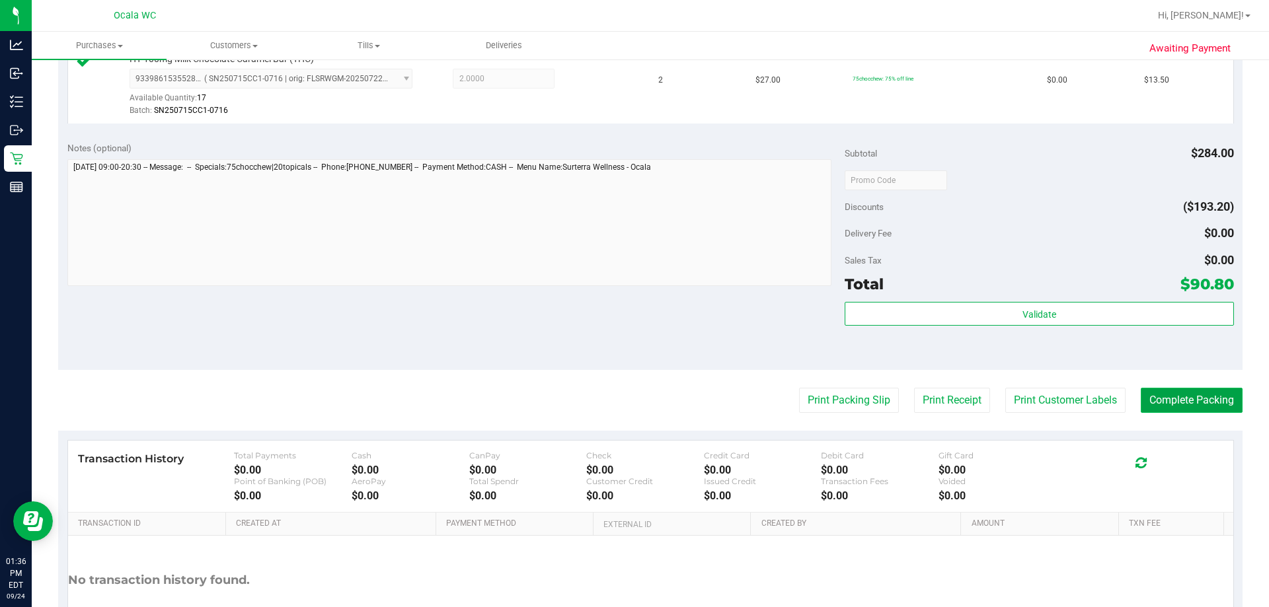
click at [631, 397] on button "Complete Packing" at bounding box center [1192, 400] width 102 height 25
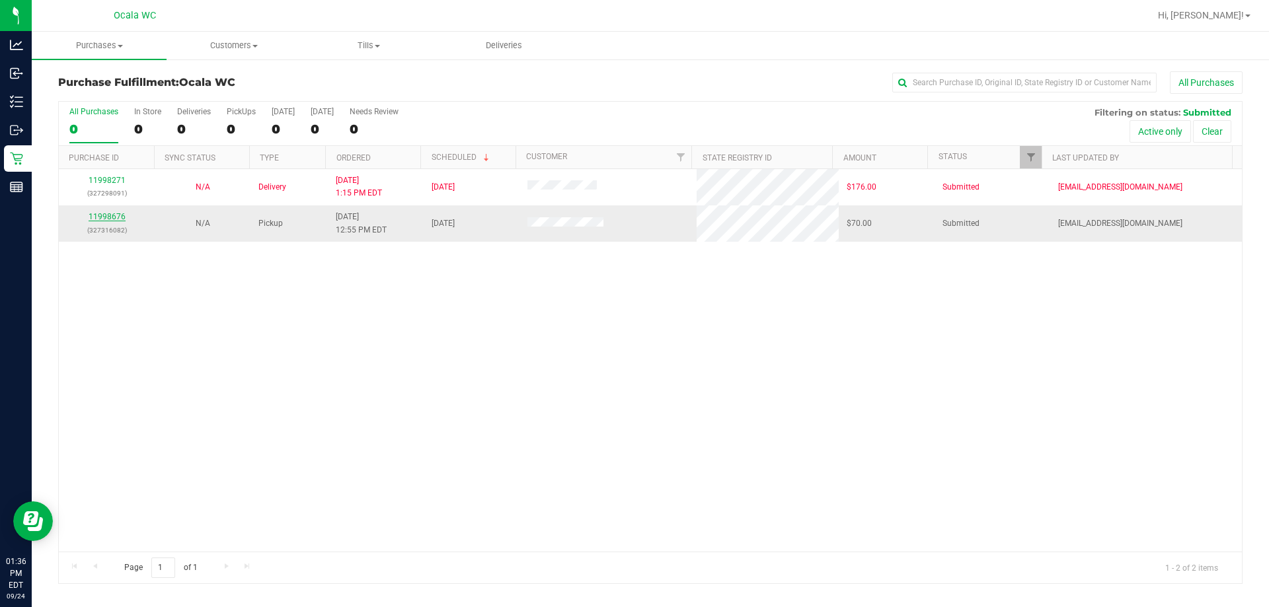
click at [103, 215] on link "11998676" at bounding box center [107, 216] width 37 height 9
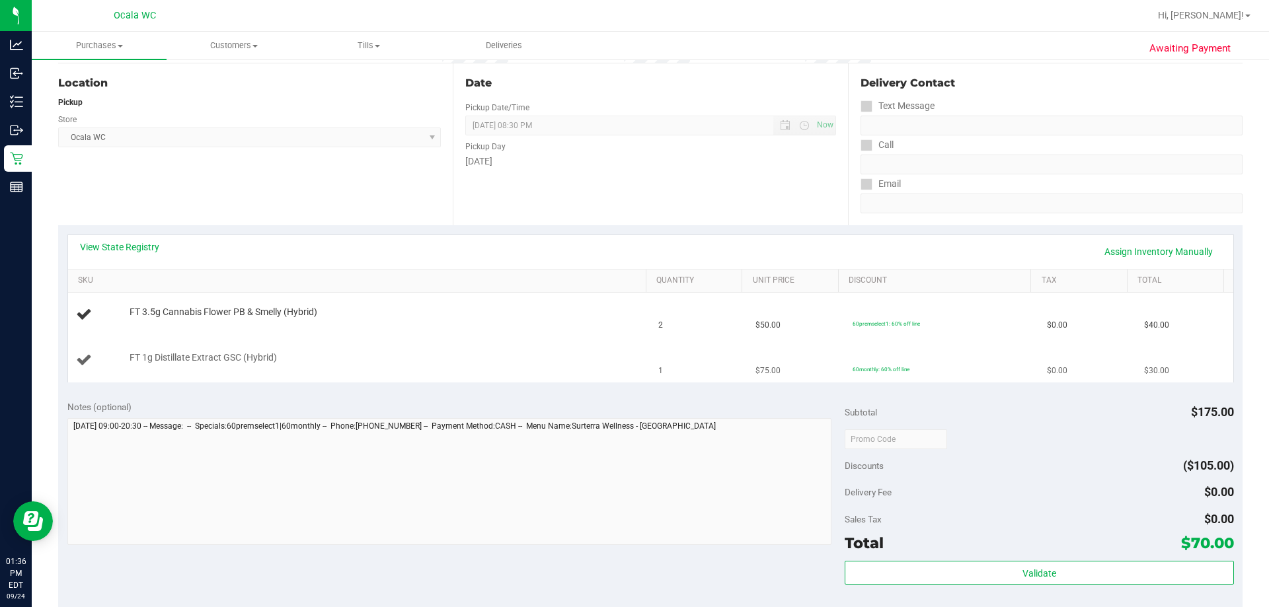
scroll to position [132, 0]
click at [123, 242] on link "View State Registry" at bounding box center [119, 245] width 79 height 13
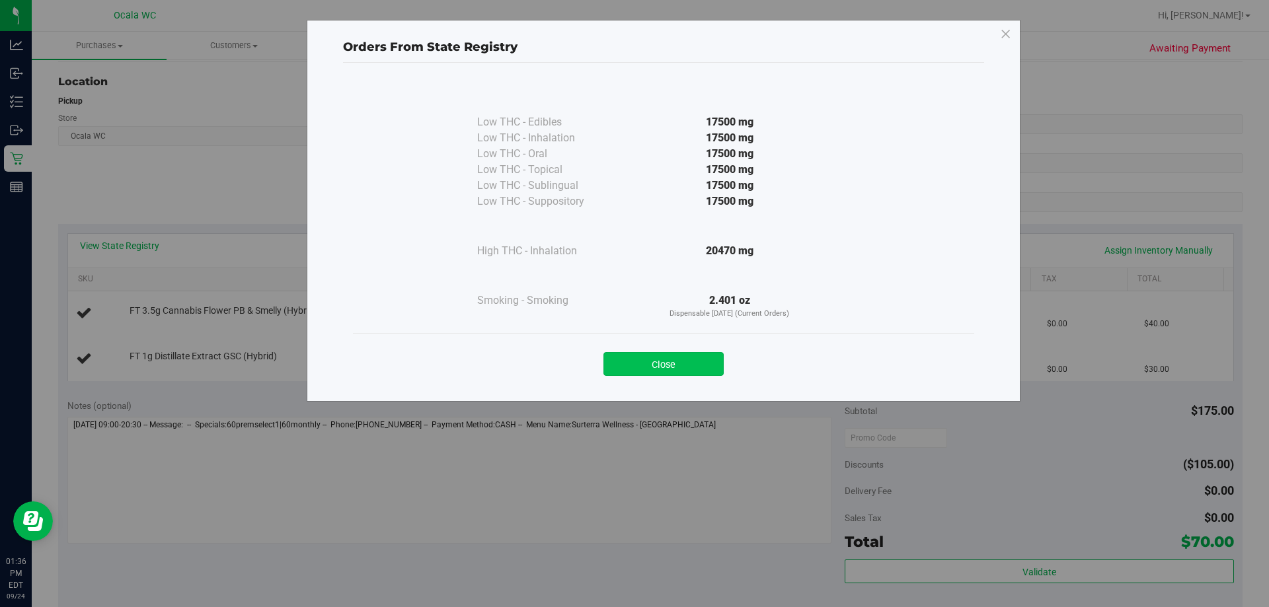
click at [631, 364] on button "Close" at bounding box center [663, 364] width 120 height 24
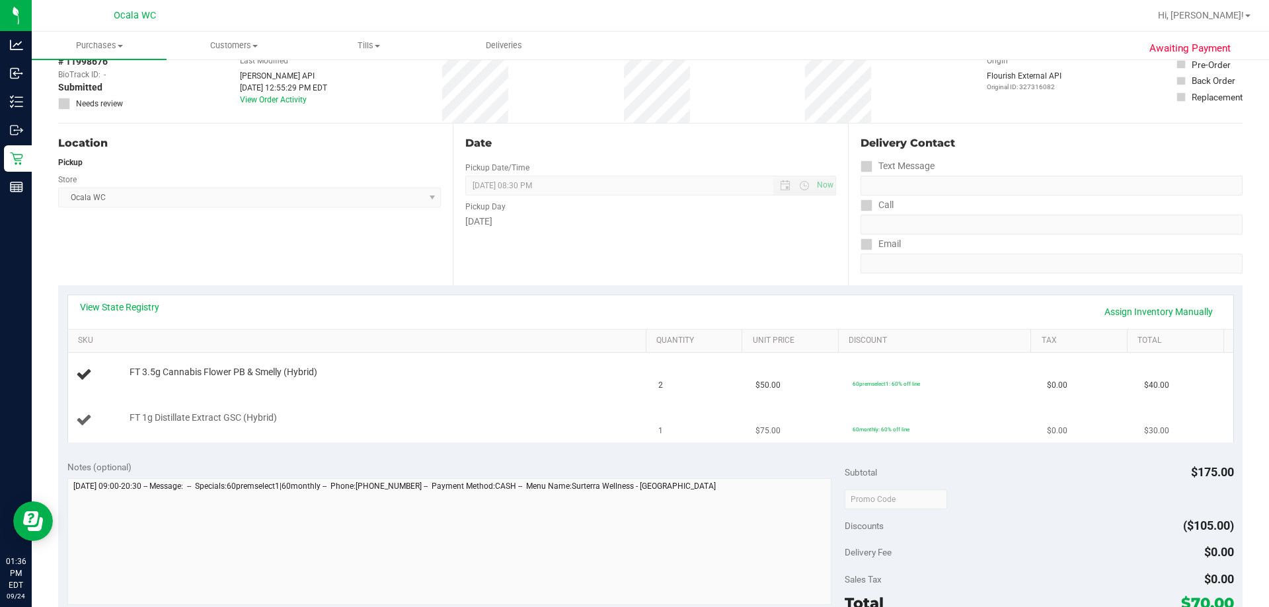
scroll to position [66, 0]
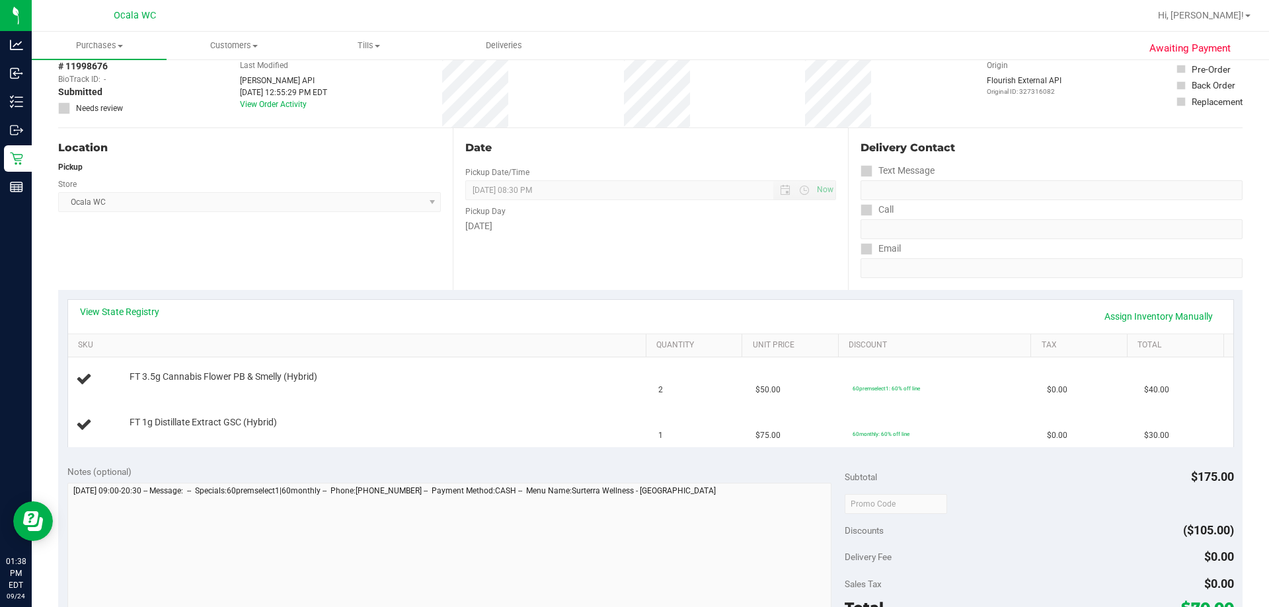
click at [174, 159] on div "Location Pickup Store Ocala WC Select Store Bonita Springs WC Boynton Beach WC …" at bounding box center [255, 209] width 395 height 162
click at [171, 264] on div "Location Pickup Store Ocala WC Select Store Bonita Springs WC Boynton Beach WC …" at bounding box center [255, 209] width 395 height 162
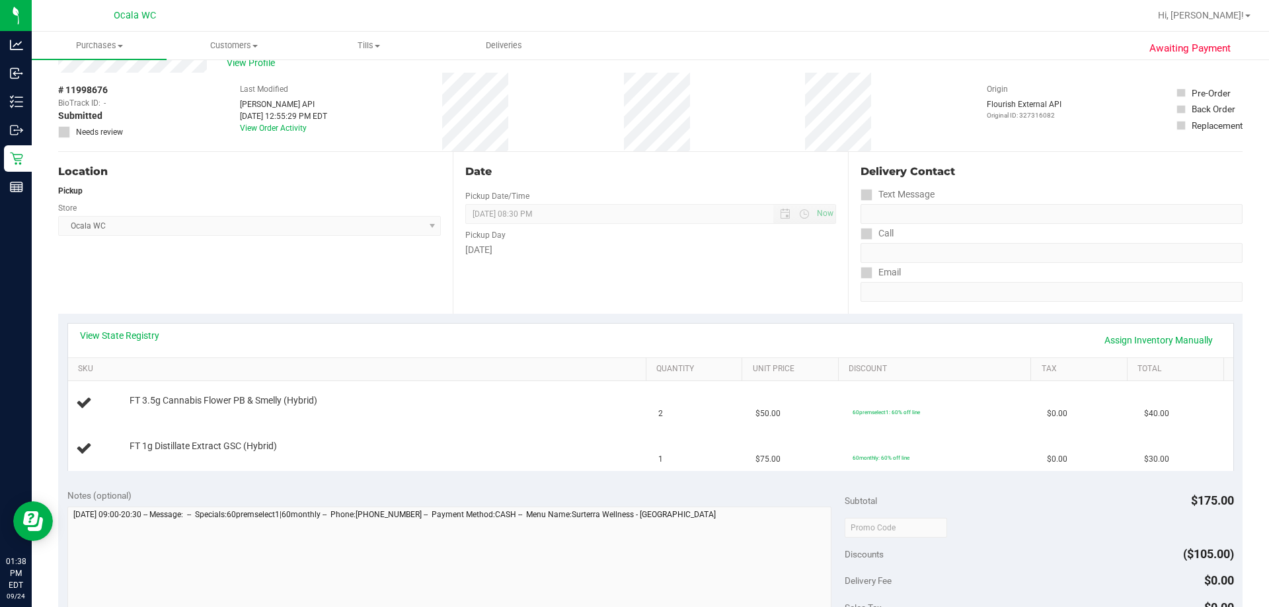
scroll to position [0, 0]
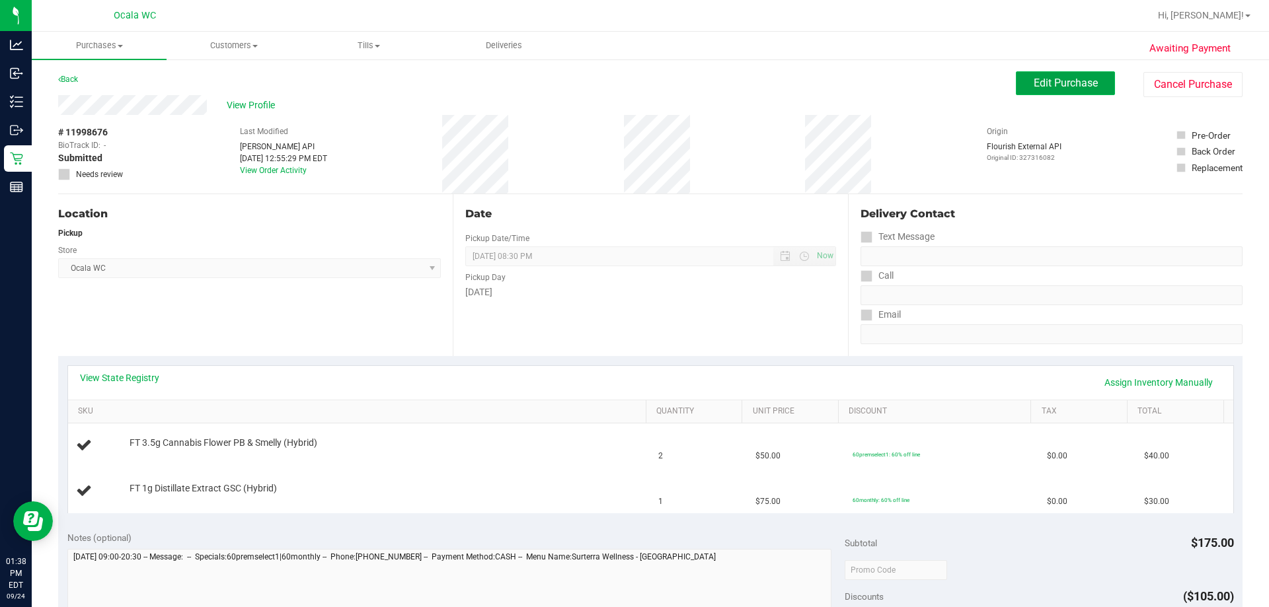
click at [631, 87] on span "Edit Purchase" at bounding box center [1066, 83] width 64 height 13
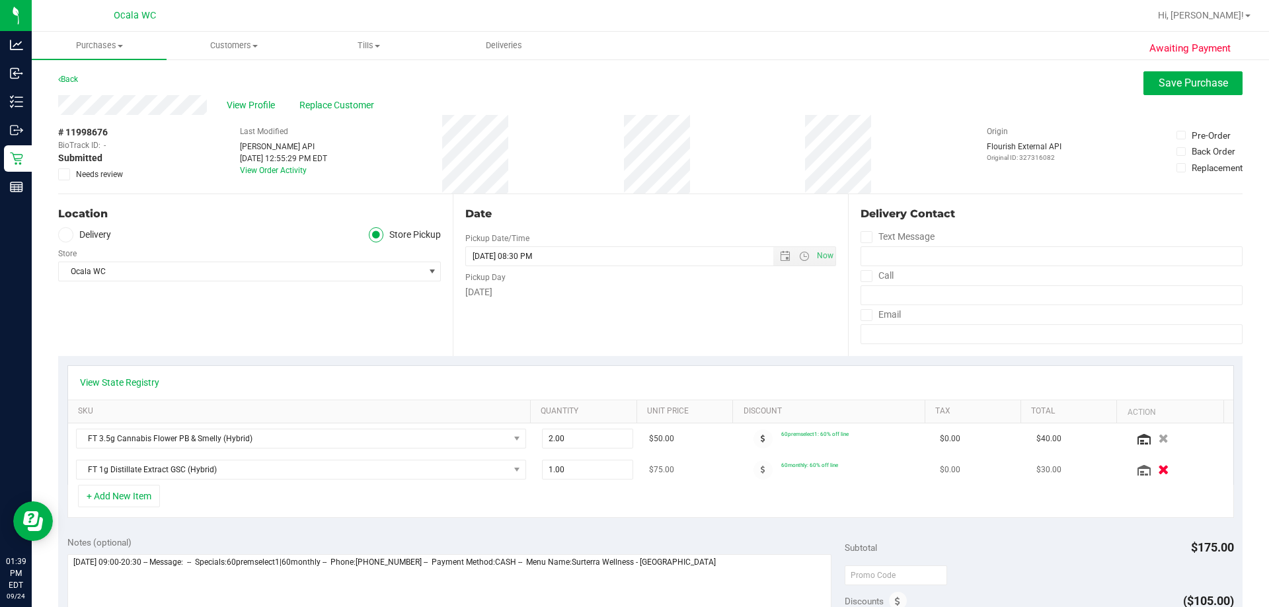
click at [631, 467] on icon "button" at bounding box center [1163, 470] width 11 height 10
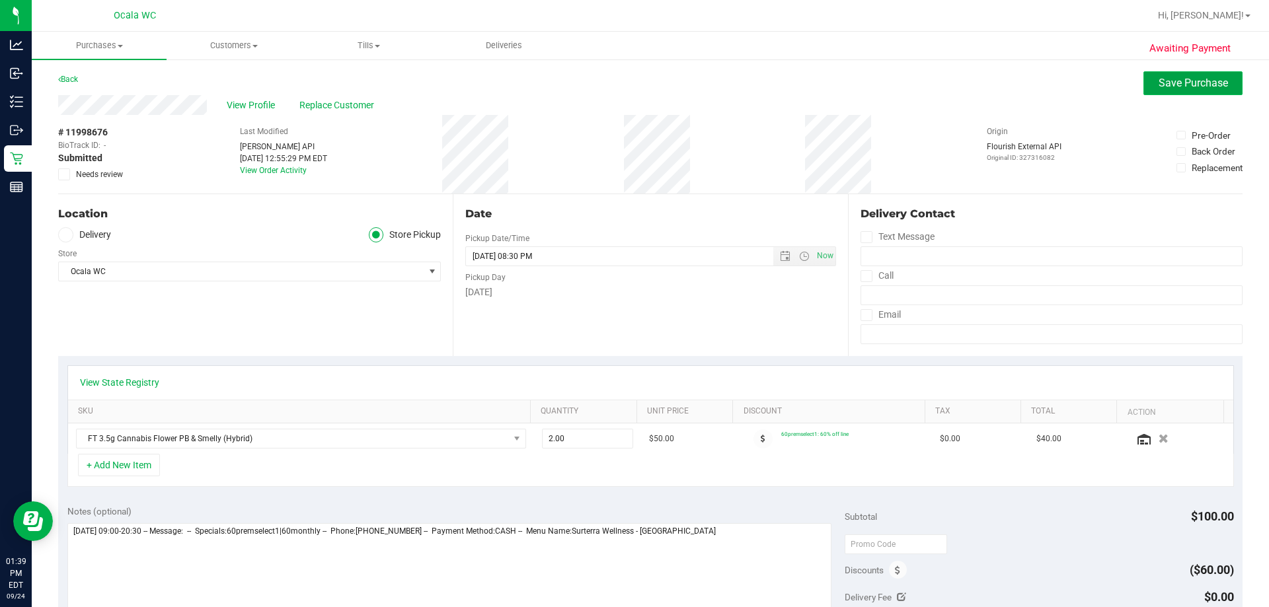
click at [631, 83] on span "Save Purchase" at bounding box center [1193, 83] width 69 height 13
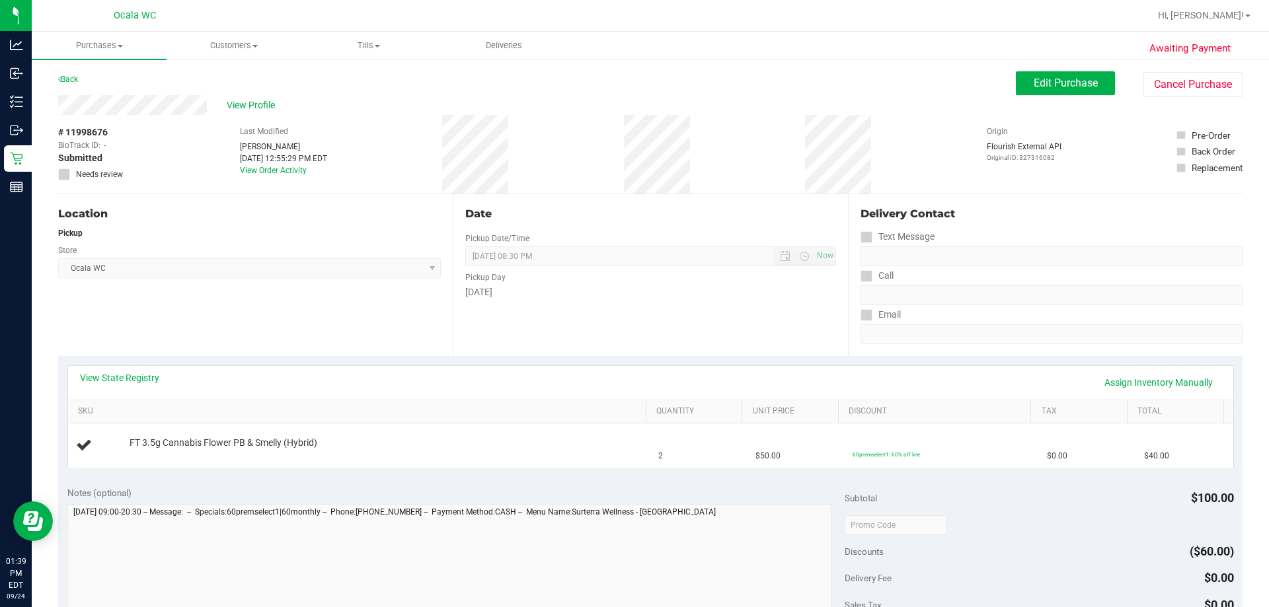
click at [242, 106] on span "View Profile" at bounding box center [253, 105] width 53 height 14
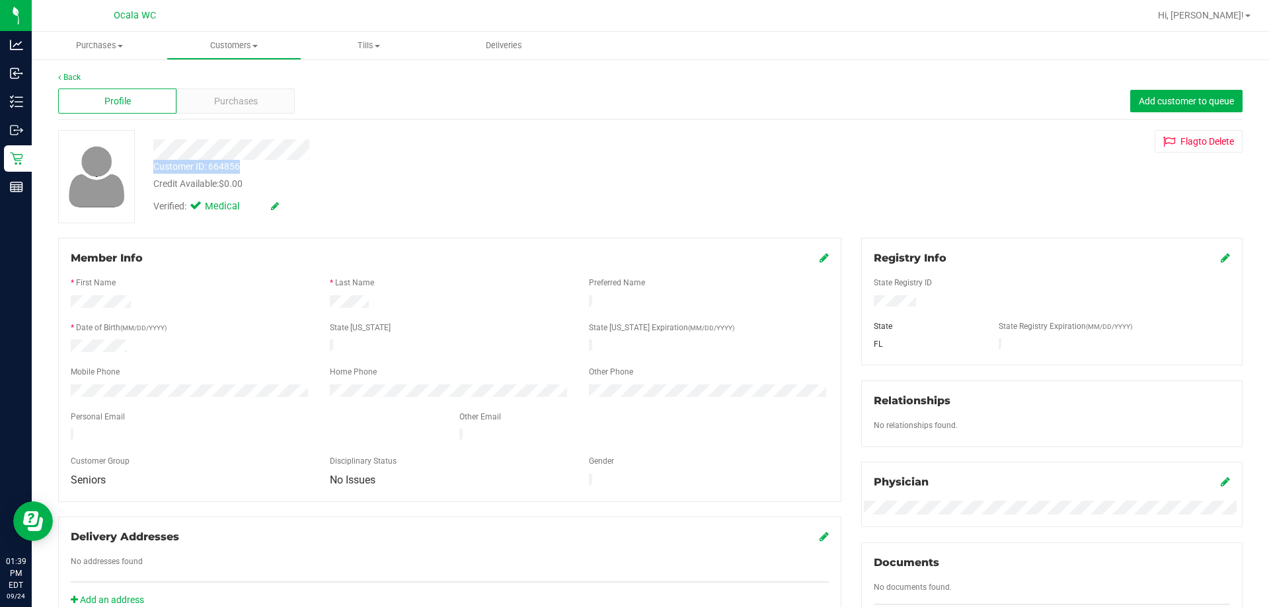
drag, startPoint x: 152, startPoint y: 165, endPoint x: 252, endPoint y: 165, distance: 100.5
click at [252, 165] on div "Customer ID: 664856 Credit Available: $0.00" at bounding box center [444, 175] width 602 height 31
copy div "Customer ID: 664856"
click at [138, 162] on div at bounding box center [95, 176] width 95 height 93
click at [258, 93] on div "Purchases" at bounding box center [235, 101] width 118 height 25
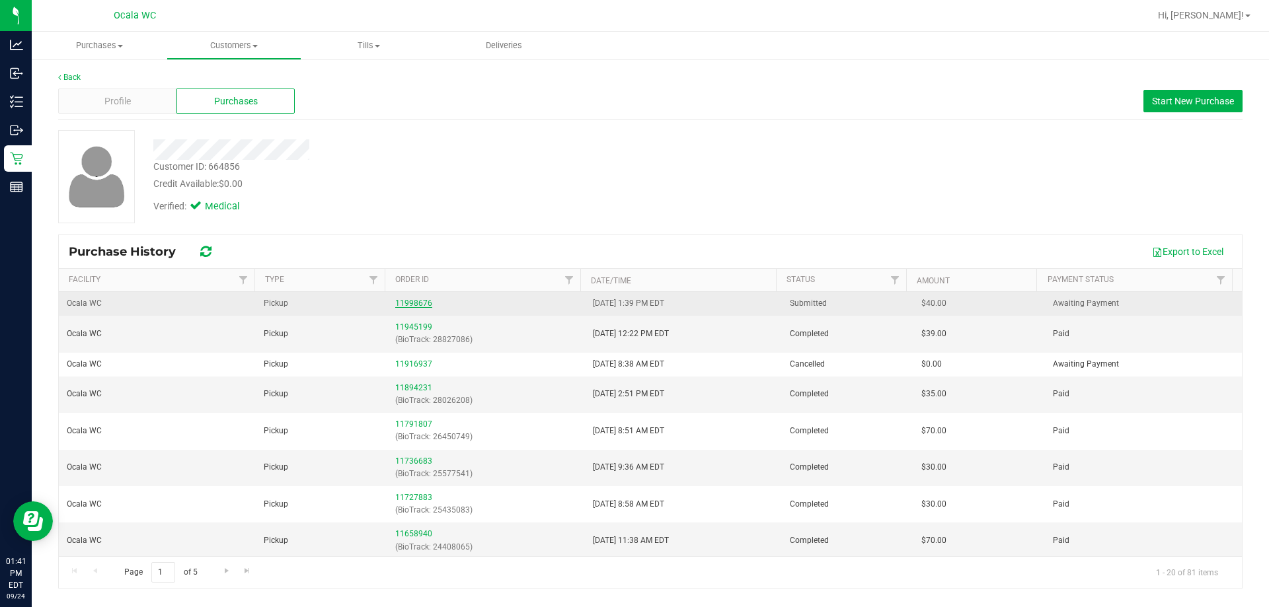
click at [407, 305] on link "11998676" at bounding box center [413, 303] width 37 height 9
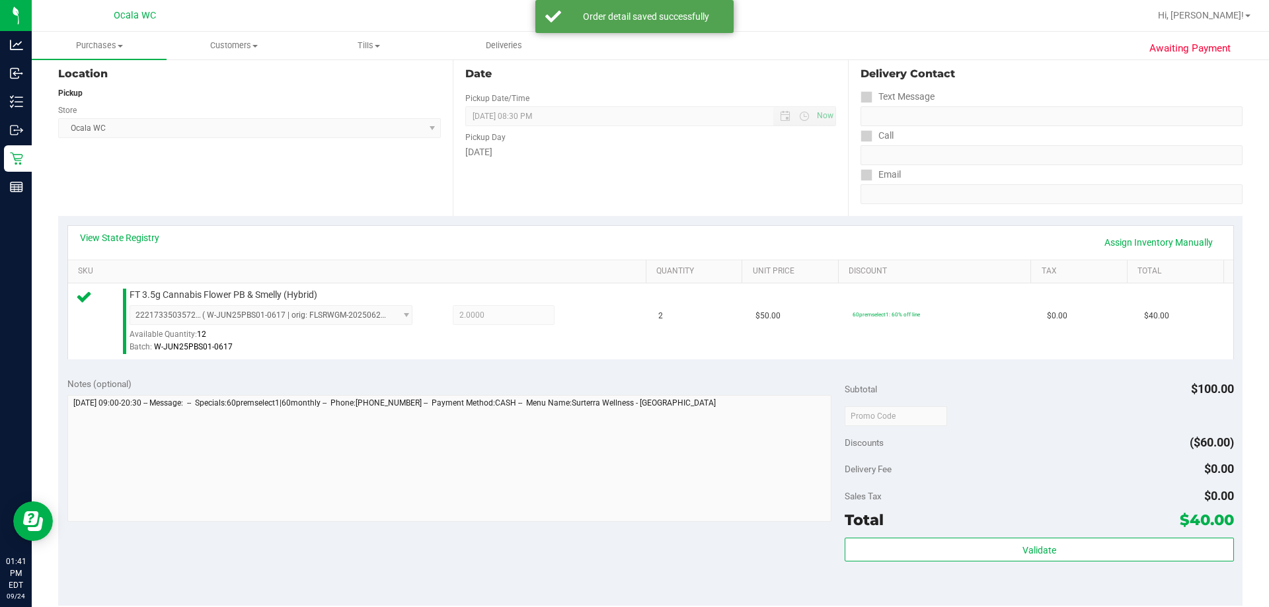
scroll to position [397, 0]
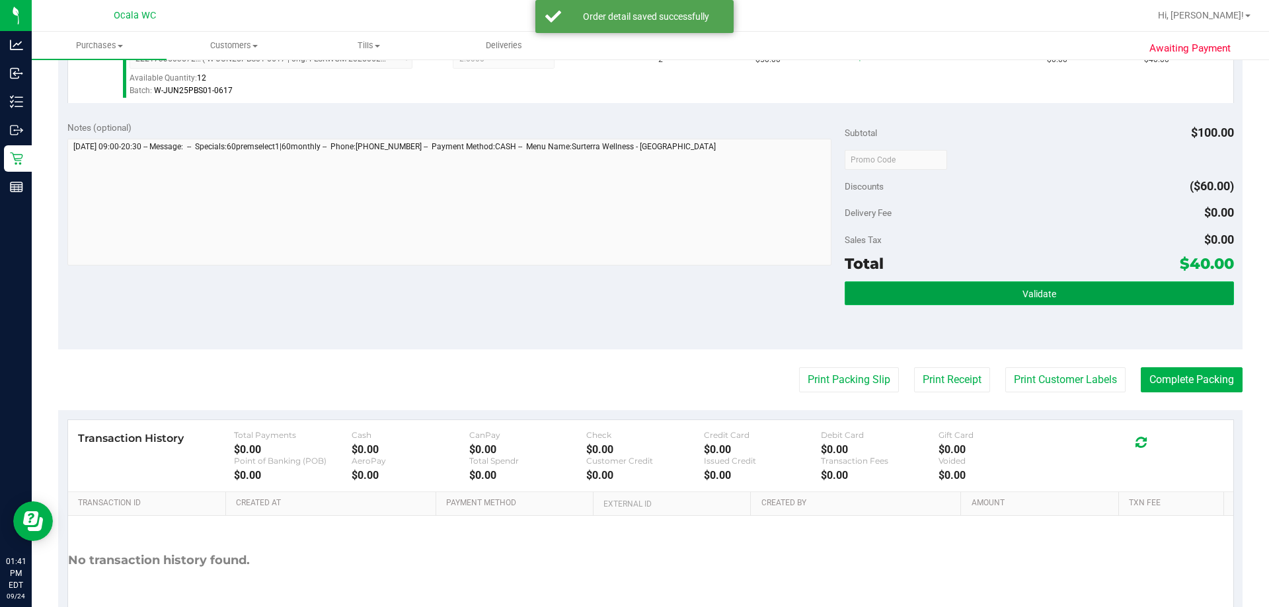
click at [631, 303] on button "Validate" at bounding box center [1039, 294] width 389 height 24
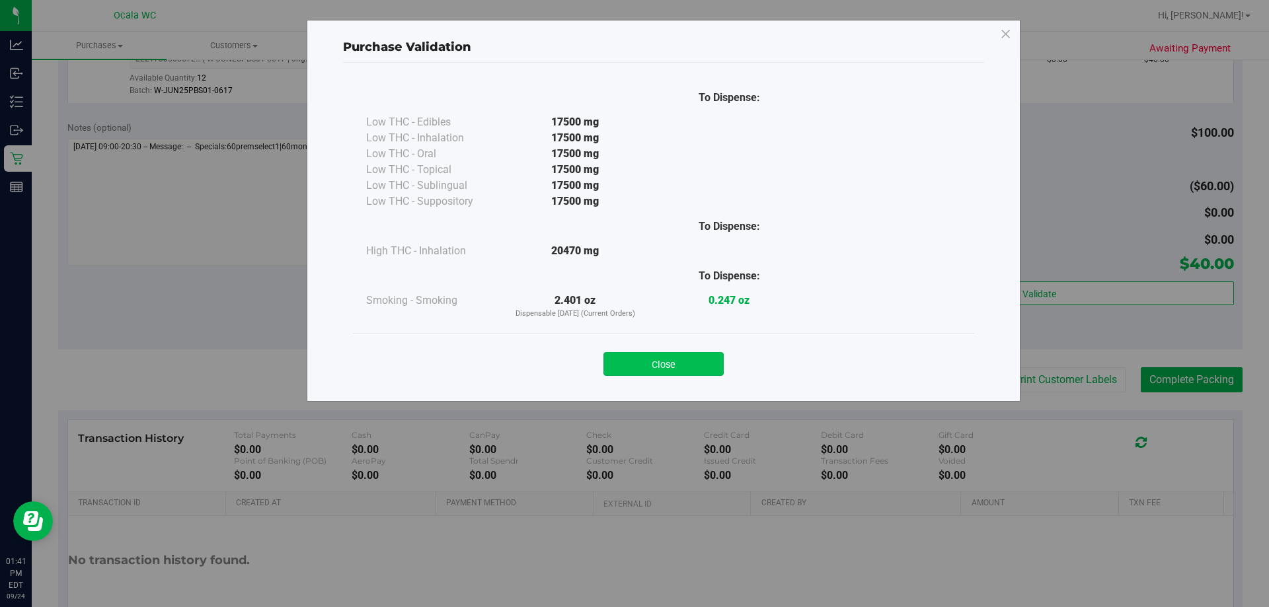
click at [631, 354] on button "Close" at bounding box center [663, 364] width 120 height 24
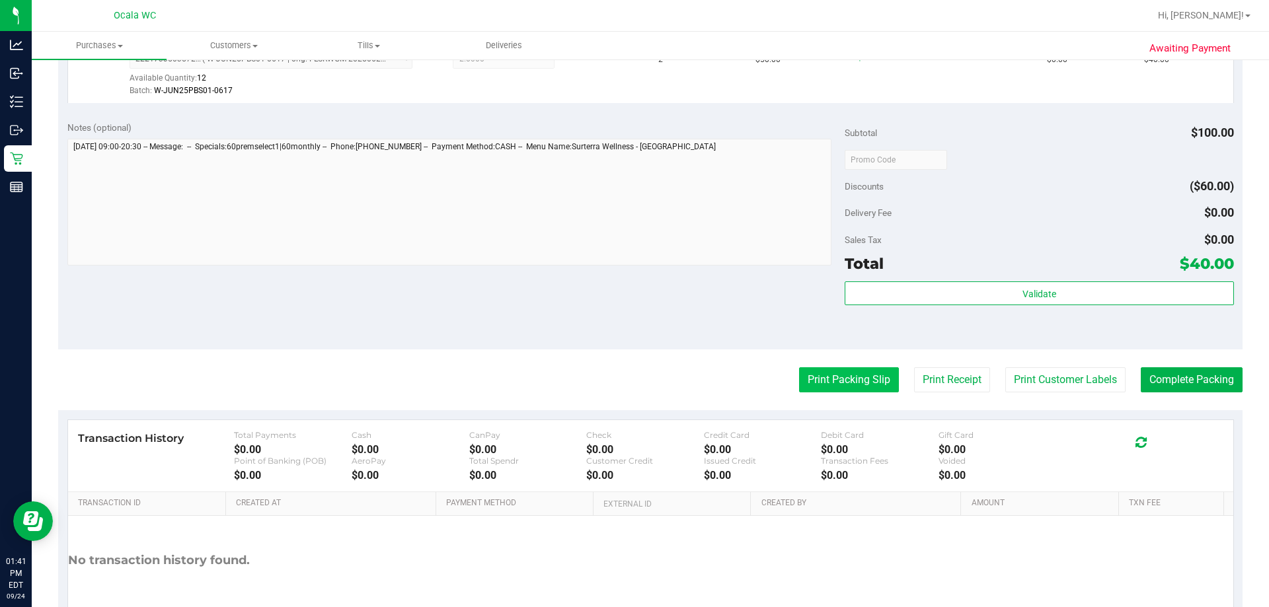
click at [631, 378] on button "Print Packing Slip" at bounding box center [849, 379] width 100 height 25
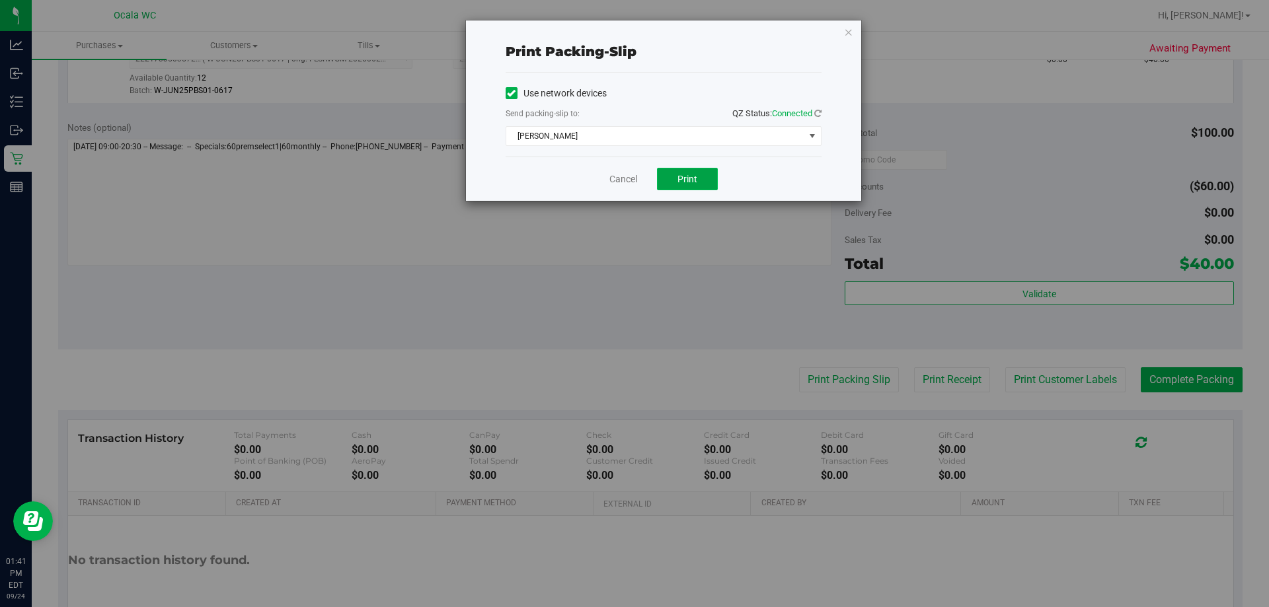
click at [631, 184] on button "Print" at bounding box center [687, 179] width 61 height 22
click at [620, 178] on link "Cancel" at bounding box center [623, 180] width 28 height 14
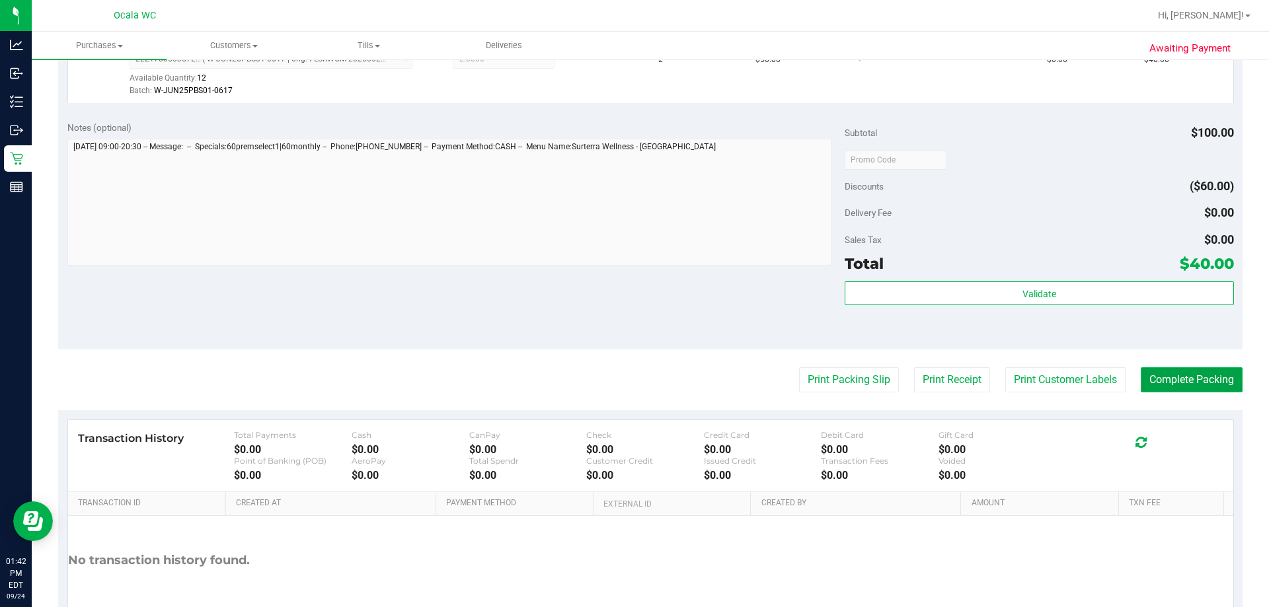
click at [631, 377] on button "Complete Packing" at bounding box center [1192, 379] width 102 height 25
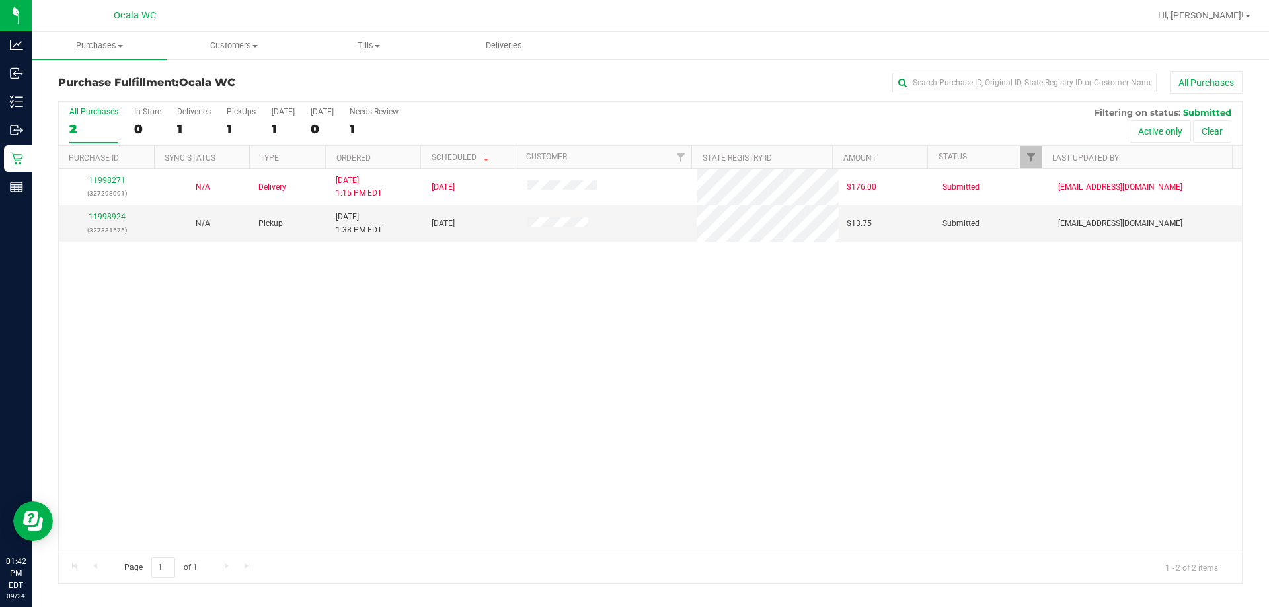
click at [631, 316] on div "11998271 (327298091) N/A Delivery 9/24/2025 1:15 PM EDT 9/26/2025 $176.00 Submi…" at bounding box center [650, 360] width 1183 height 383
click at [94, 213] on link "11998924" at bounding box center [107, 216] width 37 height 9
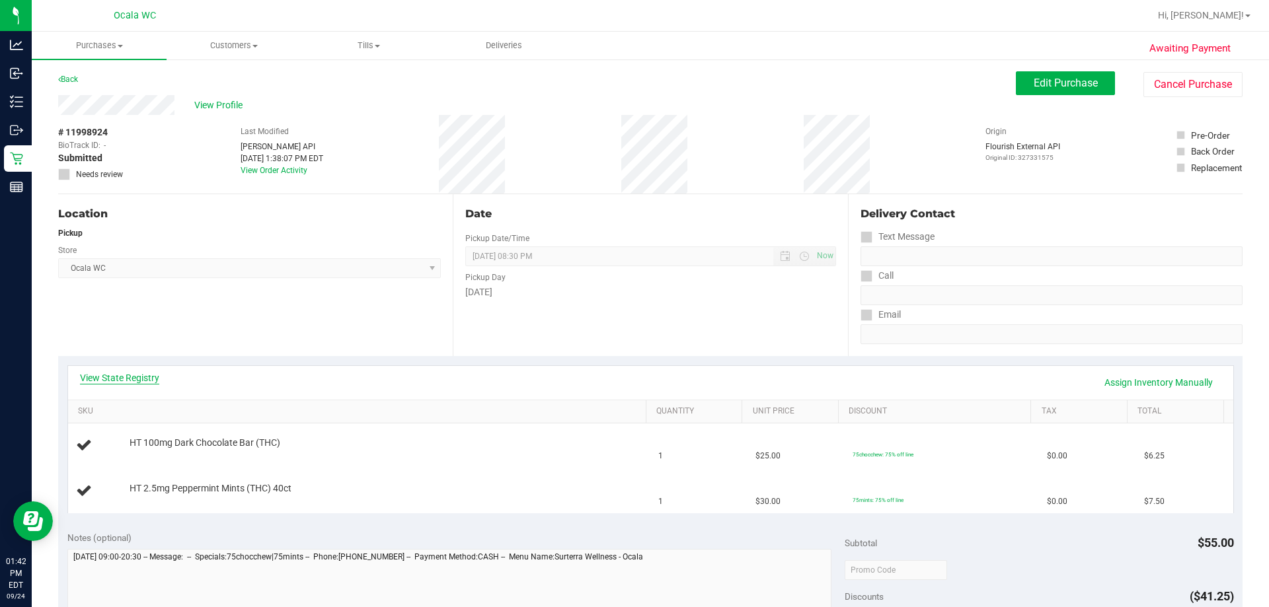
click at [133, 379] on link "View State Registry" at bounding box center [119, 377] width 79 height 13
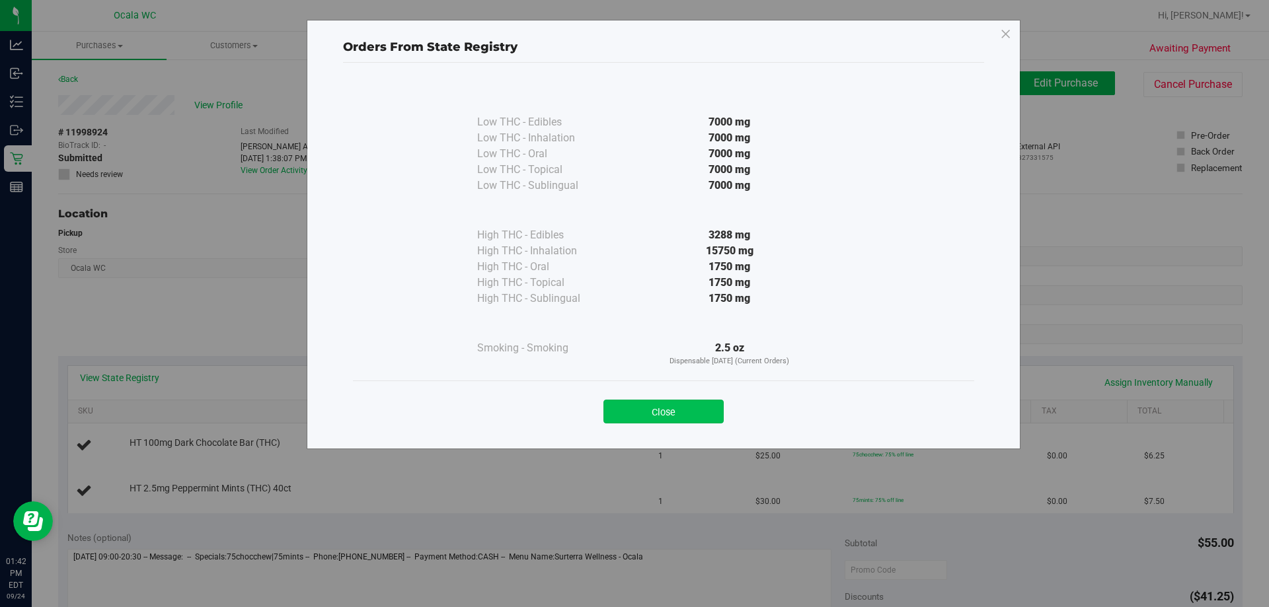
click at [631, 414] on button "Close" at bounding box center [663, 412] width 120 height 24
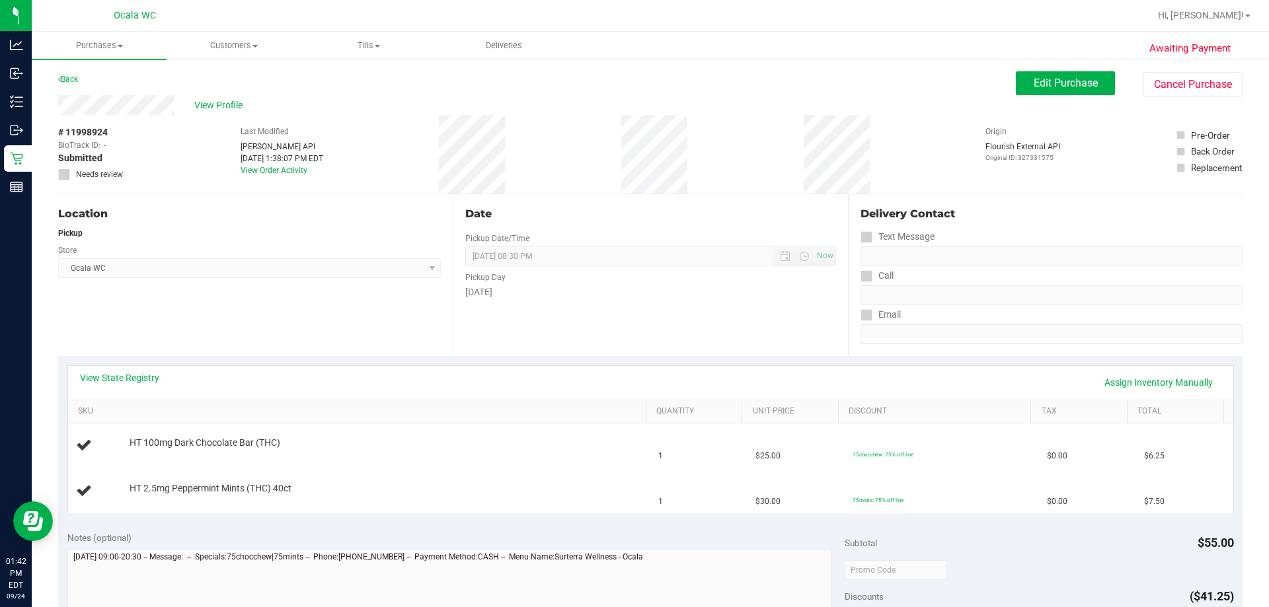
click at [262, 345] on div "Location Pickup Store Ocala WC Select Store Bonita Springs WC Boynton Beach WC …" at bounding box center [255, 275] width 395 height 162
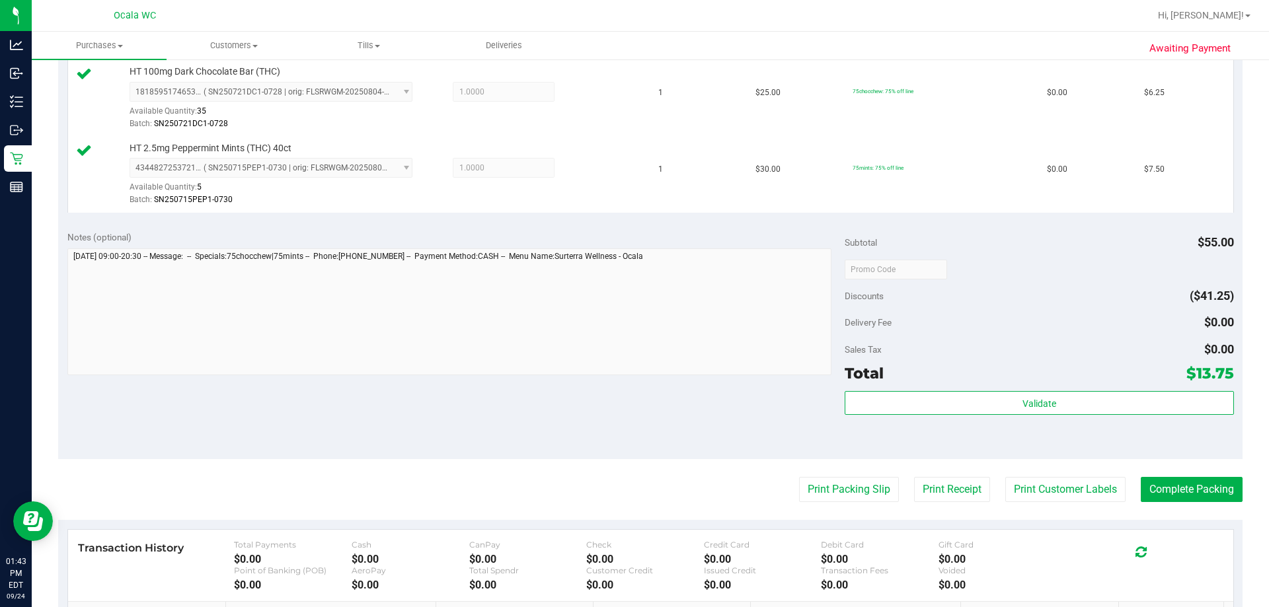
scroll to position [397, 0]
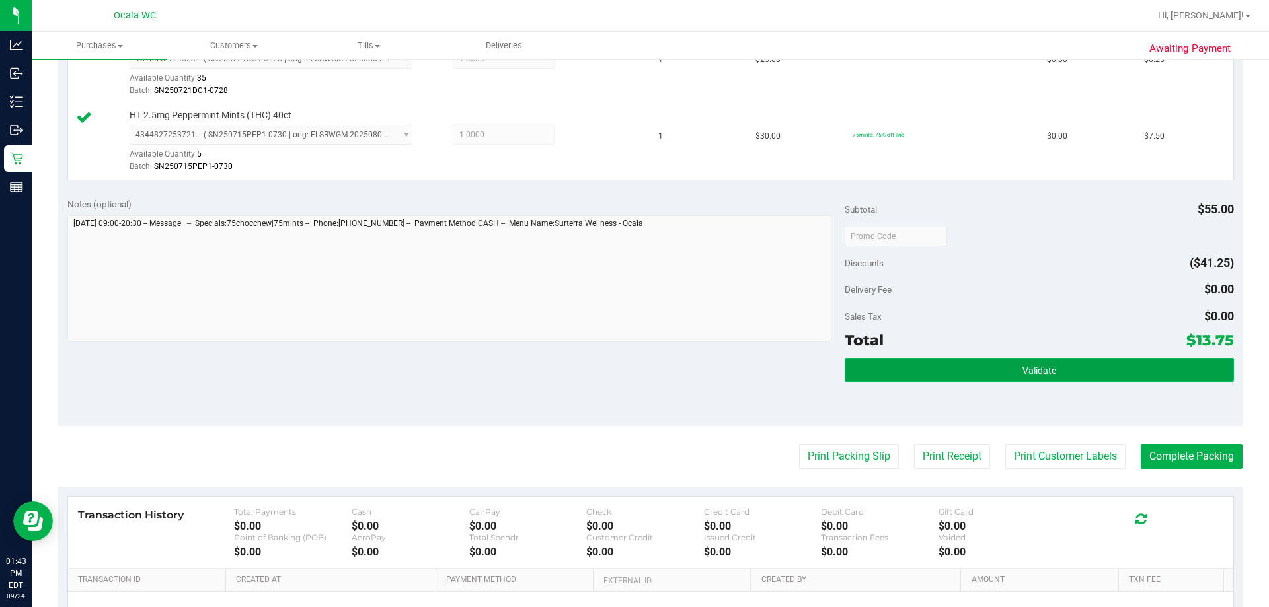
click at [631, 366] on button "Validate" at bounding box center [1039, 370] width 389 height 24
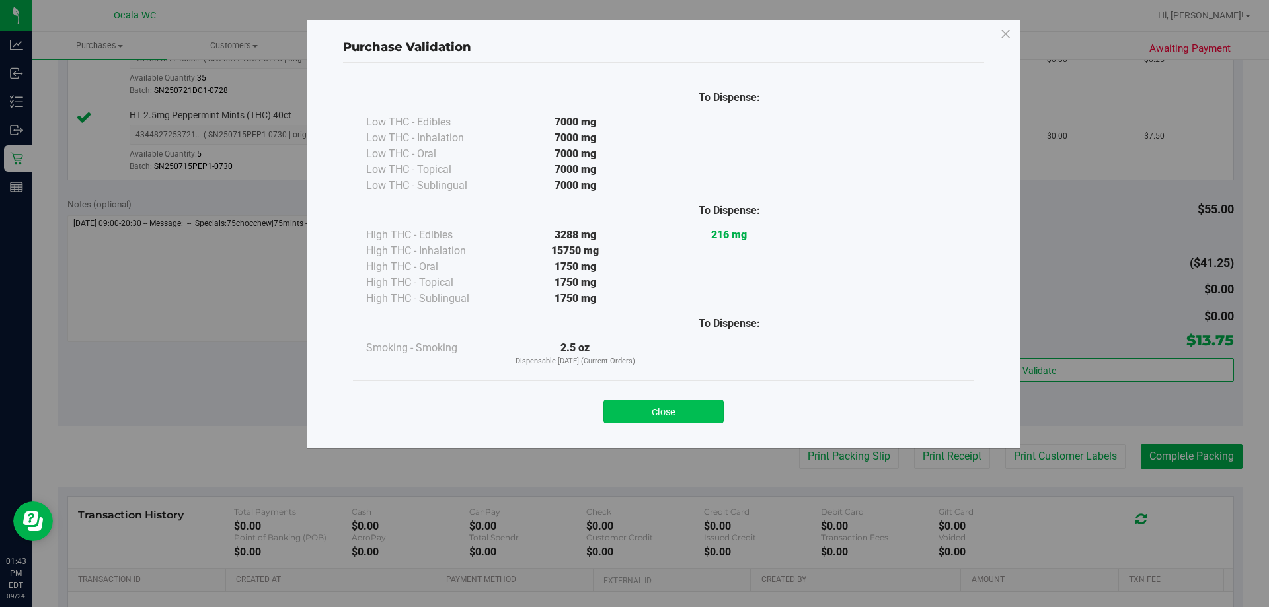
click at [631, 403] on button "Close" at bounding box center [663, 412] width 120 height 24
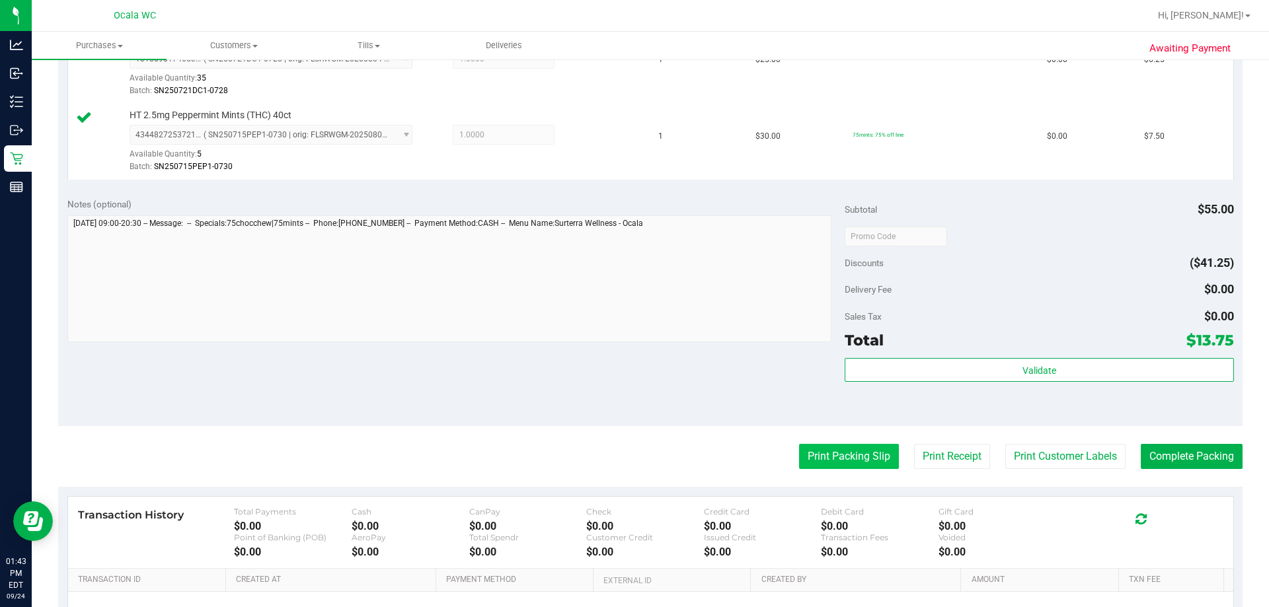
click at [631, 468] on button "Print Packing Slip" at bounding box center [849, 456] width 100 height 25
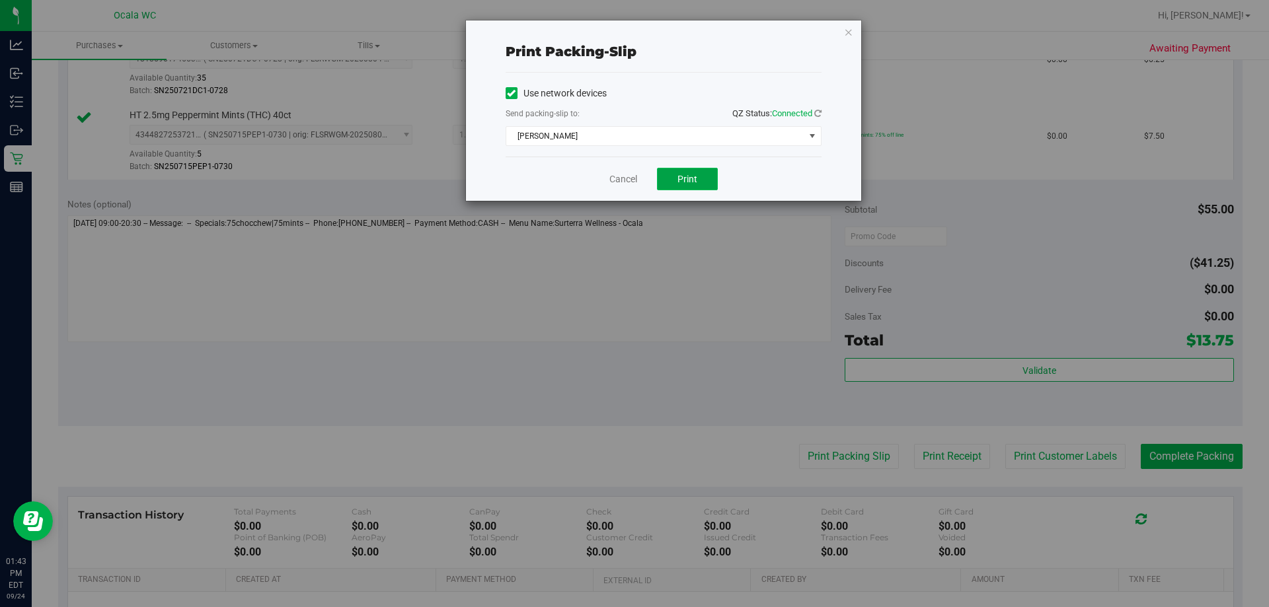
click at [631, 181] on span "Print" at bounding box center [687, 179] width 20 height 11
click at [614, 176] on link "Cancel" at bounding box center [623, 180] width 28 height 14
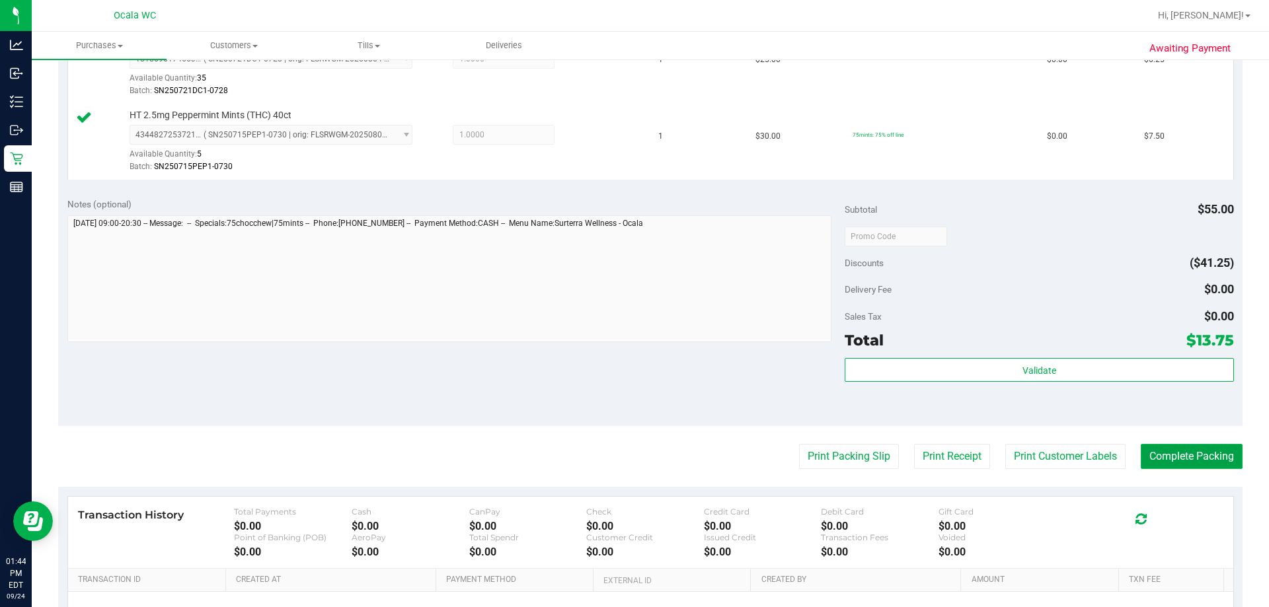
click at [631, 451] on button "Complete Packing" at bounding box center [1192, 456] width 102 height 25
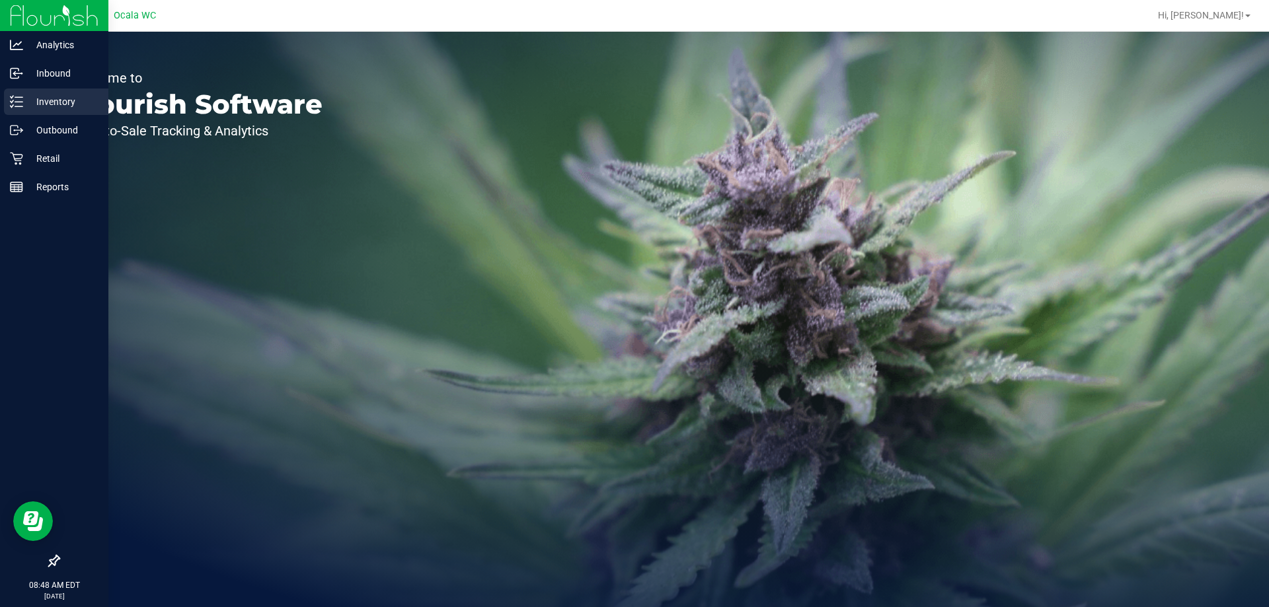
click at [58, 106] on p "Inventory" at bounding box center [62, 102] width 79 height 16
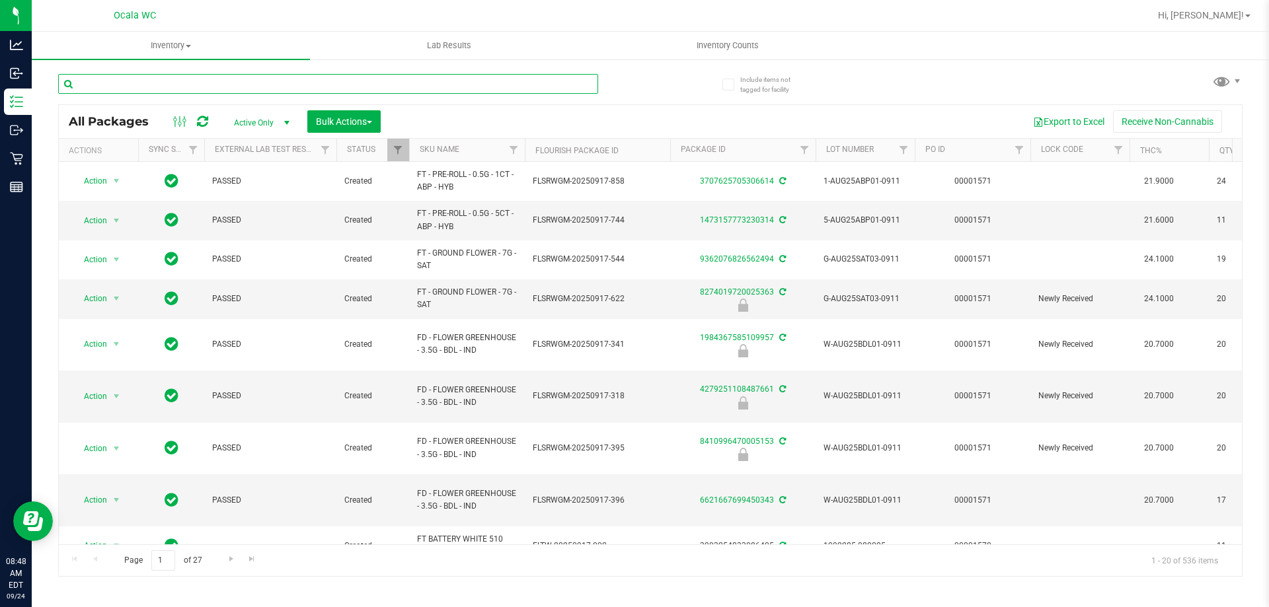
click at [229, 85] on input "text" at bounding box center [328, 84] width 540 height 20
type input "2695422469082176"
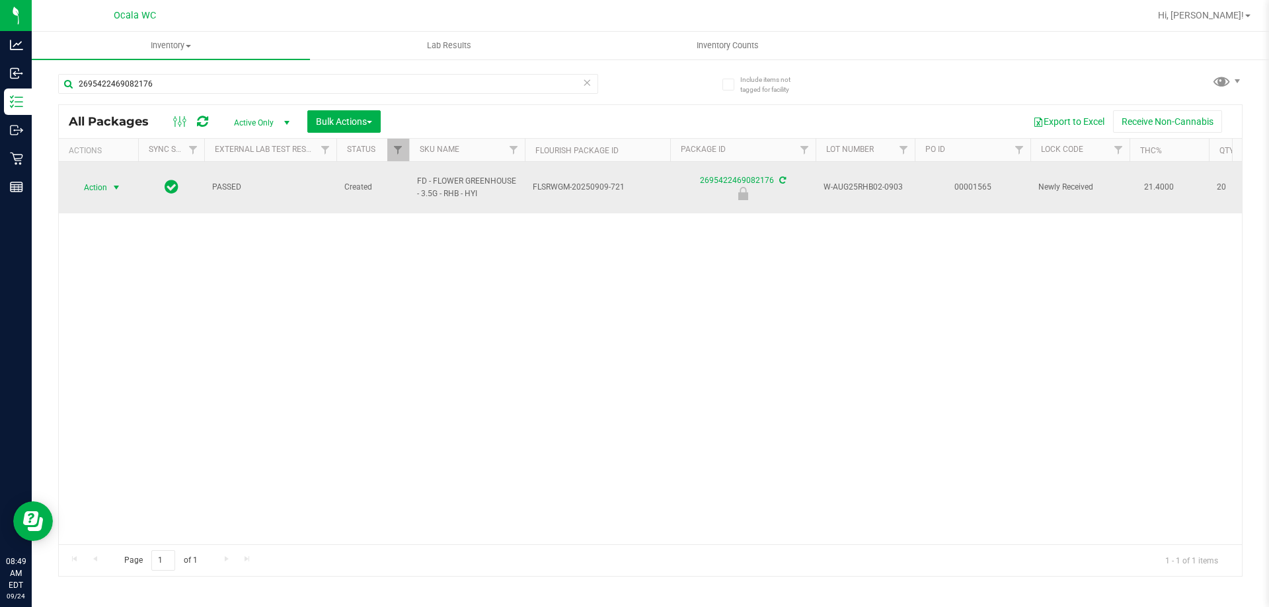
click at [91, 181] on span "Action" at bounding box center [90, 187] width 36 height 19
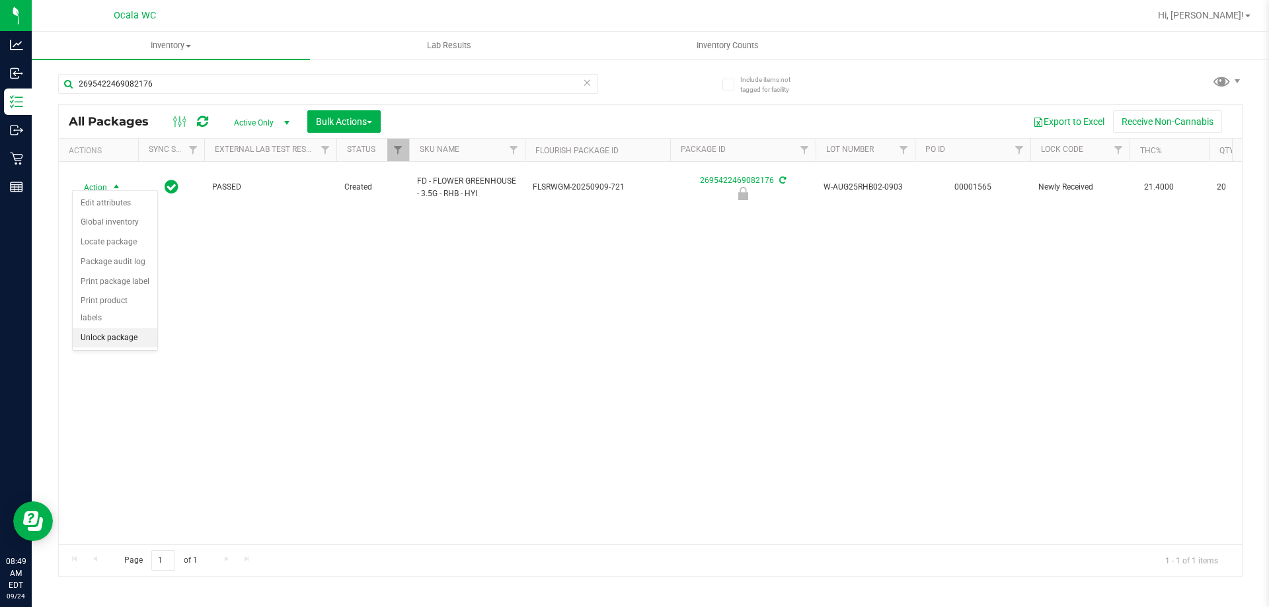
click at [98, 328] on li "Unlock package" at bounding box center [115, 338] width 85 height 20
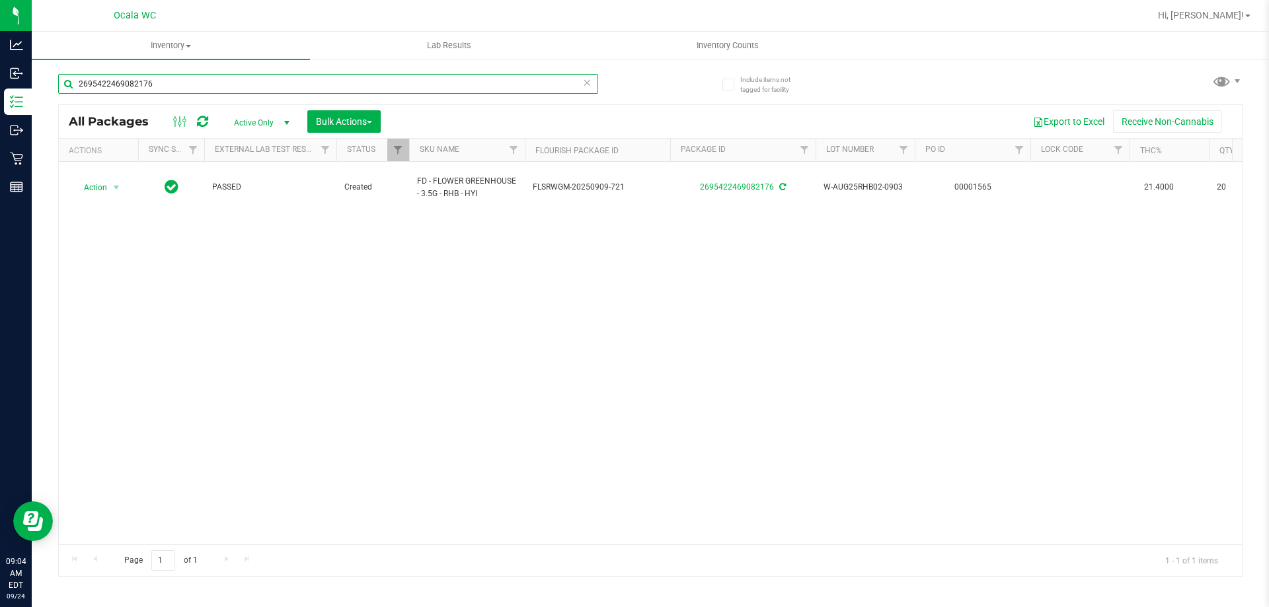
click at [159, 85] on input "2695422469082176" at bounding box center [328, 84] width 540 height 20
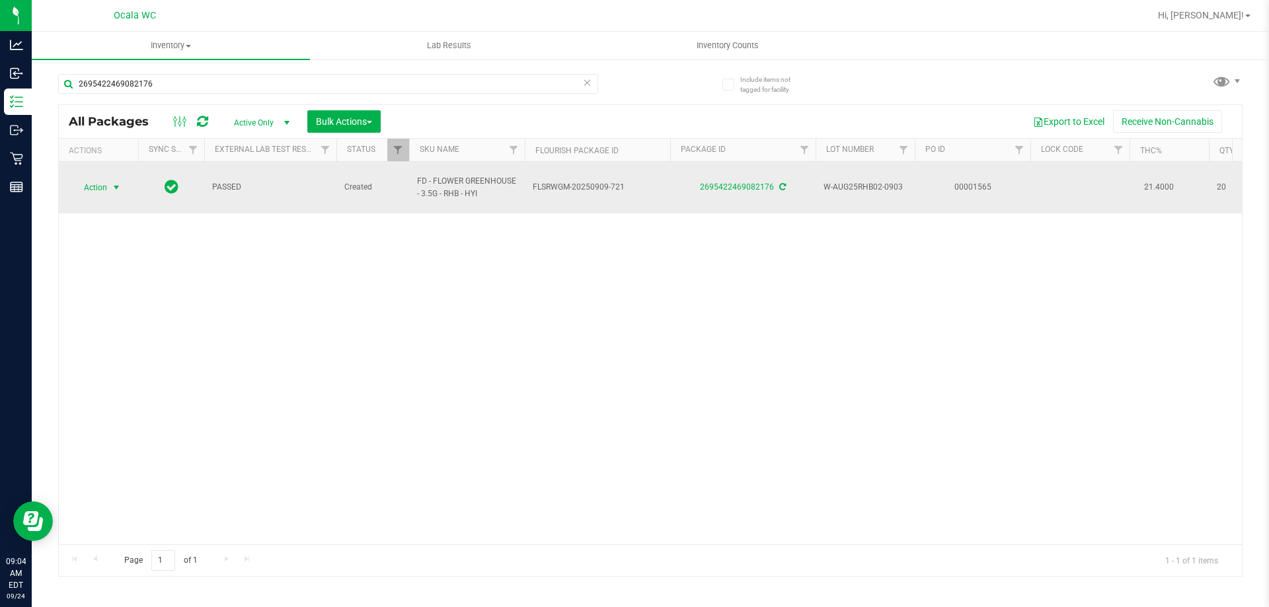
click at [89, 178] on span "Action" at bounding box center [90, 187] width 36 height 19
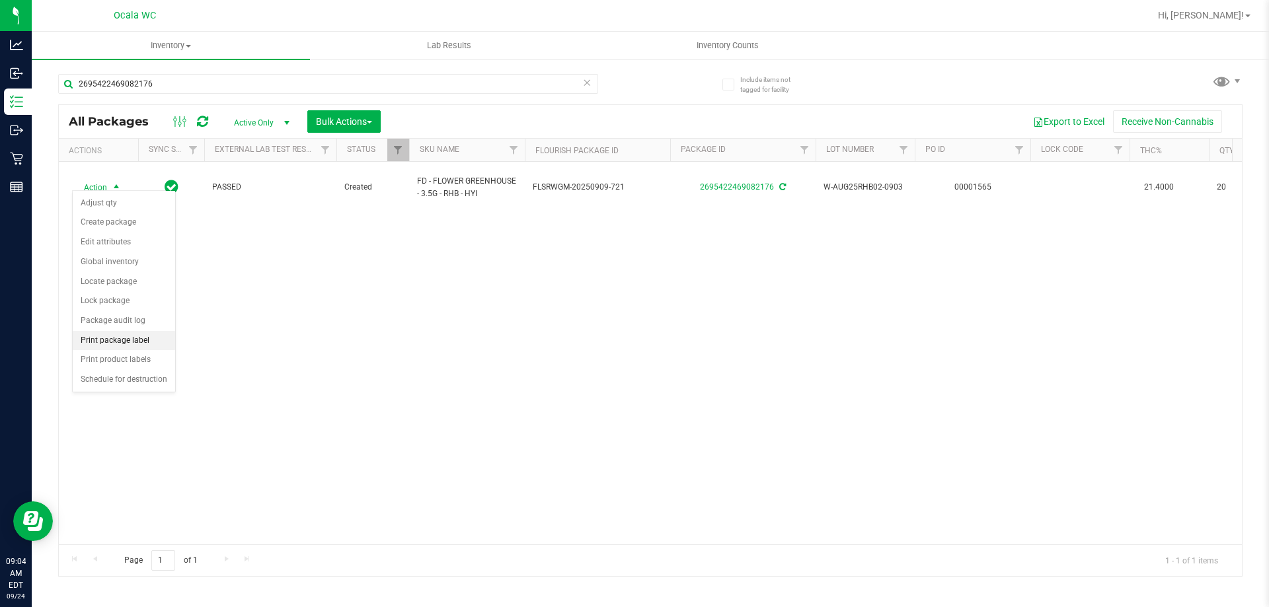
click at [98, 338] on li "Print package label" at bounding box center [124, 341] width 102 height 20
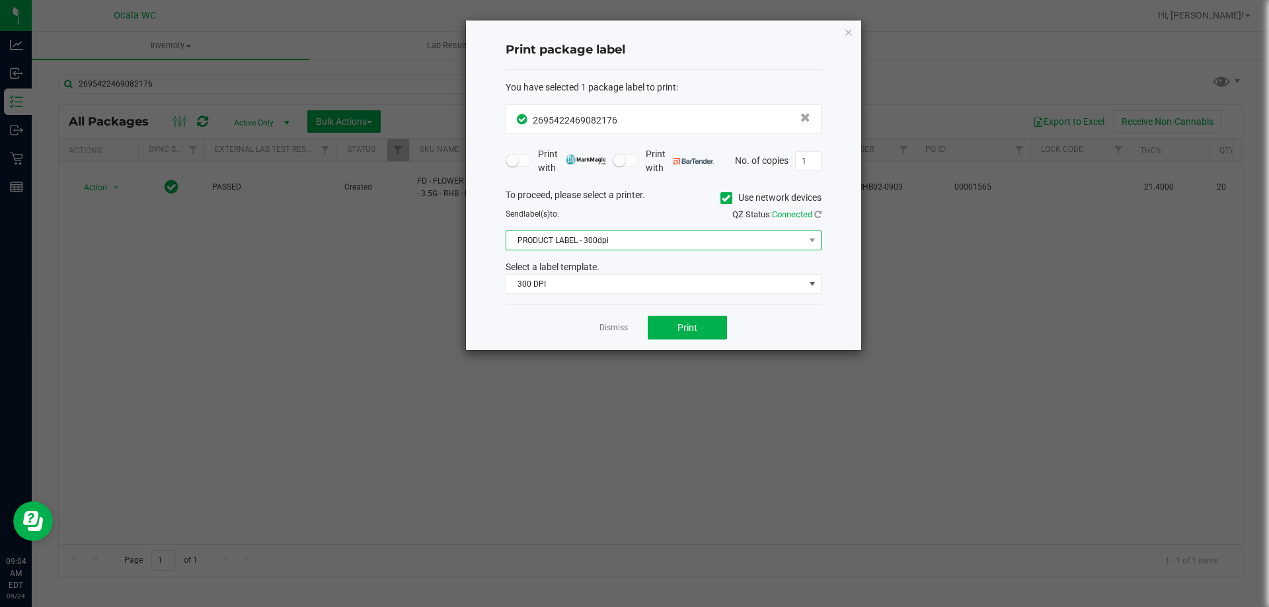
click at [647, 235] on span "PRODUCT LABEL - 300dpi" at bounding box center [655, 240] width 298 height 19
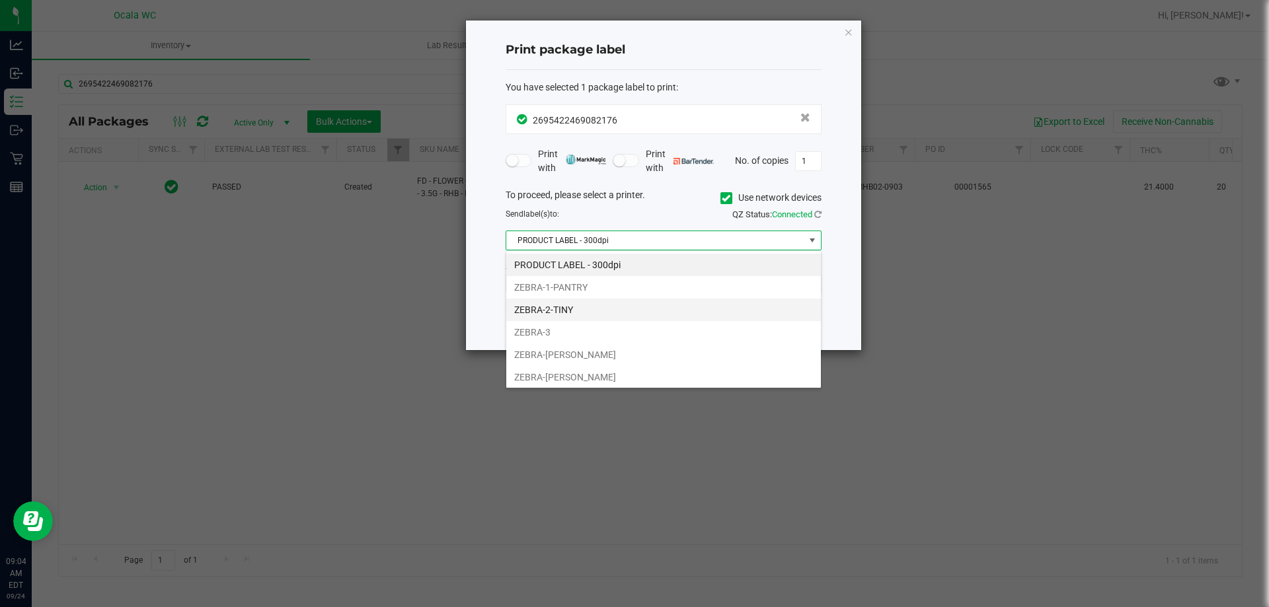
scroll to position [20, 316]
click at [553, 351] on li "ZEBRA-BRANDY-CLARK" at bounding box center [663, 355] width 315 height 22
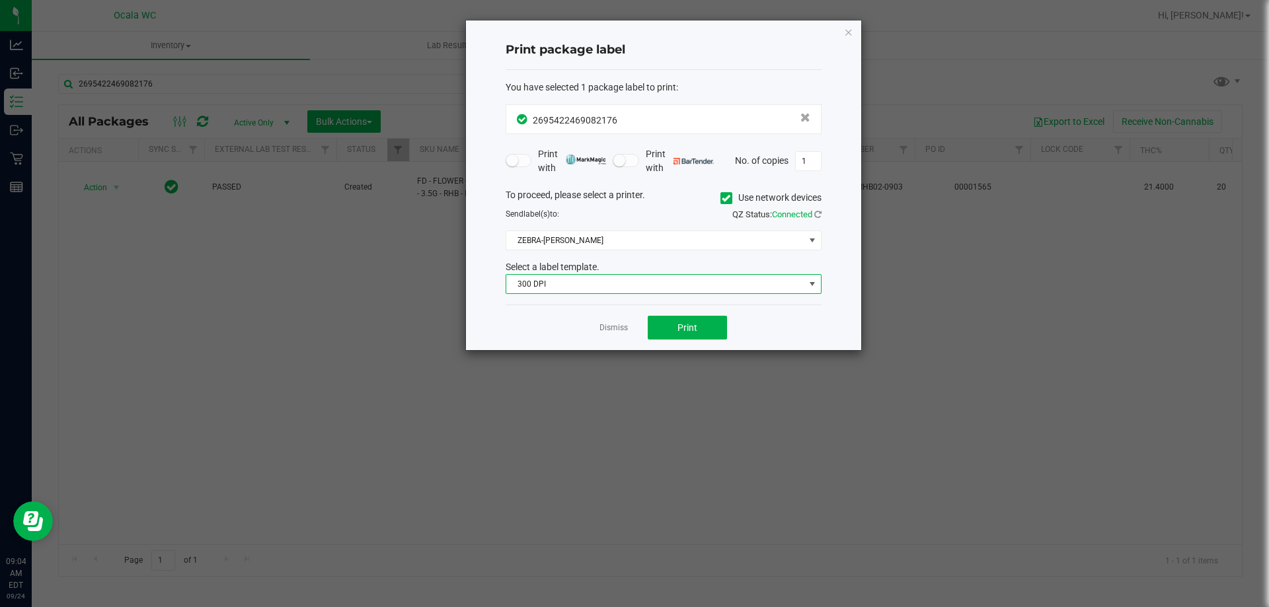
click at [566, 292] on span "300 DPI" at bounding box center [655, 284] width 298 height 19
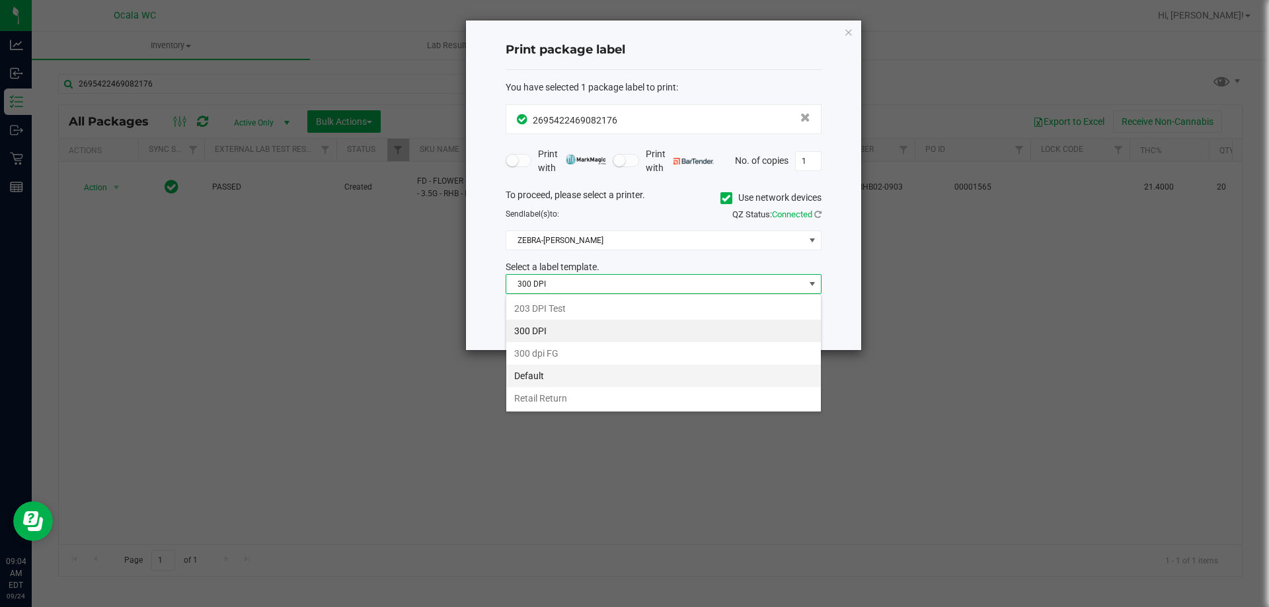
click at [544, 380] on li "Default" at bounding box center [663, 376] width 315 height 22
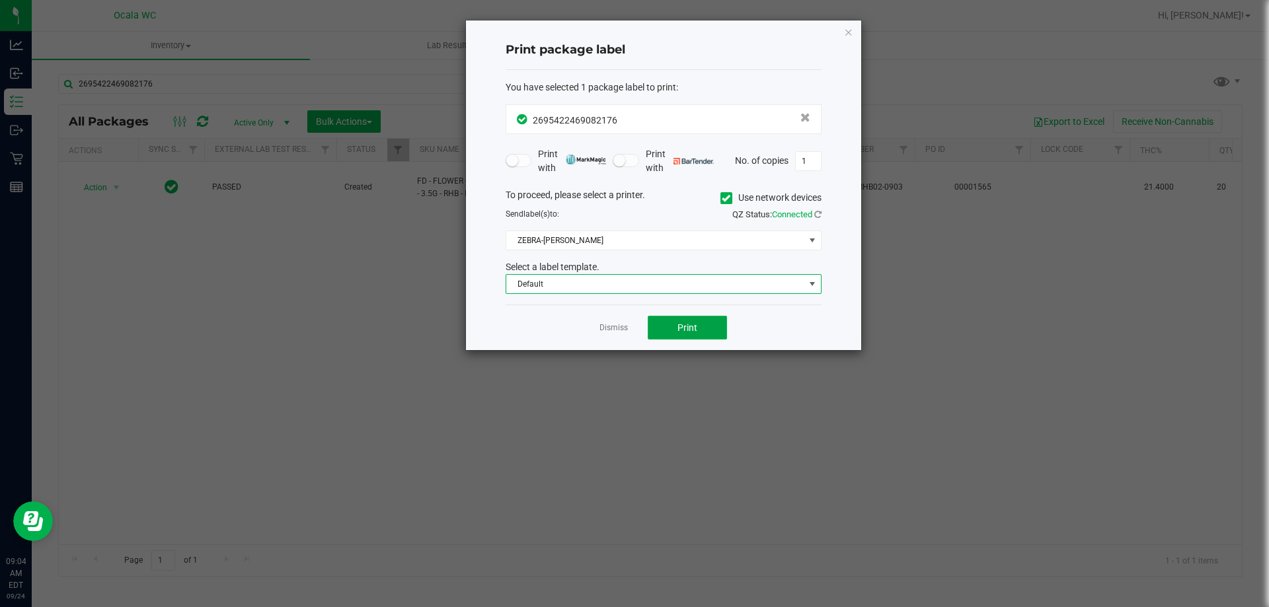
click at [670, 335] on button "Print" at bounding box center [687, 328] width 79 height 24
click at [596, 323] on div "Dismiss Print" at bounding box center [664, 328] width 316 height 46
click at [609, 328] on link "Dismiss" at bounding box center [613, 328] width 28 height 11
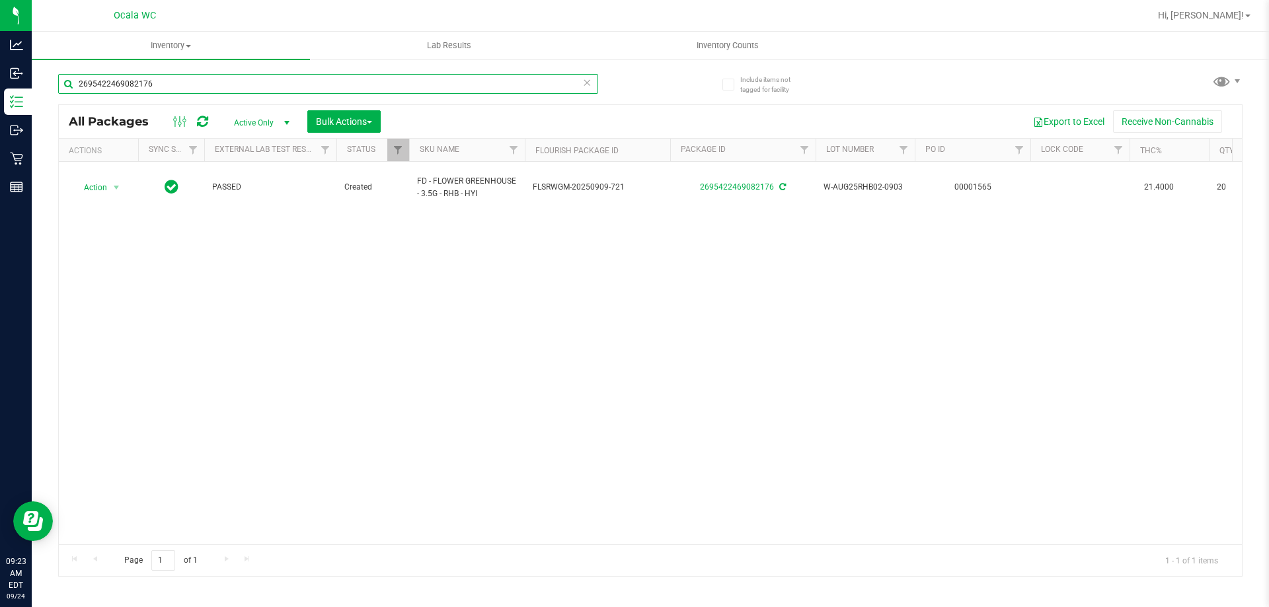
click at [193, 86] on input "2695422469082176" at bounding box center [328, 84] width 540 height 20
type input "1818595174653315"
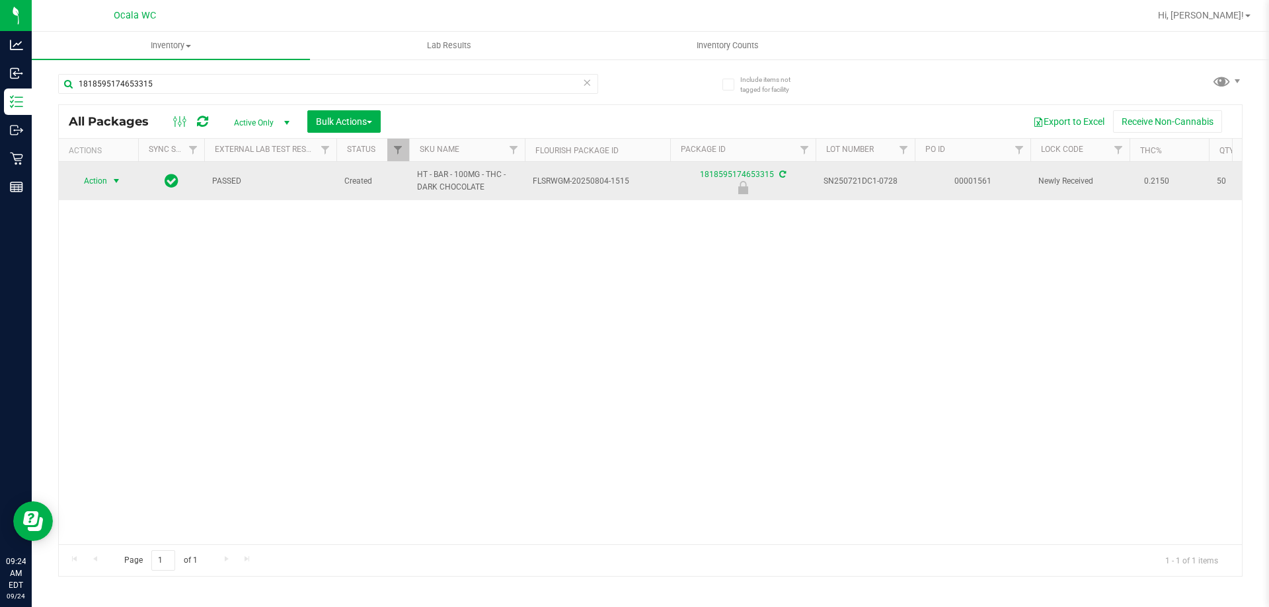
click at [108, 178] on span "select" at bounding box center [116, 181] width 17 height 19
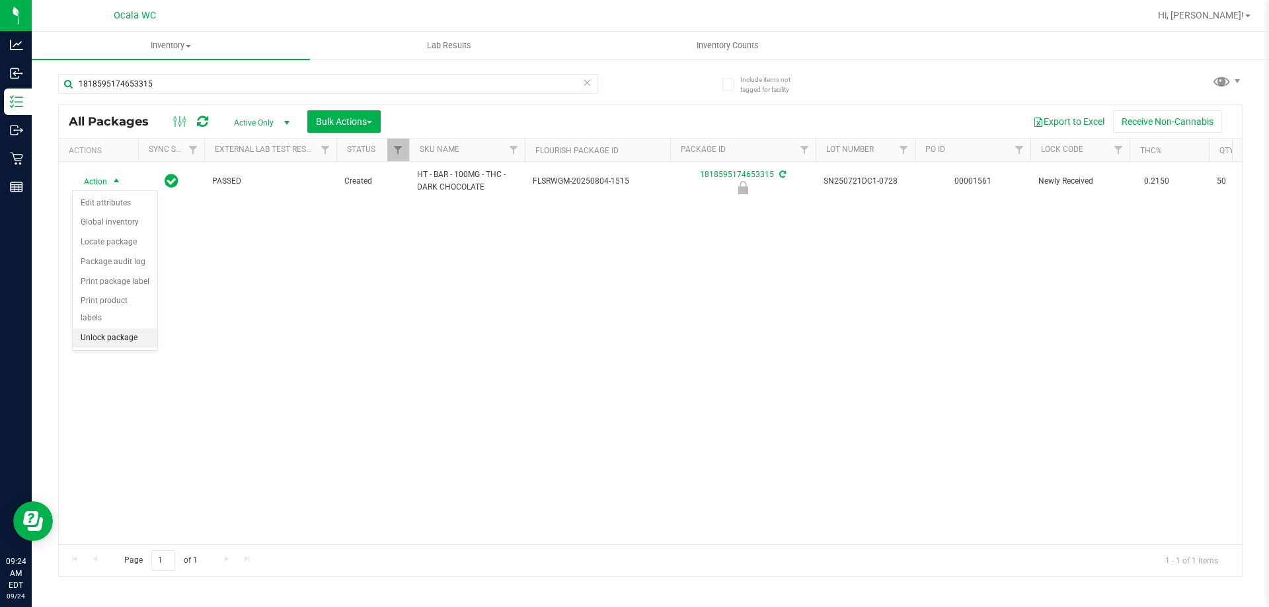
click at [114, 328] on li "Unlock package" at bounding box center [115, 338] width 85 height 20
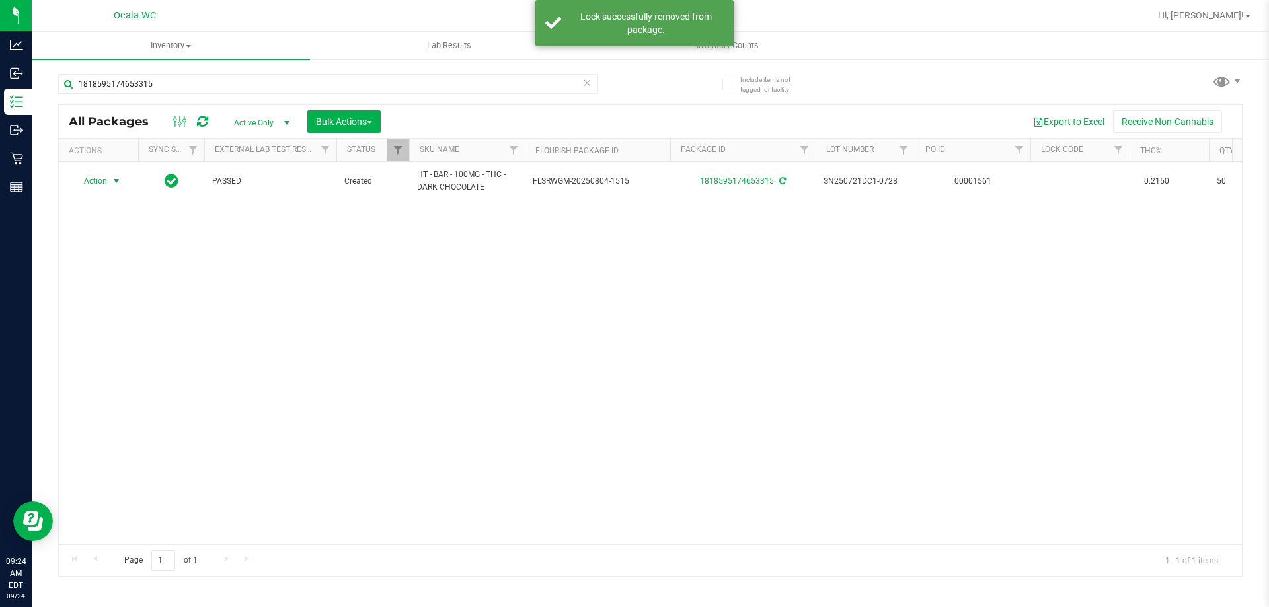
click at [97, 181] on span "Action" at bounding box center [90, 181] width 36 height 19
click at [112, 340] on li "Print package label" at bounding box center [124, 341] width 102 height 20
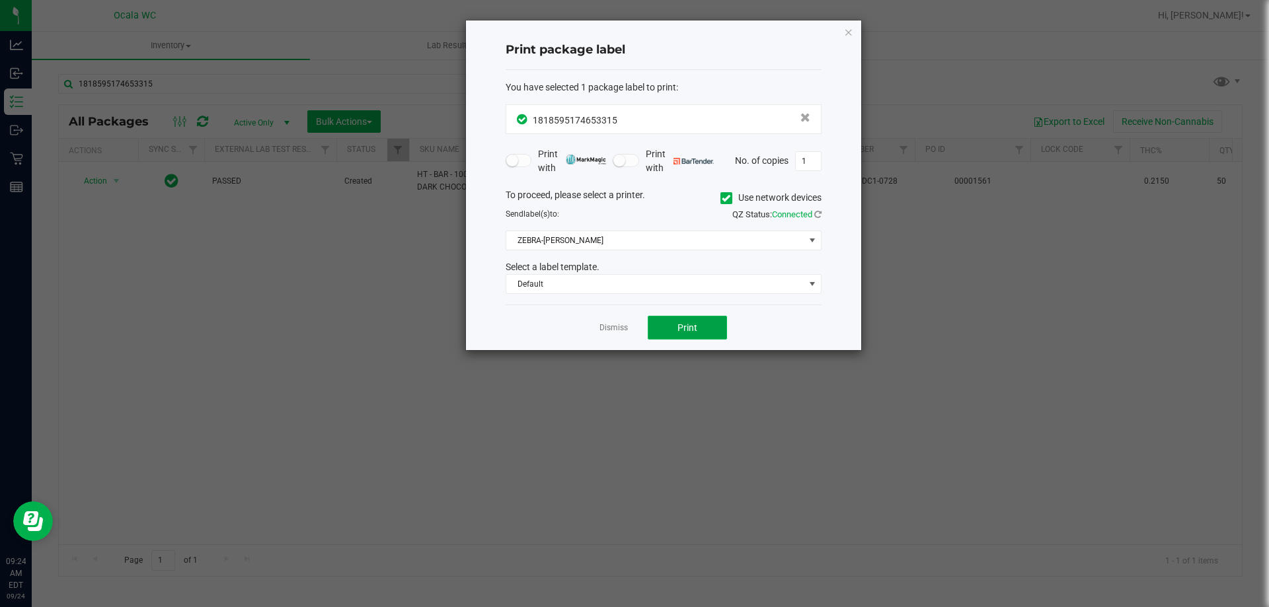
click at [665, 327] on button "Print" at bounding box center [687, 328] width 79 height 24
click at [612, 334] on link "Dismiss" at bounding box center [613, 328] width 28 height 11
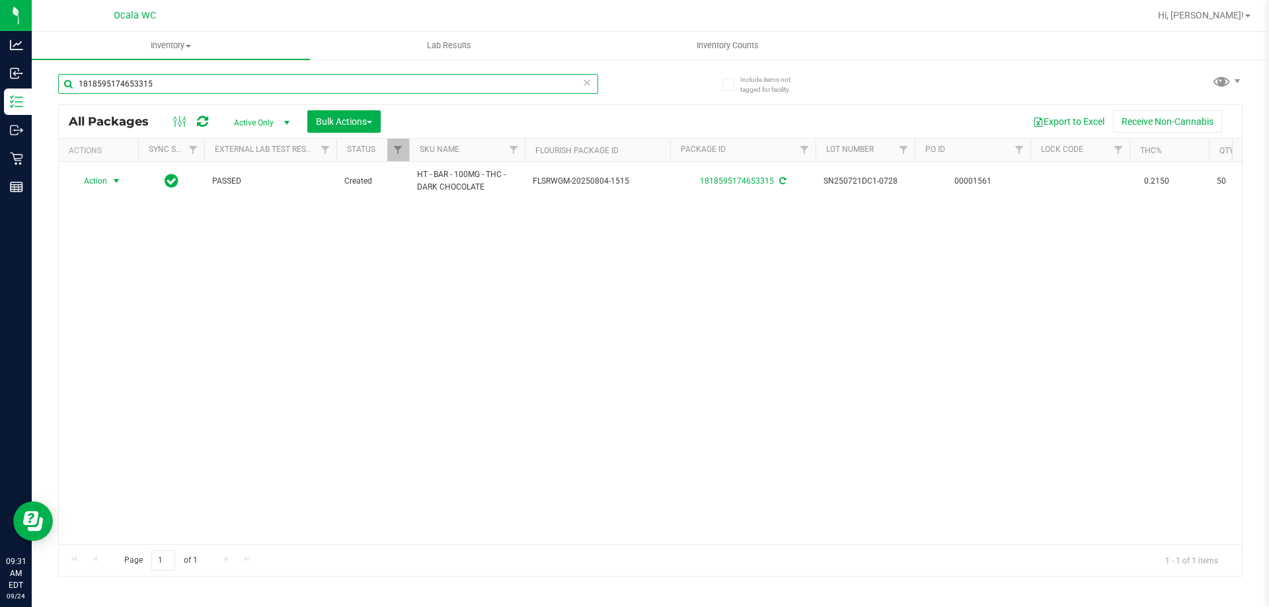
click at [196, 92] on input "1818595174653315" at bounding box center [328, 84] width 540 height 20
click at [196, 89] on input "1818595174653315" at bounding box center [328, 84] width 540 height 20
type input "0430380059374450"
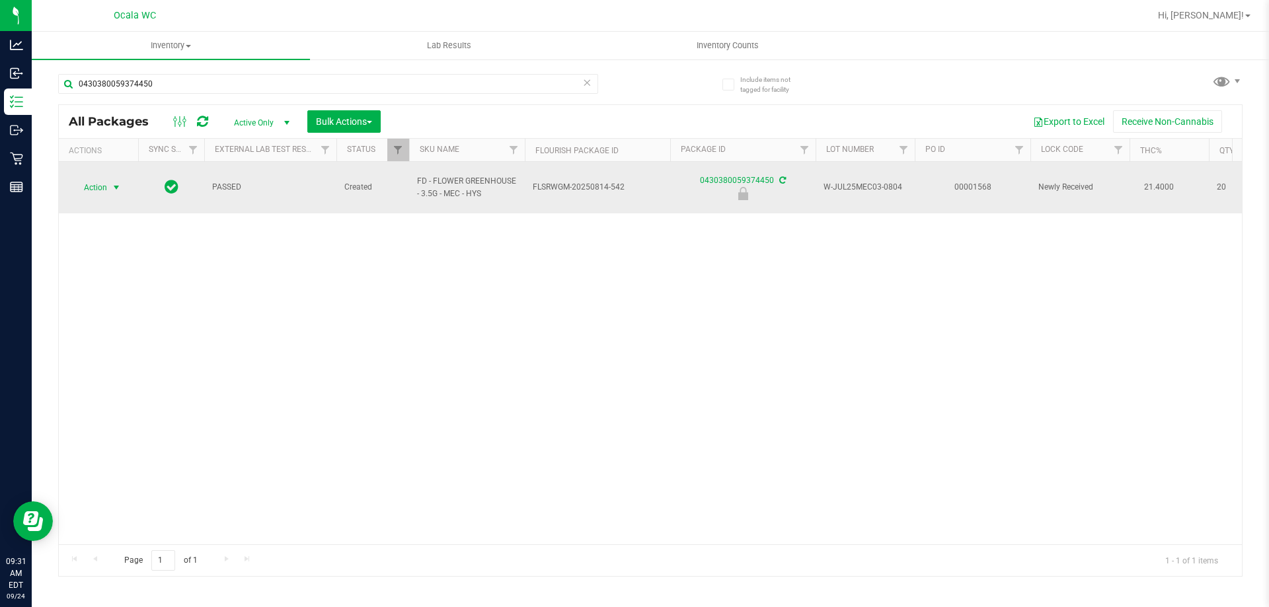
click at [96, 181] on span "Action" at bounding box center [90, 187] width 36 height 19
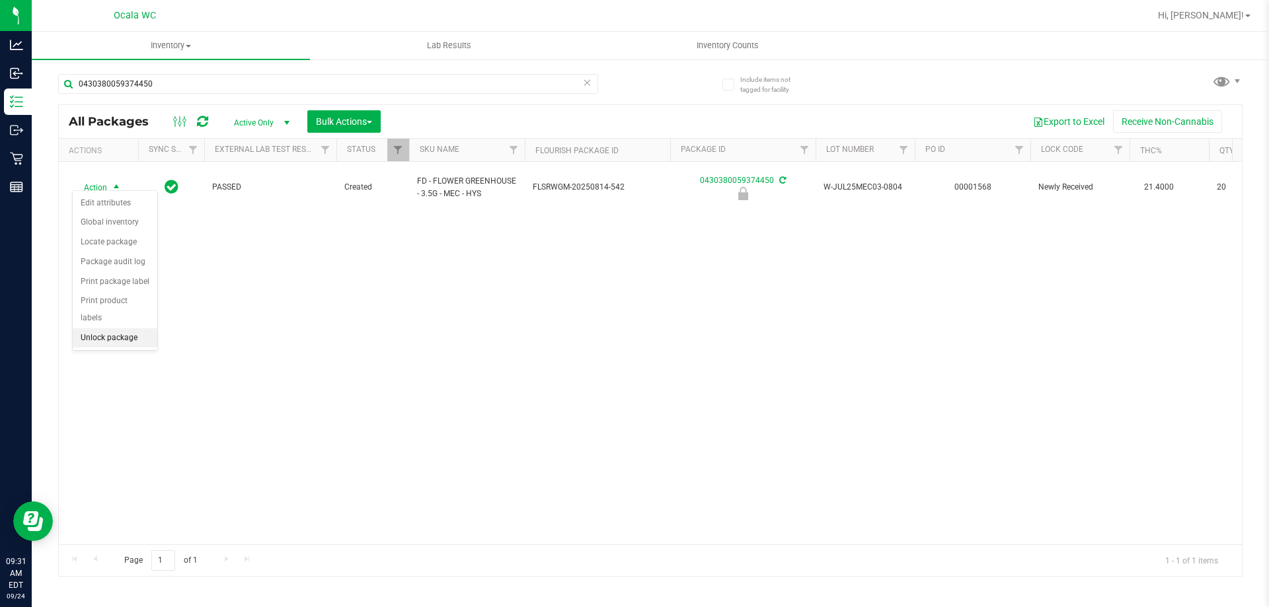
click at [97, 328] on li "Unlock package" at bounding box center [115, 338] width 85 height 20
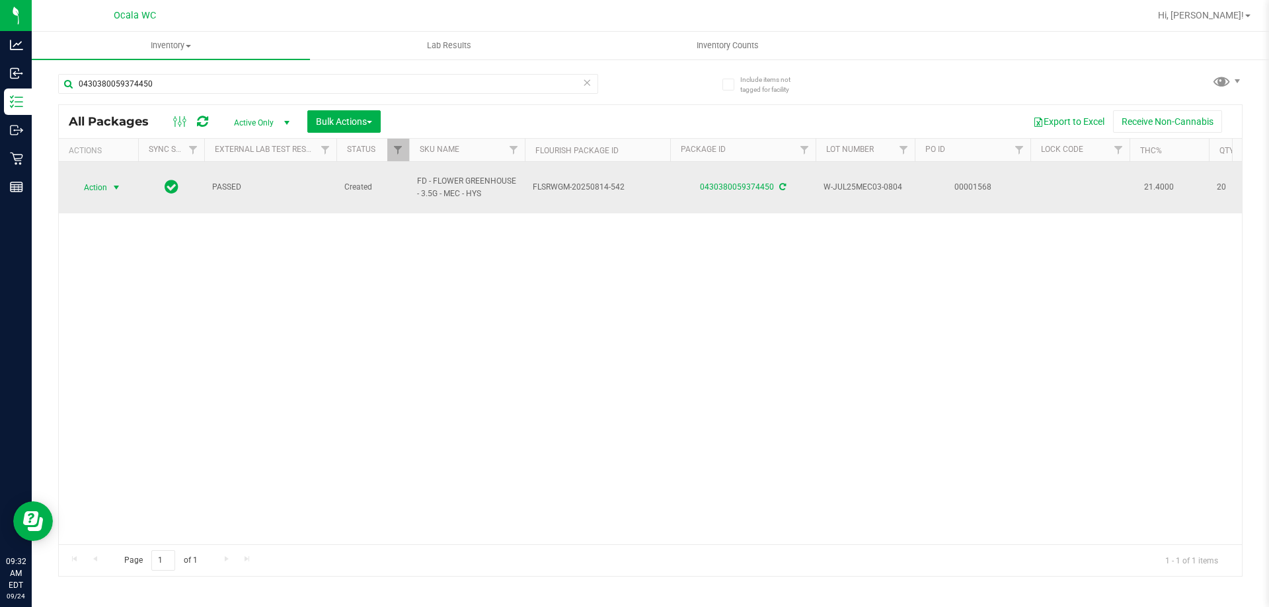
click at [99, 178] on span "Action" at bounding box center [90, 187] width 36 height 19
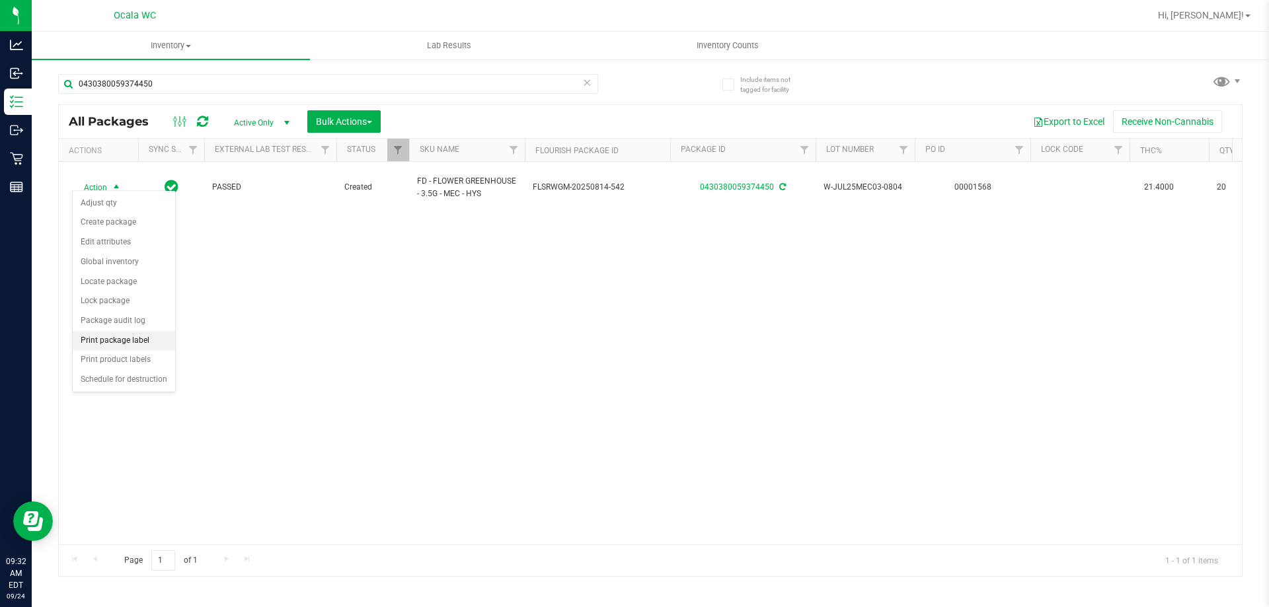
click at [93, 340] on li "Print package label" at bounding box center [124, 341] width 102 height 20
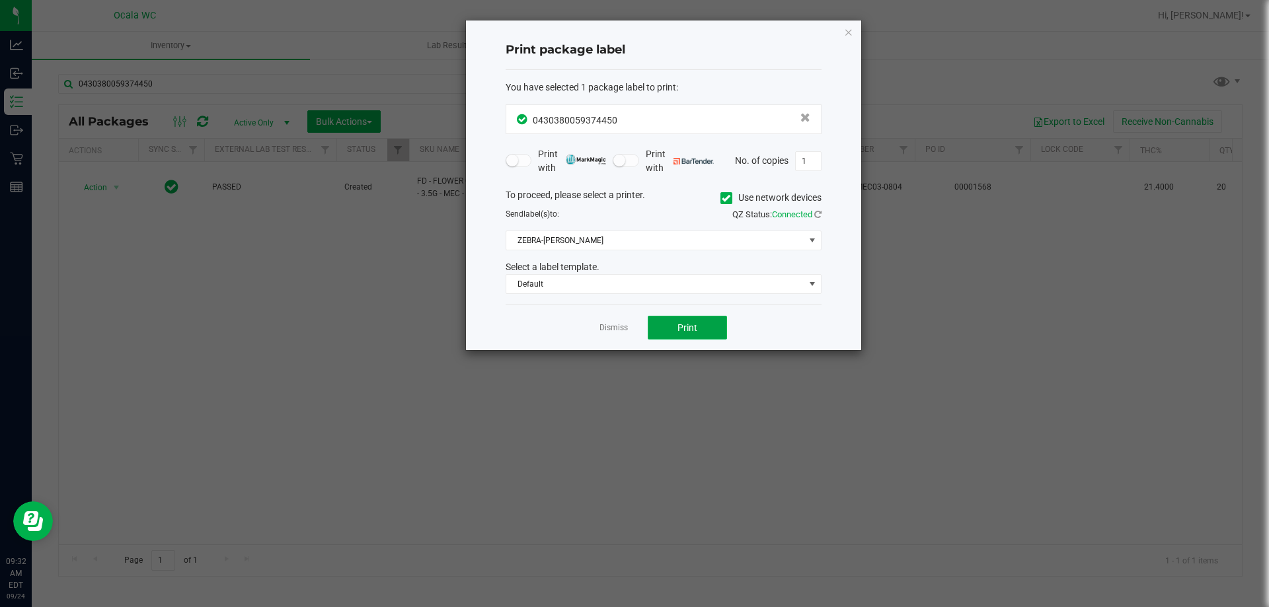
click at [679, 333] on span "Print" at bounding box center [687, 328] width 20 height 11
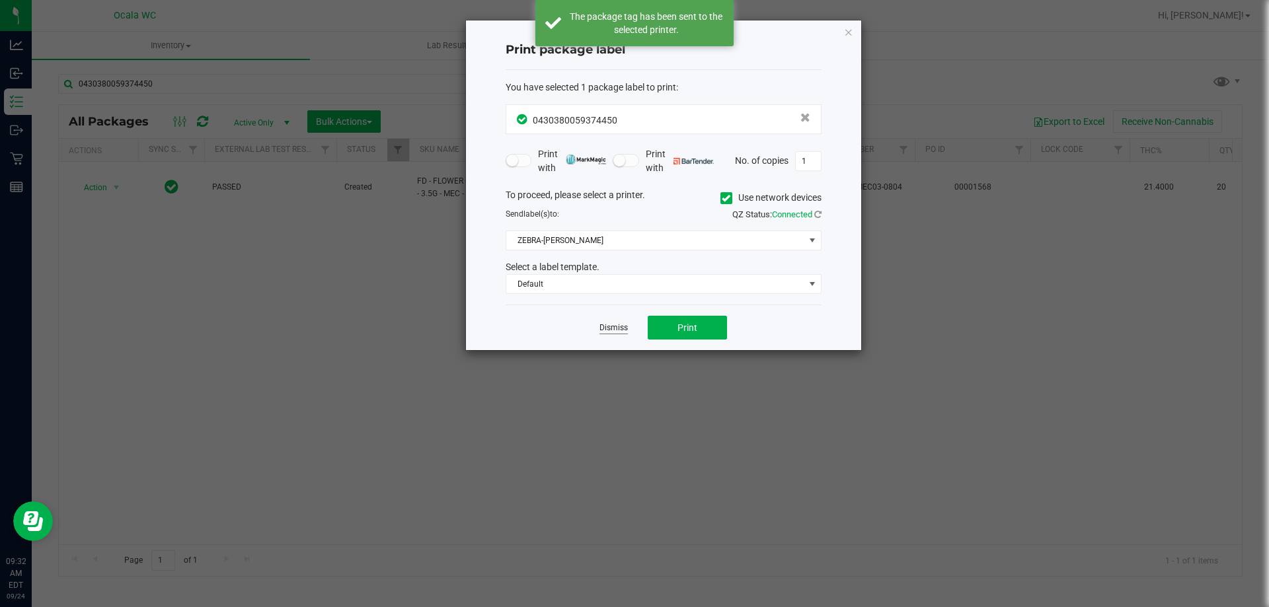
click at [608, 331] on link "Dismiss" at bounding box center [613, 328] width 28 height 11
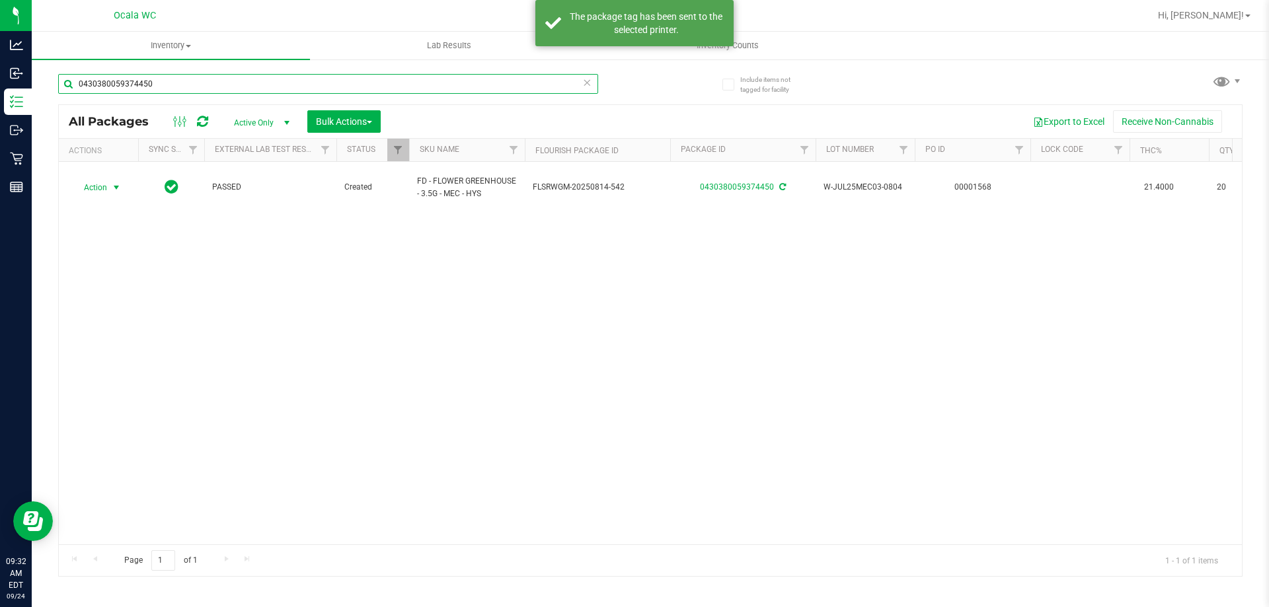
click at [165, 90] on input "0430380059374450" at bounding box center [328, 84] width 540 height 20
type input "1310015856652435"
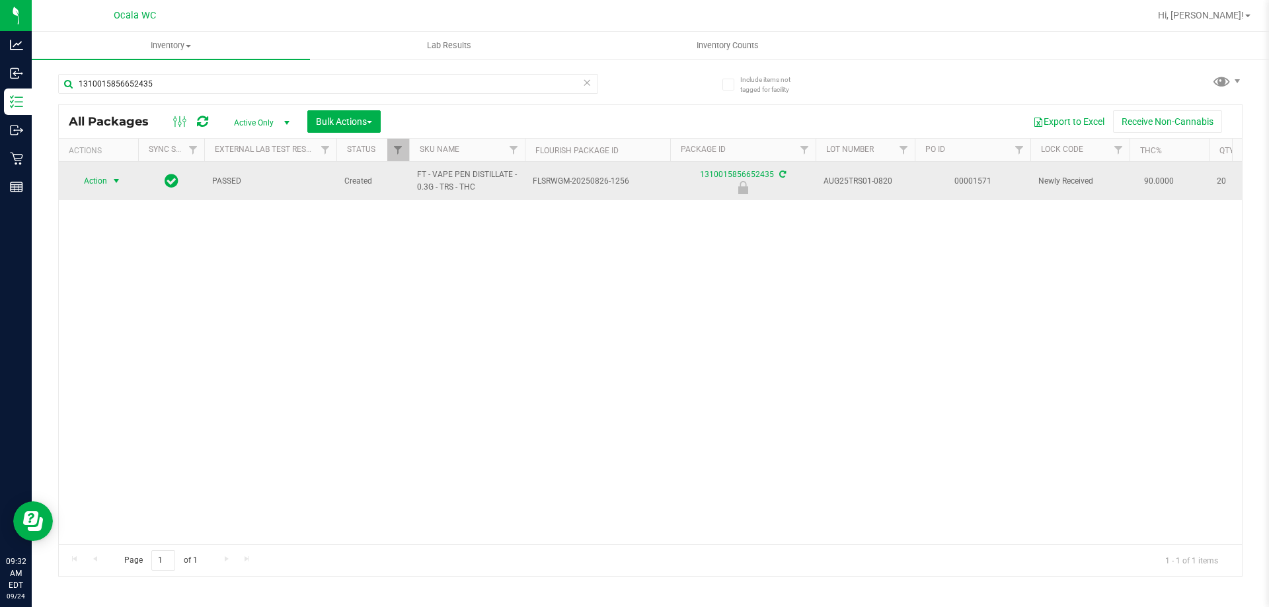
click at [99, 184] on span "Action" at bounding box center [90, 181] width 36 height 19
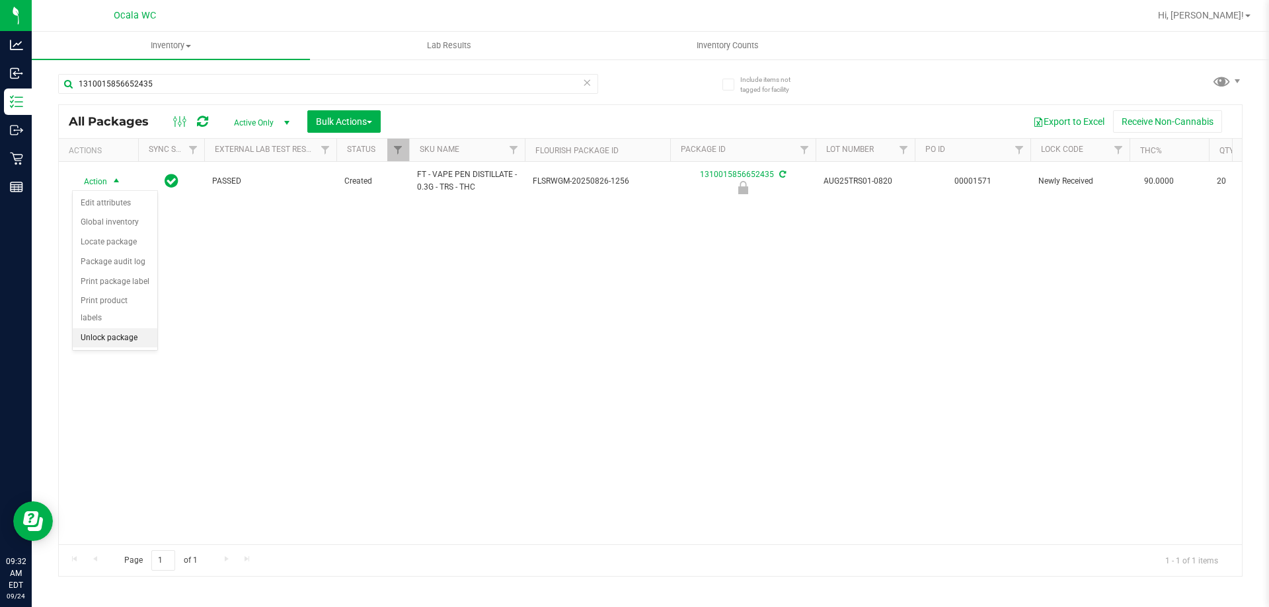
click at [102, 328] on li "Unlock package" at bounding box center [115, 338] width 85 height 20
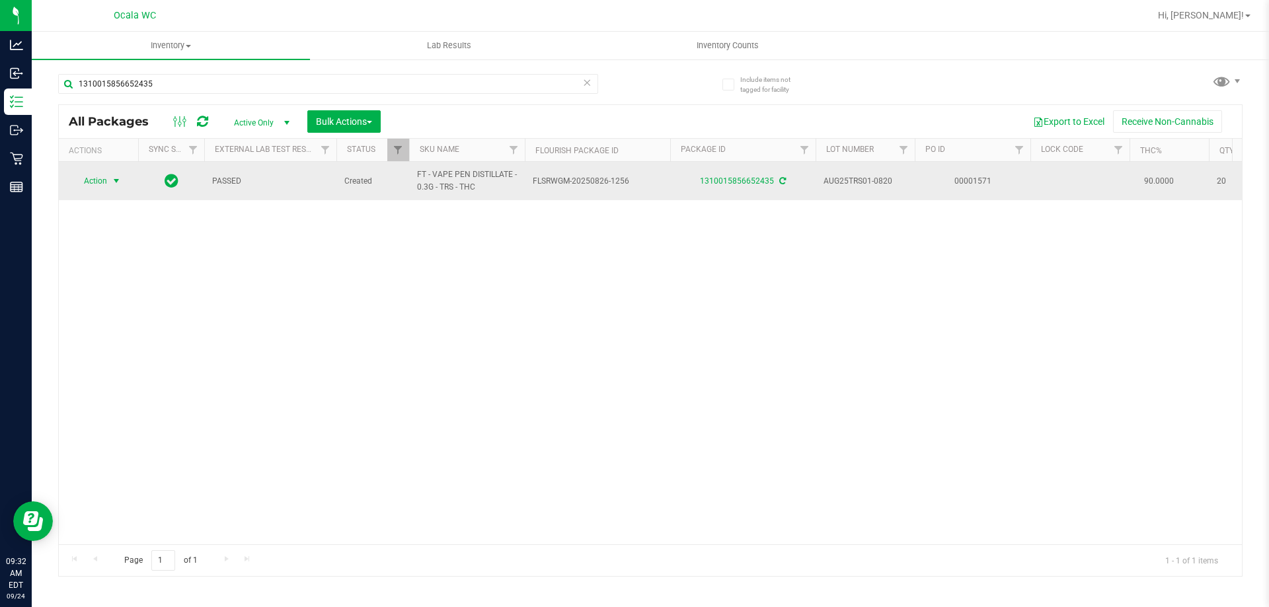
click at [106, 182] on span "Action" at bounding box center [90, 181] width 36 height 19
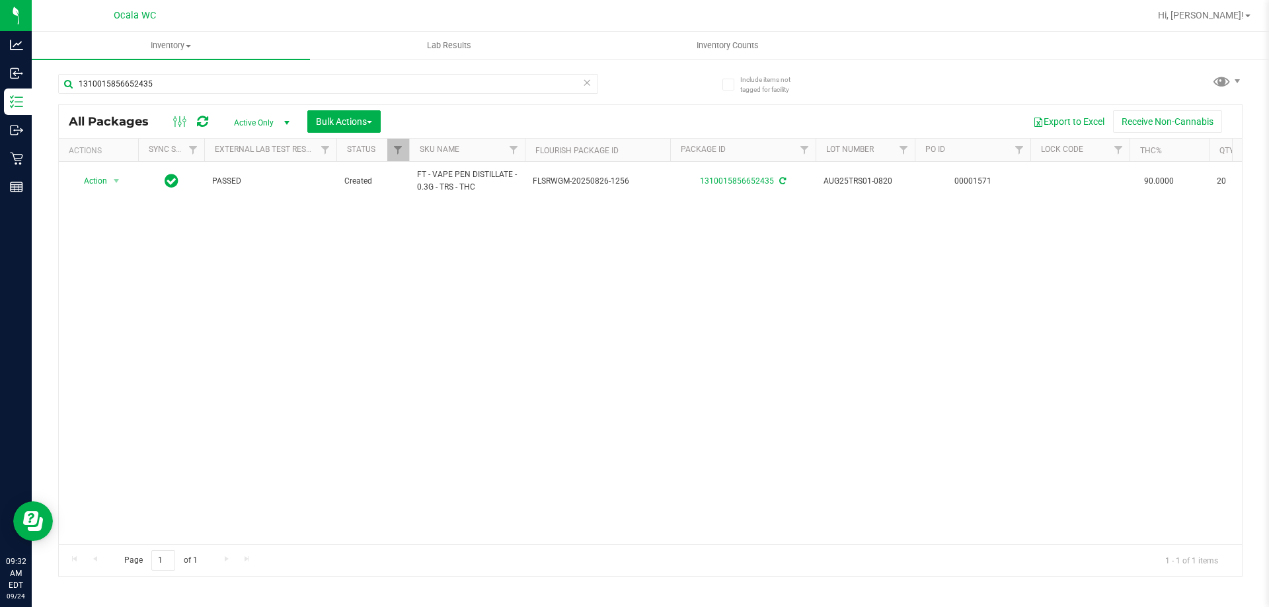
click at [408, 396] on div "Action Action Adjust qty Create package Edit attributes Global inventory Locate…" at bounding box center [650, 353] width 1183 height 383
click at [156, 81] on input "1310015856652435" at bounding box center [328, 84] width 540 height 20
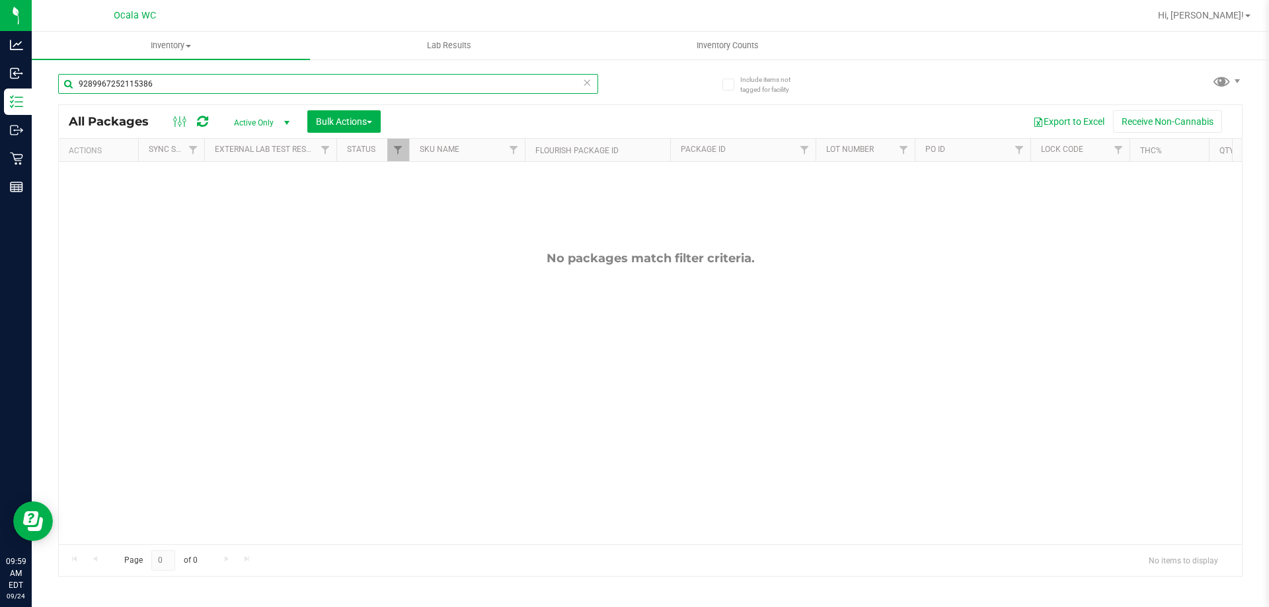
click at [218, 80] on input "9289967252115386" at bounding box center [328, 84] width 540 height 20
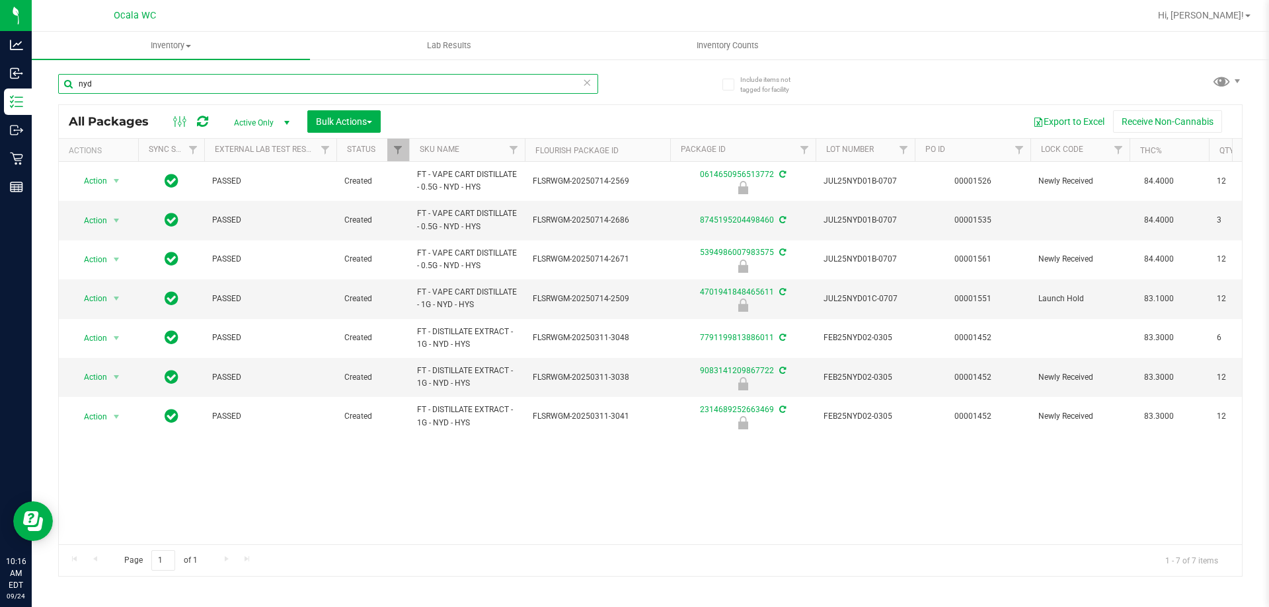
click at [120, 82] on input "nyd" at bounding box center [328, 84] width 540 height 20
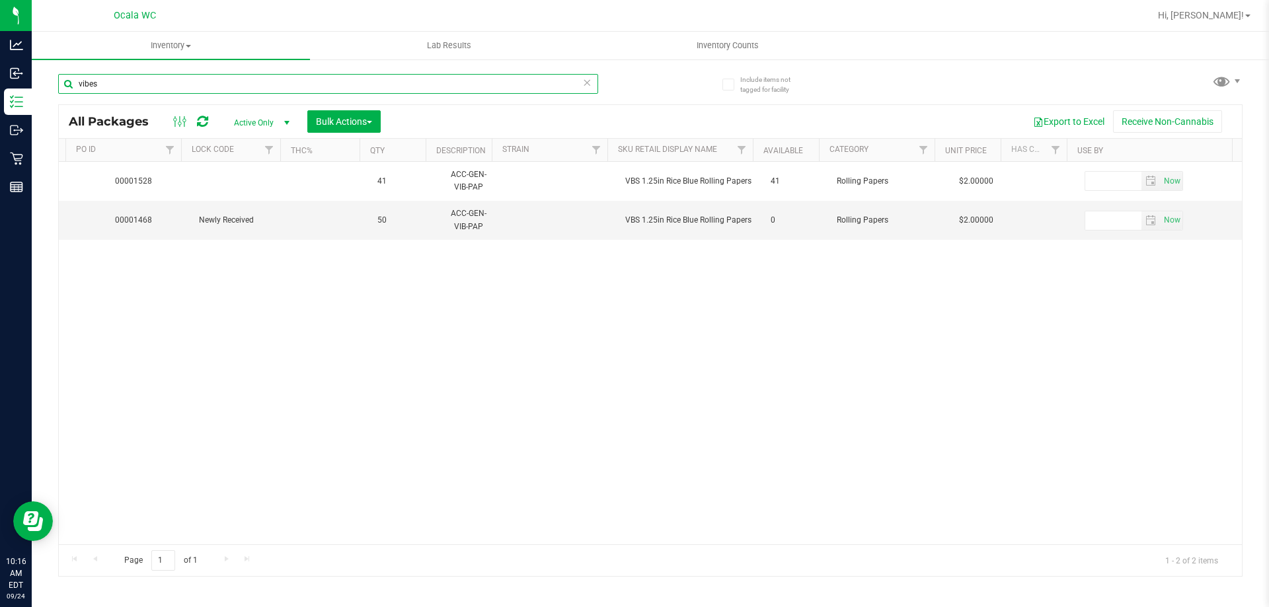
scroll to position [0, 840]
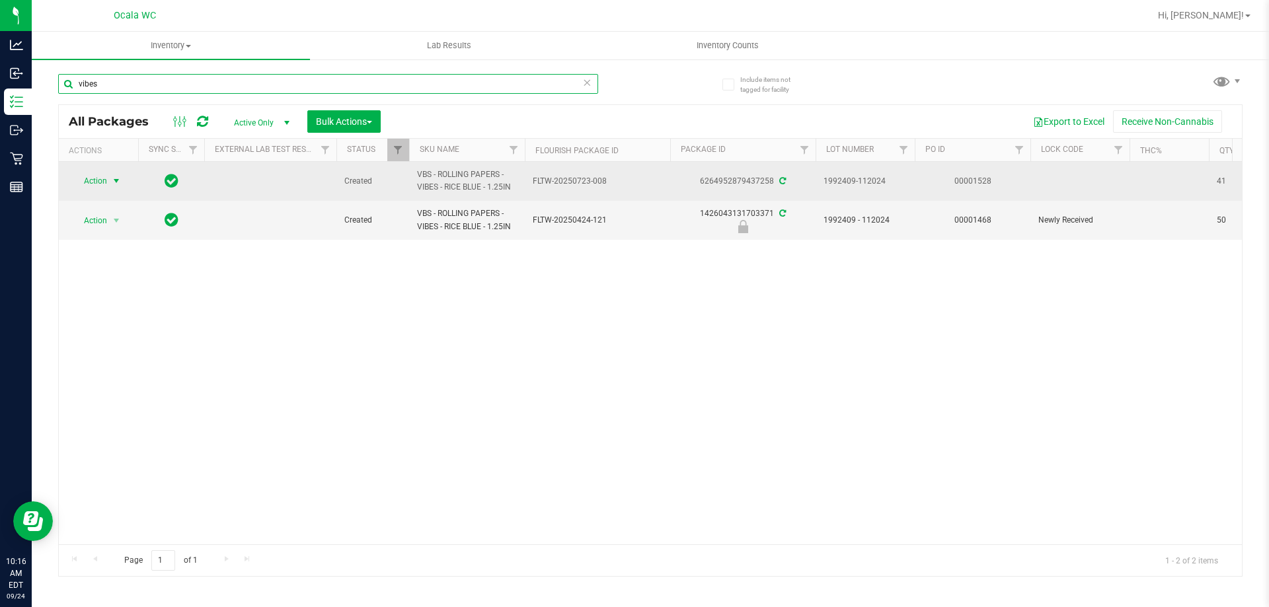
type input "vibes"
click at [88, 177] on span "Action" at bounding box center [90, 181] width 36 height 19
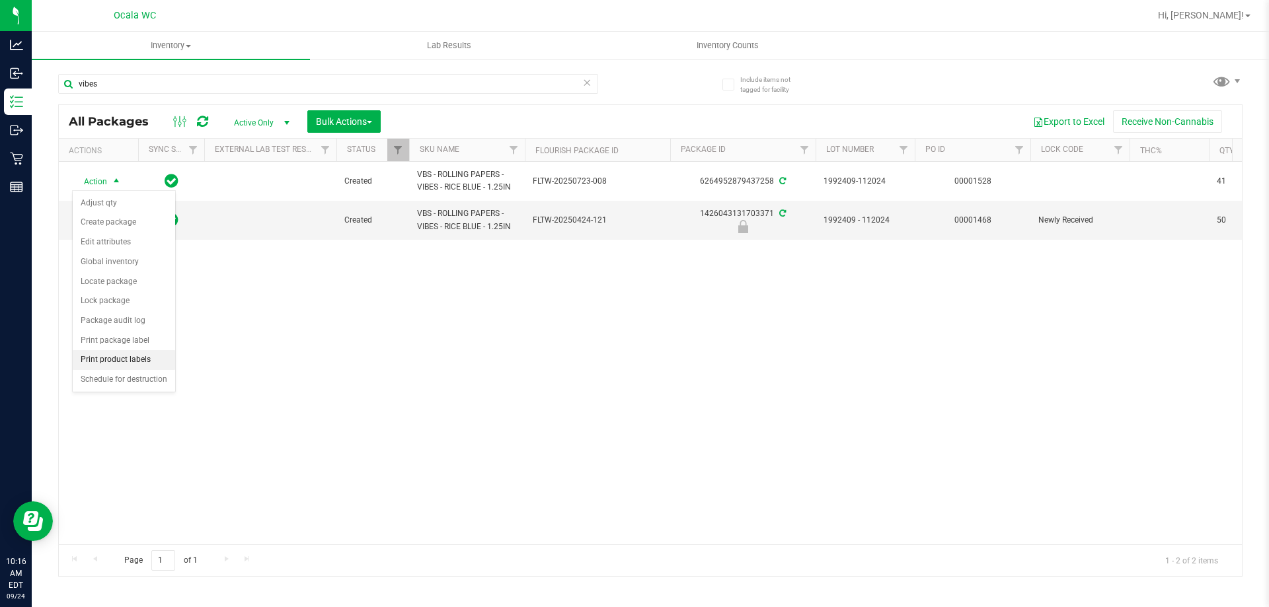
click at [104, 361] on li "Print product labels" at bounding box center [124, 360] width 102 height 20
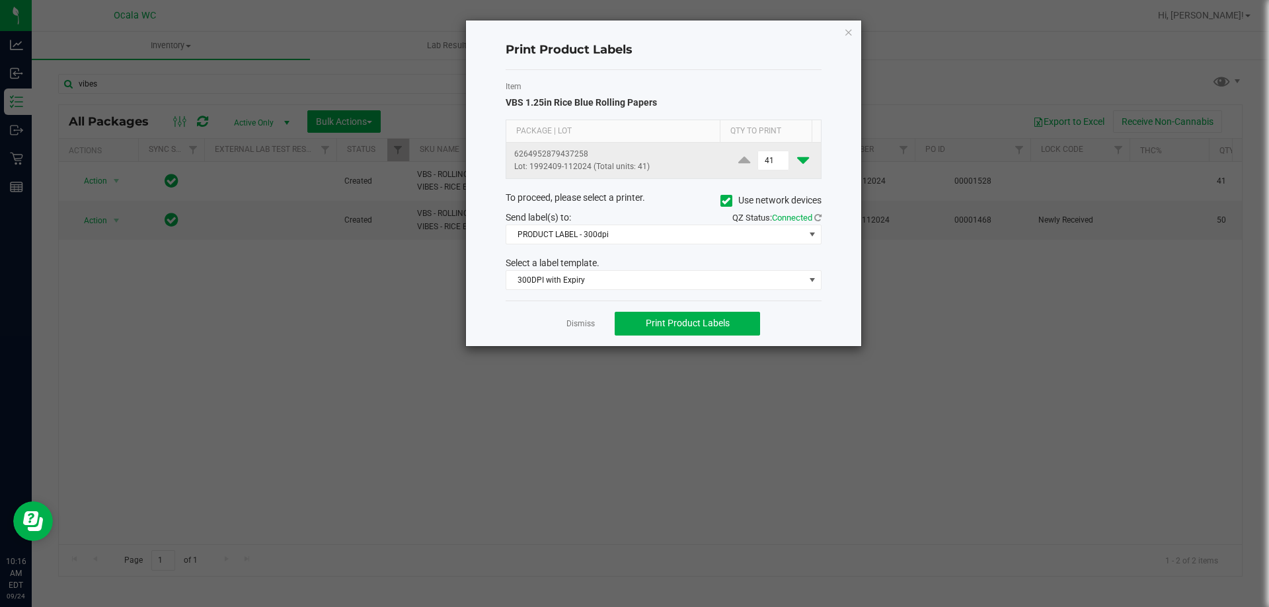
click at [797, 162] on icon at bounding box center [803, 160] width 12 height 17
click at [775, 156] on input "37" at bounding box center [773, 160] width 30 height 19
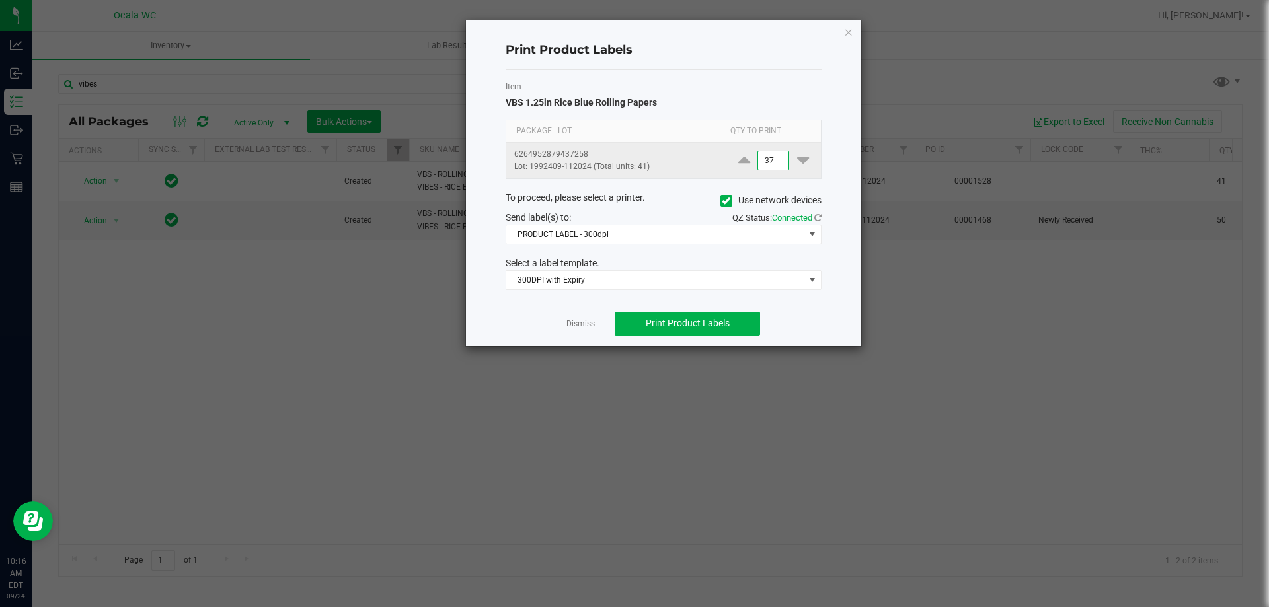
click at [775, 156] on input "37" at bounding box center [773, 160] width 30 height 19
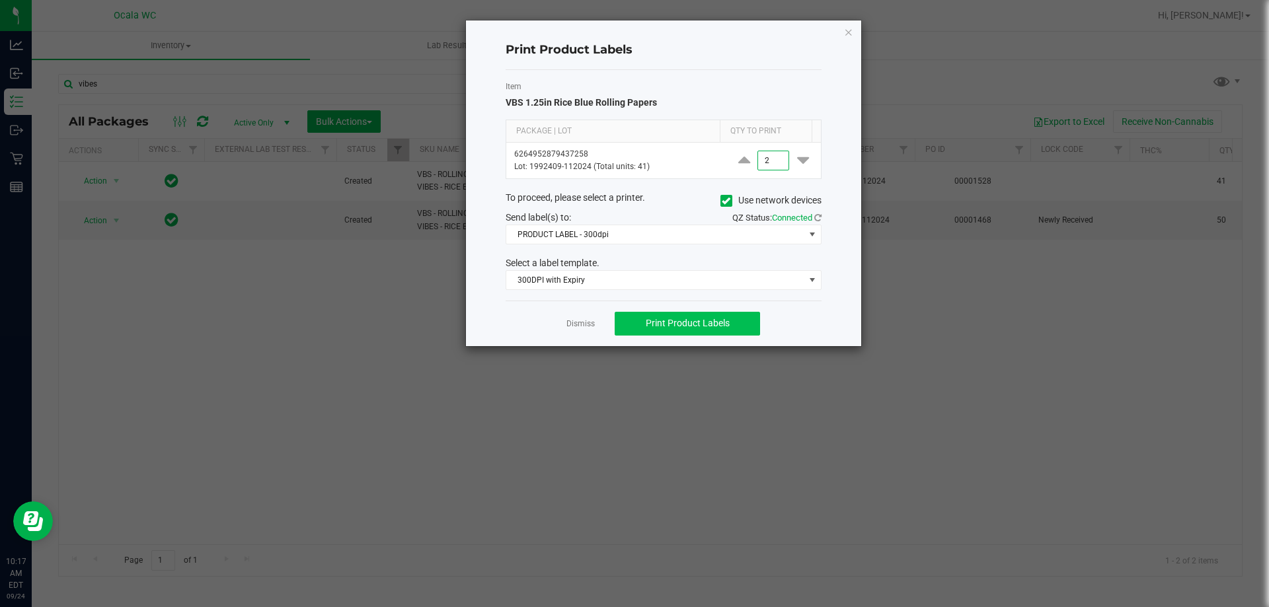
type input "2"
click at [682, 325] on span "Print Product Labels" at bounding box center [688, 323] width 84 height 11
click at [592, 320] on link "Dismiss" at bounding box center [580, 324] width 28 height 11
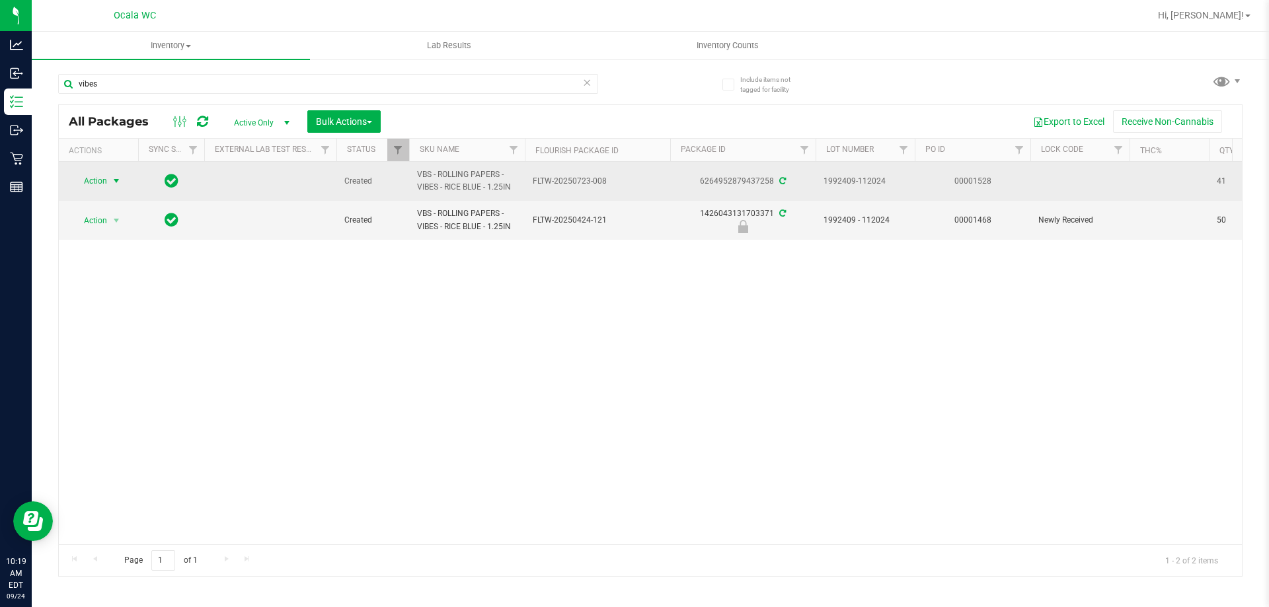
click at [92, 178] on span "Action" at bounding box center [90, 181] width 36 height 19
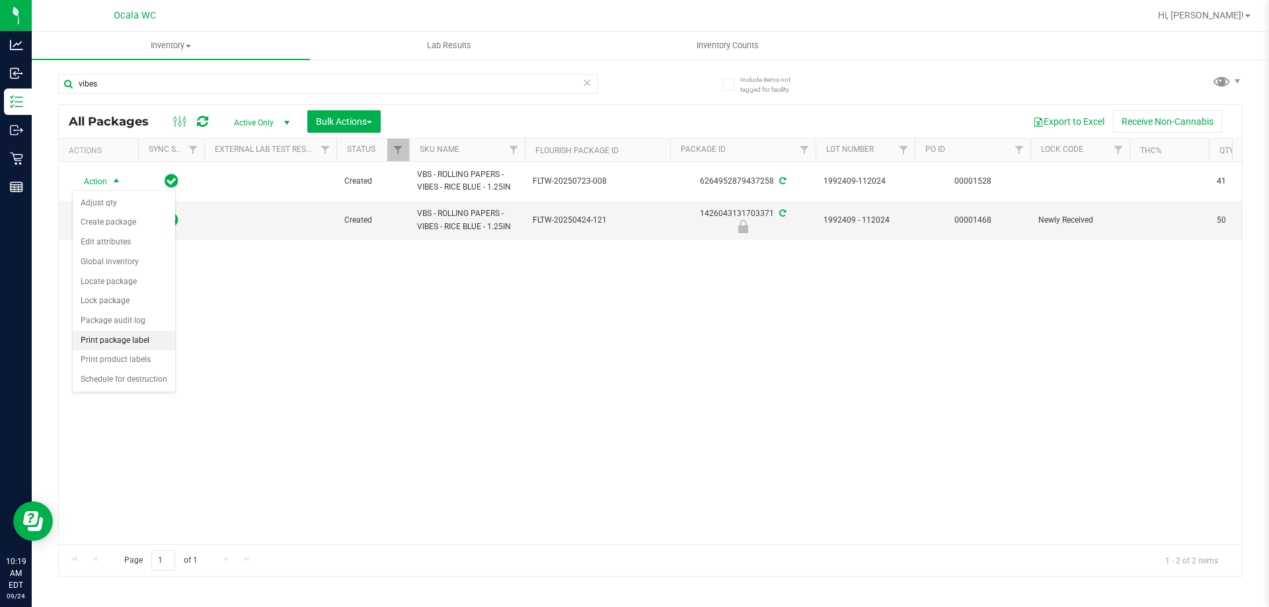
click at [106, 346] on li "Print package label" at bounding box center [124, 341] width 102 height 20
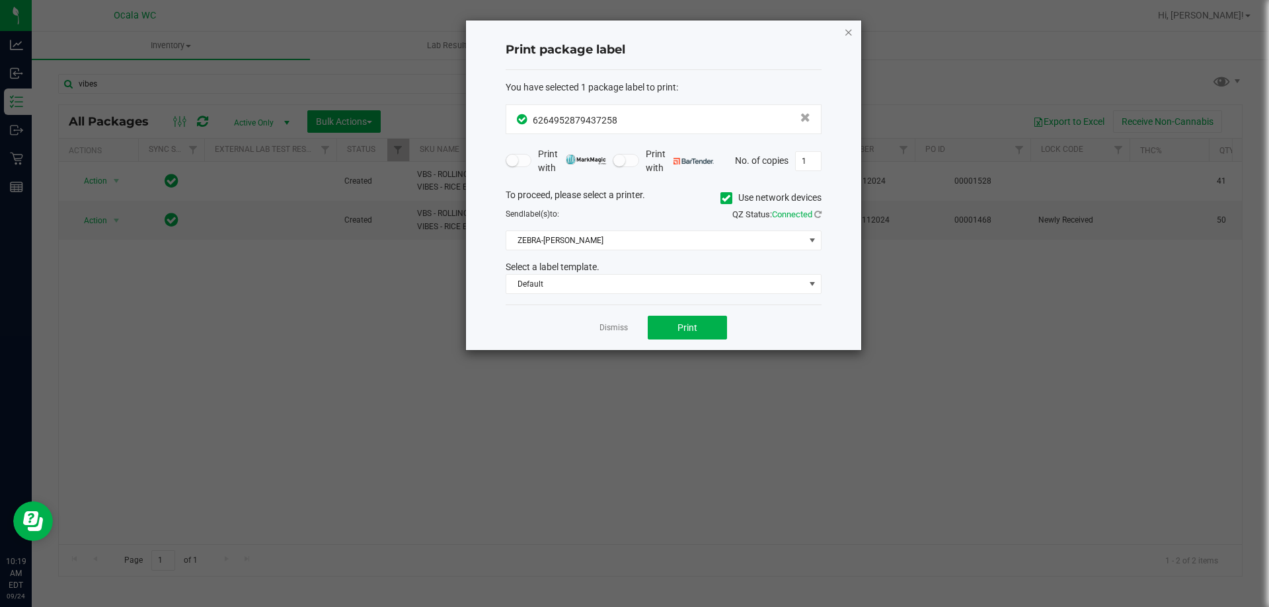
click at [850, 32] on icon "button" at bounding box center [848, 32] width 9 height 16
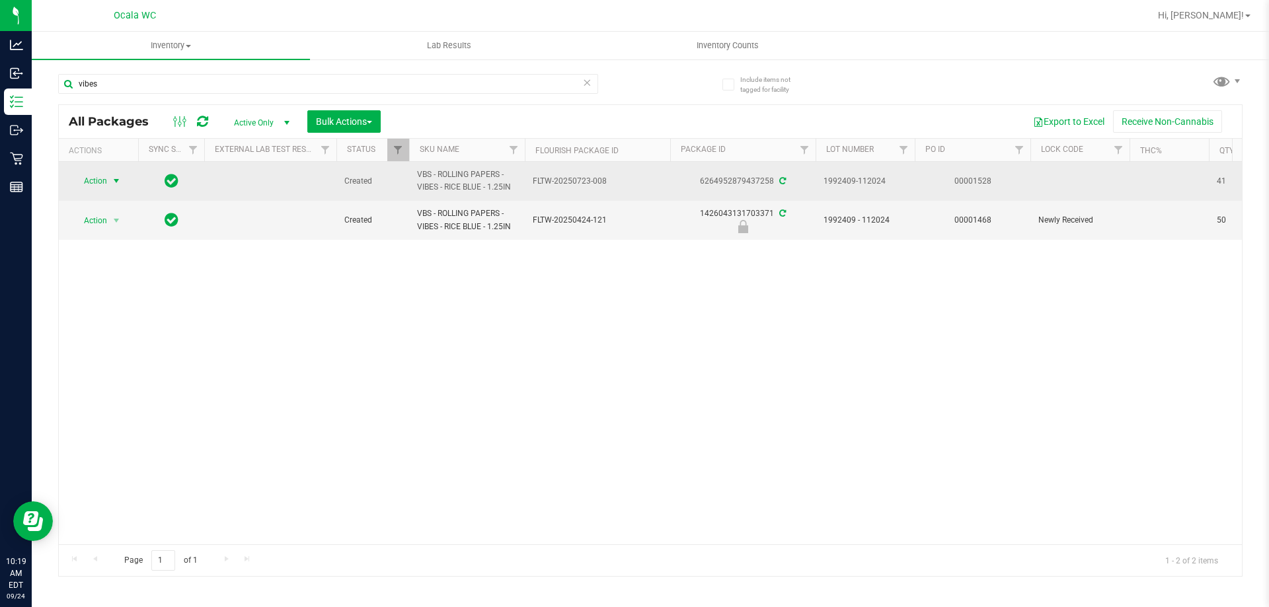
click at [95, 178] on span "Action" at bounding box center [90, 181] width 36 height 19
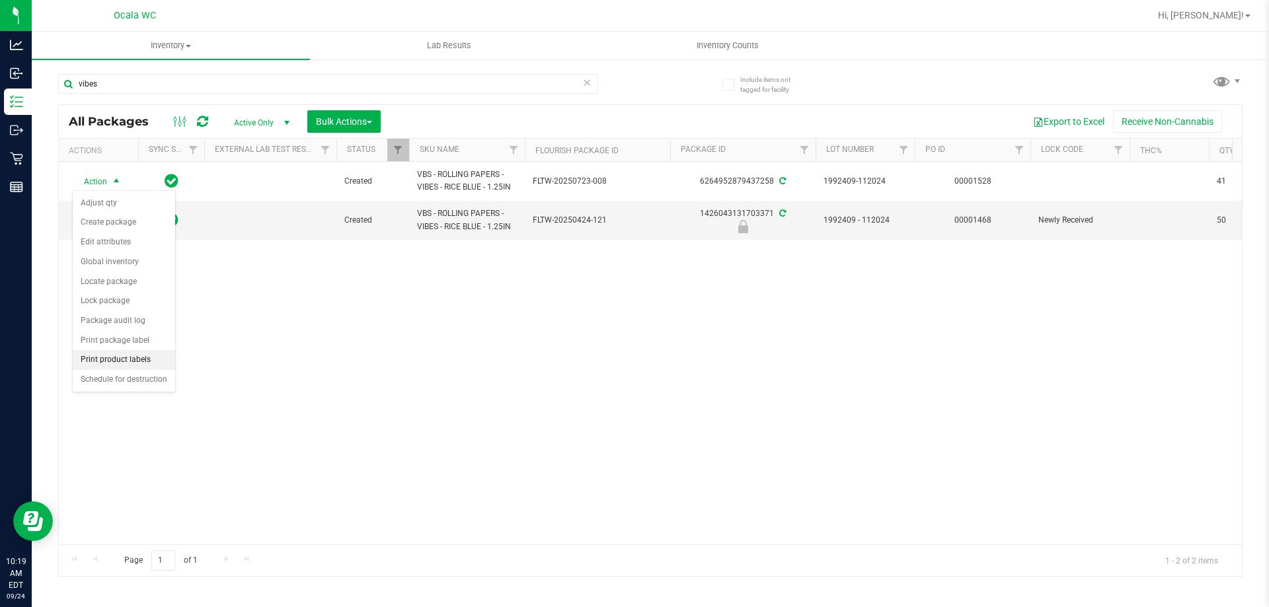
click at [104, 362] on li "Print product labels" at bounding box center [124, 360] width 102 height 20
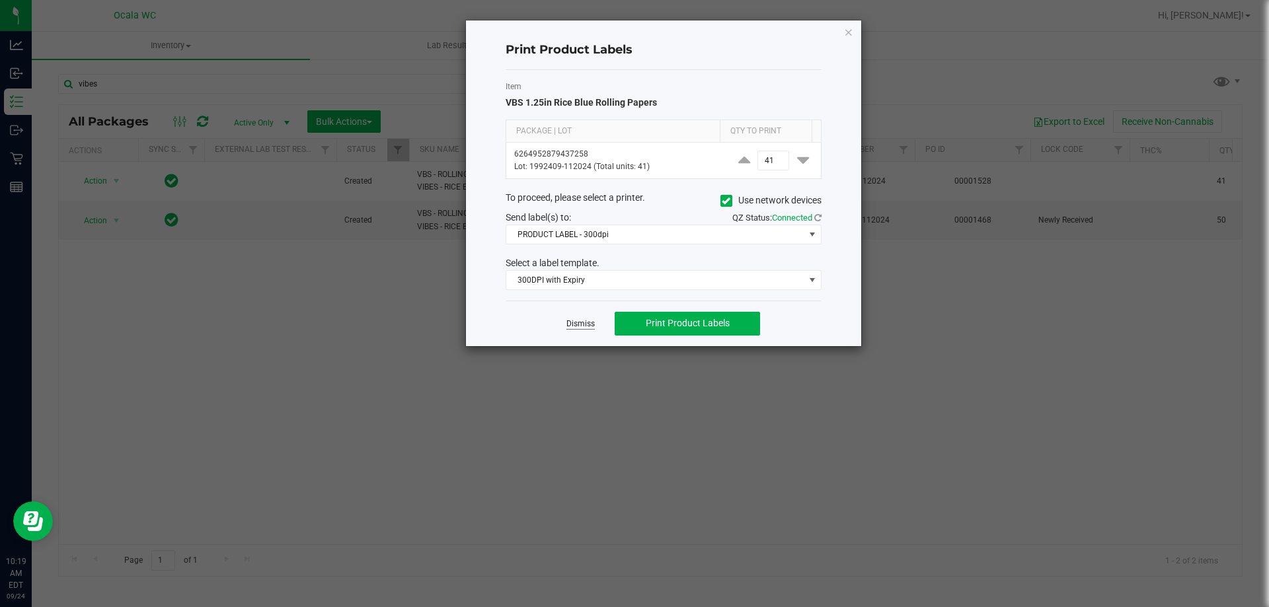
click at [580, 323] on link "Dismiss" at bounding box center [580, 324] width 28 height 11
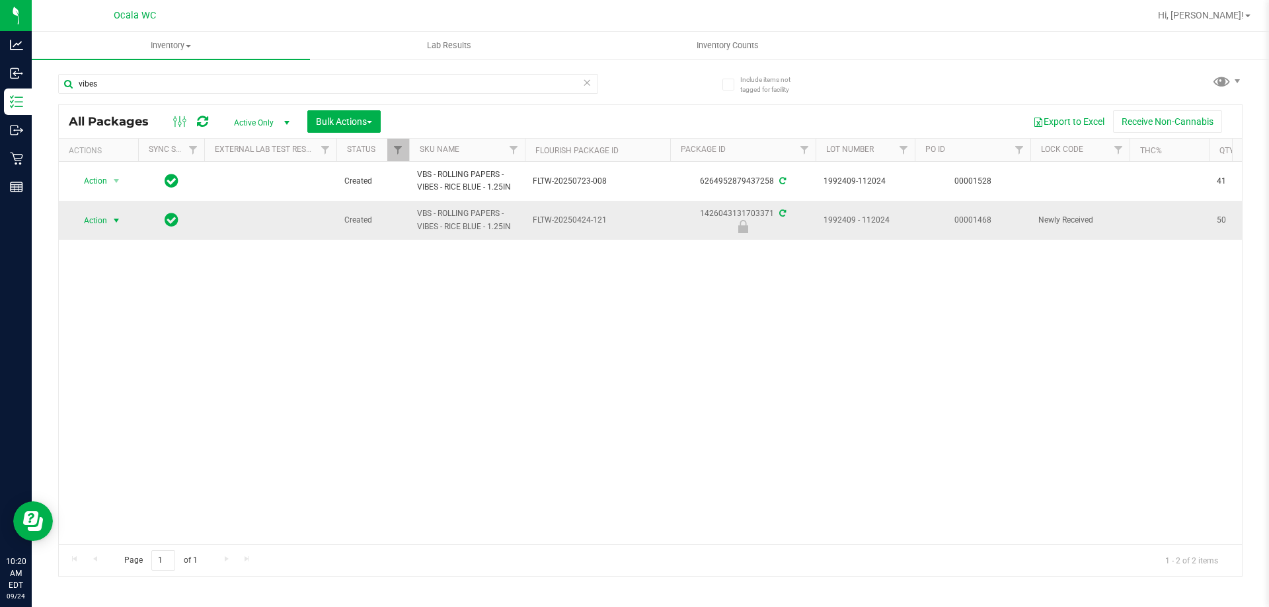
click at [98, 217] on span "Action" at bounding box center [90, 221] width 36 height 19
click at [106, 341] on li "Print product labels" at bounding box center [115, 349] width 85 height 36
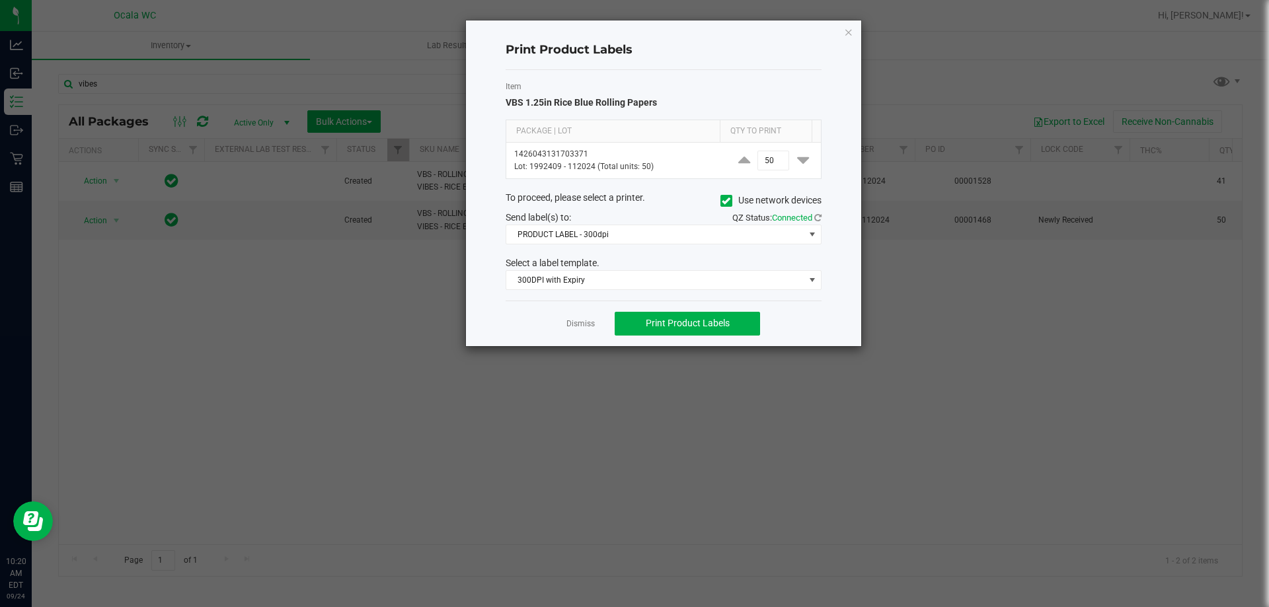
click at [584, 318] on app-cancel-button "Dismiss" at bounding box center [580, 324] width 28 height 14
click at [587, 321] on link "Dismiss" at bounding box center [580, 324] width 28 height 11
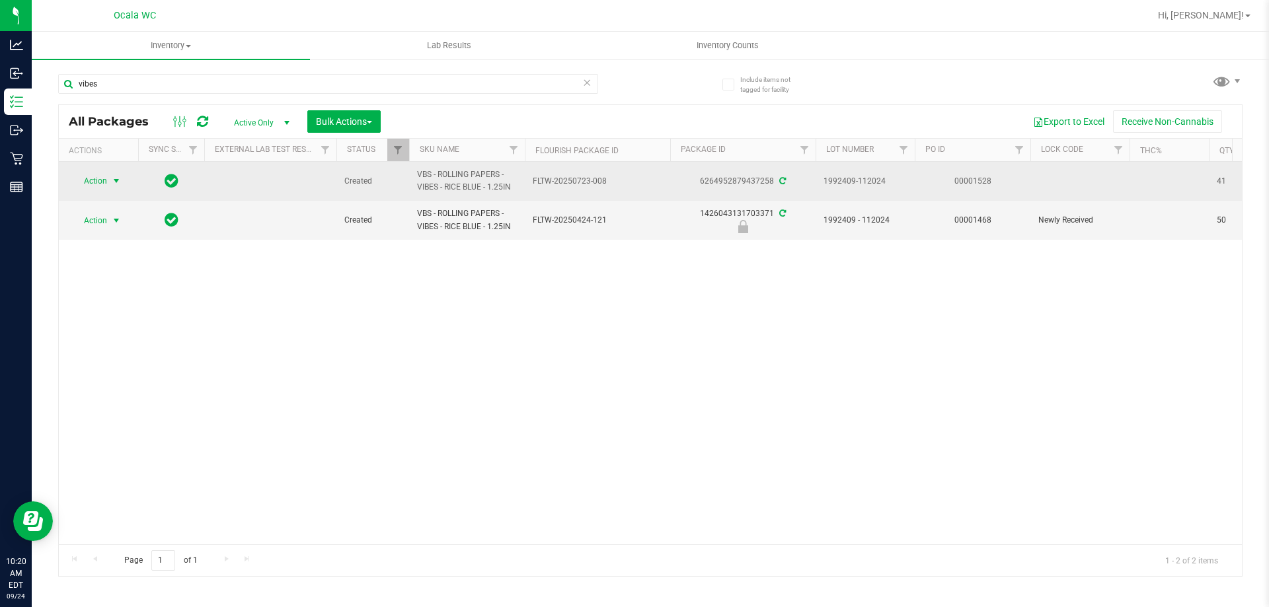
click at [113, 182] on span "select" at bounding box center [116, 181] width 11 height 11
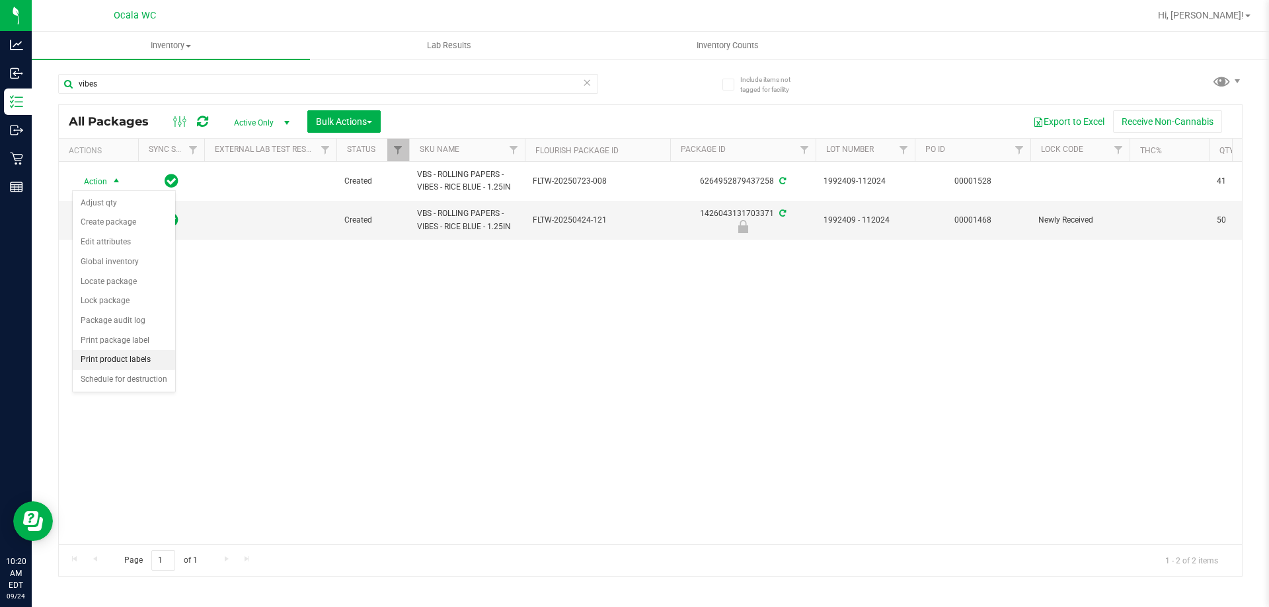
click at [96, 361] on li "Print product labels" at bounding box center [124, 360] width 102 height 20
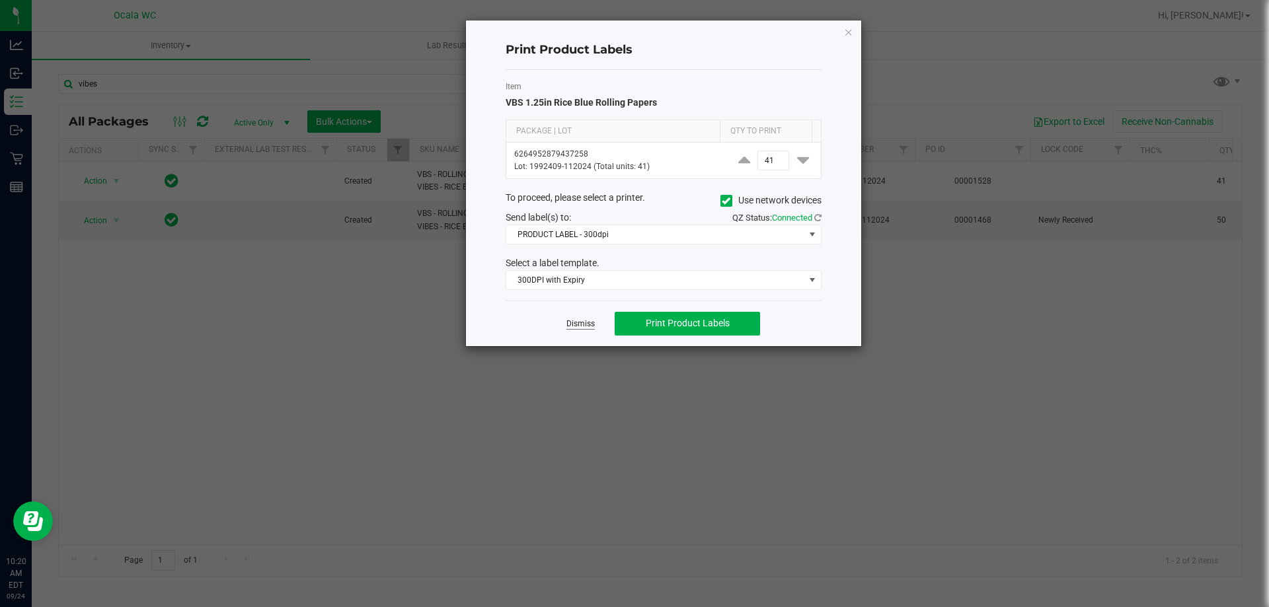
click at [590, 319] on link "Dismiss" at bounding box center [580, 324] width 28 height 11
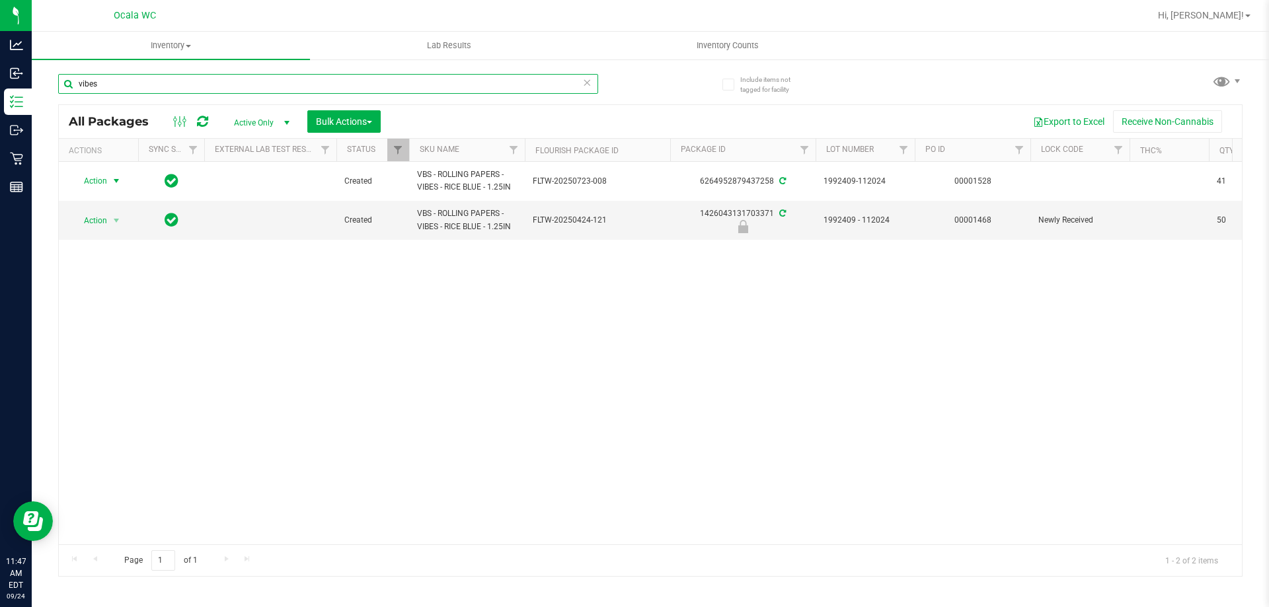
click at [140, 81] on input "vibes" at bounding box center [328, 84] width 540 height 20
type input "8281573143801903"
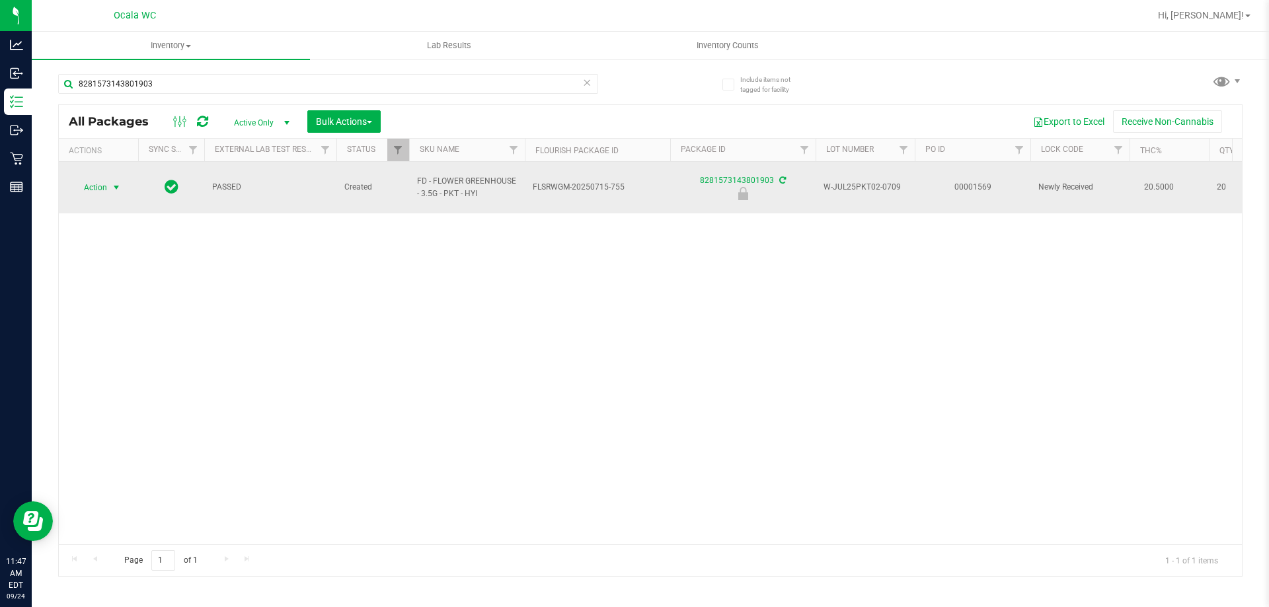
click at [91, 180] on span "Action" at bounding box center [90, 187] width 36 height 19
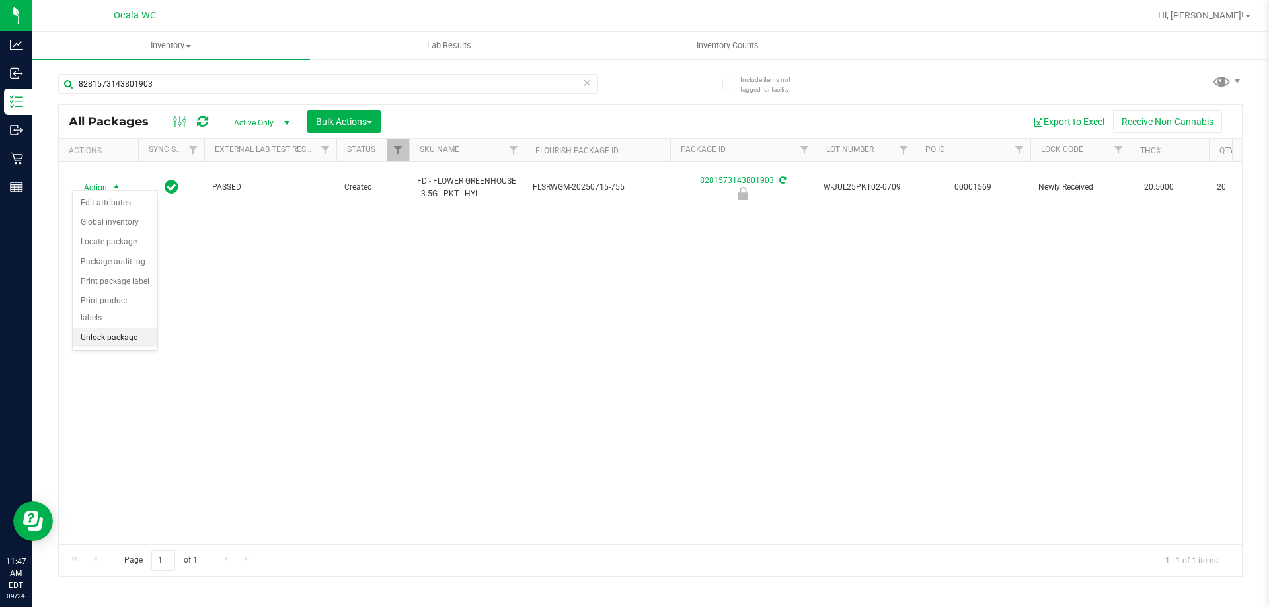
click at [98, 328] on li "Unlock package" at bounding box center [115, 338] width 85 height 20
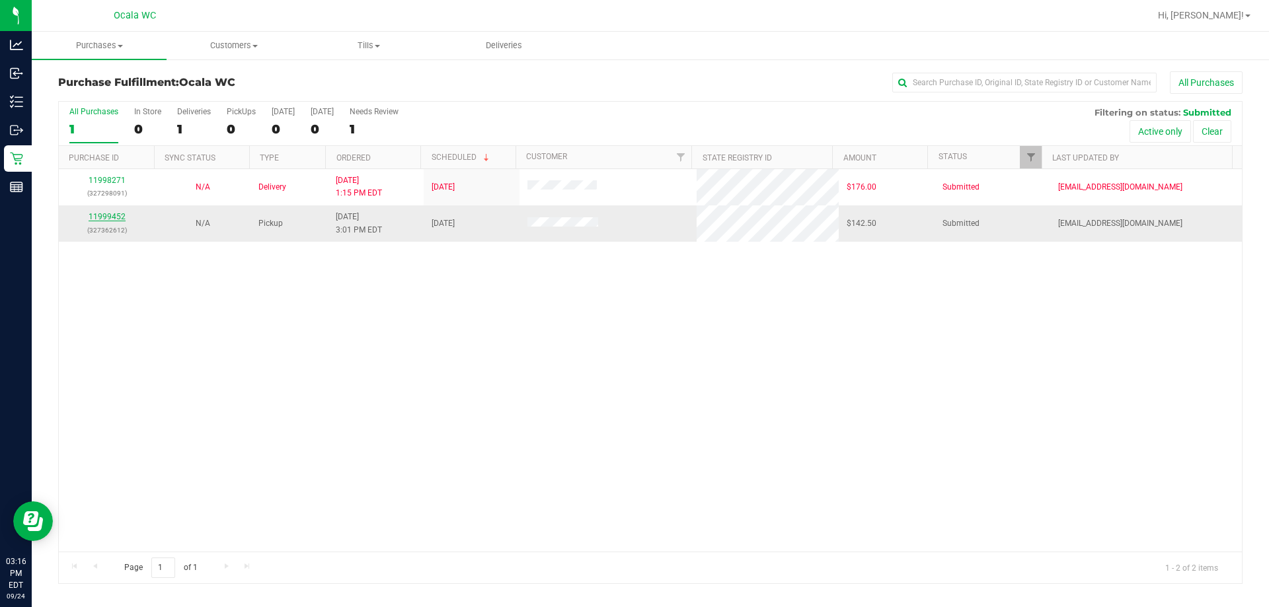
click at [100, 217] on link "11999452" at bounding box center [107, 216] width 37 height 9
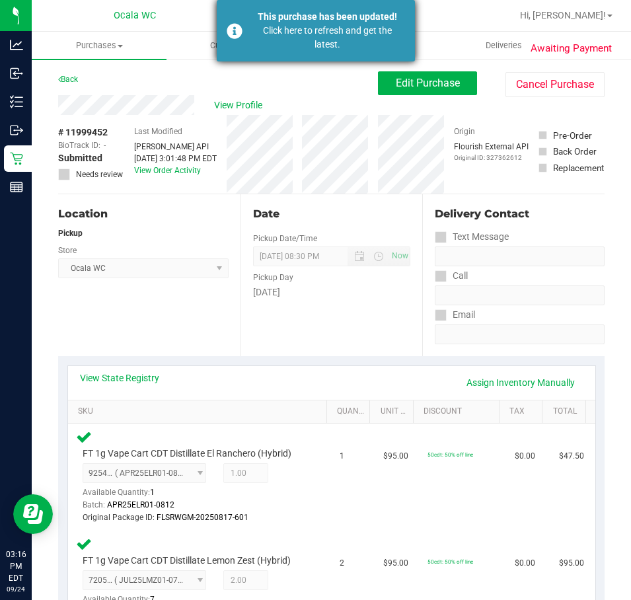
click at [326, 26] on div "Click here to refresh and get the latest." at bounding box center [327, 38] width 155 height 28
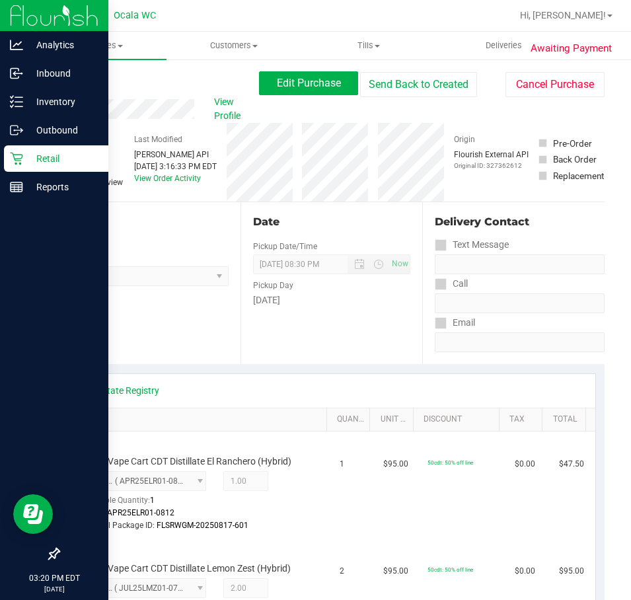
click at [57, 165] on p "Retail" at bounding box center [62, 159] width 79 height 16
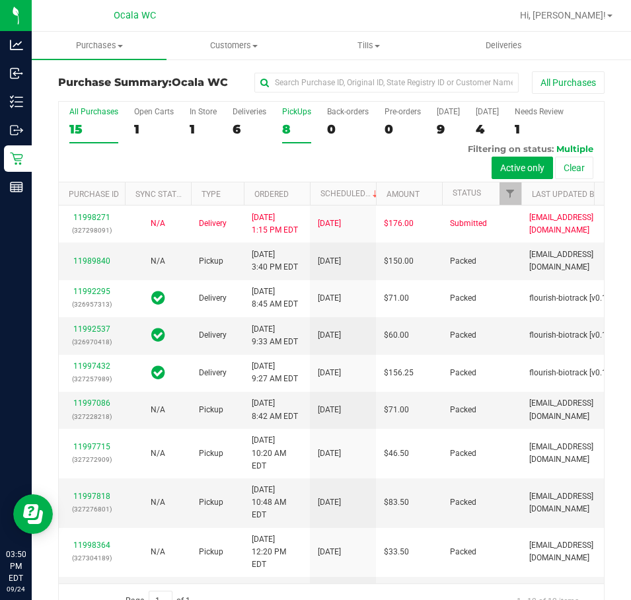
click at [282, 131] on div "8" at bounding box center [296, 129] width 29 height 15
click at [0, 0] on input "PickUps 8" at bounding box center [0, 0] width 0 height 0
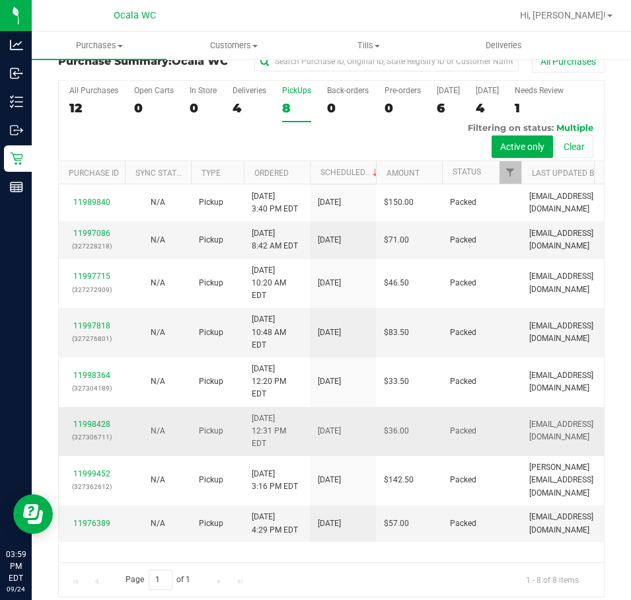
scroll to position [32, 0]
